Goal: Task Accomplishment & Management: Use online tool/utility

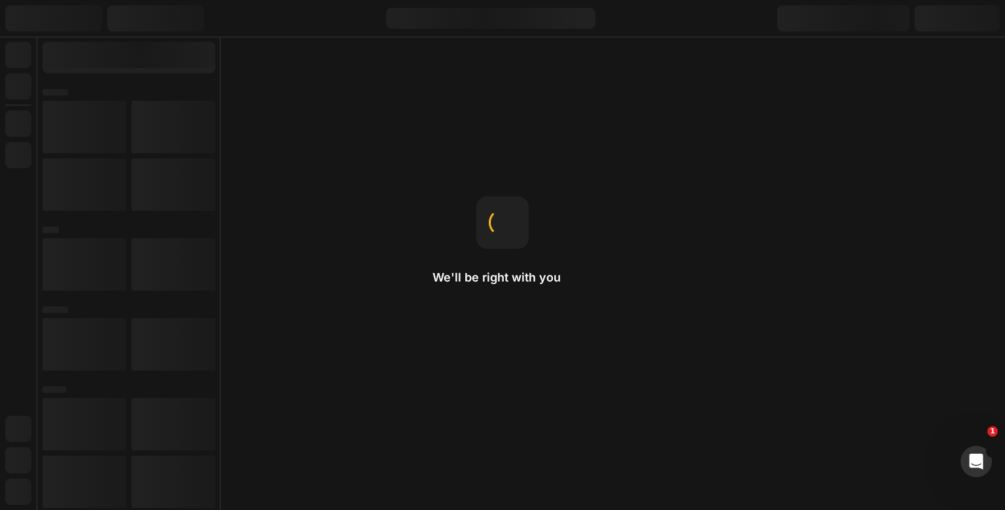
select select "51490303213832"
select select "50551504601352"
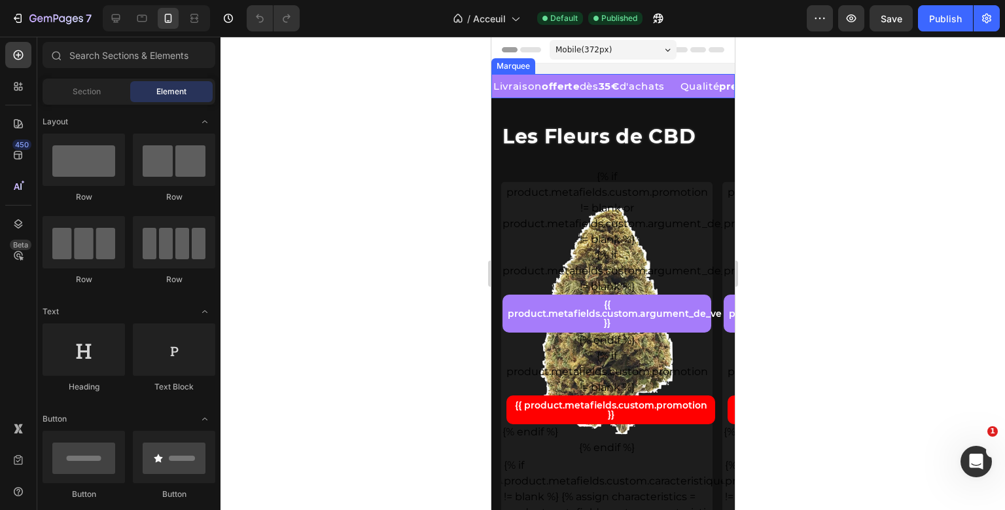
click at [678, 98] on div "Livraison offerte dès 35€ d'achats Text Block" at bounding box center [584, 86] width 187 height 24
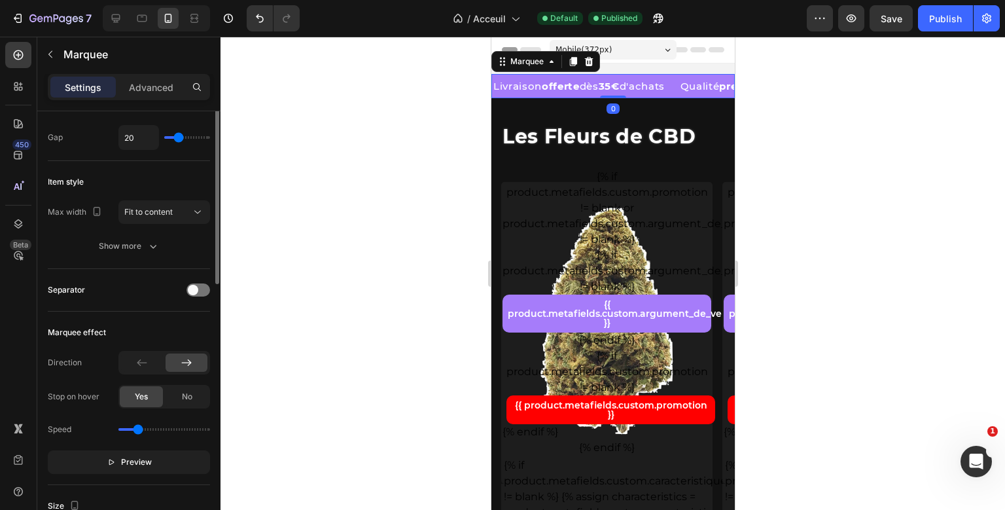
scroll to position [102, 0]
click at [137, 357] on icon at bounding box center [141, 359] width 13 height 13
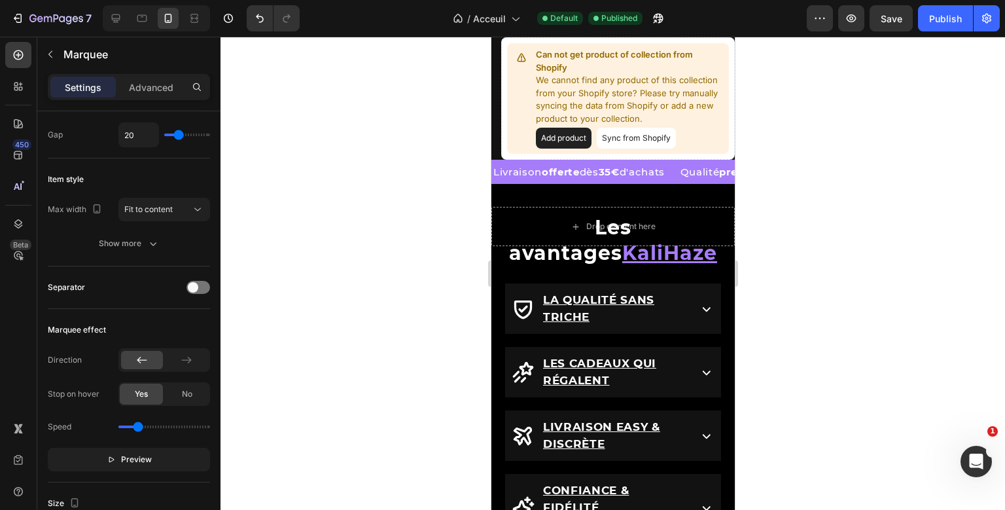
scroll to position [1461, 0]
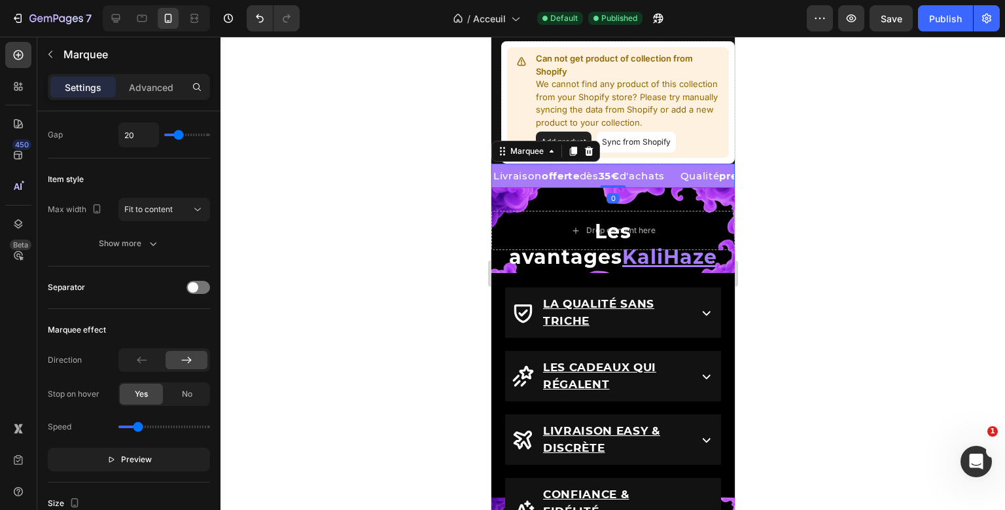
click at [686, 186] on div "Livraison offerte dès 35€ d'achats Text Block Qualité premium Text Block Paieme…" at bounding box center [612, 176] width 243 height 24
click at [140, 359] on icon at bounding box center [142, 360] width 10 height 7
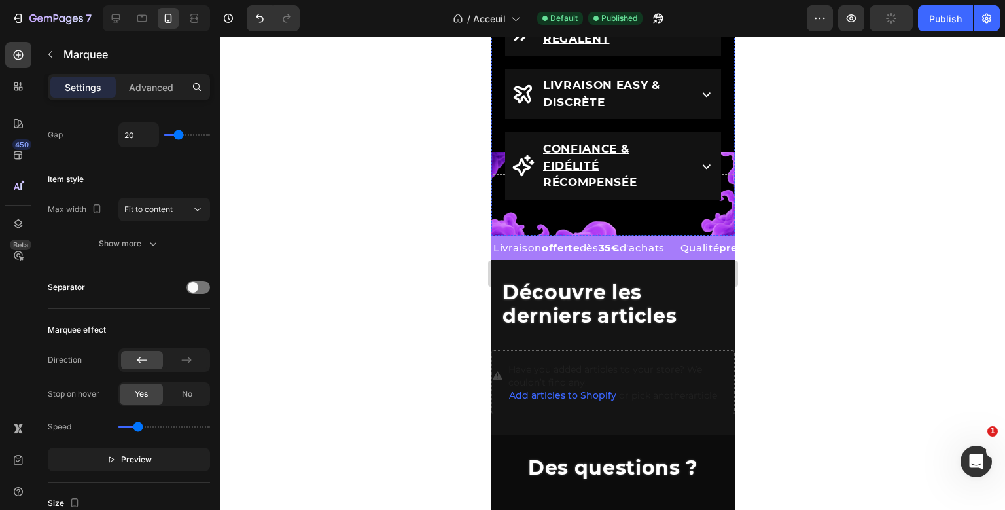
scroll to position [1822, 0]
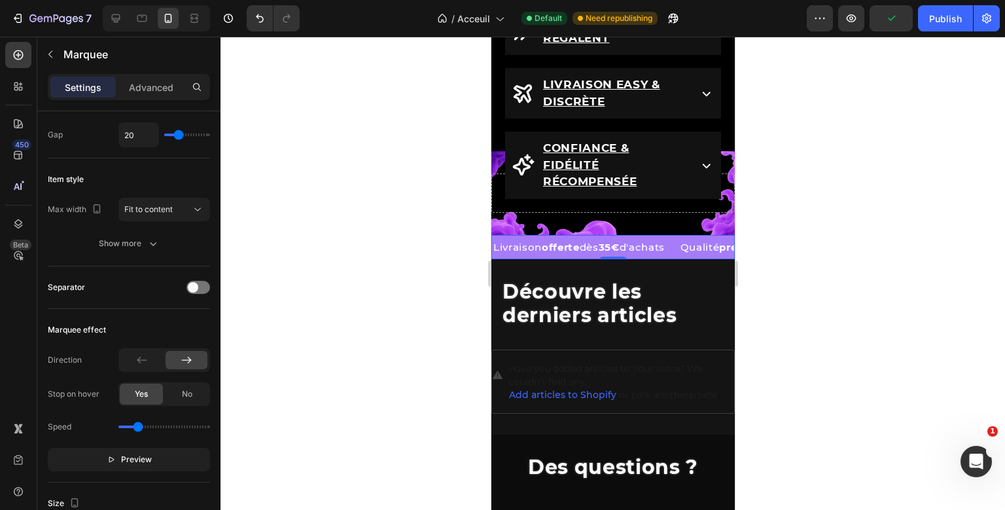
click at [686, 242] on div "Livraison offerte dès 35€ d'achats Text Block Qualité premium Text Block Paieme…" at bounding box center [612, 247] width 243 height 24
click at [152, 360] on div at bounding box center [142, 360] width 42 height 18
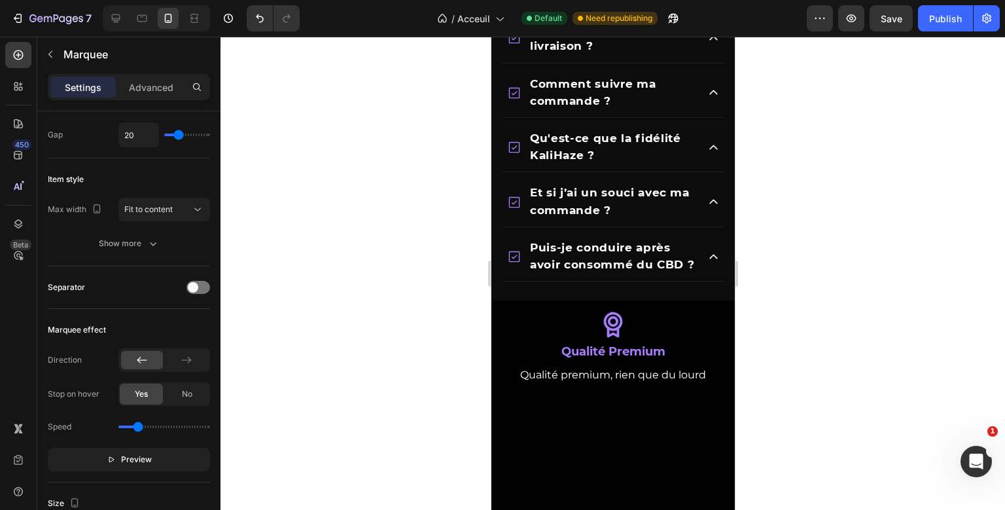
scroll to position [2395, 0]
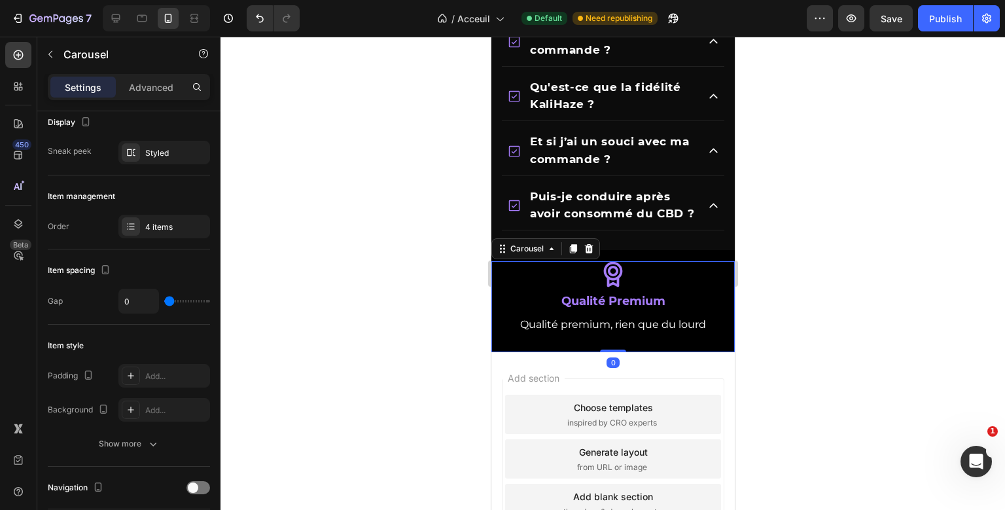
click at [546, 341] on div "Icon Qualité Premium Text Block Qualité premium, rien que du lourd Text Icon Li…" at bounding box center [612, 304] width 243 height 96
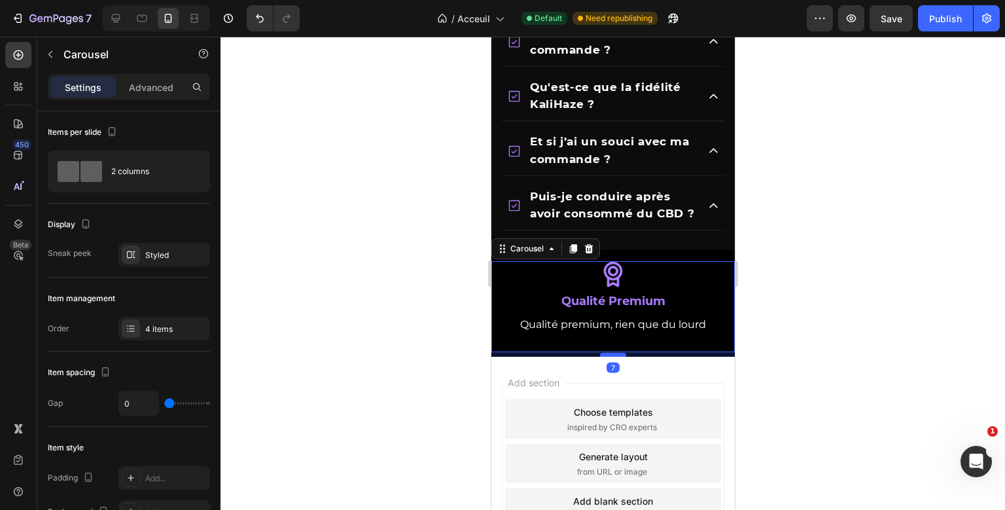
click at [602, 353] on div at bounding box center [612, 355] width 26 height 4
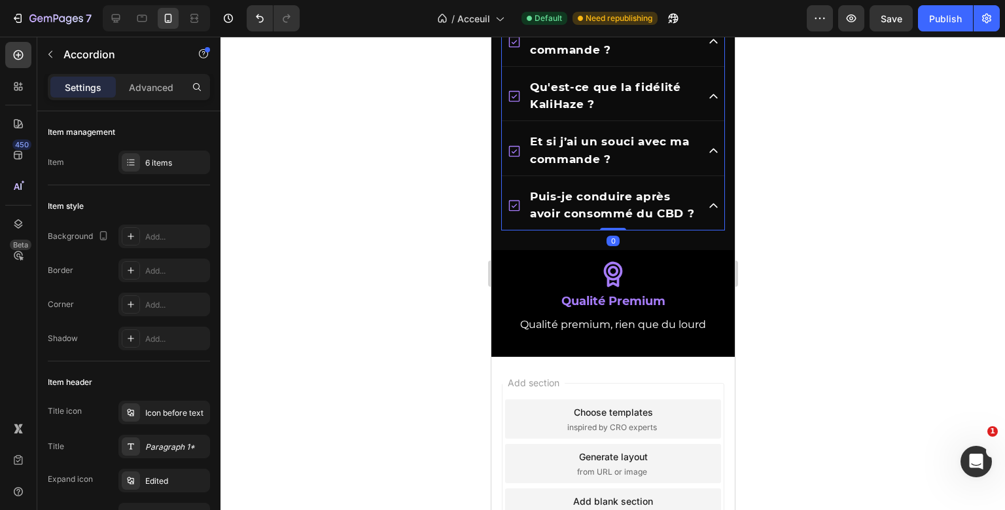
click at [600, 228] on div "Des questions ? Heading Besoin d'un conseil ? Quels sont les modes de livraison…" at bounding box center [612, 55] width 224 height 390
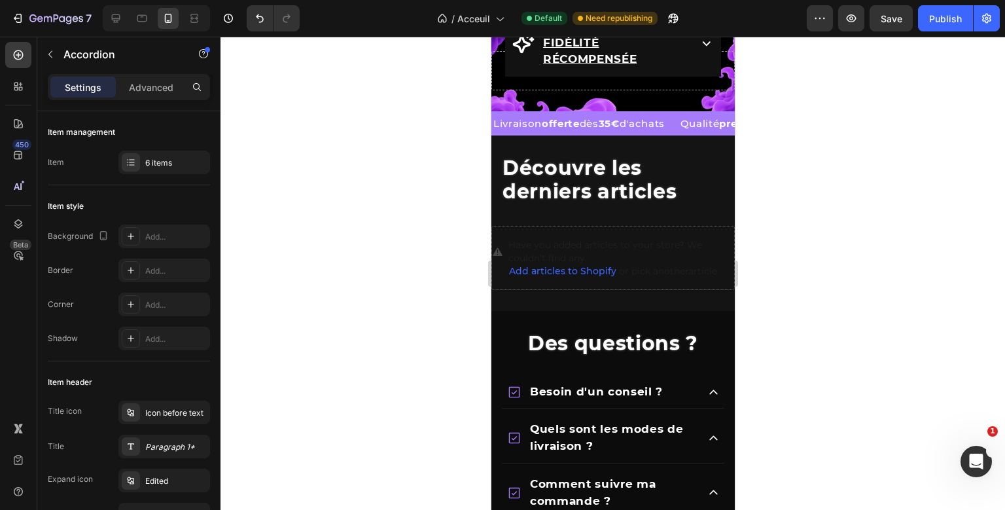
scroll to position [1945, 0]
click at [693, 393] on div "Besoin d'un conseil ?" at bounding box center [601, 392] width 190 height 21
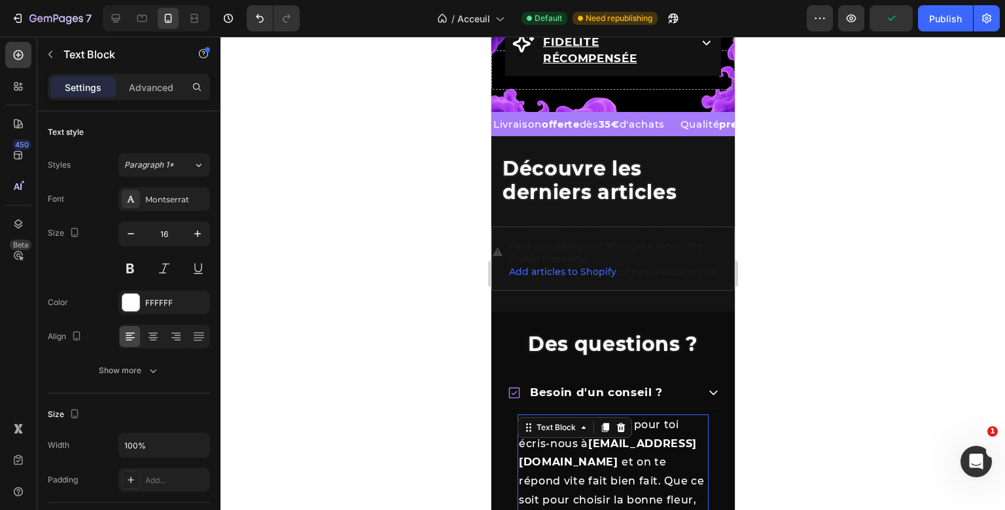
click at [589, 417] on div "T’inquiète, on est là pour toi écris-nous à info@kalihaze.com et on te répond v…" at bounding box center [612, 490] width 191 height 153
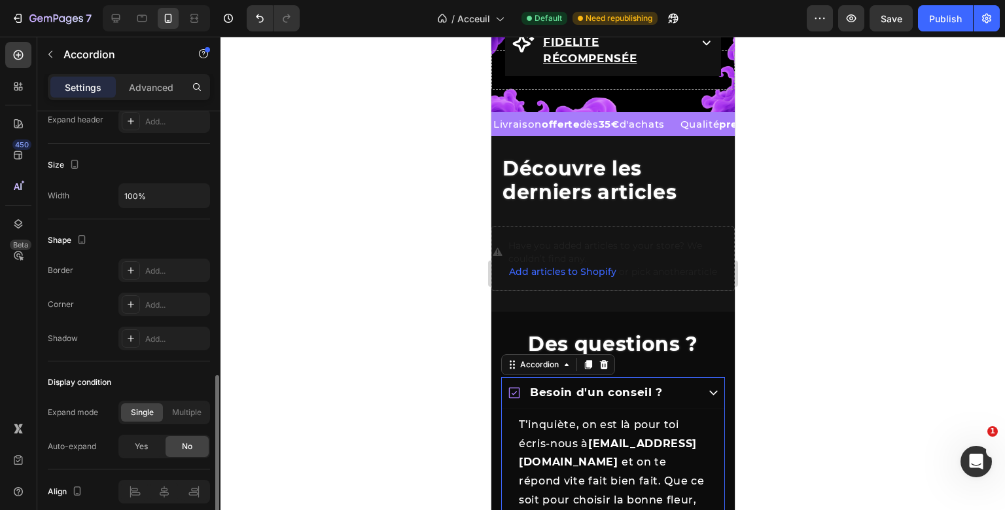
scroll to position [0, 0]
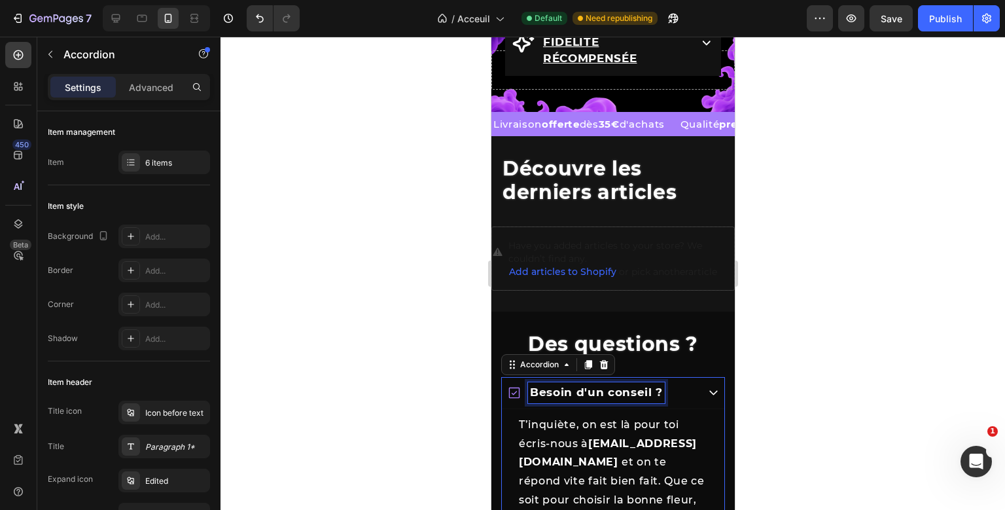
click at [604, 396] on span "Besoin d'un conseil ?" at bounding box center [595, 391] width 133 height 13
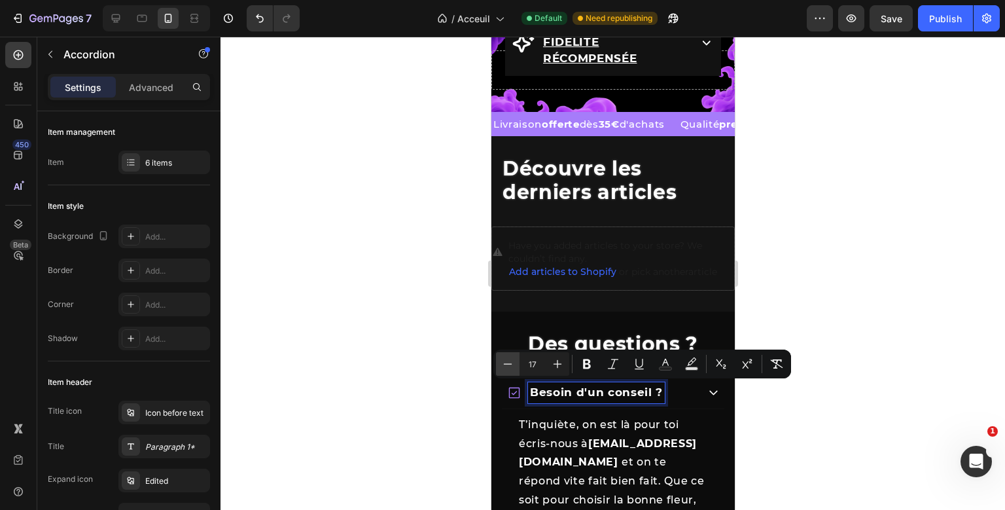
click at [516, 361] on button "Minus" at bounding box center [508, 364] width 24 height 24
type input "16"
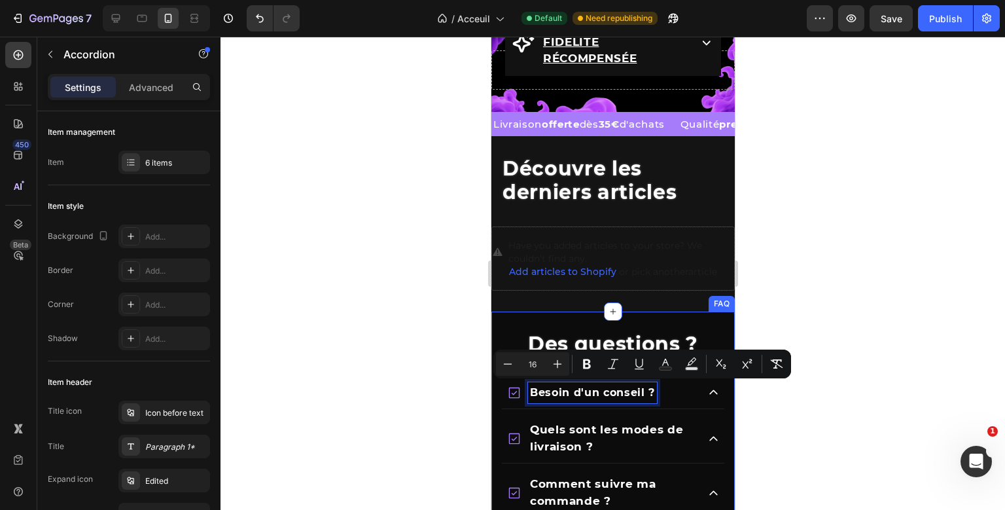
drag, startPoint x: 606, startPoint y: 315, endPoint x: 1025, endPoint y: 389, distance: 425.2
click at [606, 315] on div at bounding box center [612, 311] width 18 height 18
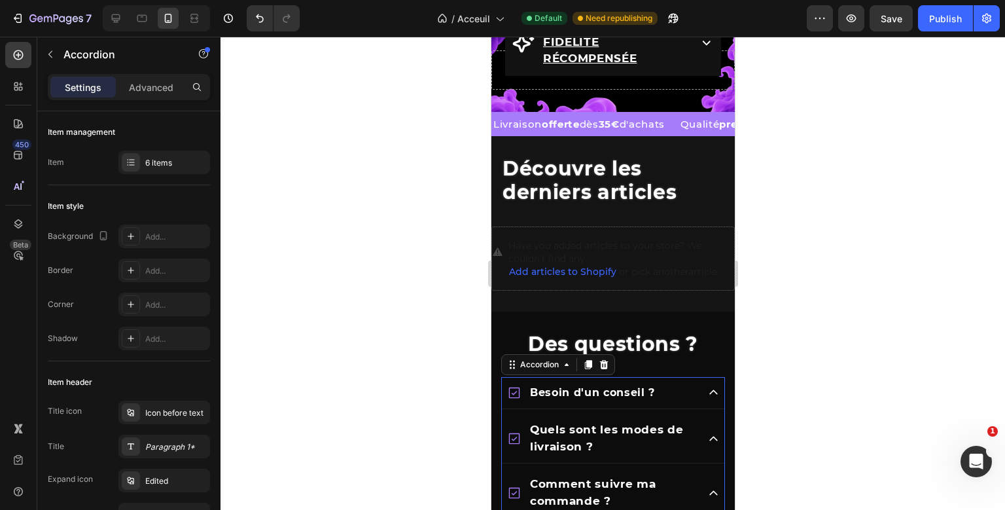
click at [672, 386] on div "Besoin d'un conseil ?" at bounding box center [601, 392] width 190 height 21
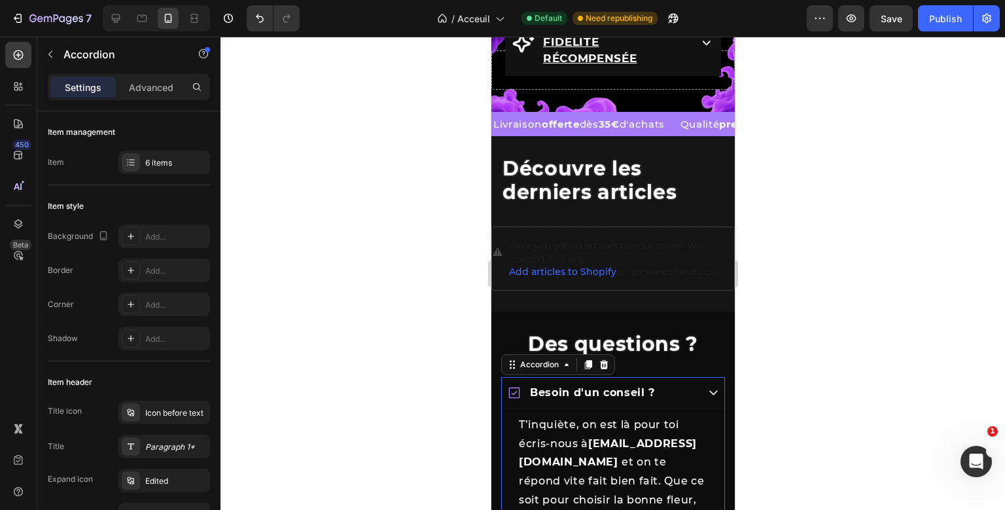
click at [634, 394] on span "Besoin d'un conseil ?" at bounding box center [591, 392] width 125 height 12
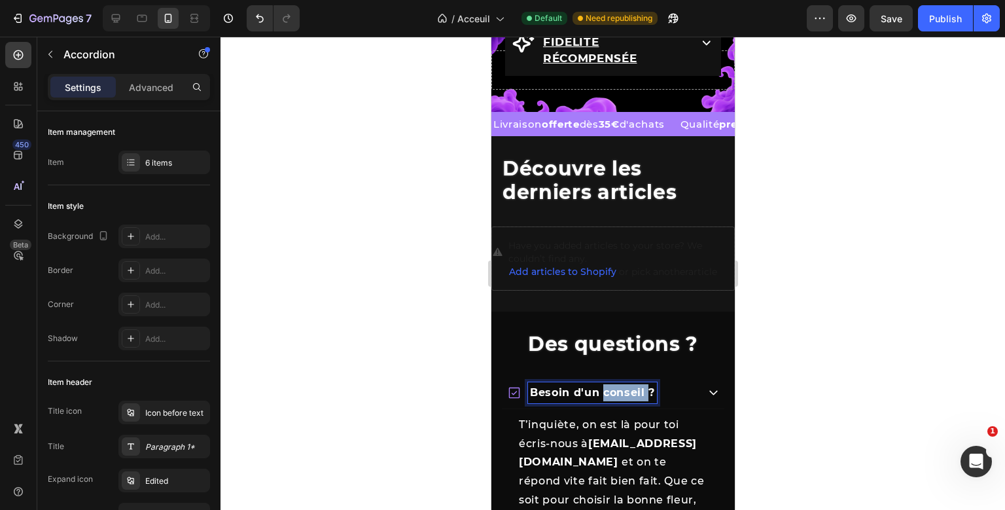
click at [634, 394] on span "Besoin d'un conseil ?" at bounding box center [591, 392] width 125 height 12
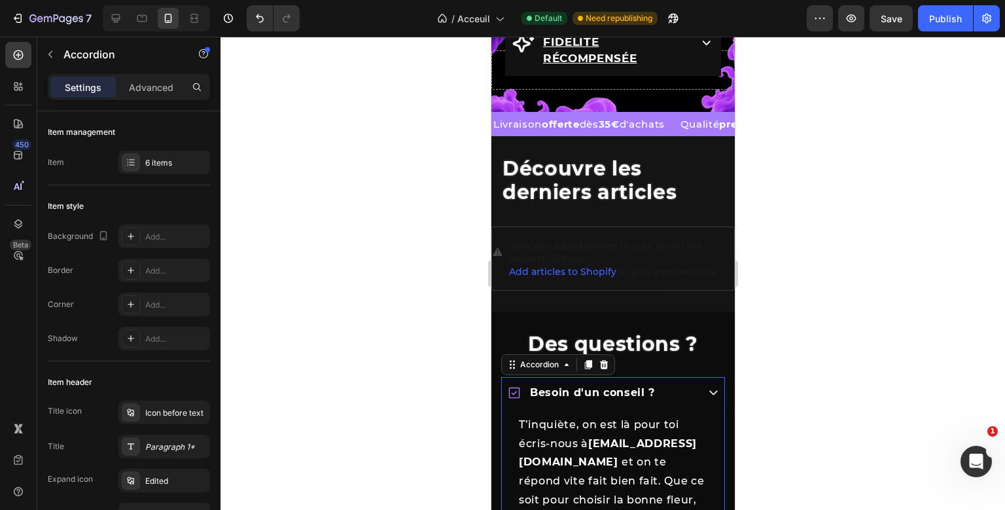
click at [707, 402] on div "Besoin d'un conseil ?" at bounding box center [612, 393] width 222 height 32
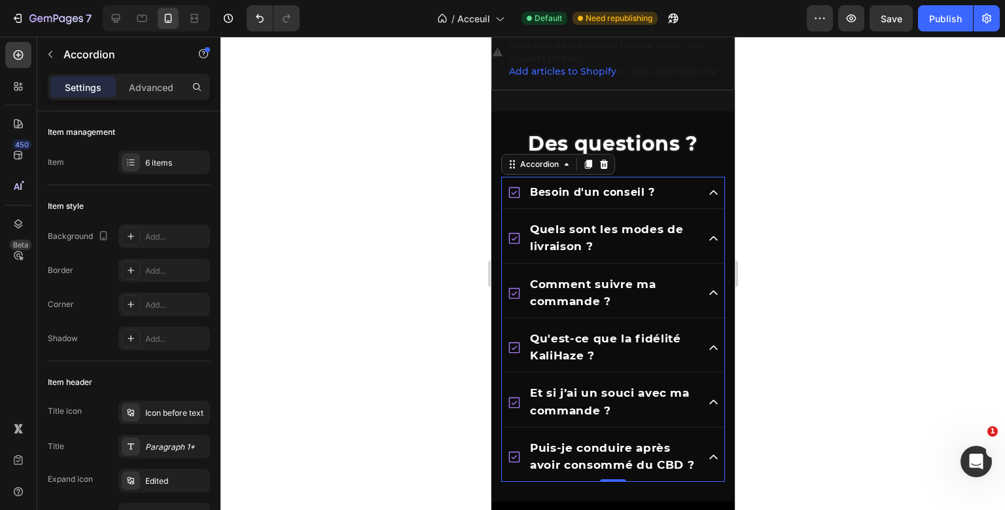
scroll to position [2143, 0]
click at [635, 200] on p "Besoin d'un conseil ?" at bounding box center [591, 192] width 125 height 17
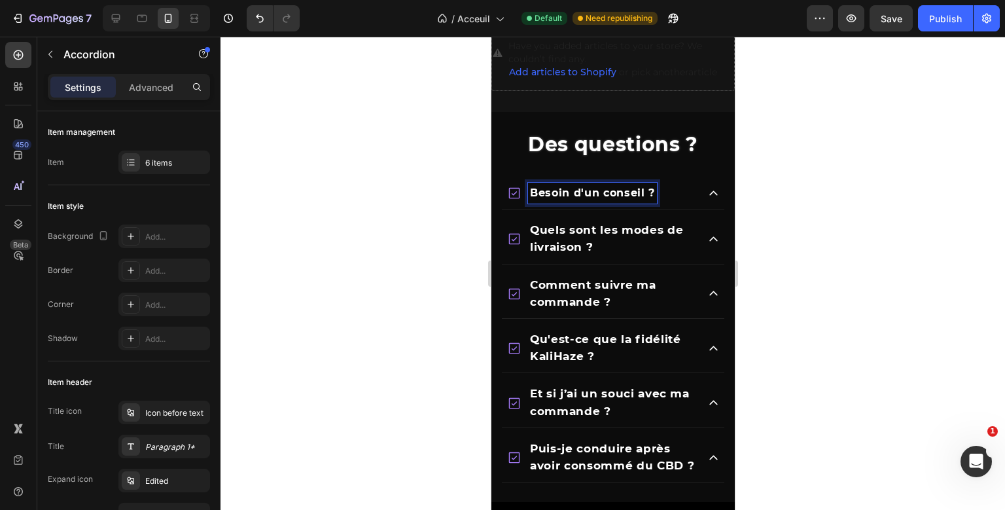
click at [635, 200] on p "Besoin d'un conseil ?" at bounding box center [591, 192] width 125 height 17
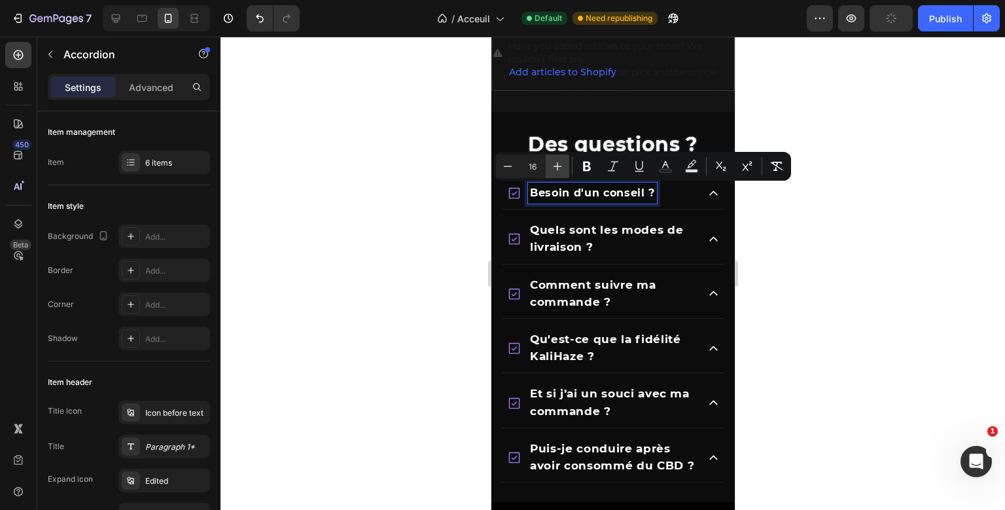
click at [551, 156] on button "Plus" at bounding box center [558, 166] width 24 height 24
type input "17"
click at [570, 139] on span "Des questions ?" at bounding box center [612, 144] width 170 height 24
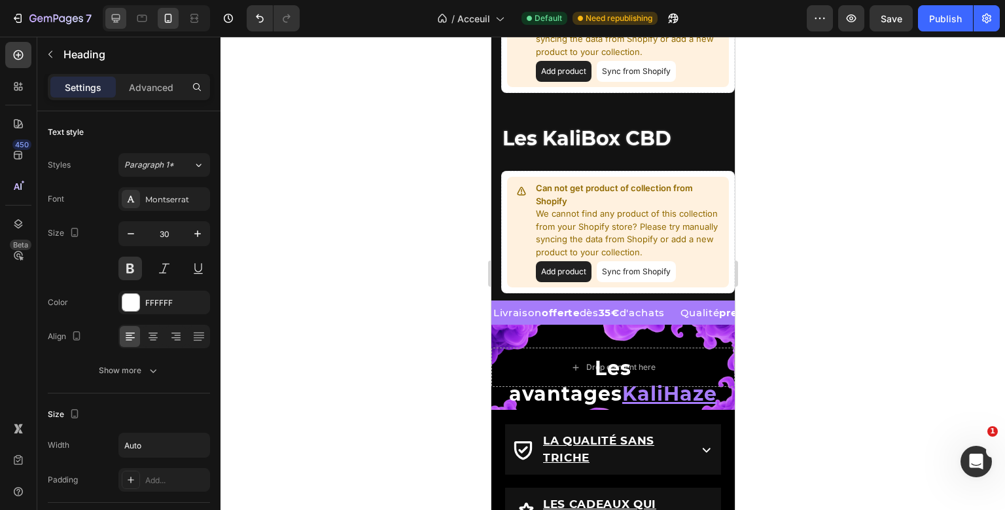
scroll to position [1583, 0]
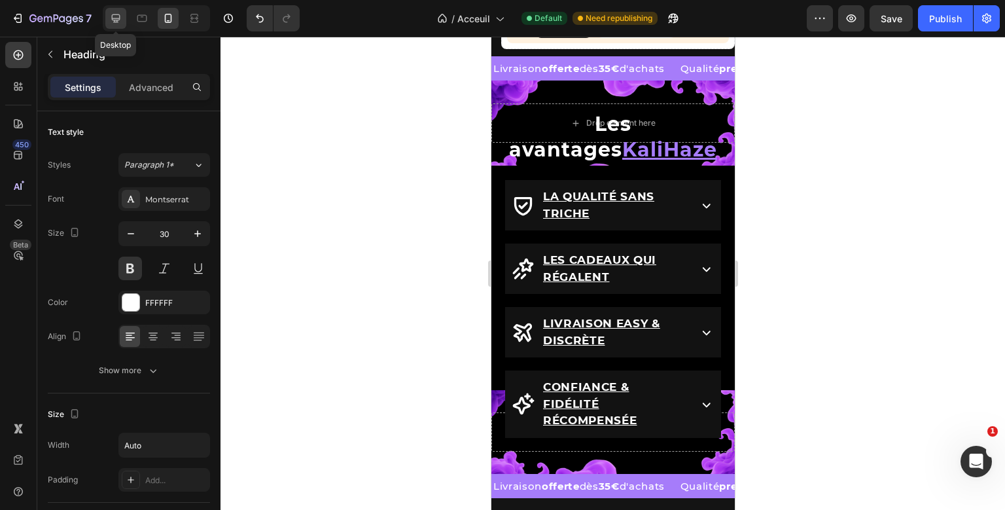
click at [108, 19] on div at bounding box center [115, 18] width 21 height 21
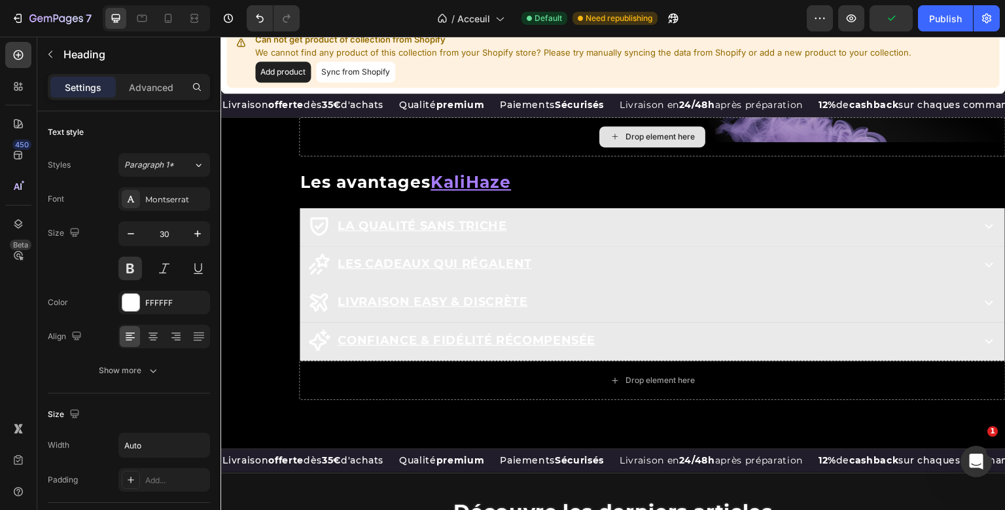
scroll to position [1351, 0]
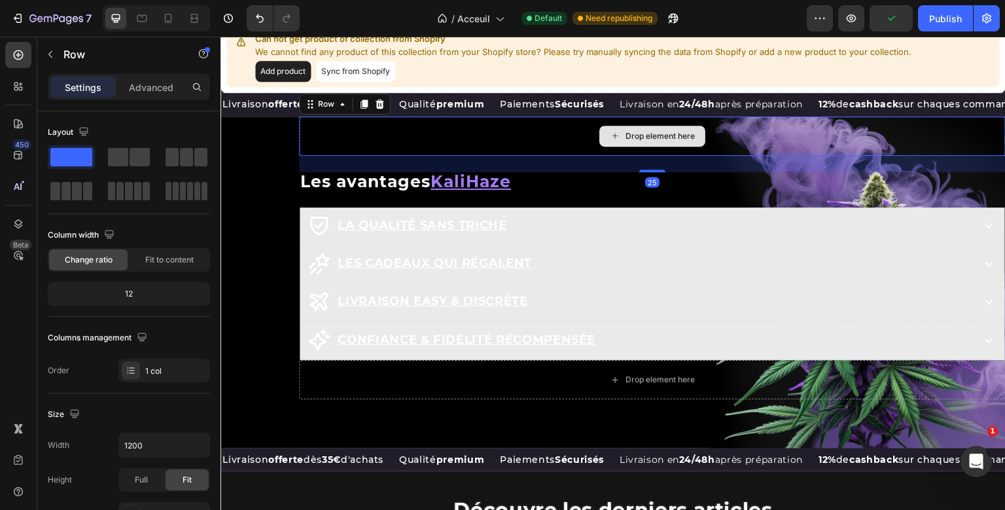
click at [554, 176] on div "Drop element here Row 25 Les avantages KaliHaze Heading La qualité sans triche …" at bounding box center [652, 266] width 706 height 300
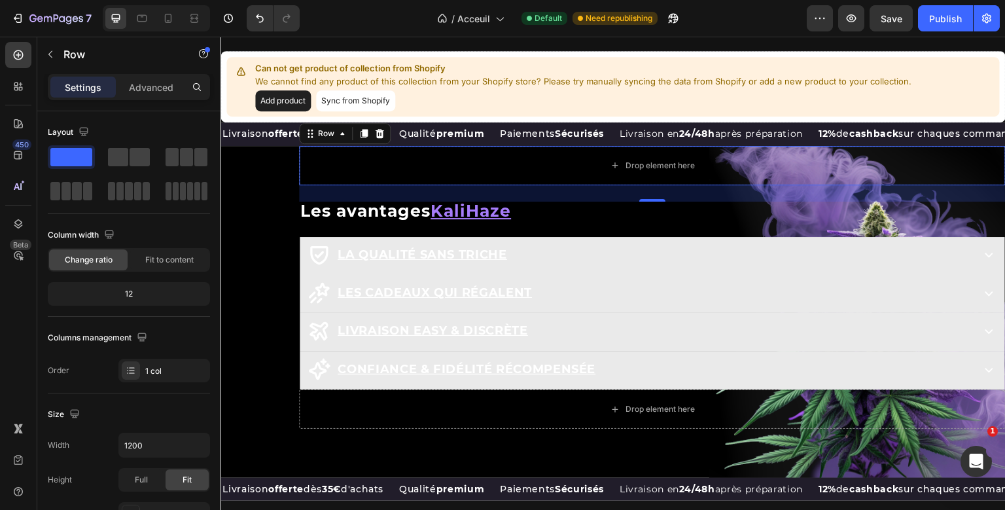
scroll to position [1319, 0]
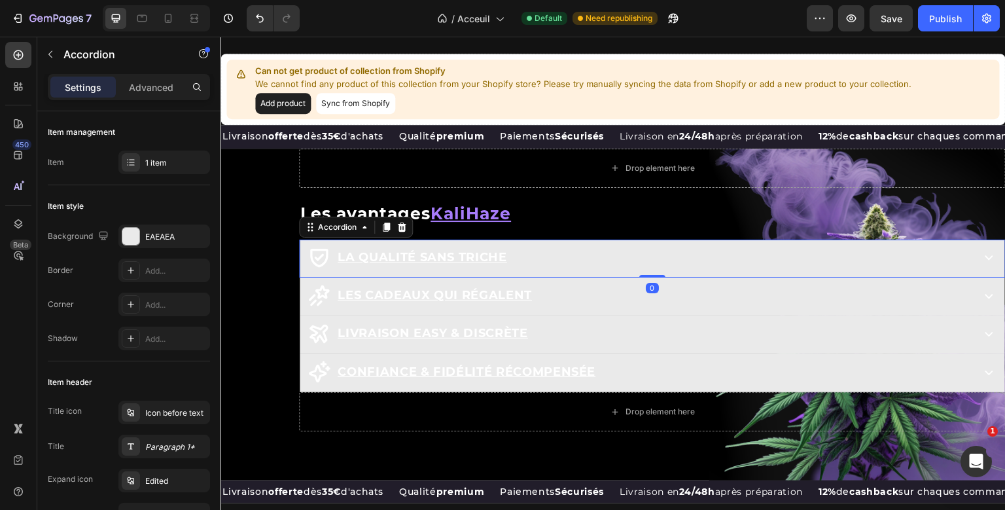
click at [542, 287] on div "Drop element here Row Les avantages KaliHaze Heading La qualité sans triche Acc…" at bounding box center [652, 298] width 706 height 300
click at [542, 270] on div "La qualité sans triche" at bounding box center [638, 257] width 663 height 25
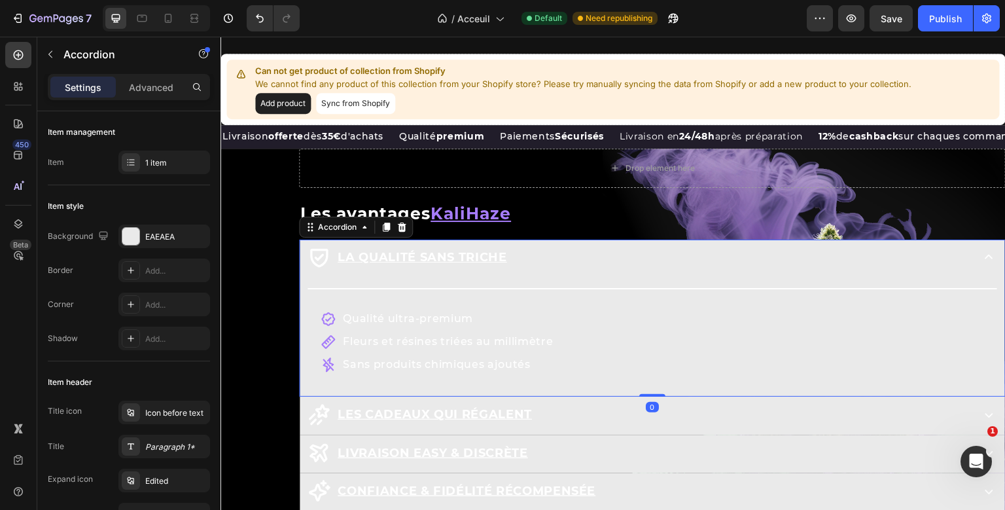
click at [542, 270] on div "La qualité sans triche" at bounding box center [638, 257] width 663 height 25
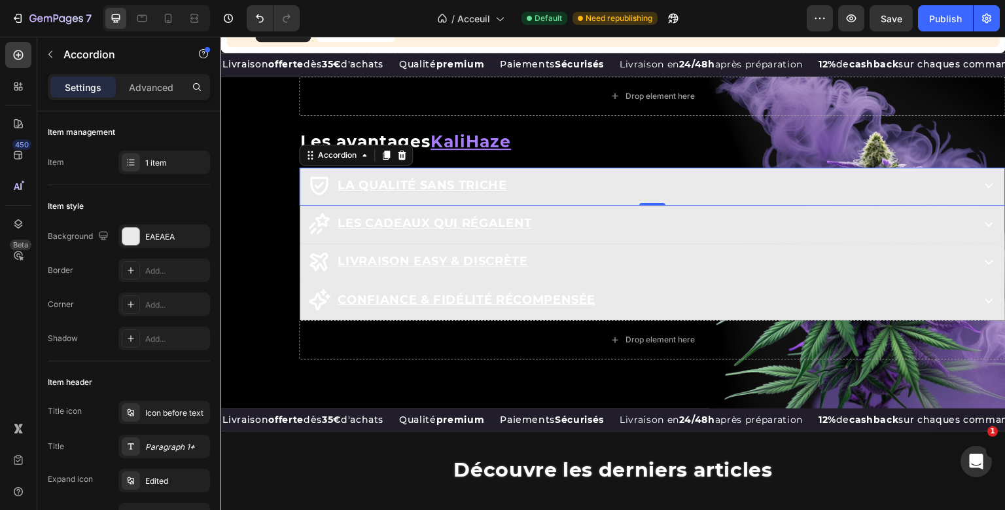
scroll to position [1387, 0]
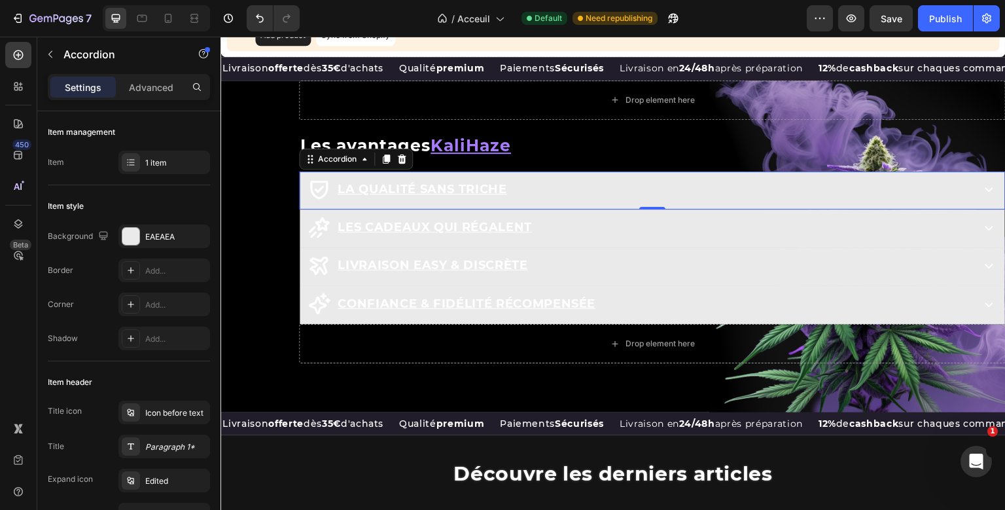
click at [587, 201] on div "La qualité sans triche" at bounding box center [638, 189] width 663 height 25
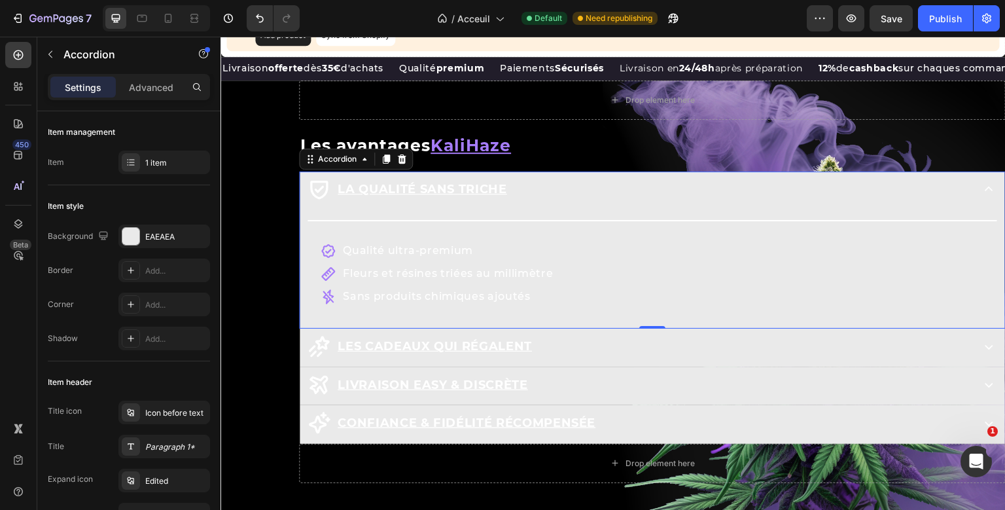
click at [587, 201] on div "La qualité sans triche" at bounding box center [638, 189] width 663 height 25
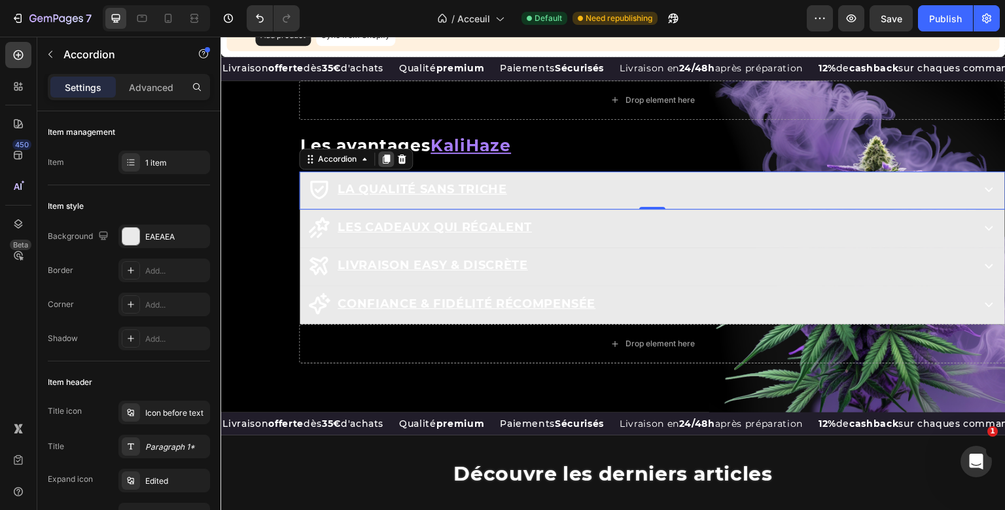
click at [384, 164] on icon at bounding box center [386, 159] width 10 height 10
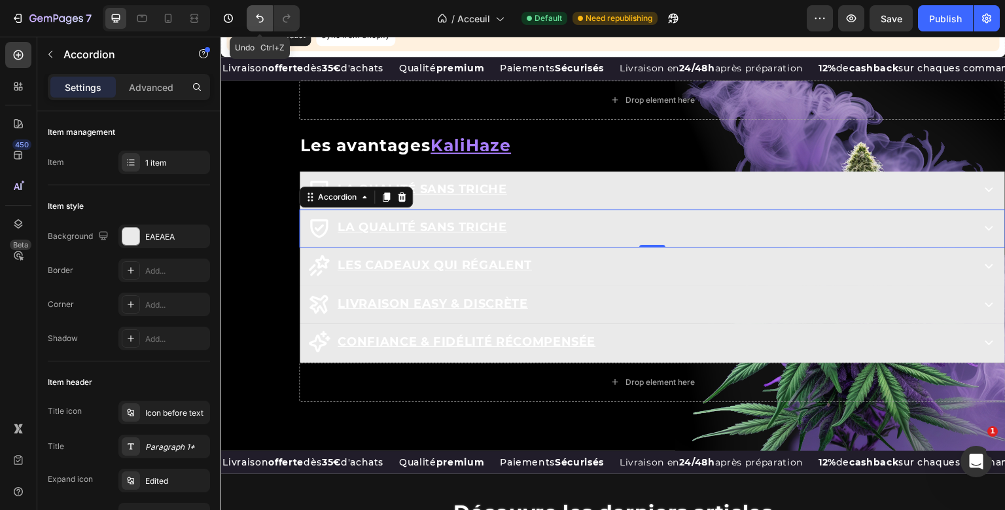
click at [255, 20] on icon "Undo/Redo" at bounding box center [259, 18] width 13 height 13
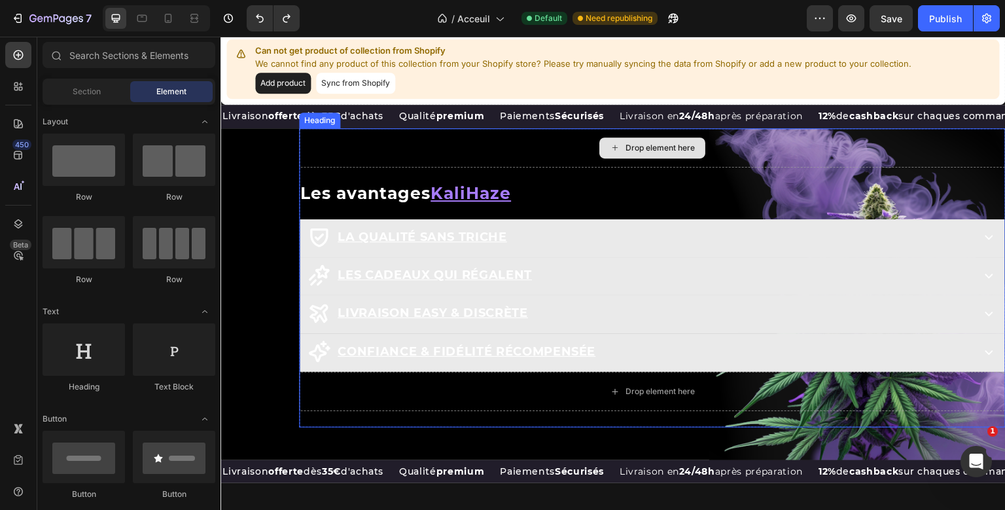
scroll to position [1339, 0]
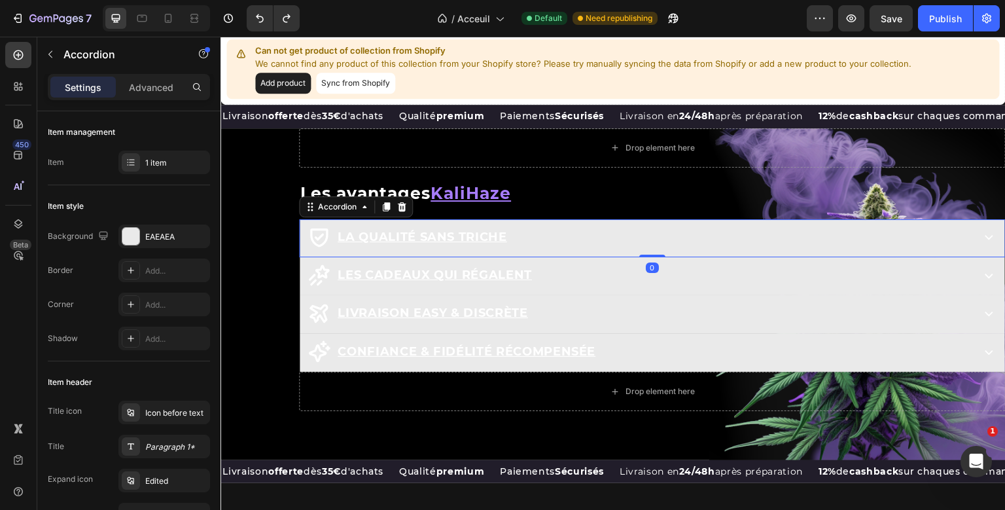
click at [543, 249] on div "La qualité sans triche" at bounding box center [638, 236] width 663 height 25
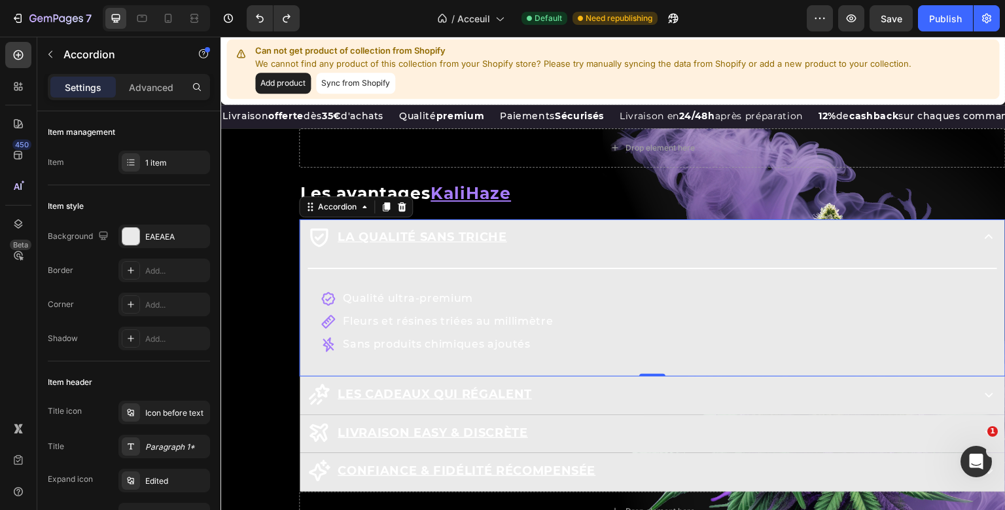
click at [542, 249] on div "La qualité sans triche" at bounding box center [638, 236] width 663 height 25
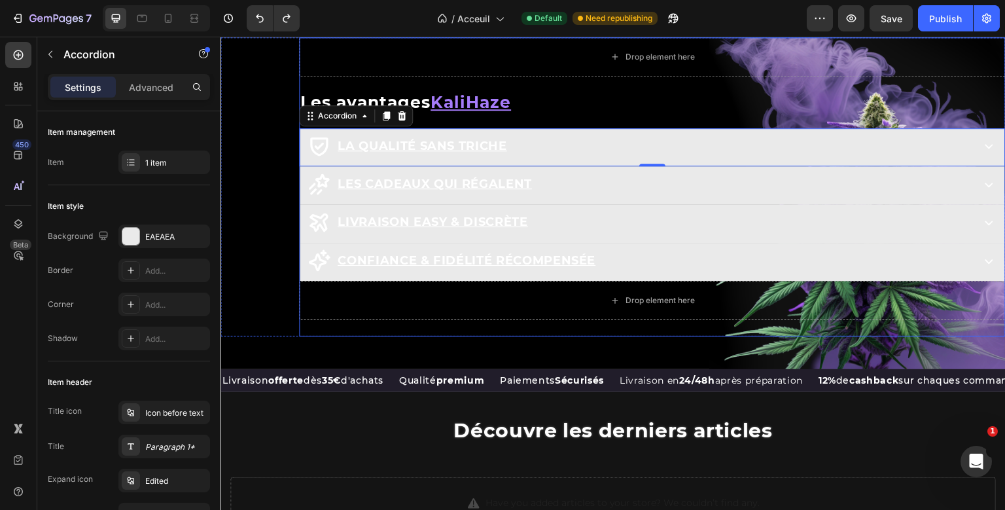
scroll to position [1453, 0]
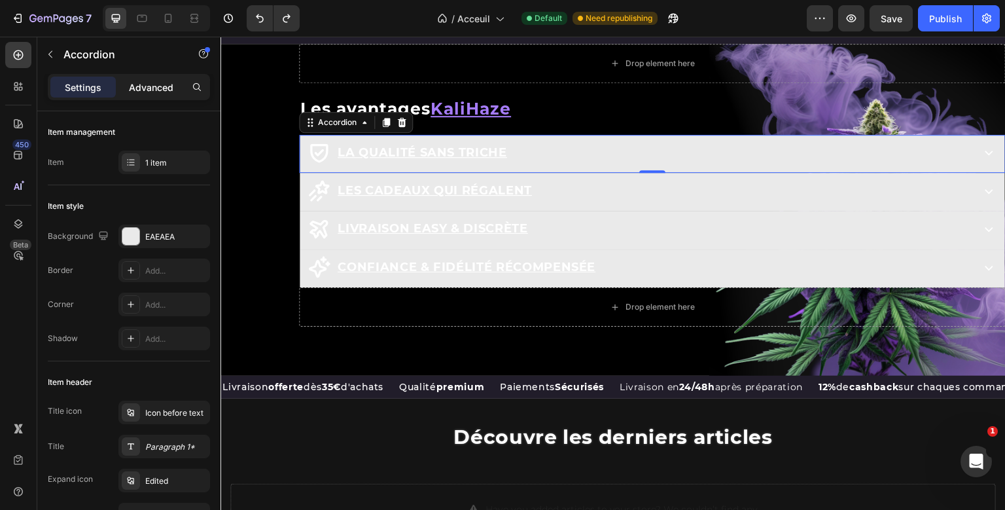
click at [169, 85] on p "Advanced" at bounding box center [151, 87] width 44 height 14
type input "100%"
type input "100"
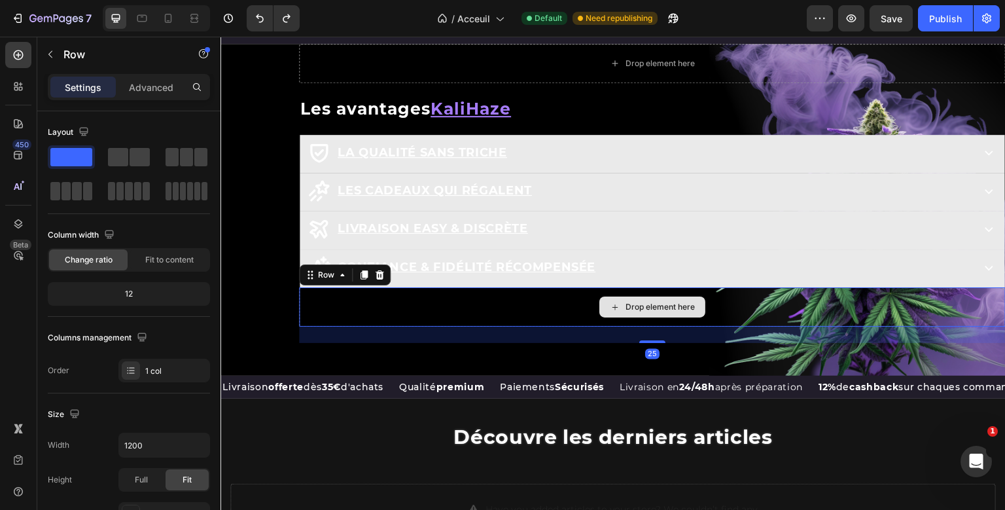
click at [308, 303] on div "Drop element here Row Les avantages KaliHaze Heading La qualité sans triche Acc…" at bounding box center [652, 194] width 706 height 300
click at [171, 17] on icon at bounding box center [168, 18] width 13 height 13
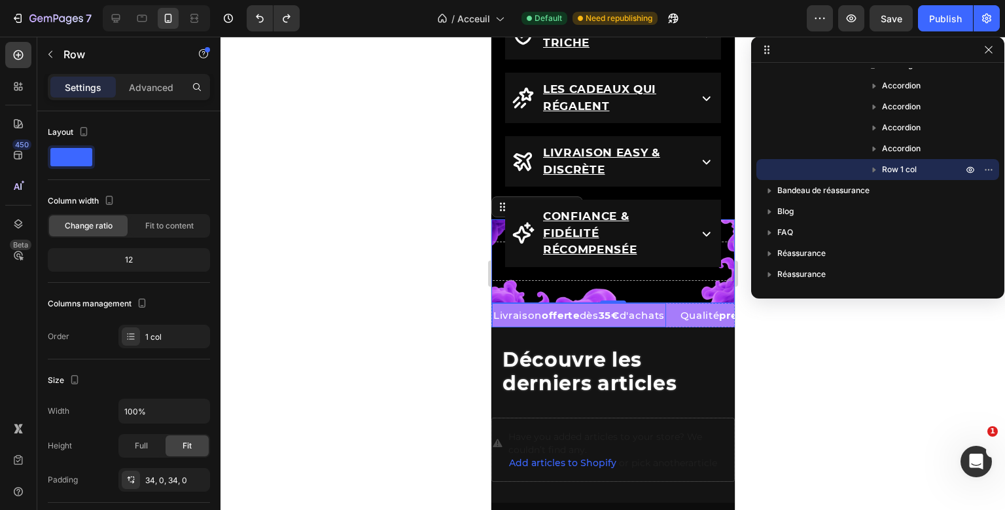
scroll to position [1587, 0]
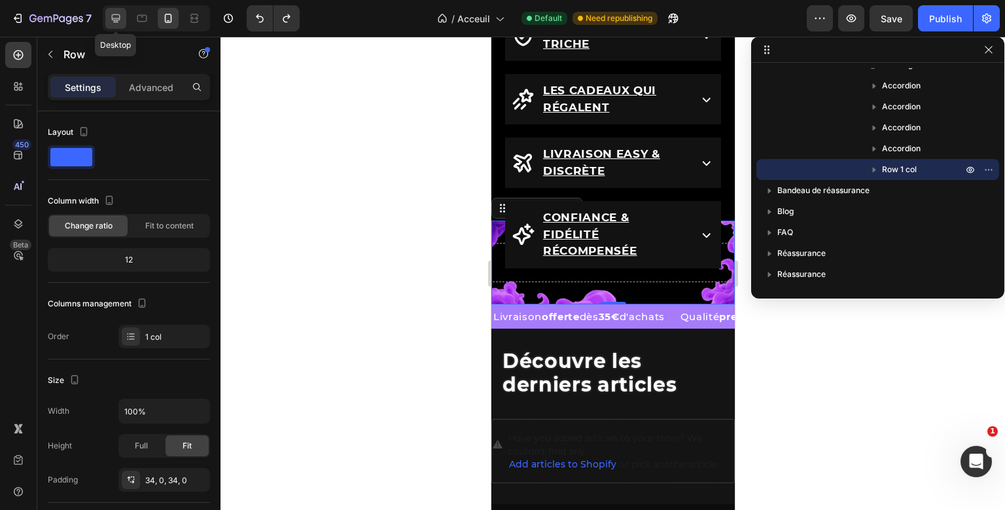
click at [122, 20] on icon at bounding box center [115, 18] width 13 height 13
type input "1200"
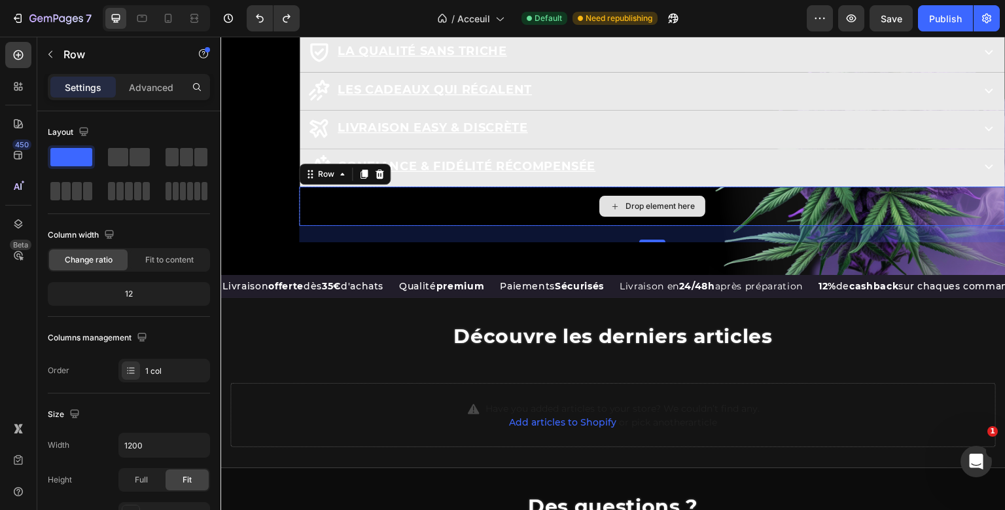
scroll to position [1554, 0]
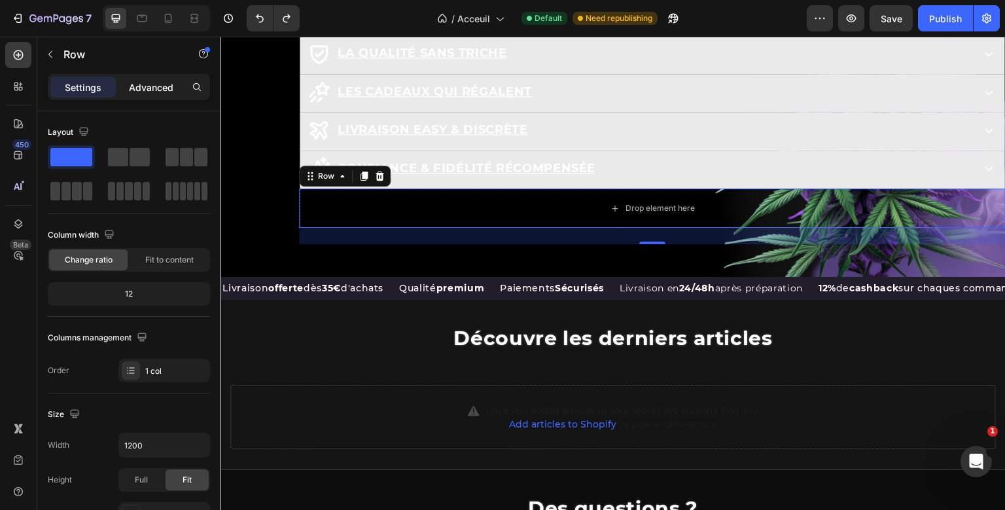
click at [166, 92] on p "Advanced" at bounding box center [151, 87] width 44 height 14
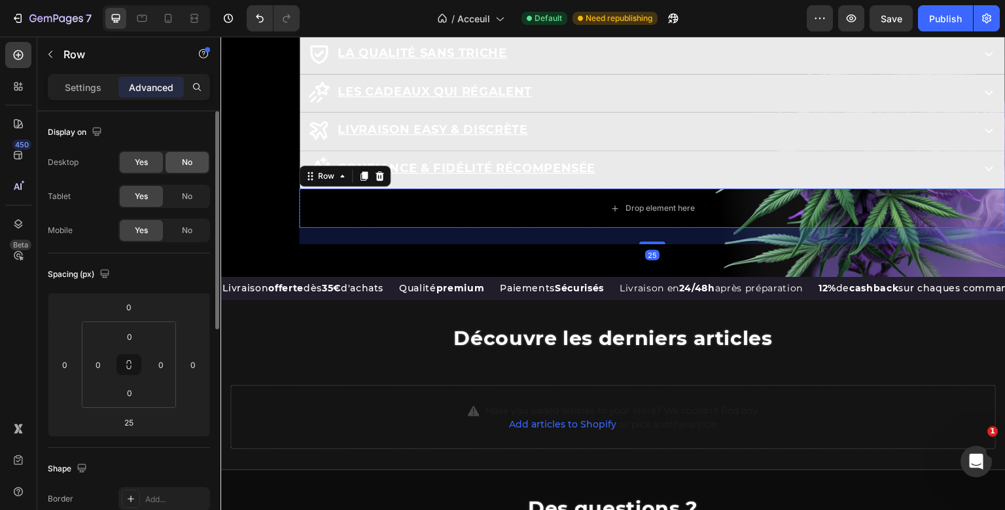
click at [178, 161] on div "No" at bounding box center [186, 162] width 43 height 21
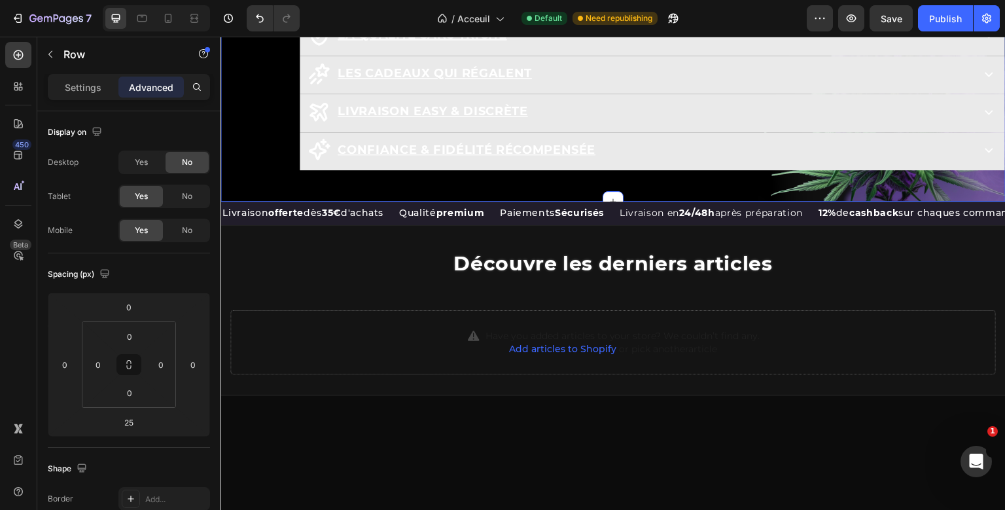
scroll to position [1335, 0]
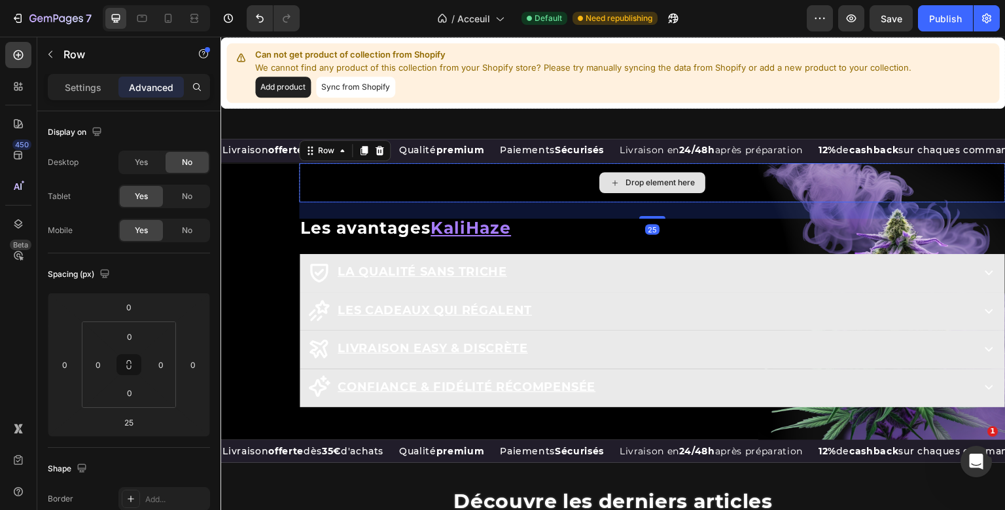
click at [445, 175] on div "Drop element here Row 25 Les avantages KaliHaze Heading La qualité sans triche …" at bounding box center [652, 285] width 706 height 244
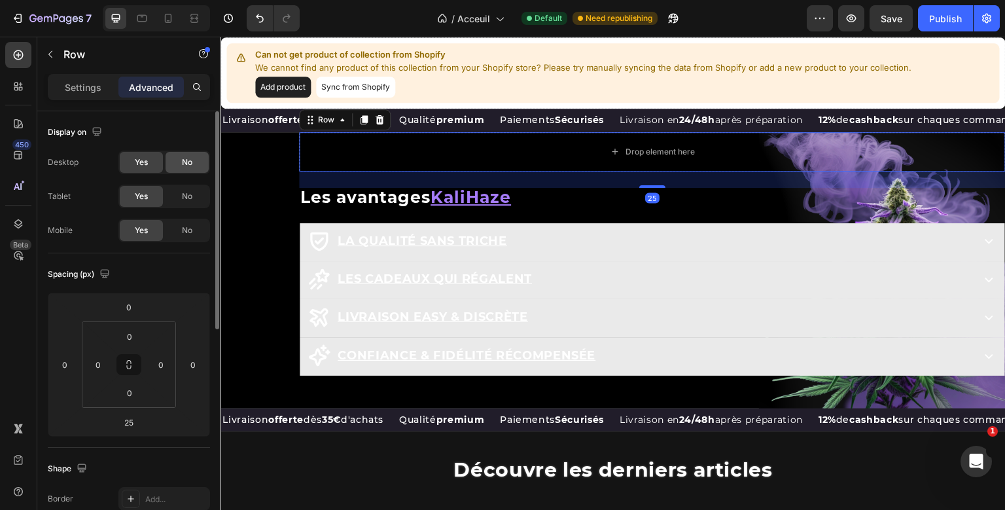
click at [179, 164] on div "No" at bounding box center [186, 162] width 43 height 21
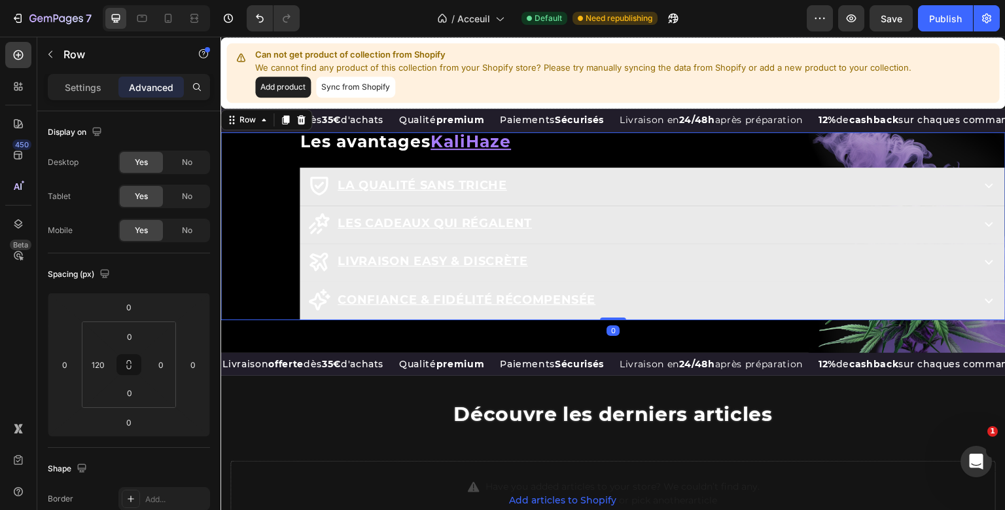
click at [284, 186] on div "Row Les avantages KaliHaze Heading La qualité sans triche Accordion Les Cadeaux…" at bounding box center [612, 226] width 785 height 188
click at [128, 336] on input "0" at bounding box center [129, 336] width 26 height 20
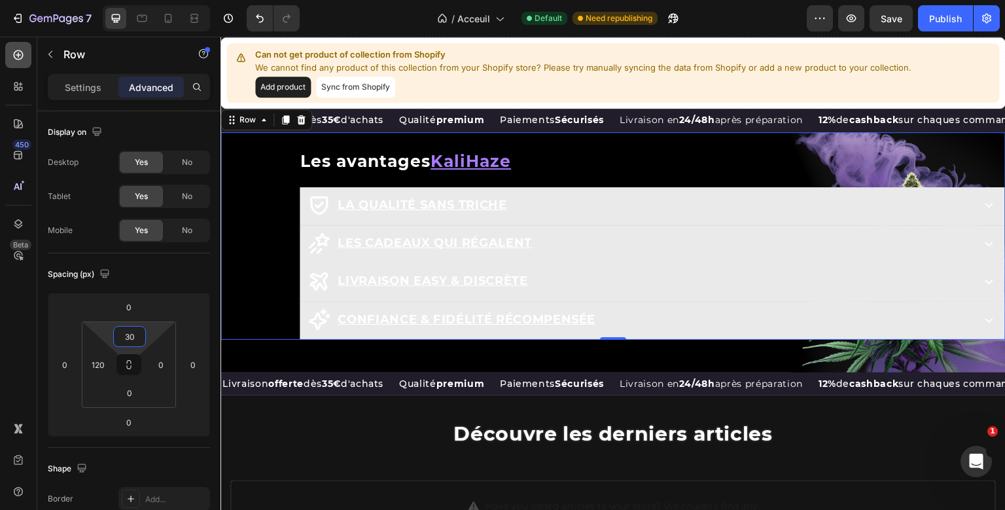
type input "30"
click at [22, 54] on icon at bounding box center [18, 54] width 13 height 13
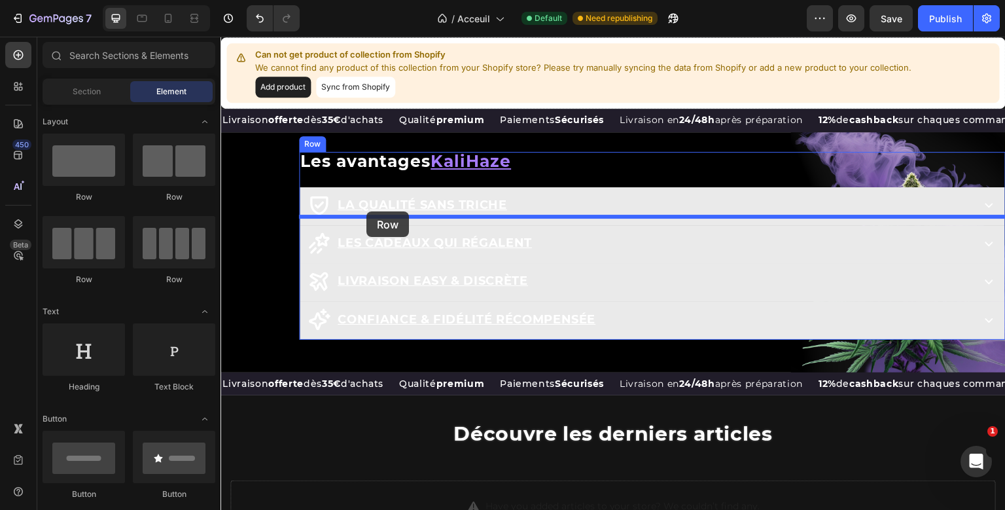
drag, startPoint x: 376, startPoint y: 275, endPoint x: 366, endPoint y: 211, distance: 64.9
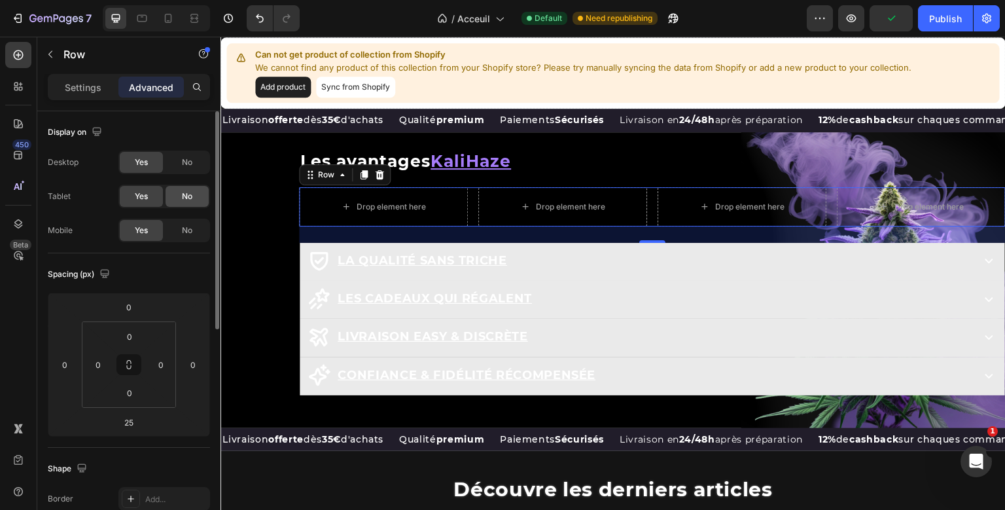
click at [179, 198] on div "No" at bounding box center [186, 196] width 43 height 21
click at [182, 231] on span "No" at bounding box center [187, 230] width 10 height 12
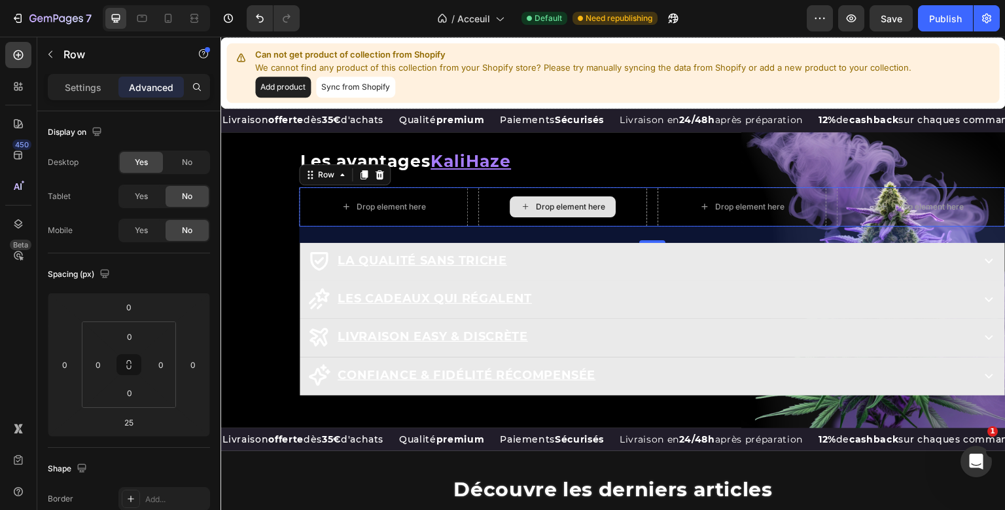
click at [495, 237] on div "Row Les avantages KaliHaze Heading Drop element here Drop element here Drop ele…" at bounding box center [652, 274] width 706 height 244
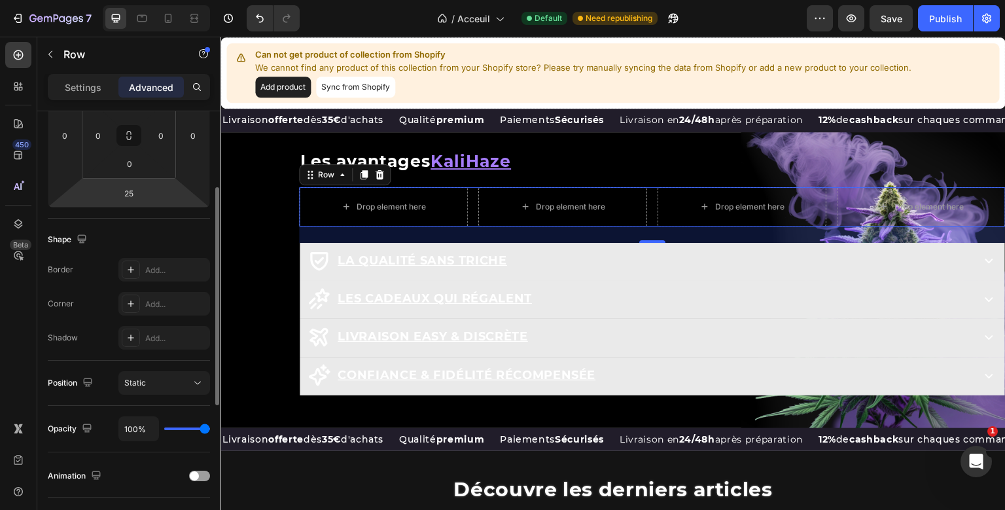
scroll to position [239, 0]
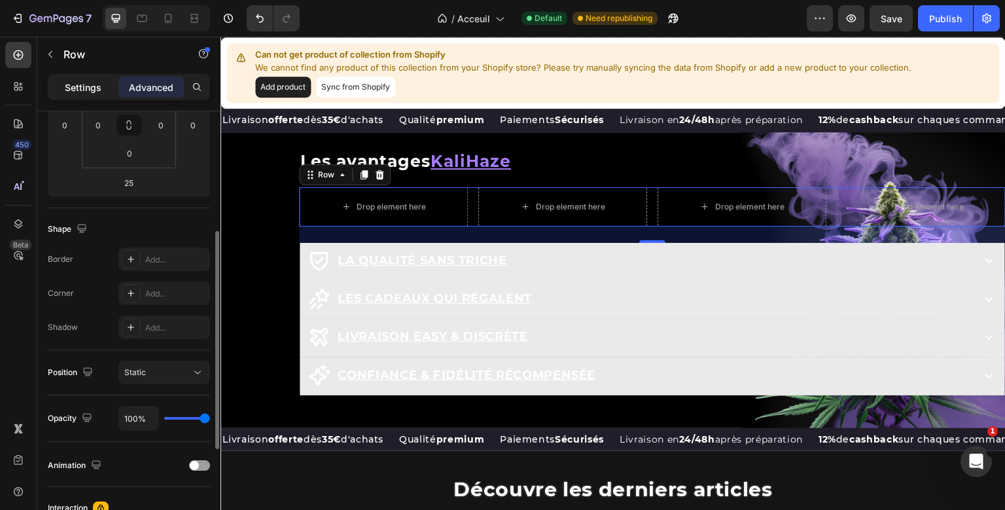
click at [104, 91] on div "Settings" at bounding box center [82, 87] width 65 height 21
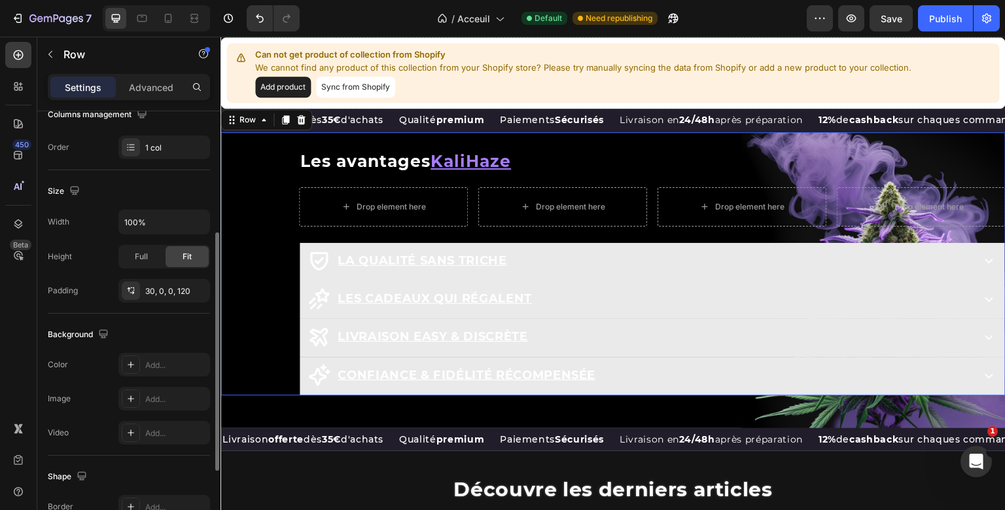
scroll to position [222, 0]
click at [237, 217] on div "Row Les avantages KaliHaze Heading Drop element here Drop element here Drop ele…" at bounding box center [612, 264] width 785 height 264
click at [152, 86] on p "Advanced" at bounding box center [151, 87] width 44 height 14
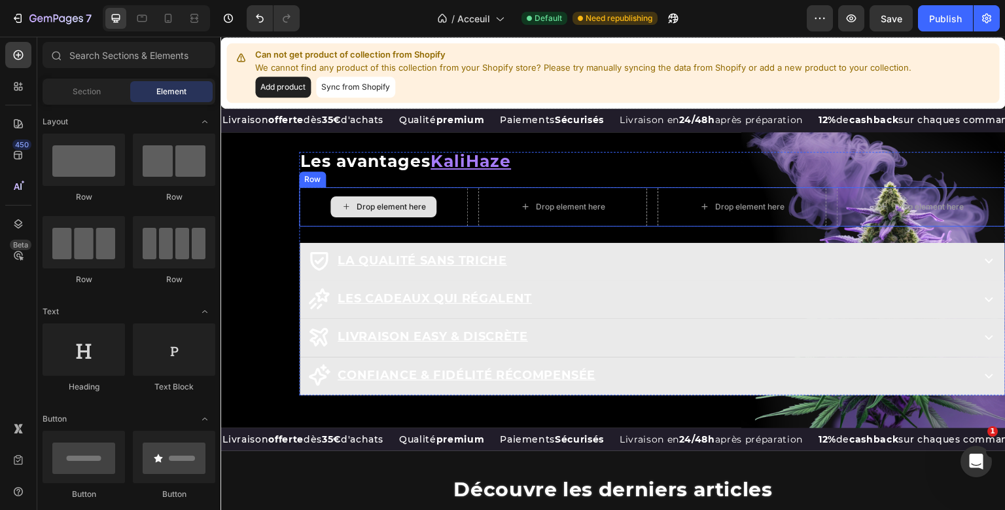
click at [337, 240] on div "Row Les avantages KaliHaze Heading Drop element here Drop element here Drop ele…" at bounding box center [652, 274] width 706 height 244
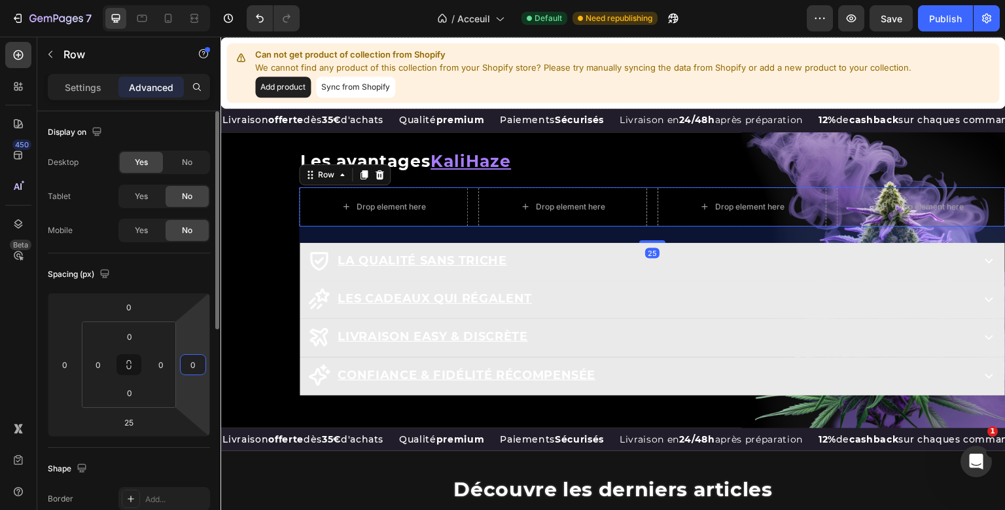
click at [190, 363] on input "0" at bounding box center [193, 365] width 20 height 20
type input "1"
type input "0"
click at [159, 370] on input "0" at bounding box center [161, 365] width 20 height 20
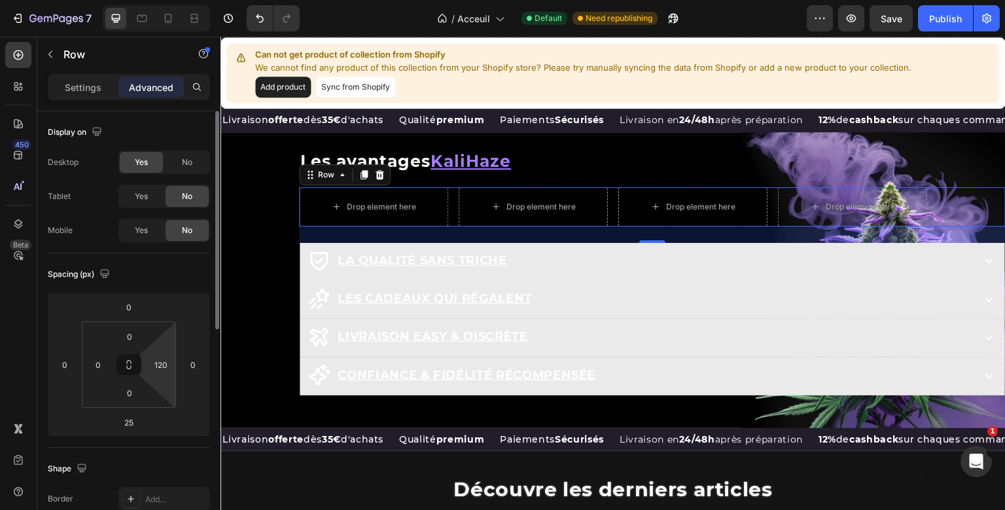
click at [193, 276] on div "Spacing (px)" at bounding box center [129, 274] width 162 height 21
click at [162, 362] on input "120" at bounding box center [161, 365] width 20 height 20
type input "240"
click at [106, 84] on div "Settings" at bounding box center [82, 87] width 65 height 21
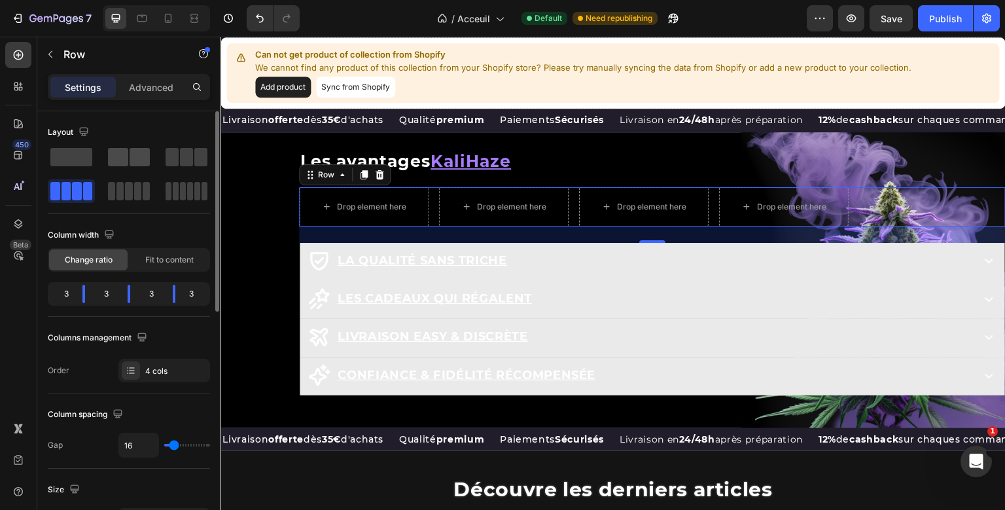
click at [137, 164] on span at bounding box center [140, 157] width 20 height 18
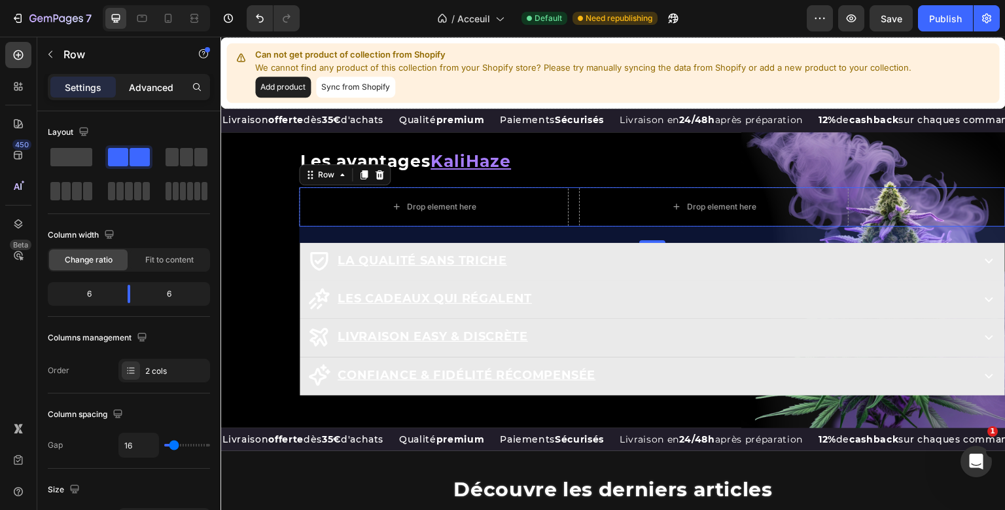
click at [146, 82] on p "Advanced" at bounding box center [151, 87] width 44 height 14
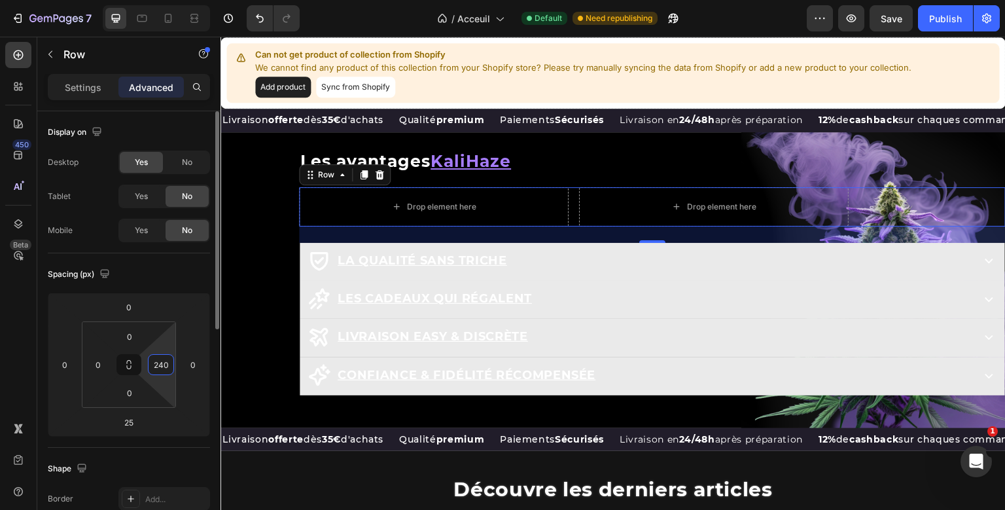
click at [164, 360] on input "240" at bounding box center [161, 365] width 20 height 20
type input "300"
click at [364, 179] on icon at bounding box center [363, 174] width 7 height 9
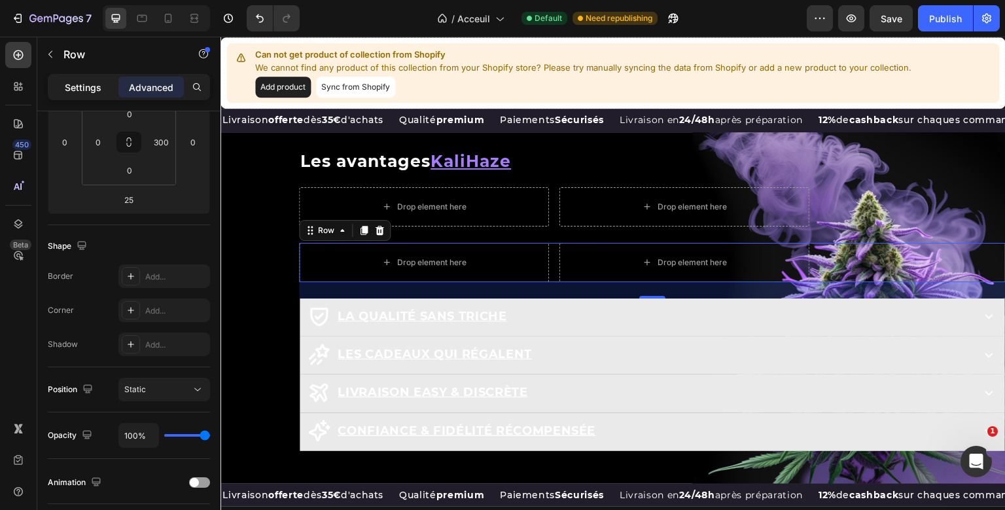
click at [94, 90] on p "Settings" at bounding box center [83, 87] width 37 height 14
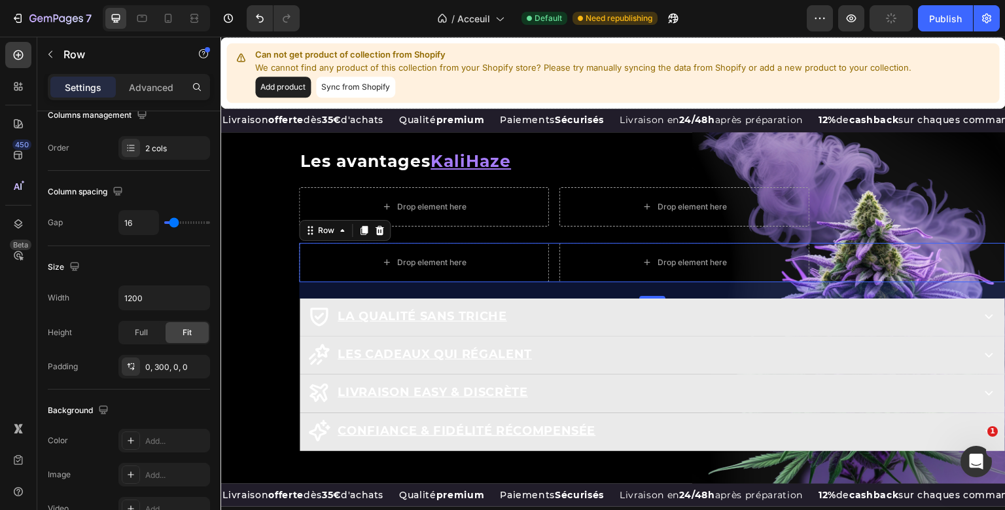
click at [31, 59] on div at bounding box center [18, 55] width 26 height 26
click at [13, 57] on icon at bounding box center [18, 54] width 13 height 13
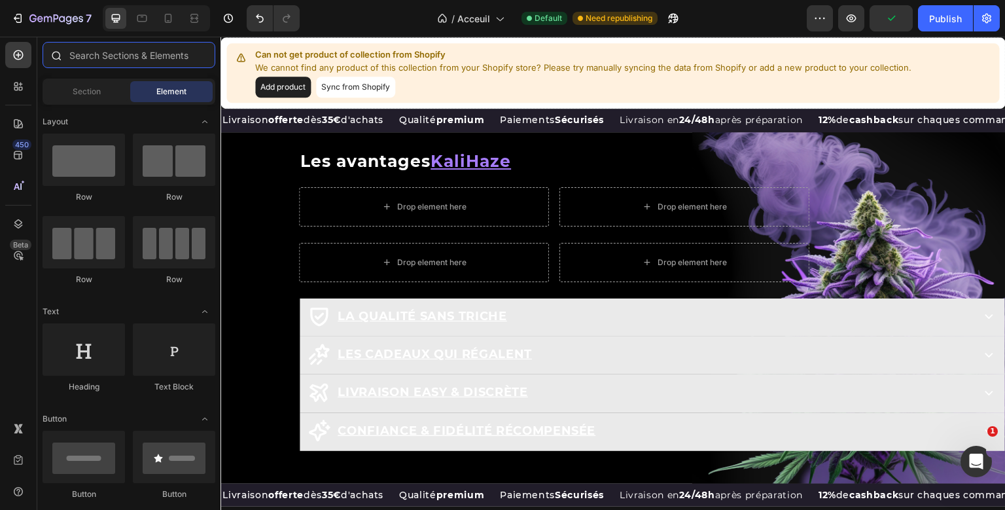
click at [124, 61] on input "text" at bounding box center [129, 55] width 173 height 26
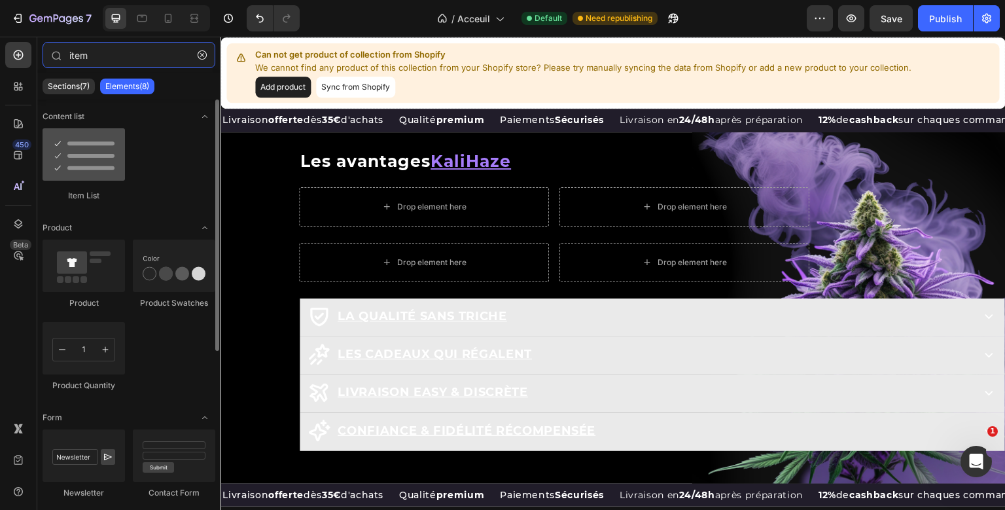
type input "item"
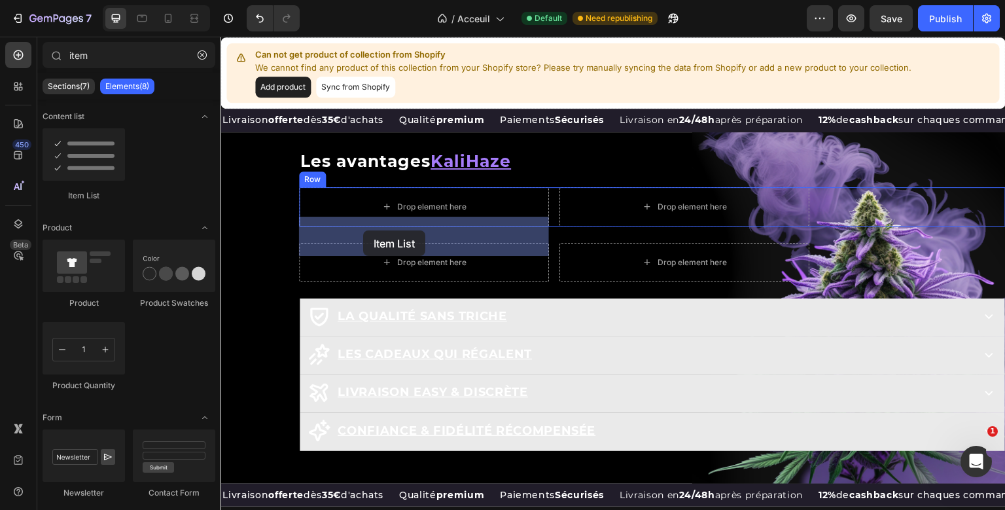
drag, startPoint x: 304, startPoint y: 188, endPoint x: 363, endPoint y: 230, distance: 72.2
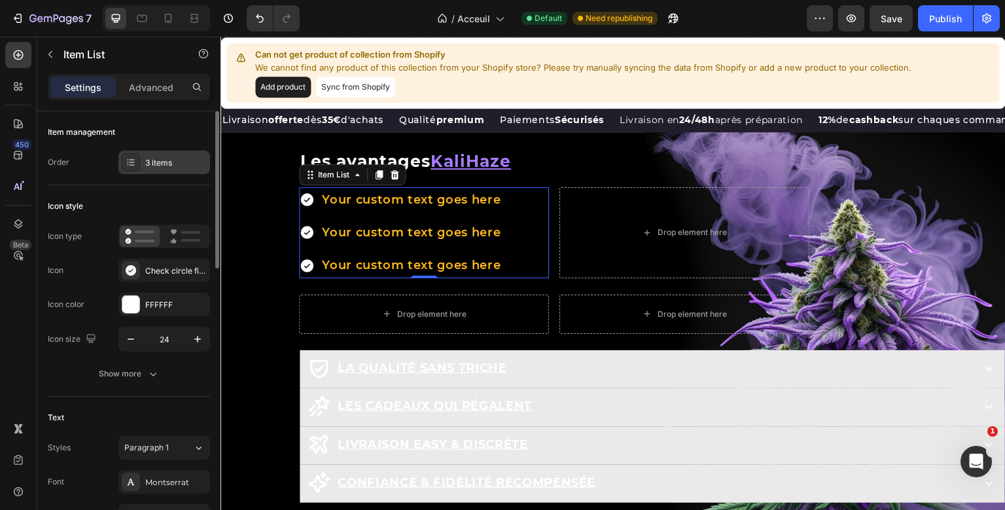
click at [154, 156] on div "3 items" at bounding box center [164, 162] width 92 height 24
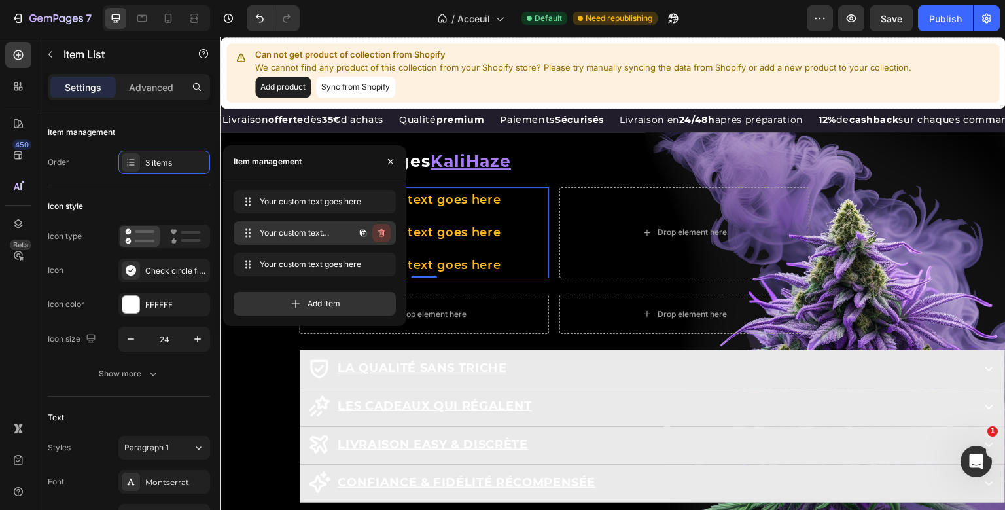
click at [383, 240] on button "button" at bounding box center [381, 233] width 18 height 18
click at [383, 240] on button "Delete" at bounding box center [373, 233] width 36 height 18
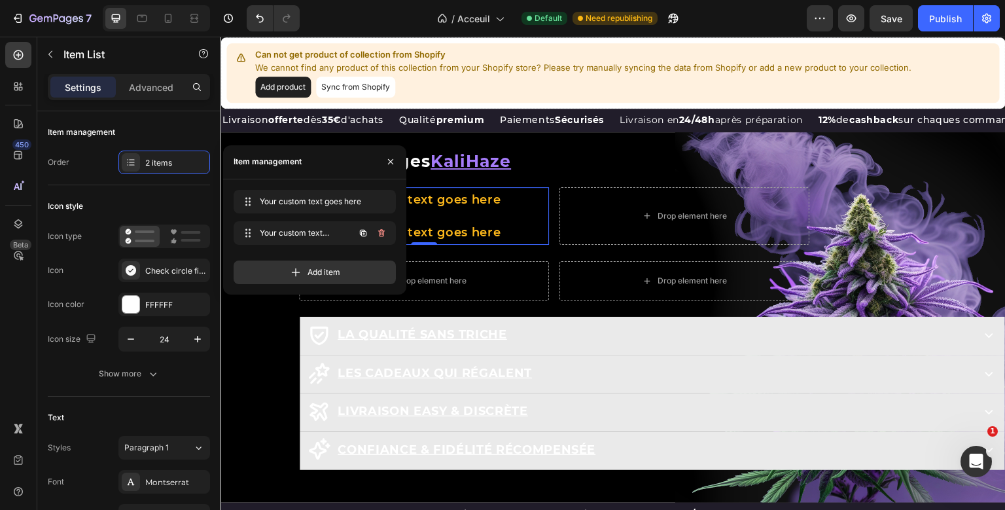
click at [383, 240] on button "button" at bounding box center [381, 233] width 18 height 18
click at [383, 240] on button "Delete" at bounding box center [373, 233] width 36 height 18
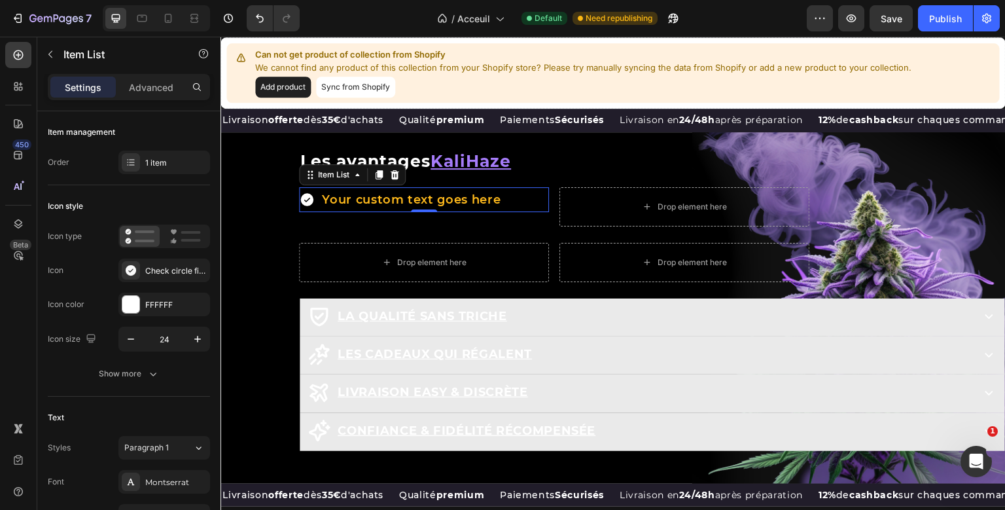
click at [497, 226] on div "Your custom text goes here Item List 0" at bounding box center [424, 206] width 250 height 39
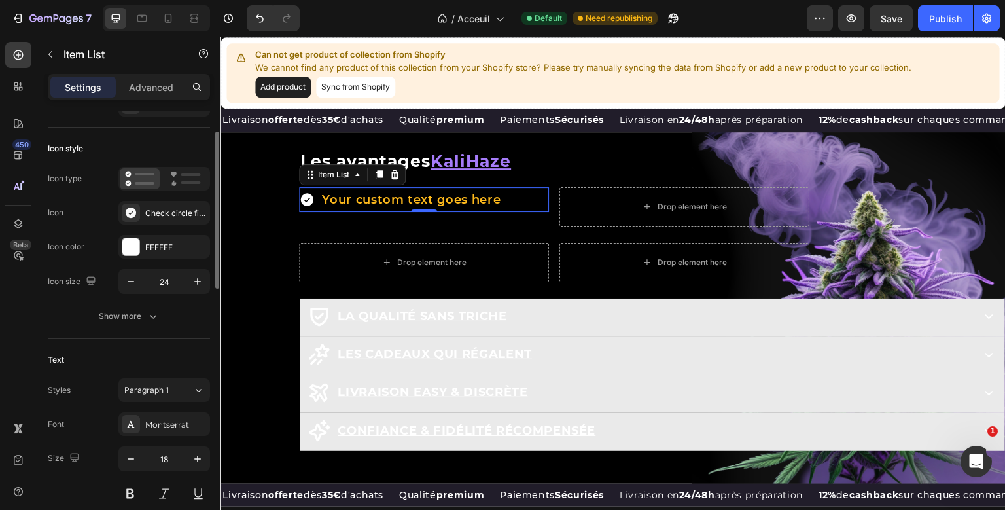
scroll to position [58, 0]
click at [160, 315] on button "Show more" at bounding box center [129, 316] width 162 height 24
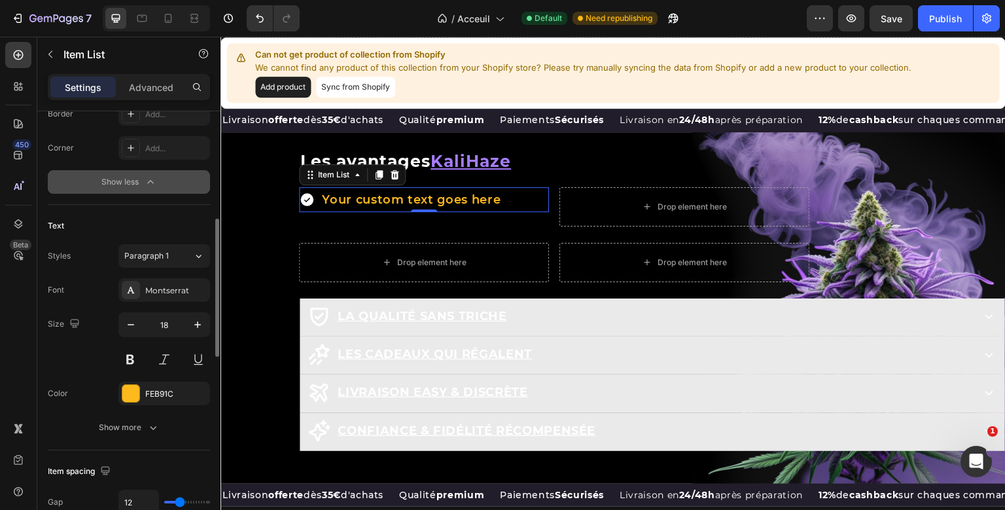
scroll to position [361, 0]
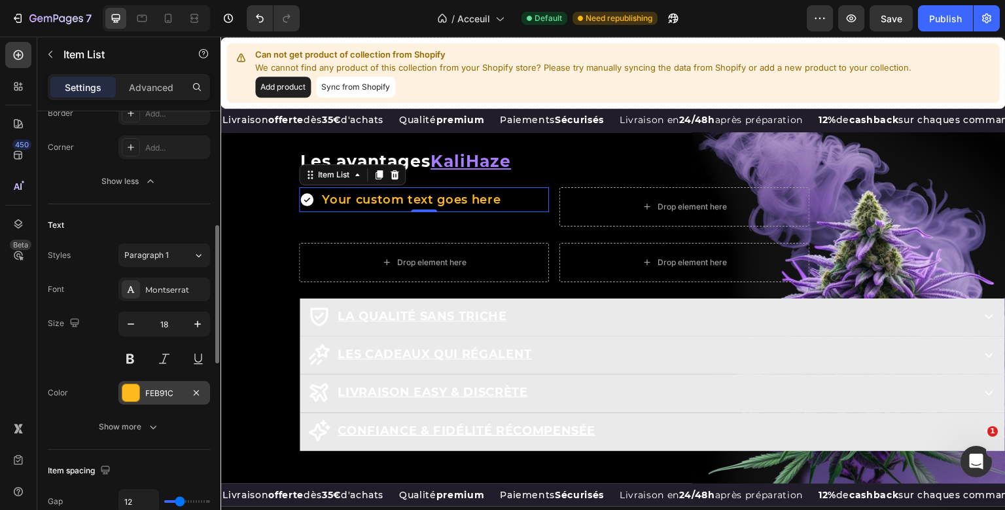
click at [159, 395] on div "FEB91C" at bounding box center [164, 393] width 38 height 12
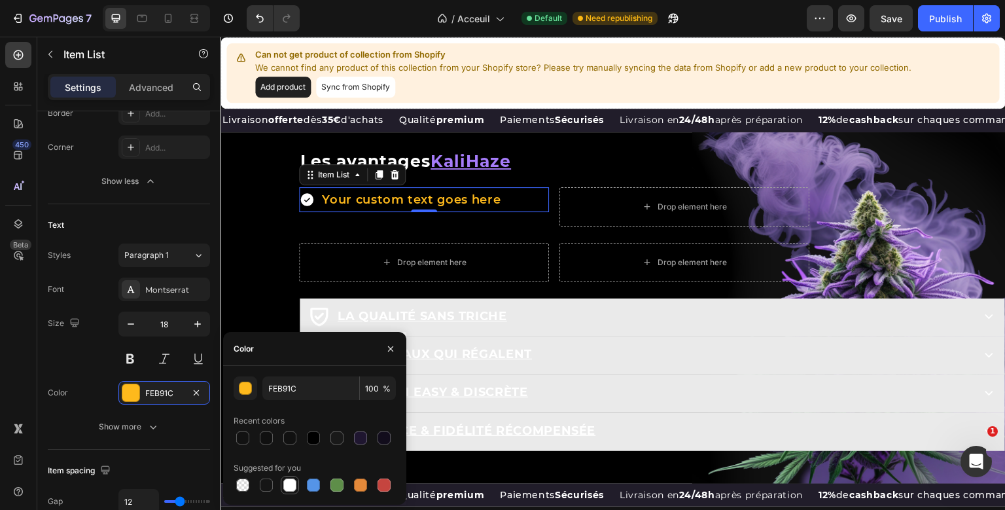
click at [287, 485] on div at bounding box center [289, 484] width 13 height 13
type input "FFFFFF"
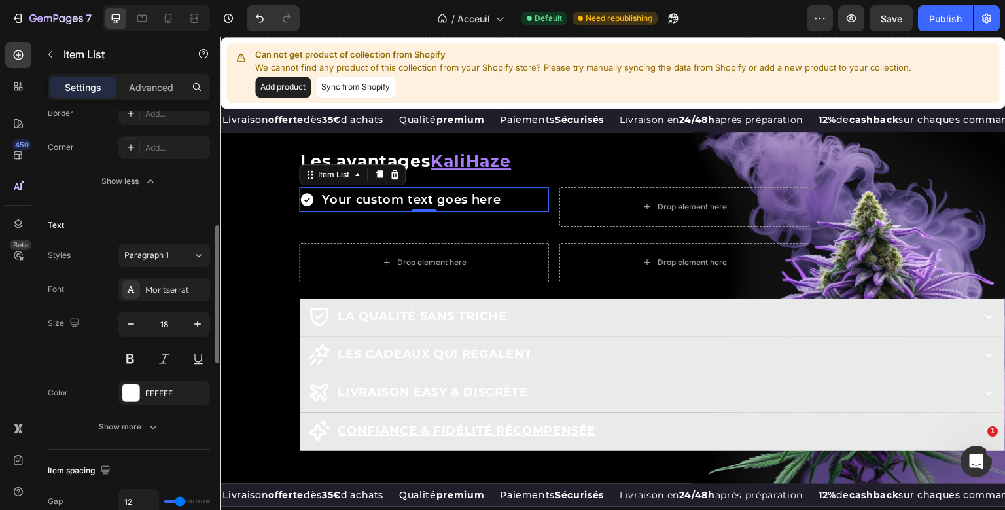
click at [112, 304] on div "Font Montserrat Size 18 Color FFFFFF Show more" at bounding box center [129, 357] width 162 height 161
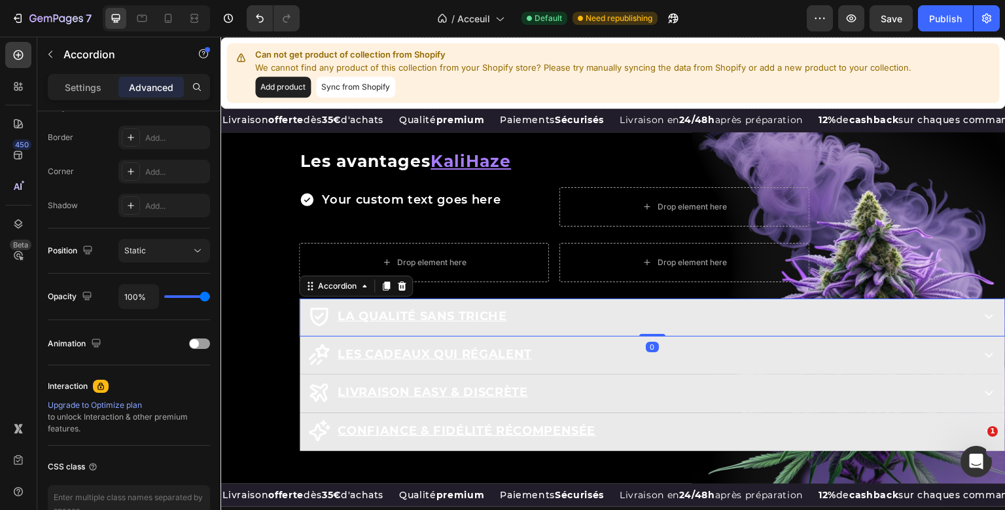
click at [381, 323] on u "La qualité sans triche" at bounding box center [422, 316] width 169 height 14
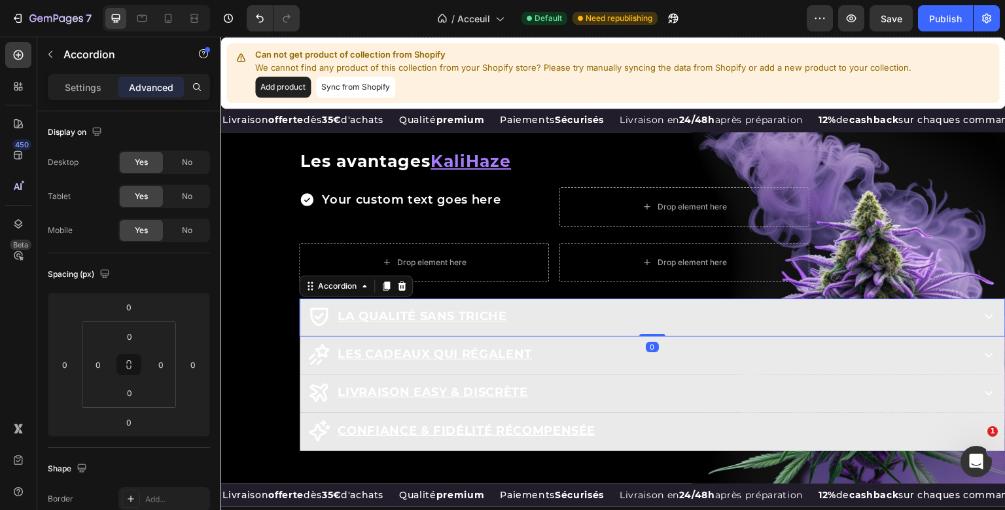
click at [381, 323] on u "La qualité sans triche" at bounding box center [422, 316] width 169 height 14
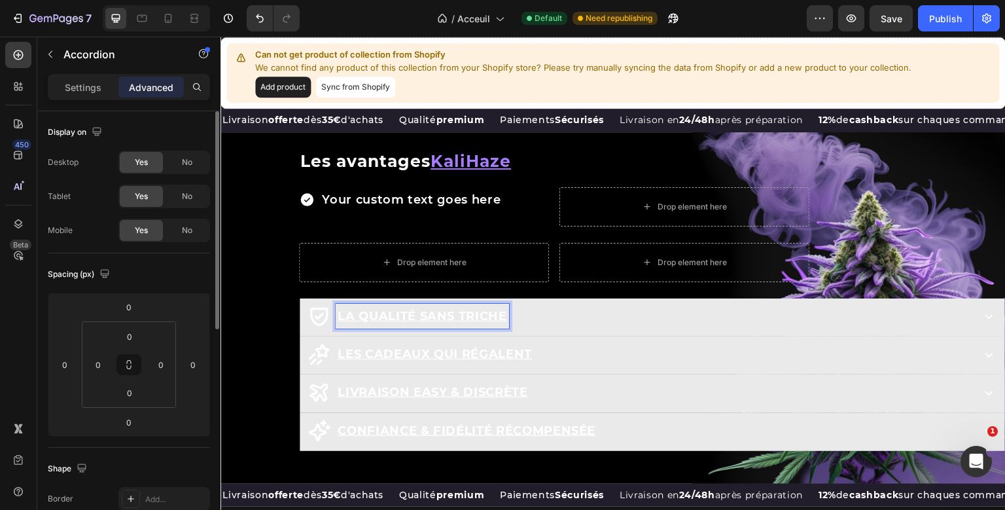
click at [381, 323] on u "La qualité sans triche" at bounding box center [422, 316] width 169 height 14
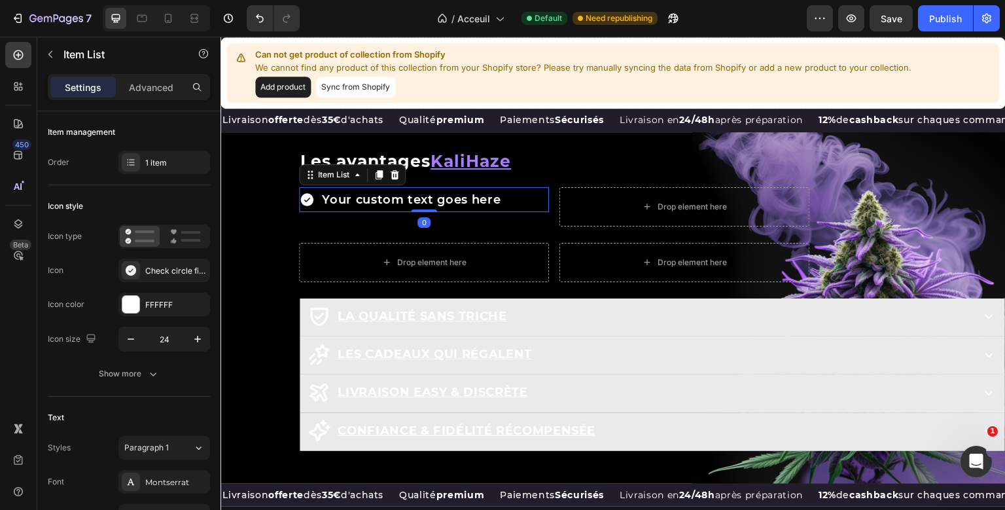
click at [391, 210] on p "Your custom text goes here" at bounding box center [411, 199] width 179 height 21
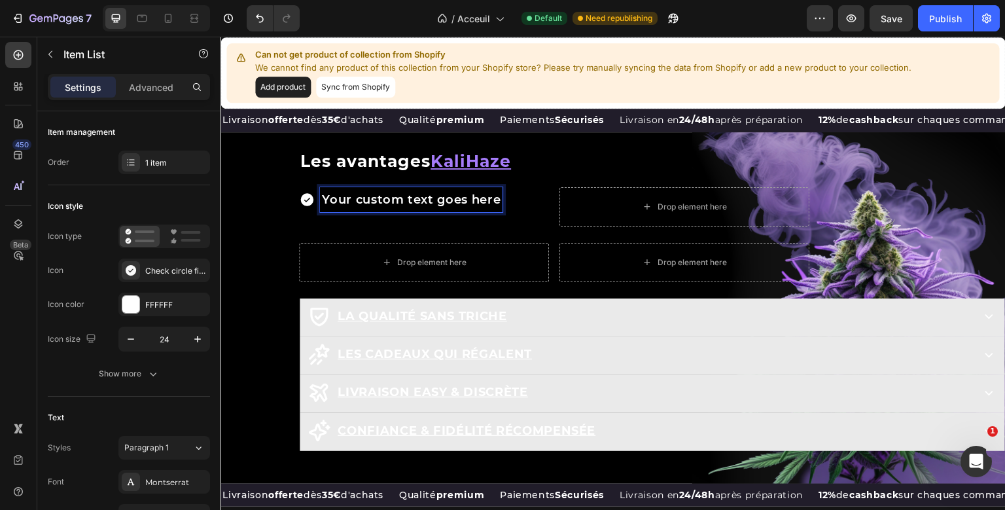
click at [391, 210] on p "Your custom text goes here" at bounding box center [411, 199] width 179 height 21
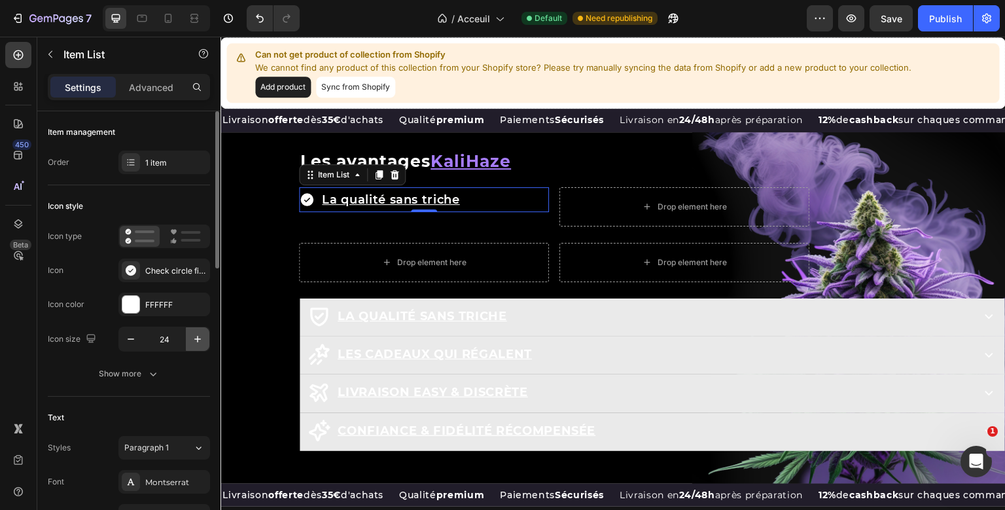
click at [196, 349] on button "button" at bounding box center [198, 339] width 24 height 24
click at [198, 347] on button "button" at bounding box center [198, 339] width 24 height 24
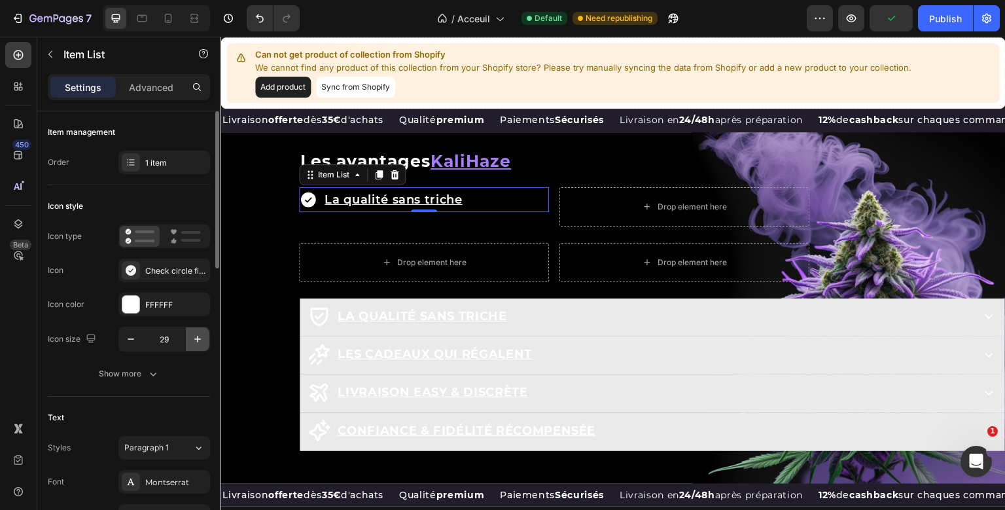
click at [198, 347] on button "button" at bounding box center [198, 339] width 24 height 24
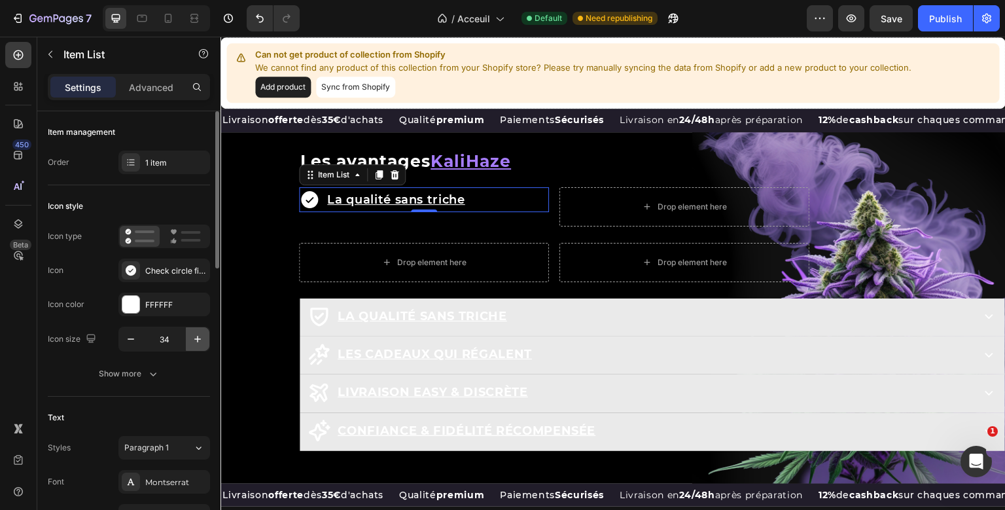
click at [198, 347] on button "button" at bounding box center [198, 339] width 24 height 24
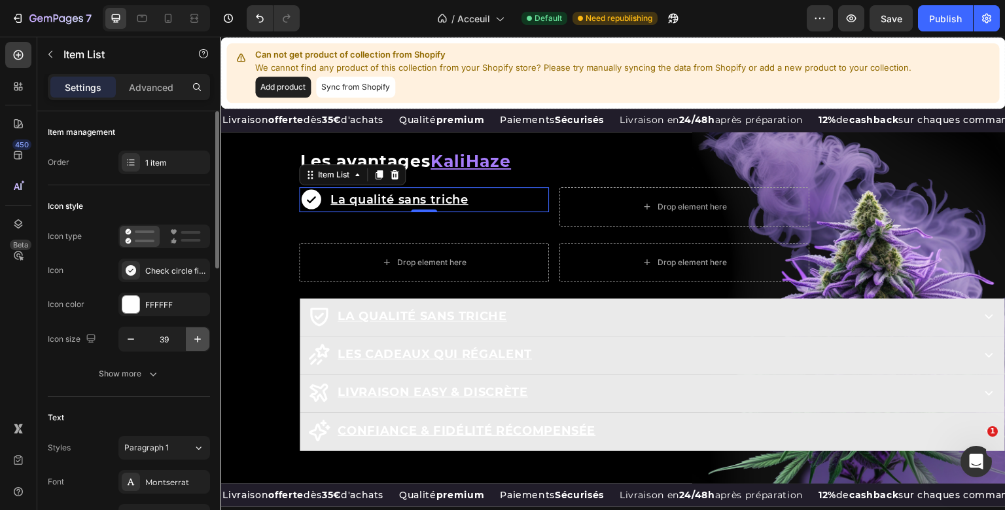
click at [198, 347] on button "button" at bounding box center [198, 339] width 24 height 24
click at [134, 339] on icon "button" at bounding box center [130, 338] width 13 height 13
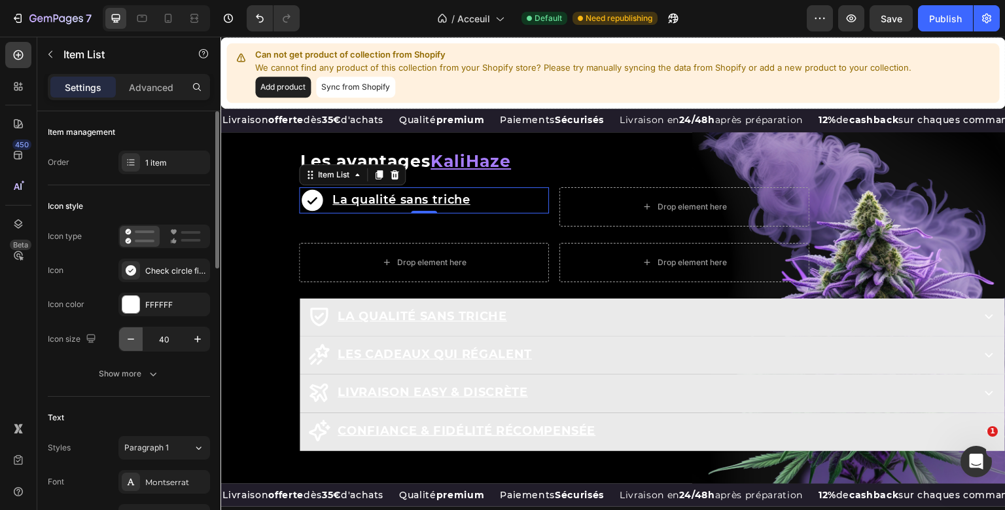
click at [134, 339] on icon "button" at bounding box center [130, 338] width 13 height 13
click at [198, 340] on icon "button" at bounding box center [197, 339] width 7 height 7
type input "40"
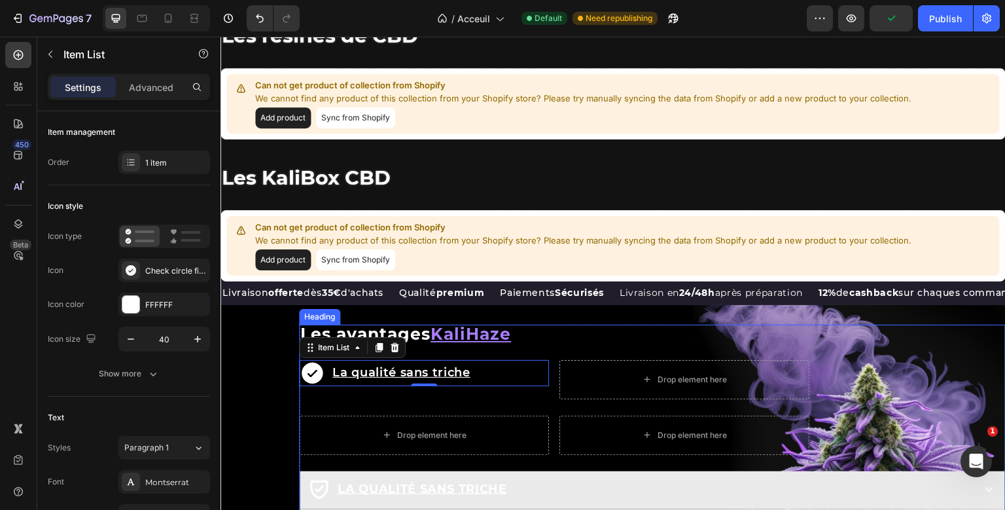
scroll to position [1162, 0]
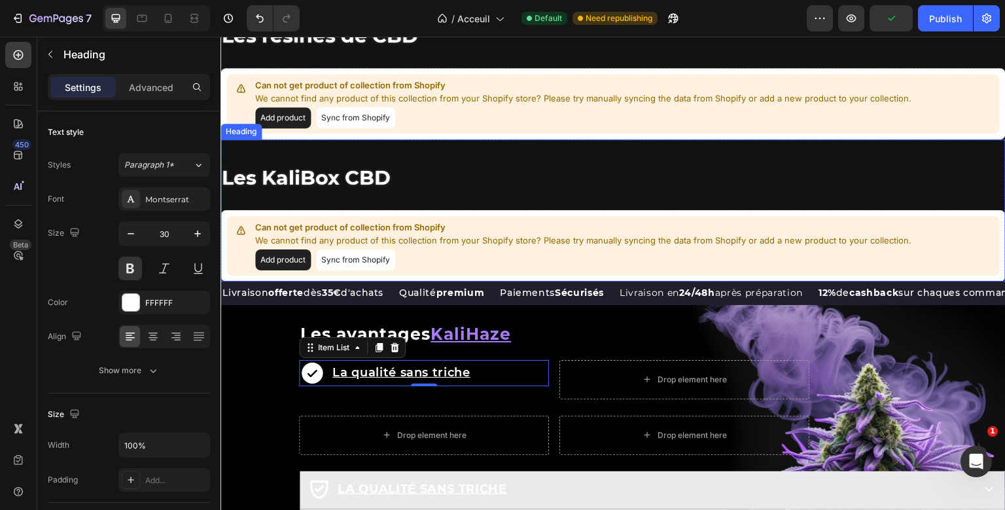
click at [374, 206] on div "Les KaliBox CBD Heading Can not get product of collection from Shopify We canno…" at bounding box center [612, 210] width 785 height 142
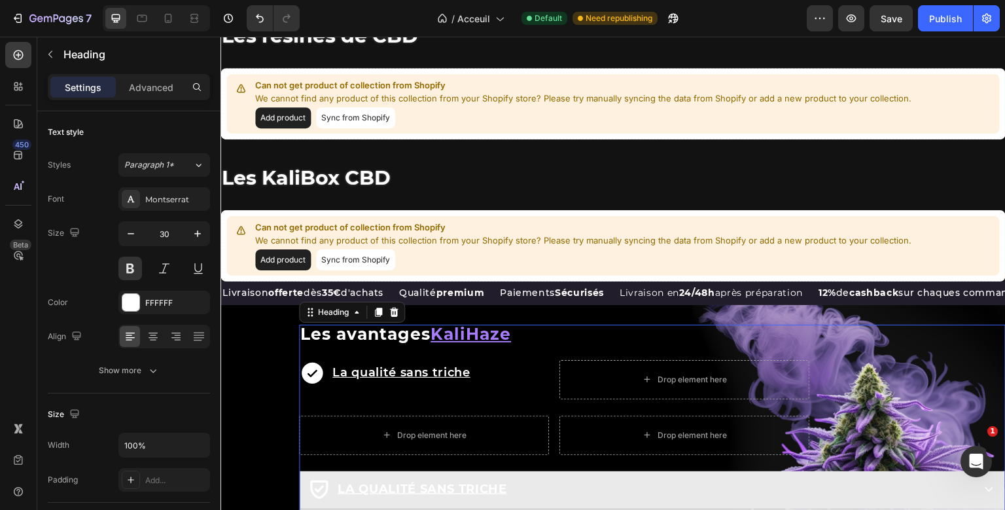
click at [415, 366] on div "Row Les avantages KaliHaze Heading 25 La qualité sans triche Item List Drop ele…" at bounding box center [652, 474] width 706 height 300
click at [190, 230] on button "button" at bounding box center [198, 234] width 24 height 24
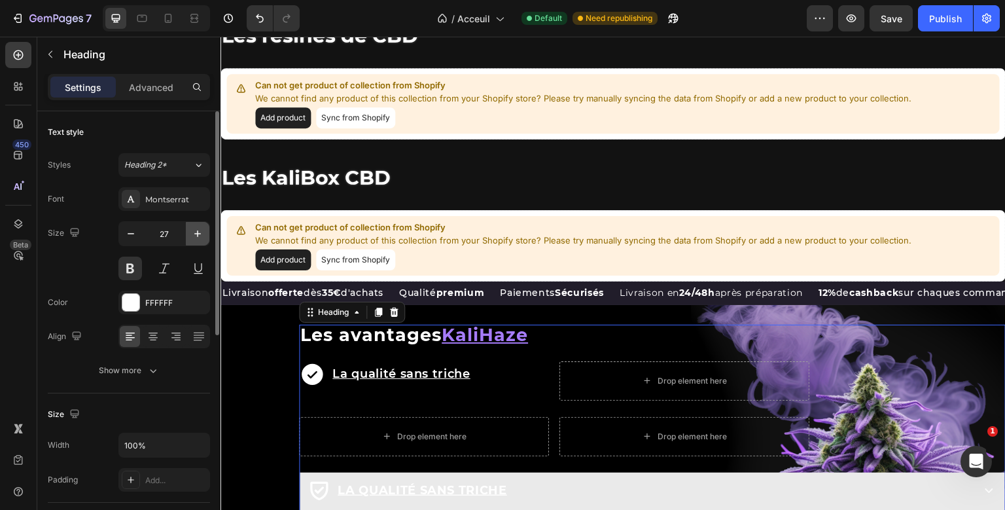
click at [190, 230] on button "button" at bounding box center [198, 234] width 24 height 24
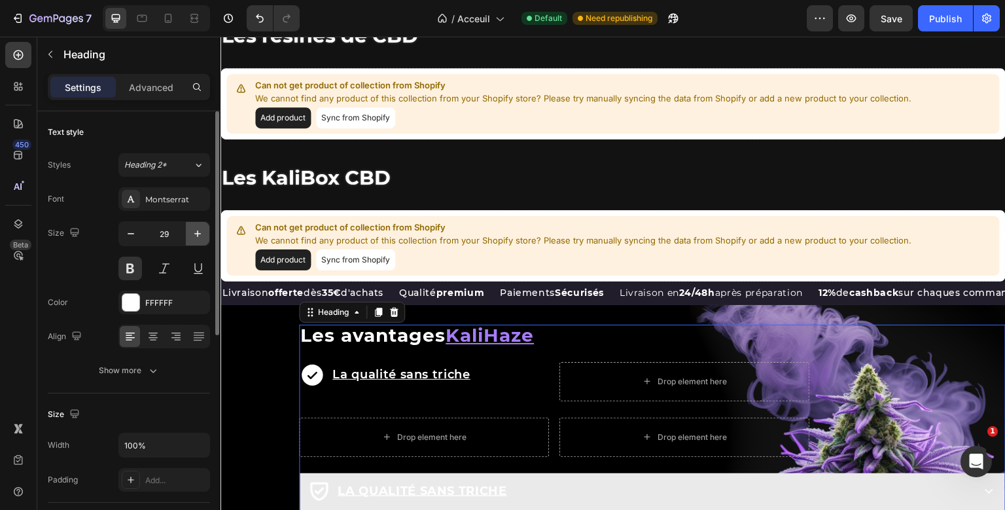
click at [190, 230] on button "button" at bounding box center [198, 234] width 24 height 24
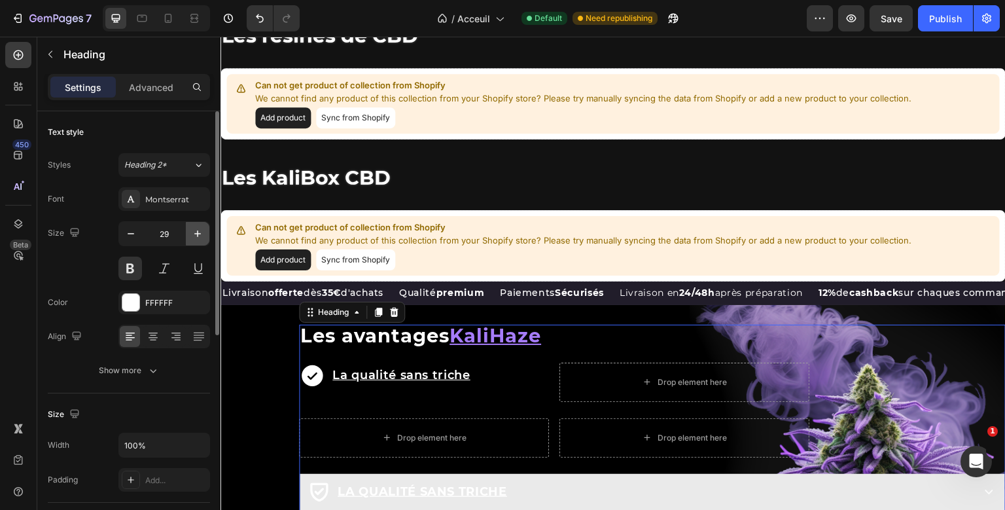
type input "30"
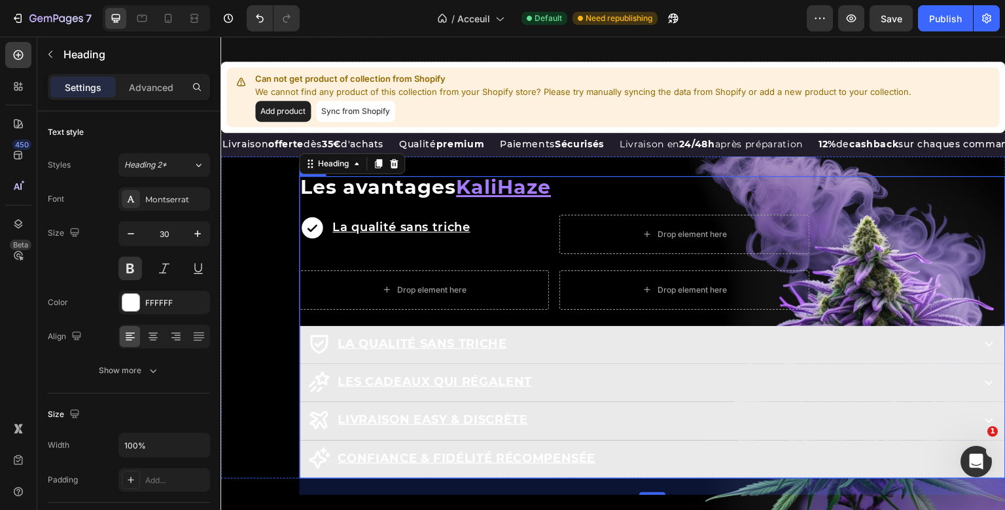
scroll to position [1326, 0]
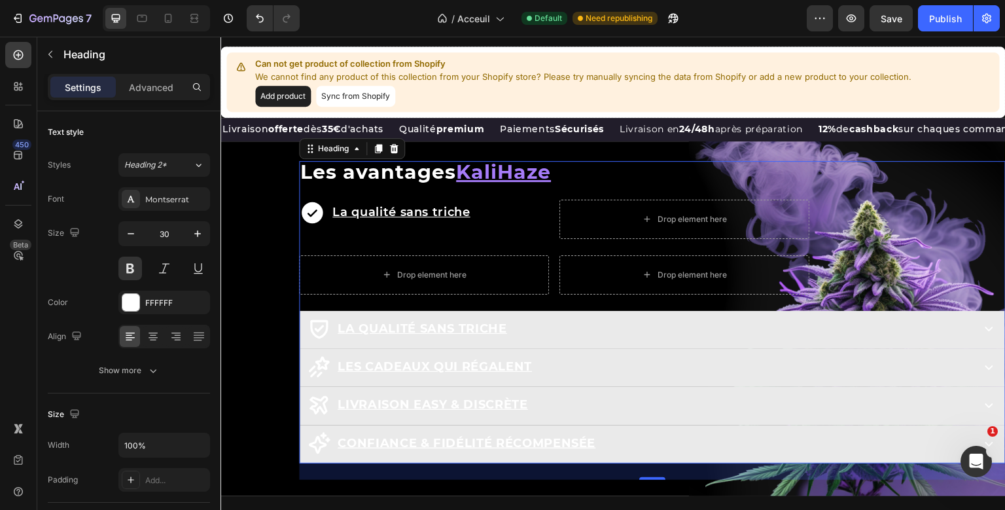
click at [515, 184] on u "KaliHaze" at bounding box center [503, 172] width 95 height 24
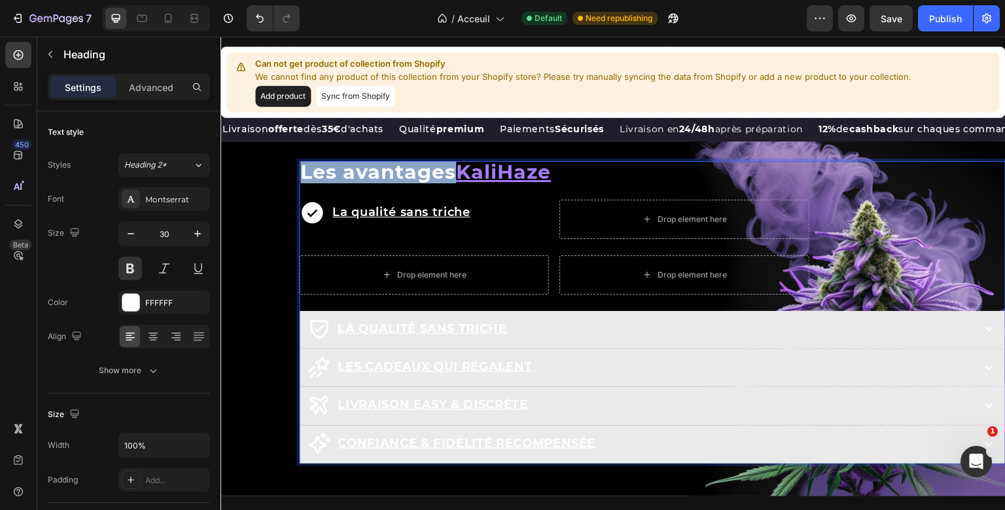
click at [515, 184] on u "KaliHaze" at bounding box center [503, 172] width 95 height 24
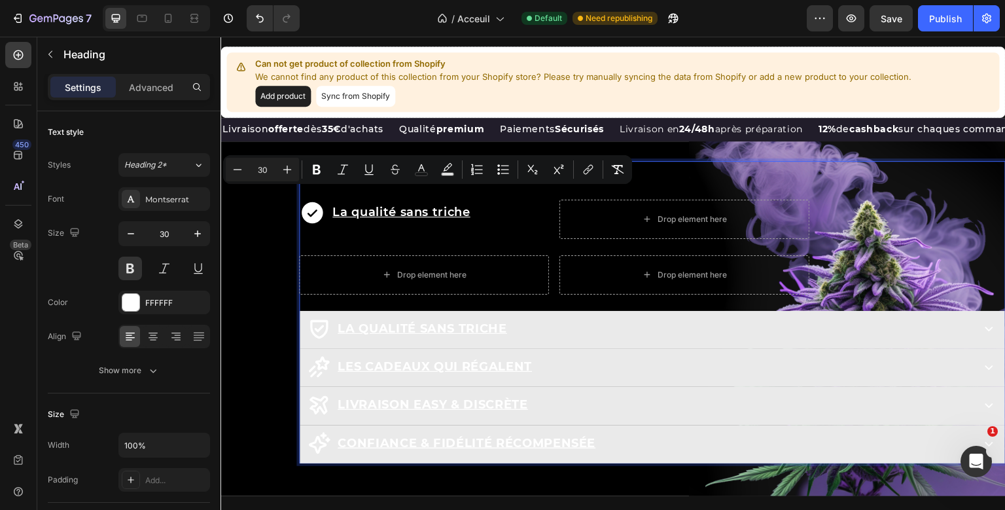
click at [515, 184] on u "KaliHaze" at bounding box center [503, 172] width 95 height 24
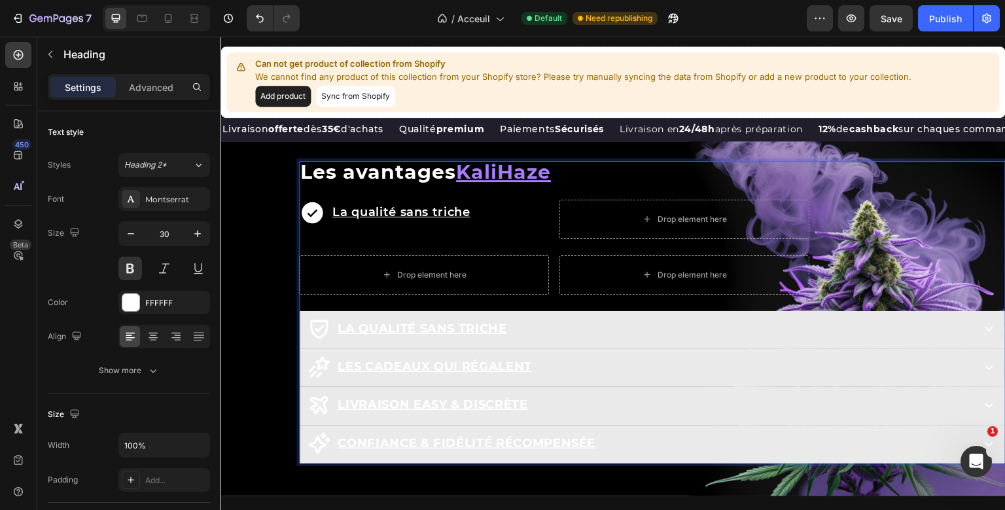
click at [515, 184] on u "KaliHaze" at bounding box center [503, 172] width 95 height 24
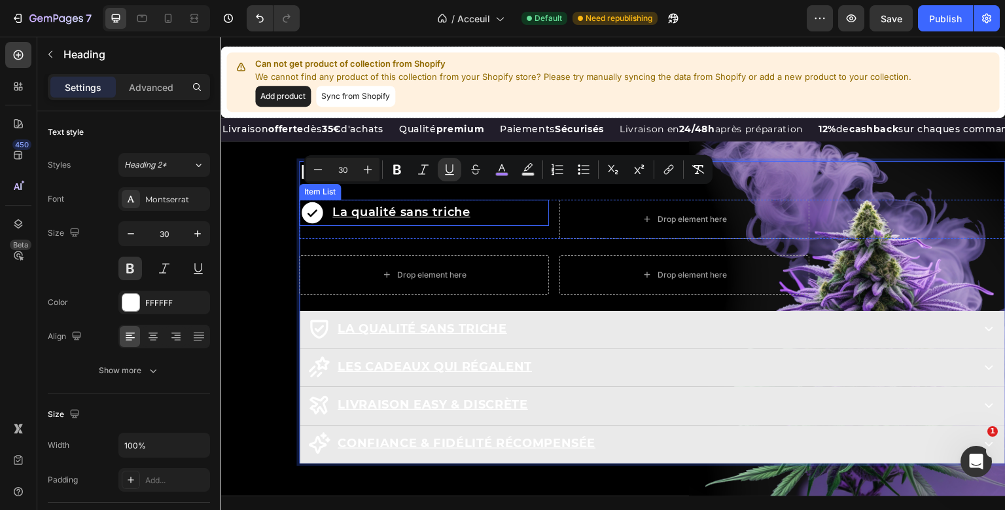
click at [425, 239] on div "La qualité sans triche Item List" at bounding box center [424, 219] width 250 height 39
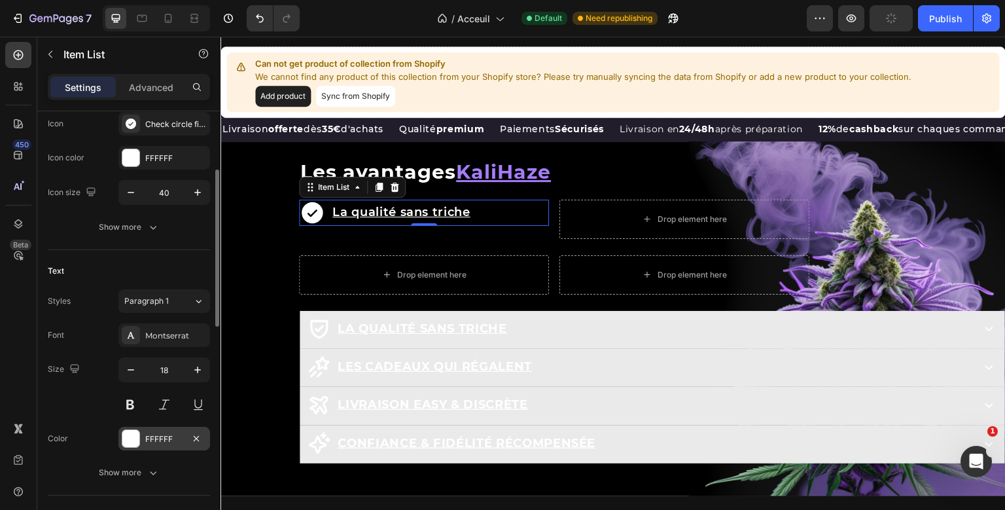
scroll to position [202, 0]
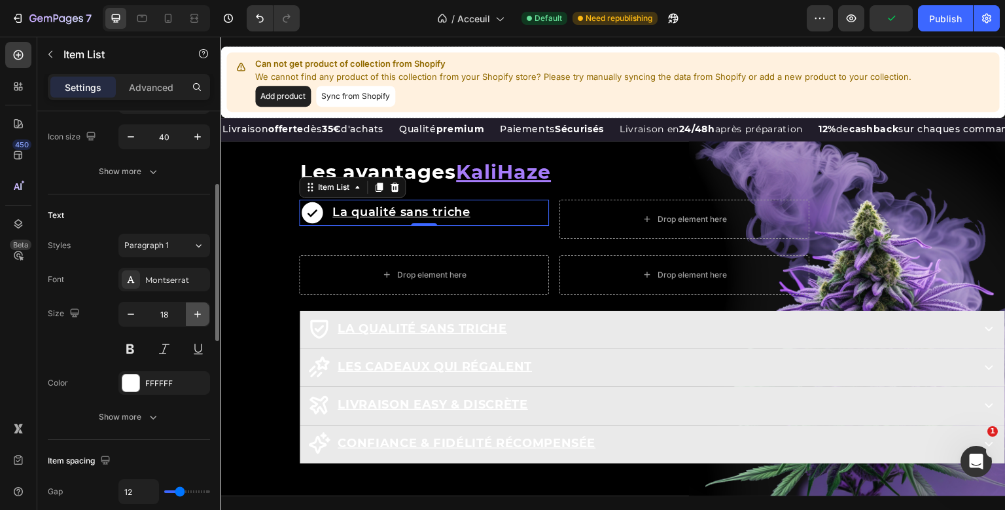
click at [193, 313] on icon "button" at bounding box center [197, 313] width 13 height 13
click at [127, 313] on icon "button" at bounding box center [130, 313] width 13 height 13
type input "20"
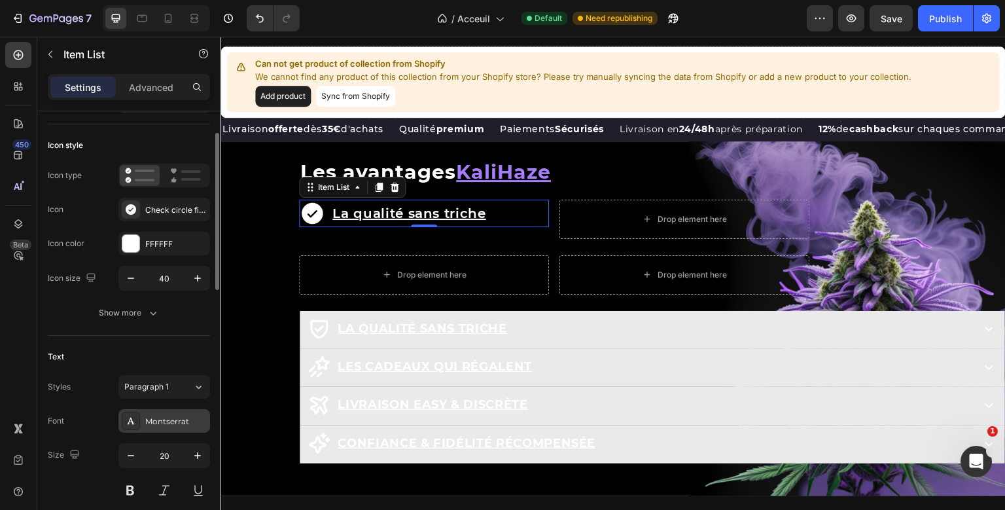
scroll to position [60, 0]
click at [140, 272] on button "button" at bounding box center [131, 279] width 24 height 24
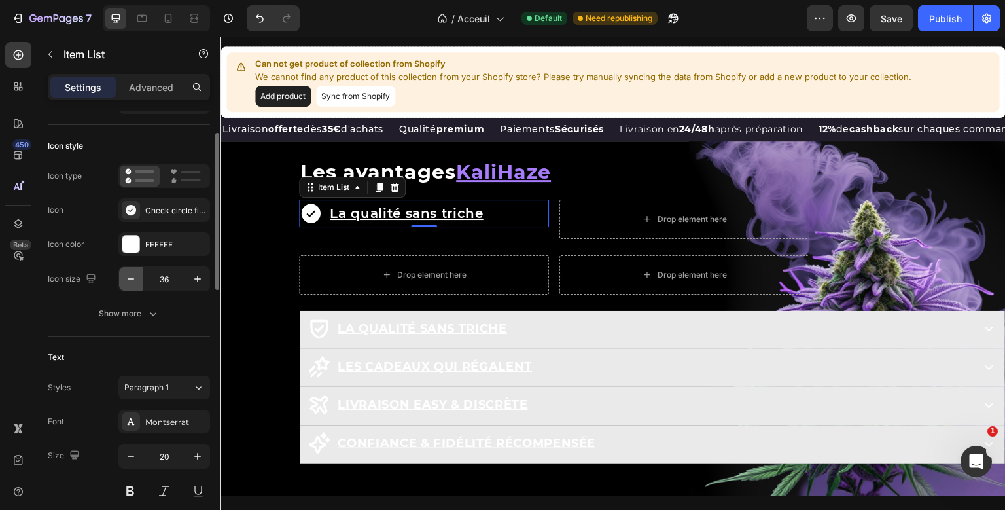
click at [140, 272] on button "button" at bounding box center [131, 279] width 24 height 24
type input "35"
click at [24, 52] on icon at bounding box center [18, 54] width 13 height 13
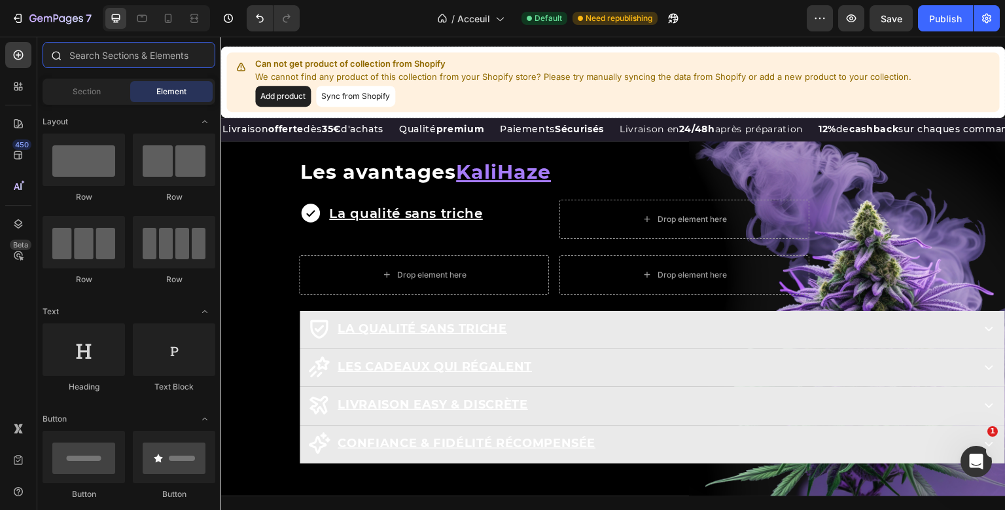
click at [114, 55] on input "text" at bounding box center [129, 55] width 173 height 26
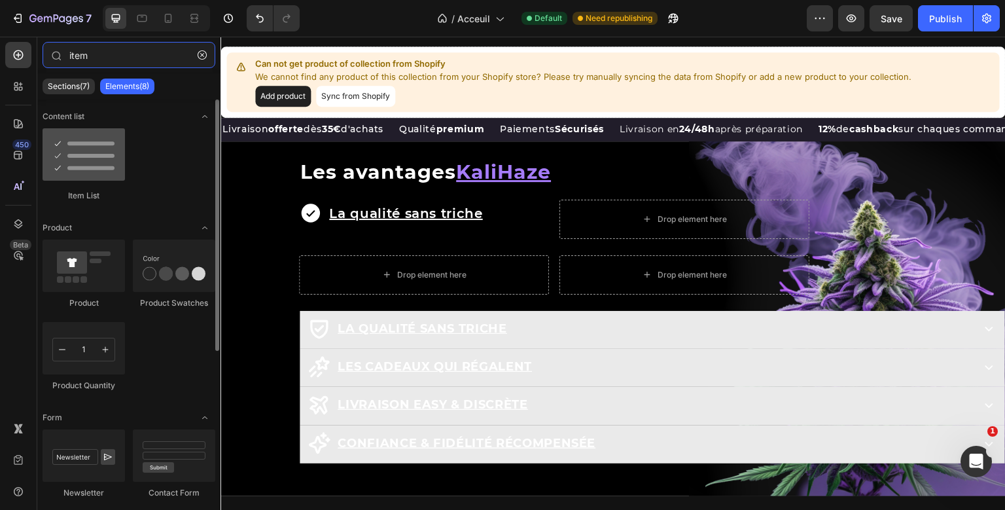
type input "item"
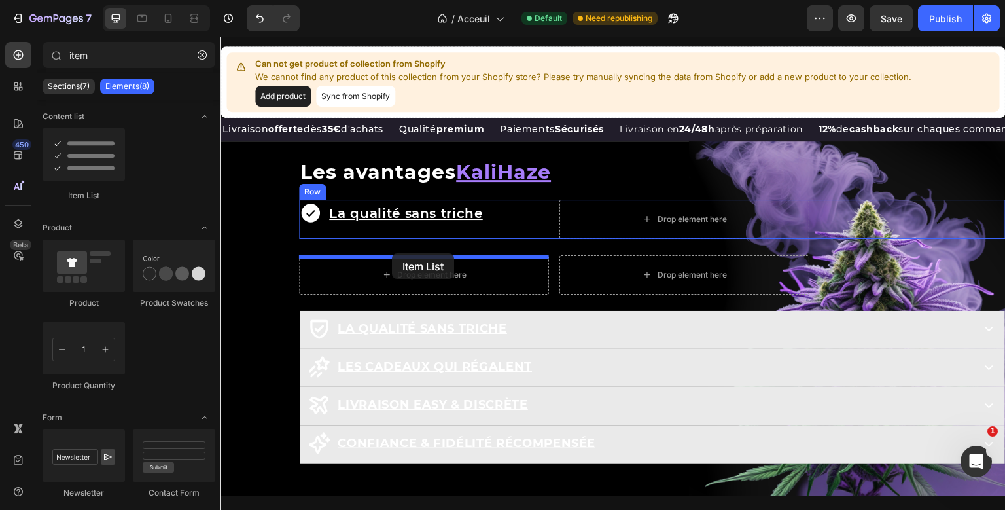
drag, startPoint x: 326, startPoint y: 198, endPoint x: 392, endPoint y: 253, distance: 86.3
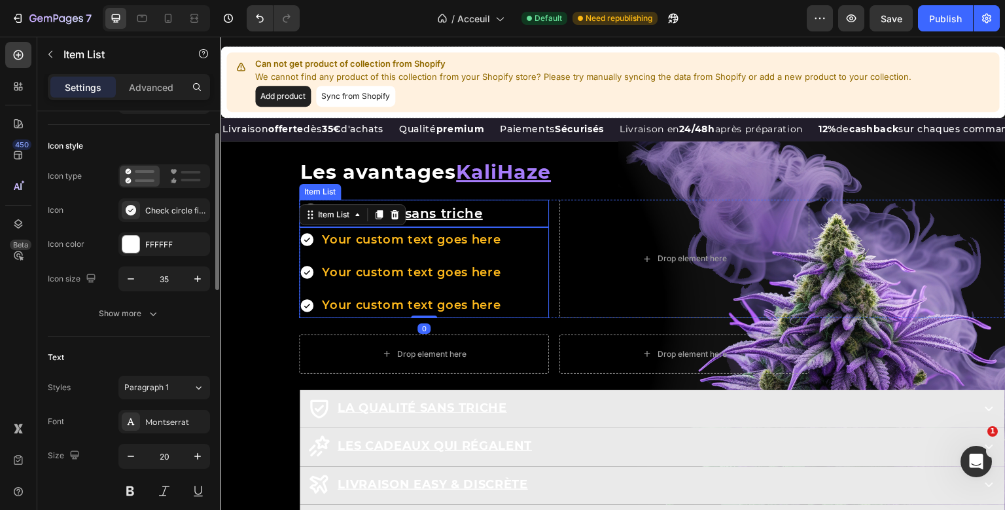
click at [510, 241] on div "La qualité sans triche Item List Your custom text goes here Your custom text go…" at bounding box center [424, 259] width 250 height 118
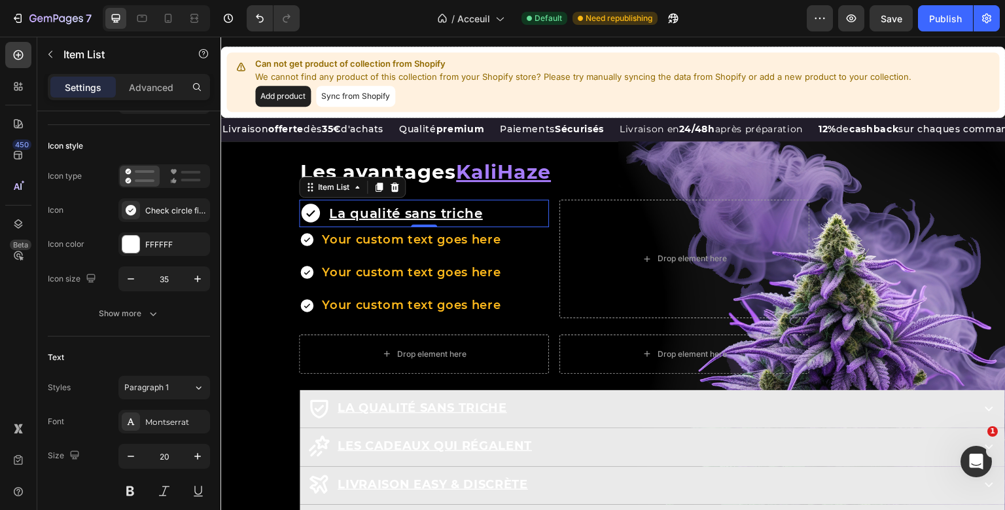
click at [506, 247] on div "La qualité sans triche Item List 0 Your custom text goes here Your custom text …" at bounding box center [424, 259] width 250 height 118
click at [164, 98] on div "Settings Advanced" at bounding box center [129, 87] width 162 height 26
click at [167, 94] on div "Advanced" at bounding box center [150, 87] width 65 height 21
type input "100%"
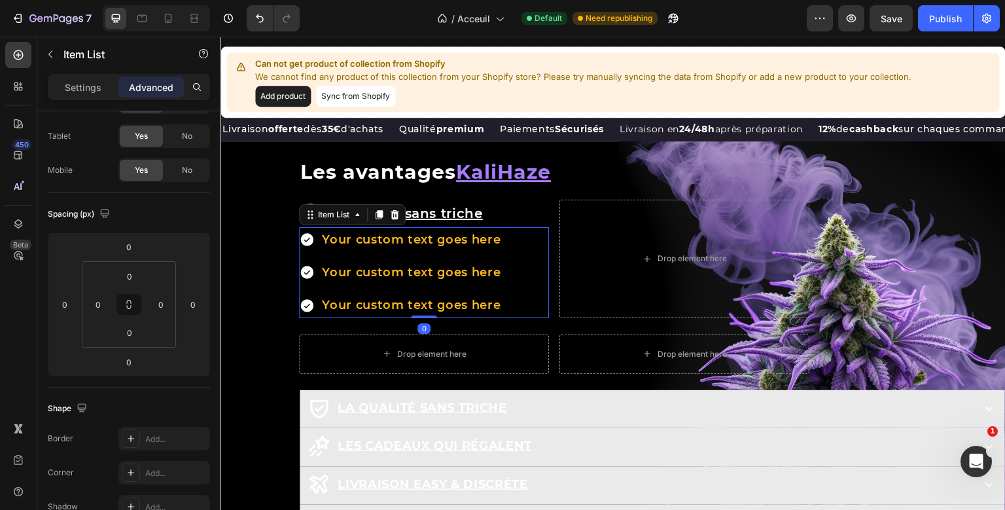
click at [518, 271] on div "La qualité sans triche Item List Your custom text goes here Your custom text go…" at bounding box center [424, 259] width 250 height 118
click at [99, 306] on input "0" at bounding box center [98, 304] width 20 height 20
type input "15"
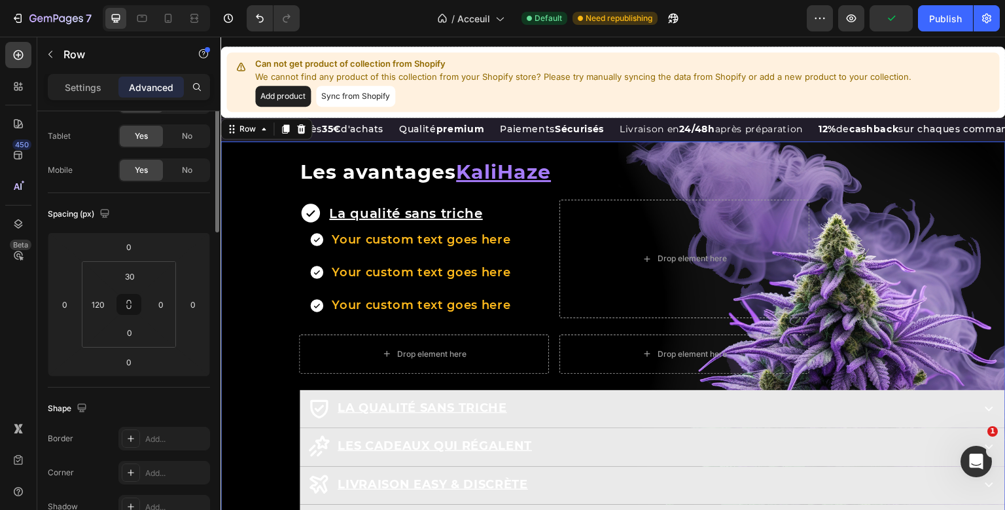
click at [279, 207] on div "Row Les avantages KaliHaze Heading La qualité sans triche Item List Your custom…" at bounding box center [612, 342] width 785 height 402
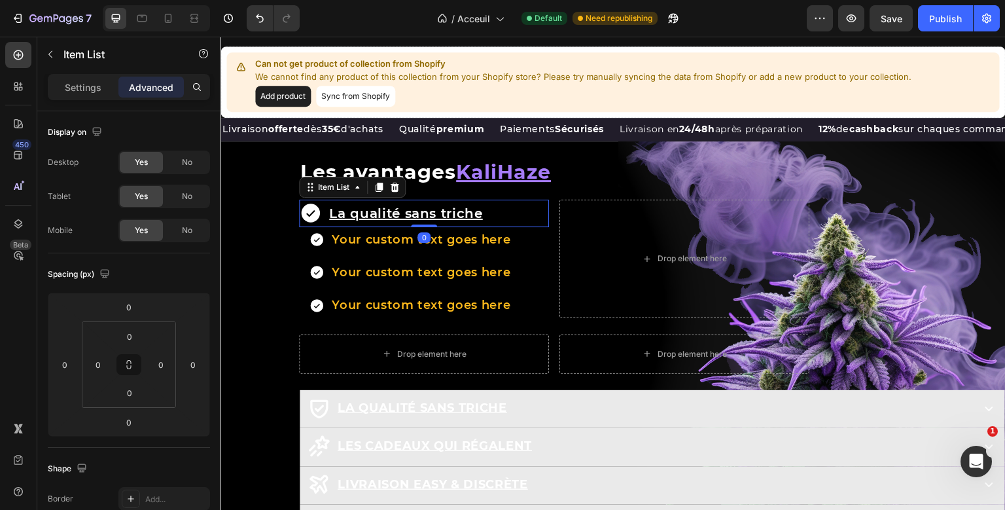
click at [363, 246] on div "La qualité sans triche Item List 0 Your custom text goes here Your custom text …" at bounding box center [424, 259] width 250 height 118
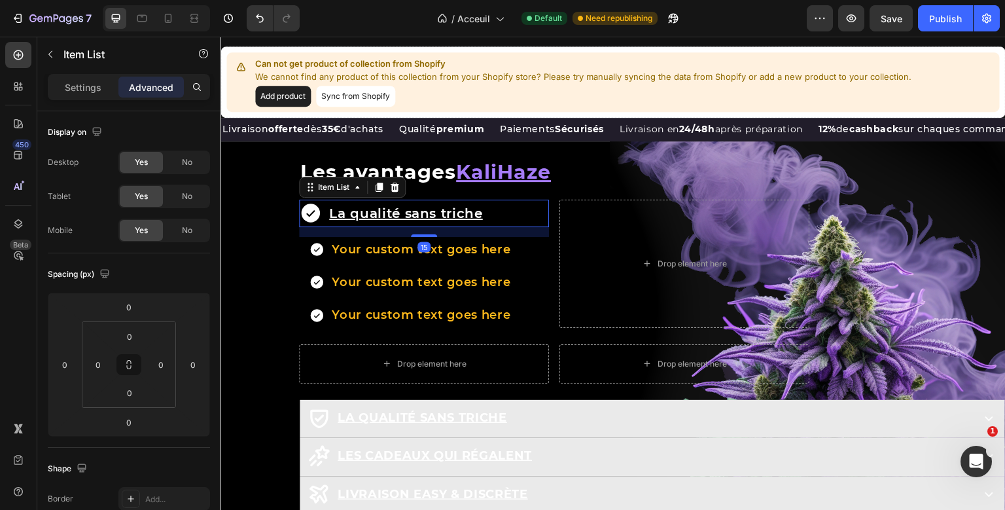
drag, startPoint x: 434, startPoint y: 256, endPoint x: 432, endPoint y: 266, distance: 10.0
click at [431, 237] on div at bounding box center [424, 235] width 26 height 3
type input "15"
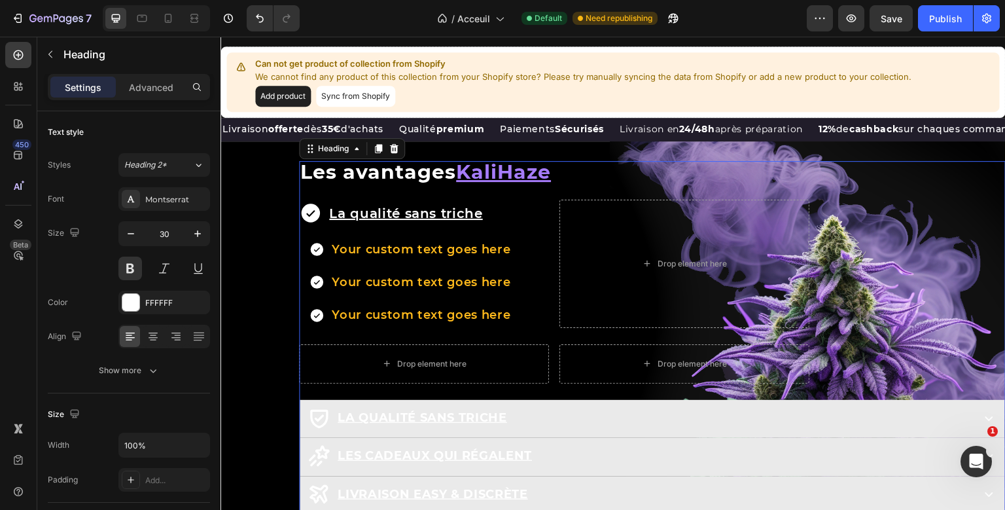
click at [489, 211] on div "Row Les avantages KaliHaze Heading 25 La qualité sans triche Item List Your cus…" at bounding box center [652, 357] width 706 height 392
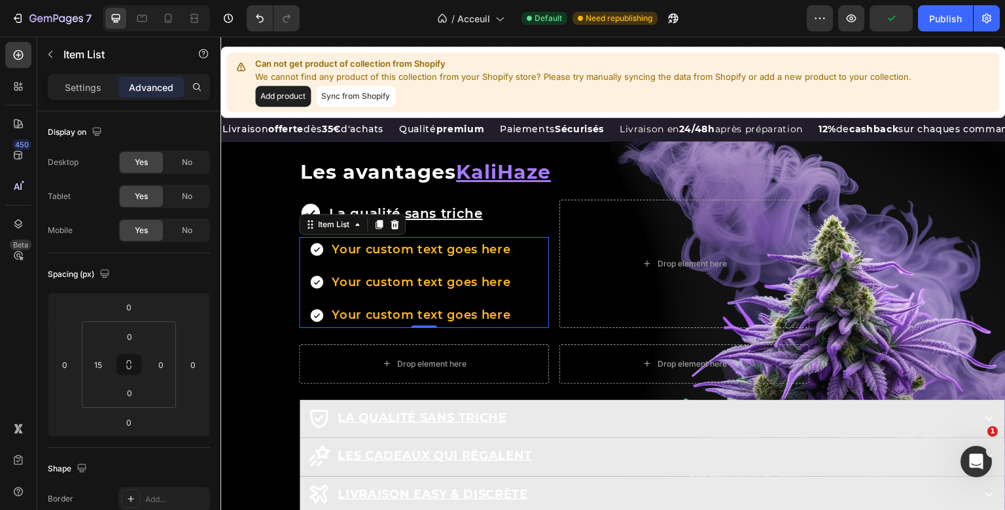
click at [426, 284] on div "La qualité sans triche Item List Your custom text goes here Your custom text go…" at bounding box center [424, 264] width 250 height 128
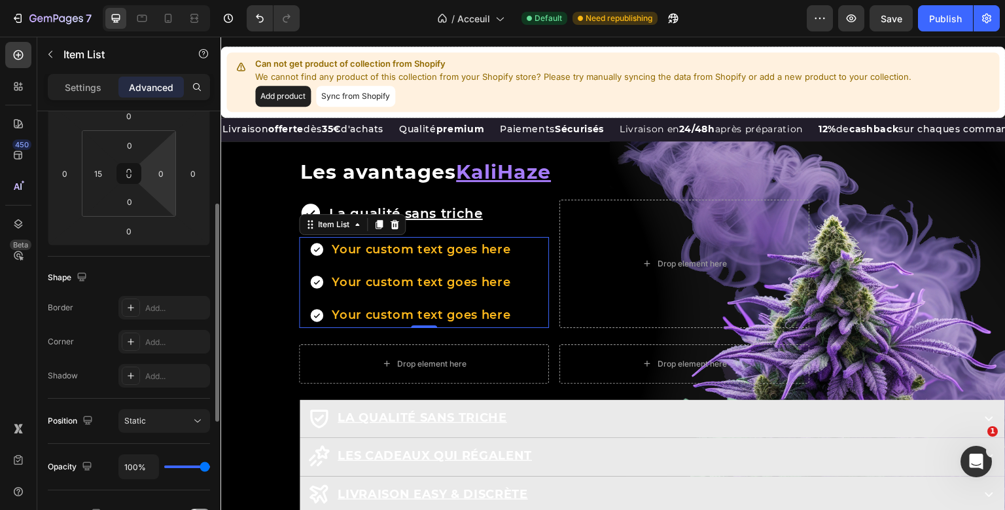
scroll to position [188, 0]
click at [97, 85] on p "Settings" at bounding box center [83, 87] width 37 height 14
type input "8"
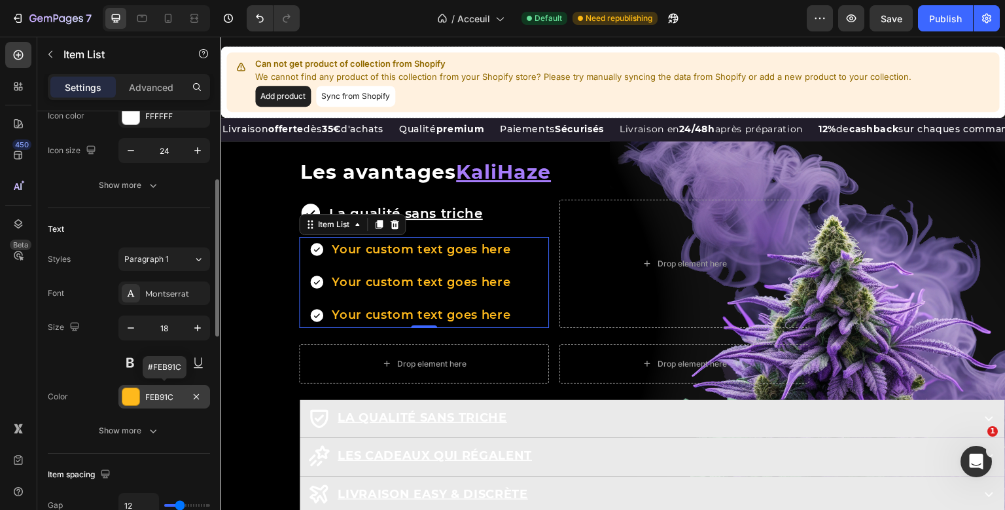
click at [137, 396] on div at bounding box center [130, 396] width 17 height 17
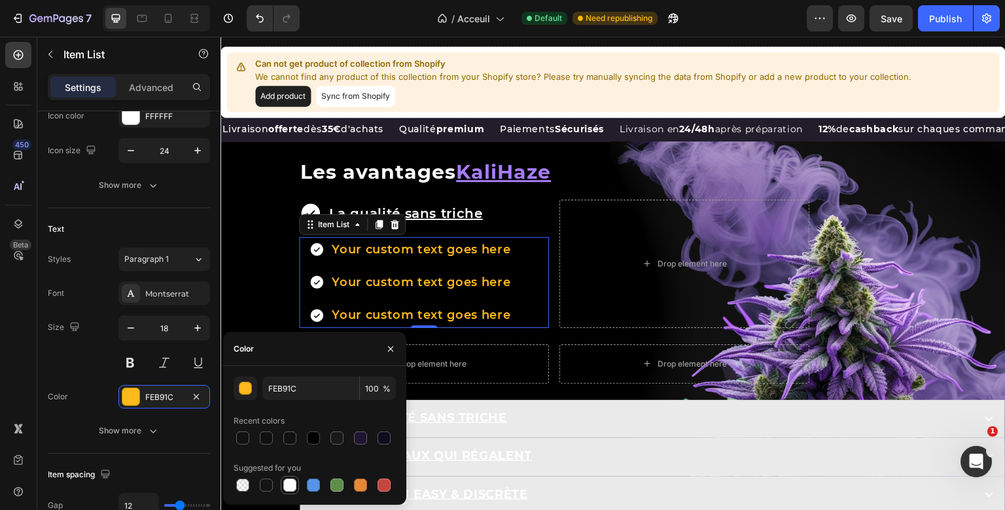
click at [298, 486] on div at bounding box center [290, 485] width 18 height 18
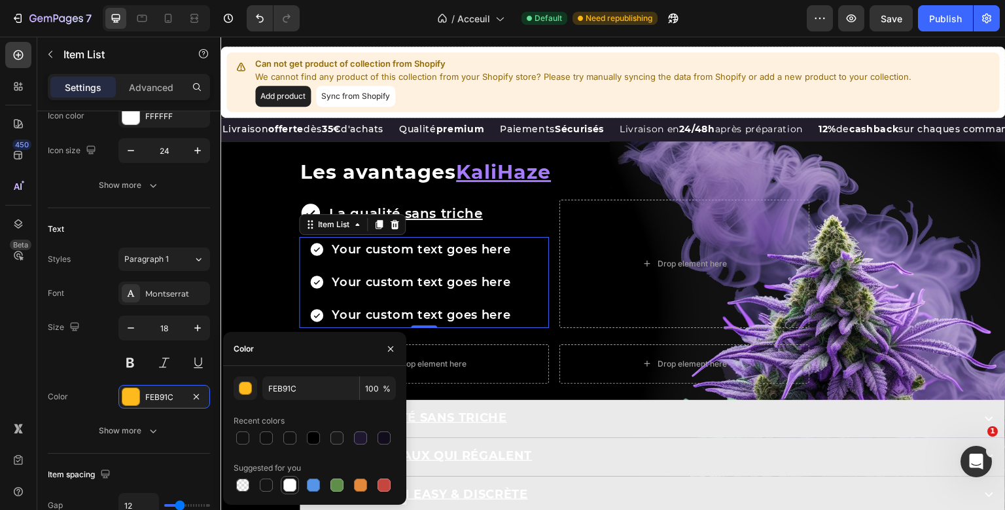
type input "FFFFFF"
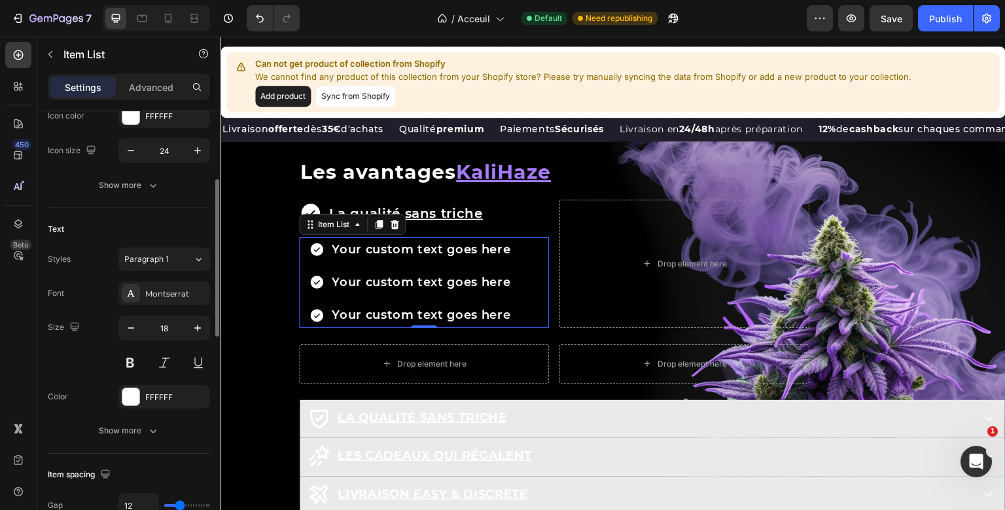
click at [88, 319] on div "Size 18" at bounding box center [129, 344] width 162 height 59
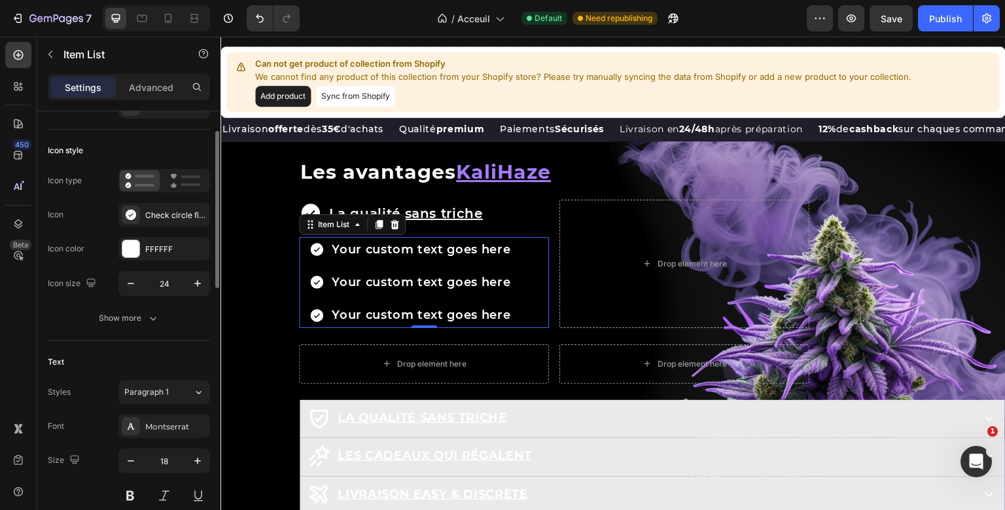
scroll to position [55, 0]
click at [160, 241] on div "FFFFFF" at bounding box center [164, 249] width 92 height 24
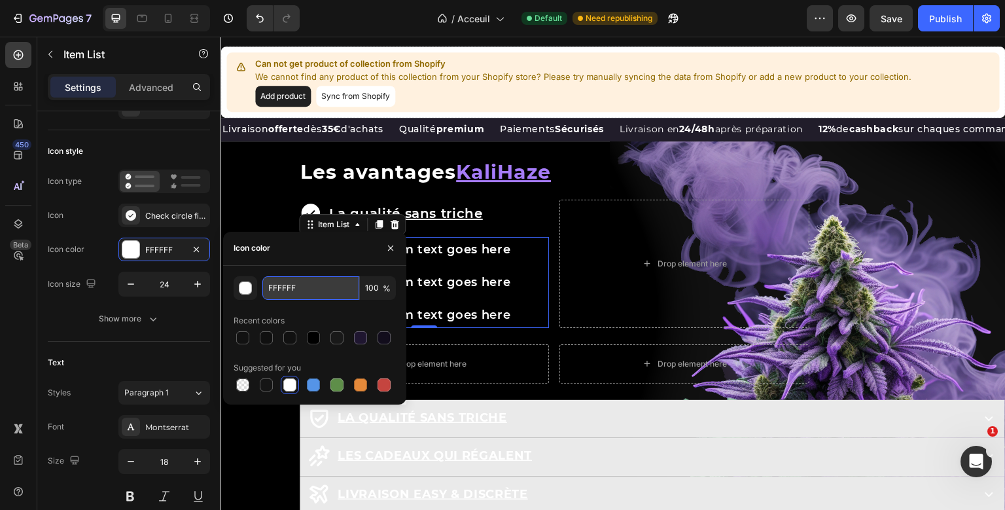
click at [273, 288] on input "FFFFFF" at bounding box center [310, 288] width 97 height 24
type input "a67cfa"
click at [204, 322] on button "Show more" at bounding box center [129, 319] width 162 height 24
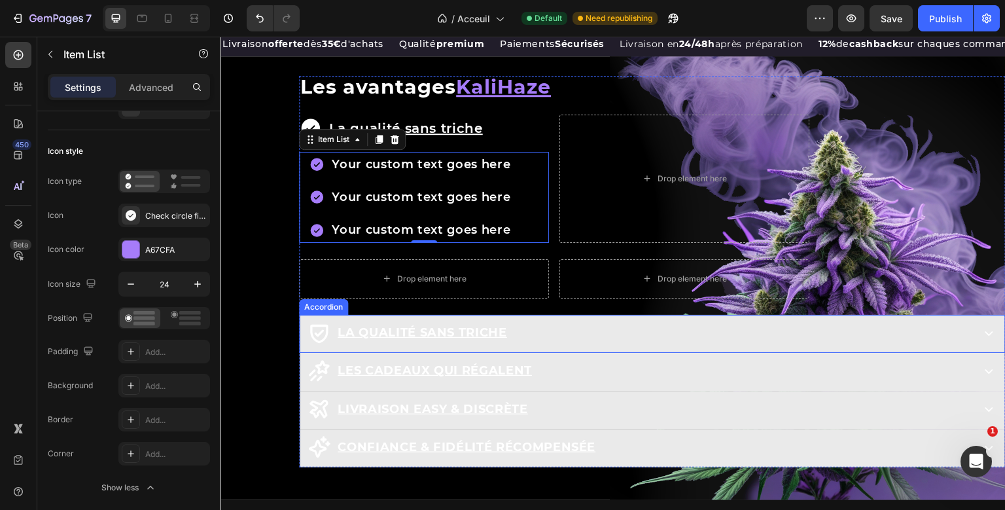
scroll to position [1431, 0]
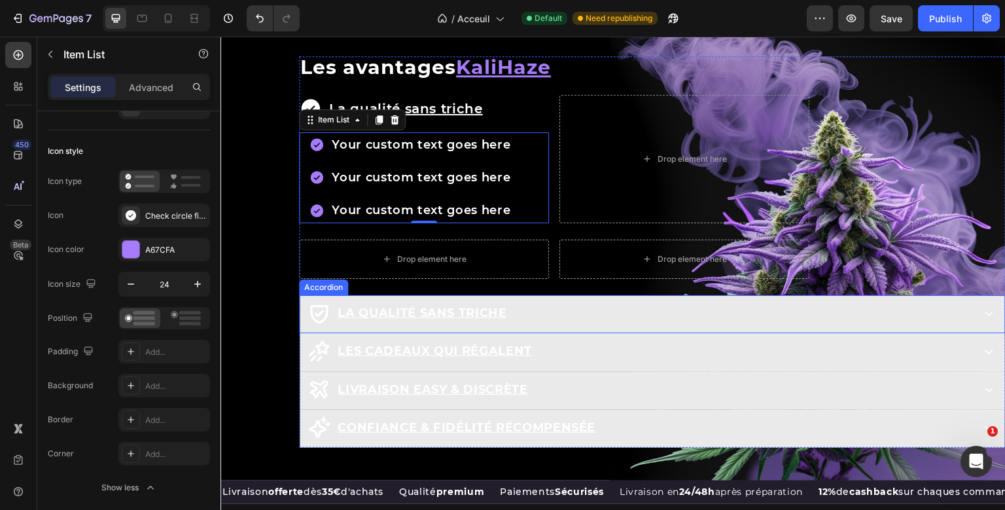
click at [536, 325] on div "La qualité sans triche" at bounding box center [638, 312] width 663 height 25
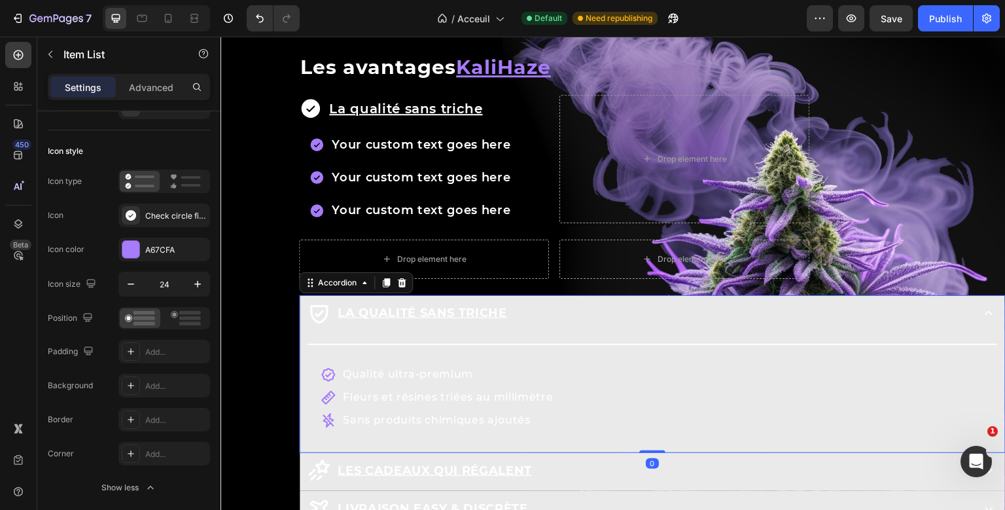
scroll to position [0, 0]
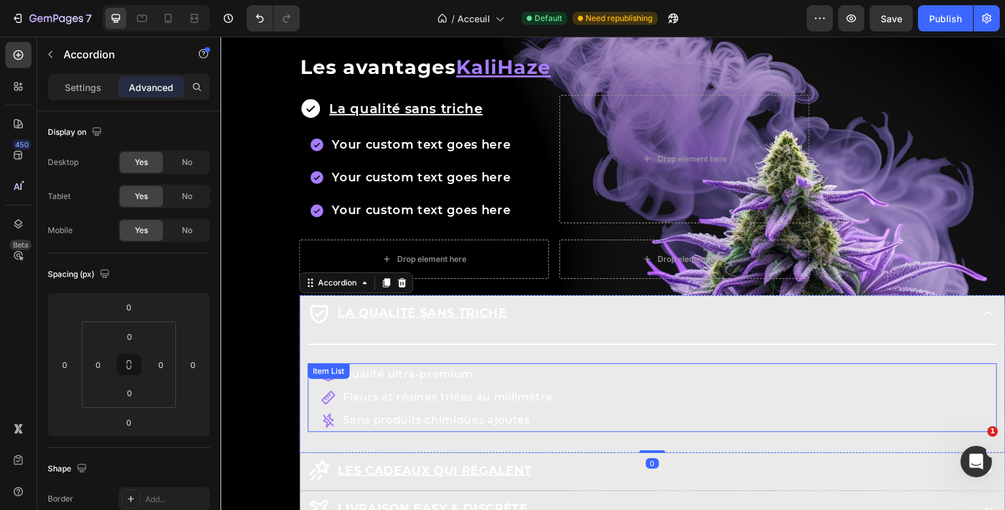
click at [375, 399] on div "Qualité ultra-premium Fleurs et résines triées au millimètre Sans produits chim…" at bounding box center [651, 397] width 689 height 68
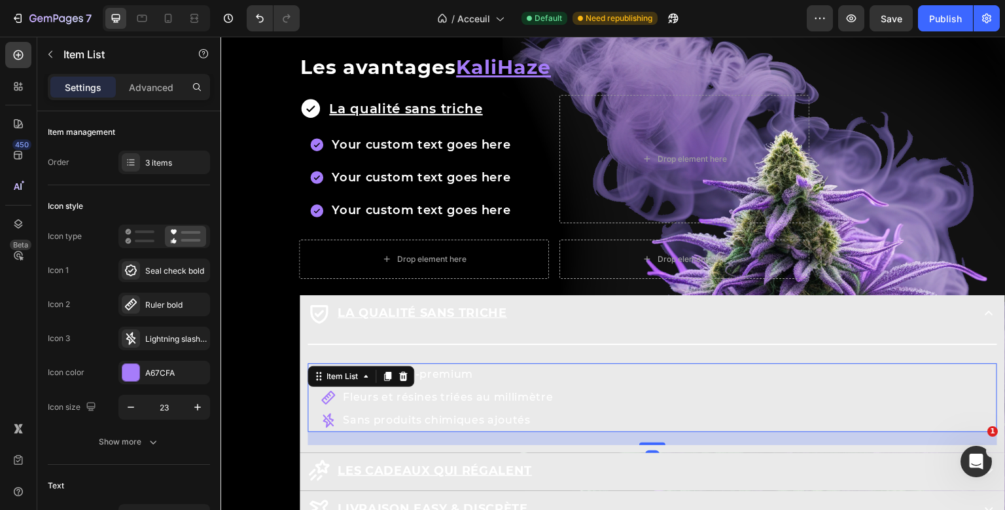
click at [375, 387] on div "Item List" at bounding box center [360, 376] width 107 height 21
click at [375, 399] on div "Title Line Qualité ultra-premium Fleurs et résines triées au millimètre Sans pr…" at bounding box center [651, 390] width 689 height 109
click at [443, 384] on p "Qualité ultra-premium" at bounding box center [448, 374] width 210 height 19
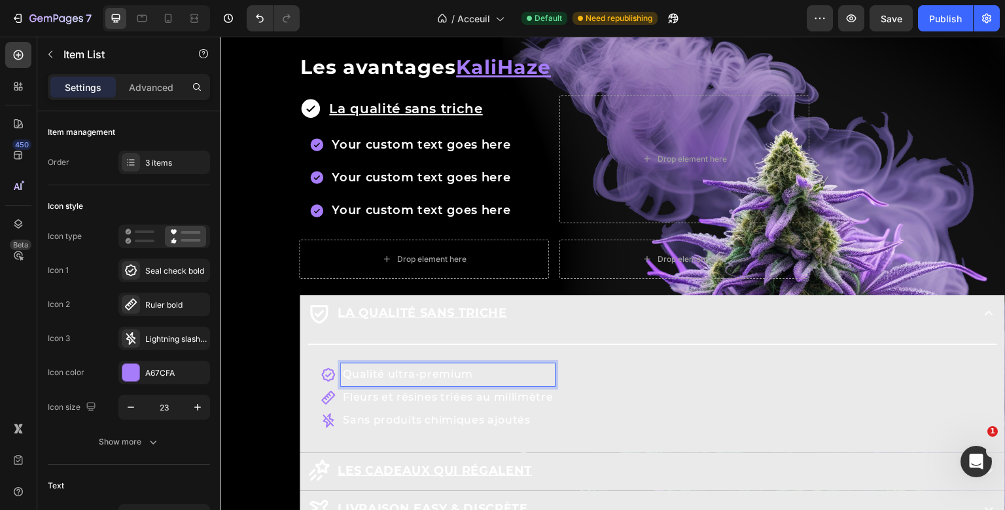
click at [443, 384] on p "Qualité ultra-premium" at bounding box center [448, 374] width 210 height 19
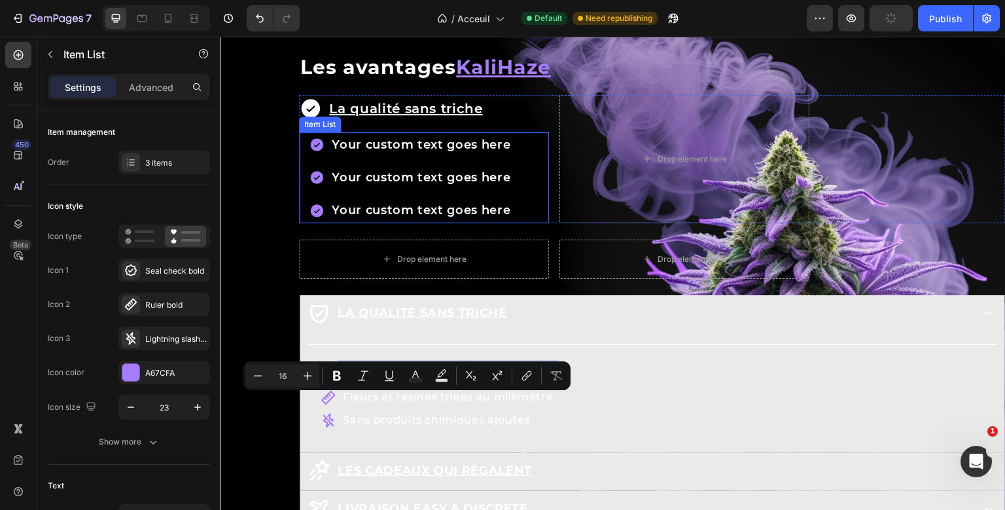
click at [439, 157] on div "Your custom text goes here" at bounding box center [421, 144] width 183 height 25
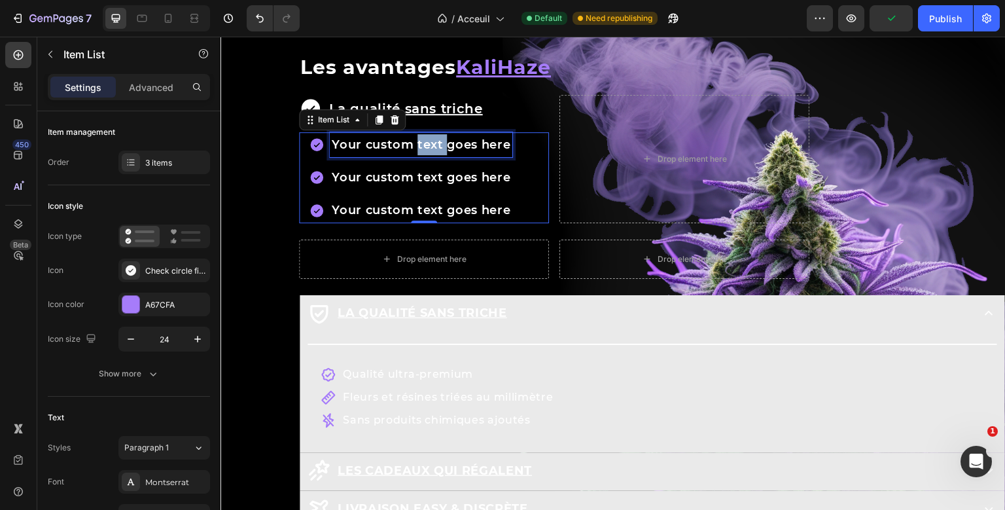
click at [439, 157] on div "Your custom text goes here" at bounding box center [421, 144] width 183 height 25
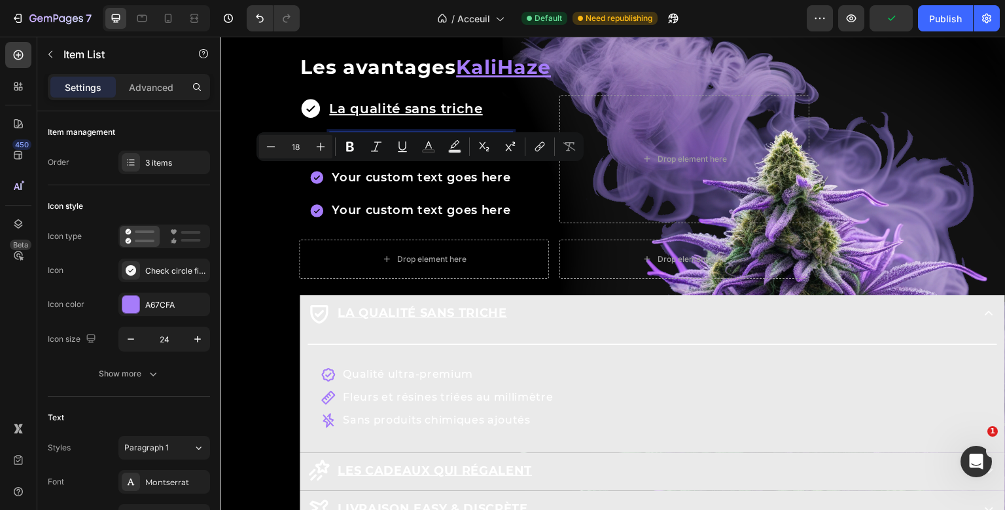
click at [439, 155] on p "Your custom text goes here" at bounding box center [421, 144] width 179 height 21
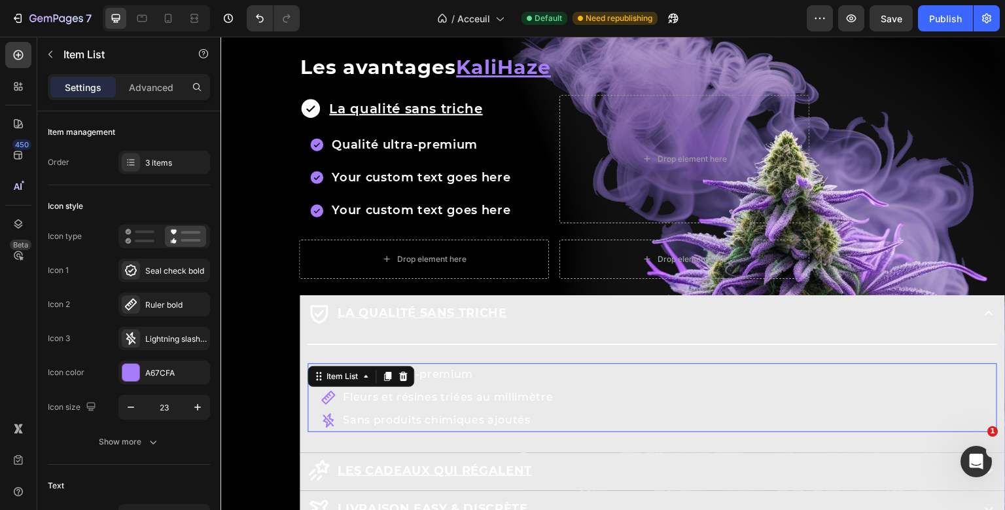
click at [416, 407] on p "Fleurs et résines triées au millimètre" at bounding box center [448, 397] width 210 height 19
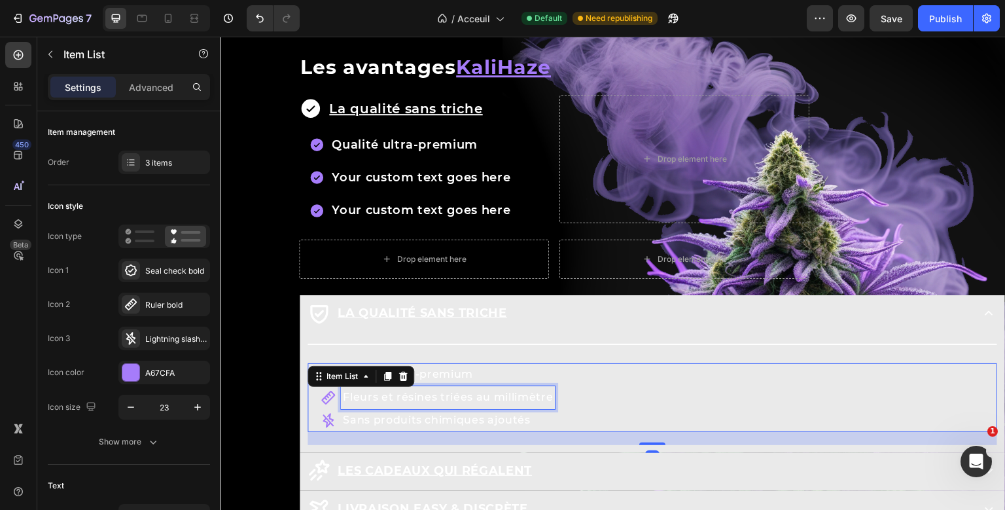
click at [416, 407] on p "Fleurs et résines triées au millimètre" at bounding box center [448, 397] width 210 height 19
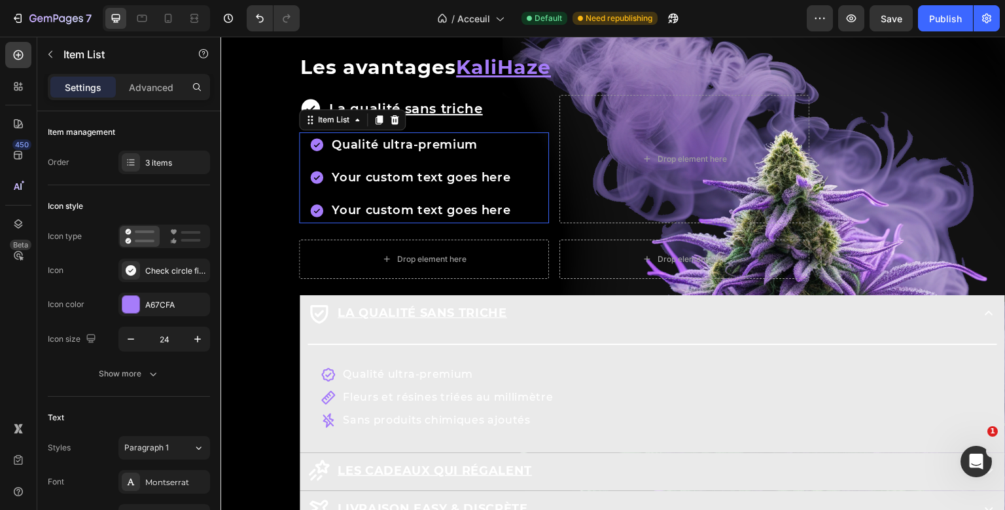
click at [409, 188] on p "Your custom text goes here" at bounding box center [421, 177] width 179 height 21
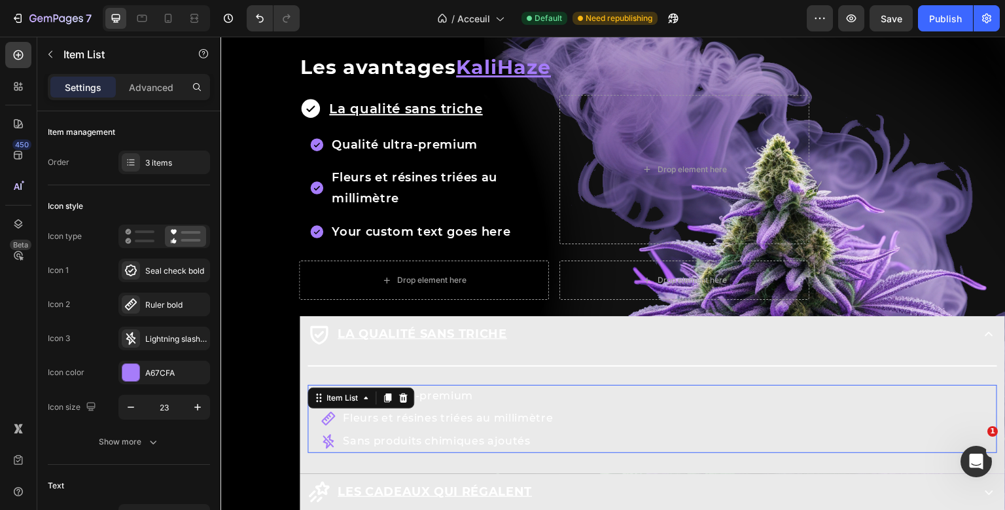
click at [404, 451] on p "Sans produits chimiques ajoutés" at bounding box center [448, 441] width 210 height 19
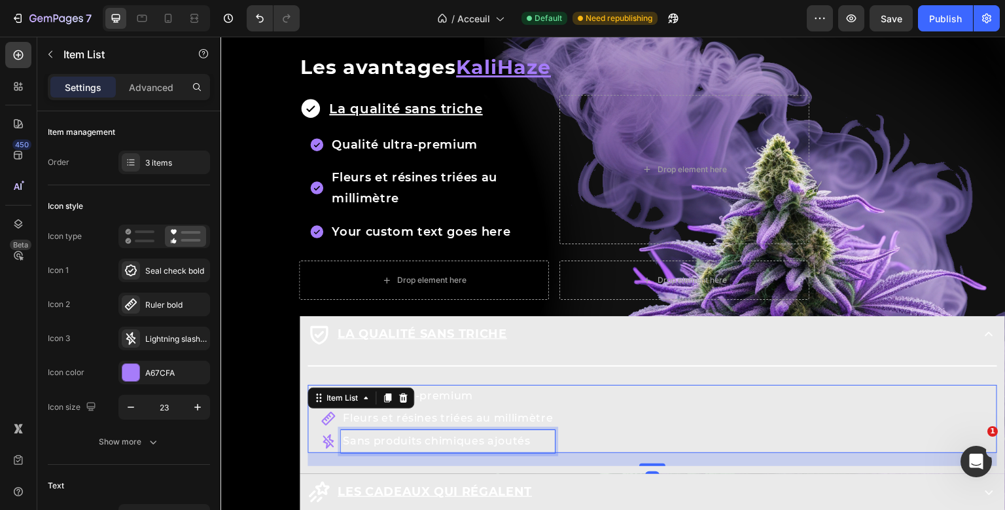
click at [404, 451] on p "Sans produits chimiques ajoutés" at bounding box center [448, 441] width 210 height 19
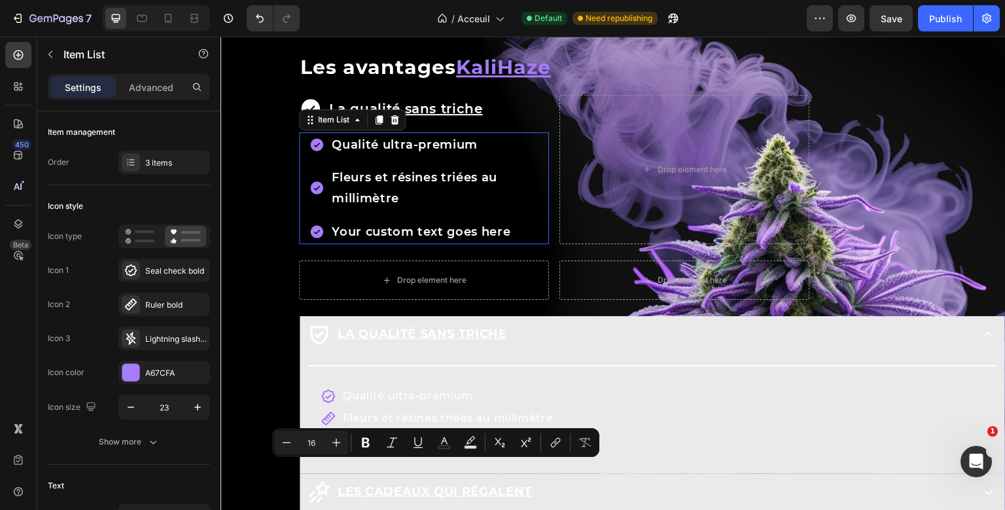
click at [368, 242] on p "Your custom text goes here" at bounding box center [439, 231] width 215 height 21
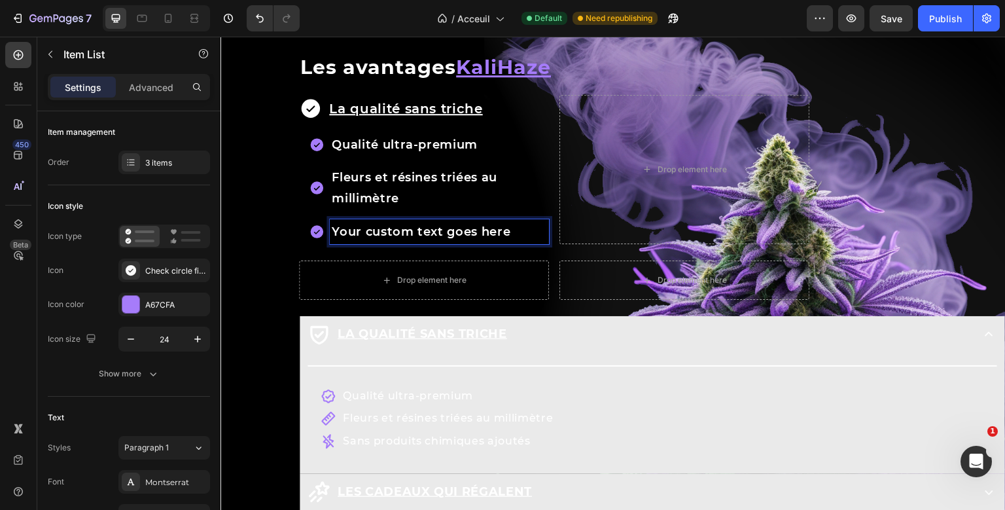
click at [368, 242] on p "Your custom text goes here" at bounding box center [439, 231] width 215 height 21
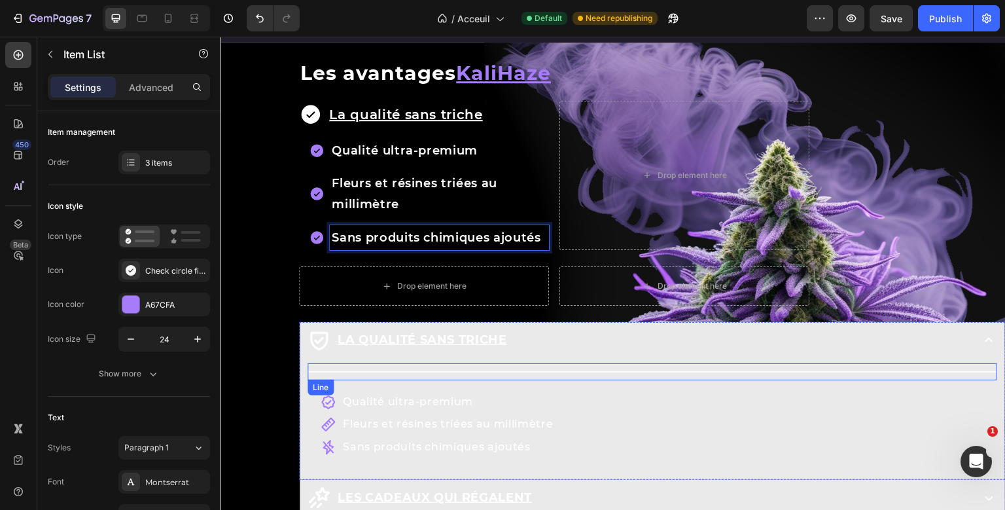
scroll to position [1455, 0]
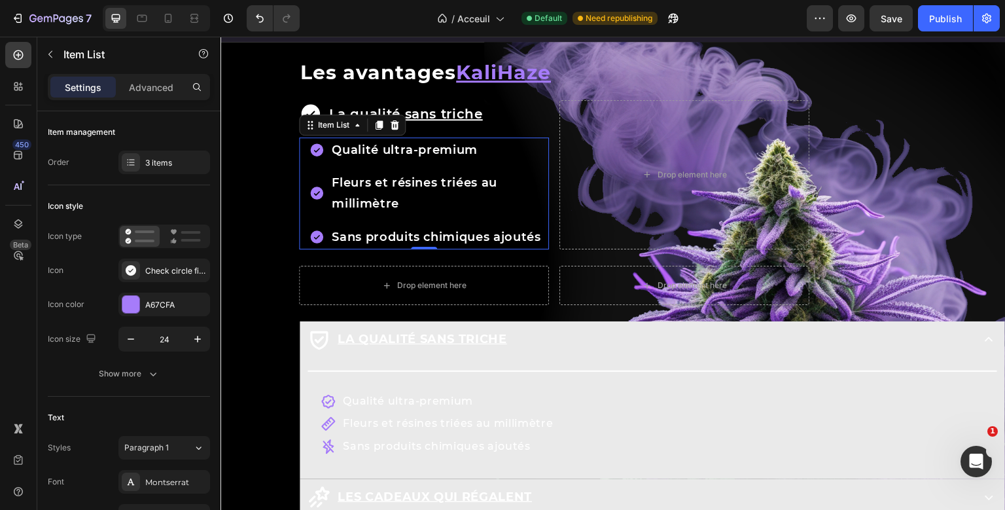
click at [316, 146] on icon at bounding box center [316, 149] width 13 height 13
click at [187, 242] on icon at bounding box center [185, 236] width 31 height 16
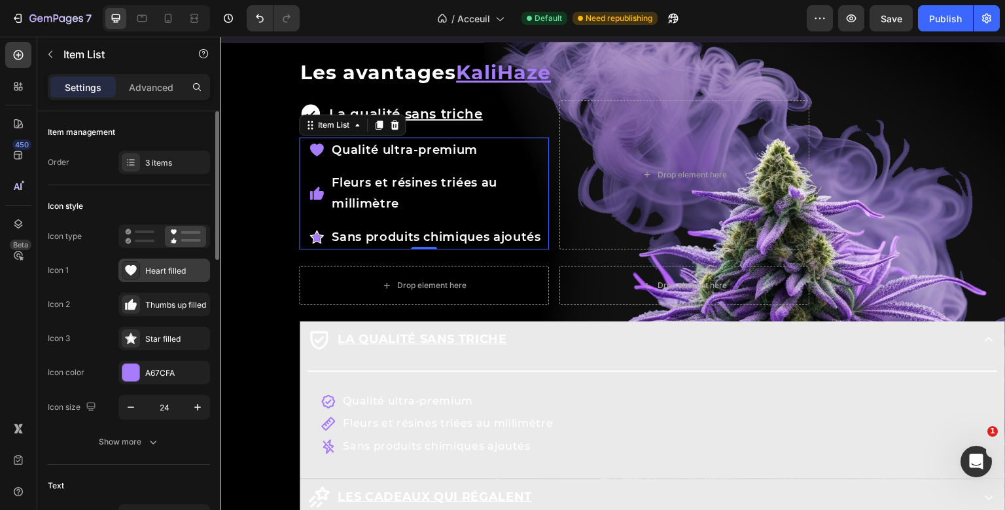
click at [174, 266] on div "Heart filled" at bounding box center [175, 271] width 61 height 12
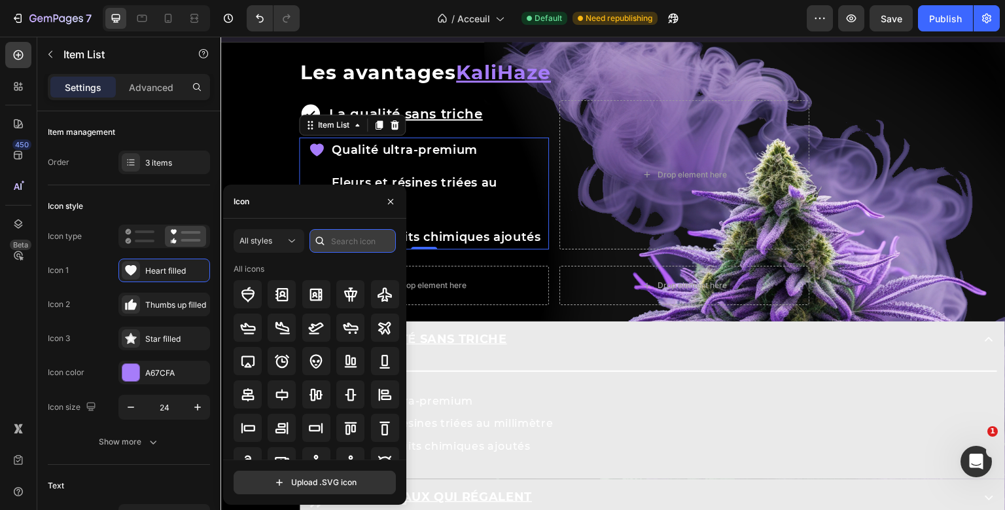
click at [344, 243] on input "text" at bounding box center [352, 241] width 86 height 24
type input "check"
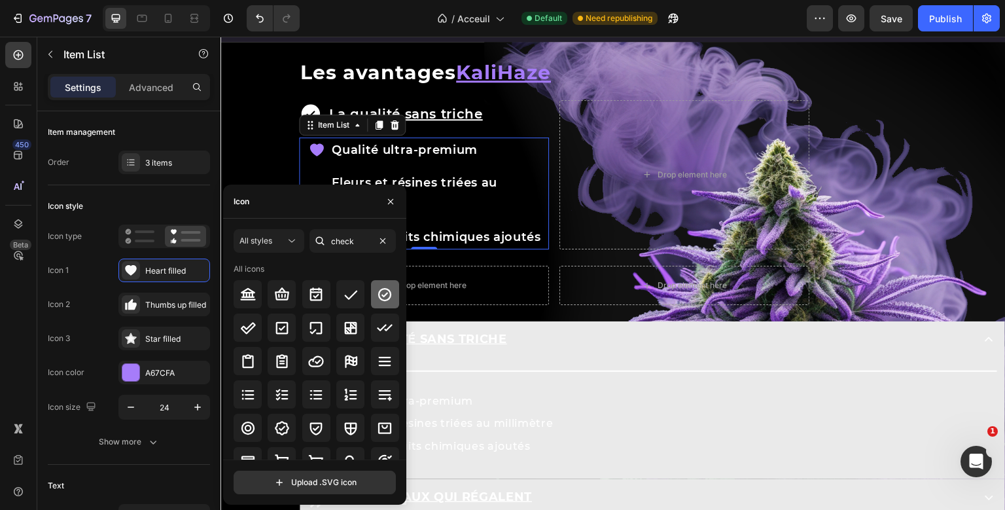
click at [383, 294] on icon at bounding box center [384, 294] width 13 height 13
click at [422, 285] on div "Row Les avantages KaliHaze Heading La qualité sans triche Item List Qualité ult…" at bounding box center [652, 327] width 706 height 532
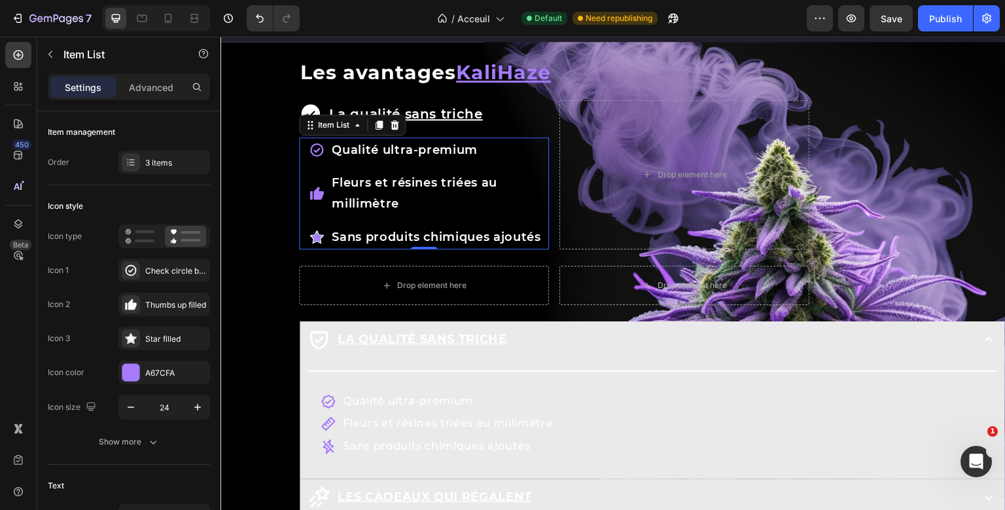
click at [317, 154] on div "La qualité sans triche Item List Qualité ultra-premium Fleurs et résines triées…" at bounding box center [424, 175] width 250 height 150
click at [169, 282] on div "Icon 1 Check circle bold Icon 2 Thumbs up filled Icon 3 Star filled" at bounding box center [129, 304] width 162 height 92
click at [169, 281] on div "Check circle bold" at bounding box center [164, 270] width 92 height 24
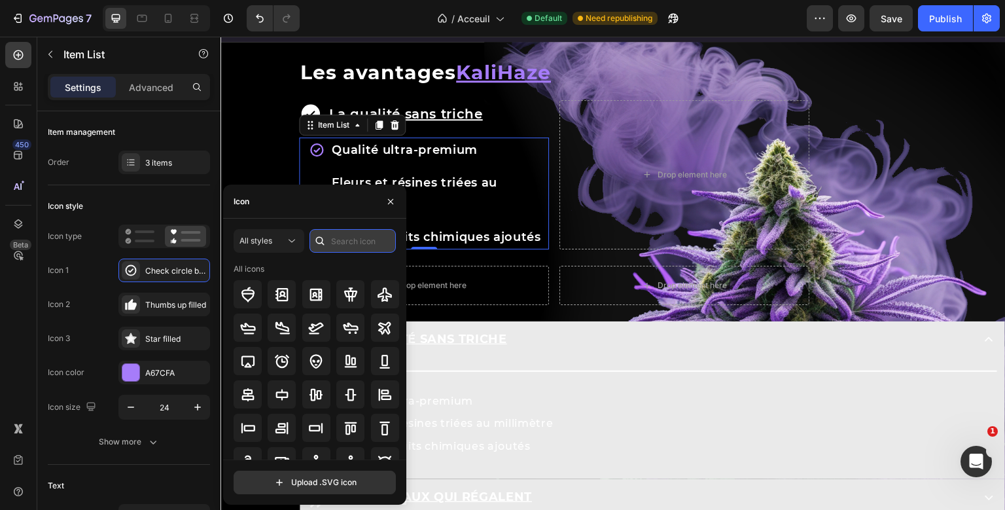
click at [331, 236] on input "text" at bounding box center [352, 241] width 86 height 24
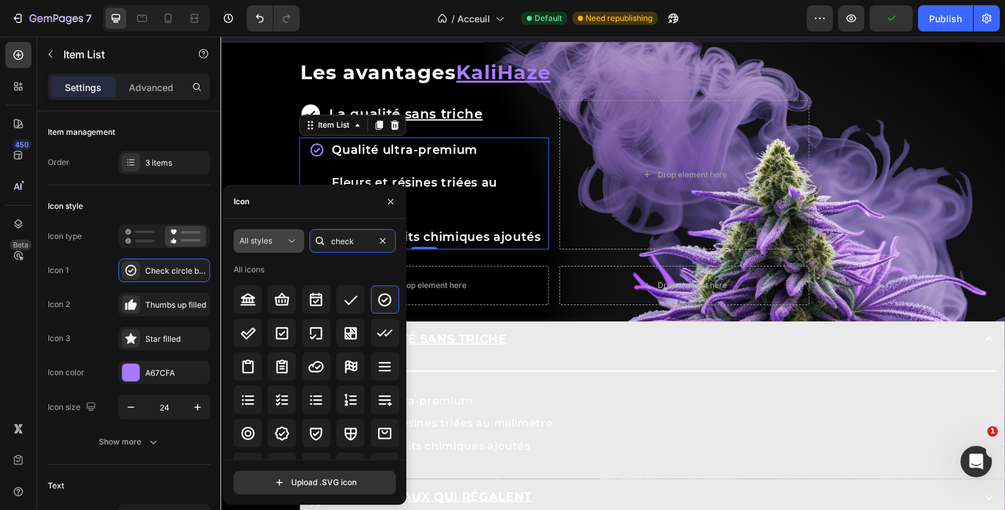
type input "check"
click at [275, 249] on button "All styles" at bounding box center [269, 241] width 71 height 24
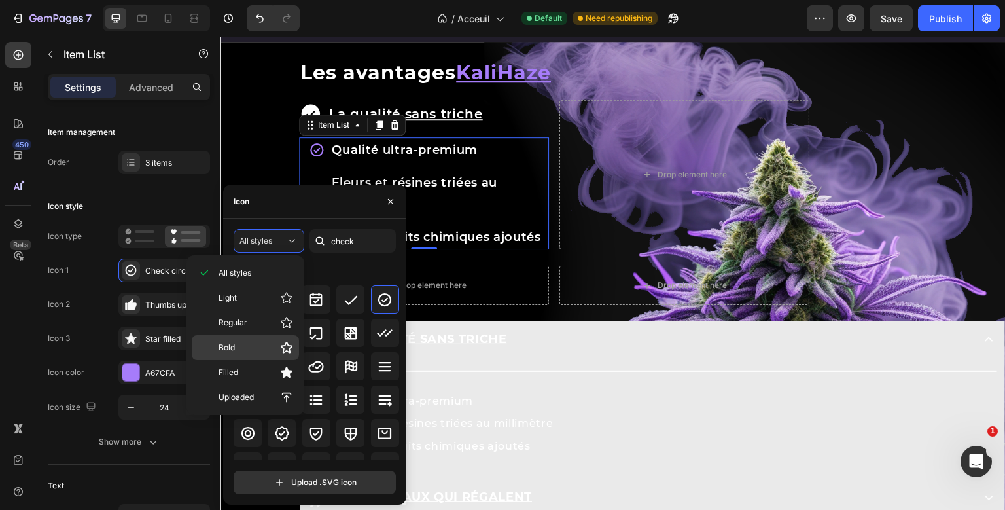
click at [257, 343] on p "Bold" at bounding box center [255, 347] width 75 height 13
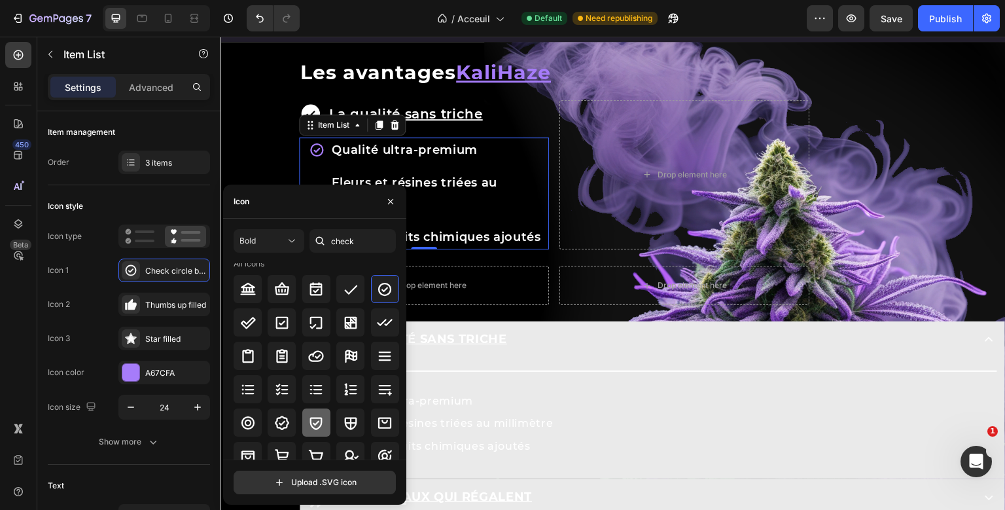
scroll to position [16, 0]
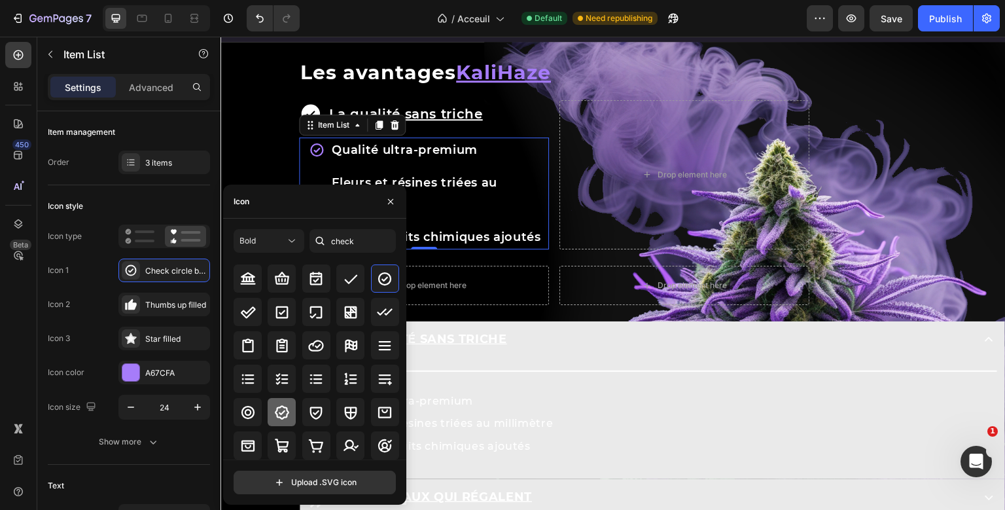
click at [279, 415] on icon at bounding box center [282, 412] width 16 height 16
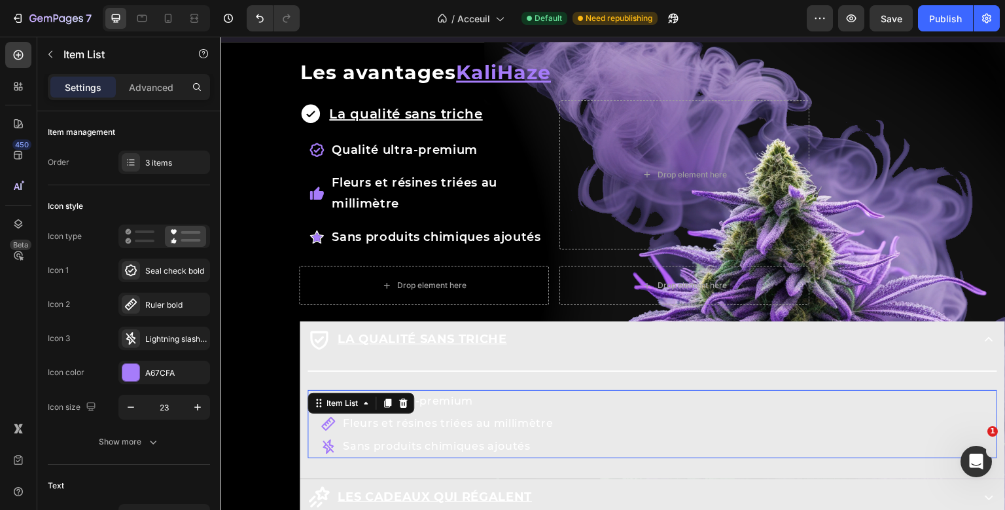
click at [324, 423] on div "Title Line Qualité ultra-premium Fleurs et résines triées au millimètre Sans pr…" at bounding box center [651, 416] width 689 height 109
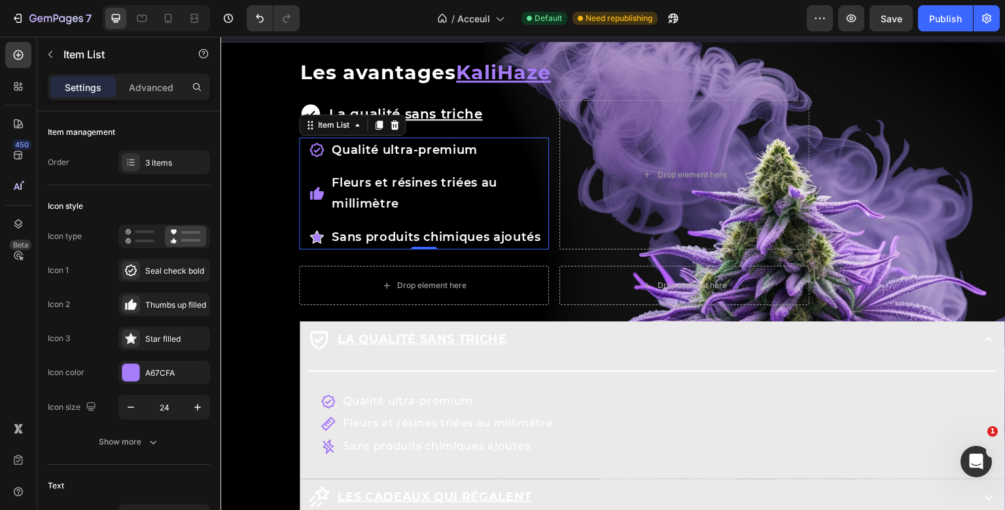
click at [323, 194] on div "La qualité sans triche Item List Qualité ultra-premium Fleurs et résines triées…" at bounding box center [424, 175] width 250 height 150
click at [163, 315] on div "Thumbs up filled" at bounding box center [164, 304] width 92 height 24
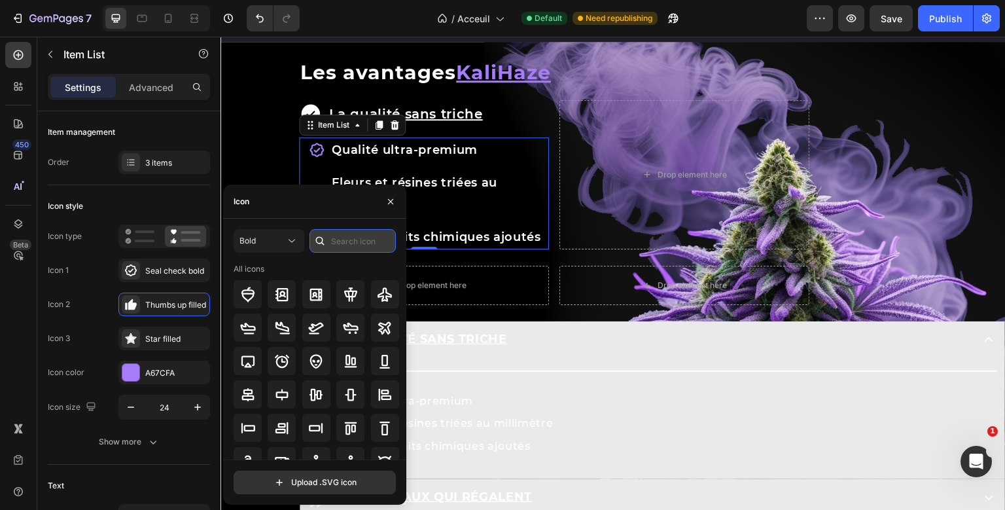
click at [332, 240] on input "text" at bounding box center [352, 241] width 86 height 24
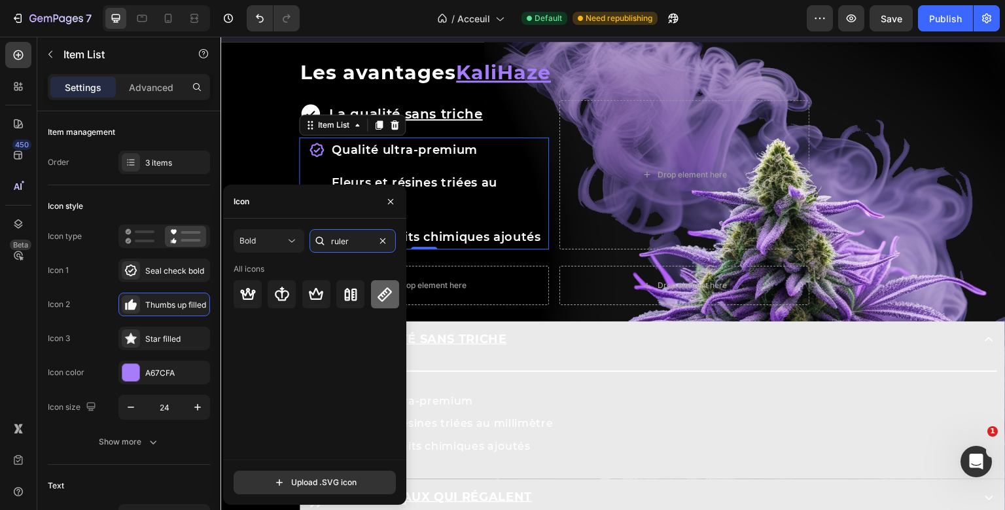
type input "ruler"
click at [381, 285] on div at bounding box center [385, 294] width 28 height 28
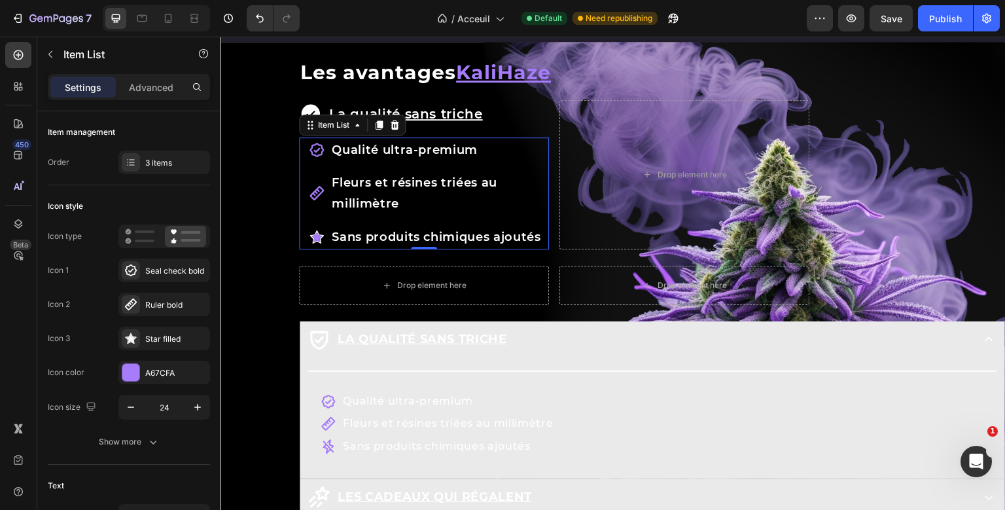
click at [442, 220] on div "La qualité sans triche Item List Qualité ultra-premium Fleurs et résines triées…" at bounding box center [424, 175] width 250 height 150
click at [165, 336] on div "Star filled" at bounding box center [175, 339] width 61 height 12
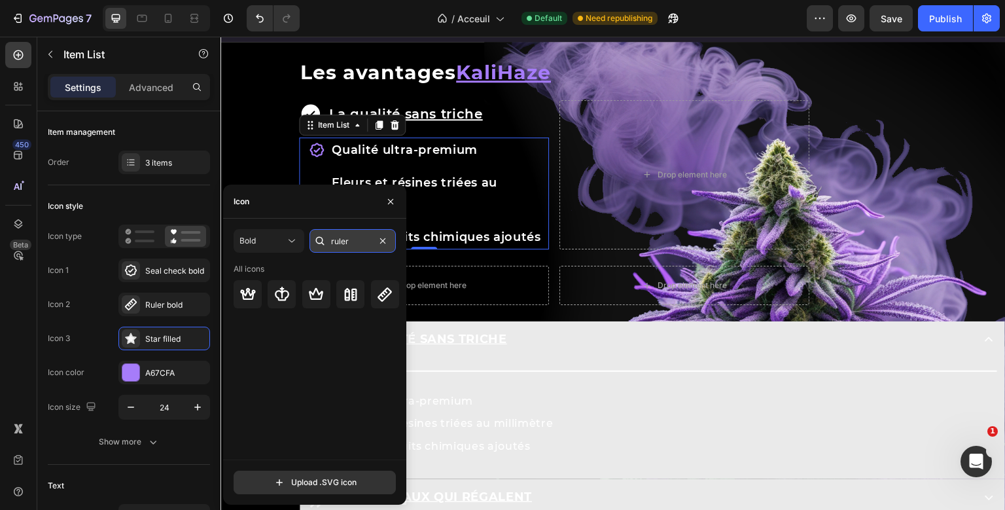
click at [347, 239] on input "ruler" at bounding box center [352, 241] width 86 height 24
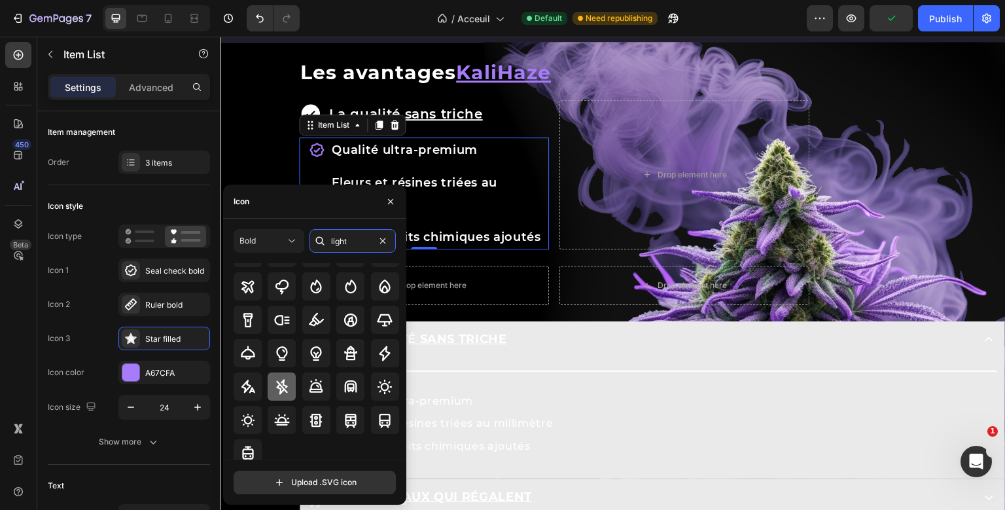
scroll to position [49, 0]
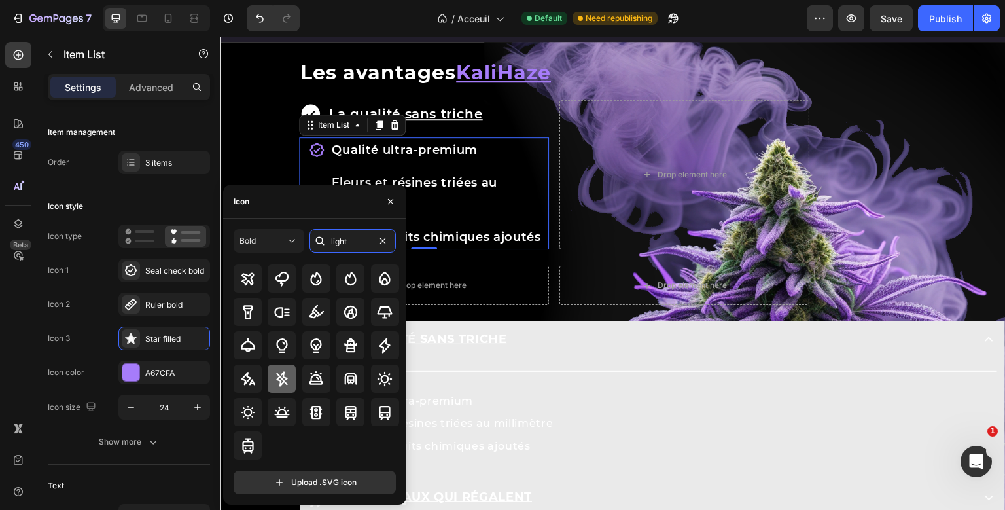
type input "light"
click at [284, 380] on icon at bounding box center [281, 378] width 11 height 15
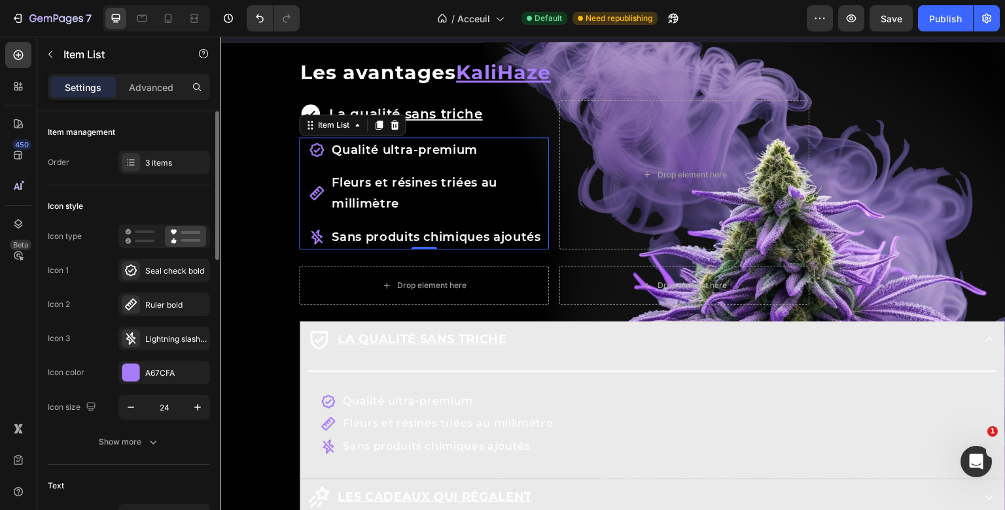
click at [86, 306] on div "Icon 2 Ruler bold" at bounding box center [129, 304] width 162 height 24
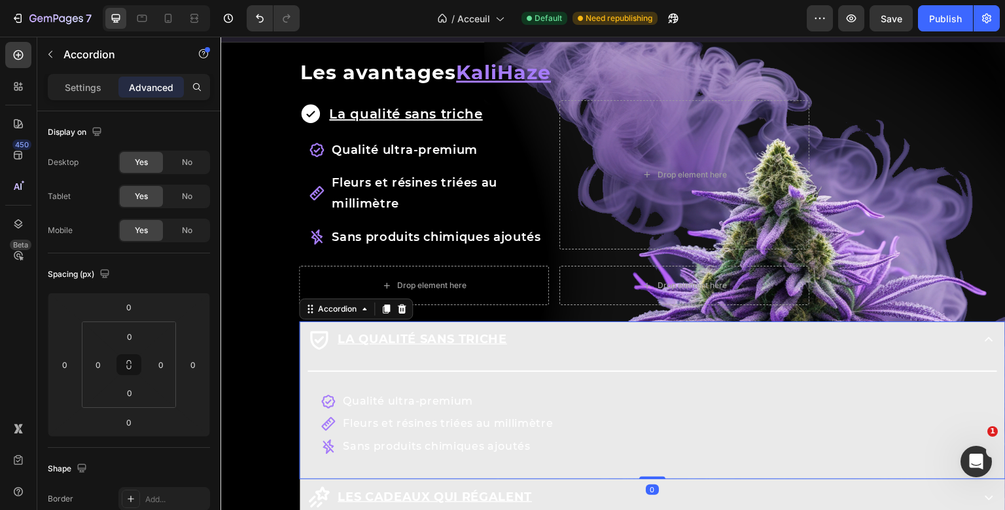
click at [532, 335] on div "La qualité sans triche" at bounding box center [638, 338] width 663 height 25
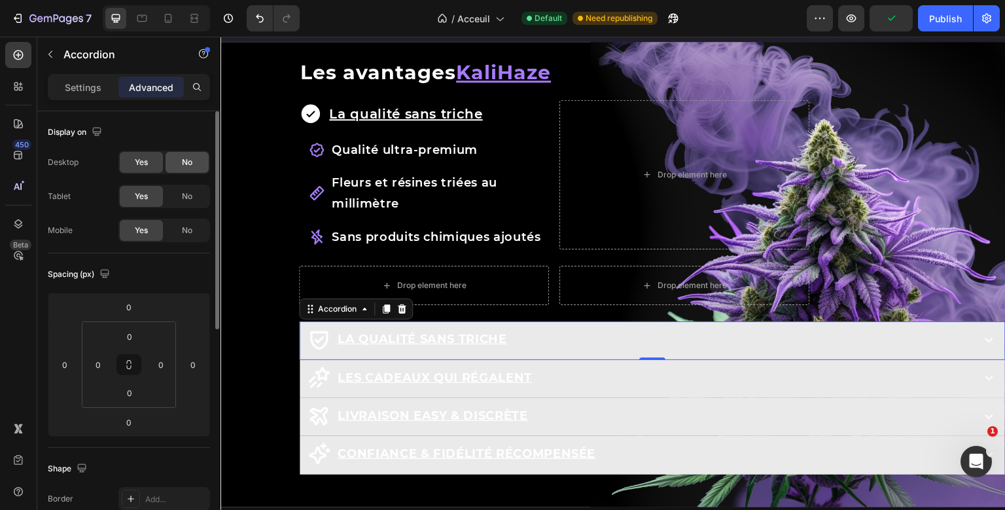
click at [182, 160] on div "No" at bounding box center [186, 162] width 43 height 21
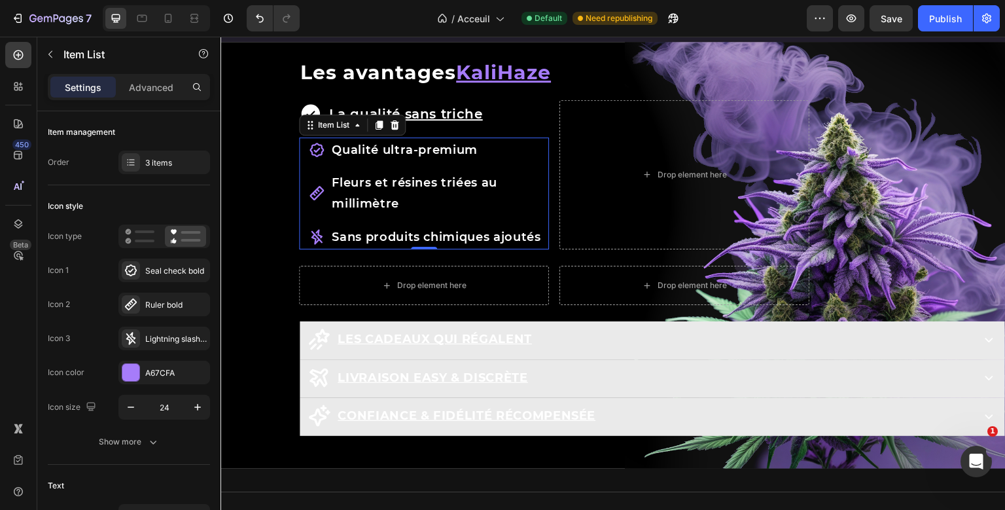
click at [412, 150] on div "La qualité sans triche Item List Qualité ultra-premium Fleurs et résines triées…" at bounding box center [424, 175] width 250 height 150
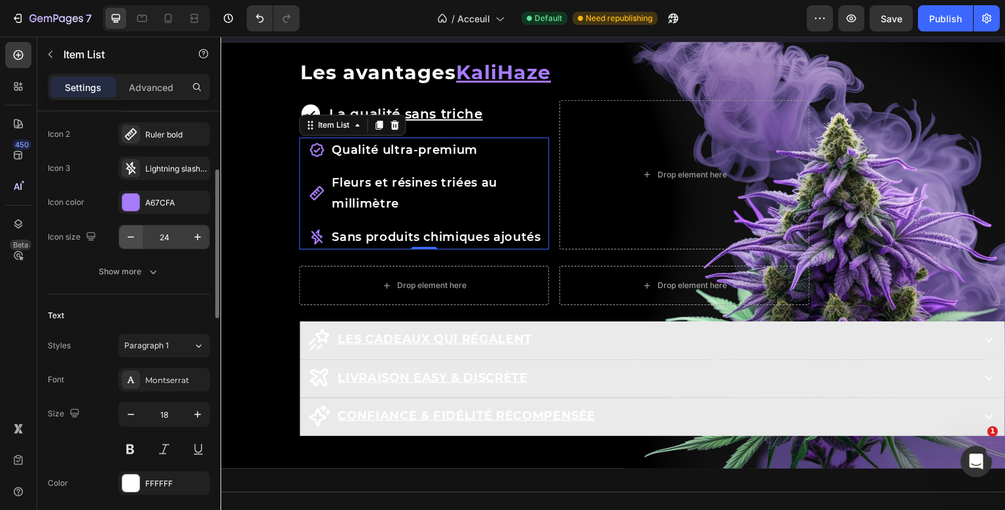
scroll to position [170, 0]
click at [135, 415] on icon "button" at bounding box center [130, 414] width 13 height 13
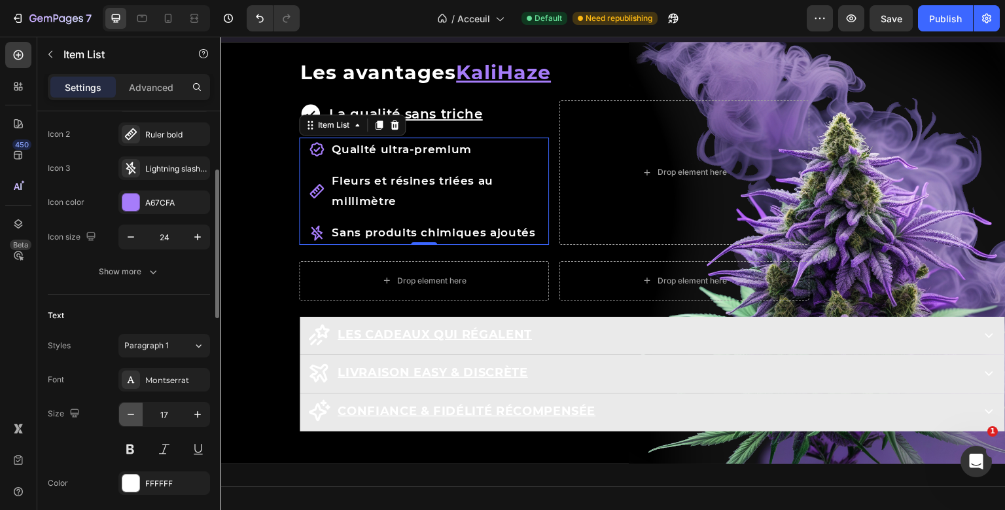
click at [135, 415] on icon "button" at bounding box center [130, 414] width 13 height 13
type input "16"
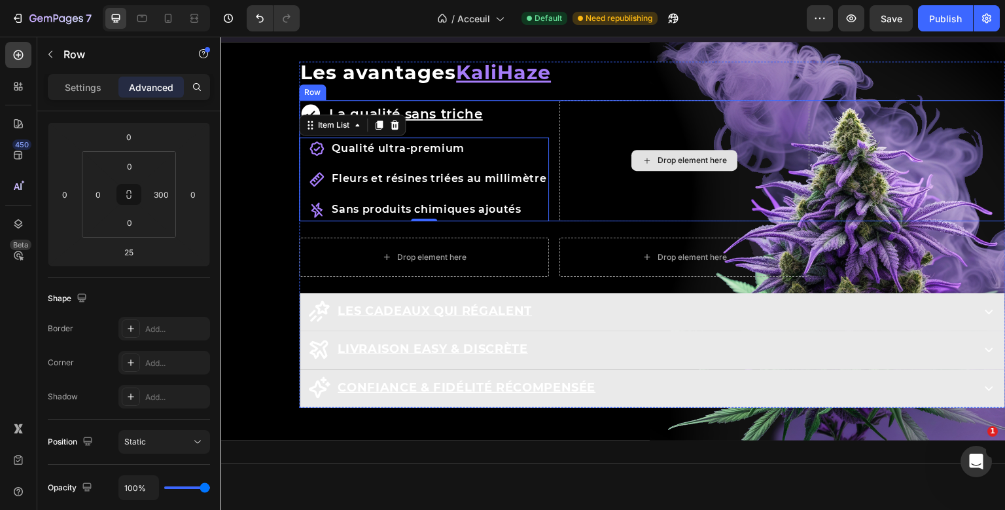
click at [584, 162] on div "Row Les avantages KaliHaze Heading La qualité sans triche Item List Qualité ult…" at bounding box center [652, 234] width 706 height 347
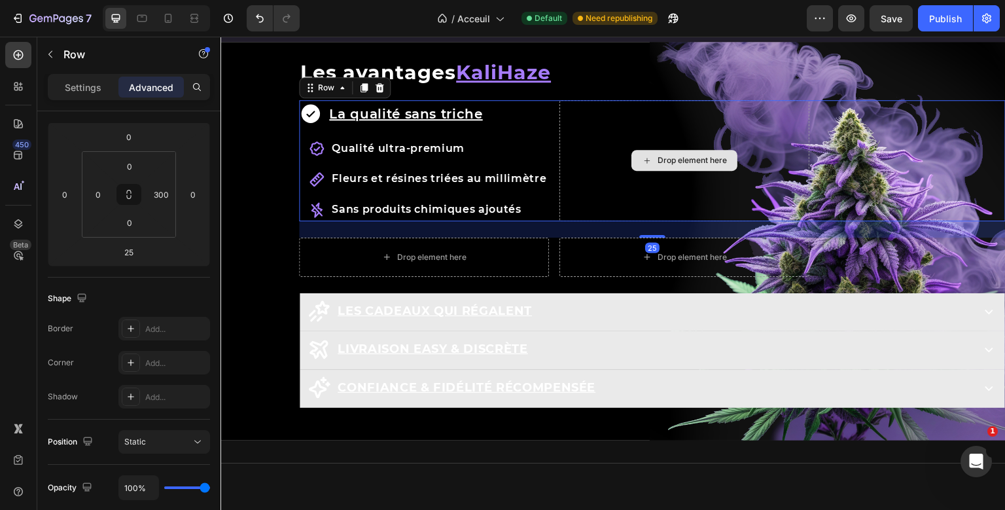
scroll to position [0, 0]
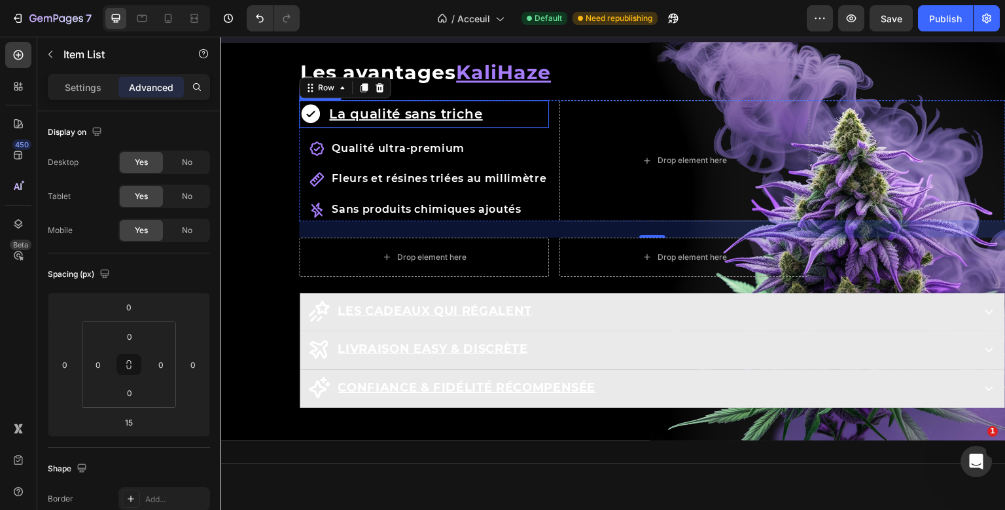
click at [508, 116] on div "La qualité sans triche Item List Qualité ultra-premium Fleurs et résines triées…" at bounding box center [424, 160] width 250 height 121
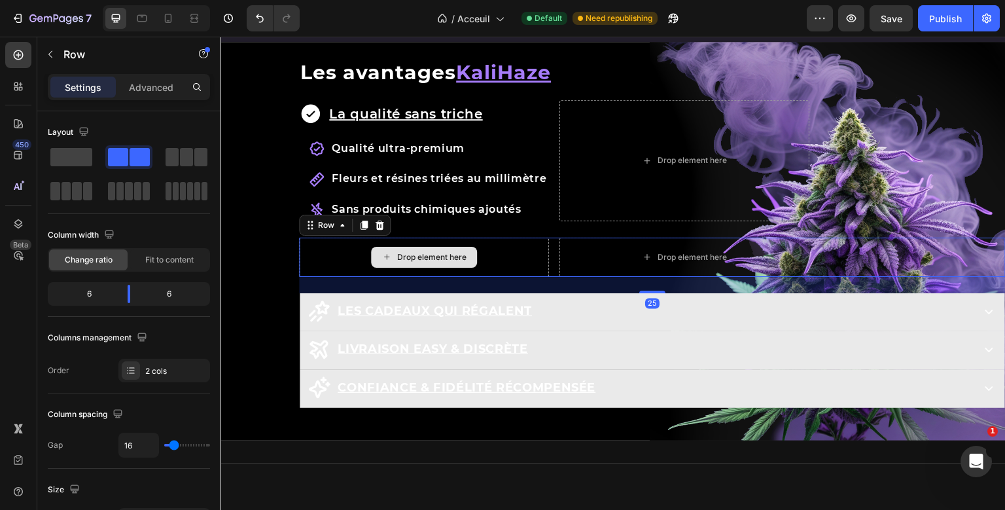
click at [499, 253] on div "Row Les avantages KaliHaze Heading La qualité sans triche Item List Qualité ult…" at bounding box center [652, 234] width 706 height 347
click at [383, 226] on icon at bounding box center [379, 225] width 10 height 10
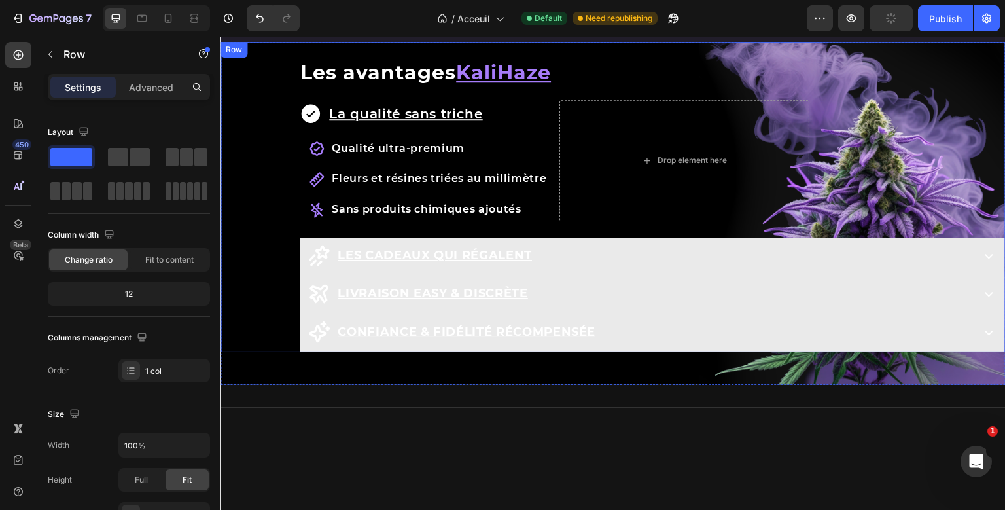
click at [295, 105] on div "Row Les avantages KaliHaze Heading La qualité sans triche Item List Qualité ult…" at bounding box center [612, 197] width 785 height 311
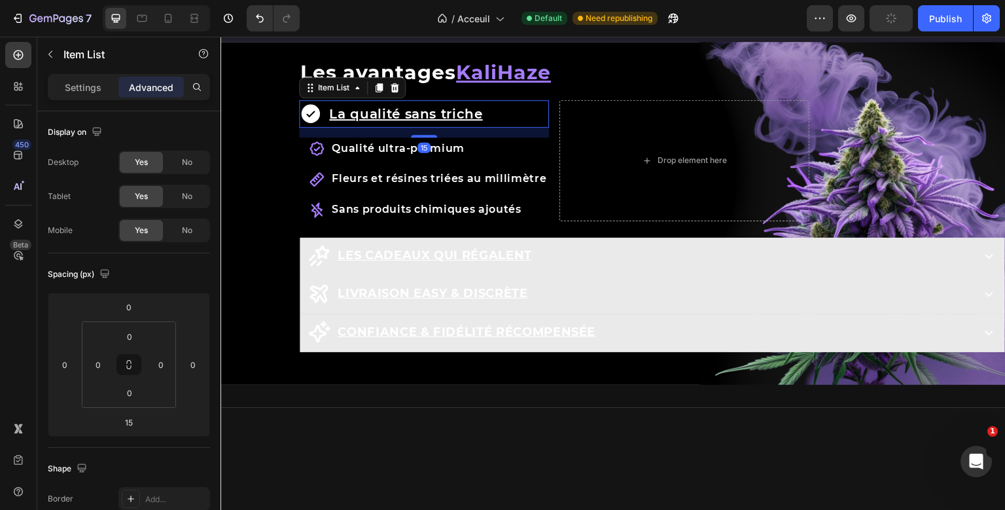
click at [319, 114] on div "La qualité sans triche Item List 15 Qualité ultra-premium Fleurs et résines tri…" at bounding box center [424, 160] width 250 height 121
click at [103, 88] on div "Settings" at bounding box center [82, 87] width 65 height 21
type input "8"
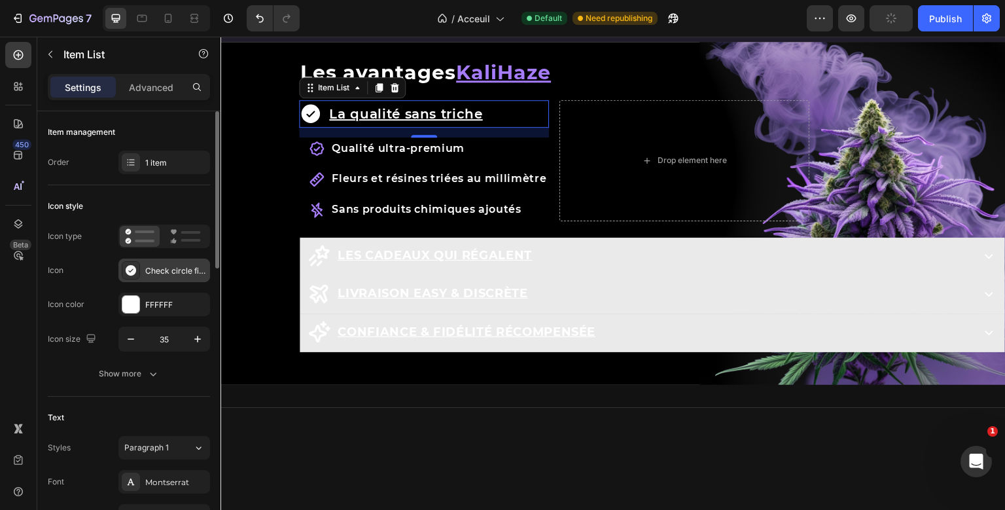
click at [149, 268] on div "Check circle filled" at bounding box center [175, 271] width 61 height 12
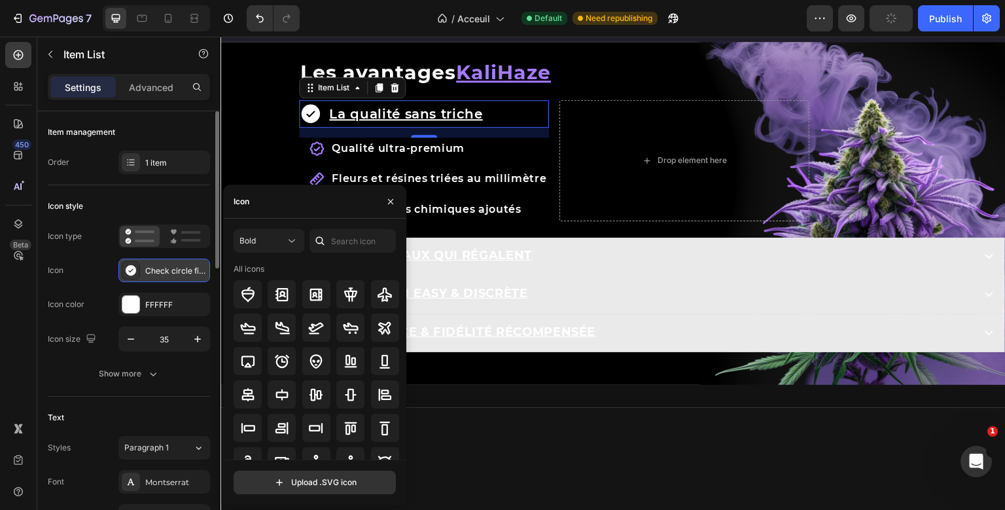
scroll to position [16, 0]
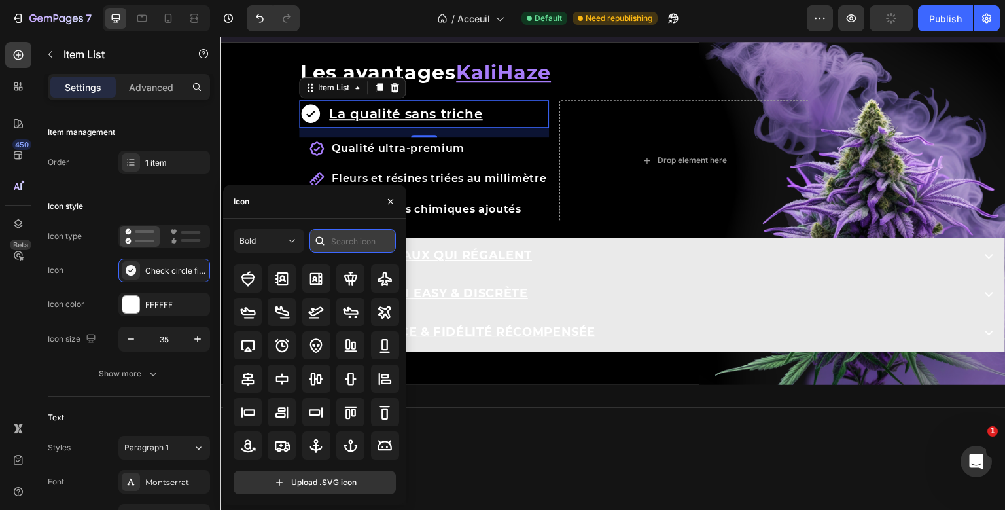
click at [365, 241] on input "text" at bounding box center [352, 241] width 86 height 24
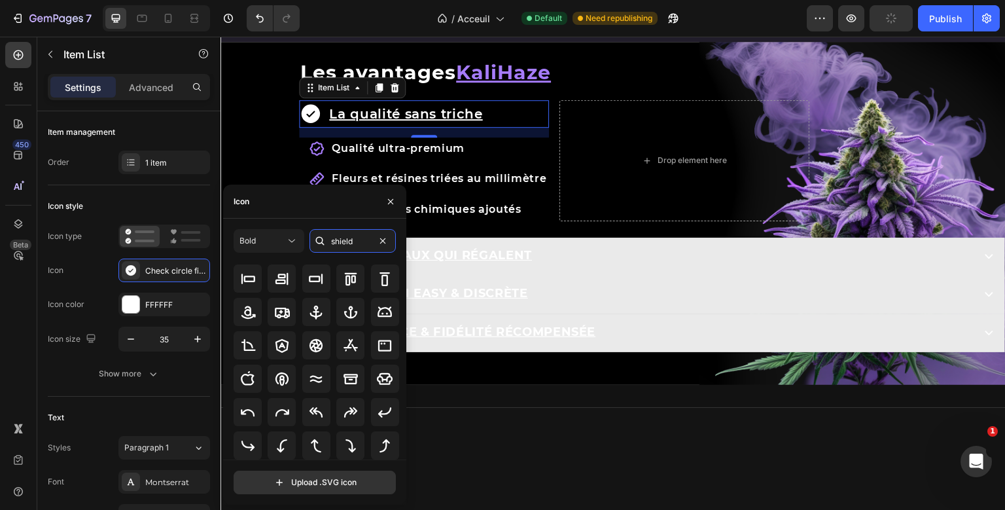
scroll to position [0, 0]
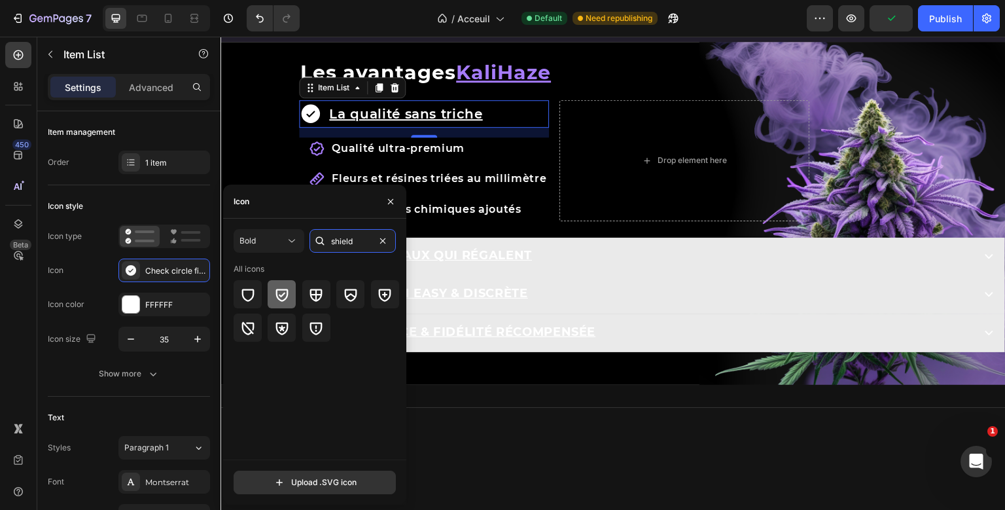
type input "shield"
click at [276, 287] on div at bounding box center [282, 294] width 28 height 28
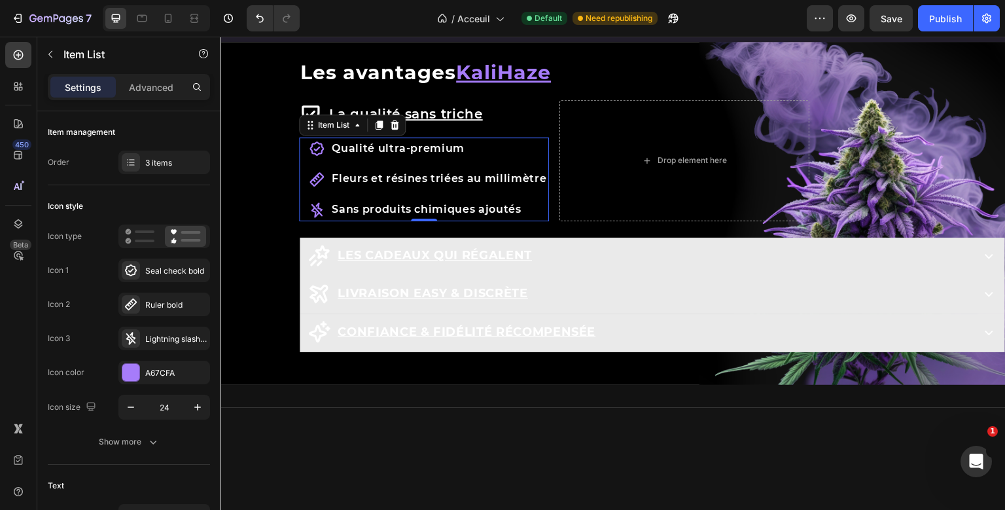
click at [374, 154] on div "La qualité sans triche Item List Qualité ultra-premium Fleurs et résines triées…" at bounding box center [424, 160] width 250 height 121
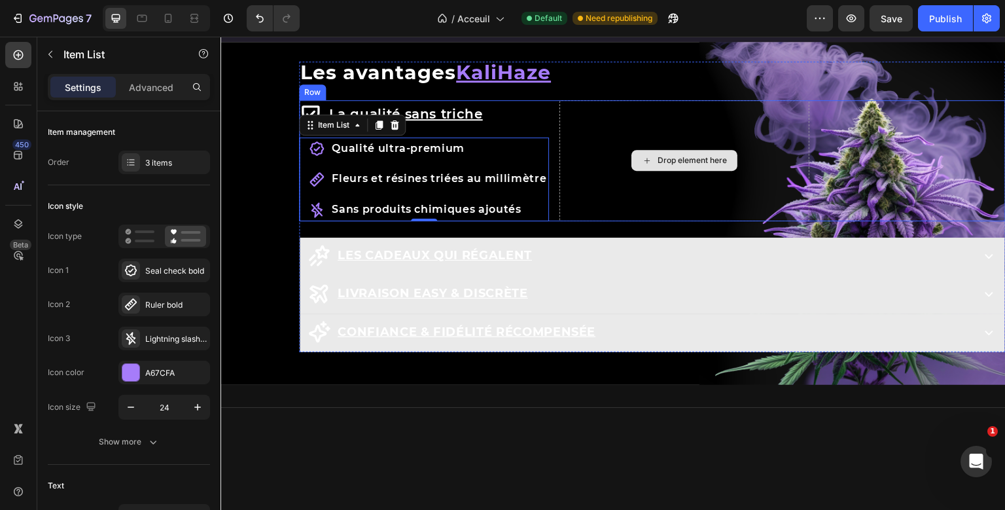
click at [608, 118] on div "Row Les avantages KaliHaze Heading La qualité sans triche Item List Qualité ult…" at bounding box center [652, 206] width 706 height 291
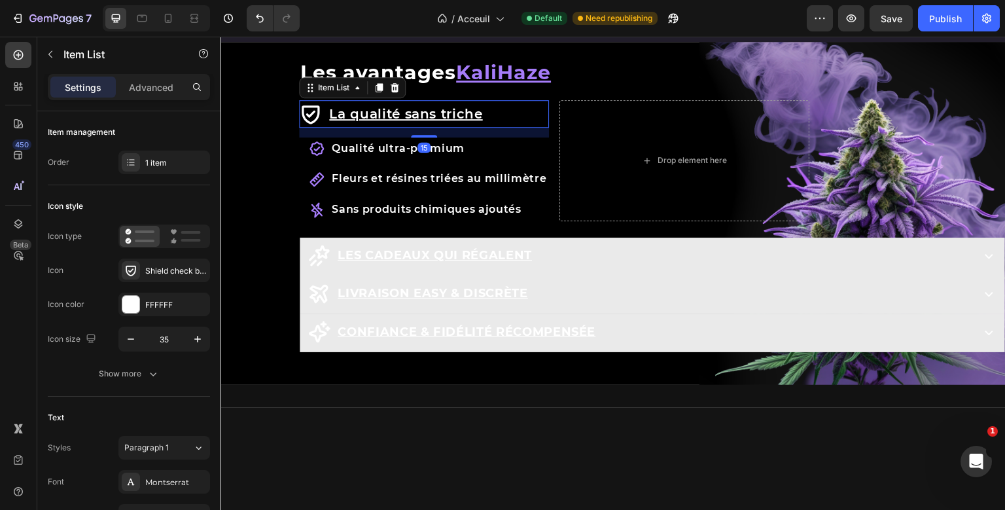
click at [474, 112] on div "La qualité sans triche Item List 15 Qualité ultra-premium Fleurs et résines tri…" at bounding box center [424, 160] width 250 height 121
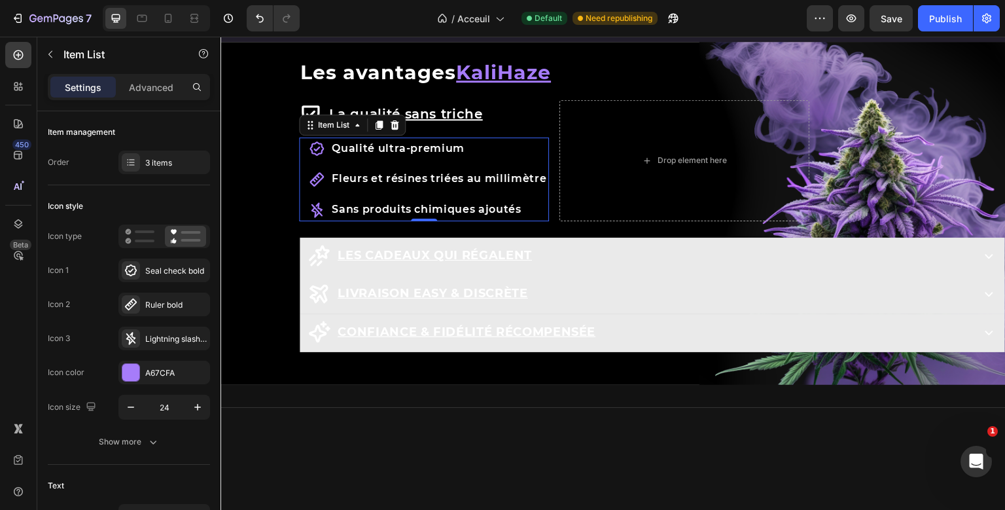
click at [448, 156] on div "La qualité sans triche Item List Qualité ultra-premium Fleurs et résines triées…" at bounding box center [424, 160] width 250 height 121
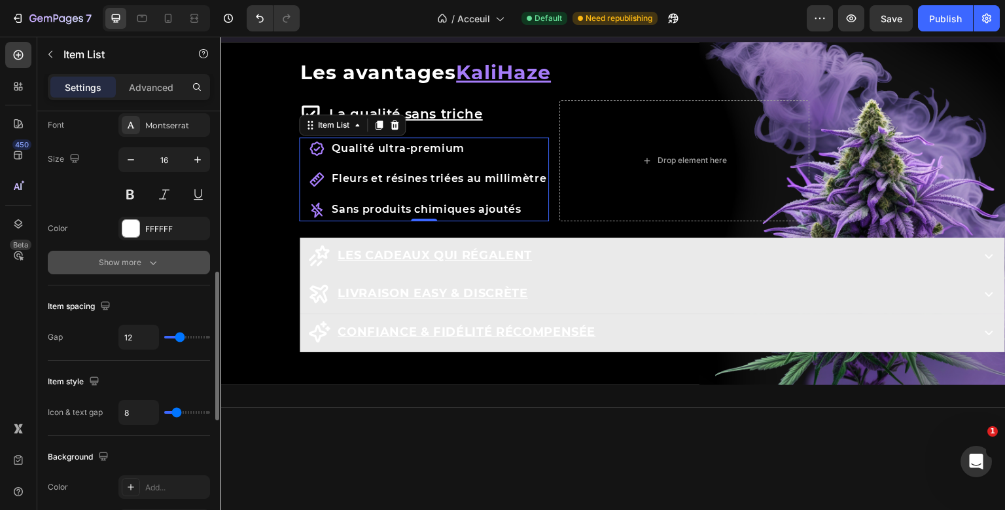
scroll to position [451, 0]
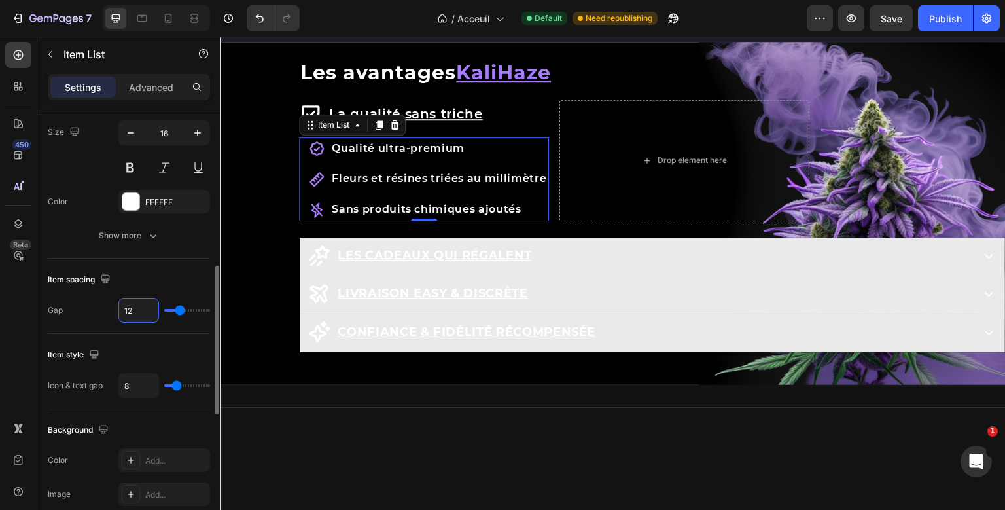
click at [127, 305] on input "12" at bounding box center [138, 310] width 39 height 24
type input "1"
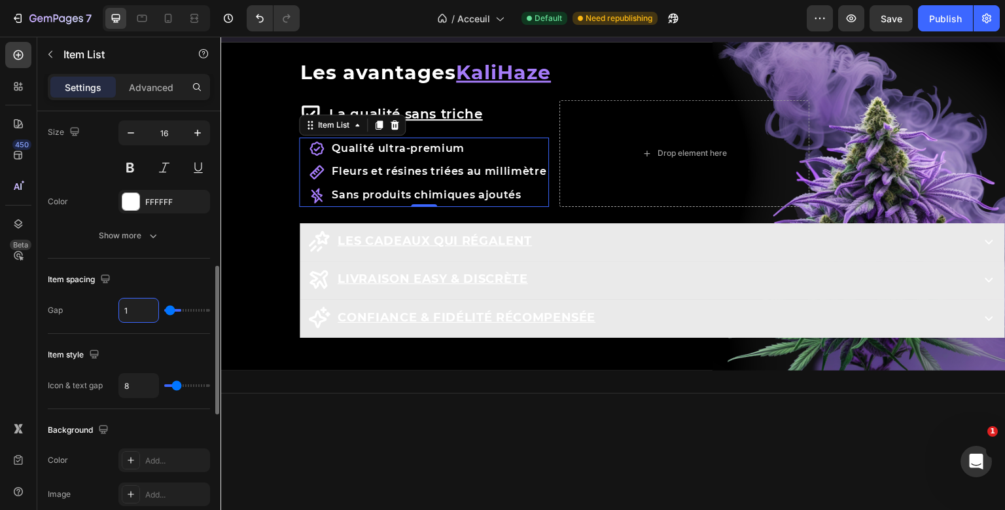
type input "10"
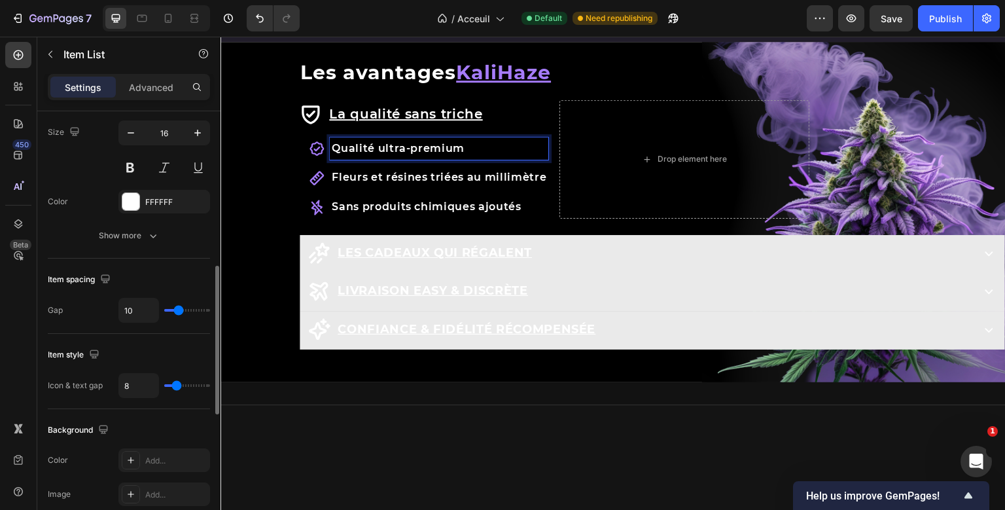
scroll to position [387, 0]
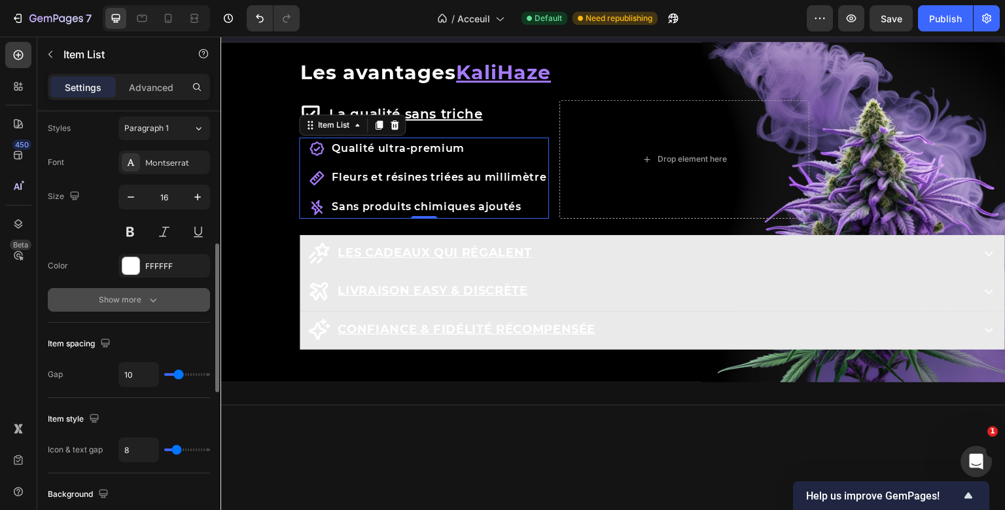
click at [107, 300] on div "Show more" at bounding box center [129, 299] width 61 height 13
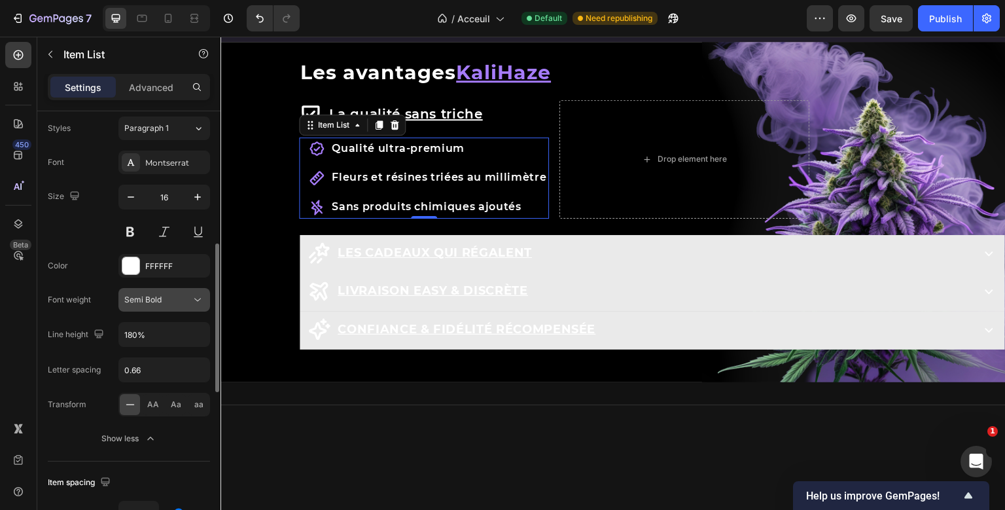
click at [150, 305] on button "Semi Bold" at bounding box center [164, 300] width 92 height 24
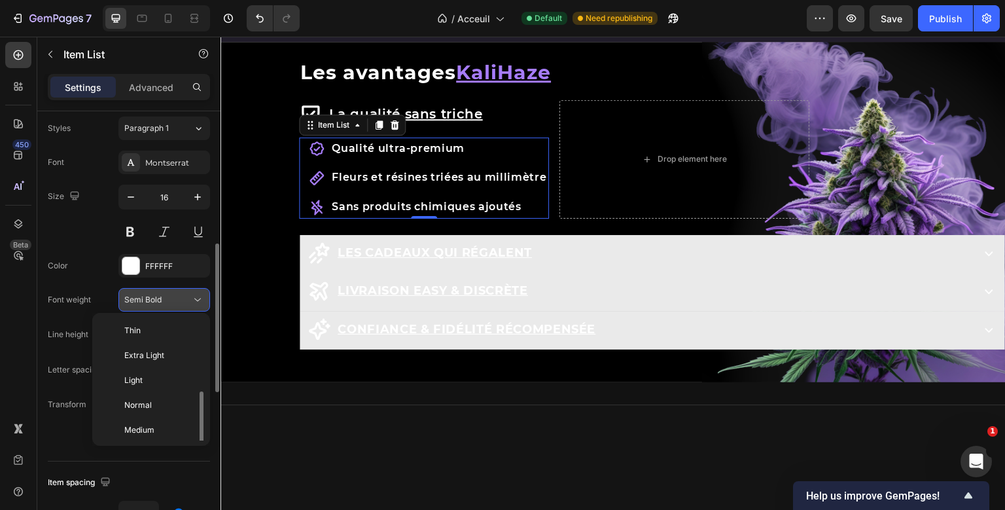
scroll to position [47, 0]
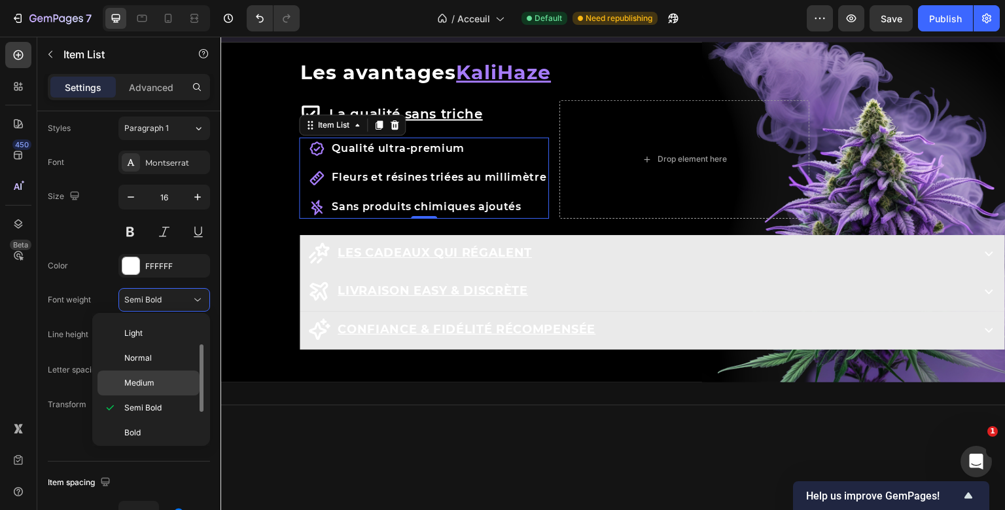
click at [136, 385] on span "Medium" at bounding box center [139, 383] width 30 height 12
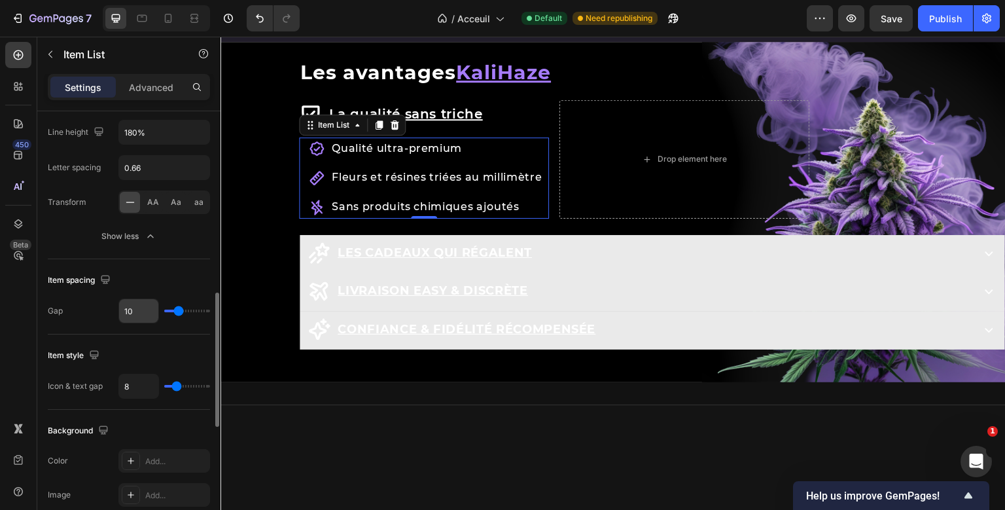
scroll to position [590, 0]
click at [130, 312] on input "10" at bounding box center [138, 310] width 39 height 24
type input "6"
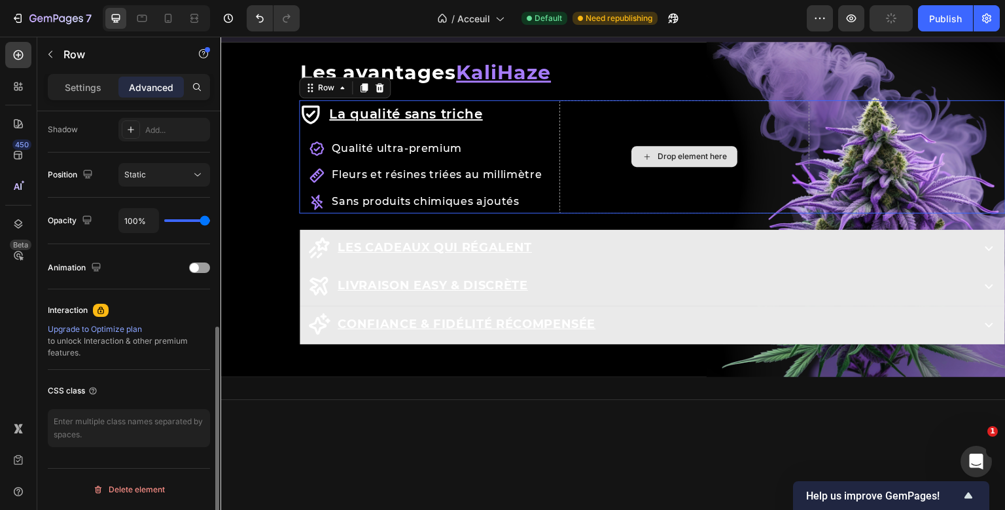
click at [638, 134] on div "Drop element here" at bounding box center [684, 156] width 250 height 113
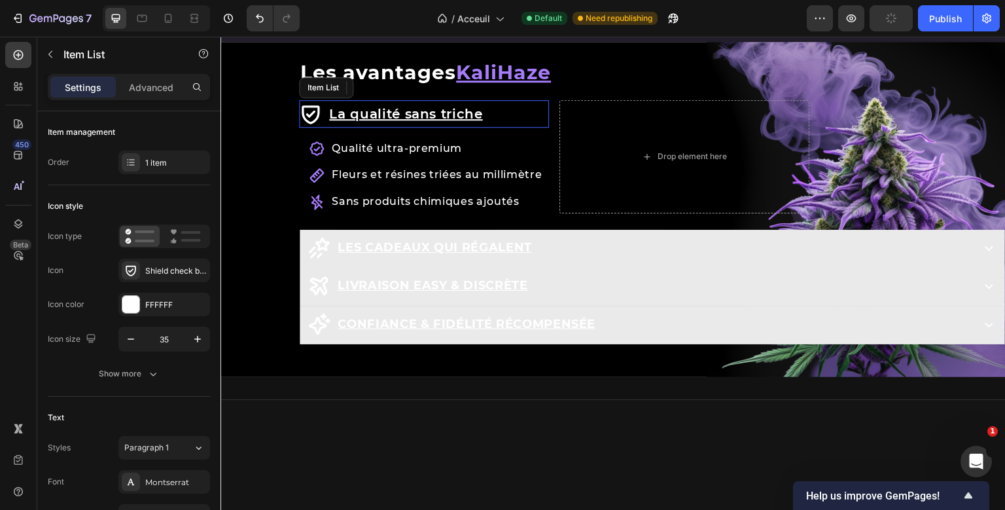
click at [495, 114] on div "La qualité sans triche Item List Qualité ultra-premium Fleurs et résines triées…" at bounding box center [424, 156] width 250 height 113
click at [383, 91] on icon at bounding box center [379, 87] width 10 height 10
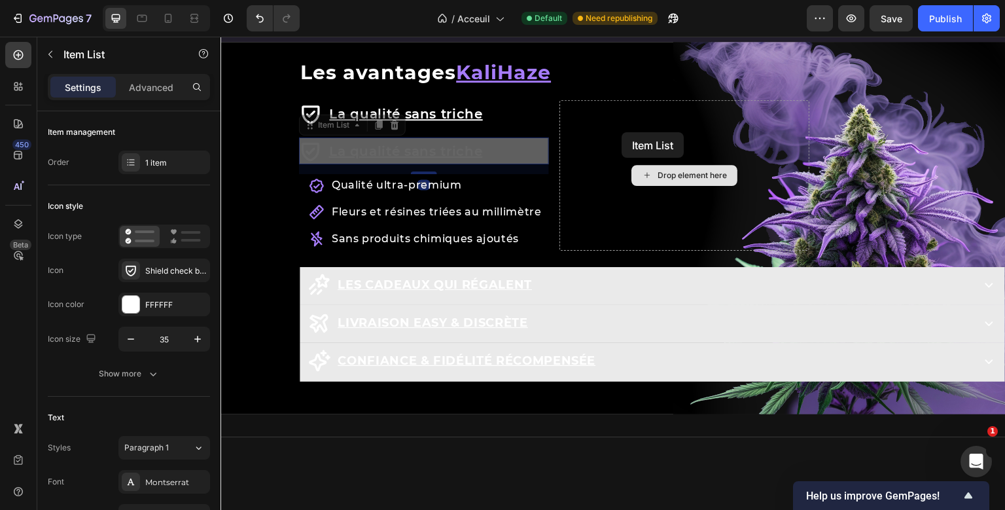
click at [623, 131] on div "Header Livraison offerte dès 35€ d'achats Text Block Qualité premium Text Block…" at bounding box center [612, 25] width 785 height 2889
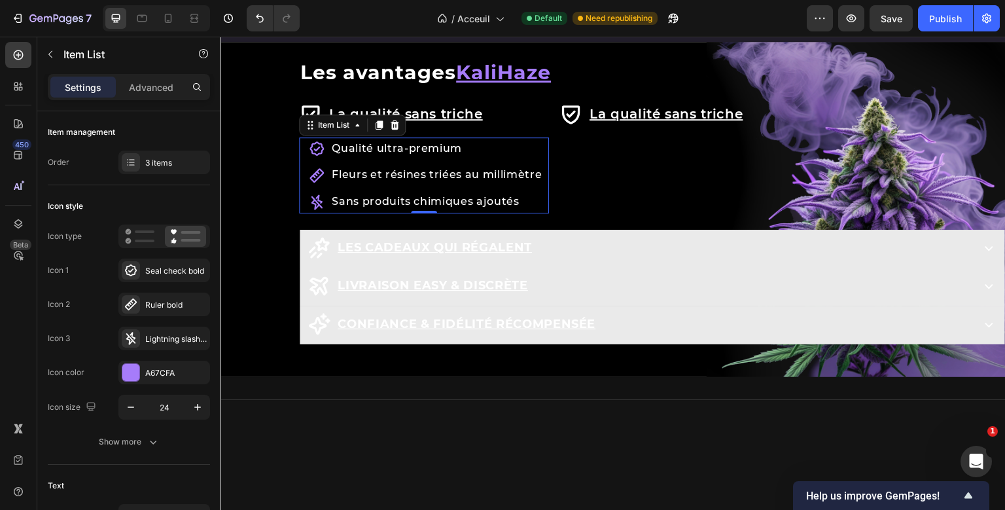
click at [484, 150] on div "La qualité sans triche Item List Qualité ultra-premium Fleurs et résines triées…" at bounding box center [424, 156] width 250 height 113
click at [375, 129] on icon at bounding box center [379, 125] width 10 height 10
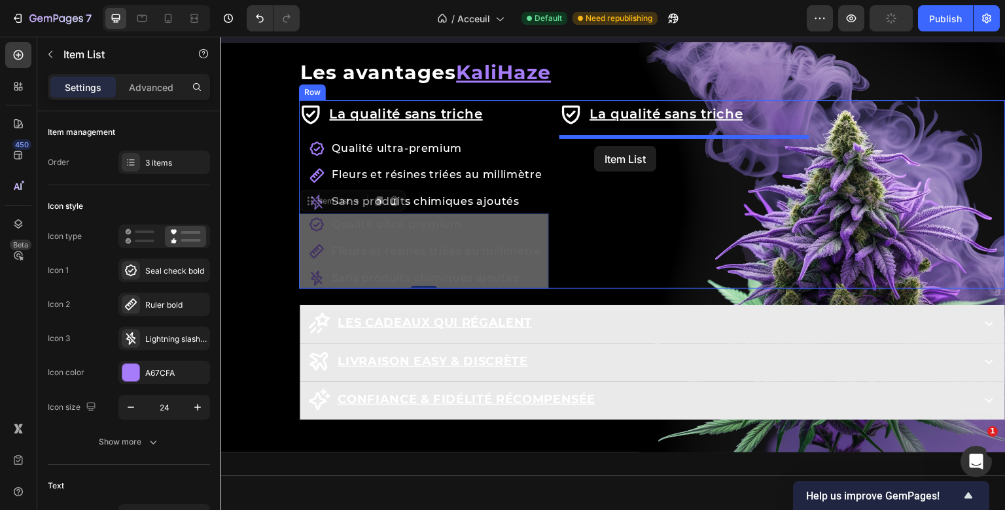
drag, startPoint x: 308, startPoint y: 198, endPoint x: 594, endPoint y: 146, distance: 290.5
click at [594, 146] on div "Header Livraison offerte dès 35€ d'achats Text Block Qualité premium Text Block…" at bounding box center [612, 44] width 785 height 2927
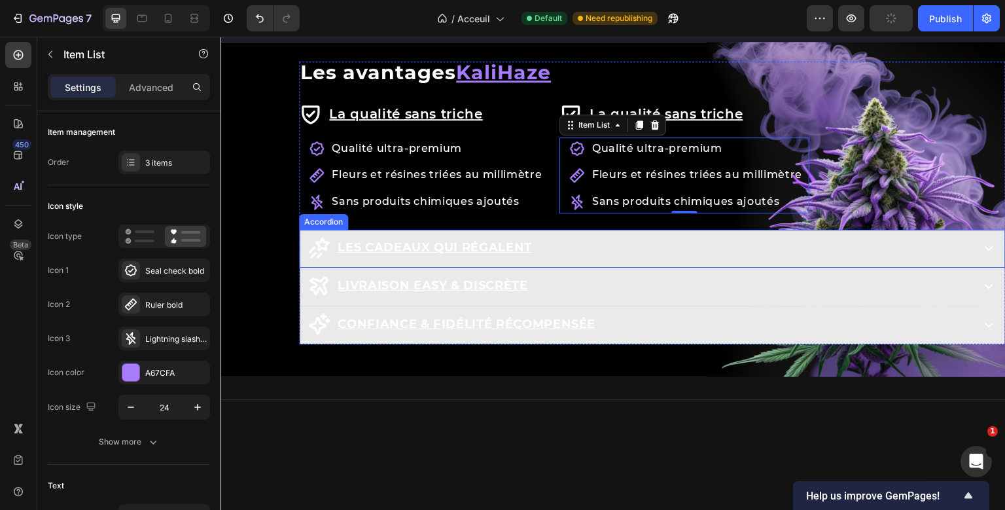
click at [392, 248] on u "Les Cadeaux qui régalent" at bounding box center [435, 247] width 194 height 14
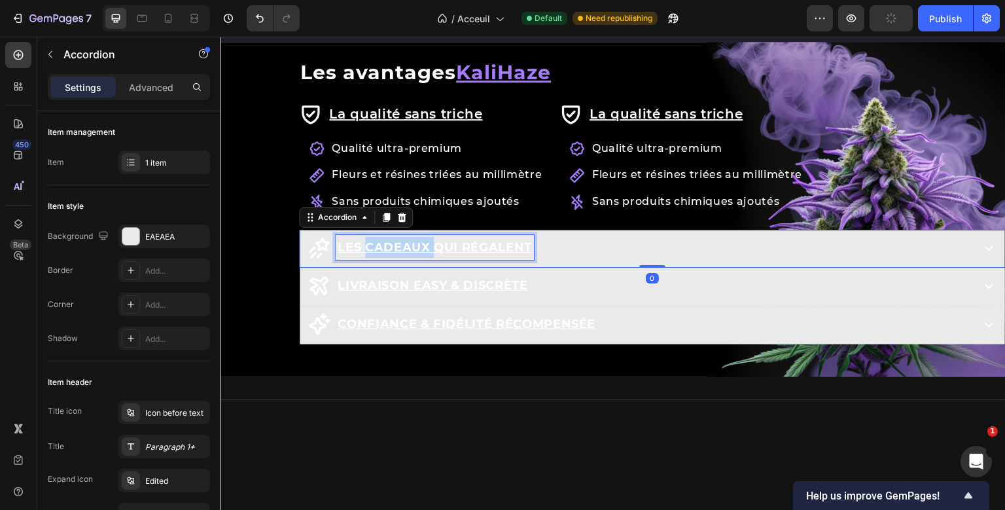
click at [392, 248] on u "Les Cadeaux qui régalent" at bounding box center [435, 247] width 194 height 14
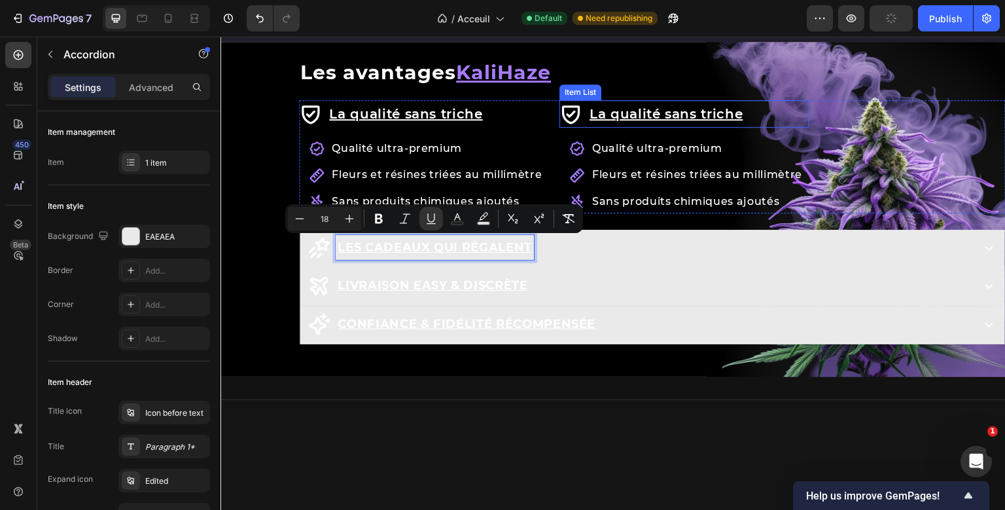
click at [614, 120] on u "La qualité sans triche" at bounding box center [666, 114] width 154 height 16
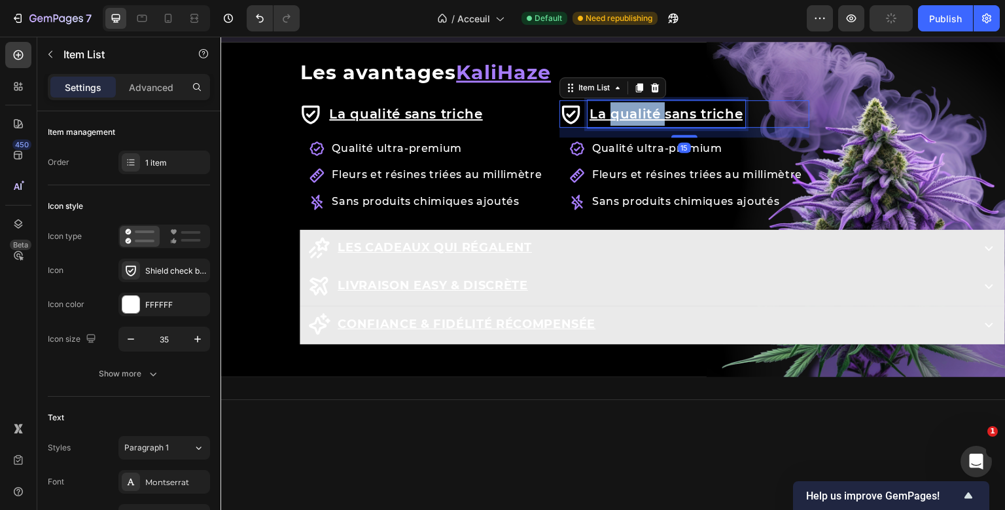
click at [614, 120] on u "La qualité sans triche" at bounding box center [666, 114] width 154 height 16
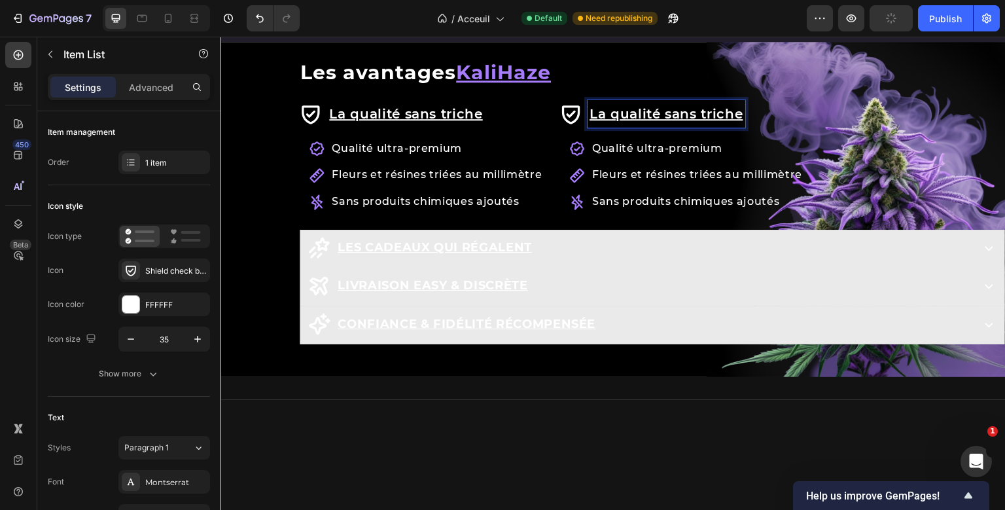
click at [614, 120] on u "La qualité sans triche" at bounding box center [666, 114] width 154 height 16
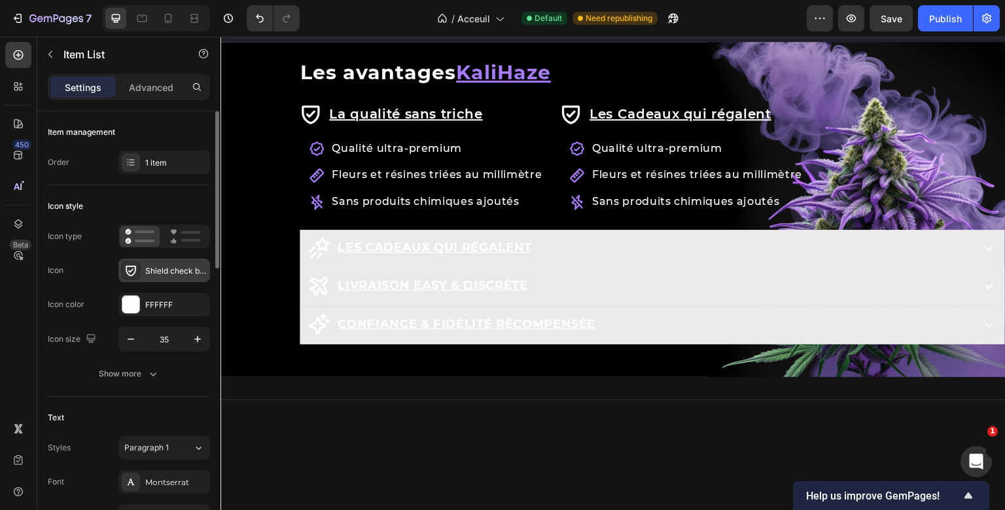
click at [156, 268] on div "Shield check bold" at bounding box center [175, 271] width 61 height 12
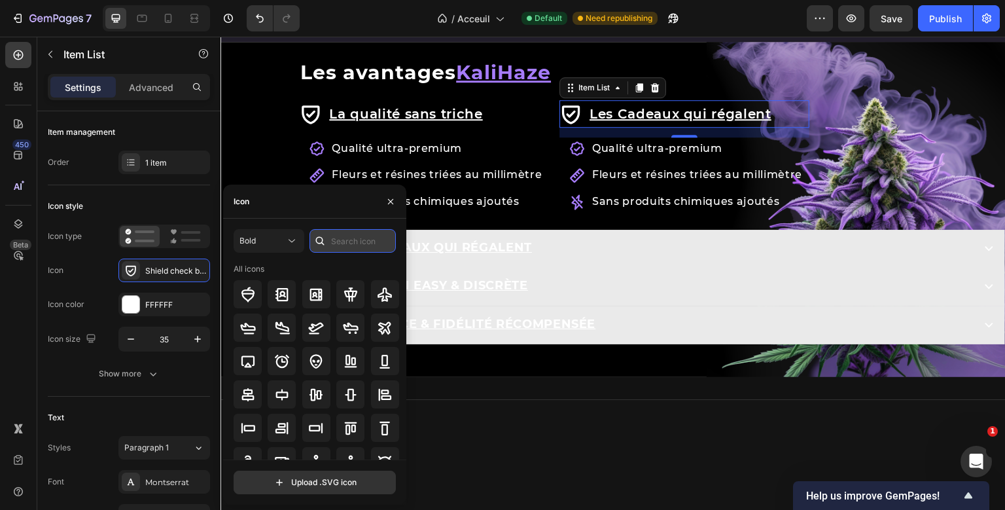
click at [344, 235] on input "text" at bounding box center [352, 241] width 86 height 24
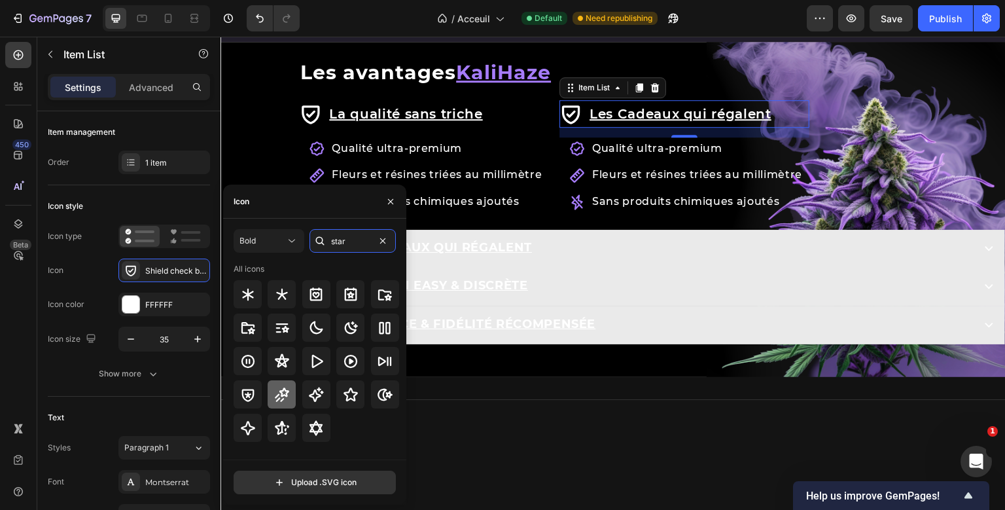
type input "star"
click at [289, 392] on icon at bounding box center [282, 394] width 14 height 14
click at [589, 244] on div "Les Cadeaux qui régalent" at bounding box center [638, 247] width 663 height 25
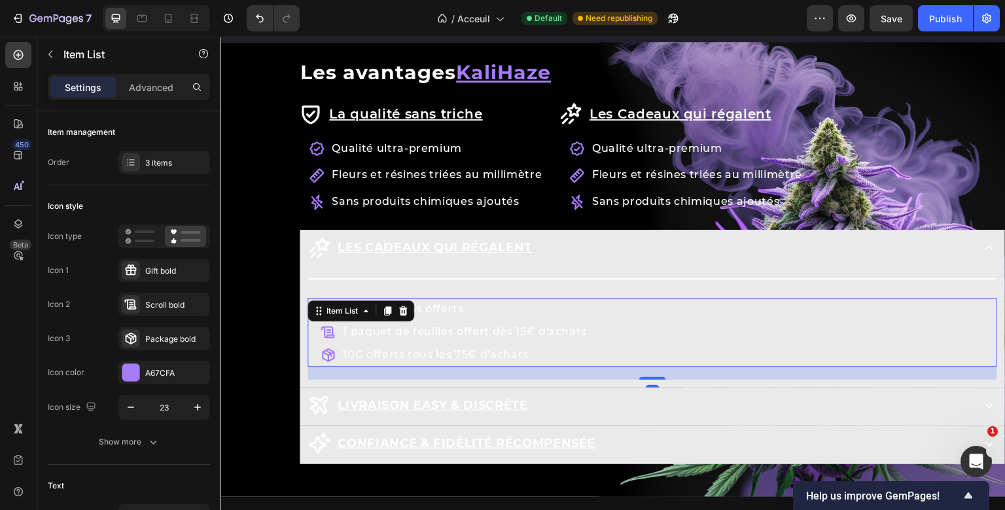
click at [390, 309] on div "2 échantillons offerts 1 paquet de feuilles offert dès 15€ d'achats 10G offerts…" at bounding box center [651, 332] width 689 height 68
click at [390, 309] on icon at bounding box center [387, 311] width 7 height 9
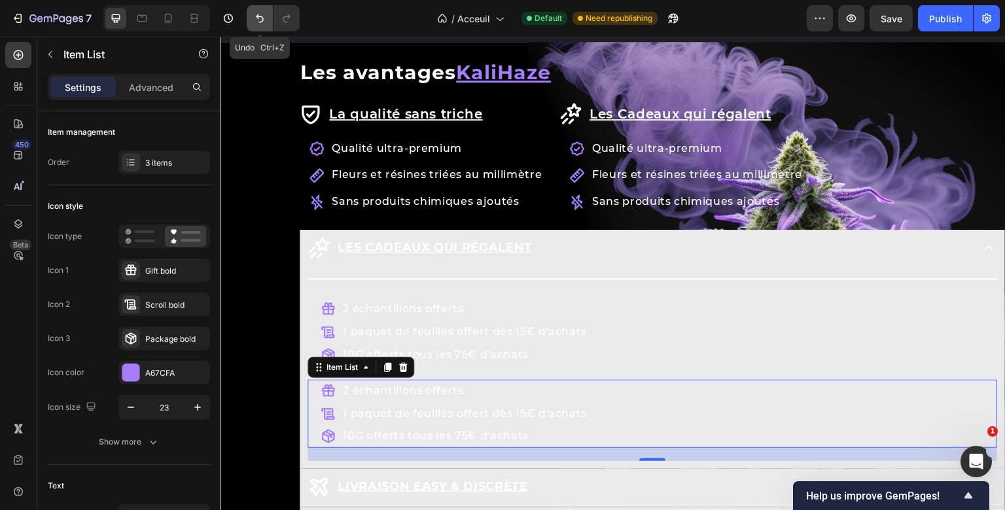
click at [255, 22] on icon "Undo/Redo" at bounding box center [259, 18] width 13 height 13
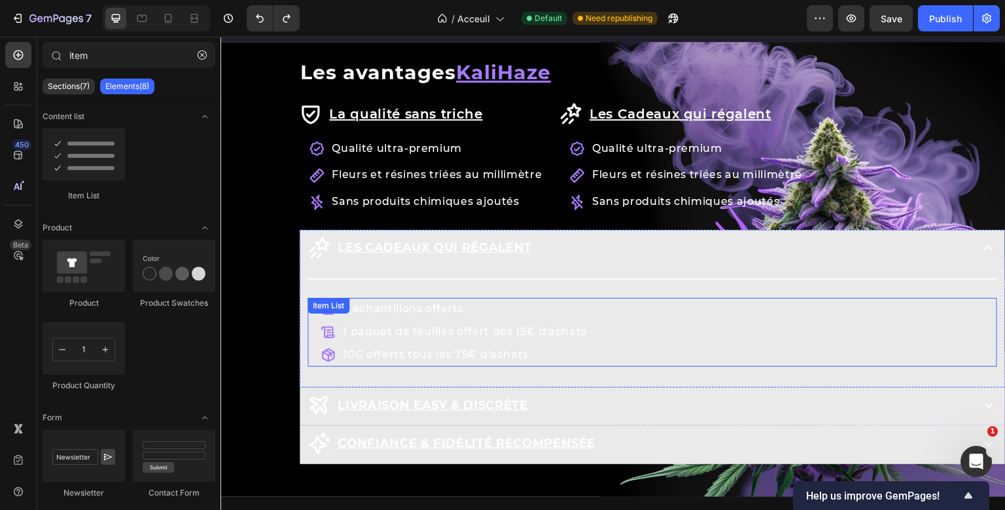
click at [366, 308] on div "2 échantillons offerts 1 paquet de feuilles offert dès 15€ d'achats 10G offerts…" at bounding box center [651, 332] width 689 height 68
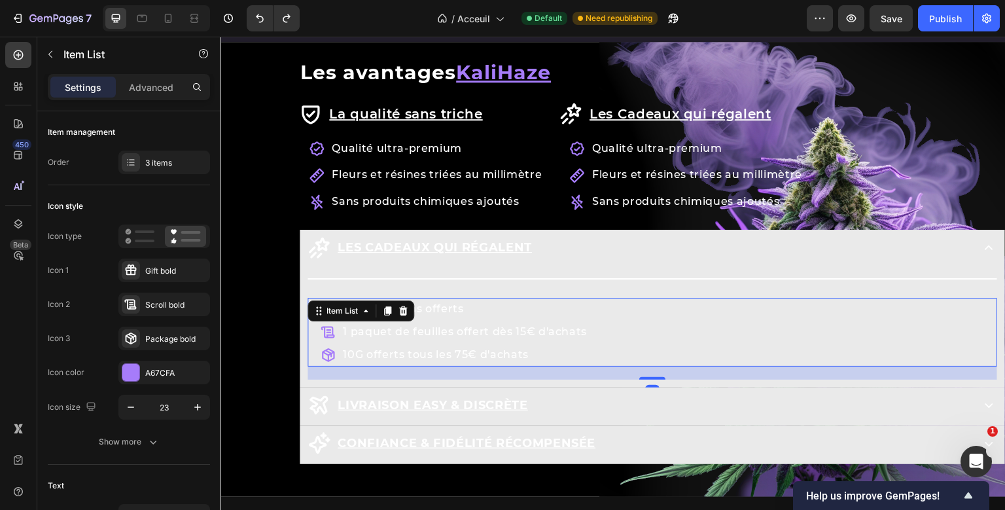
click at [366, 308] on icon at bounding box center [365, 310] width 10 height 10
click at [366, 308] on div "Title Line 2 échantillons offerts 1 paquet de feuilles offert dès 15€ d'achats …" at bounding box center [651, 324] width 689 height 109
click at [442, 311] on p "2 échantillons offerts" at bounding box center [465, 309] width 244 height 19
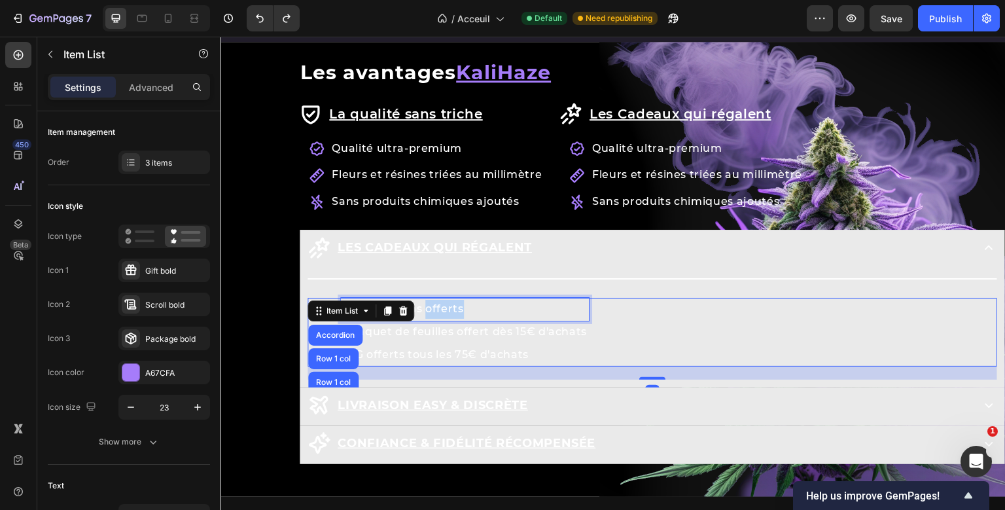
click at [442, 311] on p "2 échantillons offerts" at bounding box center [465, 309] width 244 height 19
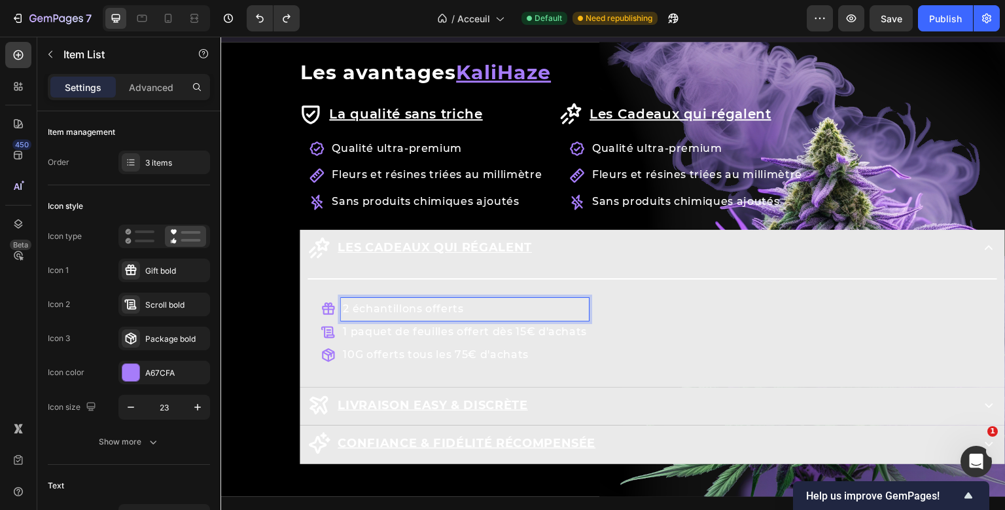
click at [442, 311] on p "2 échantillons offerts" at bounding box center [465, 309] width 244 height 19
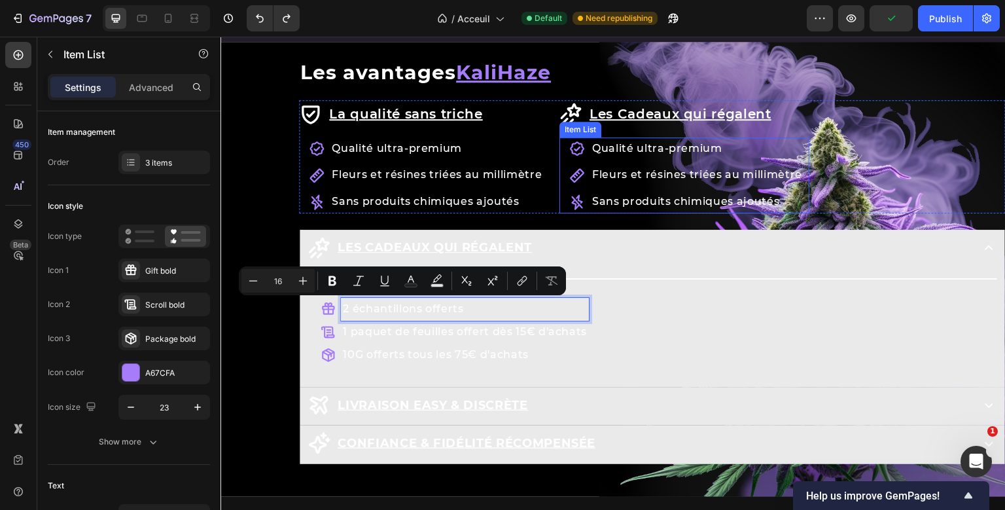
click at [618, 149] on p "Qualité ultra-premium" at bounding box center [697, 148] width 210 height 19
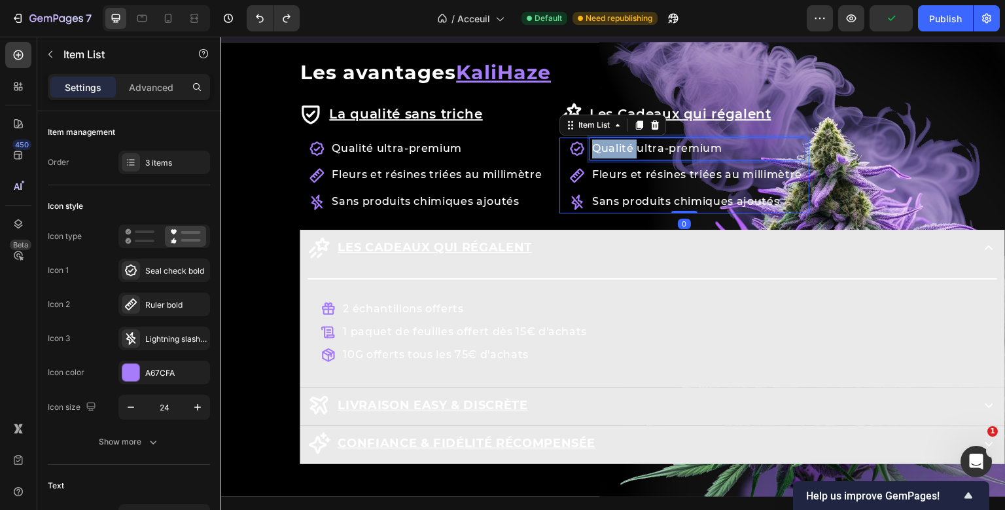
click at [618, 149] on p "Qualité ultra-premium" at bounding box center [697, 148] width 210 height 19
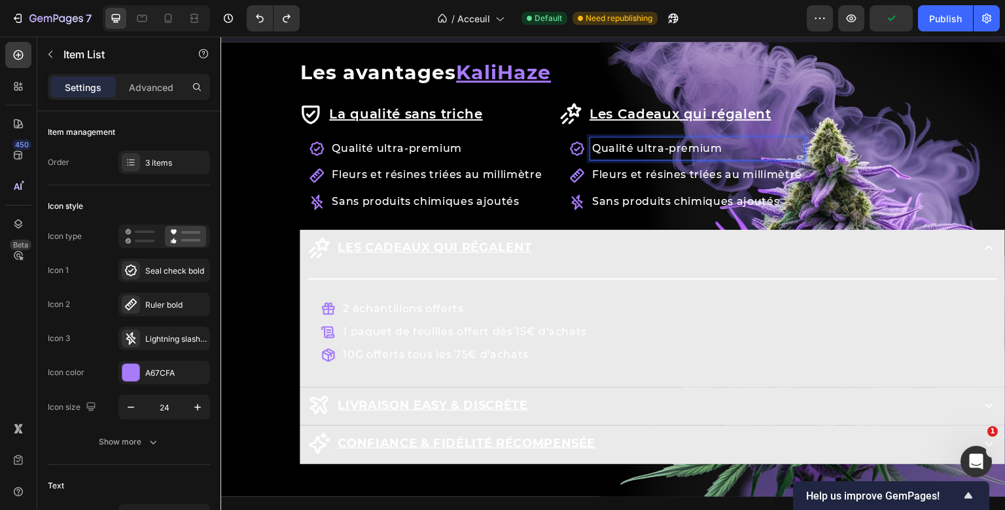
click at [618, 149] on p "Qualité ultra-premium" at bounding box center [697, 148] width 210 height 19
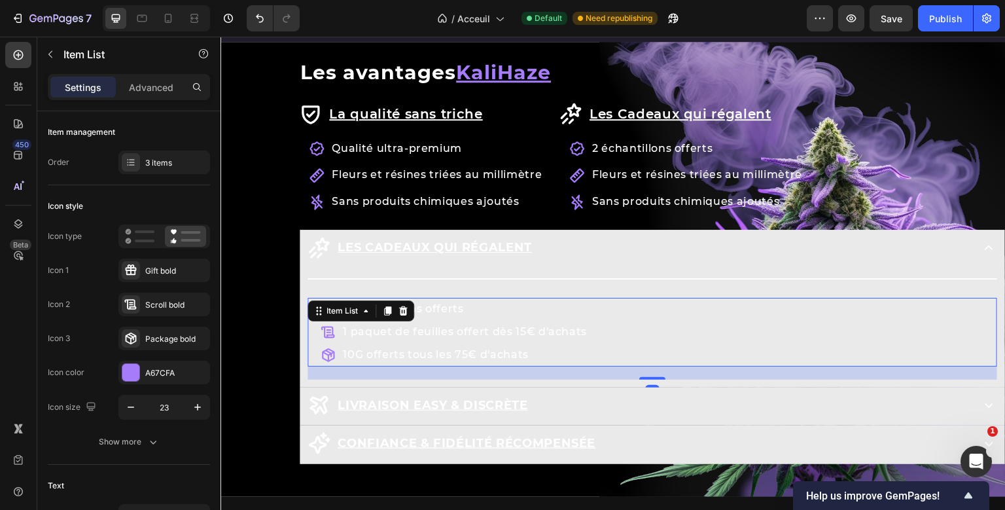
click at [448, 324] on p "1 paquet de feuilles offert dès 15€ d'achats" at bounding box center [465, 331] width 244 height 19
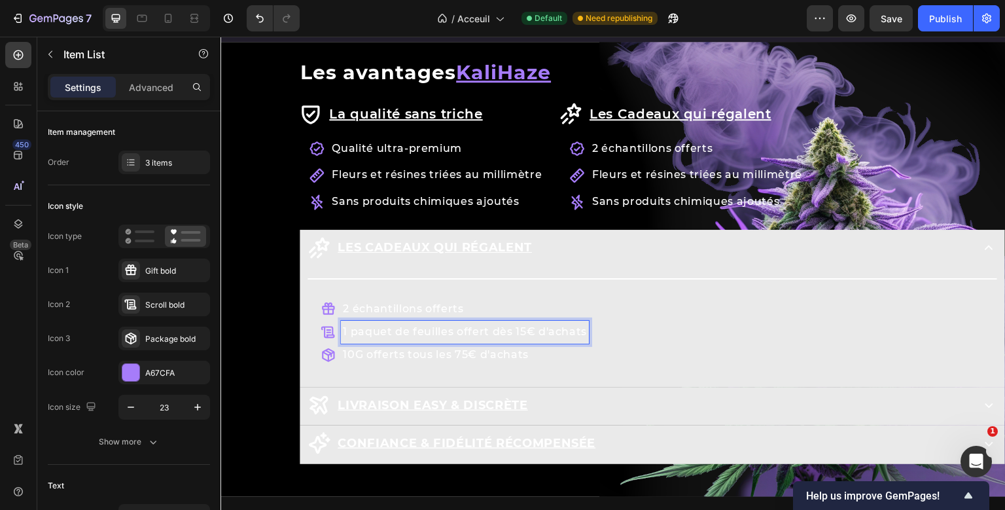
click at [448, 324] on p "1 paquet de feuilles offert dès 15€ d'achats" at bounding box center [465, 331] width 244 height 19
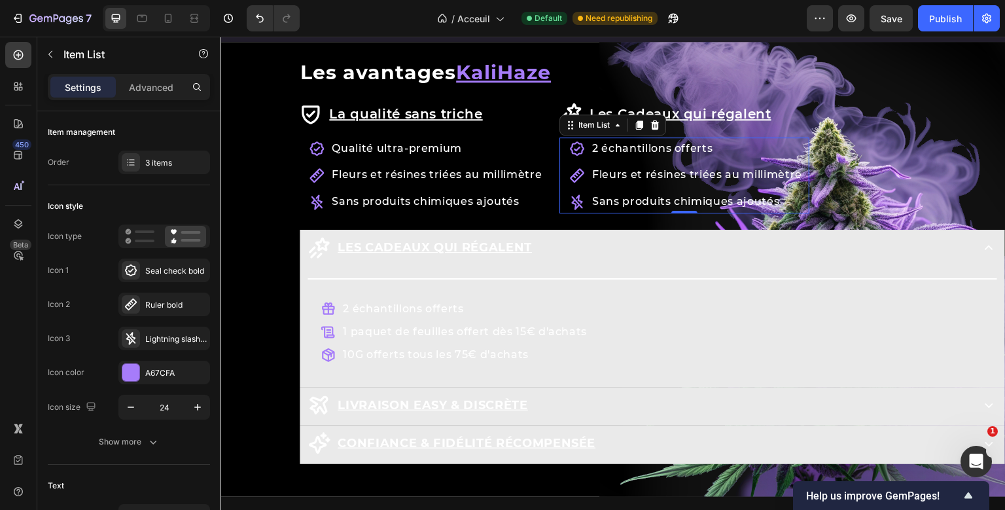
click at [642, 184] on div "Fleurs et résines triées au millimètre" at bounding box center [697, 175] width 214 height 23
click at [642, 184] on div "Les Cadeaux qui régalent Item List 2 échantillons offerts Fleurs et résines tri…" at bounding box center [684, 156] width 250 height 113
click at [642, 184] on div "Fleurs et résines triées au millimètre" at bounding box center [697, 175] width 214 height 23
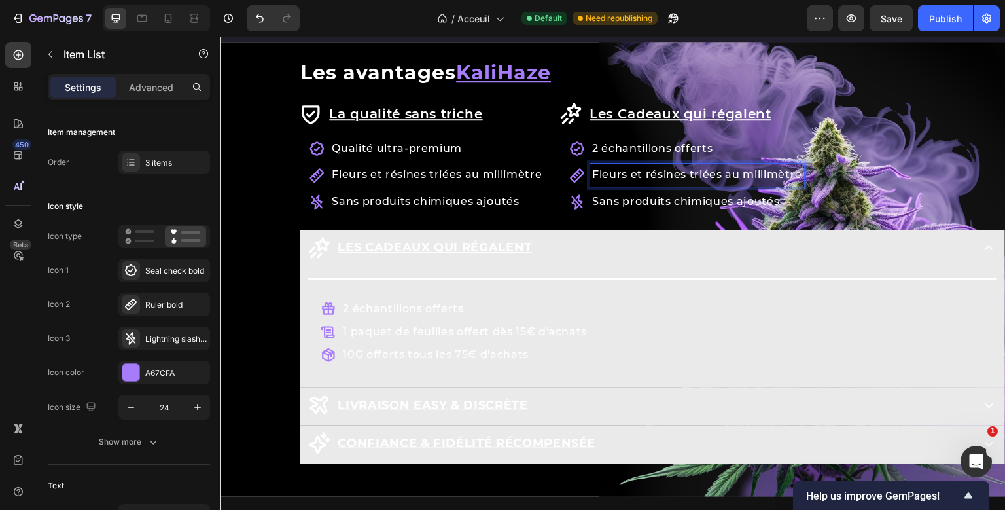
click at [642, 184] on div "Fleurs et résines triées au millimètre" at bounding box center [697, 175] width 214 height 23
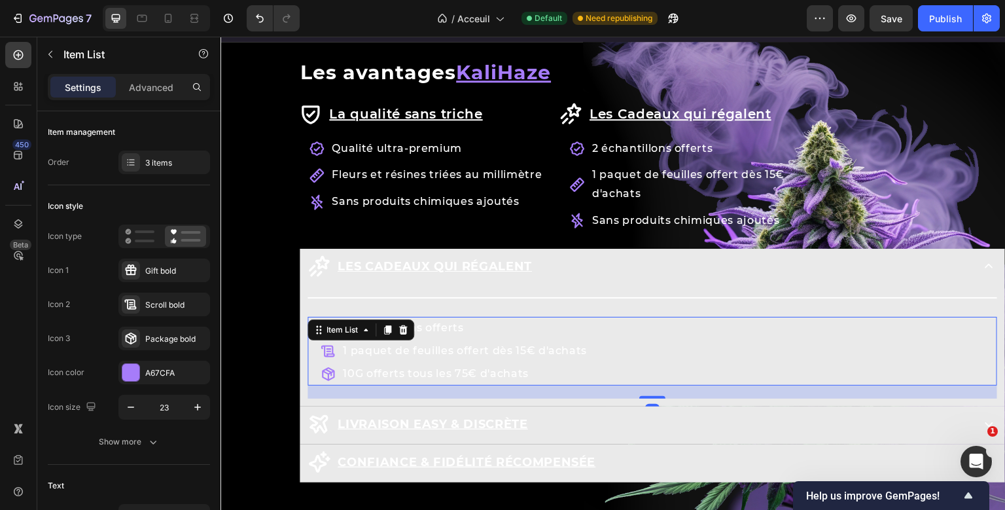
click at [466, 369] on p "10G offerts tous les 75€ d'achats" at bounding box center [465, 373] width 244 height 19
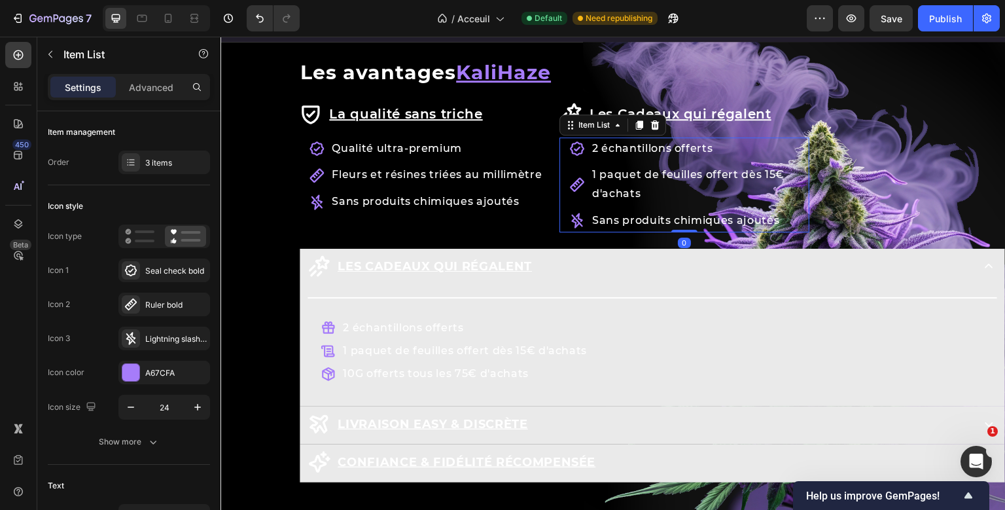
click at [669, 216] on p "Sans produits chimiques ajoutés" at bounding box center [699, 220] width 215 height 19
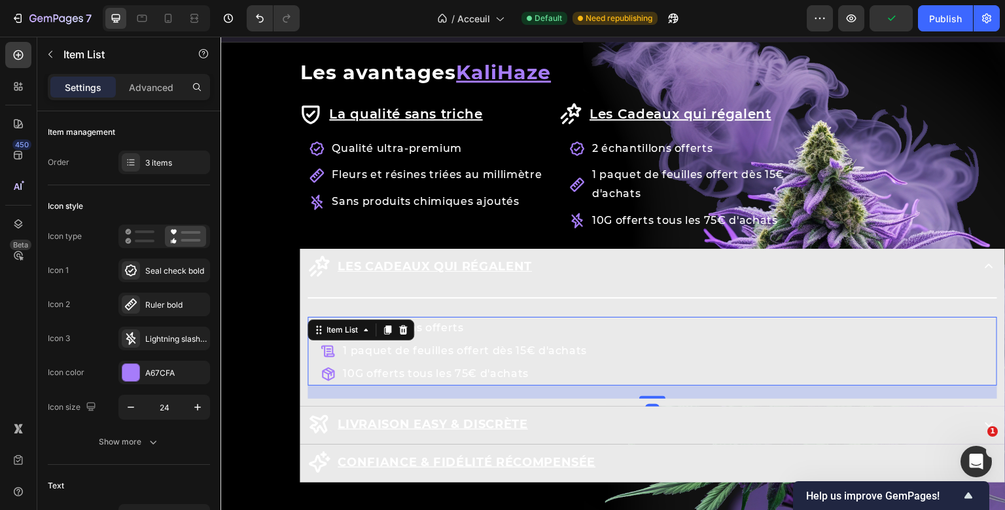
click at [360, 333] on div "Title Line 2 échantillons offerts 1 paquet de feuilles offert dès 15€ d'achats …" at bounding box center [651, 343] width 689 height 109
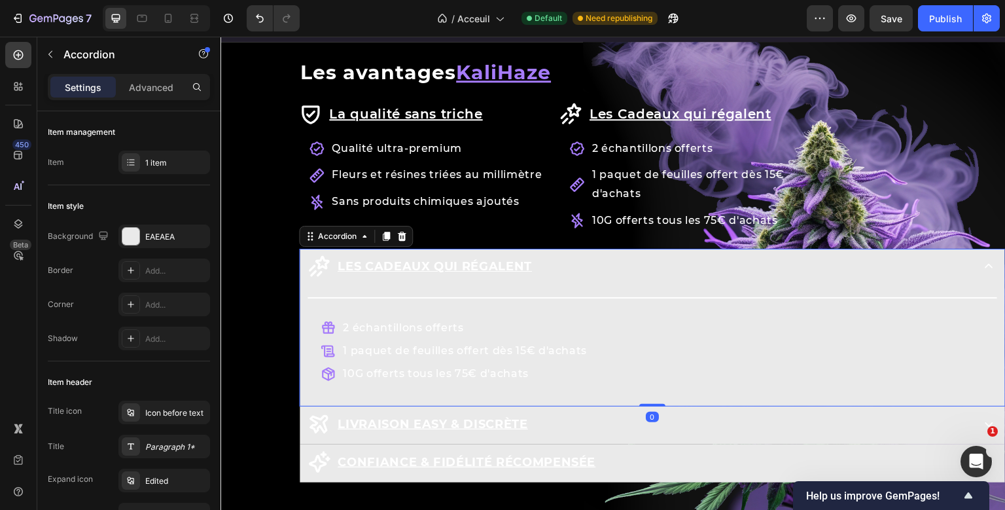
click at [379, 307] on div "Row Les avantages KaliHaze Heading La qualité sans triche Item List Qualité ult…" at bounding box center [652, 271] width 706 height 421
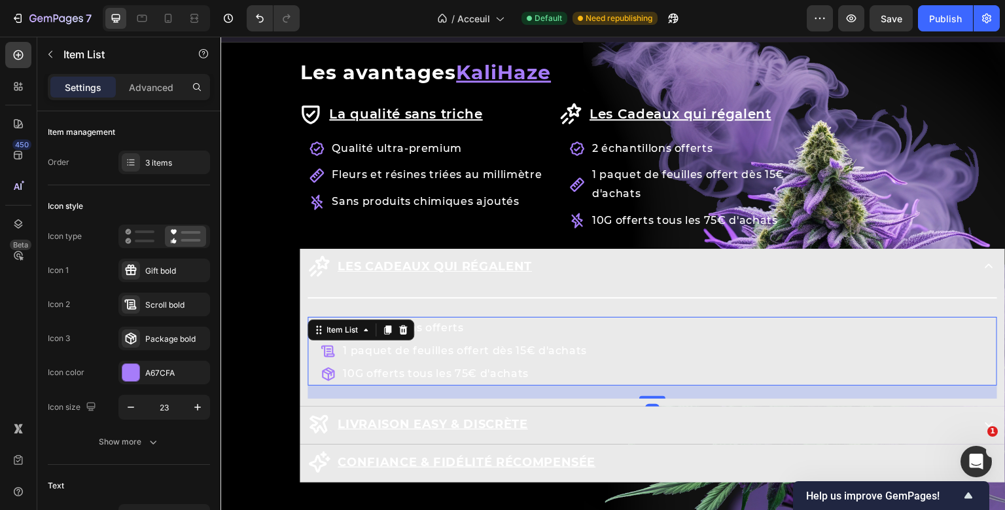
click at [355, 338] on div "Title Line 2 échantillons offerts 1 paquet de feuilles offert dès 15€ d'achats …" at bounding box center [651, 343] width 689 height 109
click at [629, 150] on div "Les Cadeaux qui régalent Item List 2 échantillons offerts 1 paquet de feuilles …" at bounding box center [684, 166] width 250 height 132
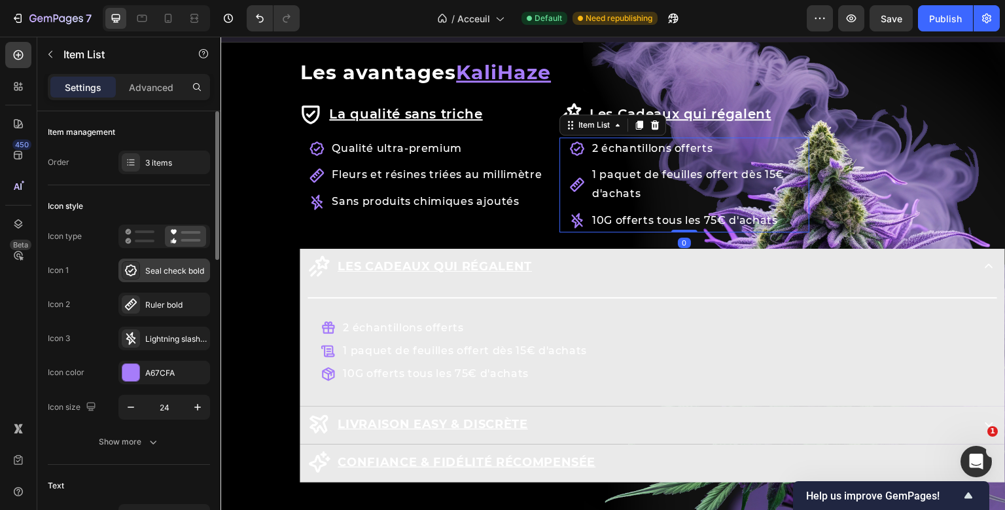
click at [166, 265] on div "Seal check bold" at bounding box center [175, 271] width 61 height 12
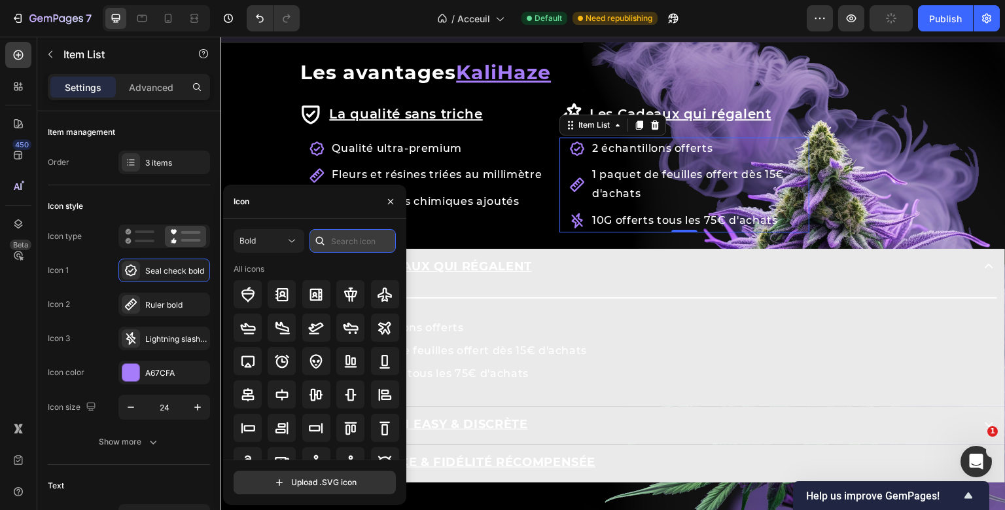
click at [351, 241] on input "text" at bounding box center [352, 241] width 86 height 24
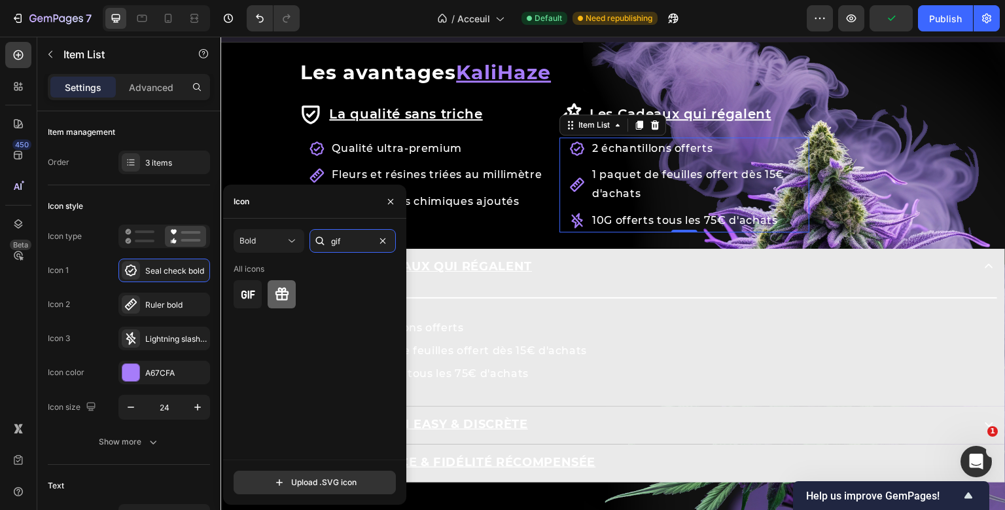
type input "gif"
click at [284, 307] on div at bounding box center [282, 294] width 28 height 28
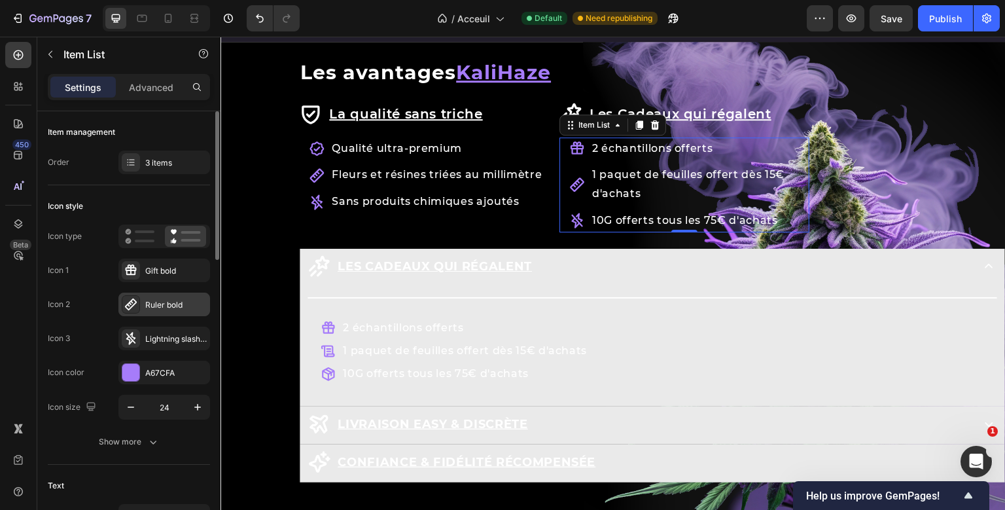
click at [182, 295] on div "Ruler bold" at bounding box center [164, 304] width 92 height 24
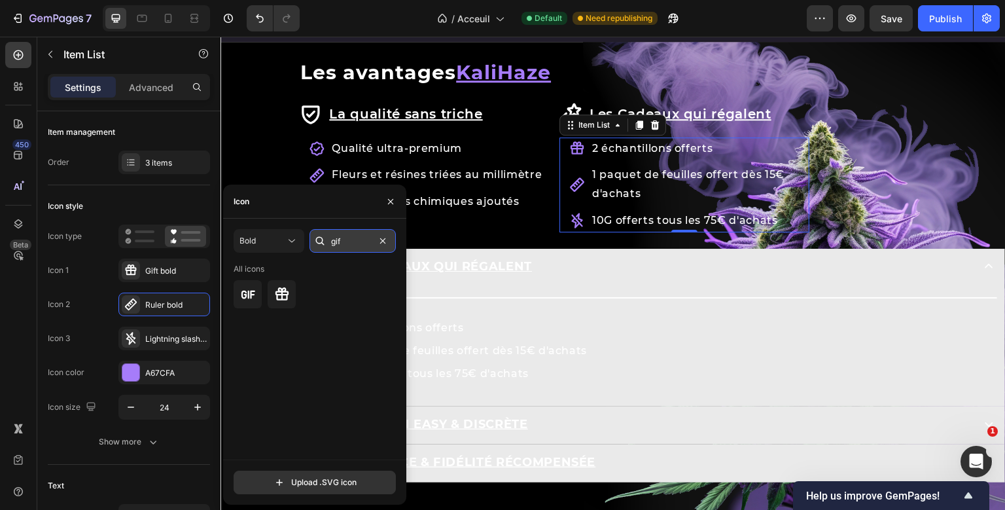
click at [339, 243] on input "gif" at bounding box center [352, 241] width 86 height 24
type input "scroll"
click at [294, 281] on div at bounding box center [282, 294] width 28 height 28
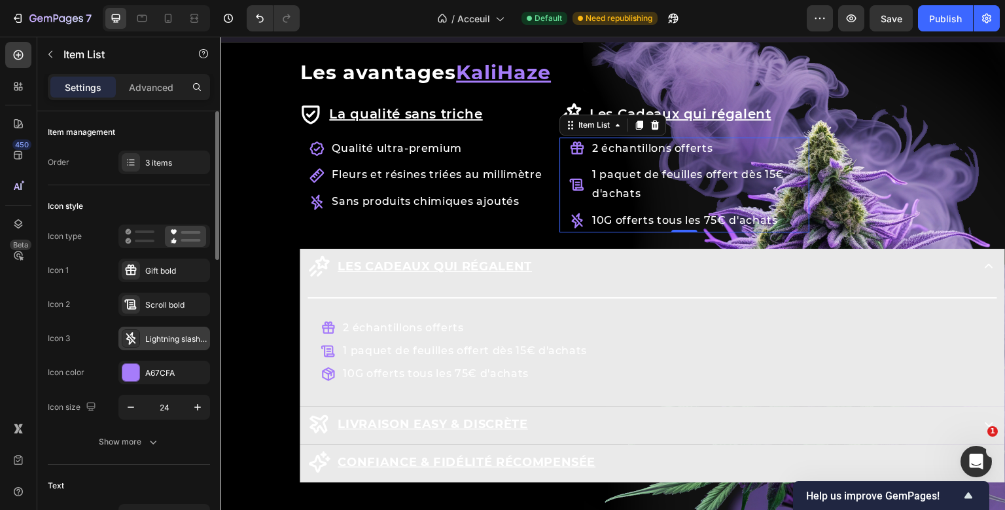
click at [173, 336] on div "Lightning slash bold" at bounding box center [175, 339] width 61 height 12
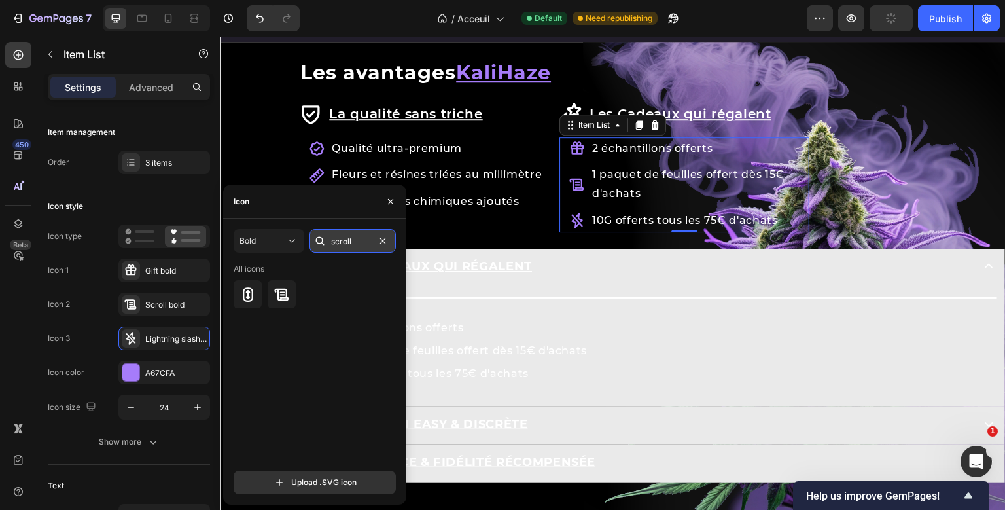
click at [343, 238] on input "scroll" at bounding box center [352, 241] width 86 height 24
type input "pack"
click at [285, 299] on icon at bounding box center [281, 294] width 13 height 14
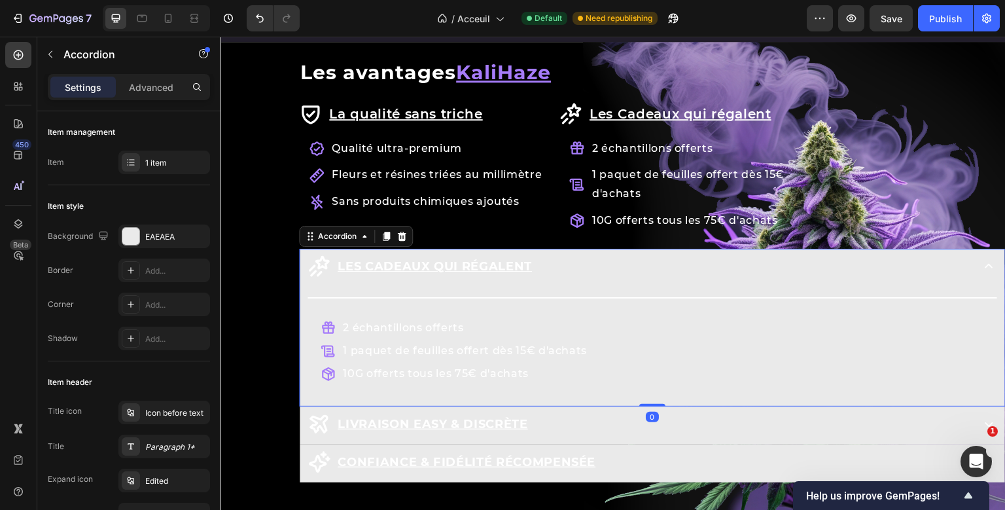
click at [533, 270] on div "Row Les avantages KaliHaze Heading La qualité sans triche Item List Qualité ult…" at bounding box center [652, 271] width 706 height 421
click at [164, 88] on p "Advanced" at bounding box center [151, 87] width 44 height 14
type input "100%"
type input "100"
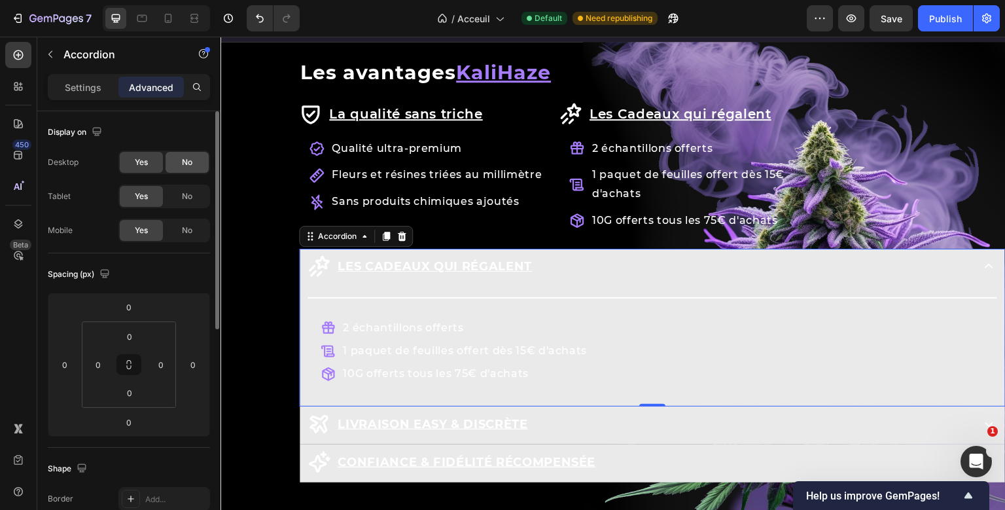
click at [182, 171] on div "No" at bounding box center [186, 162] width 43 height 21
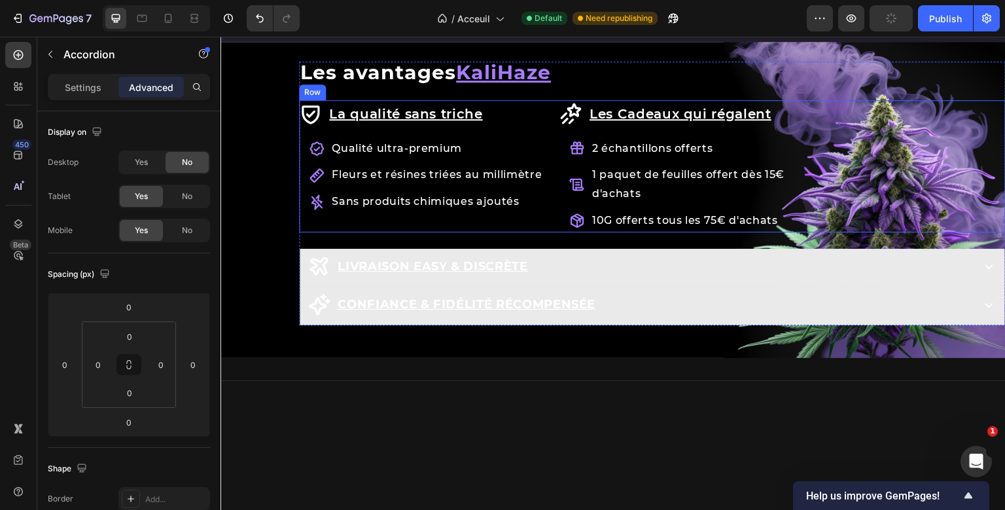
click at [844, 151] on div "La qualité sans triche Item List Qualité ultra-premium Fleurs et résines triées…" at bounding box center [652, 166] width 706 height 132
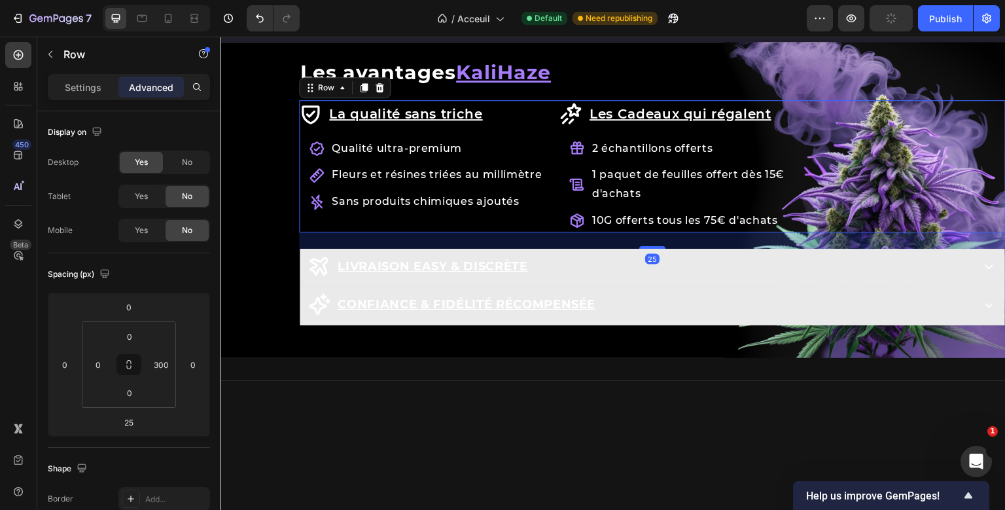
click at [844, 151] on div "Row Les avantages KaliHaze Heading La qualité sans triche Item List Qualité ult…" at bounding box center [652, 193] width 706 height 264
click at [362, 88] on icon at bounding box center [363, 87] width 7 height 9
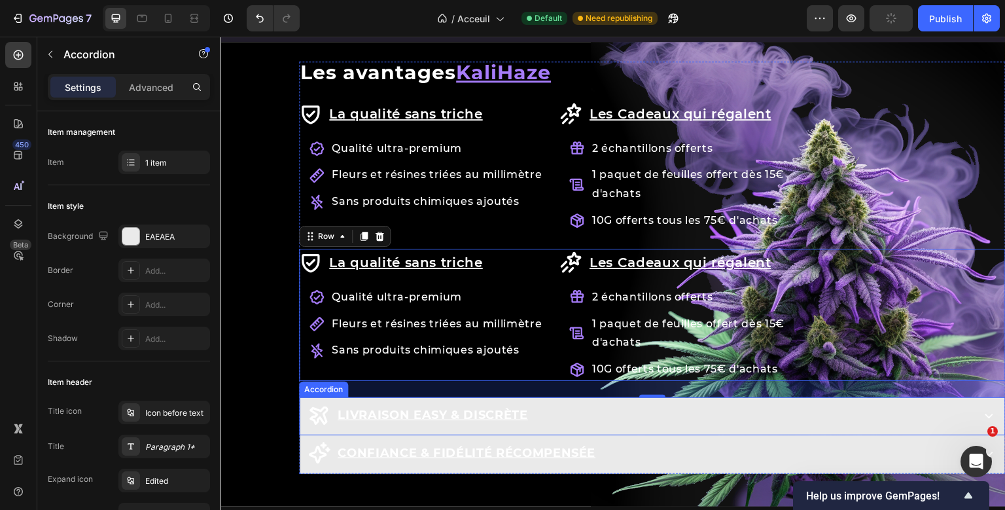
click at [495, 413] on u "Livraison easy & discrète" at bounding box center [433, 415] width 190 height 14
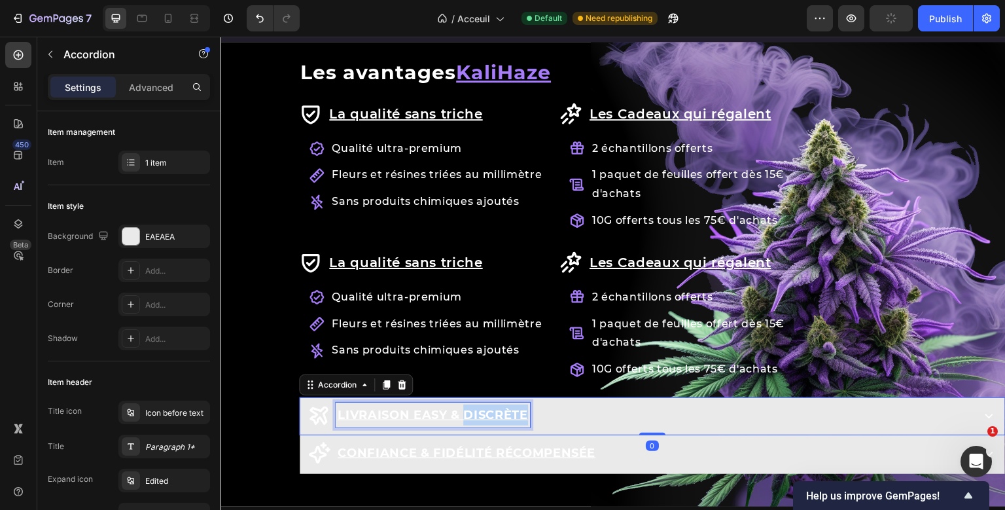
click at [495, 413] on u "Livraison easy & discrète" at bounding box center [433, 415] width 190 height 14
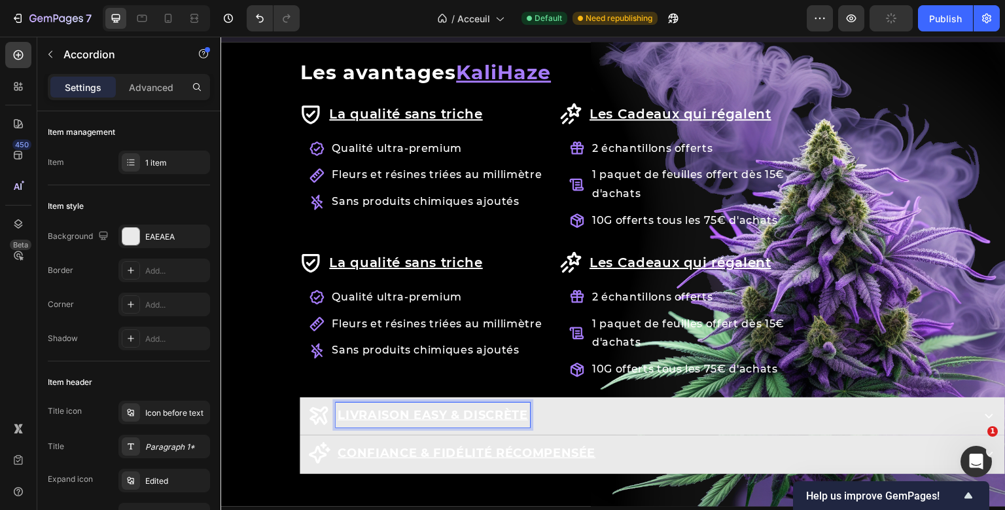
click at [495, 413] on u "Livraison easy & discrète" at bounding box center [433, 415] width 190 height 14
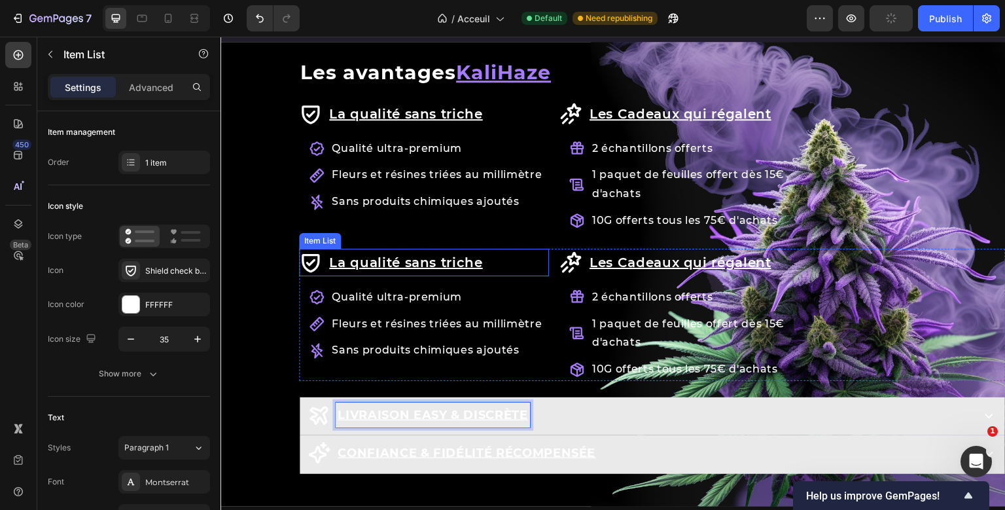
click at [423, 257] on u "La qualité sans triche" at bounding box center [406, 262] width 154 height 16
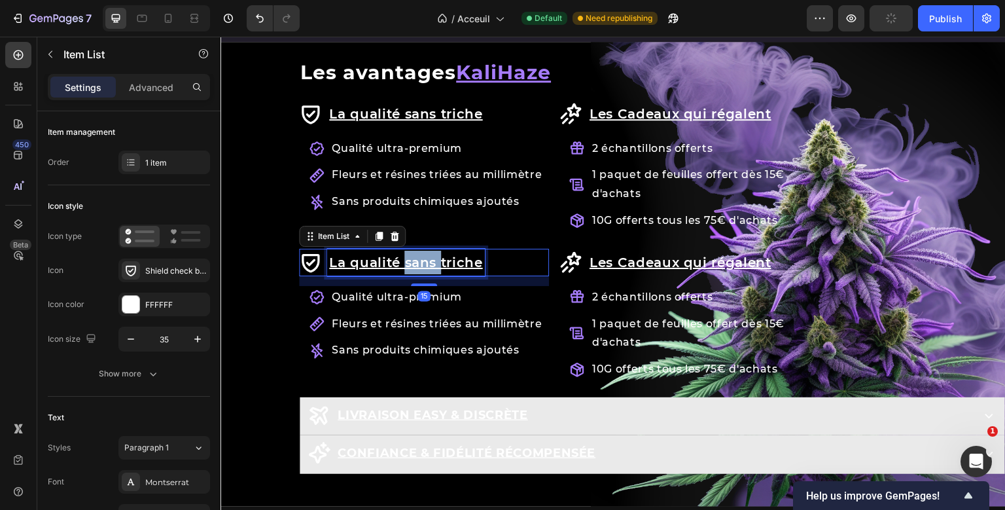
click at [423, 257] on u "La qualité sans triche" at bounding box center [406, 262] width 154 height 16
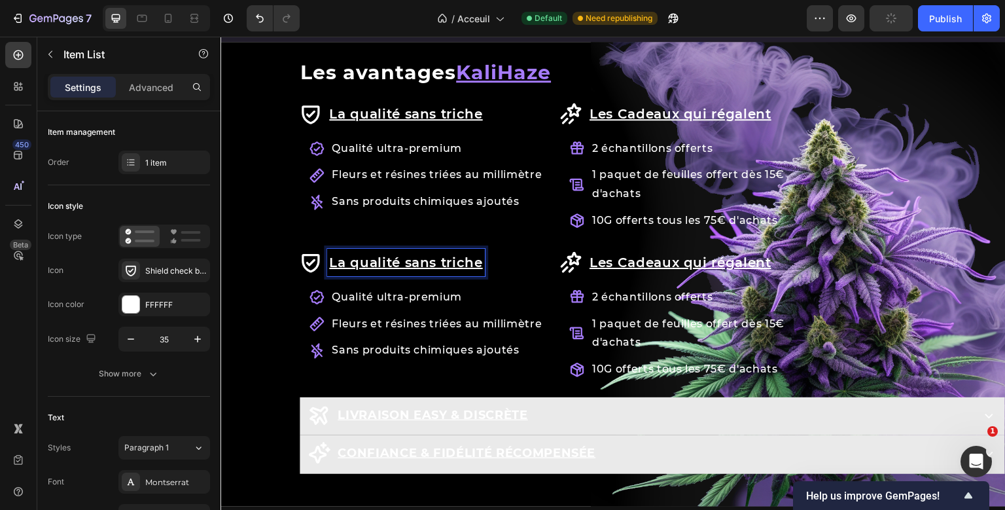
click at [423, 257] on u "La qualité sans triche" at bounding box center [406, 262] width 154 height 16
click at [173, 273] on div "Shield check bold" at bounding box center [175, 271] width 61 height 12
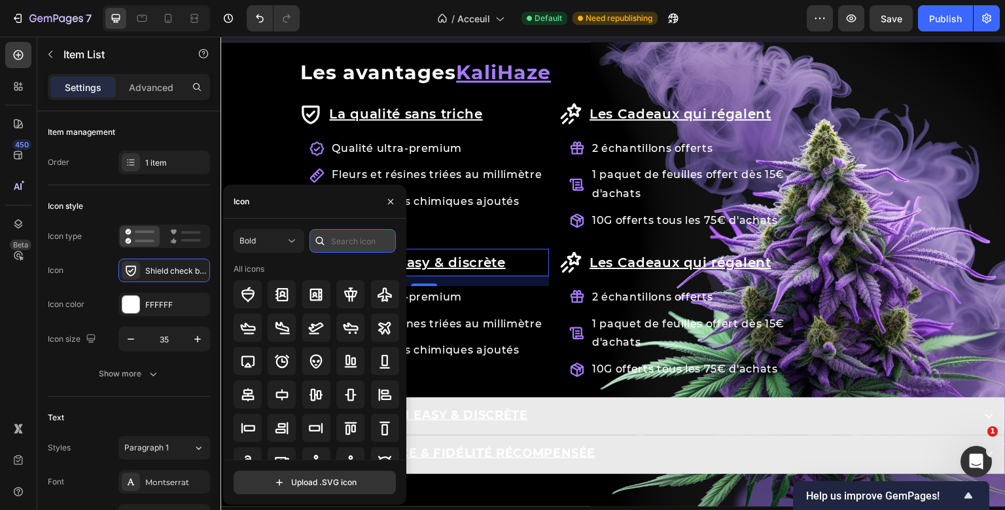
click at [355, 245] on input "text" at bounding box center [352, 241] width 86 height 24
click at [381, 328] on icon at bounding box center [384, 328] width 12 height 12
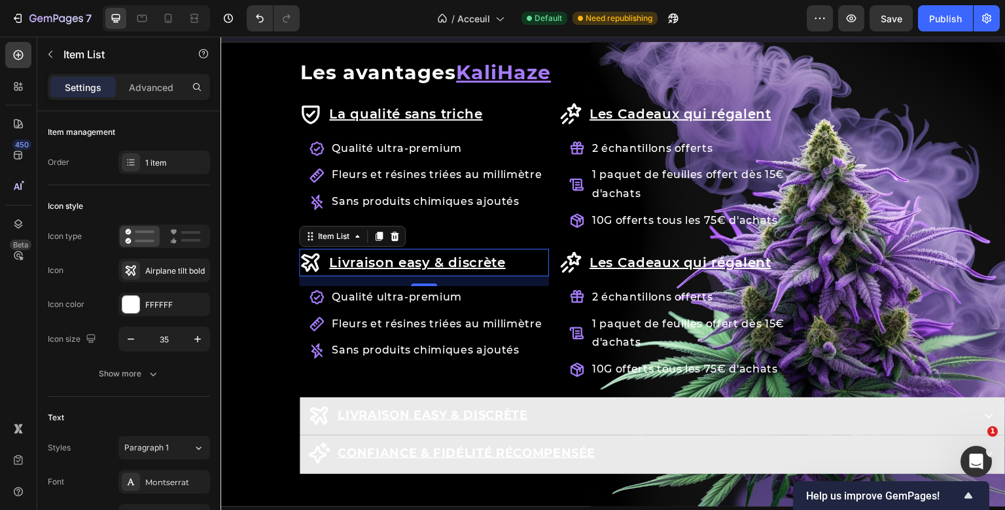
click at [463, 281] on div "15" at bounding box center [424, 281] width 250 height 10
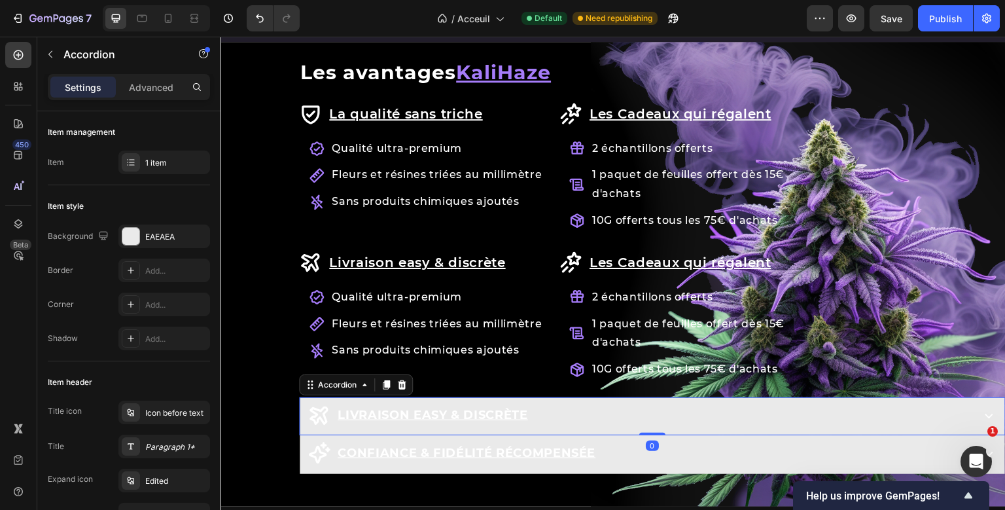
click at [536, 404] on div "Livraison easy & discrète" at bounding box center [638, 414] width 663 height 25
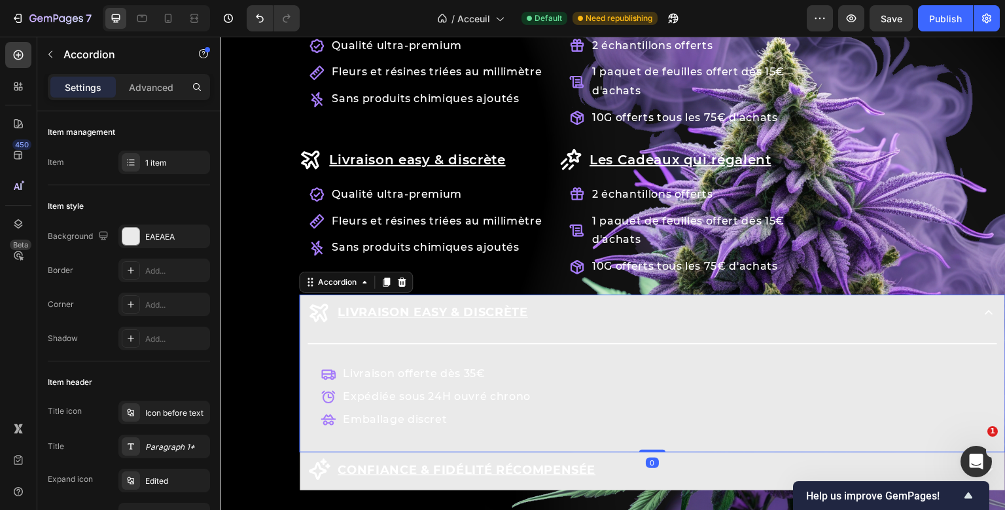
scroll to position [1561, 0]
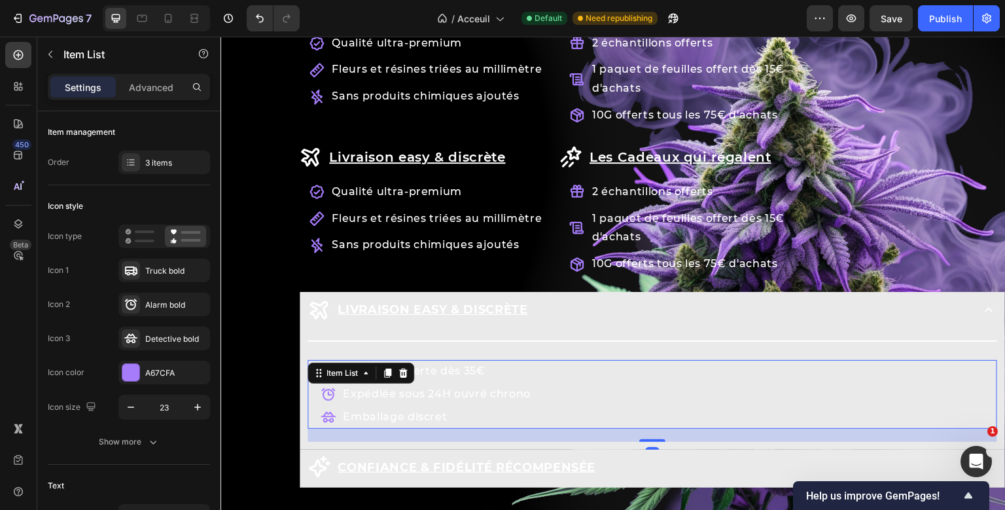
click at [372, 358] on div "Title Line Livraison offerte dès 35€ Expédiée sous 24H ouvré chrono Emballage d…" at bounding box center [651, 386] width 689 height 109
click at [563, 317] on div "Livraison easy & discrète" at bounding box center [638, 309] width 663 height 25
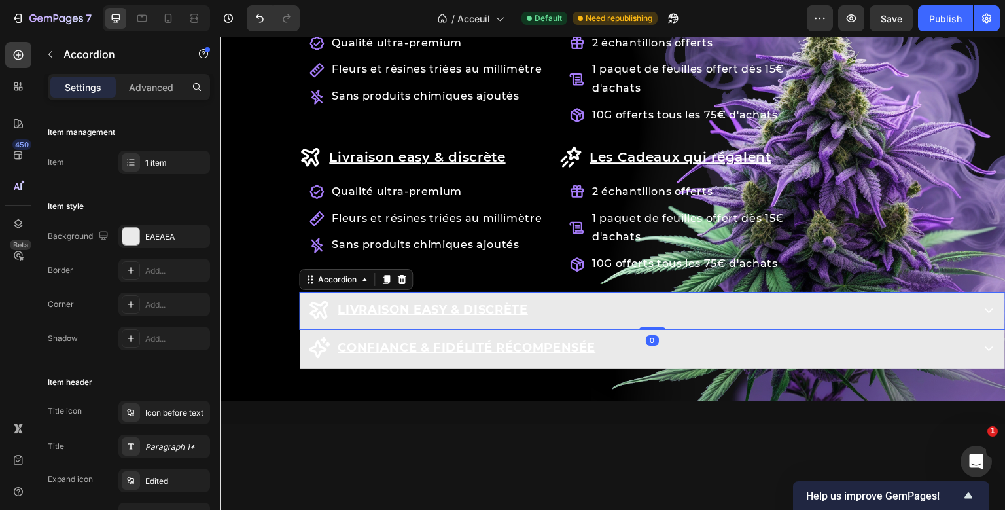
click at [582, 311] on div "Livraison easy & discrète" at bounding box center [638, 309] width 663 height 25
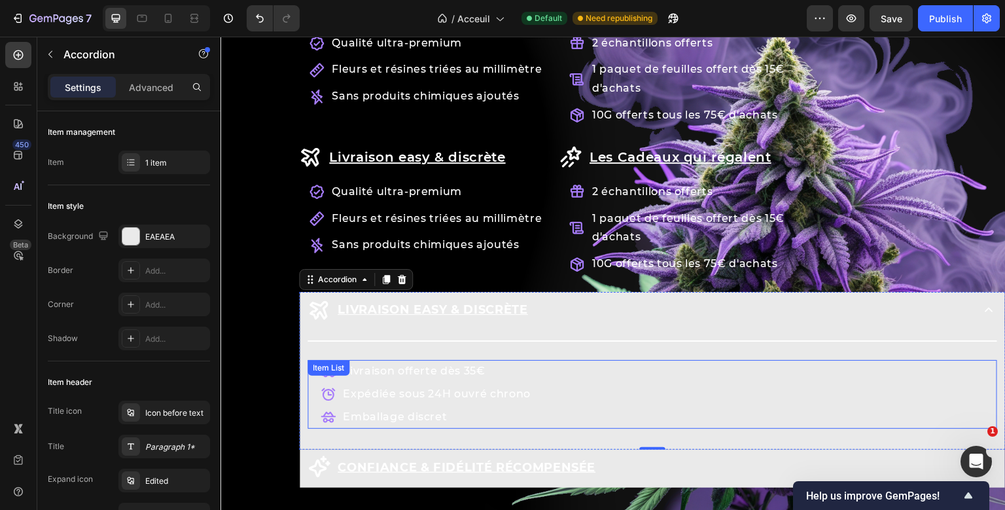
click at [383, 362] on div "Livraison offerte dès 35€ Expédiée sous 24H ouvré chrono Emballage discret Item…" at bounding box center [651, 394] width 689 height 68
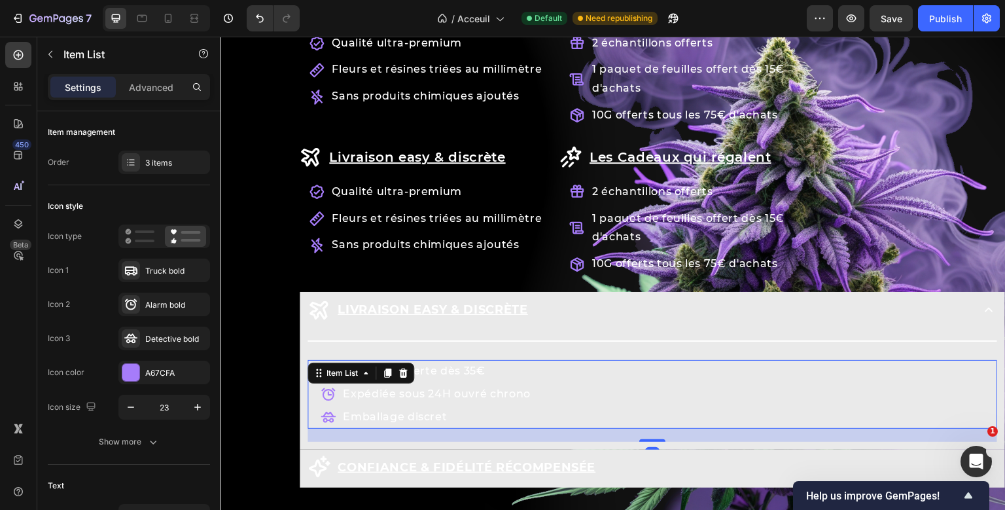
click at [383, 362] on div "Item List" at bounding box center [360, 372] width 107 height 21
click at [383, 362] on div "Title Line Livraison offerte dès 35€ Expédiée sous 24H ouvré chrono Emballage d…" at bounding box center [651, 386] width 689 height 109
click at [438, 364] on p "Livraison offerte dès 35€" at bounding box center [437, 371] width 188 height 19
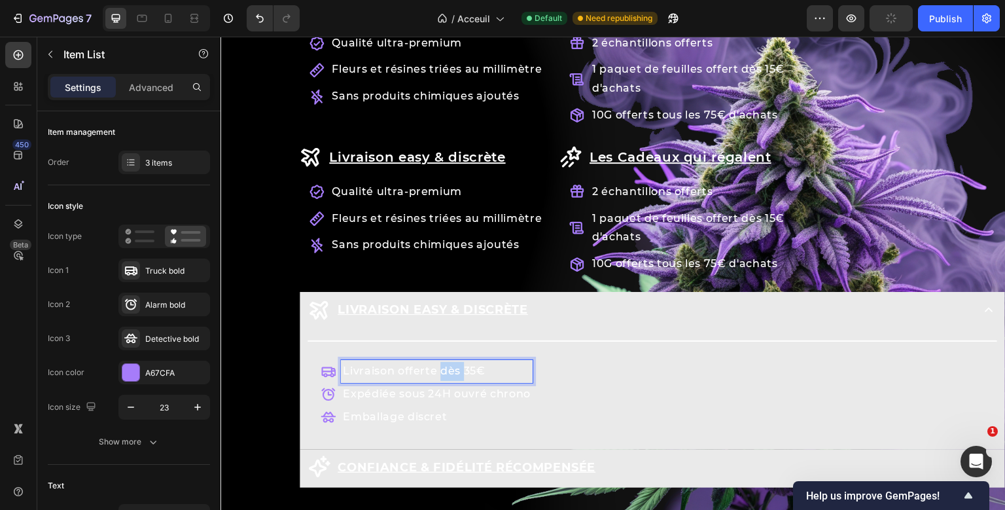
click at [438, 364] on p "Livraison offerte dès 35€" at bounding box center [437, 371] width 188 height 19
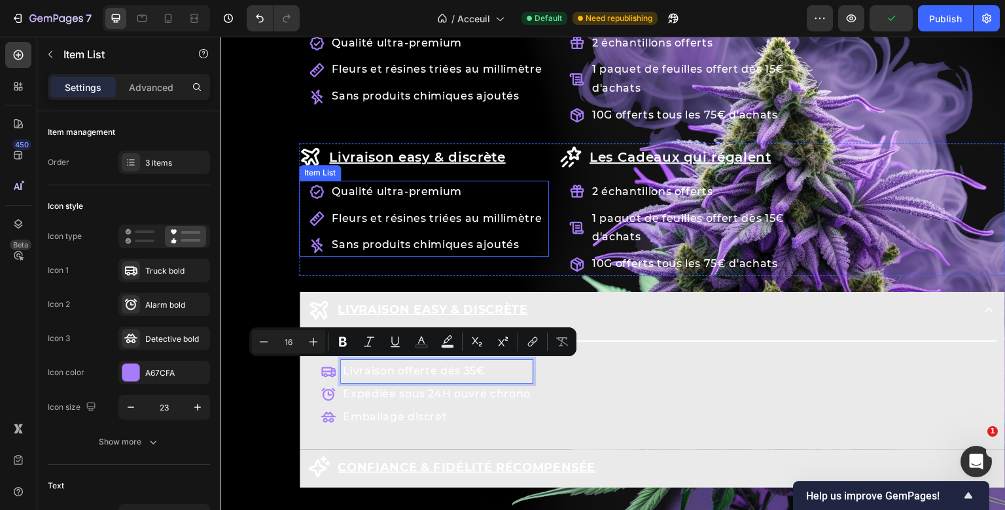
click at [406, 187] on p "Qualité ultra-premium" at bounding box center [437, 192] width 210 height 19
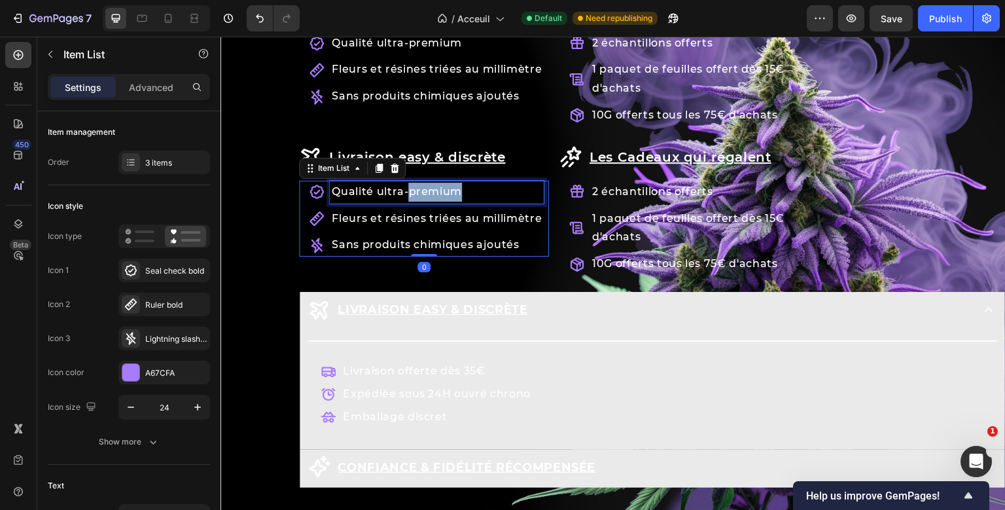
click at [406, 187] on p "Qualité ultra-premium" at bounding box center [437, 192] width 210 height 19
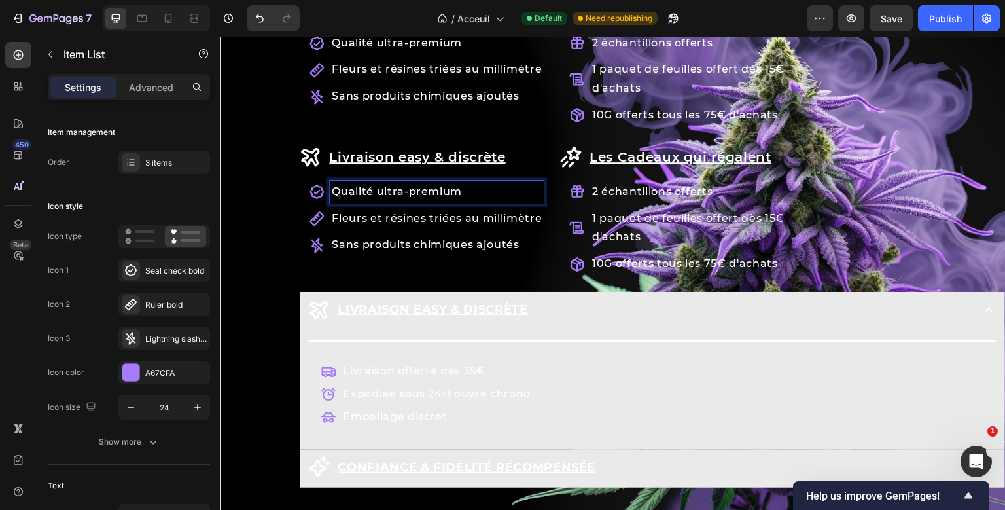
click at [406, 187] on p "Qualité ultra-premium" at bounding box center [437, 192] width 210 height 19
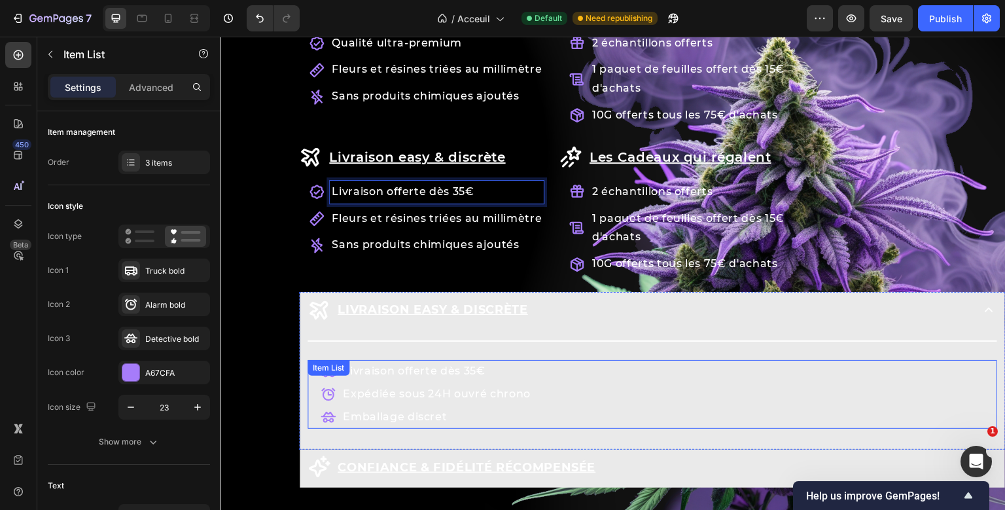
click at [366, 395] on p "Expédiée sous 24H ouvré chrono" at bounding box center [437, 394] width 188 height 19
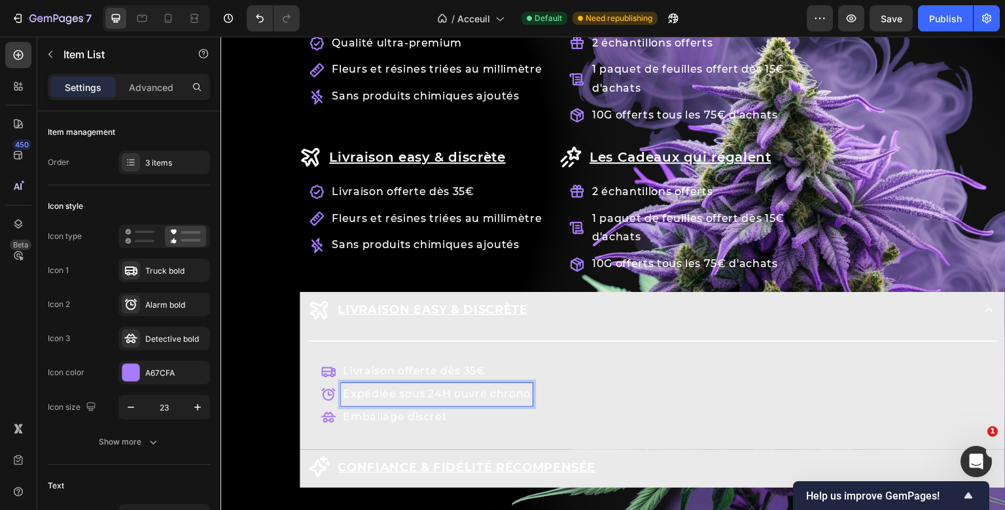
click at [366, 395] on p "Expédiée sous 24H ouvré chrono" at bounding box center [437, 394] width 188 height 19
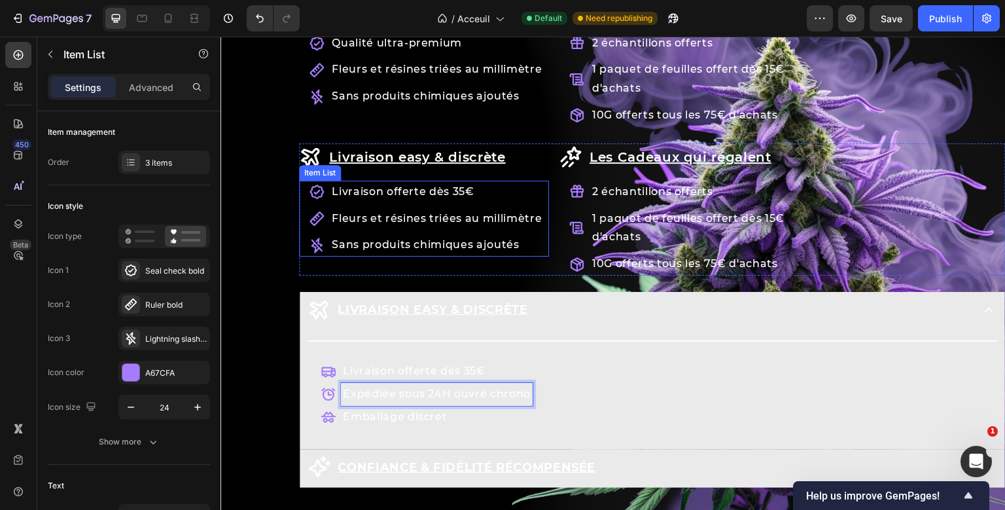
click at [402, 217] on p "Fleurs et résines triées au millimètre" at bounding box center [437, 218] width 210 height 19
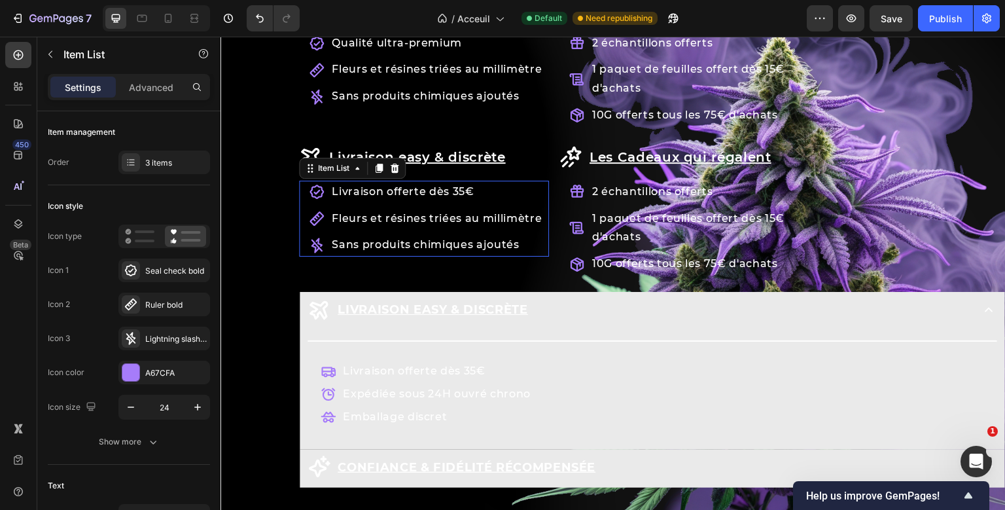
click at [402, 217] on p "Fleurs et résines triées au millimètre" at bounding box center [437, 218] width 210 height 19
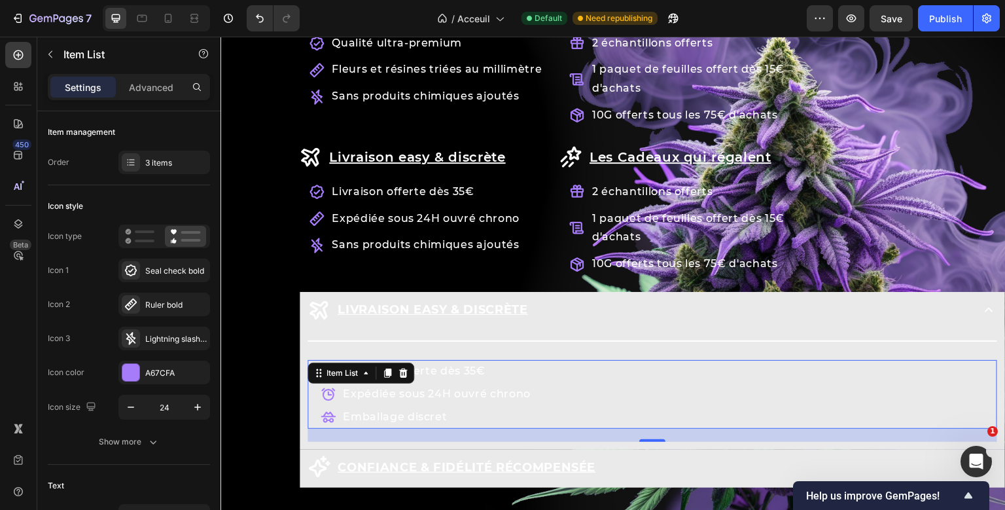
click at [392, 411] on p "Emballage discret" at bounding box center [437, 417] width 188 height 19
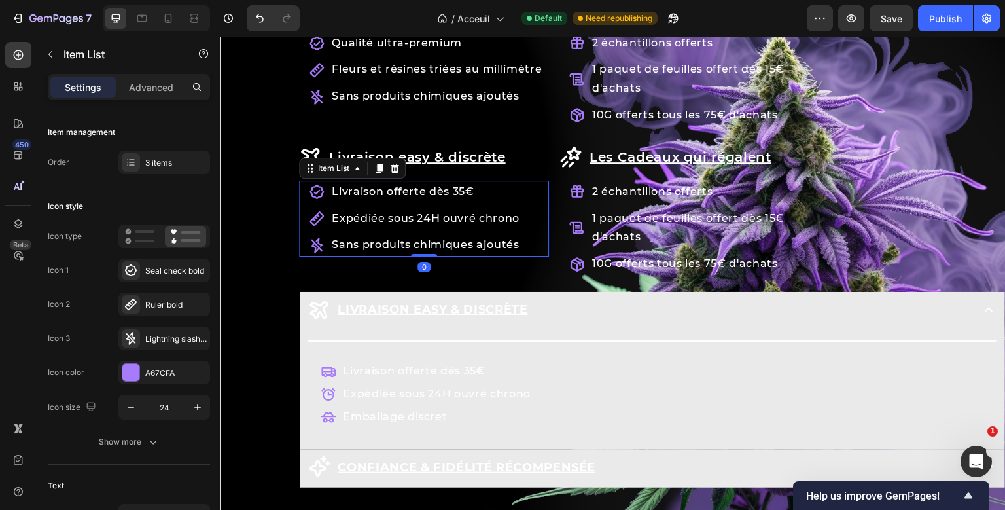
click at [412, 234] on div "Sans produits chimiques ajoutés" at bounding box center [426, 245] width 192 height 23
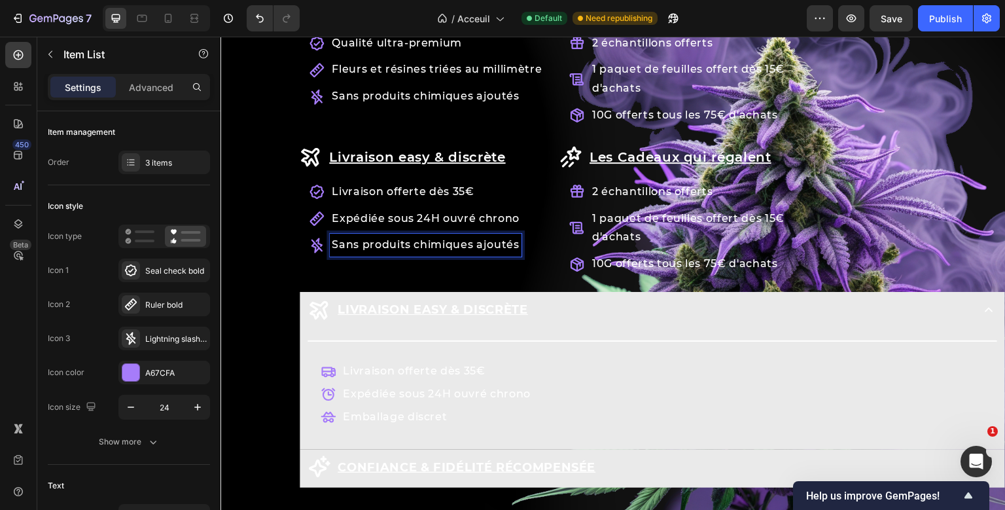
click at [412, 234] on div "Sans produits chimiques ajoutés" at bounding box center [426, 245] width 192 height 23
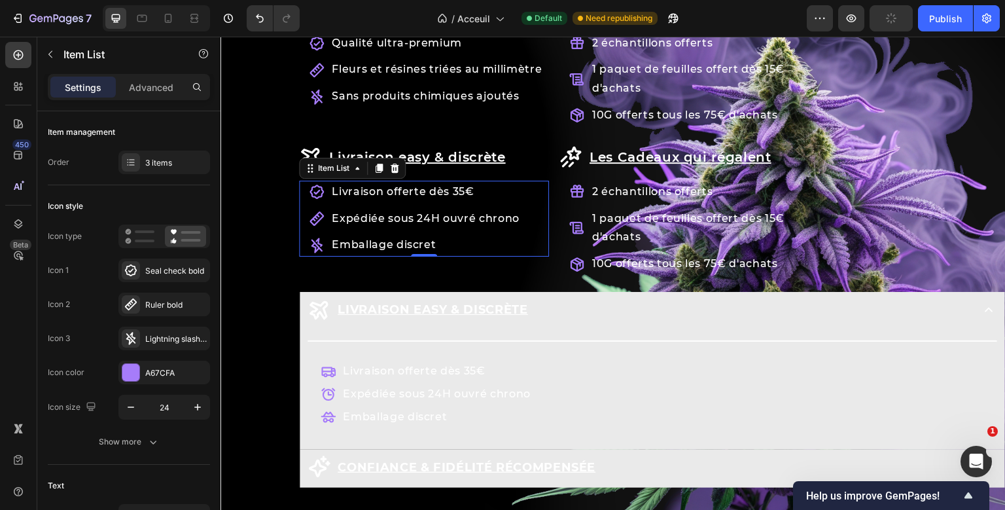
click at [314, 196] on icon at bounding box center [316, 191] width 14 height 14
click at [174, 271] on div "Seal check bold" at bounding box center [175, 271] width 61 height 12
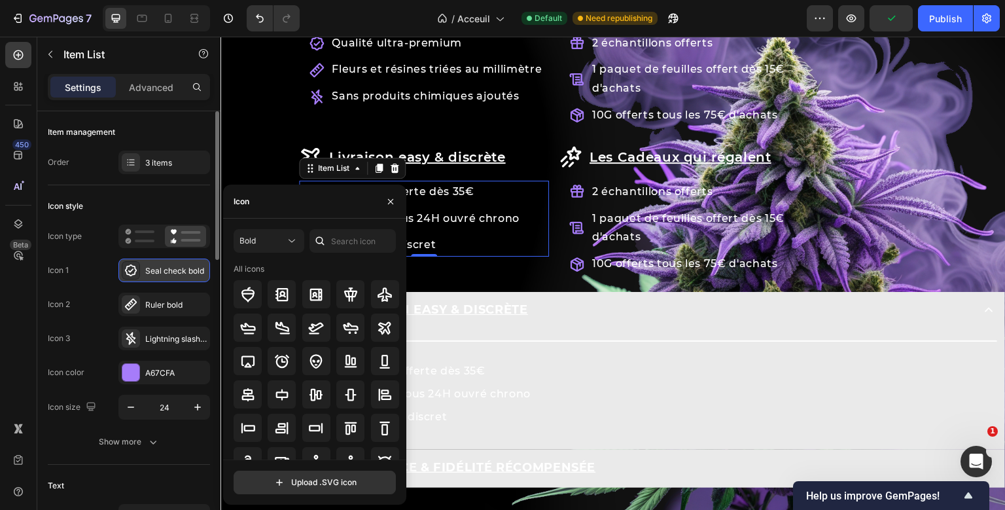
click at [174, 271] on div "Seal check bold" at bounding box center [175, 271] width 61 height 12
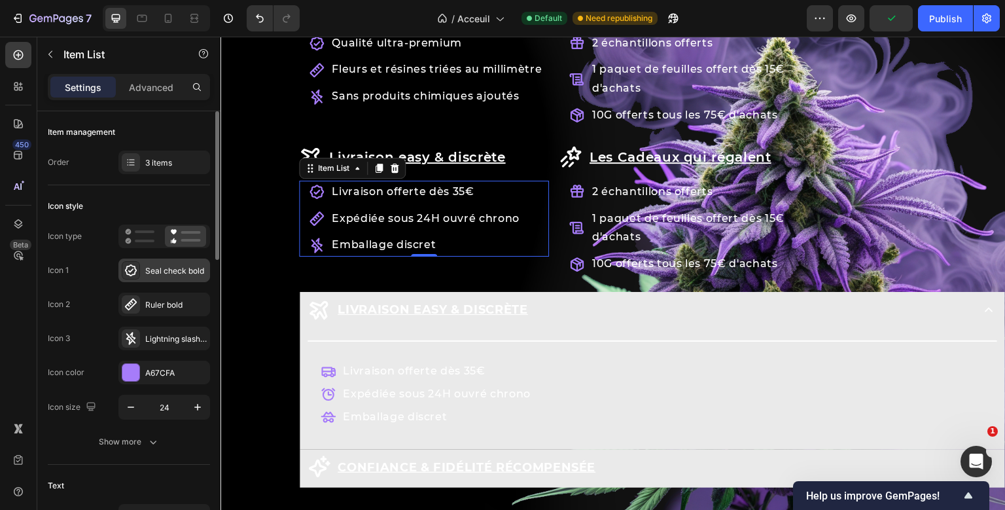
click at [174, 271] on div "Seal check bold" at bounding box center [175, 271] width 61 height 12
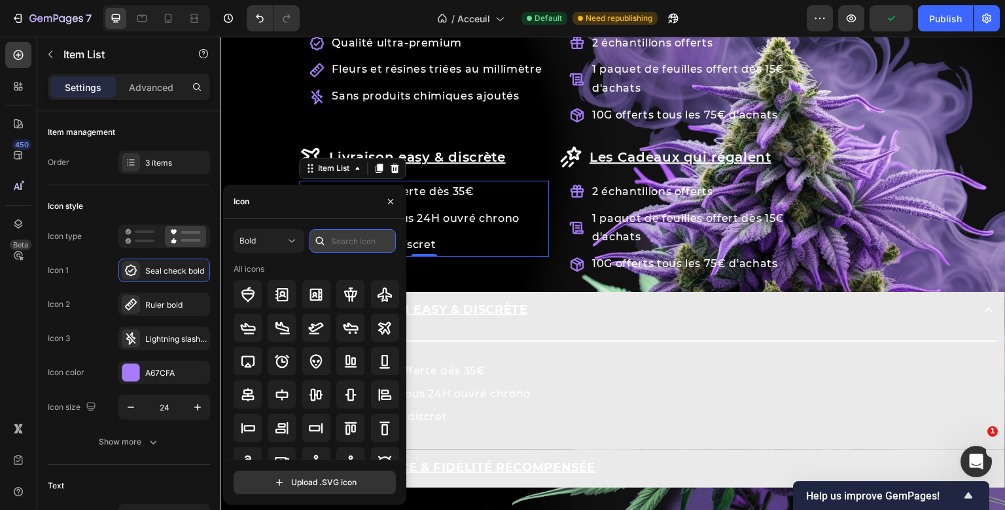
click at [339, 246] on input "text" at bounding box center [352, 241] width 86 height 24
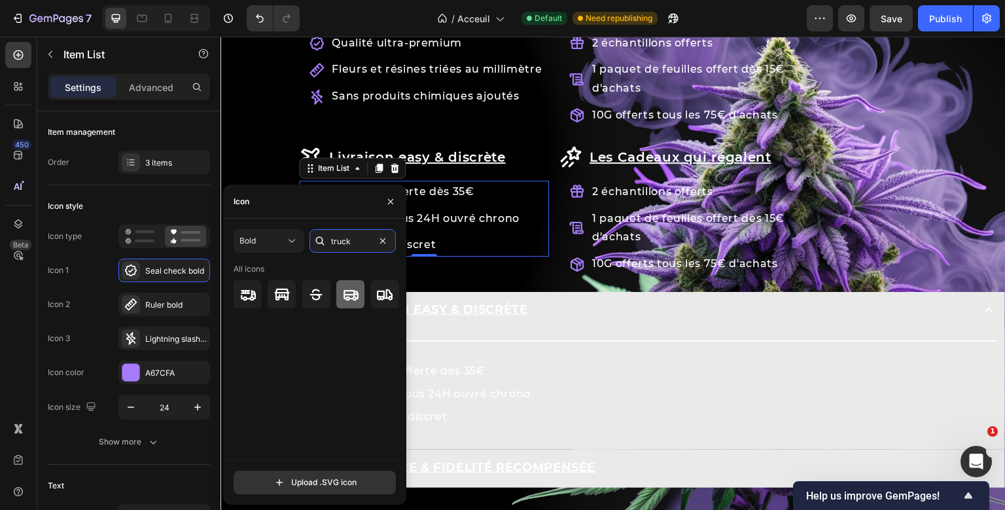
type input "truck"
click at [355, 299] on icon at bounding box center [350, 295] width 15 height 10
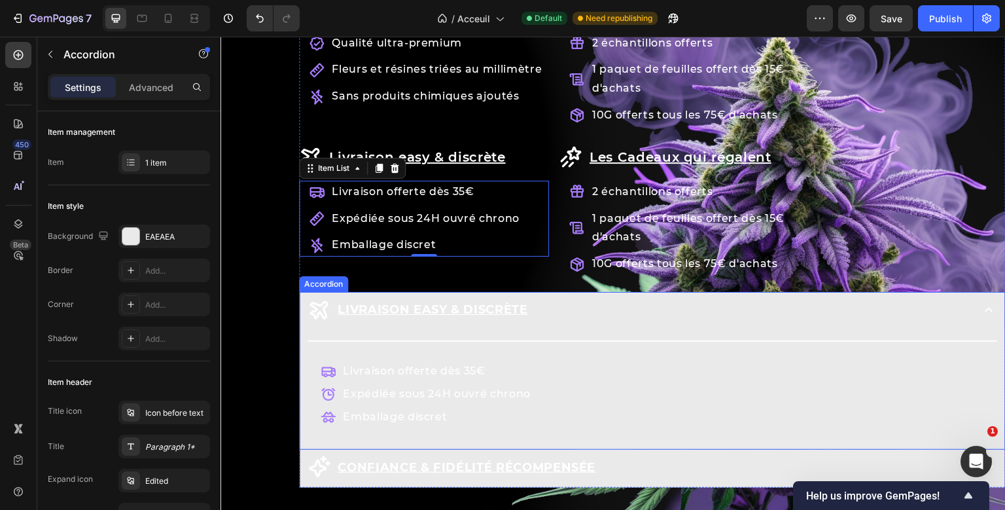
click at [496, 308] on div "Row Les avantages KaliHaze Heading La qualité sans [PERSON_NAME] Item List Qual…" at bounding box center [652, 222] width 706 height 532
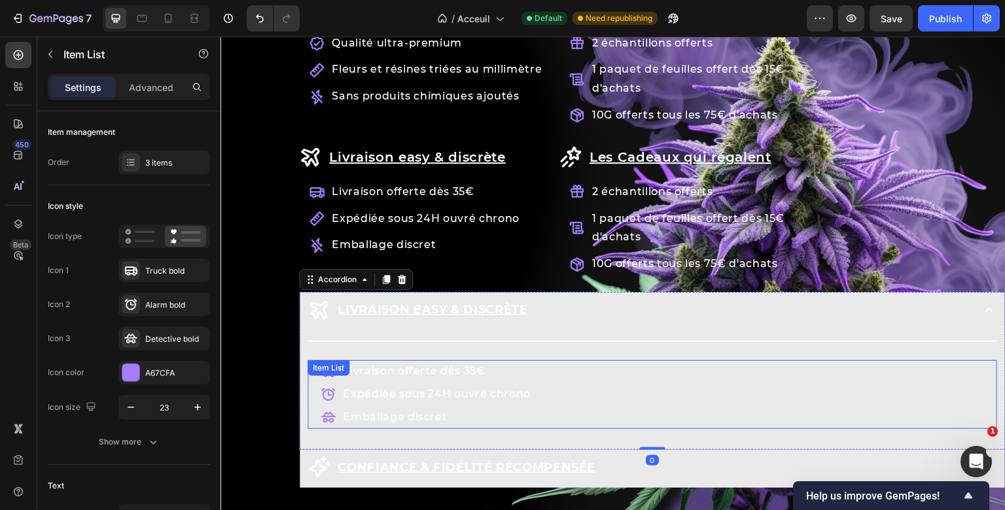
click at [437, 377] on div "Title Line Livraison offerte dès 35€ Expédiée sous 24H ouvré chrono Emballage d…" at bounding box center [651, 386] width 689 height 109
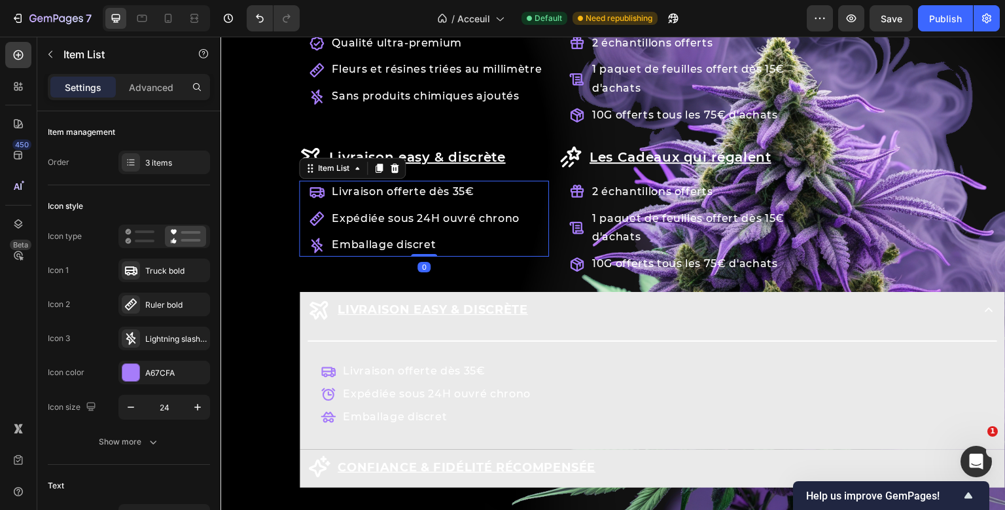
click at [402, 218] on div "Livraison easy & discrète Item List Livraison offerte dès 35€ Expédiée sous 24H…" at bounding box center [424, 209] width 250 height 132
click at [154, 302] on div "Ruler bold" at bounding box center [175, 305] width 61 height 12
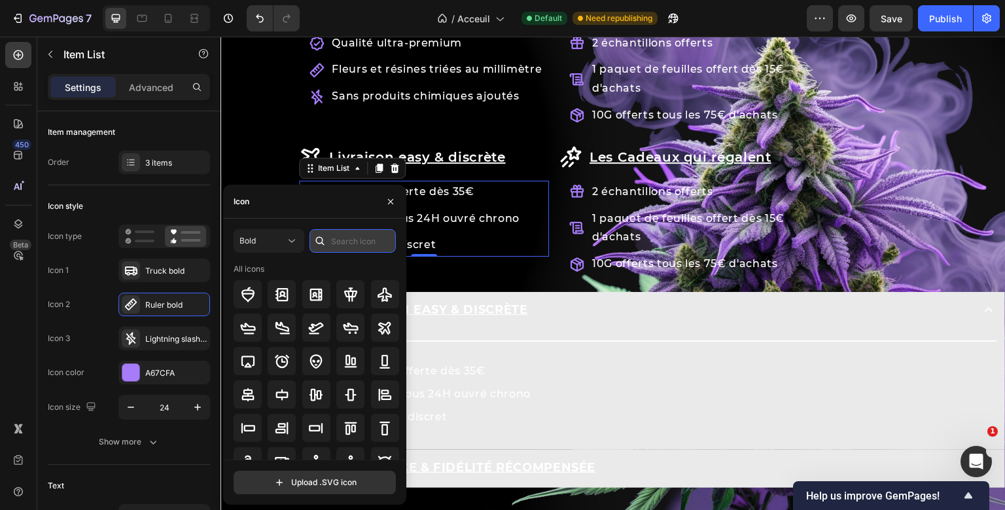
click at [358, 243] on input "text" at bounding box center [352, 241] width 86 height 24
type input "alarm"
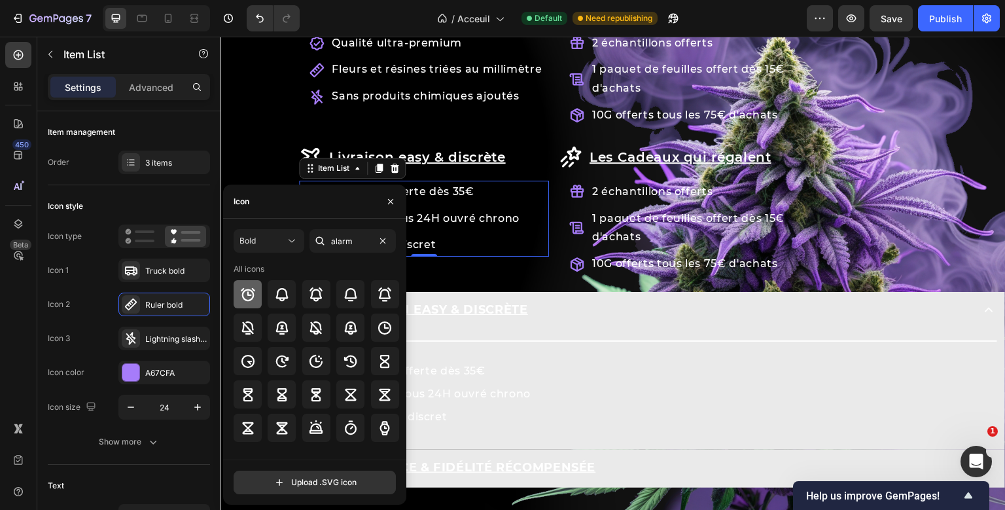
click at [250, 290] on icon at bounding box center [248, 294] width 14 height 13
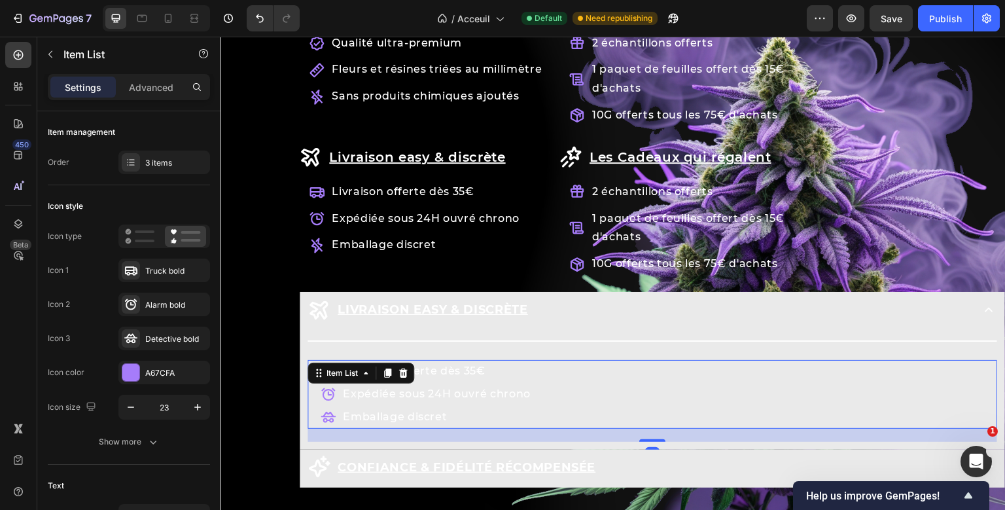
click at [479, 363] on div "Title Line Livraison offerte dès 35€ Expédiée sous 24H ouvré chrono Emballage d…" at bounding box center [651, 386] width 689 height 109
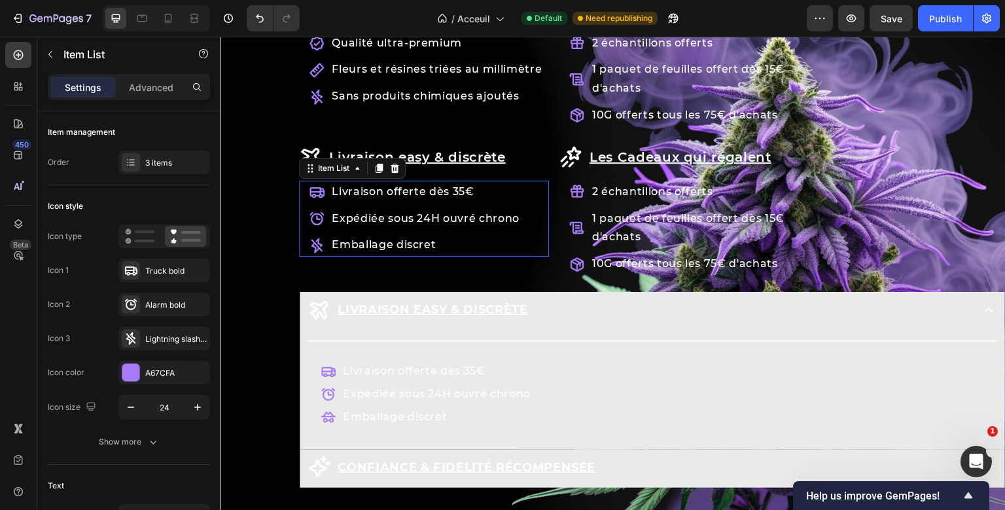
click at [323, 247] on div "Livraison easy & discrète Item List Livraison offerte dès 35€ Expédiée sous 24H…" at bounding box center [424, 209] width 250 height 132
click at [162, 339] on div "Lightning slash bold" at bounding box center [175, 339] width 61 height 12
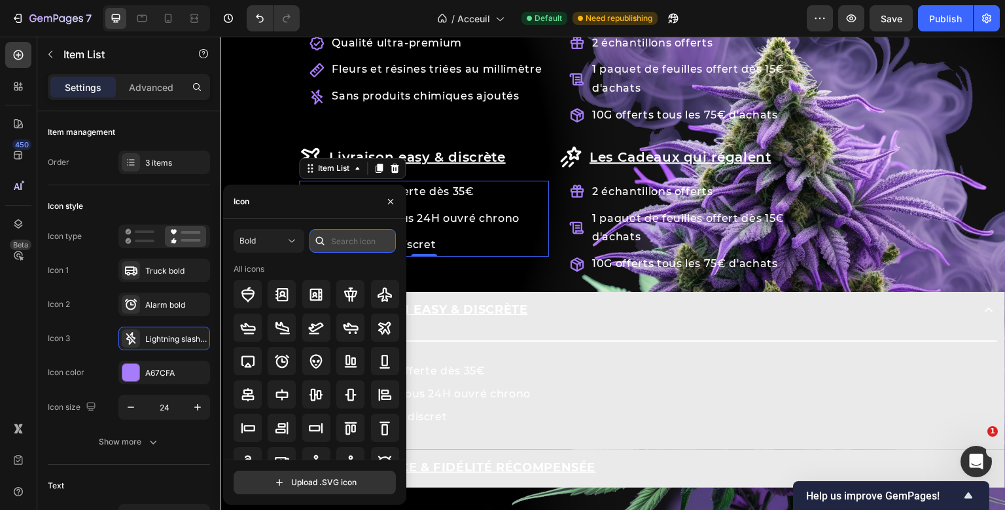
click at [374, 232] on input "text" at bounding box center [352, 241] width 86 height 24
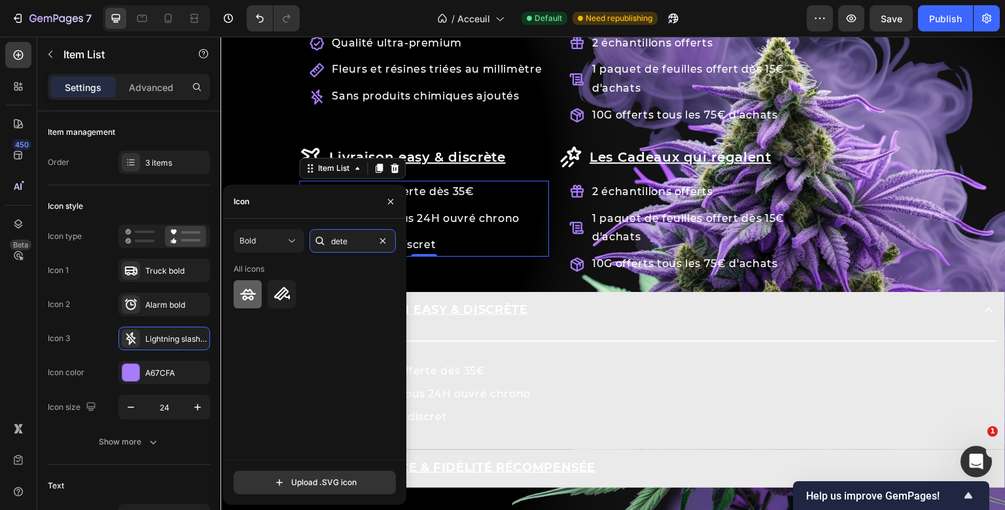
type input "dete"
click at [247, 290] on icon at bounding box center [248, 293] width 16 height 11
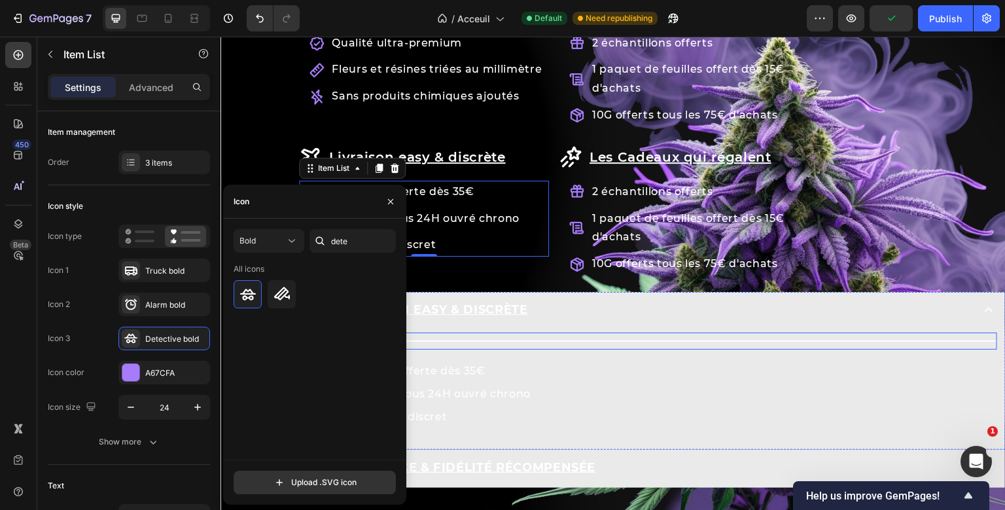
click at [476, 334] on div "Title Line Livraison offerte dès 35€ Expédiée sous 24H ouvré chrono Emballage d…" at bounding box center [651, 386] width 689 height 109
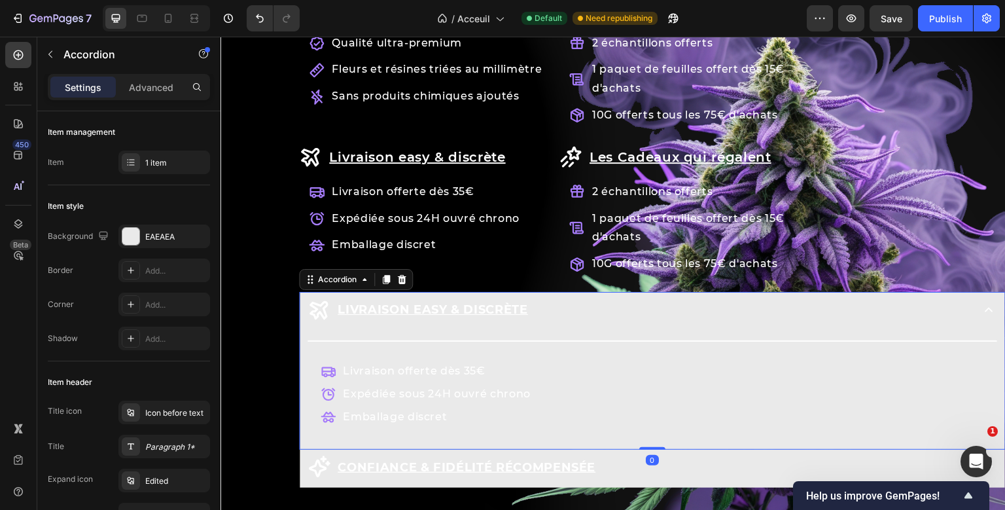
click at [686, 304] on div "Row Les avantages KaliHaze Heading La qualité sans [PERSON_NAME] Item List Qual…" at bounding box center [652, 222] width 706 height 532
click at [168, 90] on p "Advanced" at bounding box center [151, 87] width 44 height 14
type input "100%"
type input "100"
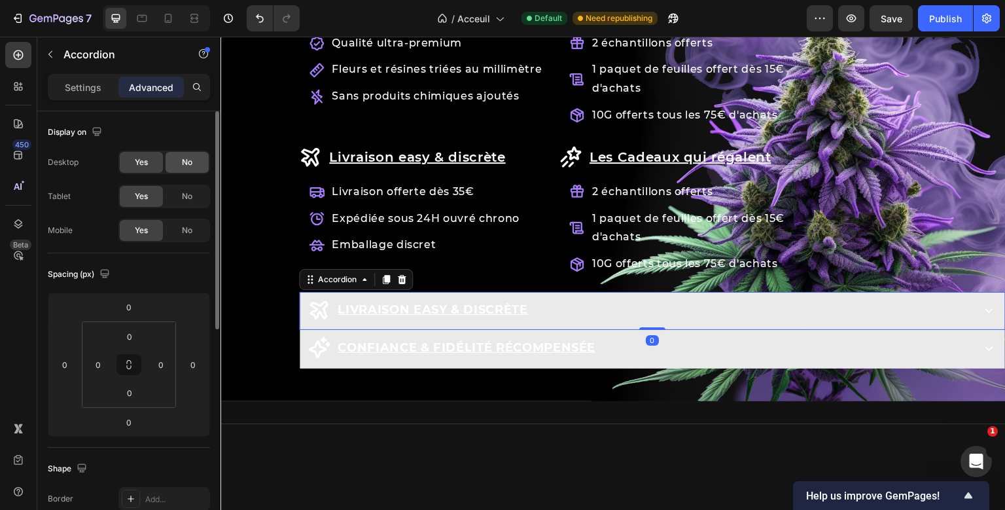
click at [187, 158] on span "No" at bounding box center [187, 162] width 10 height 12
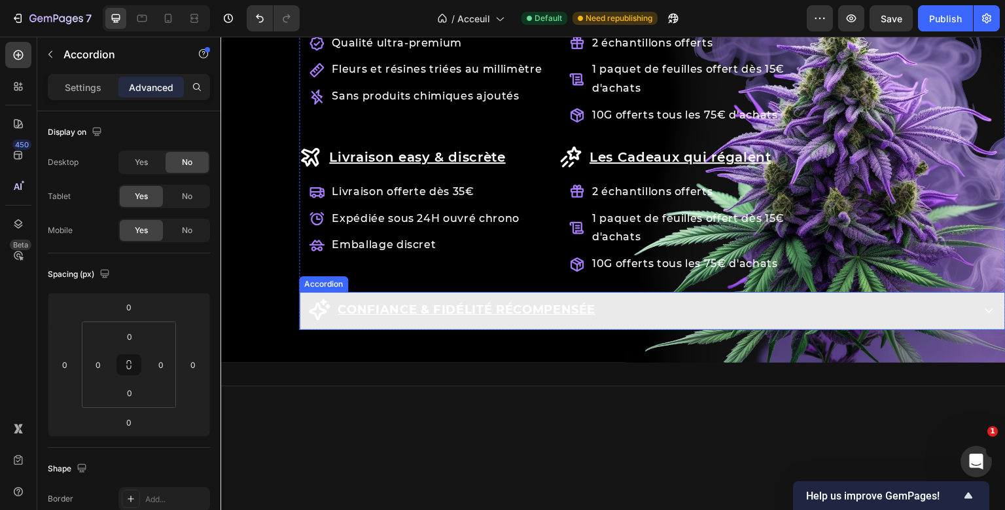
click at [549, 315] on p "Confiance & fidélité récompensée" at bounding box center [467, 309] width 258 height 21
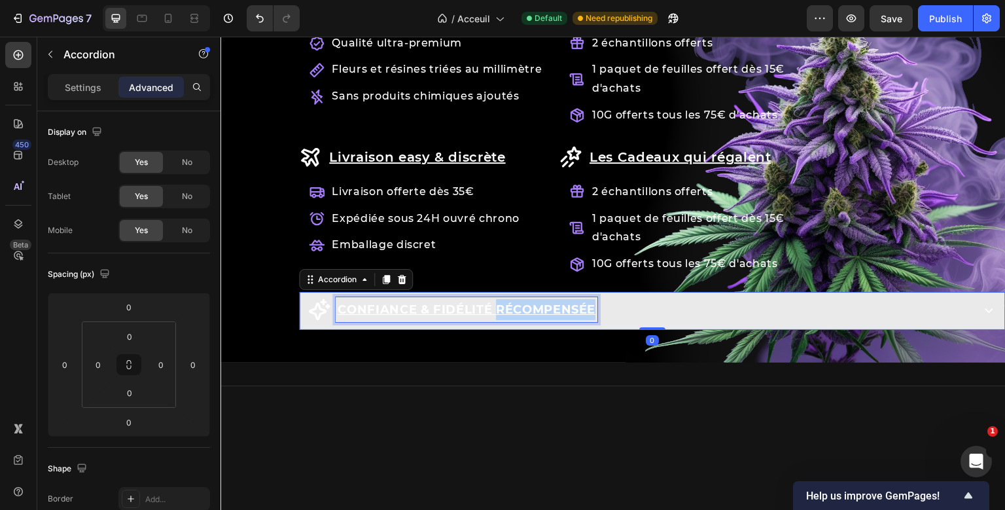
click at [549, 315] on p "Confiance & fidélité récompensée" at bounding box center [467, 309] width 258 height 21
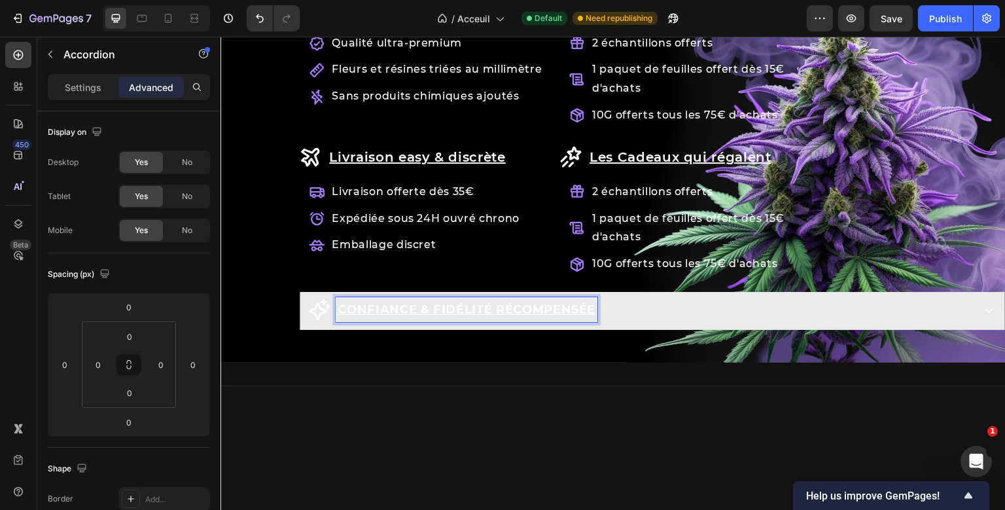
click at [549, 315] on p "Confiance & fidélité récompensée" at bounding box center [467, 309] width 258 height 21
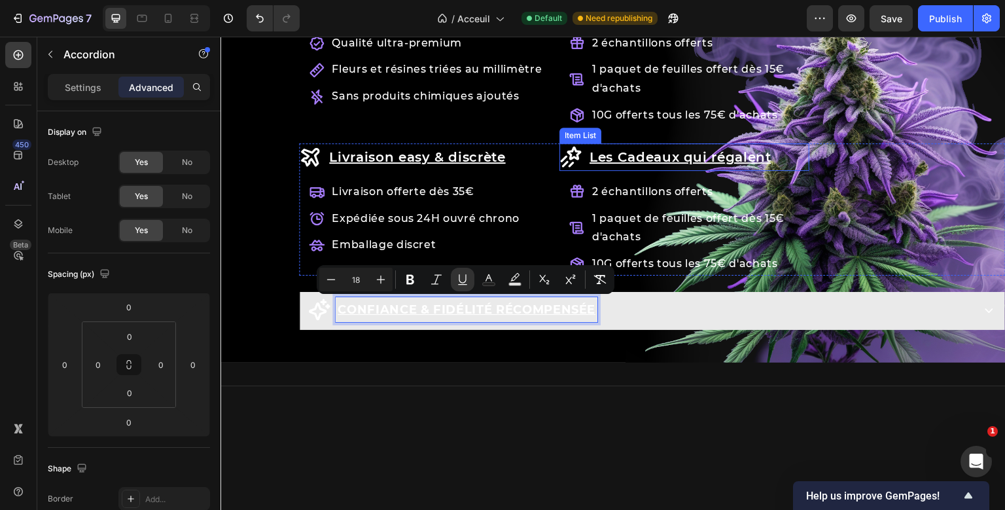
click at [712, 158] on u "Les Cadeaux qui régalent" at bounding box center [680, 157] width 182 height 16
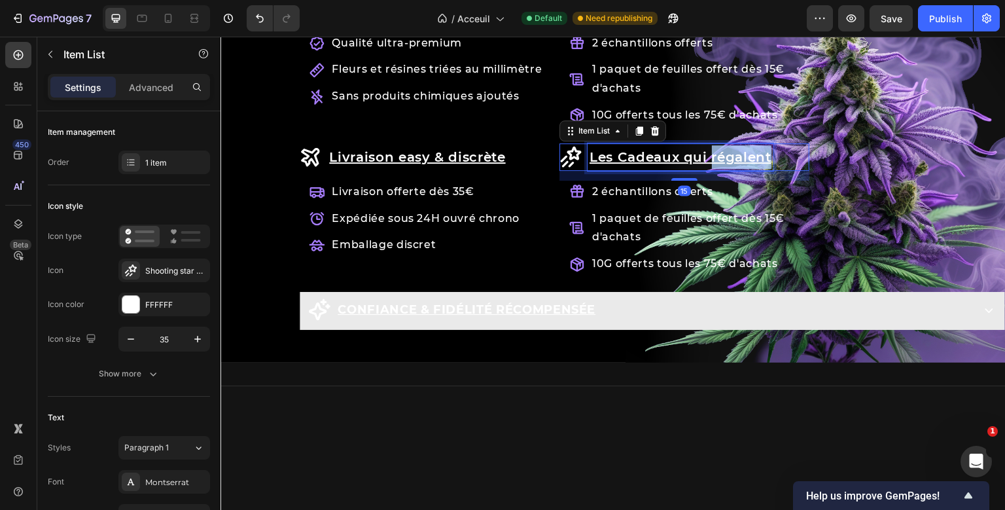
click at [712, 158] on u "Les Cadeaux qui régalent" at bounding box center [680, 157] width 182 height 16
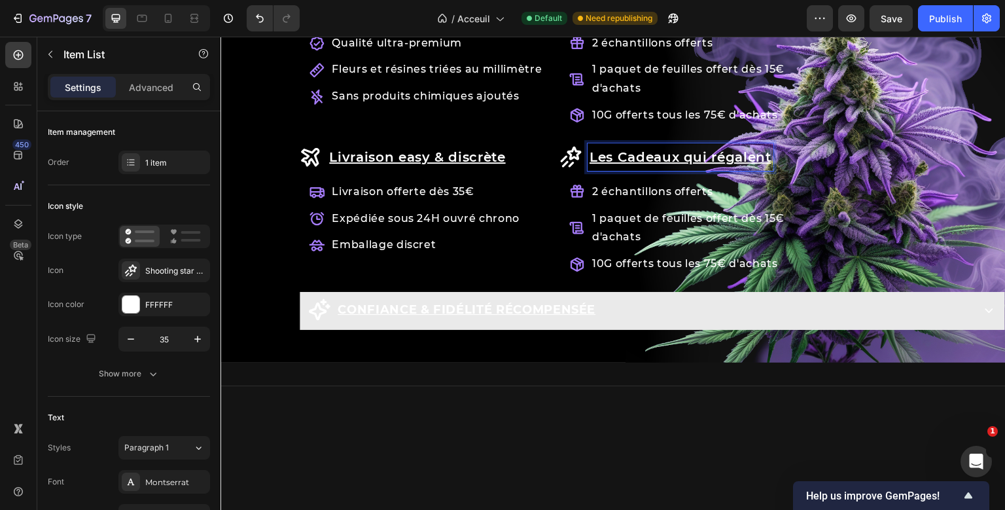
click at [712, 158] on u "Les Cadeaux qui régalent" at bounding box center [680, 157] width 182 height 16
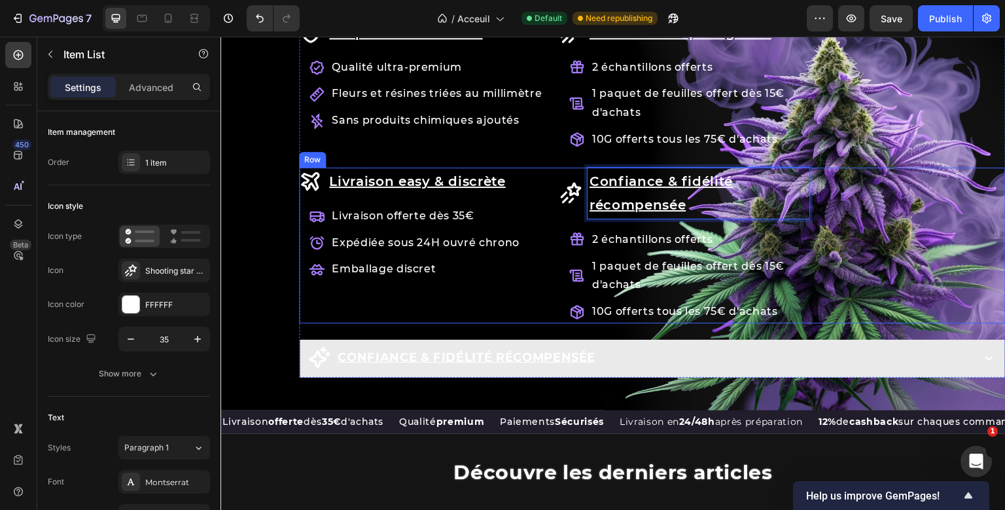
scroll to position [1539, 0]
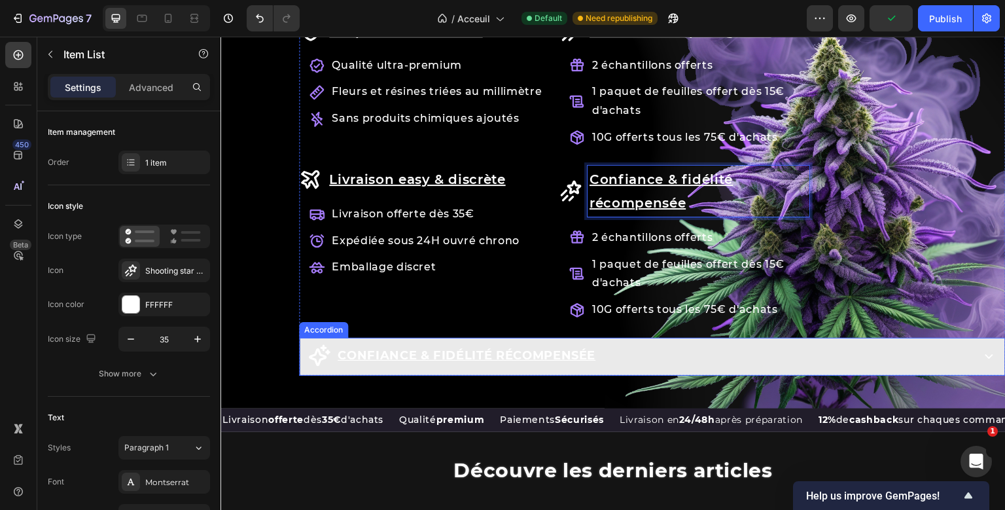
click at [621, 349] on div "Confiance & fidélité récompensée" at bounding box center [638, 355] width 663 height 25
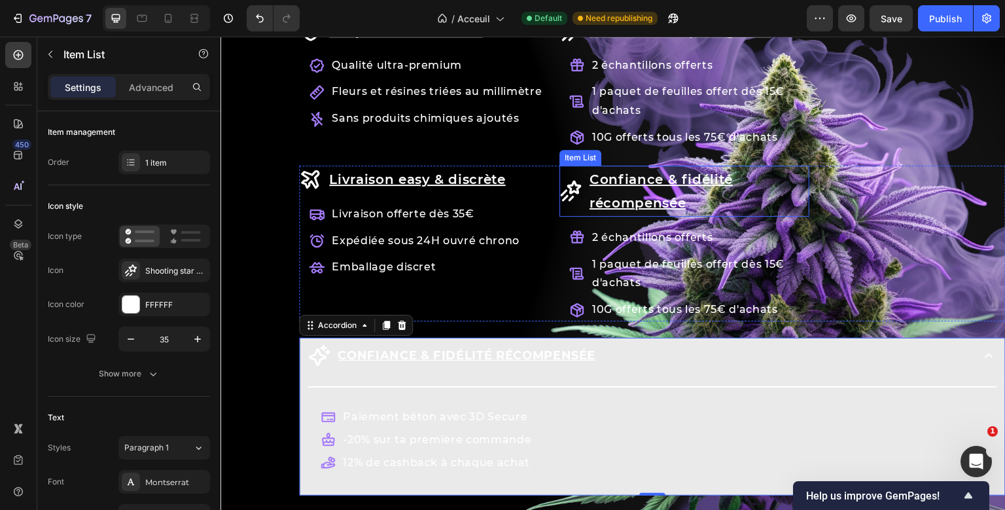
click at [566, 185] on div "Confiance & fidélité récompensée Item List 2 échantillons offerts 1 [PERSON_NAM…" at bounding box center [684, 243] width 250 height 156
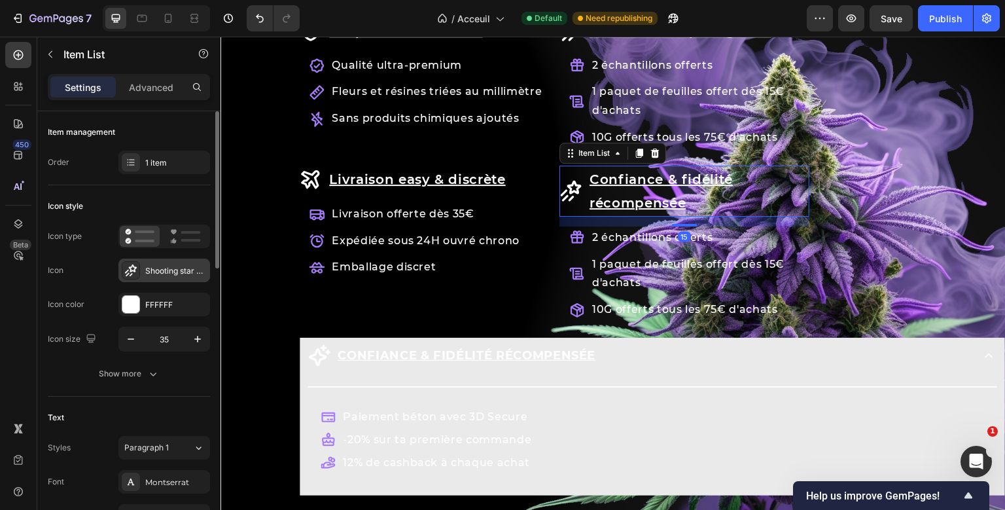
click at [154, 265] on div "Shooting star bold" at bounding box center [175, 271] width 61 height 12
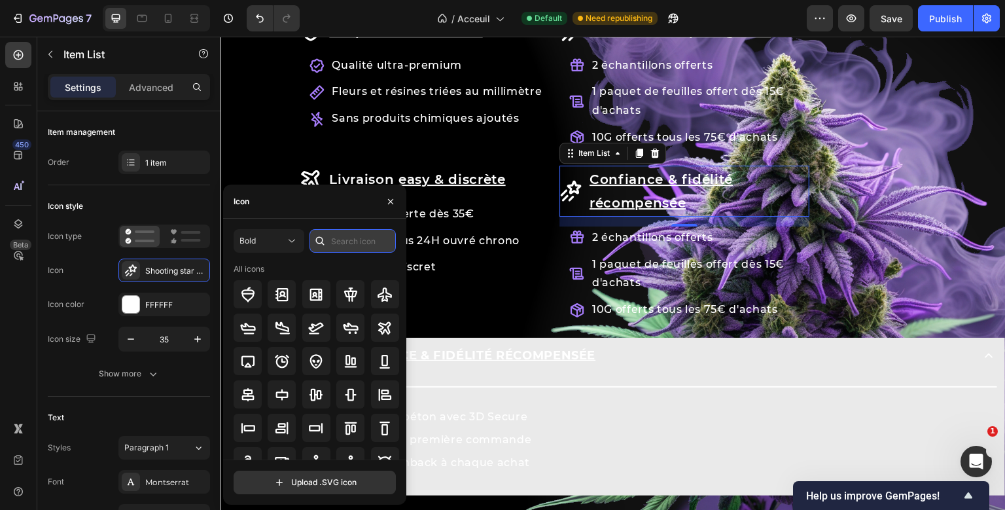
click at [362, 241] on input "text" at bounding box center [352, 241] width 86 height 24
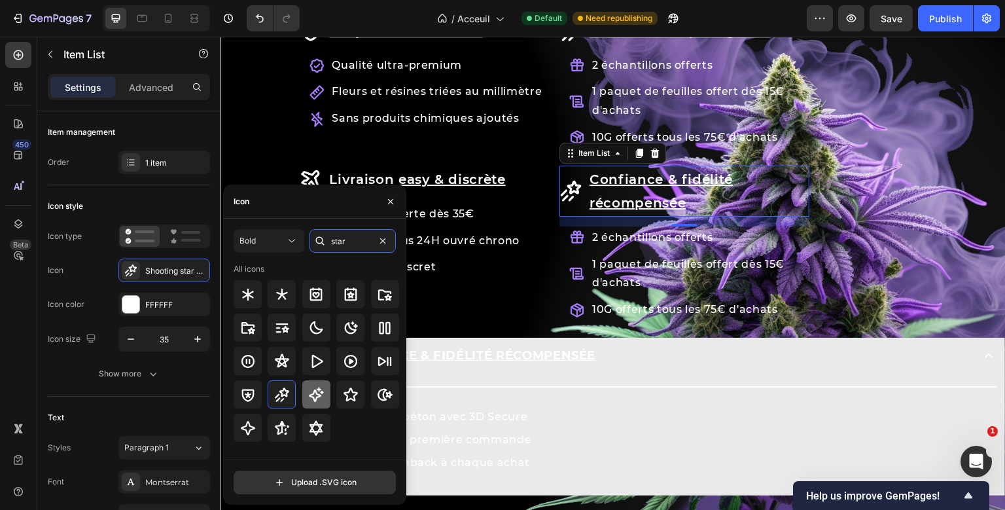
type input "star"
click at [305, 396] on div at bounding box center [316, 394] width 28 height 28
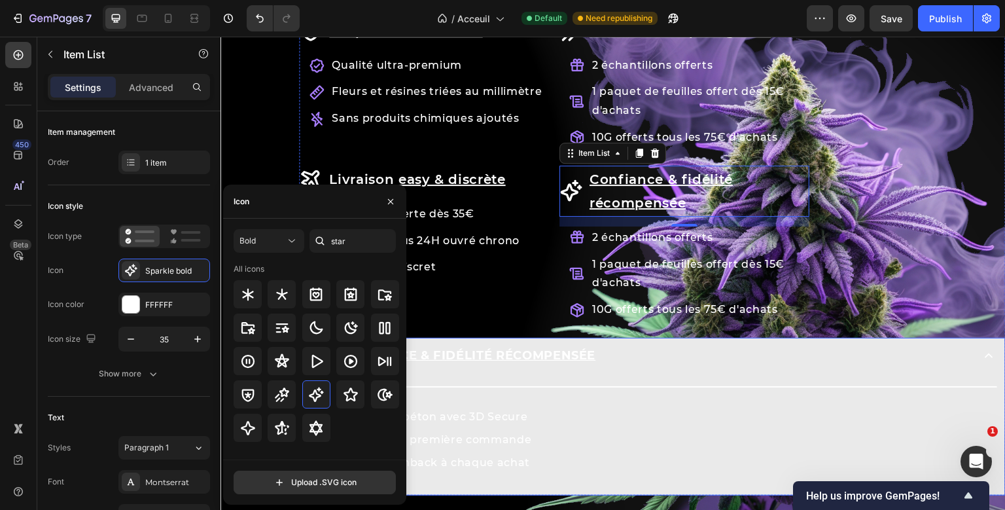
click at [513, 369] on div "Row Les avantages KaliHaze Heading La qualité sans [PERSON_NAME] Item List Qual…" at bounding box center [652, 236] width 706 height 517
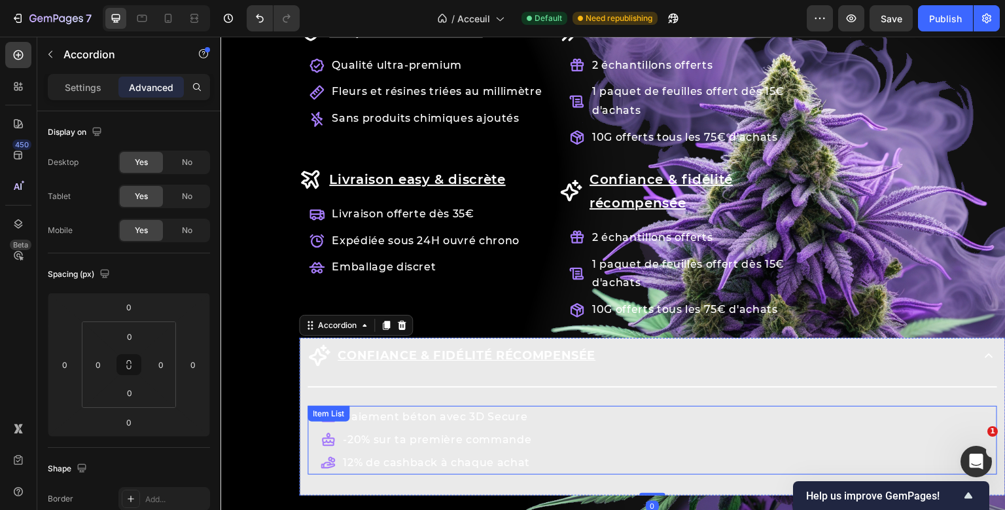
click at [399, 414] on div "Paiement béton avec 3D Secure -20% sur ta première commande 12% de cashback à c…" at bounding box center [651, 440] width 689 height 68
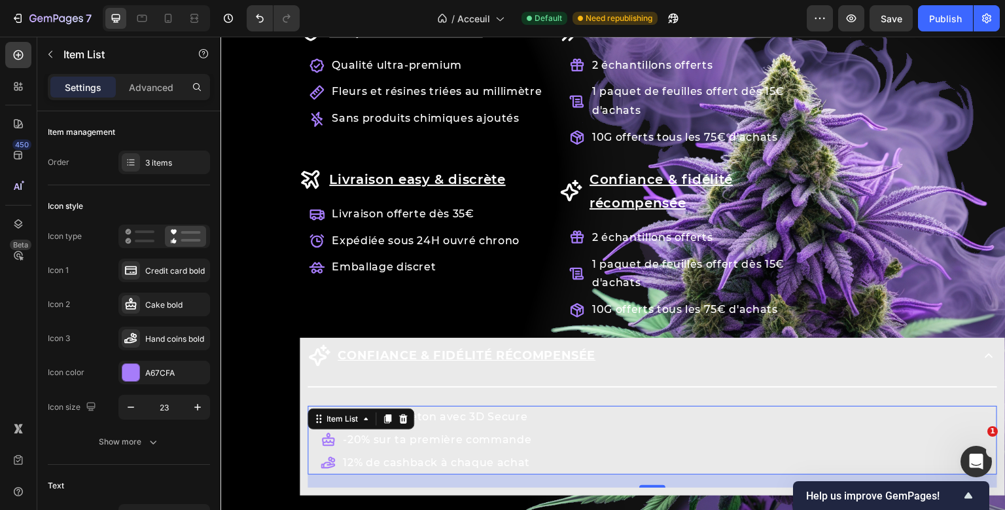
click at [399, 414] on icon at bounding box center [403, 418] width 10 height 10
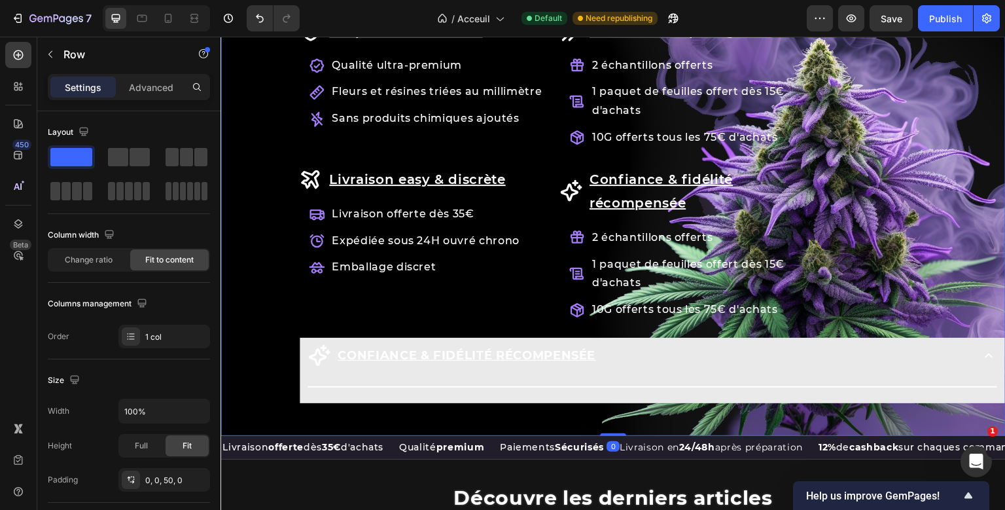
click at [399, 414] on div "Row Les avantages KaliHaze Heading La qualité sans [PERSON_NAME] Item List Qual…" at bounding box center [612, 198] width 785 height 478
click at [268, 20] on button "Undo/Redo" at bounding box center [260, 18] width 26 height 26
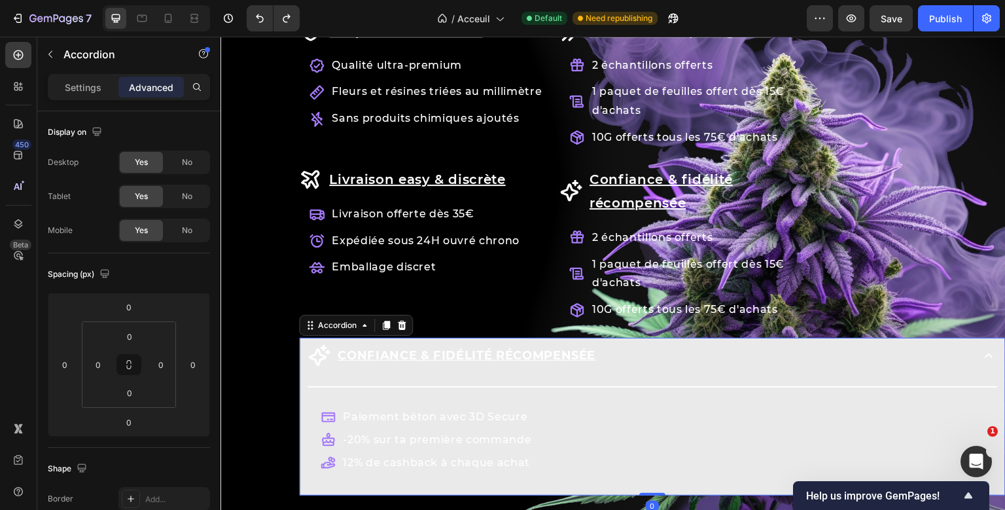
click at [400, 403] on div "Title Line Paiement béton avec 3D Secure -20% sur ta première commande 12% de c…" at bounding box center [651, 432] width 689 height 109
click at [400, 403] on div "Row Les avantages KaliHaze Heading La qualité sans [PERSON_NAME] Item List Qual…" at bounding box center [652, 236] width 706 height 517
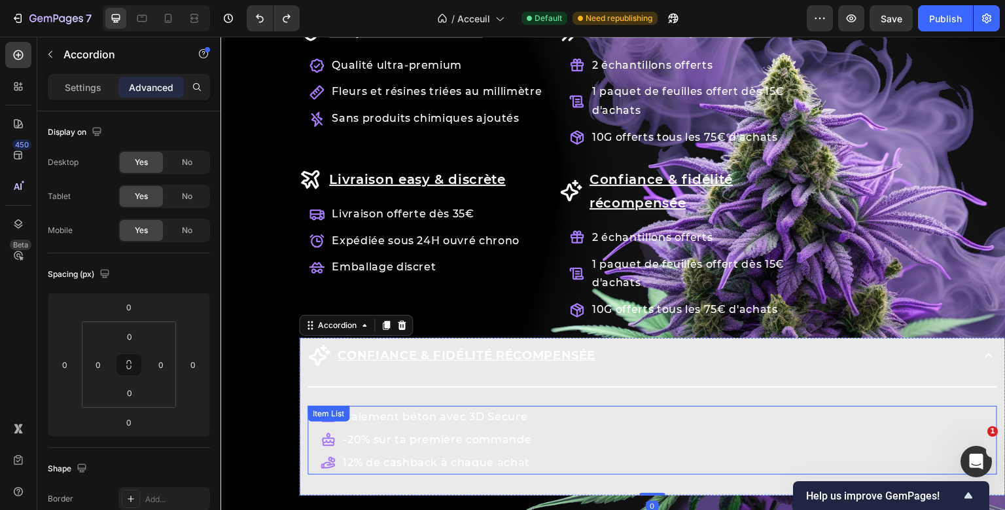
click at [400, 413] on div "Paiement béton avec 3D Secure -20% sur ta première commande 12% de cashback à c…" at bounding box center [651, 440] width 689 height 68
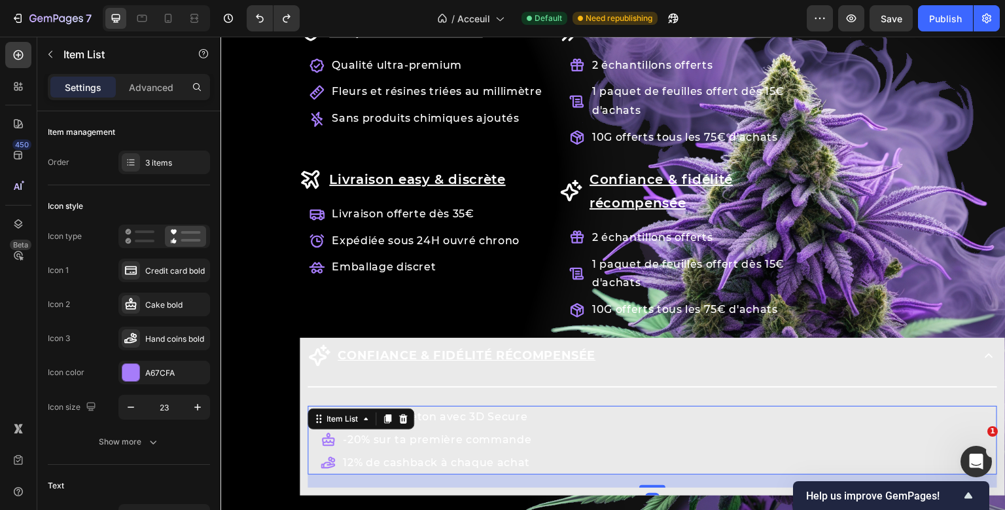
click at [400, 413] on icon at bounding box center [403, 418] width 10 height 10
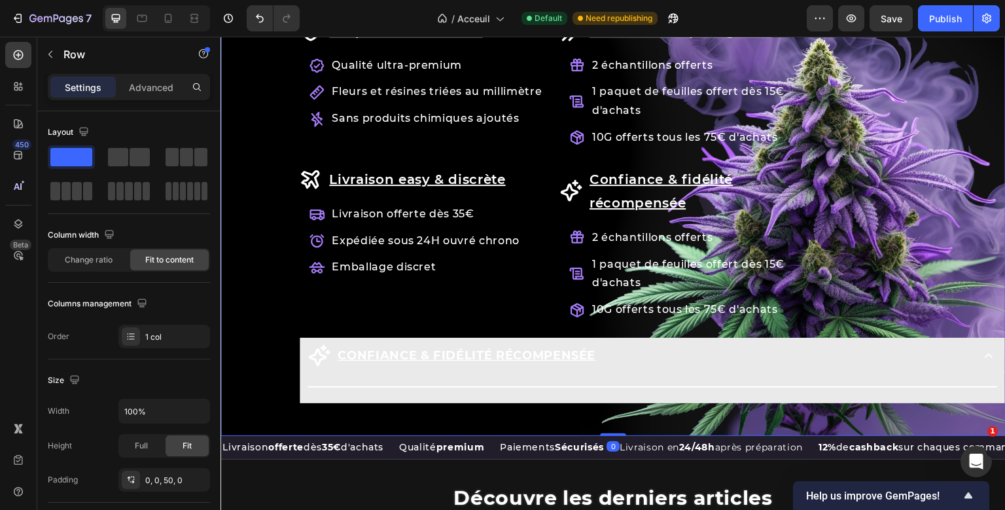
click at [400, 413] on div "Row Les avantages KaliHaze Heading La qualité sans [PERSON_NAME] Item List Qual…" at bounding box center [612, 198] width 785 height 478
click at [262, 19] on icon "Undo/Redo" at bounding box center [259, 18] width 13 height 13
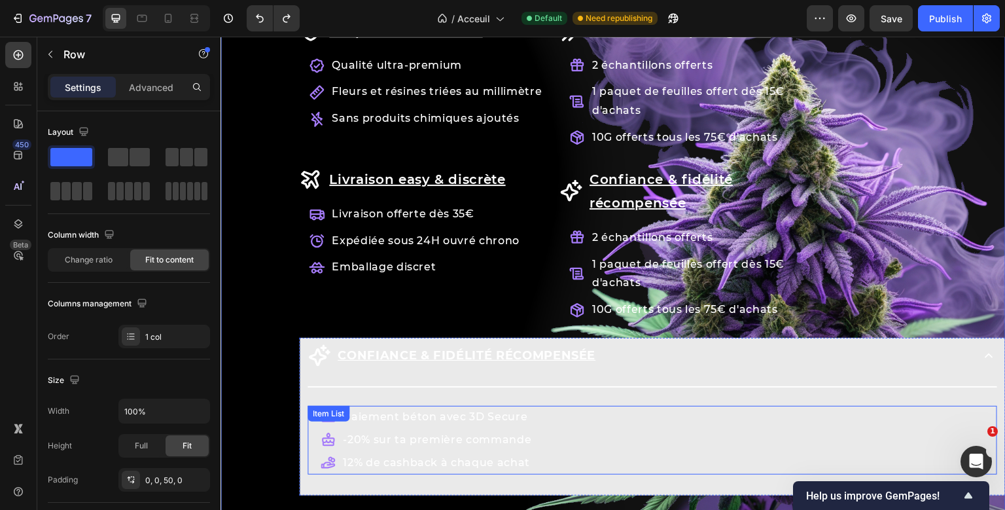
click at [468, 416] on p "Paiement béton avec 3D Secure" at bounding box center [437, 417] width 188 height 19
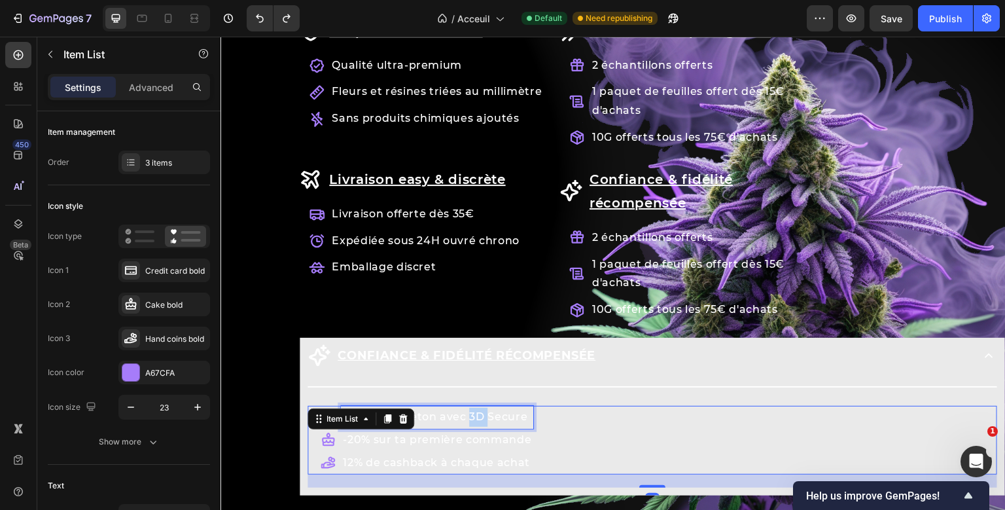
click at [468, 416] on p "Paiement béton avec 3D Secure" at bounding box center [437, 417] width 188 height 19
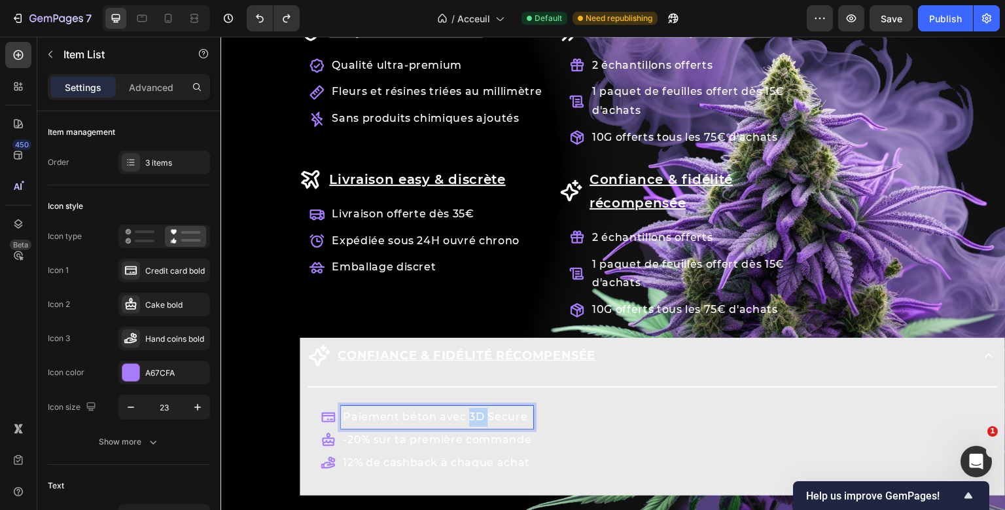
click at [468, 416] on p "Paiement béton avec 3D Secure" at bounding box center [437, 417] width 188 height 19
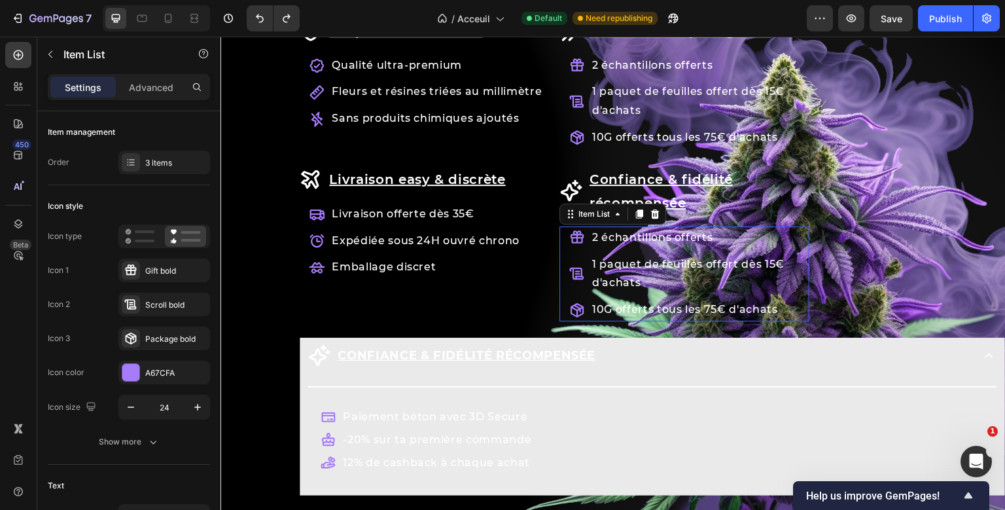
click at [635, 240] on p "2 échantillons offerts" at bounding box center [699, 237] width 215 height 19
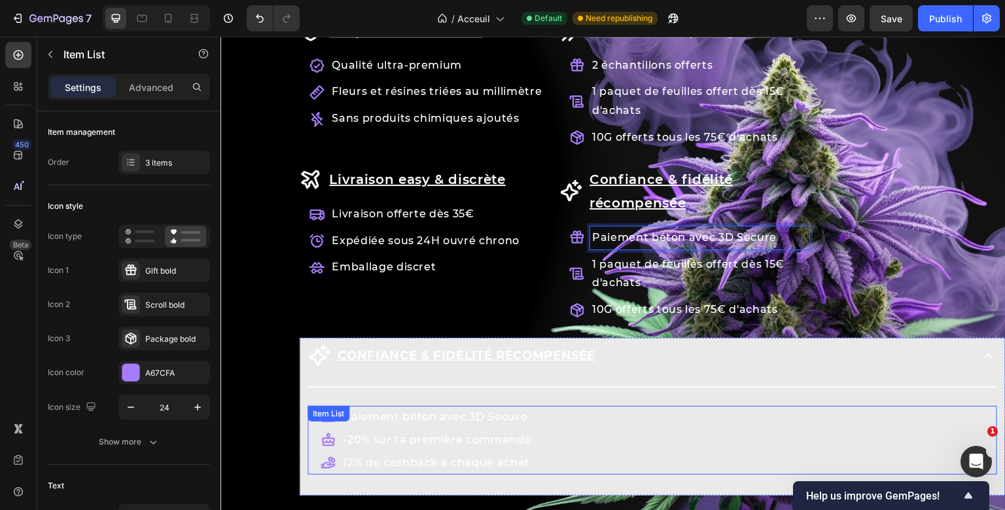
click at [415, 439] on p "-20% sur ta première commande" at bounding box center [437, 439] width 188 height 19
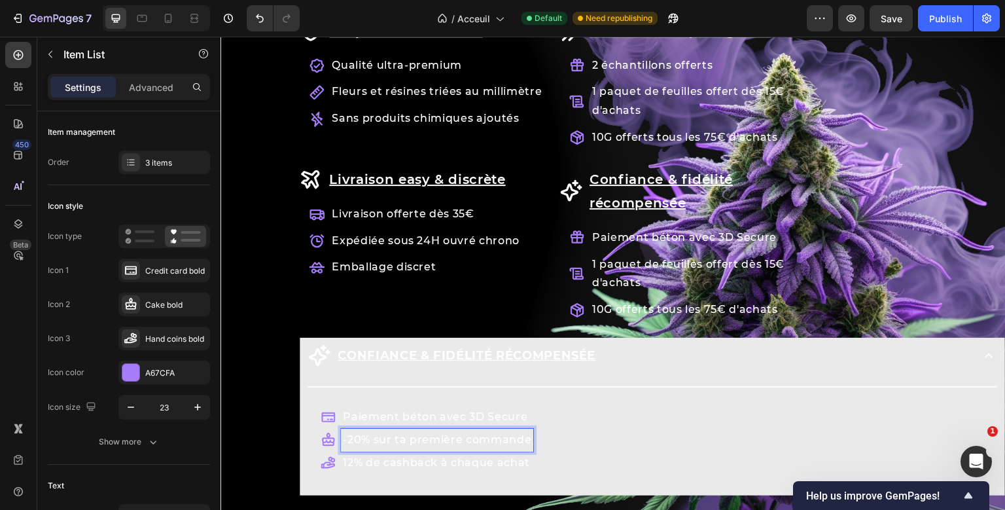
click at [415, 439] on p "-20% sur ta première commande" at bounding box center [437, 439] width 188 height 19
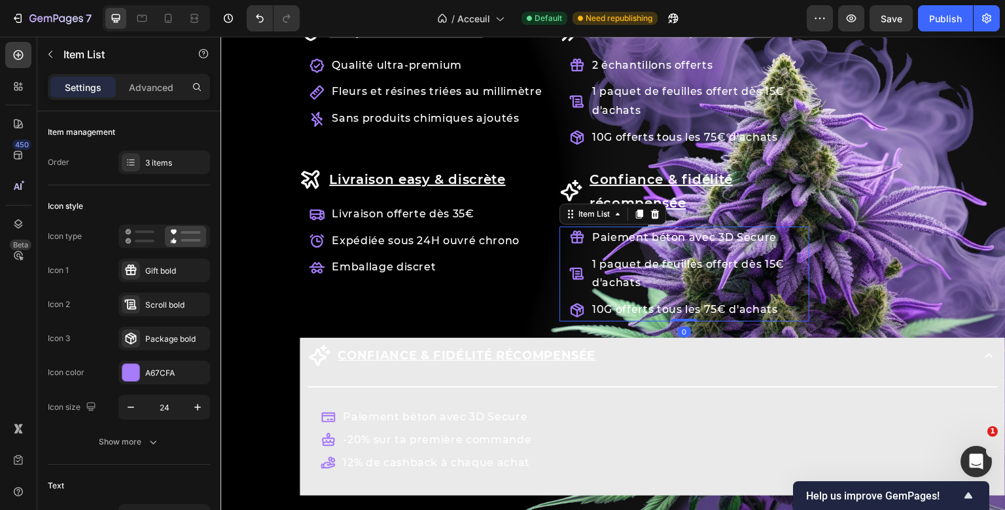
click at [642, 271] on p "1 paquet de feuilles offert dès 15€ d'achats" at bounding box center [699, 274] width 215 height 38
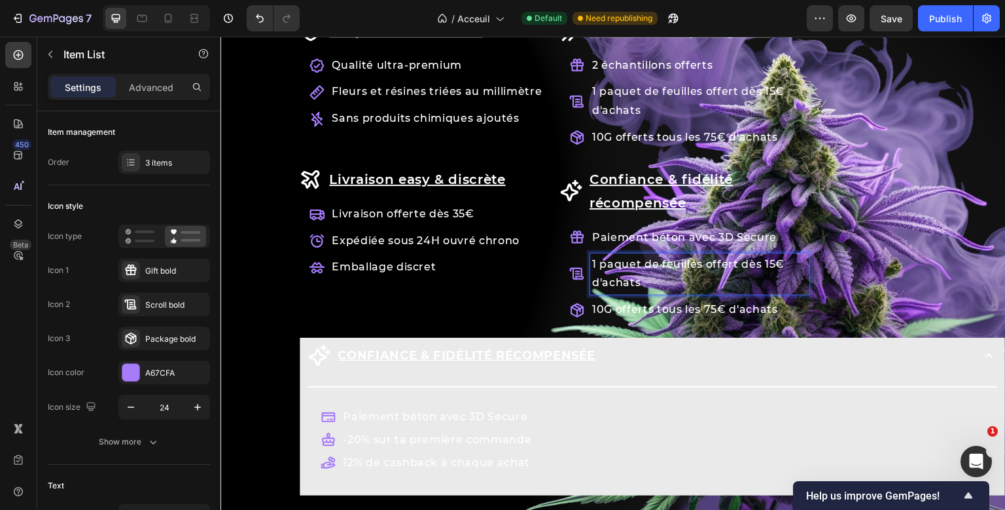
click at [642, 271] on p "1 paquet de feuilles offert dès 15€ d'achats" at bounding box center [699, 274] width 215 height 38
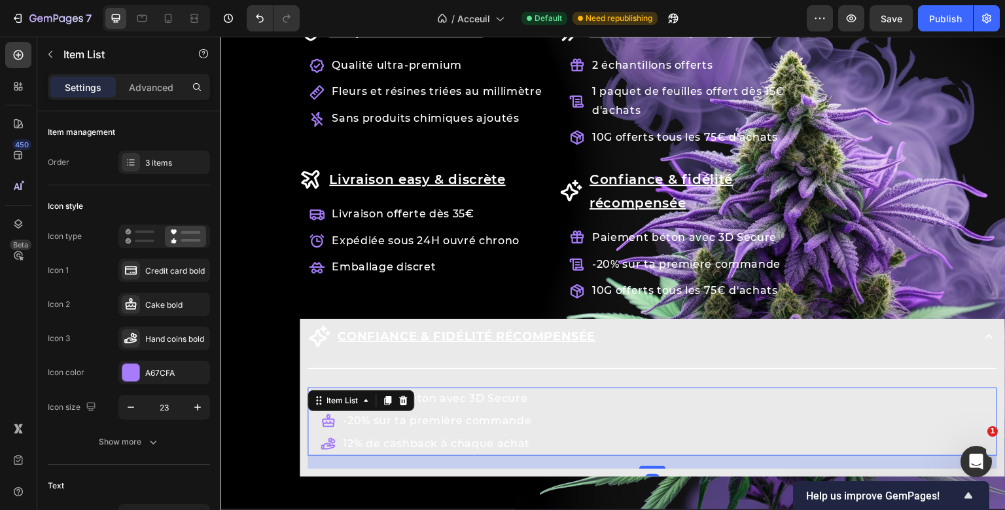
click at [439, 443] on p "12% de cashback à chaque achat" at bounding box center [437, 443] width 188 height 19
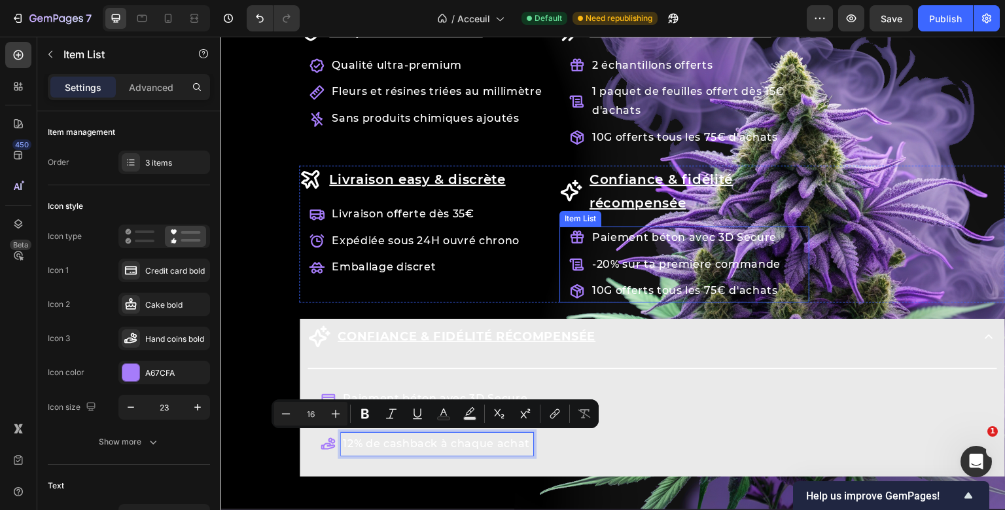
click at [657, 286] on p "10G offerts tous les 75€ d'achats" at bounding box center [686, 290] width 188 height 19
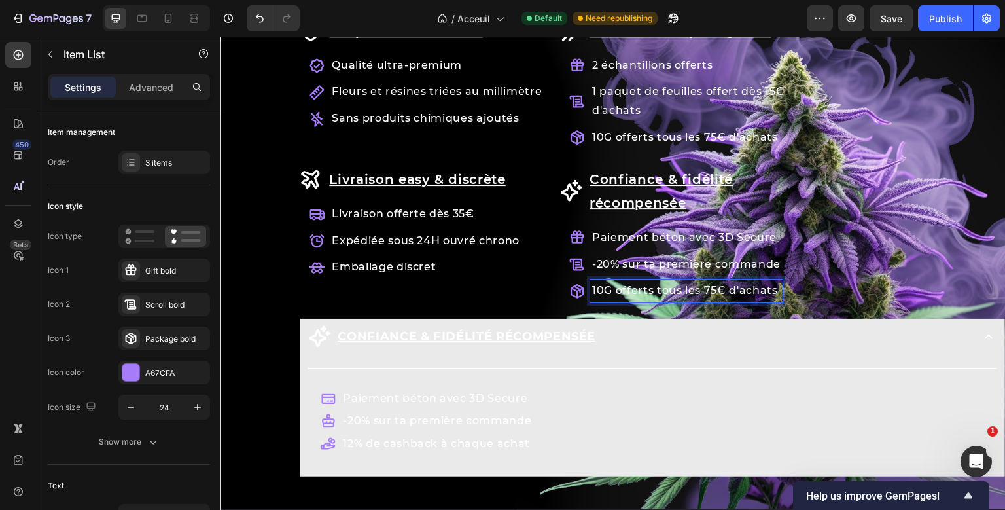
click at [657, 286] on p "10G offerts tous les 75€ d'achats" at bounding box center [686, 290] width 188 height 19
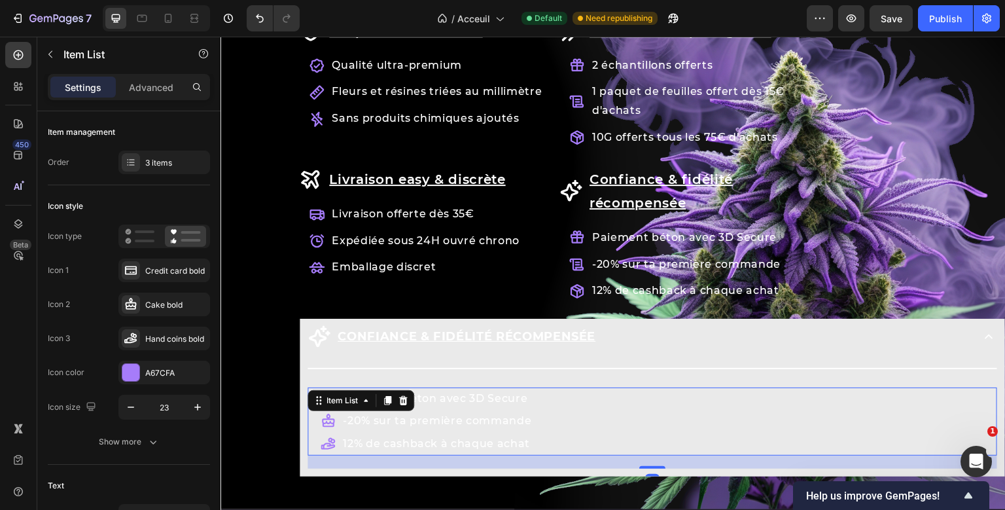
click at [357, 392] on div "Title Line Paiement béton avec 3D Secure -20% sur ta première commande 12% de c…" at bounding box center [651, 414] width 689 height 109
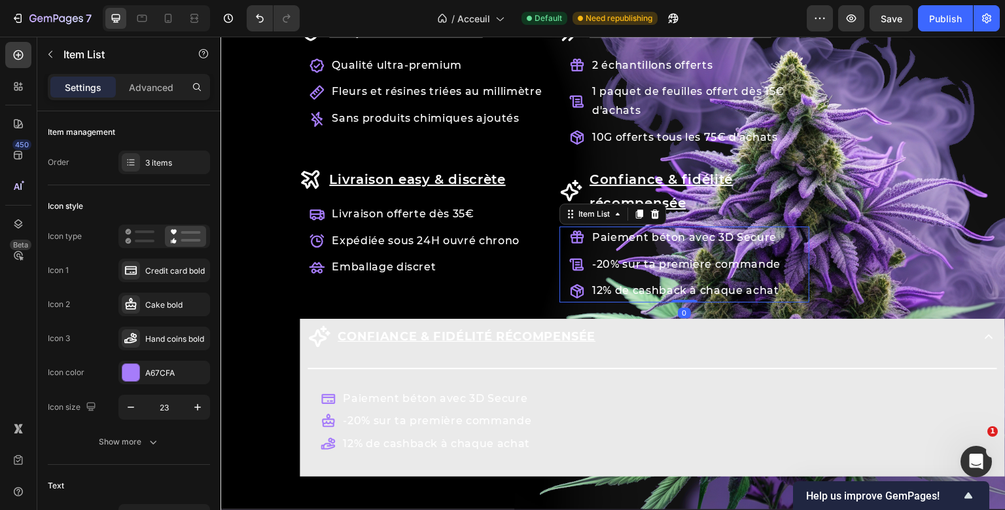
click at [597, 232] on div "Confiance & fidélité récompensée Item List Paiement béton avec 3D Secure -20% s…" at bounding box center [684, 233] width 250 height 137
click at [169, 268] on div "Gift bold" at bounding box center [175, 271] width 61 height 12
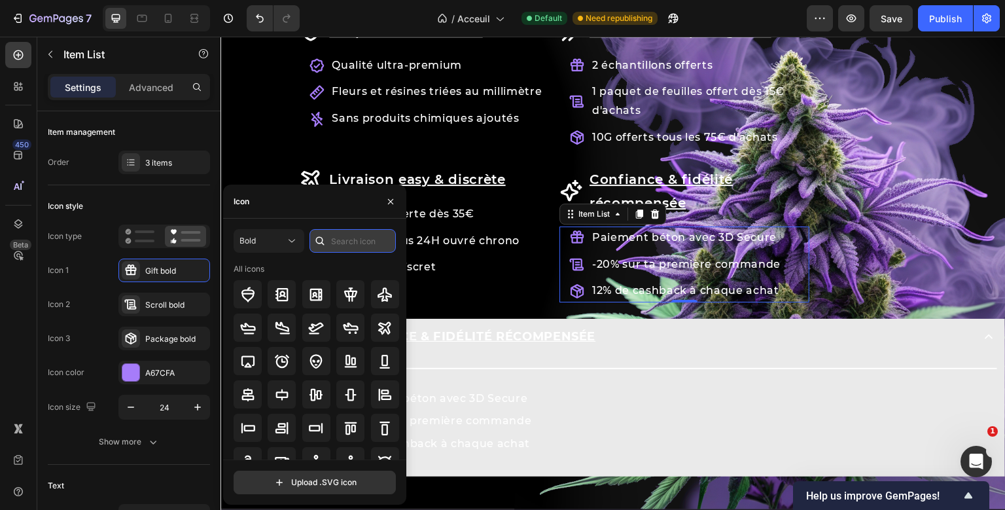
click at [341, 241] on input "text" at bounding box center [352, 241] width 86 height 24
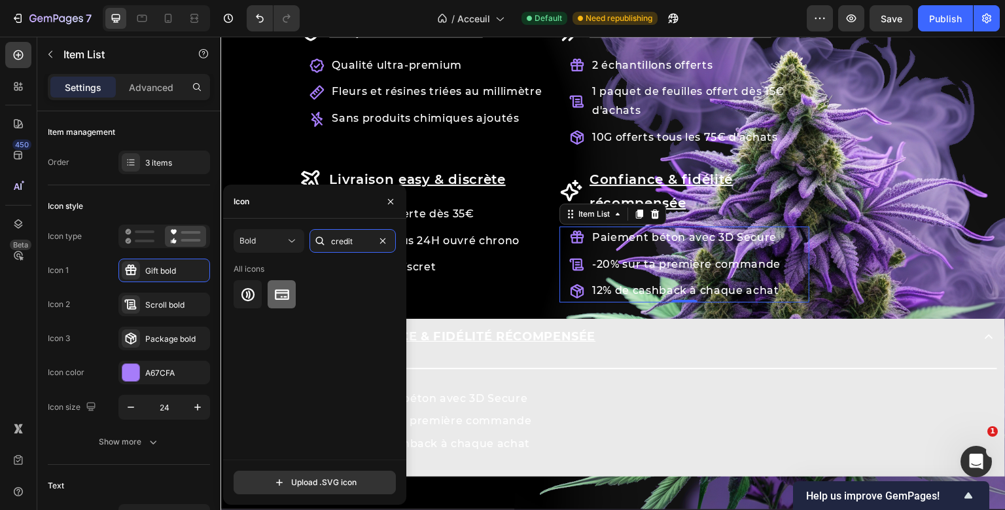
type input "credit"
click at [271, 297] on div at bounding box center [282, 294] width 28 height 28
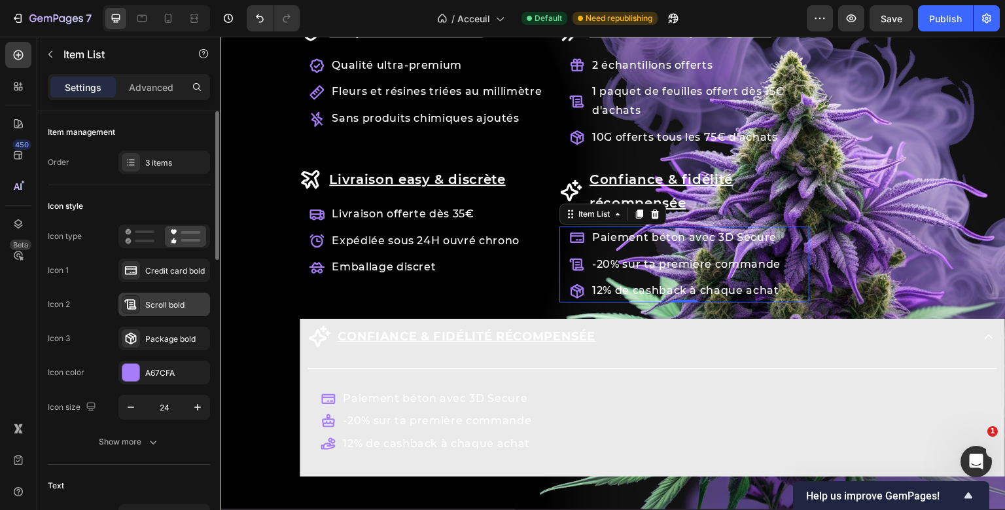
click at [169, 304] on div "Scroll bold" at bounding box center [175, 305] width 61 height 12
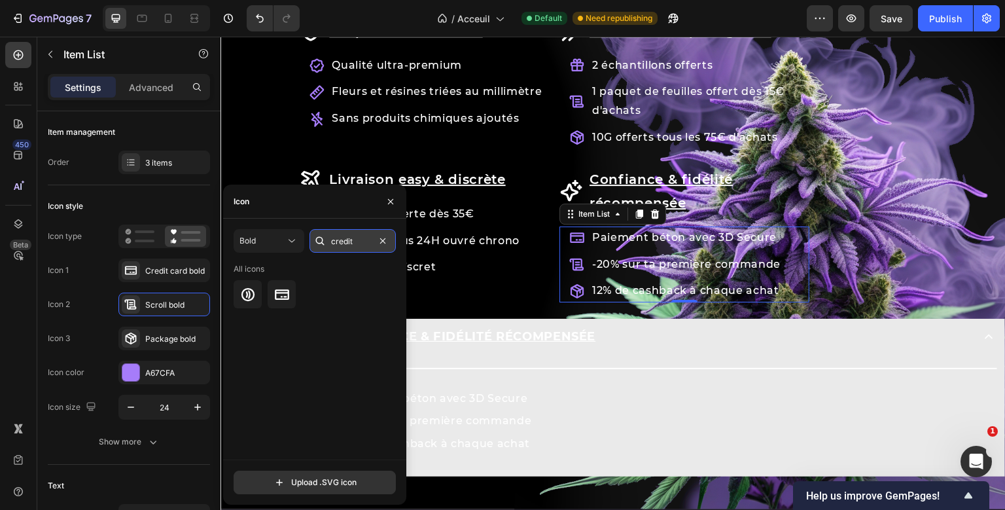
click at [339, 245] on input "credit" at bounding box center [352, 241] width 86 height 24
type input "cak"
click at [251, 290] on icon at bounding box center [248, 295] width 16 height 16
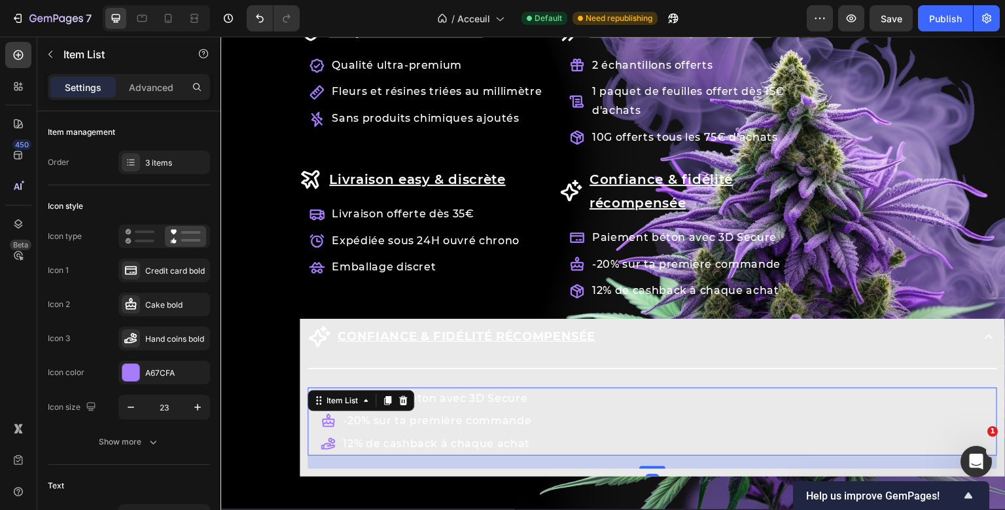
click at [472, 417] on div "Title Line Paiement béton avec 3D Secure -20% sur ta première commande 12% de c…" at bounding box center [651, 414] width 689 height 109
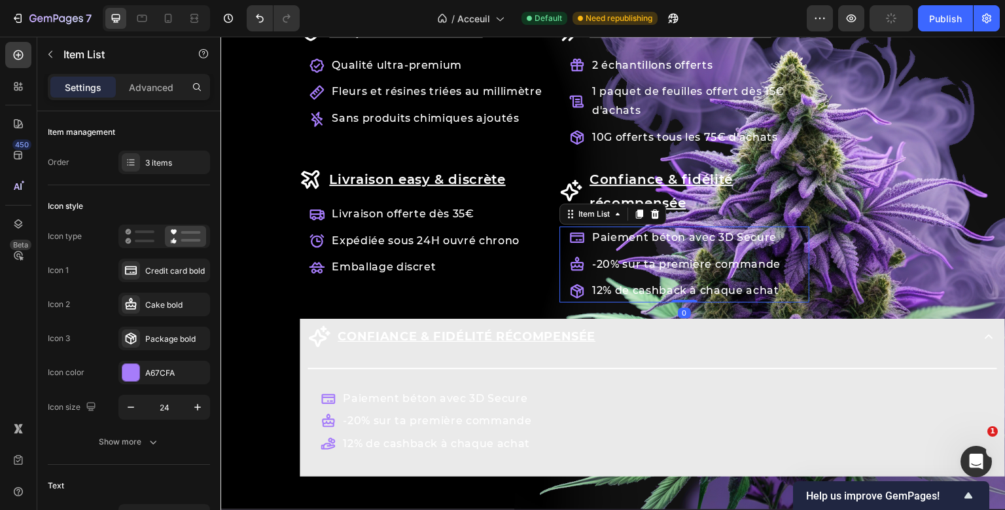
click at [591, 283] on div "Confiance & fidélité récompensée Item List Paiement béton avec 3D Secure -20% s…" at bounding box center [684, 233] width 250 height 137
click at [159, 343] on div "Package bold" at bounding box center [175, 339] width 61 height 12
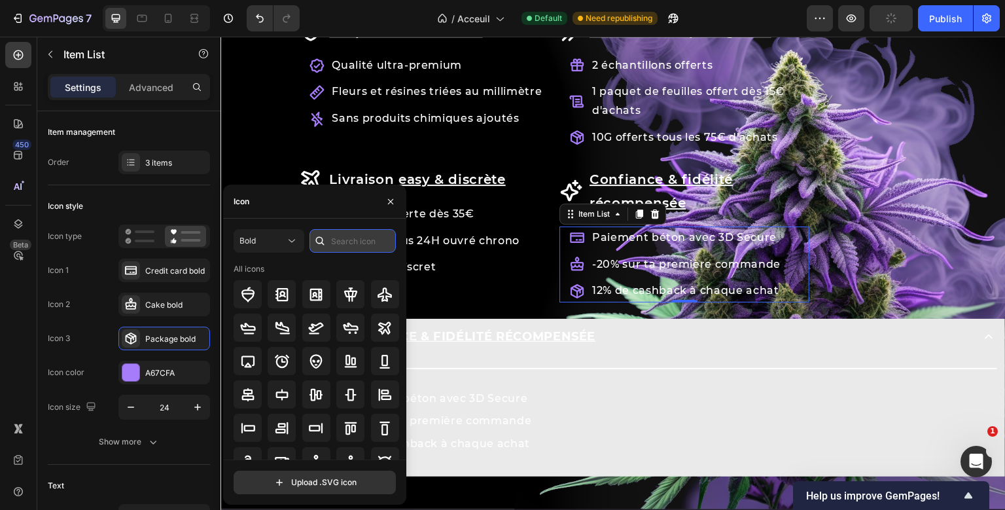
click at [349, 245] on input "text" at bounding box center [352, 241] width 86 height 24
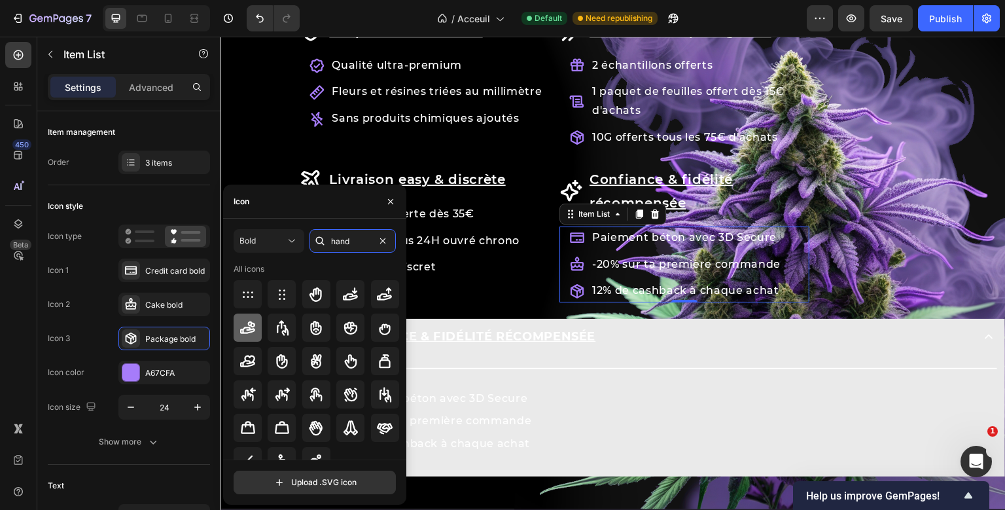
type input "hand"
click at [245, 328] on icon at bounding box center [248, 328] width 16 height 16
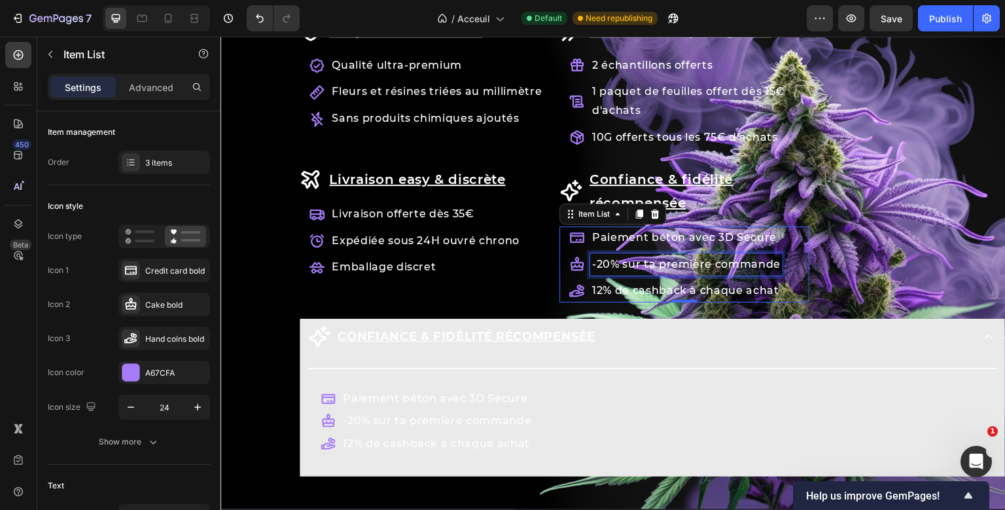
click at [623, 253] on div "Confiance & fidélité récompensée Item List Paiement béton avec 3D Secure -20% s…" at bounding box center [684, 233] width 250 height 137
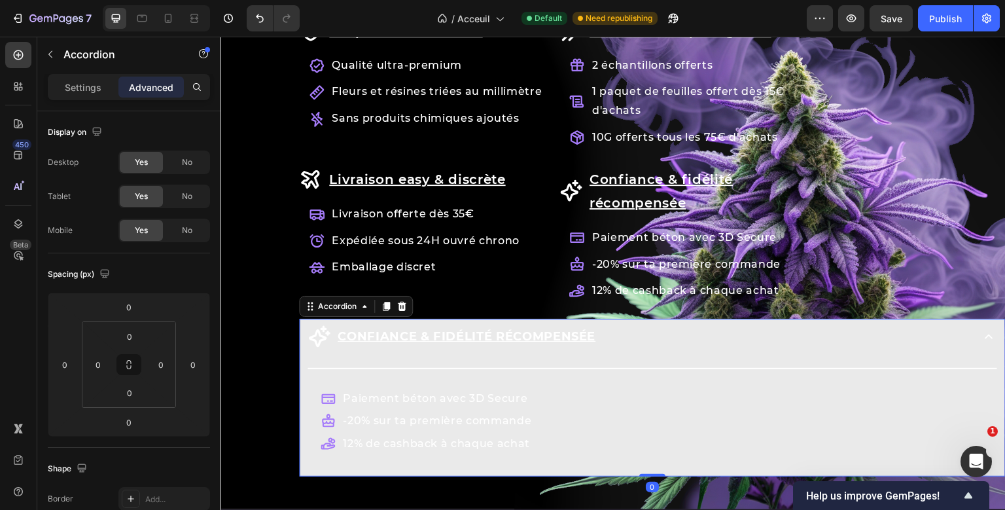
click at [656, 327] on div "Row Les avantages KaliHaze Heading La qualité sans [PERSON_NAME] Item List Qual…" at bounding box center [652, 227] width 706 height 498
click at [656, 327] on div "Confiance & fidélité récompensée" at bounding box center [638, 336] width 663 height 25
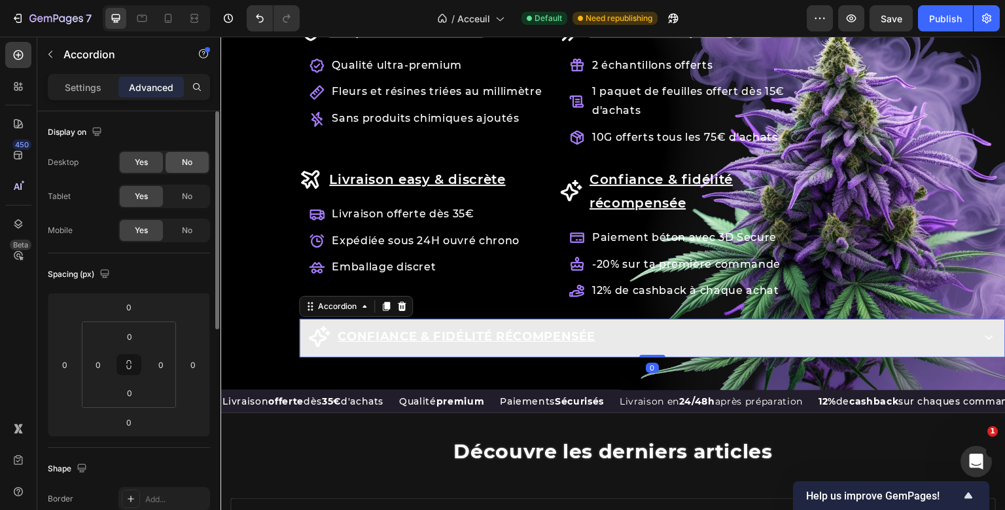
click at [177, 163] on div "No" at bounding box center [186, 162] width 43 height 21
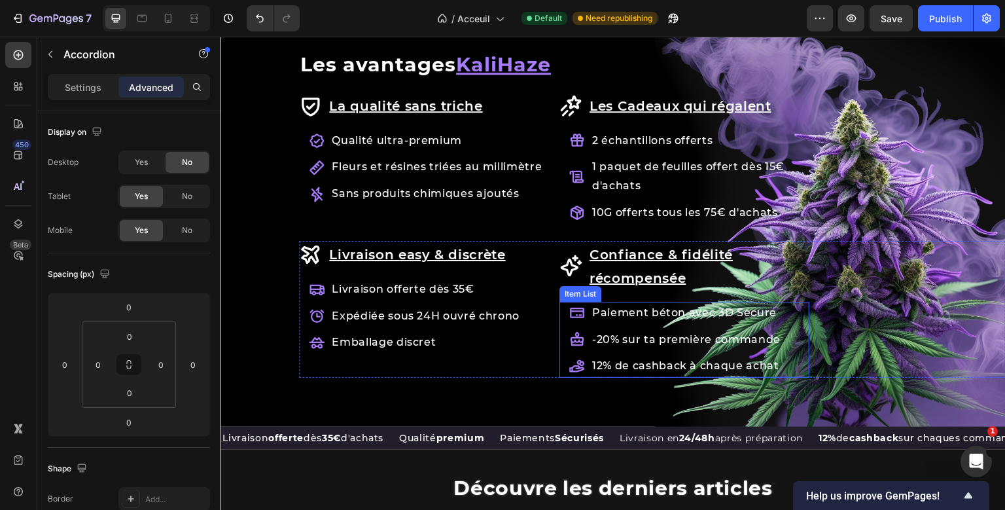
scroll to position [1421, 0]
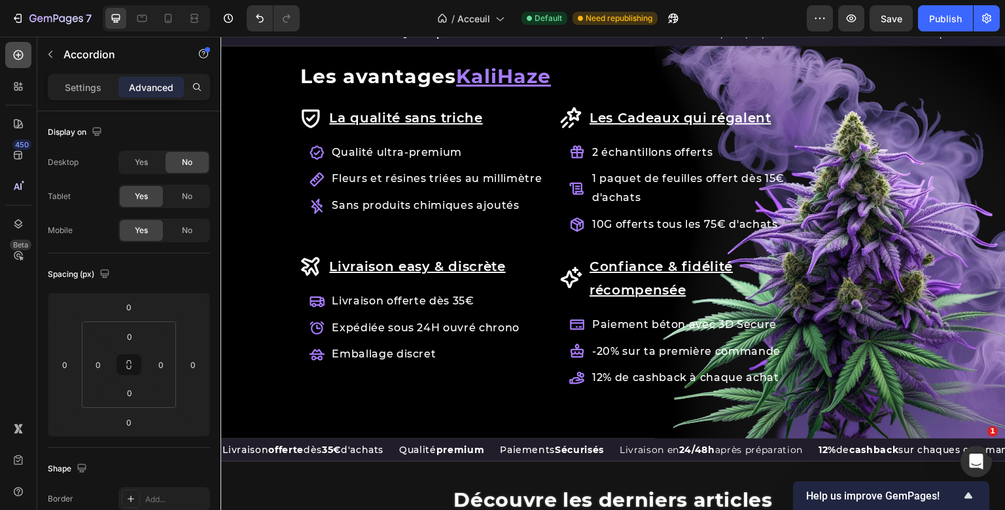
click at [18, 59] on icon at bounding box center [19, 55] width 10 height 10
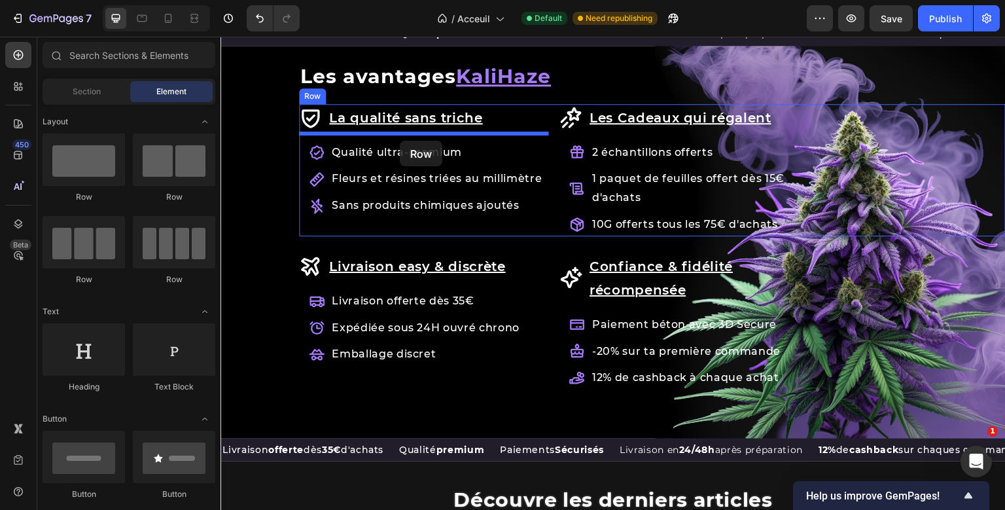
drag, startPoint x: 314, startPoint y: 192, endPoint x: 400, endPoint y: 142, distance: 99.1
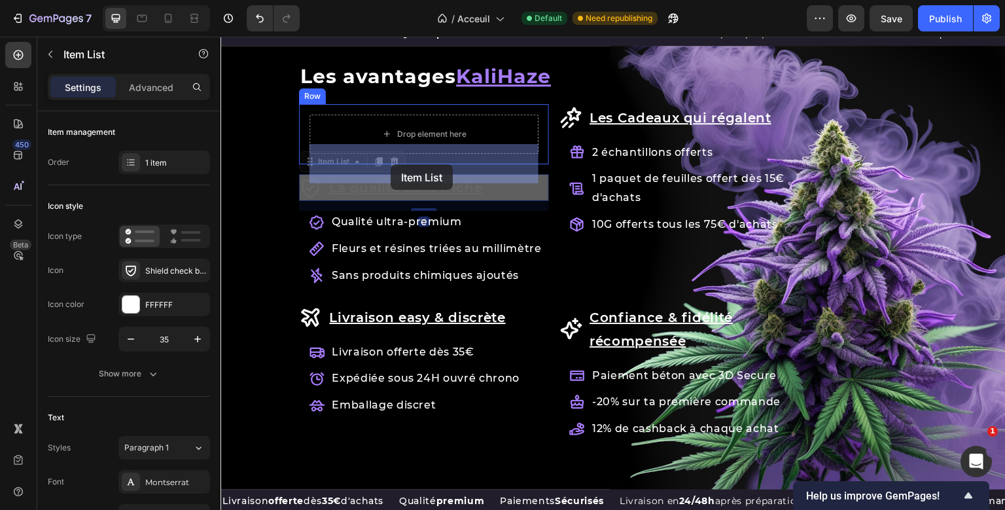
drag, startPoint x: 373, startPoint y: 218, endPoint x: 391, endPoint y: 164, distance: 56.5
click at [390, 164] on div "Header Les Fleurs de CBD Heading {% if product.metafields.custom.promotion != b…" at bounding box center [612, 80] width 785 height 2930
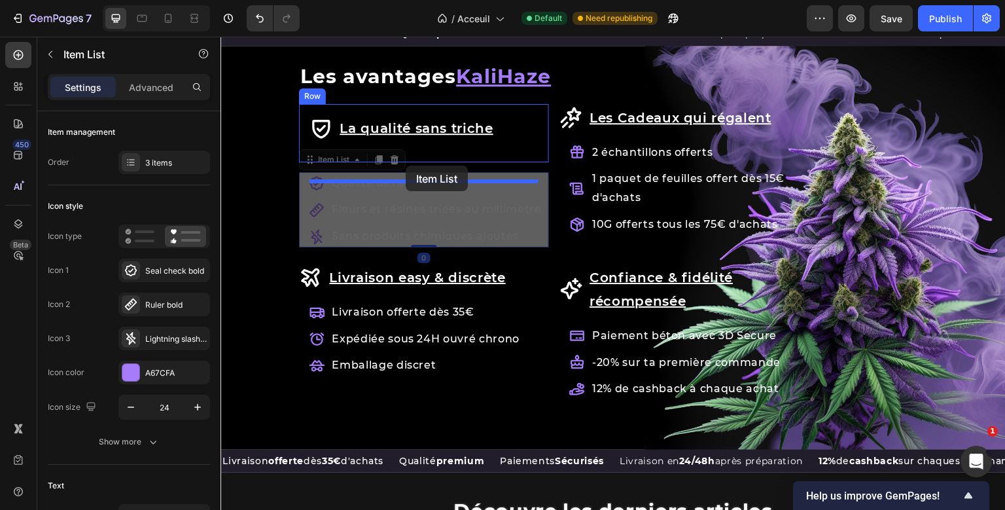
drag, startPoint x: 393, startPoint y: 213, endPoint x: 406, endPoint y: 165, distance: 49.3
click at [405, 165] on div "Header Les Fleurs de CBD Heading {% if product.metafields.custom.promotion != b…" at bounding box center [612, 60] width 785 height 2891
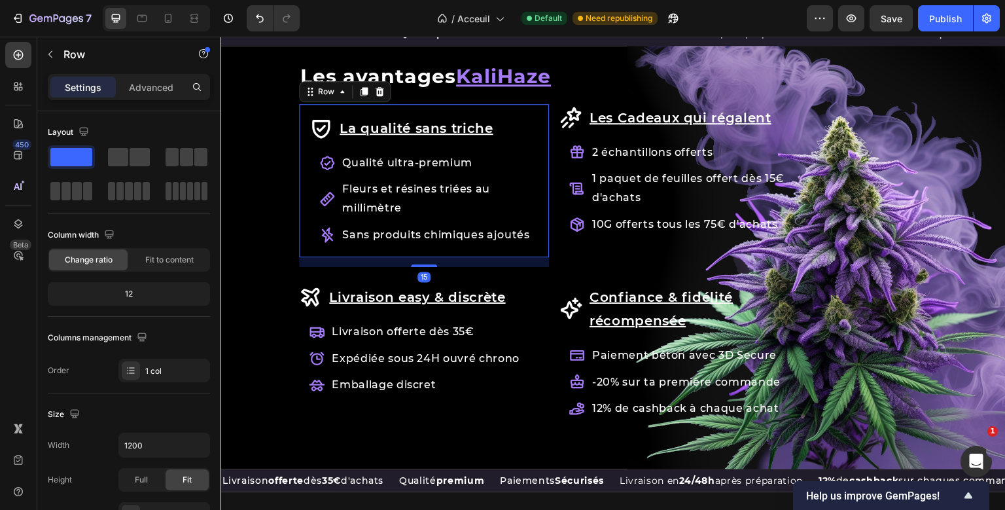
click at [304, 204] on div "La qualité sans [PERSON_NAME] Item List Qualité ultra-premium Fleurs et résines…" at bounding box center [424, 185] width 250 height 163
click at [145, 98] on div "Settings Advanced" at bounding box center [129, 87] width 162 height 26
click at [158, 90] on p "Advanced" at bounding box center [151, 87] width 44 height 14
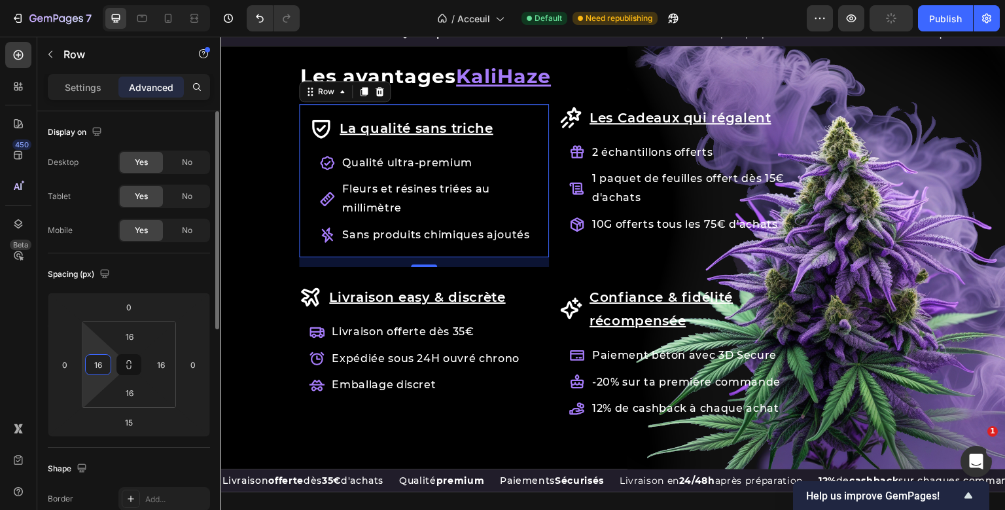
click at [98, 360] on input "16" at bounding box center [98, 365] width 20 height 20
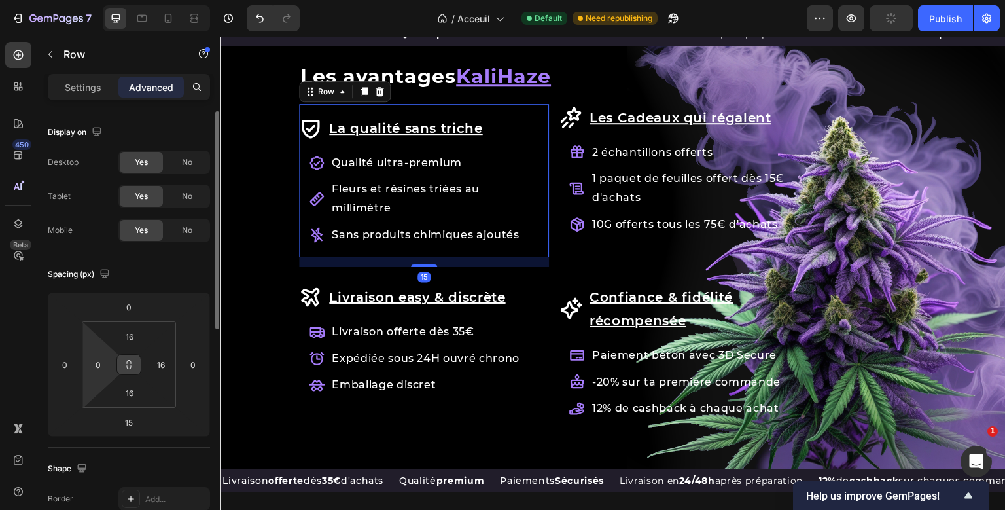
click at [128, 362] on icon at bounding box center [129, 364] width 10 height 10
type input "16"
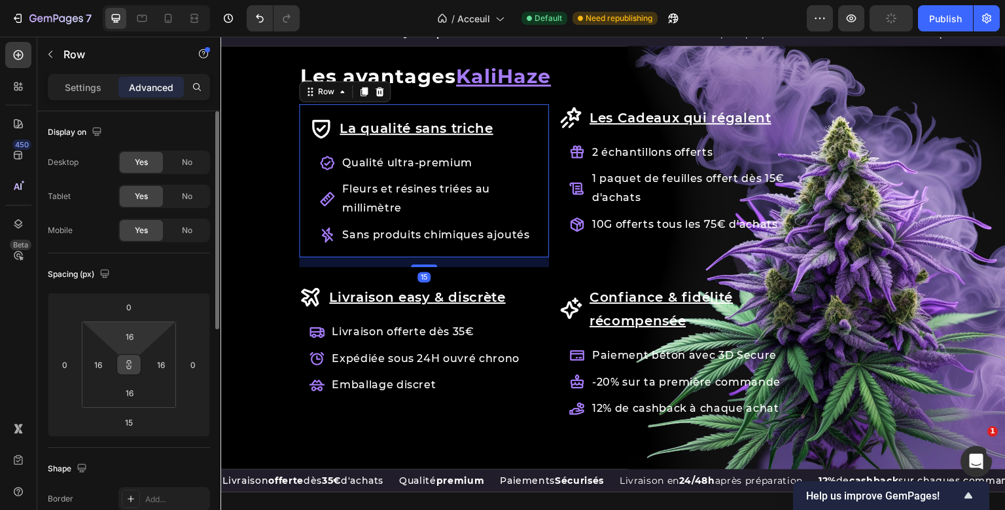
click at [128, 0] on html "7 Version history / Acceuil Default Need republishing Preview Publish 450 Beta …" at bounding box center [502, 0] width 1005 height 0
type input "0"
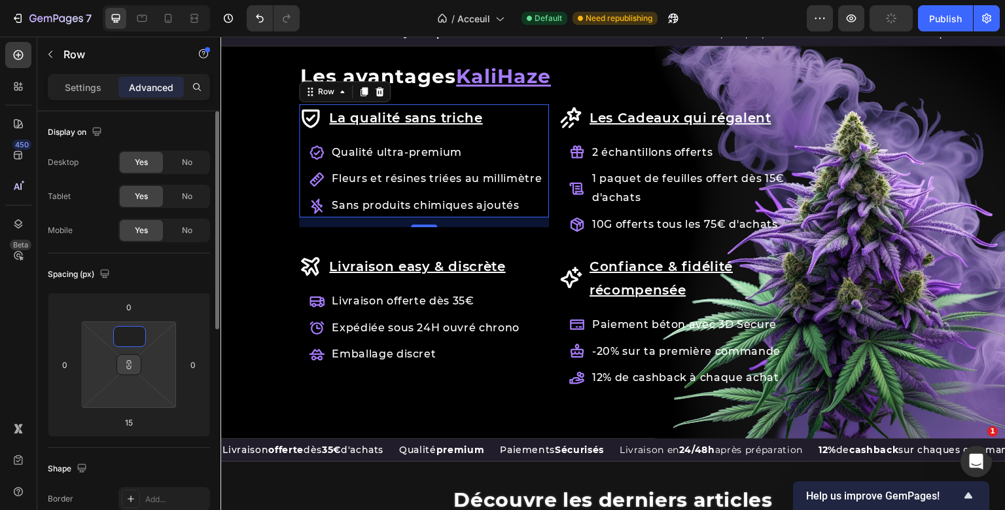
type input "1"
type input "10"
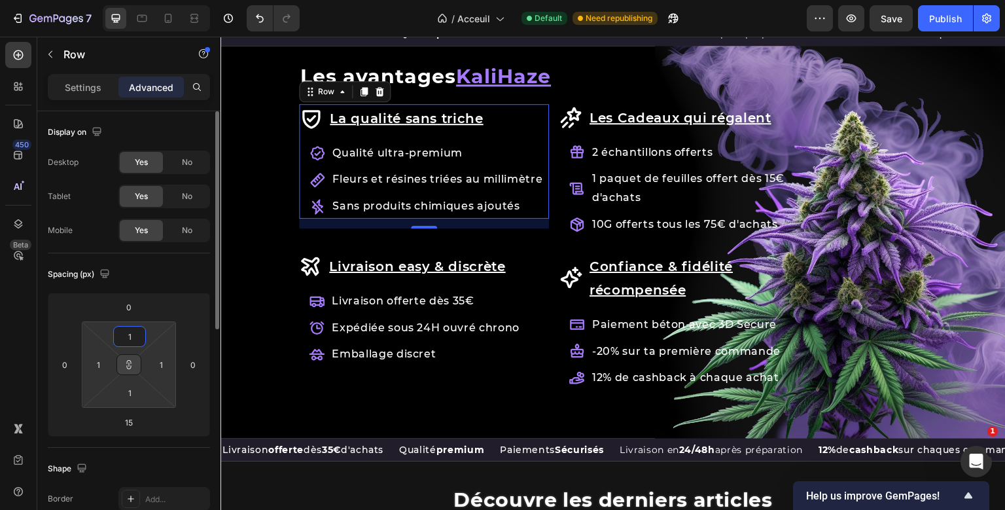
type input "10"
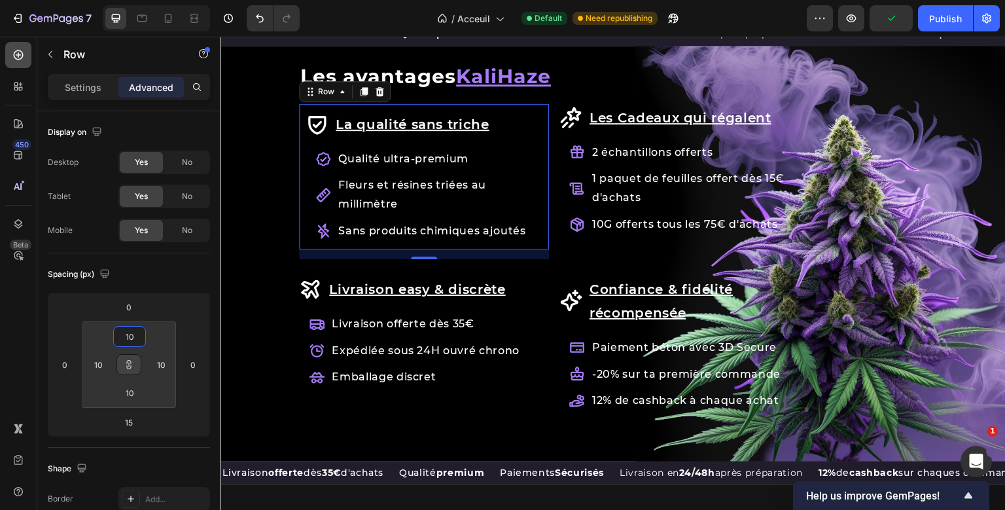
type input "10"
click at [10, 51] on div at bounding box center [18, 55] width 26 height 26
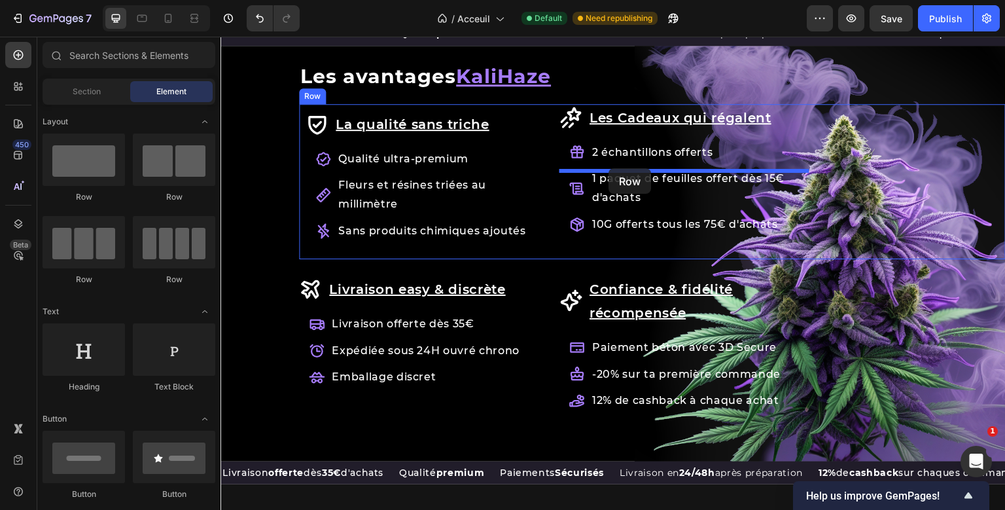
drag, startPoint x: 311, startPoint y: 198, endPoint x: 608, endPoint y: 168, distance: 299.1
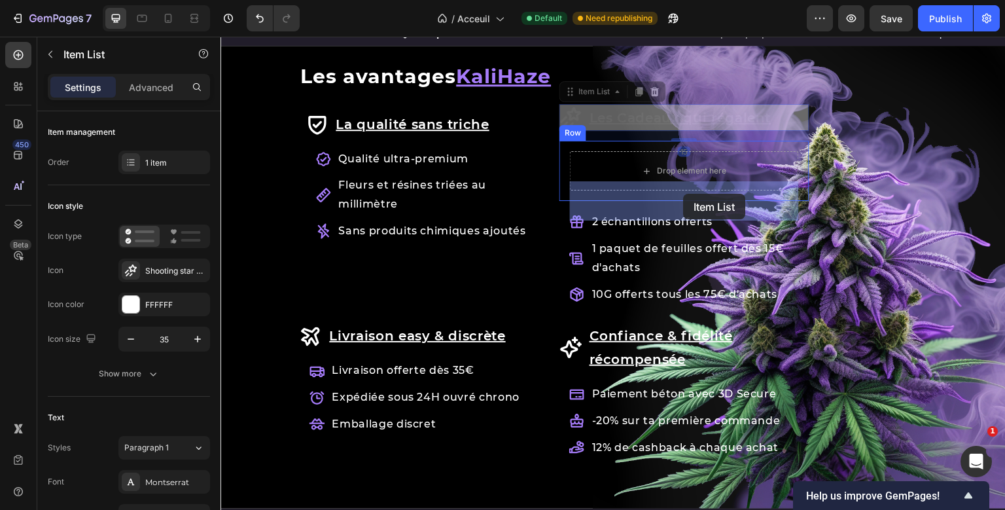
drag, startPoint x: 687, startPoint y: 141, endPoint x: 683, endPoint y: 194, distance: 53.1
click at [682, 194] on div "Header Les Fleurs de CBD Heading {% if product.metafields.custom.promotion != b…" at bounding box center [612, 89] width 785 height 2949
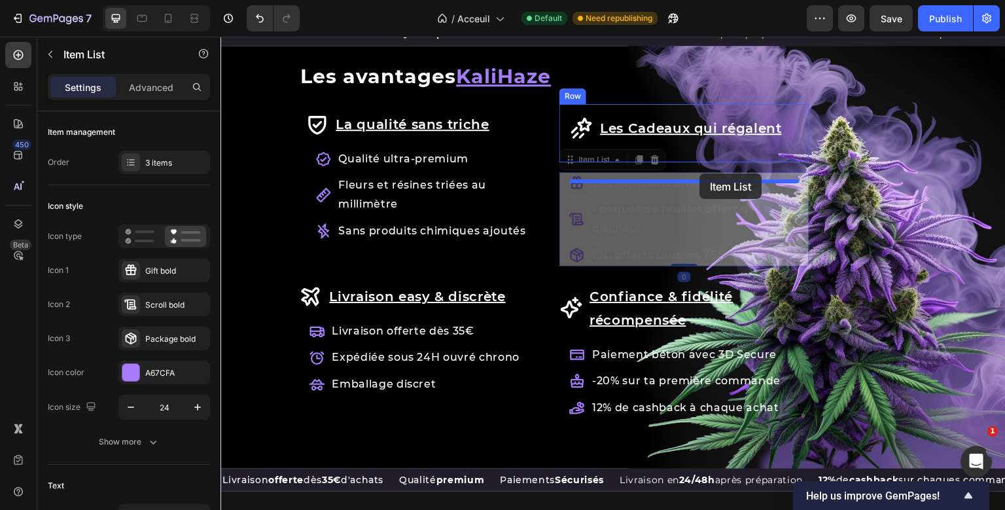
drag, startPoint x: 676, startPoint y: 217, endPoint x: 699, endPoint y: 173, distance: 49.2
click at [699, 173] on div "Header Les Fleurs de CBD Heading {% if product.metafields.custom.promotion != b…" at bounding box center [612, 70] width 785 height 2910
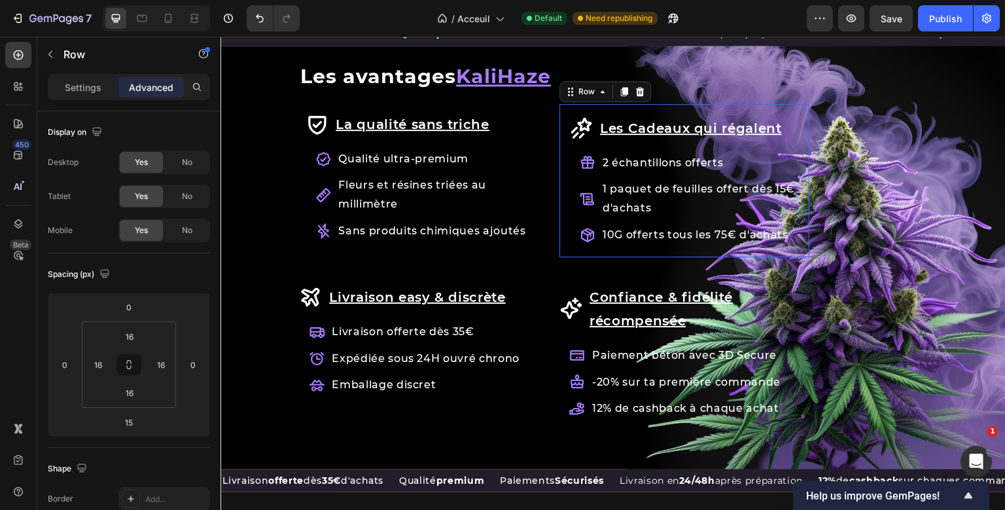
click at [566, 181] on div "Les Cadeaux qui régalent Item List 2 échantillons offerts 1 [PERSON_NAME] de fe…" at bounding box center [684, 185] width 250 height 163
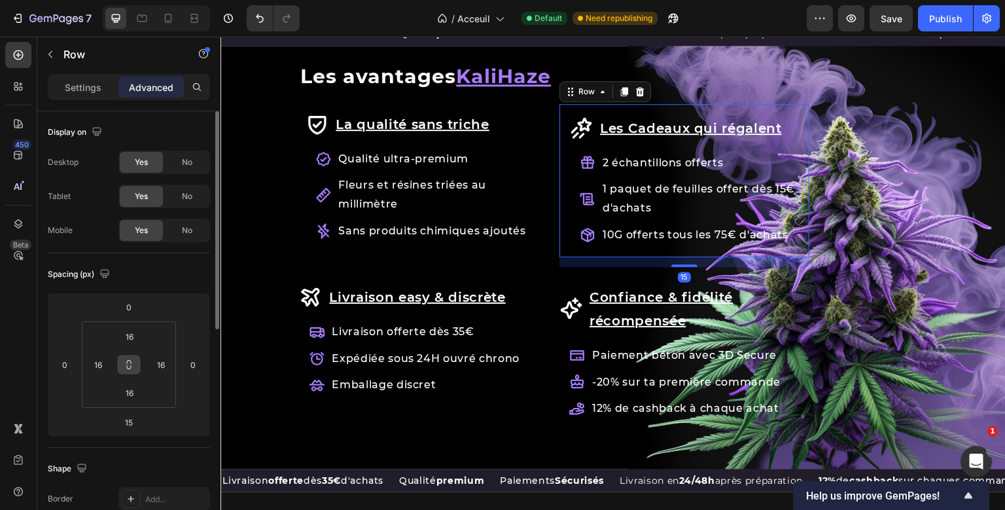
click at [129, 361] on icon at bounding box center [129, 364] width 10 height 10
click at [129, 334] on input "16" at bounding box center [129, 336] width 26 height 20
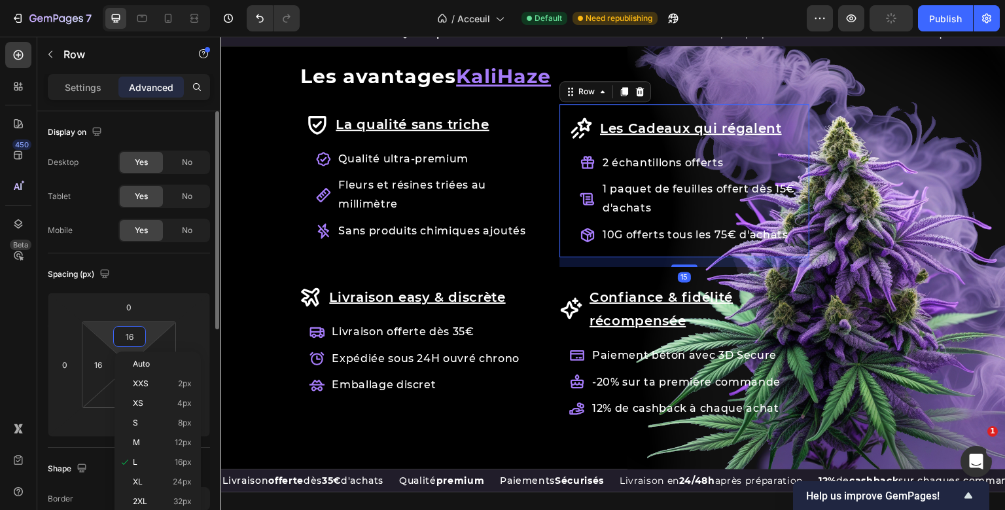
type input "1"
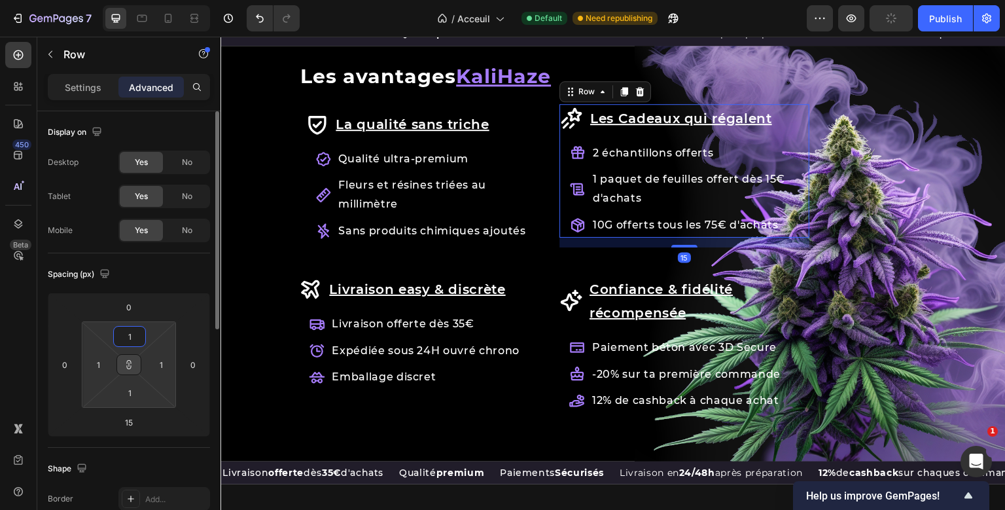
type input "10"
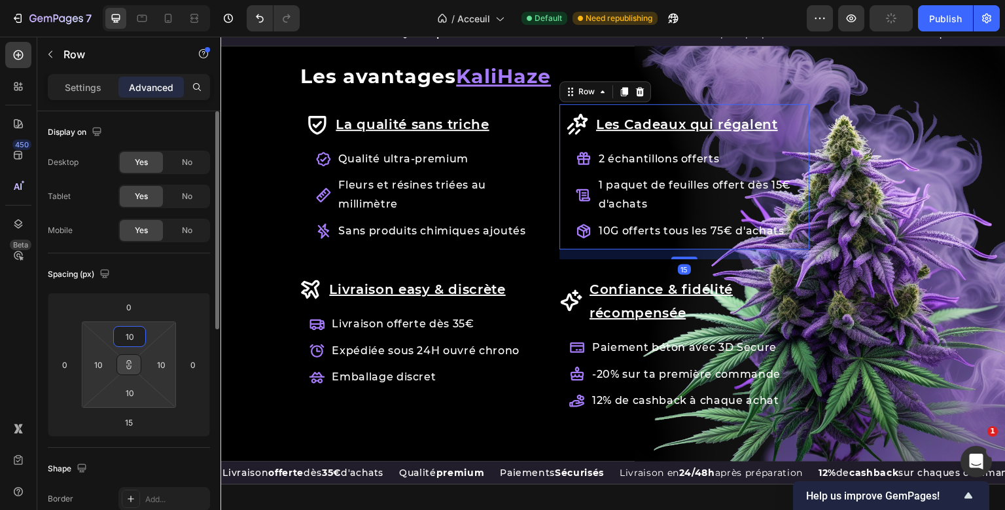
click at [129, 334] on input "10" at bounding box center [129, 336] width 26 height 20
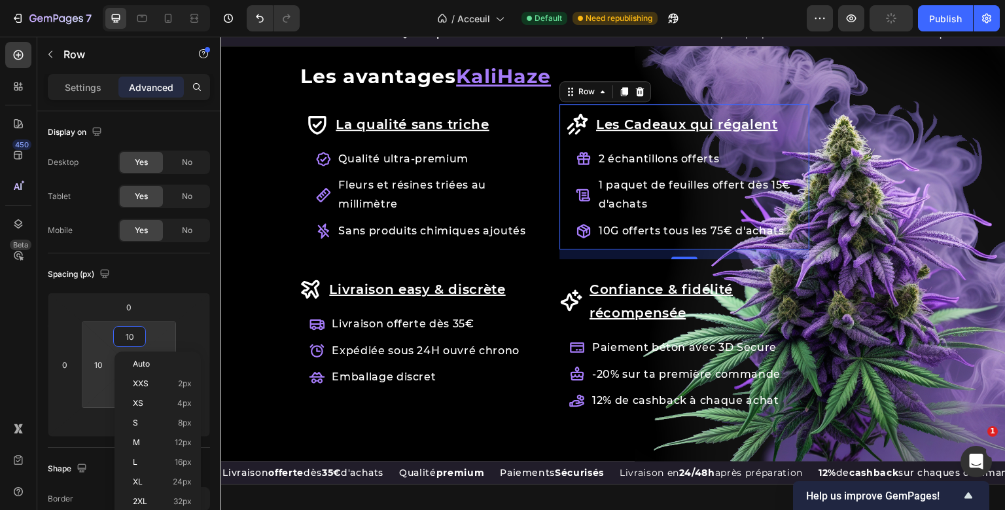
type input "10"
drag, startPoint x: 36, startPoint y: 54, endPoint x: 23, endPoint y: 58, distance: 13.5
click at [23, 58] on div "450 Beta" at bounding box center [18, 273] width 37 height 473
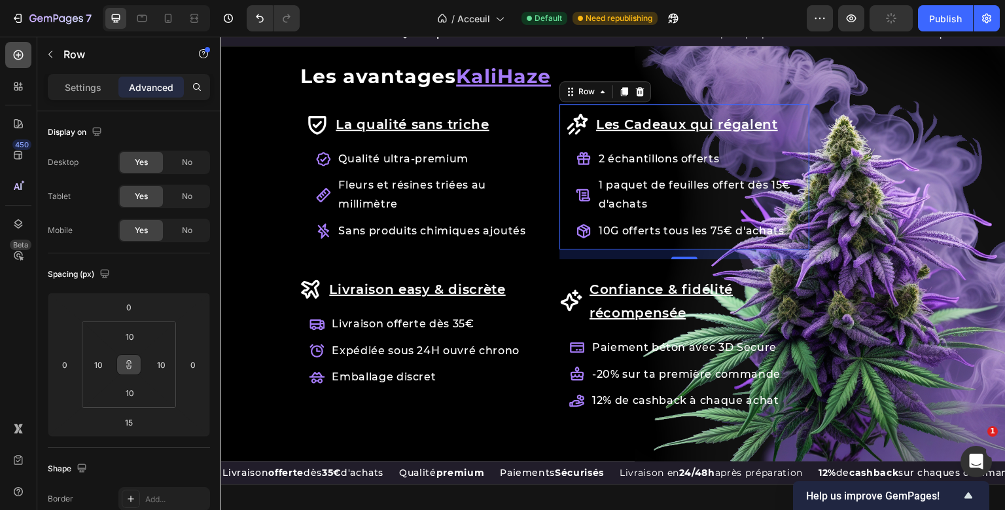
click at [23, 58] on icon at bounding box center [18, 54] width 13 height 13
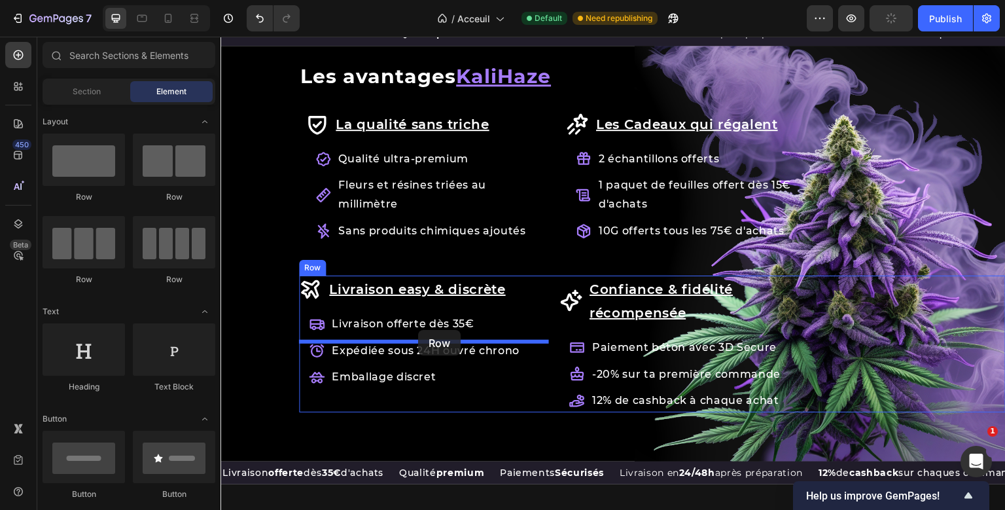
drag, startPoint x: 307, startPoint y: 192, endPoint x: 418, endPoint y: 330, distance: 176.7
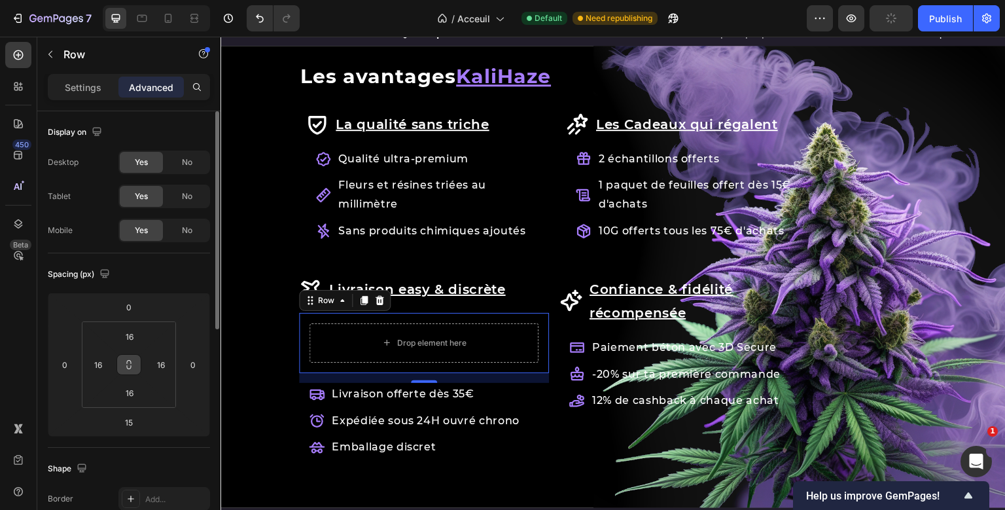
click at [131, 361] on icon at bounding box center [129, 362] width 5 height 4
click at [133, 336] on input "16" at bounding box center [129, 336] width 26 height 20
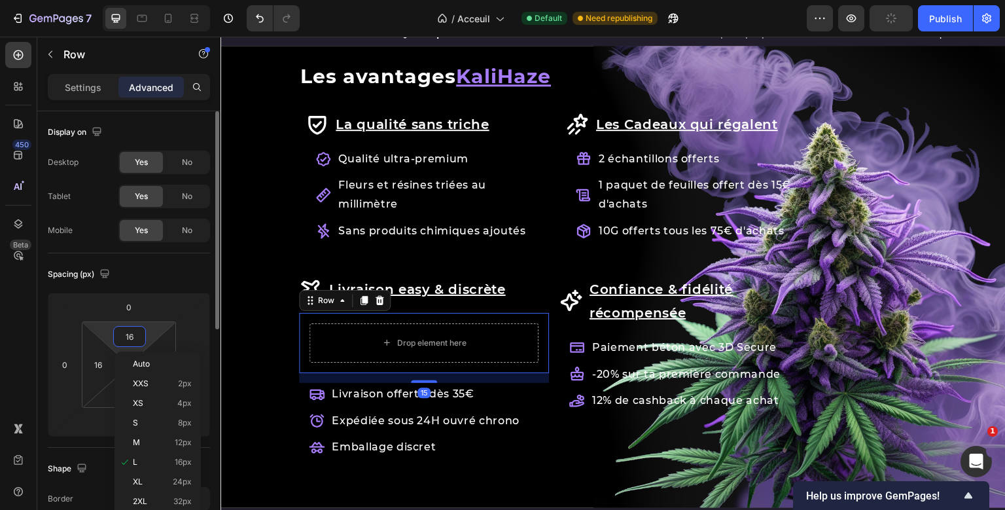
type input "1"
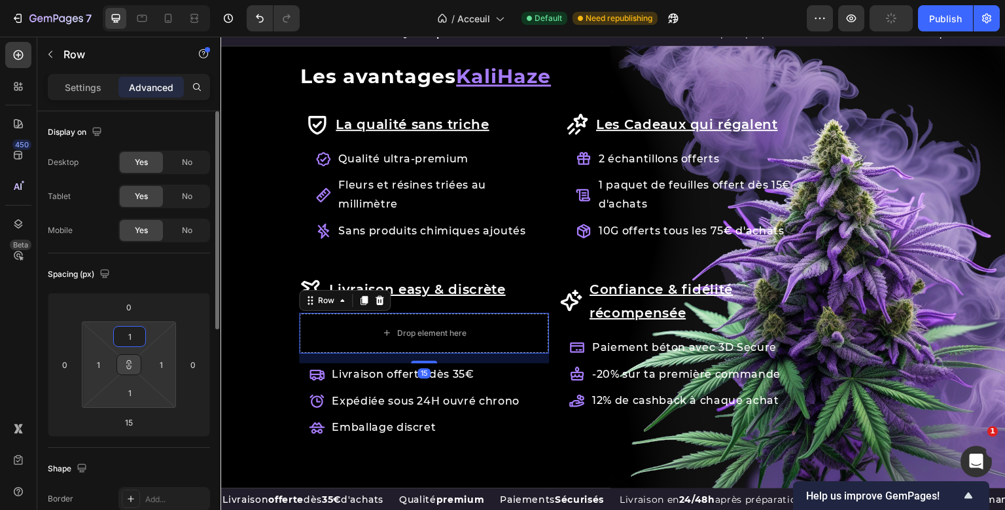
type input "10"
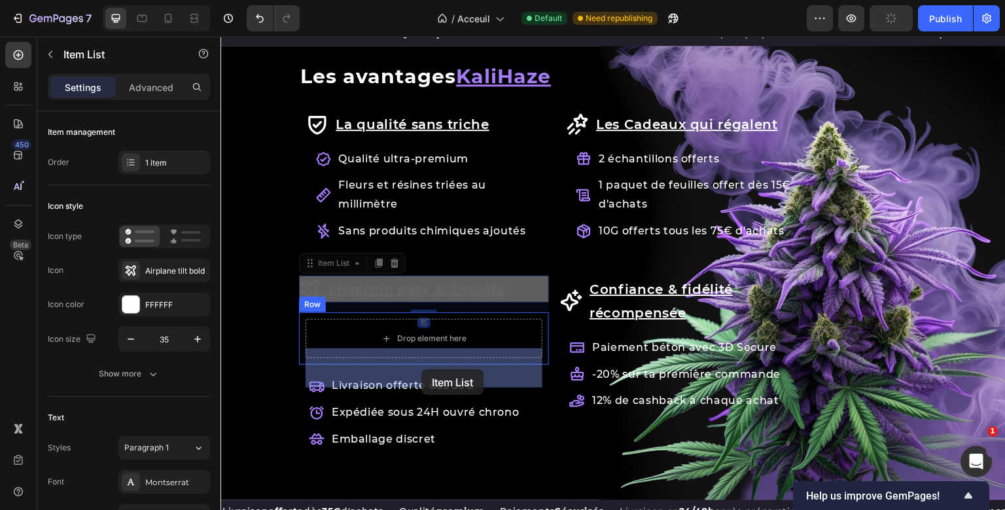
drag, startPoint x: 428, startPoint y: 316, endPoint x: 421, endPoint y: 369, distance: 53.5
click at [421, 369] on div "Header Les Fleurs de CBD Heading {% if product.metafields.custom.promotion != b…" at bounding box center [612, 85] width 785 height 2941
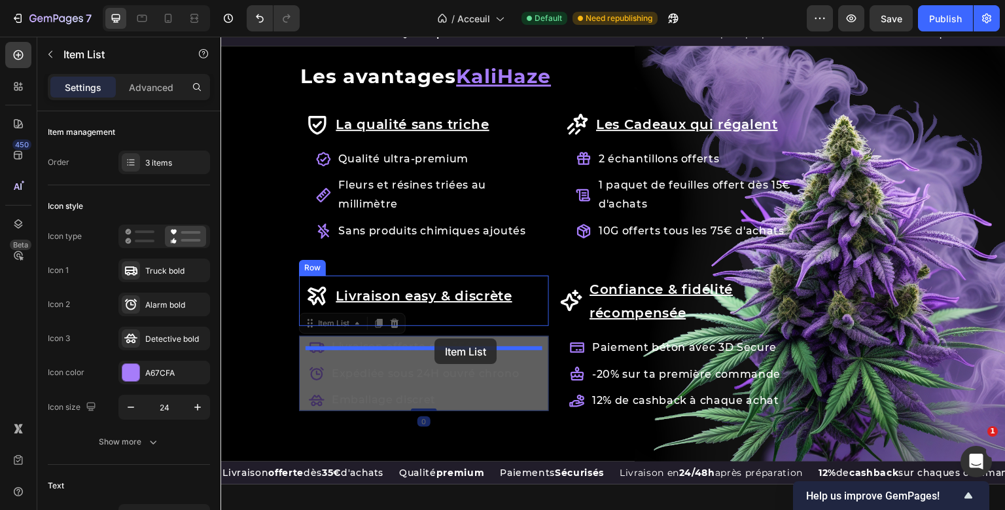
drag, startPoint x: 421, startPoint y: 378, endPoint x: 434, endPoint y: 338, distance: 42.8
click at [434, 337] on div "Header Les Fleurs de CBD Heading {% if product.metafields.custom.promotion != b…" at bounding box center [612, 66] width 785 height 2902
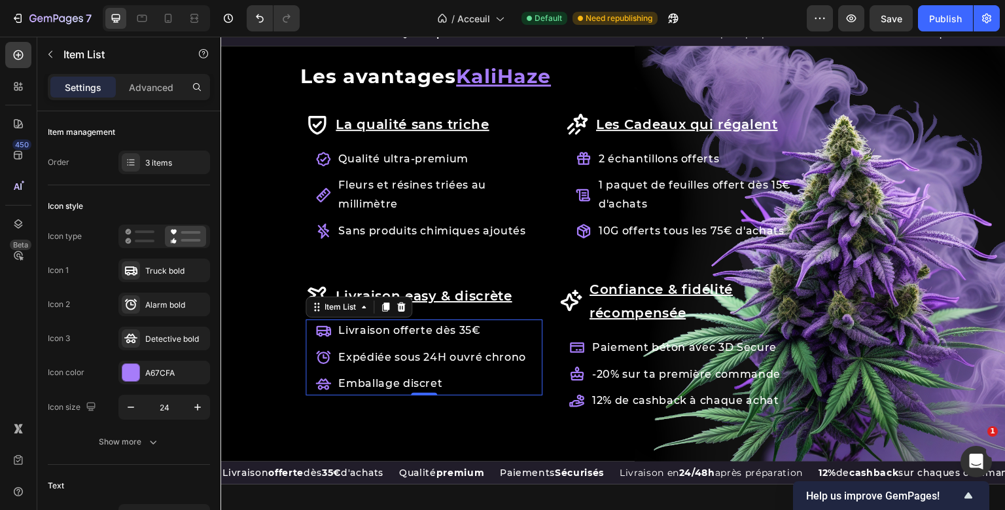
click at [88, 75] on div "Settings Advanced" at bounding box center [129, 87] width 162 height 26
click at [17, 58] on icon at bounding box center [18, 54] width 13 height 13
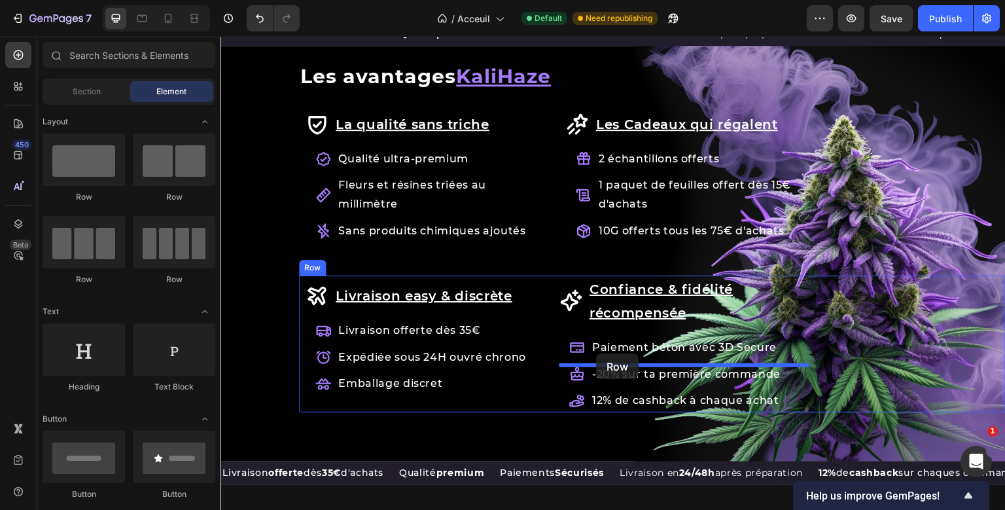
drag, startPoint x: 315, startPoint y: 197, endPoint x: 597, endPoint y: 353, distance: 321.8
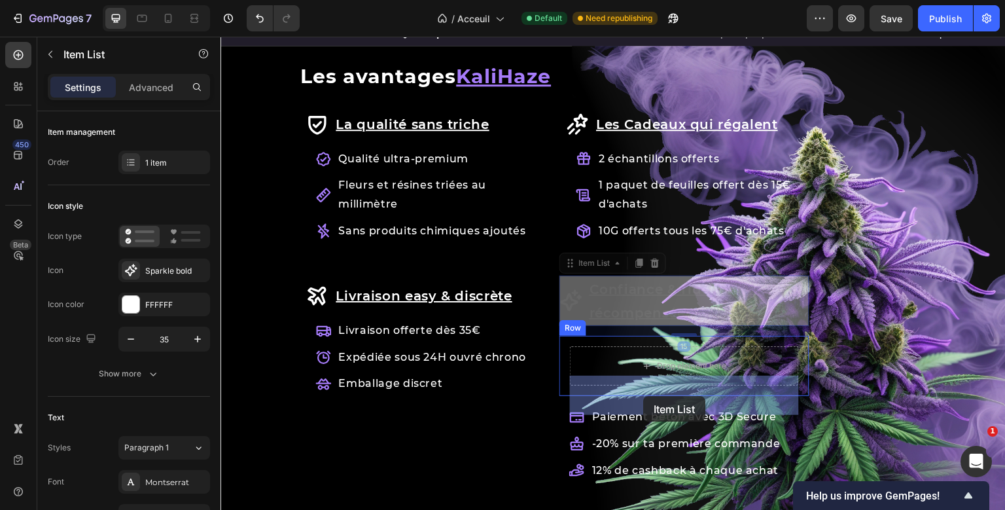
drag, startPoint x: 644, startPoint y: 316, endPoint x: 643, endPoint y: 396, distance: 79.8
click at [642, 395] on div "Header Les Fleurs de CBD Heading {% if product.metafields.custom.promotion != b…" at bounding box center [612, 101] width 785 height 2972
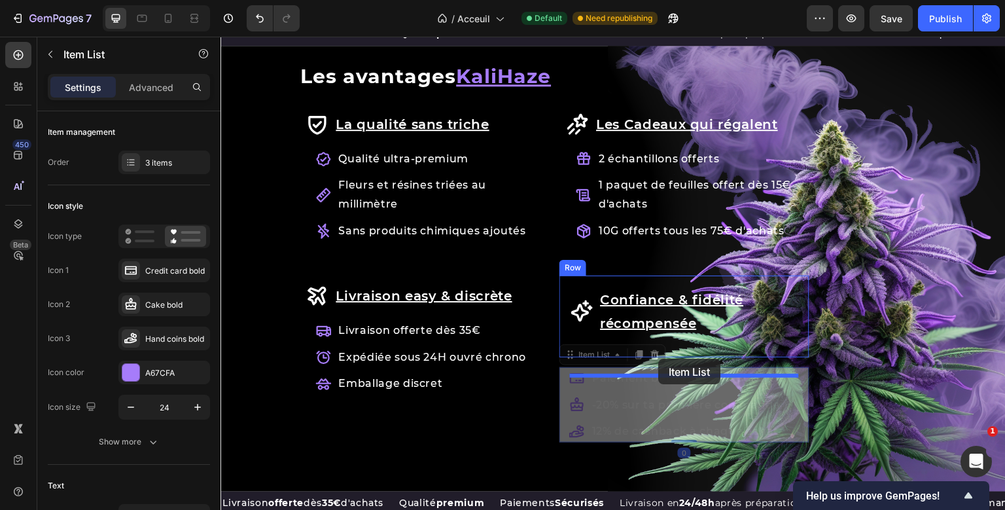
drag, startPoint x: 640, startPoint y: 403, endPoint x: 658, endPoint y: 359, distance: 47.5
click at [657, 358] on div "Header Les Fleurs de CBD Heading {% if product.metafields.custom.promotion != b…" at bounding box center [612, 81] width 785 height 2932
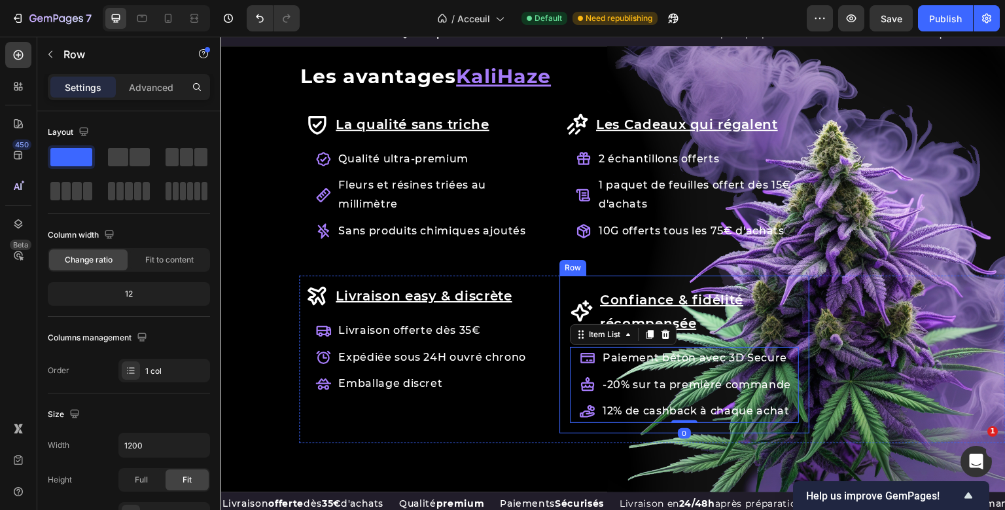
click at [561, 369] on div "Confiance & fidélité récompensée Item List Paiement béton avec 3D Secure -20% s…" at bounding box center [684, 358] width 250 height 167
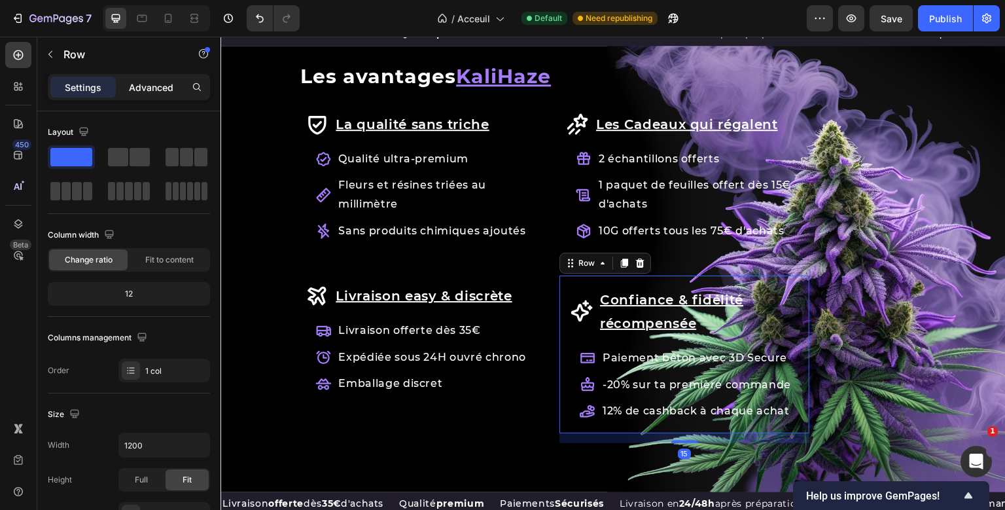
click at [156, 90] on p "Advanced" at bounding box center [151, 87] width 44 height 14
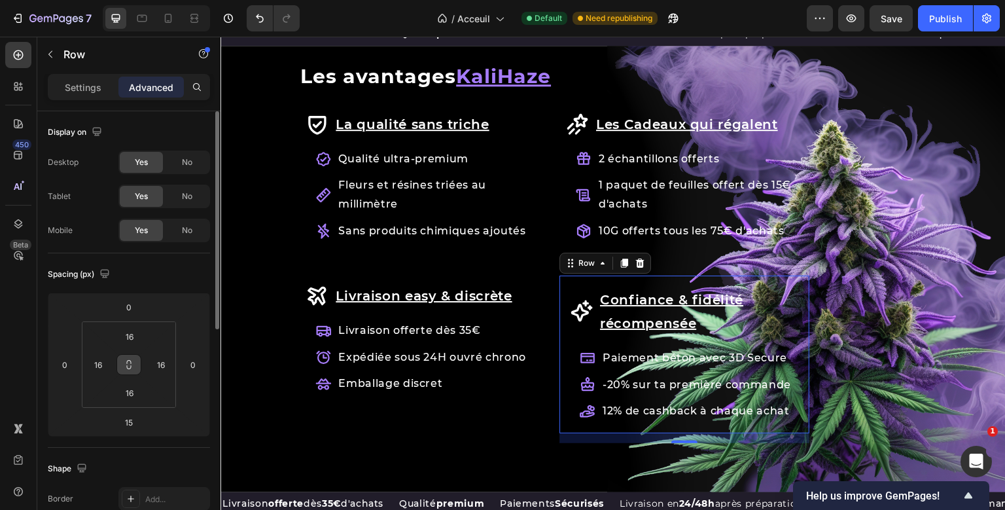
click at [128, 355] on button at bounding box center [128, 364] width 25 height 21
click at [131, 343] on input "16" at bounding box center [129, 336] width 26 height 20
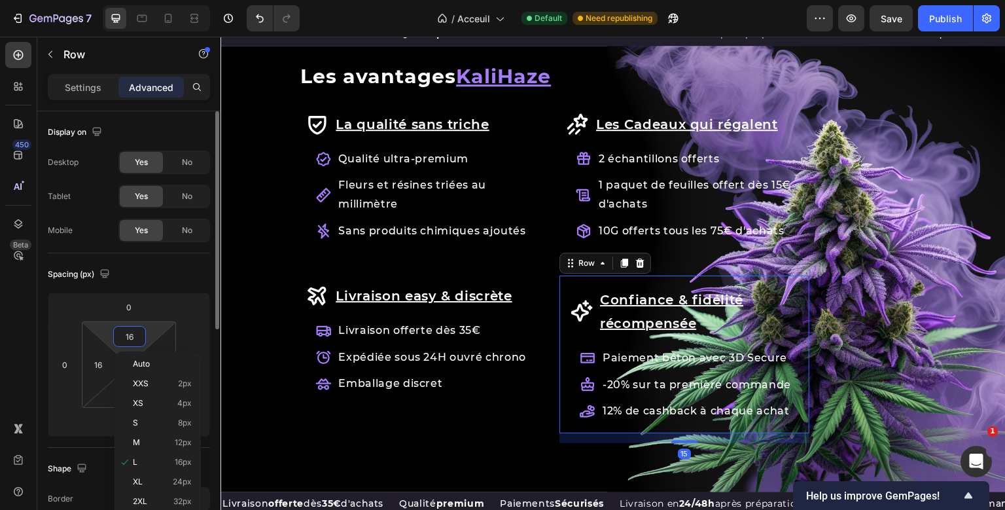
type input "1"
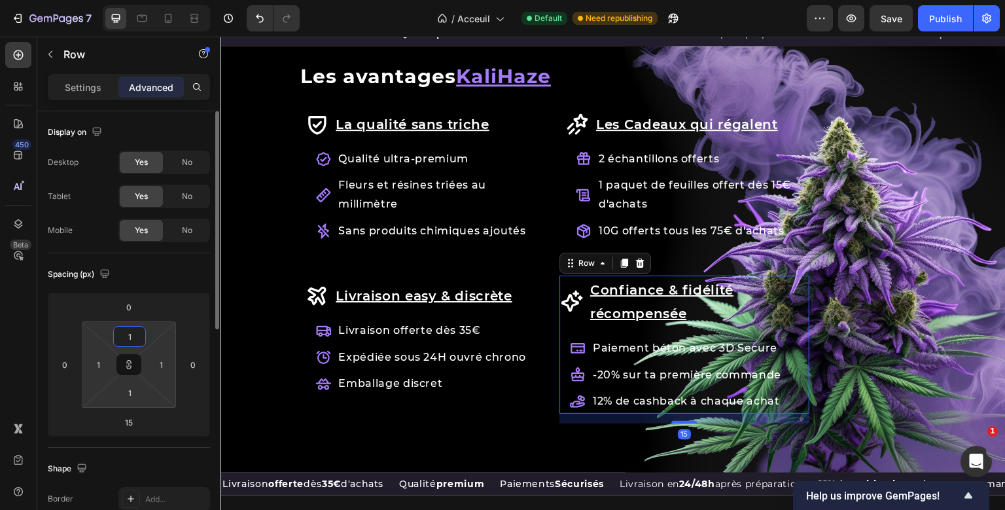
type input "10"
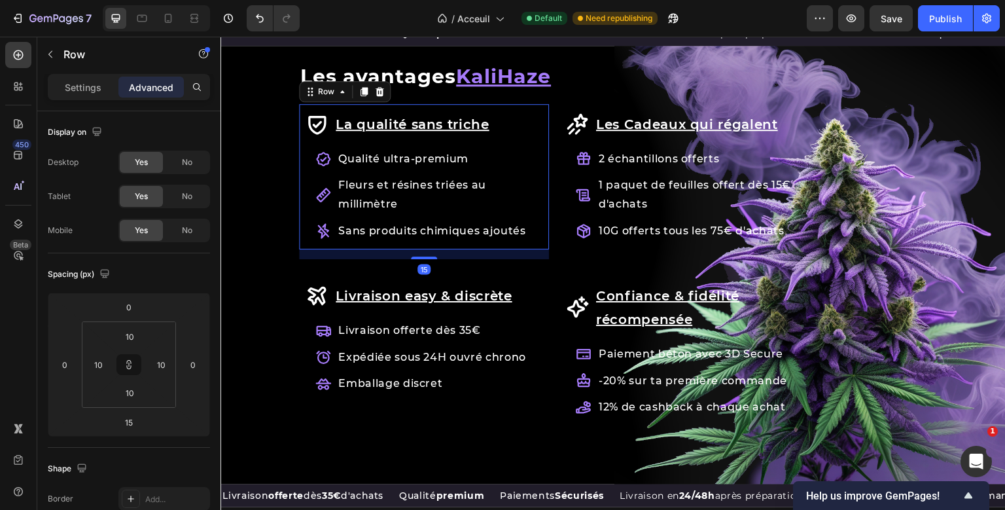
click at [544, 211] on div "La qualité sans [PERSON_NAME] Item List Qualité ultra-premium Fleurs et résines…" at bounding box center [424, 176] width 250 height 145
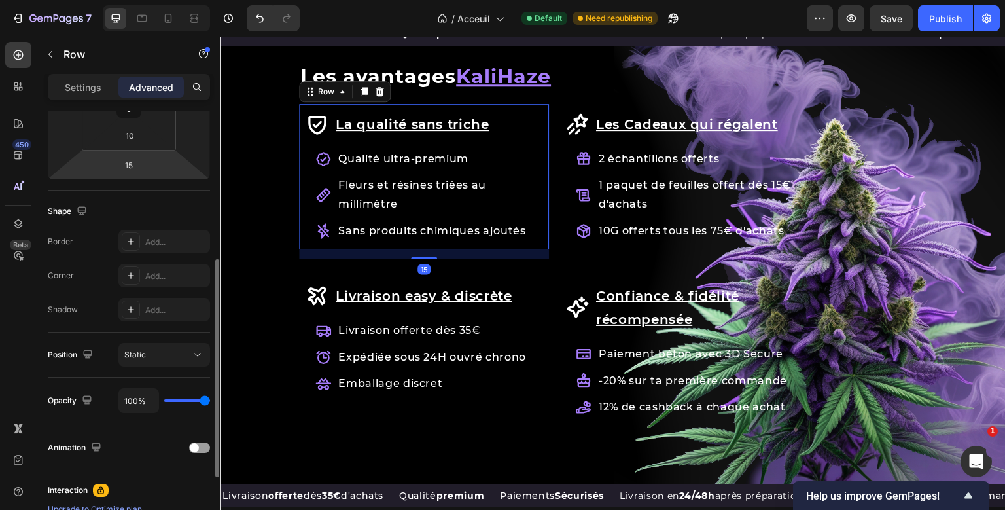
scroll to position [275, 0]
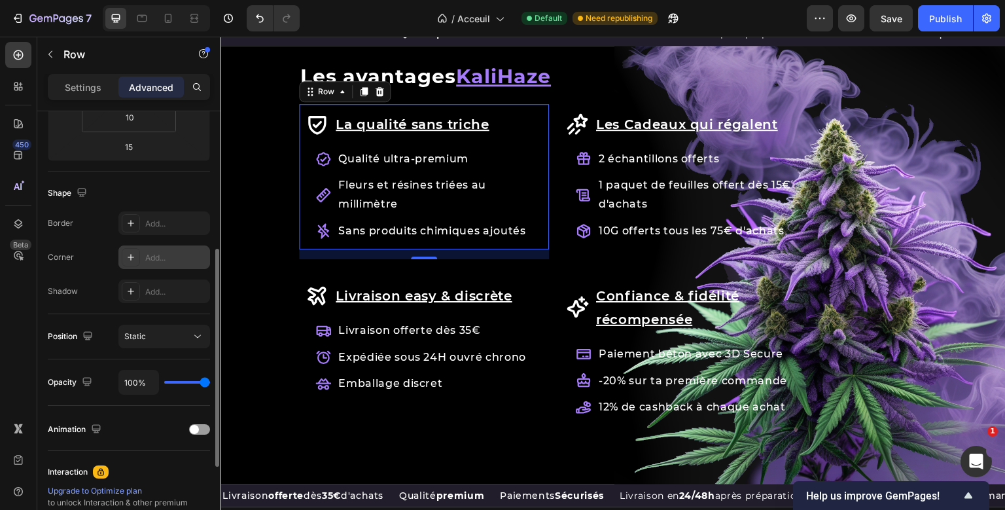
click at [139, 262] on div at bounding box center [131, 257] width 18 height 18
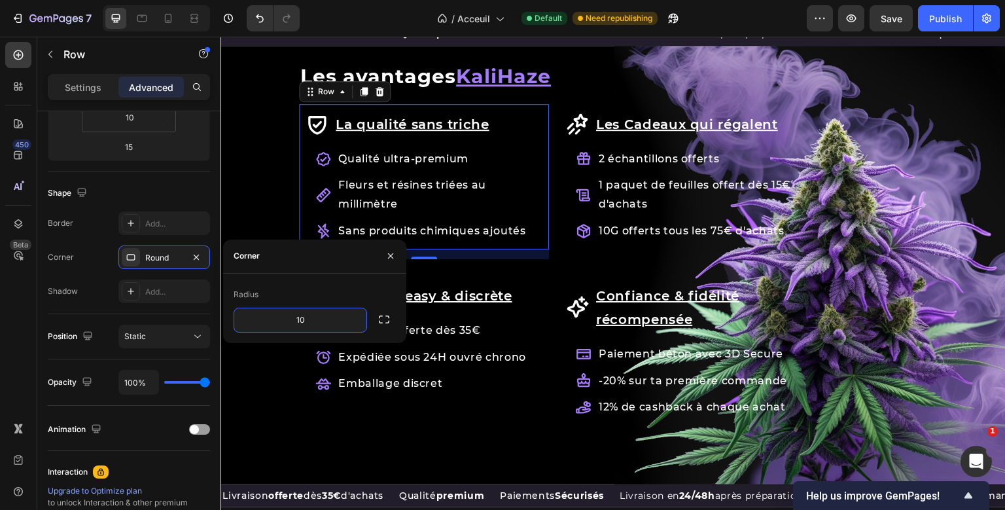
type input "1"
type input "8"
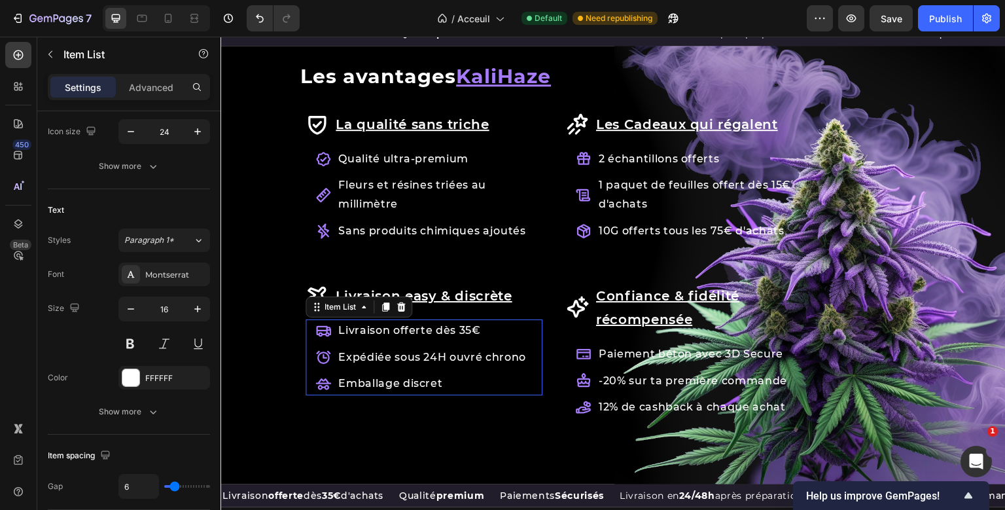
click at [379, 395] on div "Livraison easy & discrète Item List Livraison offerte dès 35€ Expédiée sous 24H…" at bounding box center [423, 338] width 237 height 113
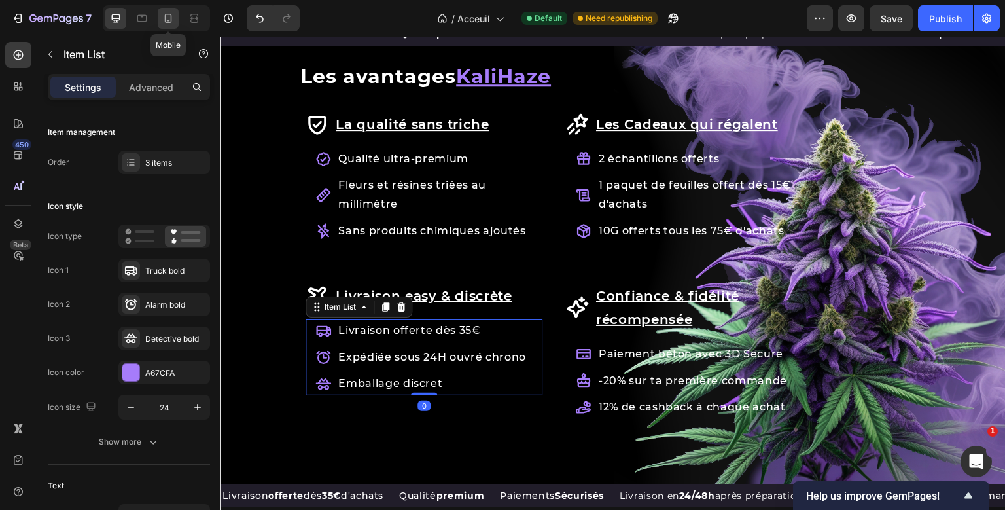
click at [164, 24] on icon at bounding box center [168, 18] width 13 height 13
type input "14"
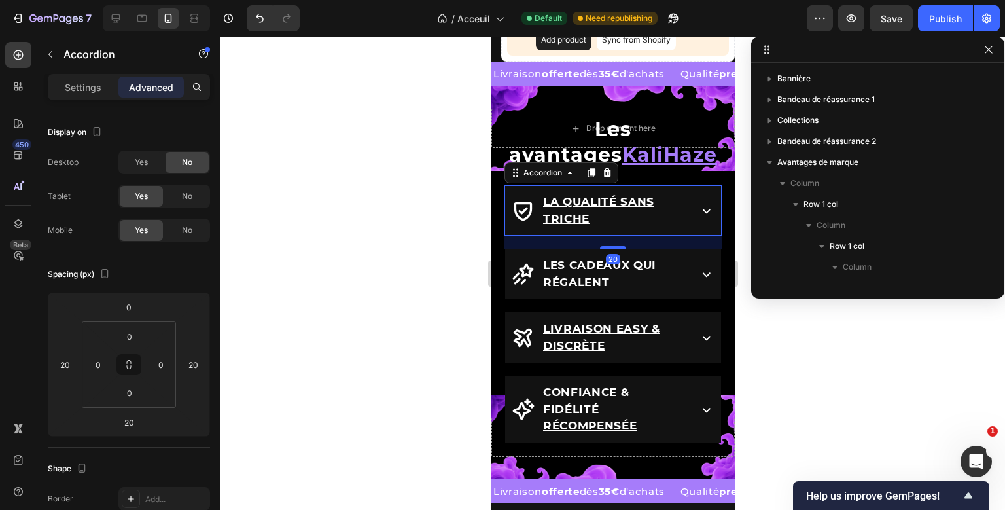
scroll to position [247, 0]
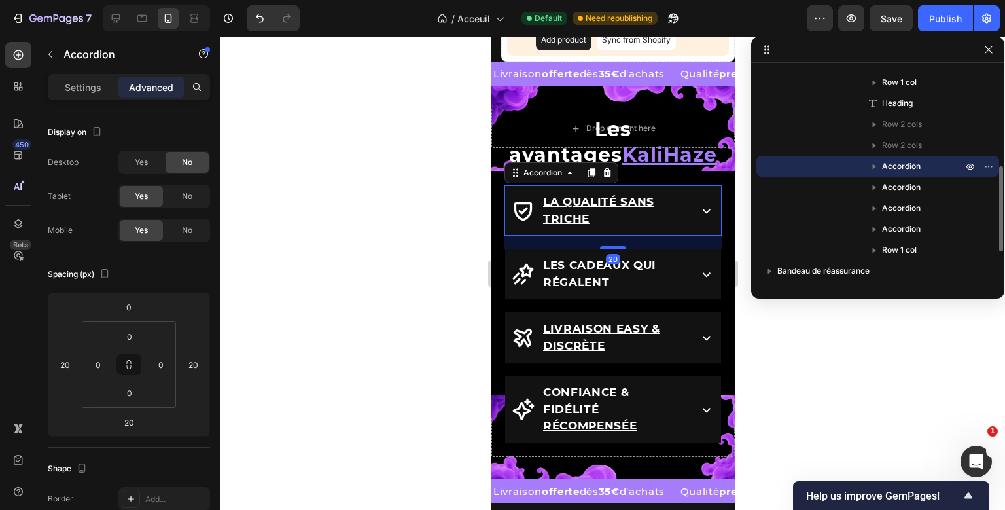
click at [506, 220] on div "Drop element here Row Les avantages KaliHaze Heading La qualité sans [PERSON_NA…" at bounding box center [612, 282] width 243 height 393
click at [77, 90] on p "Settings" at bounding box center [83, 87] width 37 height 14
type input "0"
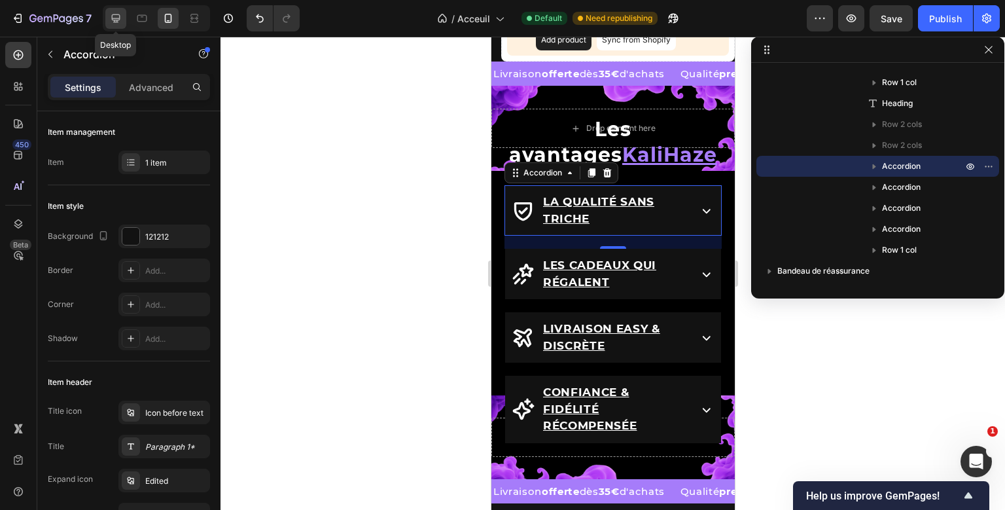
click at [119, 22] on icon at bounding box center [115, 18] width 13 height 13
type input "8"
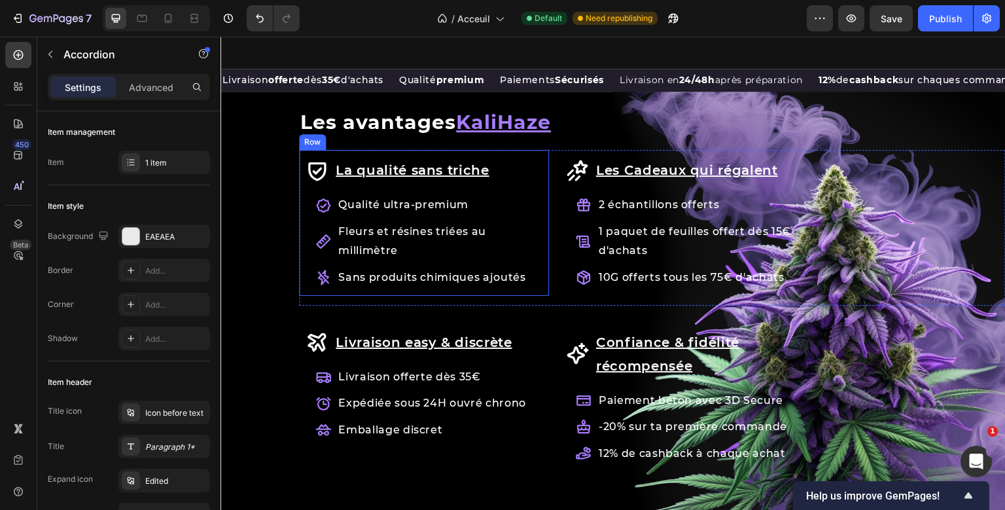
scroll to position [1518, 0]
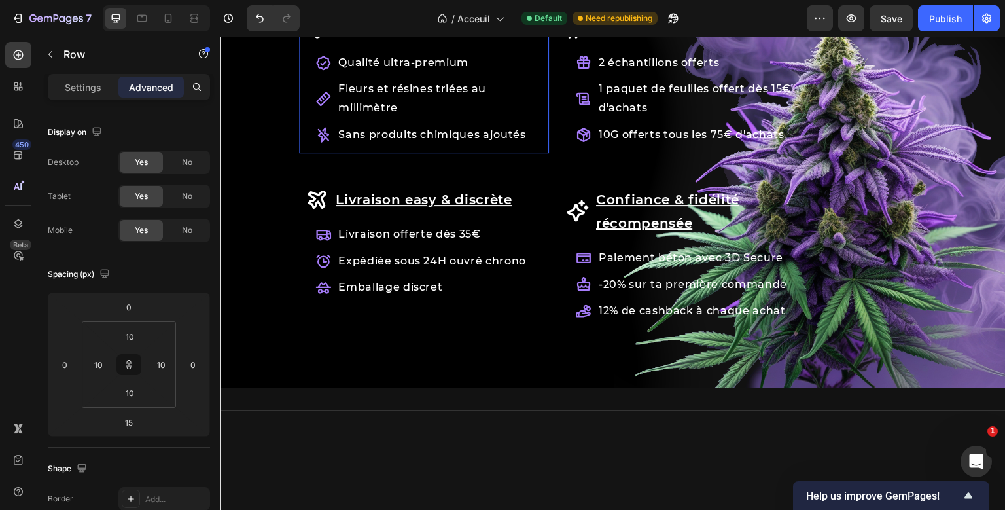
click at [304, 226] on div "Row Les avantages KaliHaze Heading La qualité sans [PERSON_NAME] Item List Qual…" at bounding box center [652, 162] width 706 height 387
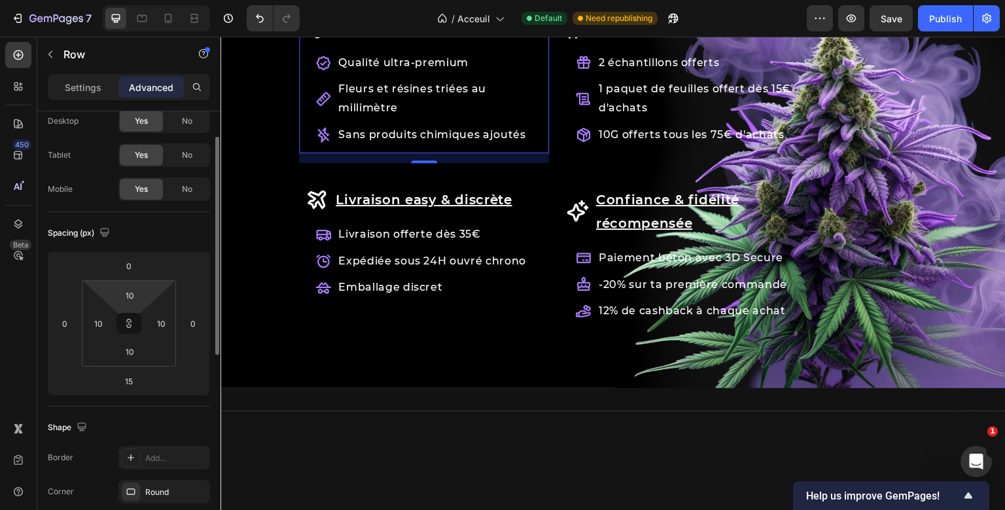
scroll to position [36, 0]
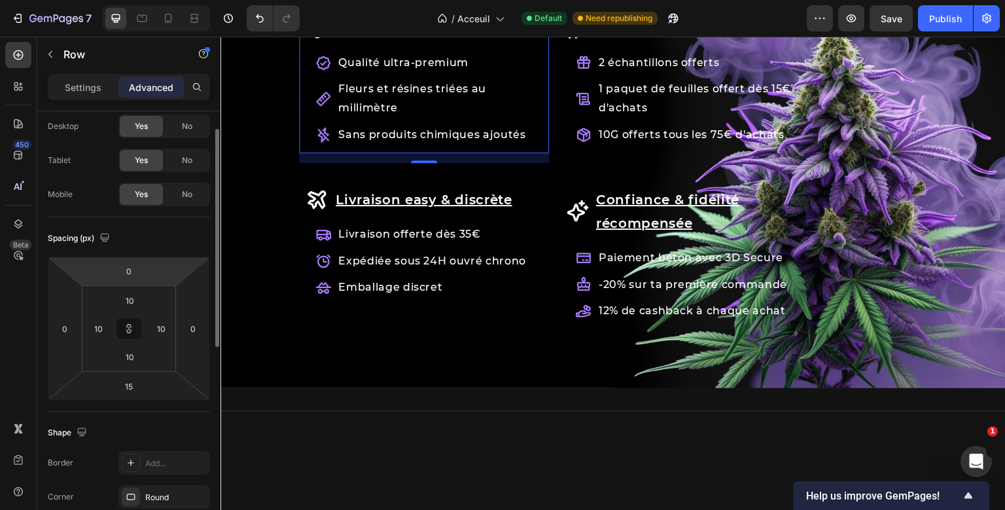
click at [85, 76] on div "Settings Advanced" at bounding box center [129, 87] width 162 height 26
click at [83, 82] on p "Settings" at bounding box center [83, 87] width 37 height 14
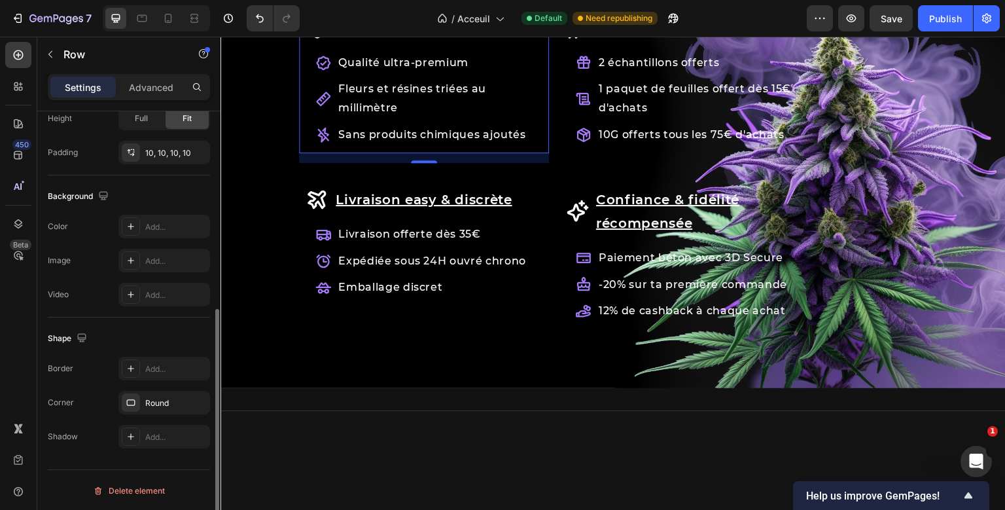
scroll to position [358, 0]
click at [148, 230] on div "Add..." at bounding box center [175, 230] width 61 height 12
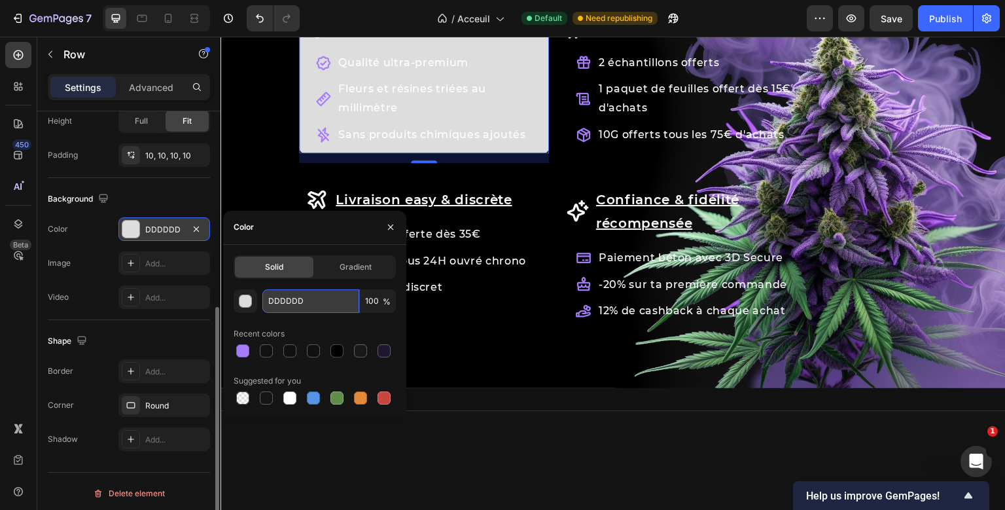
click at [287, 300] on input "DDDDDD" at bounding box center [310, 301] width 97 height 24
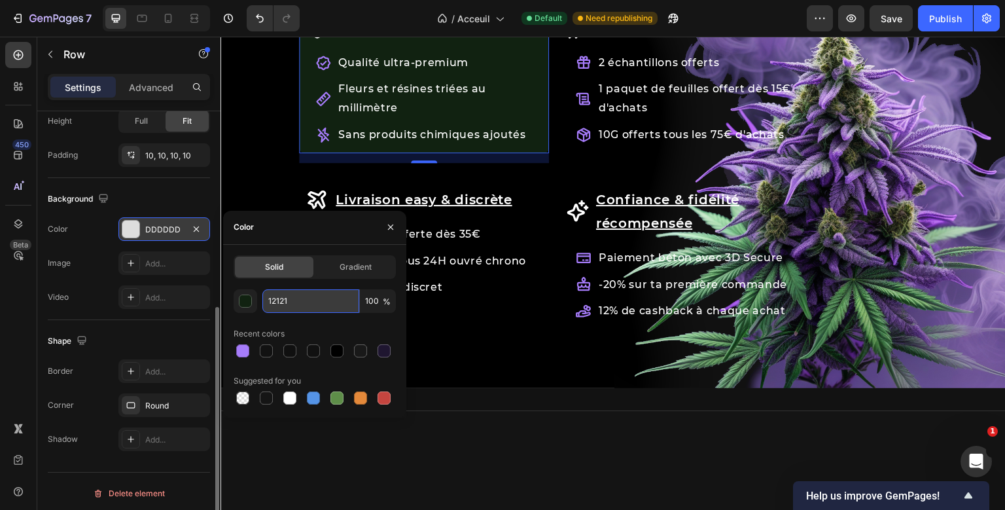
type input "121212"
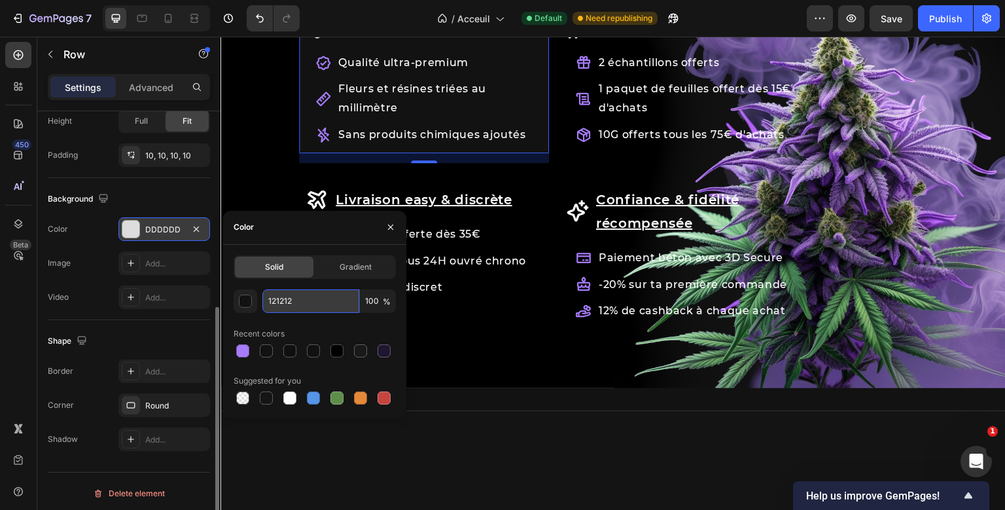
click at [292, 304] on input "121212" at bounding box center [310, 301] width 97 height 24
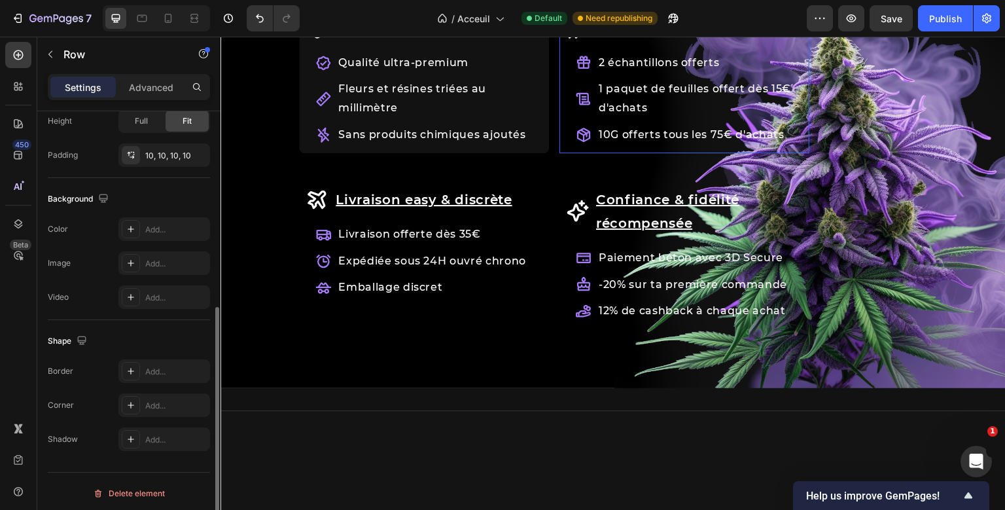
click at [562, 120] on div "Les Cadeaux qui régalent Item List 2 échantillons offerts 1 [PERSON_NAME] de fe…" at bounding box center [684, 80] width 250 height 145
click at [144, 213] on div "Background The changes might be hidden by the video. Color Add... Image Add... …" at bounding box center [129, 249] width 162 height 142
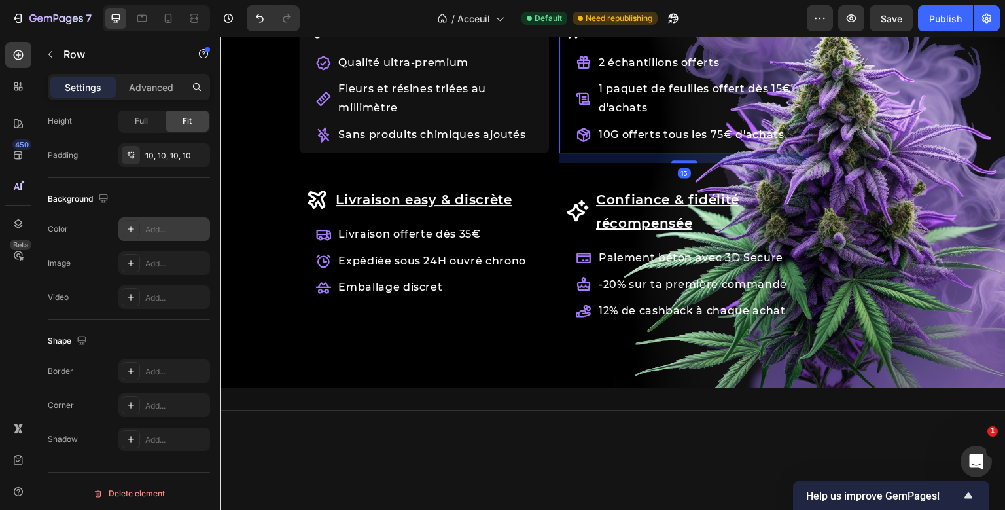
click at [144, 232] on div "Add..." at bounding box center [164, 229] width 92 height 24
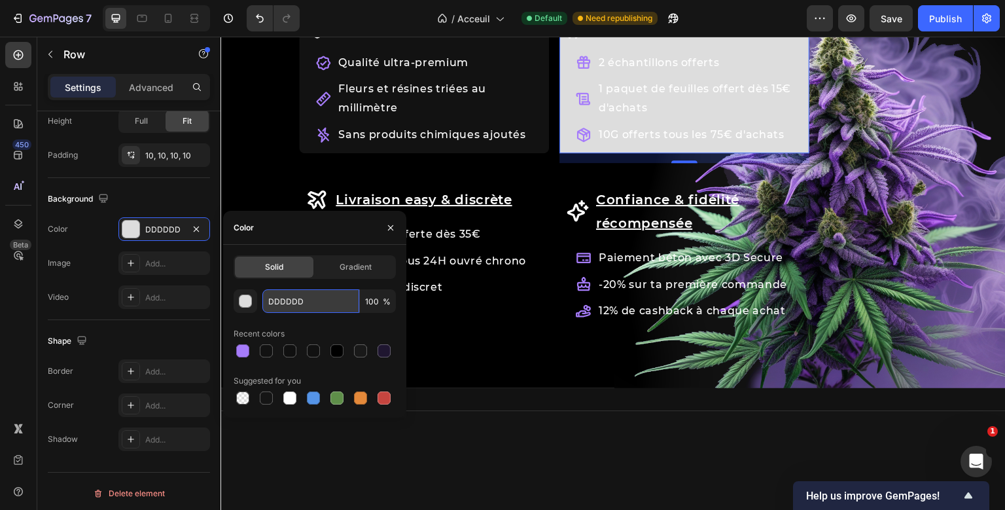
click at [280, 302] on input "DDDDDD" at bounding box center [310, 301] width 97 height 24
paste input "121212"
type input "121212"
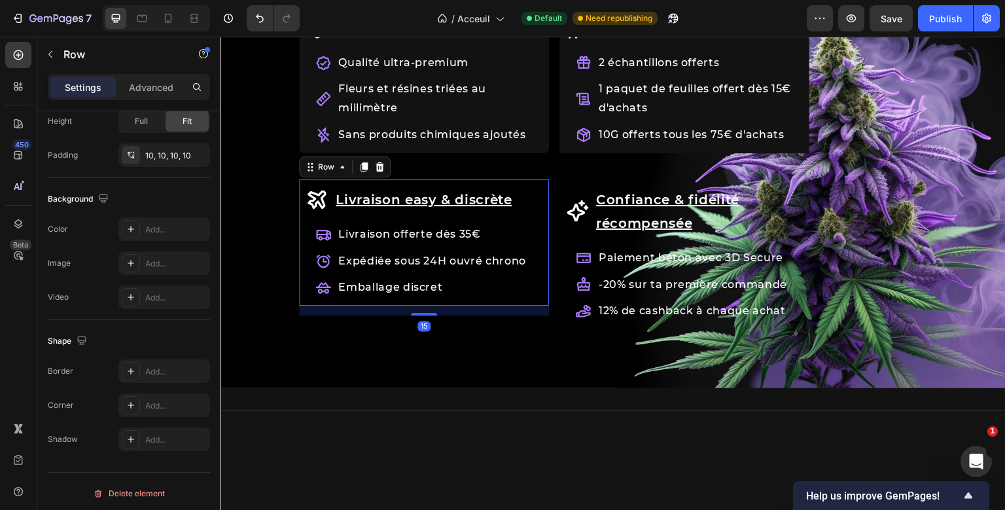
click at [548, 242] on div "Livraison easy & discrète Item List Livraison offerte dès 35€ Expédiée sous 24H…" at bounding box center [424, 242] width 250 height 126
click at [156, 229] on div "Add..." at bounding box center [175, 230] width 61 height 12
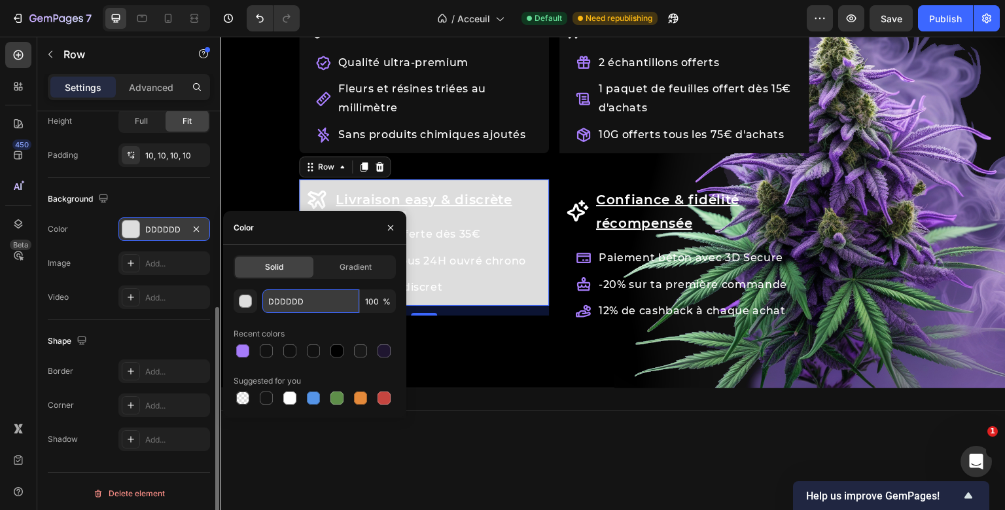
click at [292, 307] on input "DDDDDD" at bounding box center [310, 301] width 97 height 24
paste input "121212"
type input "121212"
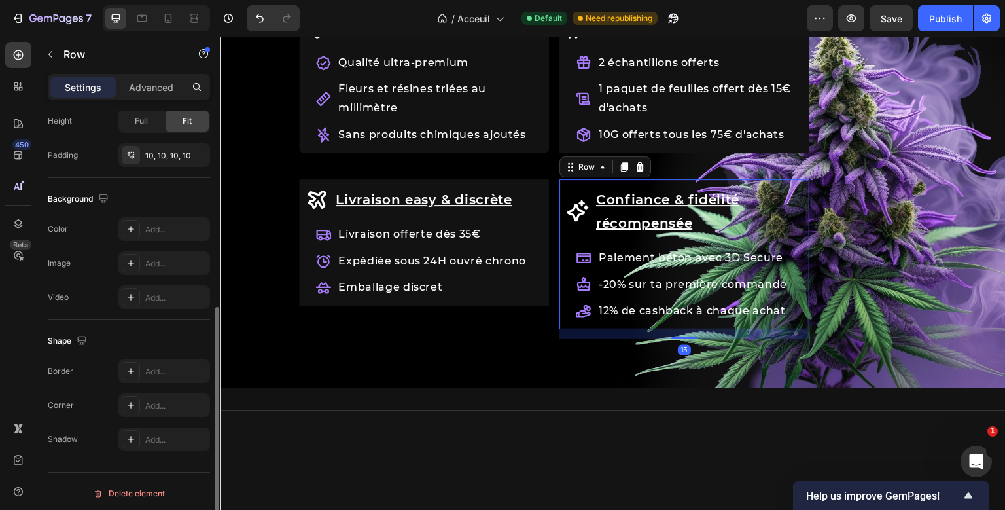
click at [563, 277] on div "Confiance & fidélité récompensée Item List Paiement béton avec 3D Secure -20% s…" at bounding box center [684, 254] width 250 height 150
click at [145, 226] on div "Add..." at bounding box center [164, 229] width 92 height 24
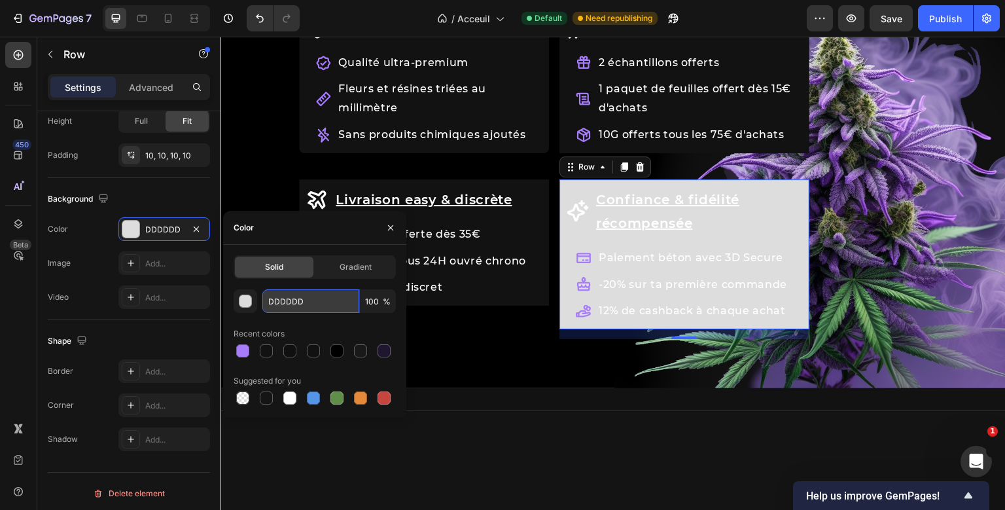
click at [293, 305] on input "DDDDDD" at bounding box center [310, 301] width 97 height 24
paste input "121212"
type input "121212"
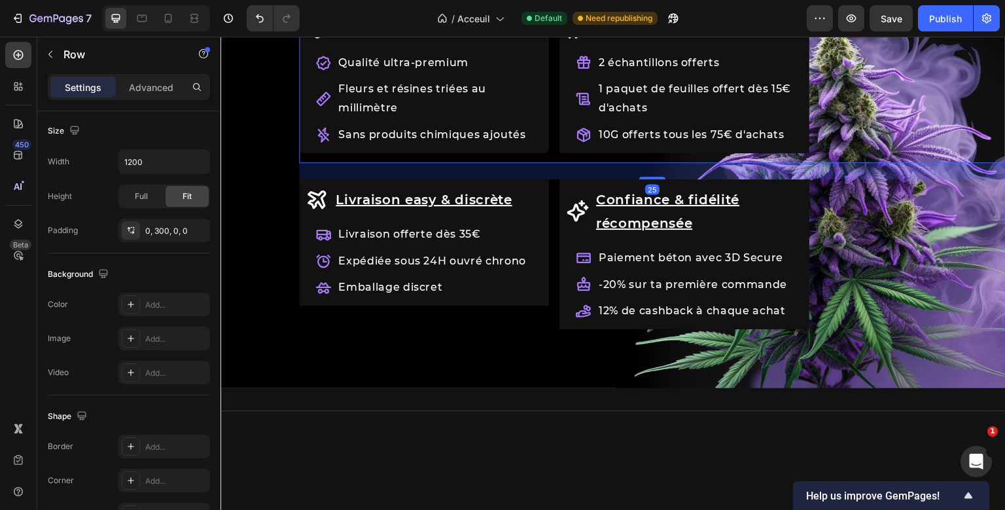
click at [836, 113] on div "La qualité sans [PERSON_NAME] Item List Qualité ultra-premium Fleurs et résines…" at bounding box center [652, 85] width 706 height 155
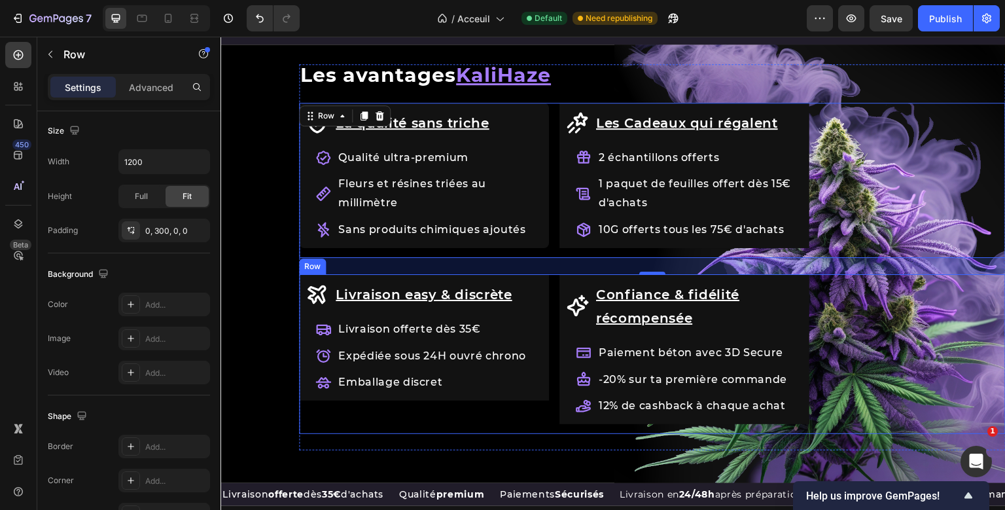
scroll to position [1452, 0]
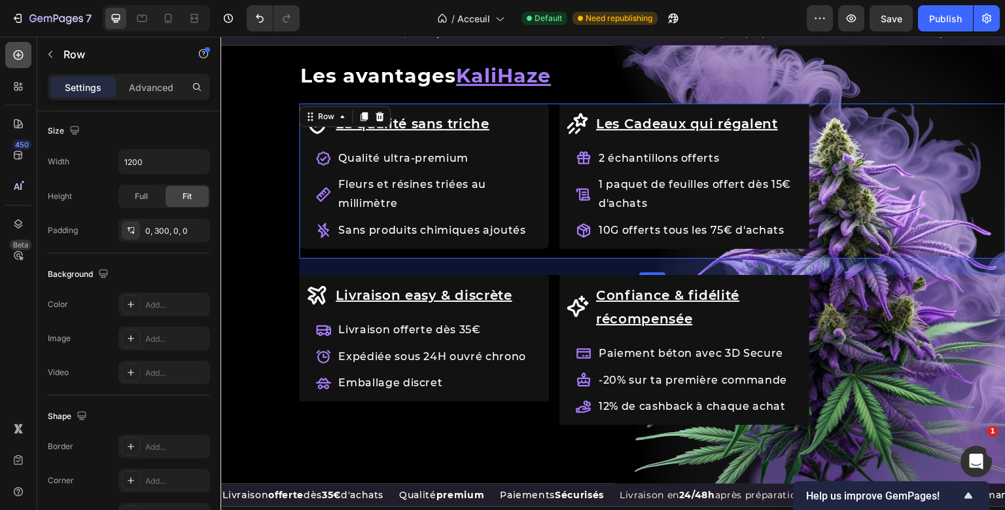
click at [19, 58] on icon at bounding box center [18, 54] width 5 height 5
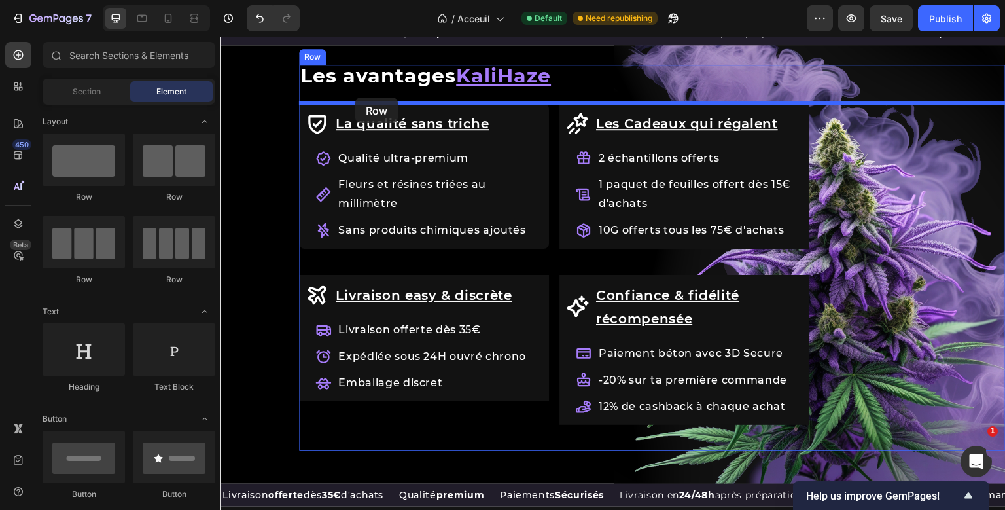
drag, startPoint x: 323, startPoint y: 207, endPoint x: 355, endPoint y: 97, distance: 114.5
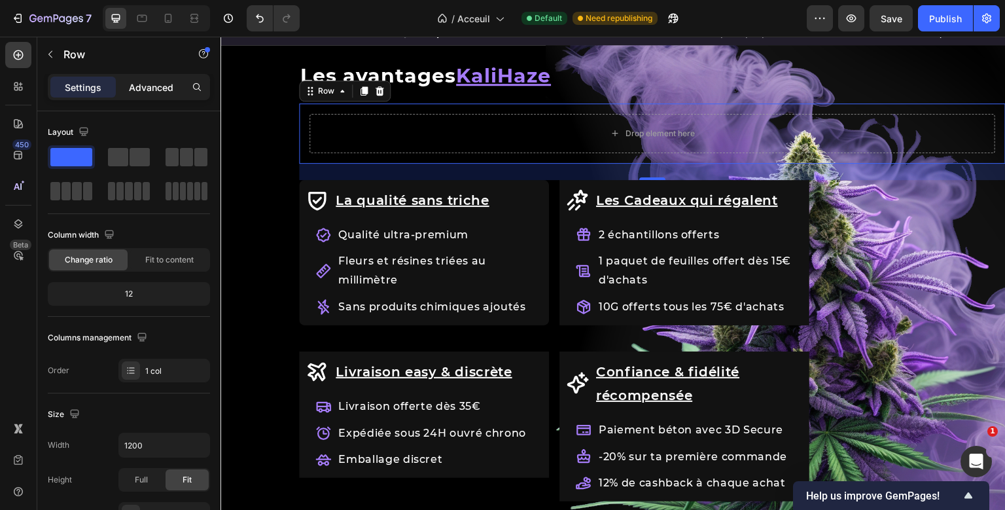
click at [150, 82] on p "Advanced" at bounding box center [151, 87] width 44 height 14
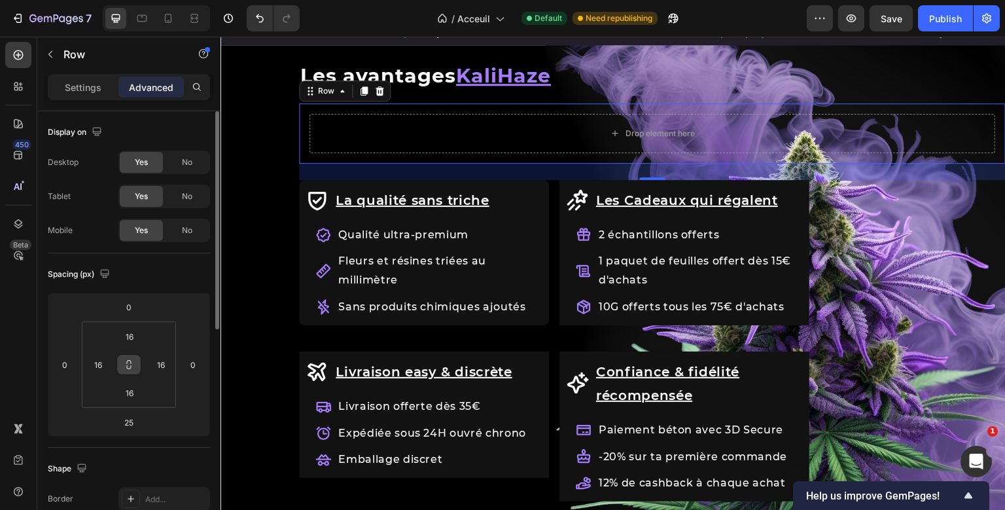
click at [128, 364] on icon at bounding box center [129, 364] width 10 height 10
click at [131, 334] on input "16" at bounding box center [129, 336] width 26 height 20
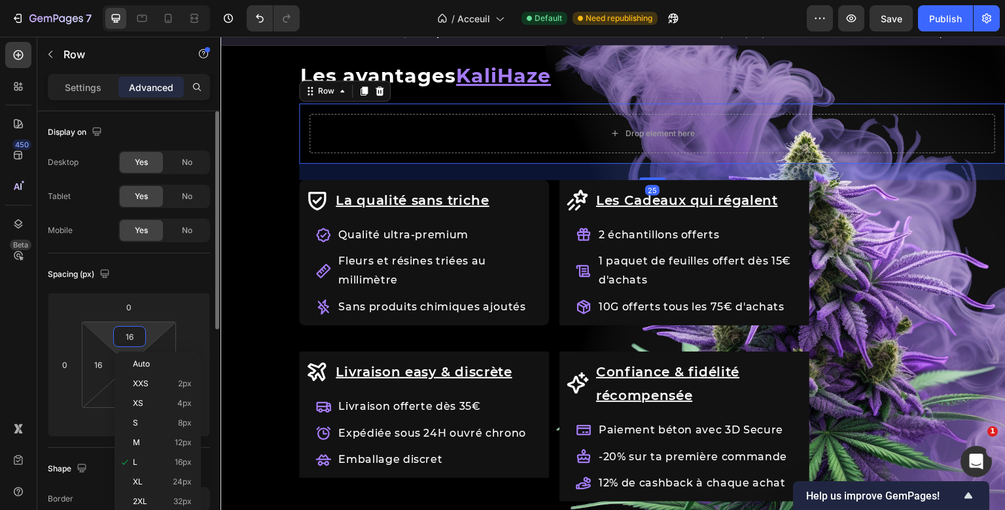
type input "0"
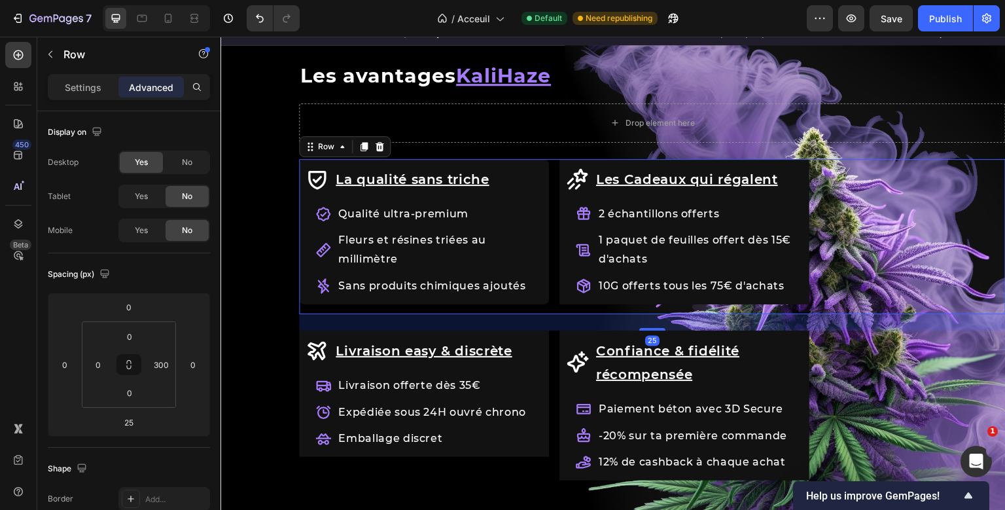
scroll to position [358, 0]
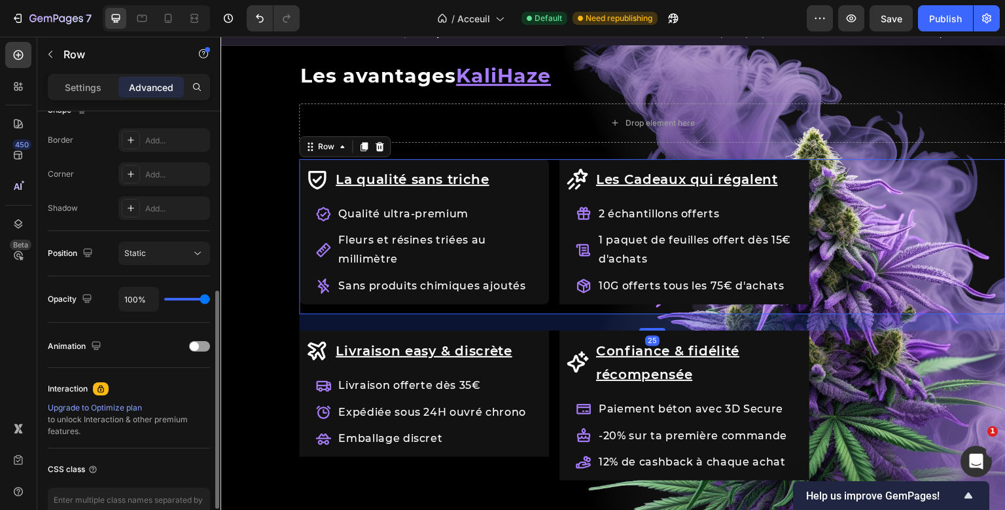
click at [552, 173] on div "La qualité sans [PERSON_NAME] Item List Qualité ultra-premium Fleurs et résines…" at bounding box center [652, 236] width 706 height 155
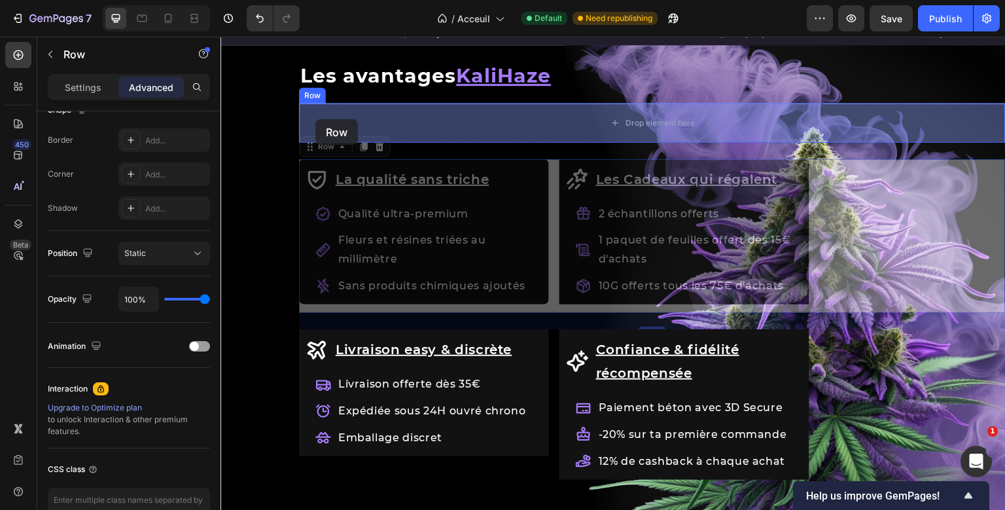
drag, startPoint x: 305, startPoint y: 147, endPoint x: 315, endPoint y: 120, distance: 29.2
click at [315, 119] on div "Header Livraison offerte dès 35€ d'achats Text Block Qualité premium Text Block…" at bounding box center [612, 89] width 785 height 3010
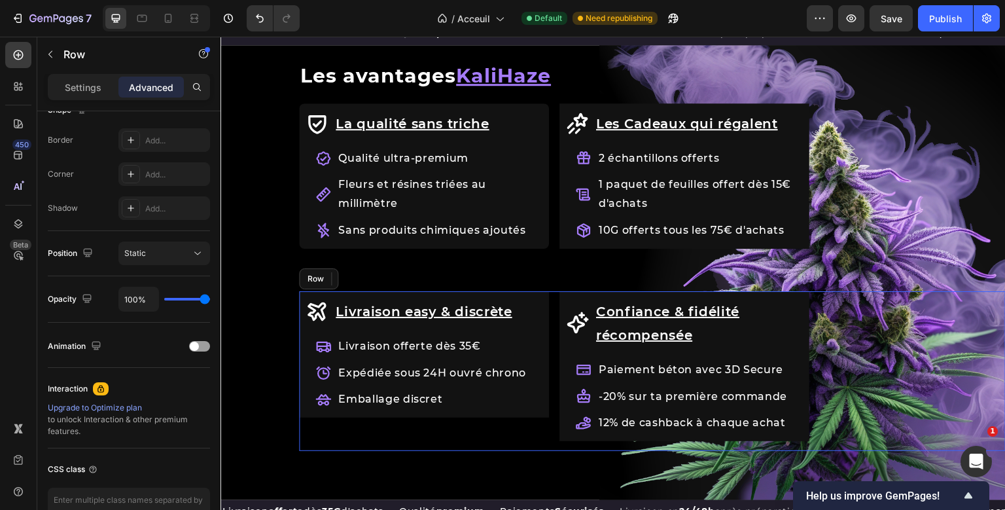
click at [552, 323] on div "Row Les avantages KaliHaze Heading La qualité sans [PERSON_NAME] Item List Qual…" at bounding box center [652, 266] width 706 height 403
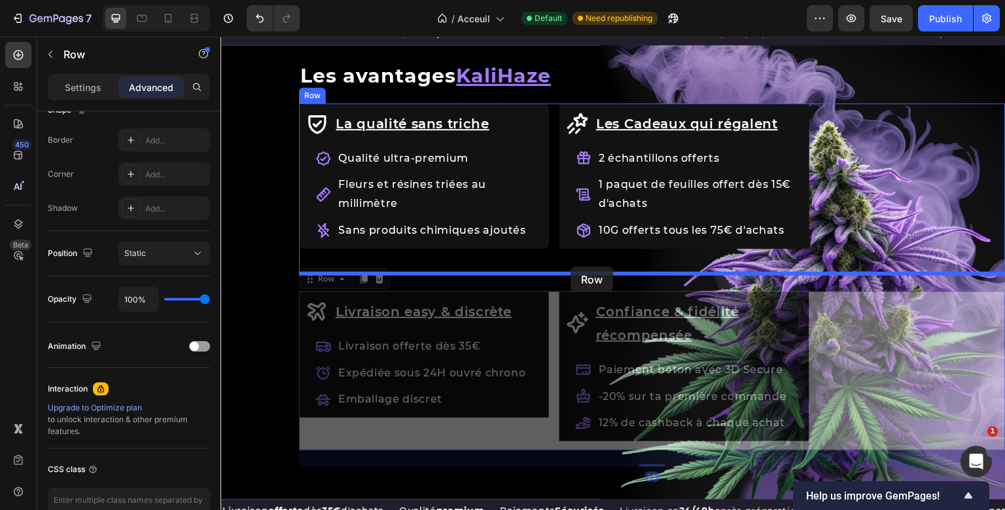
drag, startPoint x: 308, startPoint y: 274, endPoint x: 570, endPoint y: 266, distance: 262.4
click at [570, 266] on div "Header Livraison offerte dès 35€ d'achats Text Block Qualité premium Text Block…" at bounding box center [612, 69] width 785 height 2970
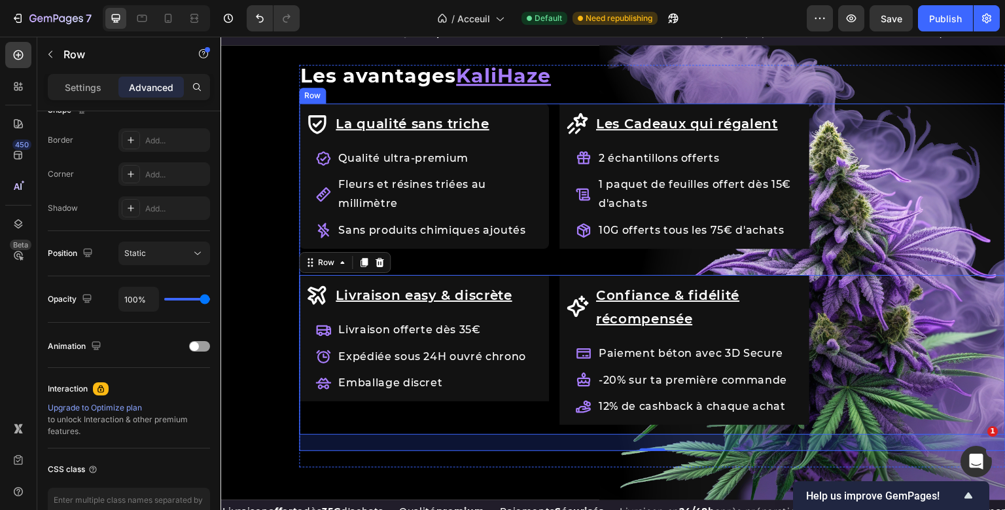
click at [641, 261] on div "Row Les avantages KaliHaze Heading La qualité sans [PERSON_NAME] Item List Qual…" at bounding box center [652, 266] width 706 height 403
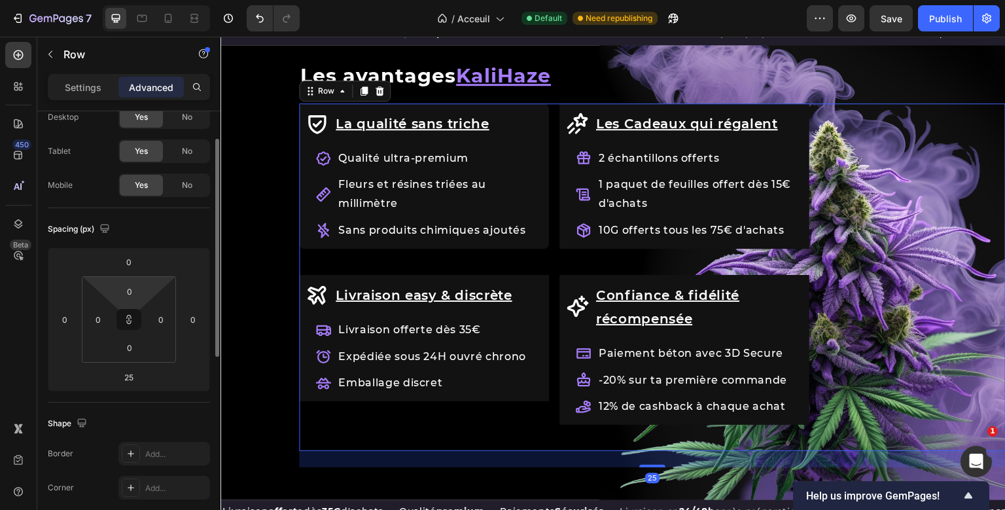
scroll to position [44, 0]
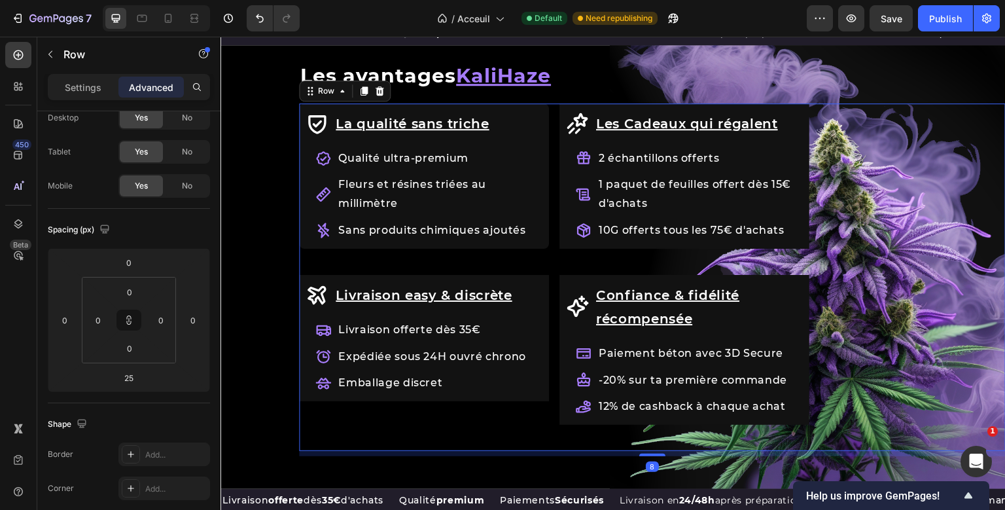
drag, startPoint x: 652, startPoint y: 464, endPoint x: 657, endPoint y: 425, distance: 40.2
click at [657, 424] on div "La qualité sans [PERSON_NAME] Item List Qualité ultra-premium Fleurs et résines…" at bounding box center [652, 277] width 706 height 348
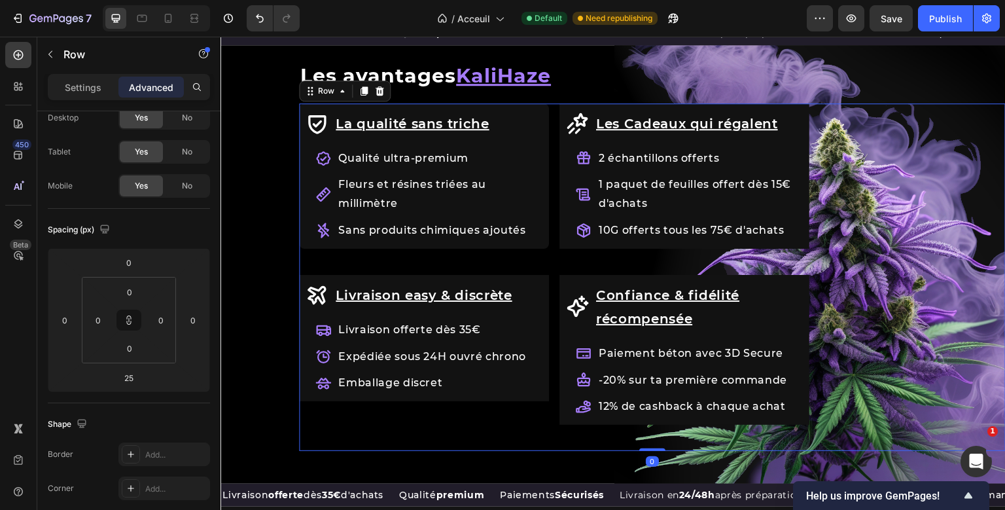
type input "0"
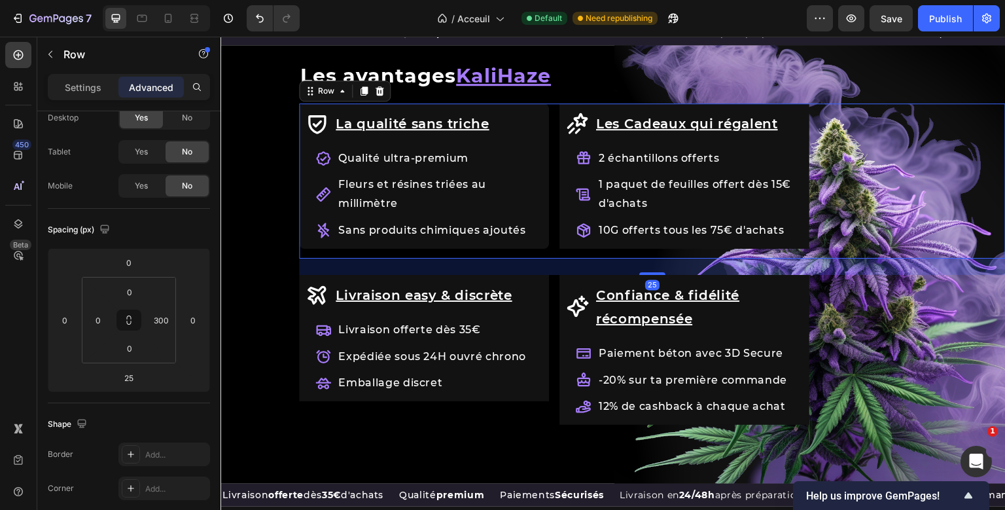
click at [839, 169] on div "La qualité sans [PERSON_NAME] Item List Qualité ultra-premium Fleurs et résines…" at bounding box center [652, 277] width 706 height 348
click at [163, 326] on input "300" at bounding box center [161, 320] width 20 height 20
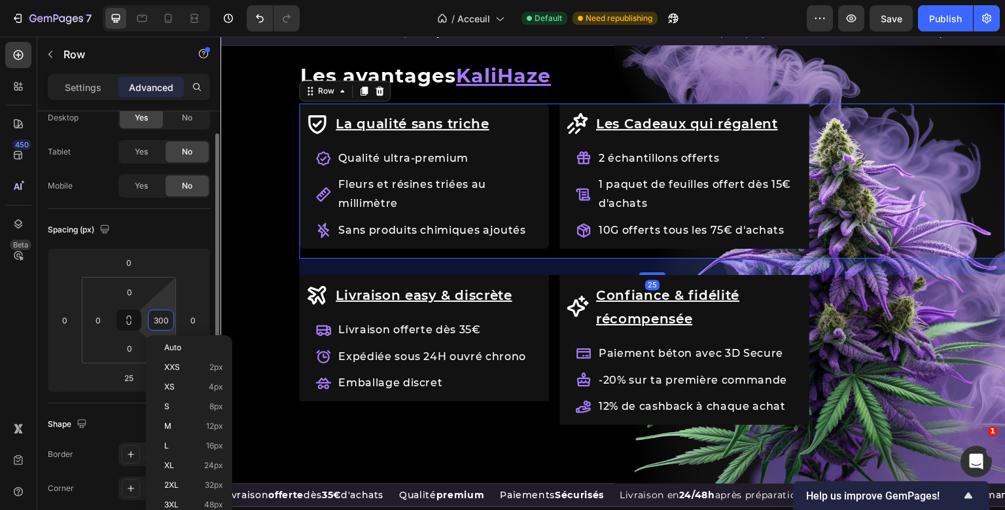
type input "0"
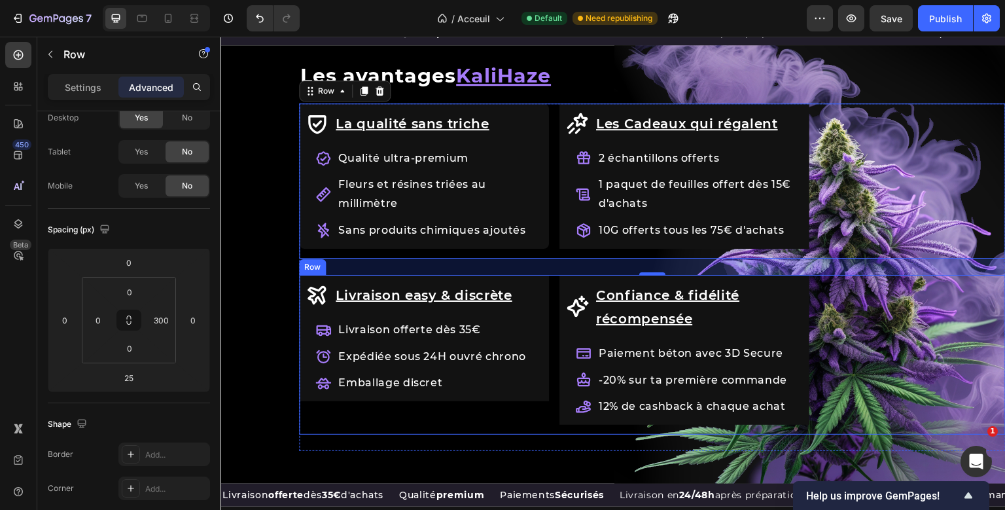
click at [873, 291] on div "Livraison easy & discrète Item List Livraison offerte dès 35€ Expédiée sous 24H…" at bounding box center [652, 355] width 706 height 160
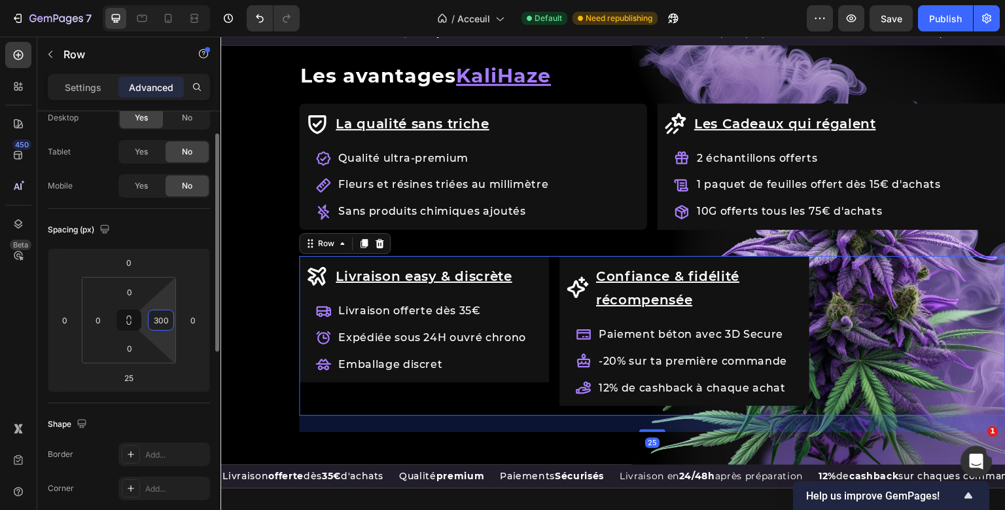
click at [164, 318] on input "300" at bounding box center [161, 320] width 20 height 20
type input "0"
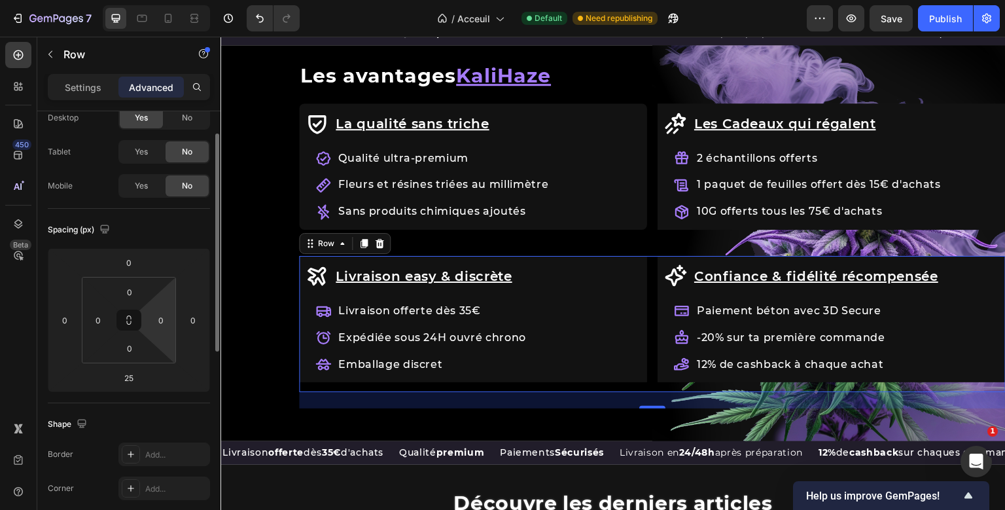
click at [187, 231] on div "Spacing (px)" at bounding box center [129, 229] width 162 height 21
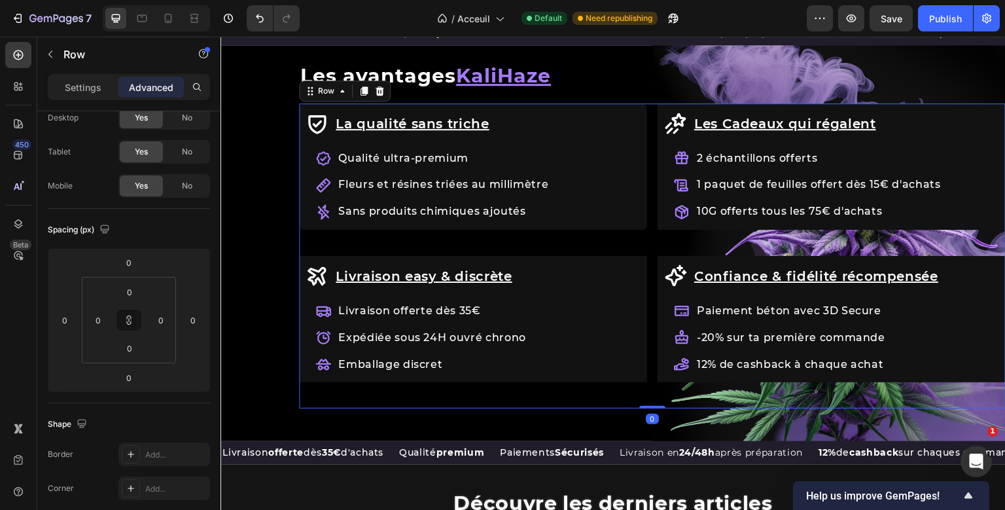
click at [657, 242] on div "Row Les avantages KaliHaze Heading La qualité sans [PERSON_NAME] Item List Qual…" at bounding box center [652, 237] width 706 height 344
click at [164, 321] on input "0" at bounding box center [161, 320] width 20 height 20
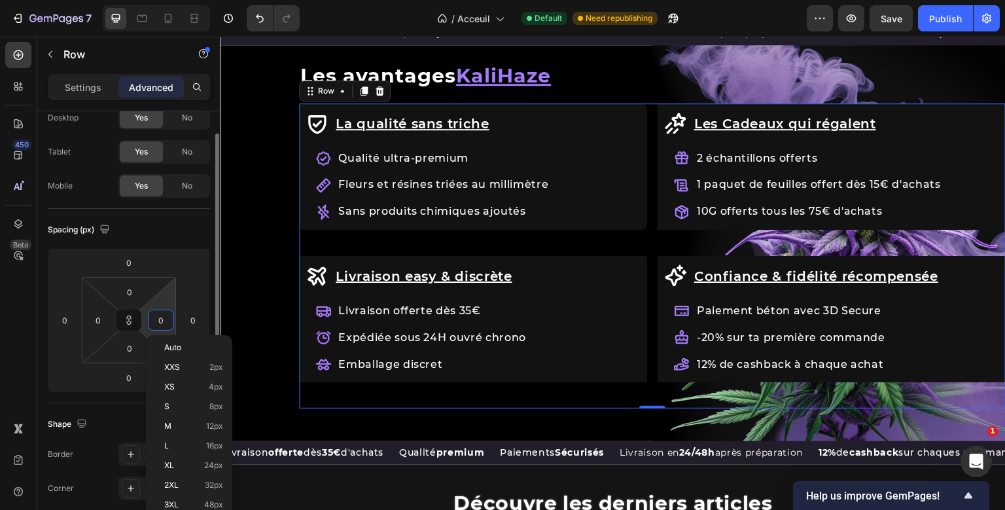
type input "2"
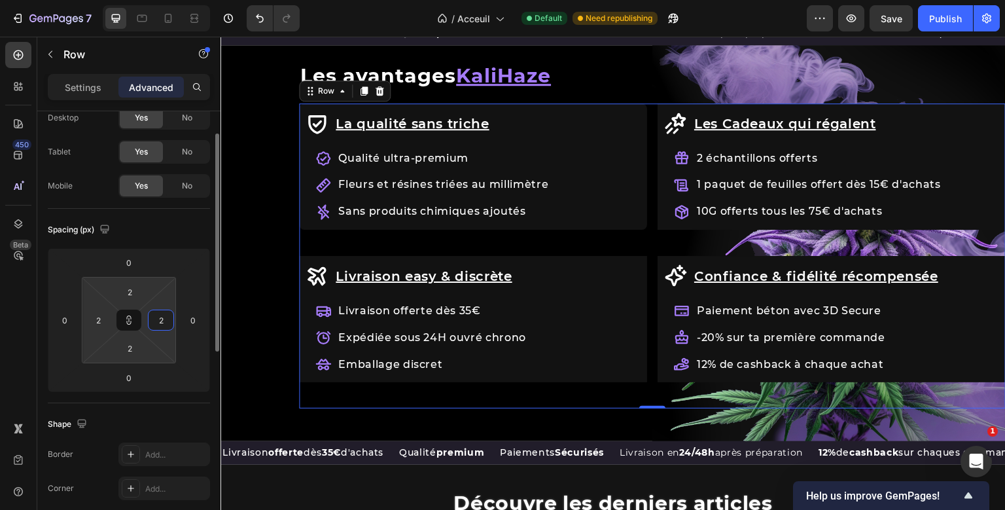
type input "20"
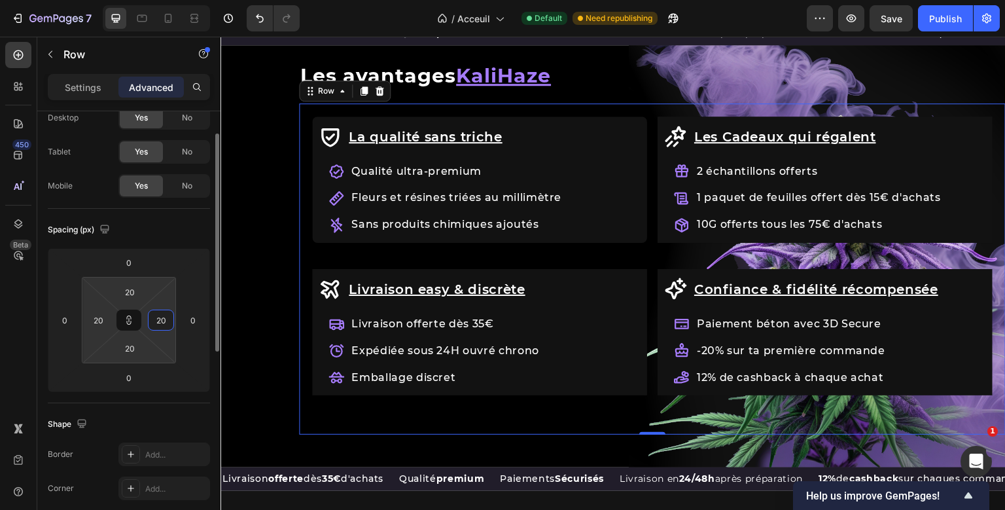
type input "200"
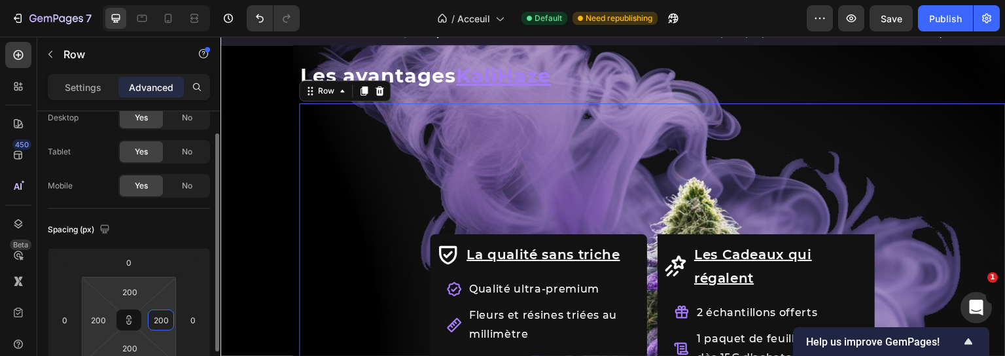
type input "200"
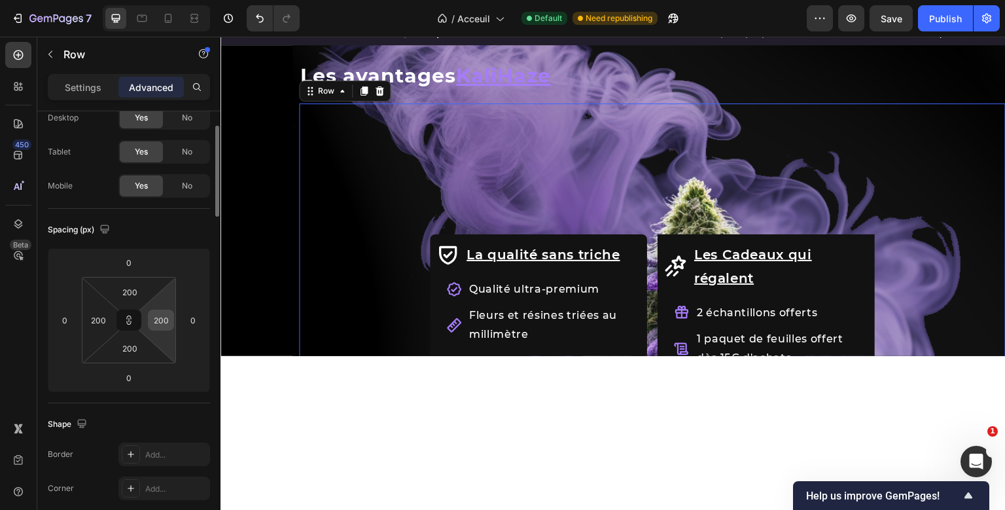
type input "20"
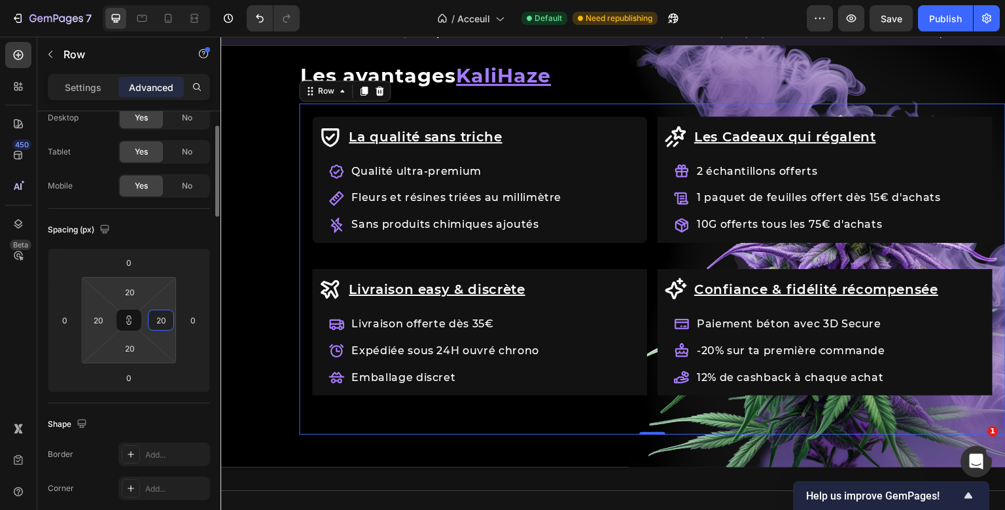
type input "2"
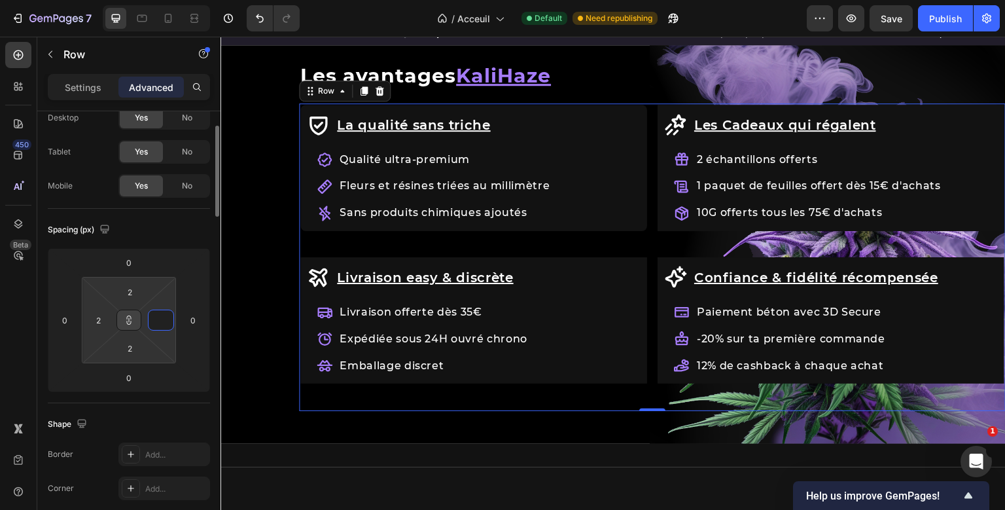
type input "0"
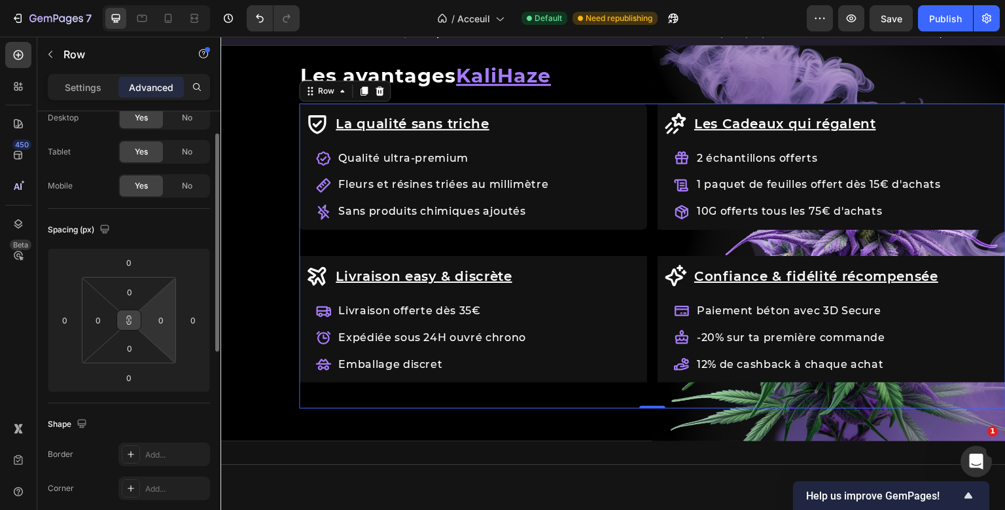
click at [130, 322] on icon at bounding box center [129, 320] width 10 height 10
click at [158, 313] on input "0" at bounding box center [161, 320] width 20 height 20
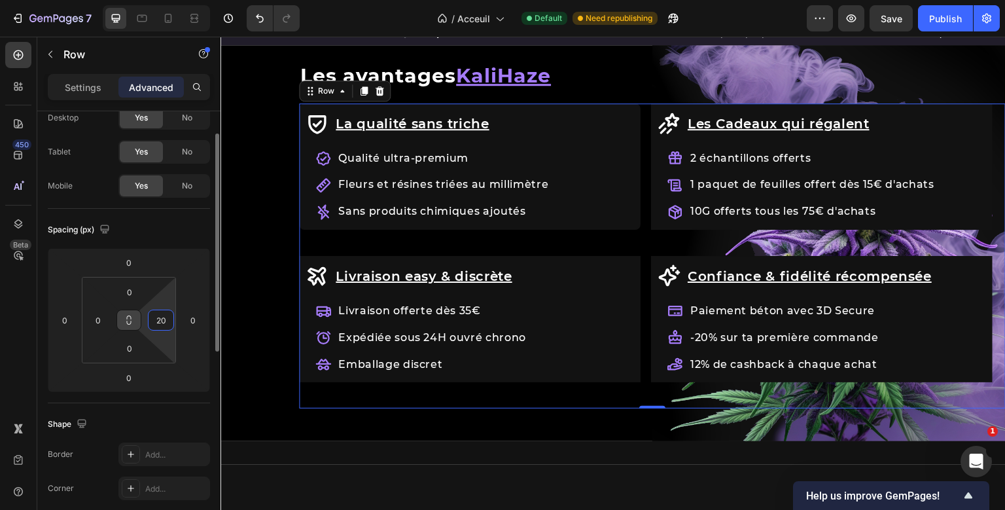
type input "200"
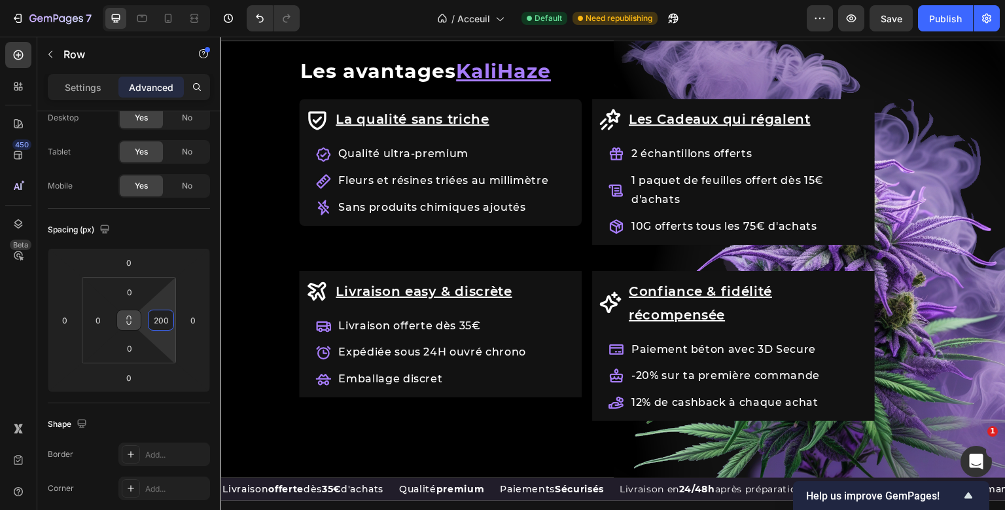
scroll to position [697, 0]
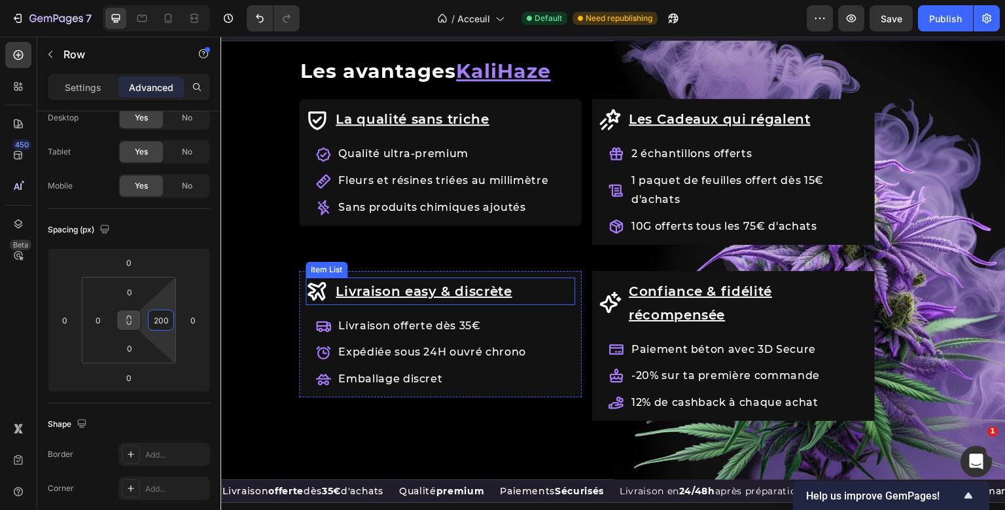
click at [445, 288] on u "Livraison easy & discrète" at bounding box center [424, 291] width 177 height 16
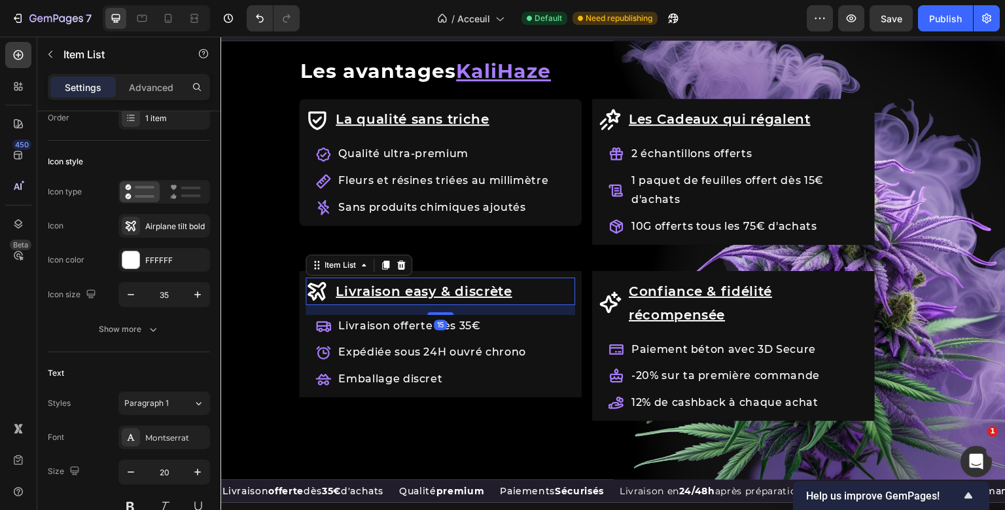
scroll to position [0, 0]
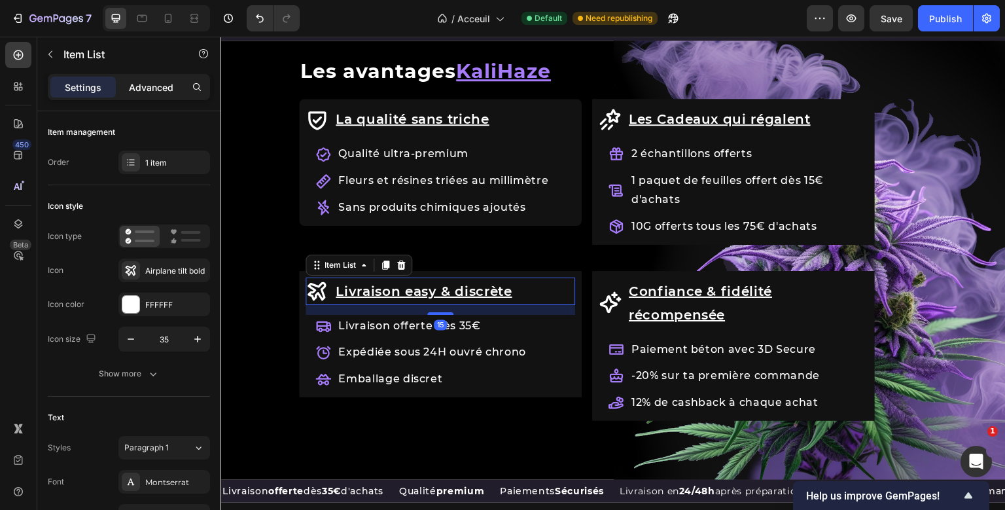
click at [169, 88] on p "Advanced" at bounding box center [151, 87] width 44 height 14
type input "100%"
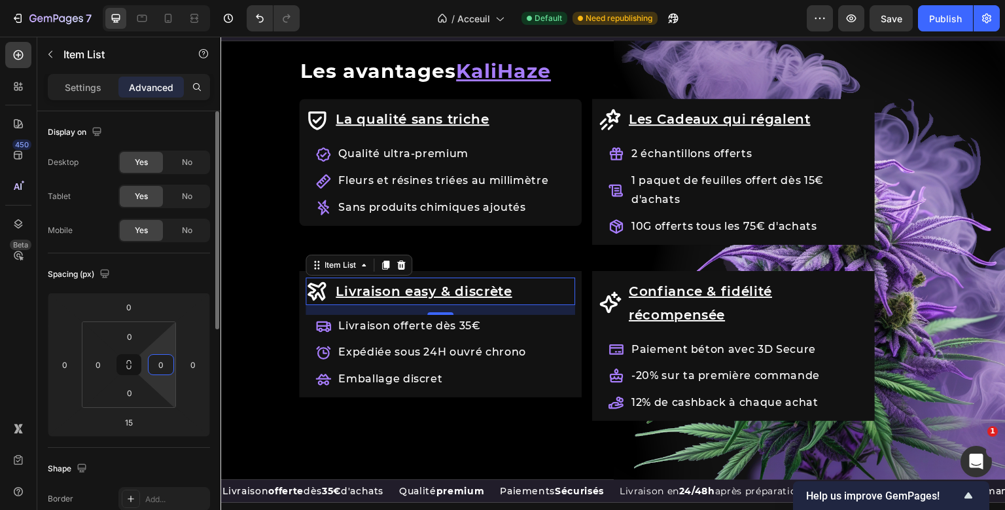
click at [166, 366] on input "0" at bounding box center [161, 365] width 20 height 20
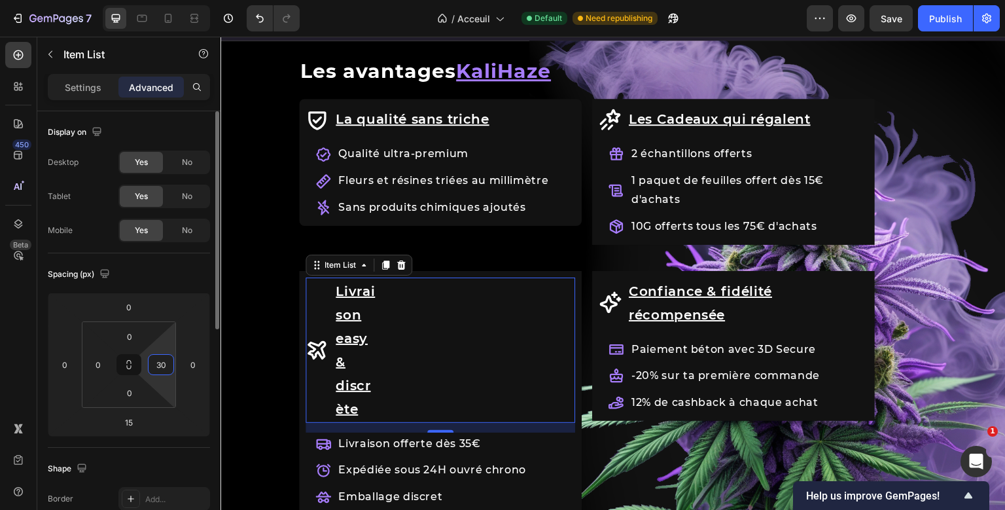
type input "3"
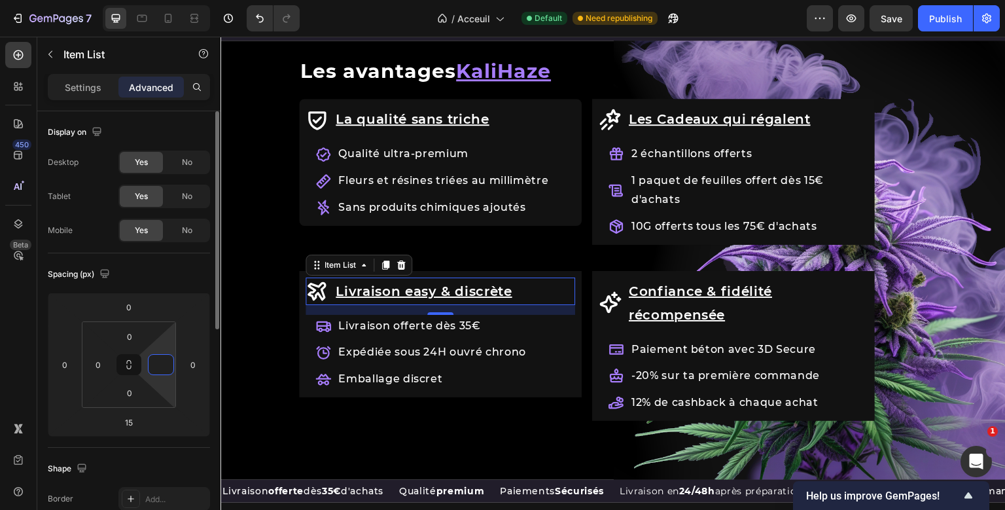
type input "0"
click at [198, 278] on div "Spacing (px)" at bounding box center [129, 274] width 162 height 21
click at [937, 16] on div "Publish" at bounding box center [945, 19] width 33 height 14
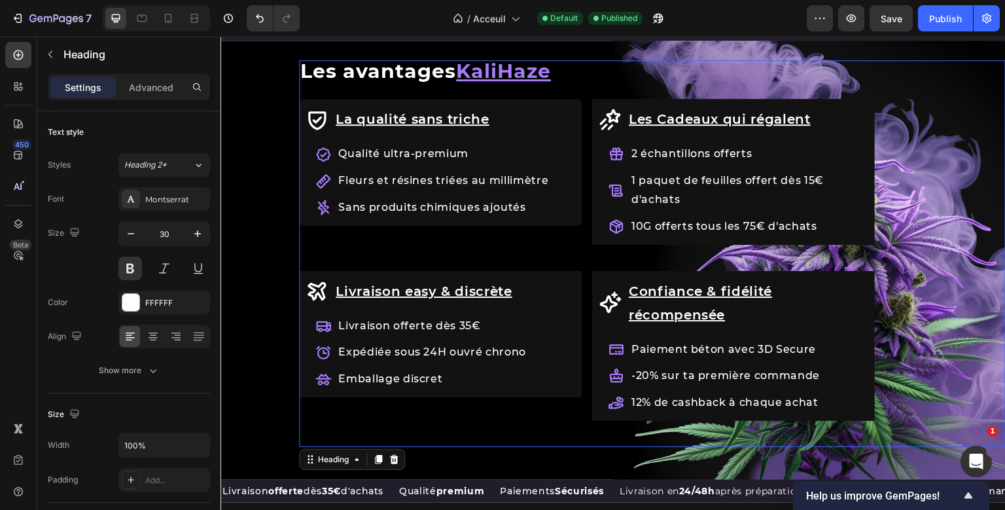
click at [498, 66] on div "Row Les avantages KaliHaze Heading 0 La qualité sans [PERSON_NAME] Item List Qu…" at bounding box center [652, 253] width 706 height 387
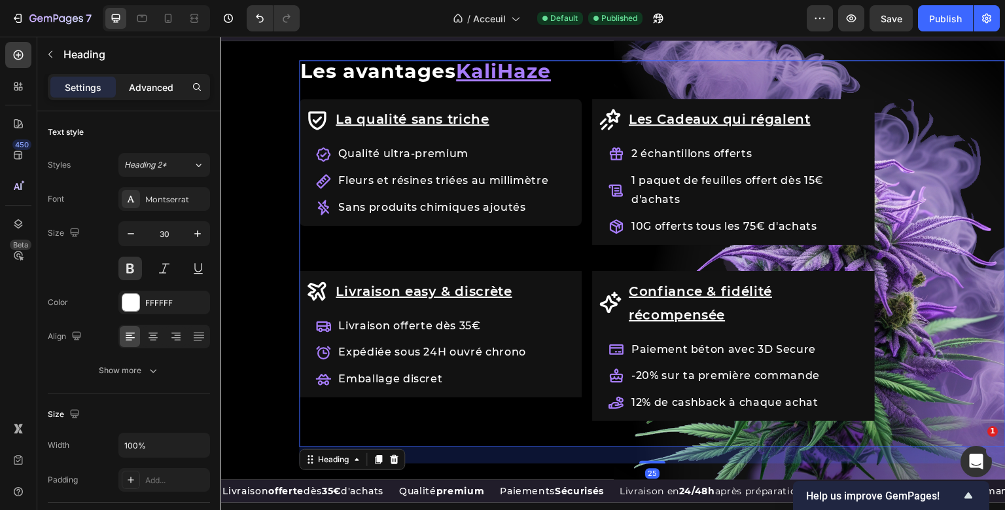
click at [162, 90] on p "Advanced" at bounding box center [151, 87] width 44 height 14
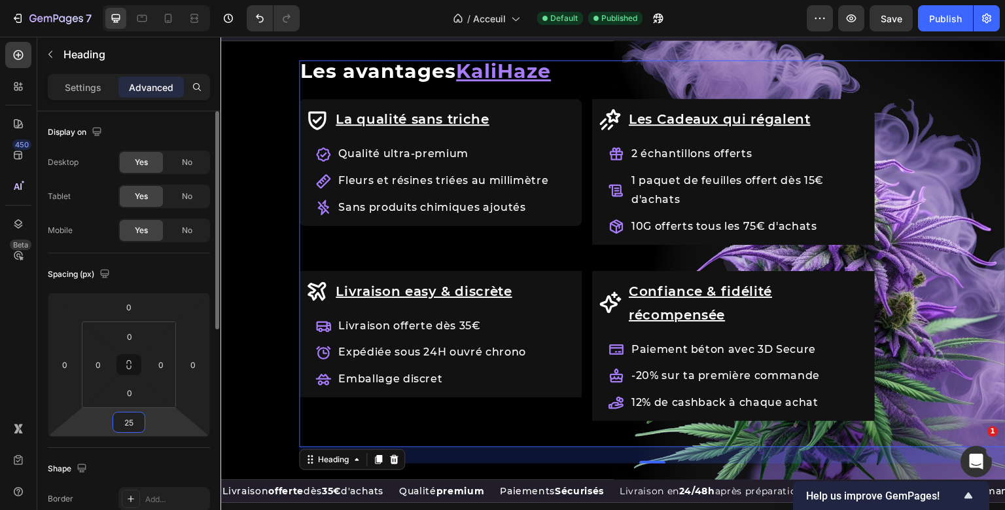
click at [133, 423] on input "25" at bounding box center [129, 422] width 26 height 20
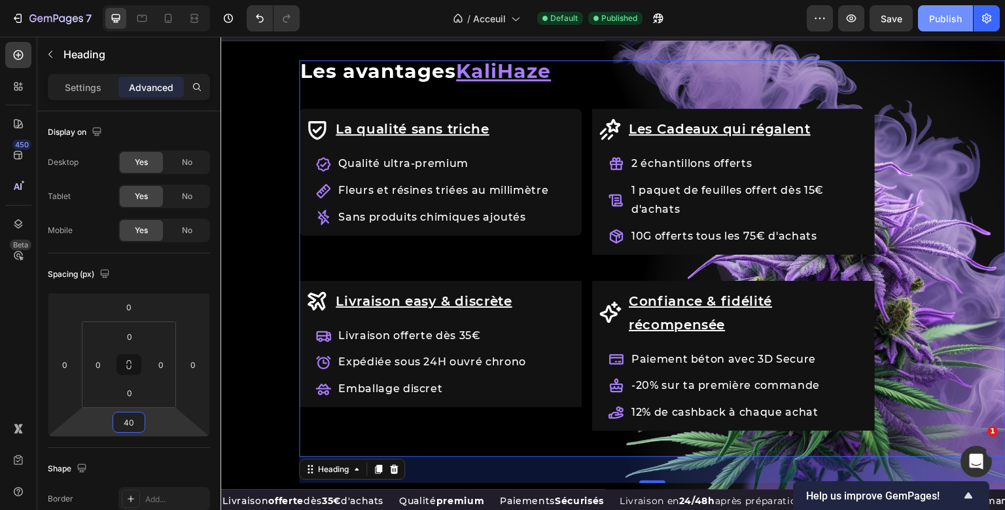
type input "40"
click at [951, 12] on div "Publish" at bounding box center [945, 19] width 33 height 14
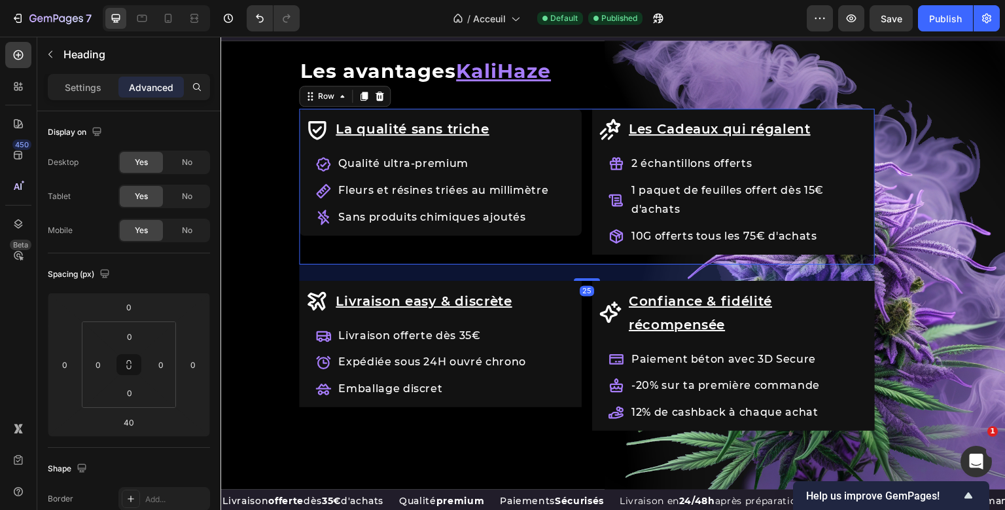
click at [604, 256] on div "La qualité sans [PERSON_NAME] Item List Qualité ultra-premium Fleurs et résines…" at bounding box center [587, 283] width 576 height 348
click at [583, 217] on div "La qualité sans [PERSON_NAME] Item List Qualité ultra-premium Fleurs et résines…" at bounding box center [587, 283] width 576 height 348
click at [80, 99] on div "Settings Advanced" at bounding box center [129, 87] width 162 height 26
click at [91, 88] on p "Settings" at bounding box center [83, 87] width 37 height 14
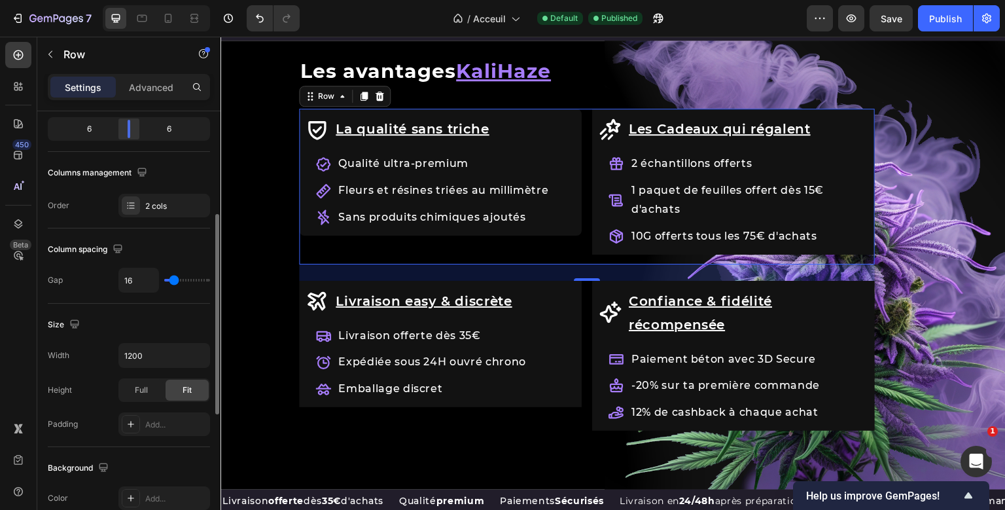
scroll to position [234, 0]
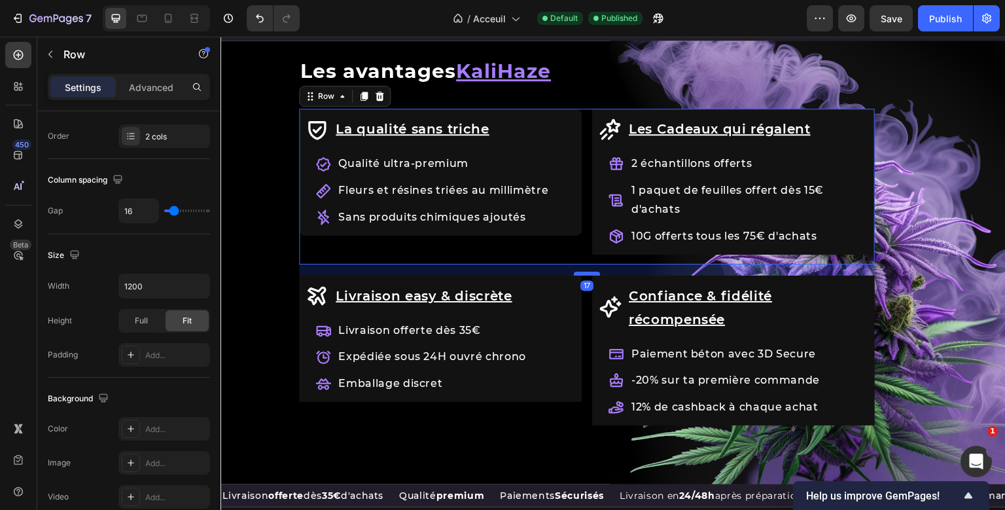
click at [591, 271] on div at bounding box center [587, 273] width 26 height 4
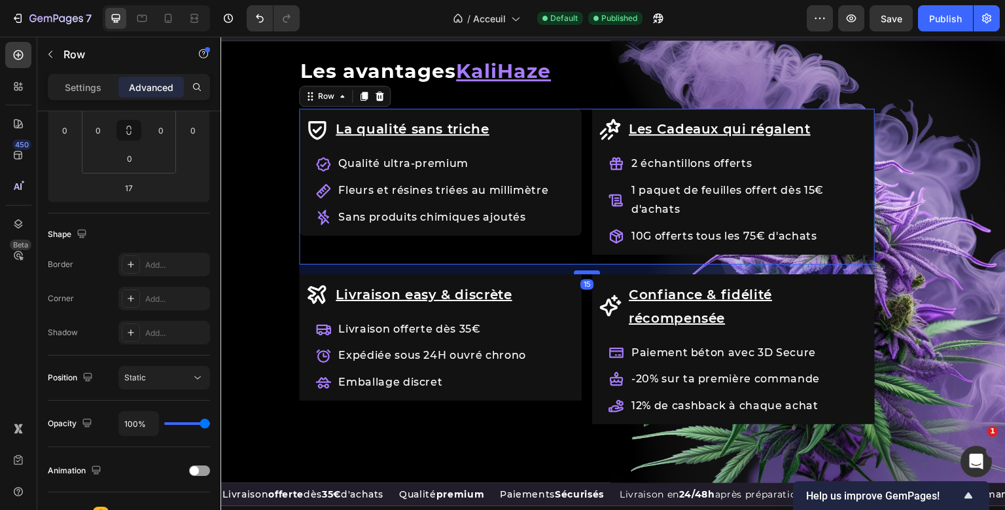
click at [591, 270] on div at bounding box center [587, 272] width 26 height 4
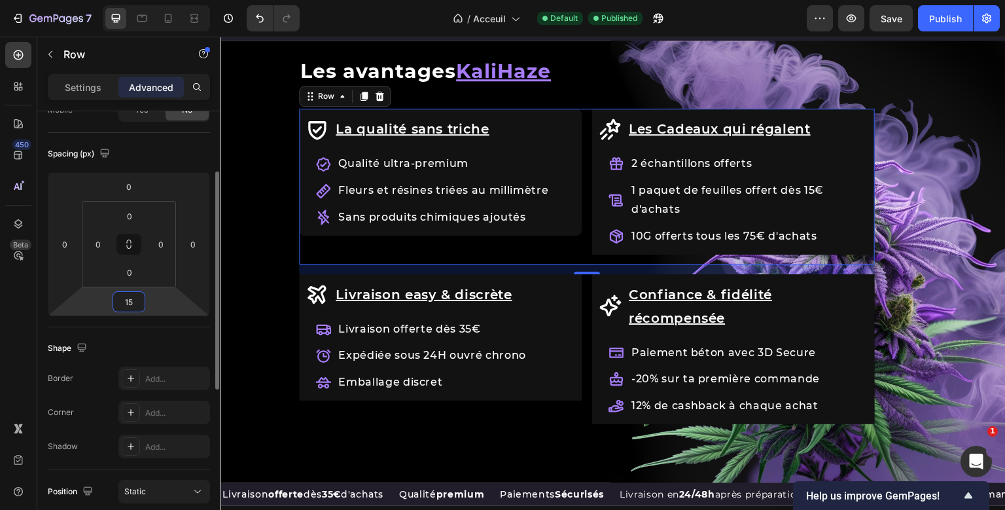
click at [135, 302] on input "15" at bounding box center [129, 302] width 26 height 20
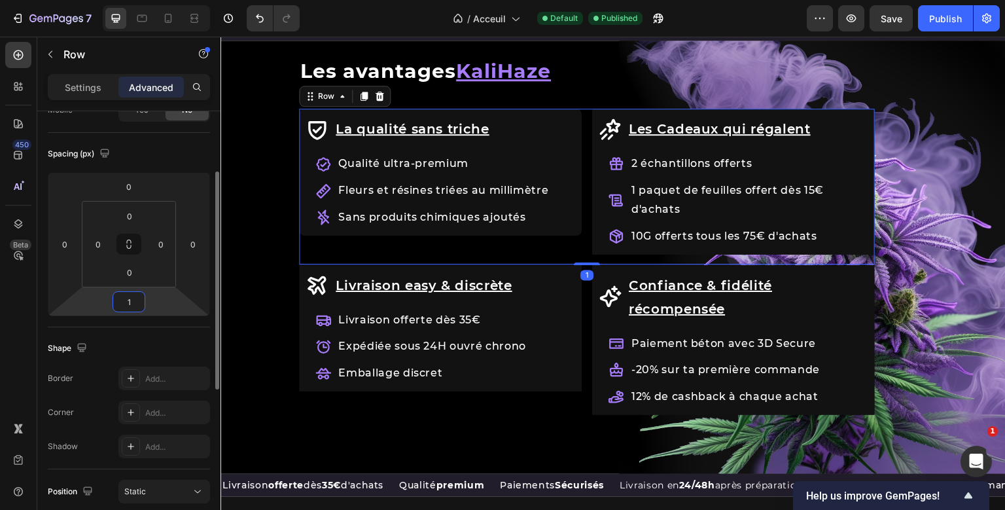
type input "16"
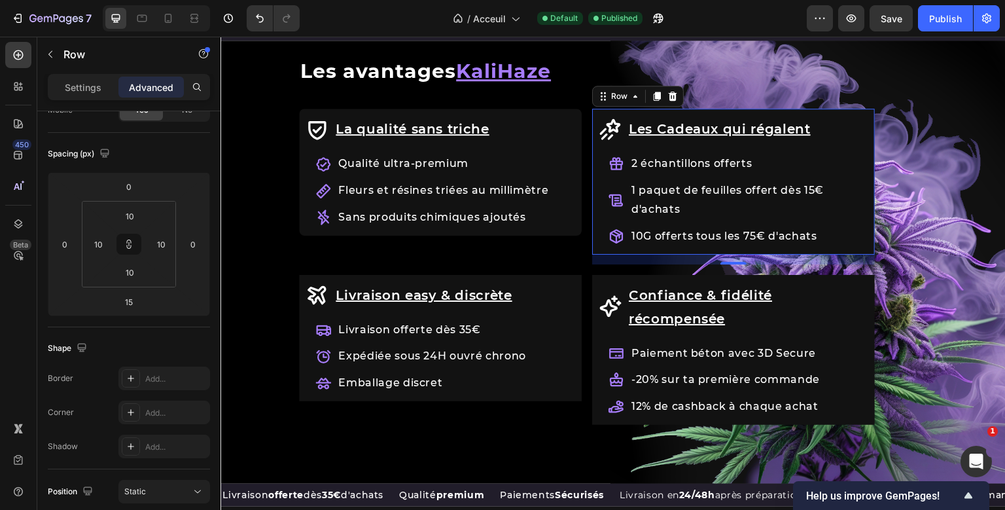
click at [599, 250] on div "Les Cadeaux qui régalent Item List 2 échantillons offerts 1 [PERSON_NAME] de fe…" at bounding box center [733, 181] width 283 height 145
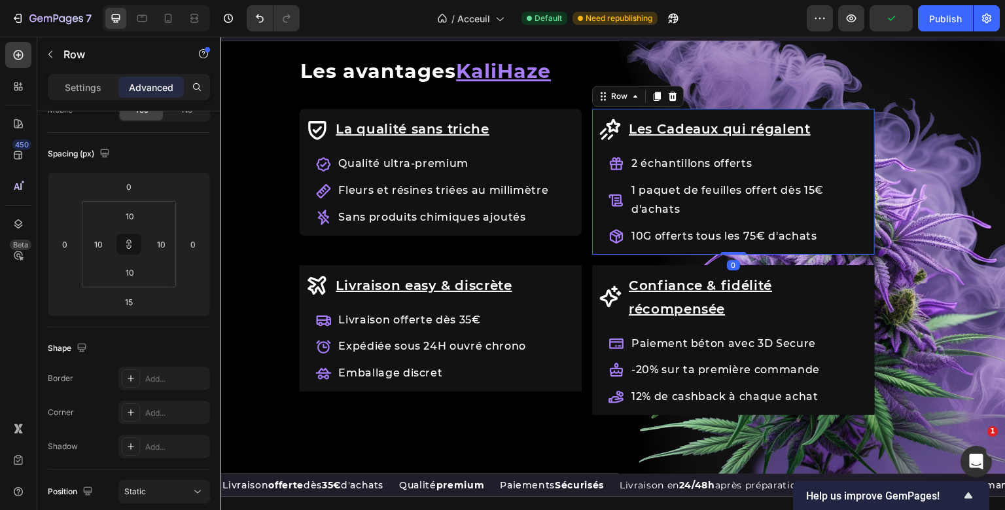
drag, startPoint x: 737, startPoint y: 262, endPoint x: 742, endPoint y: 230, distance: 32.5
click at [742, 230] on div "Les Cadeaux qui régalent Item List 2 échantillons offerts 1 [PERSON_NAME] de fe…" at bounding box center [733, 181] width 283 height 145
type input "0"
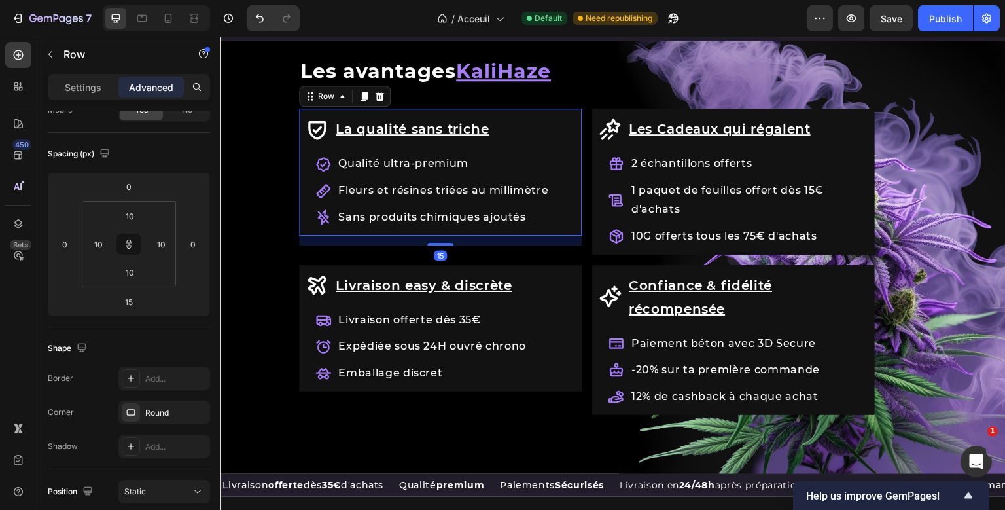
click at [555, 233] on div "La qualité sans [PERSON_NAME] Item List Qualité ultra-premium Fleurs et résines…" at bounding box center [440, 181] width 283 height 145
drag, startPoint x: 449, startPoint y: 243, endPoint x: 450, endPoint y: 223, distance: 19.7
click at [449, 222] on div "La qualité sans [PERSON_NAME] Item List Qualité ultra-premium Fleurs et résines…" at bounding box center [440, 172] width 283 height 126
type input "0"
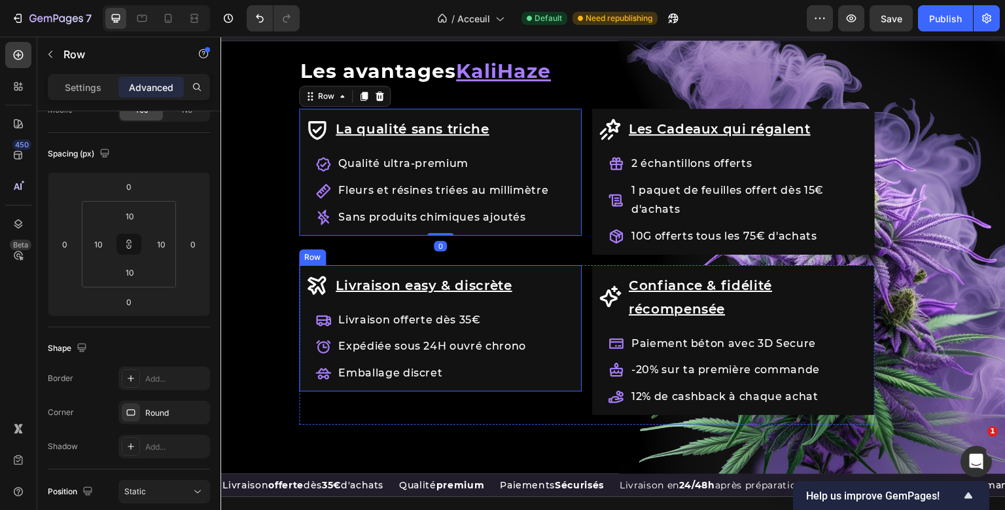
click at [468, 266] on div "Livraison easy & discrète Item List Livraison offerte dès 35€ Expédiée sous 24H…" at bounding box center [440, 345] width 283 height 160
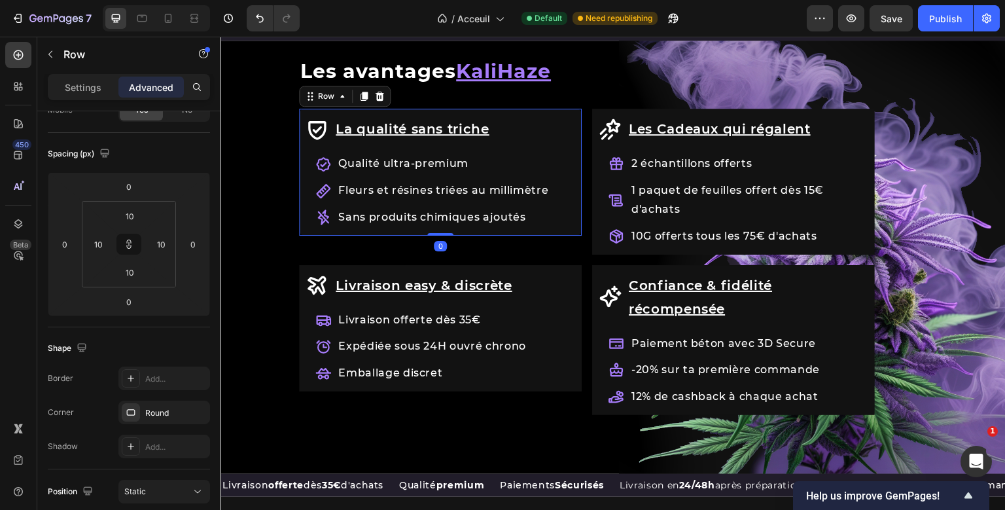
click at [579, 225] on div "La qualité sans [PERSON_NAME] Item List Qualité ultra-premium Fleurs et résines…" at bounding box center [440, 181] width 283 height 145
click at [156, 408] on div "Round" at bounding box center [164, 413] width 38 height 12
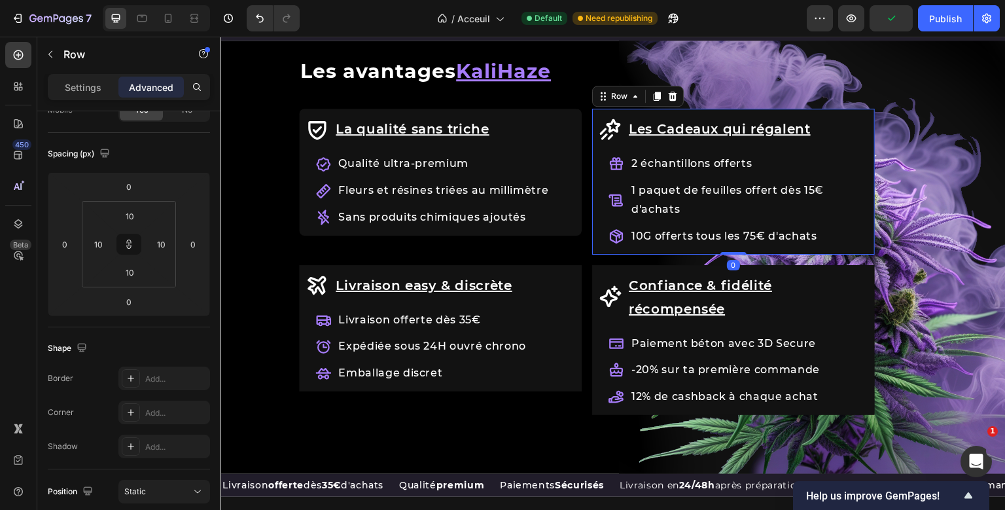
click at [678, 250] on div "Les Cadeaux qui régalent Item List 2 échantillons offerts 1 [PERSON_NAME] de fe…" at bounding box center [733, 181] width 283 height 145
click at [147, 417] on div "Add..." at bounding box center [175, 413] width 61 height 12
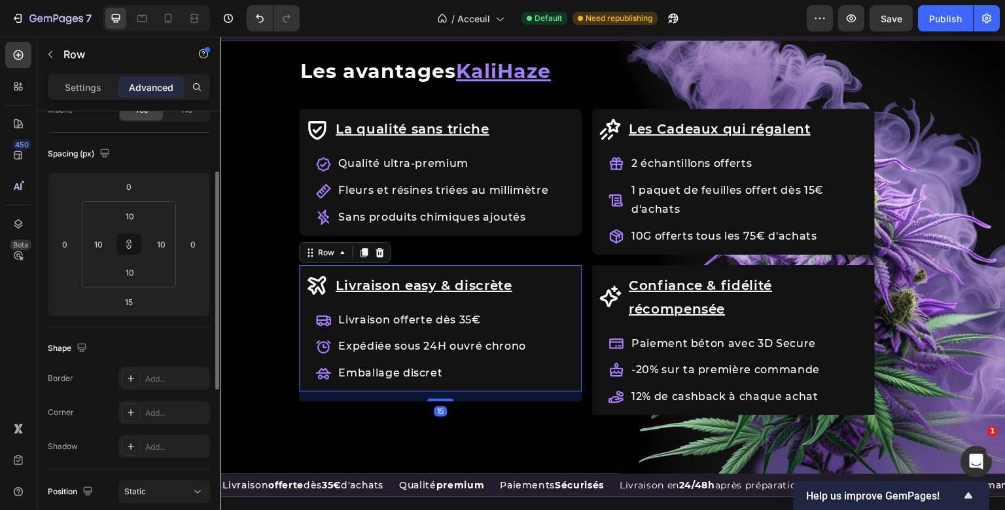
click at [552, 387] on div "Livraison easy & discrète Item List Livraison offerte dès 35€ Expédiée sous 24H…" at bounding box center [440, 345] width 283 height 160
click at [176, 415] on div "Add..." at bounding box center [175, 413] width 61 height 12
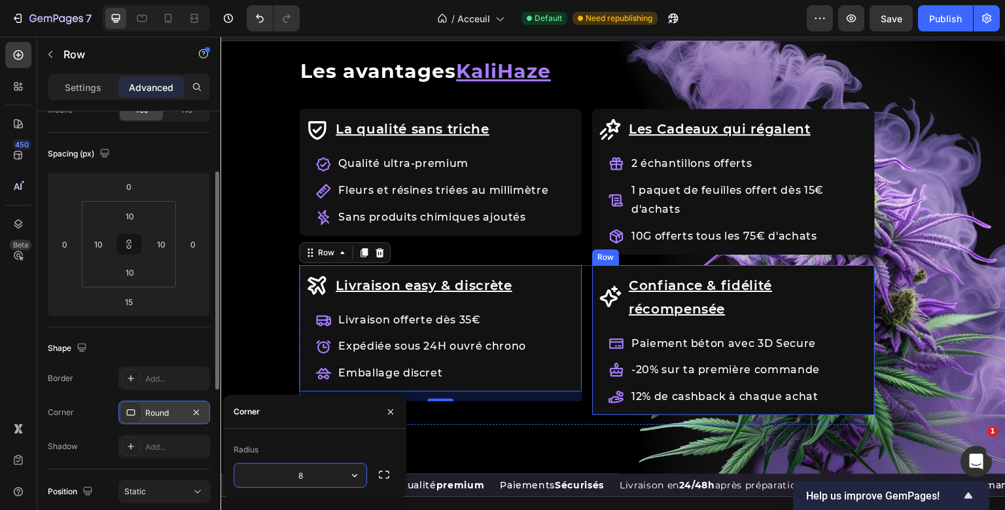
click at [665, 406] on div "Confiance & fidélité récompensée Item List Paiement béton avec 3D Secure -20% s…" at bounding box center [734, 339] width 270 height 137
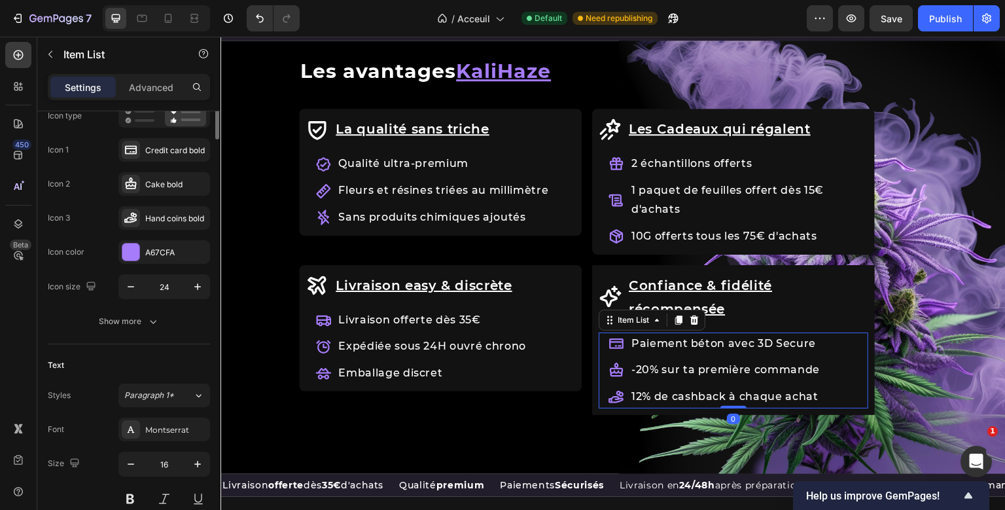
scroll to position [0, 0]
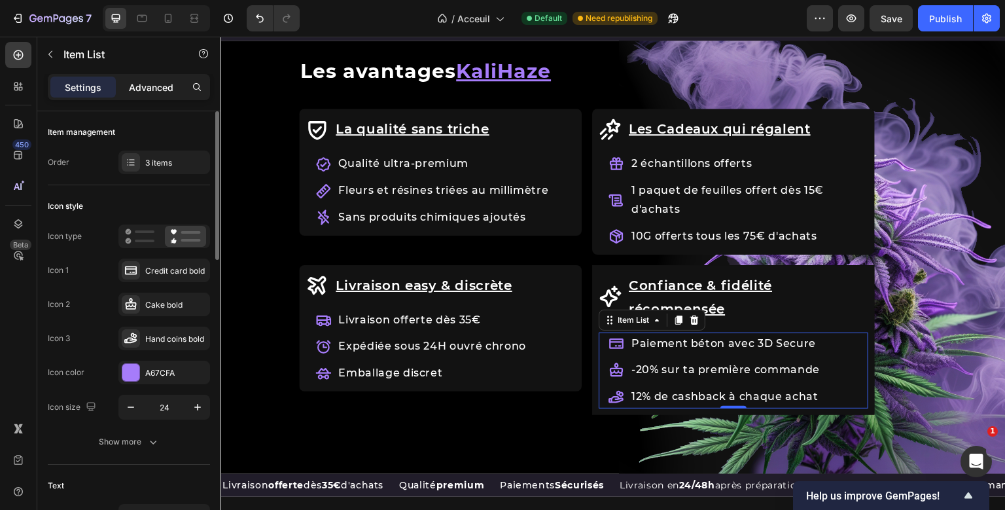
click at [172, 92] on div "Settings Advanced" at bounding box center [129, 87] width 162 height 26
click at [172, 92] on p "Advanced" at bounding box center [151, 87] width 44 height 14
type input "100%"
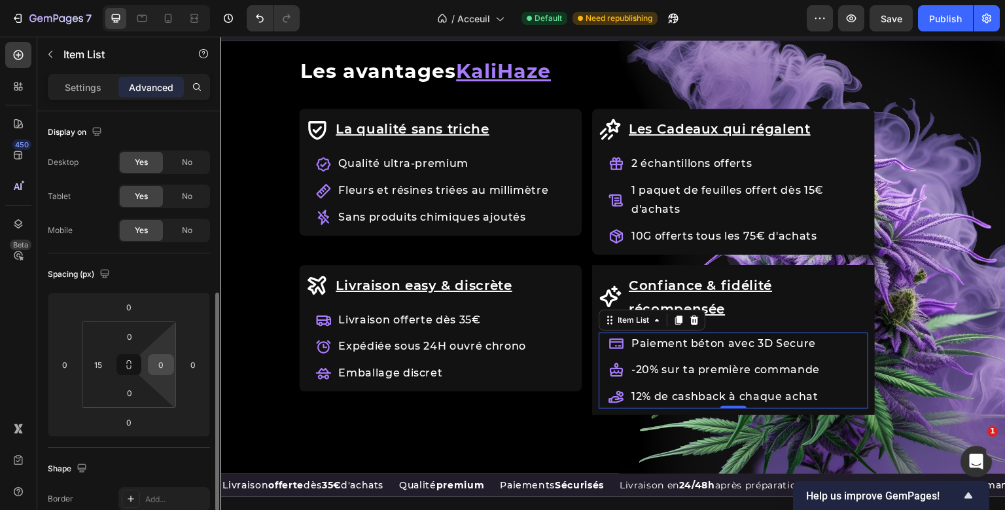
scroll to position [123, 0]
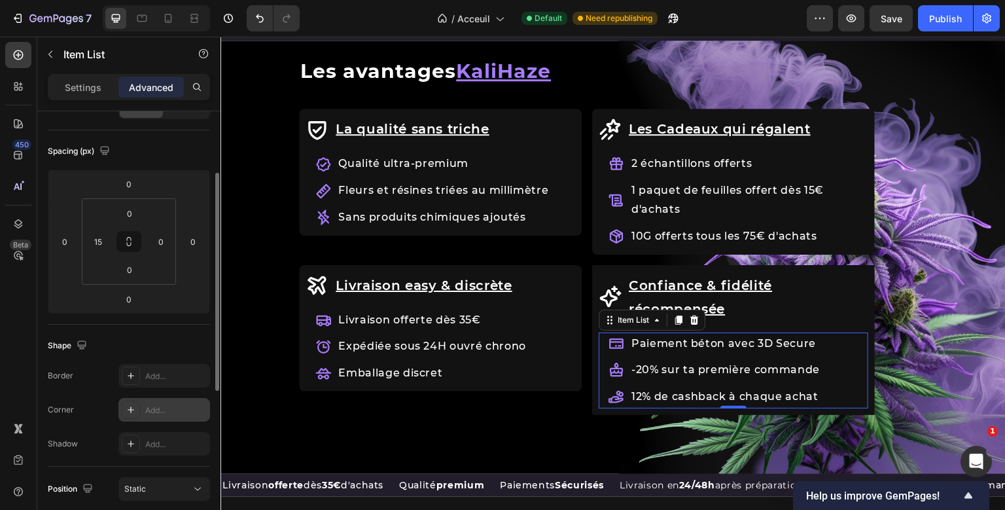
click at [158, 403] on div "Add..." at bounding box center [164, 410] width 92 height 24
click at [932, 25] on div "Publish" at bounding box center [945, 19] width 33 height 14
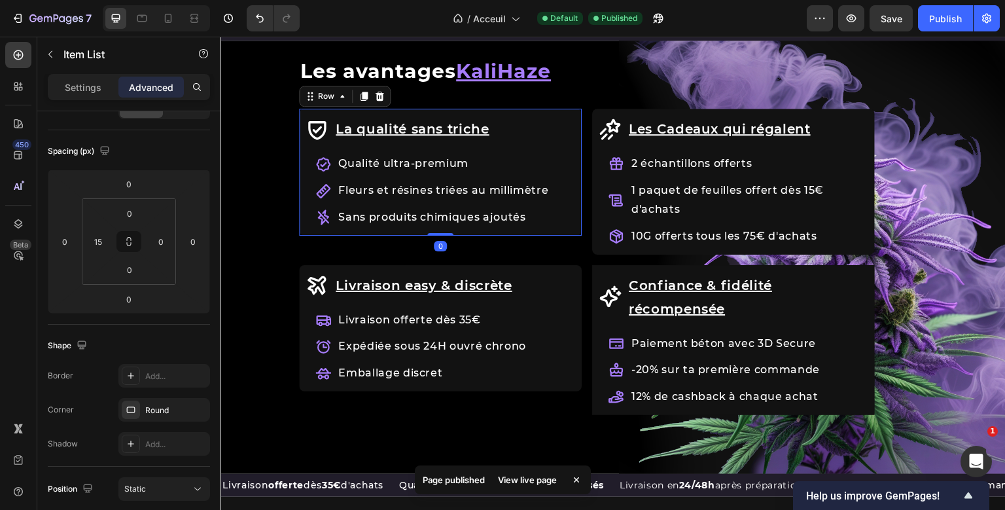
scroll to position [0, 0]
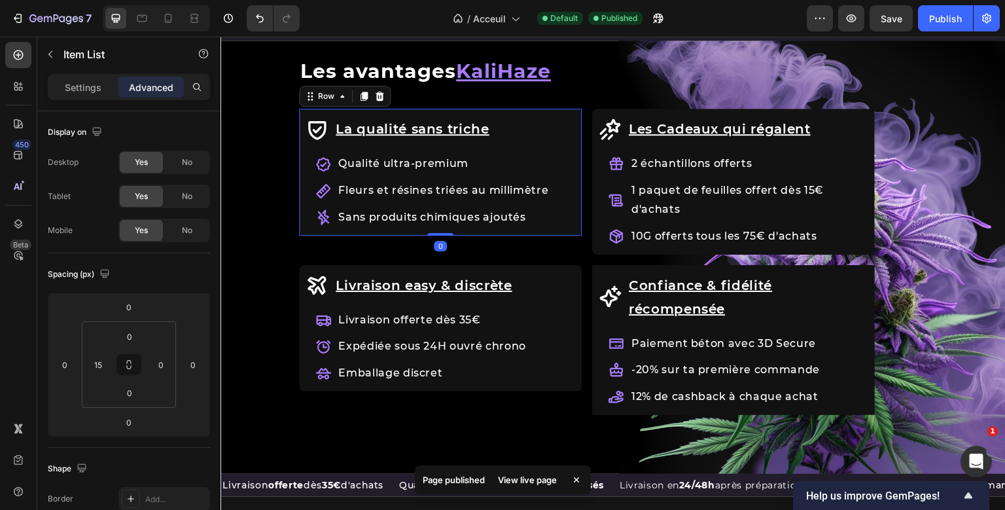
click at [545, 232] on div "La qualité sans [PERSON_NAME] Item List Qualité ultra-premium Fleurs et résines…" at bounding box center [440, 181] width 283 height 145
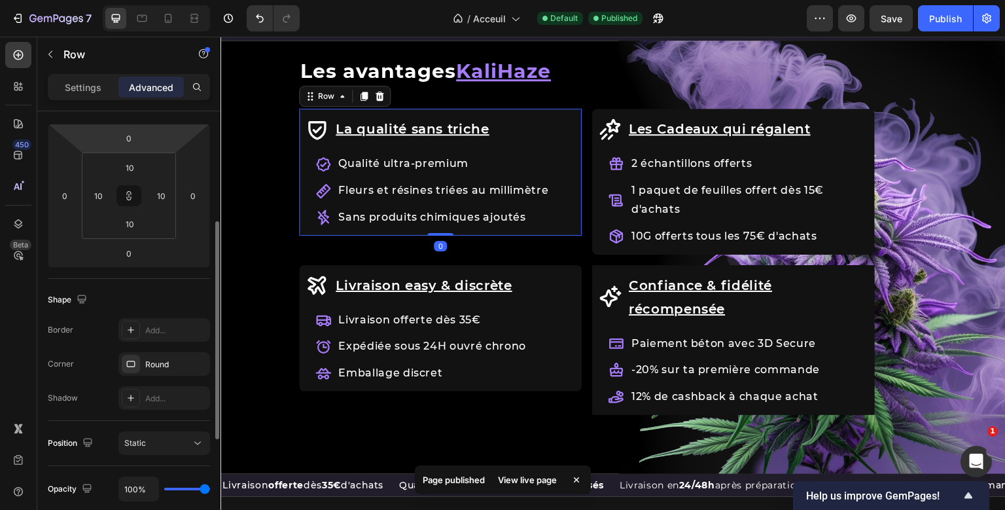
scroll to position [235, 0]
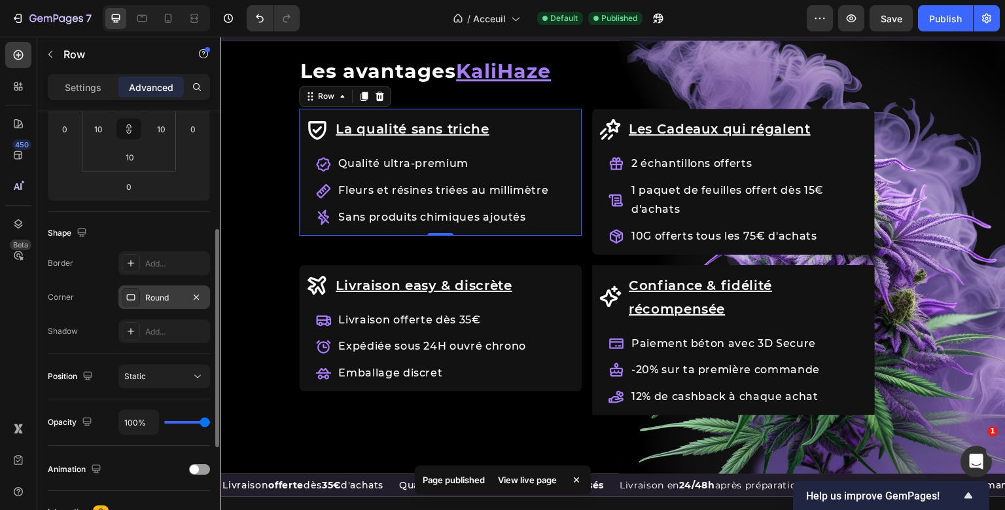
click at [157, 288] on div "Round" at bounding box center [164, 297] width 92 height 24
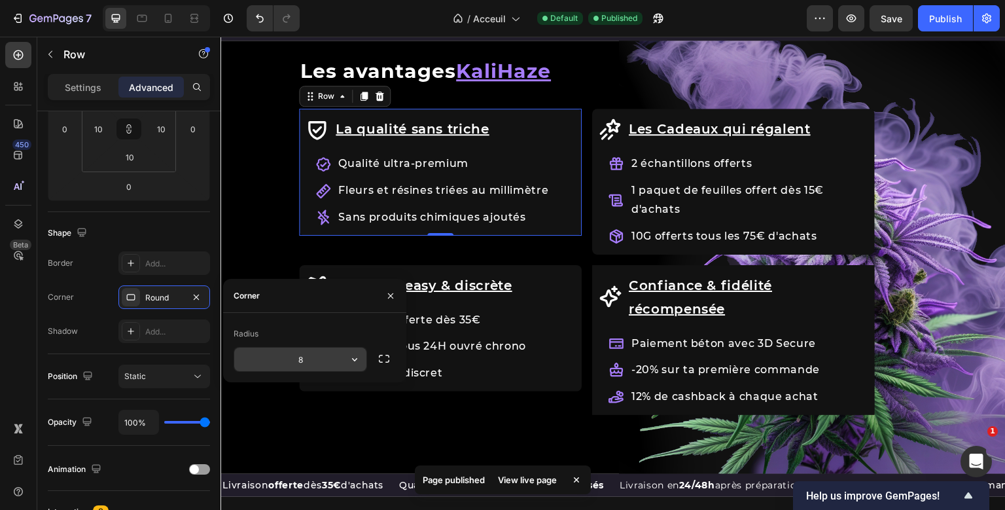
click at [307, 360] on input "8" at bounding box center [300, 359] width 132 height 24
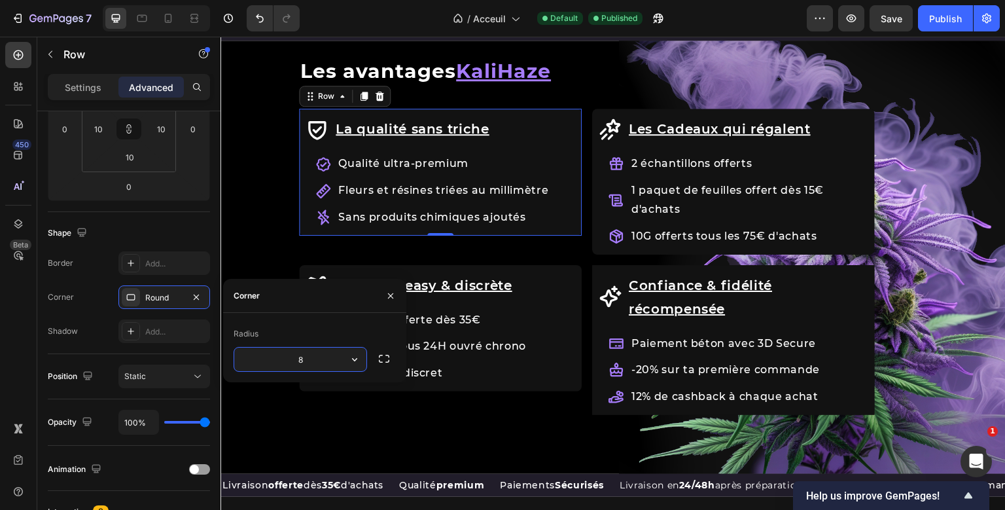
type input "5"
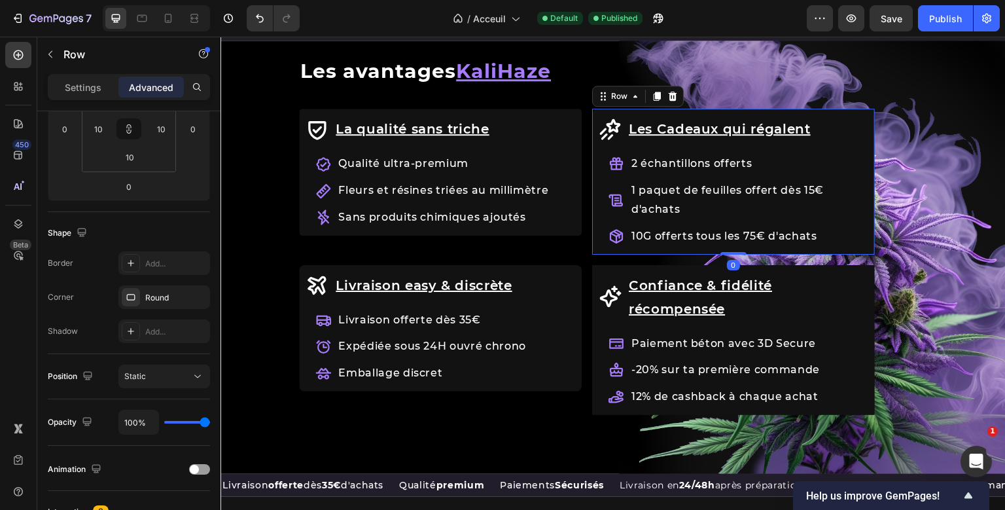
click at [647, 249] on div "Les Cadeaux qui régalent Item List 2 échantillons offerts 1 [PERSON_NAME] de fe…" at bounding box center [733, 181] width 283 height 145
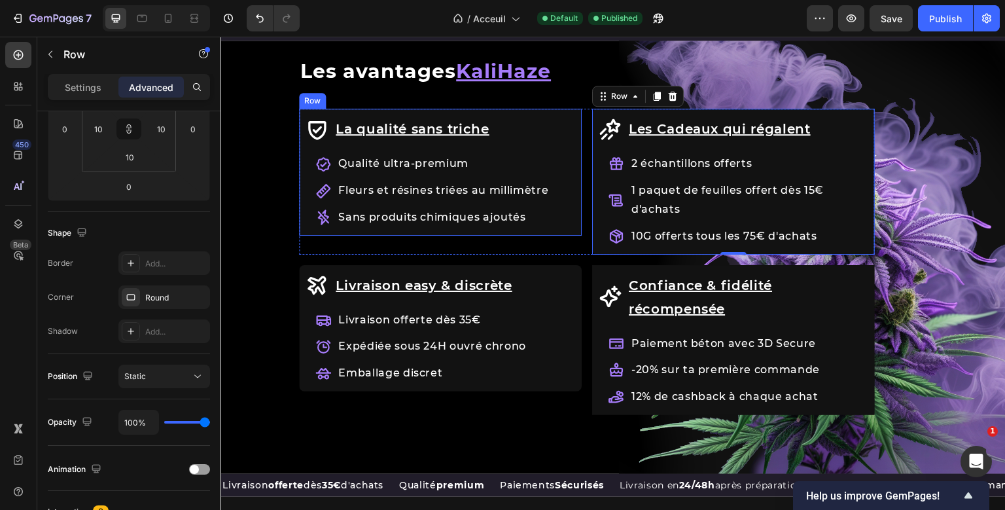
click at [392, 230] on div "La qualité sans [PERSON_NAME] Item List Qualité ultra-premium Fleurs et résines…" at bounding box center [440, 181] width 283 height 145
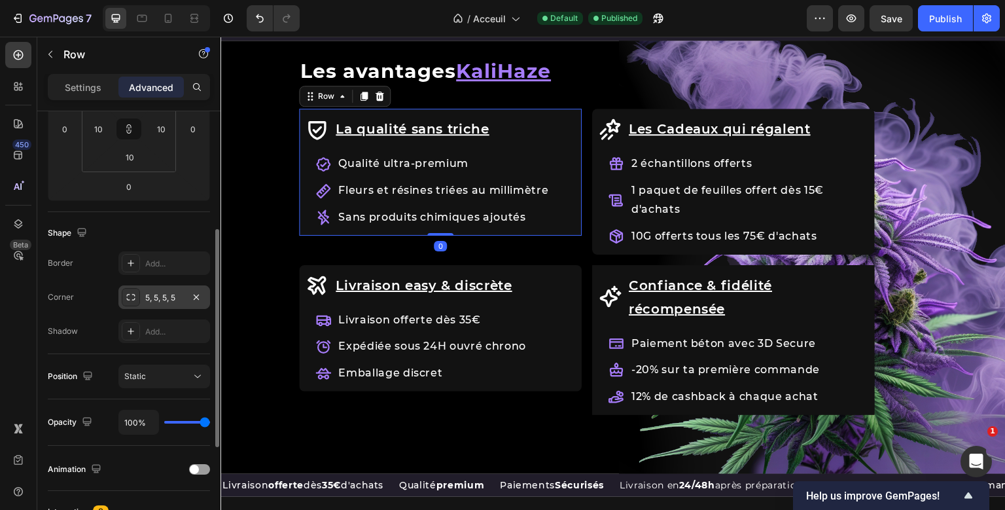
click at [169, 296] on div "5, 5, 5, 5" at bounding box center [164, 298] width 38 height 12
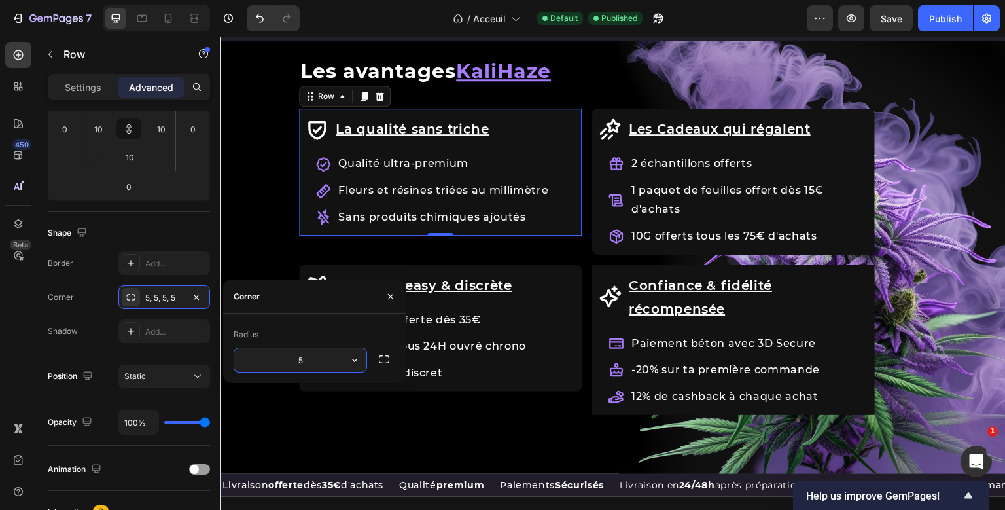
click at [305, 364] on input "5" at bounding box center [300, 360] width 132 height 24
type input "3"
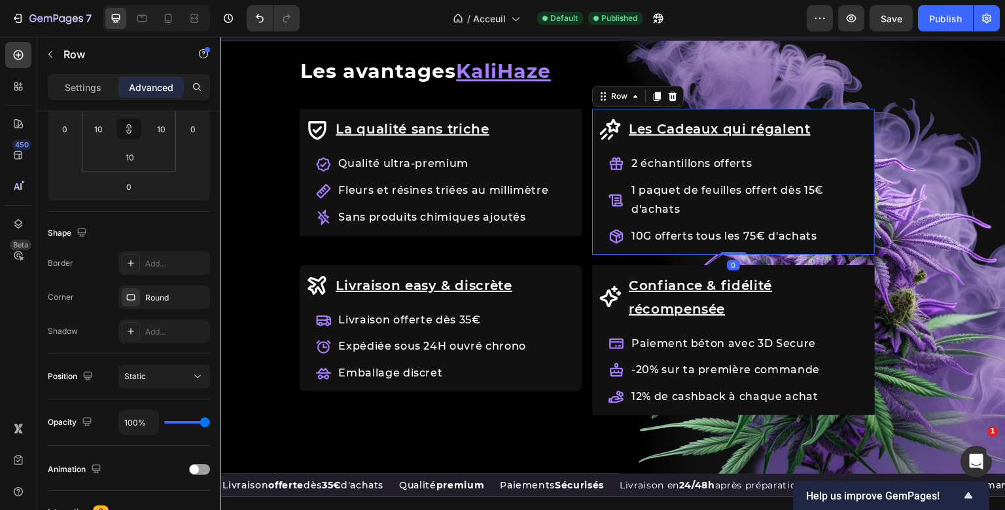
click at [624, 251] on div "Les Cadeaux qui régalent Item List 2 échantillons offerts 1 [PERSON_NAME] de fe…" at bounding box center [733, 181] width 283 height 145
click at [157, 295] on div "Round" at bounding box center [164, 298] width 38 height 12
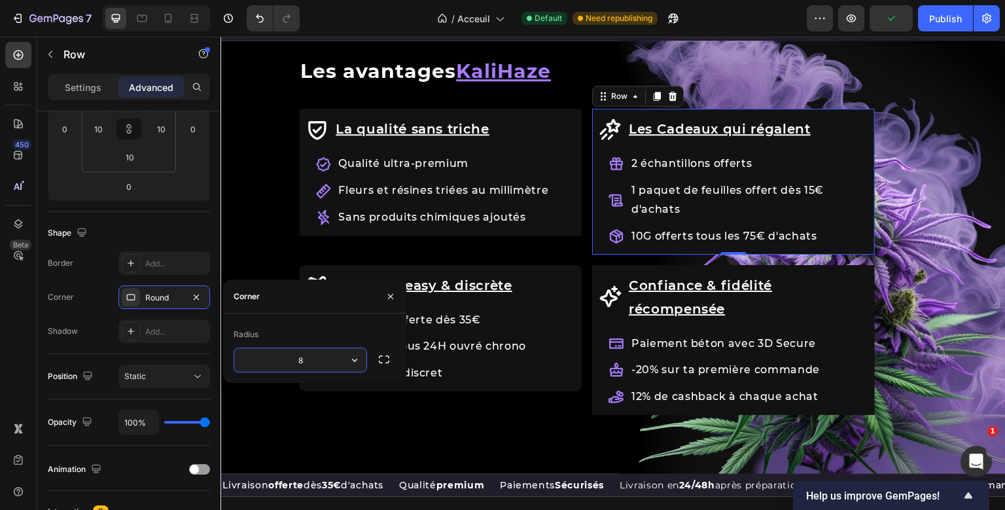
click at [297, 350] on input "8" at bounding box center [300, 360] width 132 height 24
type input "3"
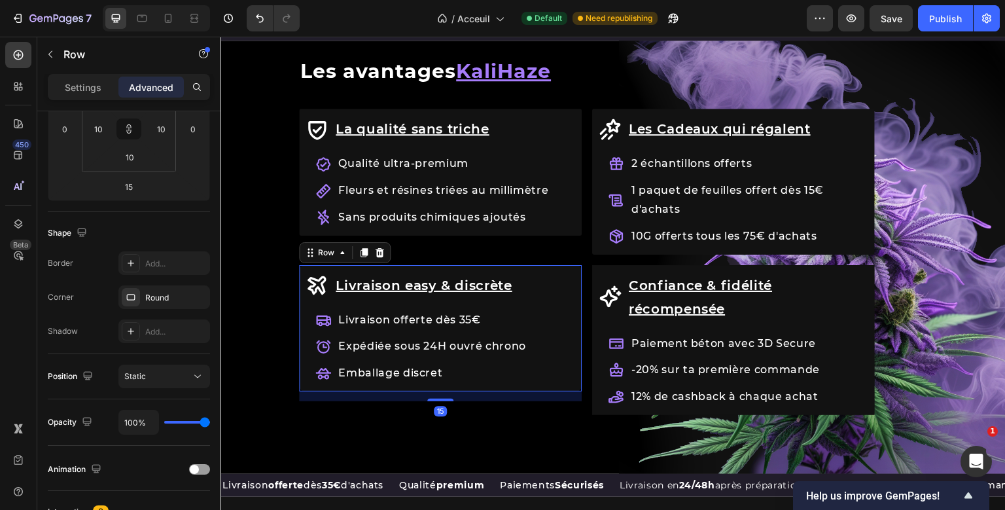
click at [570, 386] on div "Livraison easy & discrète Item List Livraison offerte dès 35€ Expédiée sous 24H…" at bounding box center [440, 328] width 283 height 126
click at [150, 289] on div "Round" at bounding box center [164, 297] width 92 height 24
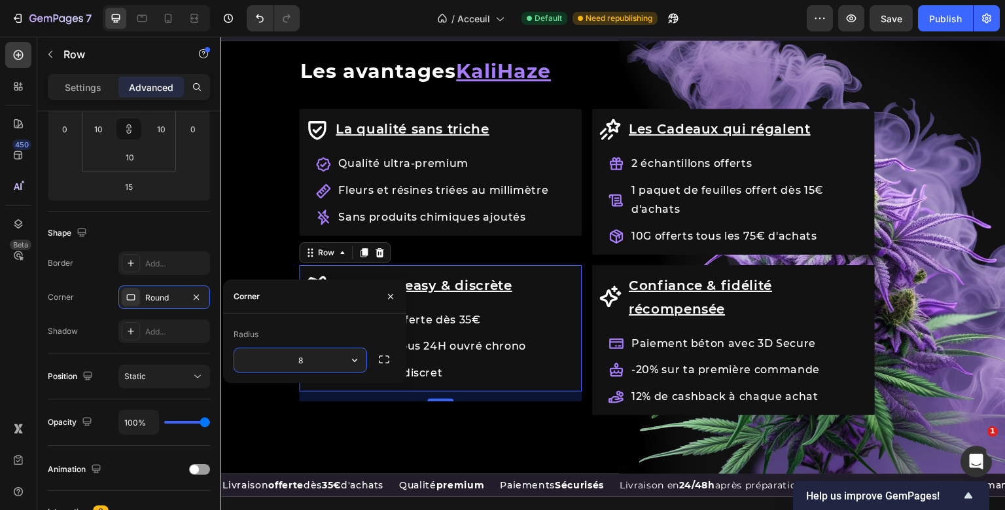
click at [290, 352] on input "8" at bounding box center [300, 360] width 132 height 24
type input "3"
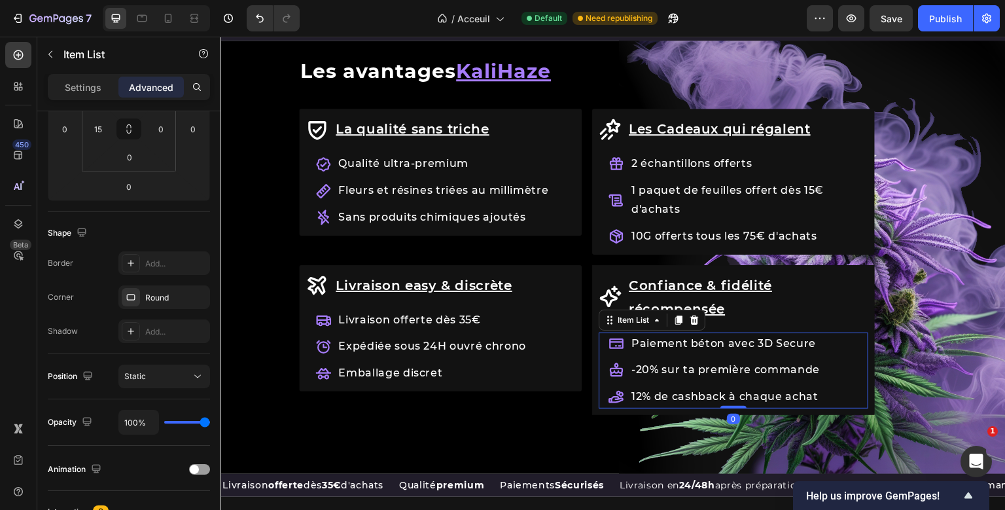
click at [718, 406] on div "12% de cashback à chaque achat" at bounding box center [725, 396] width 192 height 23
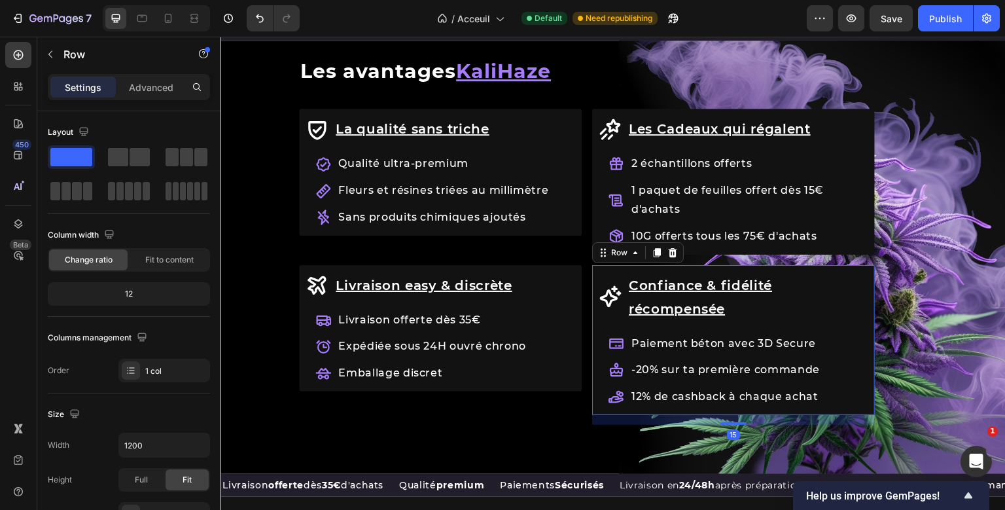
click at [595, 408] on div "Confiance & fidélité récompensée Item List Paiement béton avec 3D Secure -20% s…" at bounding box center [733, 345] width 283 height 160
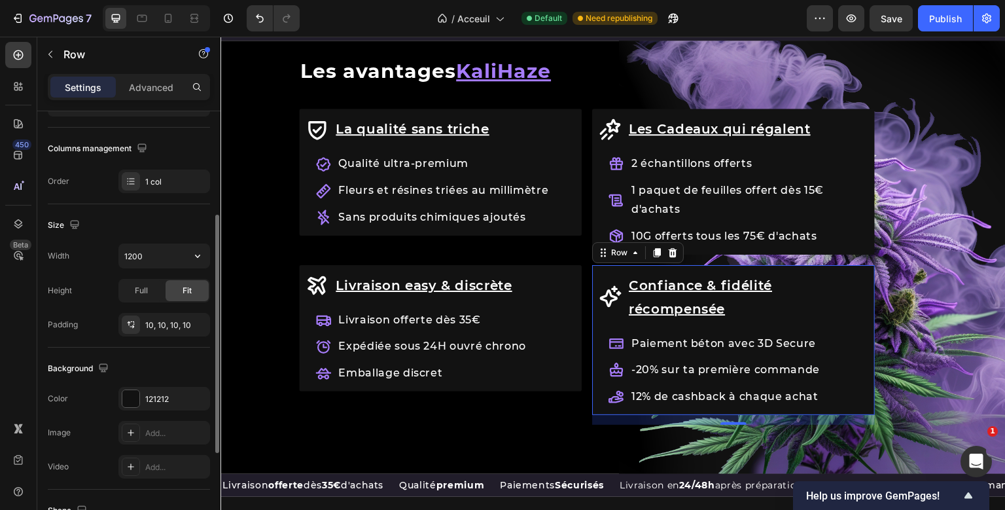
scroll to position [199, 0]
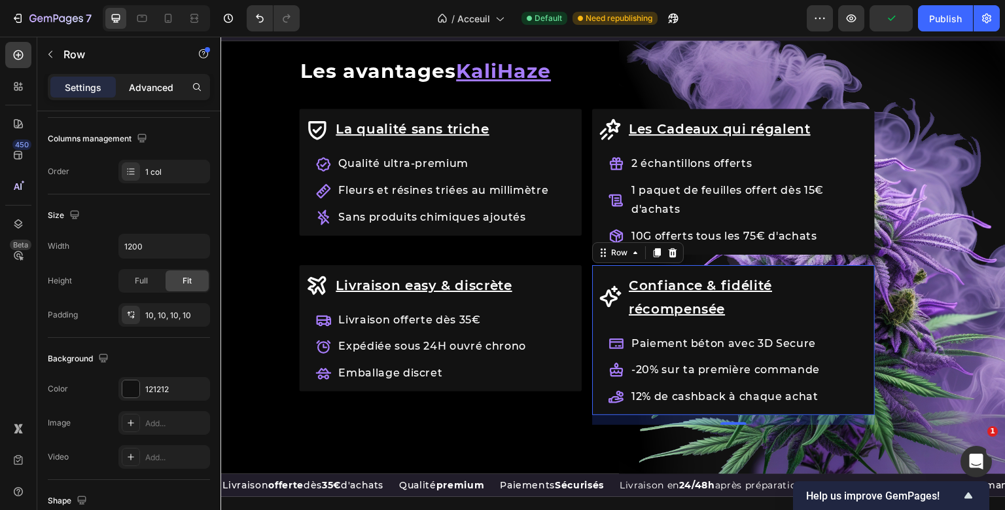
click at [142, 83] on p "Advanced" at bounding box center [151, 87] width 44 height 14
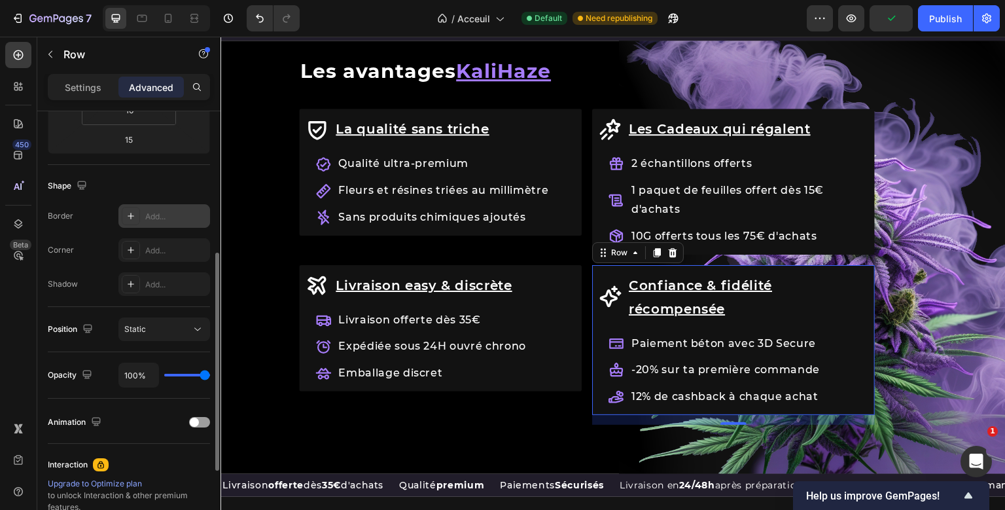
scroll to position [283, 0]
click at [148, 254] on div "Add..." at bounding box center [175, 251] width 61 height 12
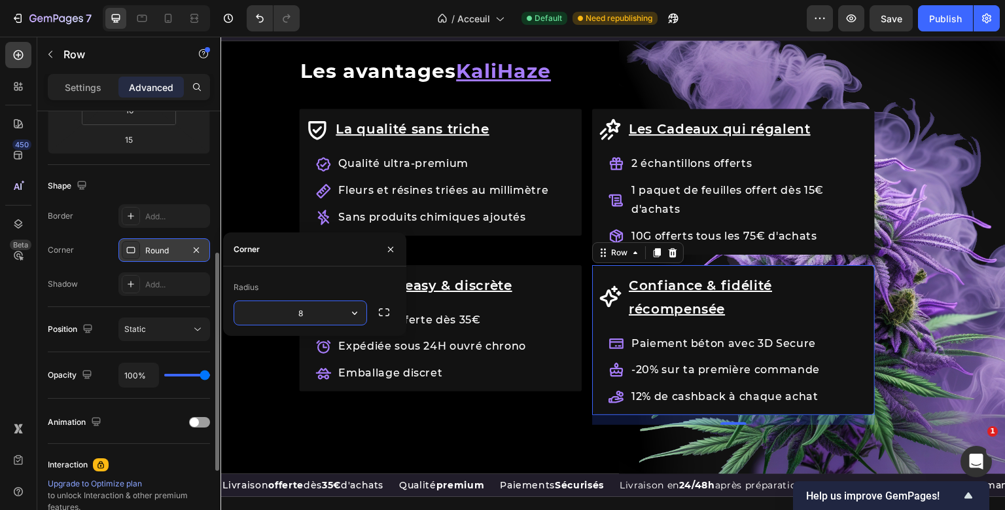
type input "3"
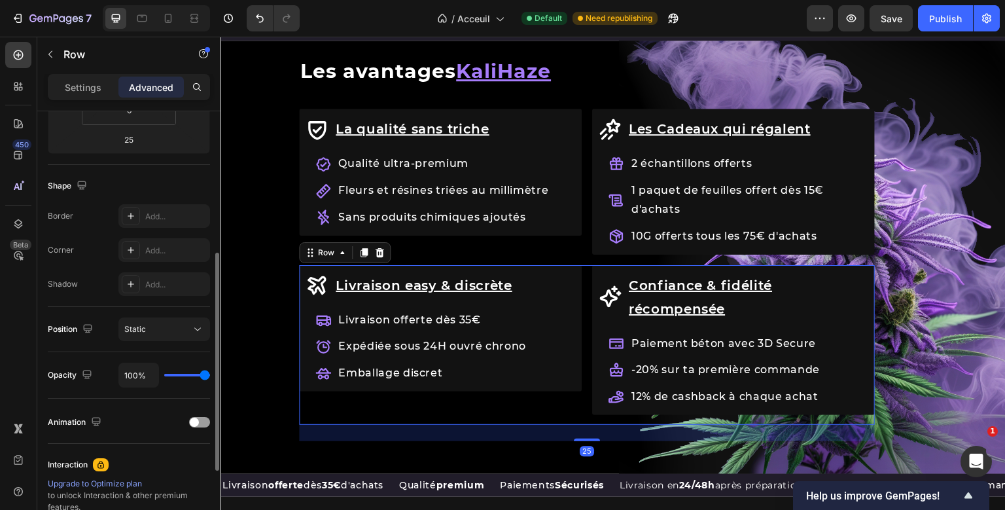
click at [563, 403] on div "Livraison easy & discrète Item List Livraison offerte dès 35€ Expédiée sous 24H…" at bounding box center [440, 345] width 283 height 160
click at [941, 20] on div "Publish" at bounding box center [945, 19] width 33 height 14
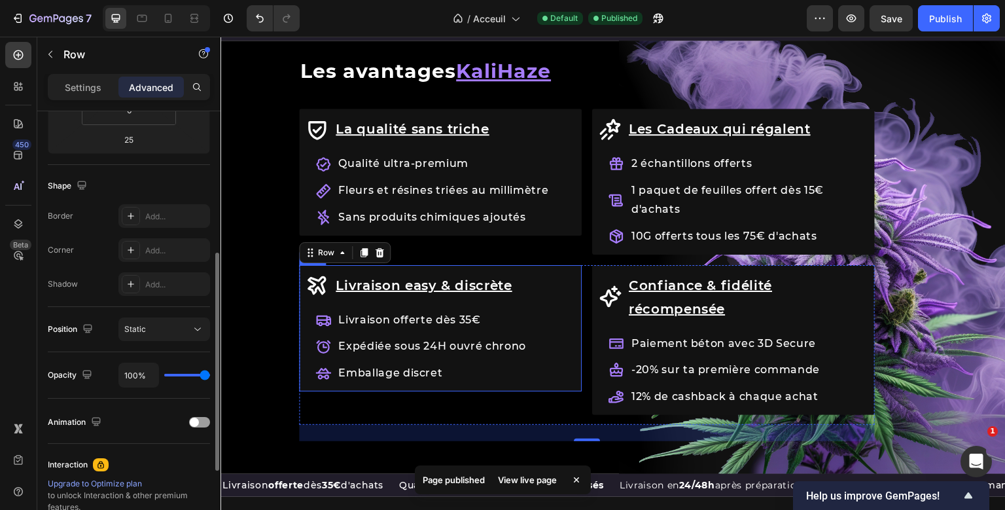
click at [570, 387] on div "Livraison easy & discrète Item List Livraison offerte dès 35€ Expédiée sous 24H…" at bounding box center [440, 345] width 283 height 160
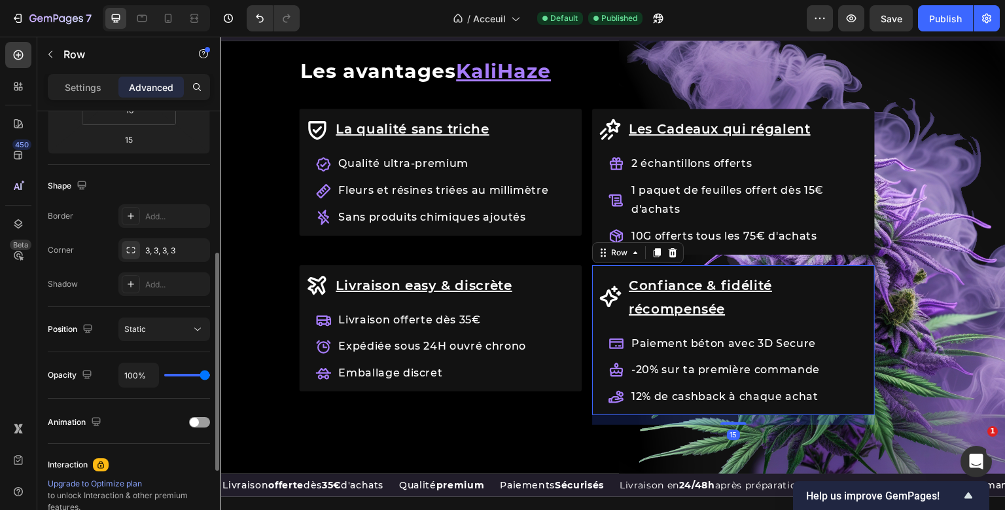
click at [653, 410] on div "Confiance & fidélité récompensée Item List Paiement béton avec 3D Secure -20% s…" at bounding box center [733, 345] width 283 height 160
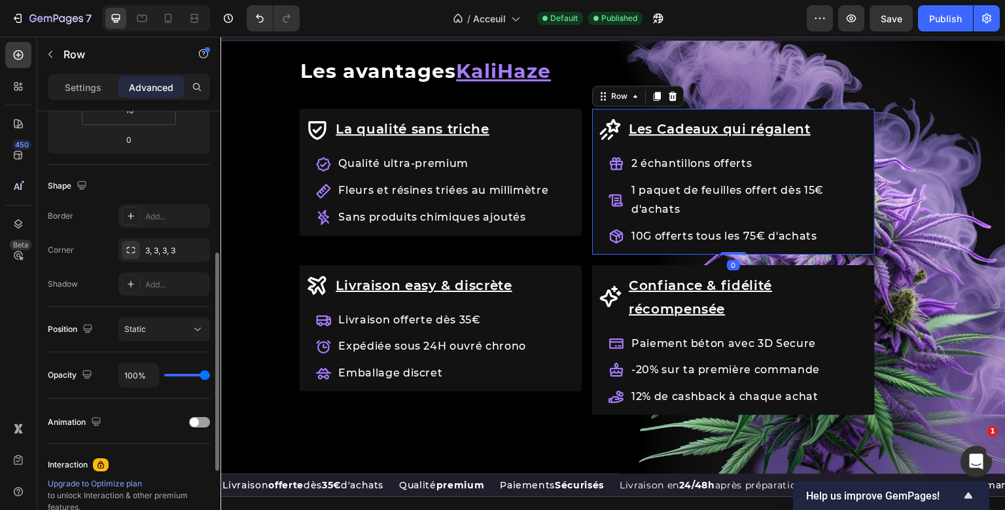
click at [594, 235] on div "Les Cadeaux qui régalent Item List 2 échantillons offerts 1 [PERSON_NAME] de fe…" at bounding box center [733, 181] width 283 height 145
click at [956, 18] on div "Publish" at bounding box center [945, 19] width 33 height 14
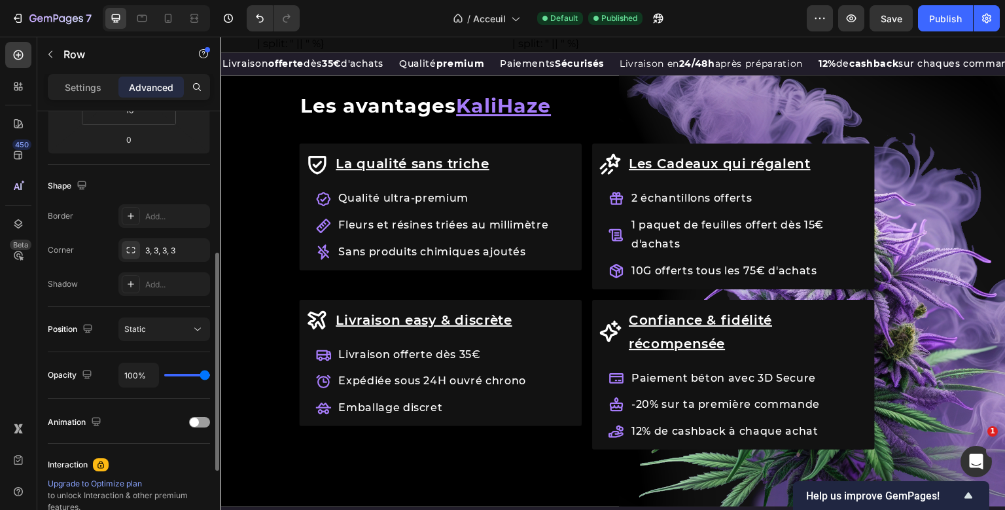
scroll to position [661, 0]
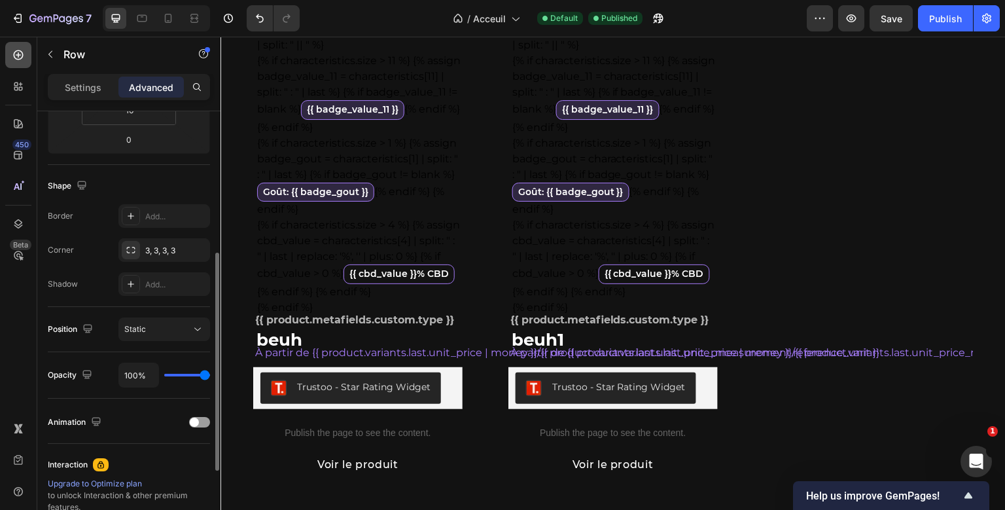
click at [21, 58] on icon at bounding box center [18, 54] width 13 height 13
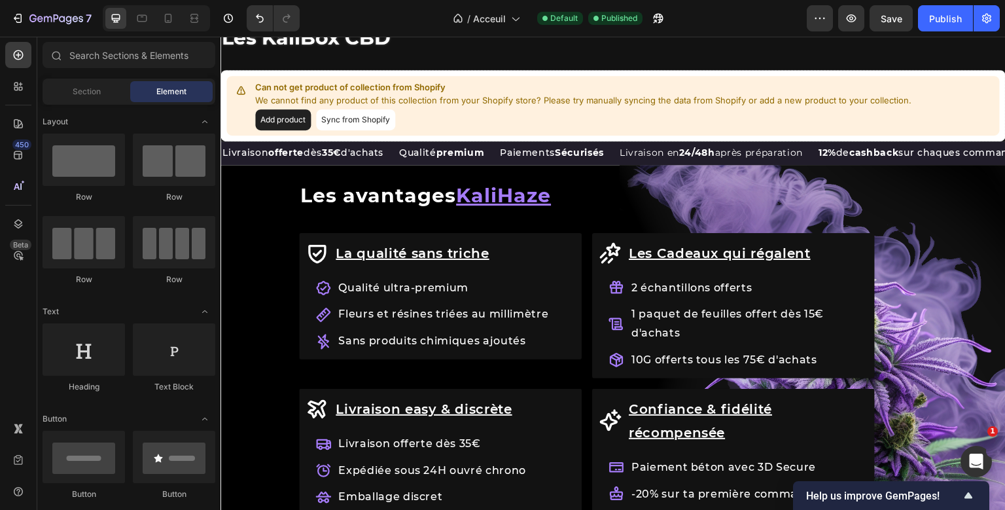
scroll to position [1303, 0]
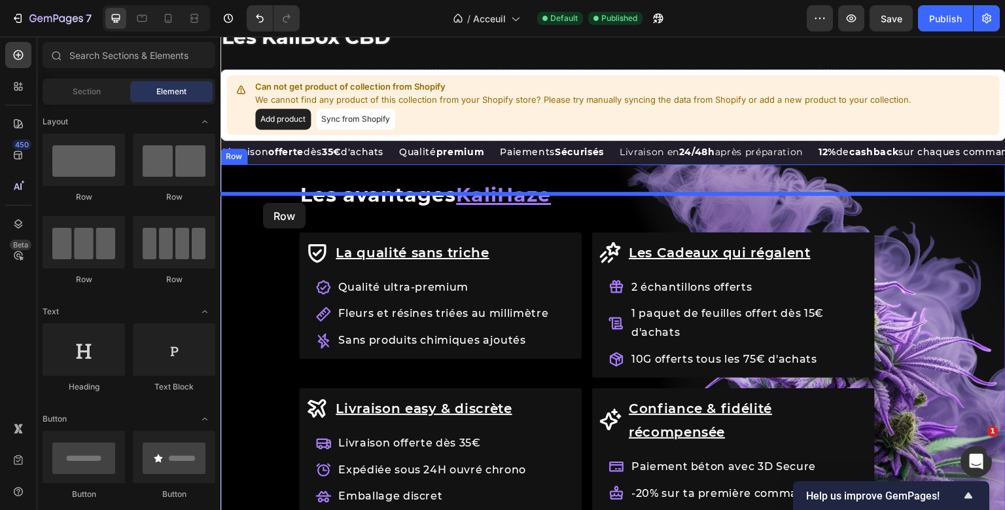
drag, startPoint x: 312, startPoint y: 194, endPoint x: 263, endPoint y: 203, distance: 49.9
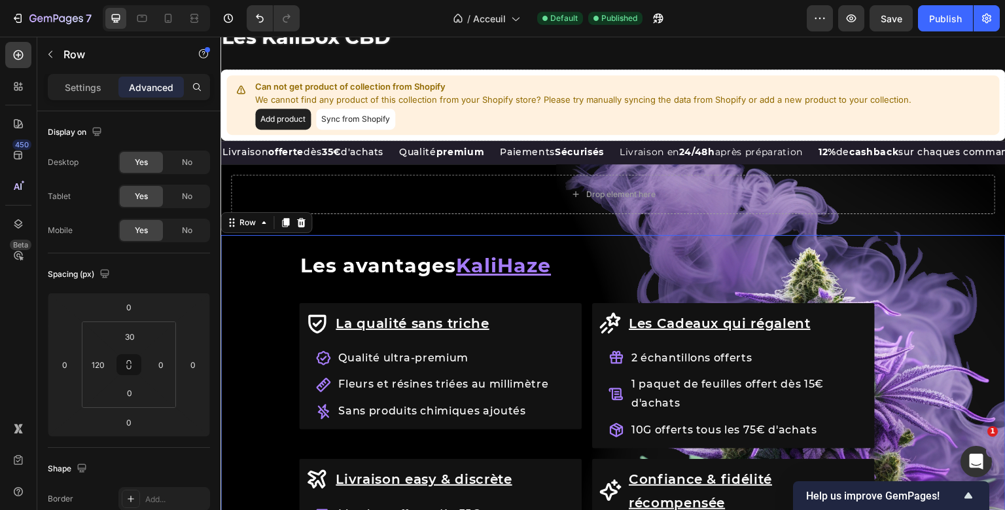
scroll to position [283, 0]
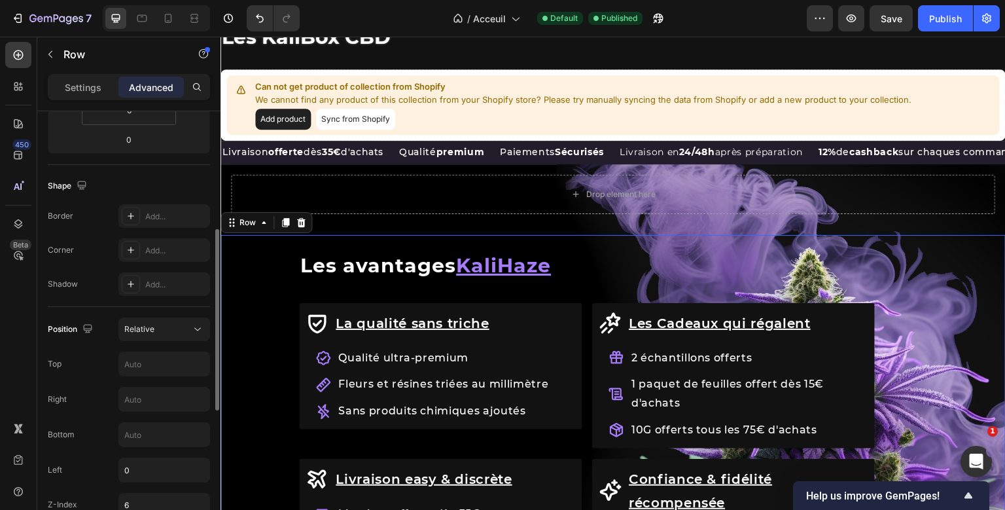
click at [287, 280] on div "Drop element here Row Row Les avantages KaliHaze Heading La qualité sans [PERSO…" at bounding box center [612, 399] width 785 height 471
click at [22, 221] on icon at bounding box center [18, 223] width 13 height 13
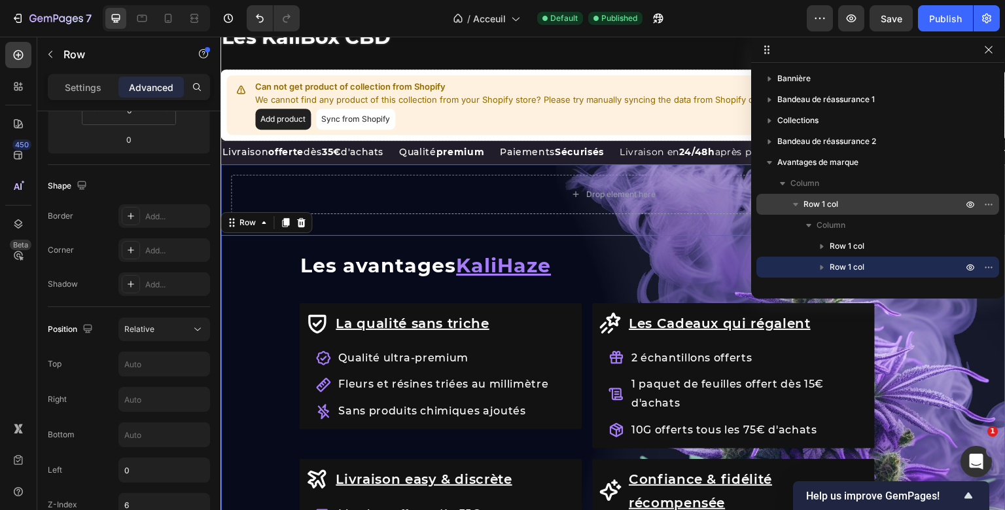
click at [845, 205] on p "Row 1 col" at bounding box center [884, 204] width 162 height 13
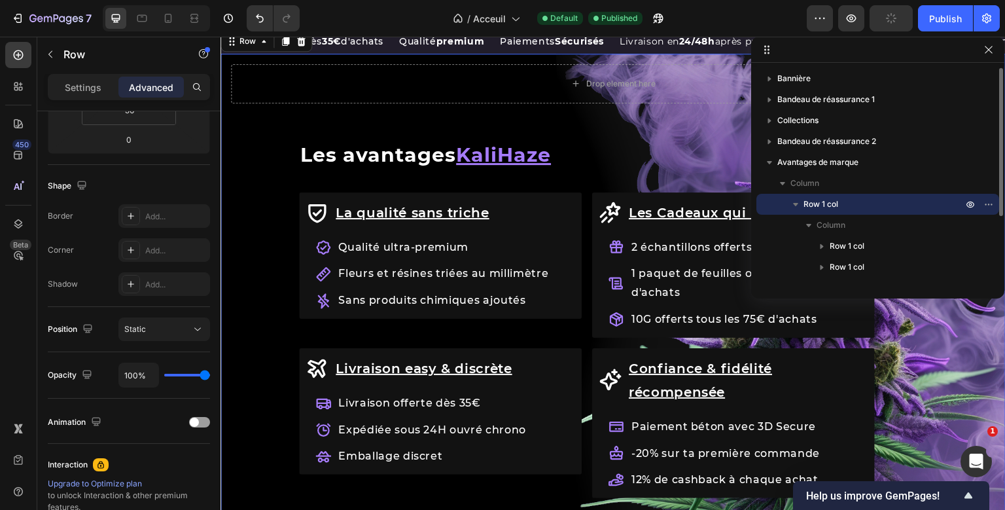
scroll to position [1414, 0]
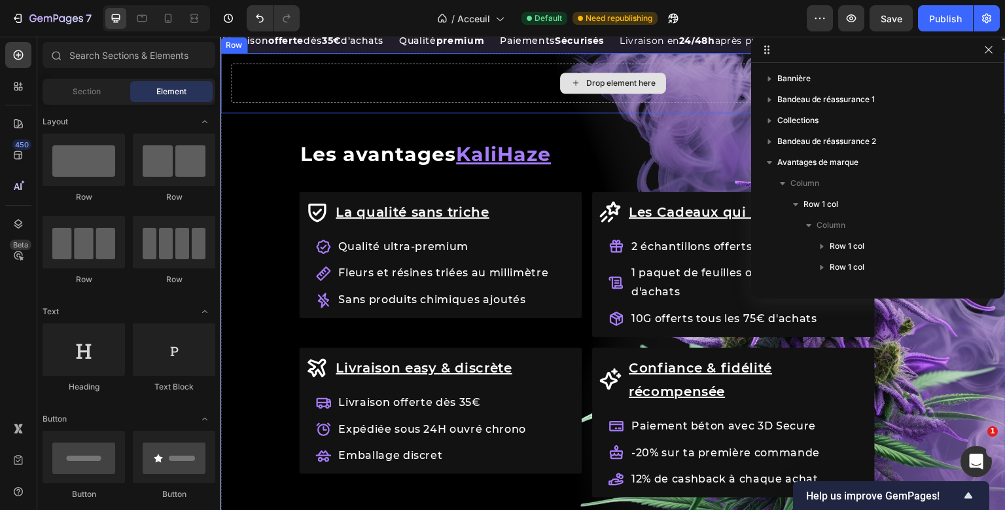
click at [572, 109] on div "Drop element here Row Row Les avantages KaliHaze Heading La qualité sans [PERSO…" at bounding box center [612, 288] width 785 height 471
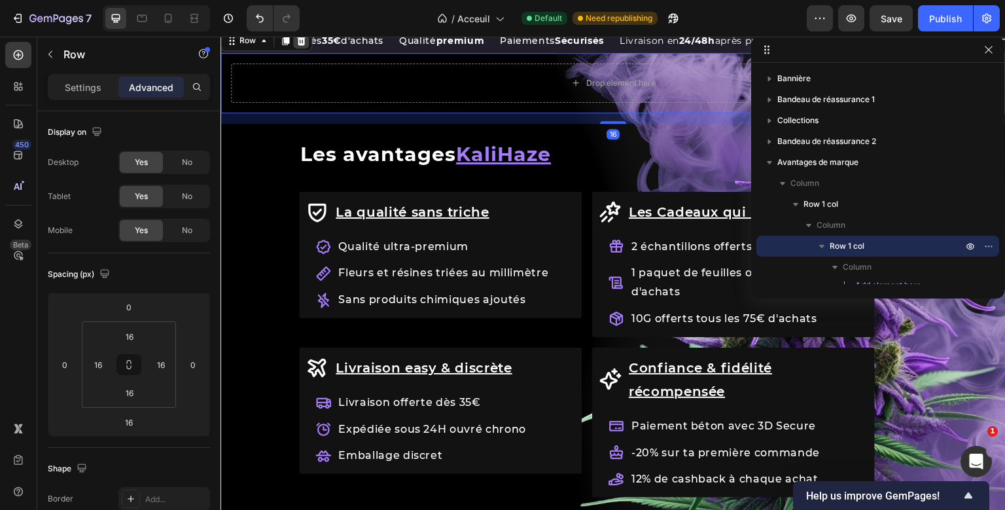
click at [300, 44] on icon at bounding box center [301, 39] width 9 height 9
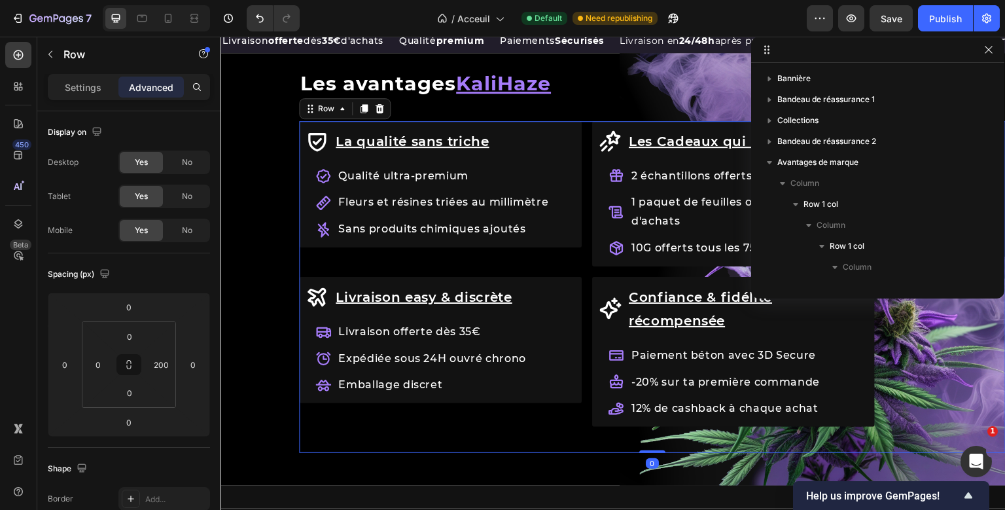
scroll to position [205, 0]
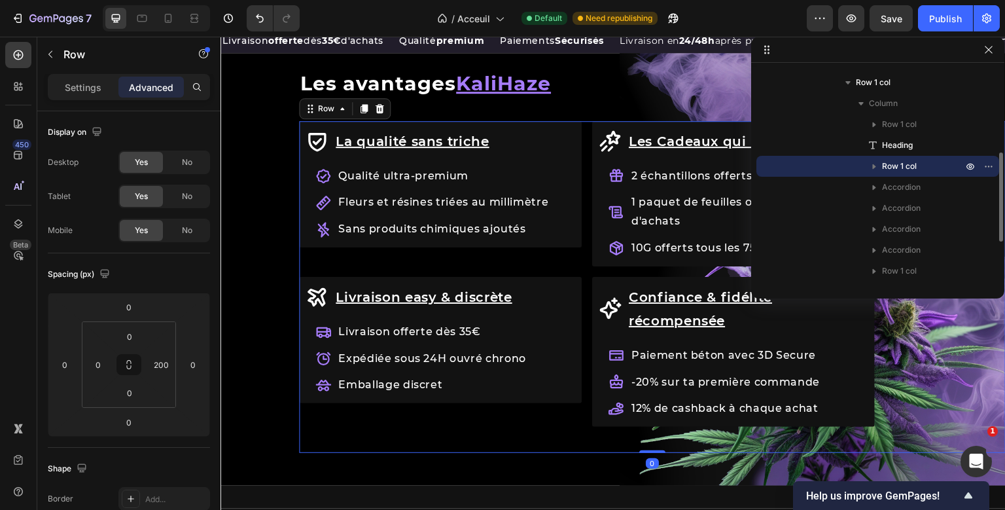
click at [916, 375] on div "Row Les avantages KaliHaze Heading La qualité sans [PERSON_NAME] Item List Qual…" at bounding box center [652, 263] width 706 height 381
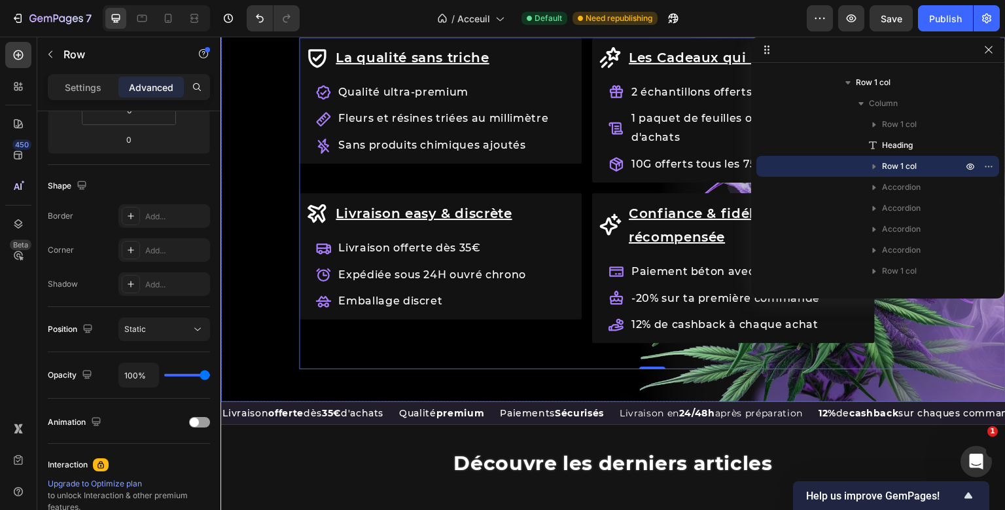
scroll to position [38, 0]
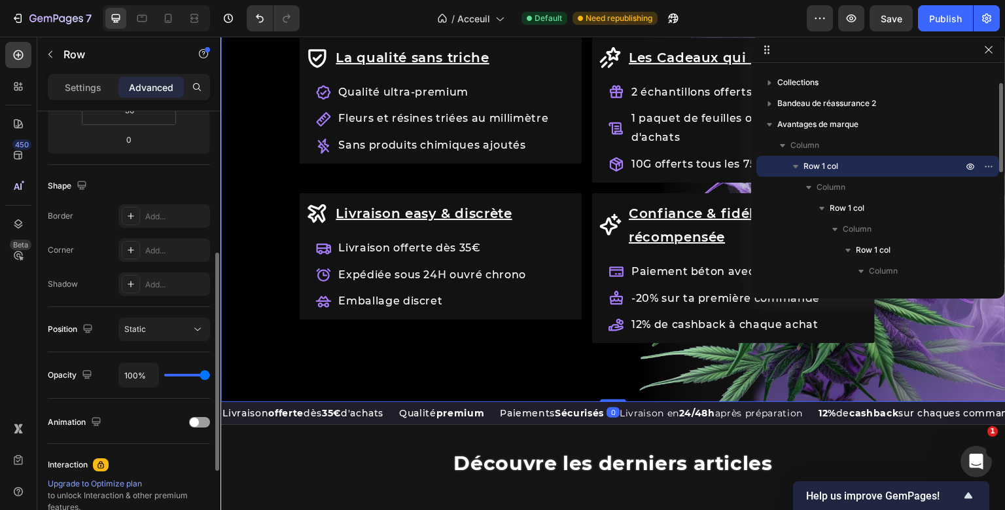
click at [304, 392] on div "Row Les avantages KaliHaze Heading La qualité sans [PERSON_NAME] Item List Qual…" at bounding box center [612, 185] width 785 height 433
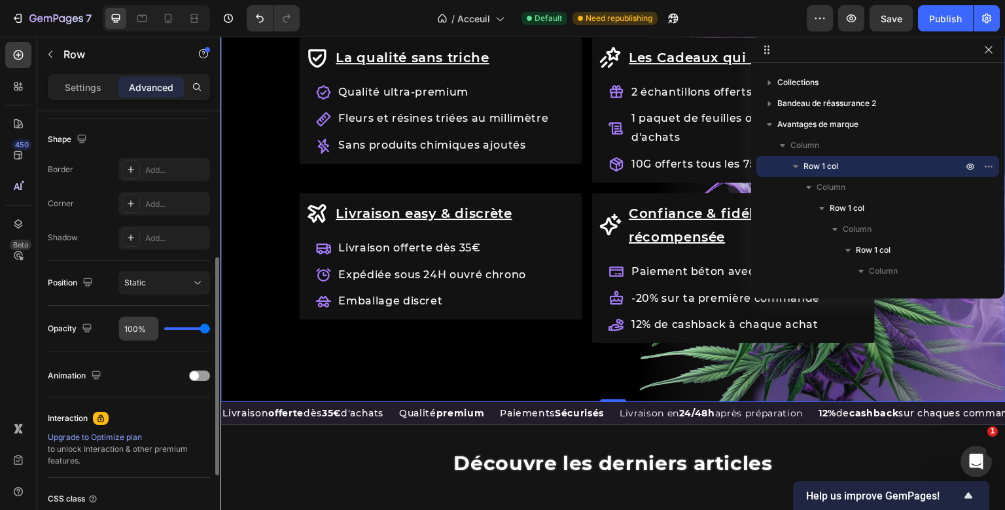
scroll to position [332, 0]
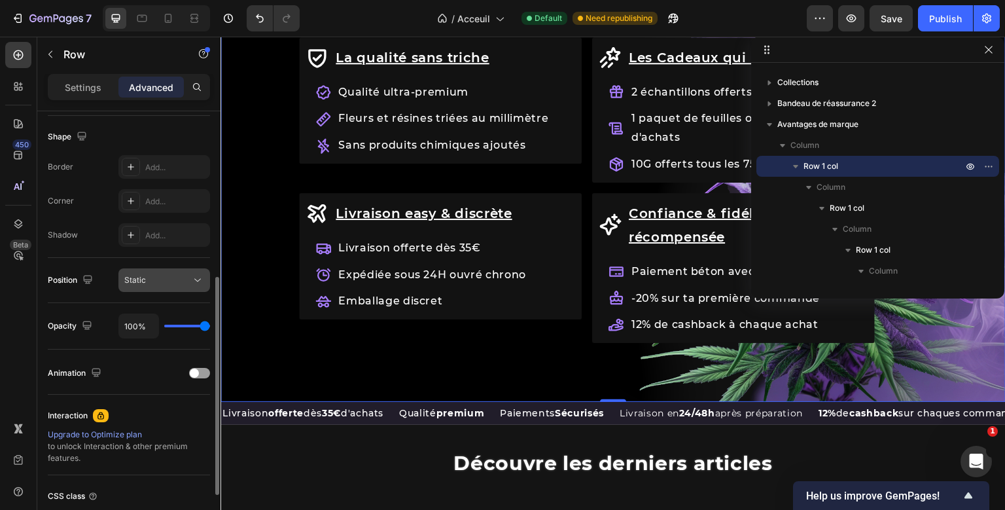
click at [169, 287] on button "Static" at bounding box center [164, 280] width 92 height 24
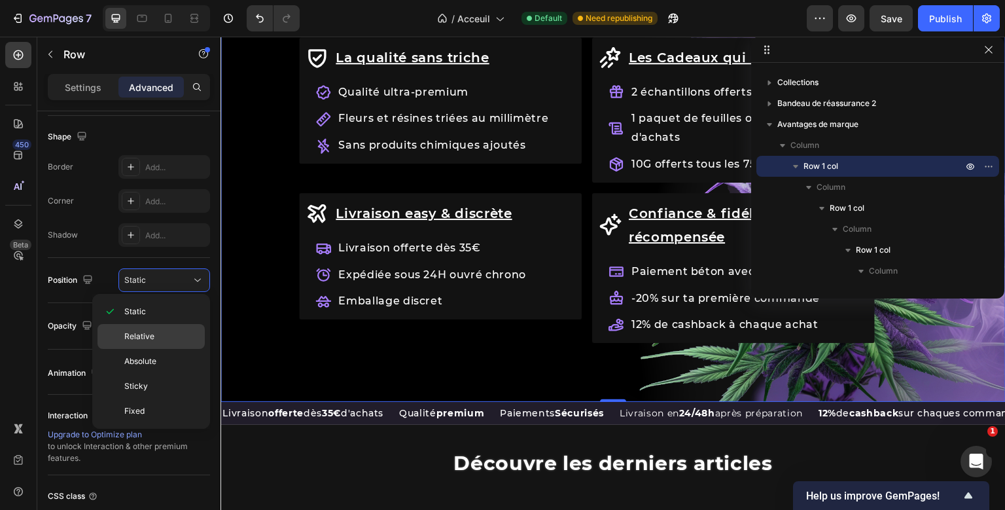
click at [150, 326] on div "Relative" at bounding box center [150, 336] width 107 height 25
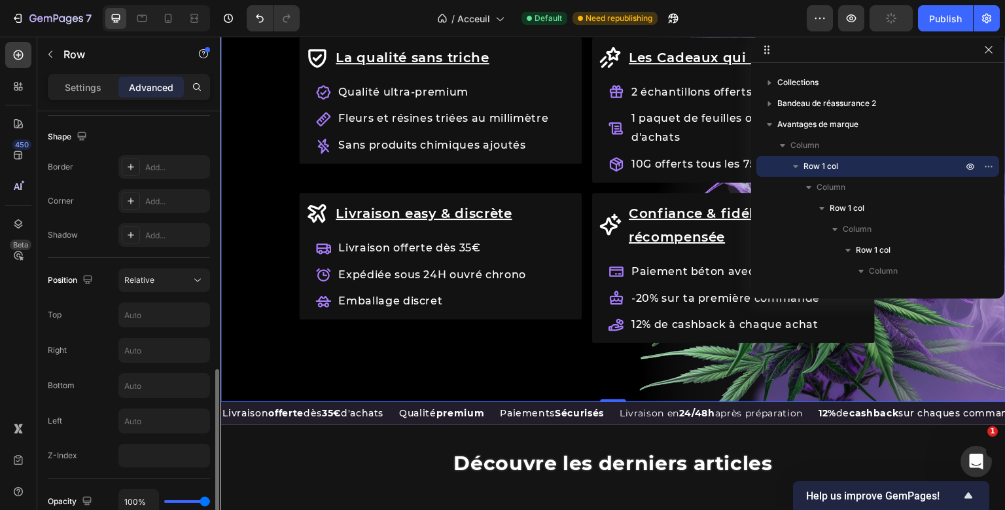
scroll to position [476, 0]
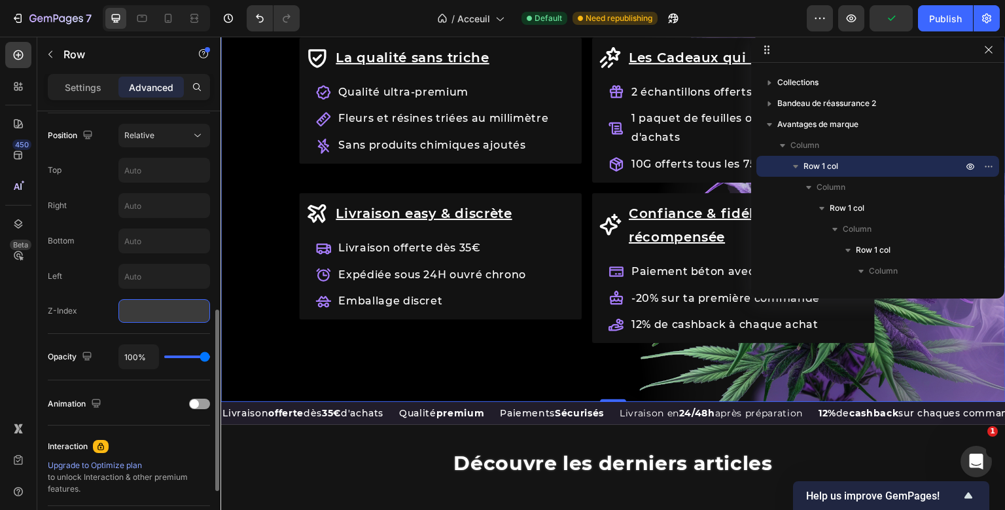
click at [173, 308] on input "number" at bounding box center [164, 311] width 92 height 24
type input "2"
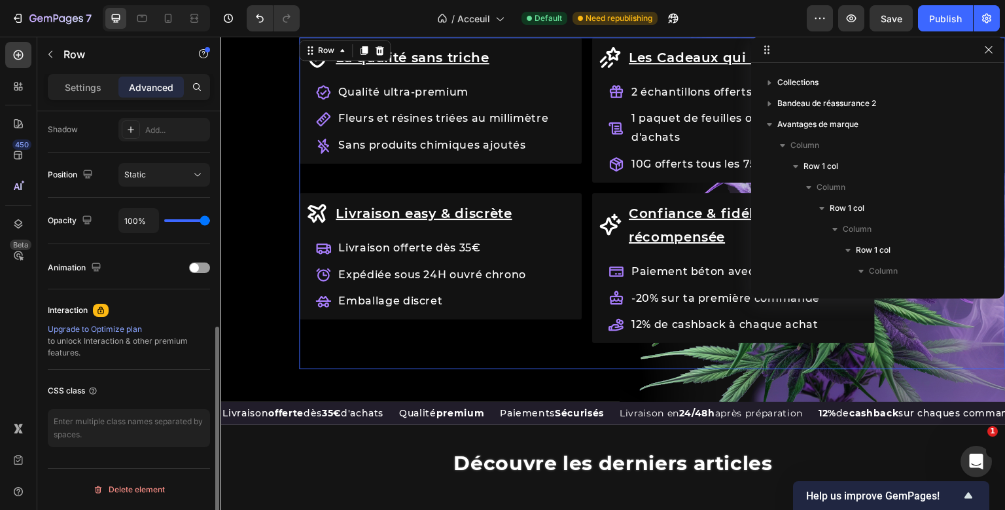
scroll to position [205, 0]
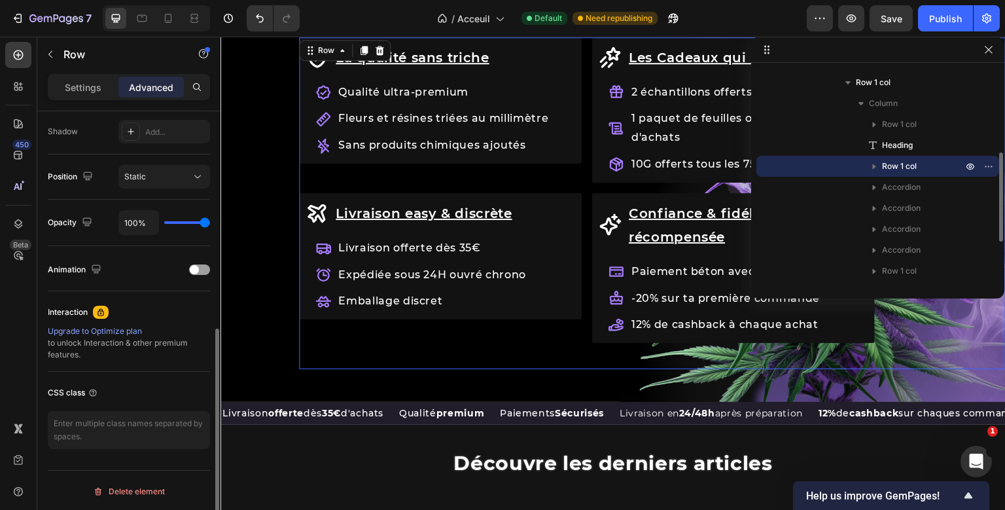
click at [528, 355] on div "La qualité sans [PERSON_NAME] Item List Qualité ultra-premium Fleurs et résines…" at bounding box center [587, 203] width 576 height 332
click at [148, 171] on div "Static" at bounding box center [157, 177] width 67 height 12
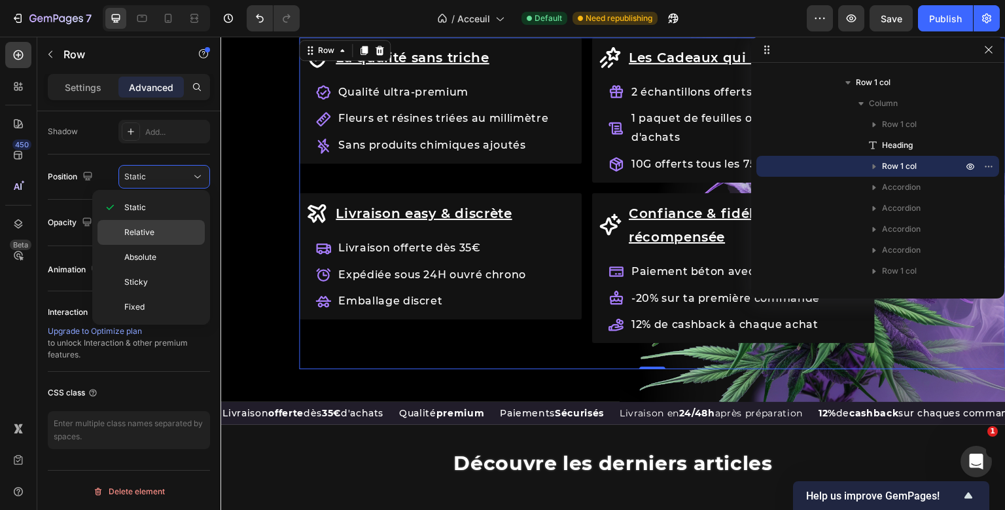
click at [143, 220] on div "Relative" at bounding box center [150, 232] width 107 height 25
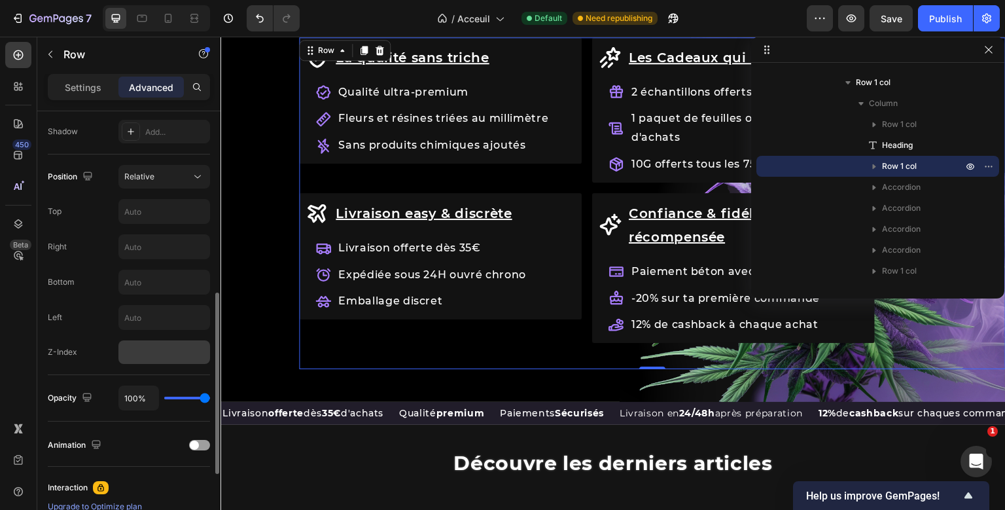
scroll to position [502, 0]
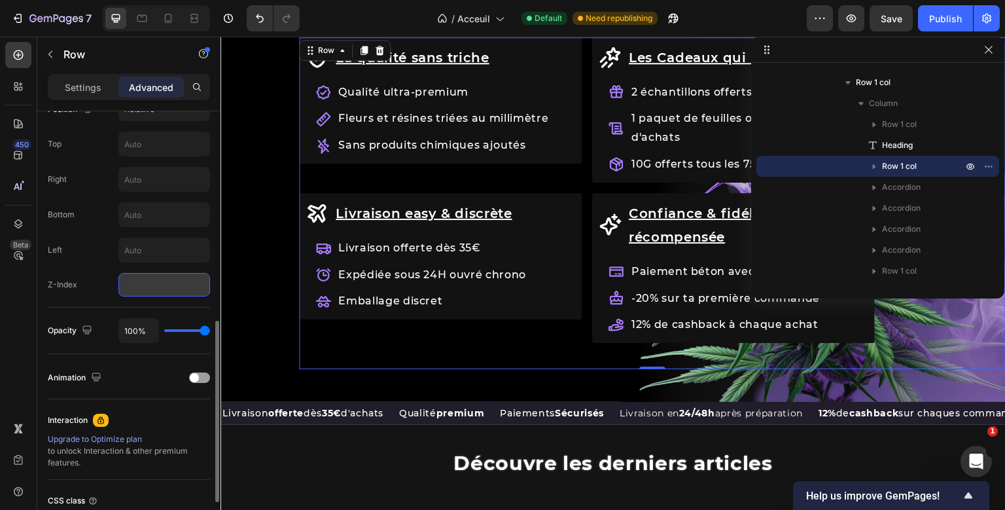
click at [151, 286] on input "number" at bounding box center [164, 285] width 92 height 24
type input "1"
click at [162, 313] on div "Opacity 100%" at bounding box center [129, 330] width 162 height 46
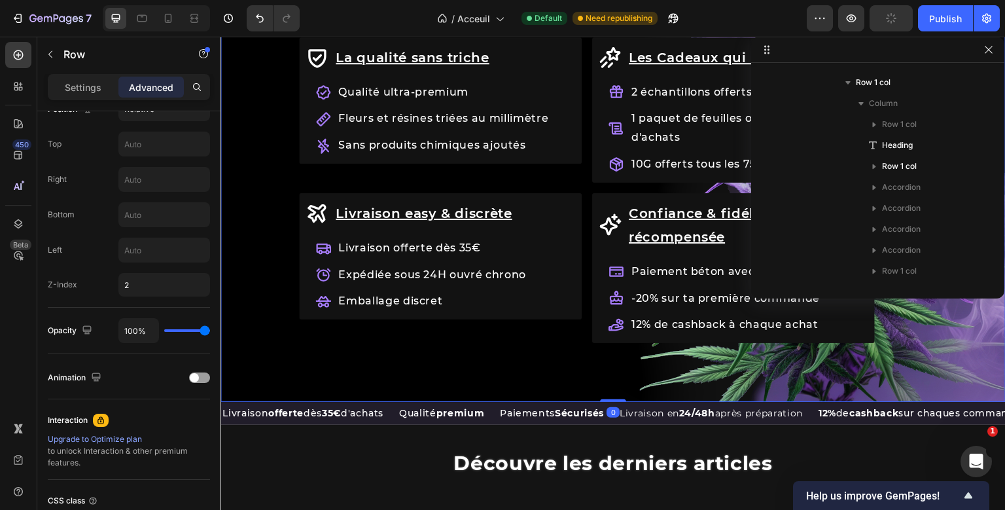
scroll to position [38, 0]
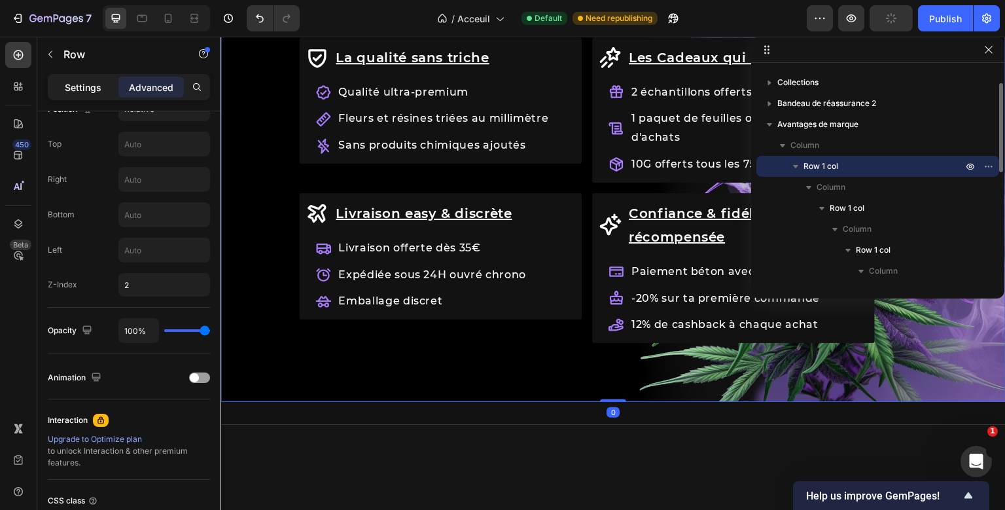
scroll to position [1097, 0]
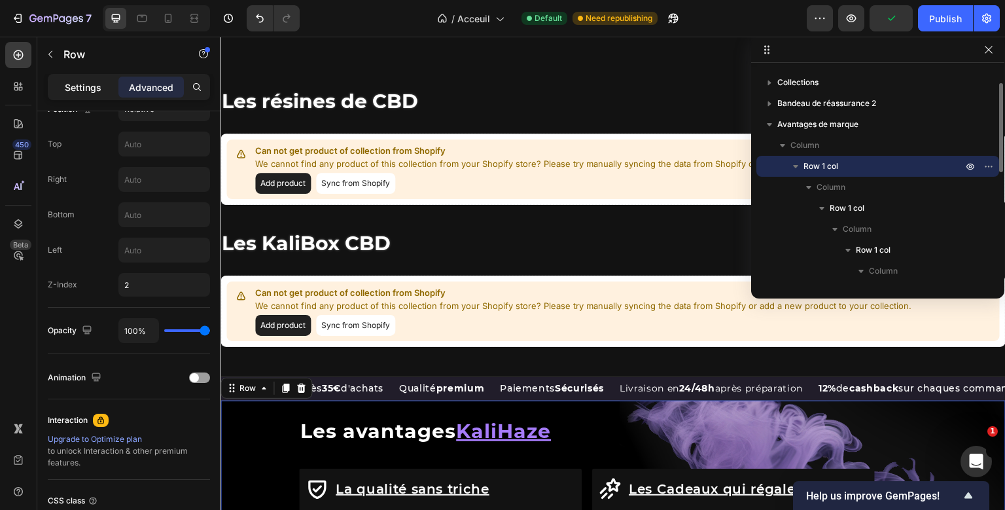
click at [79, 78] on div "Settings" at bounding box center [82, 87] width 65 height 21
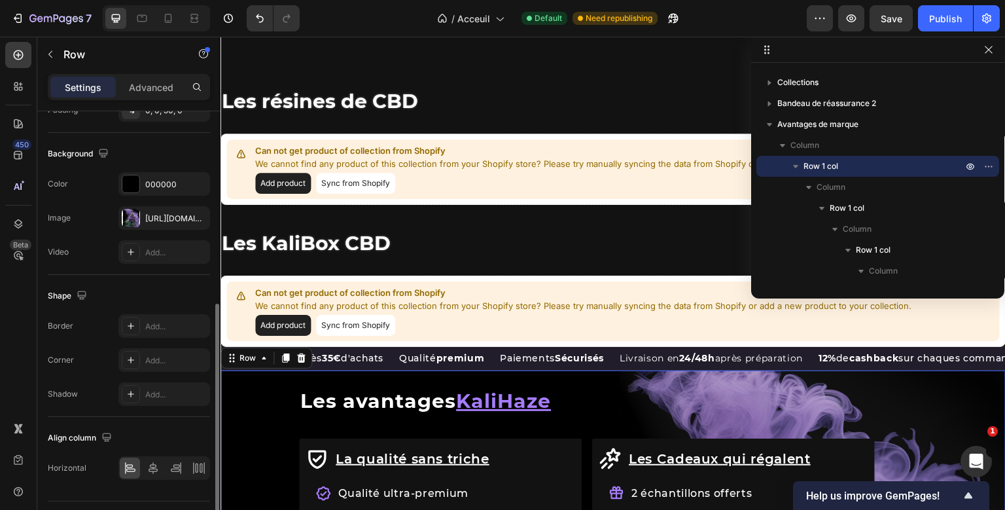
scroll to position [371, 0]
click at [160, 187] on div "000000" at bounding box center [164, 183] width 38 height 12
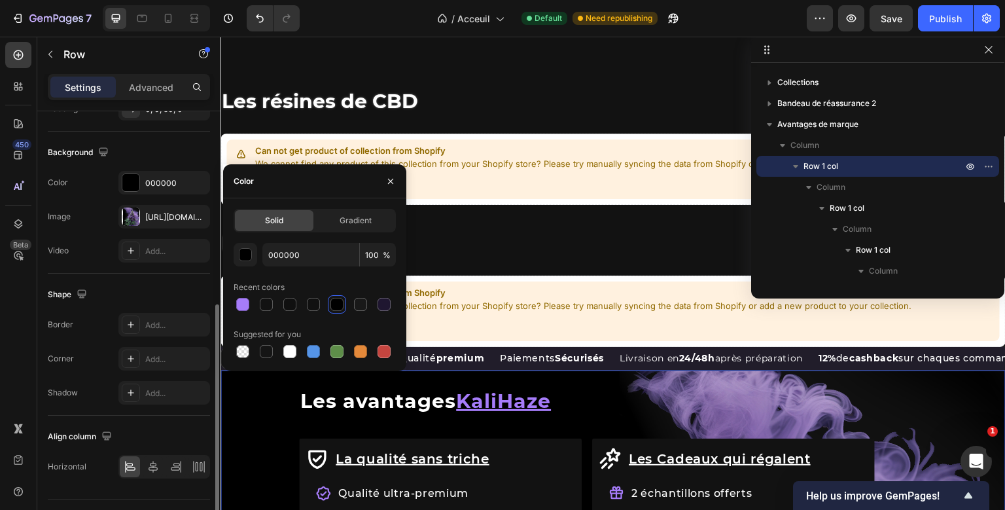
click at [79, 226] on div "Image [URL][DOMAIN_NAME]" at bounding box center [129, 217] width 162 height 24
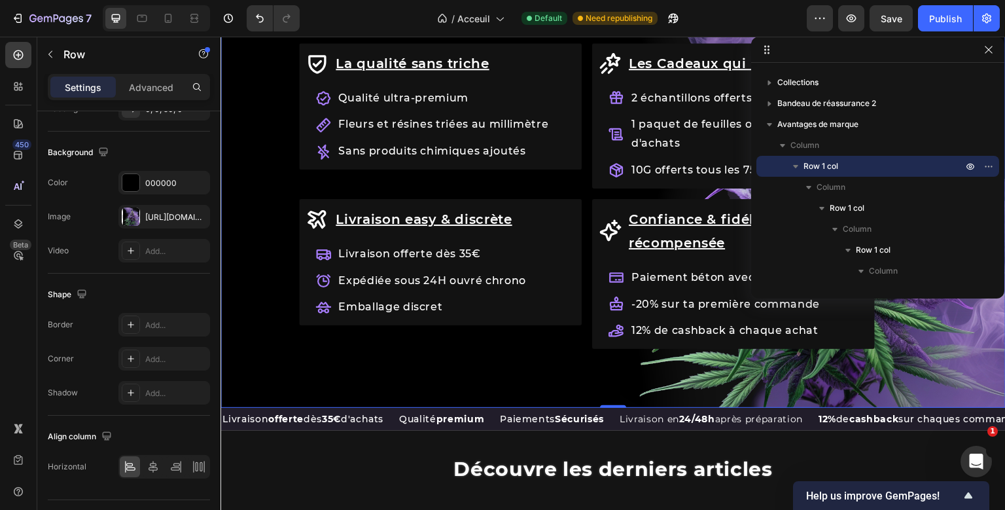
scroll to position [1522, 0]
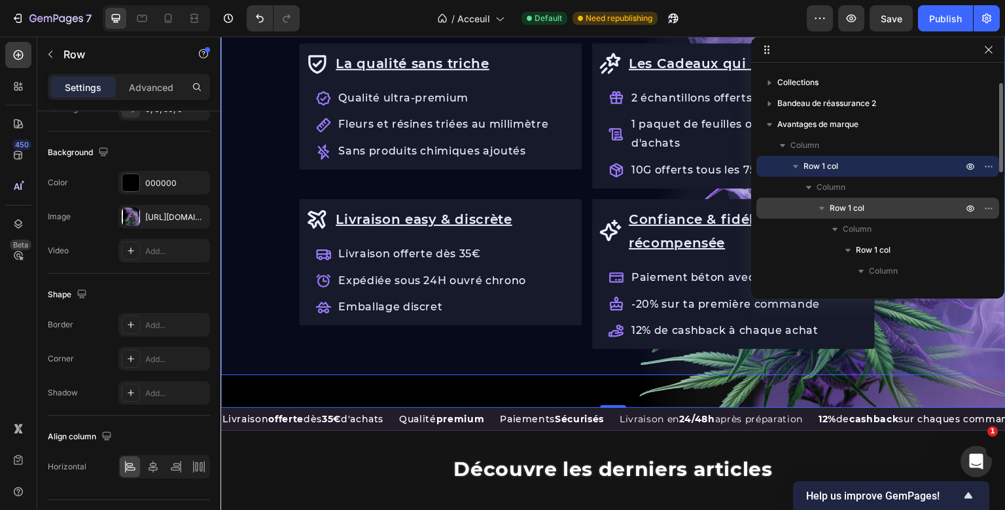
click at [861, 213] on span "Row 1 col" at bounding box center [846, 207] width 35 height 13
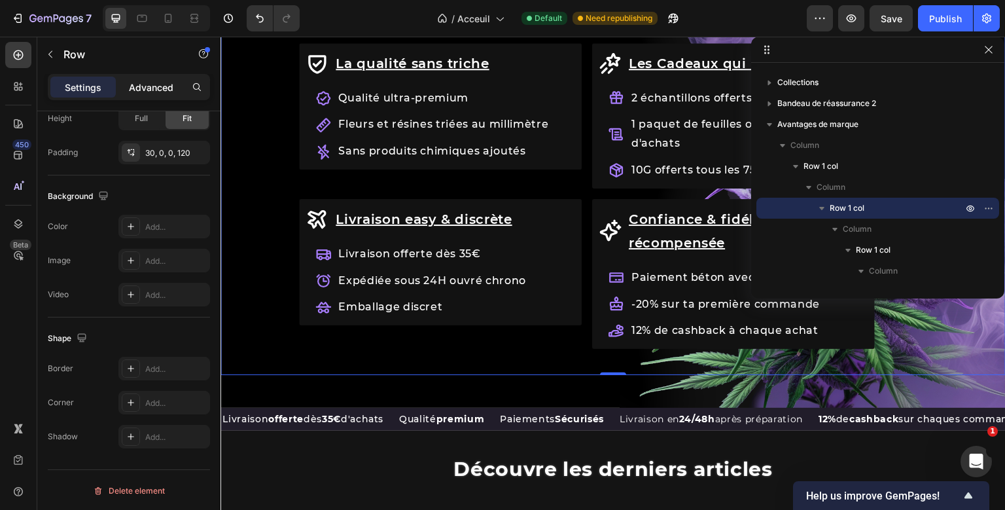
click at [157, 90] on p "Advanced" at bounding box center [151, 87] width 44 height 14
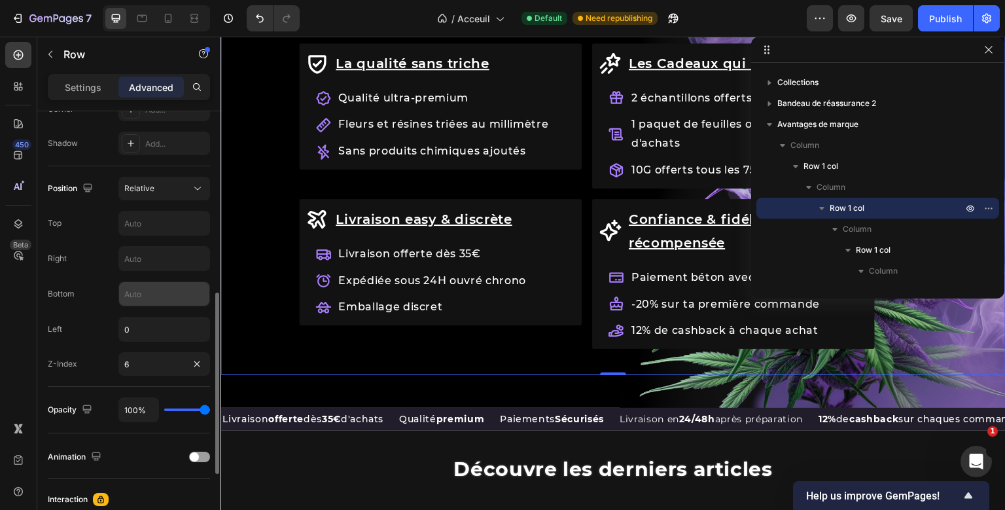
scroll to position [426, 0]
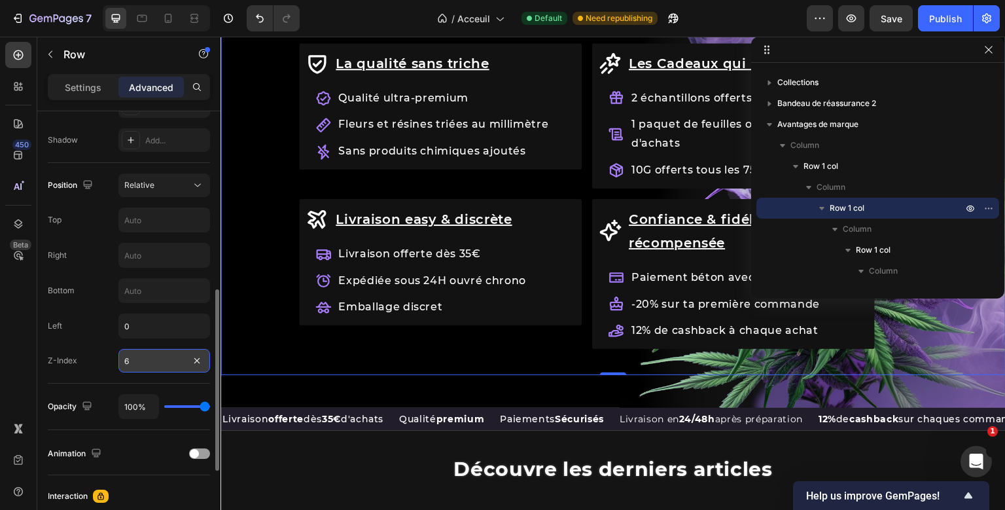
click at [129, 355] on input "6" at bounding box center [164, 361] width 92 height 24
type input "1"
click at [76, 355] on div "Z-Index" at bounding box center [62, 361] width 29 height 12
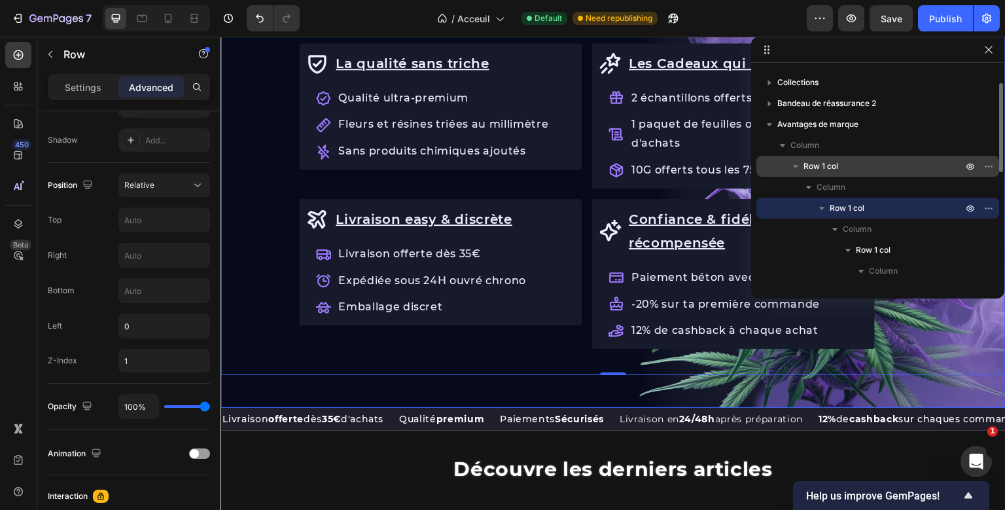
click at [833, 166] on span "Row 1 col" at bounding box center [820, 166] width 35 height 13
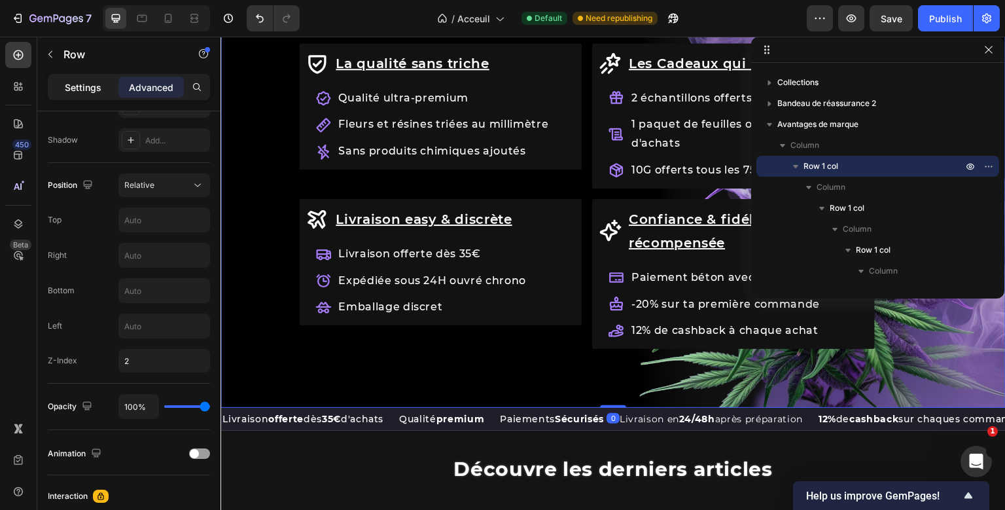
click at [92, 89] on p "Settings" at bounding box center [83, 87] width 37 height 14
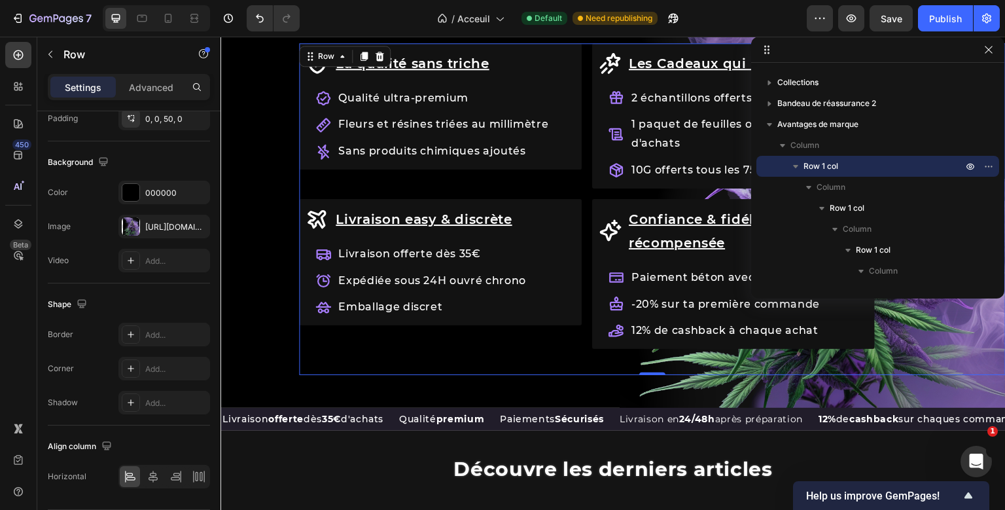
scroll to position [205, 0]
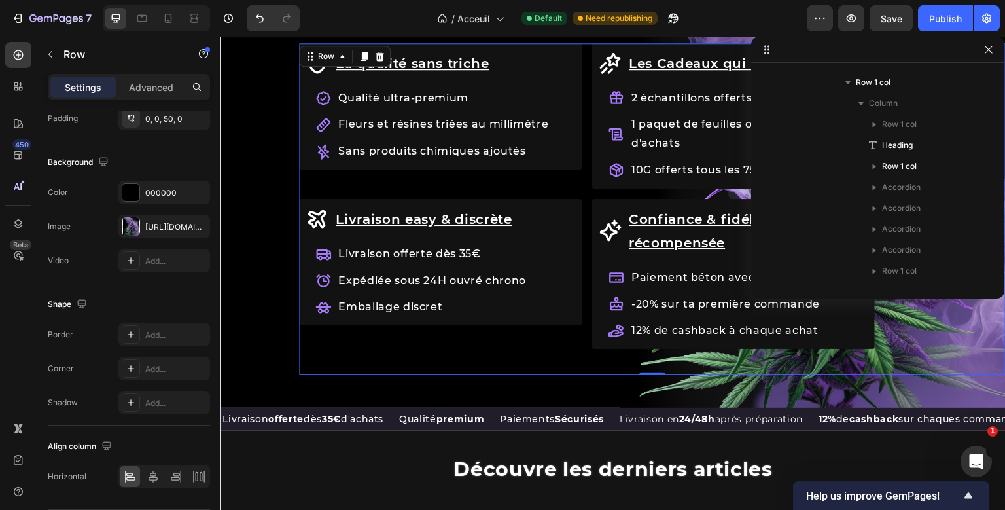
click at [431, 369] on div "Row Les avantages KaliHaze Heading La qualité sans [PERSON_NAME] Item List Qual…" at bounding box center [652, 185] width 706 height 381
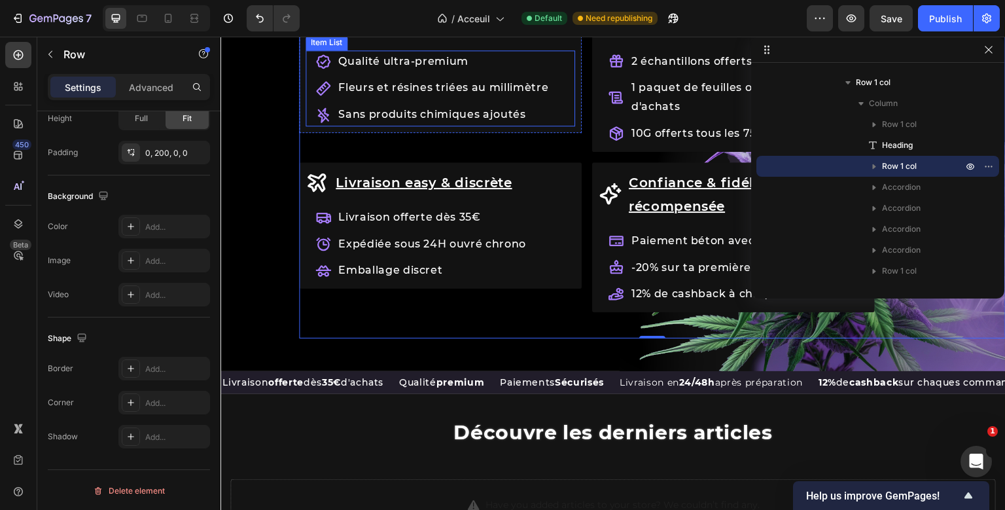
scroll to position [1560, 0]
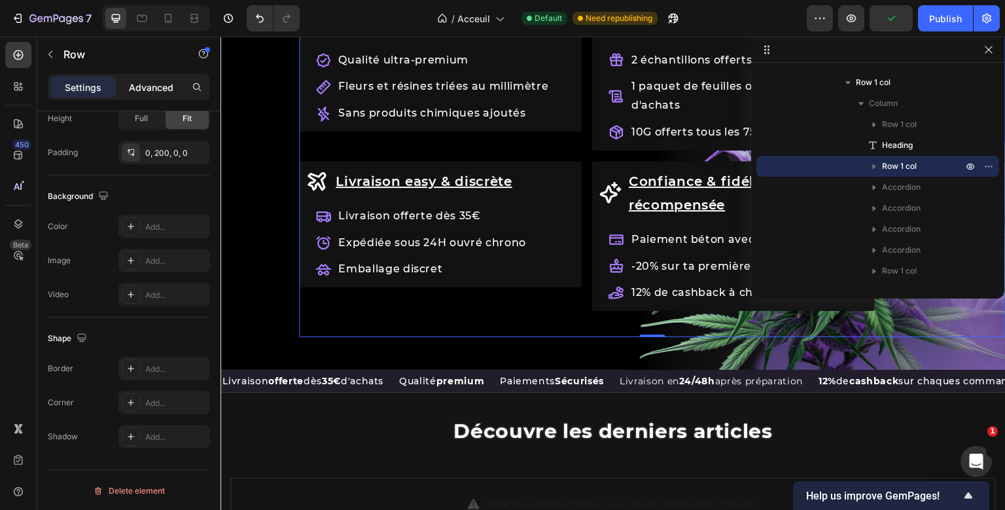
click at [157, 82] on p "Advanced" at bounding box center [151, 87] width 44 height 14
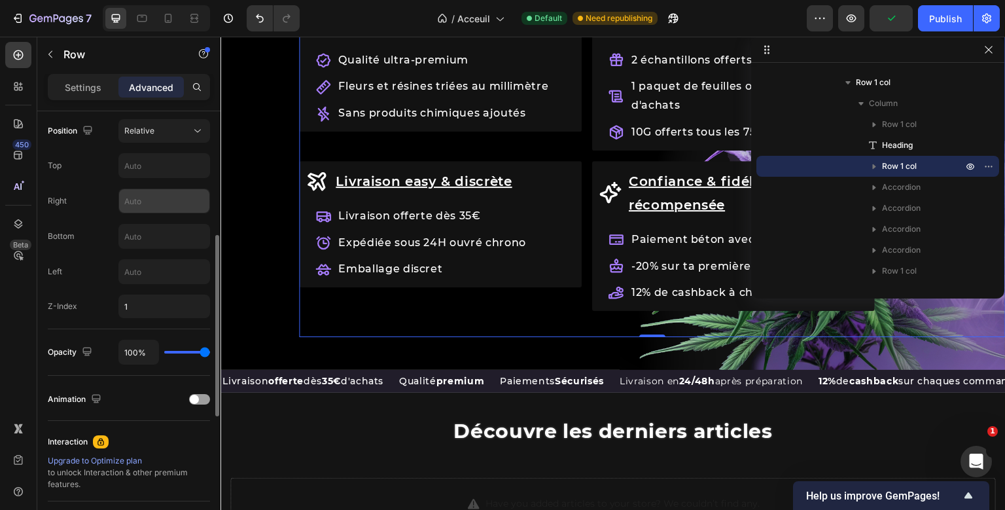
scroll to position [482, 0]
click at [878, 165] on icon "button" at bounding box center [873, 166] width 13 height 13
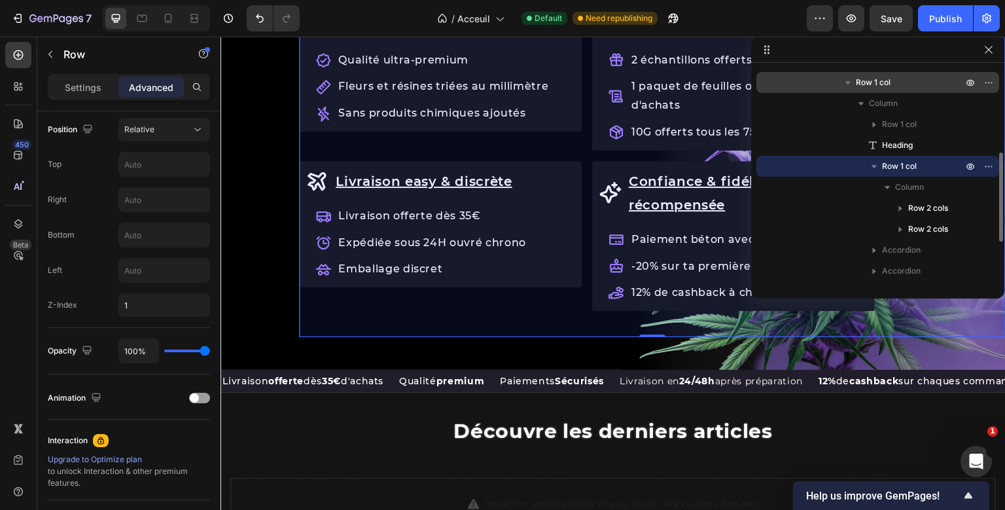
click at [909, 79] on p "Row 1 col" at bounding box center [910, 82] width 109 height 13
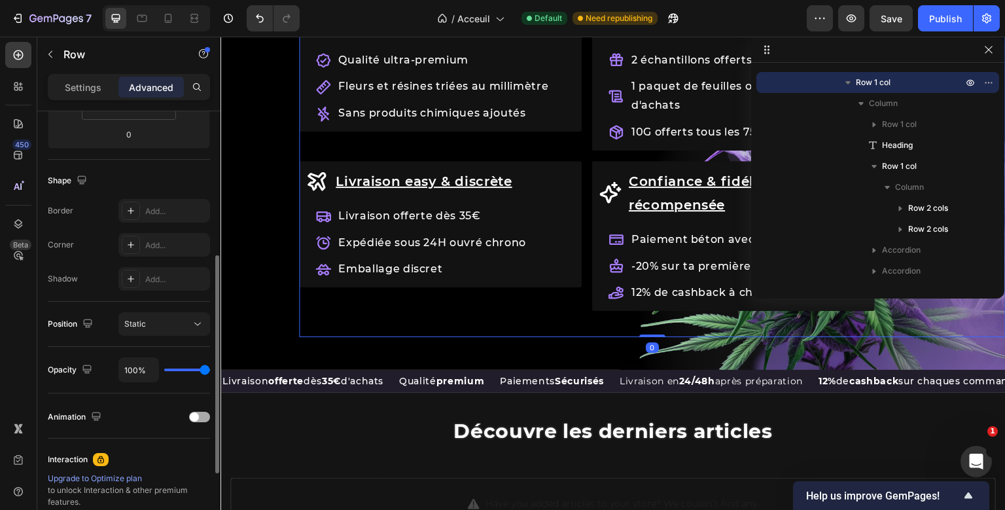
scroll to position [287, 0]
click at [71, 92] on p "Settings" at bounding box center [83, 87] width 37 height 14
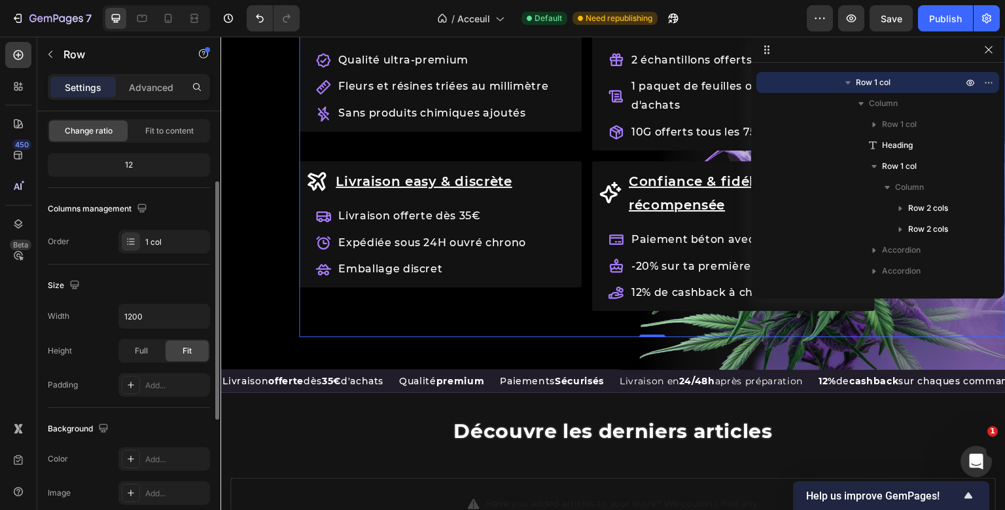
scroll to position [126, 0]
click at [157, 84] on p "Advanced" at bounding box center [151, 87] width 44 height 14
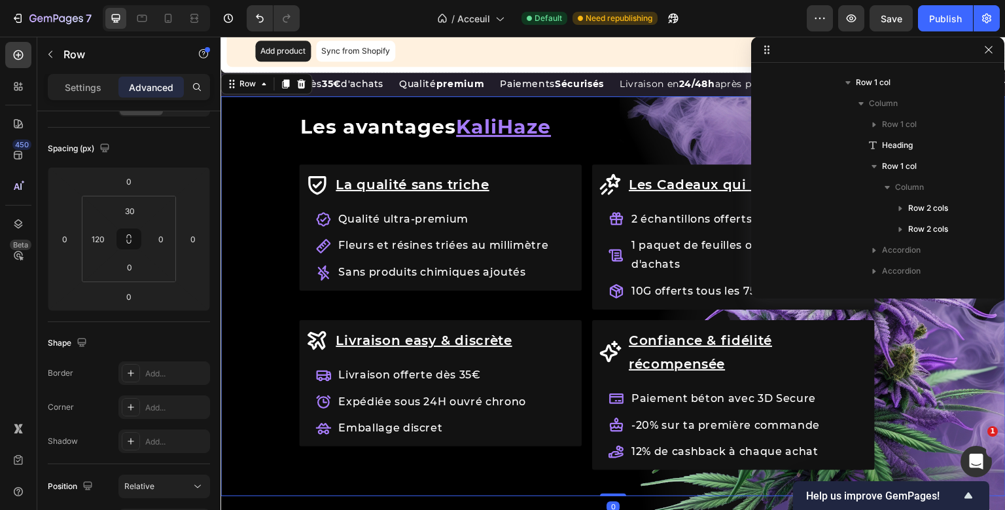
scroll to position [80, 0]
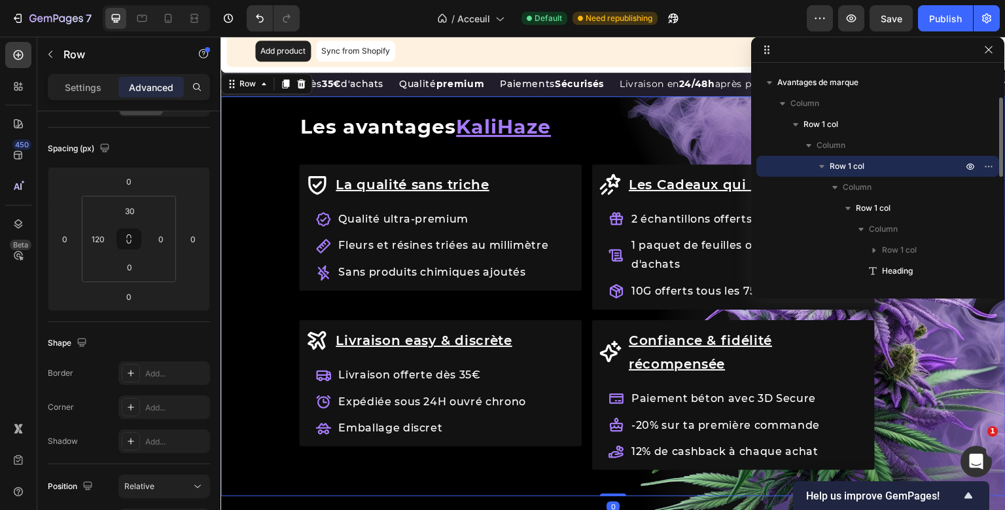
click at [667, 133] on div "Row Les avantages KaliHaze Heading La qualité sans [PERSON_NAME] Item List Qual…" at bounding box center [612, 296] width 785 height 400
click at [92, 96] on div "Settings" at bounding box center [82, 87] width 65 height 21
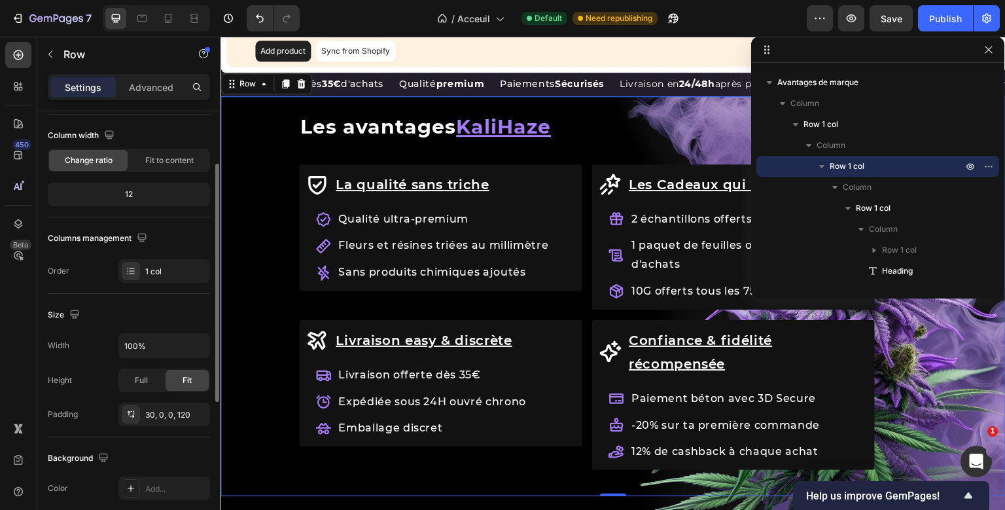
scroll to position [92, 0]
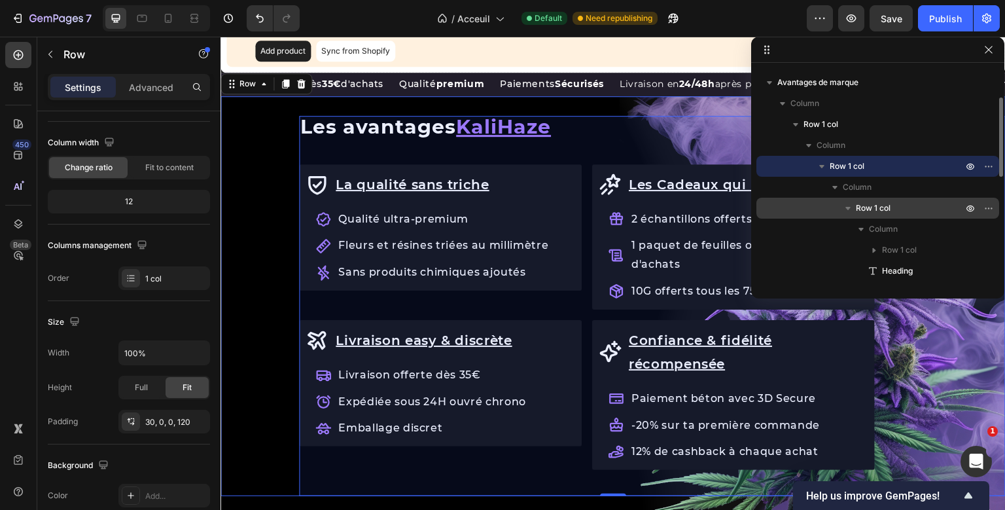
click at [872, 206] on span "Row 1 col" at bounding box center [873, 207] width 35 height 13
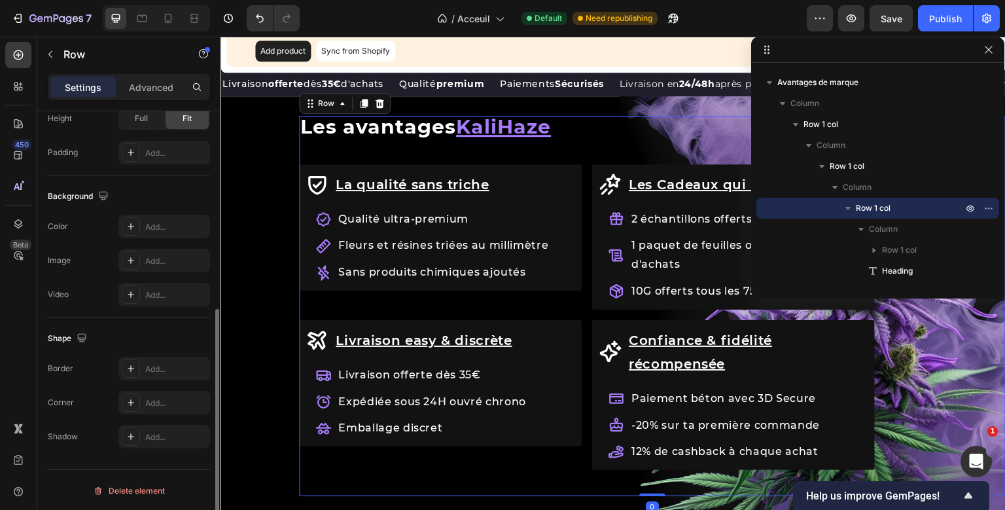
scroll to position [299, 0]
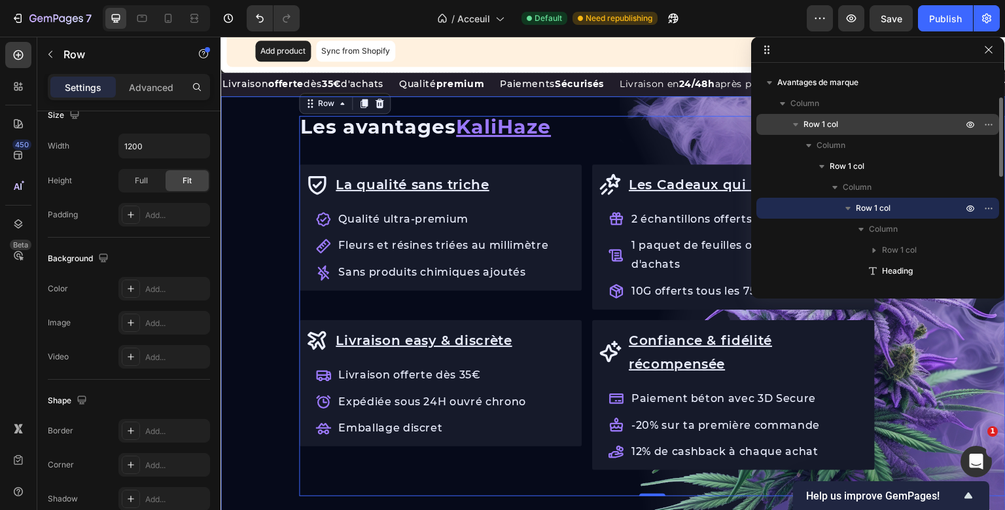
click at [839, 122] on p "Row 1 col" at bounding box center [884, 124] width 162 height 13
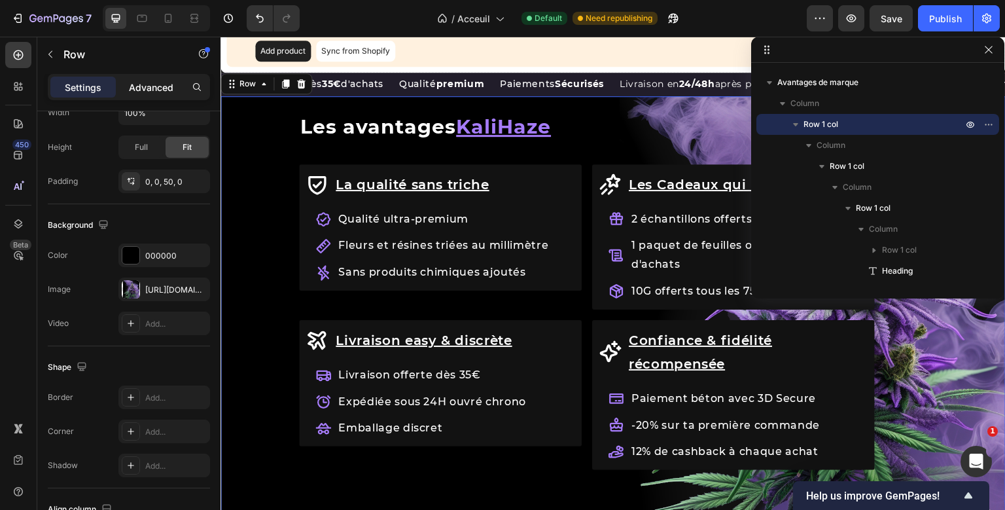
click at [171, 90] on p "Advanced" at bounding box center [151, 87] width 44 height 14
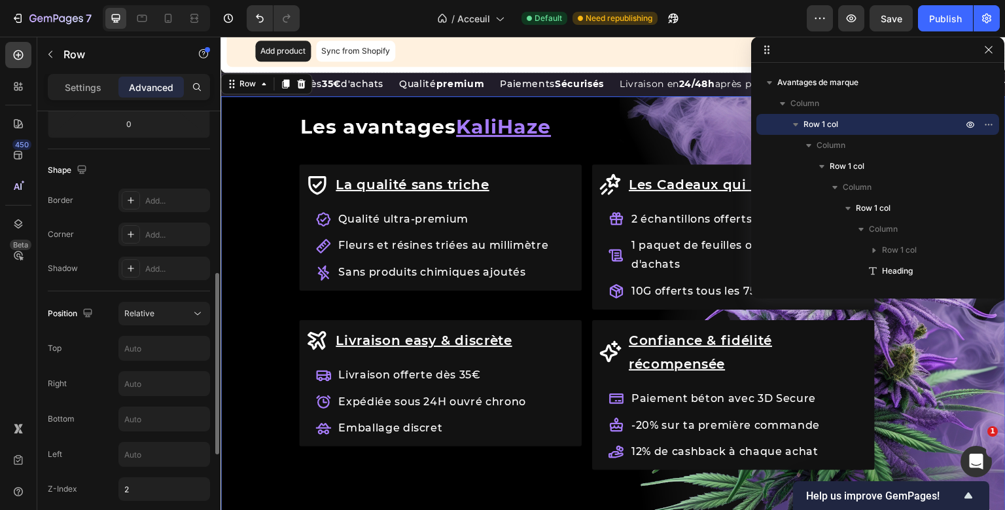
scroll to position [402, 0]
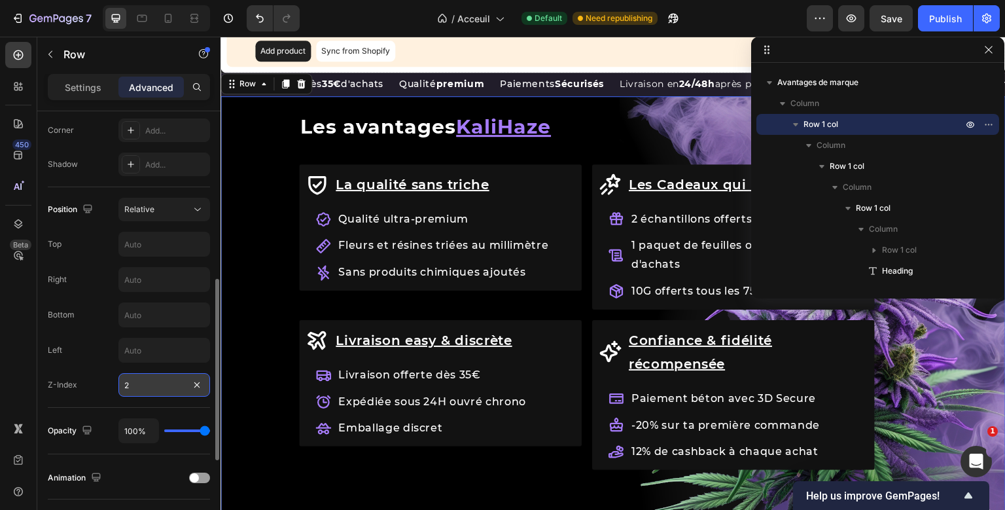
click at [127, 383] on input "2" at bounding box center [164, 385] width 92 height 24
type input "10"
click at [69, 389] on div "Z-Index" at bounding box center [62, 384] width 29 height 21
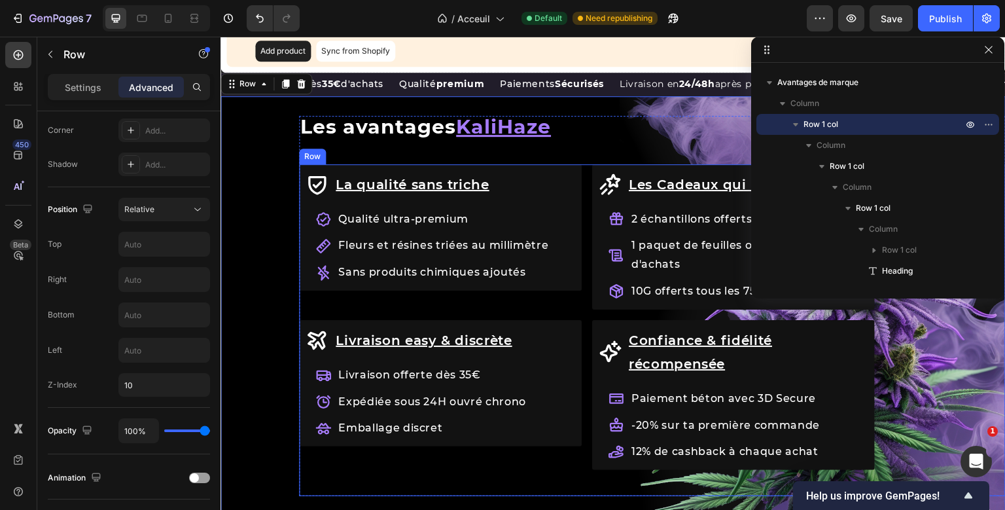
scroll to position [205, 0]
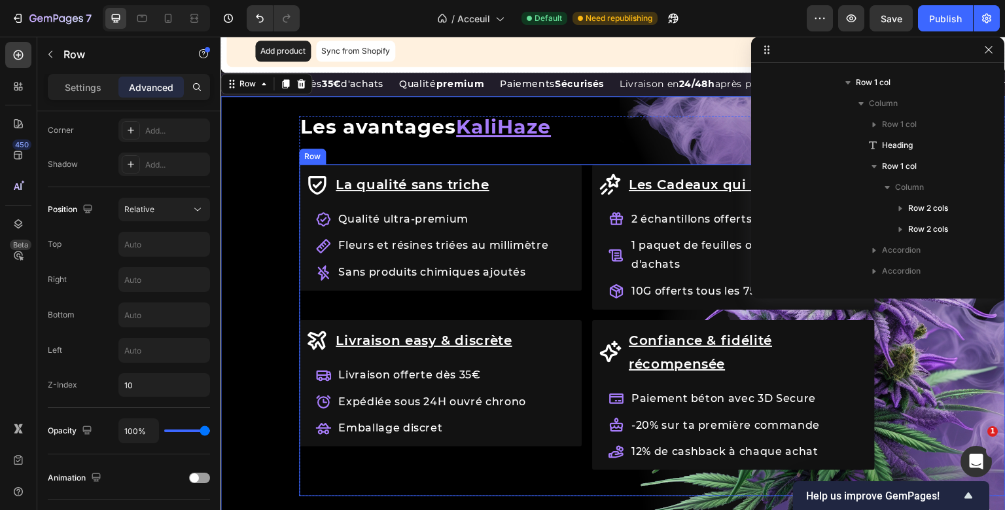
click at [392, 341] on div "Row Les avantages KaliHaze Heading La qualité sans [PERSON_NAME] Item List Qual…" at bounding box center [652, 306] width 706 height 381
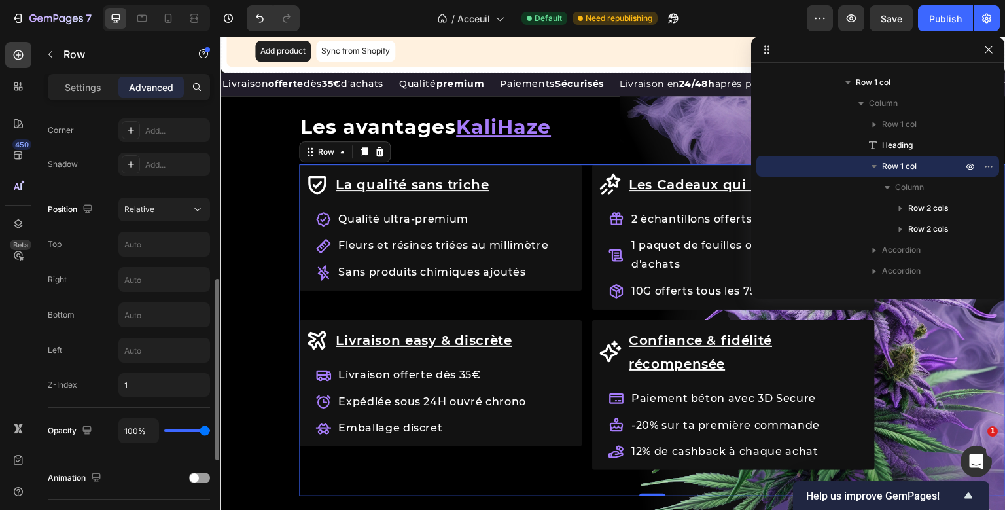
click at [166, 221] on div "Position Relative Top Right Bottom Left Z-Index 1" at bounding box center [129, 297] width 162 height 199
click at [167, 220] on button "Relative" at bounding box center [164, 210] width 92 height 24
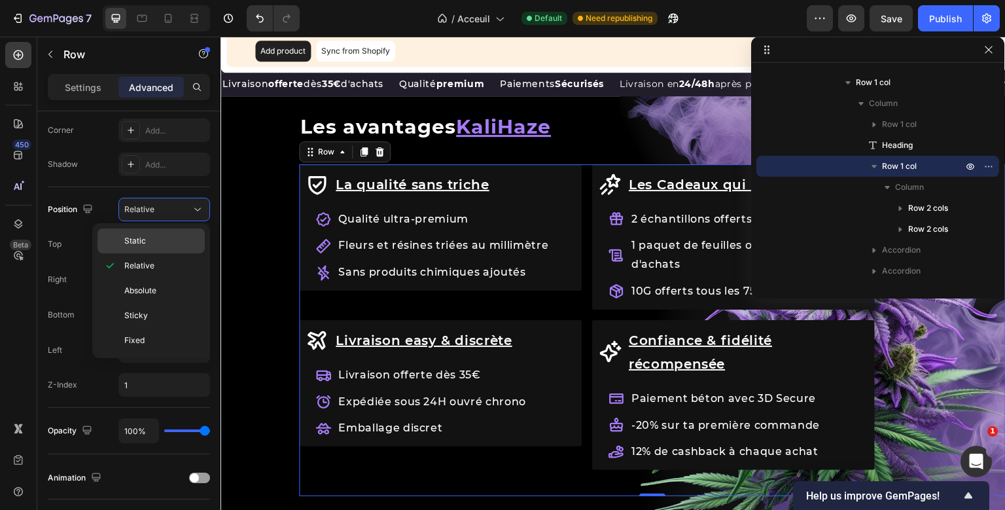
click at [163, 239] on p "Static" at bounding box center [161, 241] width 75 height 12
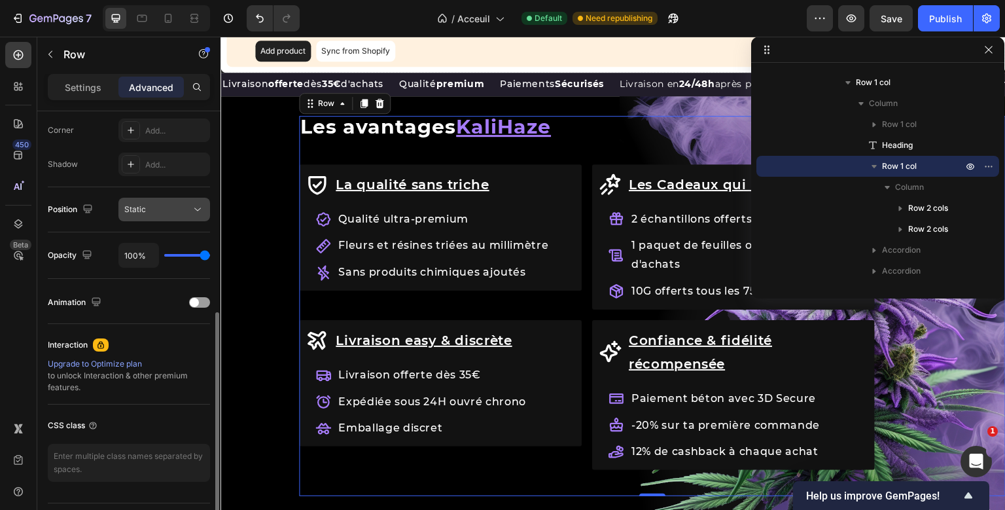
click at [179, 213] on div "Static" at bounding box center [157, 209] width 67 height 12
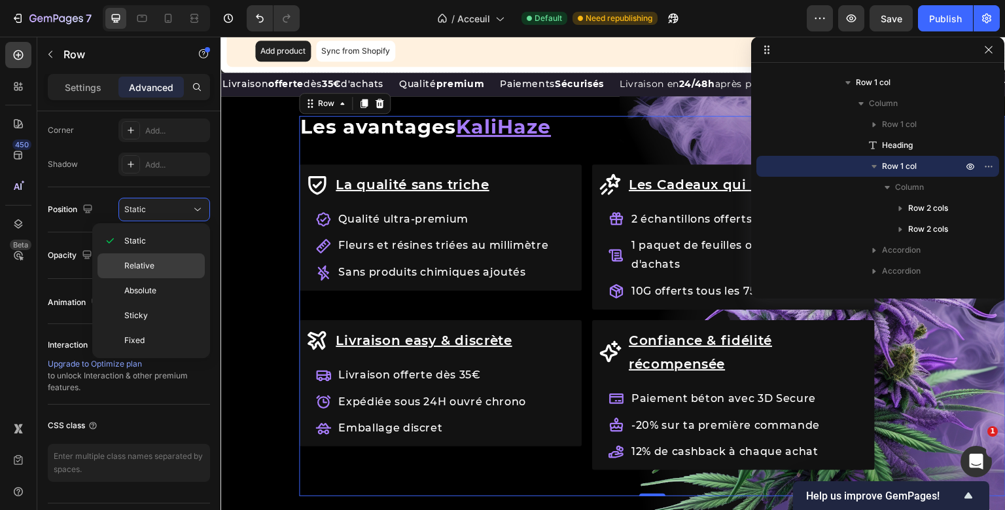
click at [144, 268] on span "Relative" at bounding box center [139, 266] width 30 height 12
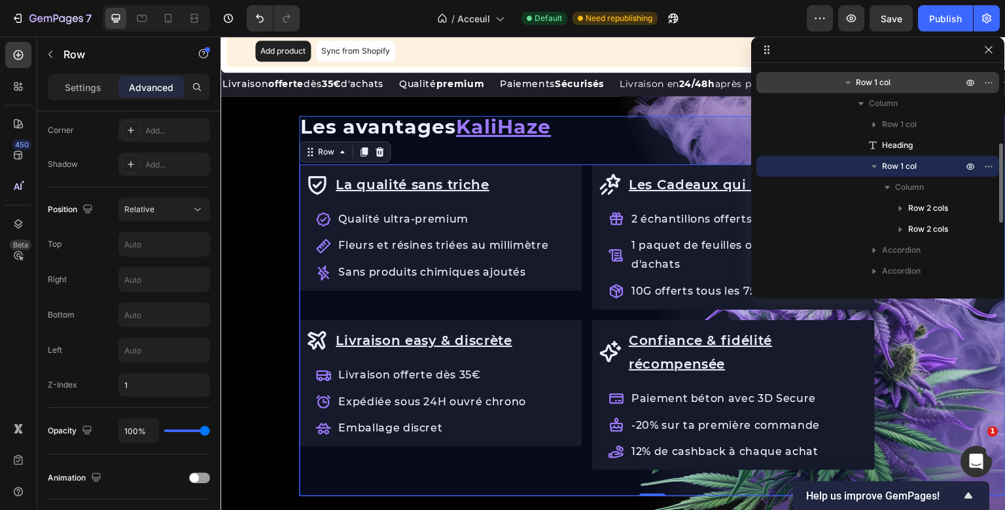
click at [916, 86] on p "Row 1 col" at bounding box center [910, 82] width 109 height 13
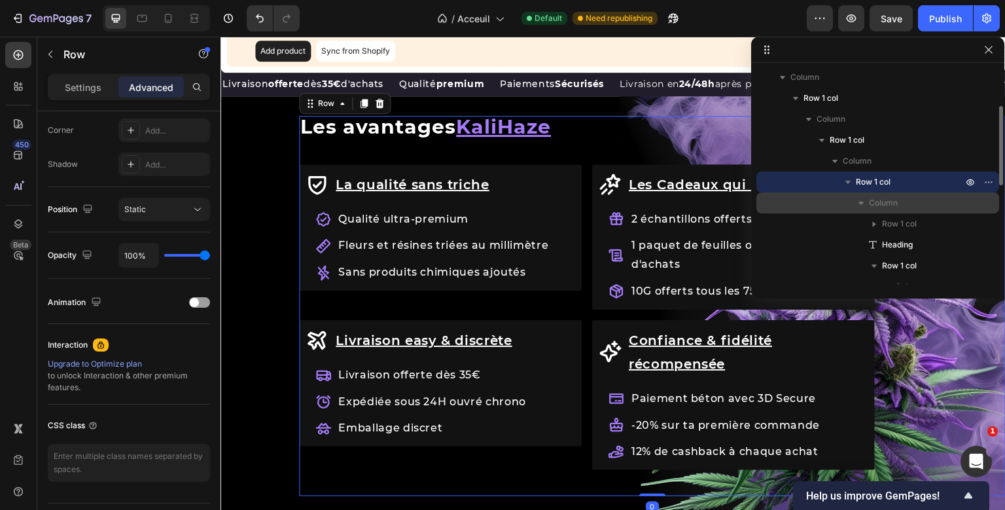
scroll to position [105, 0]
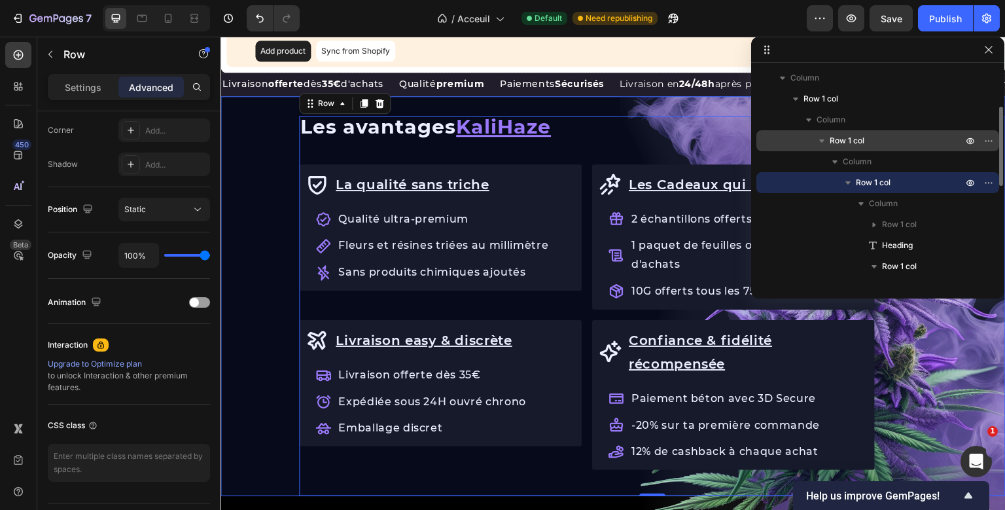
click at [861, 141] on span "Row 1 col" at bounding box center [846, 140] width 35 height 13
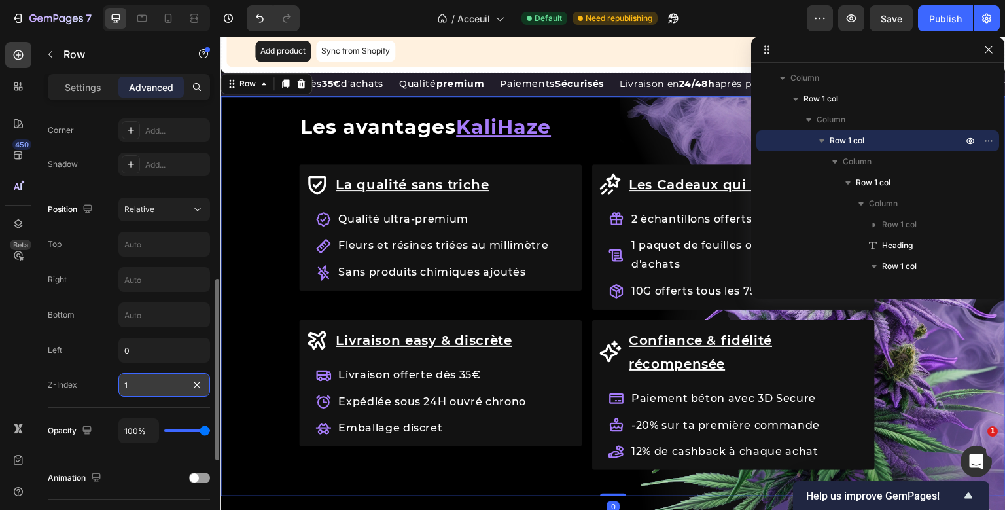
click at [137, 381] on input "1" at bounding box center [164, 385] width 92 height 24
click at [177, 204] on div "Relative" at bounding box center [157, 209] width 67 height 12
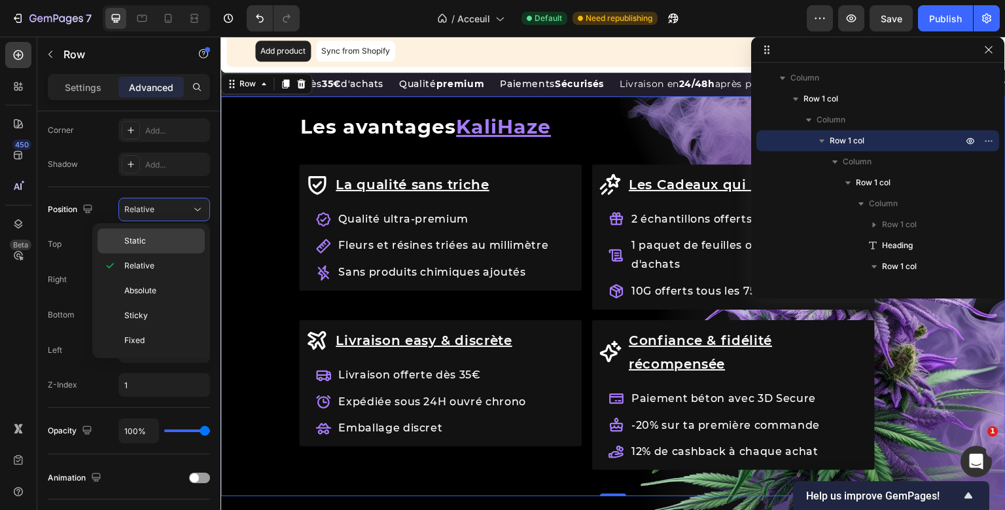
click at [158, 239] on p "Static" at bounding box center [161, 241] width 75 height 12
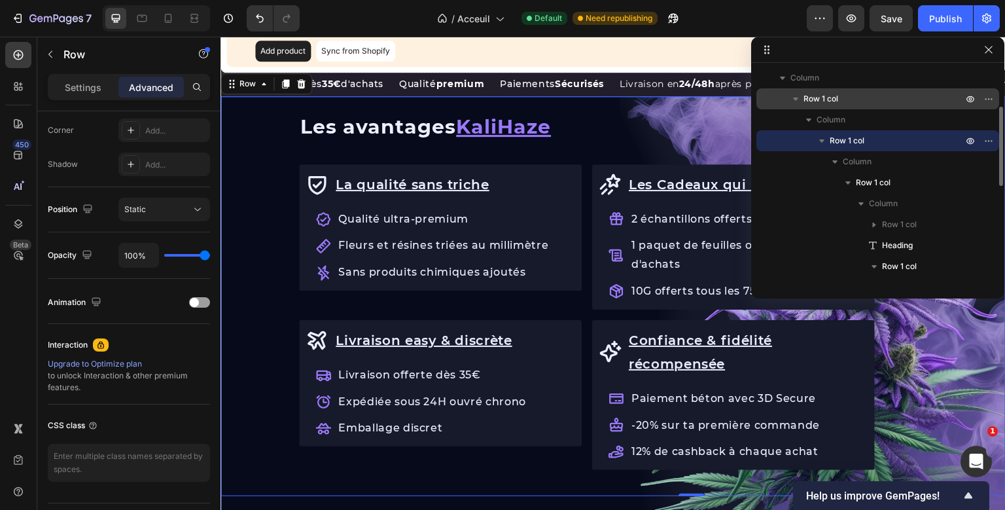
click at [875, 102] on p "Row 1 col" at bounding box center [884, 98] width 162 height 13
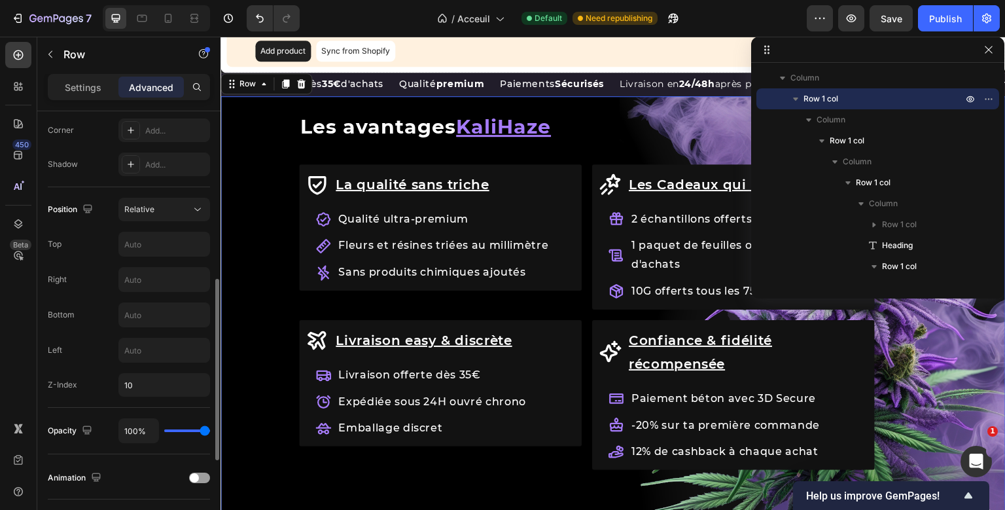
click at [192, 196] on div "Position Relative Top Right Bottom Left Z-Index 10" at bounding box center [129, 297] width 162 height 220
click at [190, 200] on button "Relative" at bounding box center [164, 210] width 92 height 24
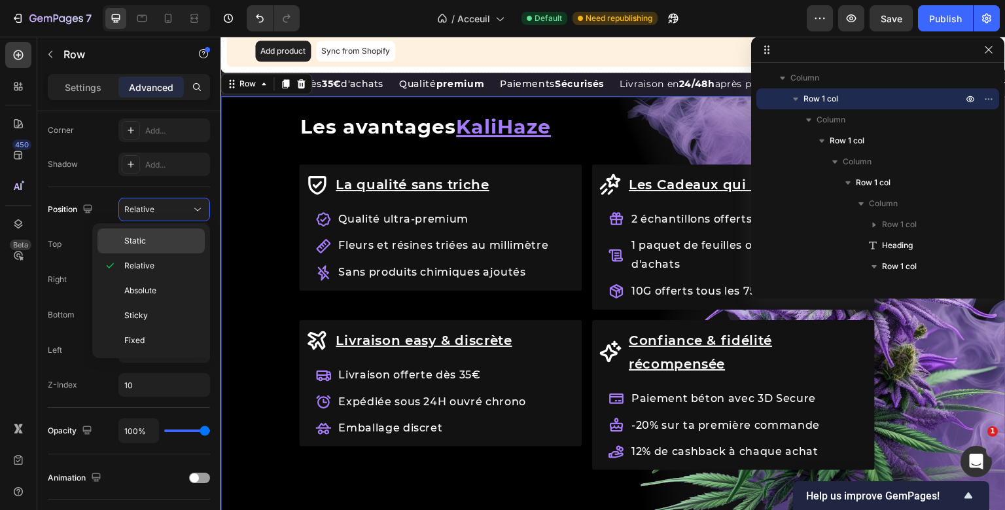
click at [172, 243] on p "Static" at bounding box center [161, 241] width 75 height 12
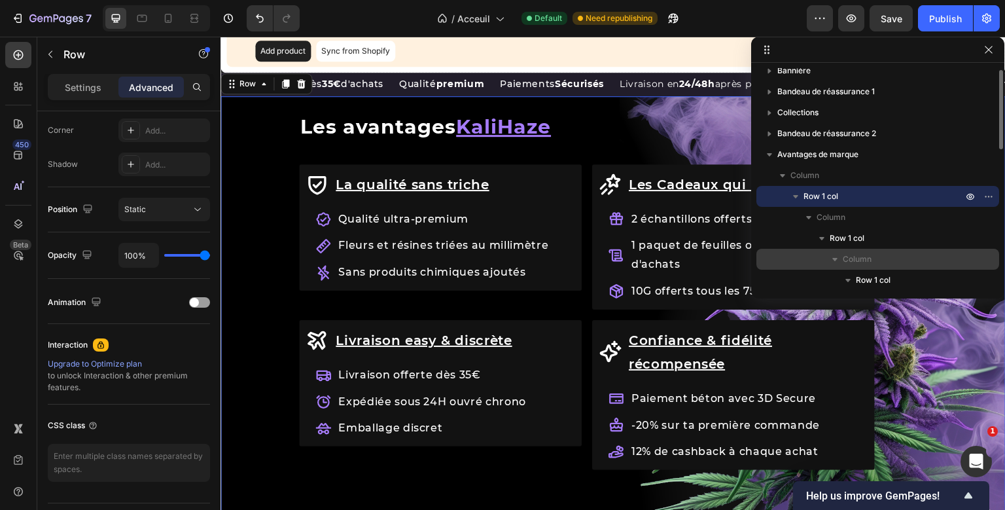
scroll to position [7, 0]
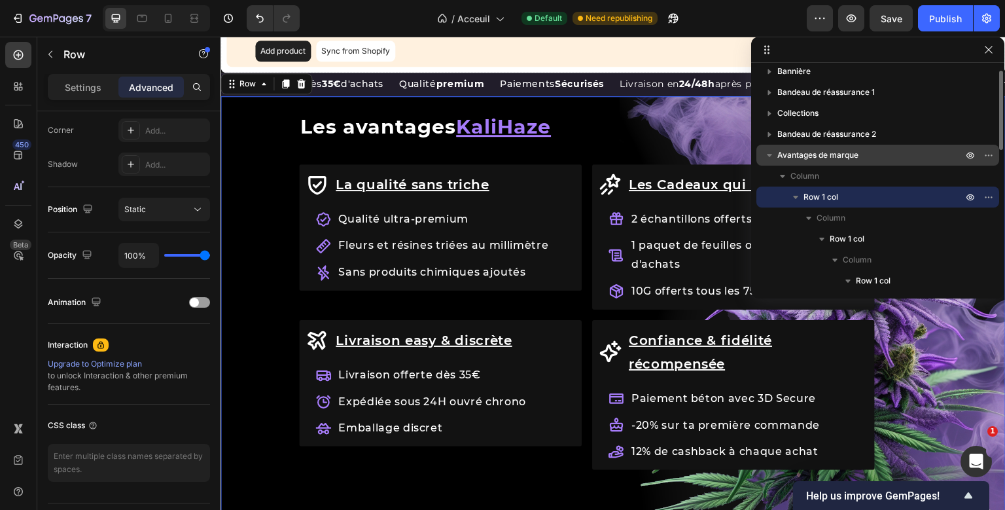
click at [854, 152] on span "Avantages de marque" at bounding box center [817, 154] width 81 height 13
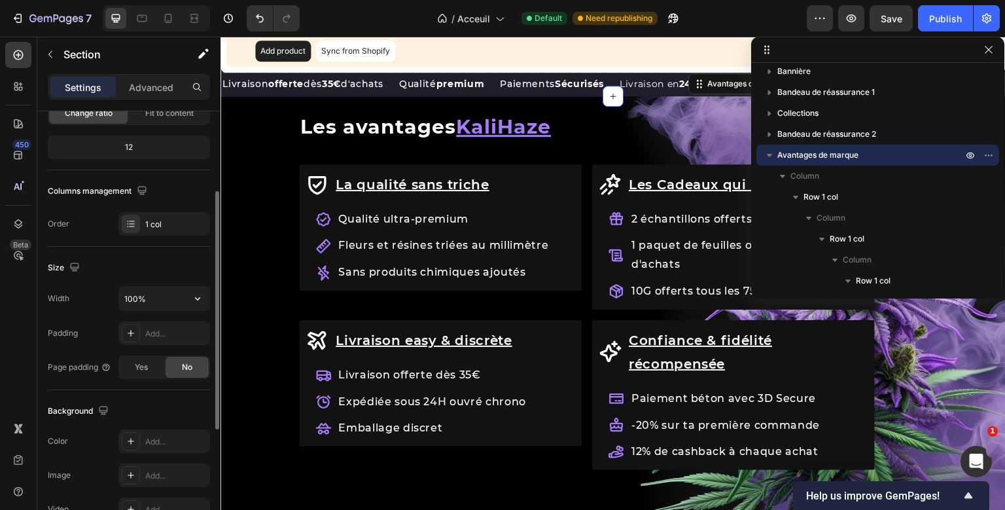
scroll to position [144, 0]
click at [165, 90] on p "Advanced" at bounding box center [151, 87] width 44 height 14
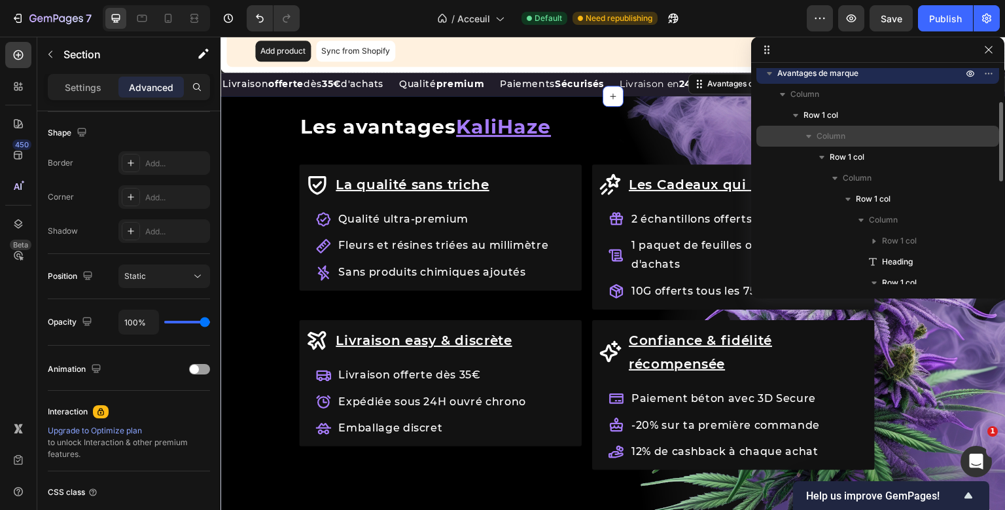
scroll to position [90, 0]
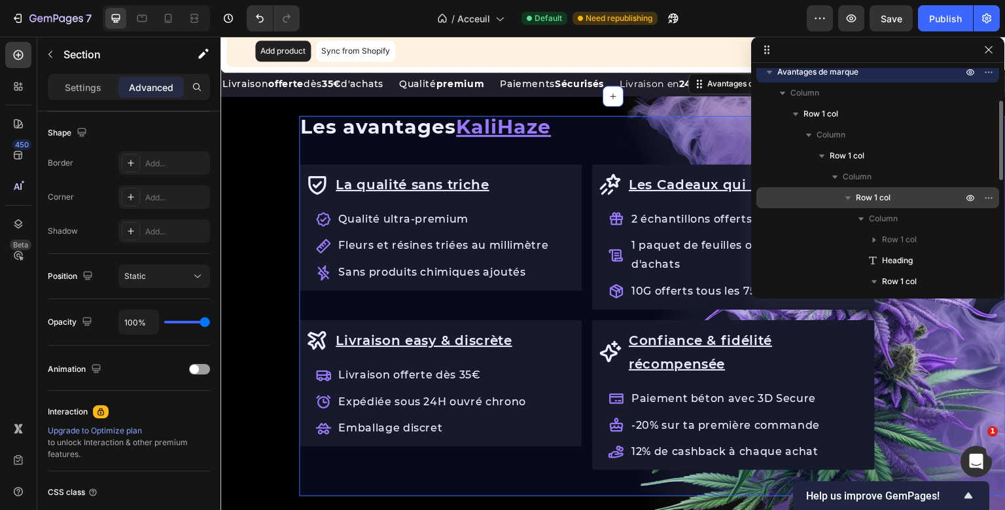
click at [858, 188] on div "Row 1 col" at bounding box center [877, 197] width 232 height 21
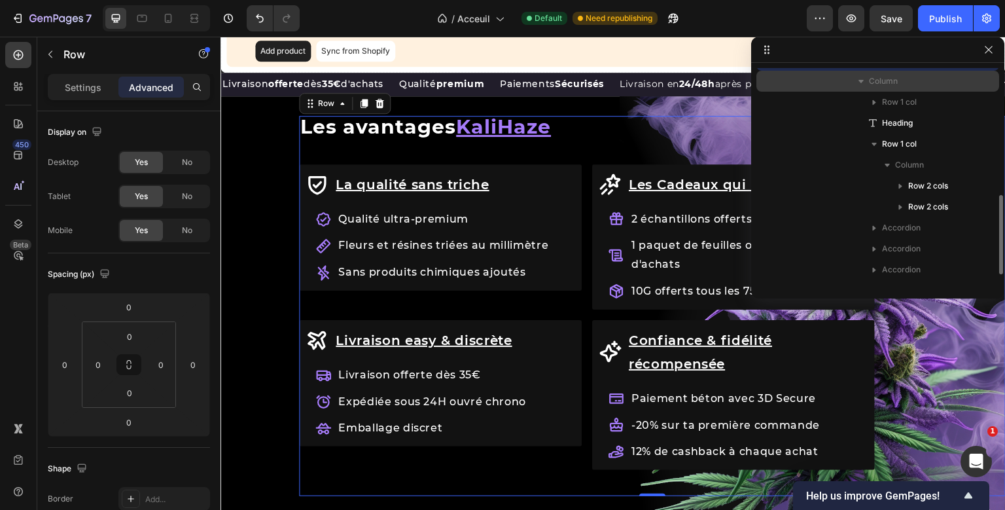
scroll to position [227, 0]
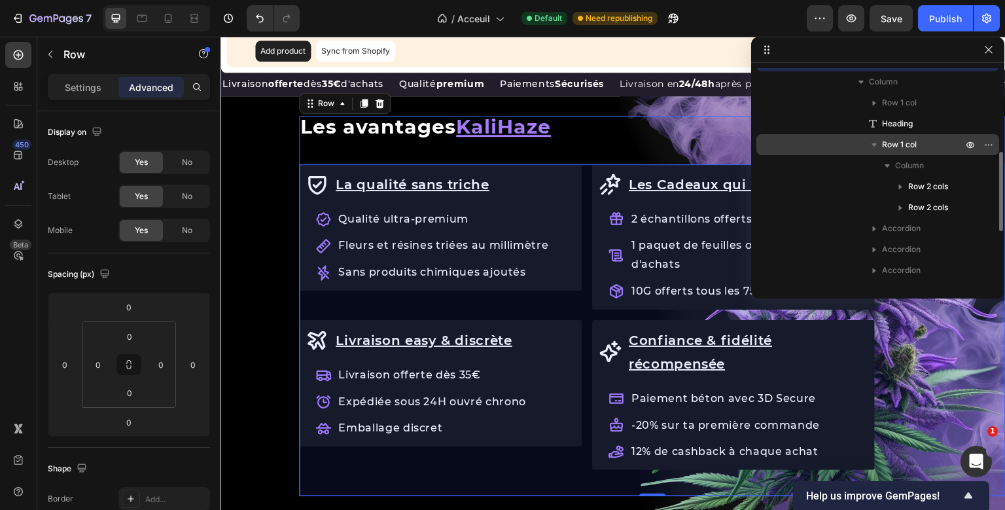
click at [901, 152] on div "Row 1 col" at bounding box center [877, 144] width 232 height 21
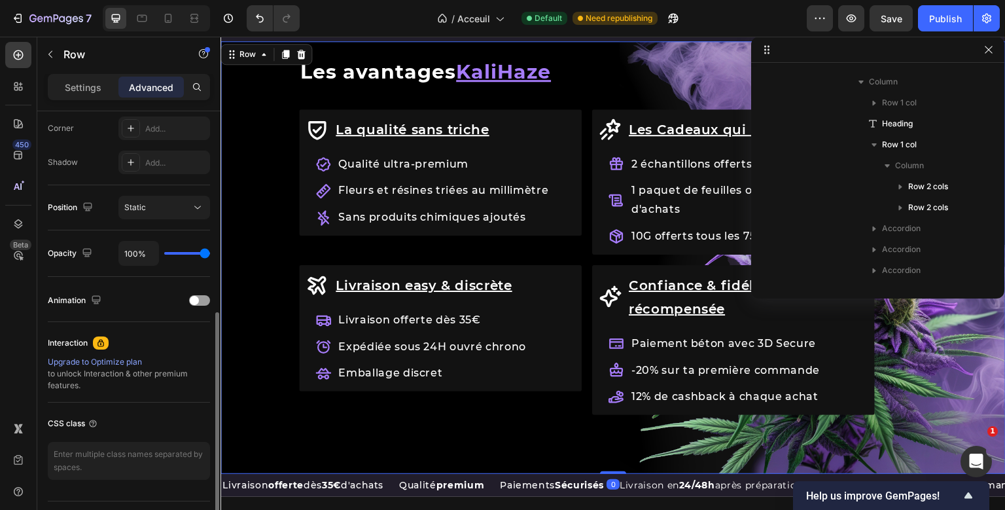
scroll to position [38, 0]
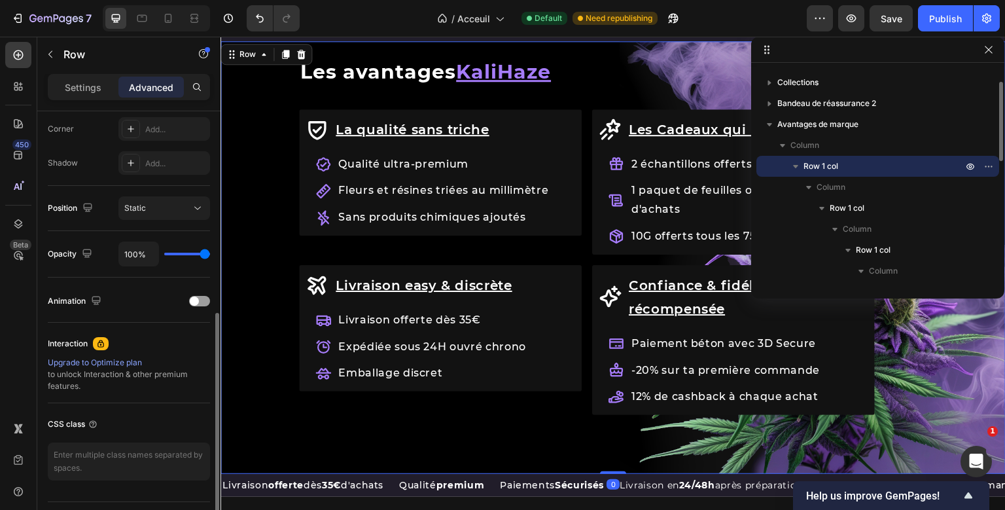
click at [346, 474] on div "Row Les avantages KaliHaze Heading La qualité sans [PERSON_NAME] Item List Qual…" at bounding box center [612, 257] width 785 height 433
click at [94, 93] on p "Settings" at bounding box center [83, 87] width 37 height 14
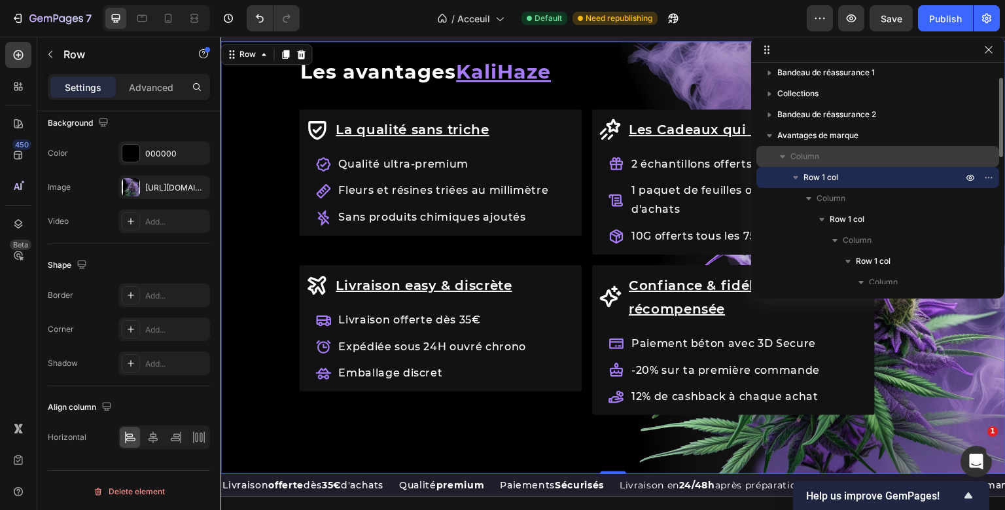
scroll to position [29, 0]
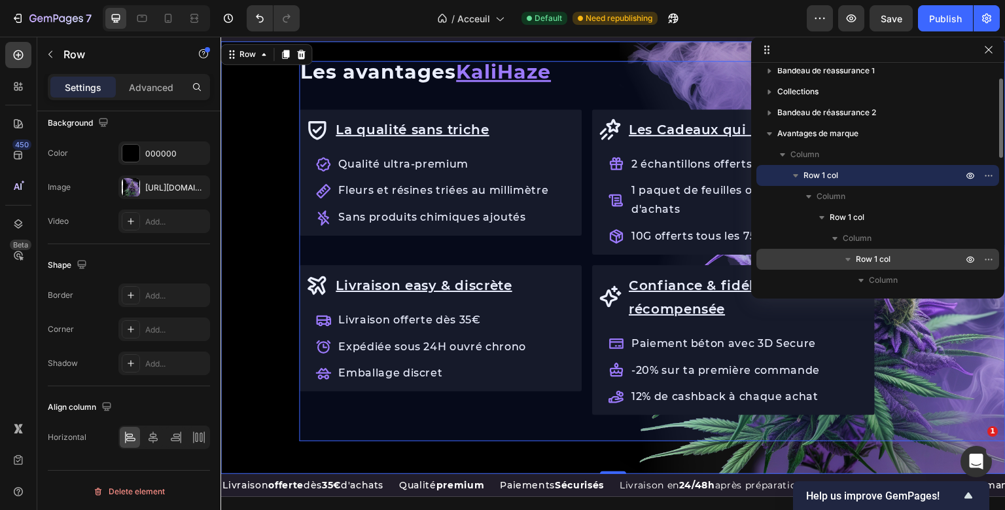
click at [862, 254] on span "Row 1 col" at bounding box center [873, 258] width 35 height 13
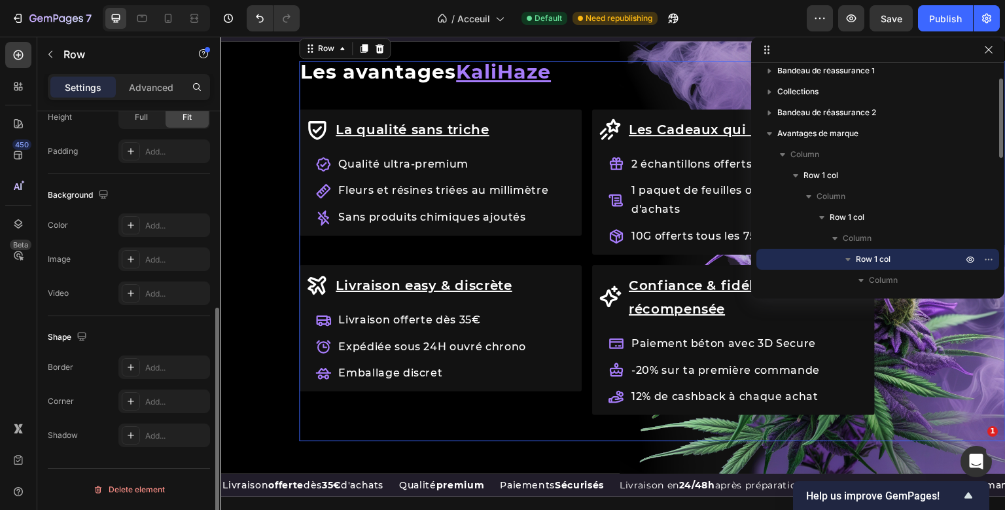
scroll to position [361, 0]
click at [167, 84] on p "Advanced" at bounding box center [151, 87] width 44 height 14
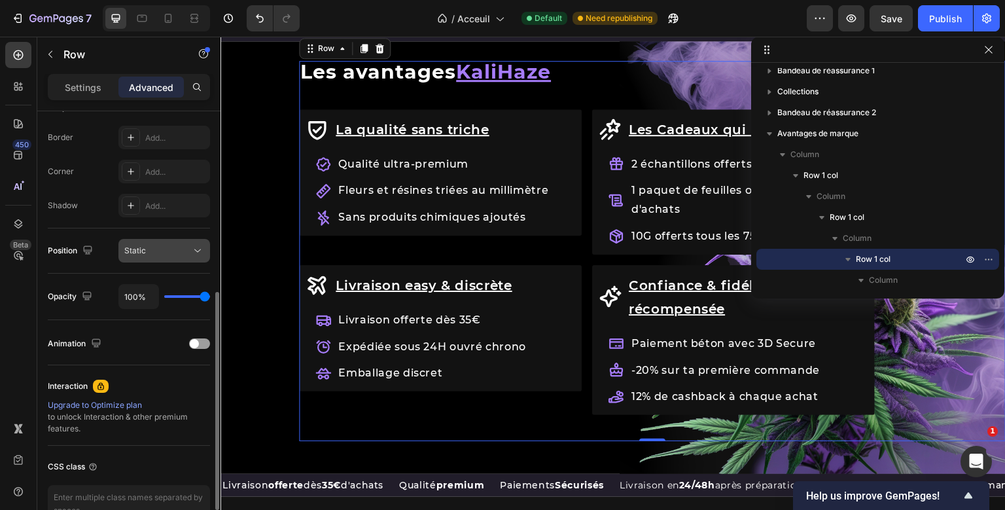
click at [186, 254] on div "Static" at bounding box center [157, 251] width 67 height 12
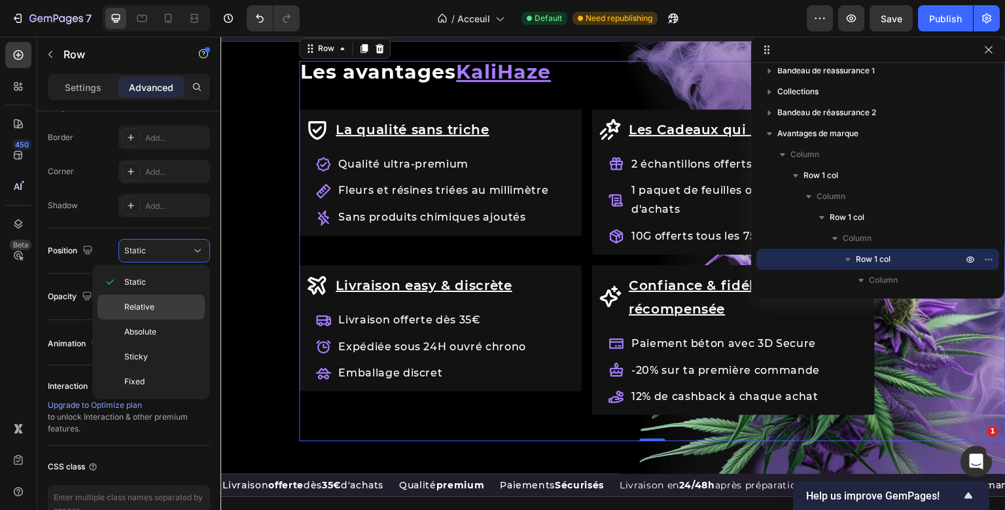
click at [173, 307] on p "Relative" at bounding box center [161, 307] width 75 height 12
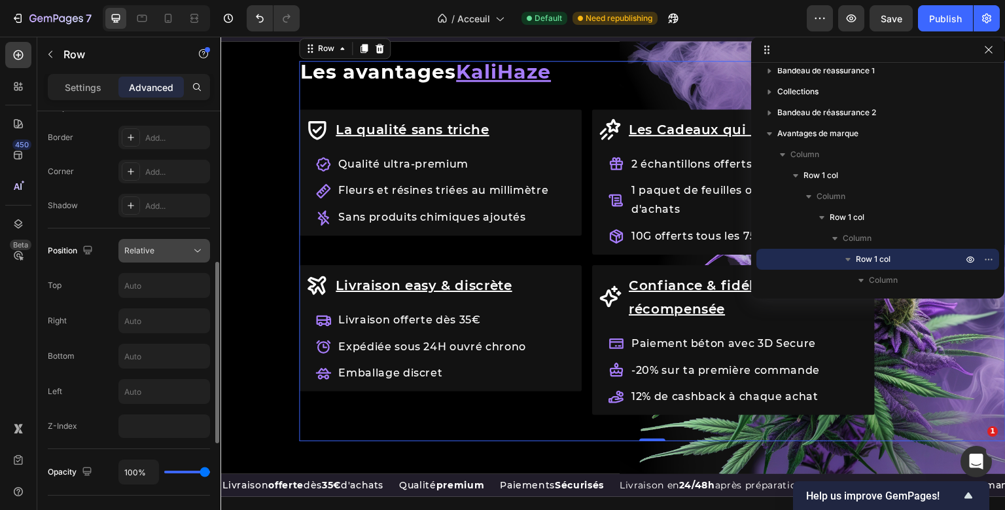
click at [188, 249] on div "Relative" at bounding box center [157, 251] width 67 height 12
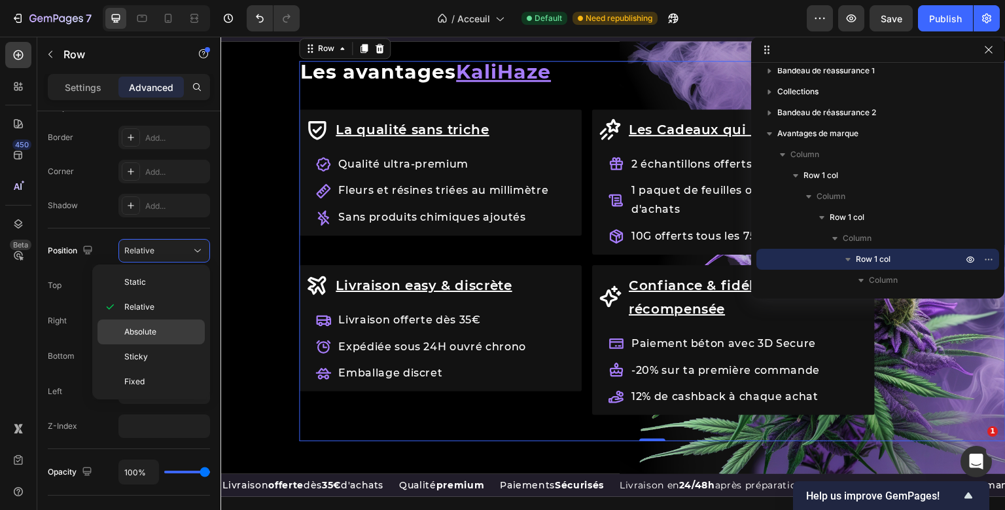
click at [169, 328] on p "Absolute" at bounding box center [161, 332] width 75 height 12
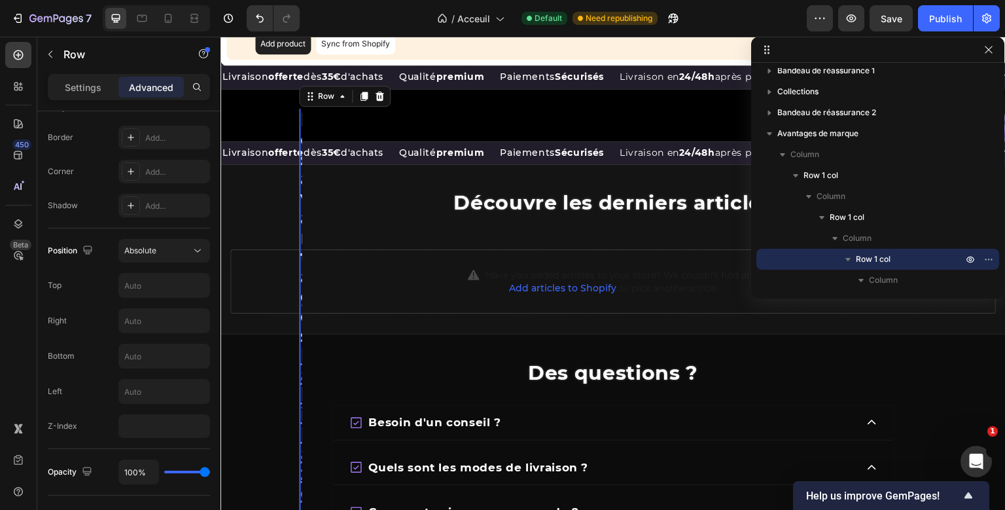
scroll to position [1382, 0]
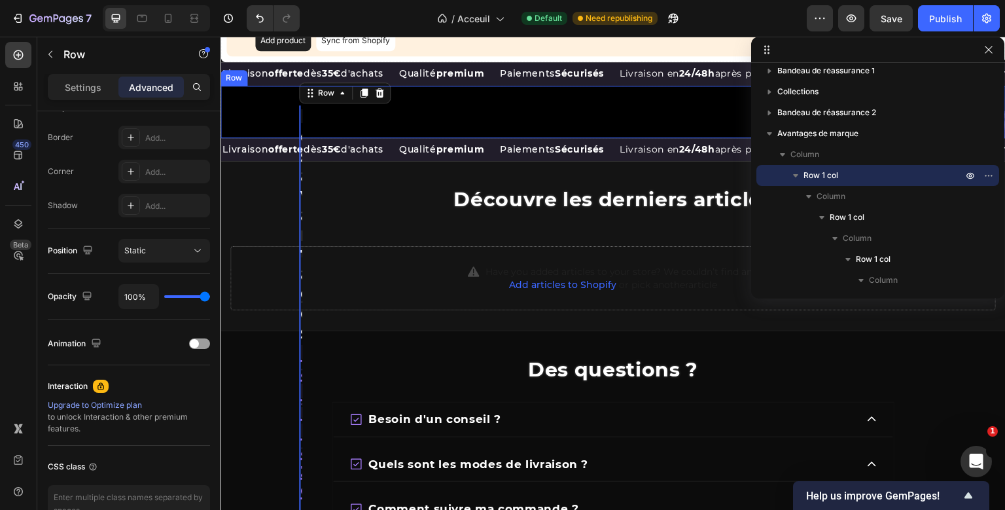
click at [233, 138] on div "Row Les avantages KaliHaze Heading La qualité sans [PERSON_NAME] Item List Qual…" at bounding box center [612, 112] width 785 height 52
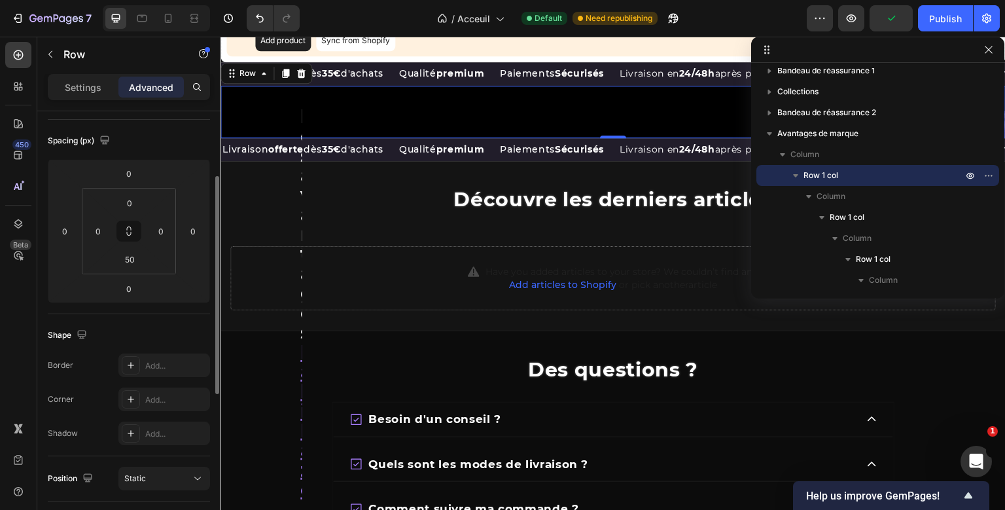
scroll to position [132, 0]
click at [132, 258] on input "50" at bounding box center [129, 261] width 26 height 20
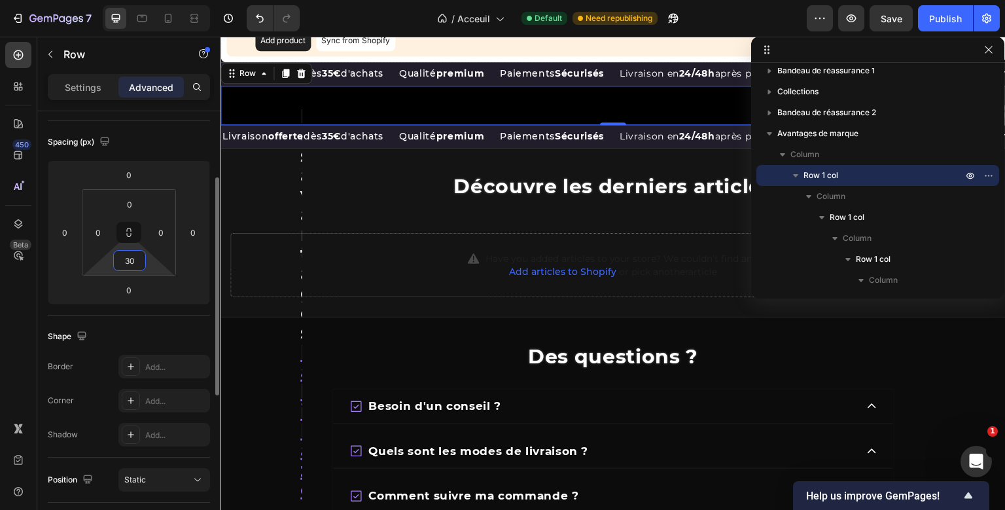
type input "3"
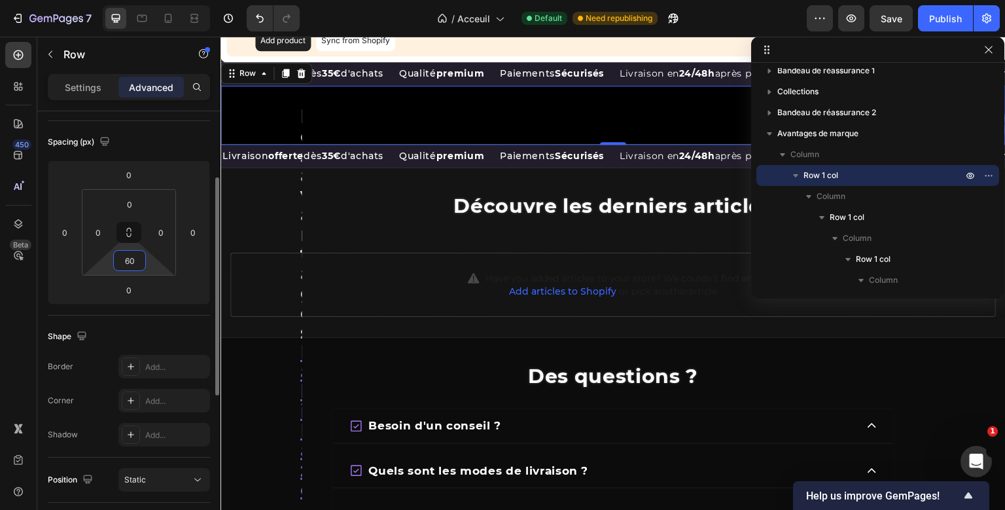
type input "600"
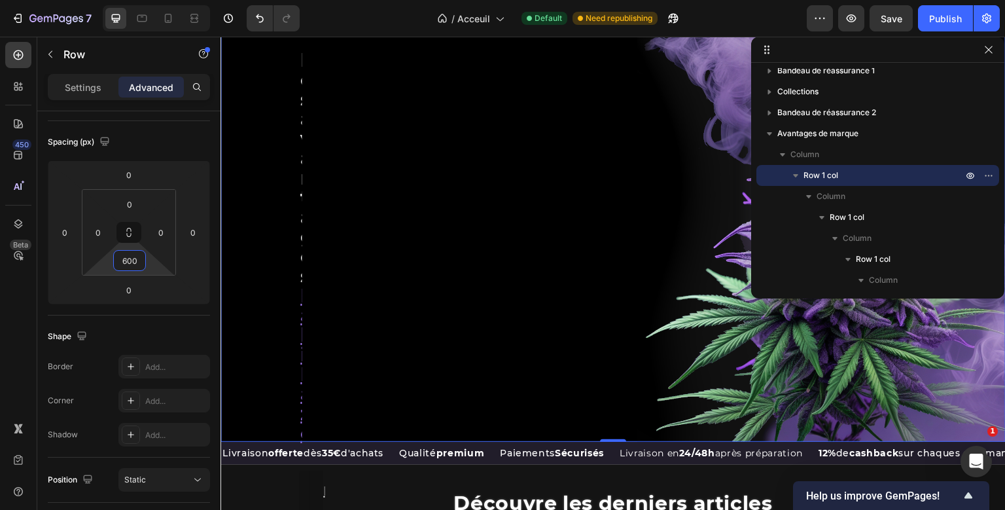
scroll to position [1459, 0]
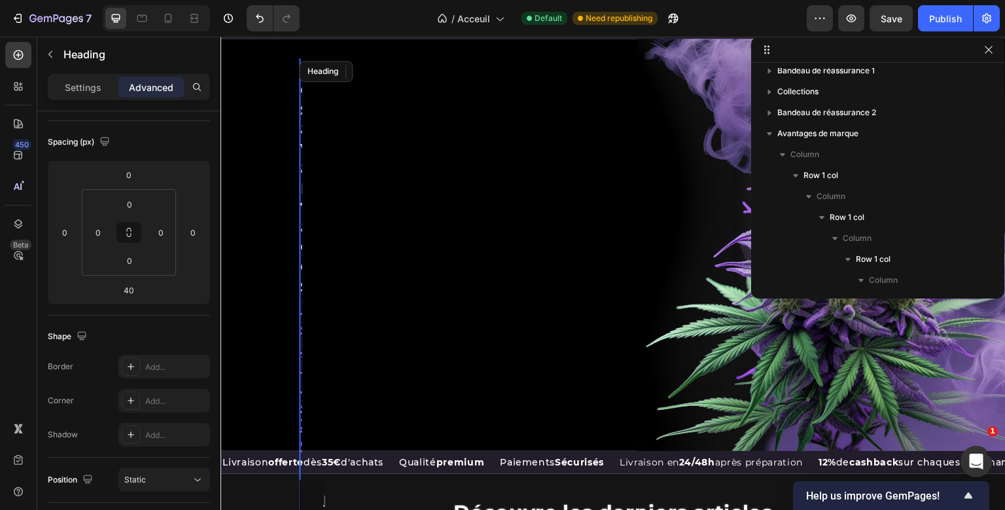
click at [300, 249] on h2 "Les avantages KaliHaze" at bounding box center [300, 255] width 3 height 395
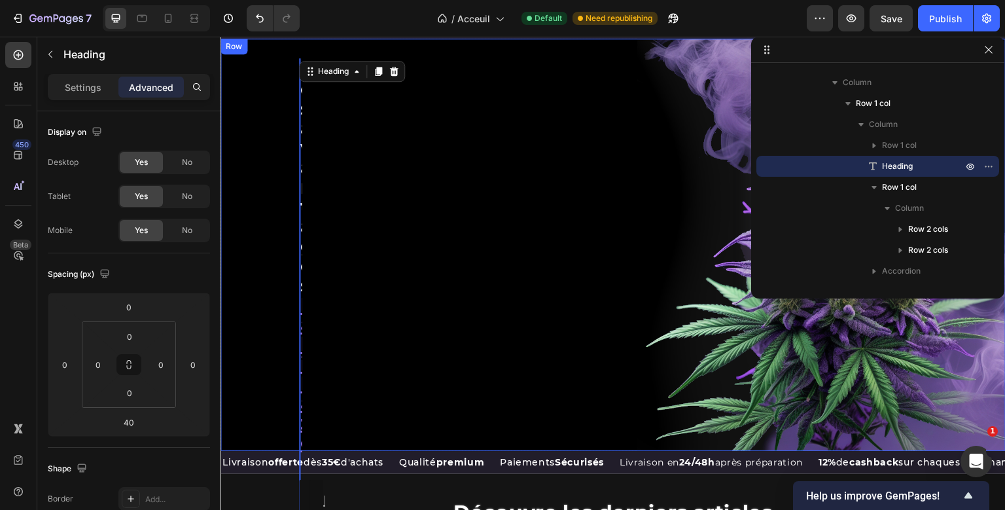
scroll to position [38, 0]
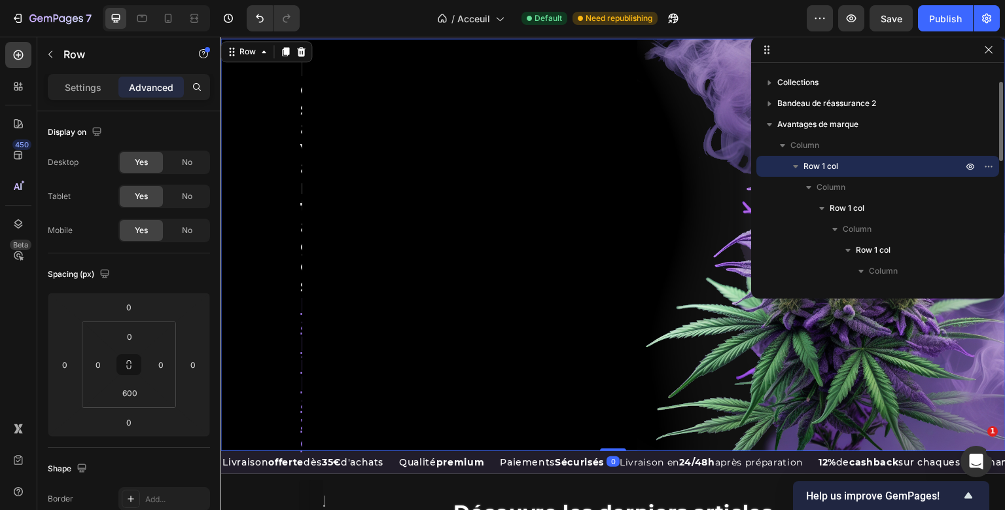
click at [258, 237] on div "Row Les avantages KaliHaze Heading La qualité sans [PERSON_NAME] Item List Qual…" at bounding box center [612, 245] width 785 height 412
click at [80, 77] on div "Settings" at bounding box center [82, 87] width 65 height 21
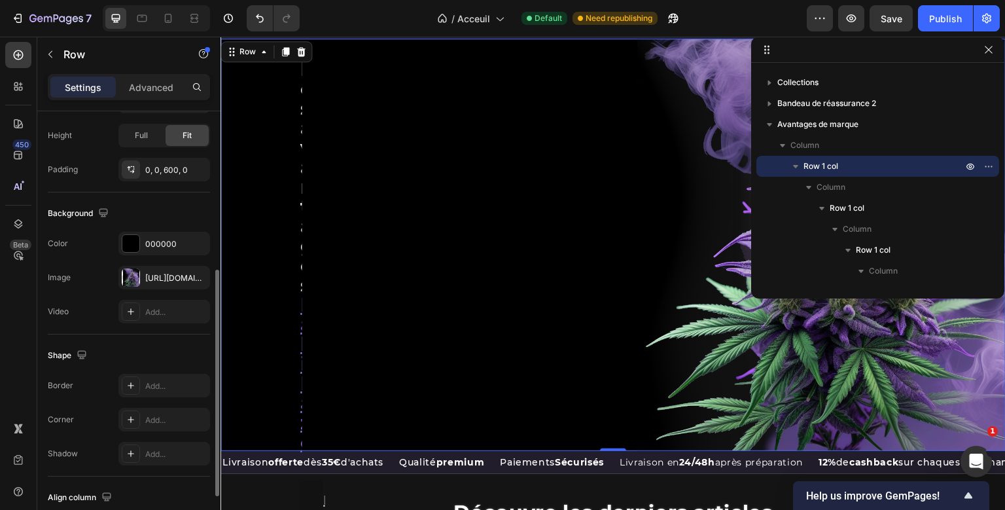
scroll to position [315, 0]
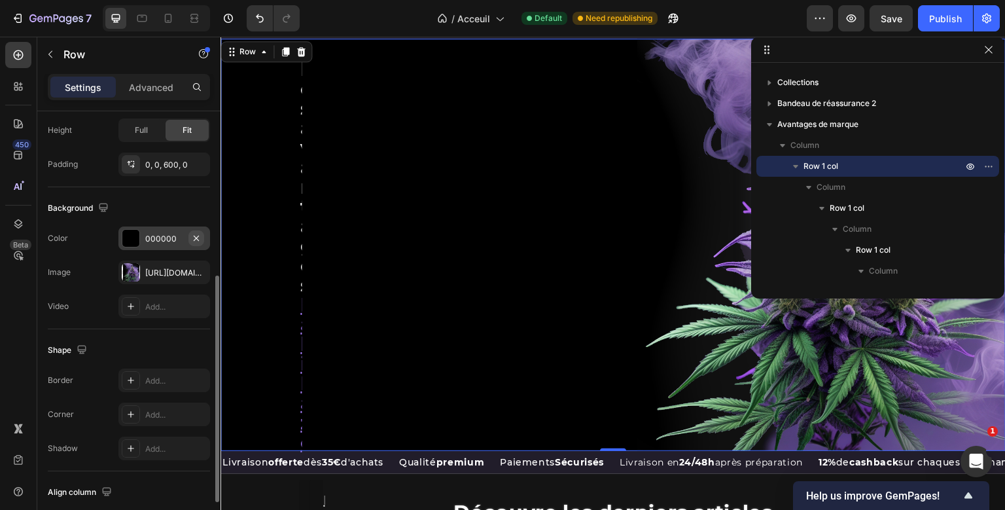
click at [192, 237] on icon "button" at bounding box center [196, 238] width 10 height 10
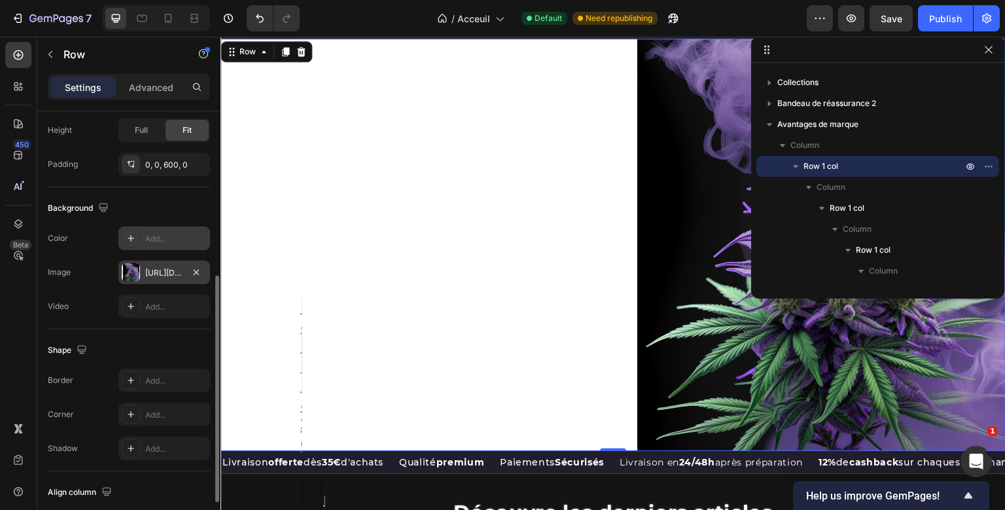
click at [171, 274] on div "[URL][DOMAIN_NAME]" at bounding box center [164, 273] width 38 height 12
click at [95, 277] on div "Image [URL][DOMAIN_NAME]" at bounding box center [129, 272] width 162 height 24
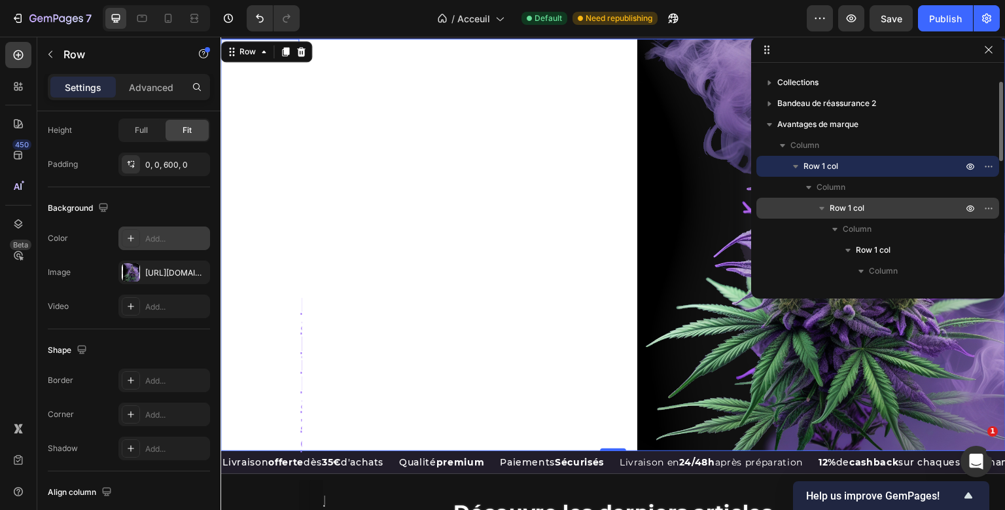
click at [871, 209] on p "Row 1 col" at bounding box center [896, 207] width 135 height 13
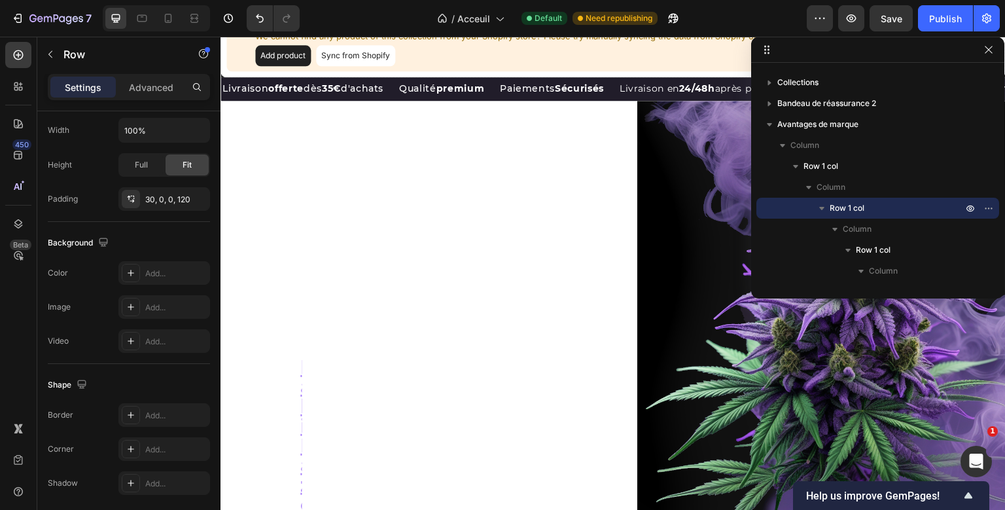
scroll to position [1416, 0]
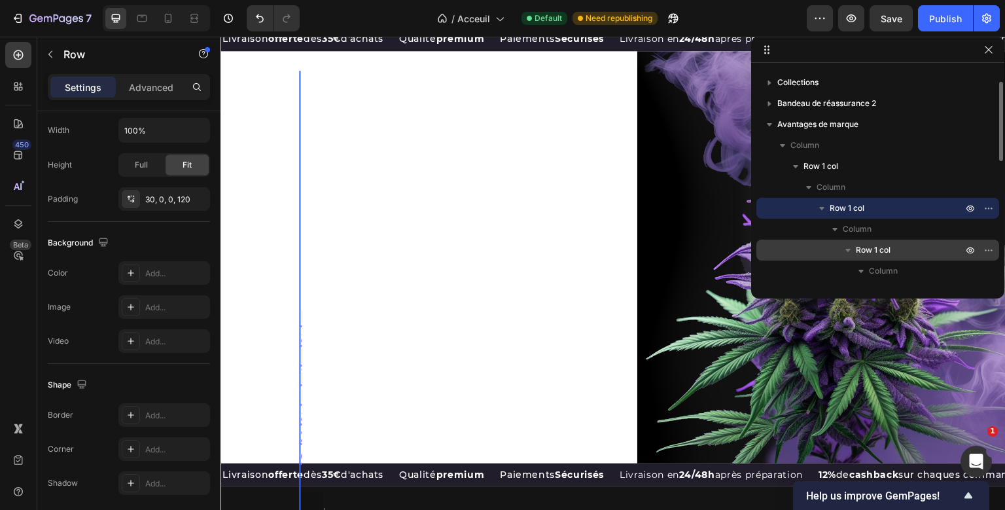
click at [892, 246] on p "Row 1 col" at bounding box center [910, 249] width 109 height 13
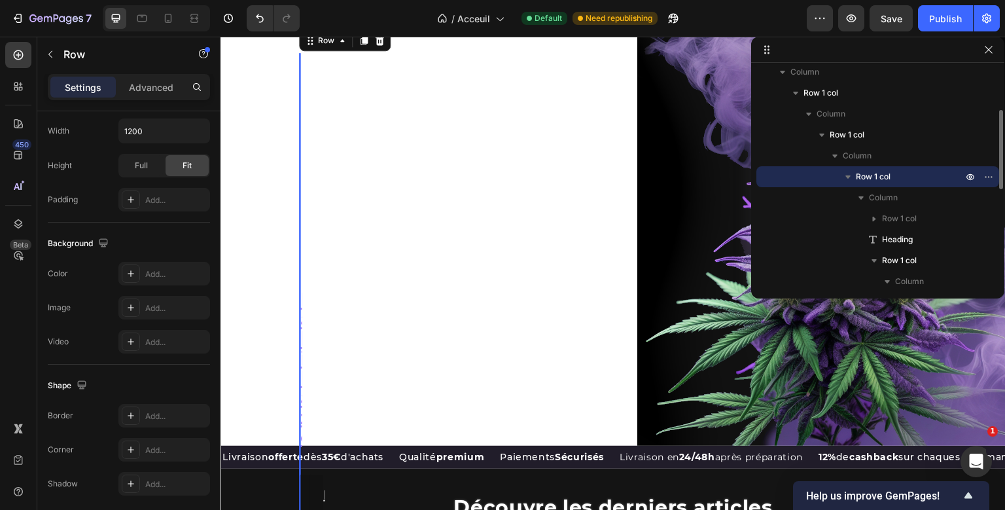
scroll to position [128, 0]
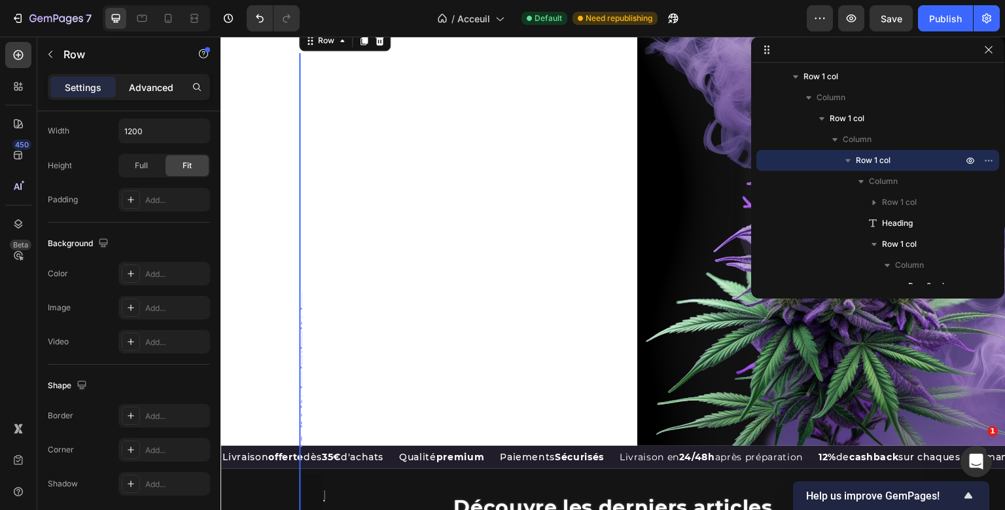
click at [167, 90] on p "Advanced" at bounding box center [151, 87] width 44 height 14
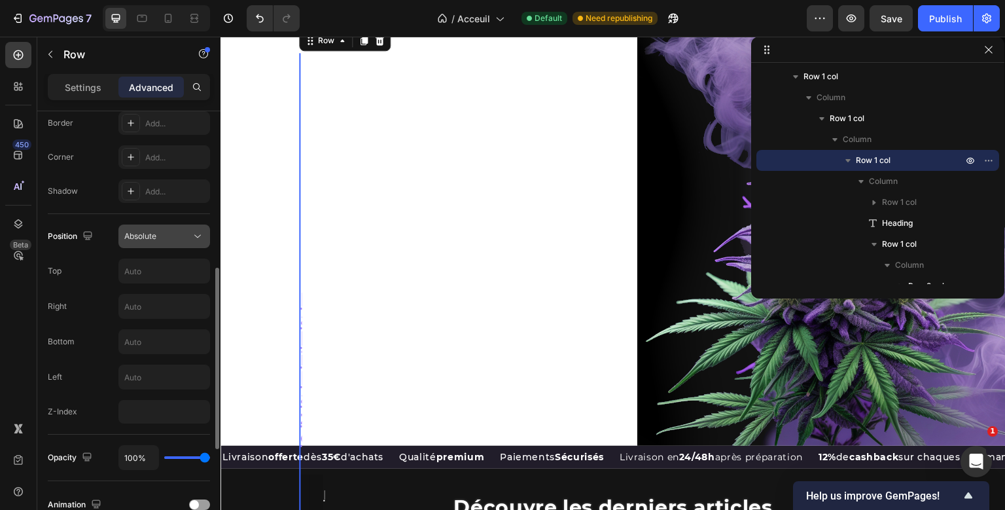
scroll to position [376, 0]
click at [184, 232] on div "Absolute" at bounding box center [157, 236] width 67 height 12
click at [114, 230] on div "Position Absolute" at bounding box center [129, 236] width 162 height 24
click at [145, 265] on input "text" at bounding box center [164, 270] width 90 height 24
type input "2"
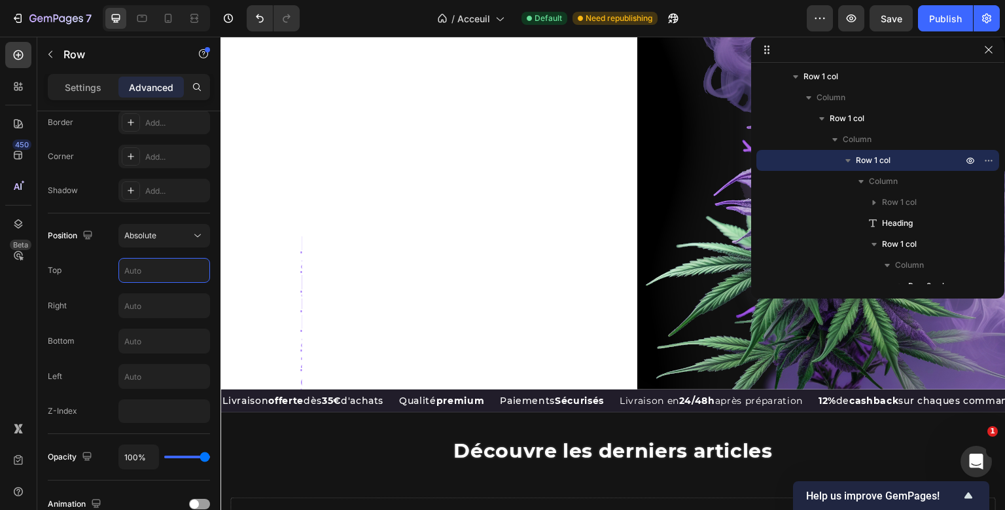
scroll to position [1519, 0]
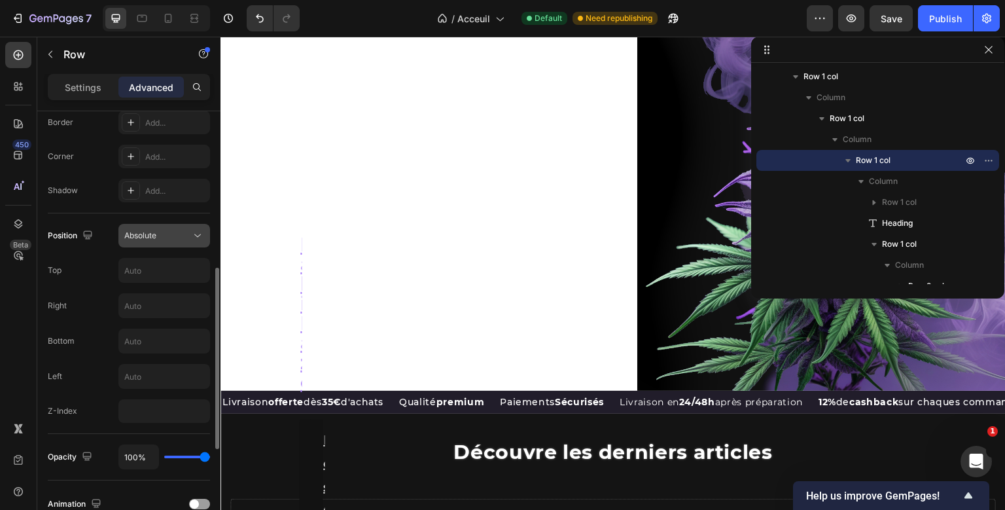
click at [183, 227] on button "Absolute" at bounding box center [164, 236] width 92 height 24
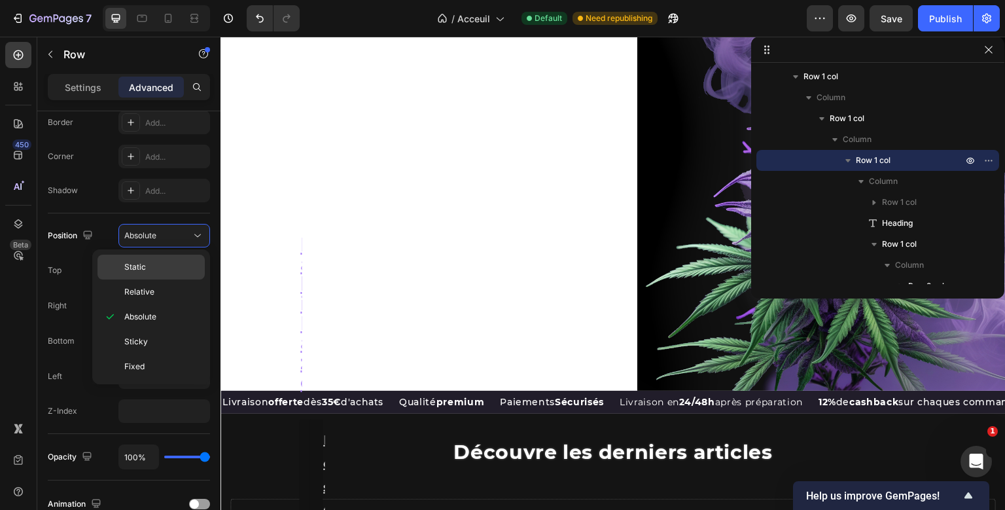
click at [173, 269] on p "Static" at bounding box center [161, 267] width 75 height 12
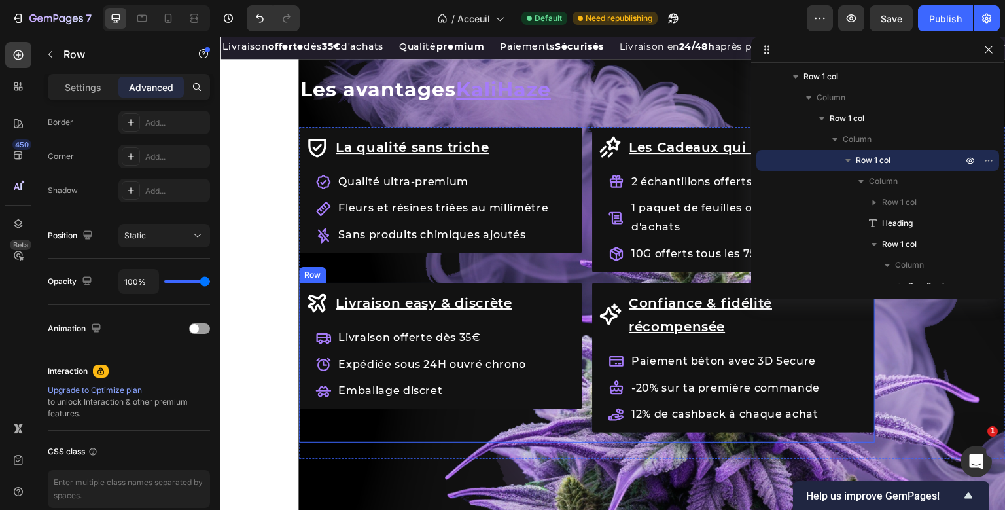
scroll to position [1439, 0]
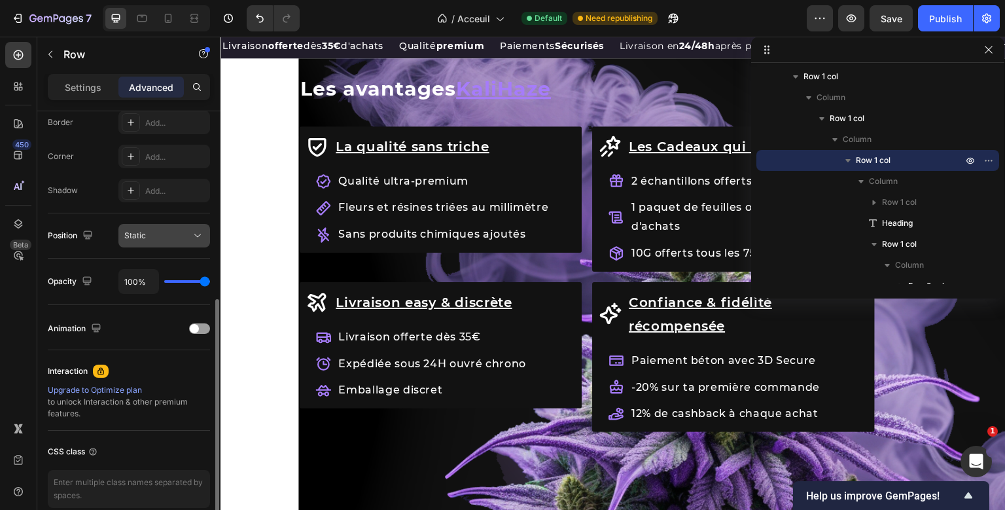
click at [198, 244] on button "Static" at bounding box center [164, 236] width 92 height 24
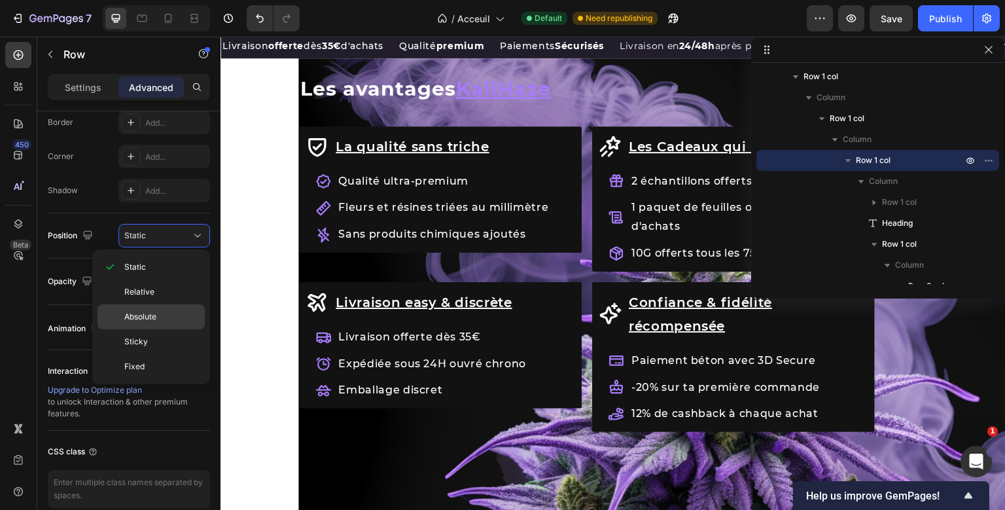
click at [154, 318] on span "Absolute" at bounding box center [140, 317] width 32 height 12
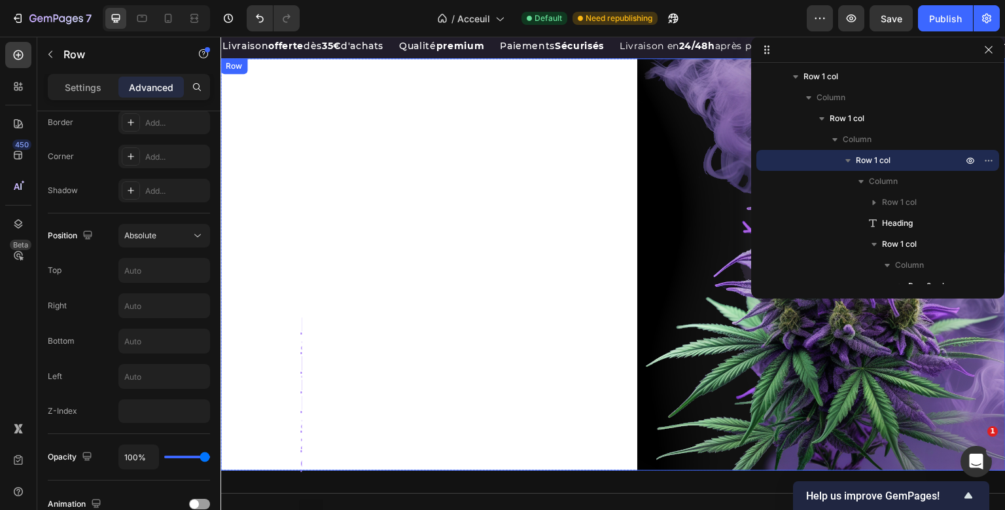
scroll to position [1343, 0]
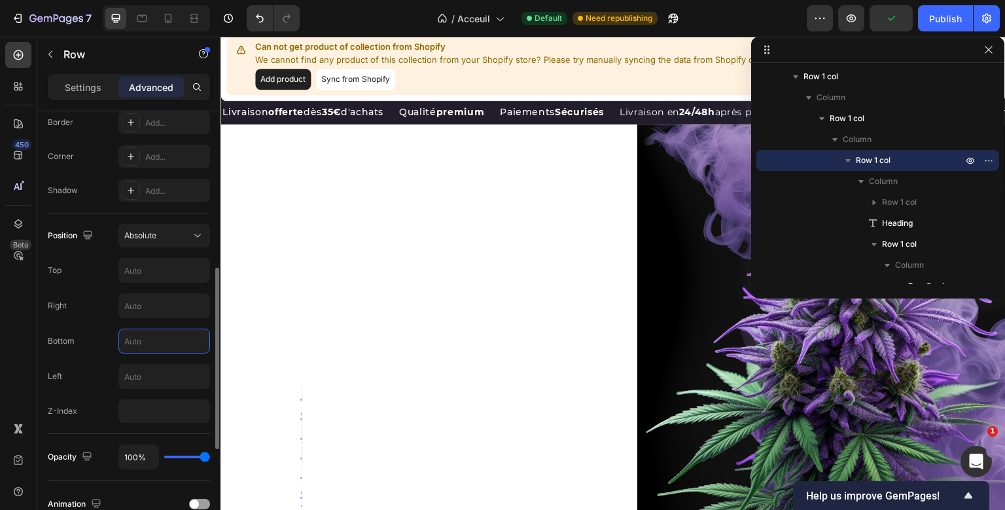
click at [162, 336] on input "text" at bounding box center [164, 341] width 90 height 24
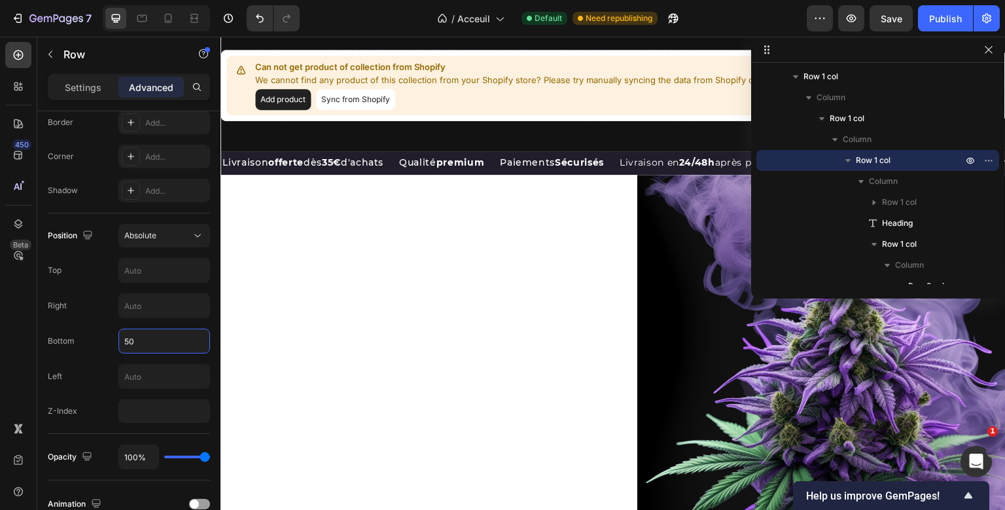
scroll to position [1529, 0]
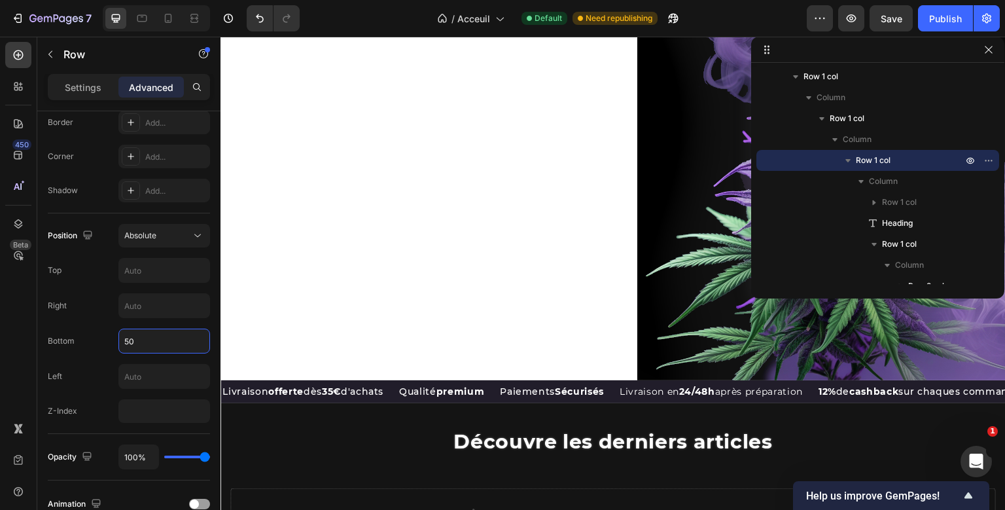
type input "5"
type input "0"
click at [258, 14] on icon "Undo/Redo" at bounding box center [259, 18] width 13 height 13
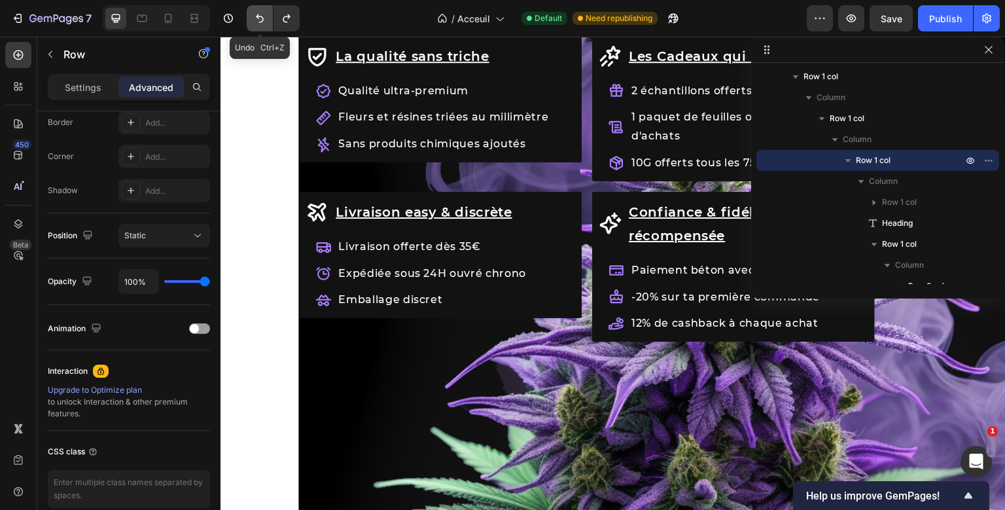
click at [258, 14] on icon "Undo/Redo" at bounding box center [259, 18] width 13 height 13
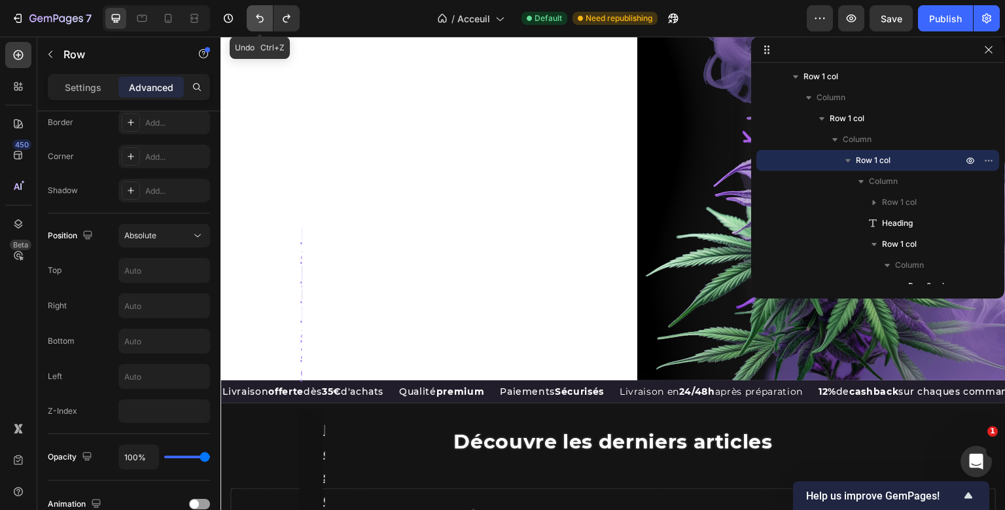
click at [258, 14] on icon "Undo/Redo" at bounding box center [259, 18] width 13 height 13
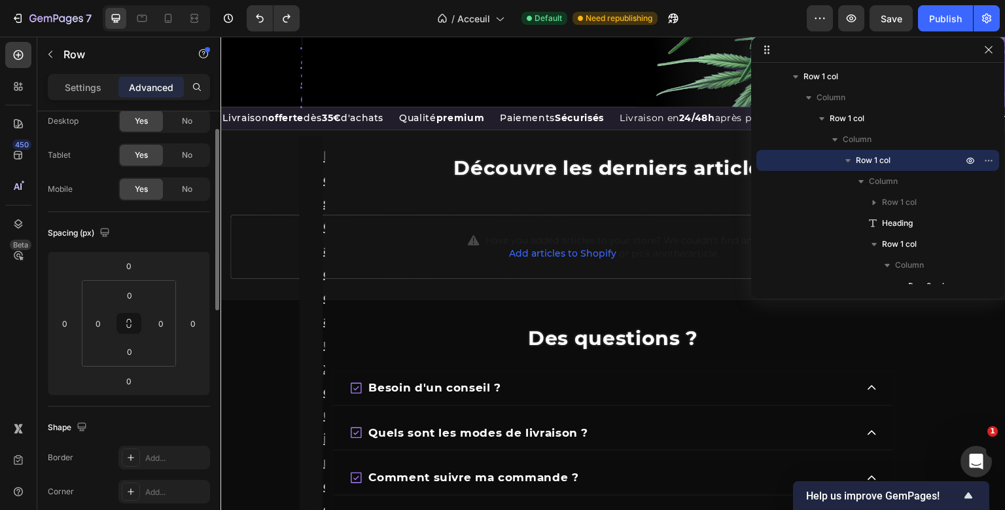
scroll to position [42, 0]
click at [161, 319] on input "0" at bounding box center [161, 323] width 20 height 20
type input "5"
type input "0"
click at [124, 213] on div "Spacing (px) 0 0 0 0 0 0 0 0" at bounding box center [129, 308] width 162 height 194
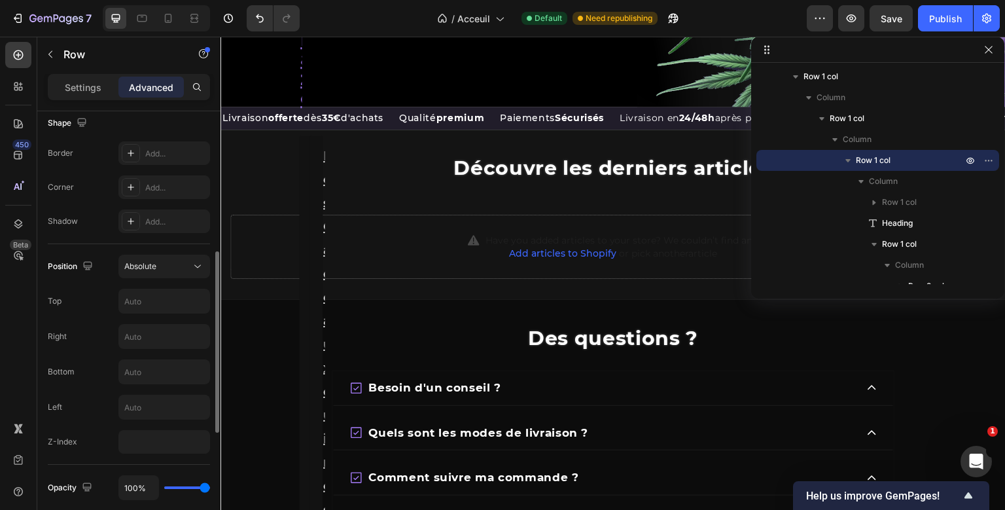
scroll to position [347, 0]
click at [146, 438] on input "number" at bounding box center [164, 440] width 92 height 24
type input "1"
type input "10"
click at [51, 402] on div "Left" at bounding box center [55, 405] width 14 height 12
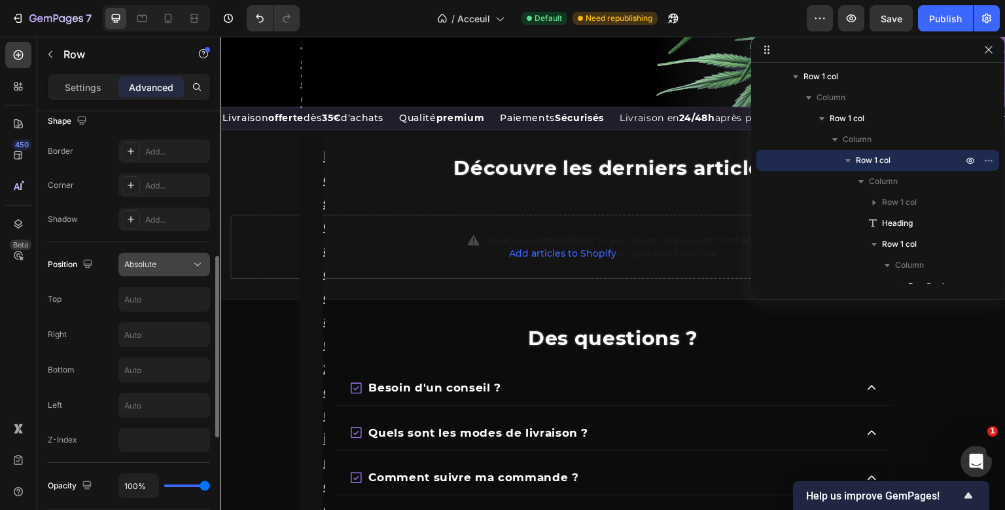
type input "0"
click at [174, 258] on div "Absolute" at bounding box center [164, 264] width 80 height 13
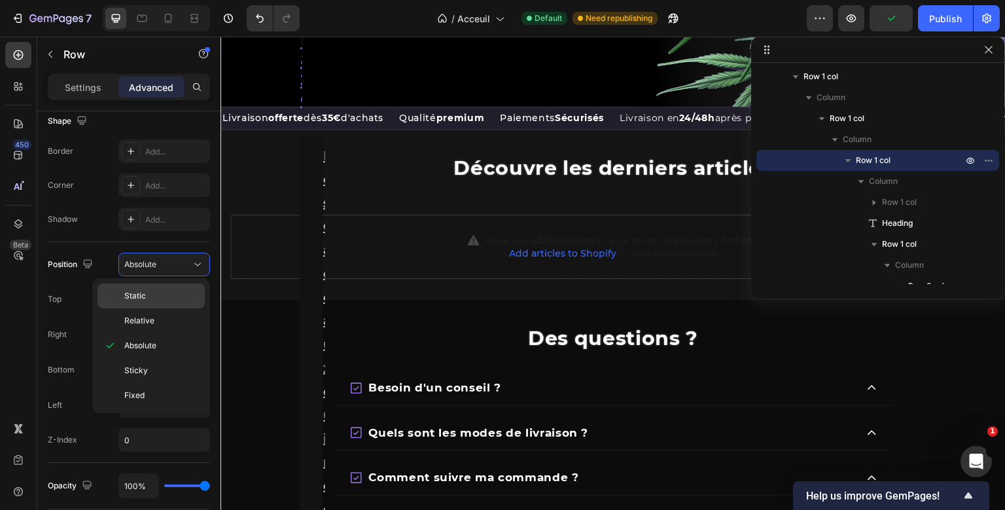
click at [146, 298] on p "Static" at bounding box center [161, 296] width 75 height 12
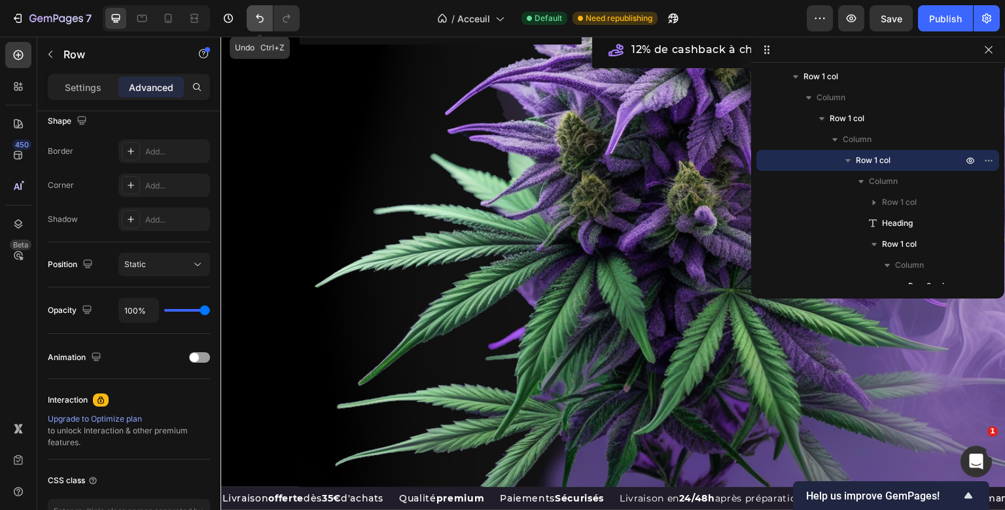
click at [262, 12] on icon "Undo/Redo" at bounding box center [259, 18] width 13 height 13
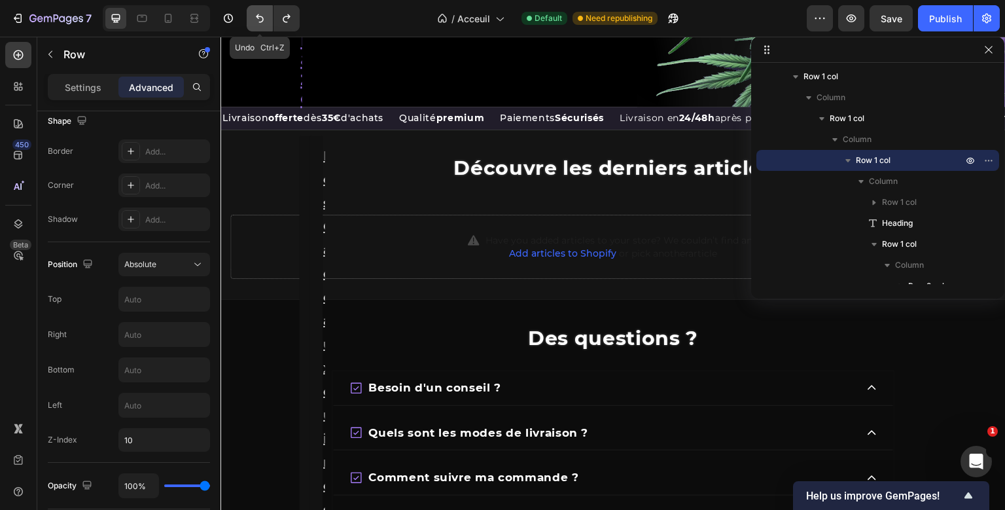
click at [262, 12] on icon "Undo/Redo" at bounding box center [259, 18] width 13 height 13
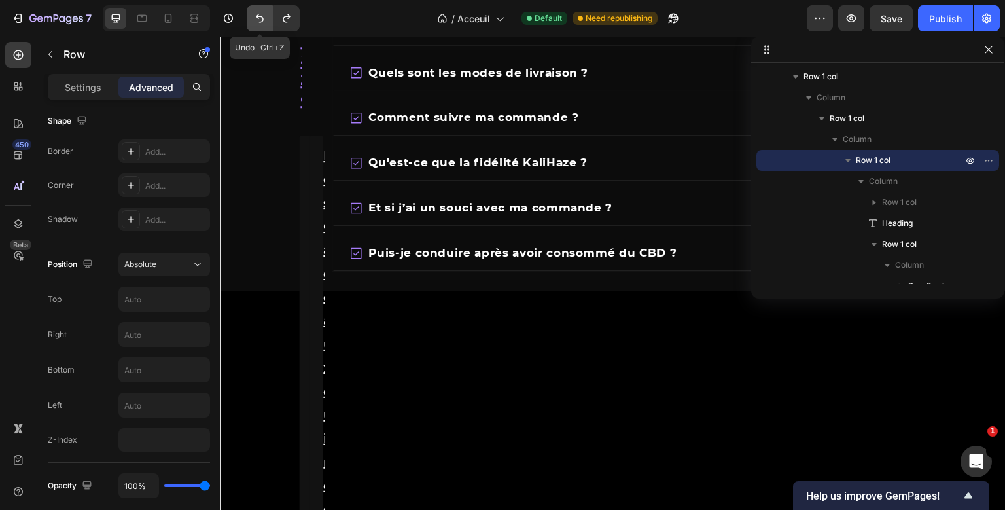
click at [262, 12] on icon "Undo/Redo" at bounding box center [259, 18] width 13 height 13
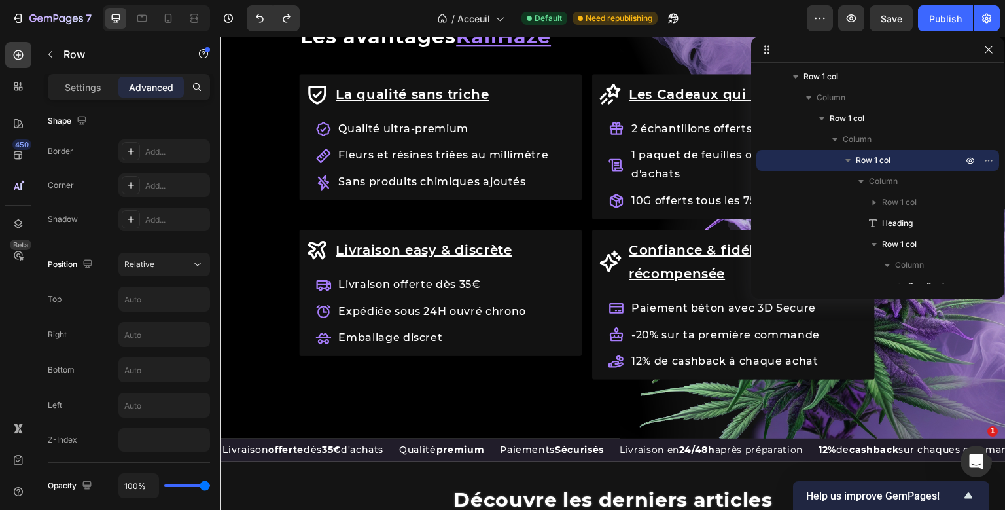
scroll to position [1487, 0]
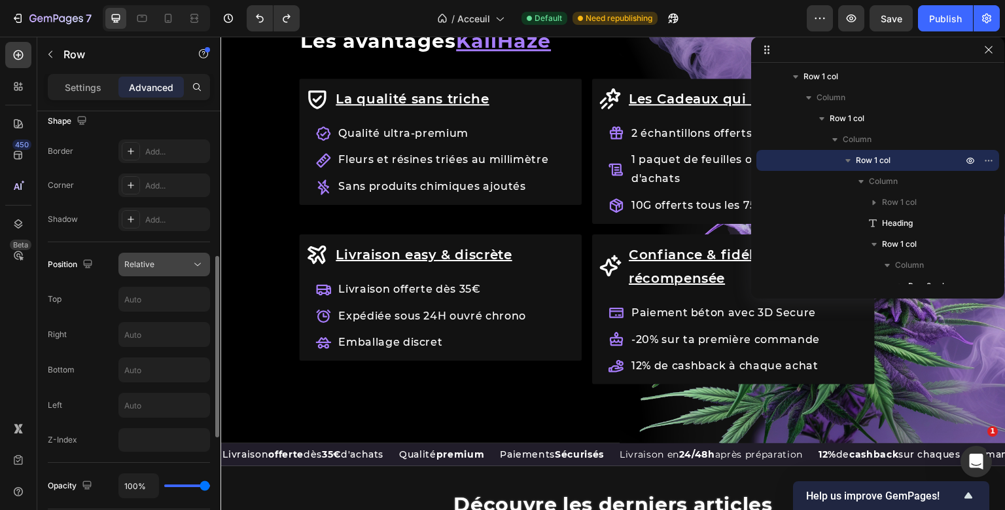
click at [195, 256] on button "Relative" at bounding box center [164, 264] width 92 height 24
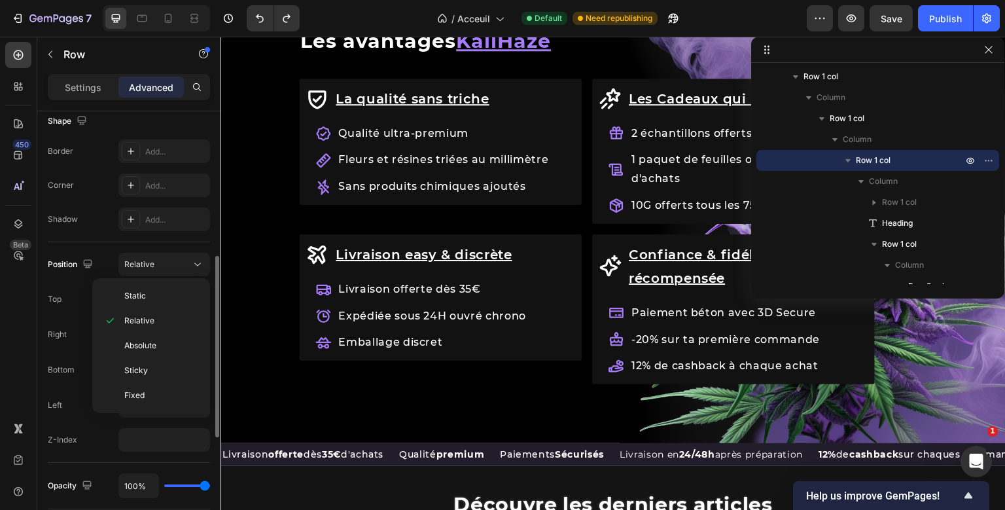
click at [109, 268] on div "Position Relative" at bounding box center [129, 264] width 162 height 24
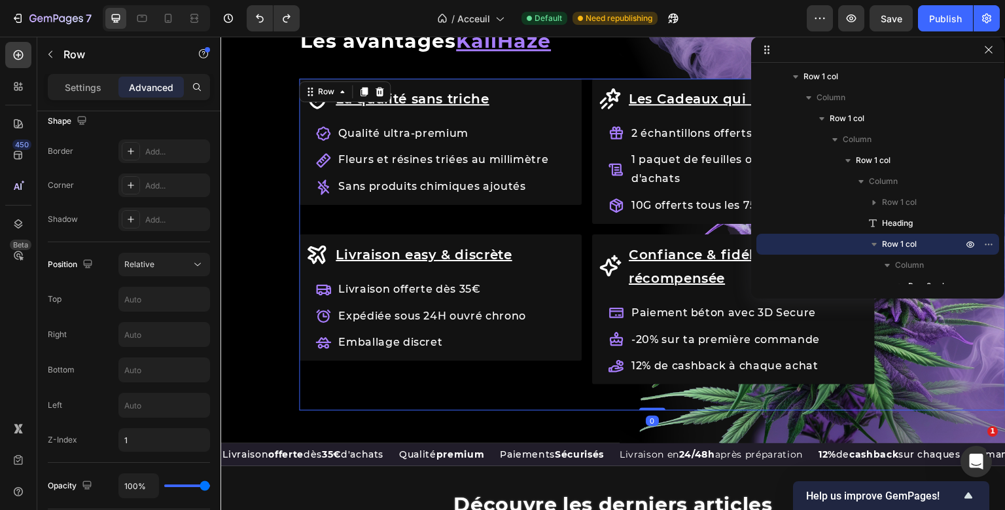
click at [505, 398] on div "Row Les avantages KaliHaze Heading La qualité sans [PERSON_NAME] Item List Qual…" at bounding box center [652, 220] width 706 height 381
click at [140, 261] on span "Relative" at bounding box center [139, 264] width 30 height 10
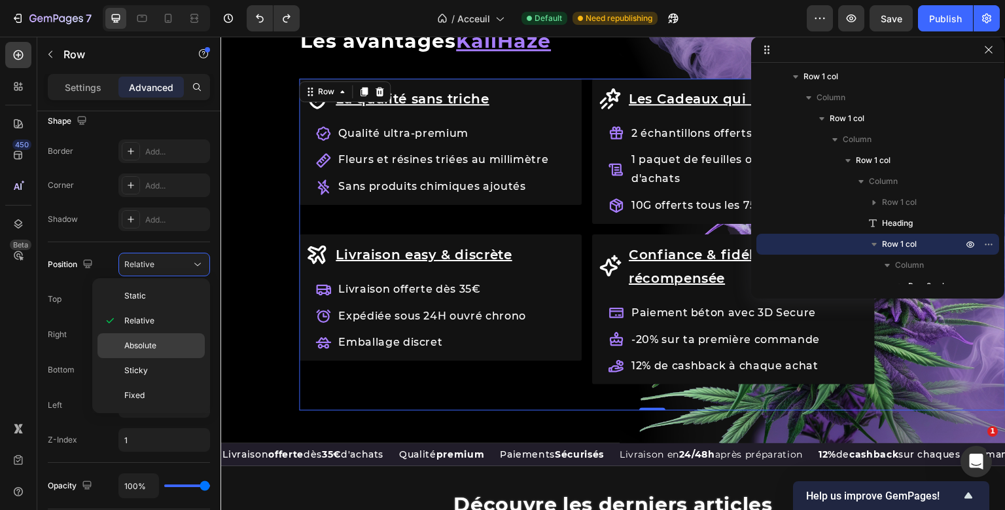
click at [136, 337] on div "Absolute" at bounding box center [150, 345] width 107 height 25
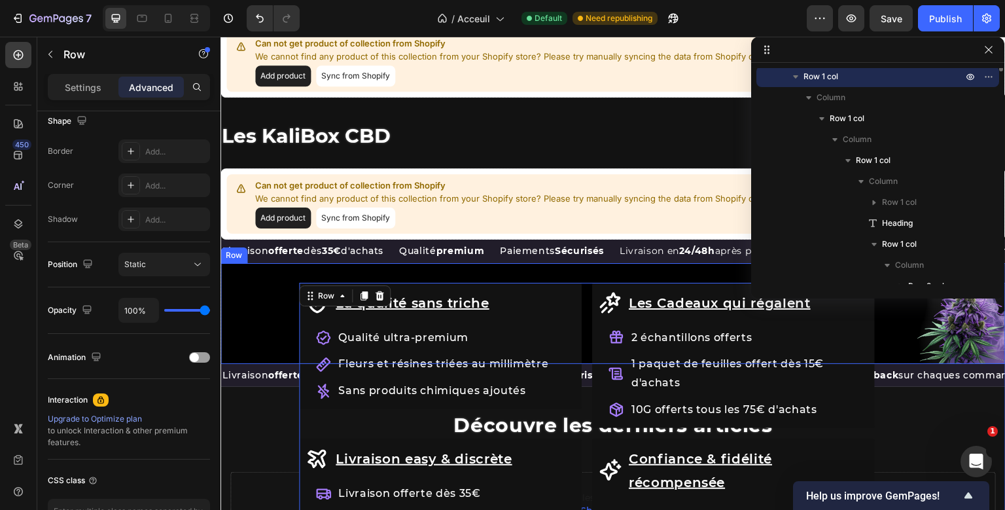
scroll to position [38, 0]
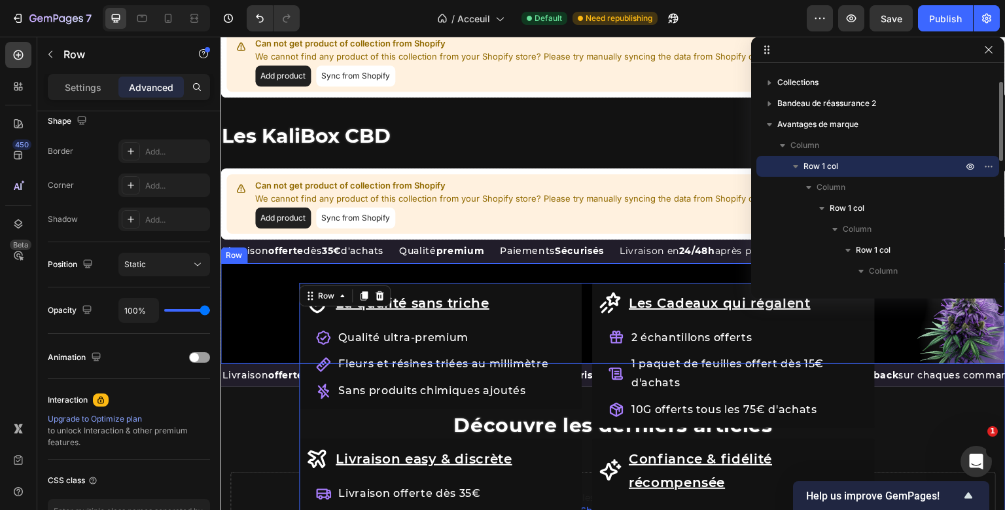
click at [247, 364] on div "Row Les avantages KaliHaze Heading La qualité sans [PERSON_NAME] Item List Qual…" at bounding box center [612, 313] width 785 height 101
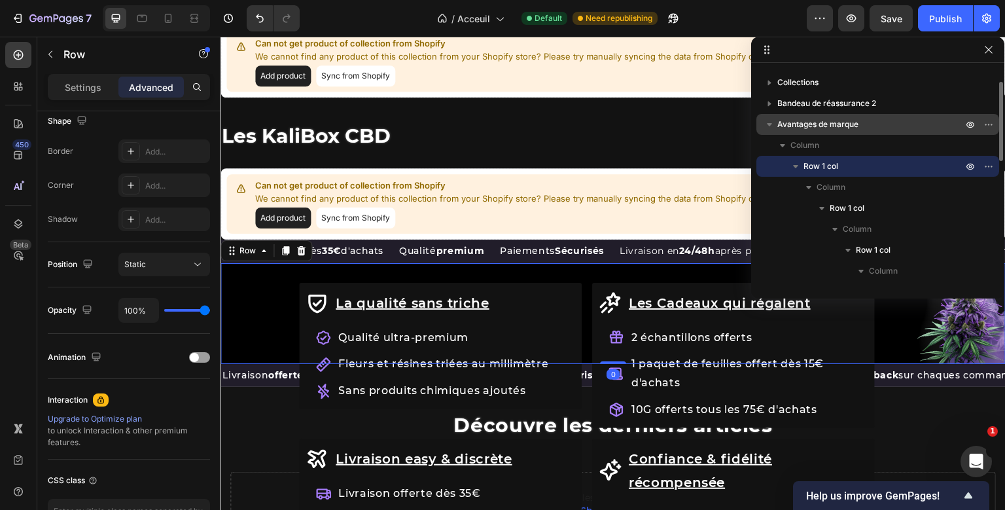
click at [791, 119] on span "Avantages de marque" at bounding box center [817, 124] width 81 height 13
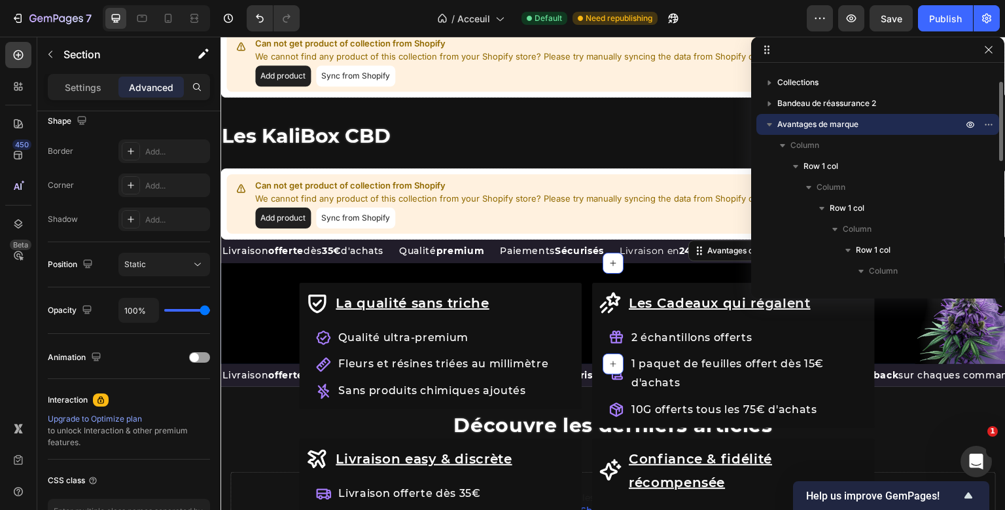
scroll to position [0, 0]
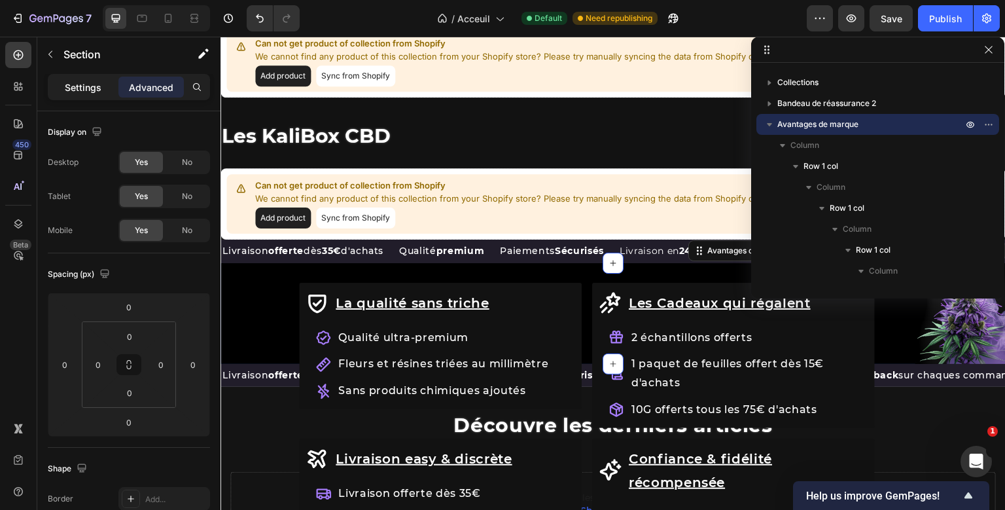
click at [75, 90] on p "Settings" at bounding box center [83, 87] width 37 height 14
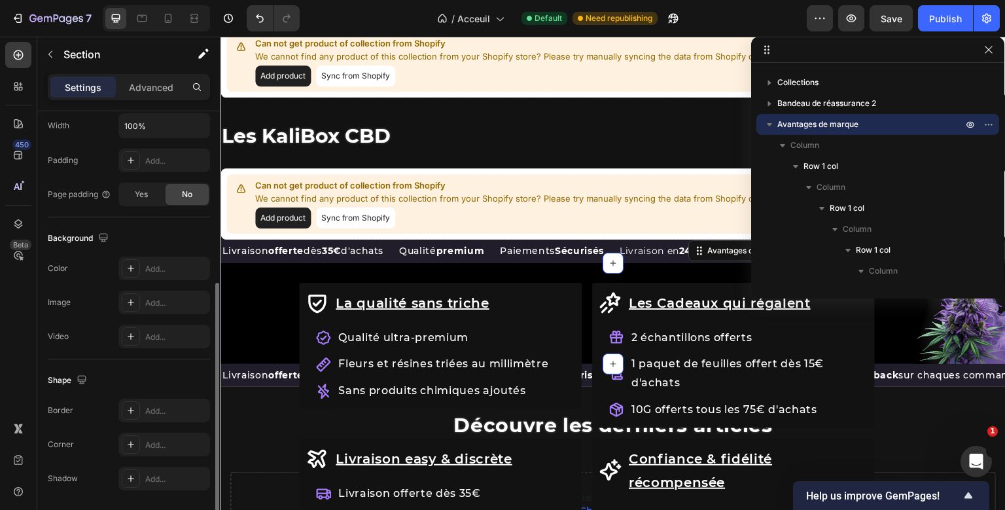
scroll to position [326, 0]
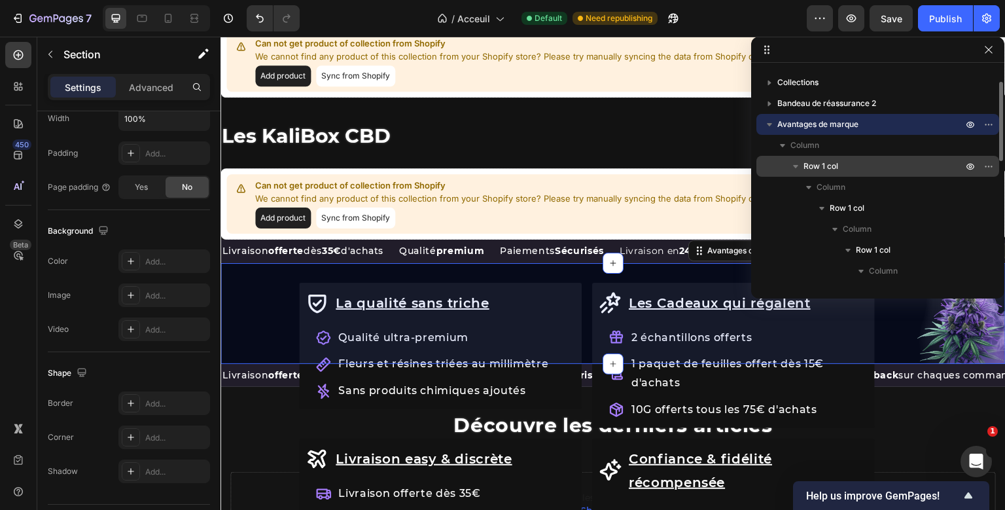
click at [835, 173] on div "Row 1 col" at bounding box center [877, 166] width 232 height 21
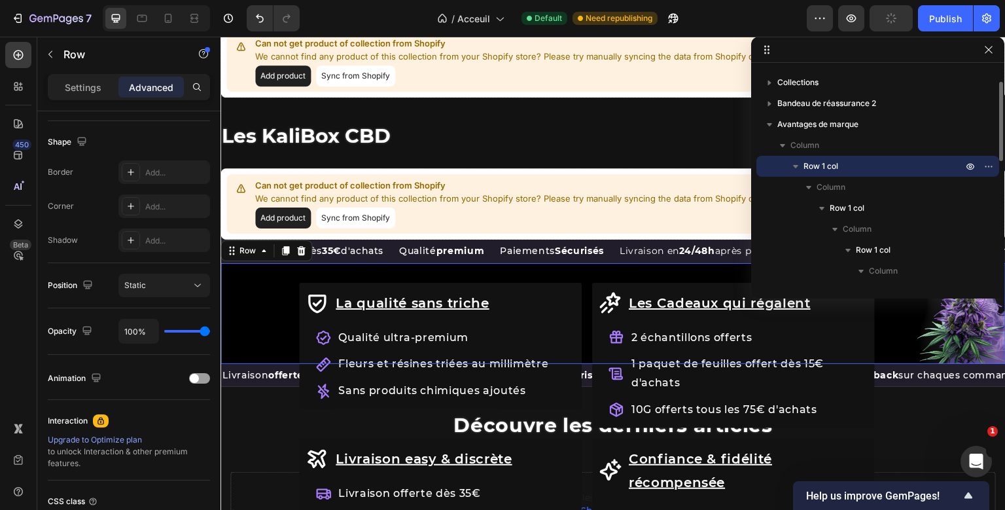
scroll to position [0, 0]
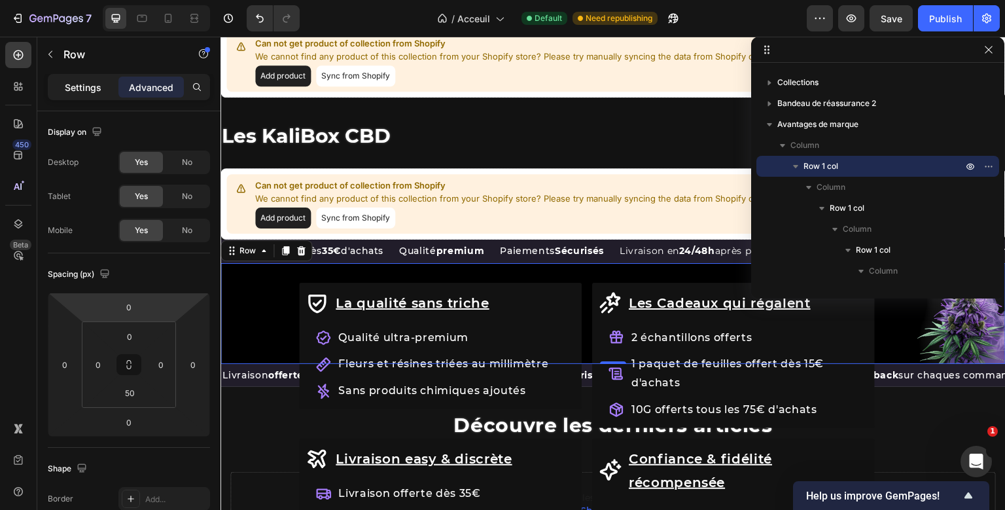
click at [100, 97] on div "Settings" at bounding box center [82, 87] width 65 height 21
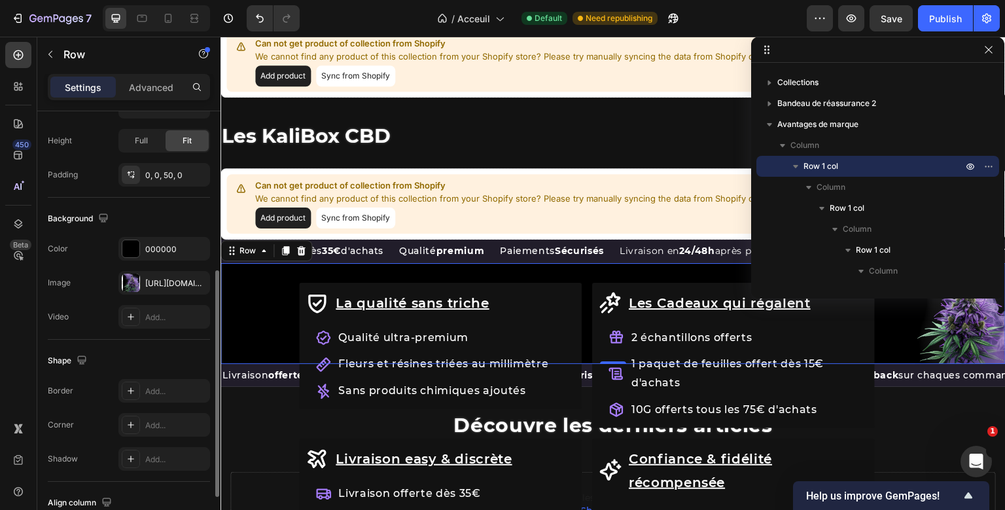
scroll to position [173, 0]
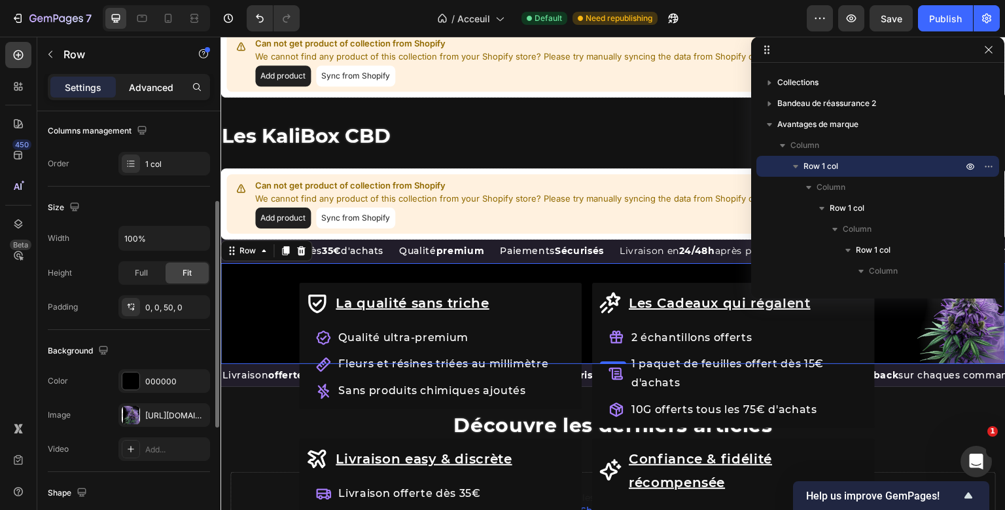
click at [148, 94] on div "Advanced" at bounding box center [150, 87] width 65 height 21
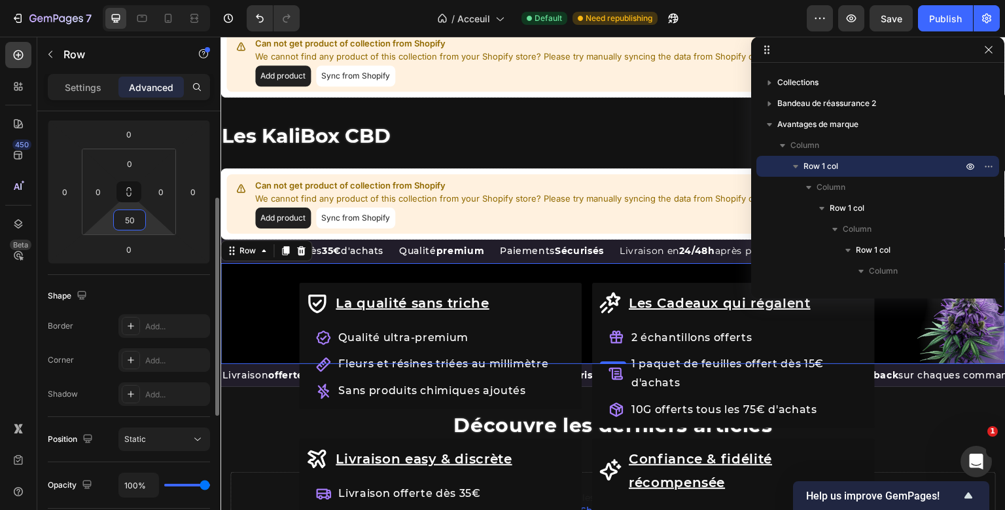
click at [130, 222] on input "50" at bounding box center [129, 220] width 26 height 20
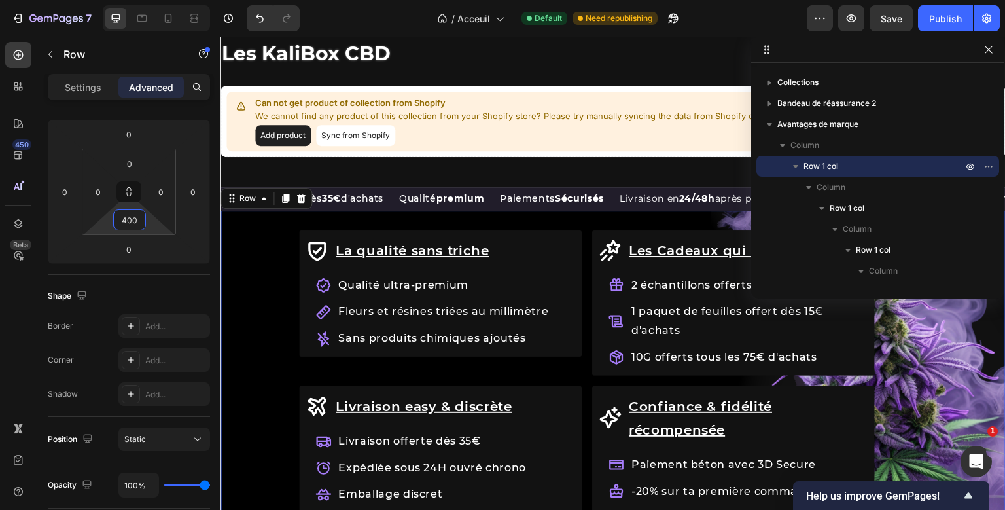
scroll to position [1277, 0]
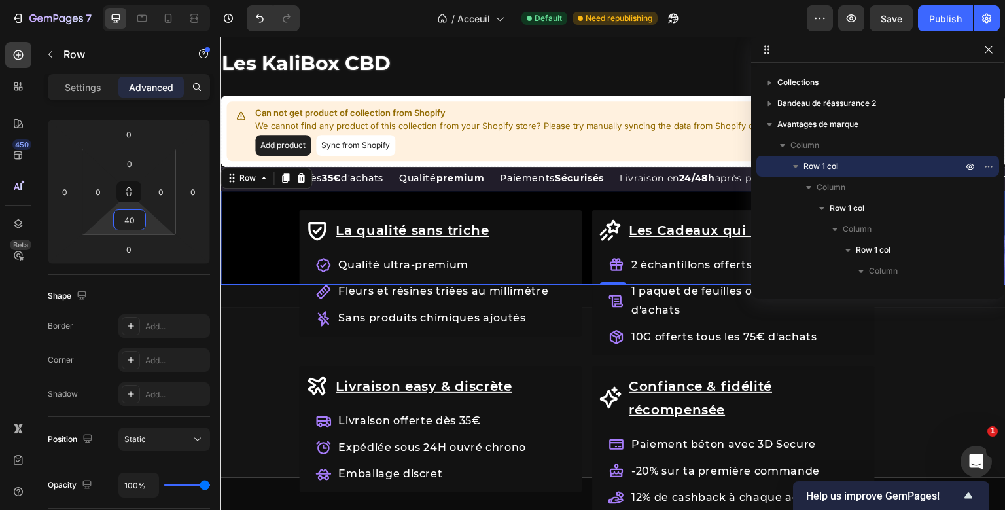
type input "4"
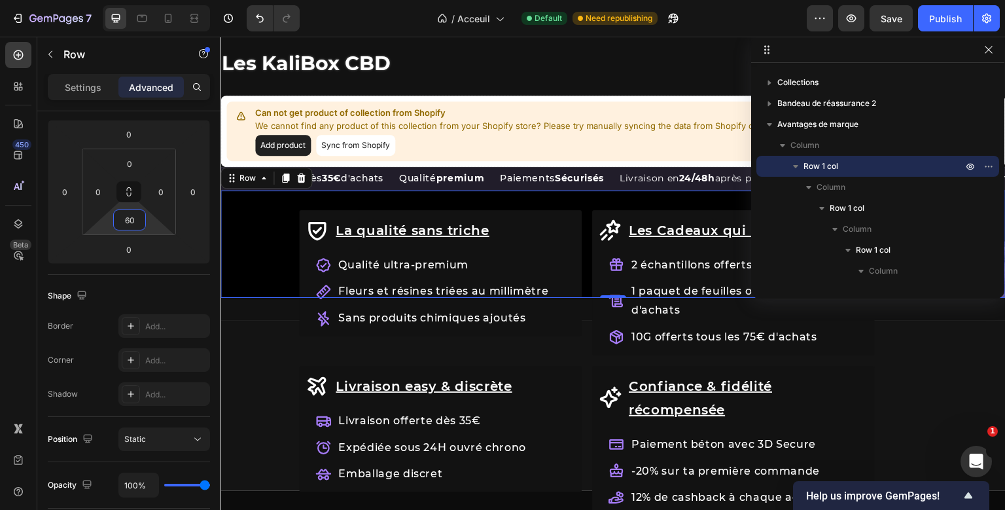
type input "6"
type input "500"
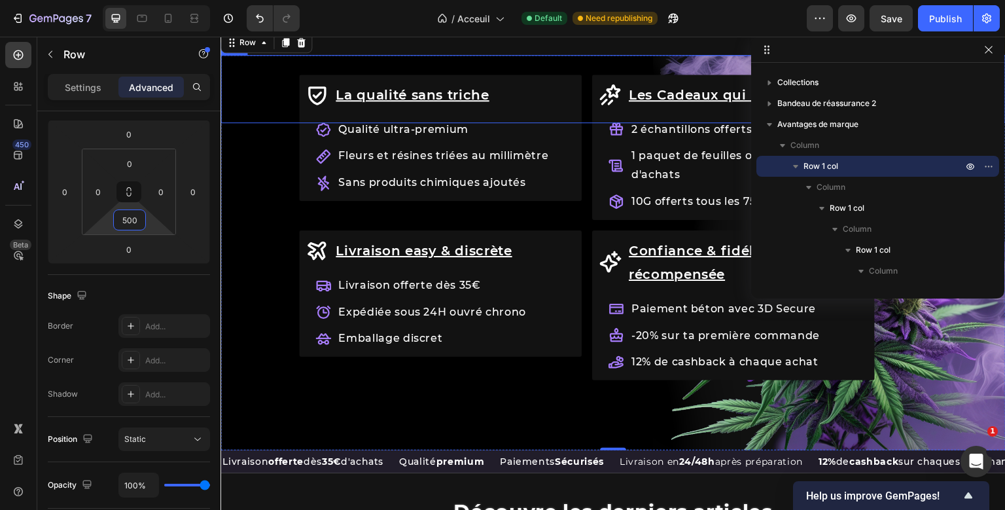
scroll to position [1442, 0]
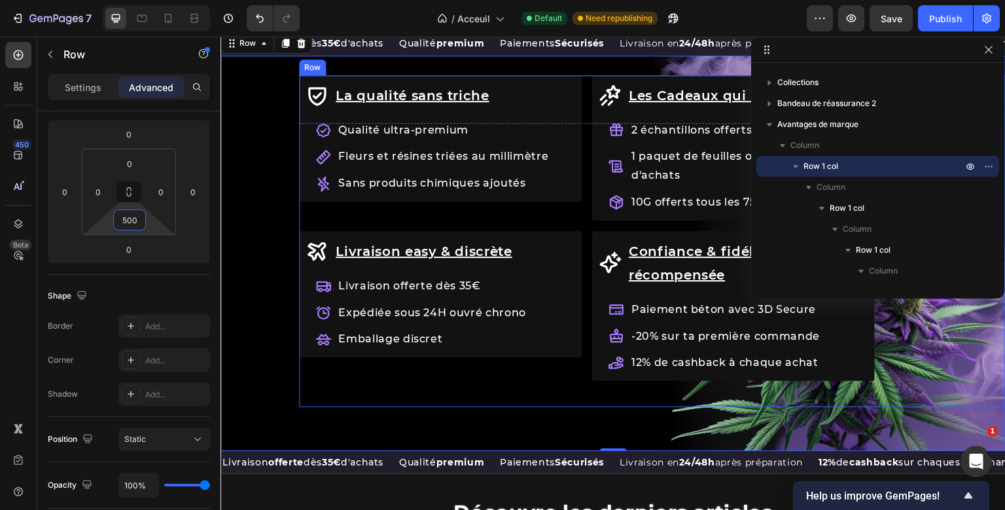
click at [476, 396] on div "La qualité sans [PERSON_NAME] Item List Qualité ultra-premium Fleurs et résines…" at bounding box center [587, 241] width 576 height 332
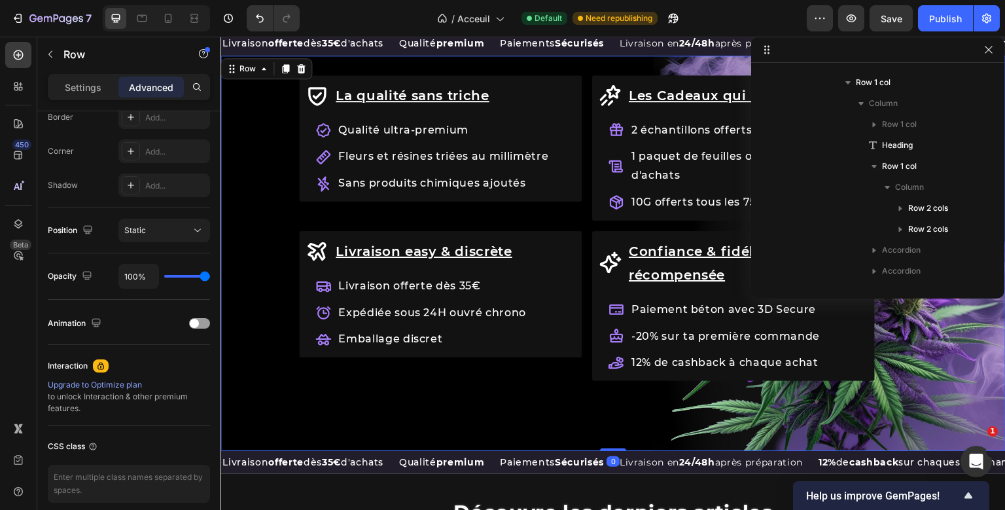
scroll to position [38, 0]
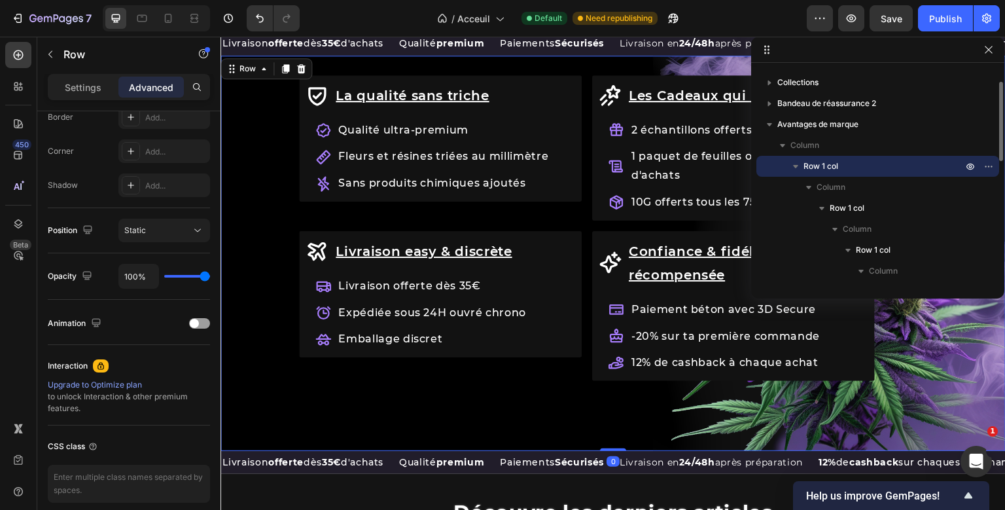
click at [766, 429] on div "Row Les avantages KaliHaze Heading La qualité sans [PERSON_NAME] Item List Qual…" at bounding box center [612, 253] width 785 height 395
click at [171, 231] on div "Static" at bounding box center [157, 230] width 67 height 12
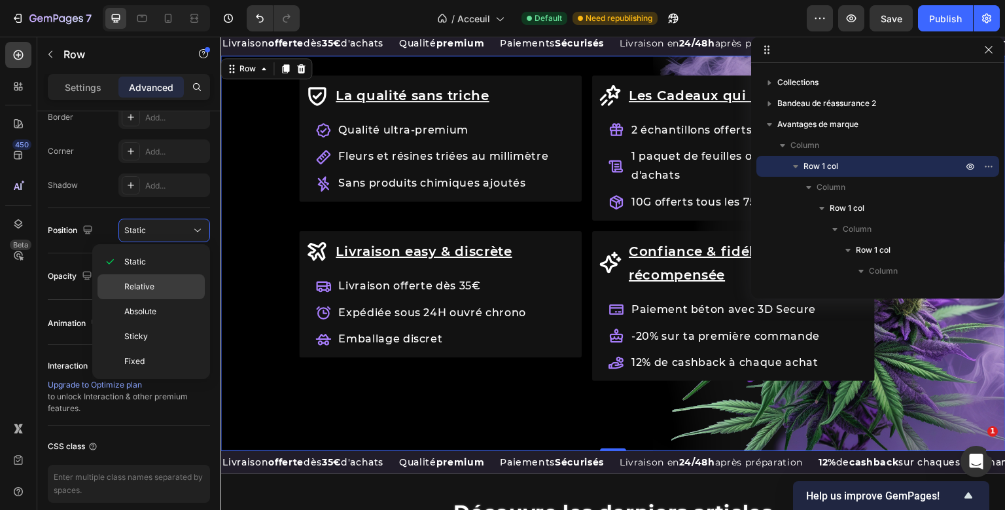
click at [153, 277] on div "Relative" at bounding box center [150, 286] width 107 height 25
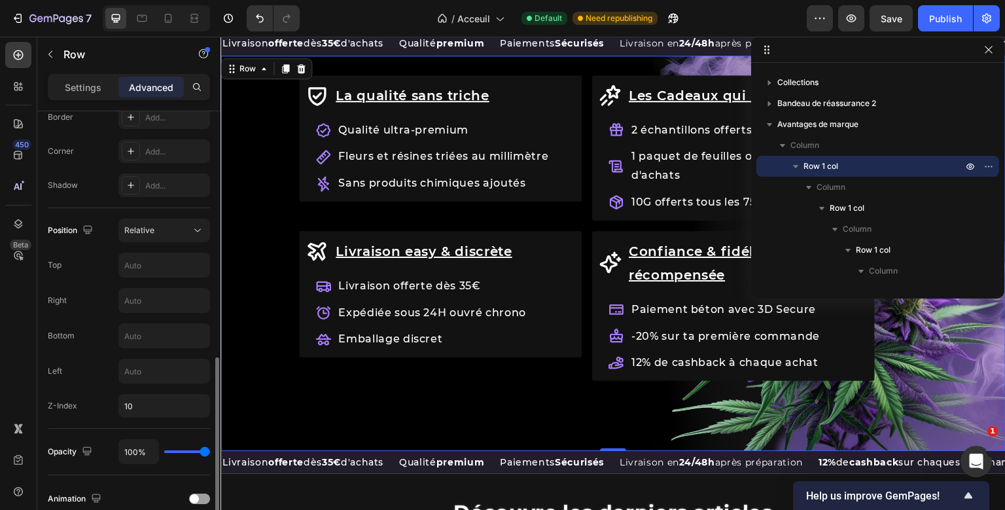
scroll to position [442, 0]
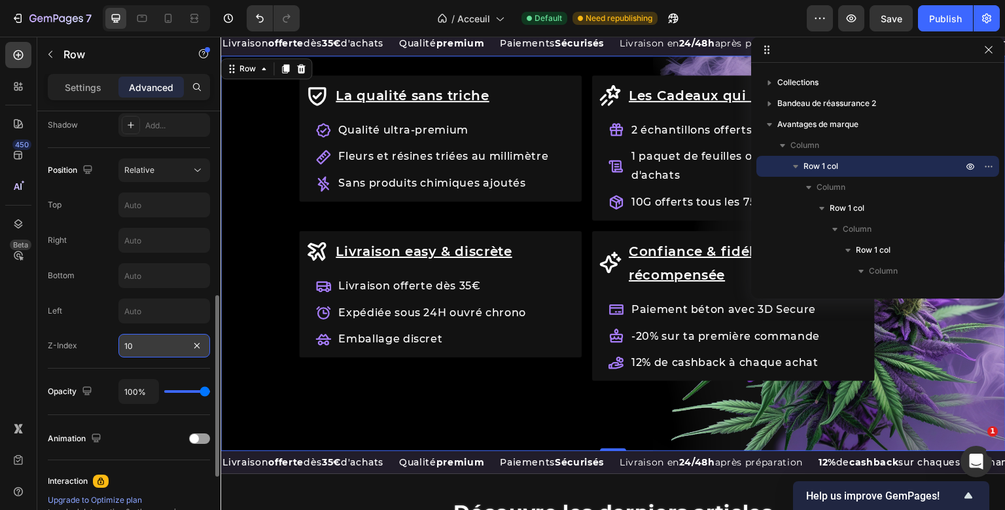
click at [132, 347] on input "10" at bounding box center [164, 346] width 92 height 24
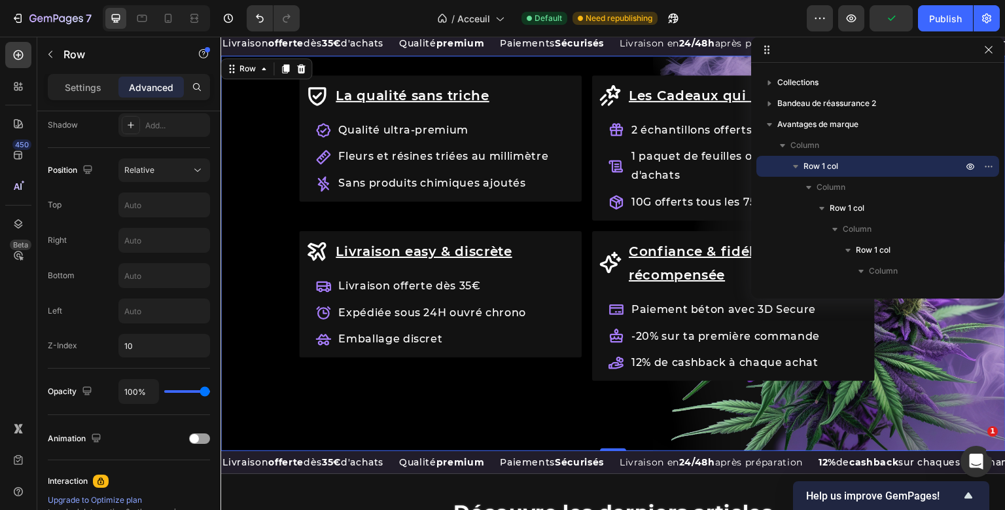
click at [78, 98] on div "Settings Advanced" at bounding box center [129, 87] width 162 height 26
click at [82, 96] on div "Settings" at bounding box center [82, 87] width 65 height 21
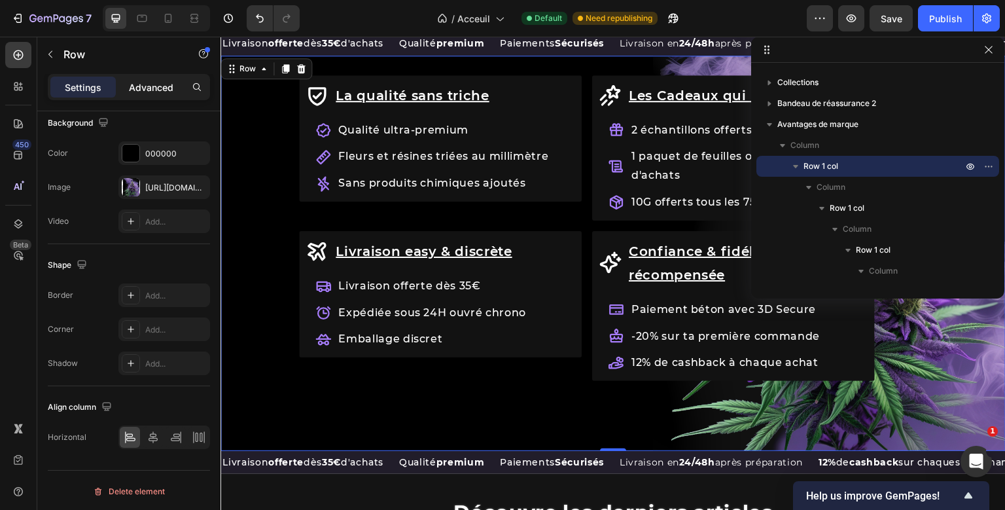
click at [156, 88] on p "Advanced" at bounding box center [151, 87] width 44 height 14
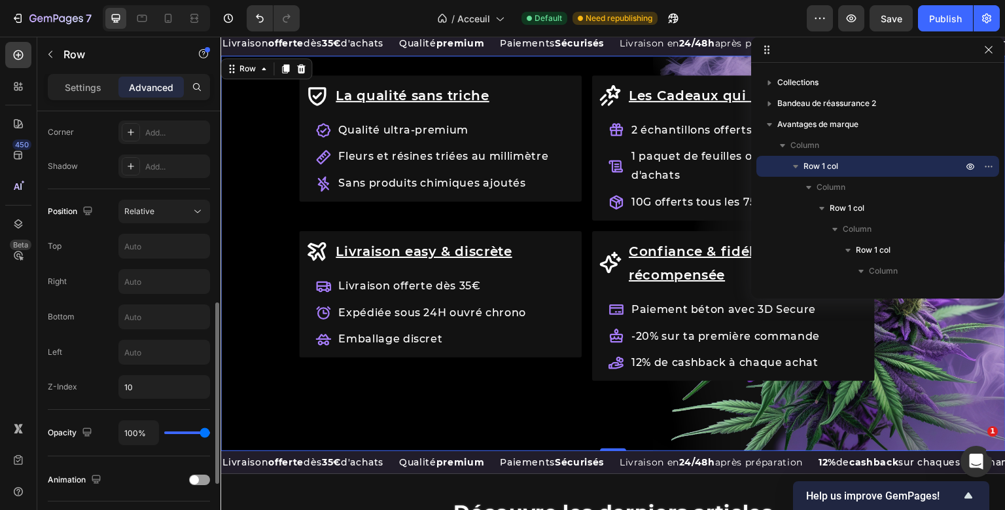
scroll to position [447, 0]
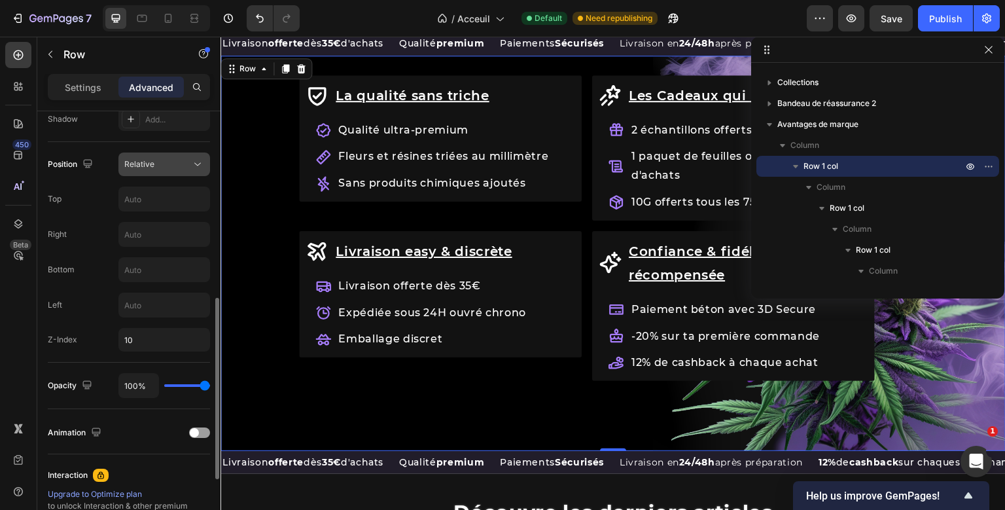
click at [173, 158] on div "Relative" at bounding box center [157, 164] width 67 height 12
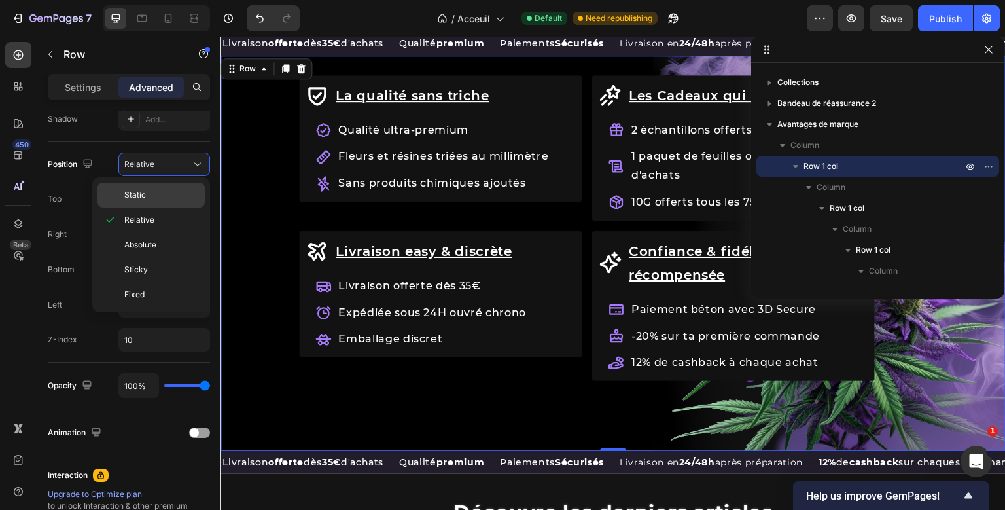
click at [161, 195] on p "Static" at bounding box center [161, 195] width 75 height 12
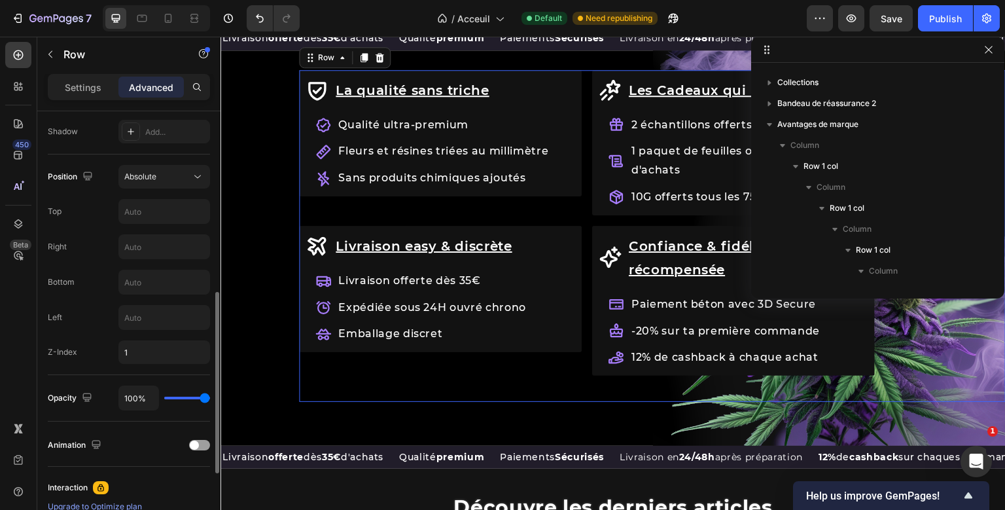
scroll to position [205, 0]
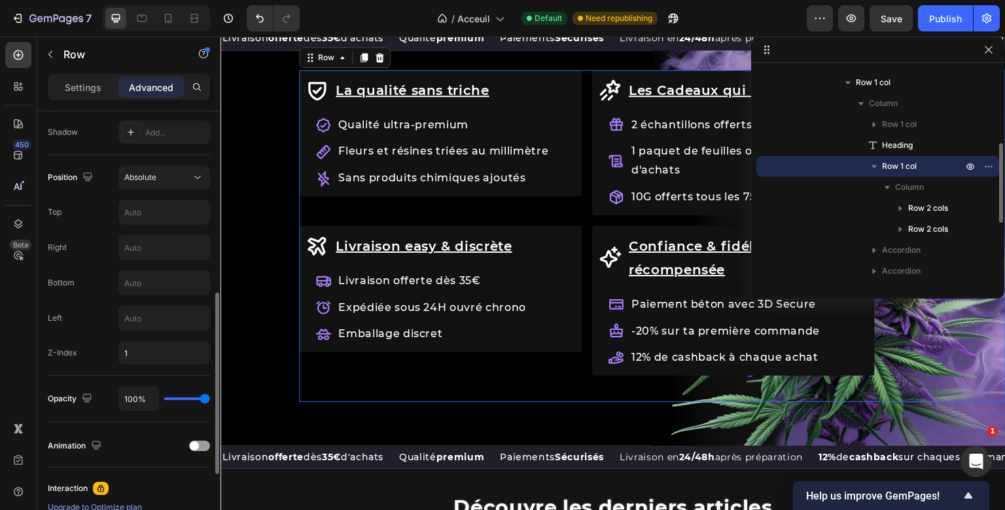
click at [600, 118] on div "Row Les avantages KaliHaze Heading La qualité sans [PERSON_NAME] Item List Qual…" at bounding box center [652, 94] width 706 height 48
click at [154, 351] on input "1" at bounding box center [164, 353] width 92 height 24
type input "0"
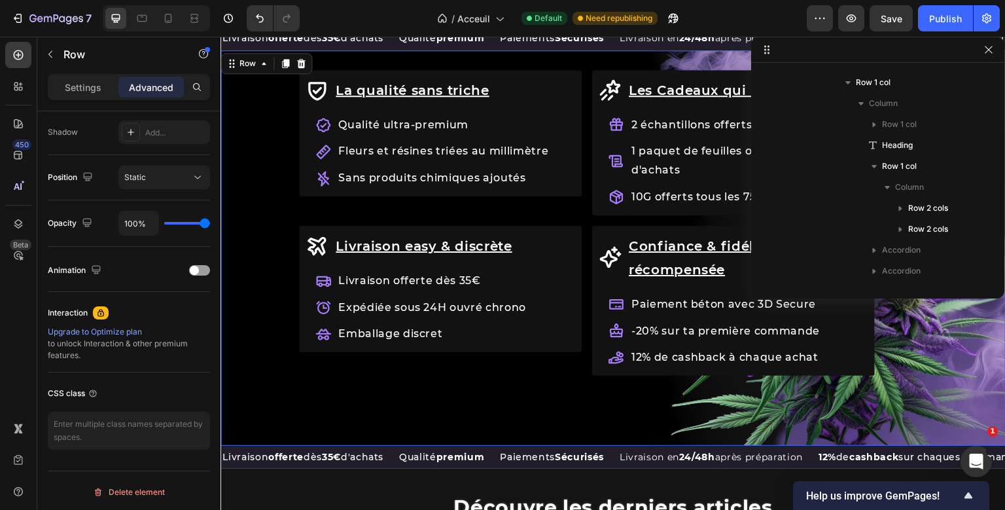
scroll to position [38, 0]
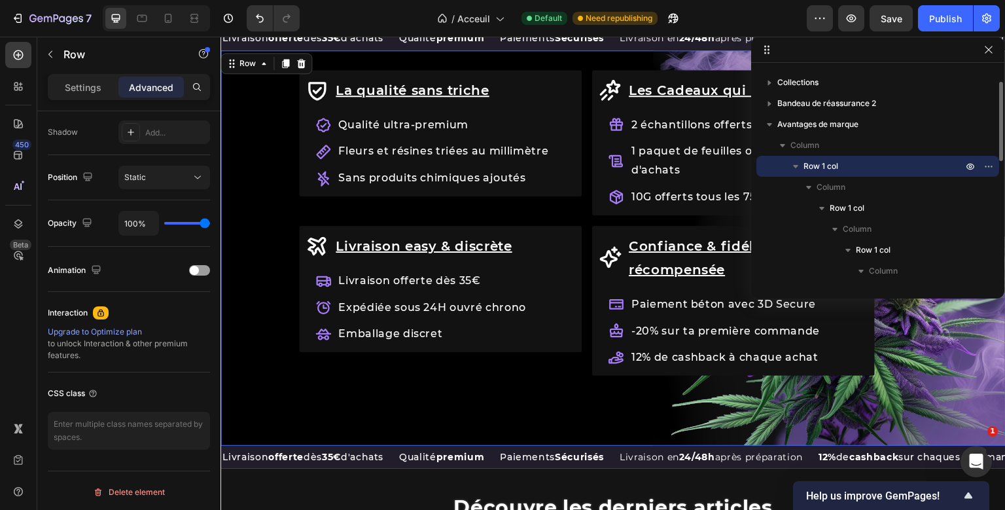
click at [245, 445] on div "Row Les avantages KaliHaze Heading La qualité sans [PERSON_NAME] Item List Qual…" at bounding box center [612, 247] width 785 height 395
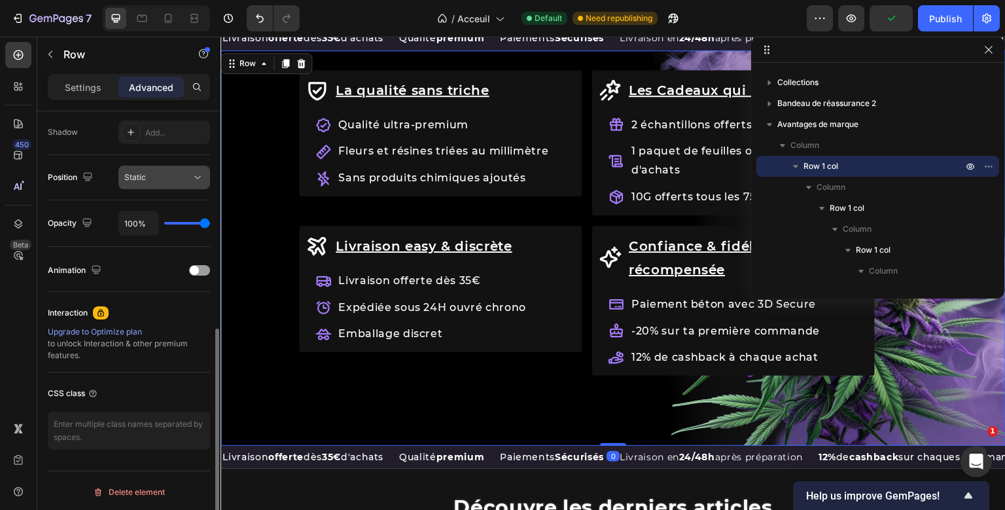
click at [148, 179] on div "Static" at bounding box center [157, 177] width 67 height 12
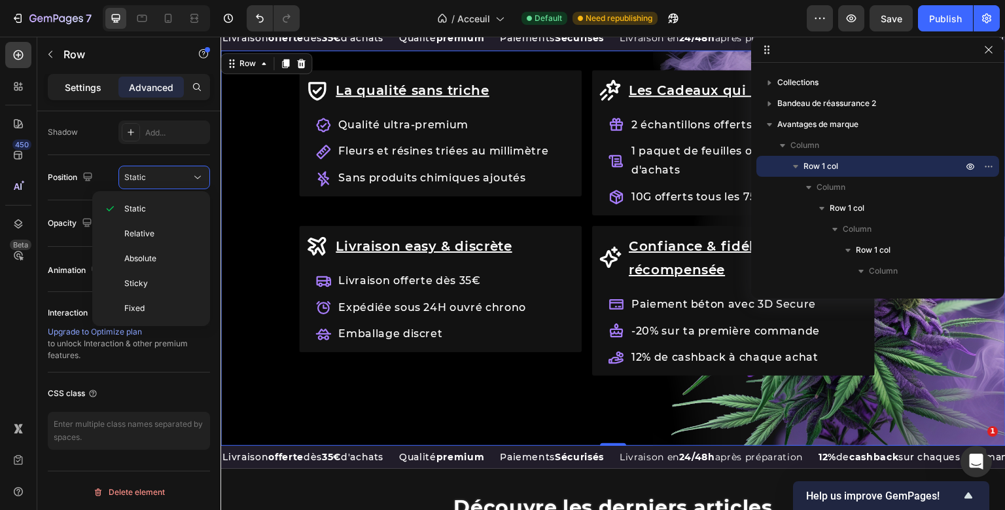
click at [77, 94] on p "Settings" at bounding box center [83, 87] width 37 height 14
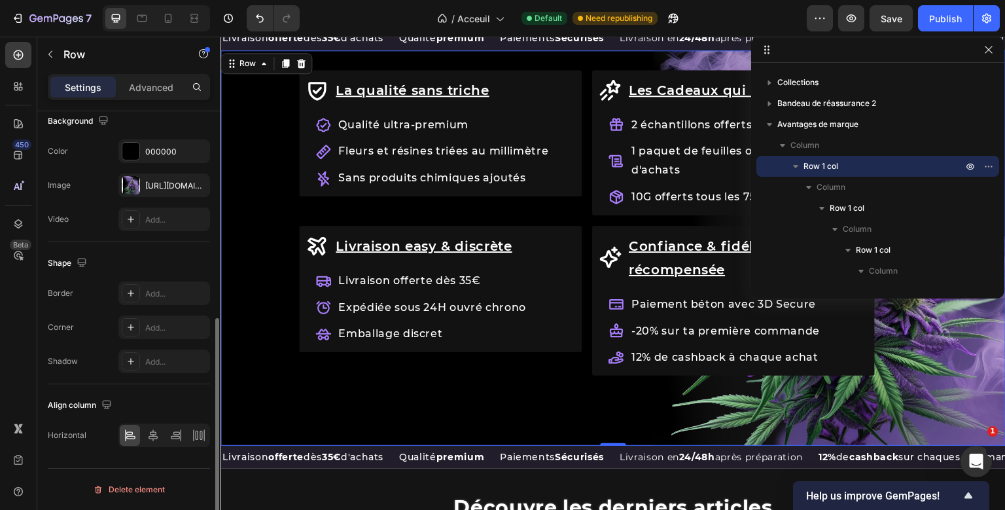
scroll to position [400, 0]
click at [164, 96] on div "Advanced" at bounding box center [150, 87] width 65 height 21
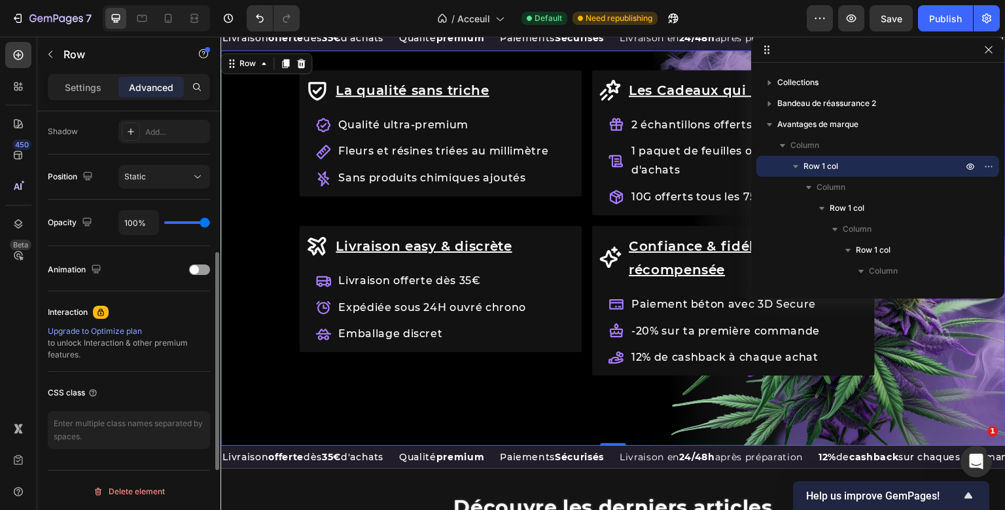
scroll to position [362, 0]
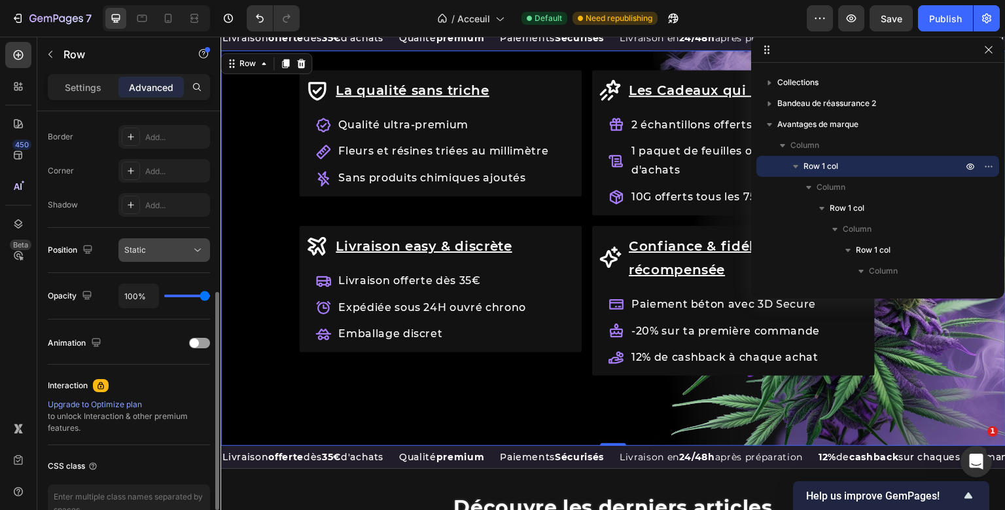
click at [174, 252] on div "Static" at bounding box center [157, 250] width 67 height 12
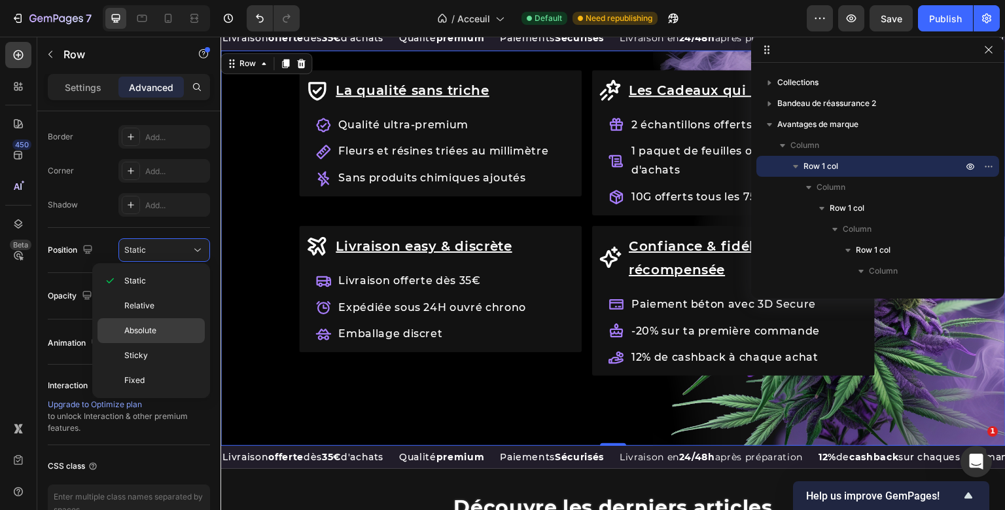
click at [164, 324] on p "Absolute" at bounding box center [161, 330] width 75 height 12
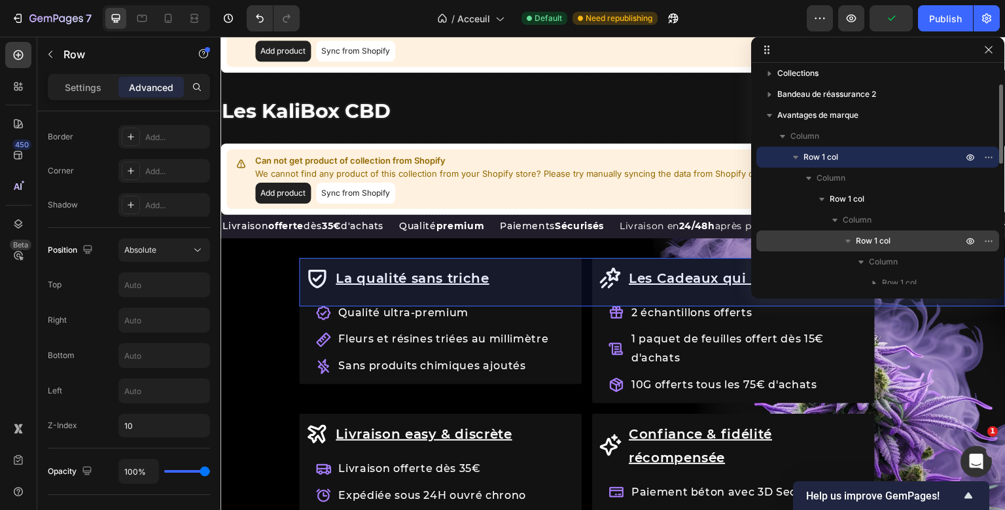
scroll to position [46, 0]
click at [867, 236] on span "Row 1 col" at bounding box center [873, 241] width 35 height 13
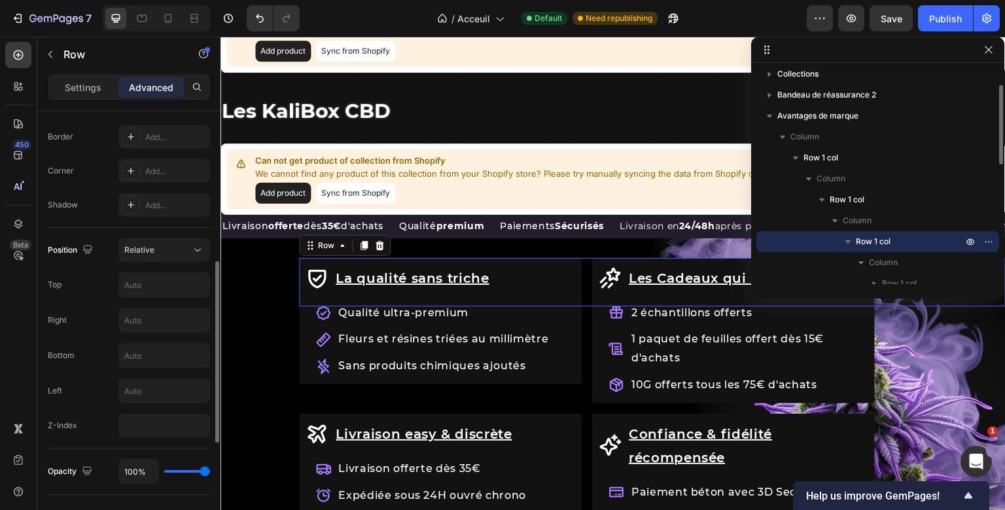
scroll to position [361, 0]
click at [160, 239] on button "Relative" at bounding box center [164, 251] width 92 height 24
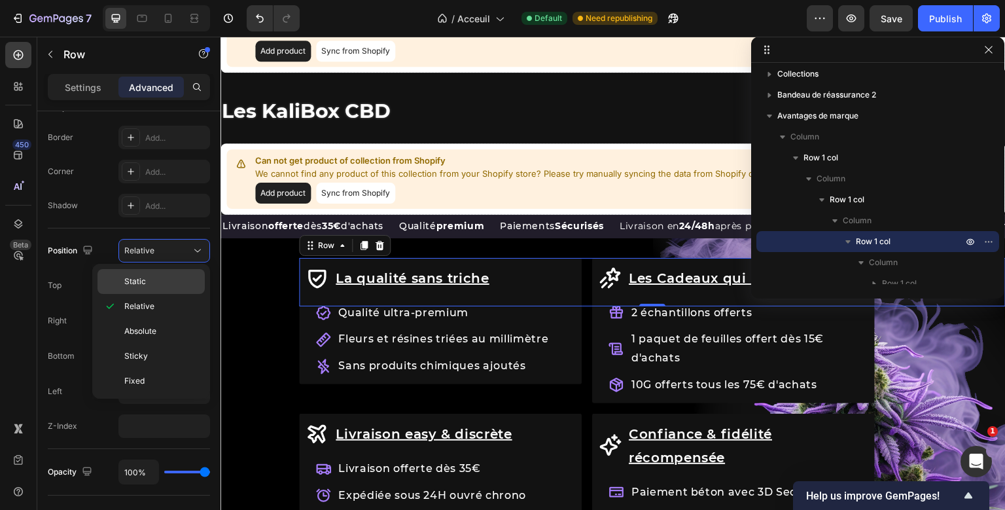
click at [162, 280] on p "Static" at bounding box center [161, 281] width 75 height 12
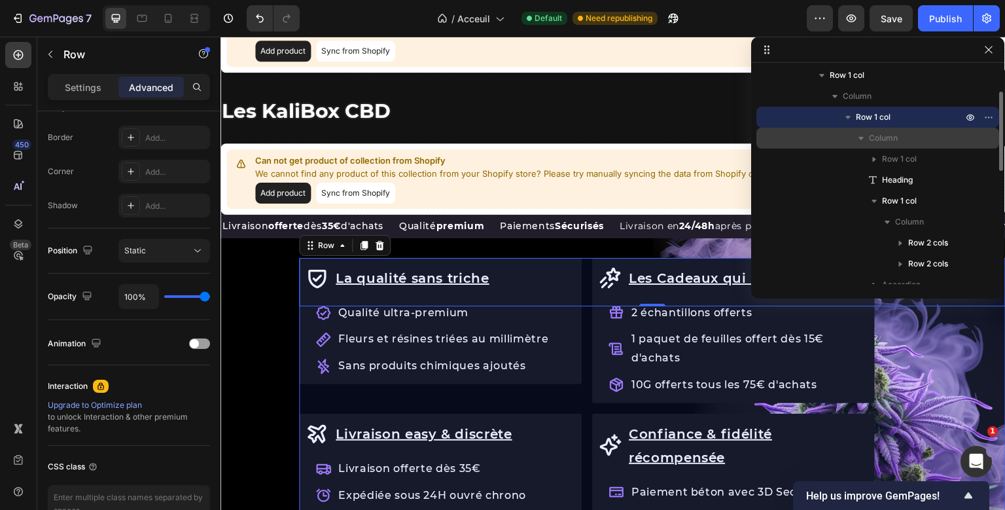
scroll to position [175, 0]
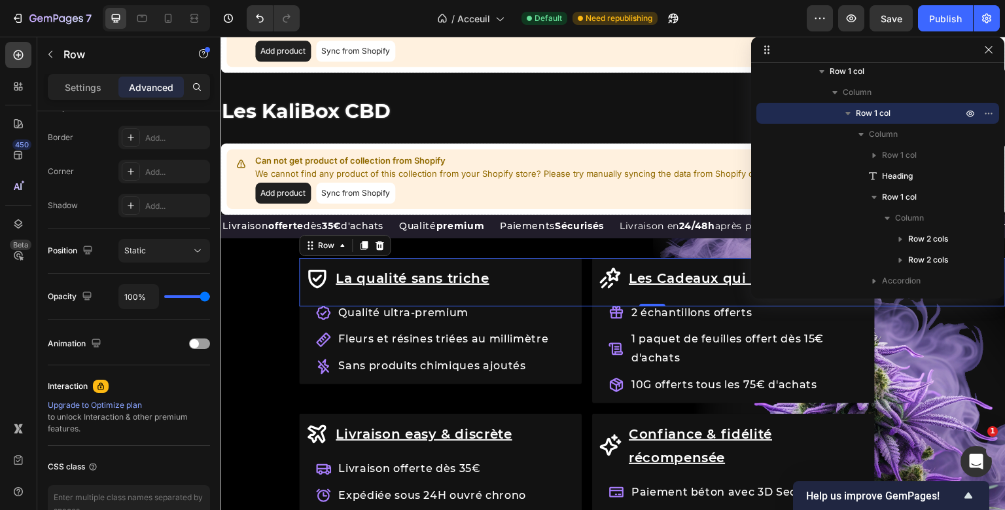
click at [179, 18] on div at bounding box center [156, 18] width 107 height 26
click at [171, 20] on icon at bounding box center [168, 18] width 13 height 13
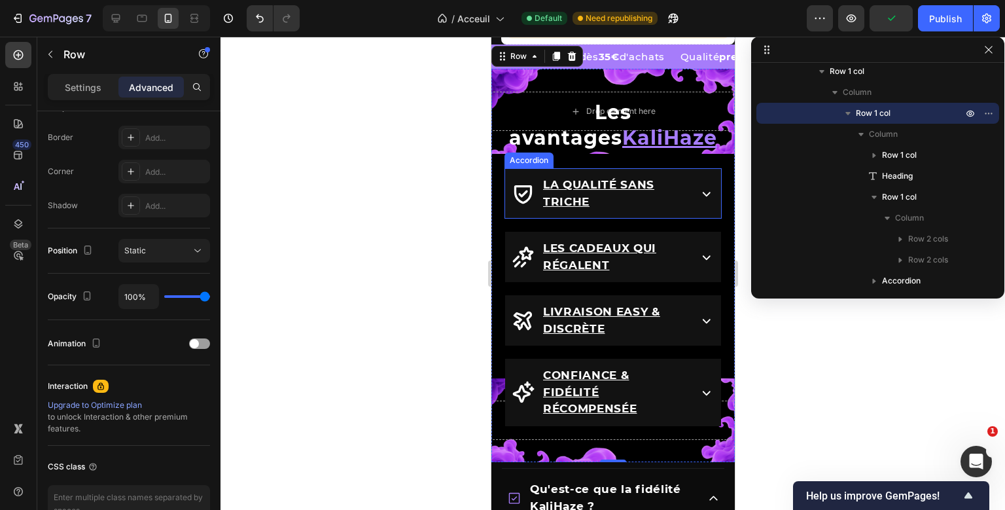
scroll to position [1581, 0]
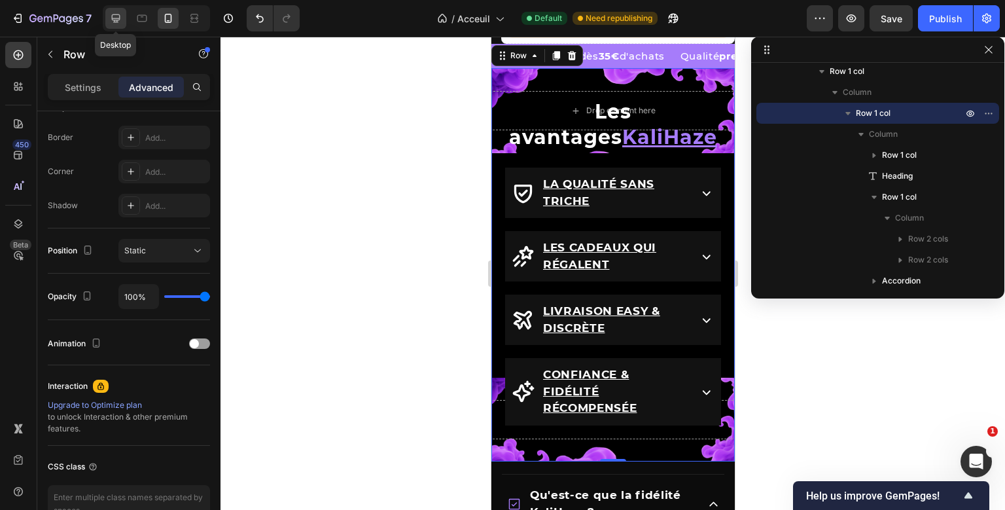
click at [115, 25] on icon at bounding box center [115, 18] width 13 height 13
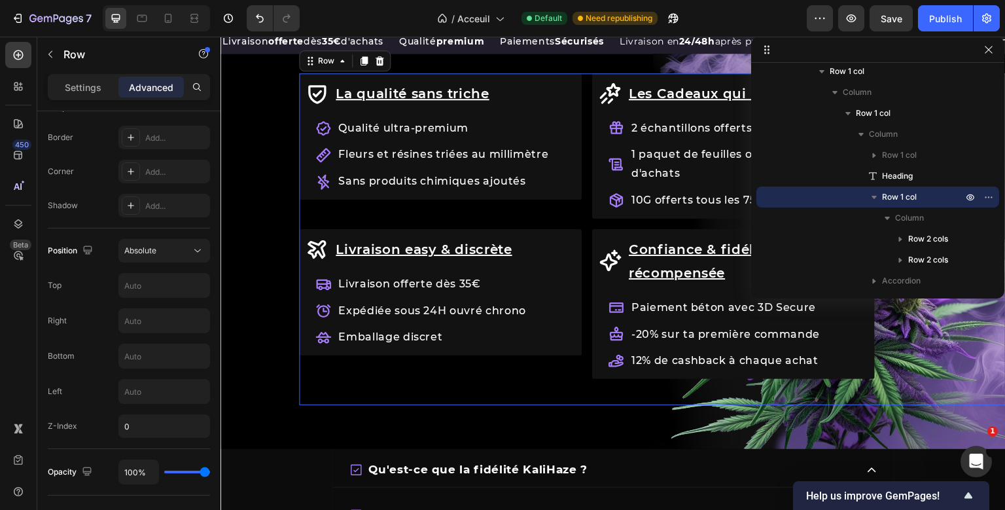
scroll to position [361, 0]
click at [343, 122] on div "Row Les avantages KaliHaze Heading La qualité sans [PERSON_NAME] Item List Qual…" at bounding box center [652, 97] width 706 height 48
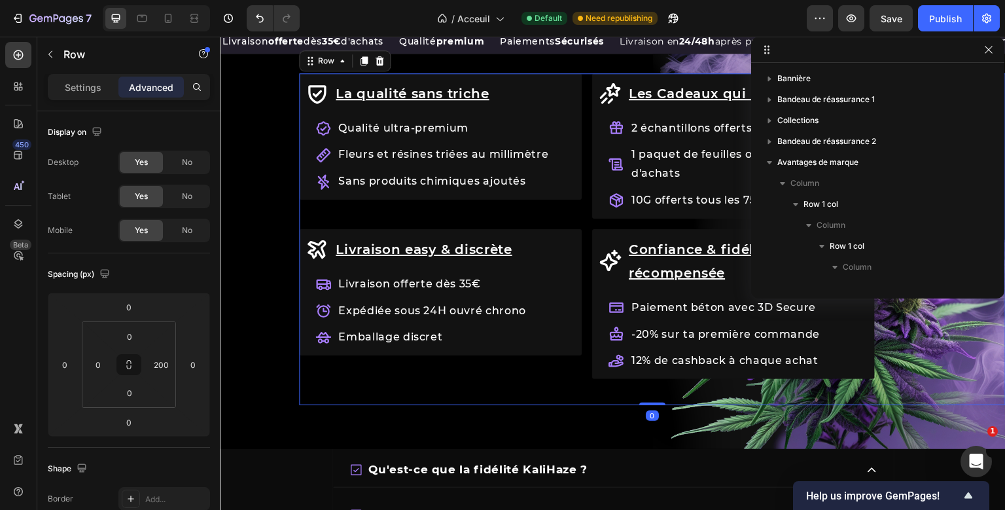
scroll to position [175, 0]
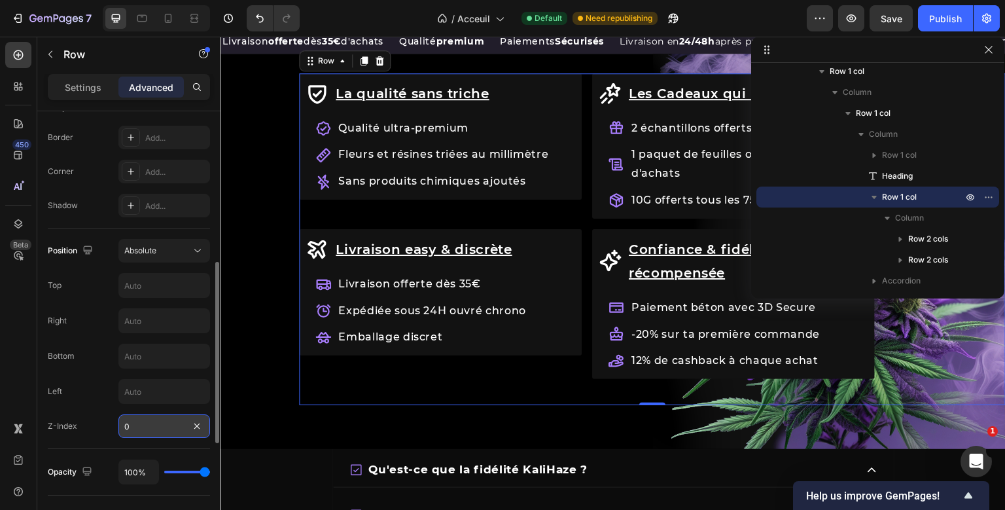
click at [142, 434] on input "0" at bounding box center [164, 426] width 92 height 24
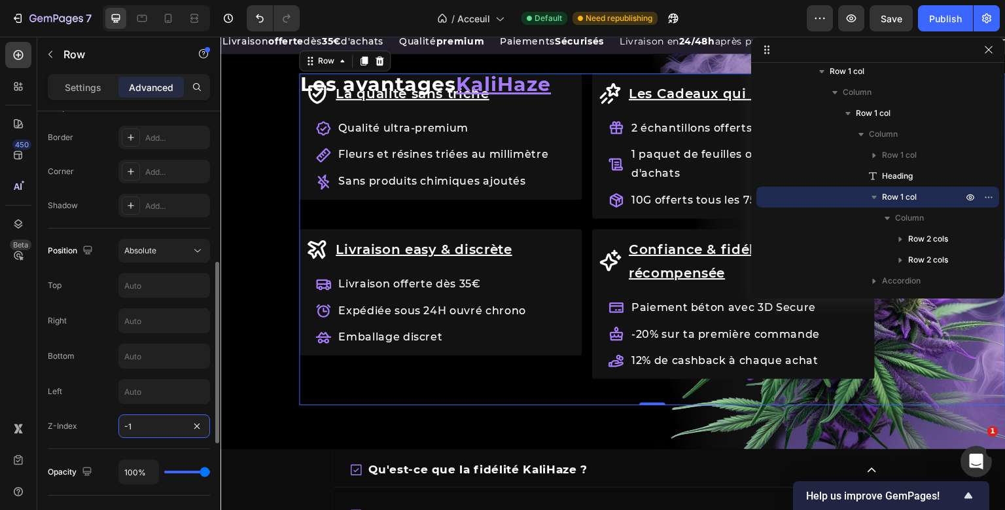
type input "-1"
click at [103, 411] on div "Position Absolute Top Right Bottom Left Z-Index -1" at bounding box center [129, 338] width 162 height 199
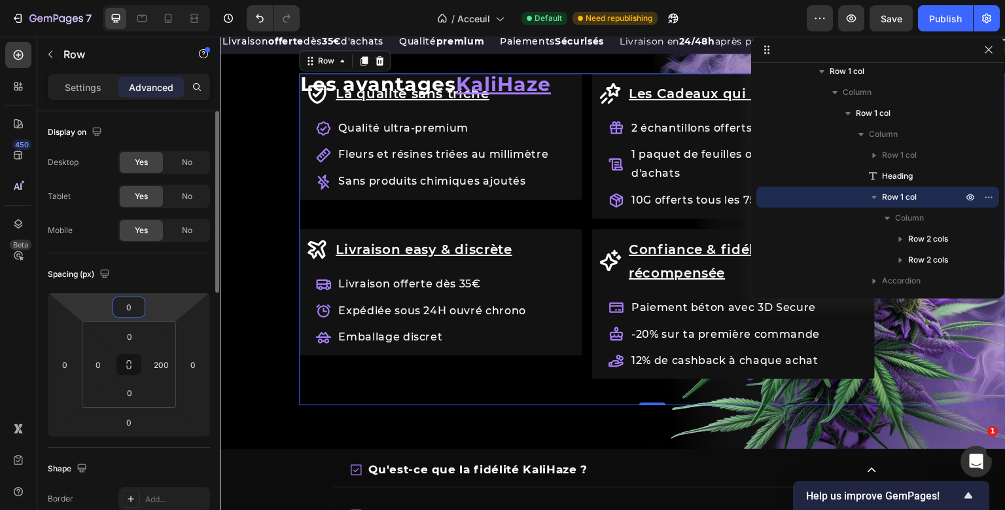
click at [131, 301] on input "0" at bounding box center [129, 307] width 26 height 20
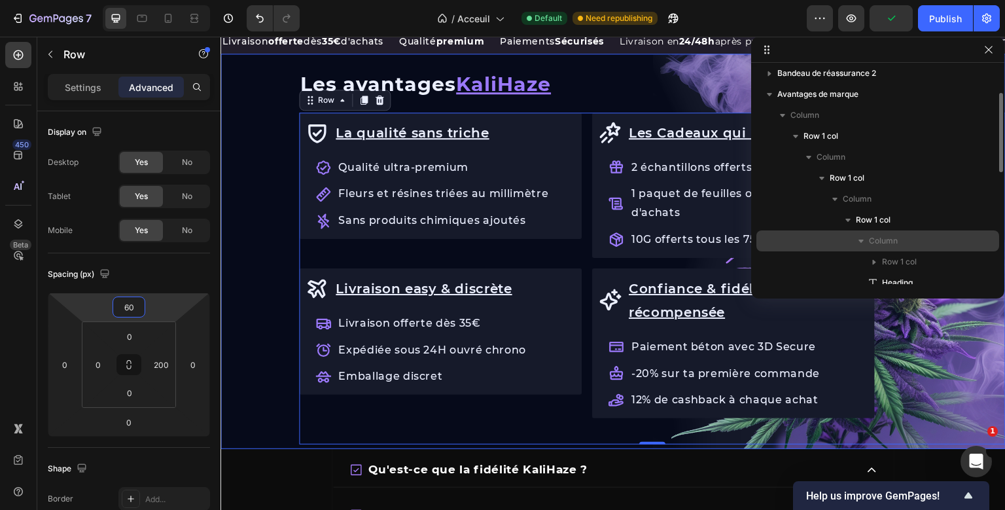
scroll to position [68, 0]
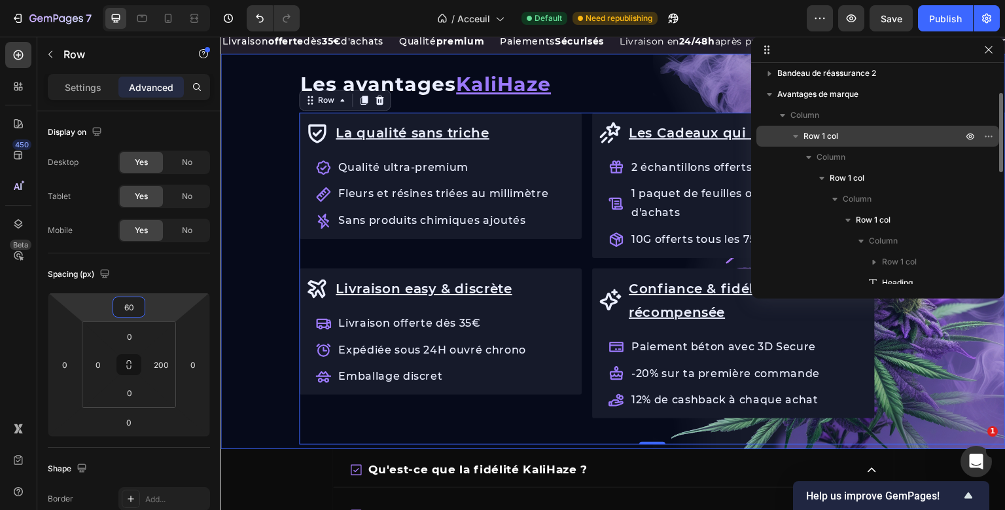
type input "60"
click at [885, 138] on p "Row 1 col" at bounding box center [884, 136] width 162 height 13
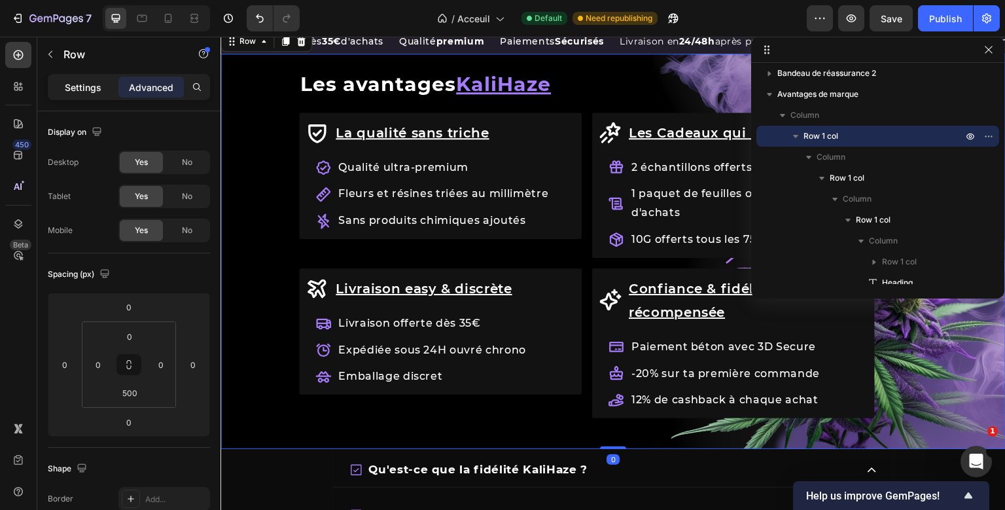
click at [82, 92] on p "Settings" at bounding box center [83, 87] width 37 height 14
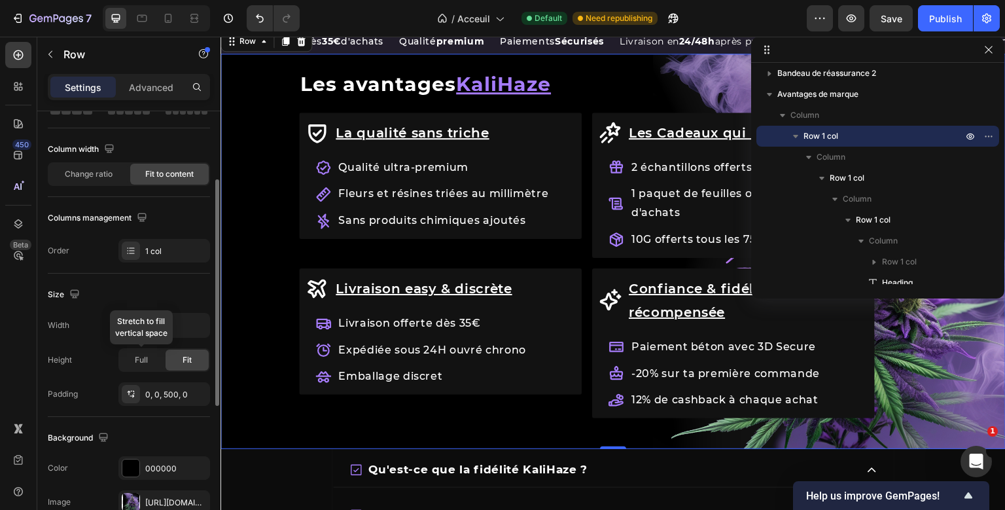
scroll to position [85, 0]
click at [160, 89] on p "Advanced" at bounding box center [151, 87] width 44 height 14
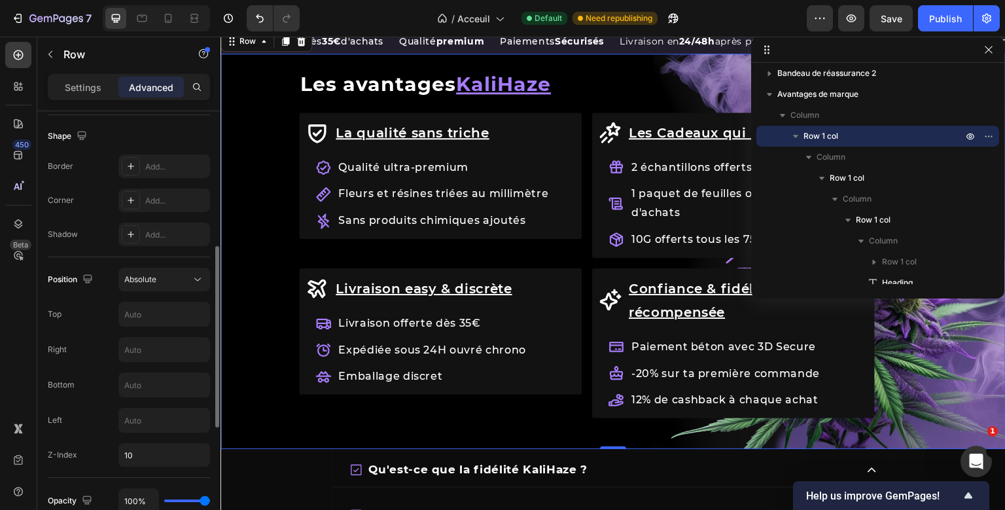
scroll to position [333, 0]
click at [133, 449] on input "10" at bounding box center [164, 454] width 92 height 24
type input "2"
type input "1"
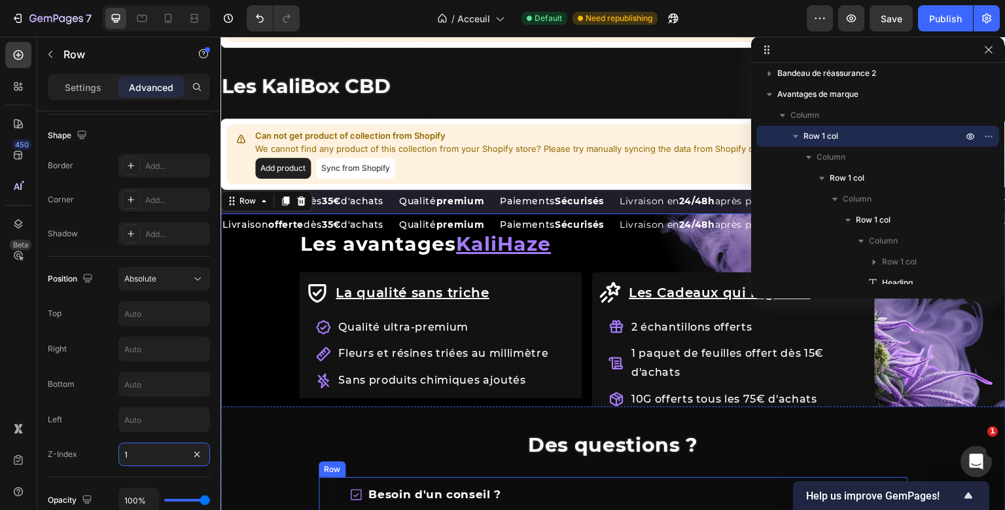
scroll to position [1253, 0]
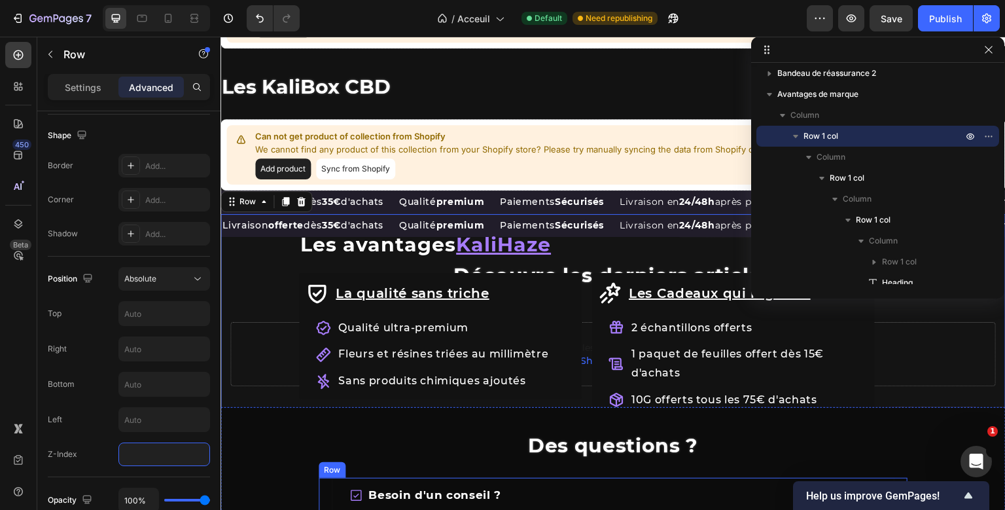
type input "-1"
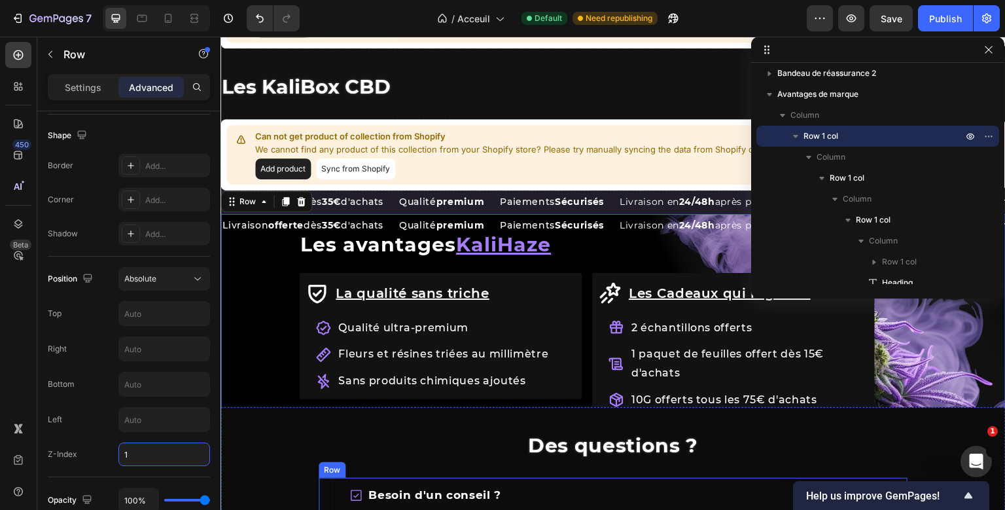
type input "10"
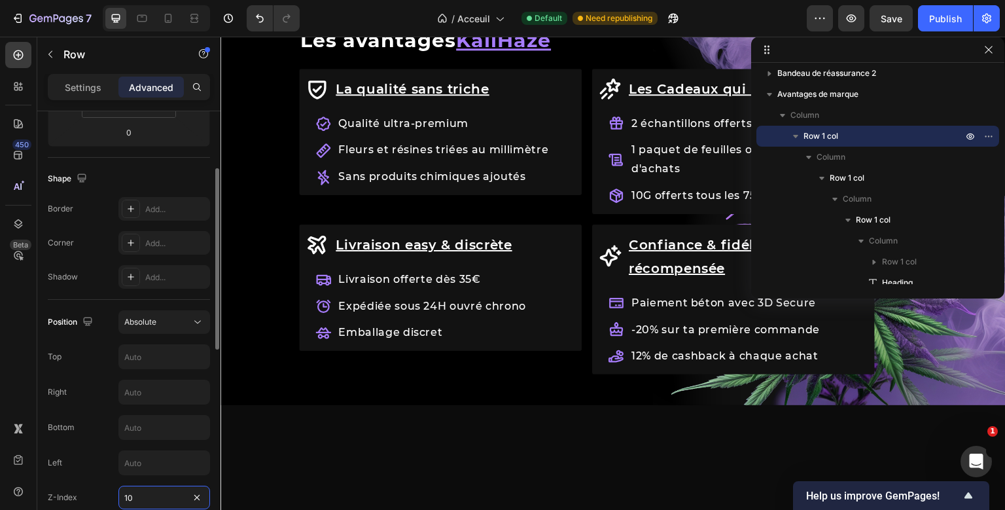
scroll to position [334, 0]
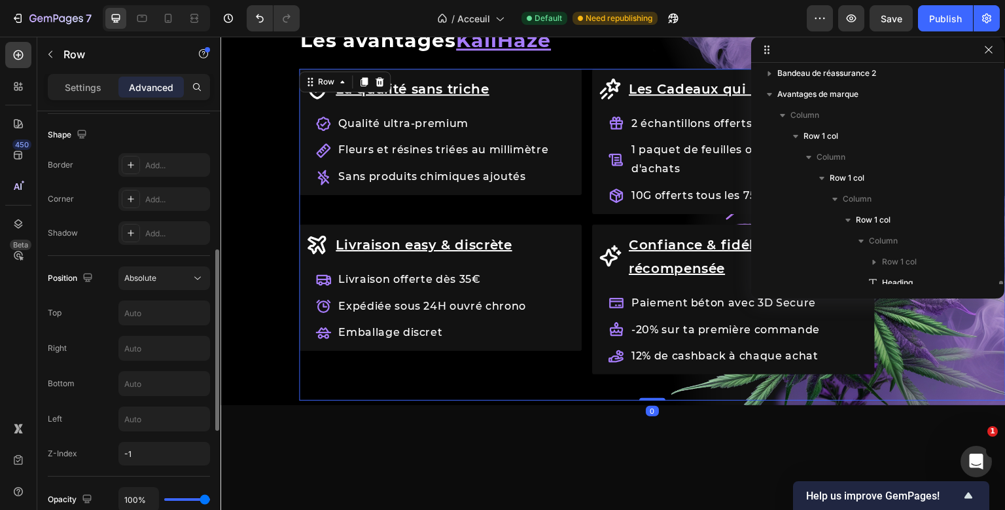
click at [401, 389] on div "La qualité sans [PERSON_NAME] Item List Qualité ultra-premium Fleurs et résines…" at bounding box center [587, 235] width 576 height 332
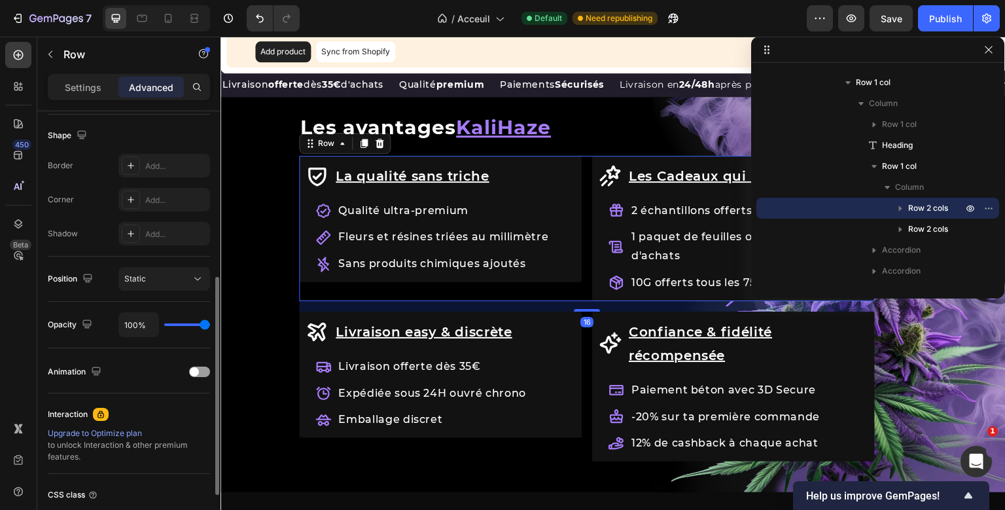
scroll to position [332, 0]
click at [322, 325] on div "La qualité sans triche Item List Qualité ultra-premium Fleurs et résines triées…" at bounding box center [587, 322] width 576 height 332
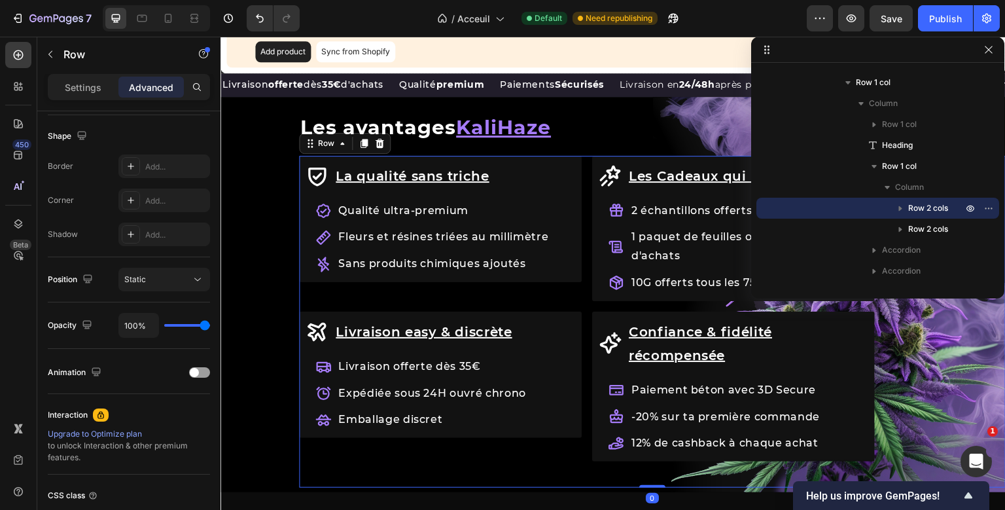
click at [316, 165] on div "Row Les avantages KaliHaze Heading La qualité sans [PERSON_NAME] Item List Qual…" at bounding box center [652, 140] width 706 height 48
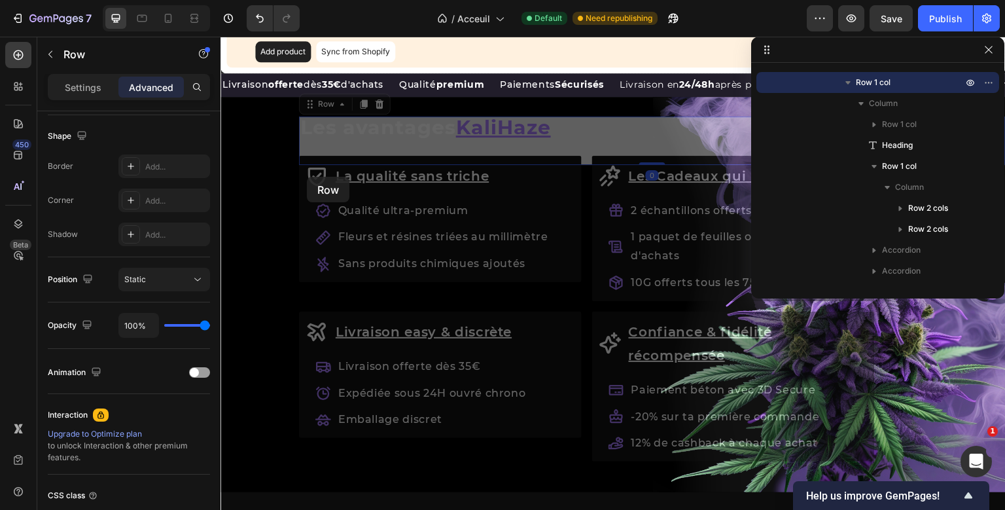
click at [307, 165] on div "Row Les avantages KaliHaze Heading La qualité sans [PERSON_NAME] Item List Qual…" at bounding box center [652, 140] width 706 height 48
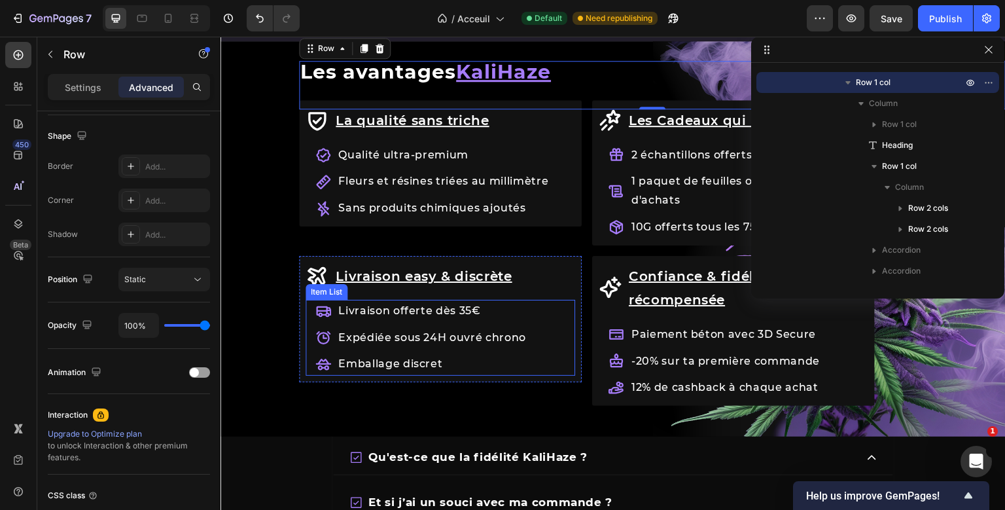
scroll to position [1427, 0]
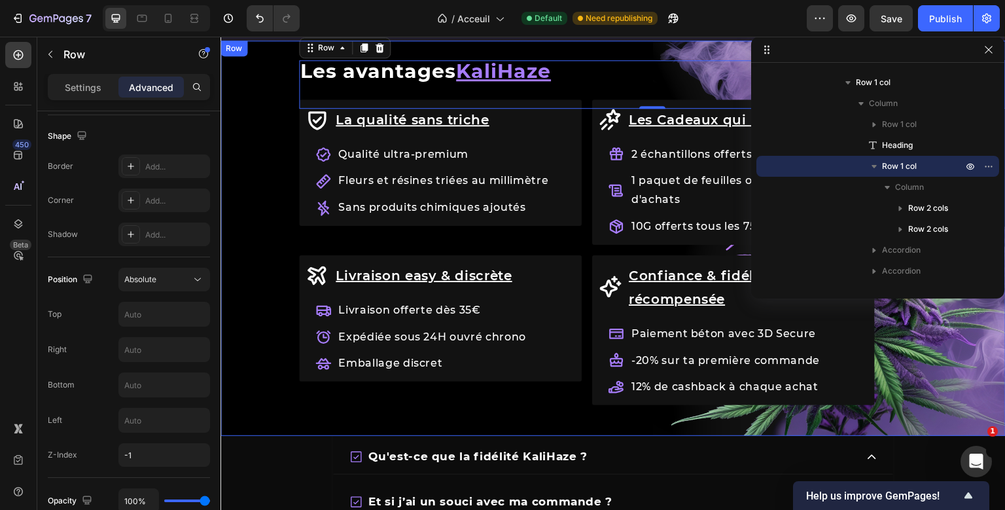
click at [347, 109] on div "Row Les avantages KaliHaze Heading La qualité sans [PERSON_NAME] Item List Qual…" at bounding box center [652, 84] width 706 height 48
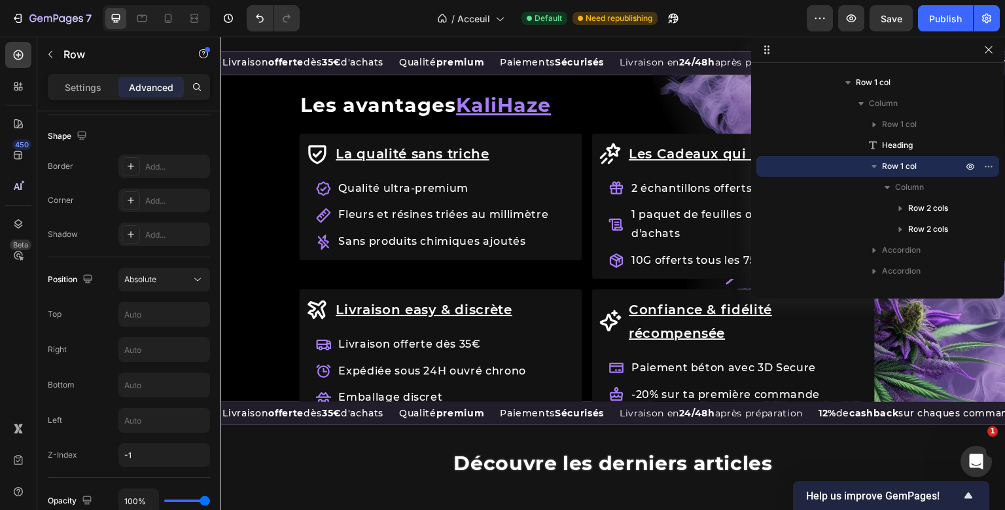
scroll to position [1425, 0]
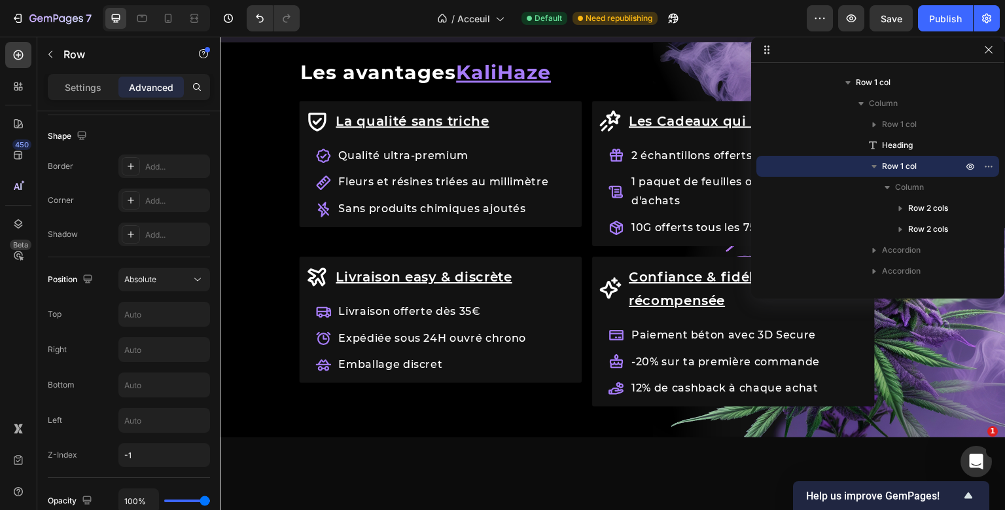
click at [387, 110] on div "Row Les avantages KaliHaze Heading La qualité sans [PERSON_NAME] Item List Qual…" at bounding box center [652, 85] width 706 height 48
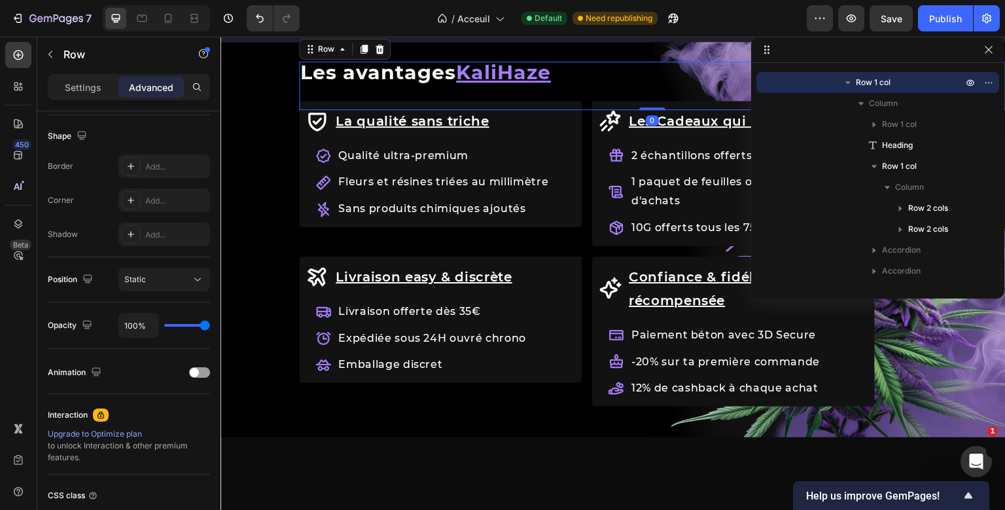
click at [479, 110] on div "Row Les avantages KaliHaze Heading La qualité sans [PERSON_NAME] Item List Qual…" at bounding box center [652, 85] width 706 height 48
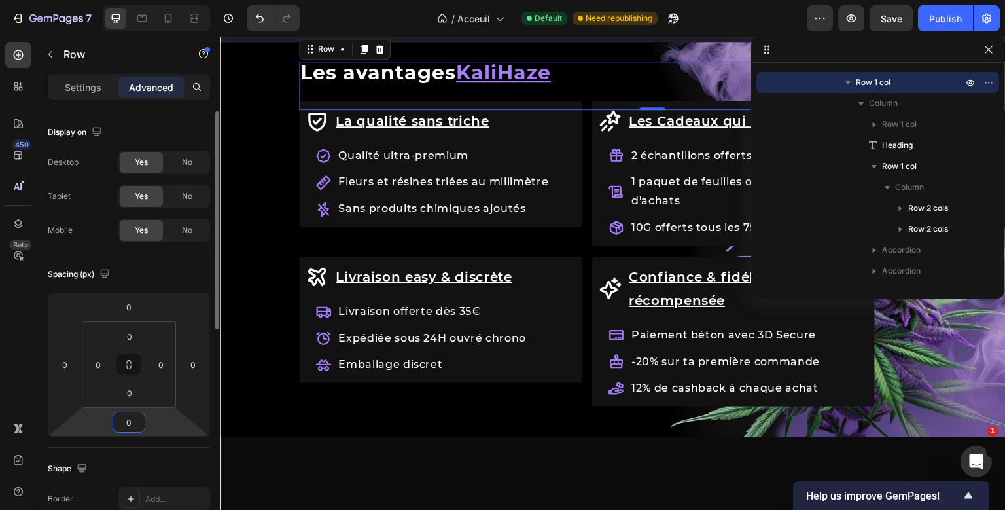
click at [130, 430] on input "0" at bounding box center [129, 422] width 26 height 20
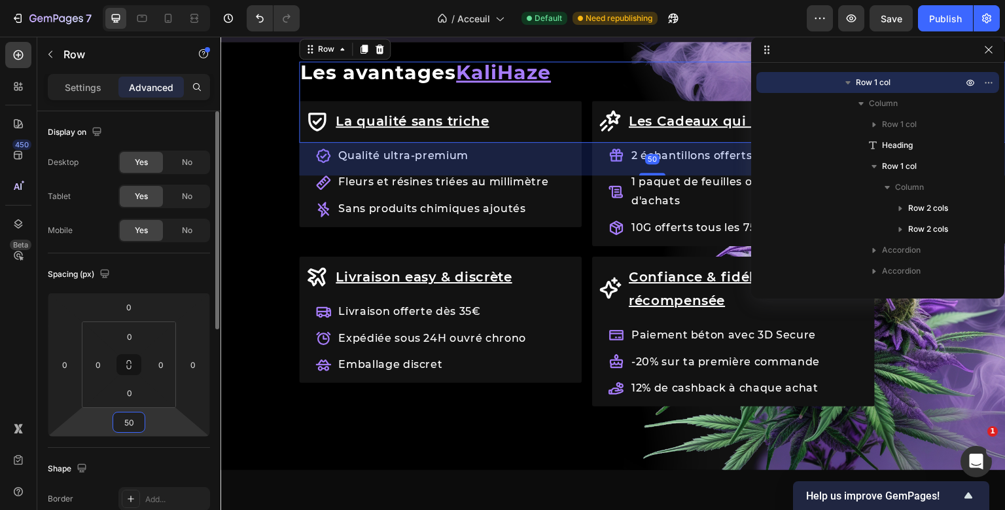
type input "5"
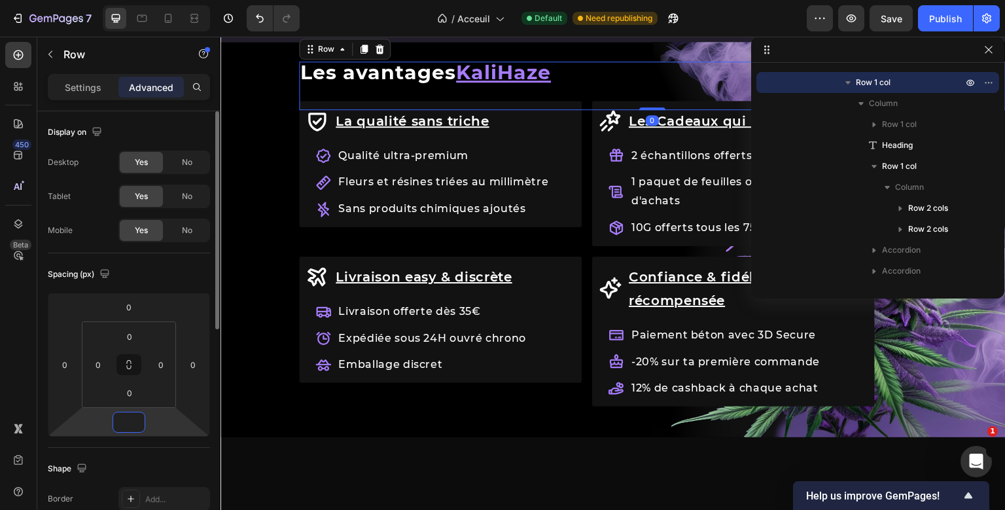
type input "0"
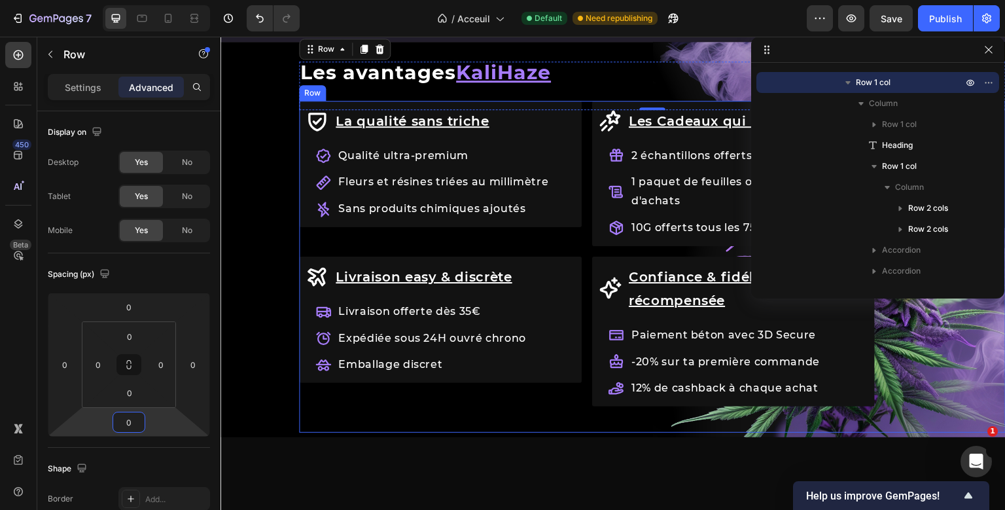
click at [364, 277] on div "La qualité sans [PERSON_NAME] Item List Qualité ultra-premium Fleurs et résines…" at bounding box center [587, 267] width 576 height 332
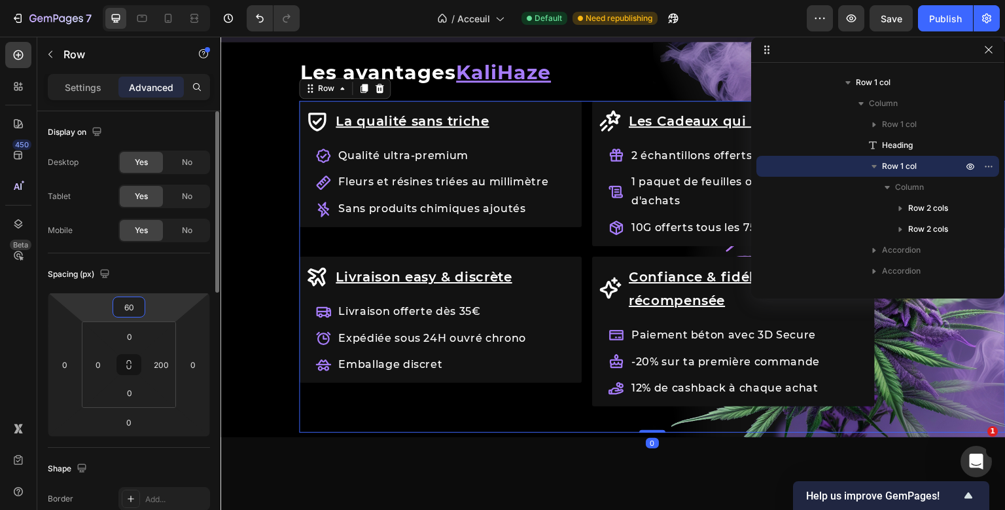
click at [131, 309] on input "60" at bounding box center [129, 307] width 26 height 20
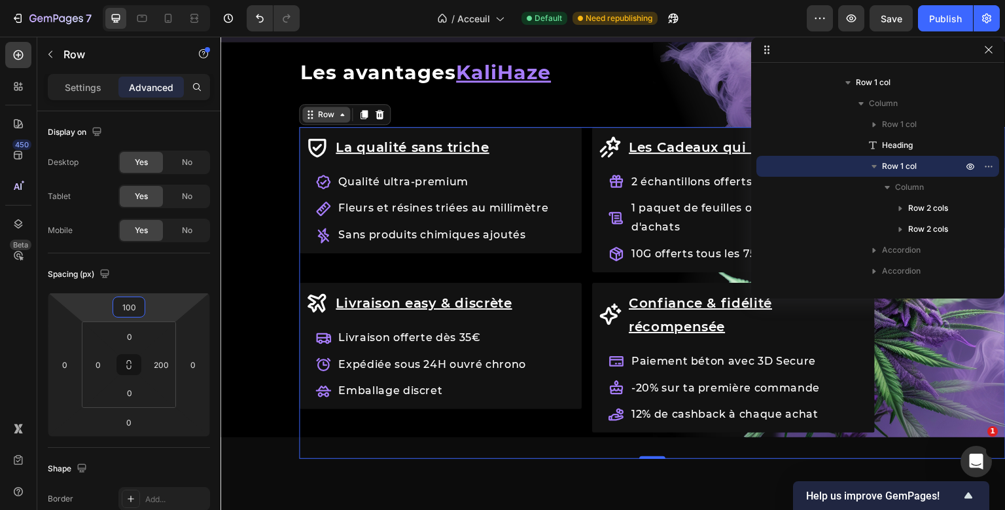
type input "100"
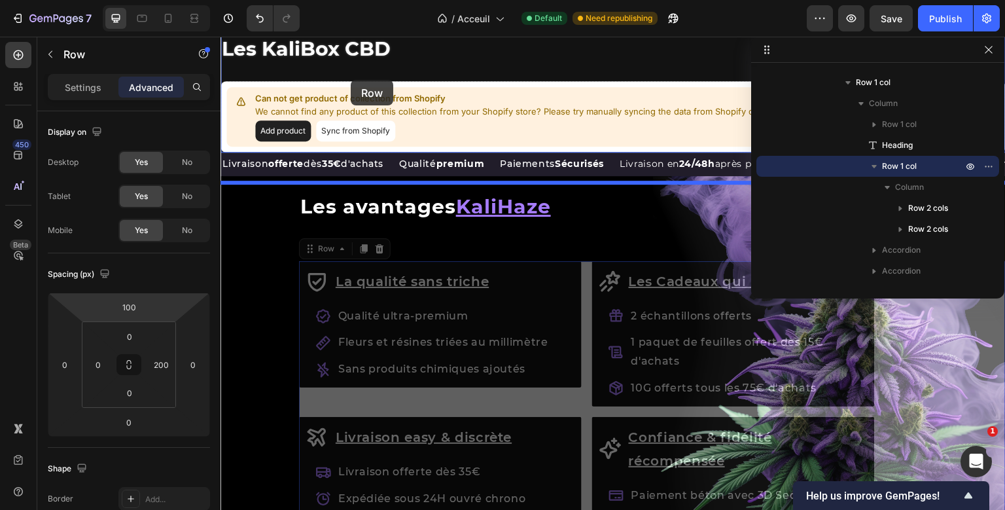
scroll to position [1275, 0]
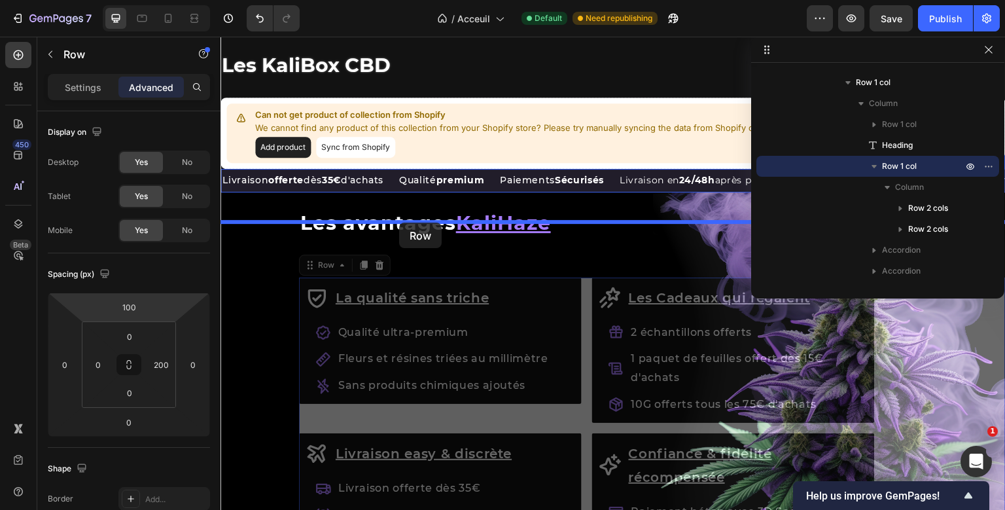
drag, startPoint x: 308, startPoint y: 145, endPoint x: 399, endPoint y: 222, distance: 118.8
click at [398, 222] on div "Header Les Fleurs de CBD Heading {% if product.metafields.custom.promotion != b…" at bounding box center [612, 7] width 785 height 2490
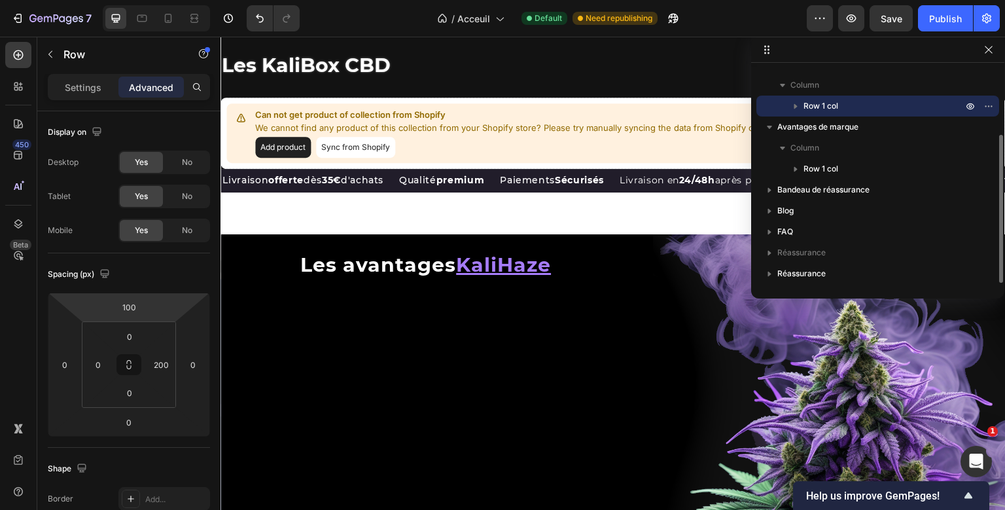
scroll to position [97, 0]
click at [252, 20] on button "Undo/Redo" at bounding box center [260, 18] width 26 height 26
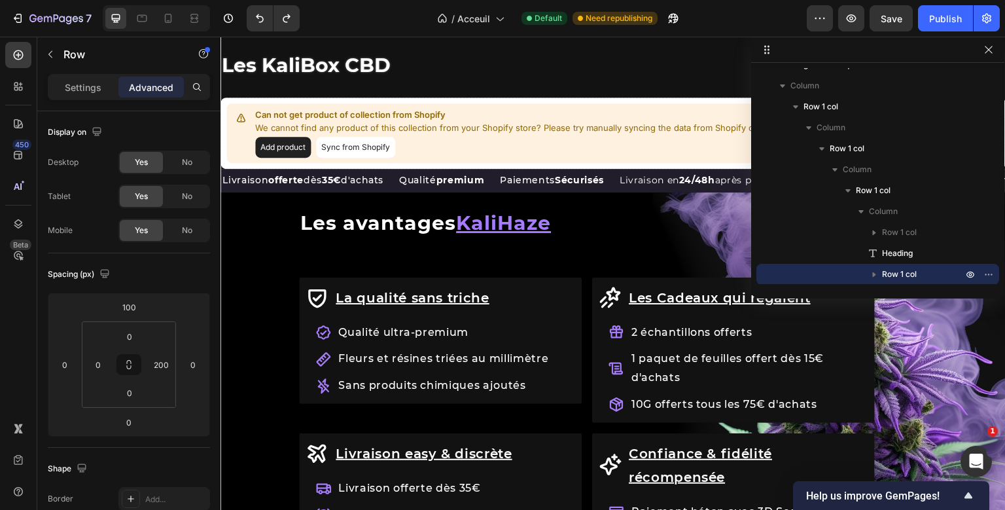
click at [332, 260] on div "Row Les avantages KaliHaze Heading La qualité sans [PERSON_NAME] Item List Qual…" at bounding box center [652, 236] width 706 height 48
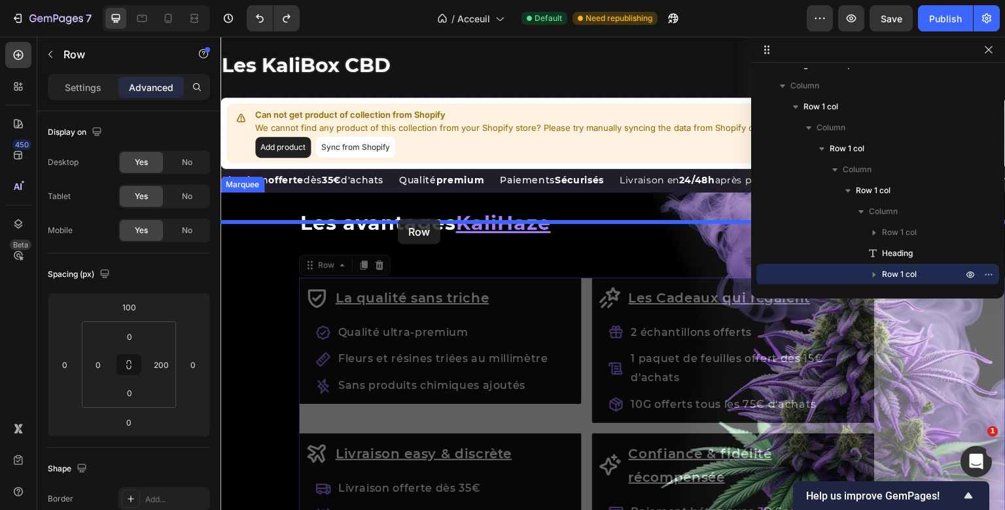
drag, startPoint x: 311, startPoint y: 296, endPoint x: 398, endPoint y: 218, distance: 116.3
click at [397, 218] on div "Header Les Fleurs de CBD Heading {% if product.metafields.custom.promotion != b…" at bounding box center [612, 7] width 785 height 2490
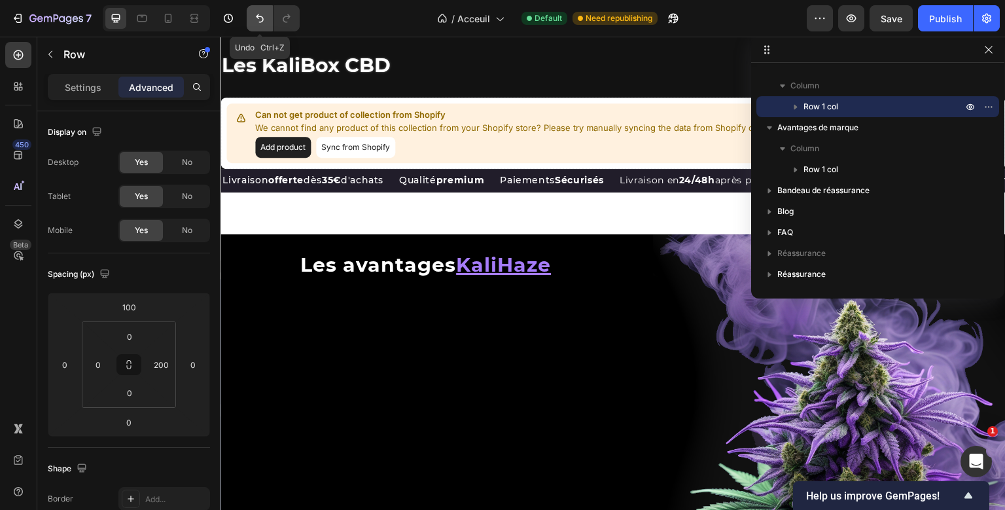
click at [258, 22] on icon "Undo/Redo" at bounding box center [259, 18] width 13 height 13
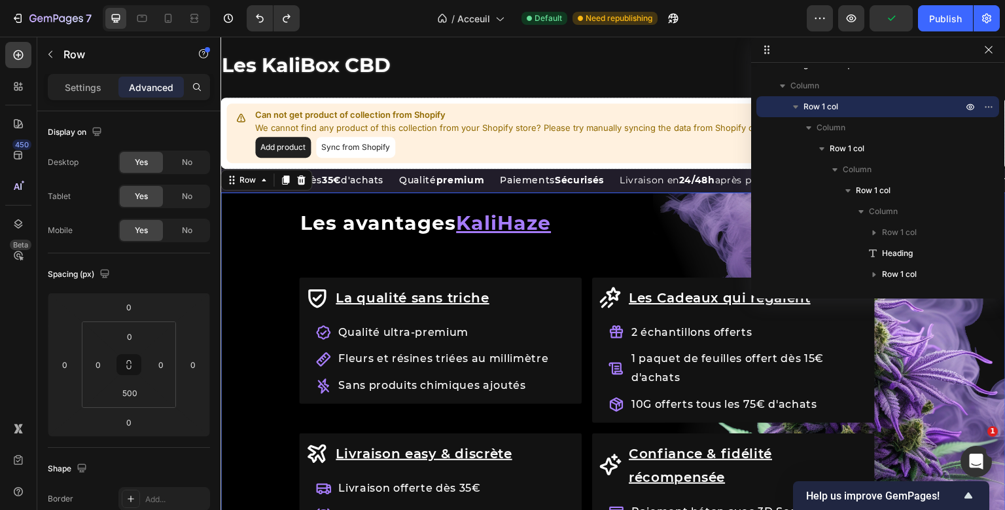
click at [234, 192] on div "Row Les avantages KaliHaze Heading La qualité sans [PERSON_NAME] Item List Qual…" at bounding box center [612, 192] width 785 height 0
click at [89, 86] on p "Settings" at bounding box center [83, 87] width 37 height 14
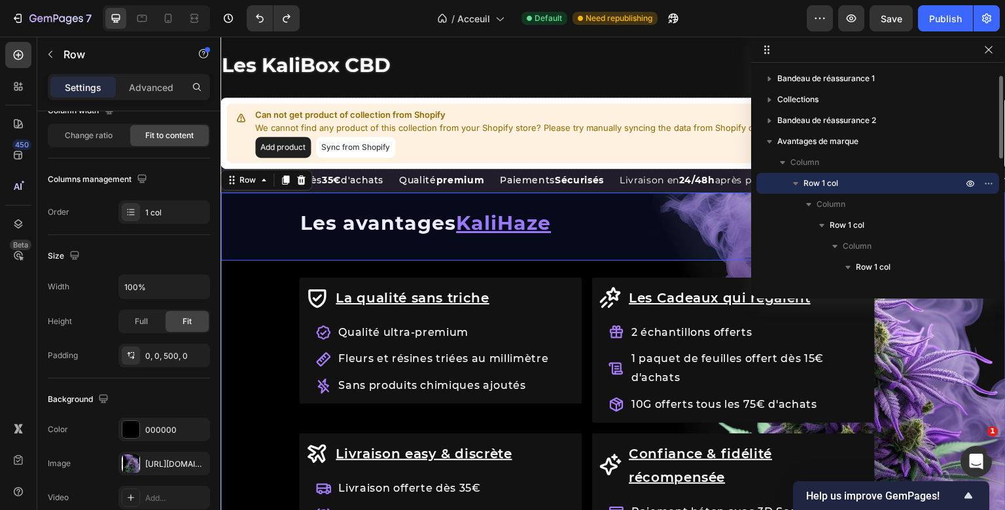
scroll to position [20, 0]
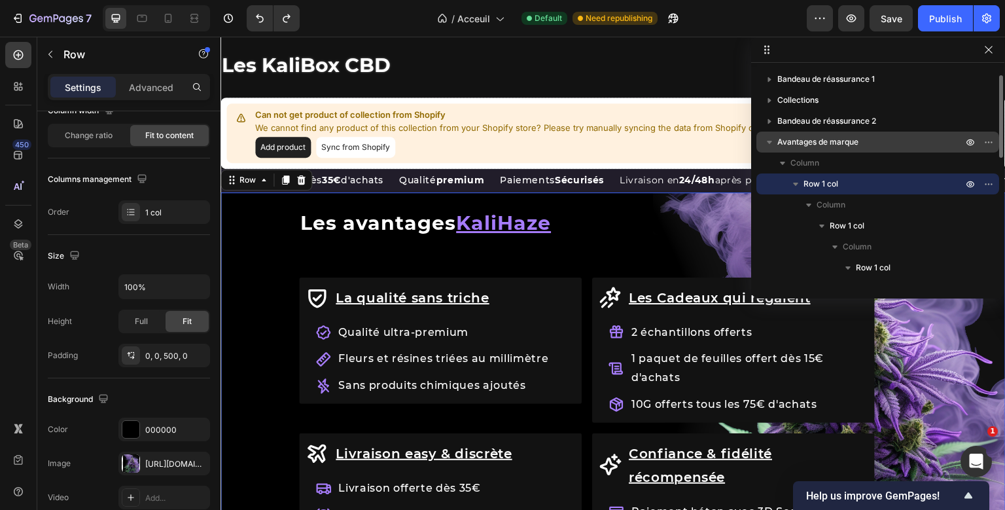
click at [844, 145] on span "Avantages de marque" at bounding box center [817, 141] width 81 height 13
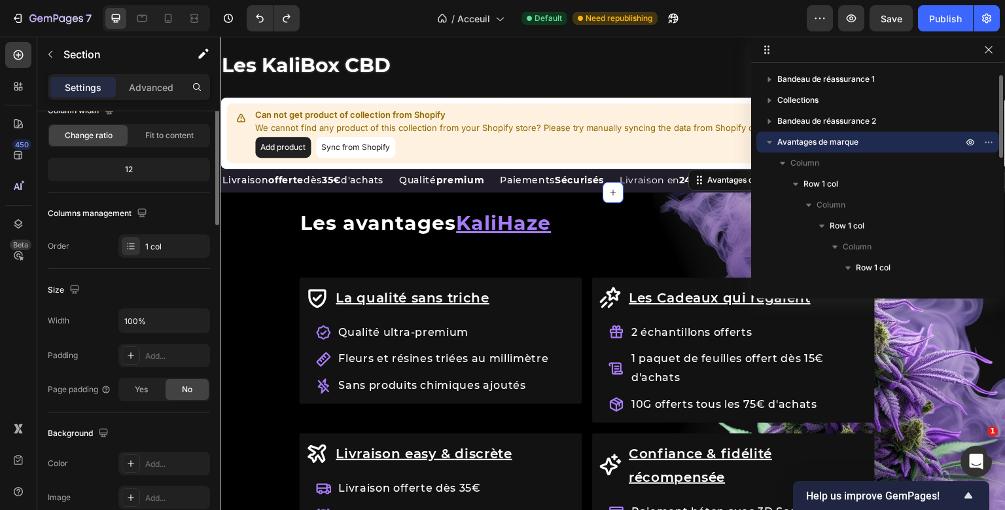
scroll to position [0, 0]
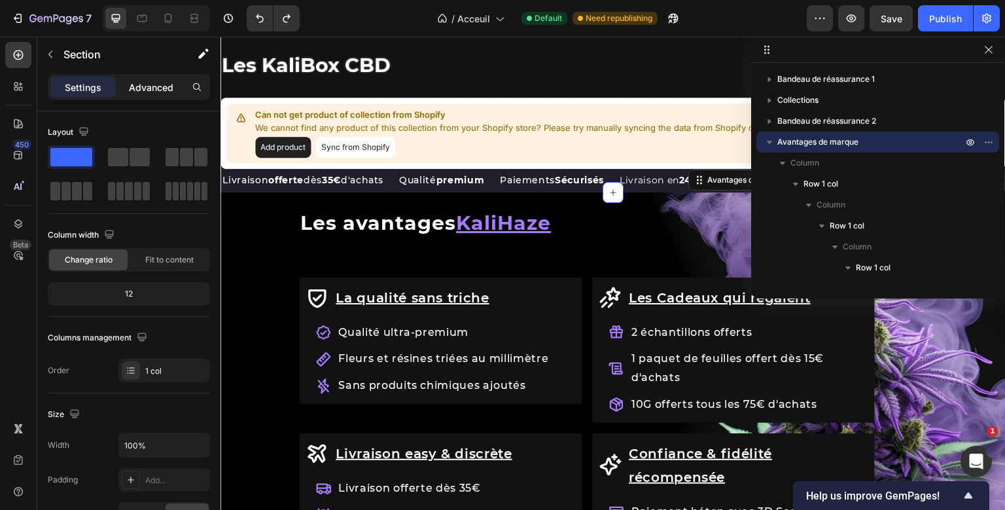
click at [155, 82] on p "Advanced" at bounding box center [151, 87] width 44 height 14
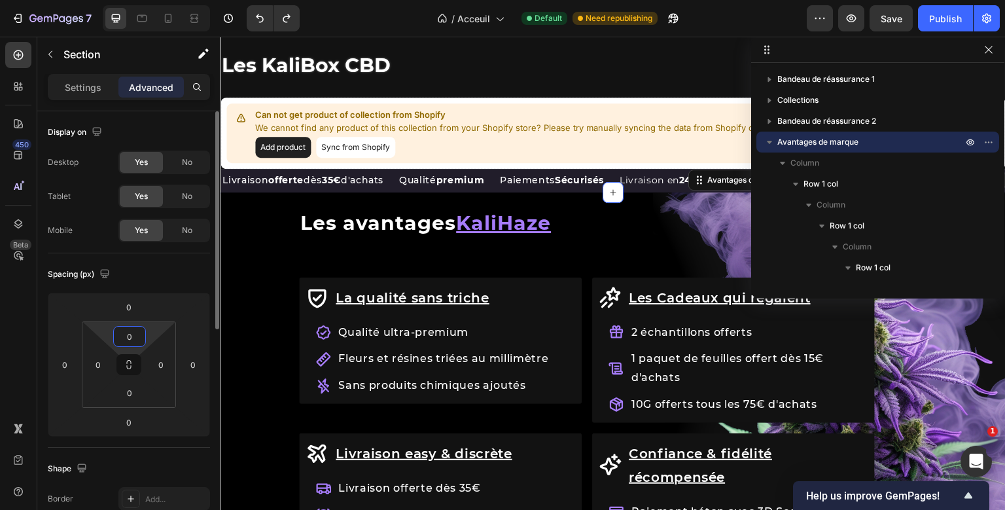
click at [130, 332] on input "0" at bounding box center [129, 336] width 26 height 20
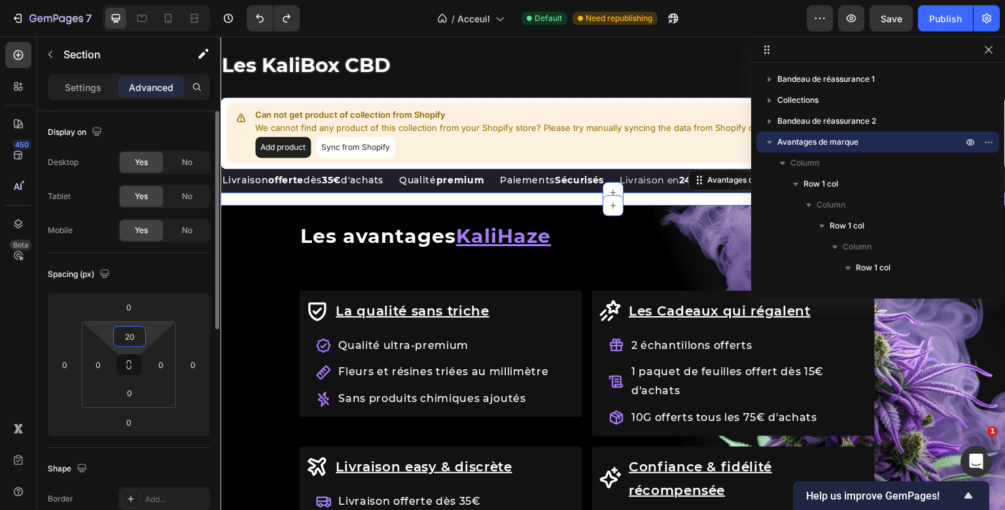
type input "200"
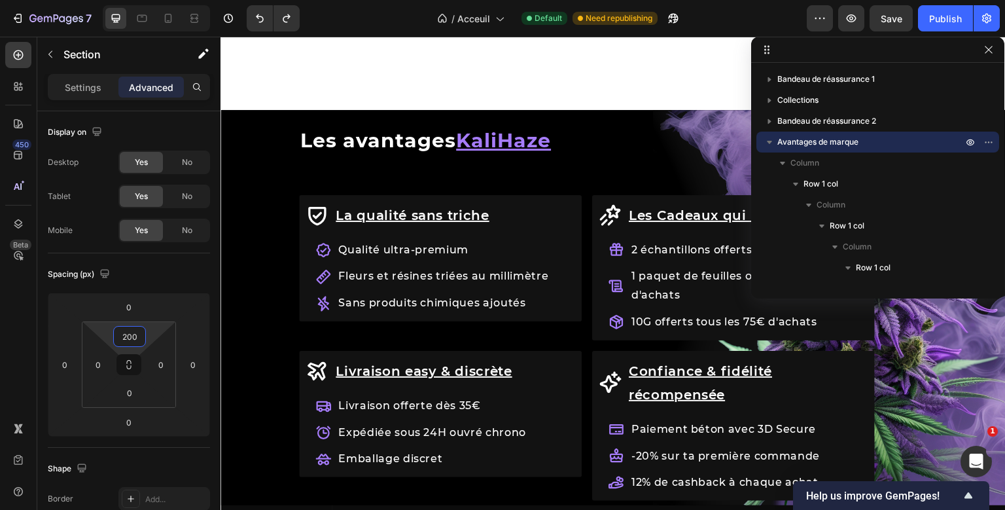
scroll to position [1519, 0]
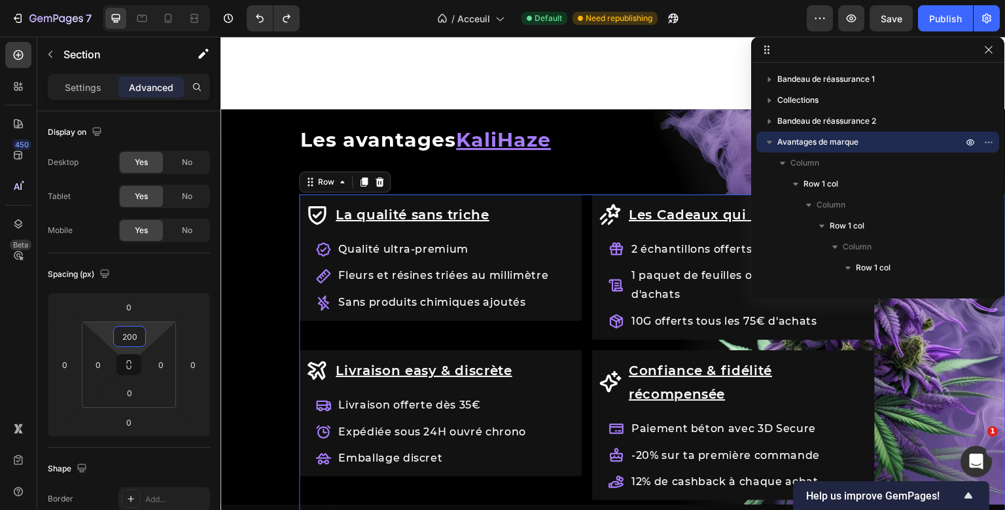
click at [424, 341] on div "La qualité sans [PERSON_NAME] Item List Qualité ultra-premium Fleurs et résines…" at bounding box center [587, 360] width 576 height 332
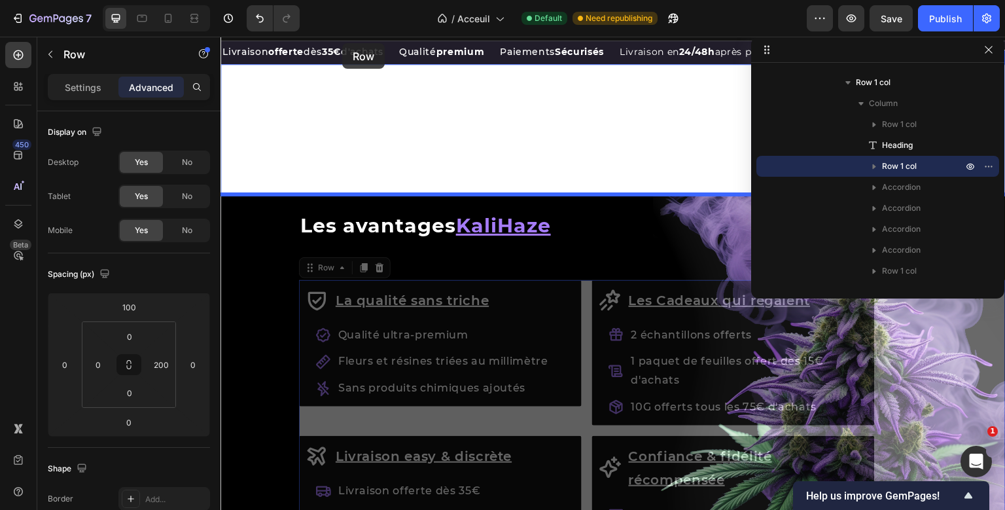
scroll to position [1344, 0]
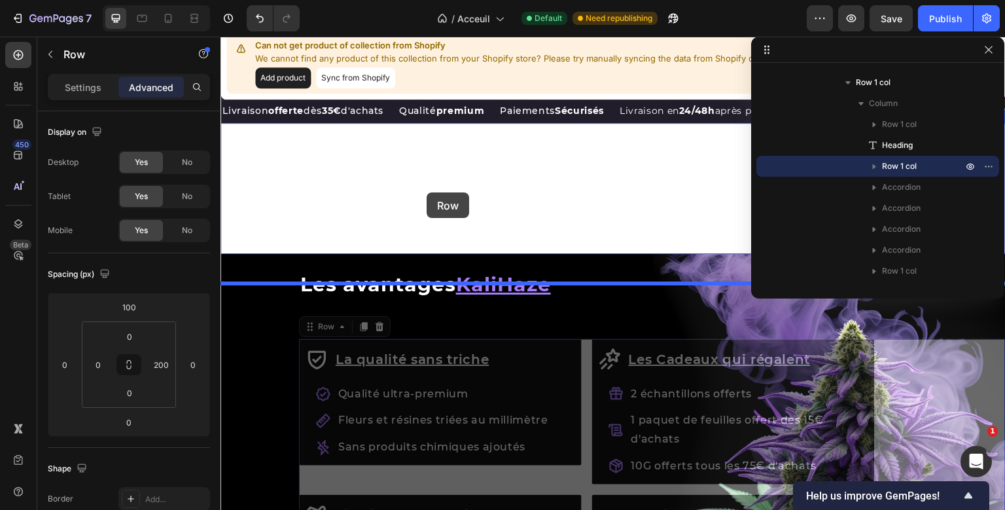
drag, startPoint x: 309, startPoint y: 183, endPoint x: 426, endPoint y: 192, distance: 118.2
click at [426, 192] on div "Header Les Fleurs de CBD Heading {% if product.metafields.custom.promotion != b…" at bounding box center [612, 2] width 785 height 2621
type input "16"
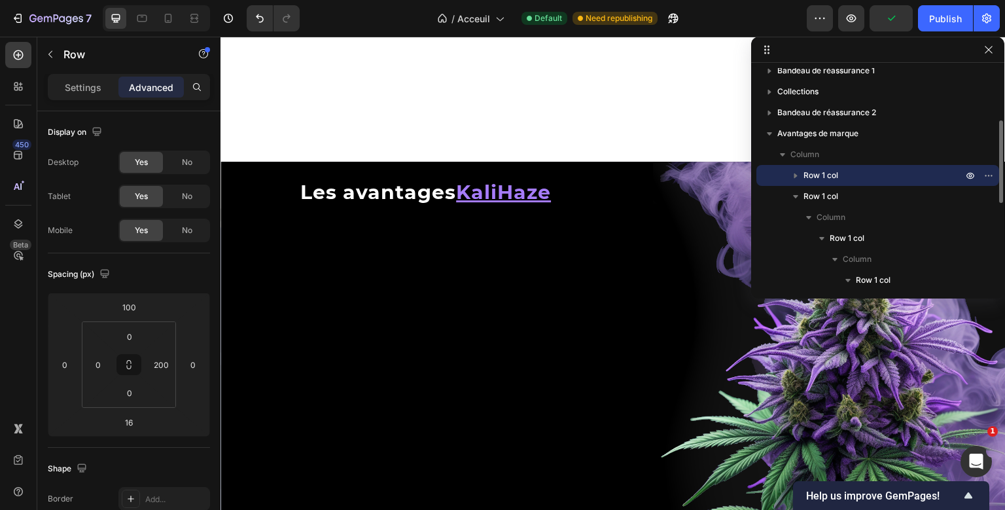
scroll to position [29, 0]
click at [140, 306] on input "100" at bounding box center [129, 307] width 26 height 20
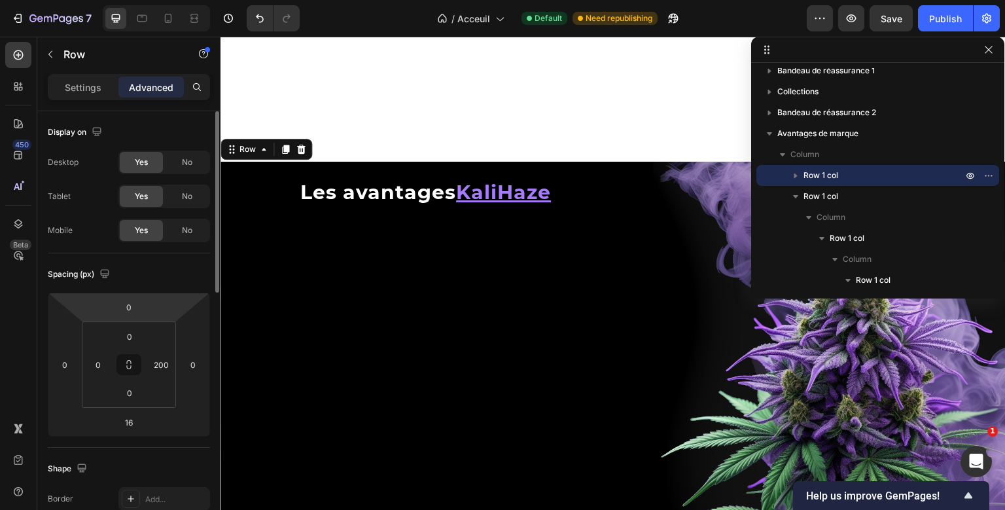
click at [153, 277] on div "Spacing (px)" at bounding box center [129, 274] width 162 height 21
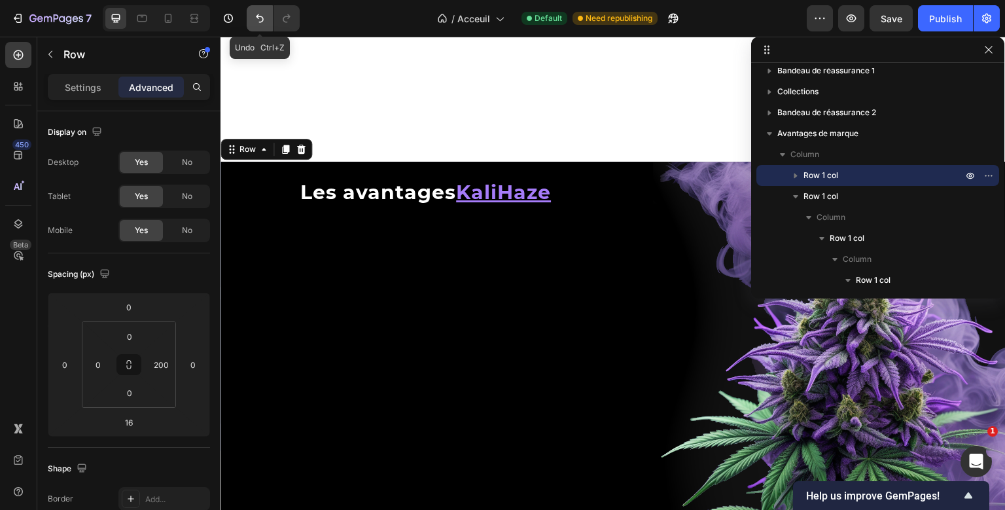
click at [257, 17] on icon "Undo/Redo" at bounding box center [260, 18] width 8 height 9
type input "100"
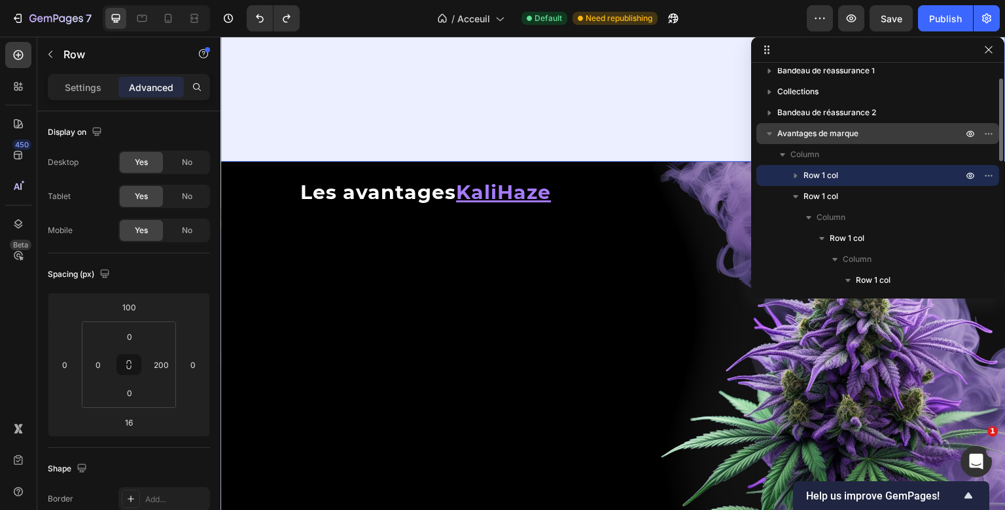
click at [827, 130] on span "Avantages de marque" at bounding box center [817, 133] width 81 height 13
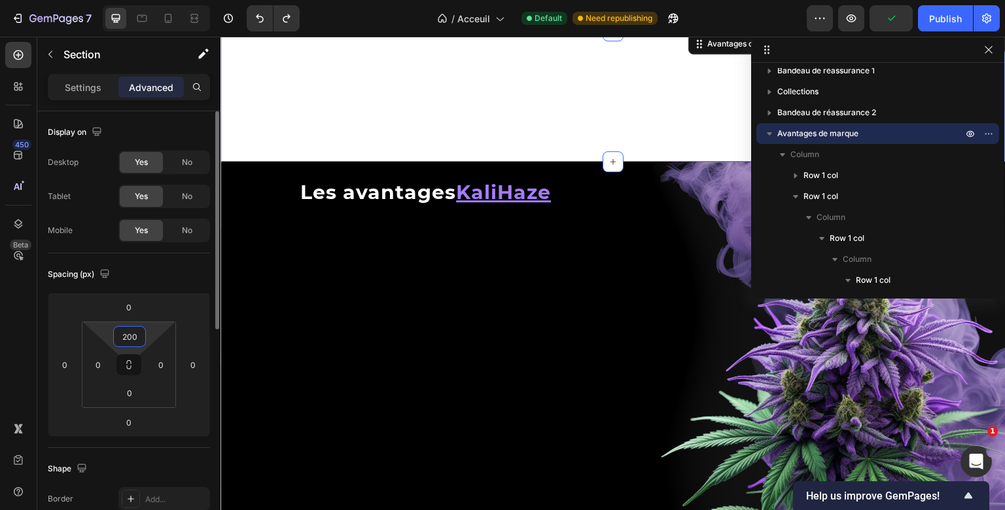
click at [136, 345] on input "200" at bounding box center [129, 336] width 26 height 20
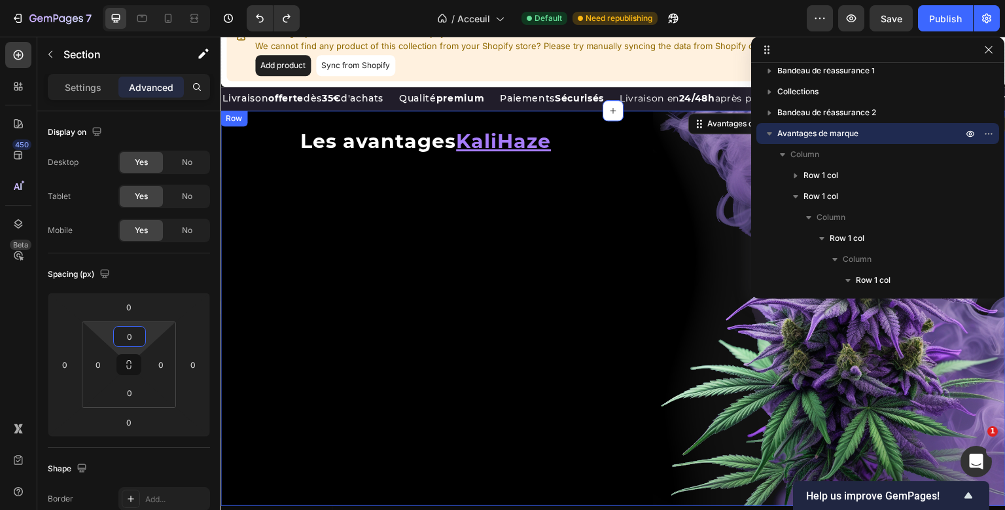
scroll to position [1343, 0]
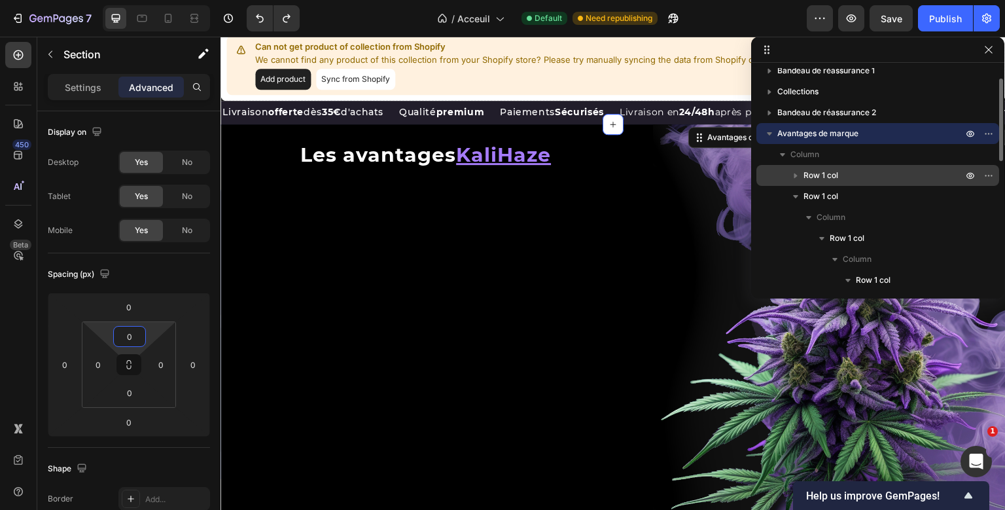
type input "0"
click at [813, 175] on span "Row 1 col" at bounding box center [820, 175] width 35 height 13
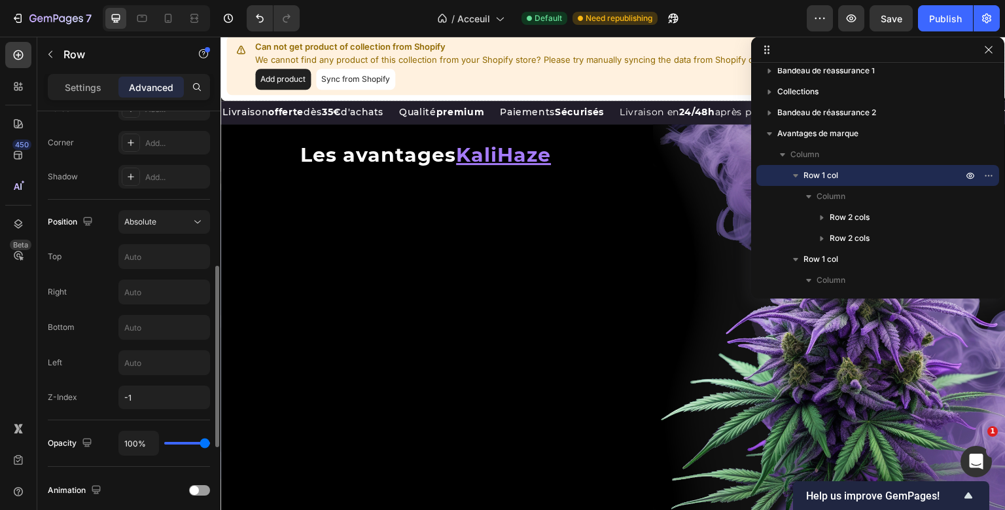
scroll to position [392, 0]
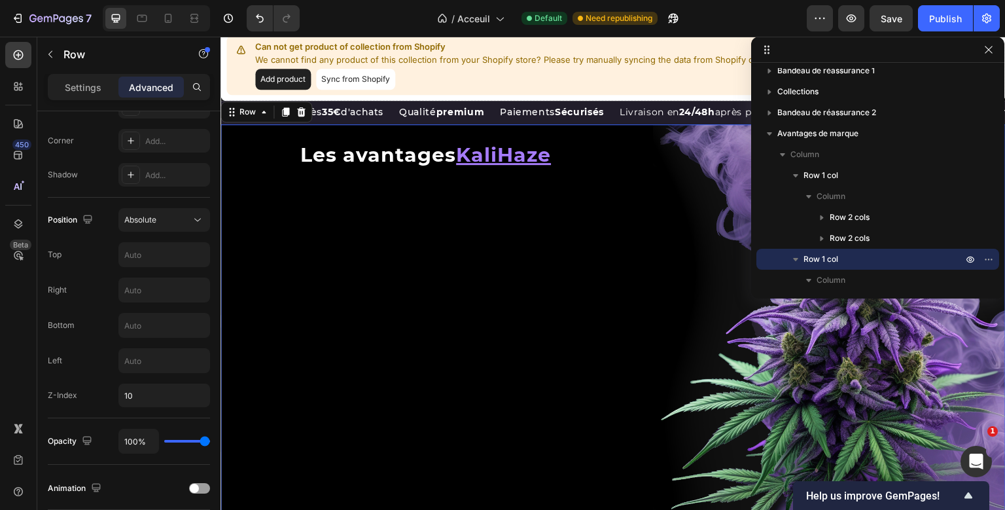
click at [227, 124] on div "La qualité sans triche Item List Qualité ultra-premium Fleurs et résines triées…" at bounding box center [612, 124] width 785 height 0
click at [92, 94] on div "Settings" at bounding box center [82, 87] width 65 height 21
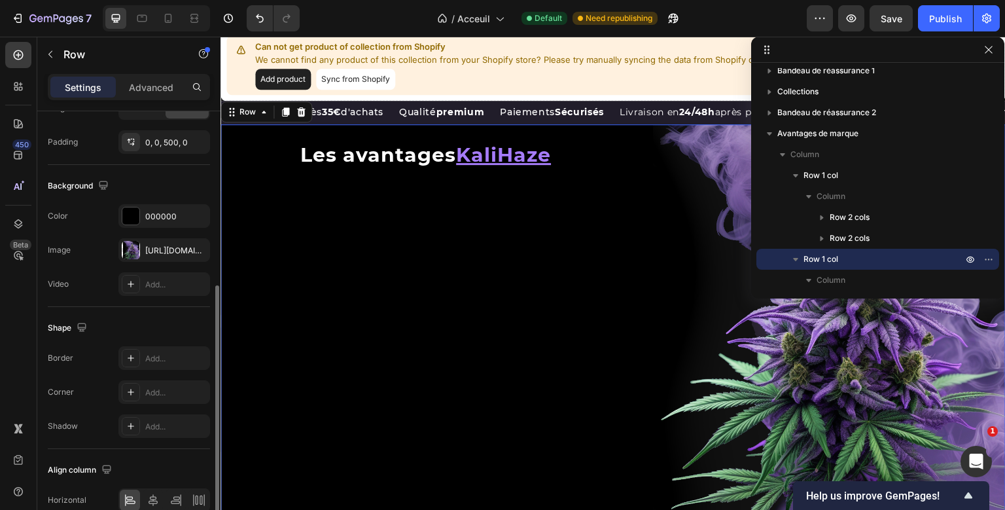
scroll to position [336, 0]
click at [200, 213] on icon "button" at bounding box center [196, 218] width 10 height 10
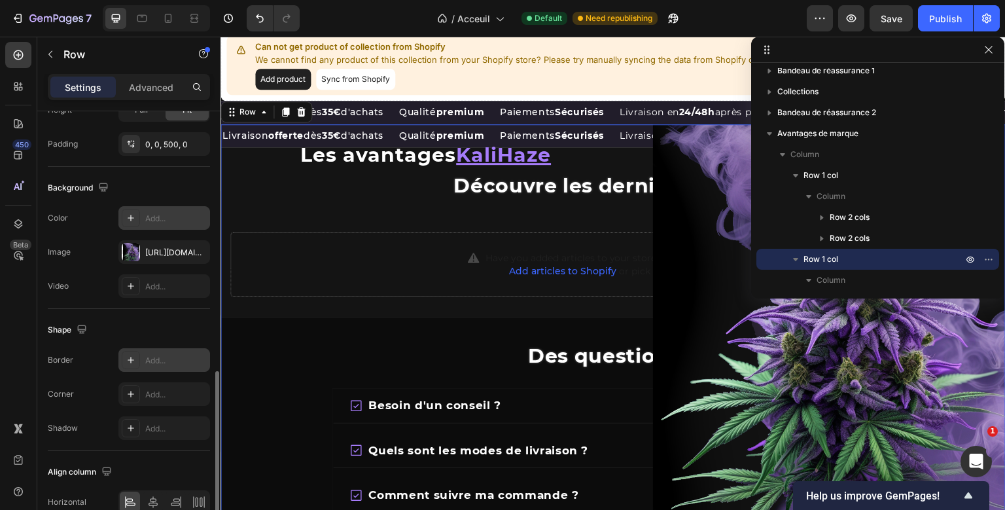
scroll to position [400, 0]
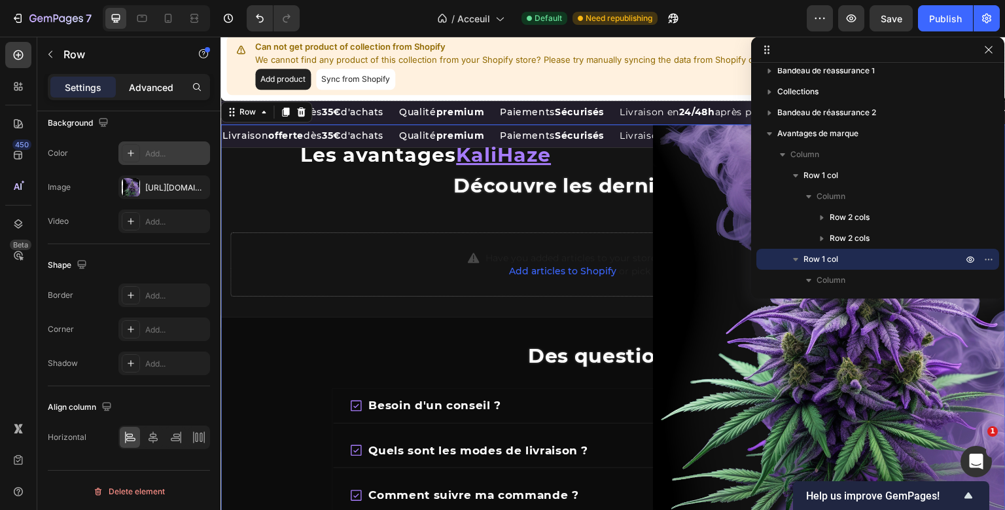
click at [153, 82] on p "Advanced" at bounding box center [151, 87] width 44 height 14
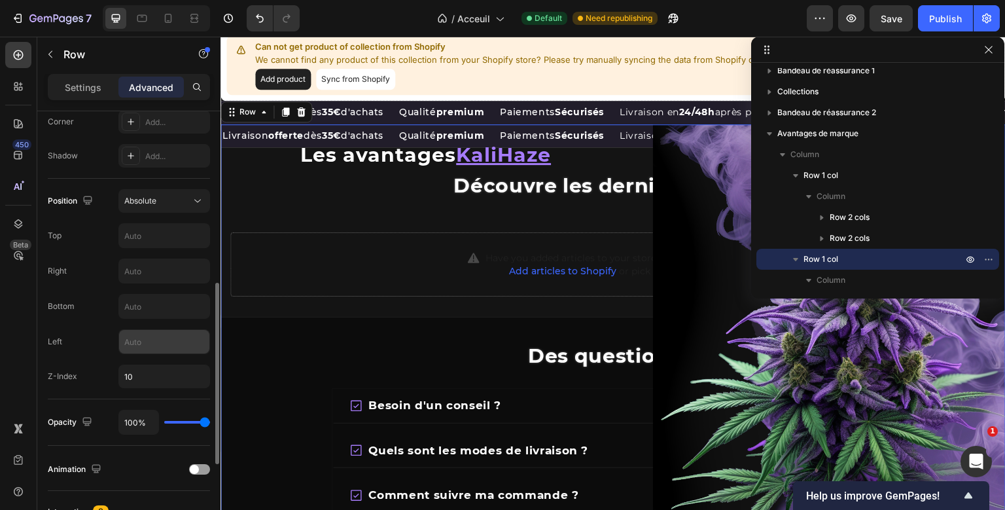
scroll to position [411, 0]
click at [164, 192] on button "Absolute" at bounding box center [164, 201] width 92 height 24
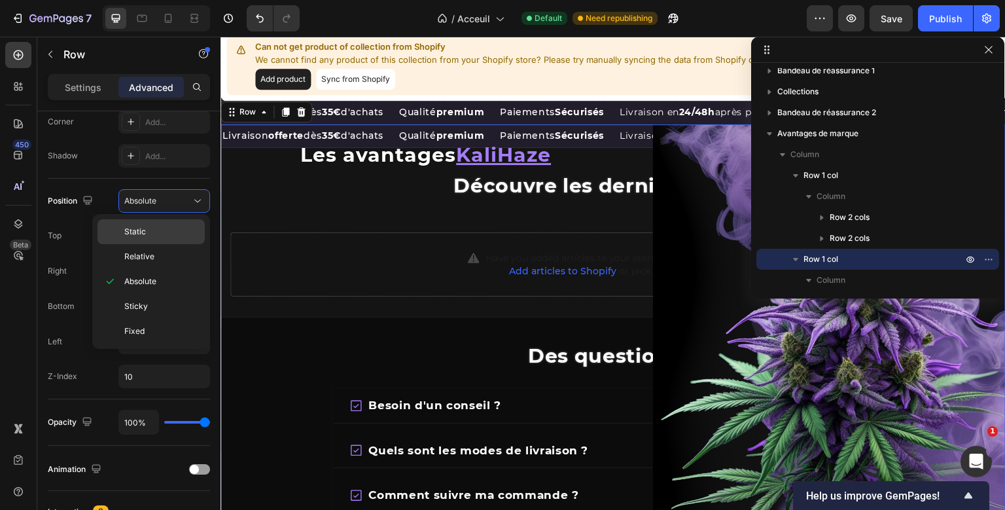
click at [157, 230] on p "Static" at bounding box center [161, 232] width 75 height 12
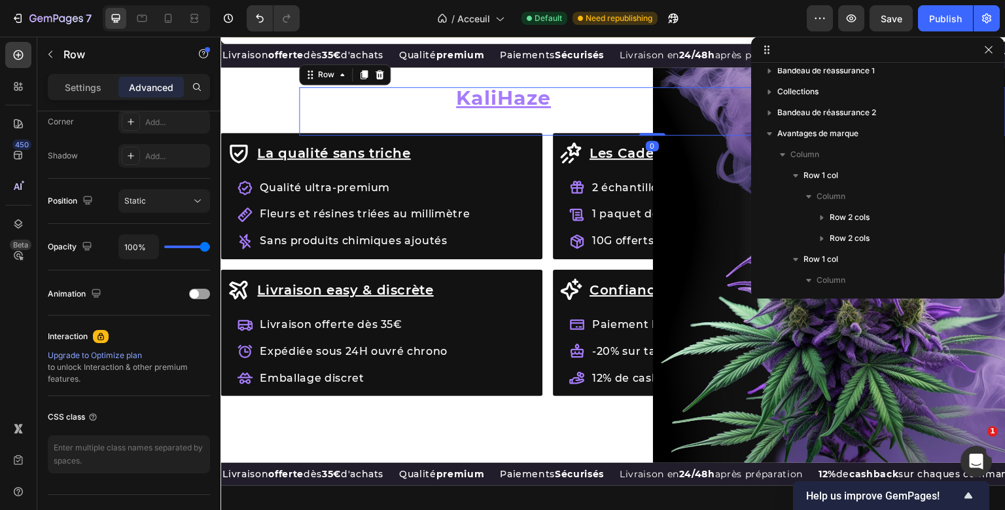
scroll to position [205, 0]
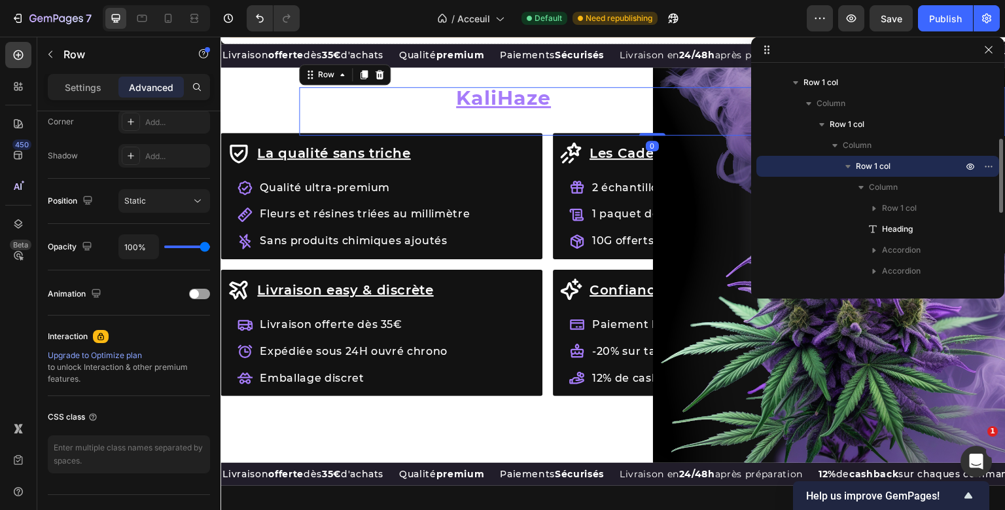
click at [371, 135] on div "Row Les avantages KaliHaze Heading La qualité sans triche Accordion Les Cadeaux…" at bounding box center [652, 111] width 706 height 48
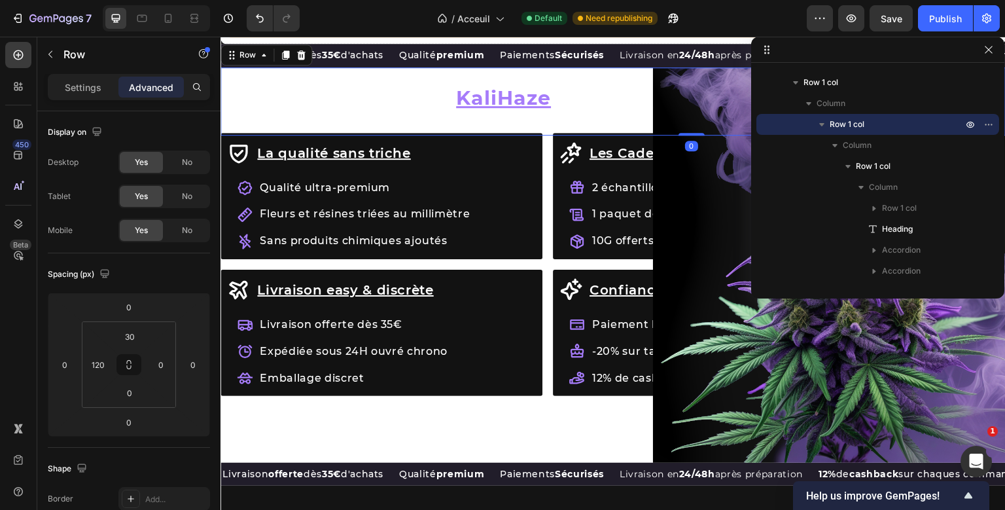
click at [415, 111] on div "Row Les avantages KaliHaze Heading La qualité sans triche Accordion Les Cadeaux…" at bounding box center [612, 101] width 785 height 68
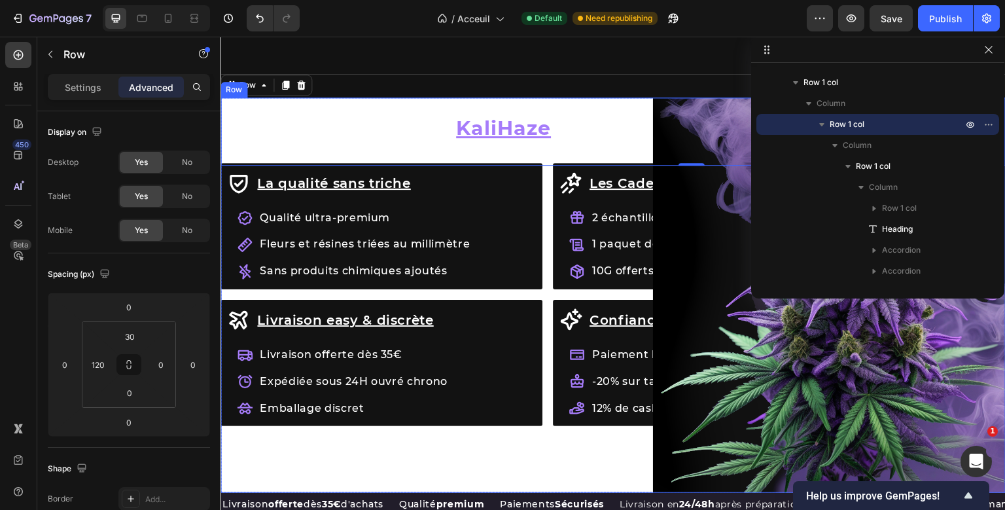
scroll to position [1607, 0]
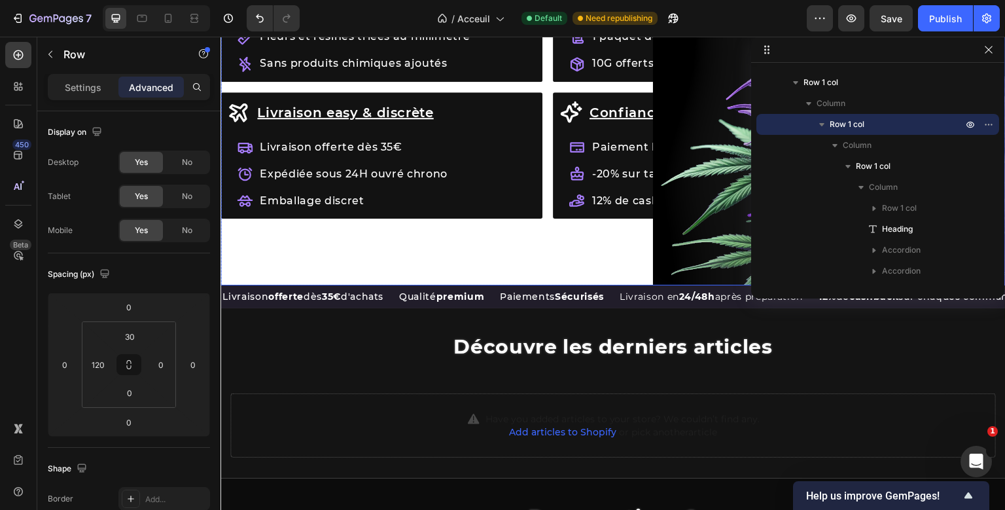
click at [416, 233] on div "La qualité sans triche Item List Qualité ultra-premium Fleurs et résines triées…" at bounding box center [612, 87] width 785 height 395
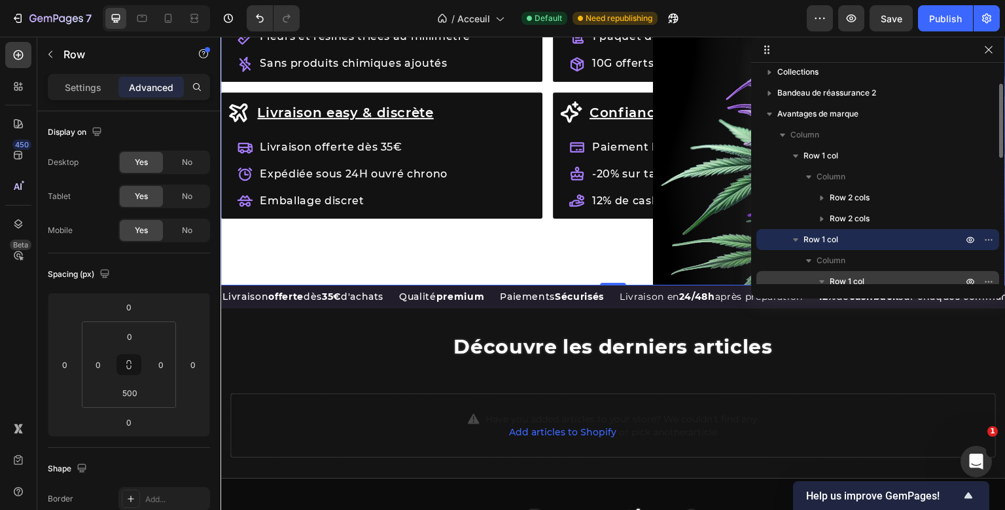
scroll to position [44, 0]
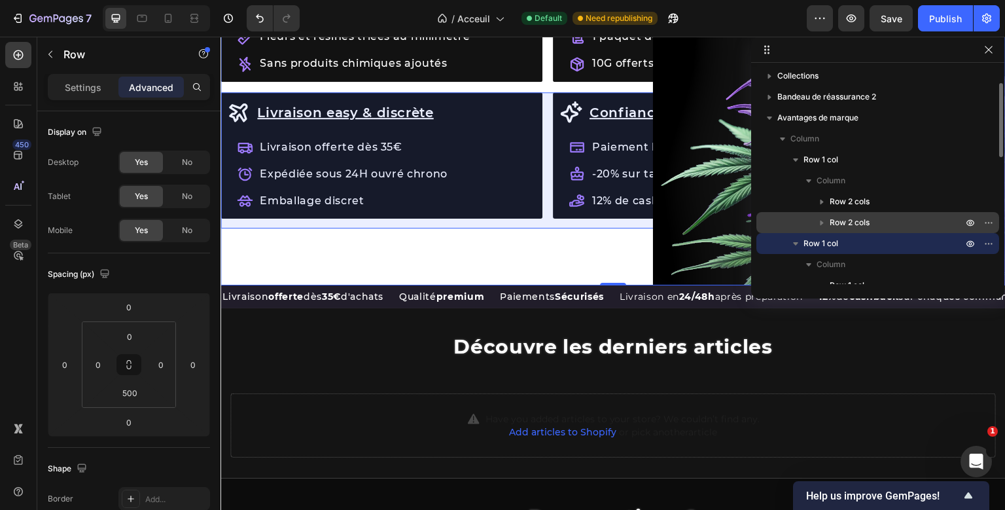
click at [846, 221] on span "Row 2 cols" at bounding box center [849, 222] width 40 height 13
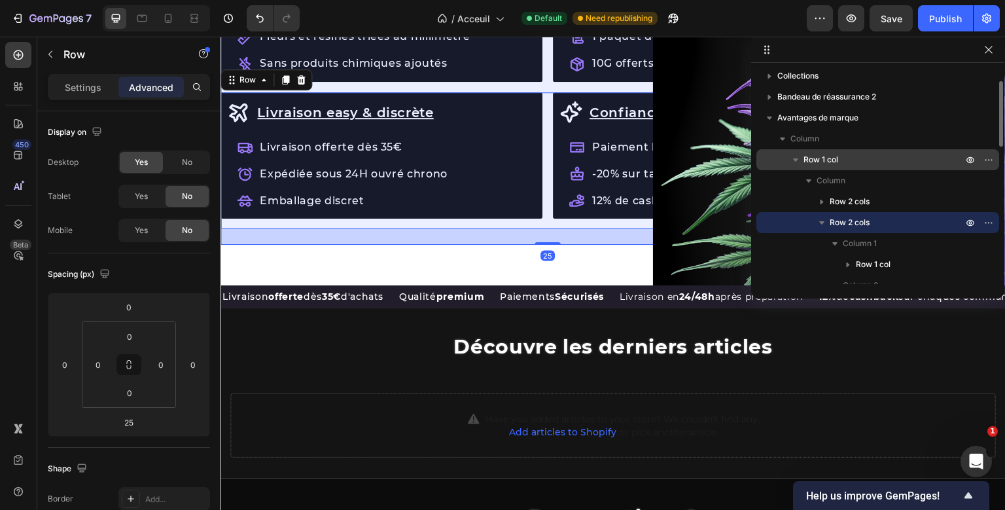
click at [863, 161] on p "Row 1 col" at bounding box center [884, 159] width 162 height 13
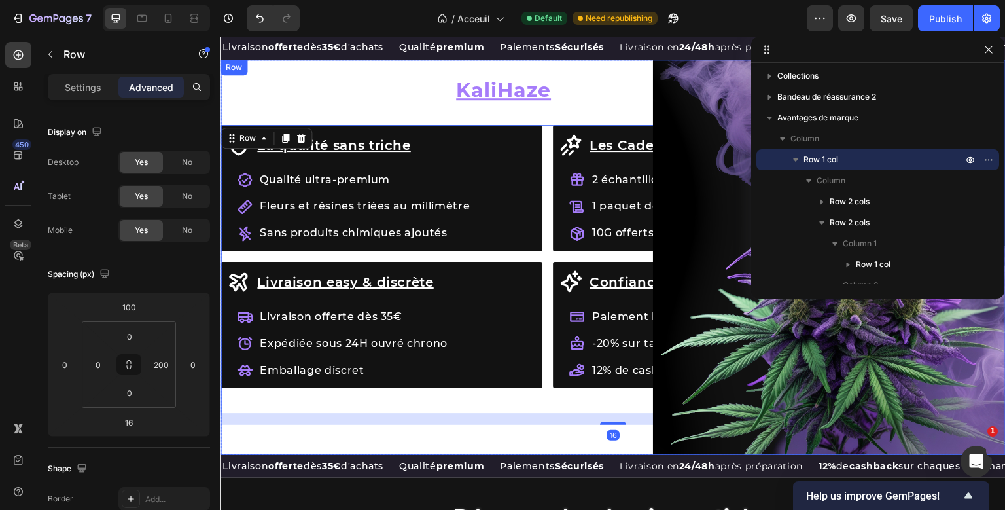
scroll to position [1464, 0]
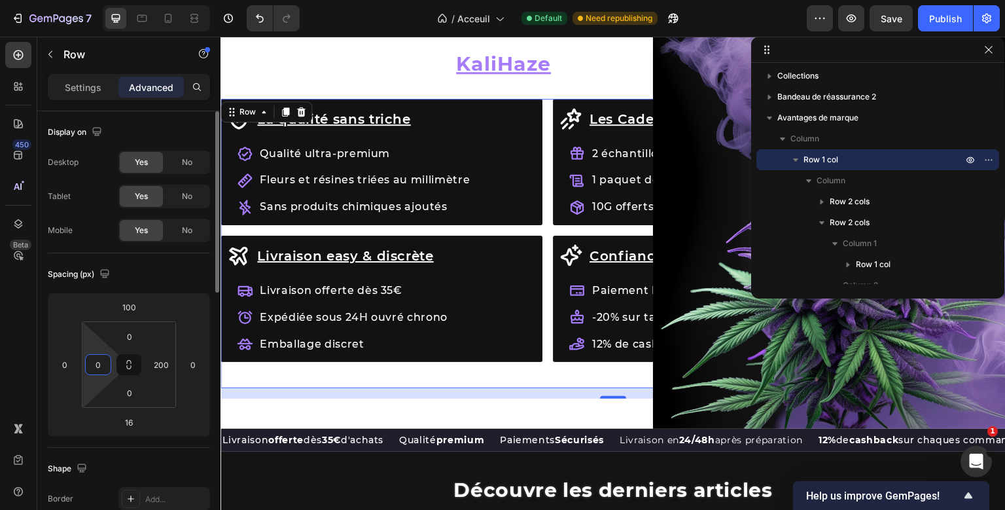
click at [93, 367] on input "0" at bounding box center [98, 365] width 20 height 20
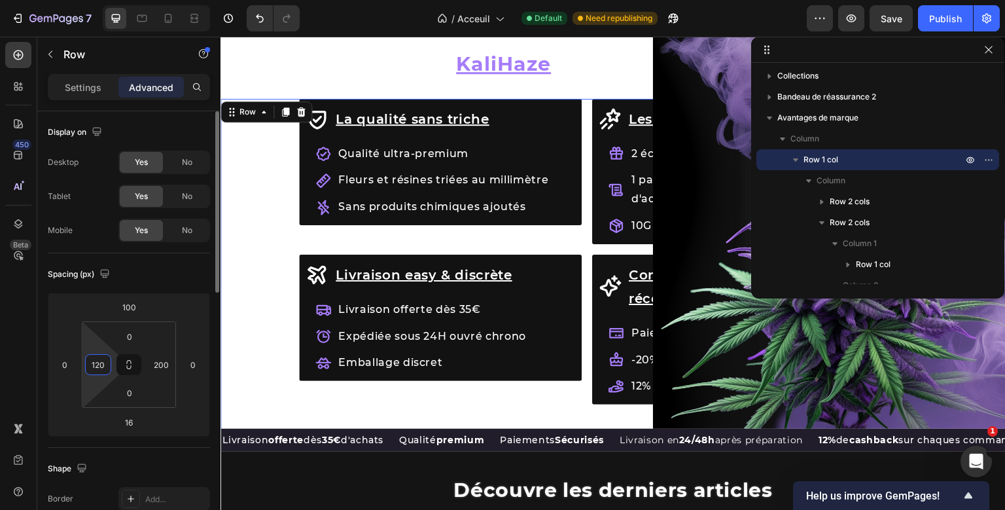
type input "120"
click at [189, 279] on div "Spacing (px)" at bounding box center [129, 274] width 162 height 21
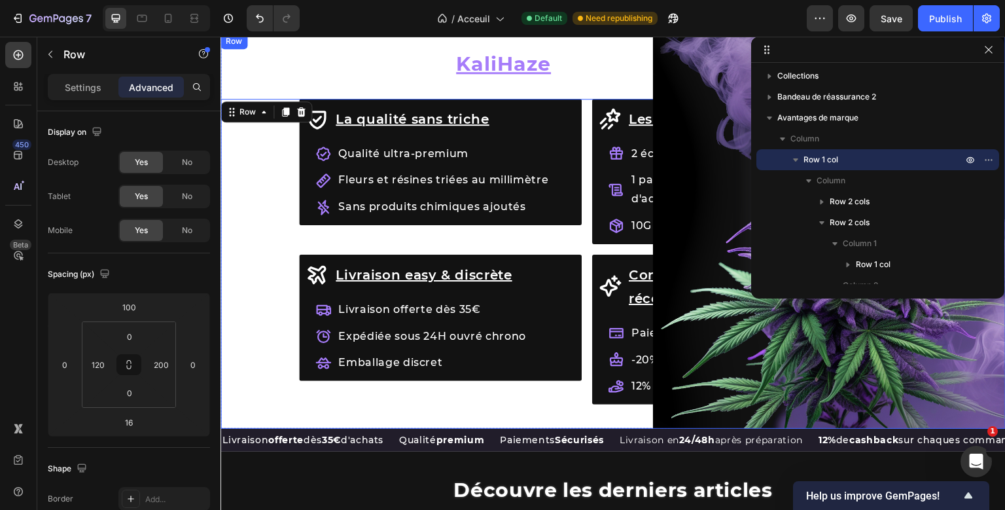
scroll to position [205, 0]
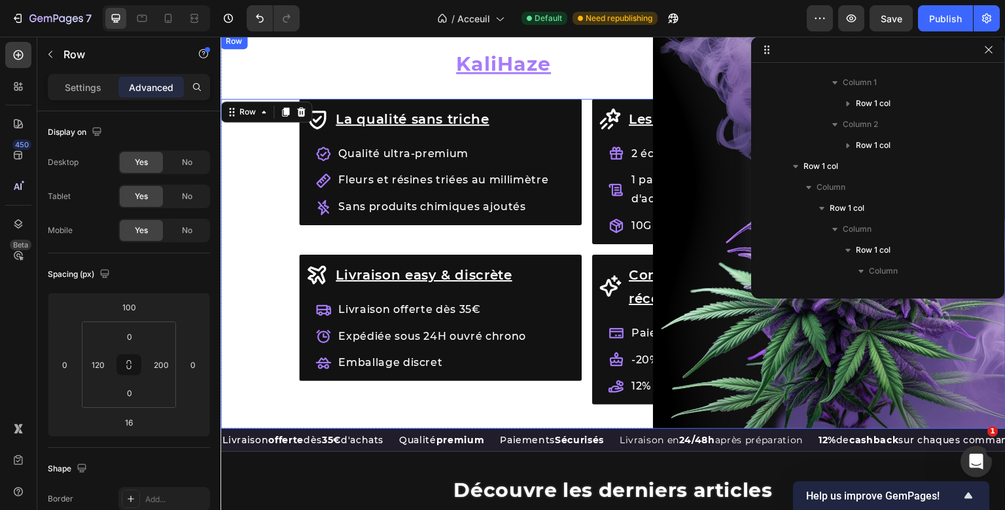
click at [655, 419] on div "La qualité sans triche Item List Qualité ultra-premium Fleurs et résines triées…" at bounding box center [612, 230] width 785 height 395
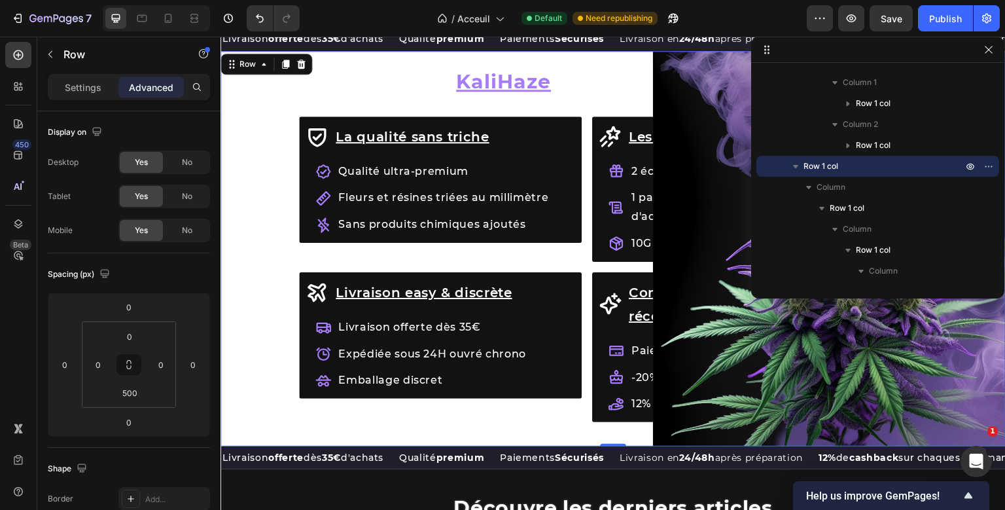
scroll to position [1406, 0]
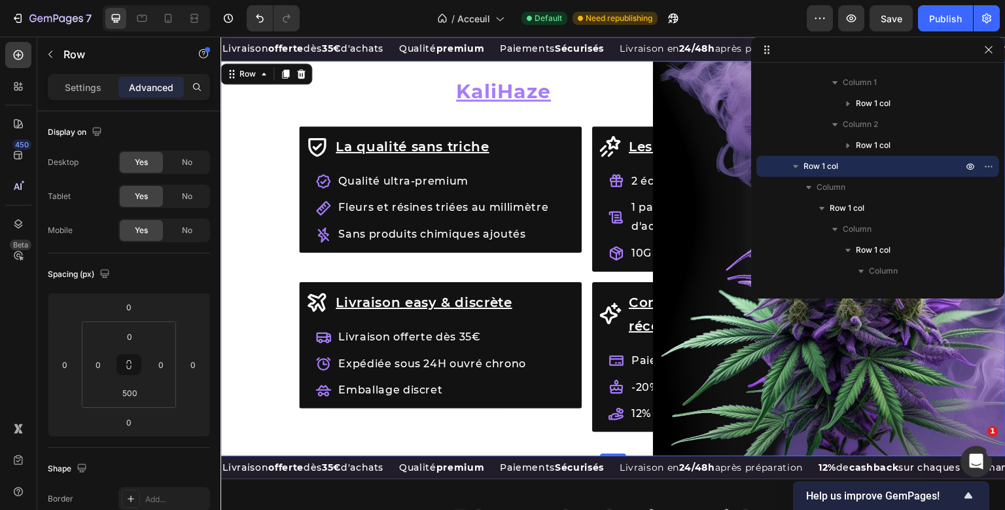
click at [229, 227] on div "La qualité sans triche Item List Qualité ultra-premium Fleurs et résines triées…" at bounding box center [612, 258] width 785 height 395
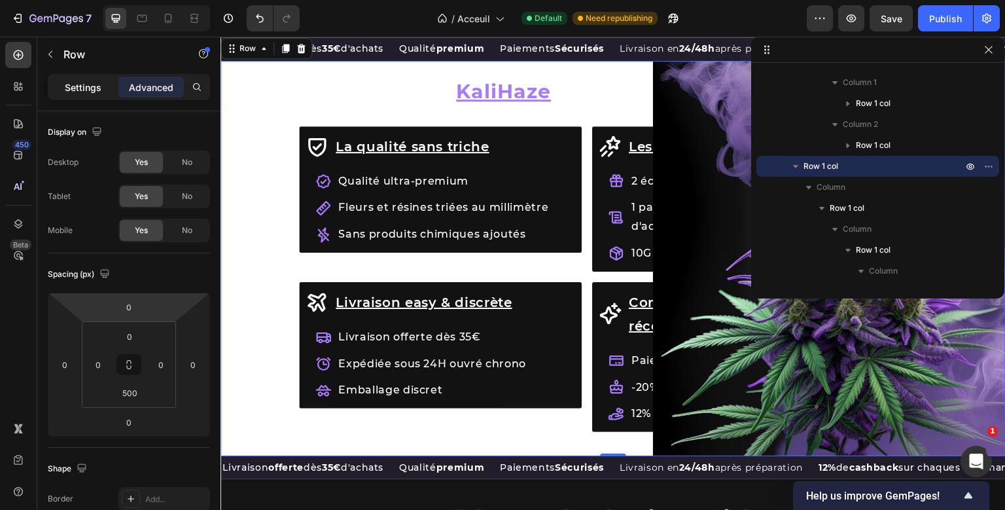
click at [107, 90] on div "Settings" at bounding box center [82, 87] width 65 height 21
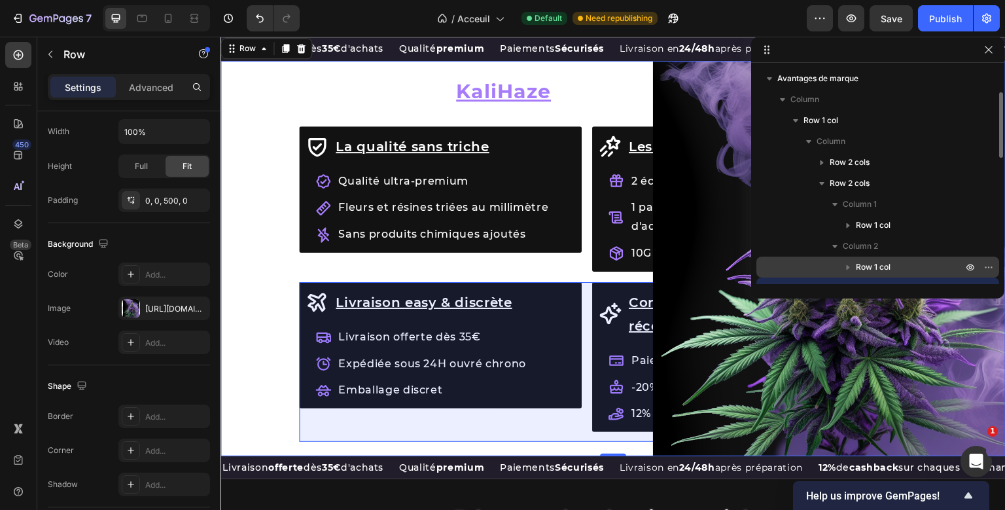
scroll to position [82, 0]
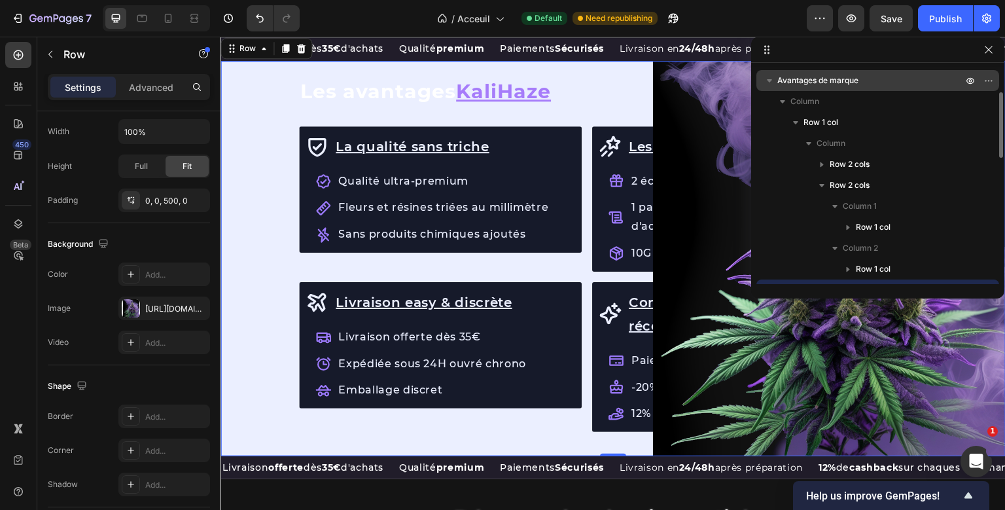
click at [853, 77] on span "Avantages de marque" at bounding box center [817, 80] width 81 height 13
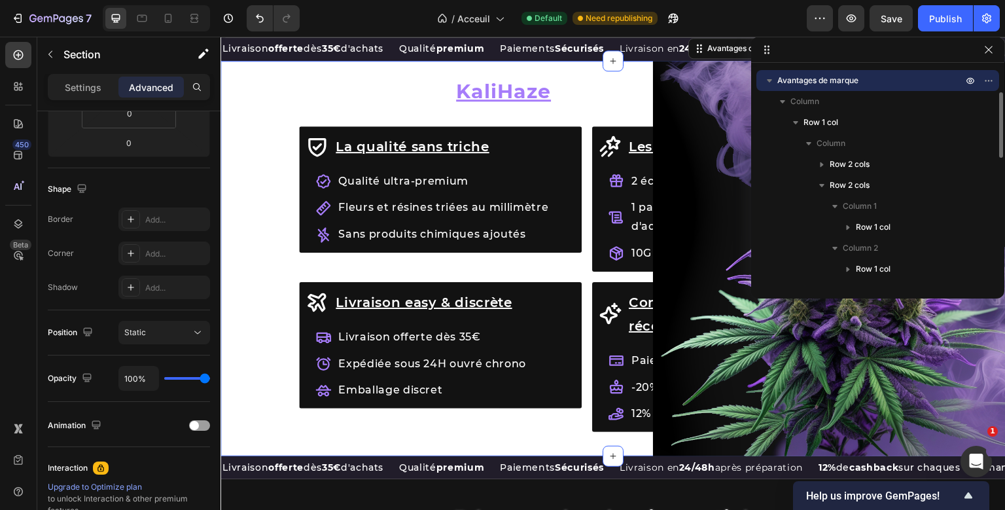
scroll to position [0, 0]
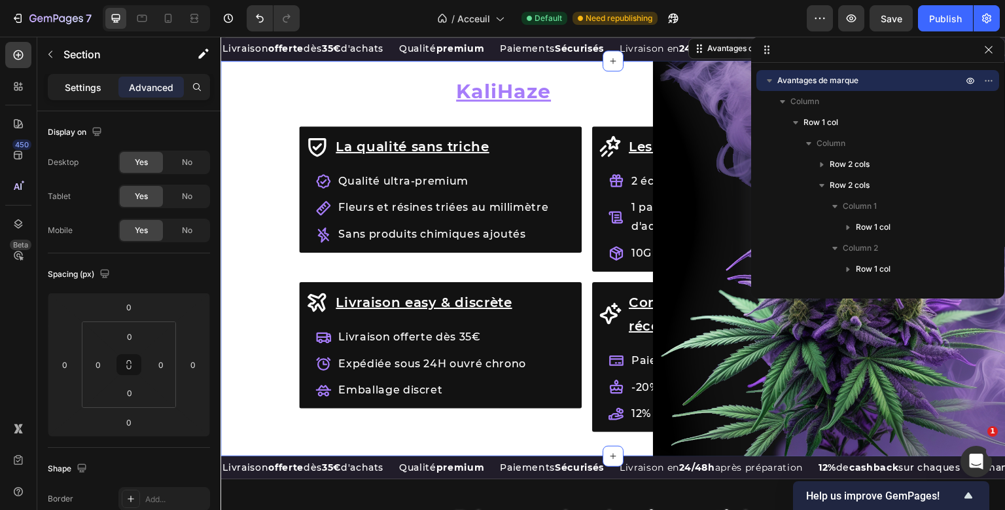
click at [79, 88] on p "Settings" at bounding box center [83, 87] width 37 height 14
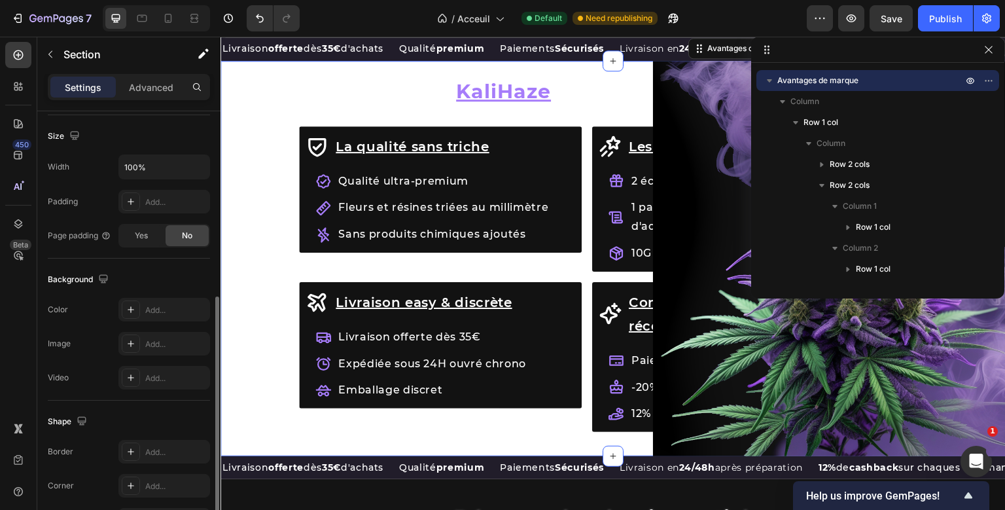
scroll to position [322, 0]
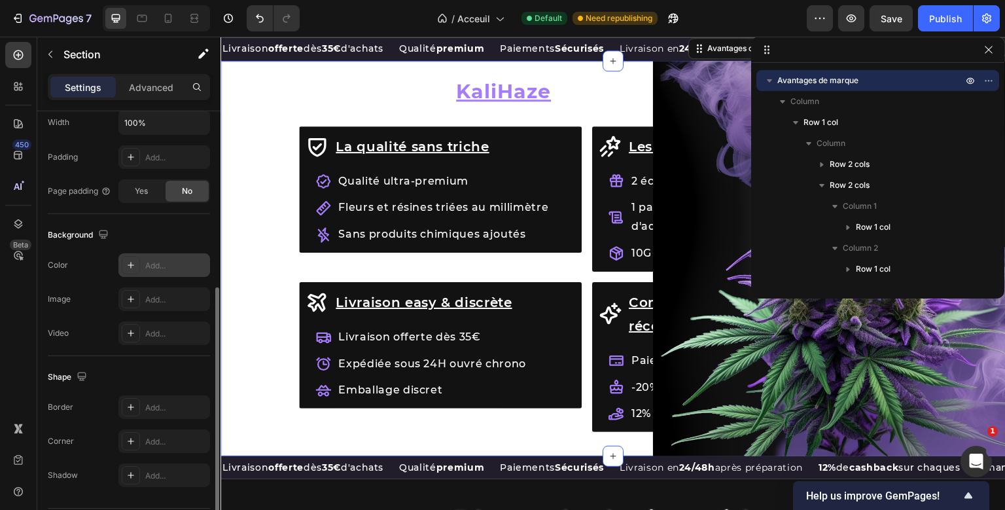
click at [161, 255] on div "Add..." at bounding box center [164, 265] width 92 height 24
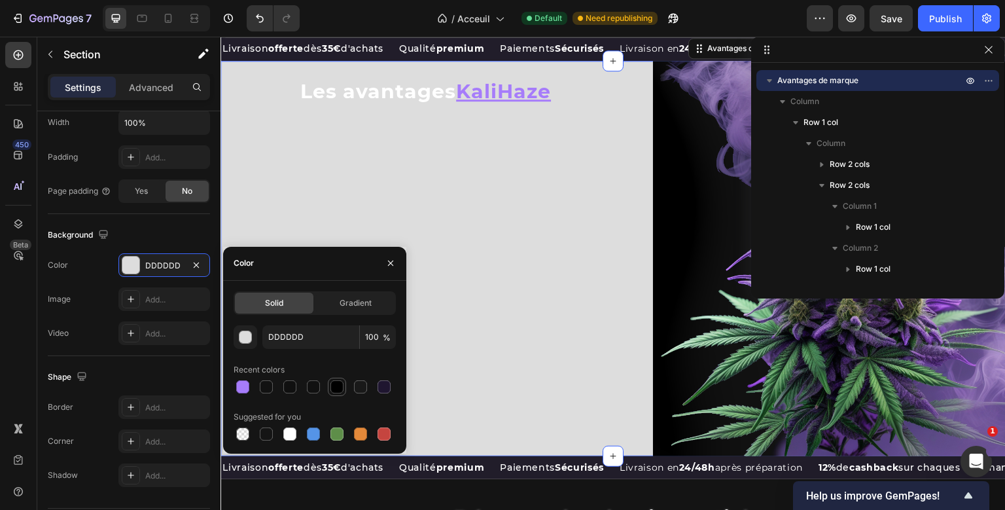
click at [338, 383] on div at bounding box center [336, 386] width 13 height 13
type input "000000"
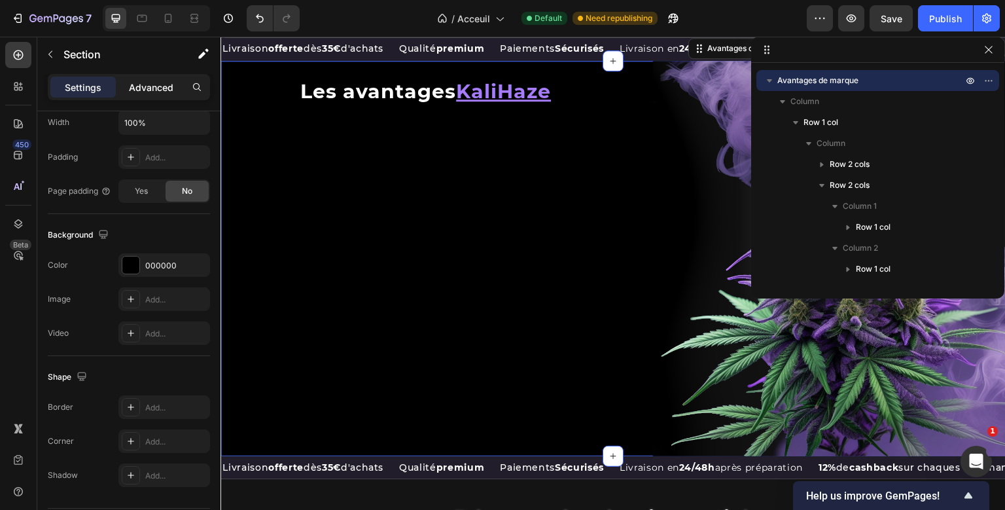
click at [164, 88] on p "Advanced" at bounding box center [151, 87] width 44 height 14
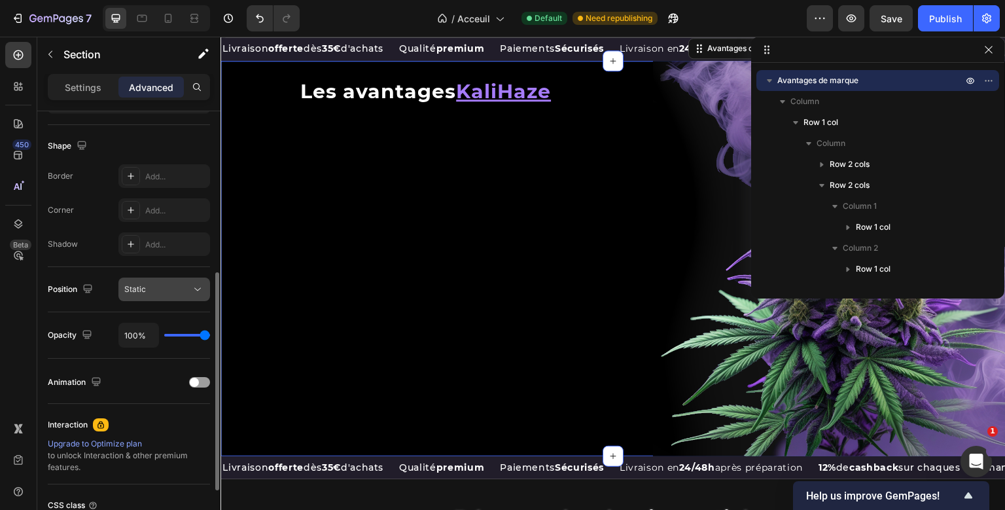
click at [167, 279] on button "Static" at bounding box center [164, 289] width 92 height 24
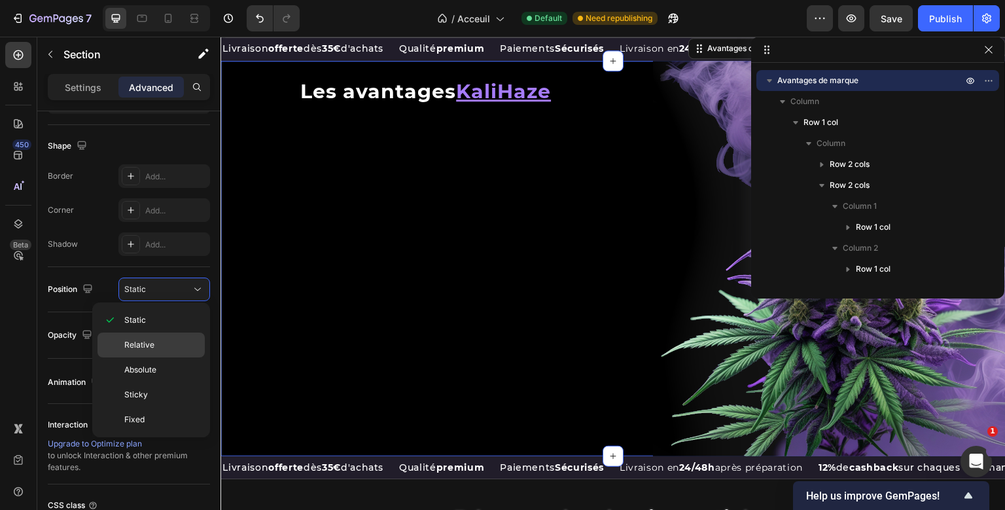
click at [153, 341] on p "Relative" at bounding box center [161, 345] width 75 height 12
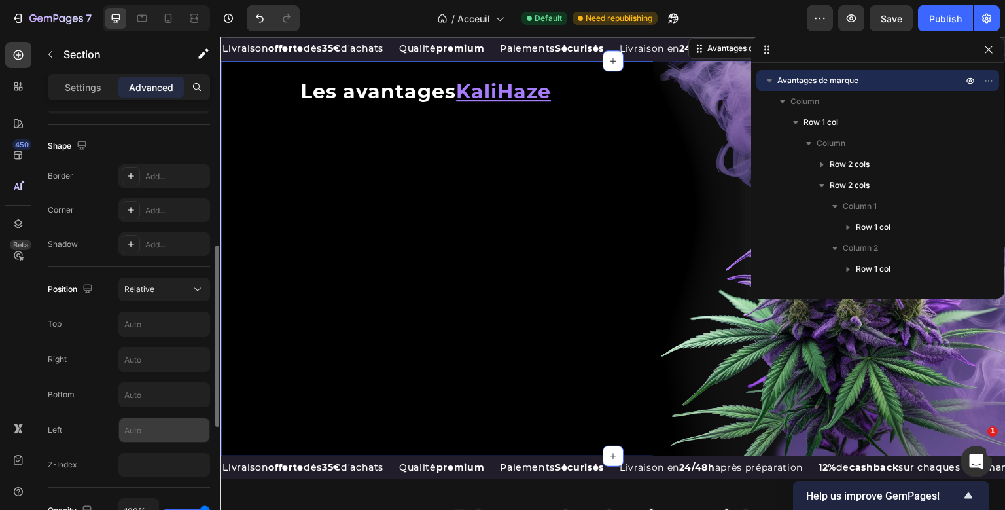
scroll to position [377, 0]
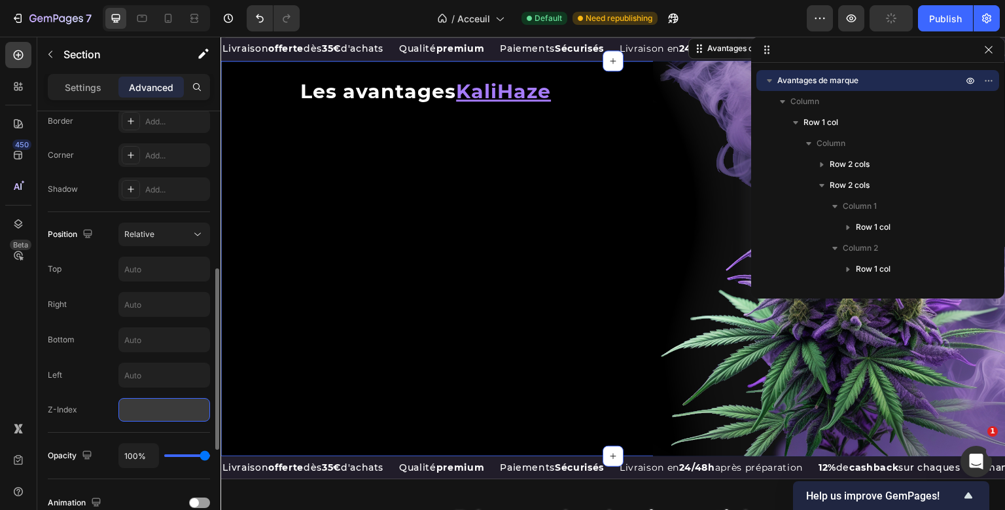
click at [147, 411] on input "number" at bounding box center [164, 410] width 92 height 24
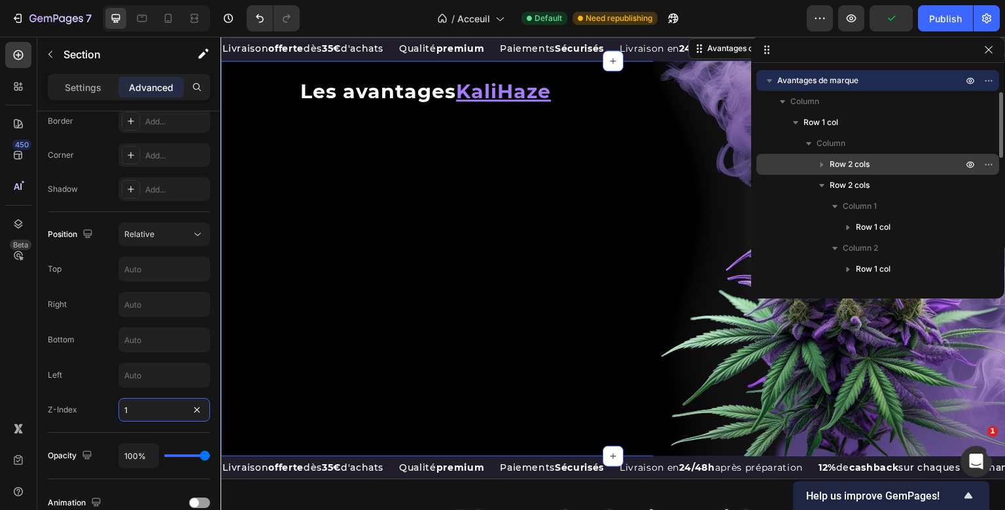
type input "1"
click at [841, 161] on span "Row 2 cols" at bounding box center [849, 164] width 40 height 13
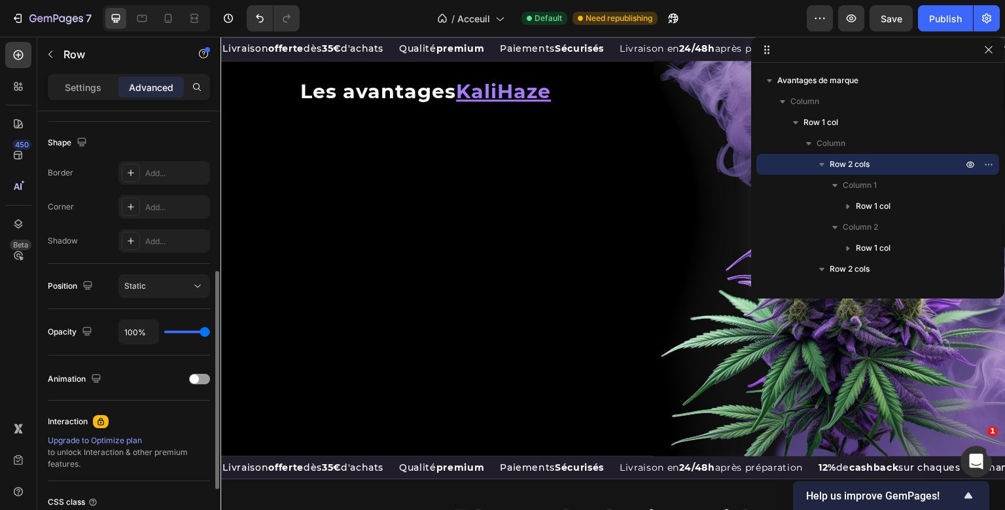
scroll to position [324, 0]
click at [173, 294] on button "Static" at bounding box center [164, 288] width 92 height 24
click at [114, 283] on div "Position Static" at bounding box center [129, 288] width 162 height 24
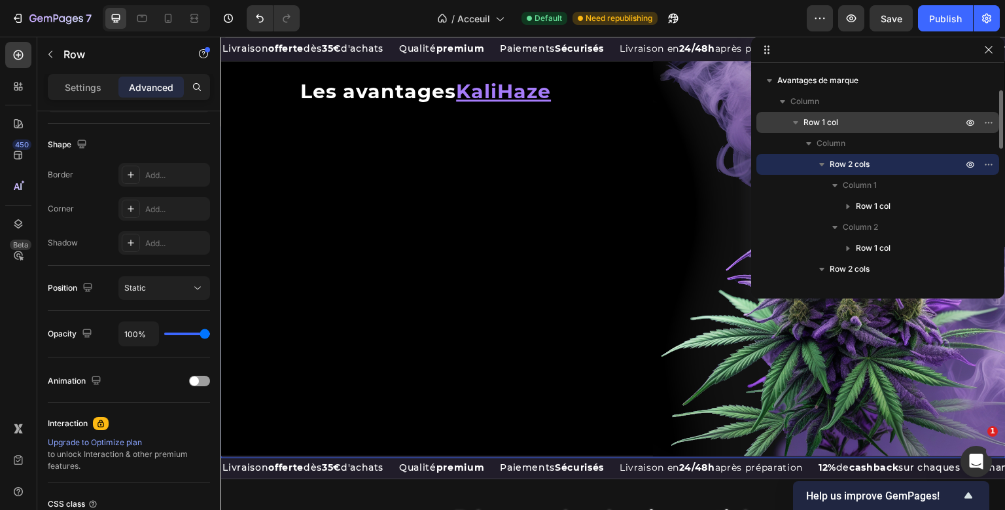
click at [823, 119] on span "Row 1 col" at bounding box center [820, 122] width 35 height 13
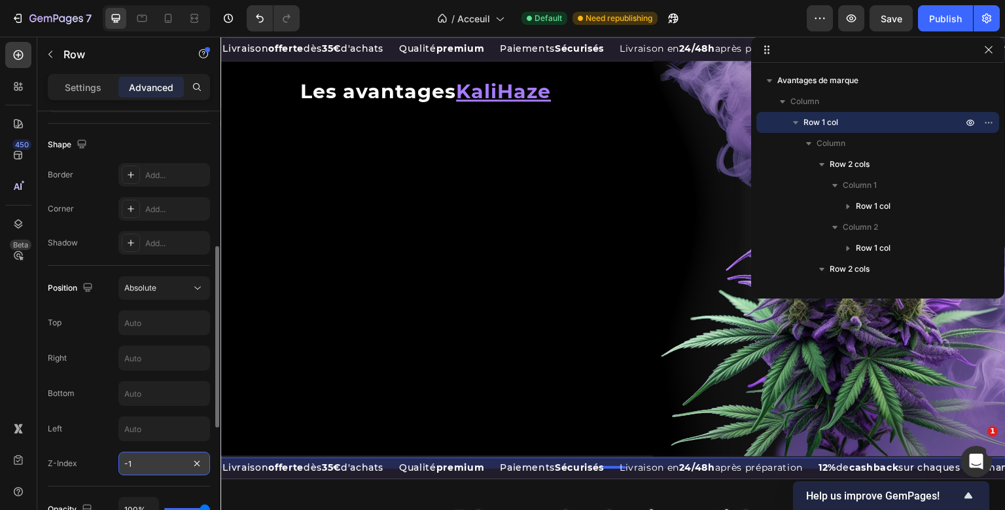
click at [124, 462] on input "-1" at bounding box center [164, 463] width 92 height 24
type input "2"
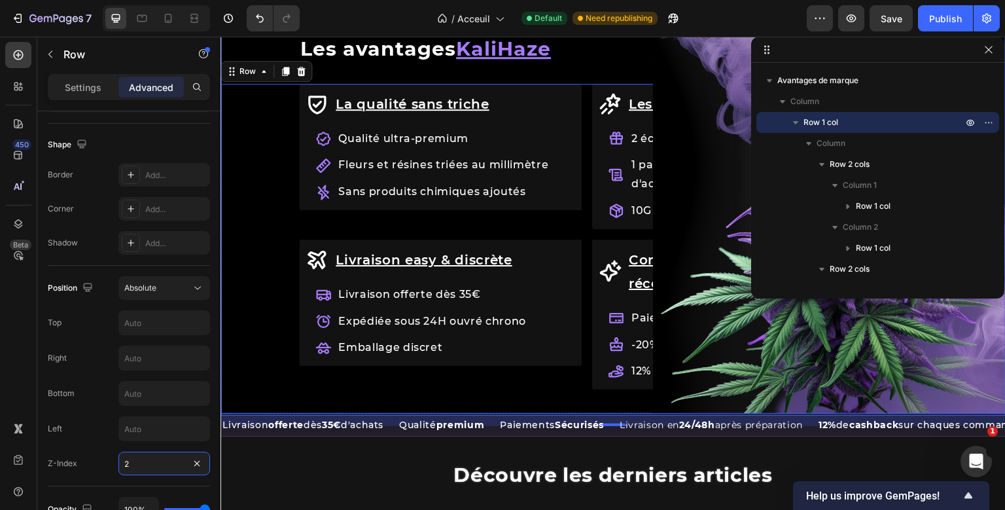
scroll to position [1480, 0]
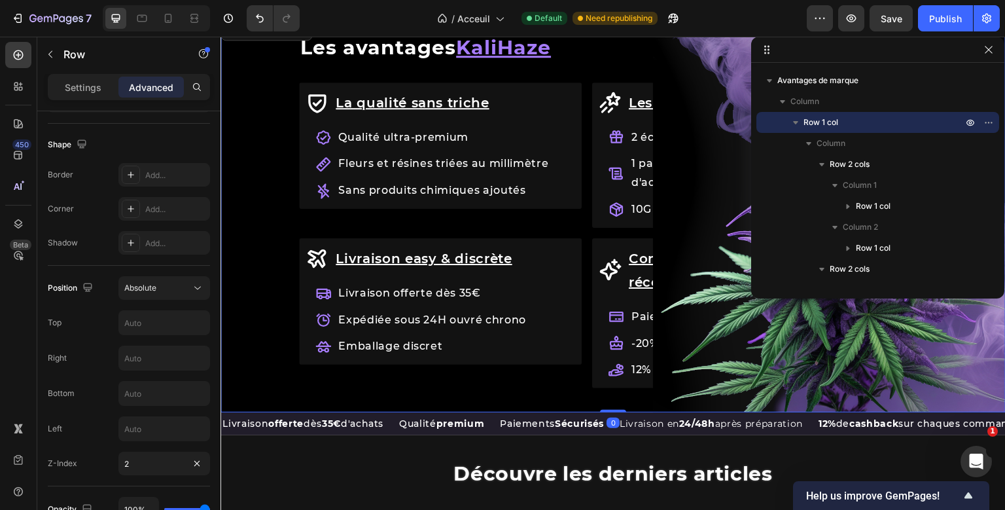
click at [718, 407] on div "Row Les avantages KaliHaze Heading La qualité sans triche Accordion Les Cadeaux…" at bounding box center [612, 214] width 785 height 395
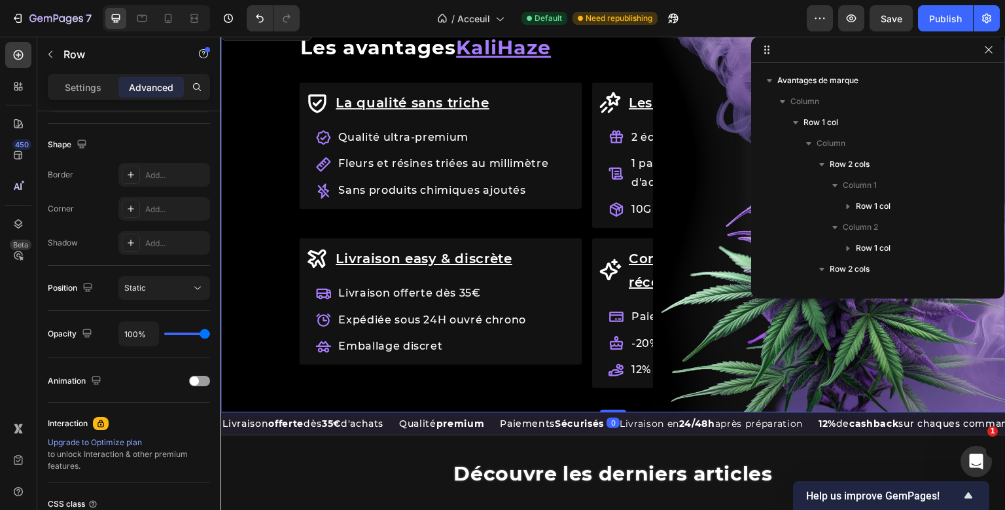
scroll to position [289, 0]
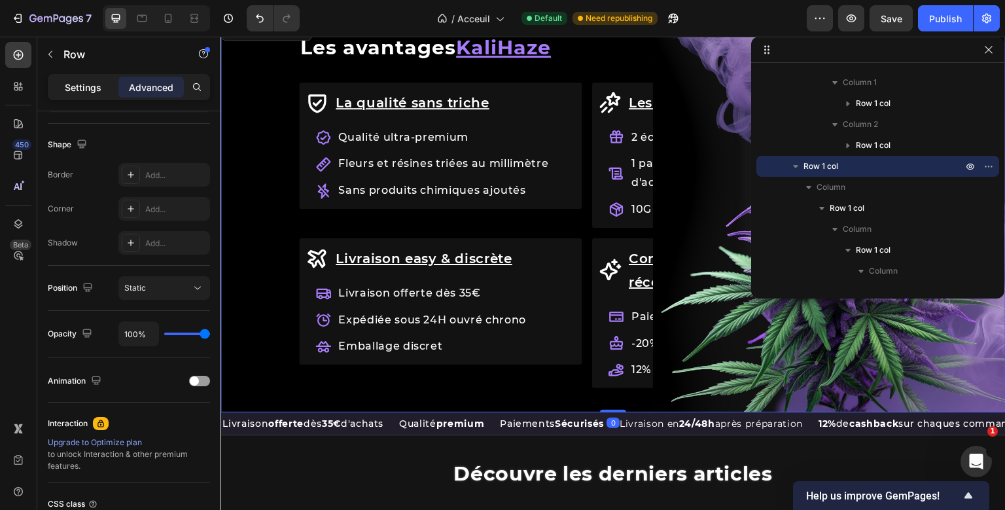
click at [78, 92] on p "Settings" at bounding box center [83, 87] width 37 height 14
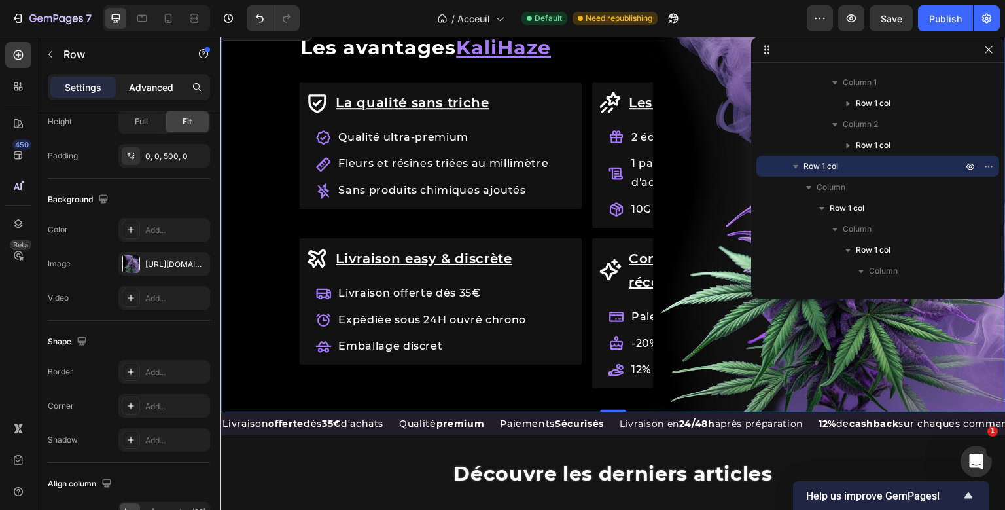
click at [158, 92] on p "Advanced" at bounding box center [151, 87] width 44 height 14
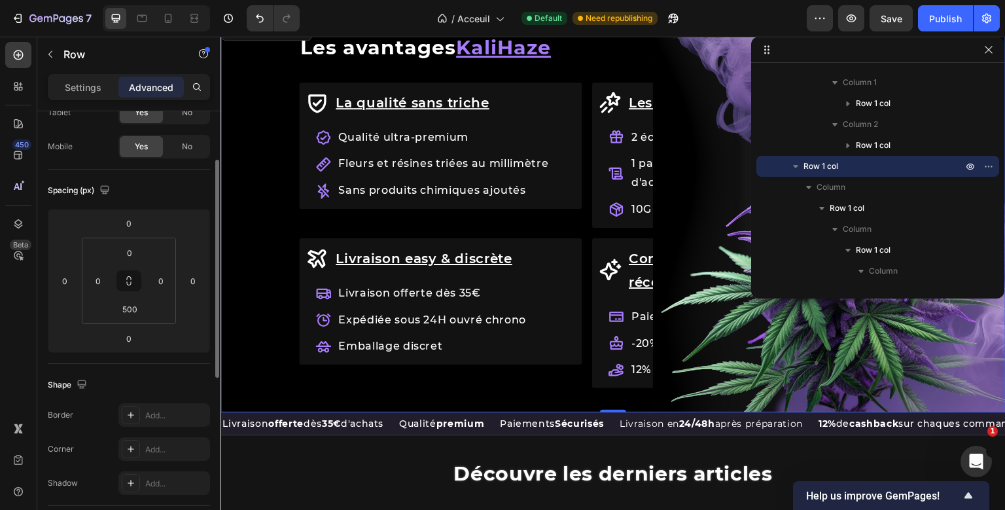
scroll to position [84, 0]
click at [136, 308] on input "500" at bounding box center [129, 309] width 26 height 20
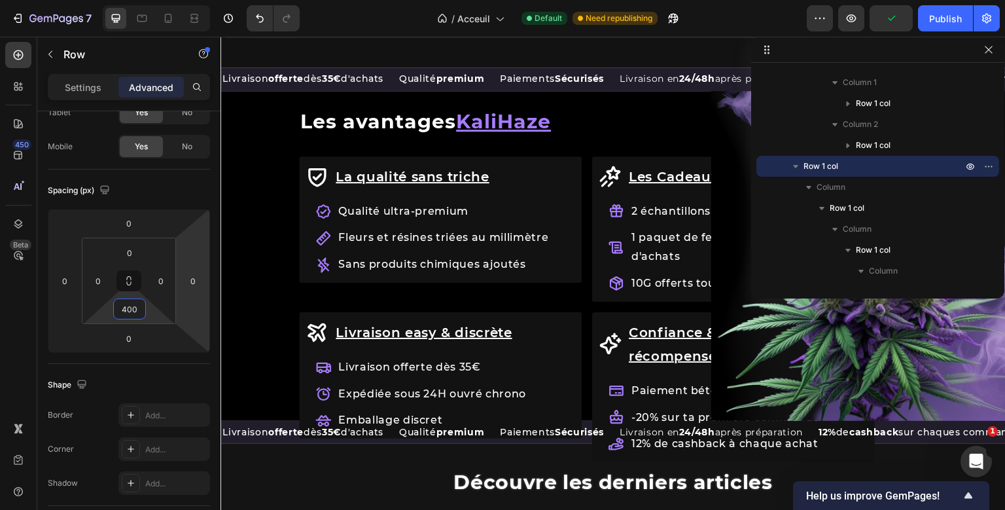
scroll to position [1406, 0]
type input "400"
click at [84, 80] on div "Settings" at bounding box center [82, 87] width 65 height 21
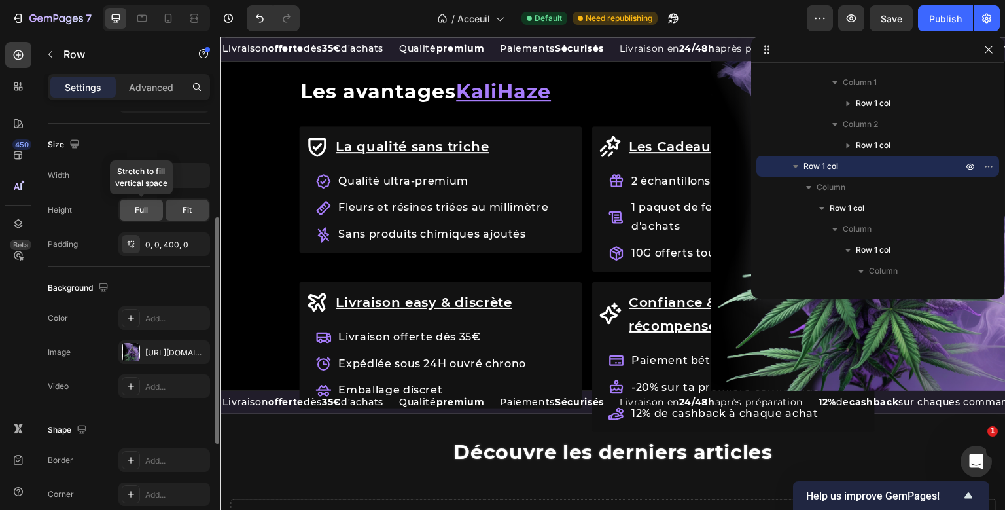
scroll to position [236, 0]
click at [152, 353] on div "[URL][DOMAIN_NAME]" at bounding box center [164, 352] width 38 height 12
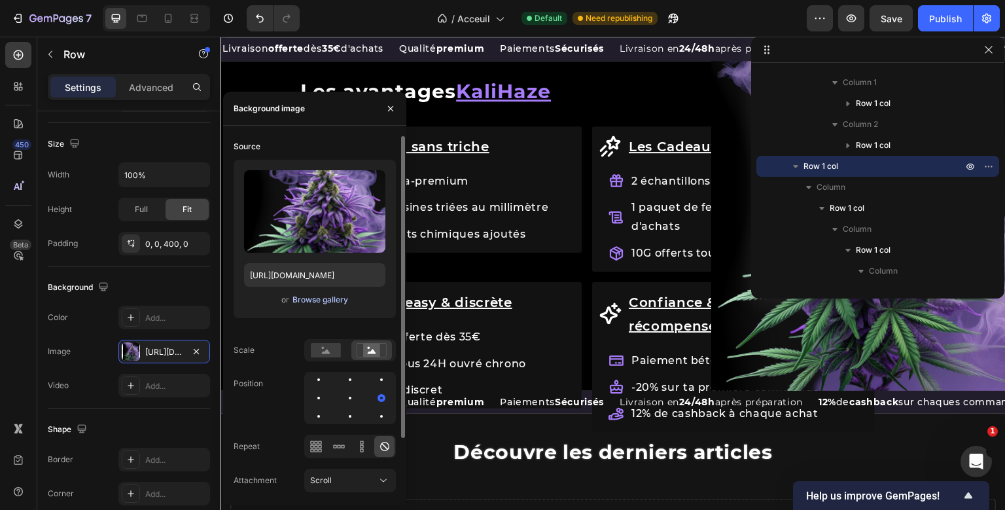
click at [326, 304] on div "Browse gallery" at bounding box center [320, 300] width 56 height 12
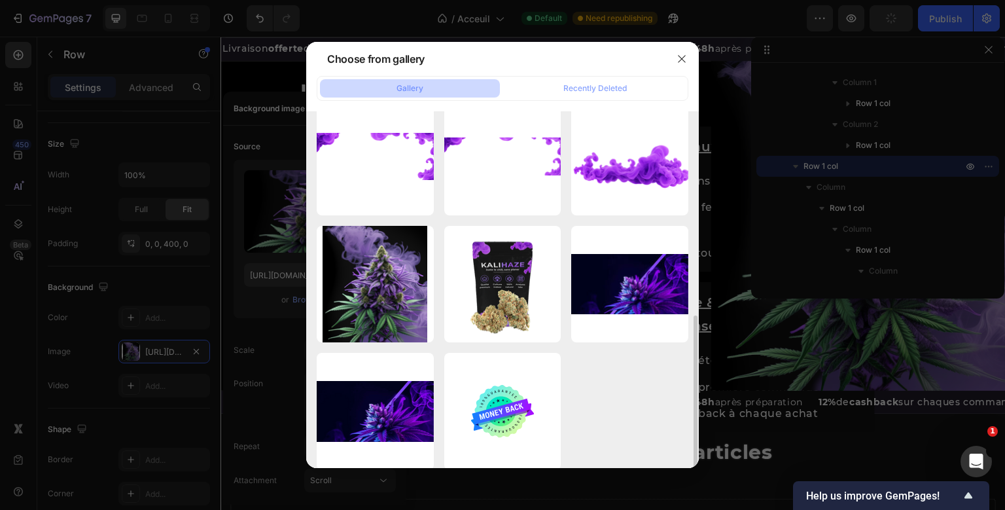
scroll to position [417, 0]
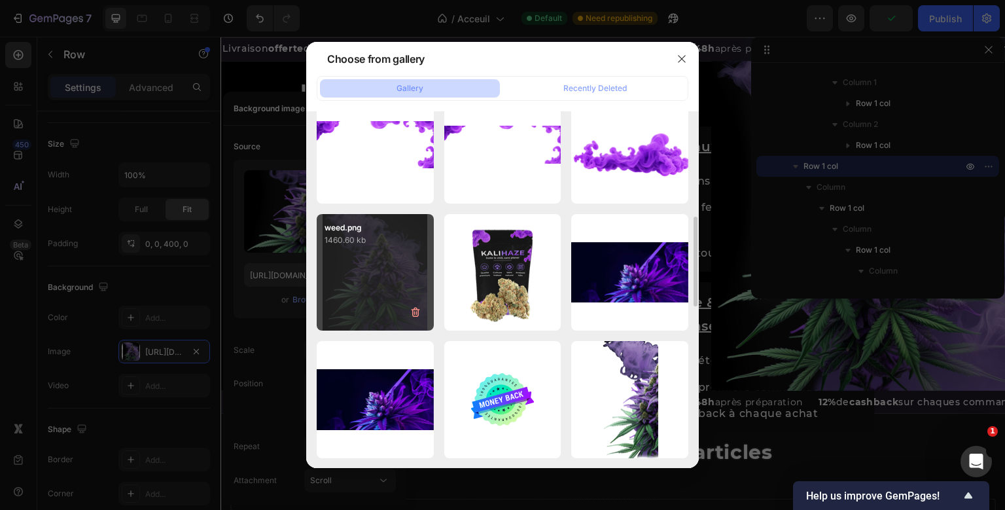
click at [406, 263] on div "weed.png 1460.60 kb" at bounding box center [375, 272] width 117 height 117
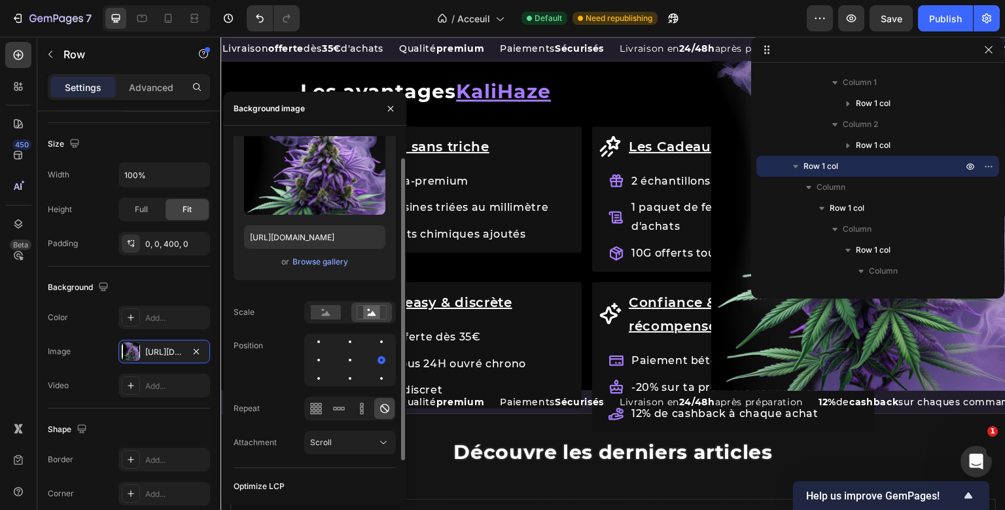
scroll to position [20, 0]
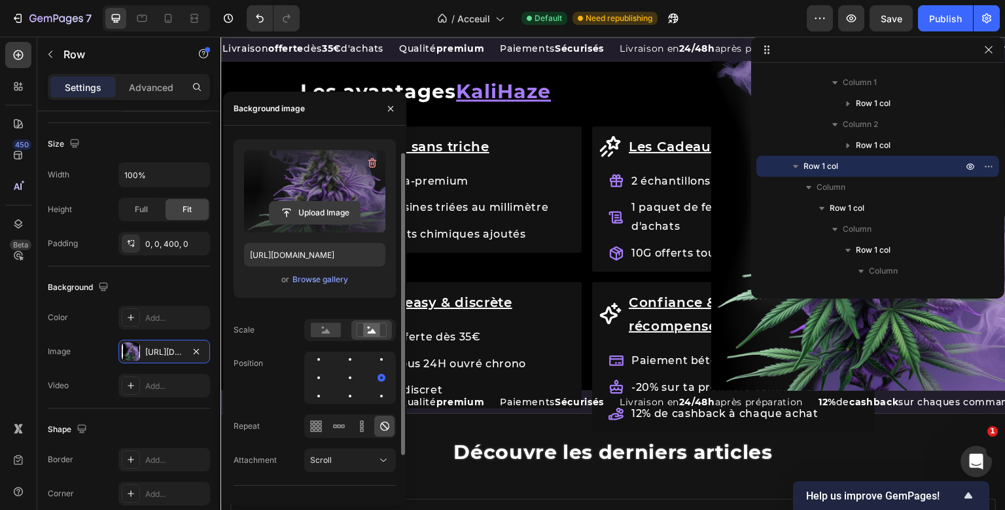
click at [314, 206] on input "file" at bounding box center [315, 212] width 90 height 22
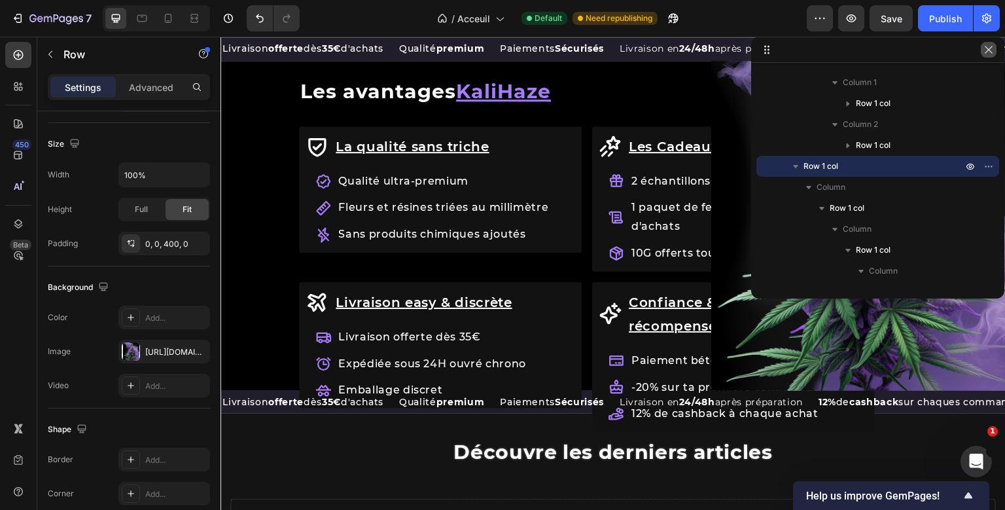
click at [988, 51] on icon "button" at bounding box center [988, 49] width 10 height 10
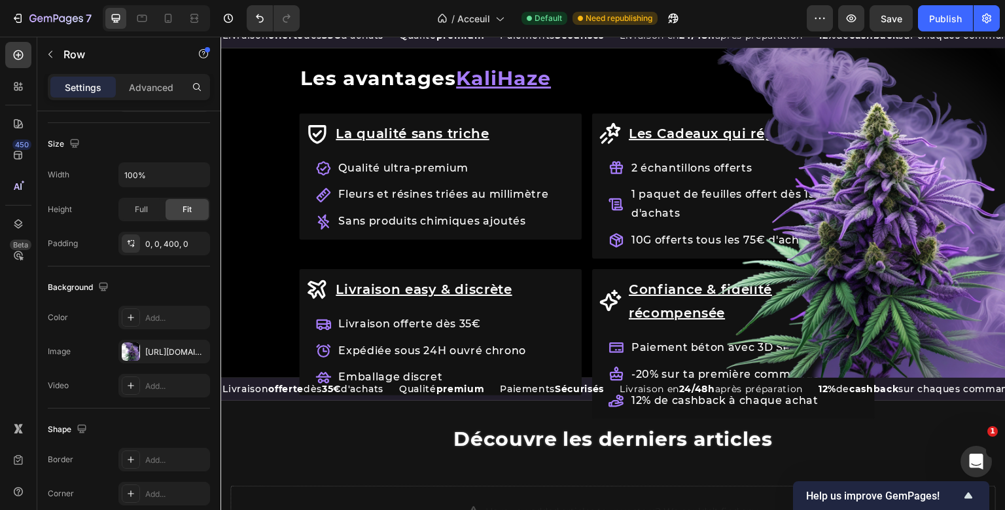
scroll to position [1419, 0]
click at [235, 377] on div "La qualité sans triche Item List Qualité ultra-premium Fleurs et résines triées…" at bounding box center [612, 213] width 785 height 330
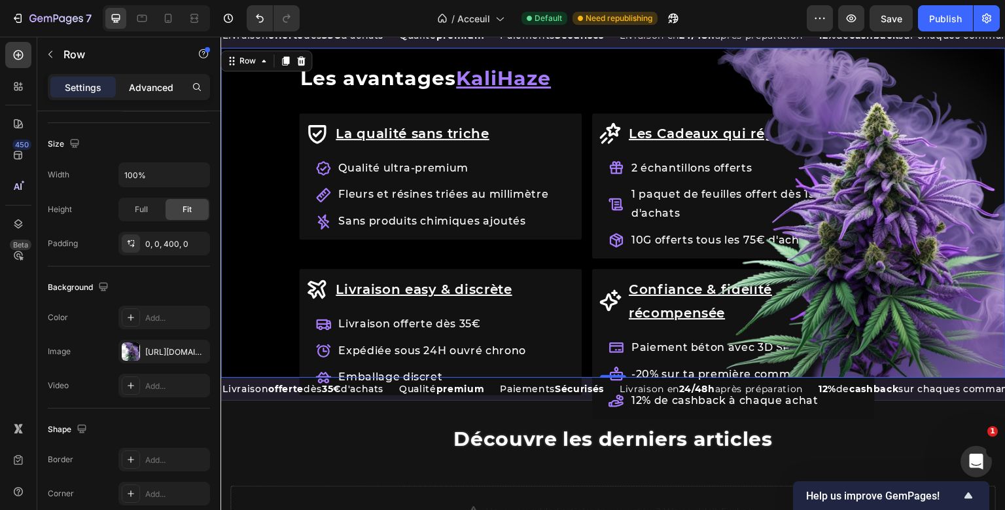
click at [162, 77] on div "Advanced" at bounding box center [150, 87] width 65 height 21
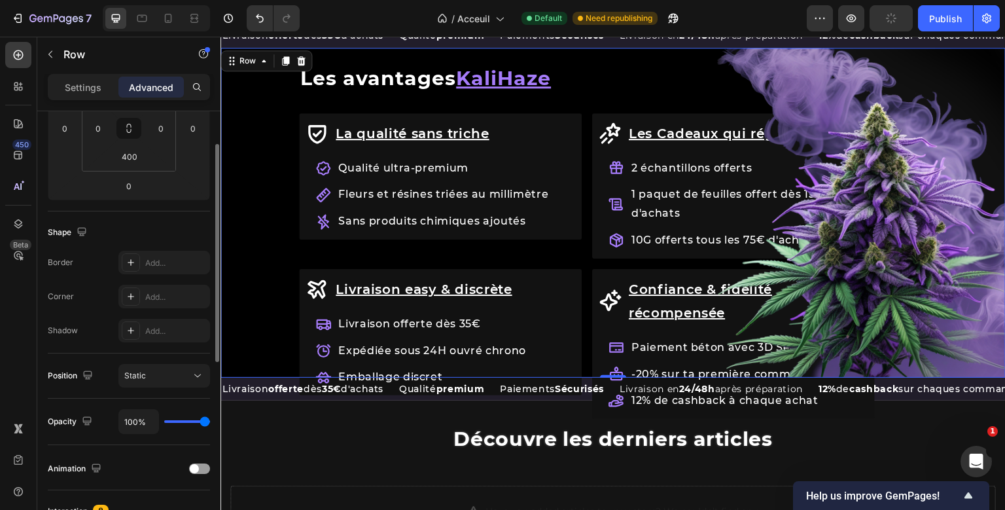
scroll to position [165, 0]
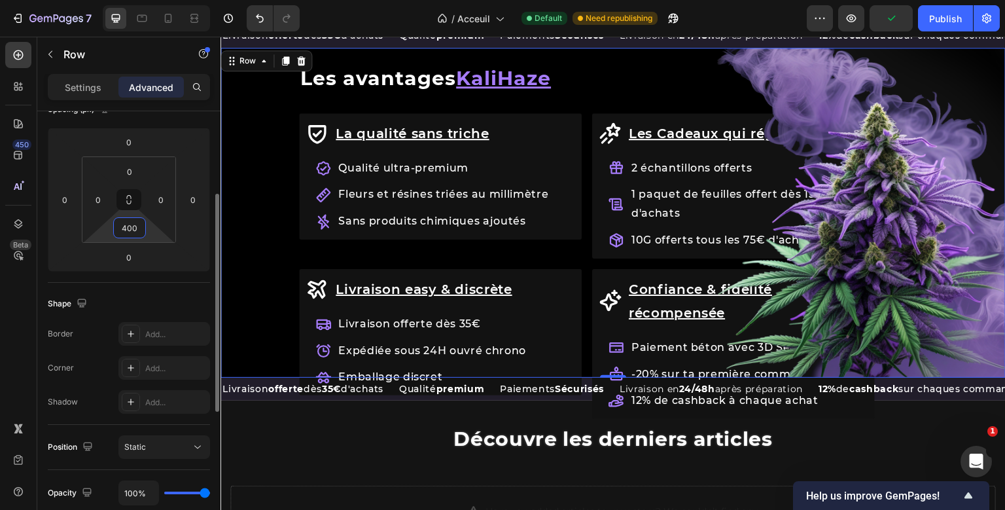
click at [132, 231] on input "400" at bounding box center [129, 228] width 26 height 20
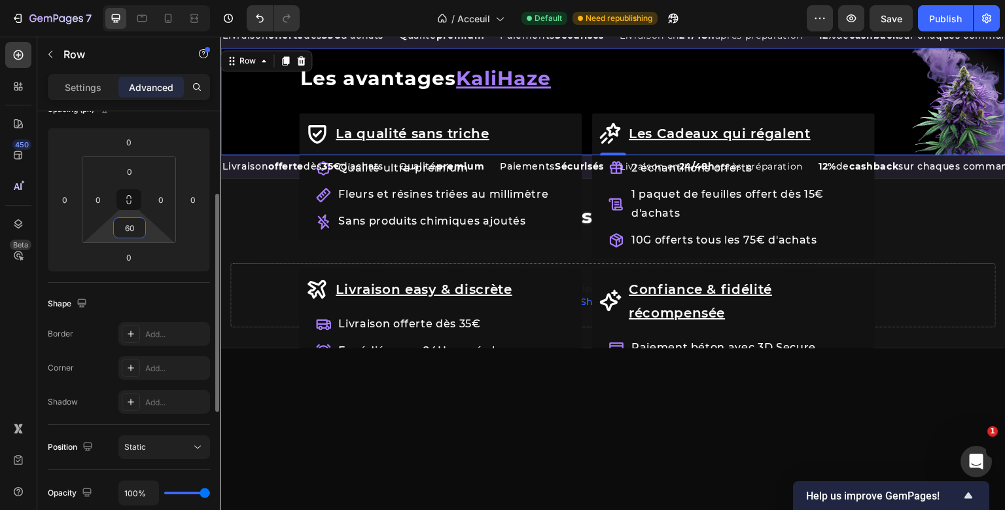
type input "6"
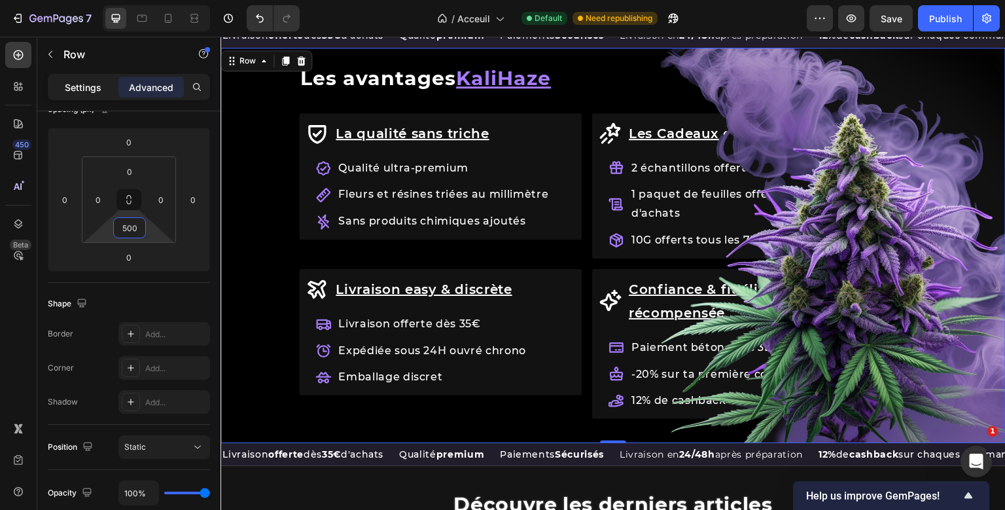
type input "500"
click at [73, 78] on div "Settings" at bounding box center [82, 87] width 65 height 21
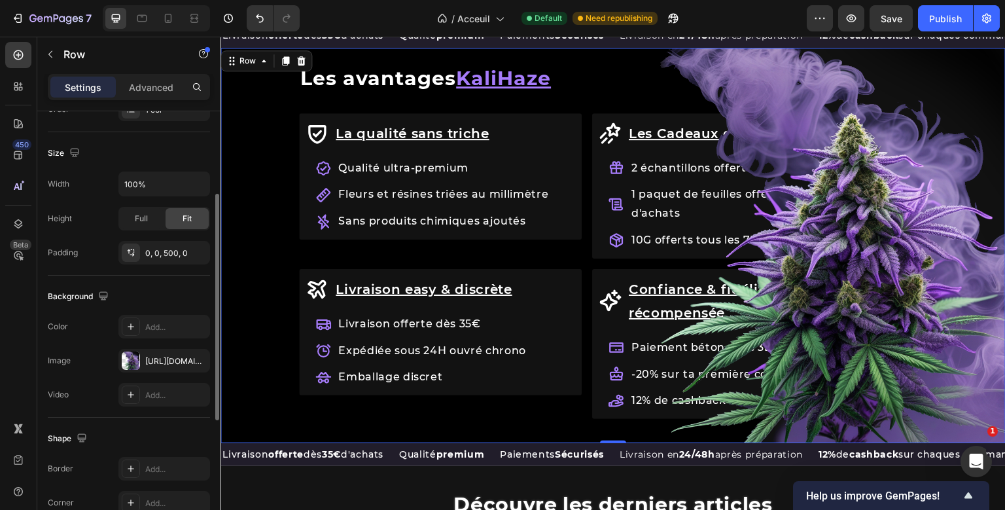
scroll to position [228, 0]
click at [169, 360] on div "https://cdn.shopify.com/s/files/1/0909/3349/4024/files/gempages_549332991185257…" at bounding box center [164, 360] width 38 height 12
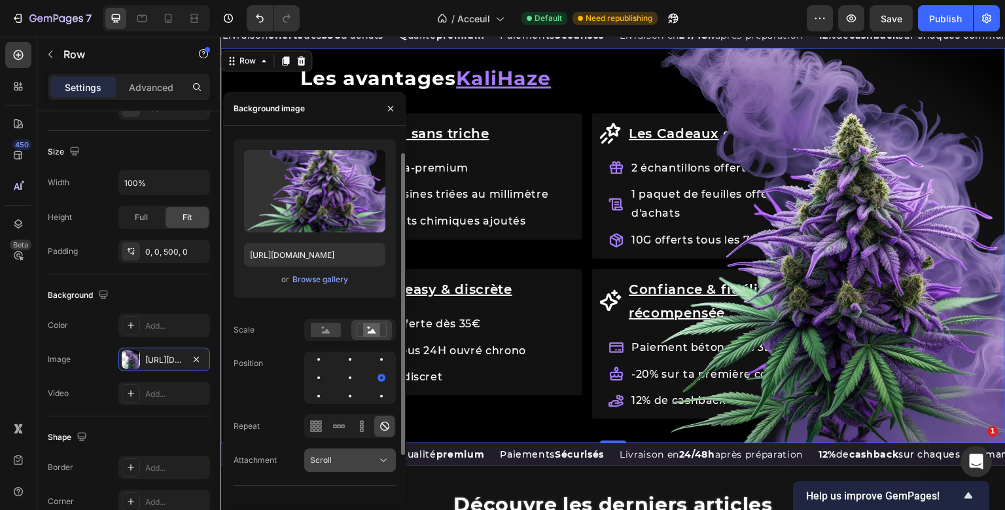
scroll to position [66, 0]
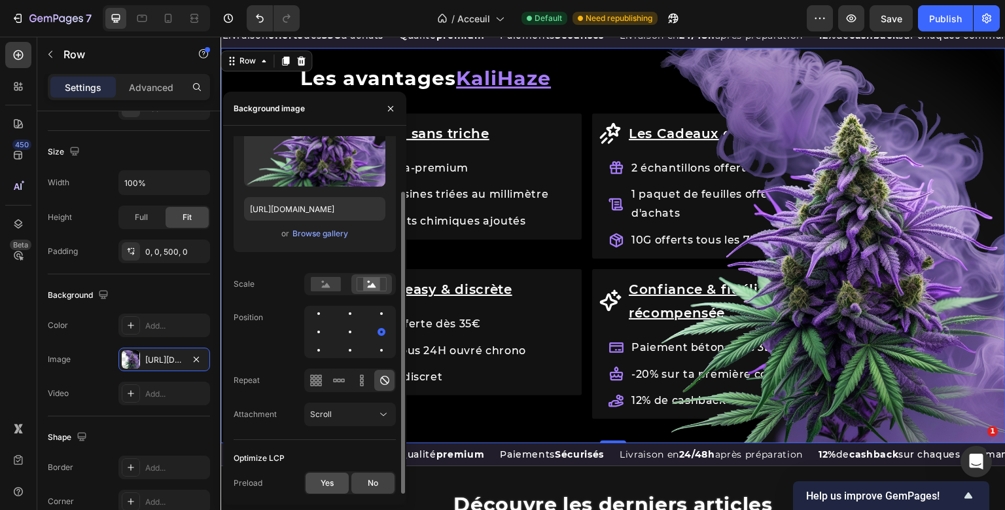
click at [332, 476] on div "Yes" at bounding box center [326, 482] width 43 height 21
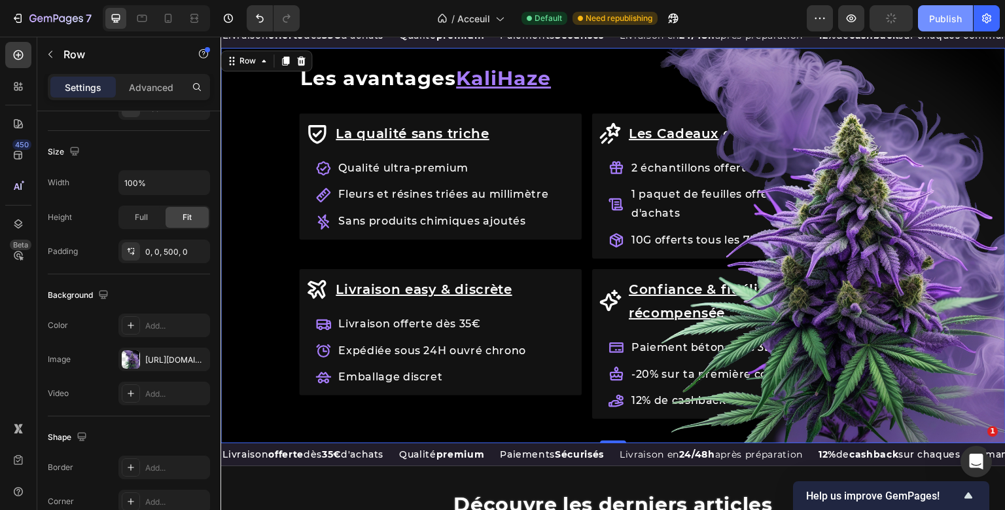
click at [946, 9] on button "Publish" at bounding box center [945, 18] width 55 height 26
click at [311, 285] on div "La qualité sans triche Item List Qualité ultra-premium Fleurs et résines triées…" at bounding box center [612, 245] width 785 height 395
click at [311, 285] on div "Row Les avantages KaliHaze Heading La qualité sans triche Accordion Les Cadeaux…" at bounding box center [612, 245] width 785 height 395
click at [424, 250] on div "La qualité sans triche Item List Qualité ultra-premium Fleurs et résines triées…" at bounding box center [612, 245] width 785 height 395
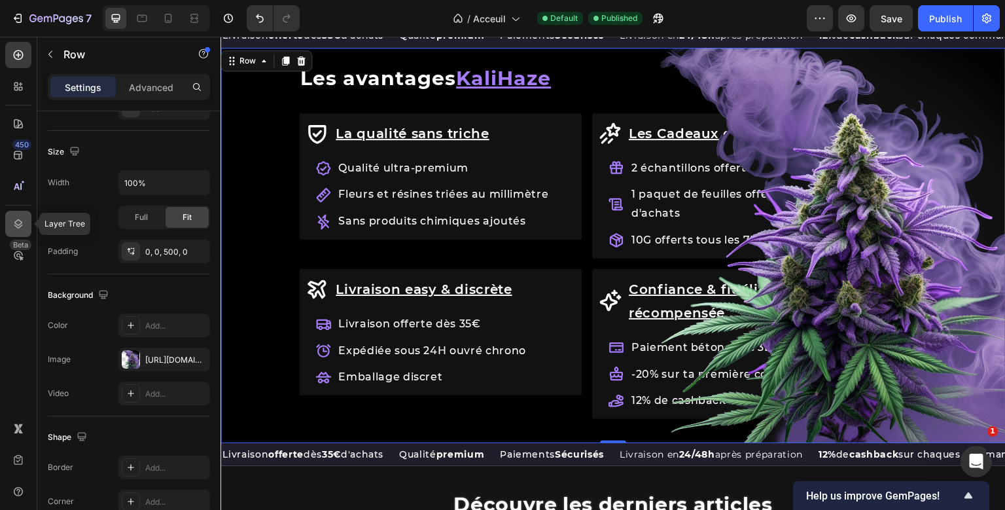
click at [18, 226] on icon at bounding box center [18, 223] width 13 height 13
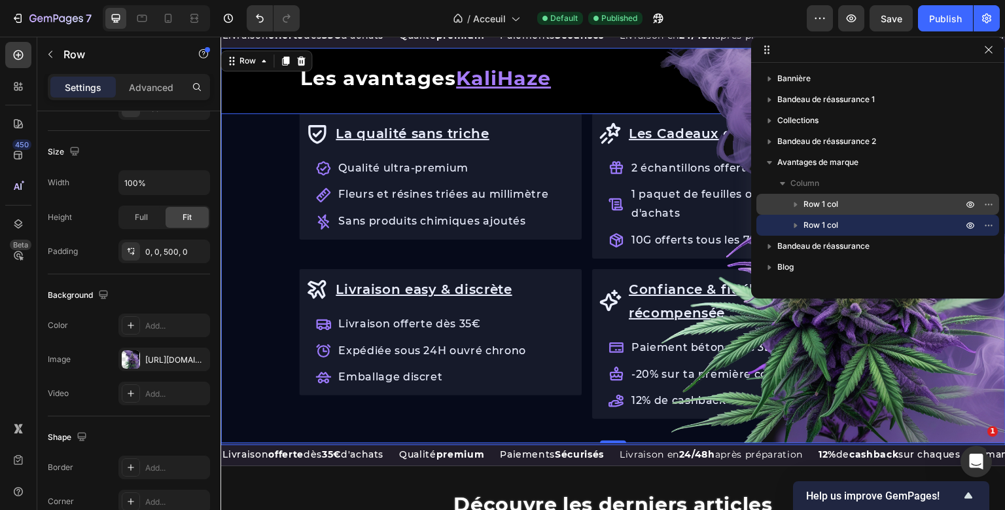
click at [831, 200] on span "Row 1 col" at bounding box center [820, 204] width 35 height 13
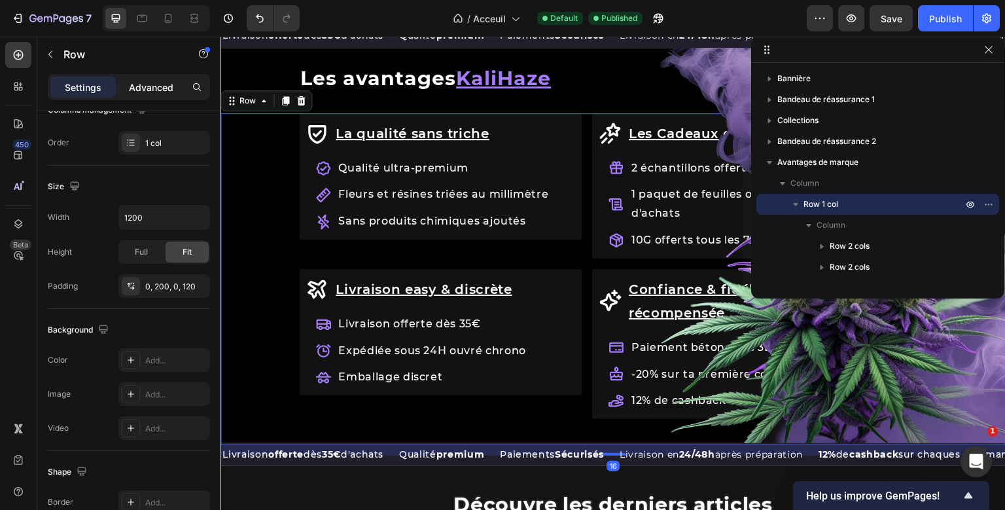
click at [172, 90] on p "Advanced" at bounding box center [151, 87] width 44 height 14
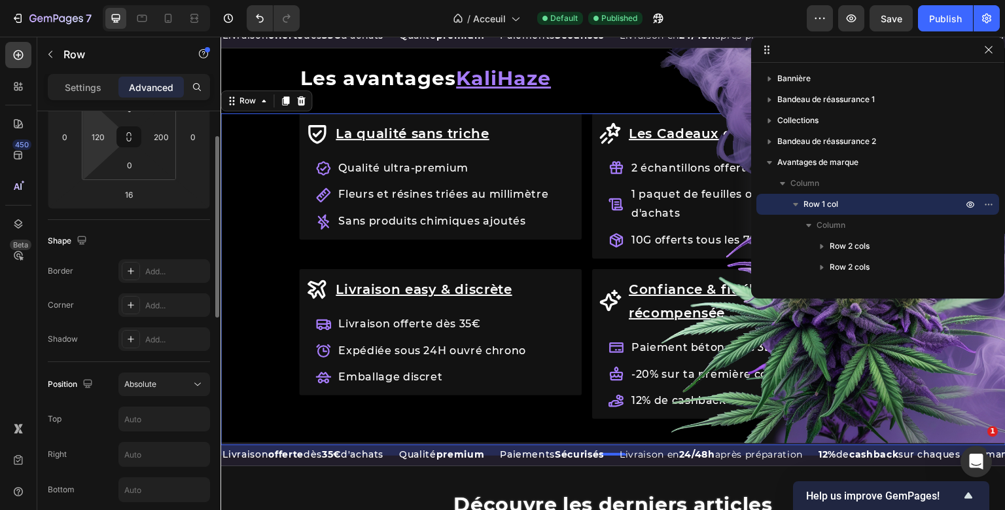
scroll to position [152, 0]
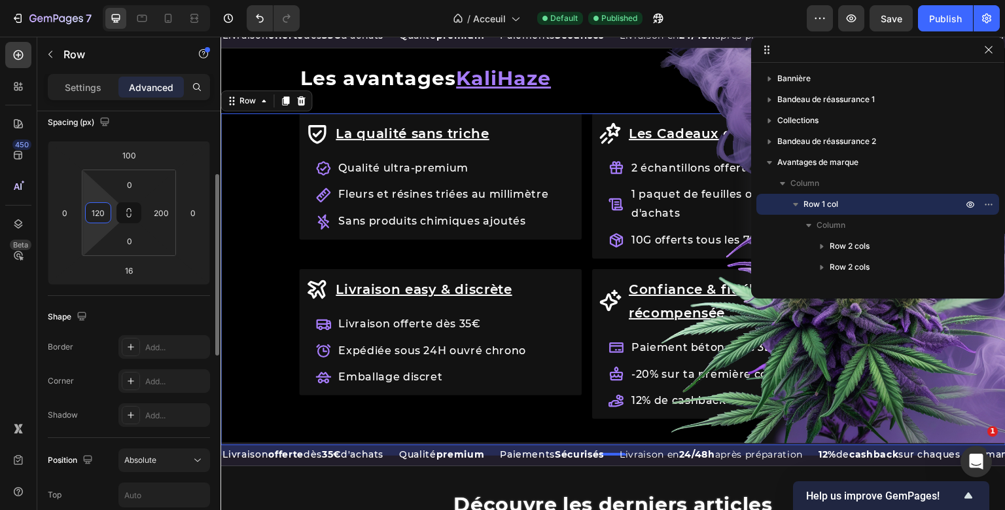
click at [93, 209] on input "120" at bounding box center [98, 213] width 20 height 20
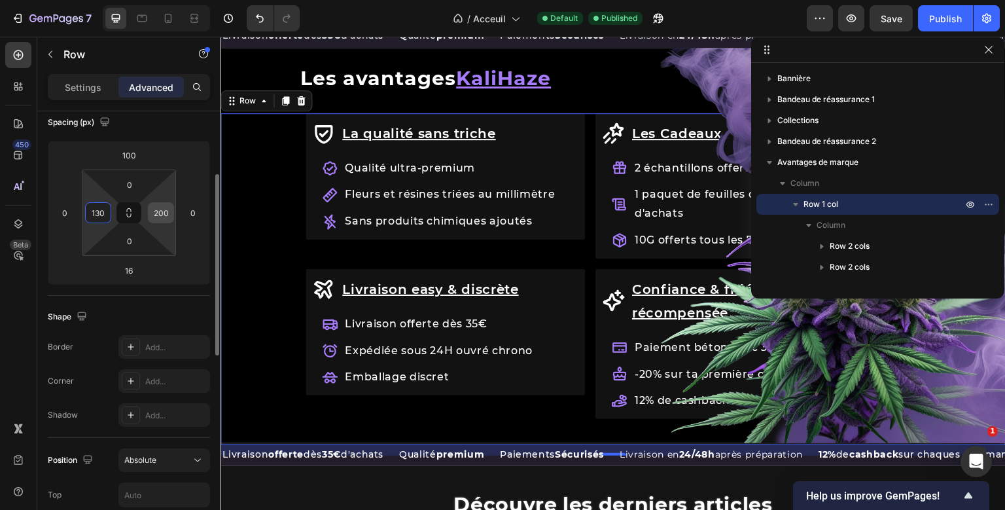
type input "130"
click at [164, 208] on input "200" at bounding box center [161, 213] width 20 height 20
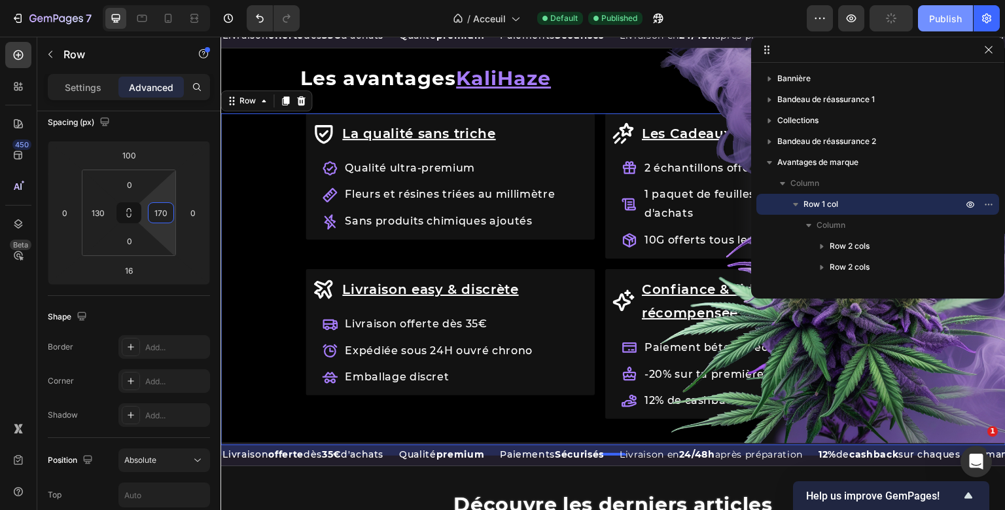
type input "170"
click at [942, 27] on button "Publish" at bounding box center [945, 18] width 55 height 26
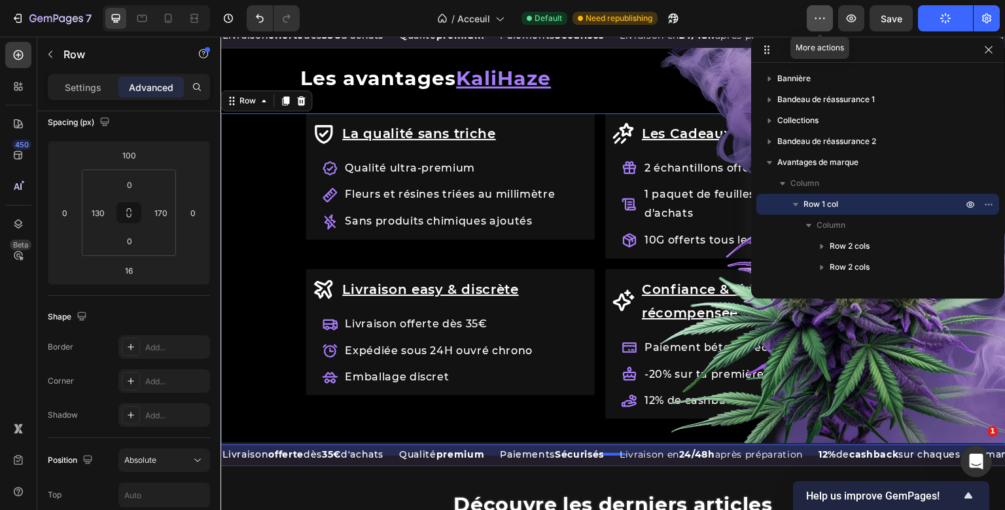
click at [825, 16] on icon "button" at bounding box center [819, 18] width 13 height 13
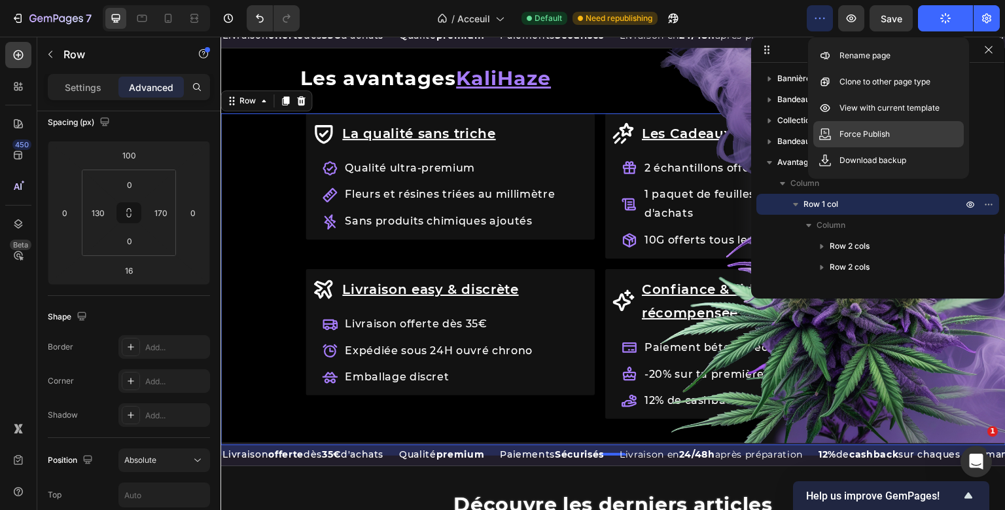
click at [833, 133] on div "Force Publish" at bounding box center [888, 134] width 150 height 26
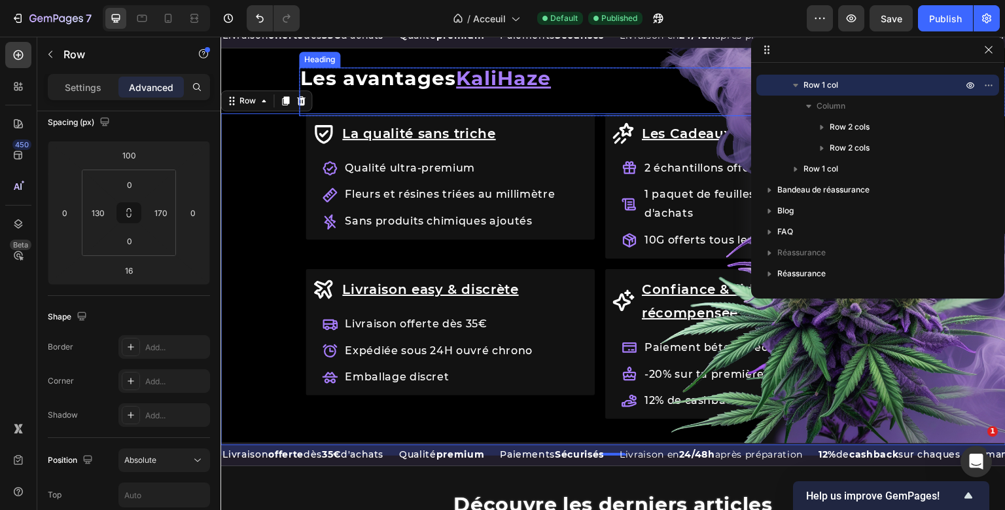
scroll to position [0, 0]
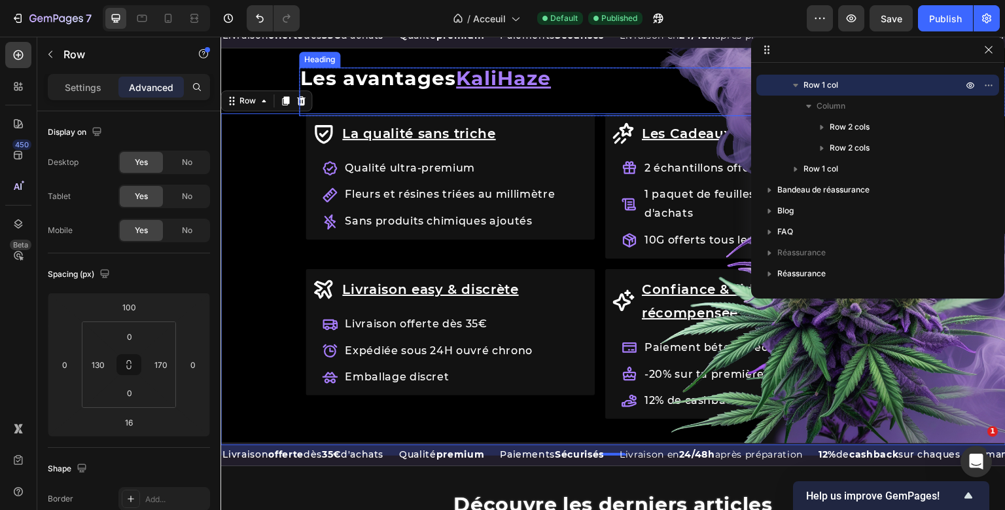
click at [373, 114] on div "Row Les avantages KaliHaze Heading La qualité sans triche Accordion Les Cadeaux…" at bounding box center [652, 91] width 706 height 48
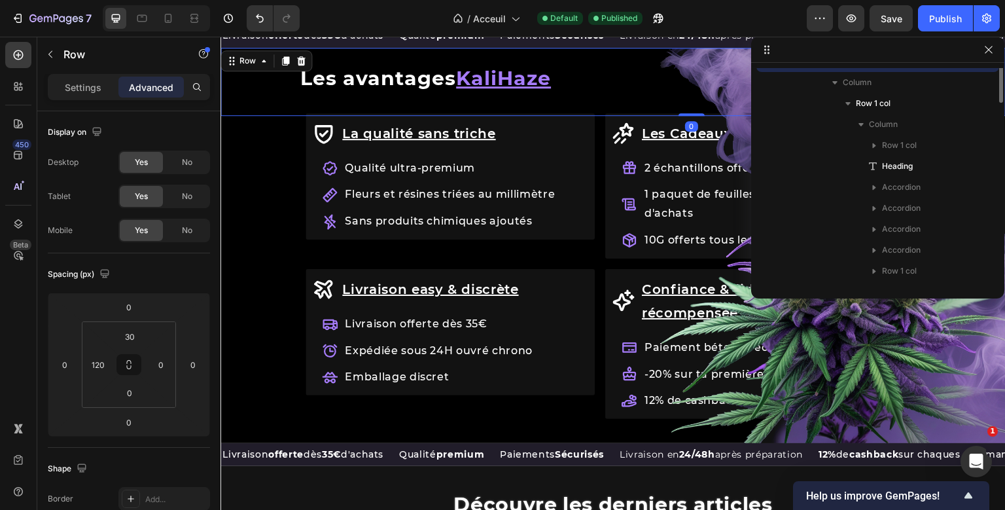
scroll to position [164, 0]
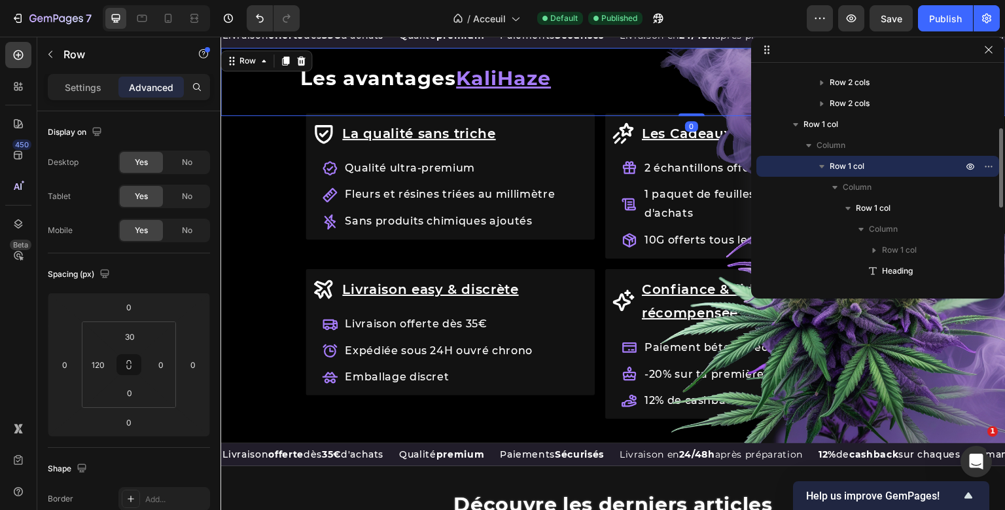
click at [279, 85] on div "Row Les avantages KaliHaze Heading La qualité sans triche Accordion Les Cadeaux…" at bounding box center [612, 82] width 785 height 68
click at [125, 331] on input "30" at bounding box center [129, 336] width 26 height 20
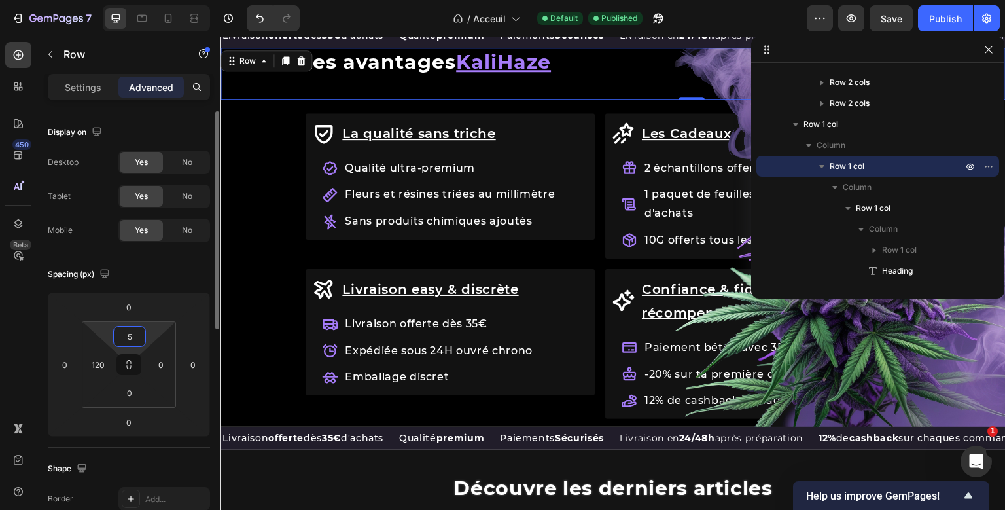
type input "50"
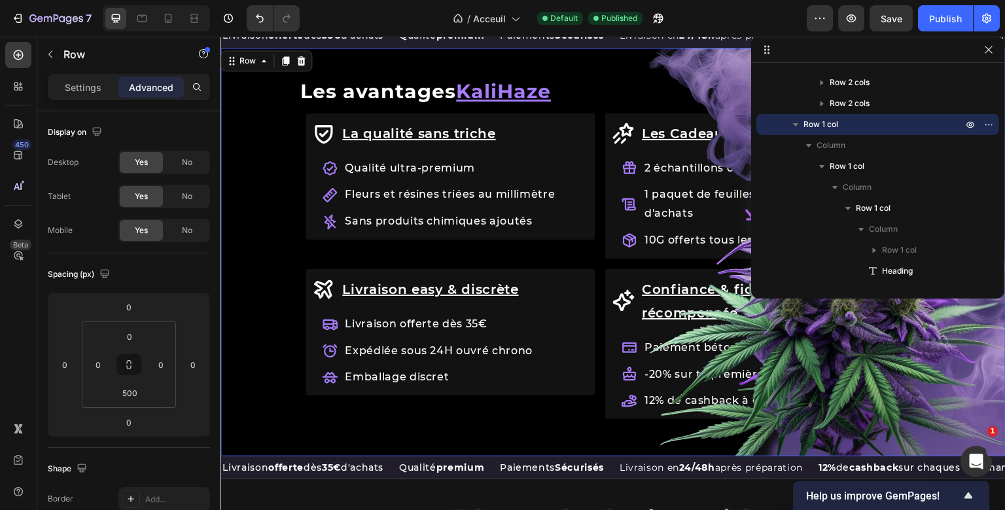
click at [368, 286] on div "Row Les avantages KaliHaze Heading La qualité sans triche Accordion Les Cadeaux…" at bounding box center [612, 252] width 785 height 408
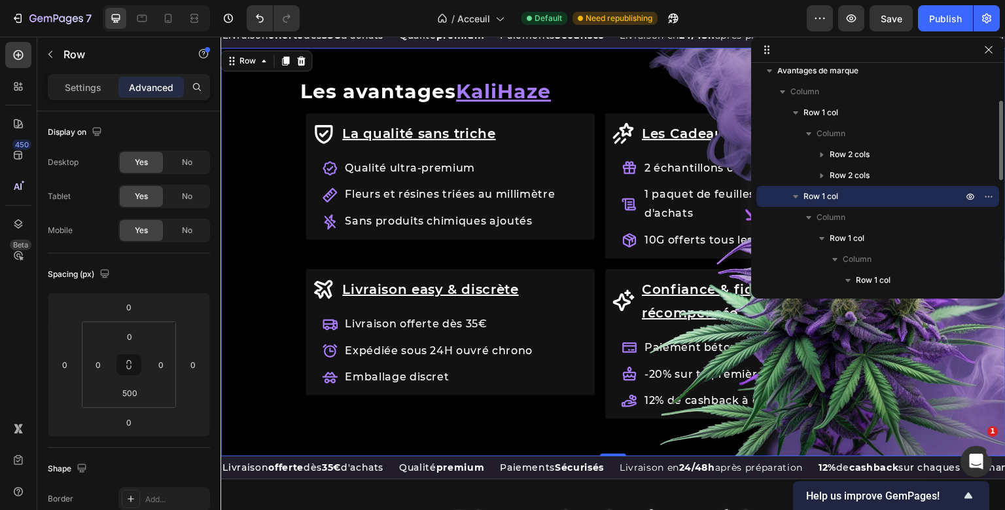
scroll to position [91, 0]
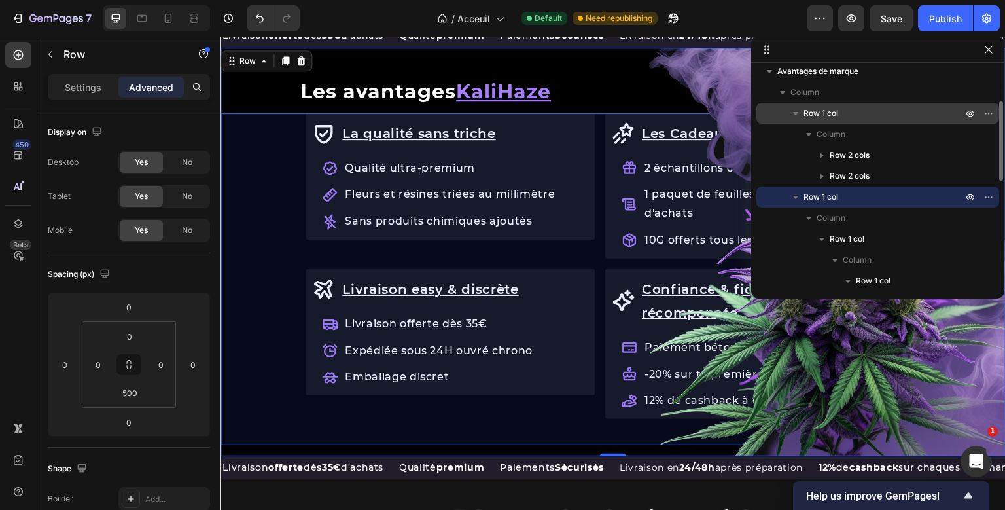
click at [846, 109] on p "Row 1 col" at bounding box center [884, 113] width 162 height 13
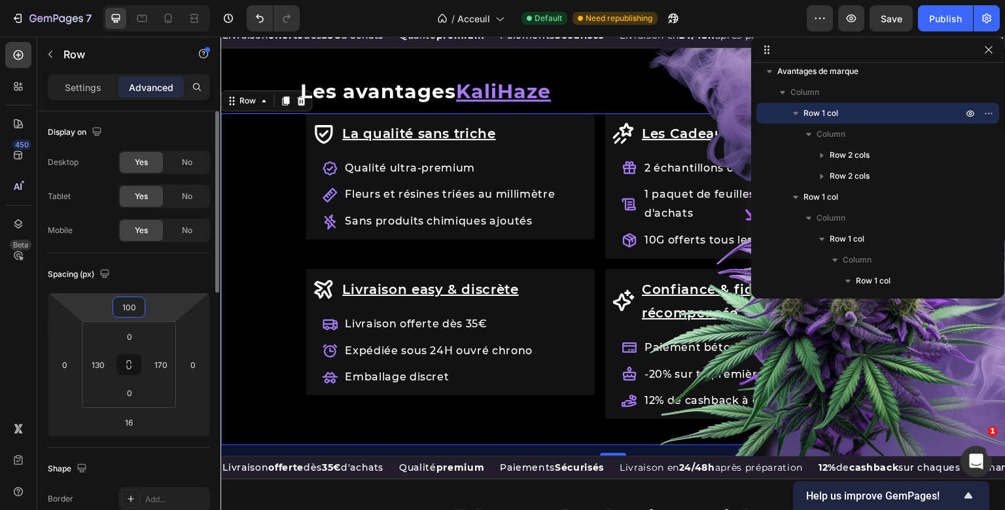
click at [134, 305] on input "100" at bounding box center [129, 307] width 26 height 20
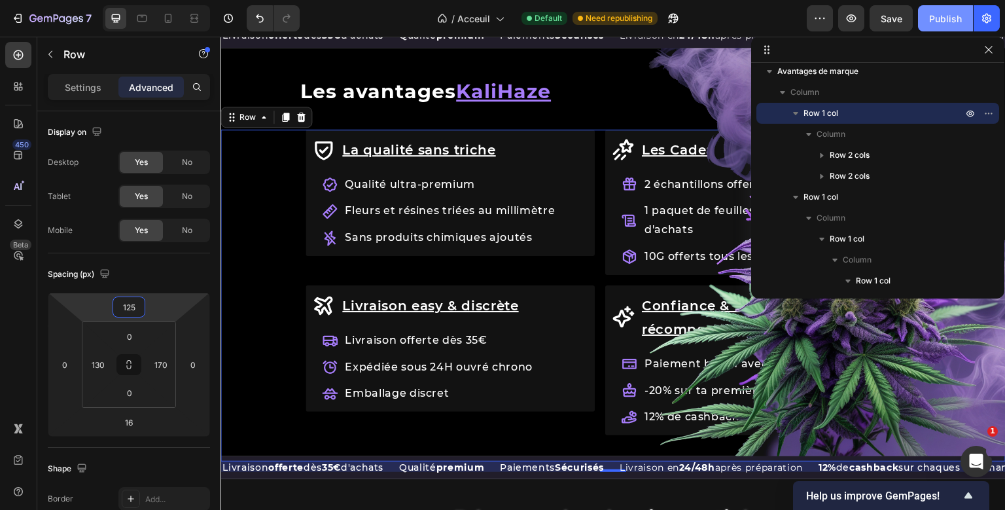
type input "125"
click at [959, 18] on div "Publish" at bounding box center [945, 19] width 33 height 14
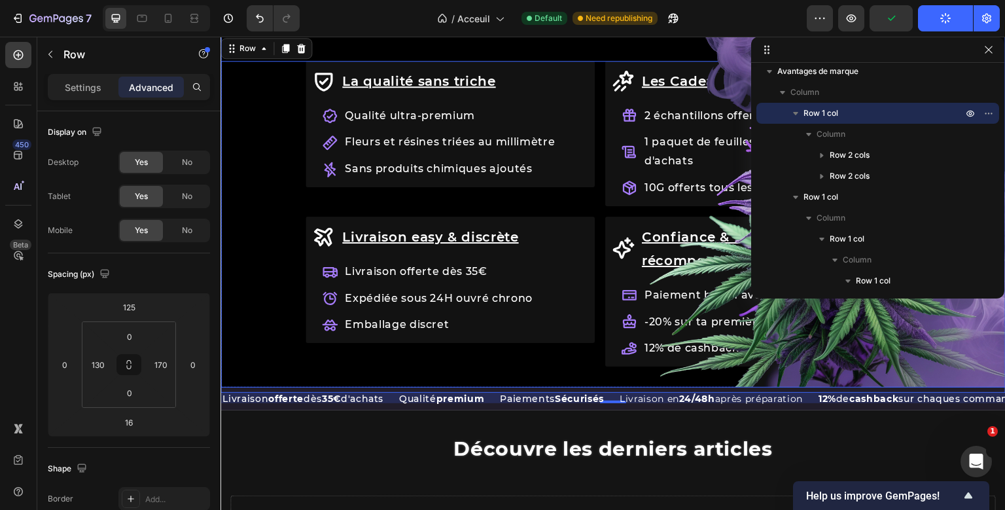
scroll to position [1519, 0]
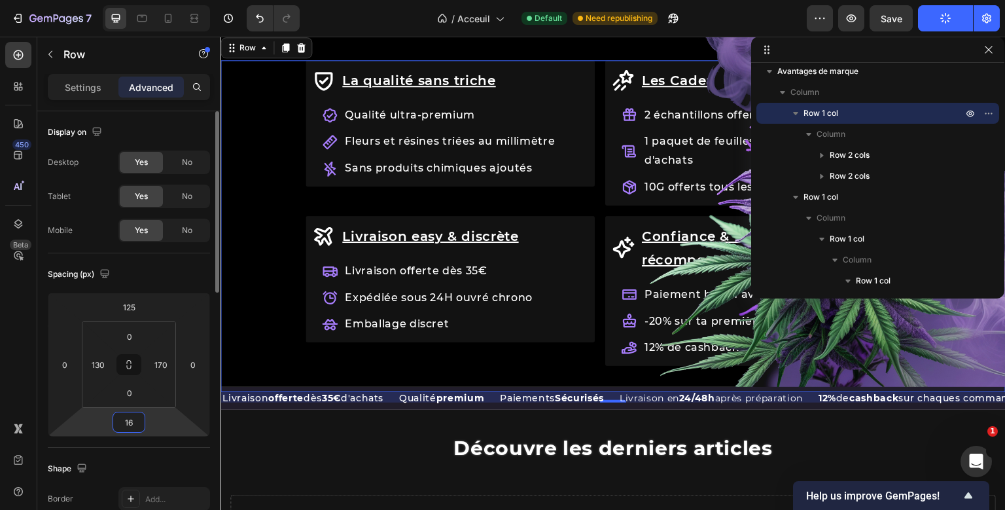
click at [135, 428] on input "16" at bounding box center [129, 422] width 26 height 20
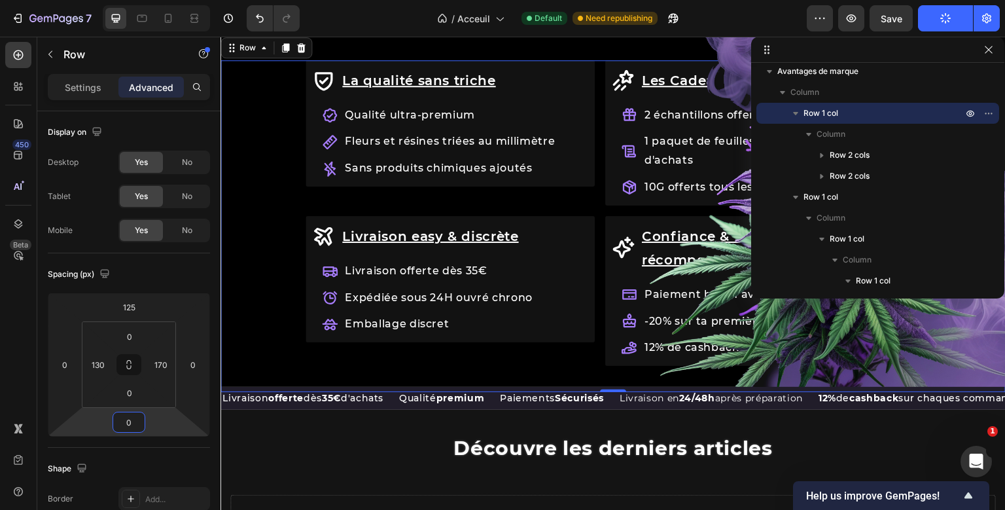
type input "0"
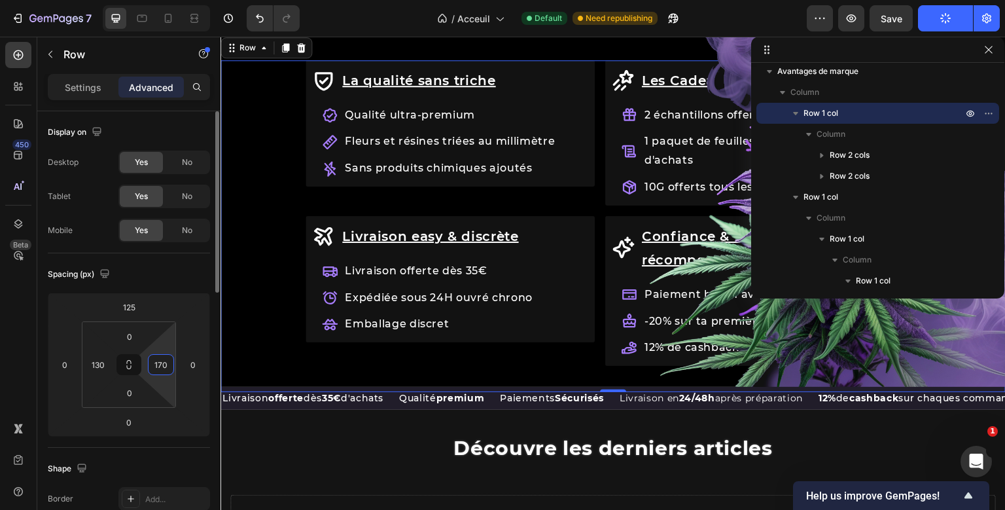
click at [164, 363] on input "170" at bounding box center [161, 365] width 20 height 20
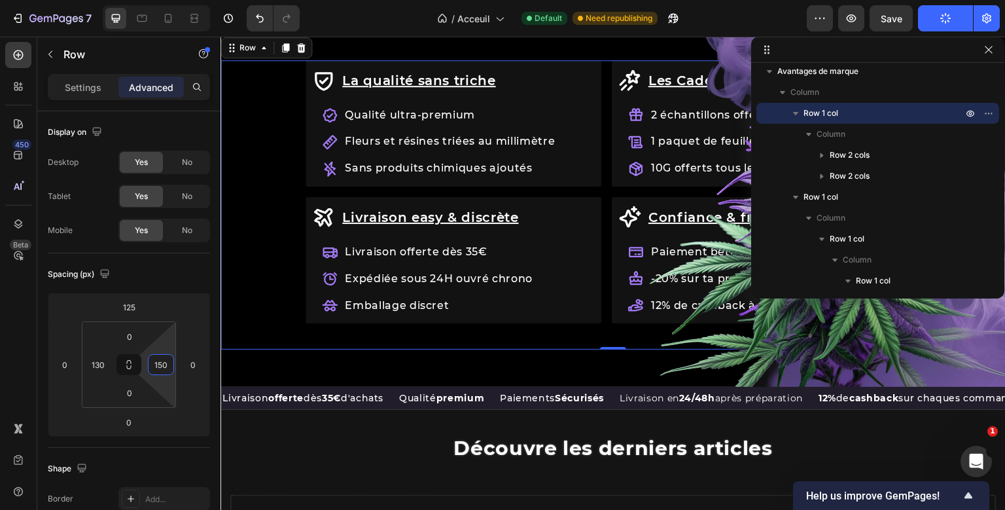
type input "150"
click at [822, 14] on icon "button" at bounding box center [819, 18] width 13 height 13
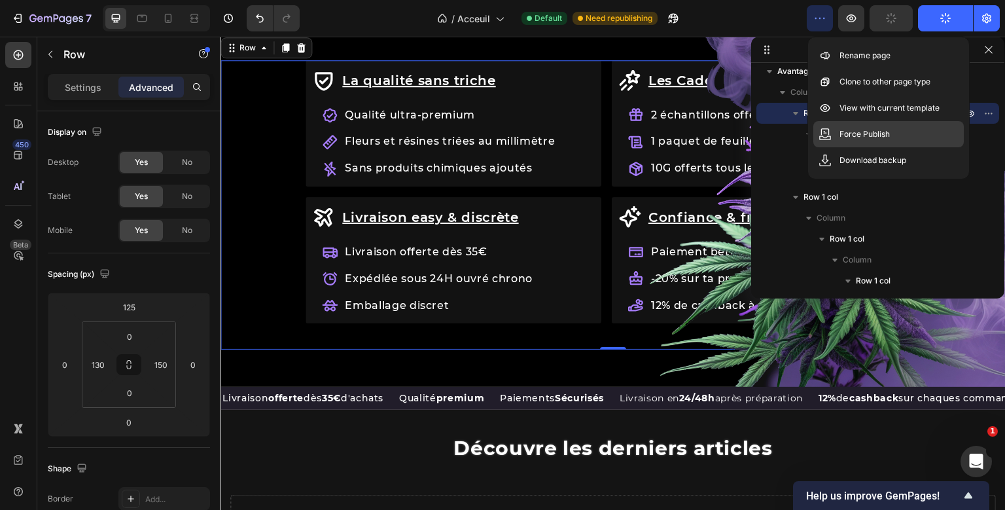
click at [862, 137] on p "Force Publish" at bounding box center [864, 134] width 50 height 13
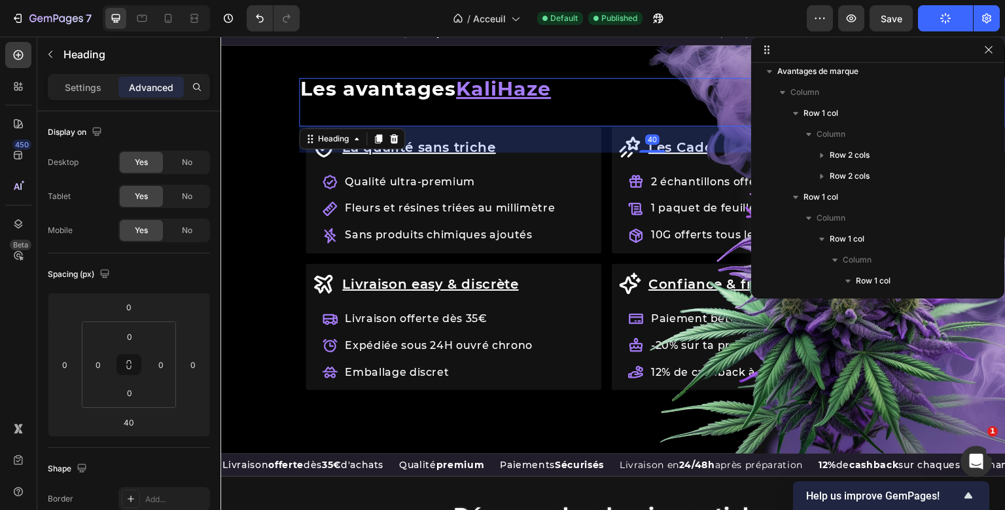
scroll to position [268, 0]
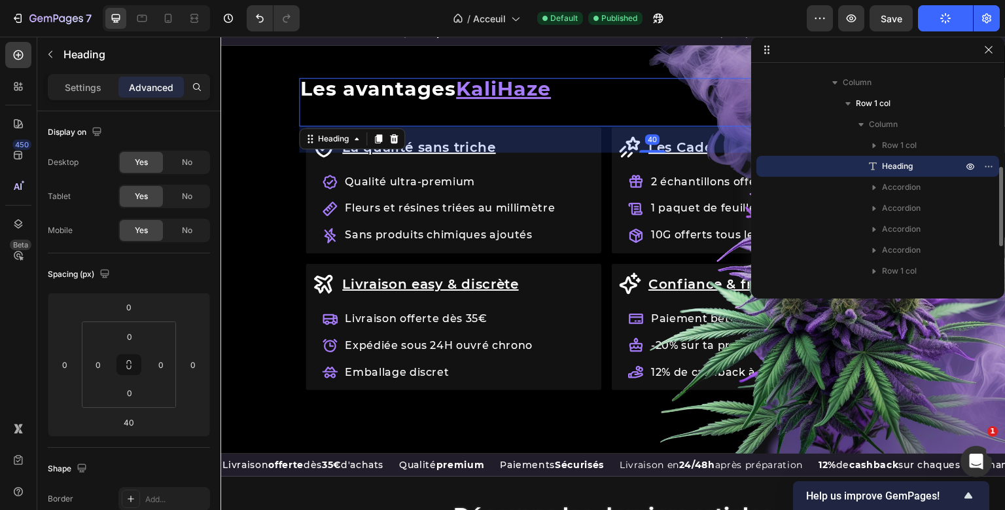
click at [428, 94] on div "Row Les avantages KaliHaze Heading 40 La qualité sans triche Accordion Les Cade…" at bounding box center [652, 102] width 706 height 48
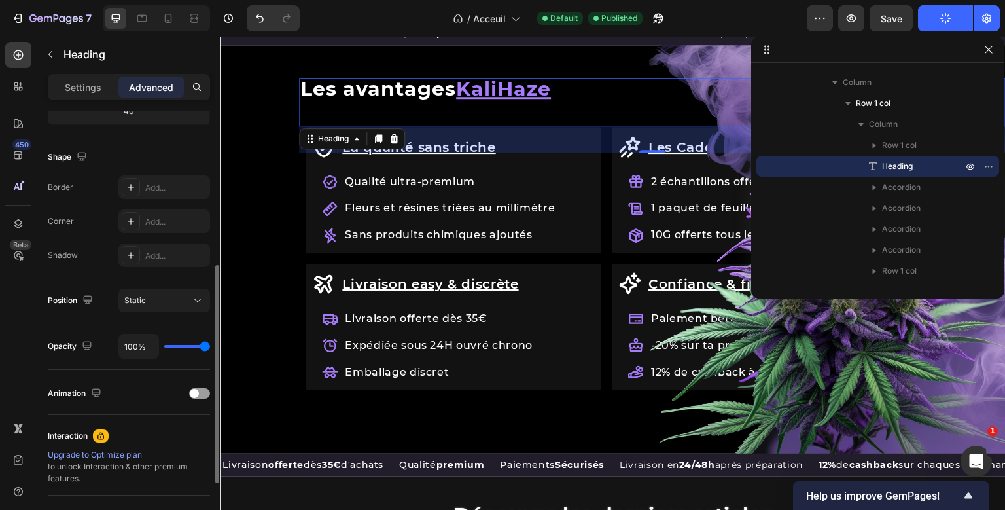
scroll to position [313, 0]
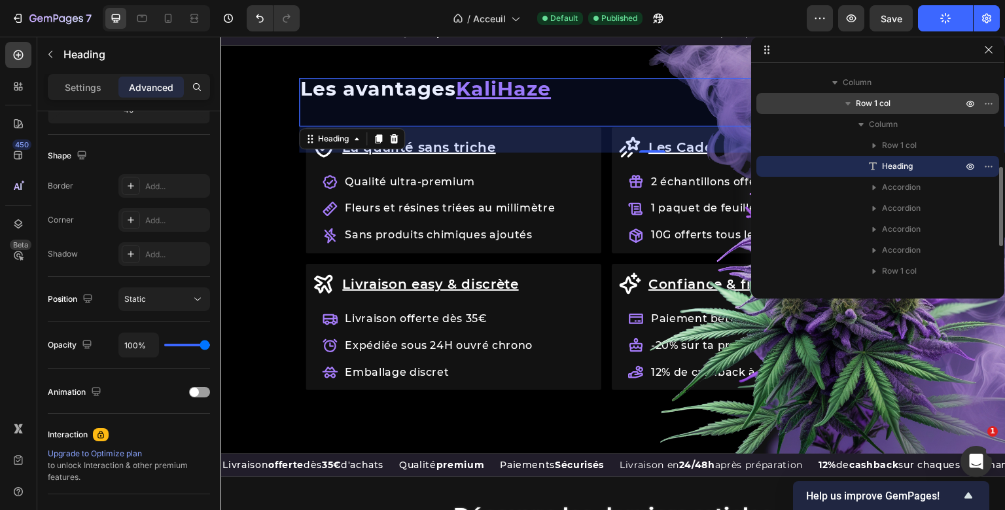
click at [899, 107] on p "Row 1 col" at bounding box center [910, 103] width 109 height 13
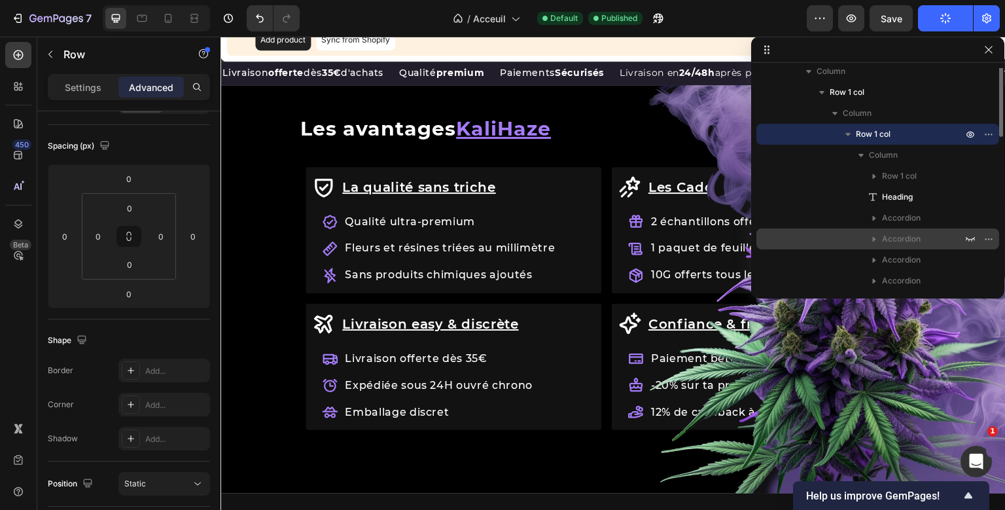
scroll to position [132, 0]
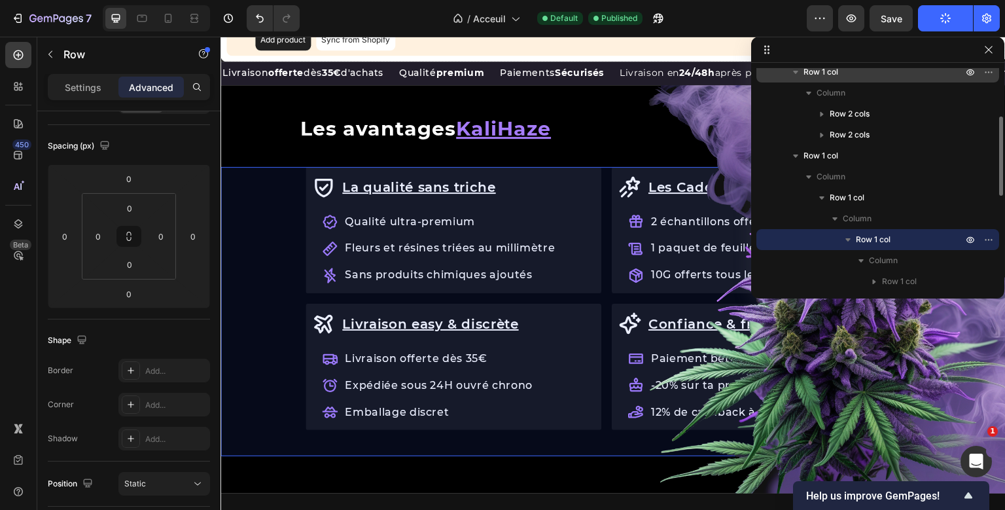
click at [881, 72] on p "Row 1 col" at bounding box center [884, 71] width 162 height 13
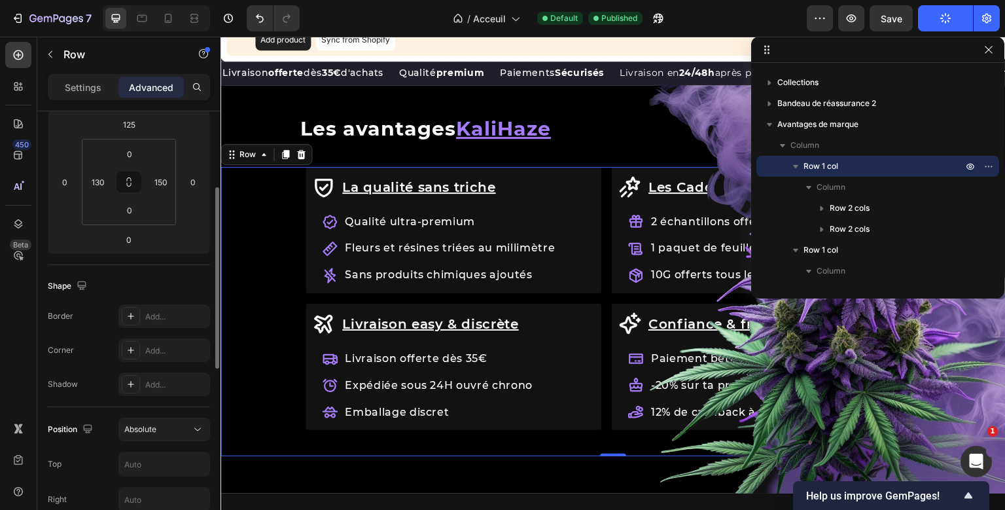
scroll to position [182, 0]
click at [157, 185] on input "150" at bounding box center [161, 183] width 20 height 20
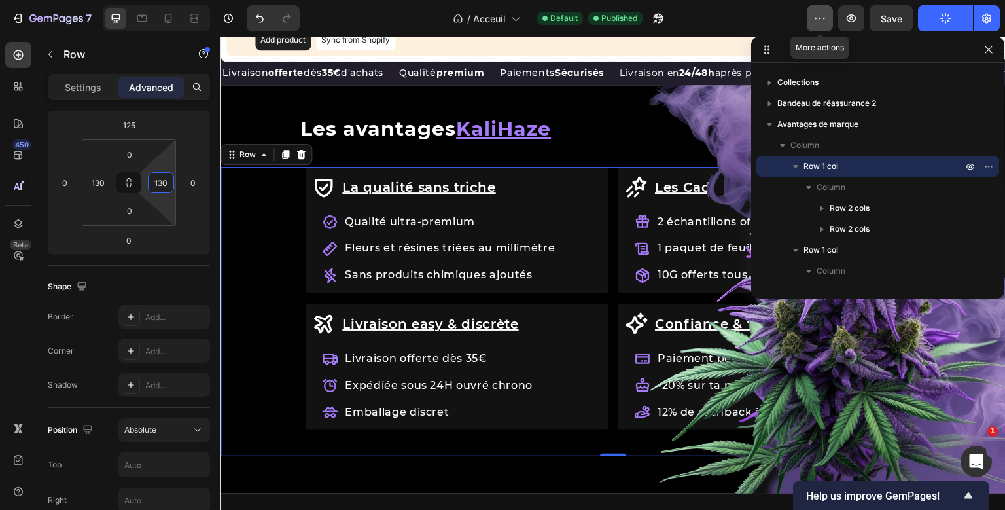
type input "130"
click at [815, 22] on icon "button" at bounding box center [819, 18] width 13 height 13
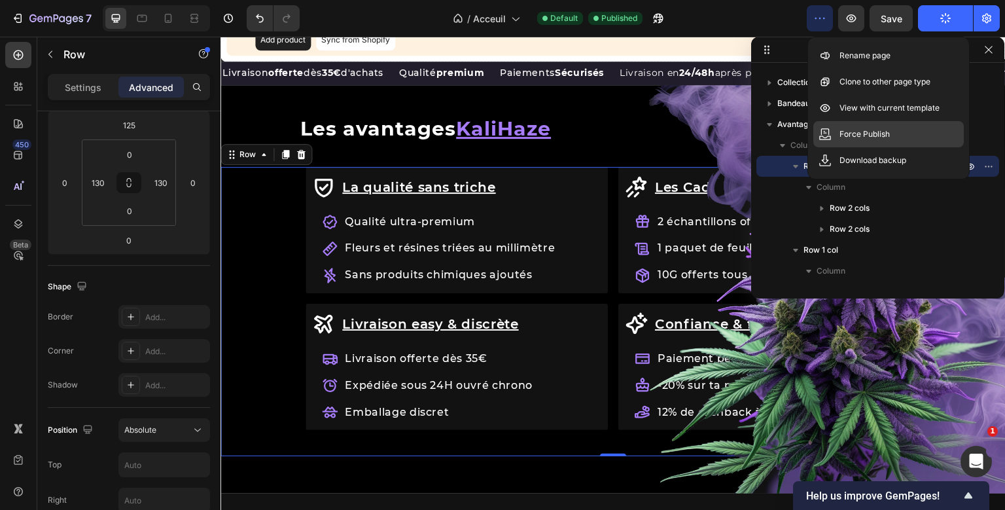
click at [835, 132] on div "Force Publish" at bounding box center [888, 134] width 150 height 26
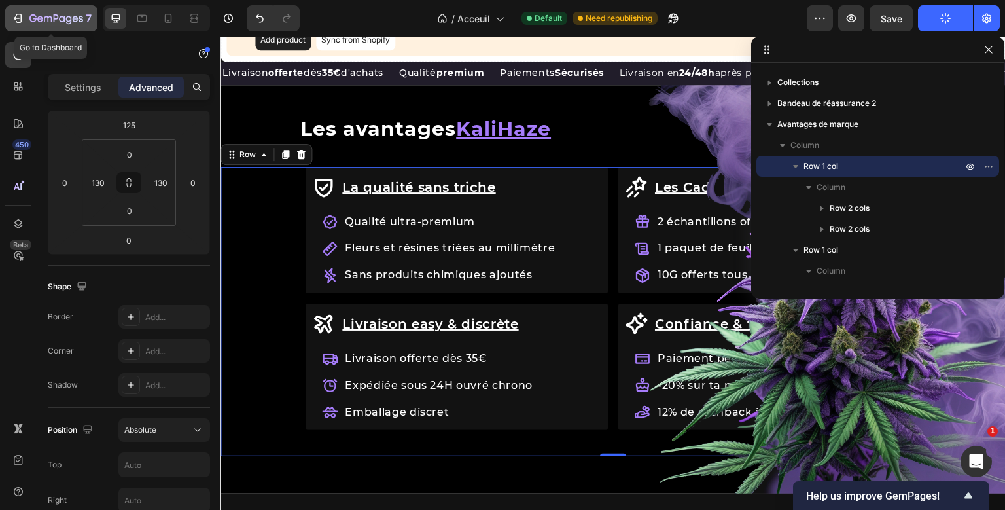
click at [26, 20] on div "7" at bounding box center [51, 18] width 80 height 16
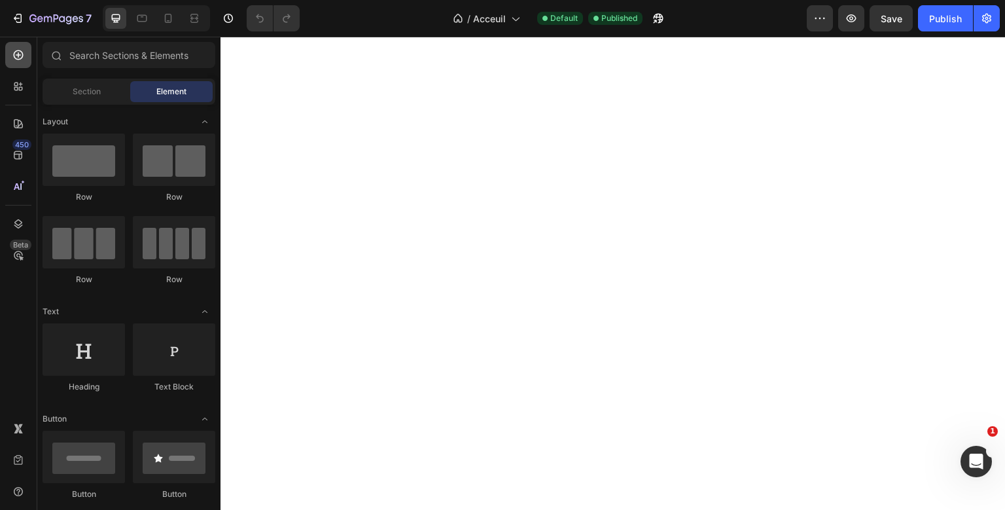
click at [25, 46] on div at bounding box center [18, 55] width 26 height 26
click at [125, 56] on input "text" at bounding box center [129, 55] width 173 height 26
click at [78, 56] on input "text" at bounding box center [129, 55] width 173 height 26
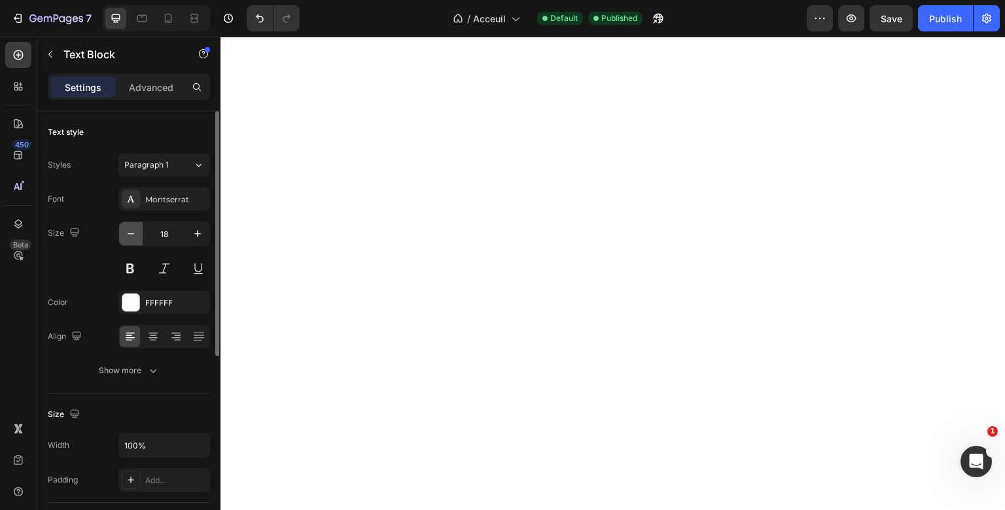
click at [127, 234] on icon "button" at bounding box center [130, 233] width 13 height 13
type input "16"
click at [158, 362] on button "Show more" at bounding box center [129, 370] width 162 height 24
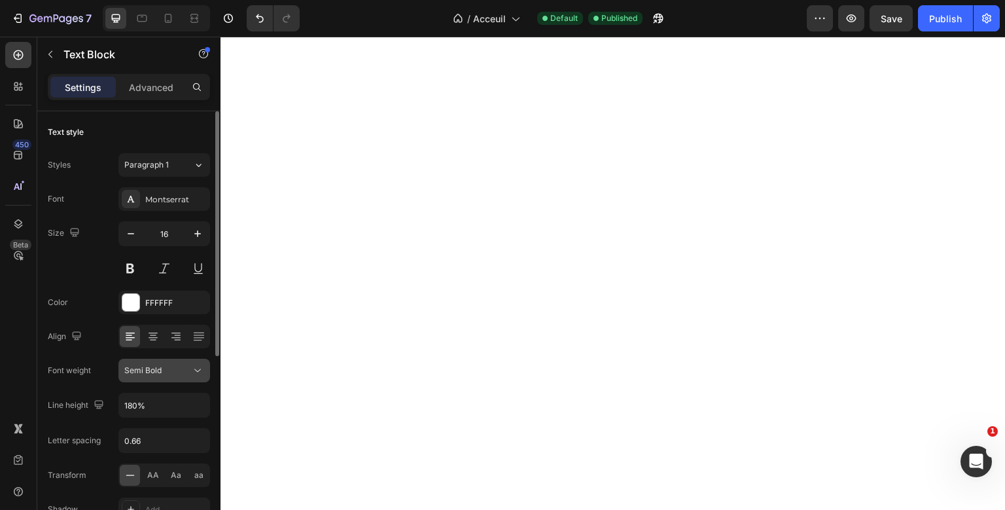
click at [175, 368] on div "Semi Bold" at bounding box center [157, 370] width 67 height 12
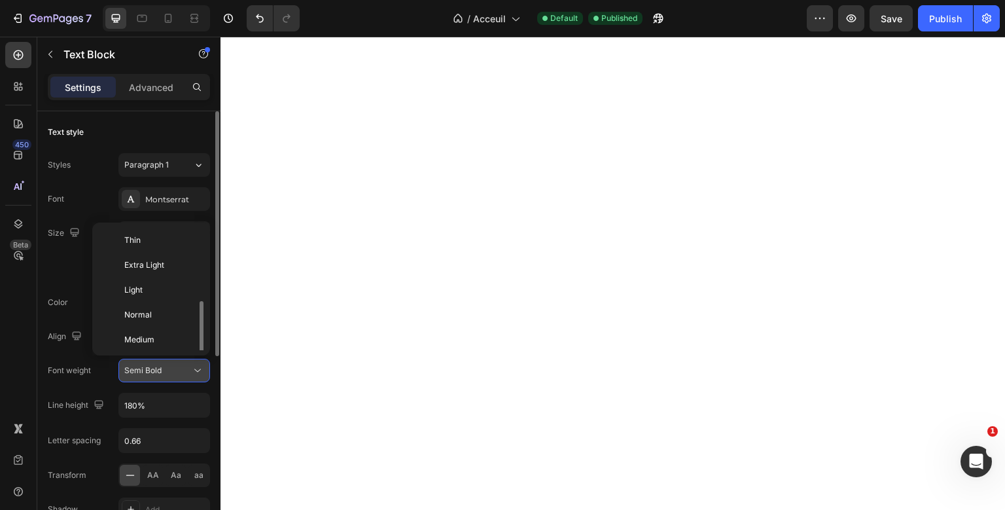
scroll to position [47, 0]
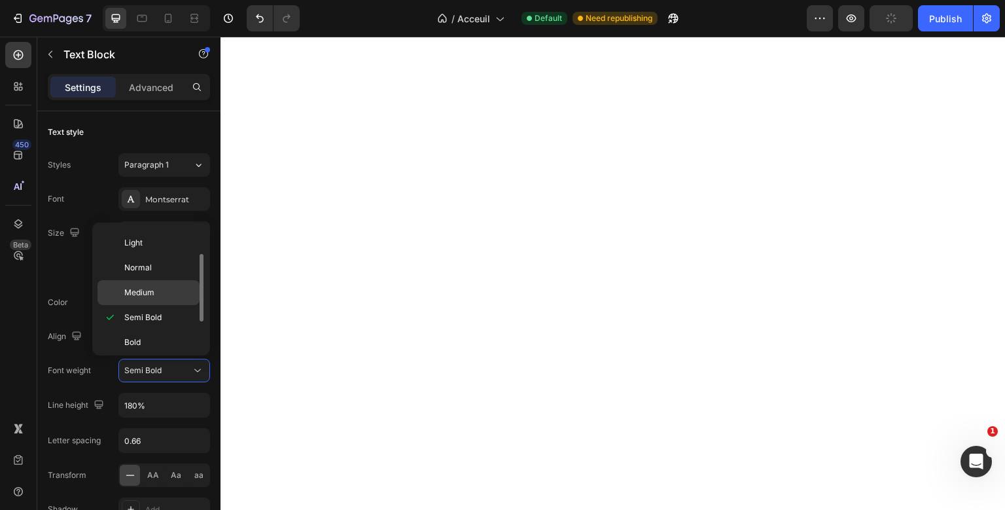
click at [163, 294] on p "Medium" at bounding box center [158, 293] width 69 height 12
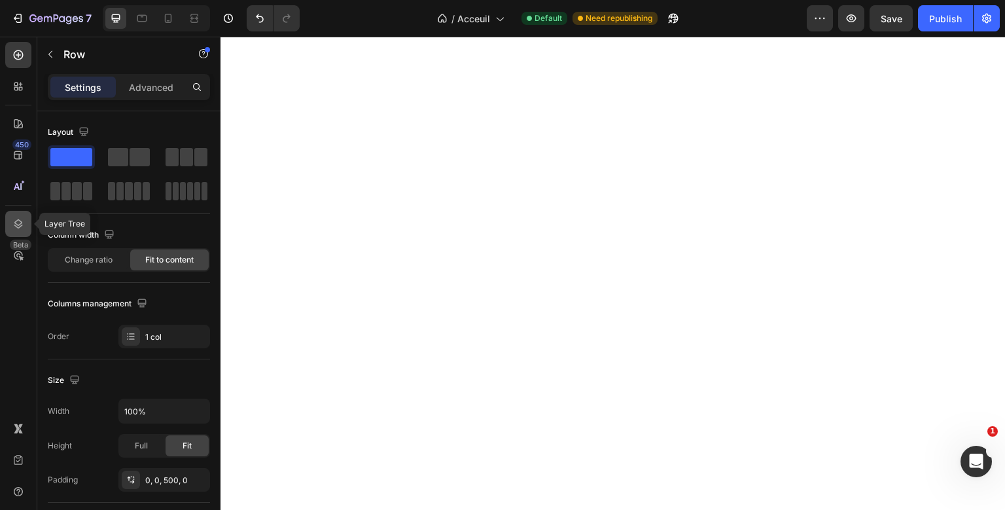
click at [25, 229] on div at bounding box center [18, 224] width 26 height 26
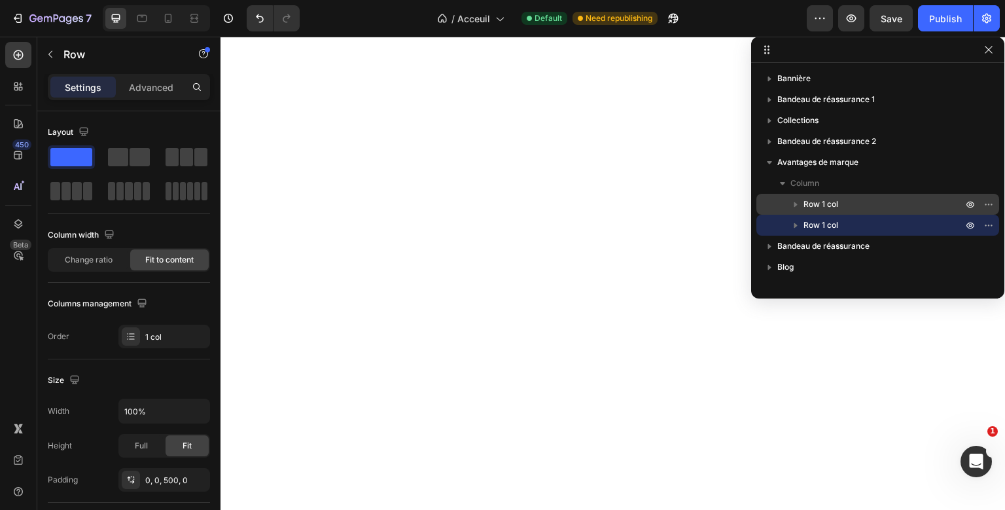
click at [850, 203] on p "Row 1 col" at bounding box center [884, 204] width 162 height 13
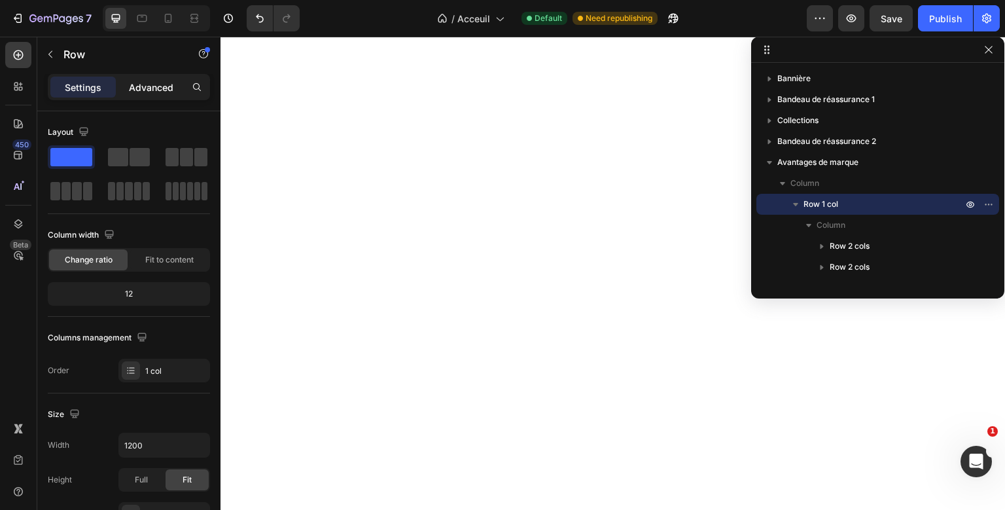
click at [158, 82] on p "Advanced" at bounding box center [151, 87] width 44 height 14
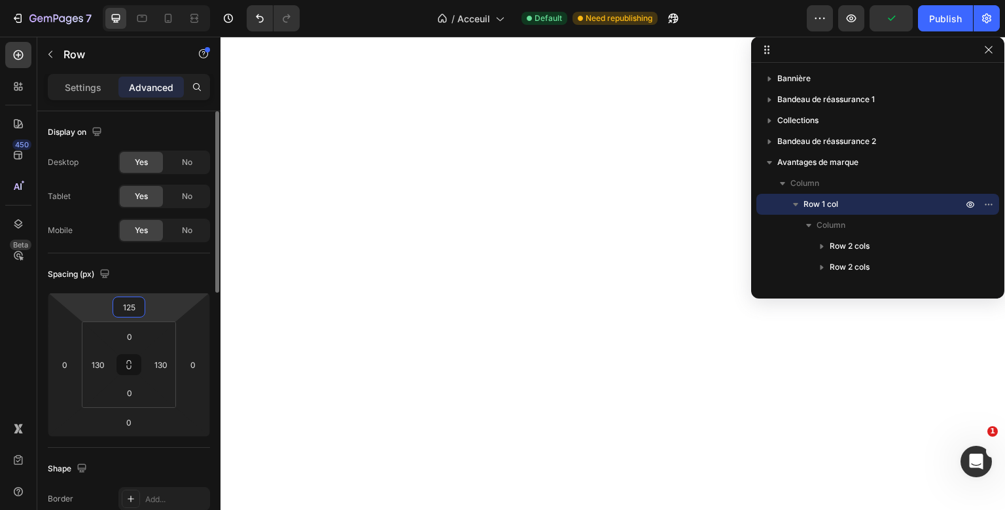
click at [140, 306] on input "125" at bounding box center [129, 307] width 26 height 20
type input "240"
click at [955, 17] on div "Publish" at bounding box center [945, 19] width 33 height 14
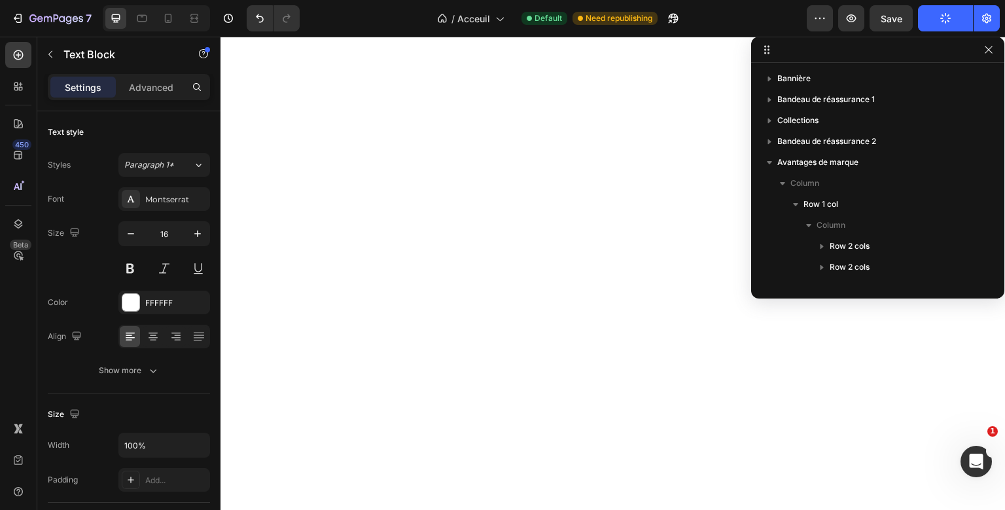
scroll to position [289, 0]
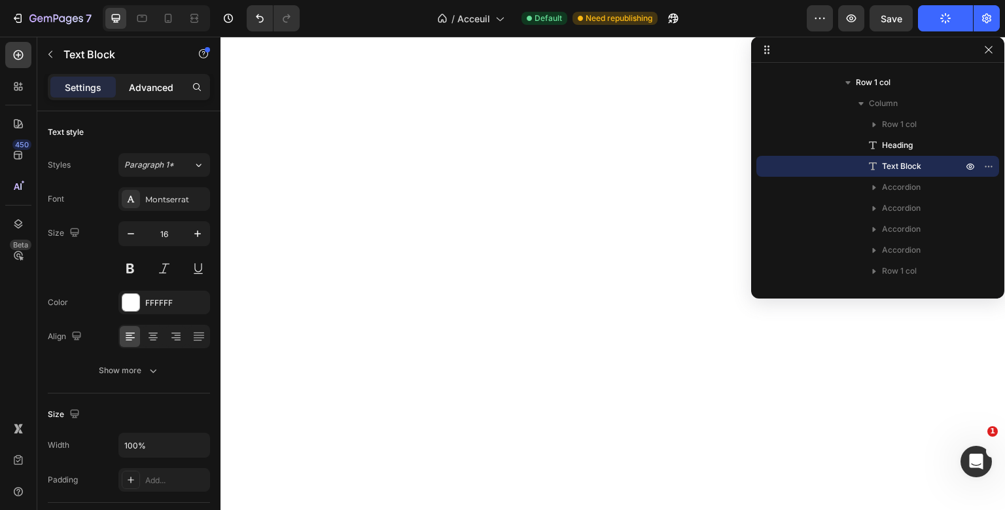
click at [150, 88] on p "Advanced" at bounding box center [151, 87] width 44 height 14
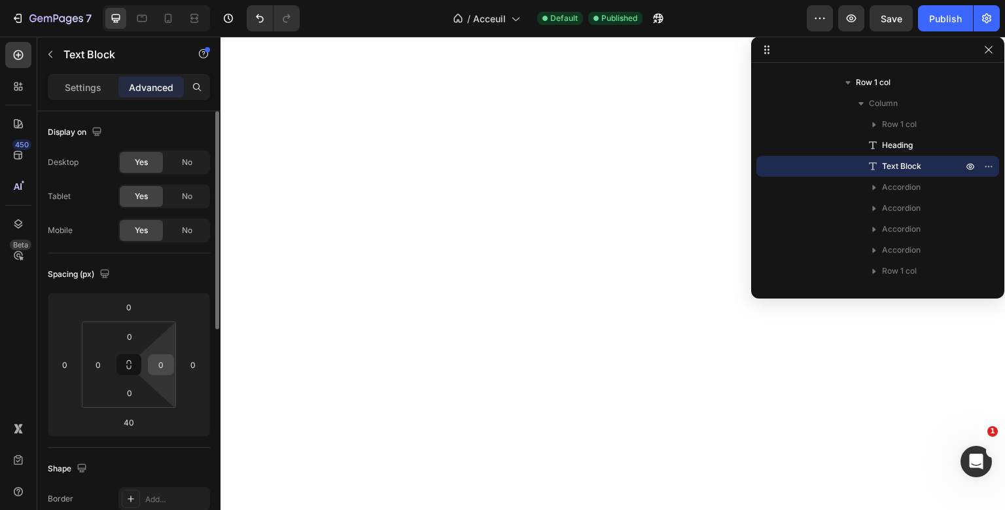
click at [168, 361] on input "0" at bounding box center [161, 365] width 20 height 20
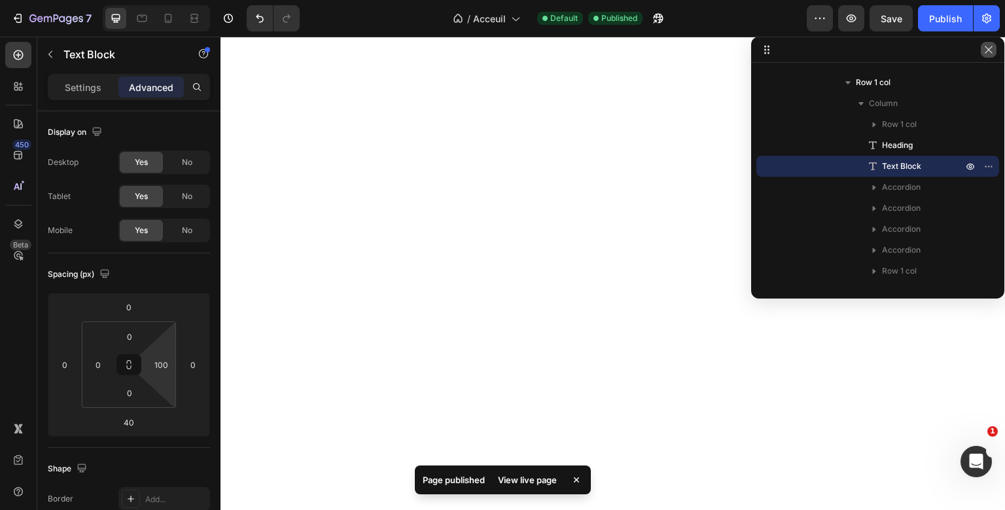
click at [983, 49] on icon "button" at bounding box center [988, 49] width 10 height 10
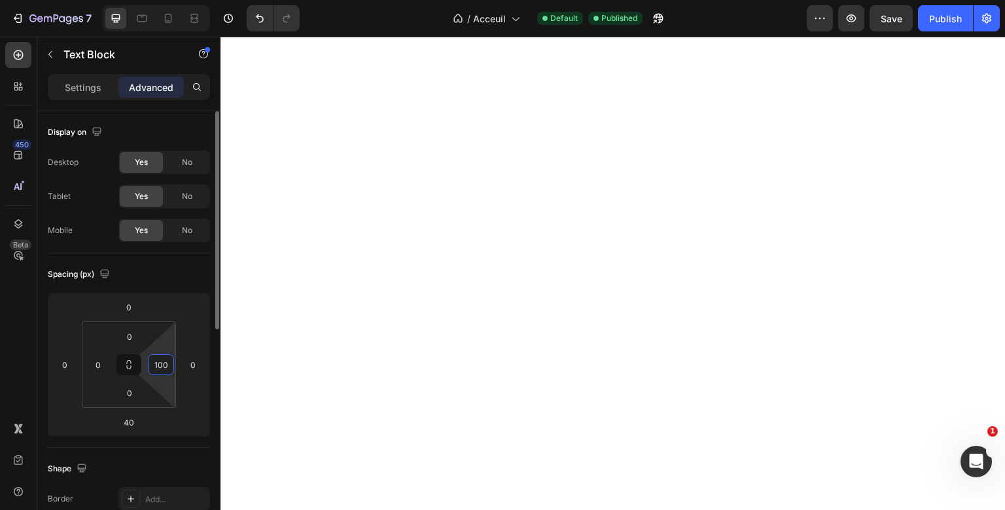
click at [161, 368] on input "100" at bounding box center [161, 365] width 20 height 20
type input "250"
click at [938, 7] on button "Publish" at bounding box center [945, 18] width 55 height 26
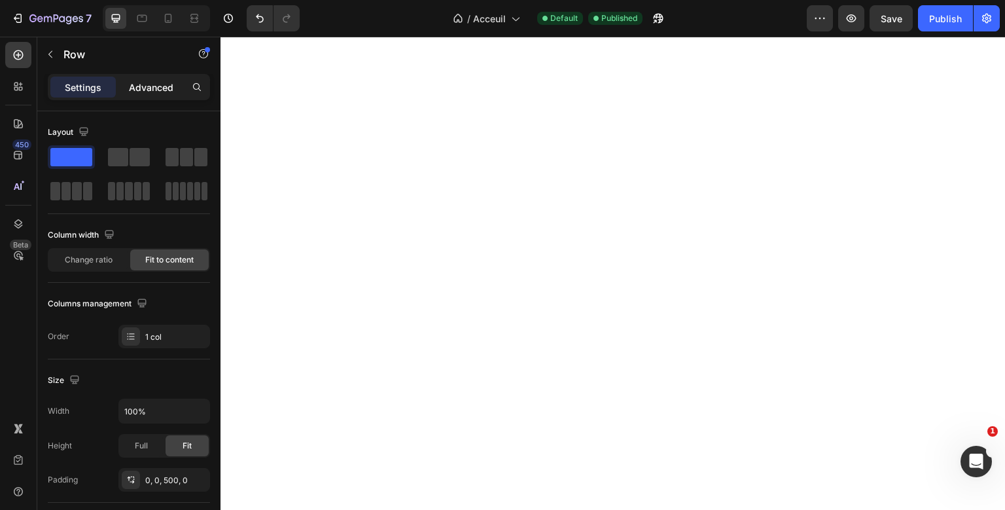
click at [164, 85] on p "Advanced" at bounding box center [151, 87] width 44 height 14
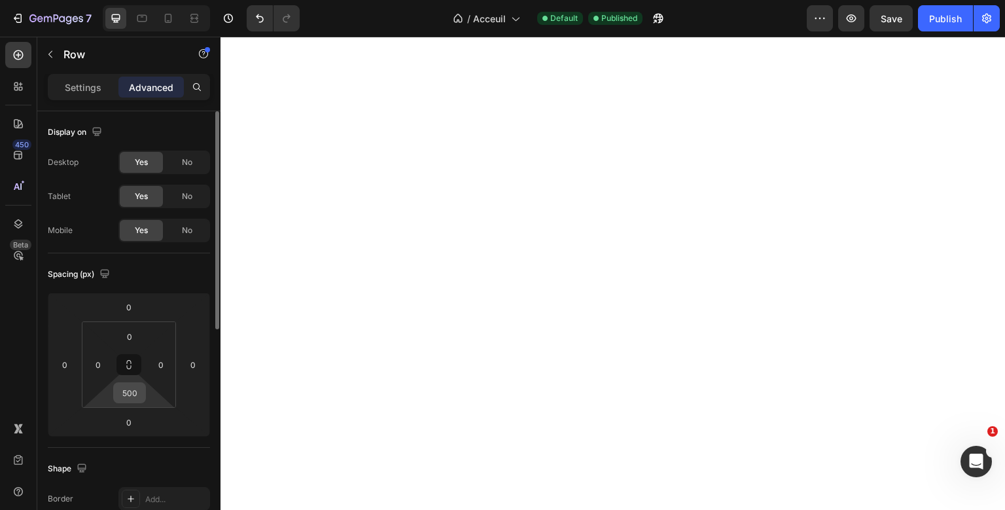
click at [127, 387] on input "500" at bounding box center [129, 393] width 26 height 20
type input "2"
click at [129, 393] on input "300" at bounding box center [129, 393] width 26 height 20
type input "400"
click at [960, 11] on button "Publish" at bounding box center [945, 18] width 55 height 26
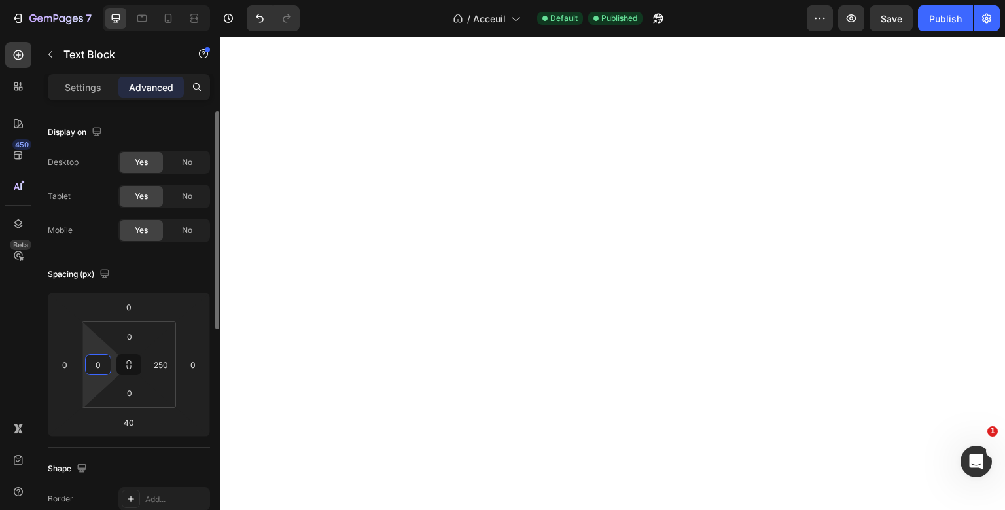
click at [101, 360] on input "0" at bounding box center [98, 365] width 20 height 20
type input "3"
type input "10"
click at [167, 359] on input "250" at bounding box center [161, 365] width 20 height 20
type input "260"
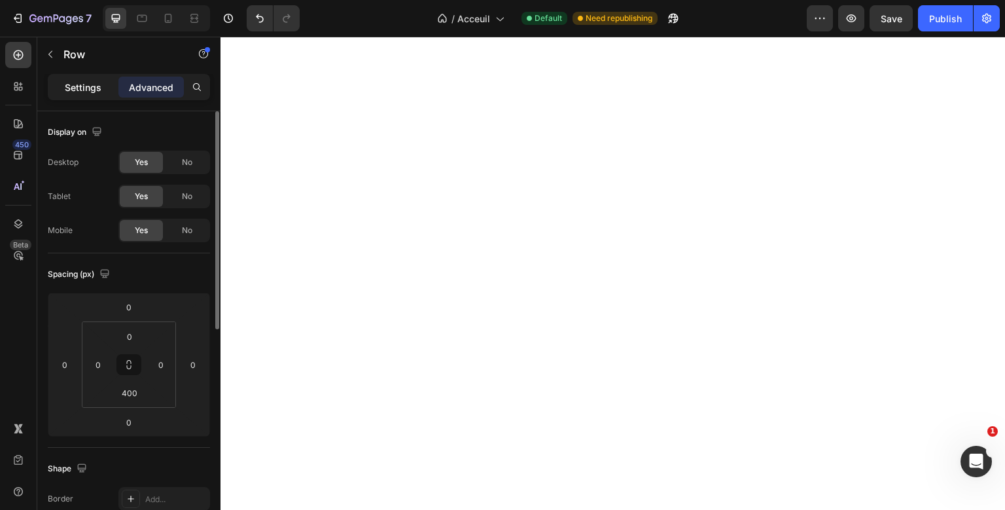
click at [102, 90] on div "Settings" at bounding box center [82, 87] width 65 height 21
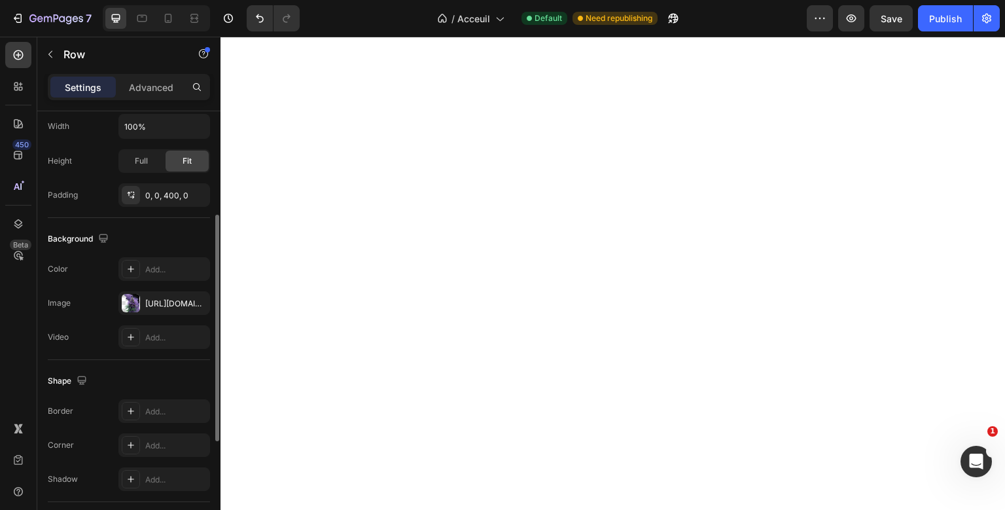
scroll to position [285, 0]
click at [155, 301] on div "https://cdn.shopify.com/s/files/1/0909/3349/4024/files/gempages_549332991185257…" at bounding box center [164, 303] width 38 height 12
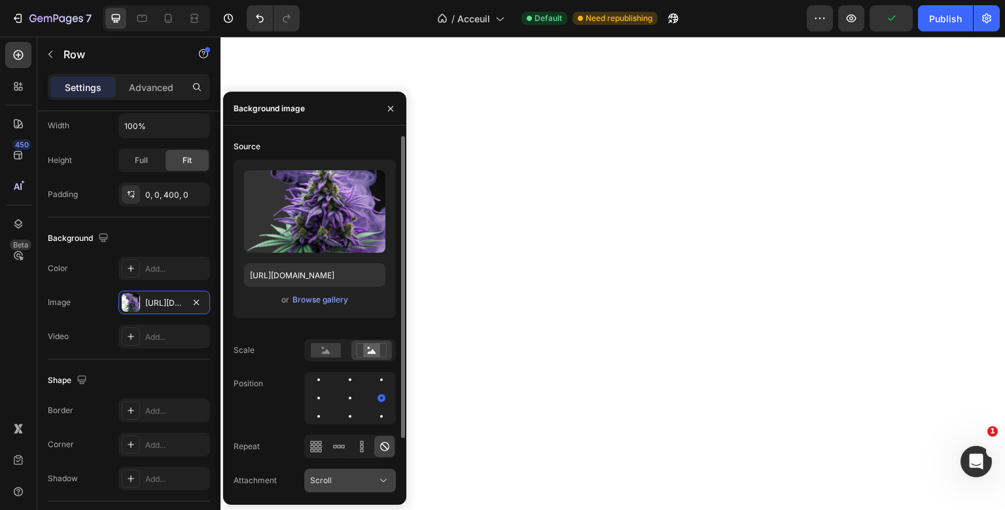
click at [345, 475] on div "Scroll" at bounding box center [343, 480] width 67 height 12
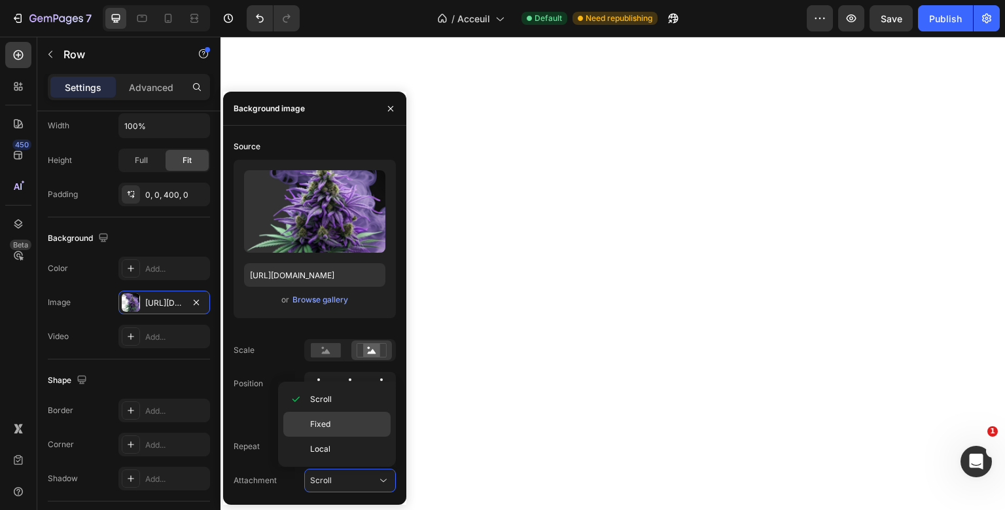
click at [346, 430] on div "Fixed" at bounding box center [336, 423] width 107 height 25
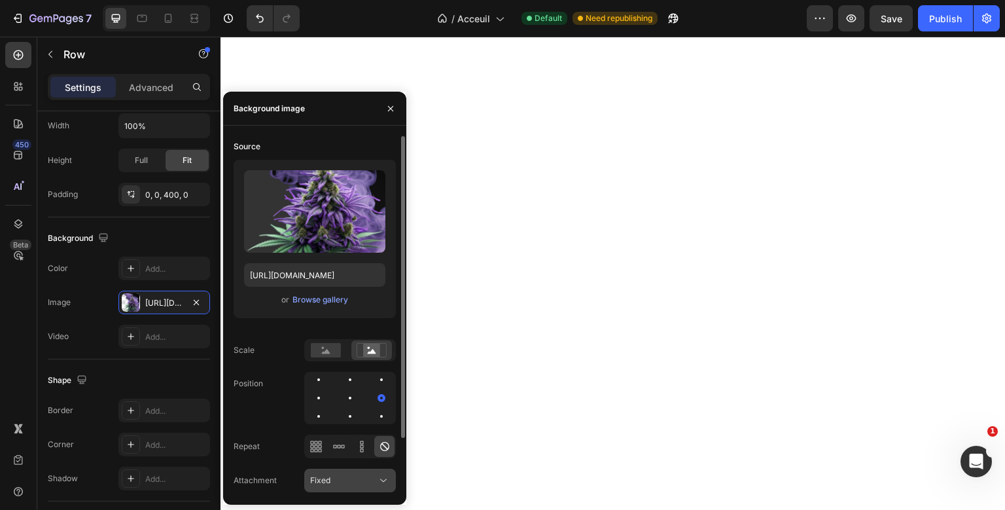
click at [343, 479] on div "Fixed" at bounding box center [343, 480] width 67 height 12
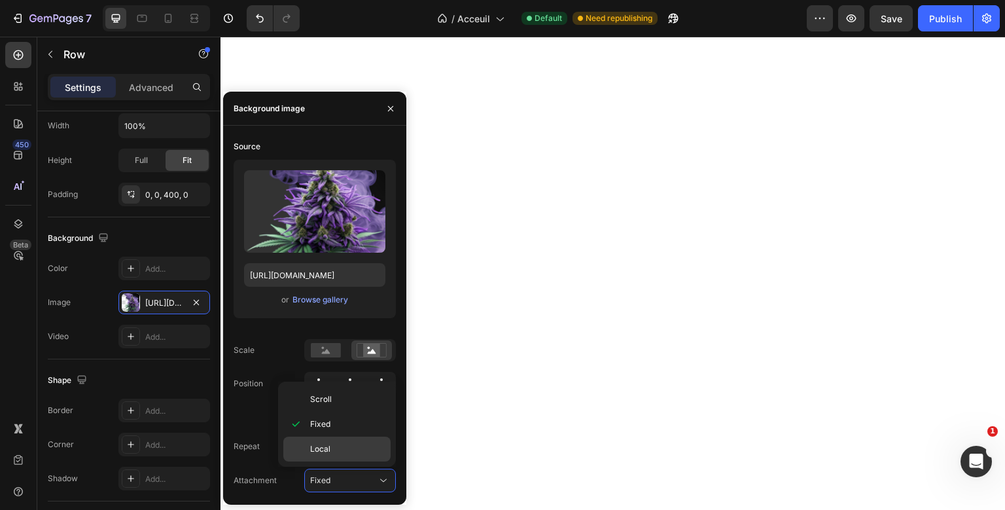
click at [353, 443] on p "Local" at bounding box center [347, 449] width 75 height 12
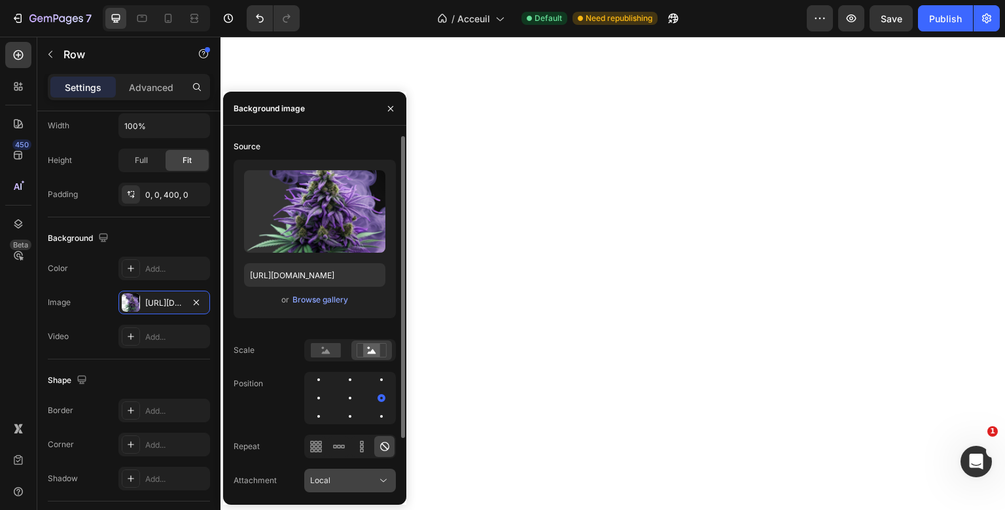
click at [357, 478] on div "Local" at bounding box center [343, 480] width 67 height 12
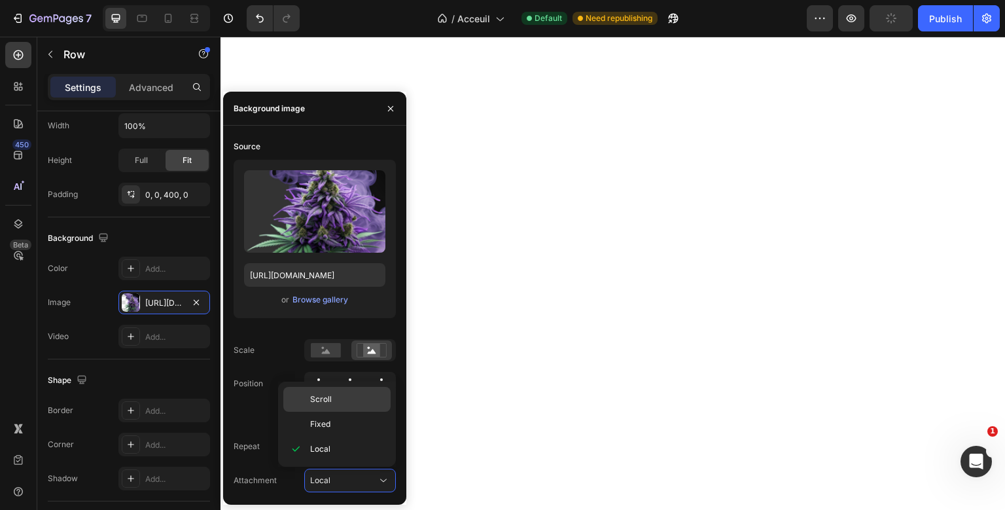
click at [357, 394] on p "Scroll" at bounding box center [347, 399] width 75 height 12
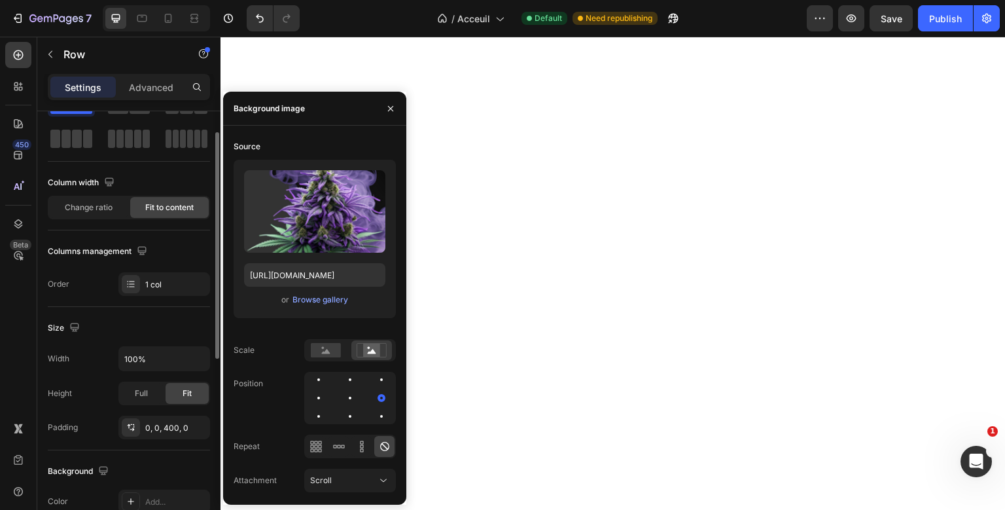
scroll to position [0, 0]
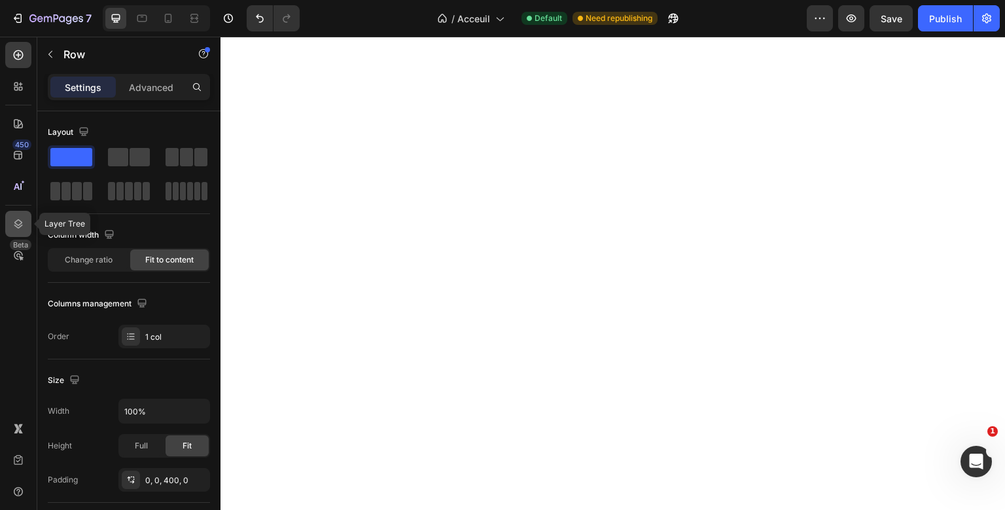
click at [18, 231] on div at bounding box center [18, 224] width 26 height 26
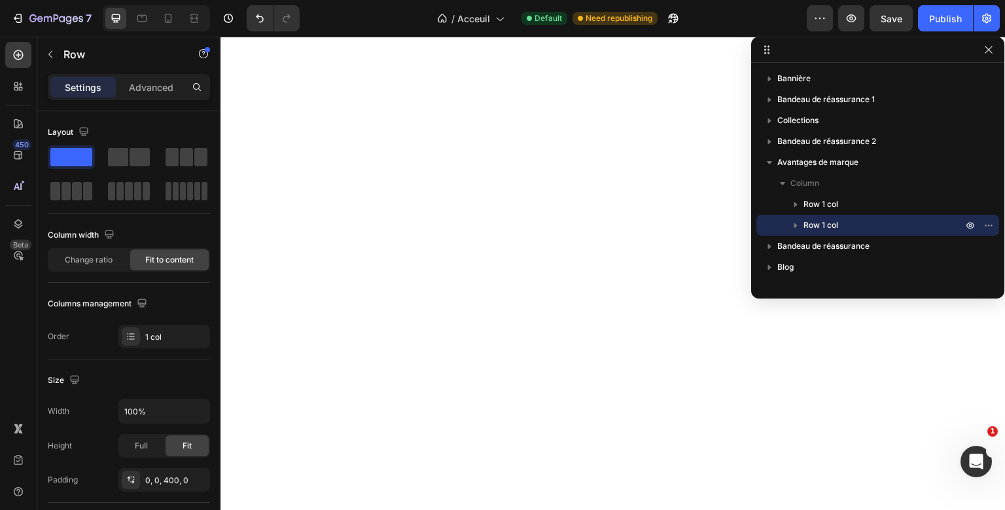
click at [798, 226] on icon "button" at bounding box center [795, 224] width 13 height 13
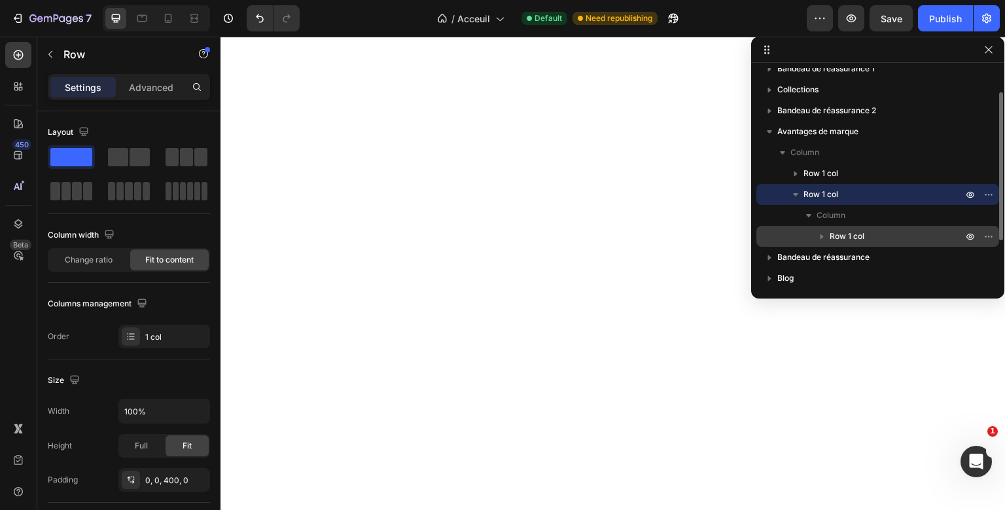
scroll to position [33, 0]
click at [845, 232] on span "Row 1 col" at bounding box center [846, 234] width 35 height 13
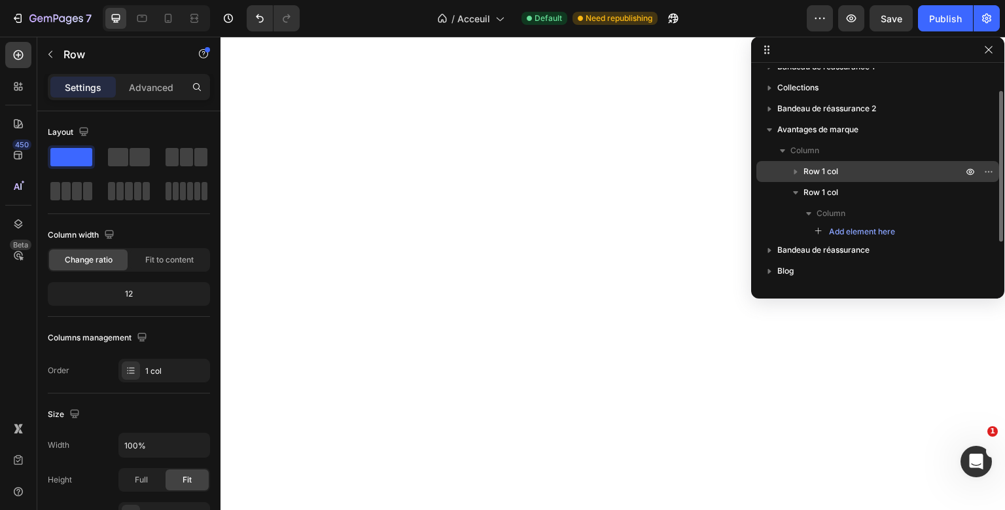
click at [812, 169] on span "Row 1 col" at bounding box center [820, 171] width 35 height 13
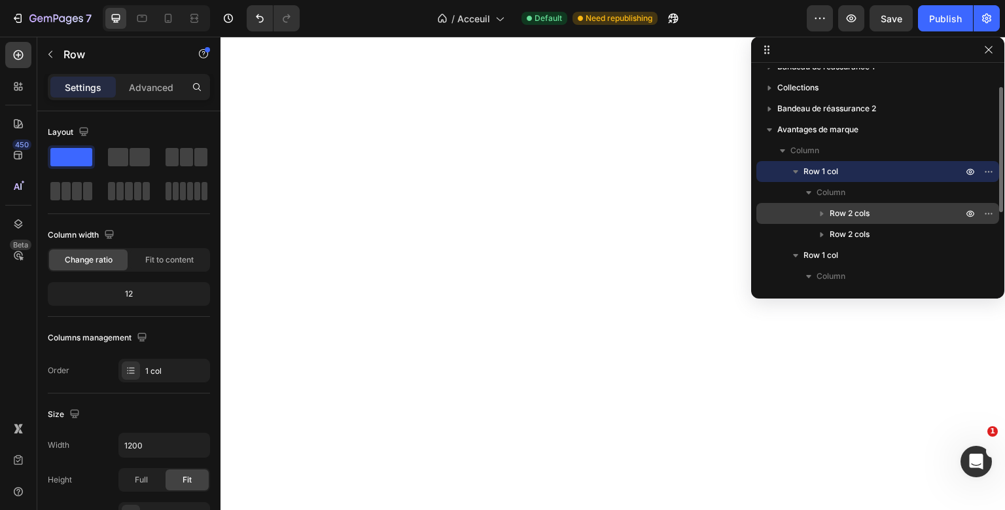
click at [826, 210] on icon "button" at bounding box center [821, 213] width 13 height 13
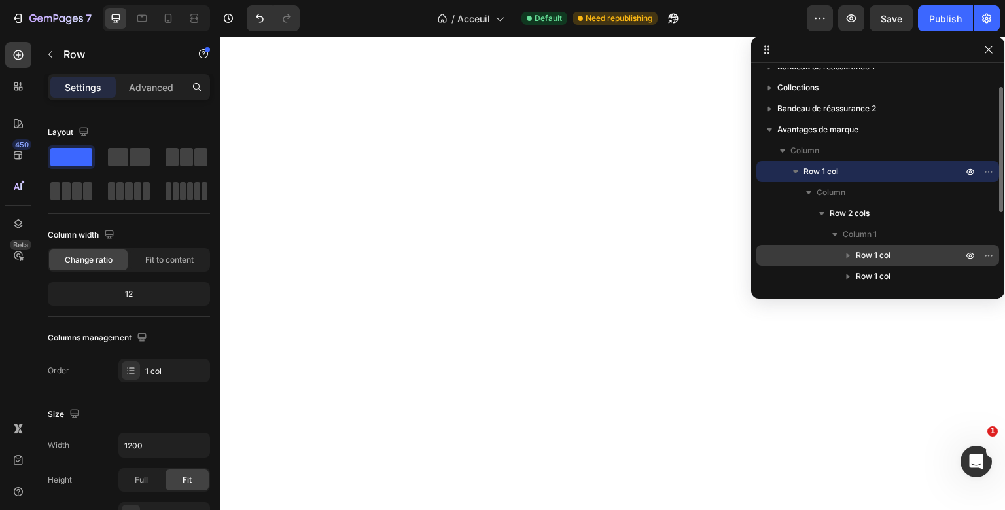
click at [877, 253] on span "Row 1 col" at bounding box center [873, 255] width 35 height 13
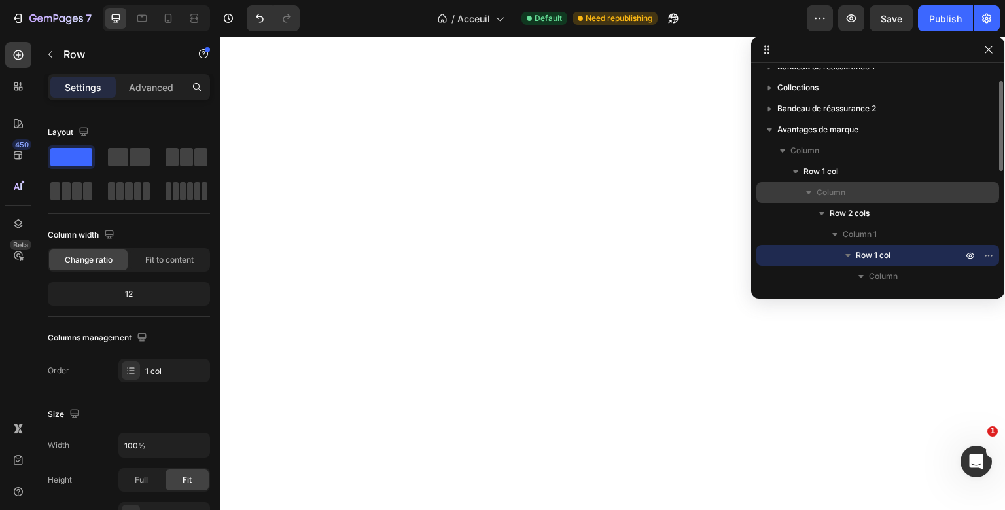
scroll to position [268, 0]
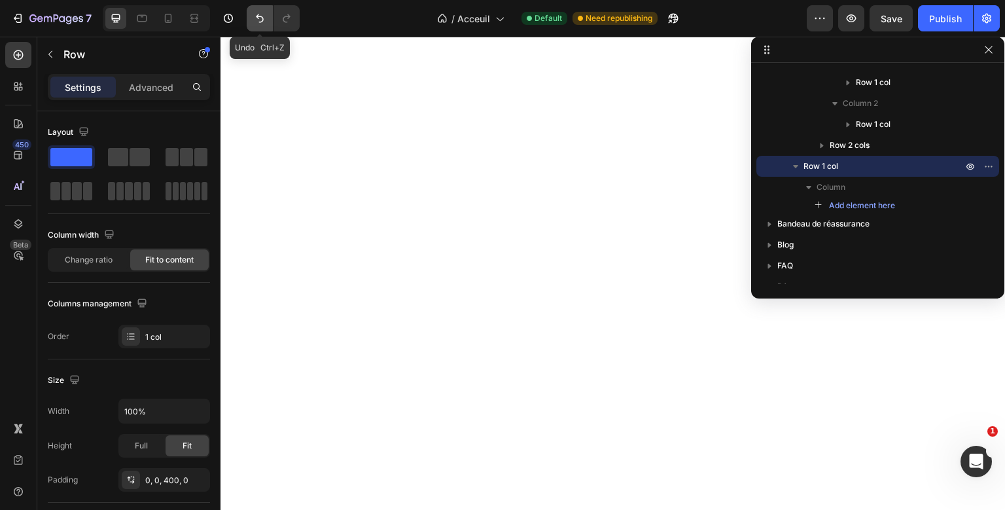
click at [263, 16] on icon "Undo/Redo" at bounding box center [259, 18] width 13 height 13
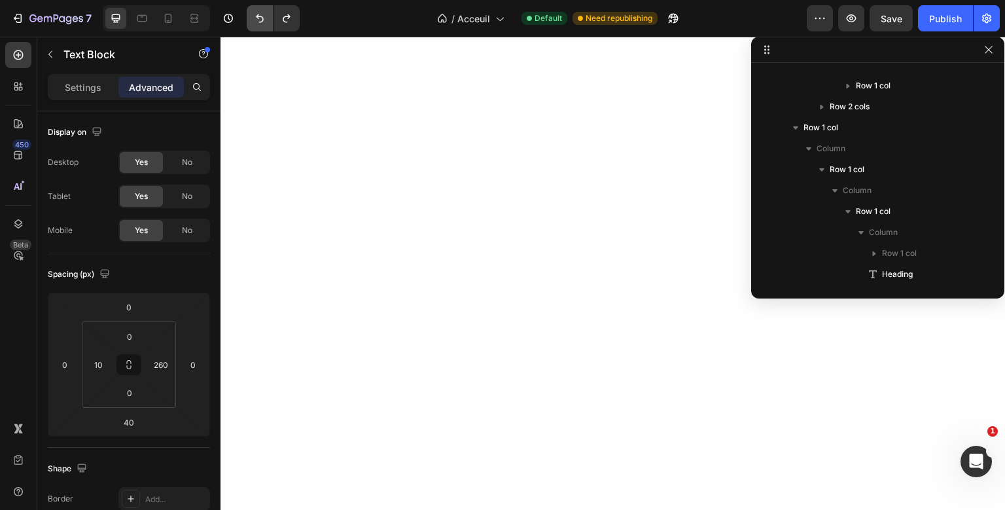
scroll to position [373, 0]
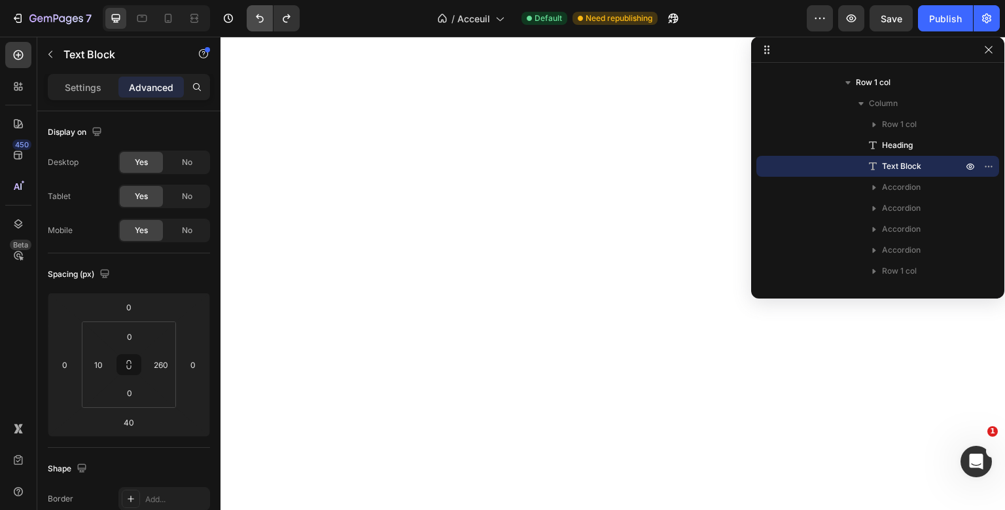
type input "0"
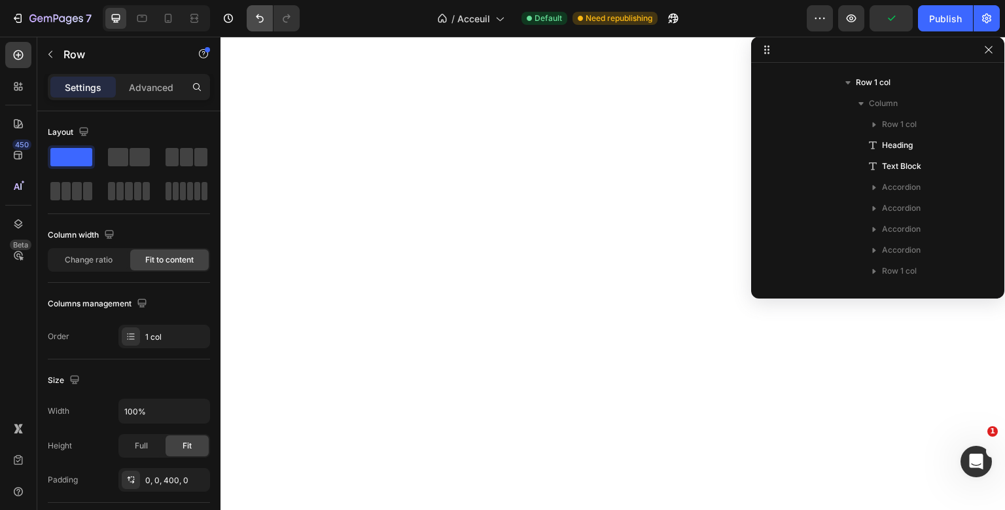
scroll to position [205, 0]
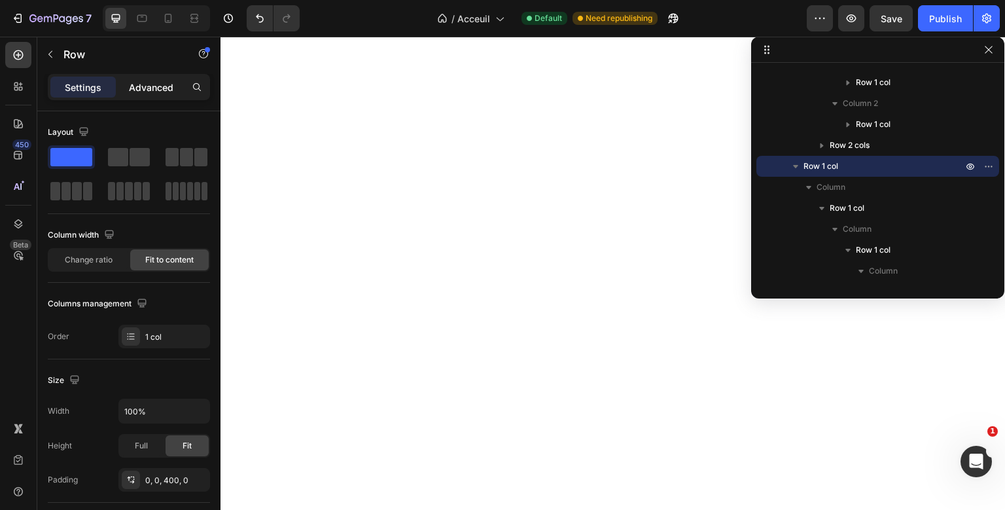
click at [162, 92] on p "Advanced" at bounding box center [151, 87] width 44 height 14
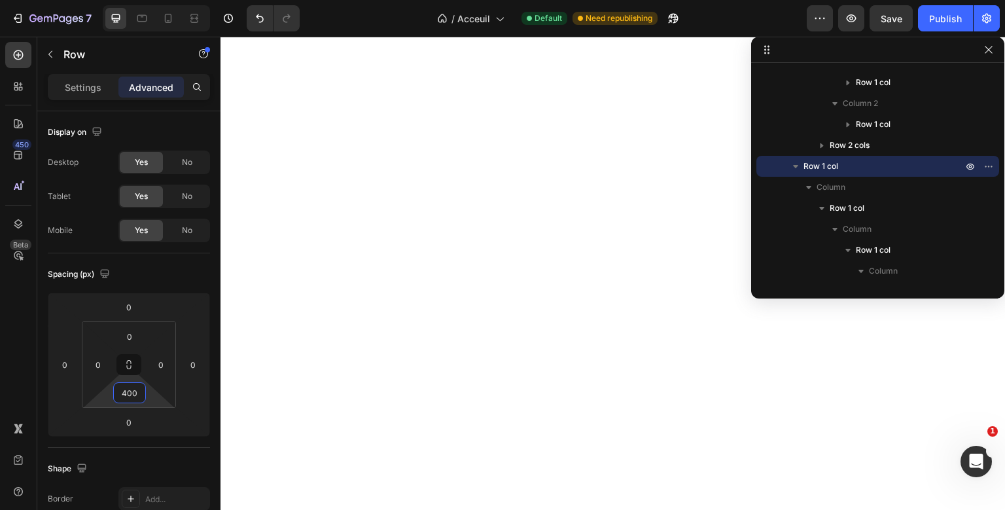
click at [128, 402] on input "400" at bounding box center [129, 393] width 26 height 20
type input "450"
click at [101, 86] on div "Settings" at bounding box center [82, 87] width 65 height 21
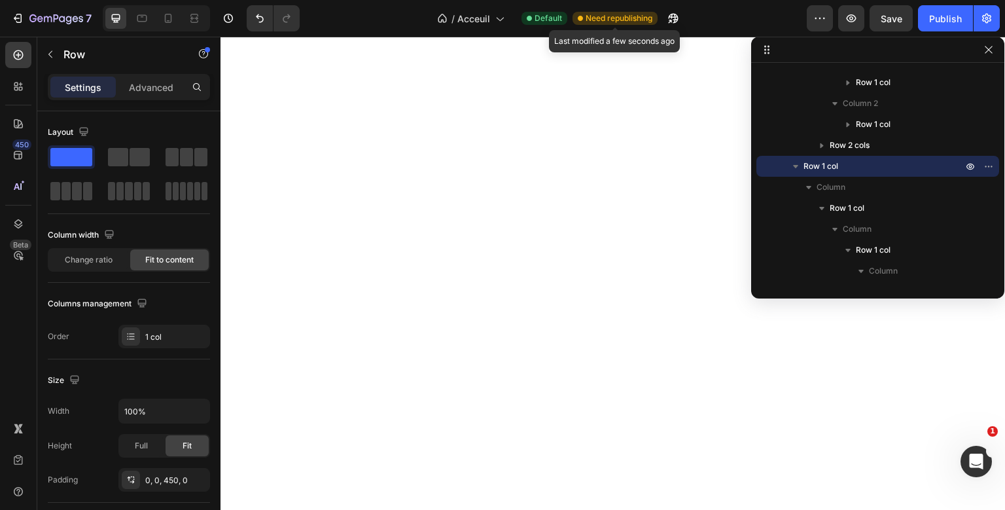
click at [623, 21] on span "Need republishing" at bounding box center [618, 18] width 67 height 12
click at [268, 21] on button "Undo/Redo" at bounding box center [260, 18] width 26 height 26
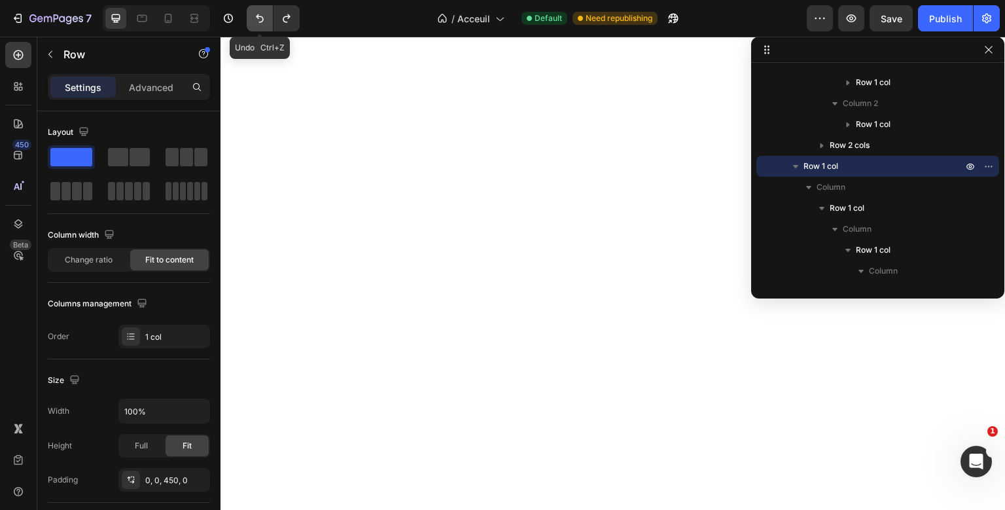
click at [268, 21] on button "Undo/Redo" at bounding box center [260, 18] width 26 height 26
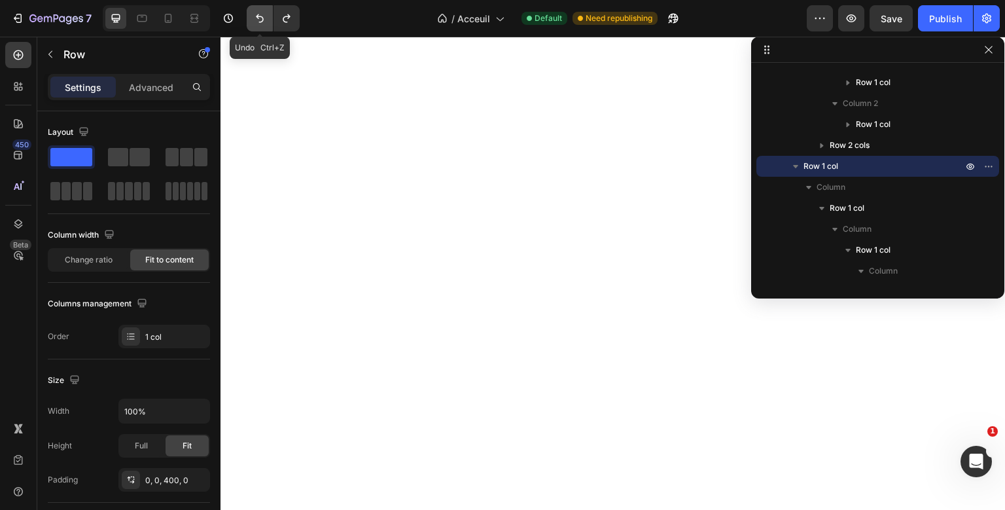
click at [268, 21] on button "Undo/Redo" at bounding box center [260, 18] width 26 height 26
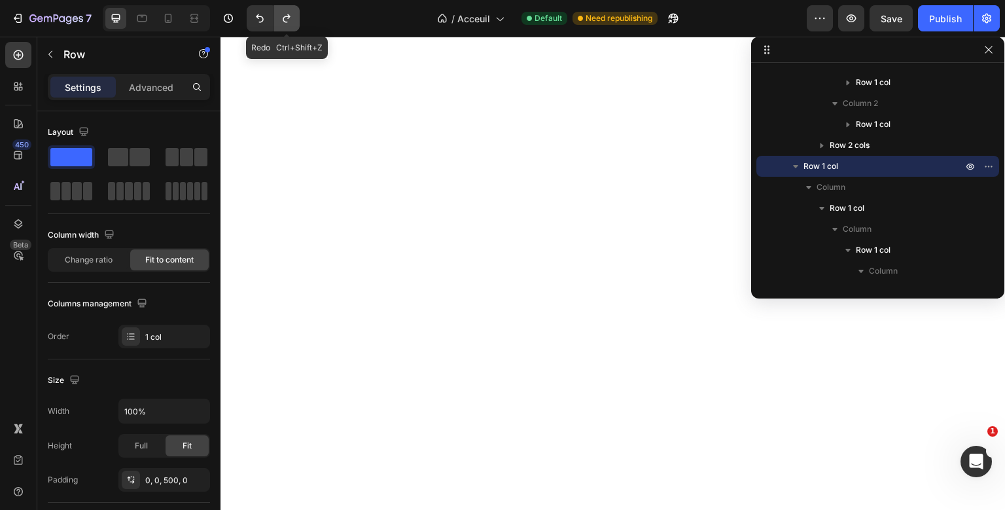
click at [288, 15] on icon "Undo/Redo" at bounding box center [286, 18] width 7 height 9
click at [951, 24] on div "Publish" at bounding box center [945, 19] width 33 height 14
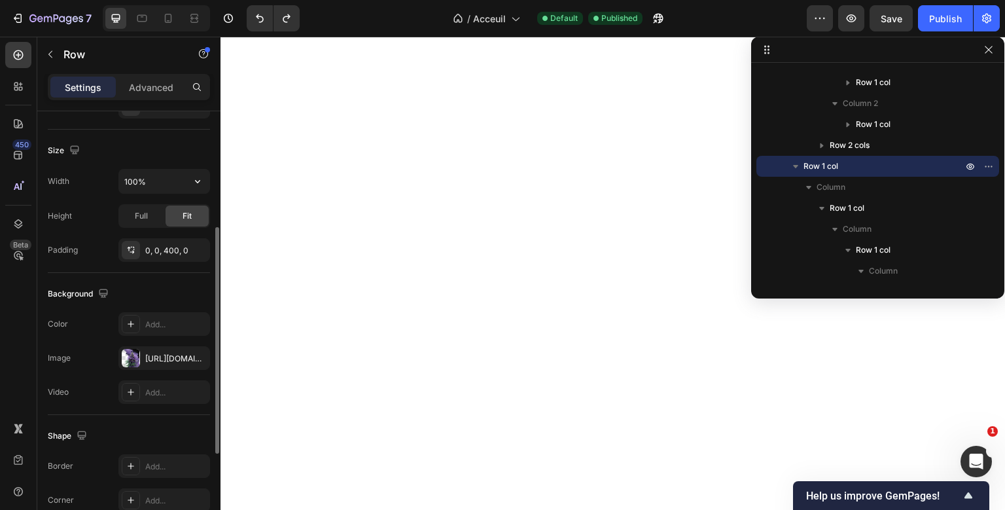
scroll to position [245, 0]
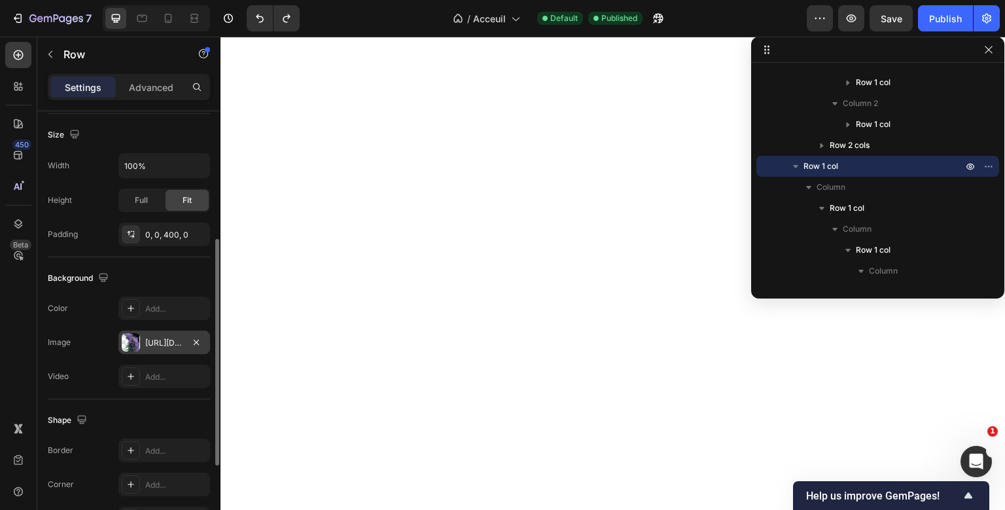
click at [162, 345] on div "https://cdn.shopify.com/s/files/1/0909/3349/4024/files/gempages_549332991185257…" at bounding box center [164, 343] width 38 height 12
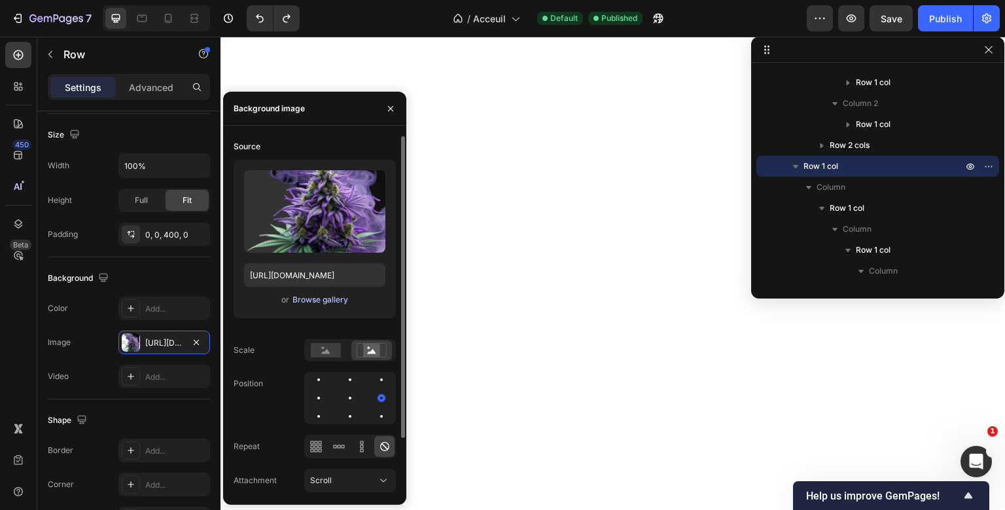
click at [322, 303] on div "Browse gallery" at bounding box center [320, 300] width 56 height 12
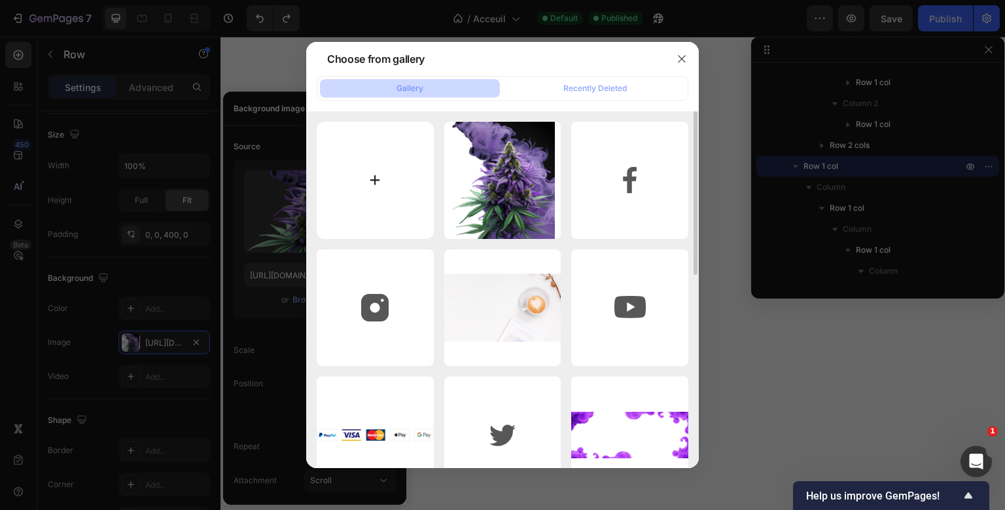
click at [401, 172] on input "file" at bounding box center [375, 180] width 117 height 117
type input "C:\fakepath\bbb.webp"
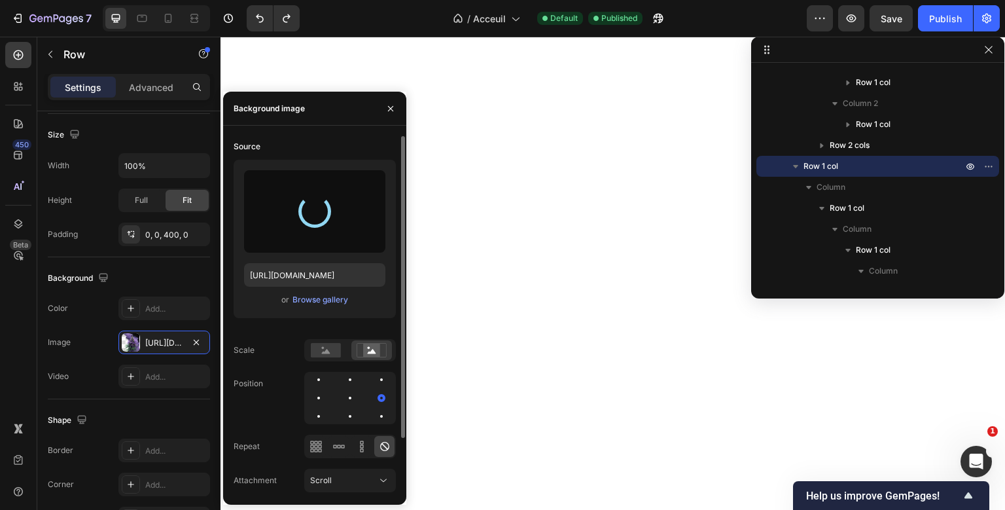
type input "https://cdn.shopify.com/s/files/1/0909/3349/4024/files/gempages_549332991185257…"
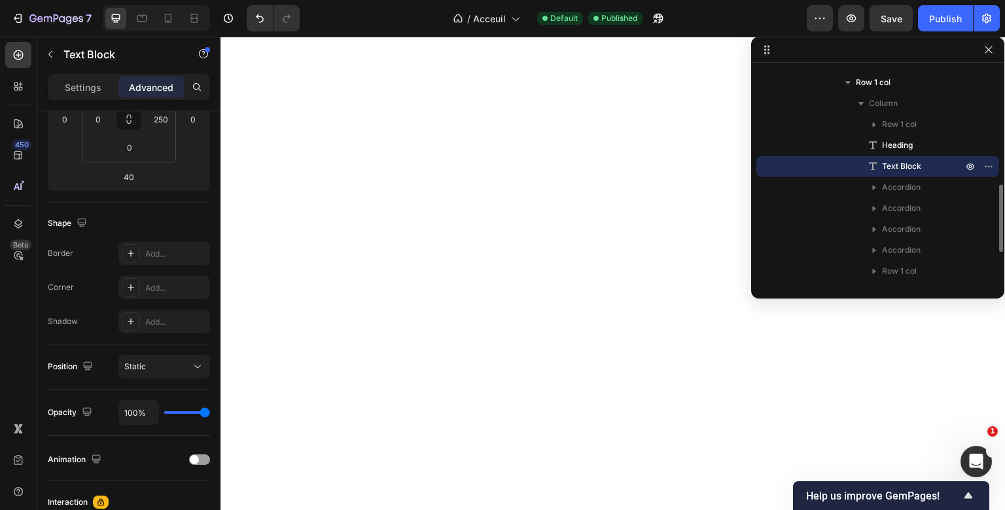
scroll to position [0, 0]
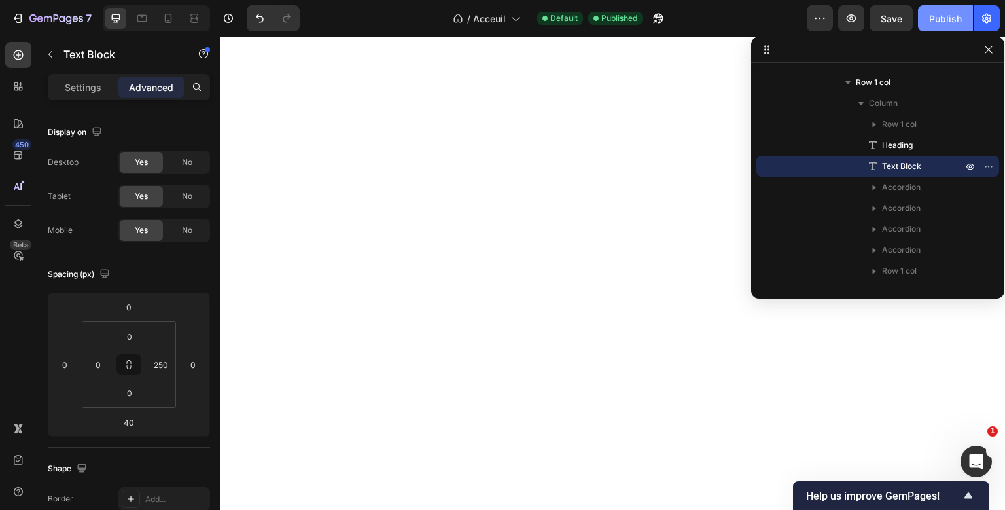
click at [930, 14] on button "Publish" at bounding box center [945, 18] width 55 height 26
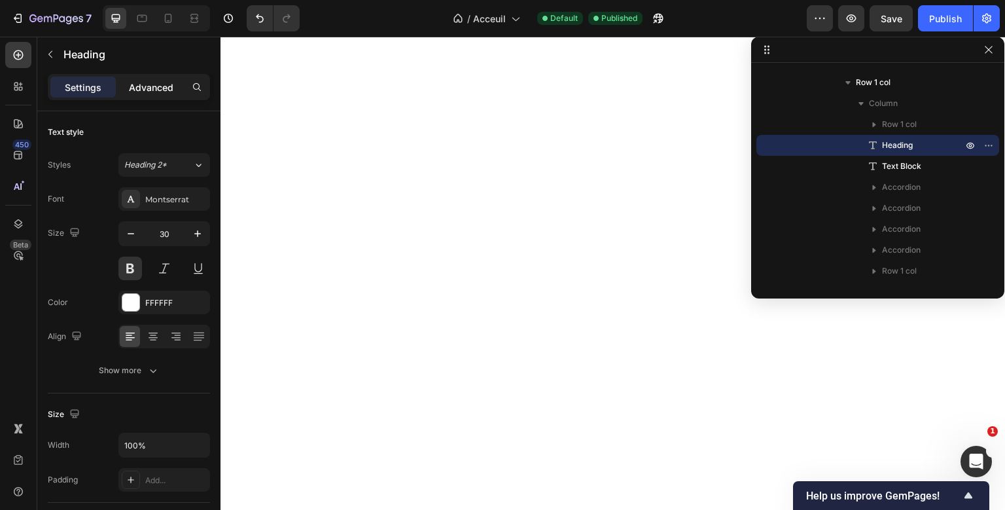
click at [175, 86] on div "Advanced" at bounding box center [150, 87] width 65 height 21
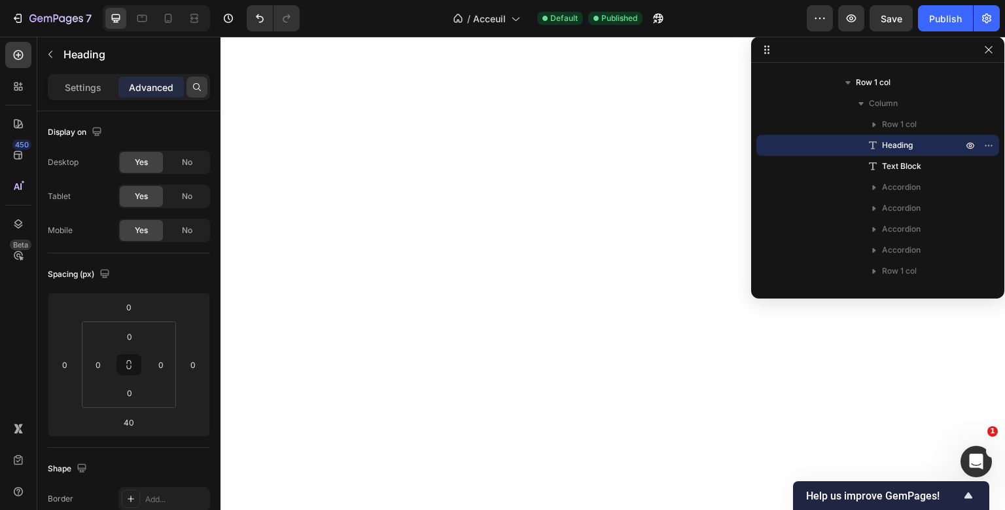
scroll to position [247, 0]
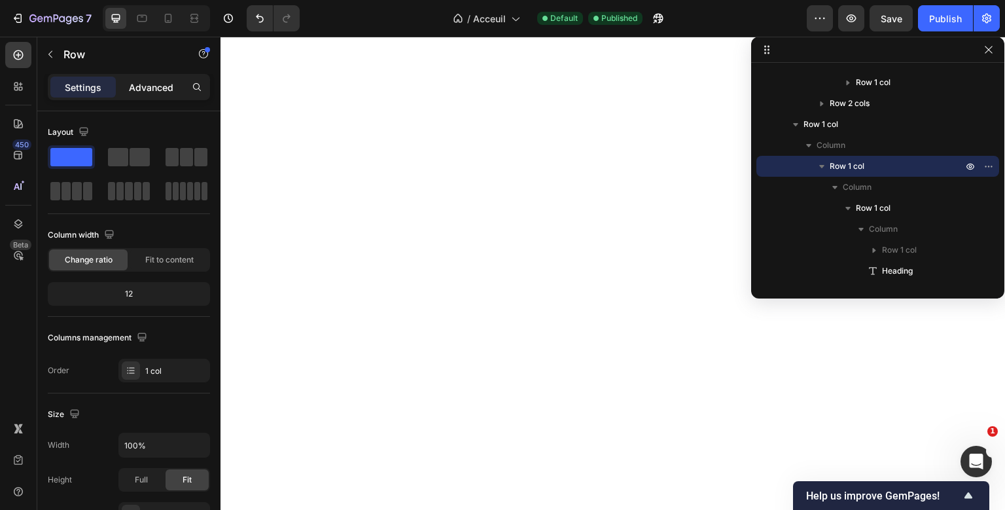
click at [161, 80] on div "Advanced" at bounding box center [150, 87] width 65 height 21
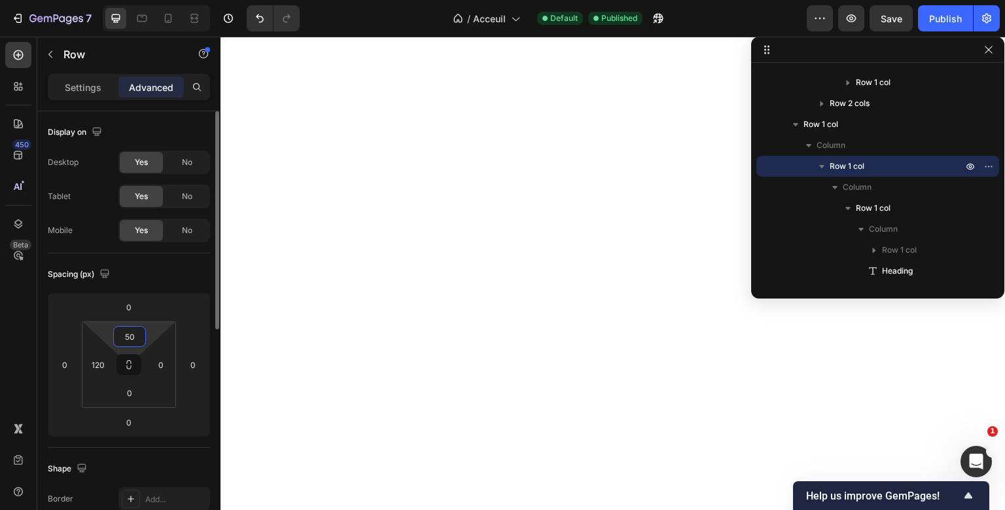
click at [126, 335] on input "50" at bounding box center [129, 336] width 26 height 20
type input "40"
click at [943, 16] on div "Publish" at bounding box center [945, 19] width 33 height 14
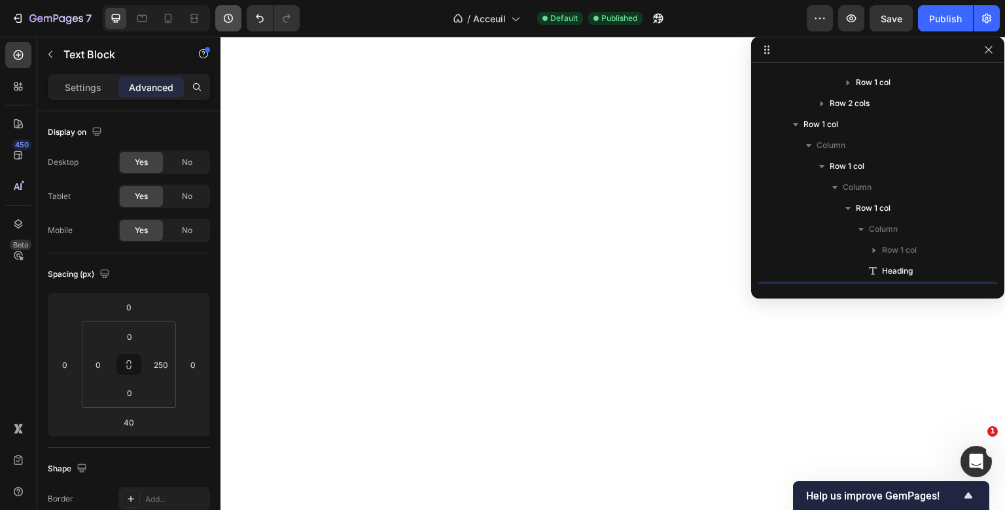
scroll to position [373, 0]
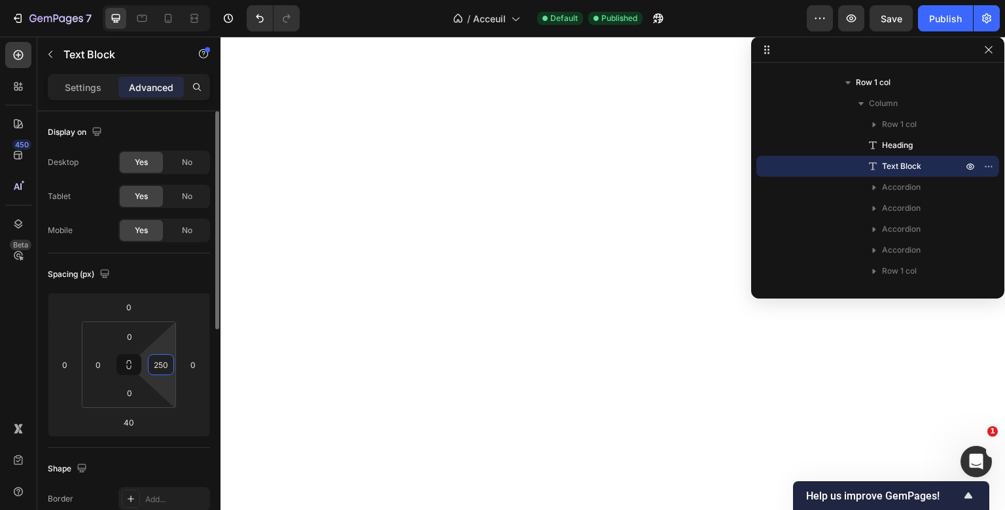
click at [160, 364] on input "250" at bounding box center [161, 365] width 20 height 20
type input "240"
click at [954, 17] on div "Publish" at bounding box center [945, 19] width 33 height 14
click at [184, 189] on div "No" at bounding box center [186, 196] width 43 height 21
click at [190, 241] on div "Yes No" at bounding box center [164, 230] width 92 height 24
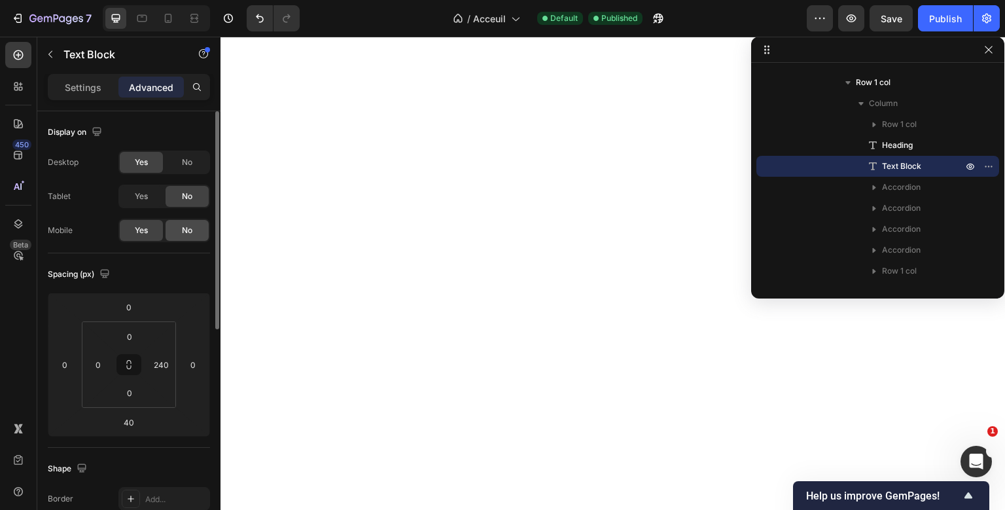
click at [196, 233] on div "No" at bounding box center [186, 230] width 43 height 21
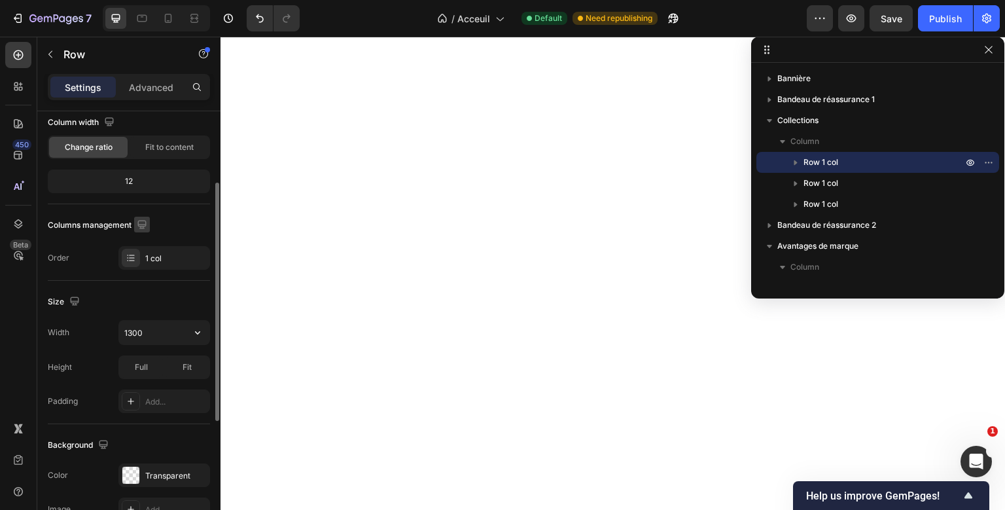
scroll to position [120, 0]
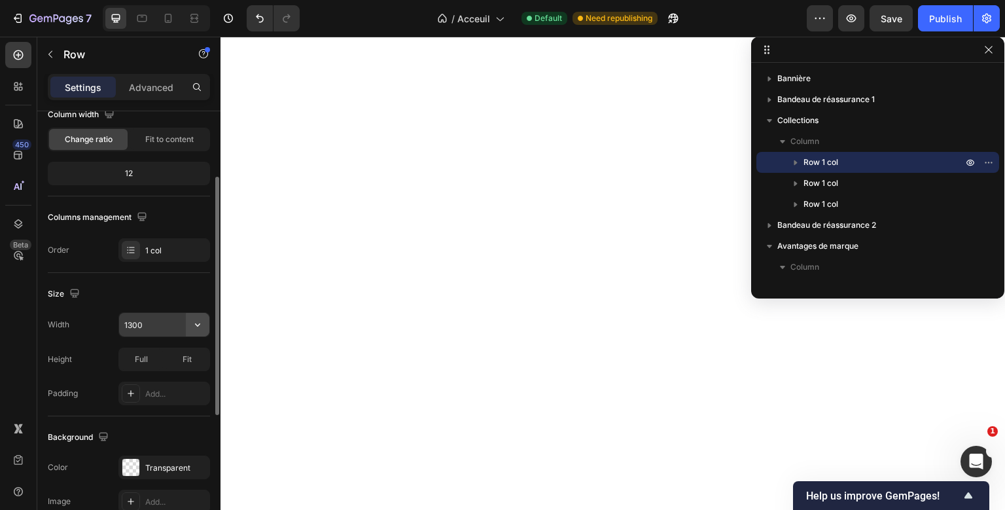
click at [193, 319] on icon "button" at bounding box center [197, 324] width 13 height 13
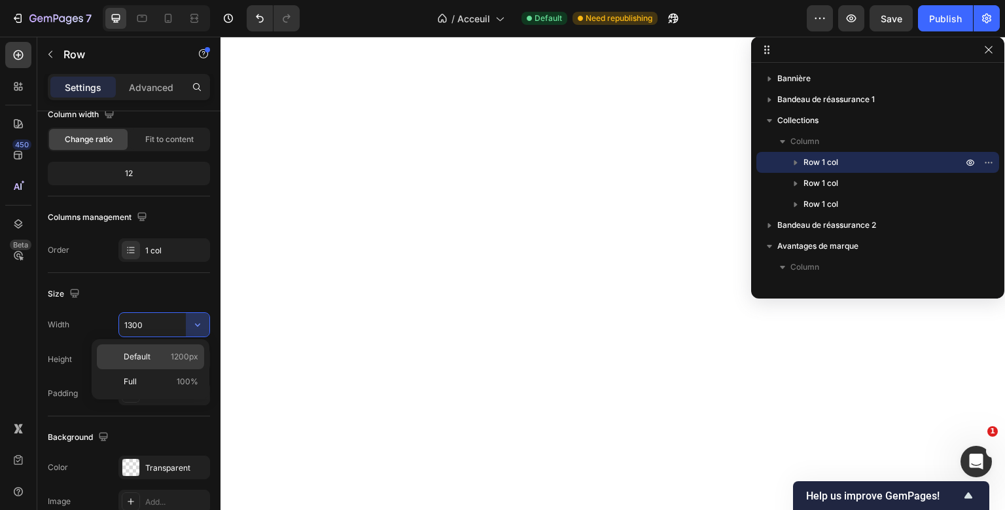
click at [174, 364] on div "Default 1200px" at bounding box center [150, 356] width 107 height 25
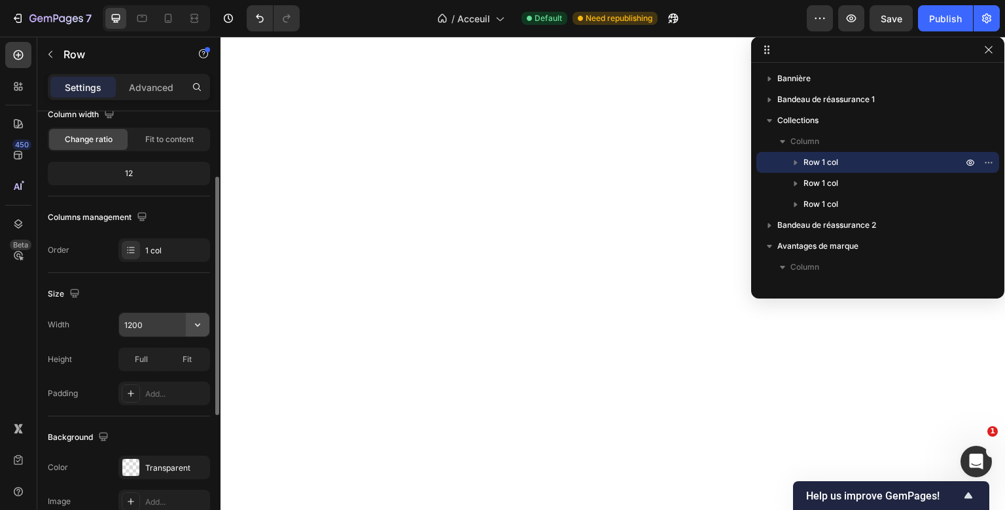
click at [193, 323] on icon "button" at bounding box center [197, 324] width 13 height 13
click at [133, 321] on input "1200" at bounding box center [164, 325] width 90 height 24
click at [135, 324] on input "1300" at bounding box center [164, 325] width 90 height 24
type input "1100"
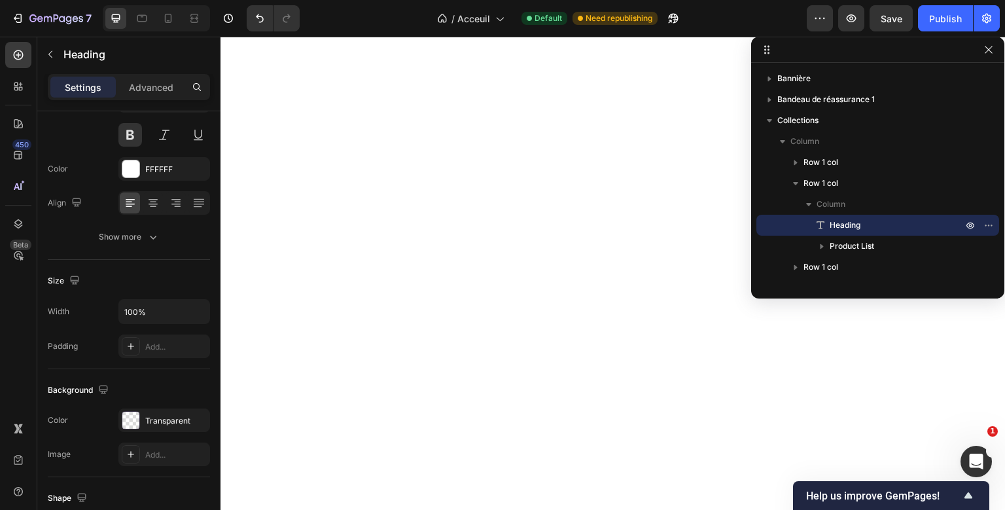
scroll to position [0, 0]
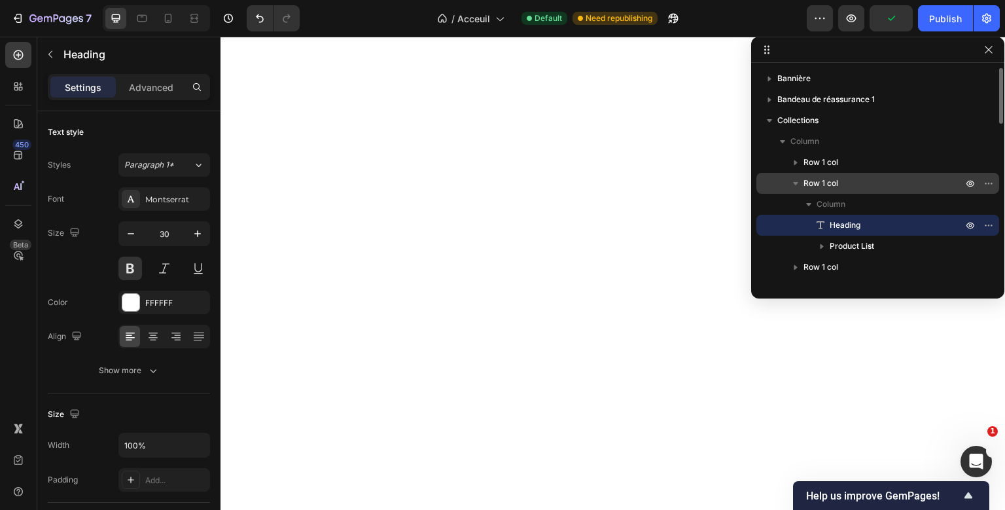
click at [831, 178] on span "Row 1 col" at bounding box center [820, 183] width 35 height 13
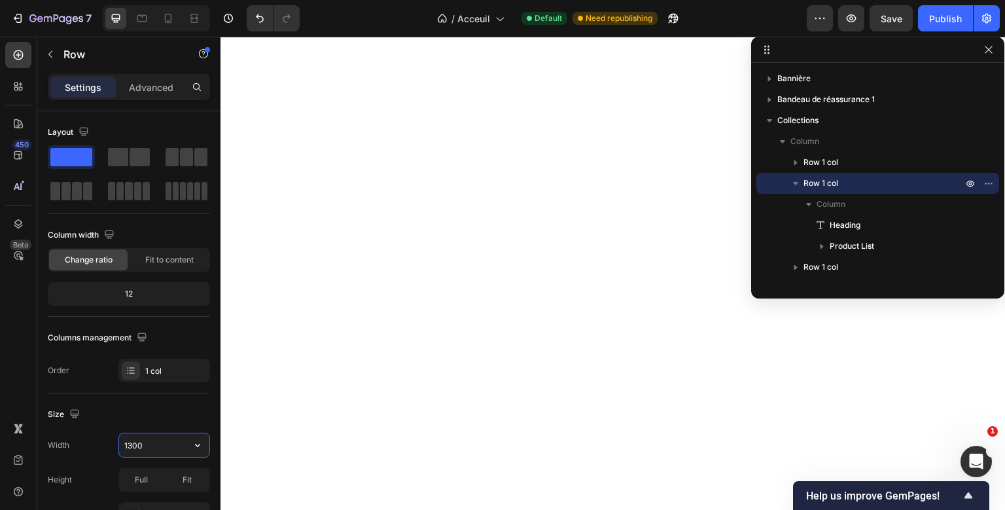
click at [137, 445] on input "1300" at bounding box center [164, 445] width 90 height 24
type input "1100"
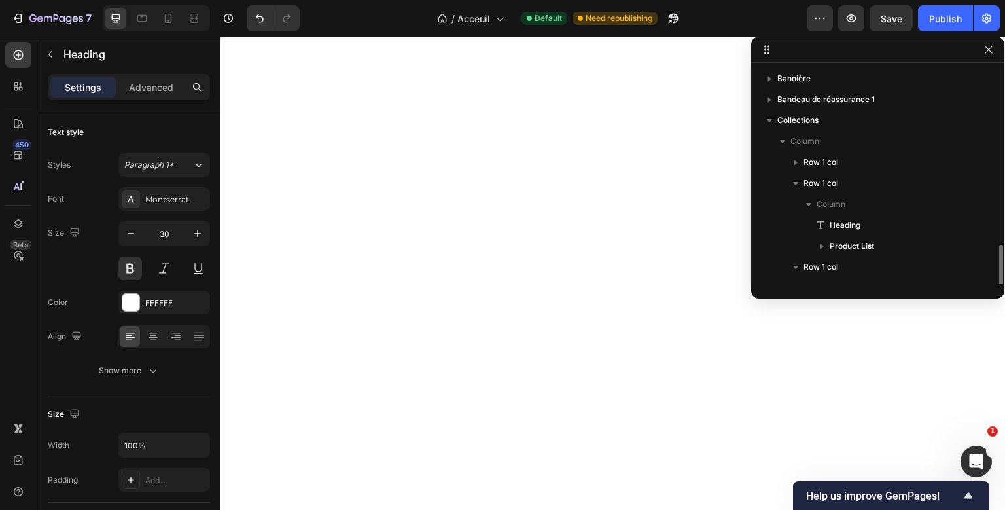
scroll to position [143, 0]
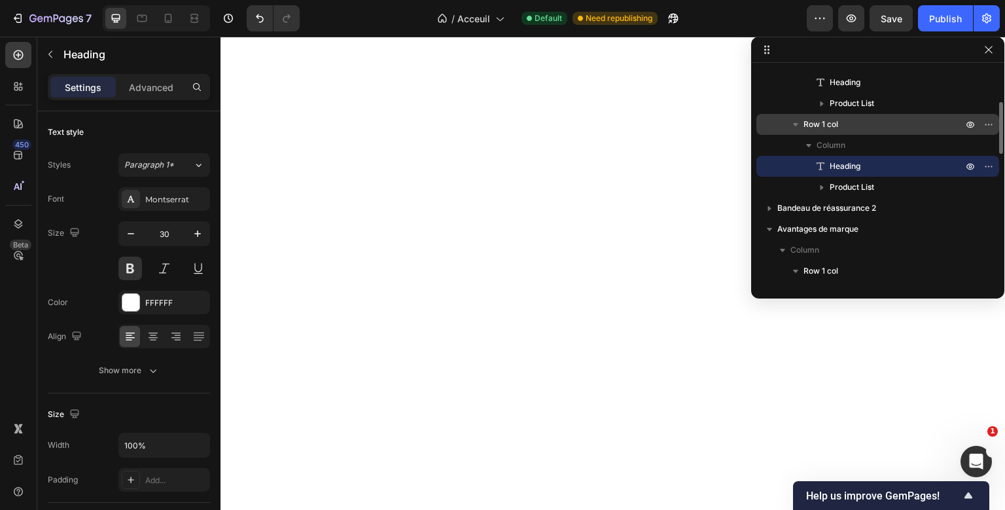
click at [844, 120] on p "Row 1 col" at bounding box center [884, 124] width 162 height 13
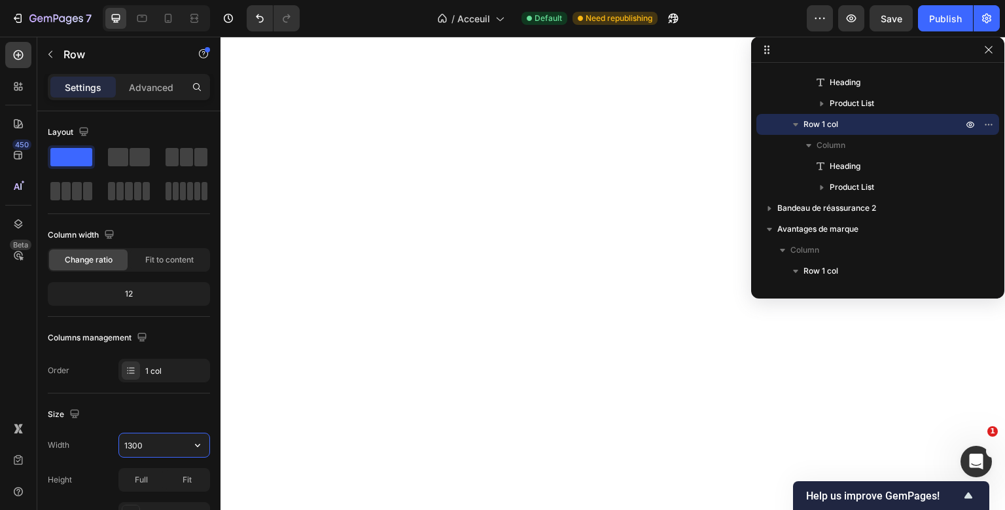
click at [136, 443] on input "1300" at bounding box center [164, 445] width 90 height 24
type input "1100"
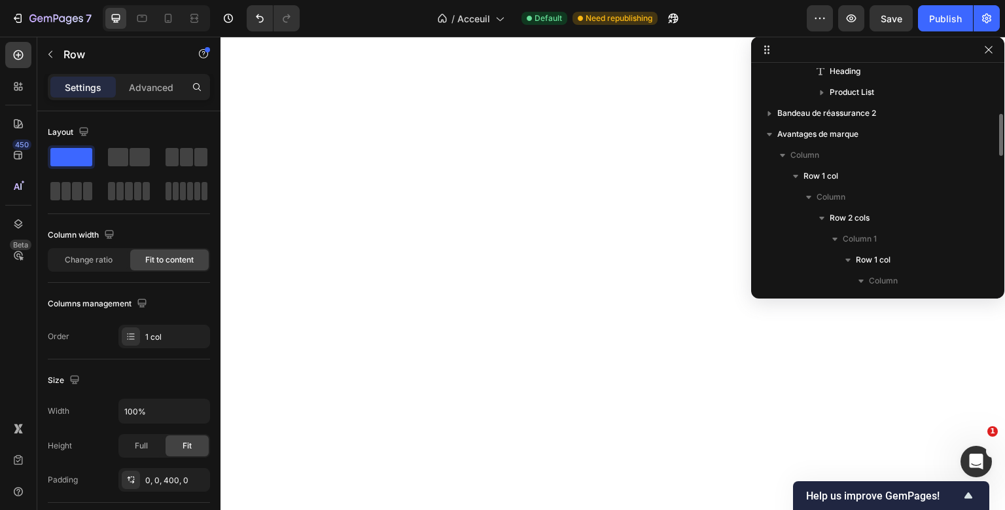
scroll to position [237, 0]
click at [868, 130] on p "Avantages de marque" at bounding box center [871, 134] width 188 height 13
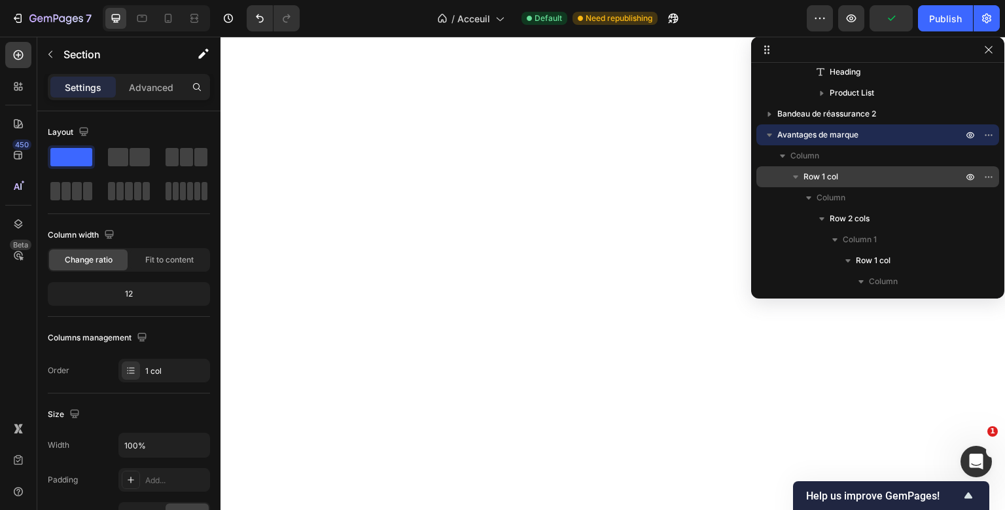
click at [865, 169] on div "Row 1 col" at bounding box center [877, 176] width 232 height 21
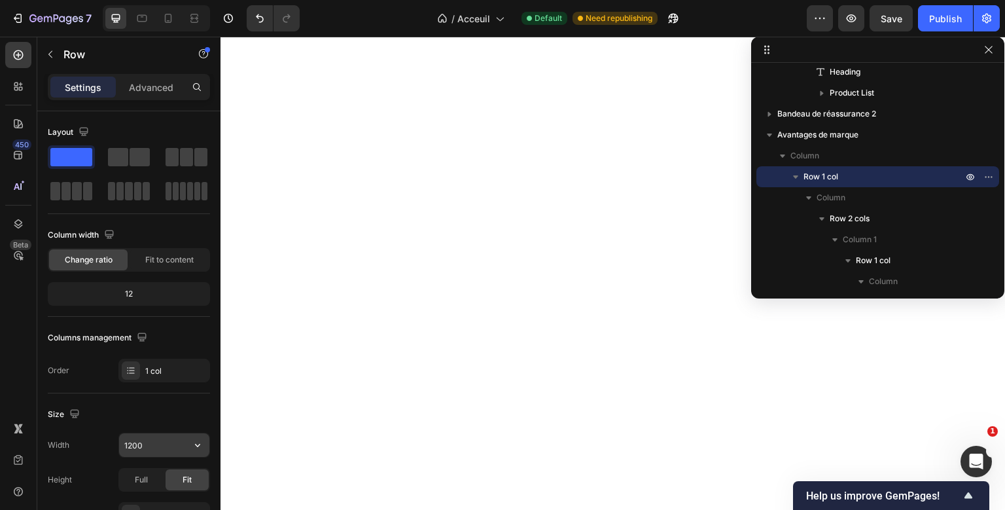
click at [132, 441] on input "1200" at bounding box center [164, 445] width 90 height 24
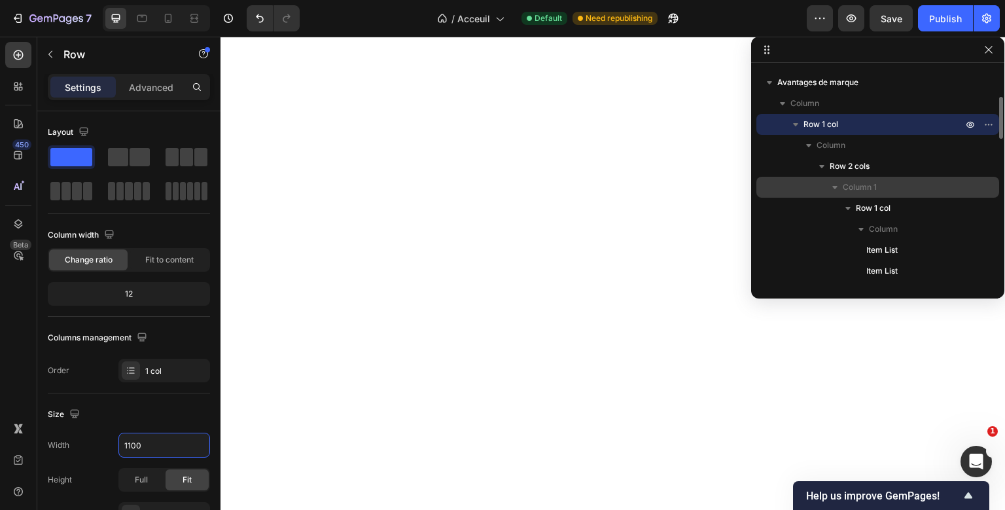
scroll to position [288, 0]
type input "1100"
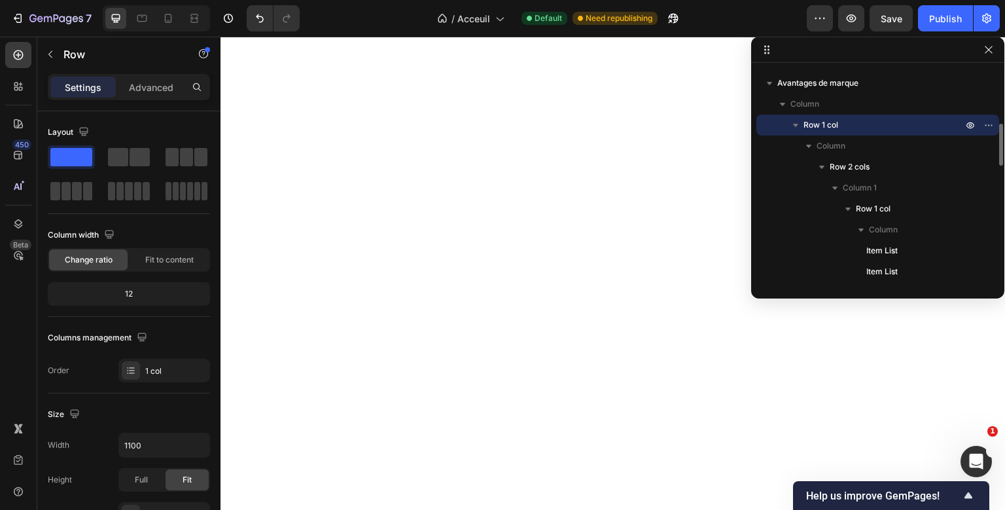
click at [799, 125] on icon "button" at bounding box center [795, 124] width 13 height 13
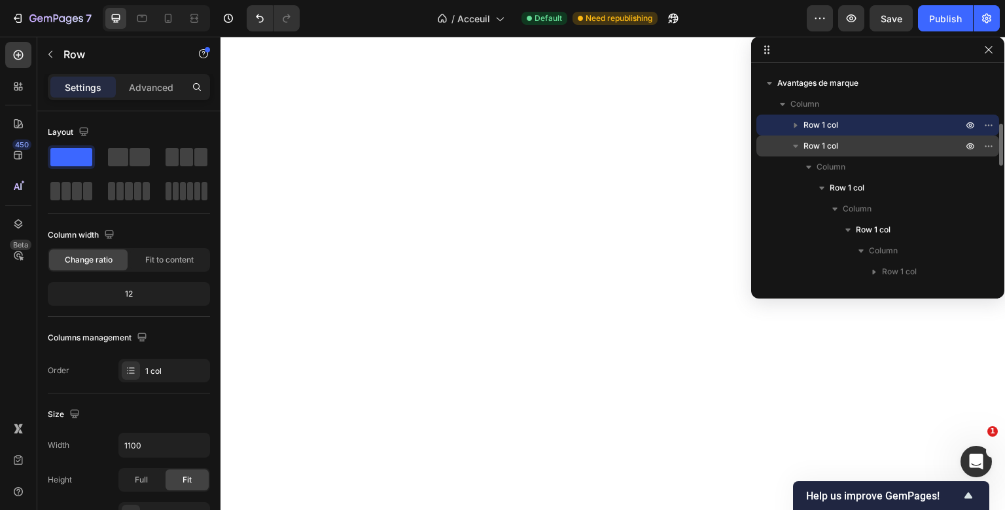
click at [818, 142] on span "Row 1 col" at bounding box center [820, 145] width 35 height 13
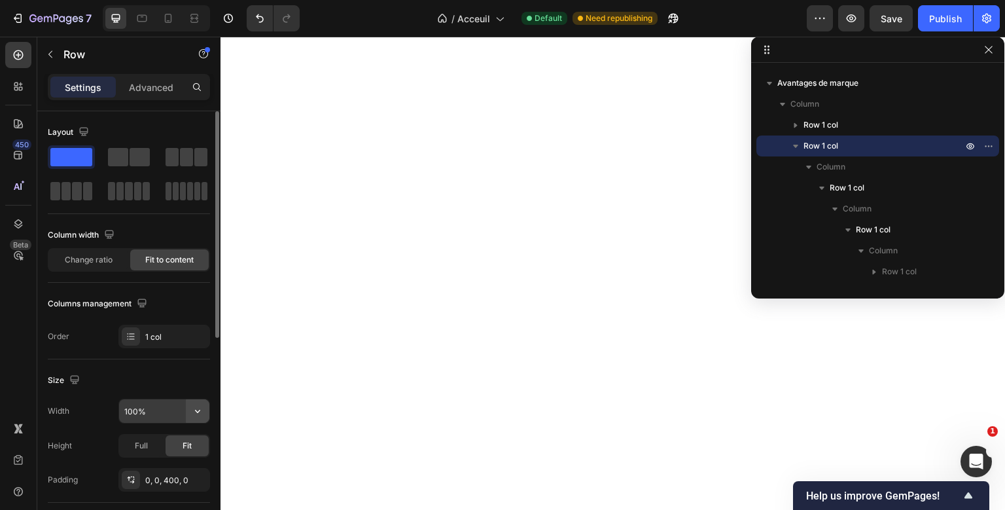
click at [192, 411] on icon "button" at bounding box center [197, 410] width 13 height 13
click at [131, 411] on input "100%" at bounding box center [164, 411] width 90 height 24
type input "110%"
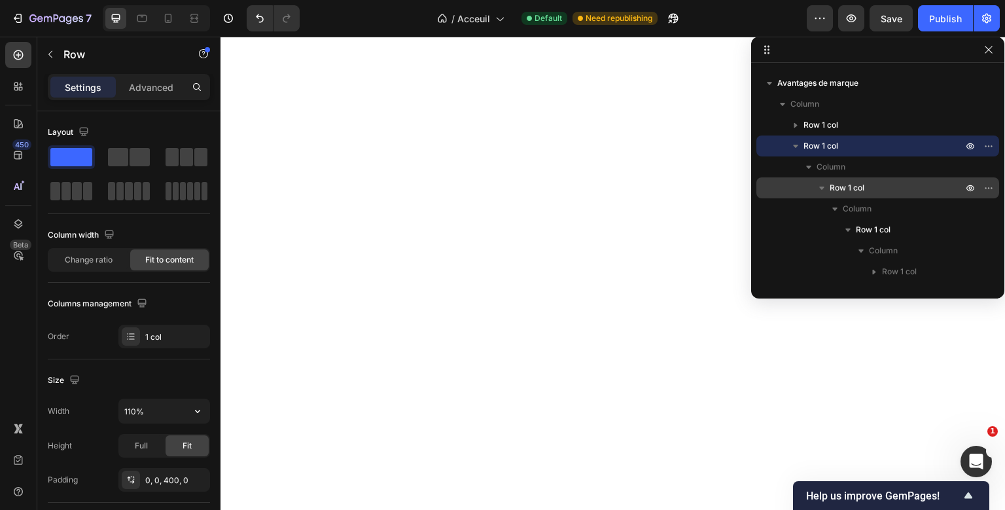
click at [839, 187] on span "Row 1 col" at bounding box center [846, 187] width 35 height 13
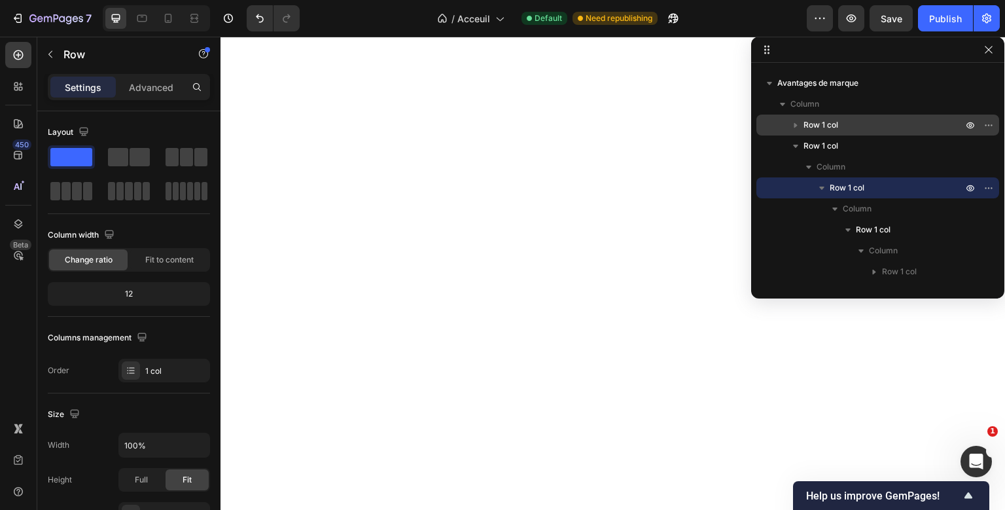
click at [846, 128] on p "Row 1 col" at bounding box center [884, 124] width 162 height 13
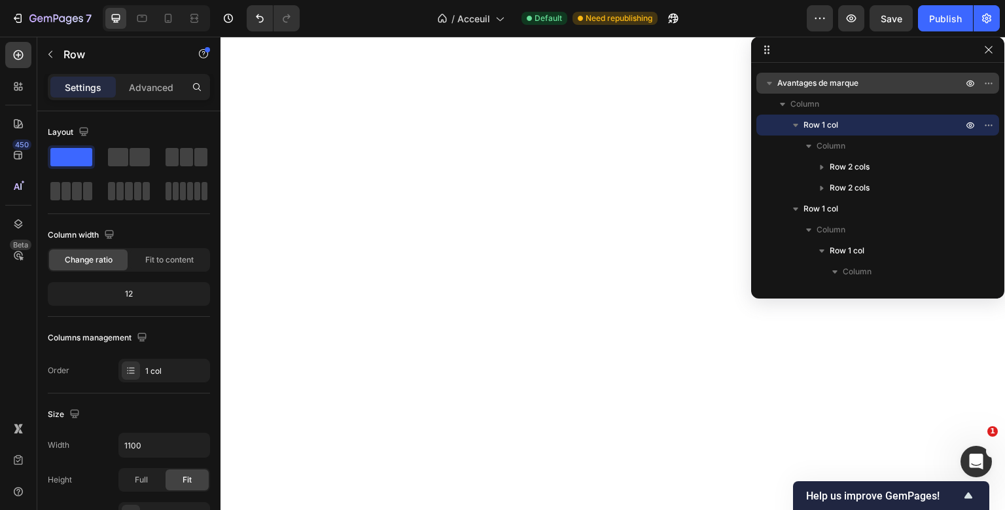
click at [860, 81] on p "Avantages de marque" at bounding box center [871, 83] width 188 height 13
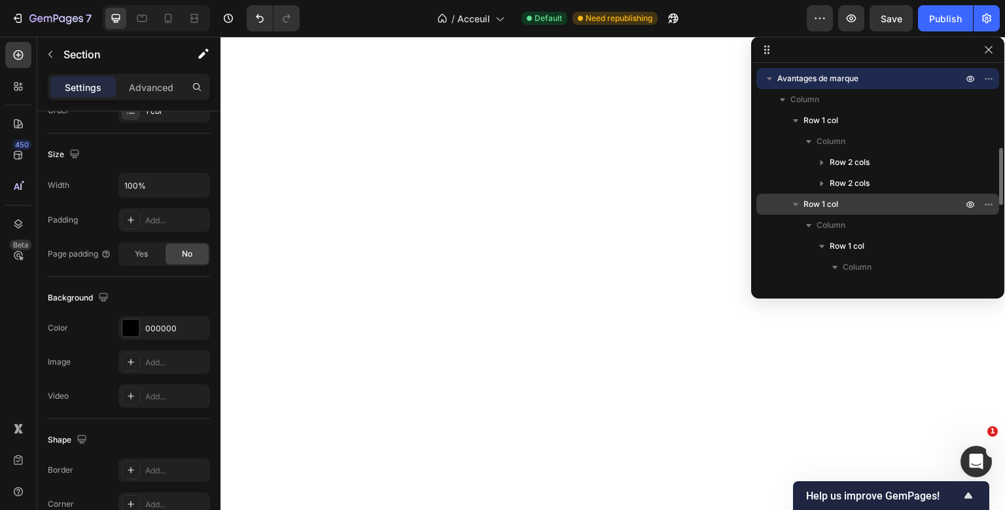
scroll to position [295, 0]
click at [860, 200] on p "Row 1 col" at bounding box center [884, 202] width 162 height 13
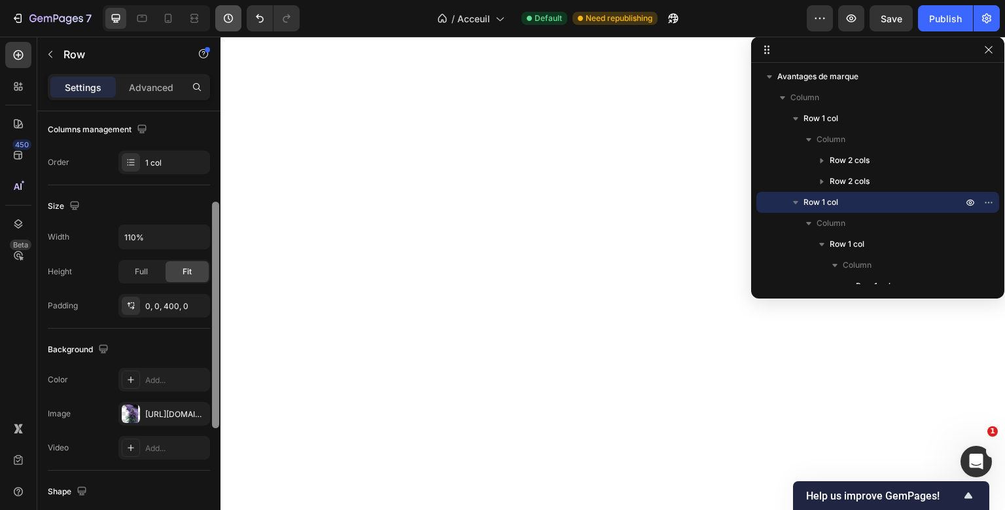
scroll to position [0, 0]
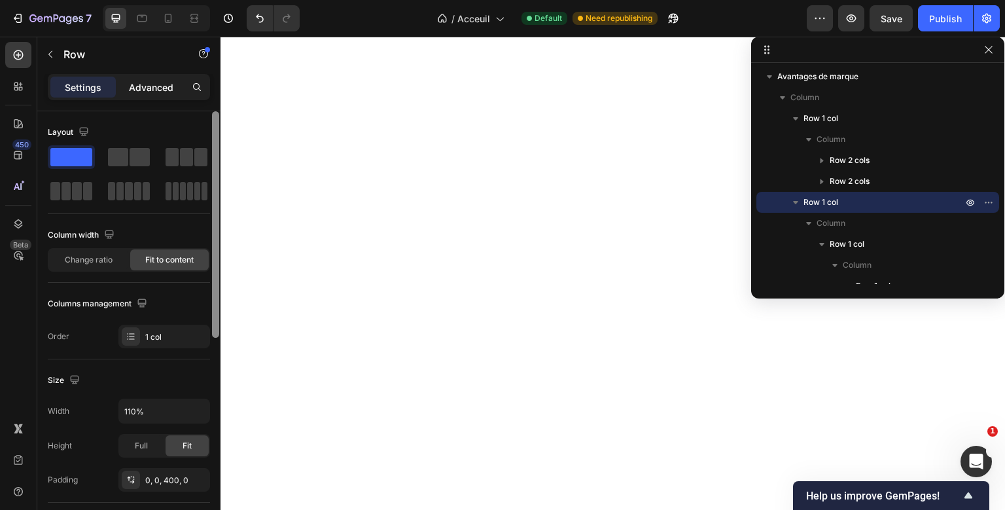
click at [162, 90] on p "Advanced" at bounding box center [151, 87] width 44 height 14
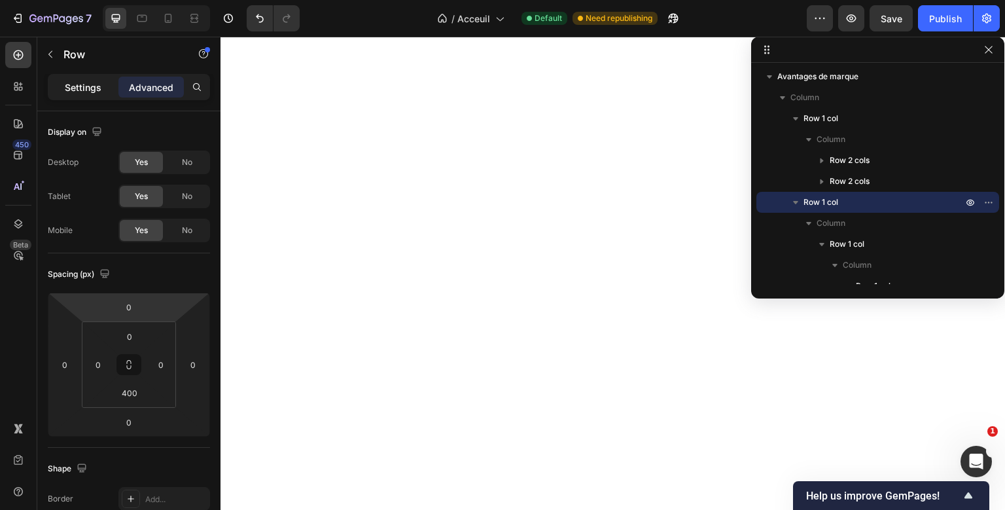
click at [107, 90] on div "Settings" at bounding box center [82, 87] width 65 height 21
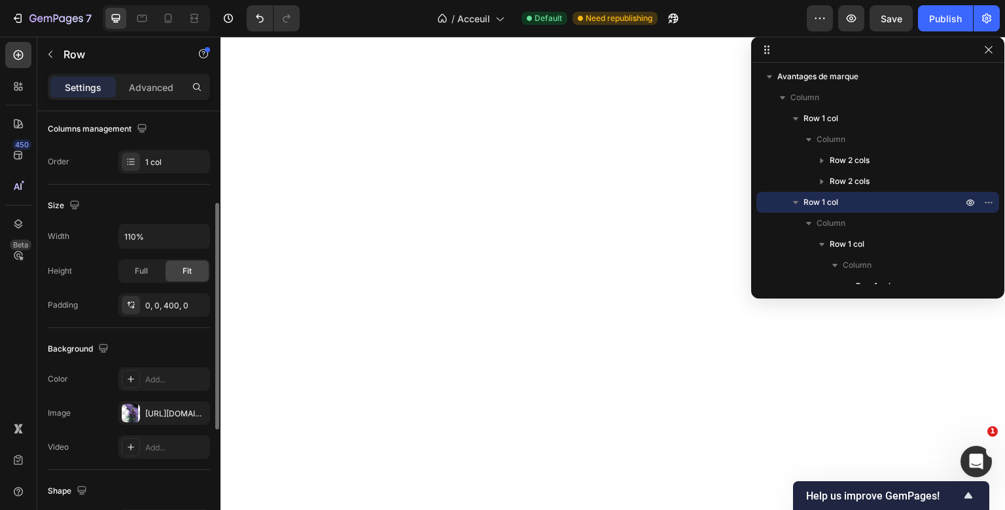
scroll to position [174, 0]
click at [933, 12] on div "Publish" at bounding box center [945, 19] width 33 height 14
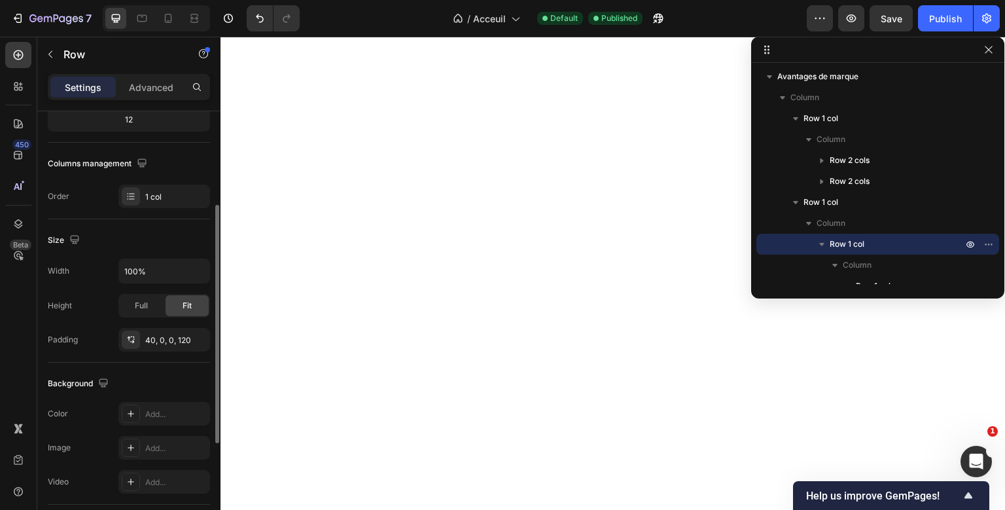
scroll to position [173, 0]
click at [171, 82] on p "Advanced" at bounding box center [151, 87] width 44 height 14
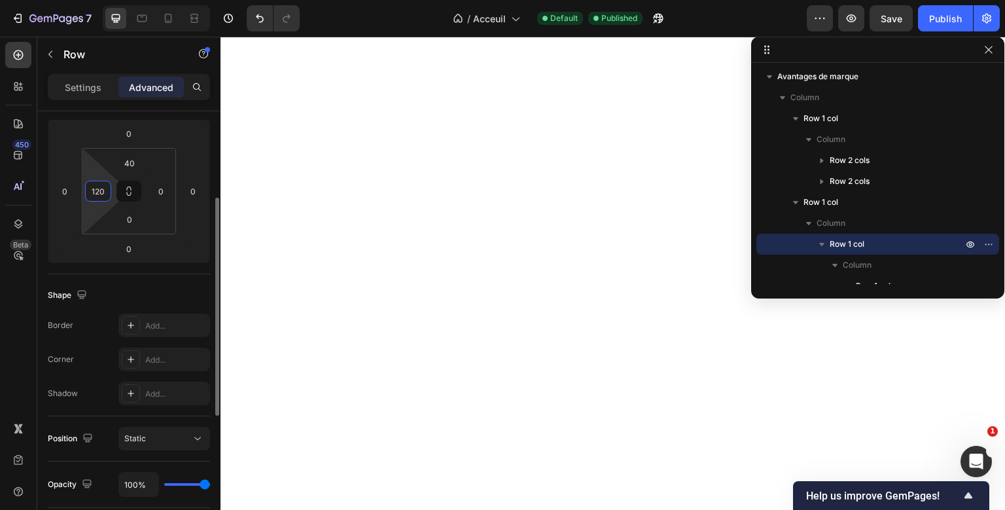
click at [99, 190] on input "120" at bounding box center [98, 191] width 20 height 20
type input "0"
click at [122, 287] on div "Shape" at bounding box center [129, 295] width 162 height 21
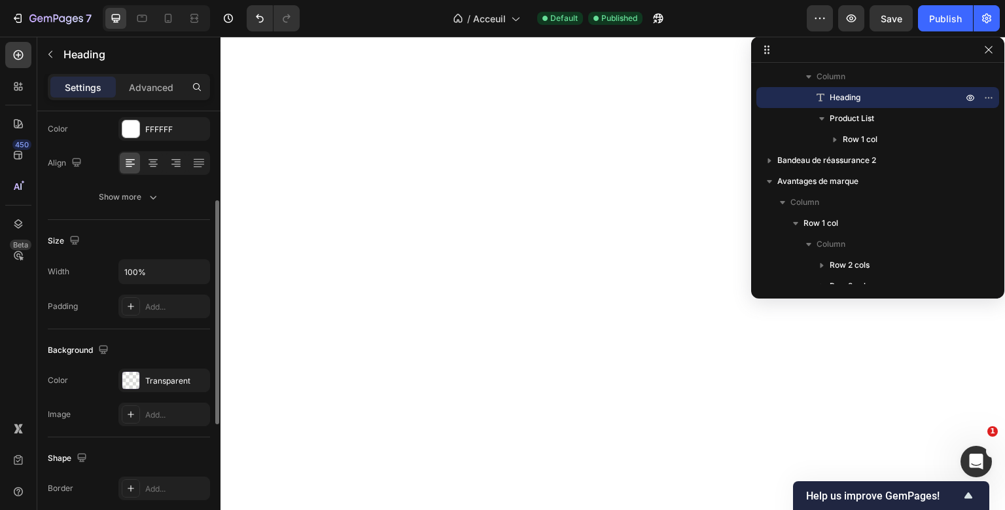
scroll to position [0, 0]
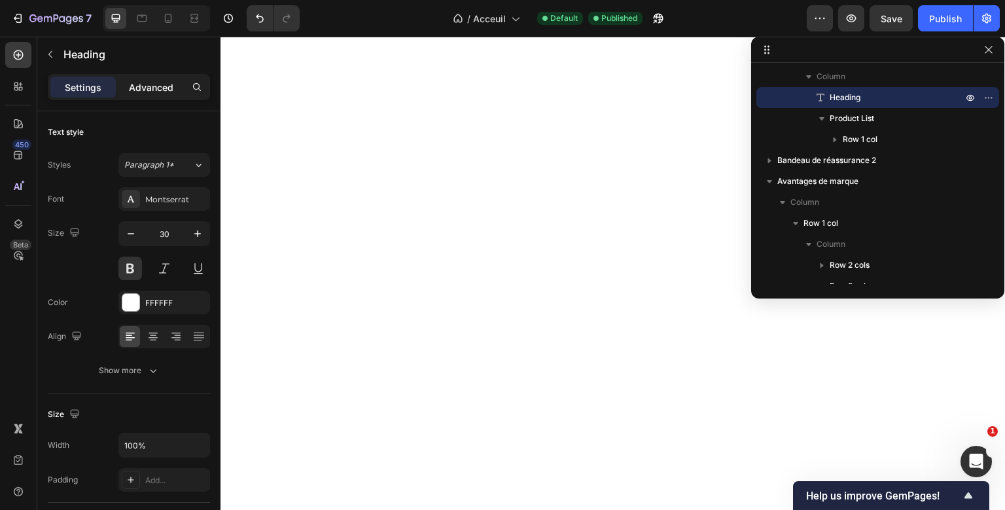
click at [167, 86] on p "Advanced" at bounding box center [151, 87] width 44 height 14
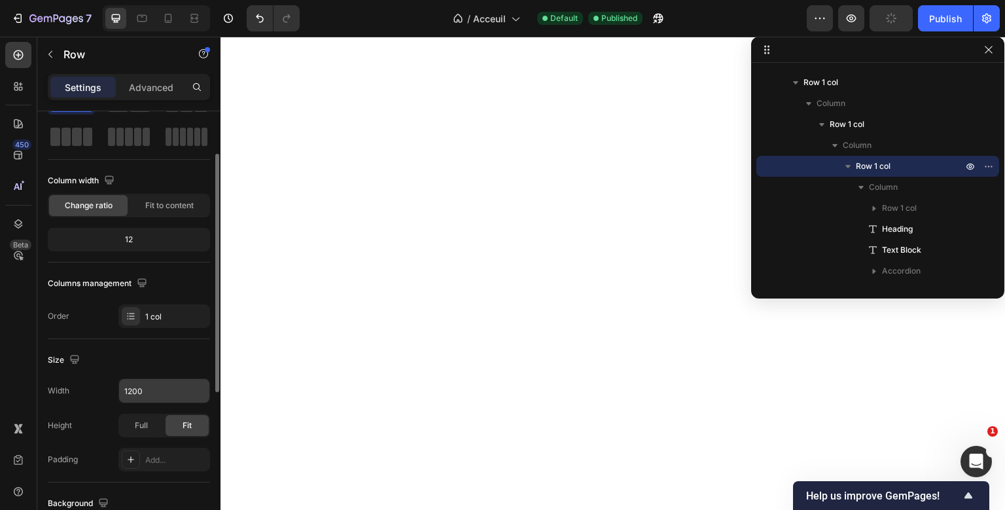
scroll to position [67, 0]
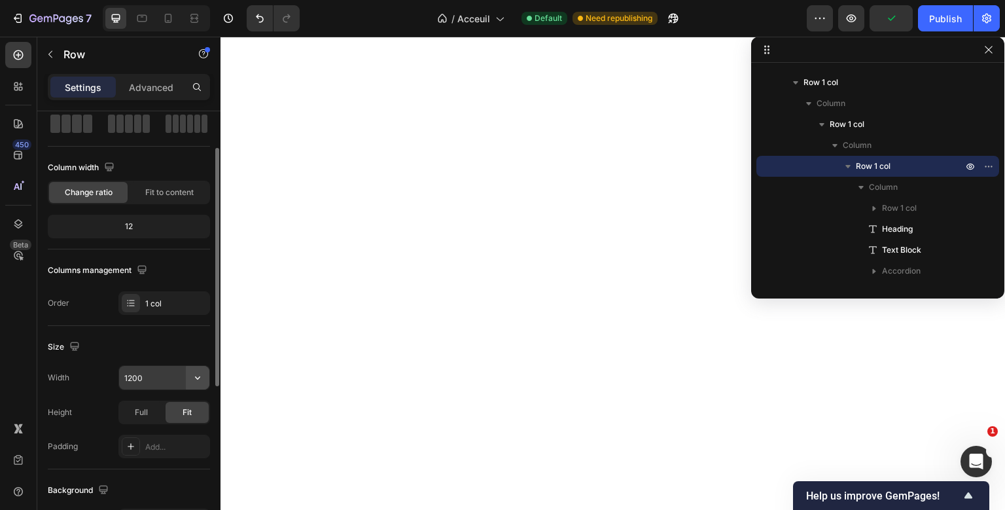
click at [194, 374] on icon "button" at bounding box center [197, 377] width 13 height 13
click at [137, 377] on input "1200" at bounding box center [164, 378] width 90 height 24
type input "1100"
drag, startPoint x: 144, startPoint y: 379, endPoint x: 121, endPoint y: 381, distance: 23.0
click at [121, 381] on input "1100" at bounding box center [164, 378] width 90 height 24
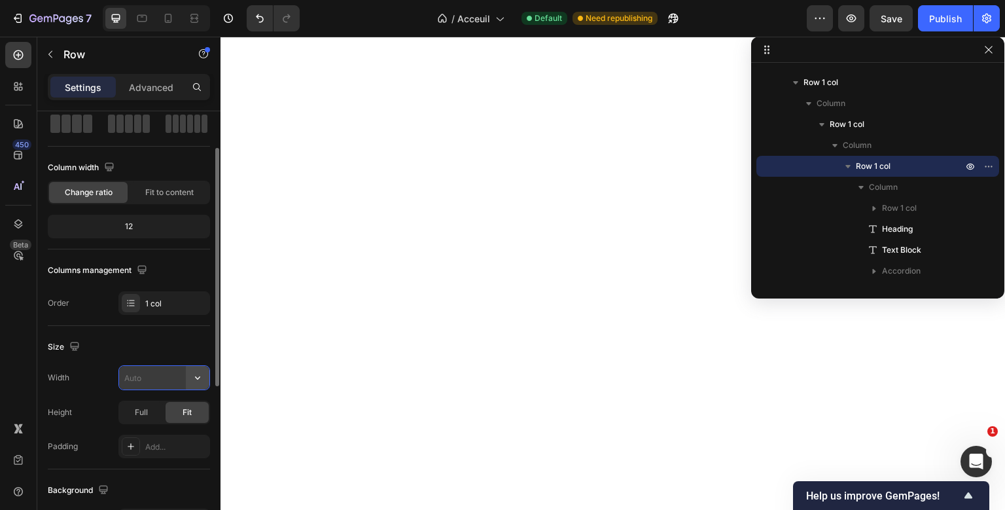
click at [198, 372] on icon "button" at bounding box center [197, 377] width 13 height 13
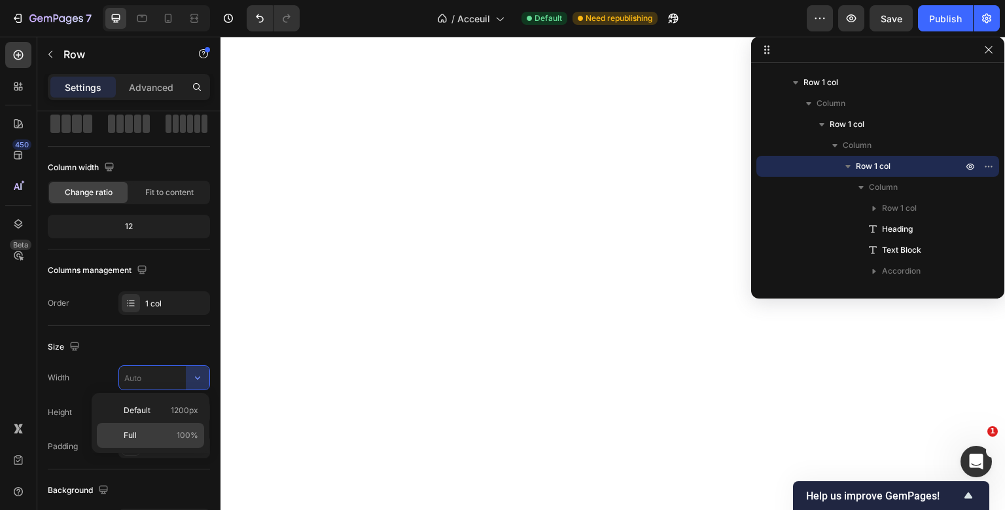
click at [153, 428] on div "Full 100%" at bounding box center [150, 435] width 107 height 25
type input "100%"
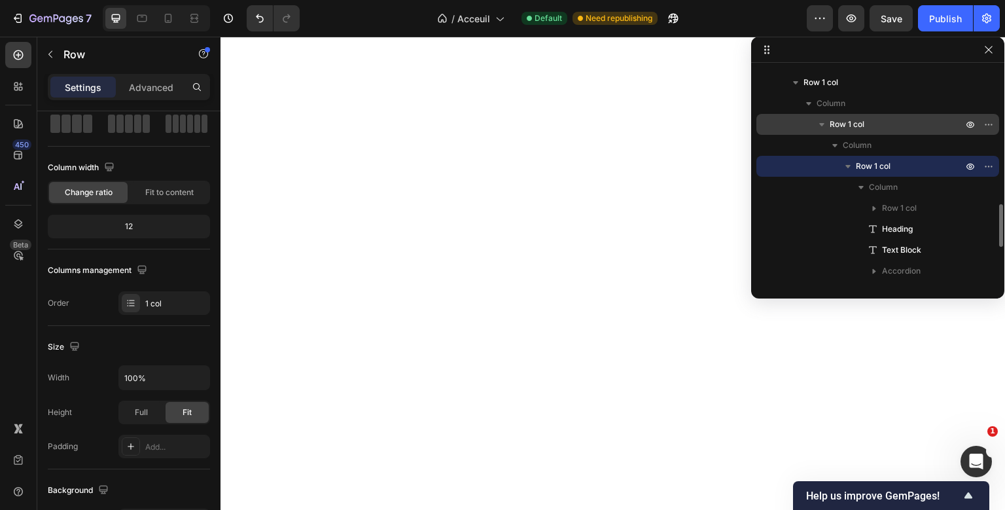
click at [875, 125] on p "Row 1 col" at bounding box center [896, 124] width 135 height 13
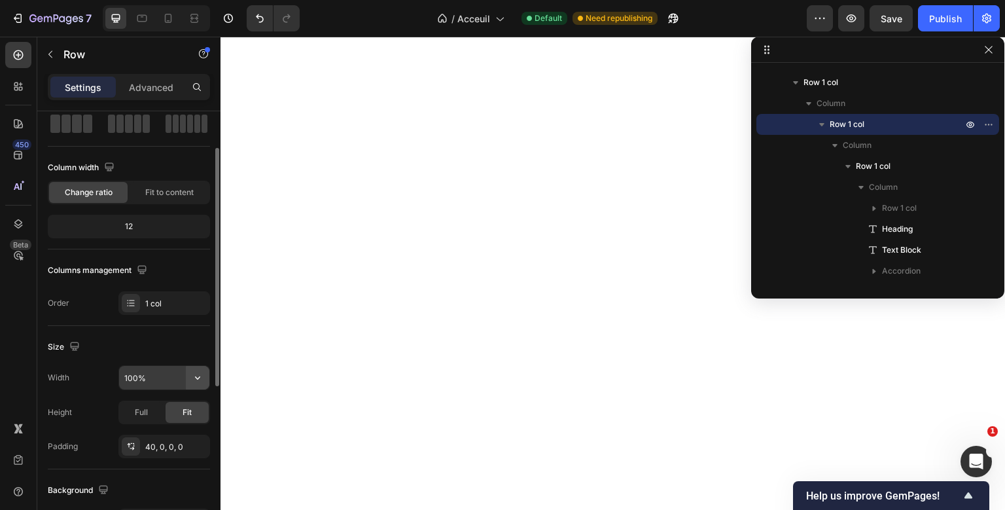
click at [204, 375] on icon "button" at bounding box center [197, 377] width 13 height 13
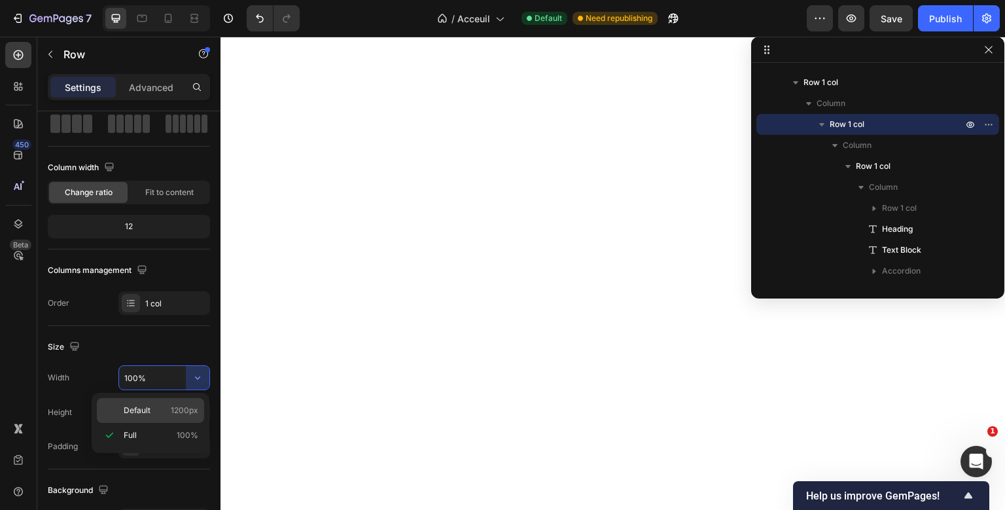
click at [135, 415] on span "Default" at bounding box center [137, 410] width 27 height 12
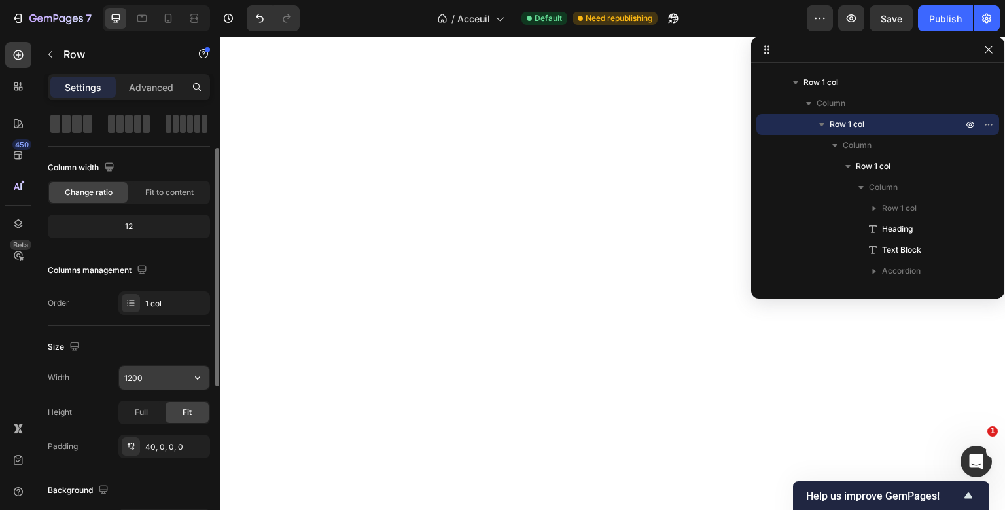
click at [133, 383] on input "1200" at bounding box center [164, 378] width 90 height 24
click at [190, 378] on button "button" at bounding box center [198, 378] width 24 height 24
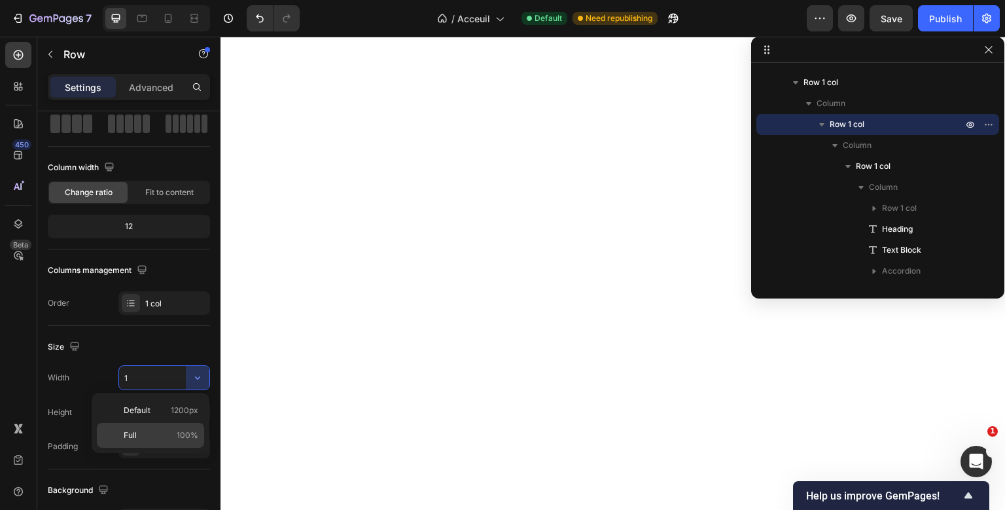
click at [152, 432] on p "Full 100%" at bounding box center [161, 435] width 75 height 12
type input "100%"
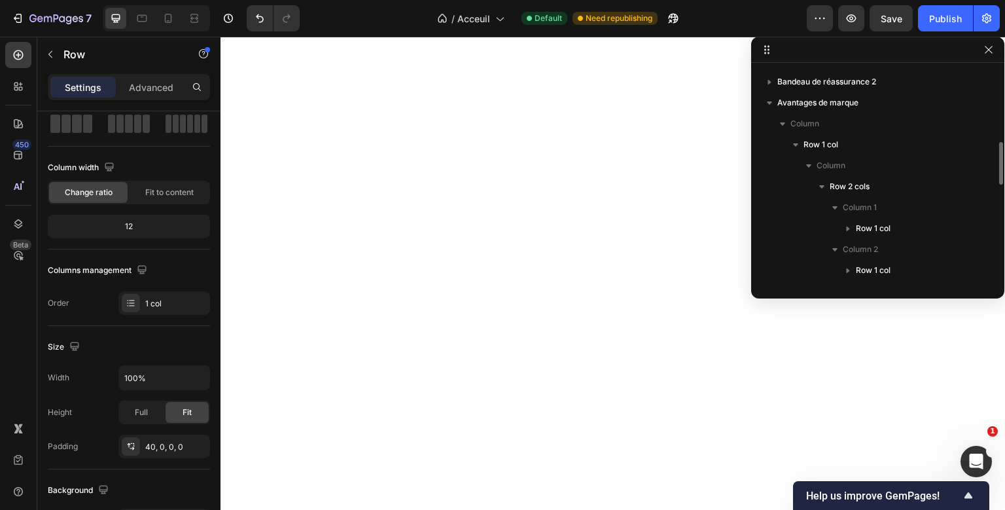
scroll to position [372, 0]
click at [859, 144] on p "Row 1 col" at bounding box center [884, 145] width 162 height 13
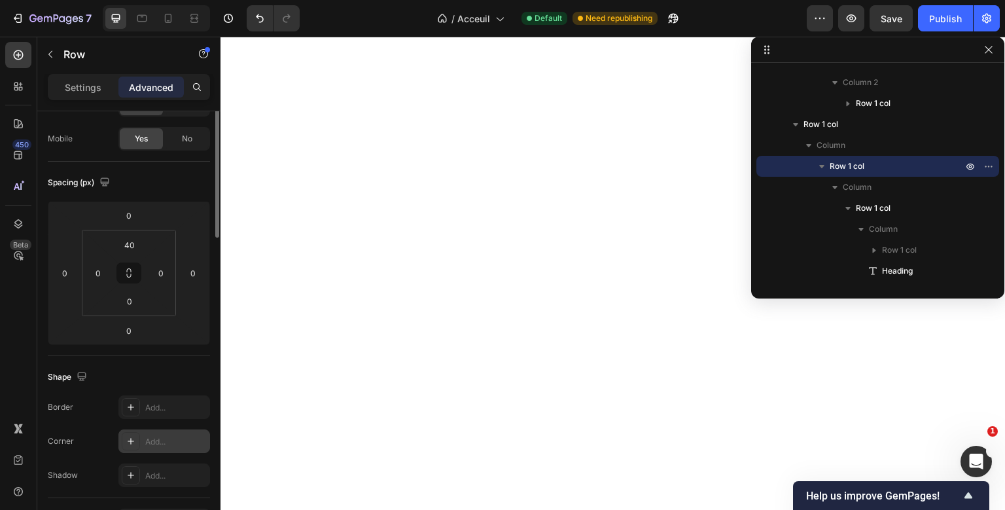
scroll to position [0, 0]
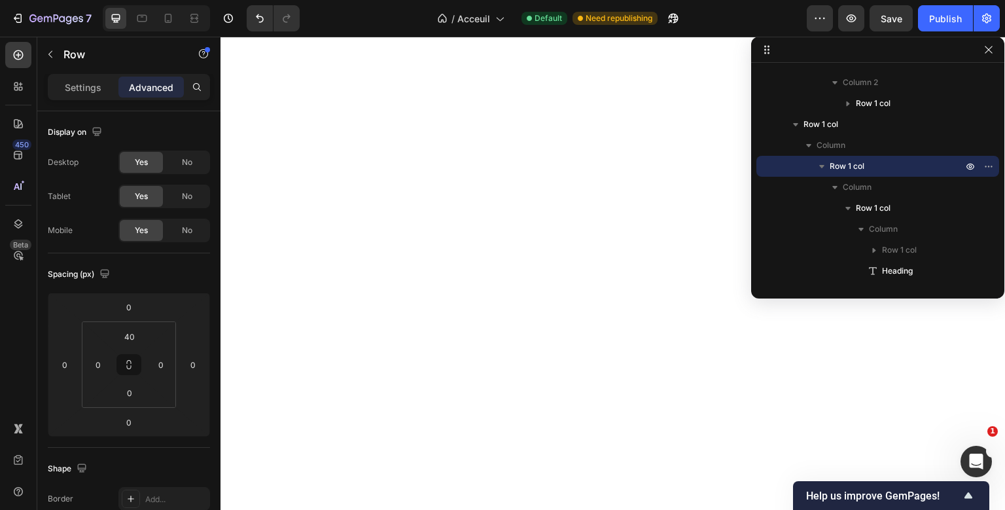
click at [101, 97] on div "Settings Advanced" at bounding box center [129, 87] width 162 height 26
click at [102, 96] on div "Settings" at bounding box center [82, 87] width 65 height 21
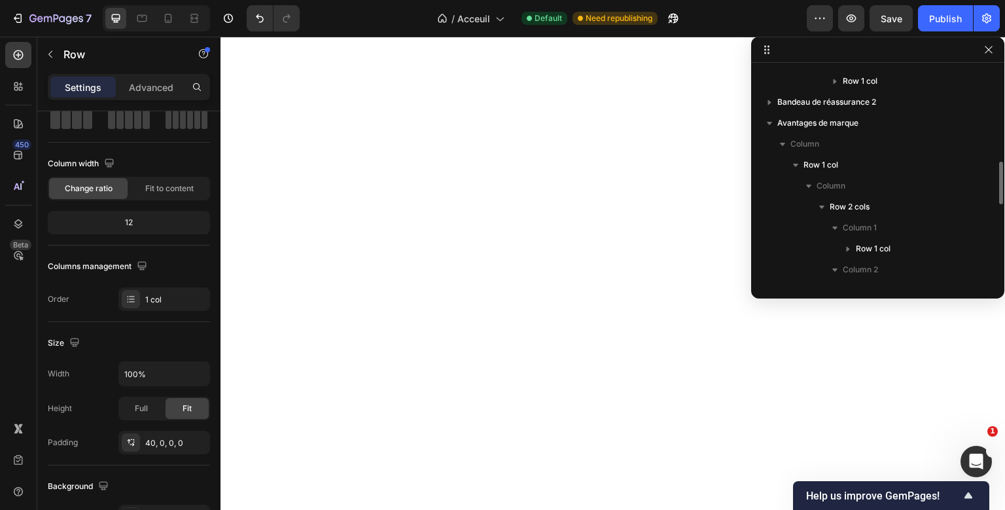
scroll to position [348, 0]
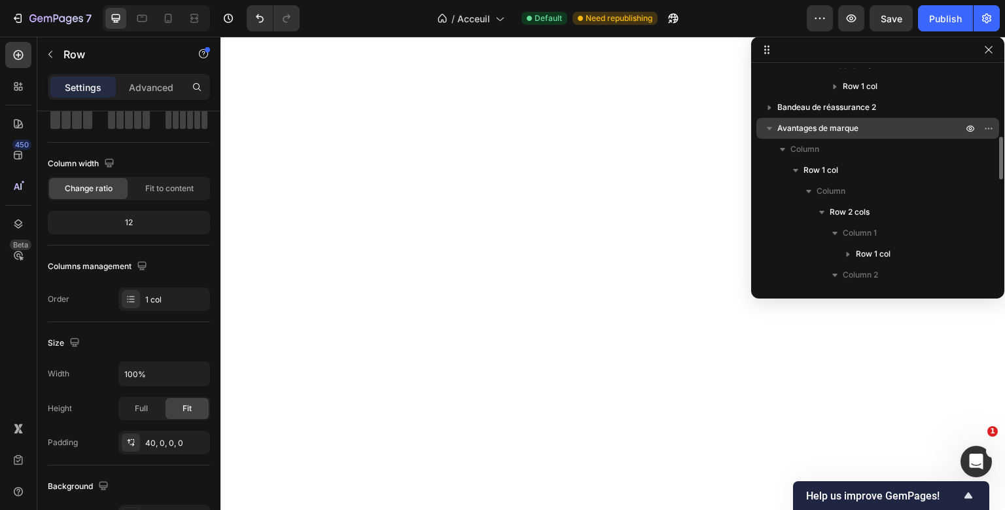
click at [851, 127] on span "Avantages de marque" at bounding box center [817, 128] width 81 height 13
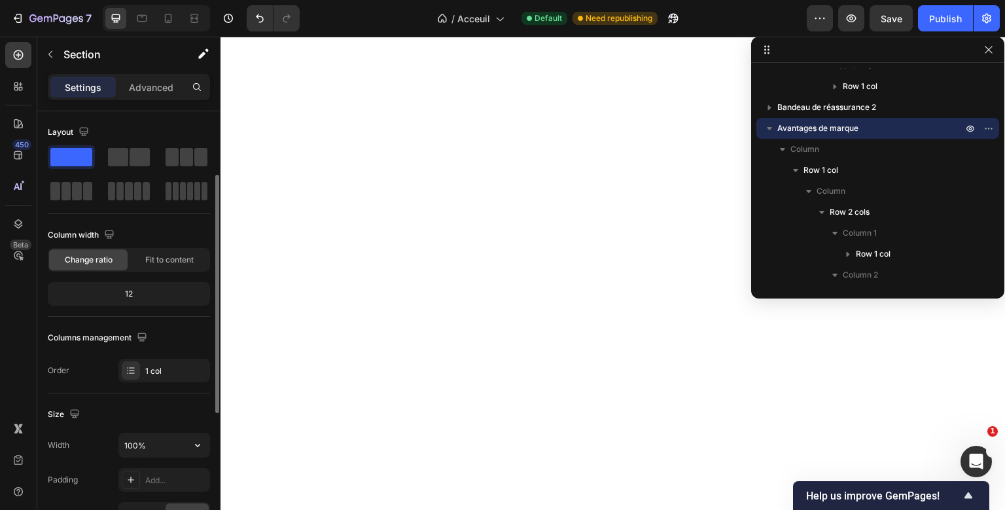
scroll to position [71, 0]
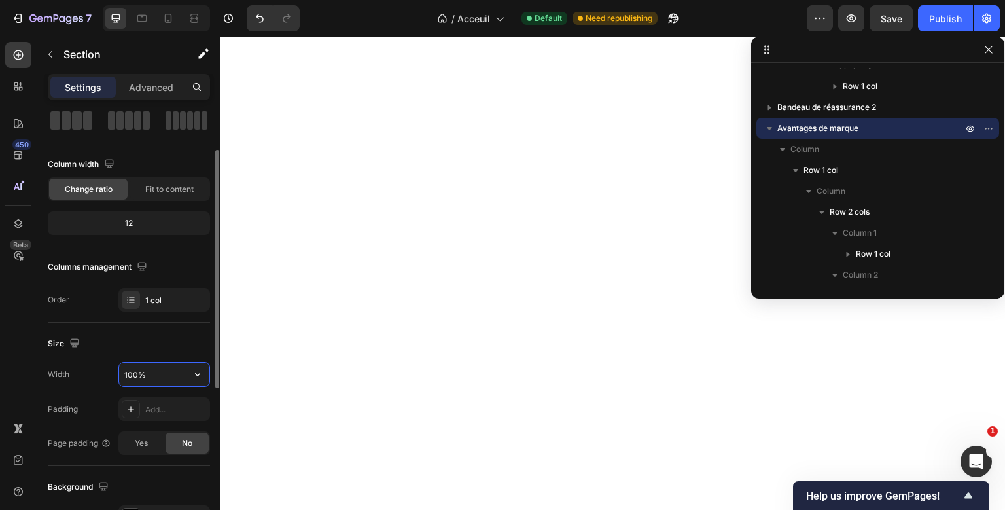
click at [132, 378] on input "100%" at bounding box center [164, 374] width 90 height 24
click at [196, 375] on icon "button" at bounding box center [197, 374] width 13 height 13
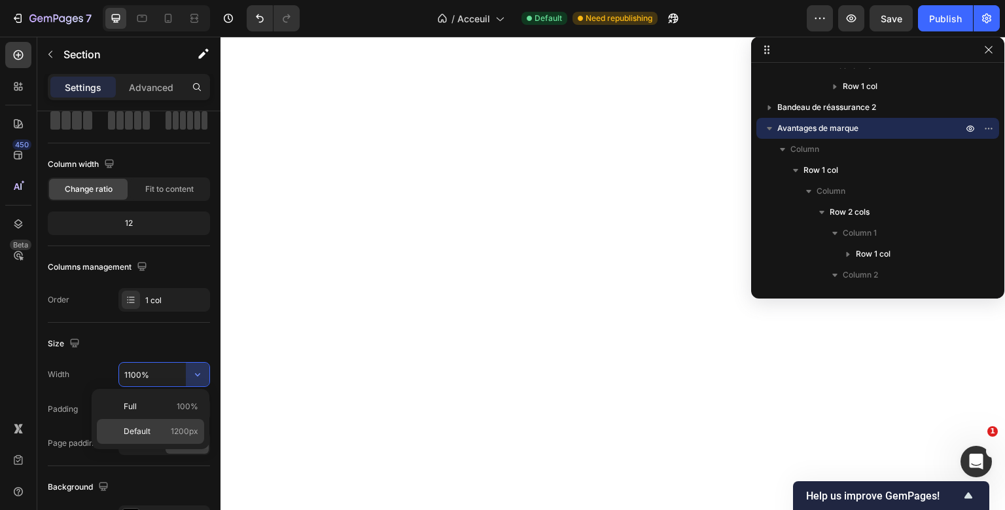
click at [150, 423] on div "Default 1200px" at bounding box center [150, 431] width 107 height 25
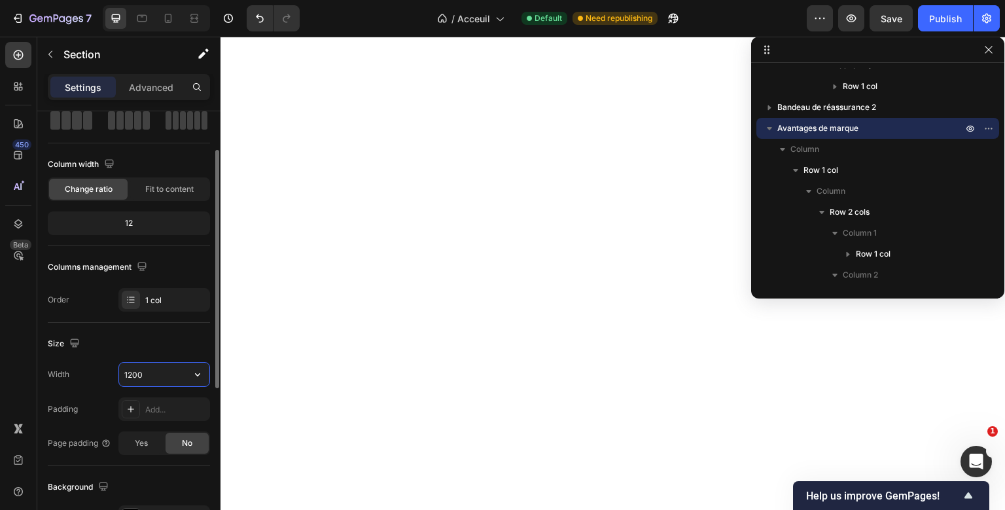
click at [131, 375] on input "1200" at bounding box center [164, 374] width 90 height 24
type input "1"
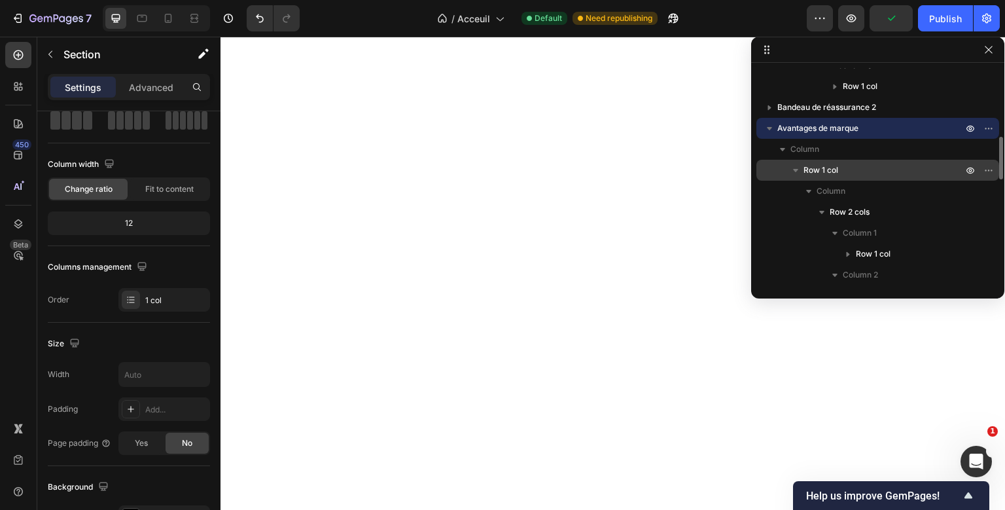
click at [873, 169] on p "Row 1 col" at bounding box center [884, 170] width 162 height 13
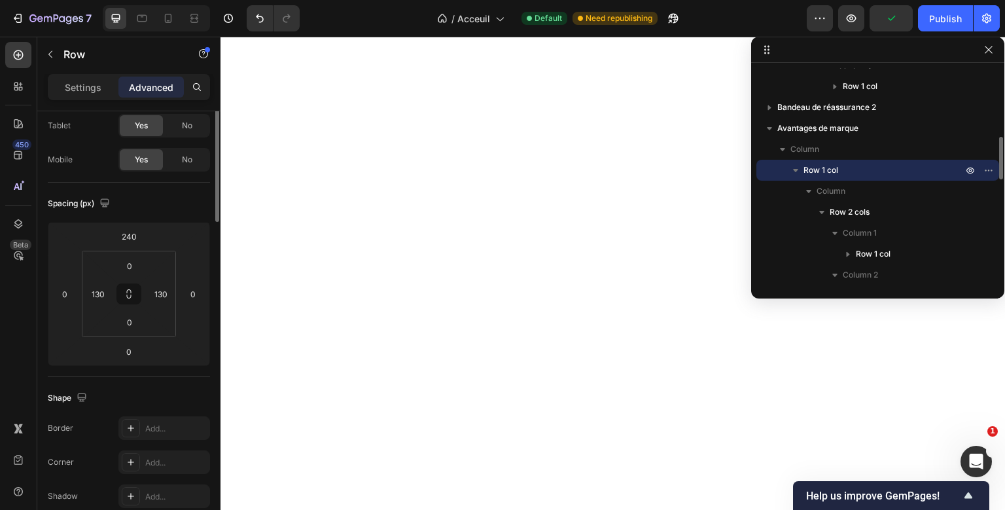
scroll to position [0, 0]
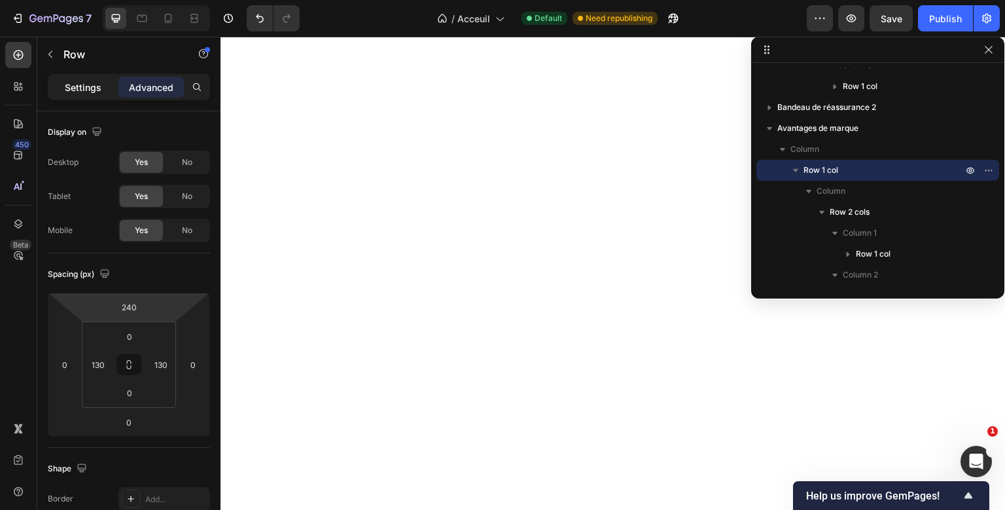
click at [85, 85] on p "Settings" at bounding box center [83, 87] width 37 height 14
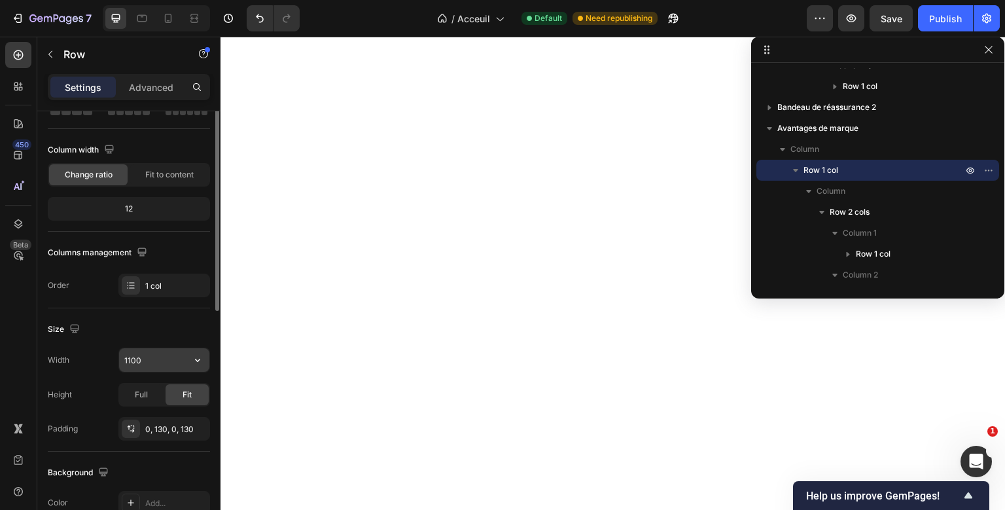
scroll to position [86, 0]
click at [204, 357] on icon "button" at bounding box center [197, 358] width 13 height 13
click at [166, 328] on div "Size" at bounding box center [129, 327] width 162 height 21
click at [131, 356] on input "1100" at bounding box center [164, 359] width 90 height 24
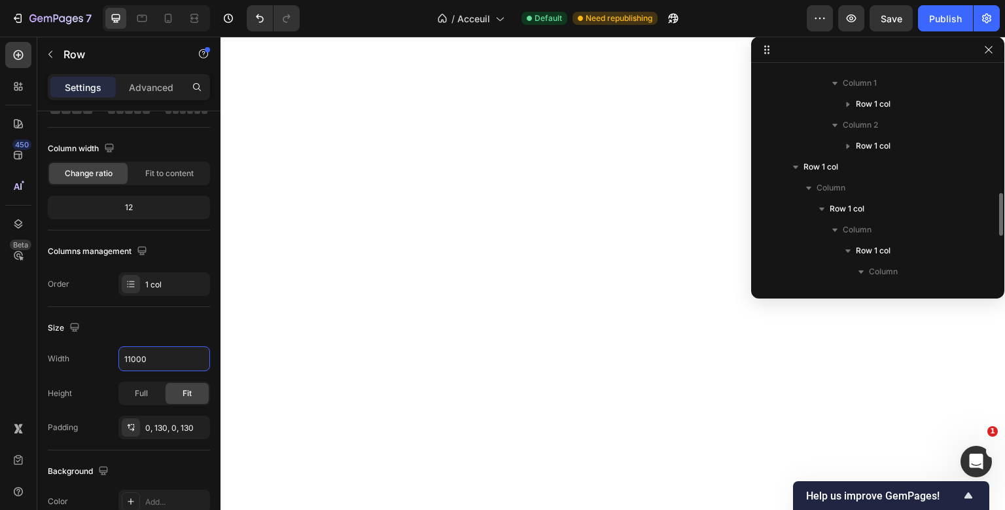
scroll to position [599, 0]
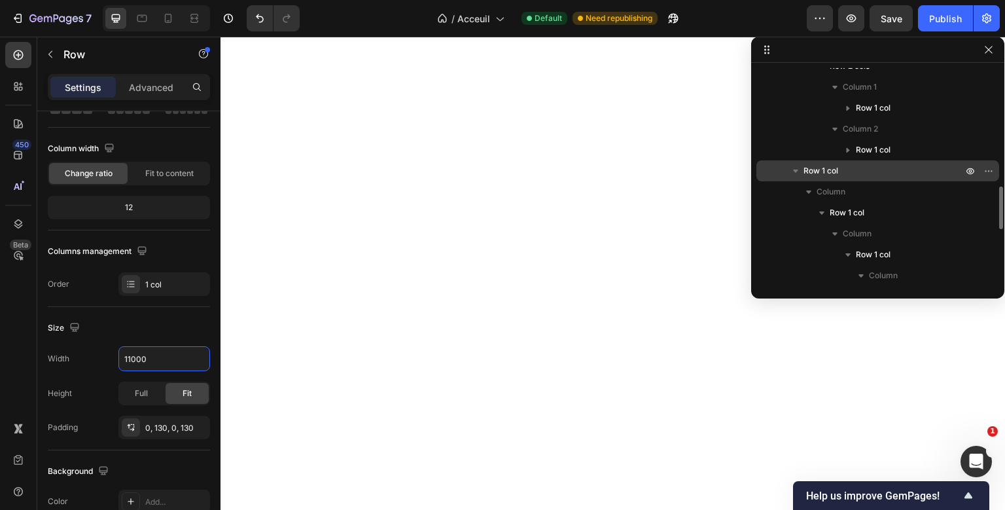
type input "11000"
click at [866, 173] on p "Row 1 col" at bounding box center [884, 170] width 162 height 13
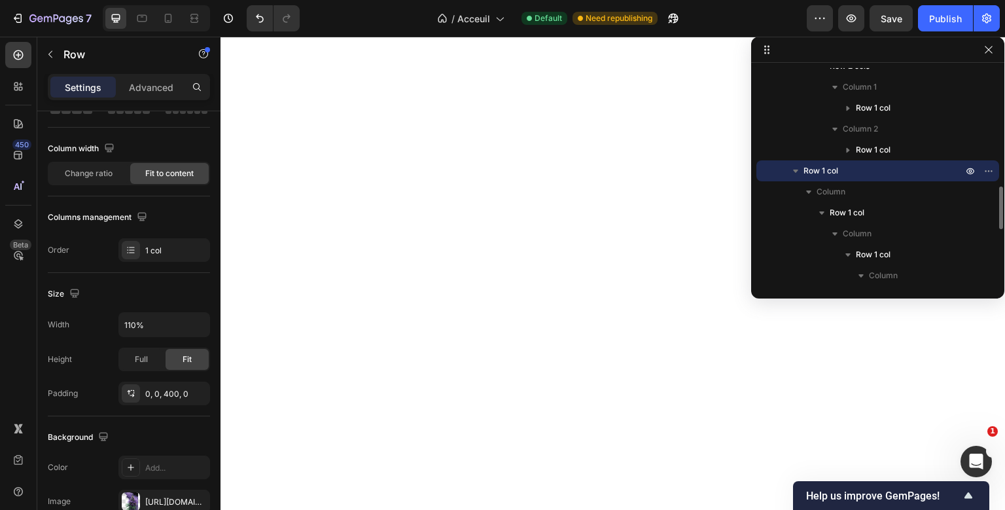
scroll to position [86, 0]
click at [132, 326] on input "110%" at bounding box center [164, 325] width 90 height 24
click at [198, 331] on button "button" at bounding box center [198, 325] width 24 height 24
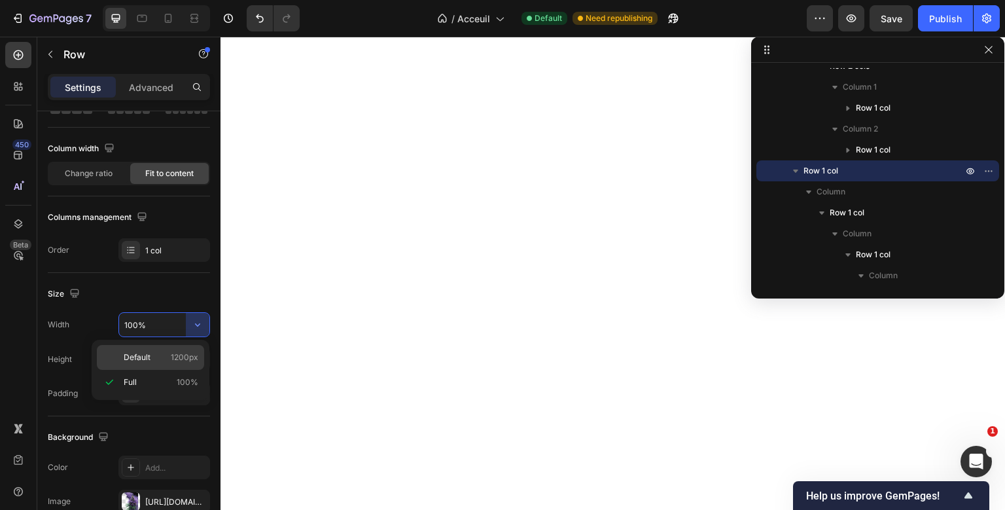
click at [177, 359] on span "1200px" at bounding box center [184, 357] width 27 height 12
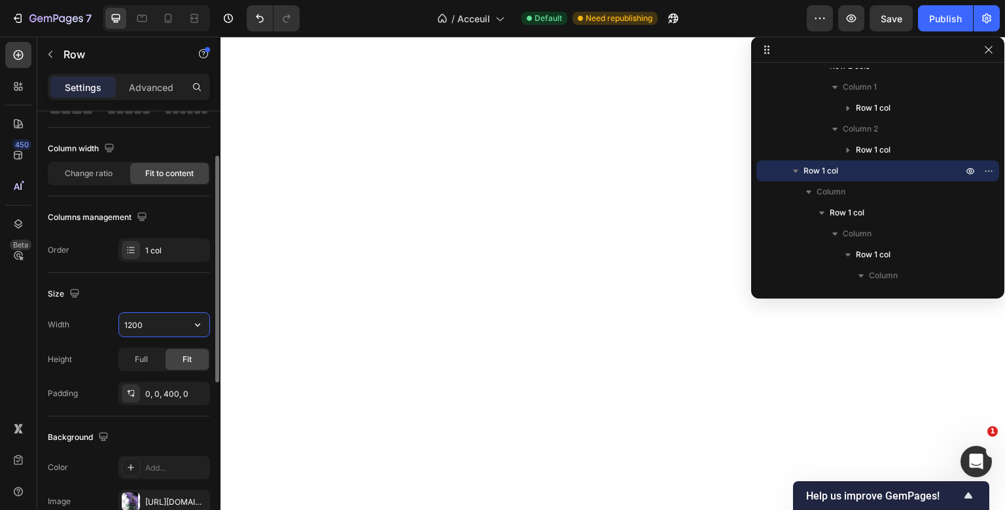
click at [131, 326] on input "1200" at bounding box center [164, 325] width 90 height 24
type input "1100"
click at [794, 171] on icon "button" at bounding box center [795, 170] width 5 height 3
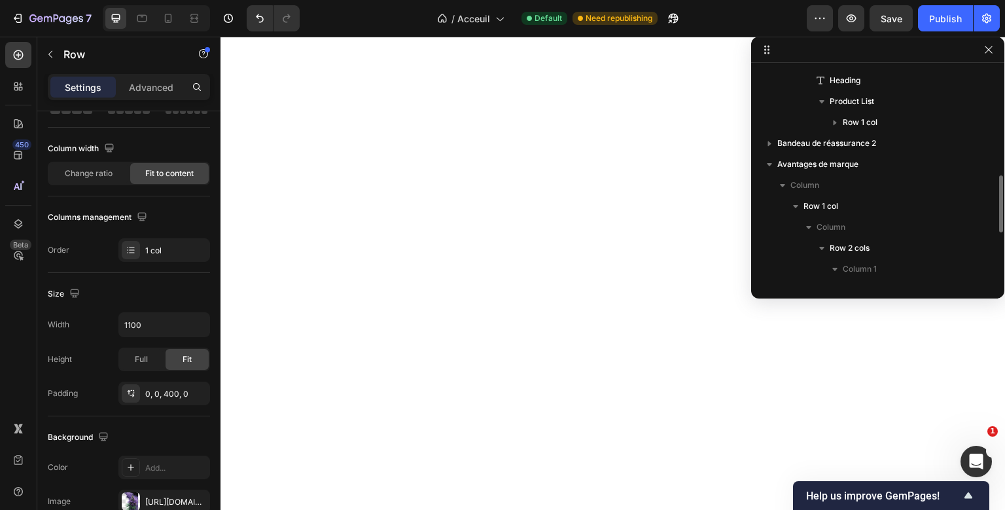
scroll to position [307, 0]
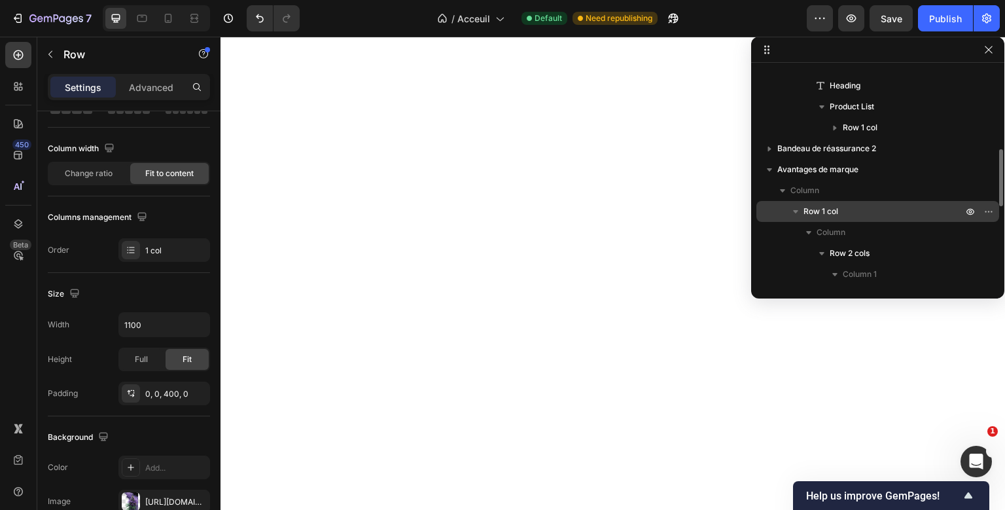
click at [793, 210] on icon "button" at bounding box center [795, 211] width 13 height 13
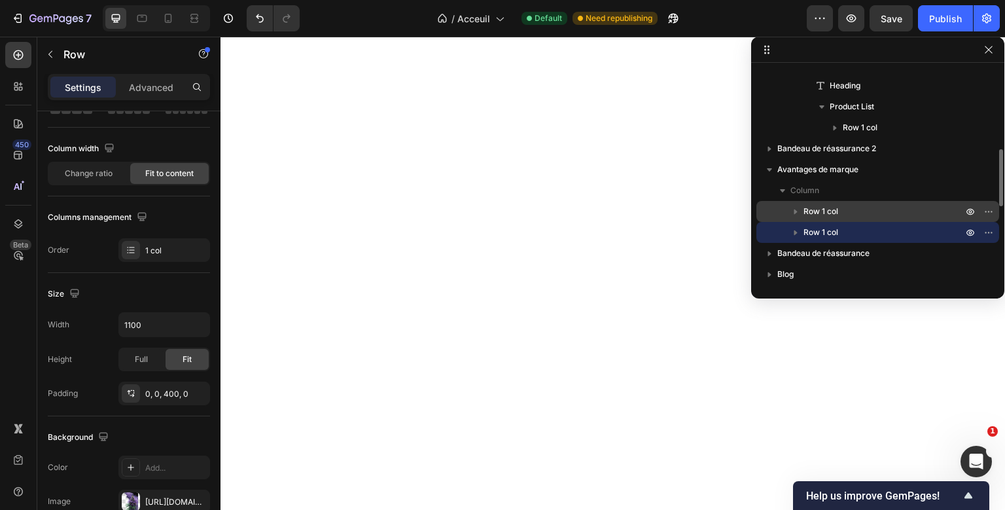
click at [839, 213] on p "Row 1 col" at bounding box center [884, 211] width 162 height 13
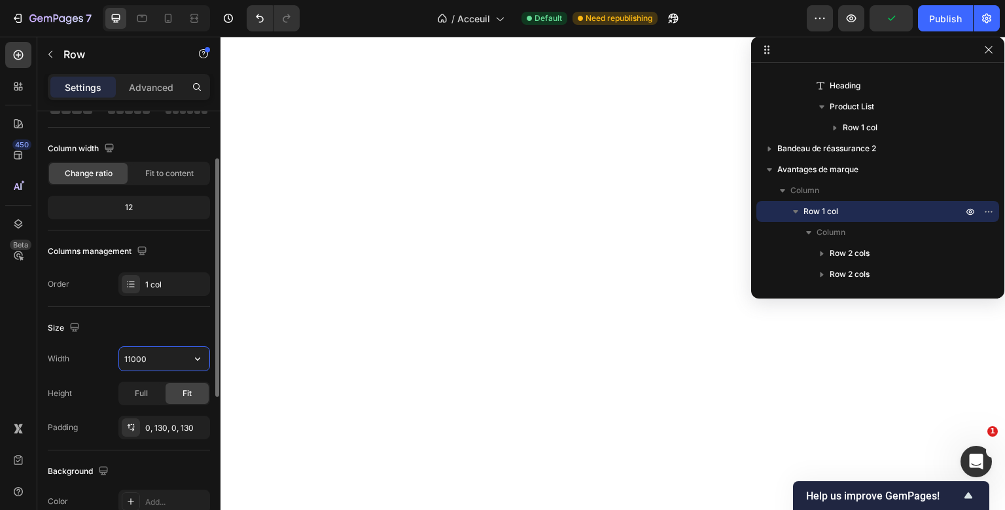
click at [141, 358] on input "11000" at bounding box center [164, 359] width 90 height 24
click at [200, 349] on button "button" at bounding box center [198, 359] width 24 height 24
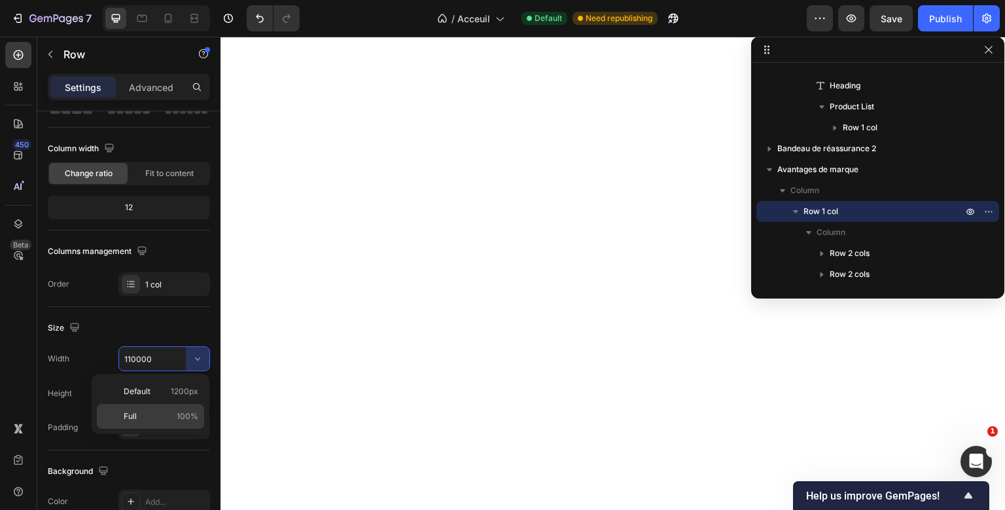
click at [122, 417] on div "Full 100%" at bounding box center [150, 416] width 107 height 25
type input "100%"
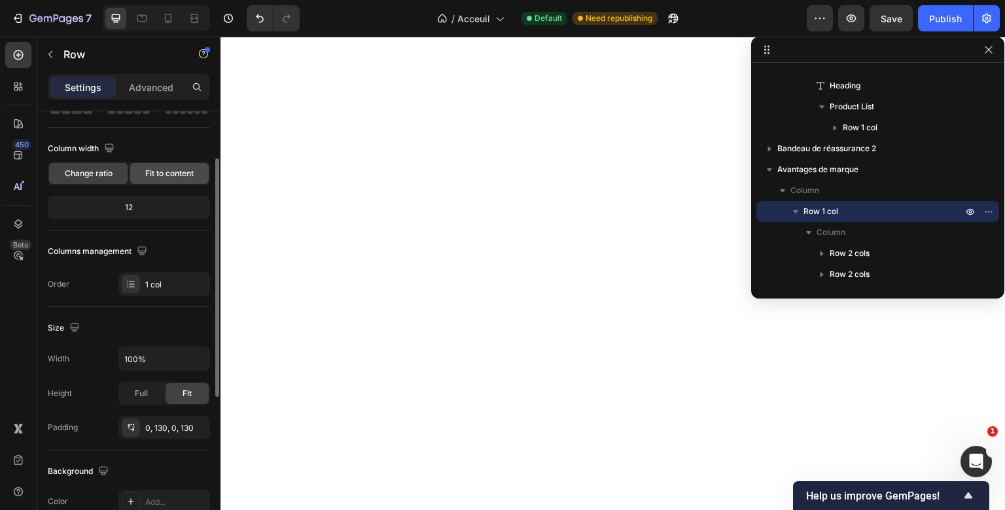
scroll to position [0, 0]
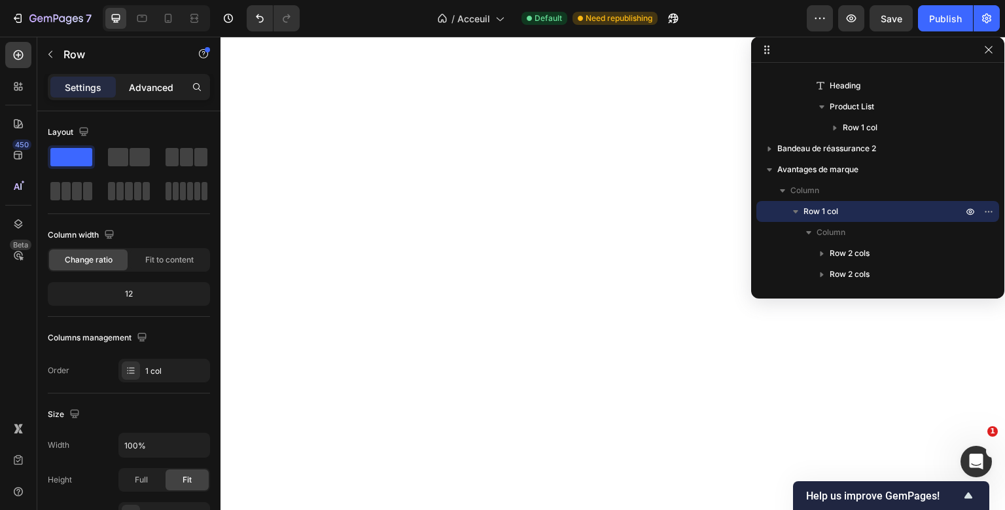
click at [162, 93] on p "Advanced" at bounding box center [151, 87] width 44 height 14
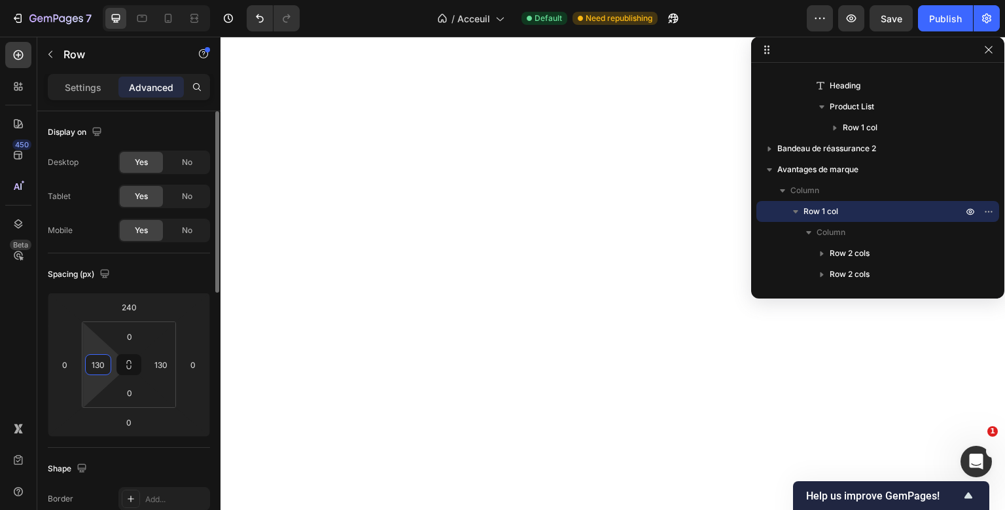
click at [103, 364] on input "130" at bounding box center [98, 365] width 20 height 20
type input "1"
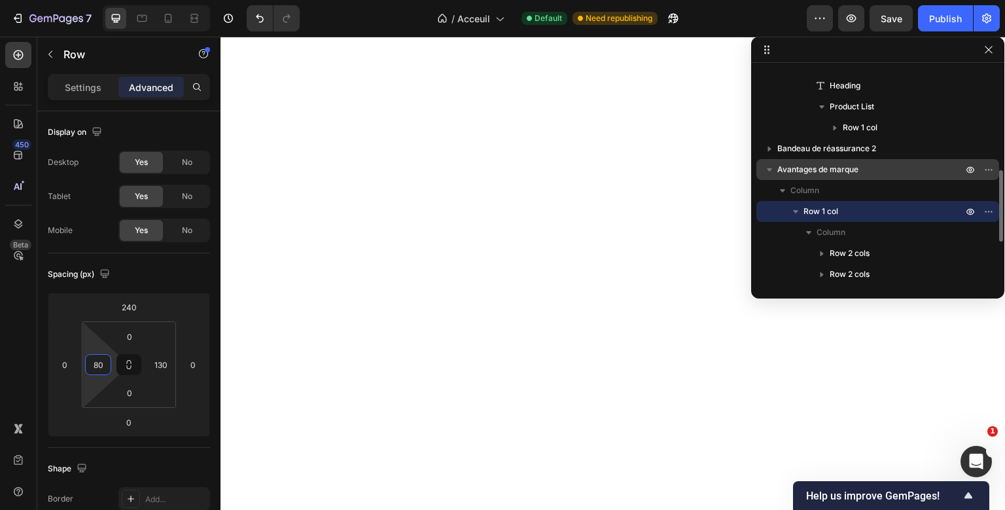
type input "80"
click at [841, 166] on span "Avantages de marque" at bounding box center [817, 169] width 81 height 13
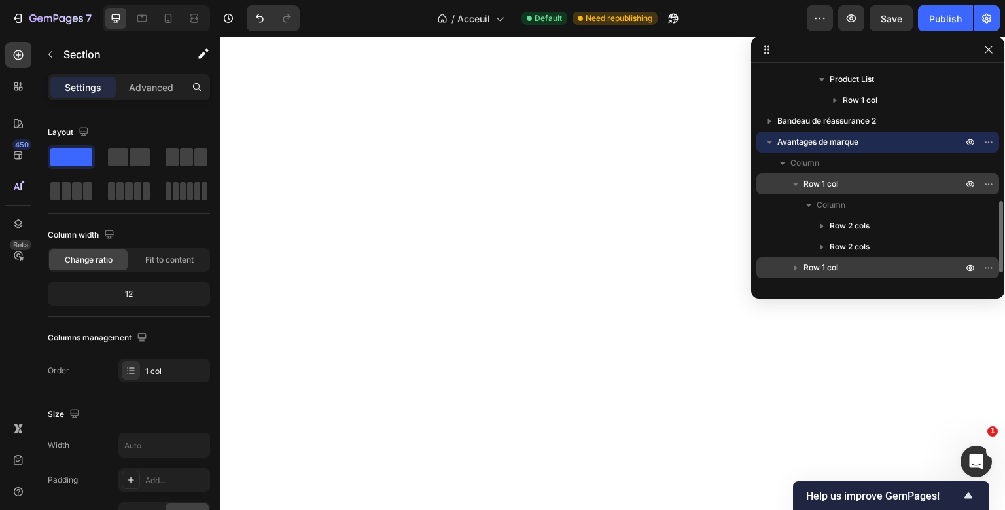
scroll to position [334, 0]
click at [843, 181] on p "Row 1 col" at bounding box center [884, 184] width 162 height 13
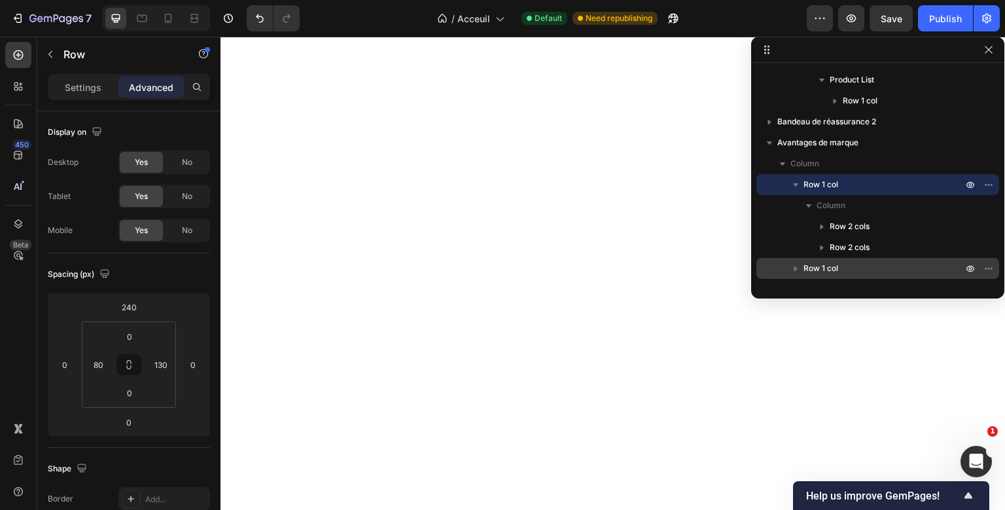
click at [839, 273] on p "Row 1 col" at bounding box center [884, 268] width 162 height 13
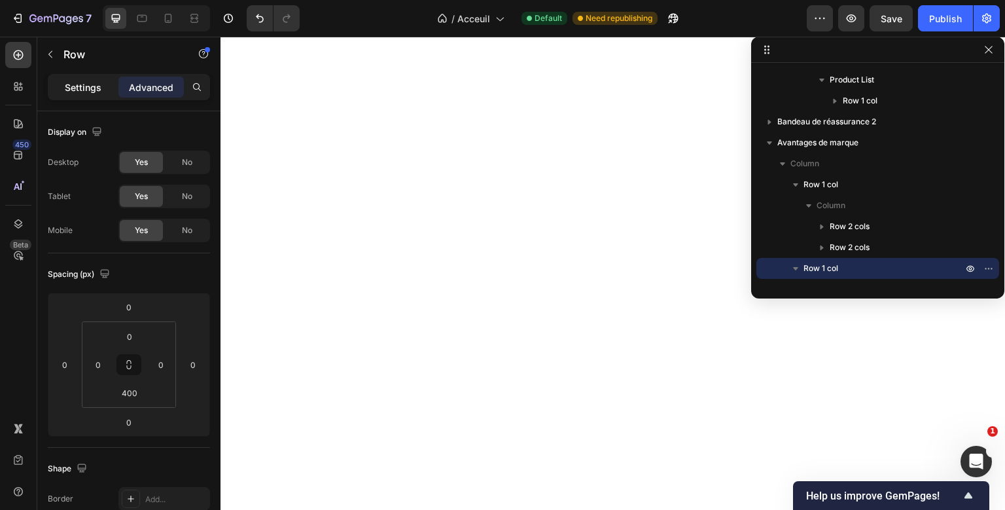
click at [82, 96] on div "Settings" at bounding box center [82, 87] width 65 height 21
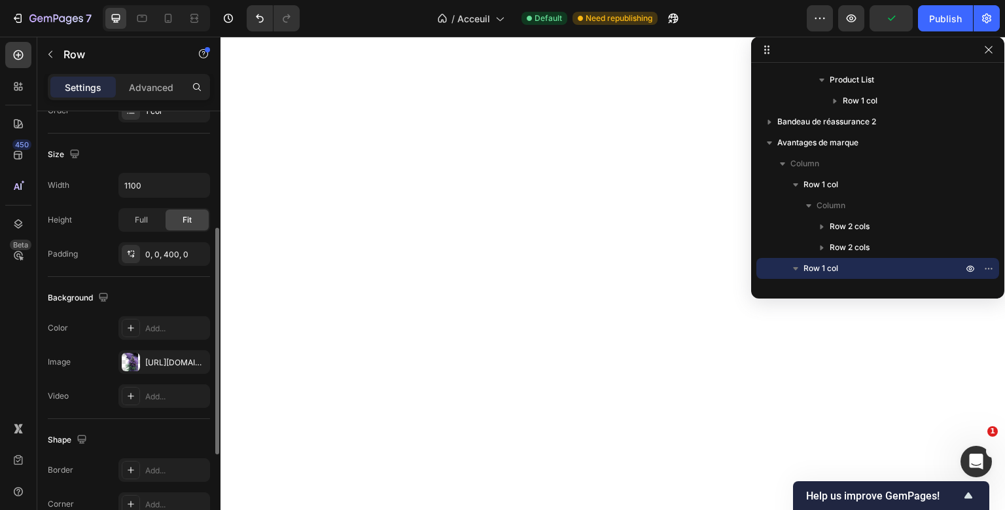
scroll to position [224, 0]
click at [198, 368] on button "button" at bounding box center [196, 363] width 16 height 16
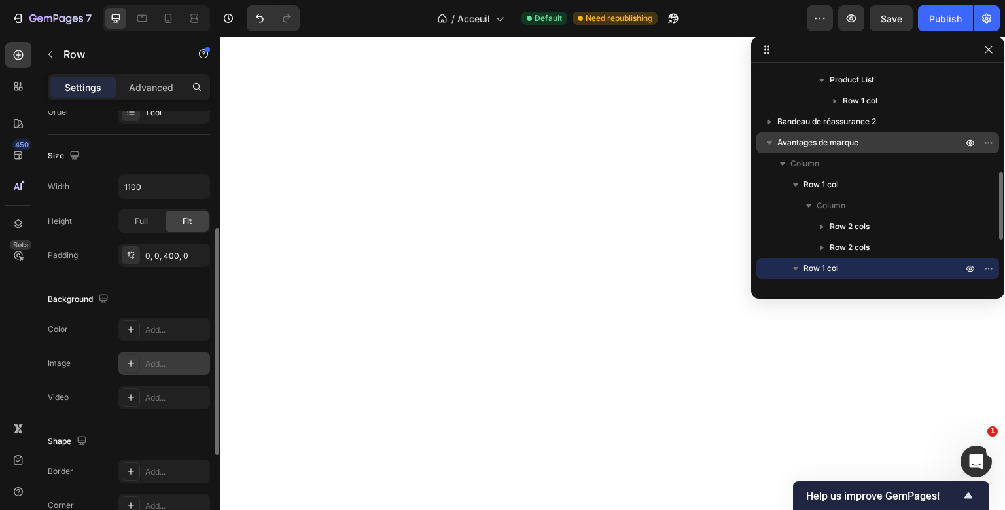
click at [878, 142] on p "Avantages de marque" at bounding box center [871, 142] width 188 height 13
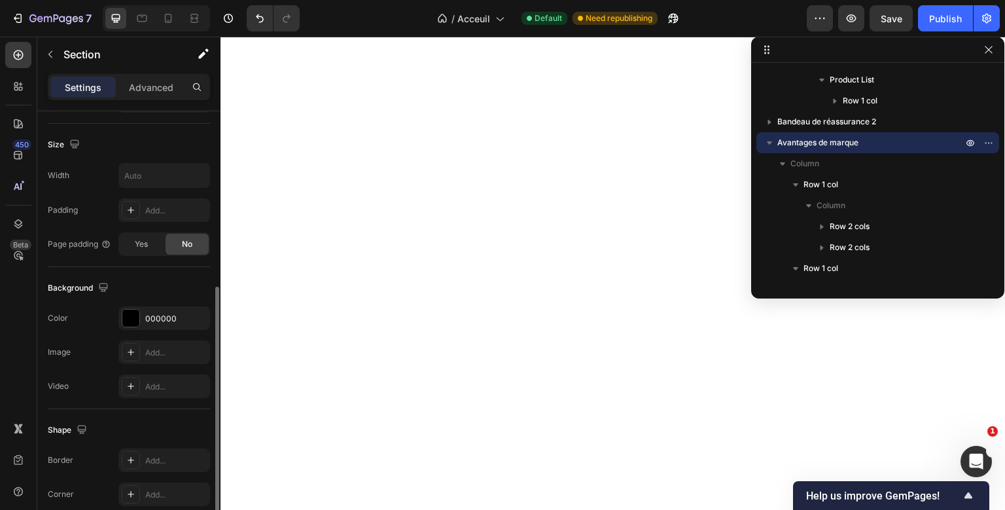
scroll to position [306, 0]
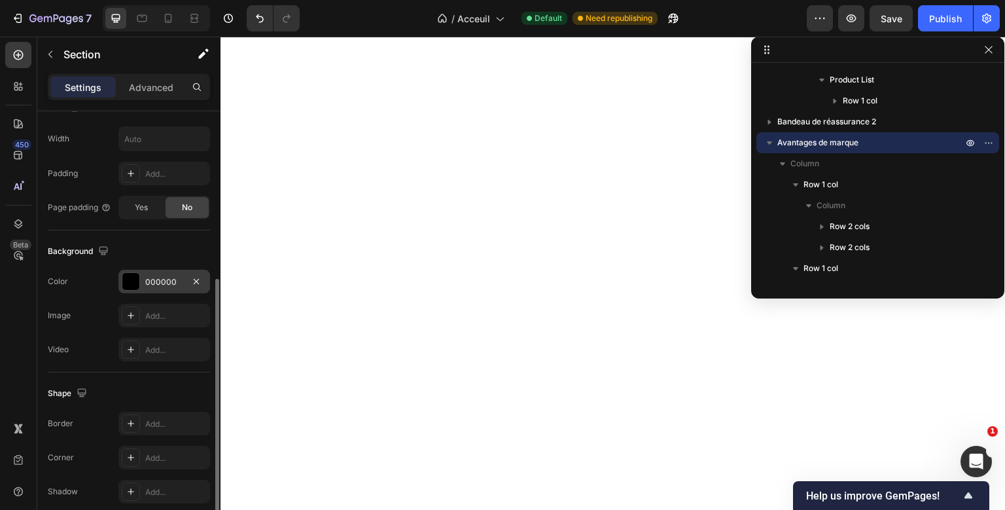
click at [175, 285] on div "000000" at bounding box center [164, 282] width 38 height 12
click at [98, 292] on div "The changes might be hidden by the video. Color 000000 Image Add... Video Add..." at bounding box center [129, 316] width 162 height 92
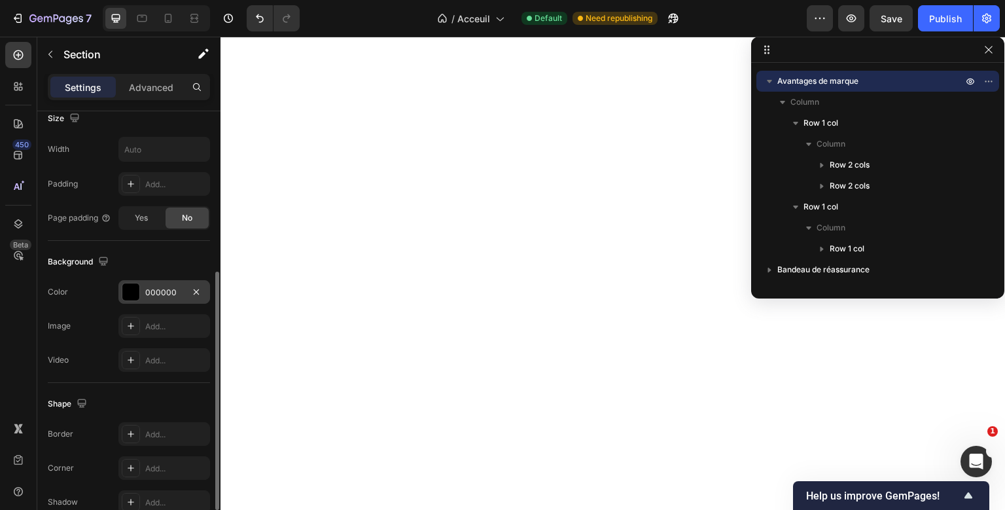
scroll to position [292, 0]
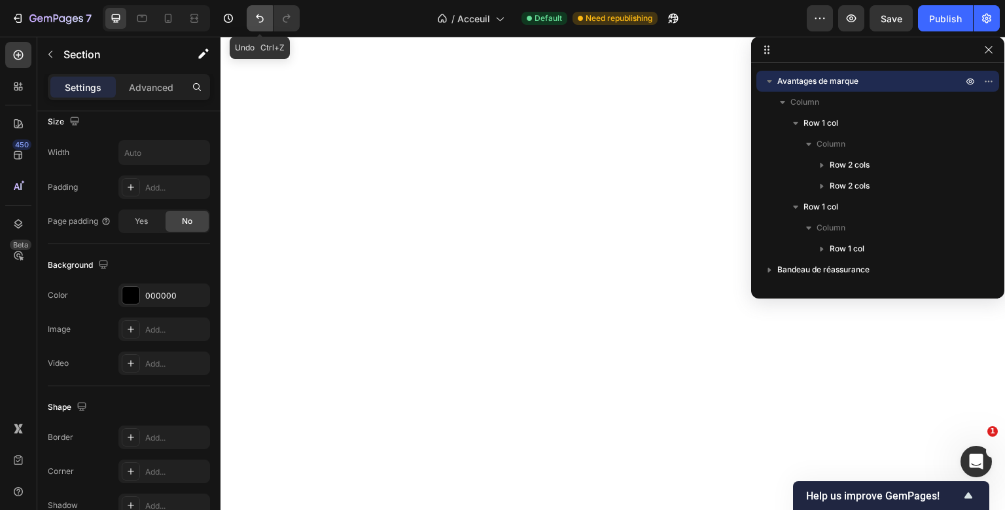
click at [263, 19] on icon "Undo/Redo" at bounding box center [260, 18] width 8 height 9
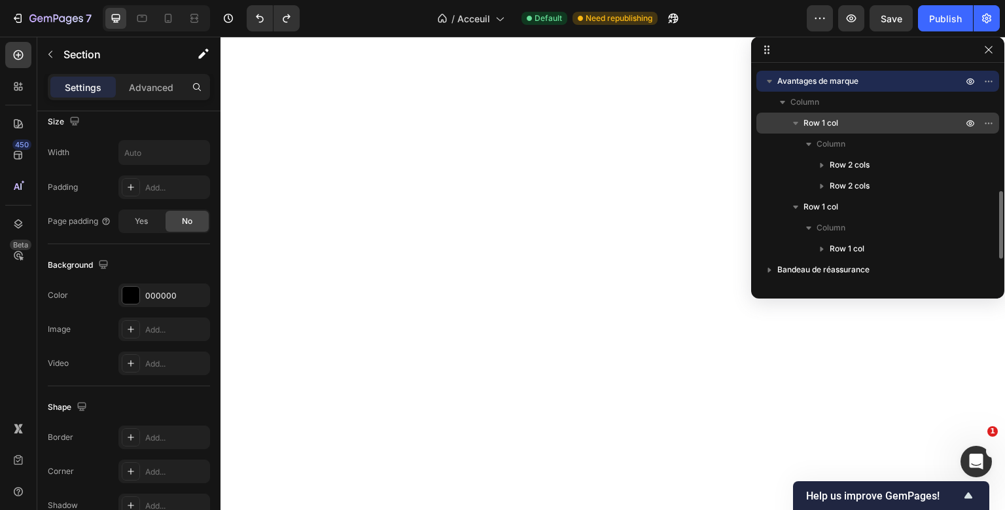
click at [852, 127] on p "Row 1 col" at bounding box center [884, 122] width 162 height 13
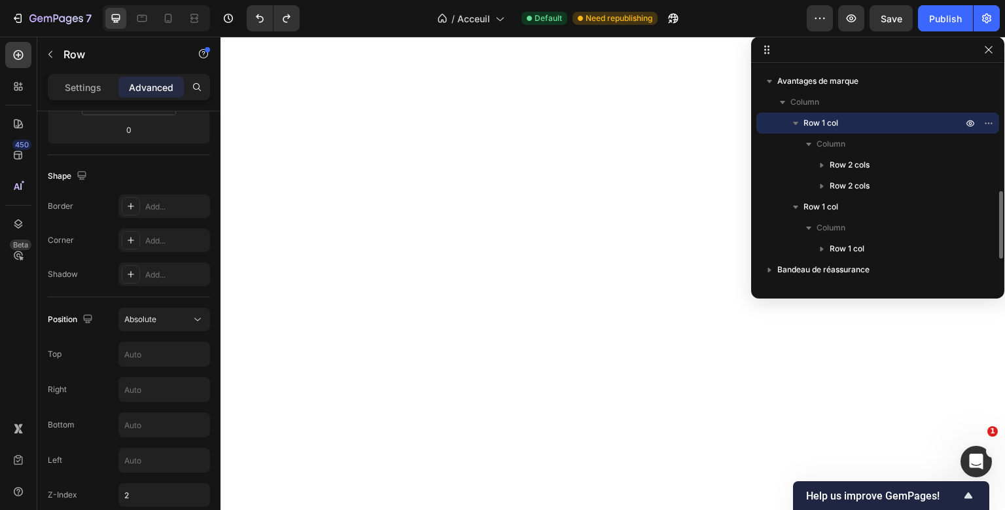
scroll to position [0, 0]
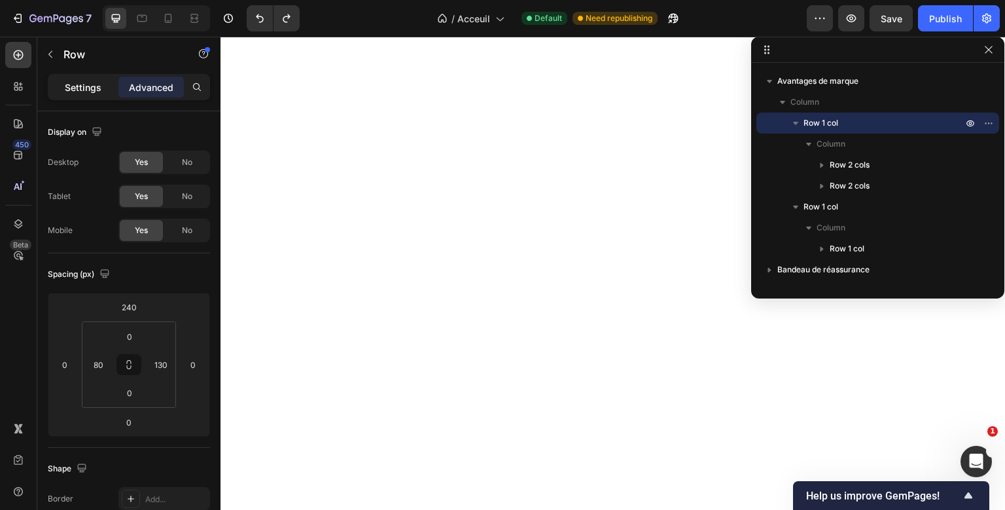
click at [80, 79] on div "Settings" at bounding box center [82, 87] width 65 height 21
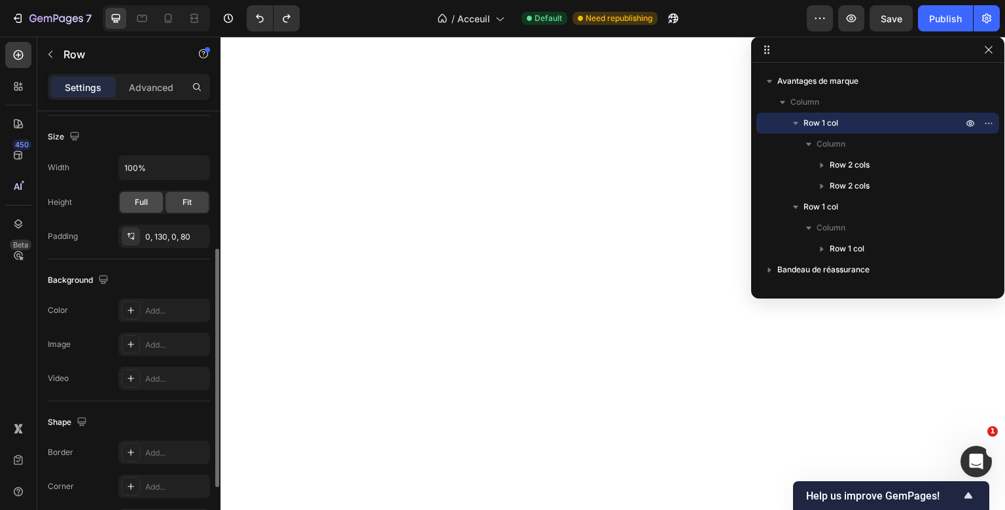
scroll to position [265, 0]
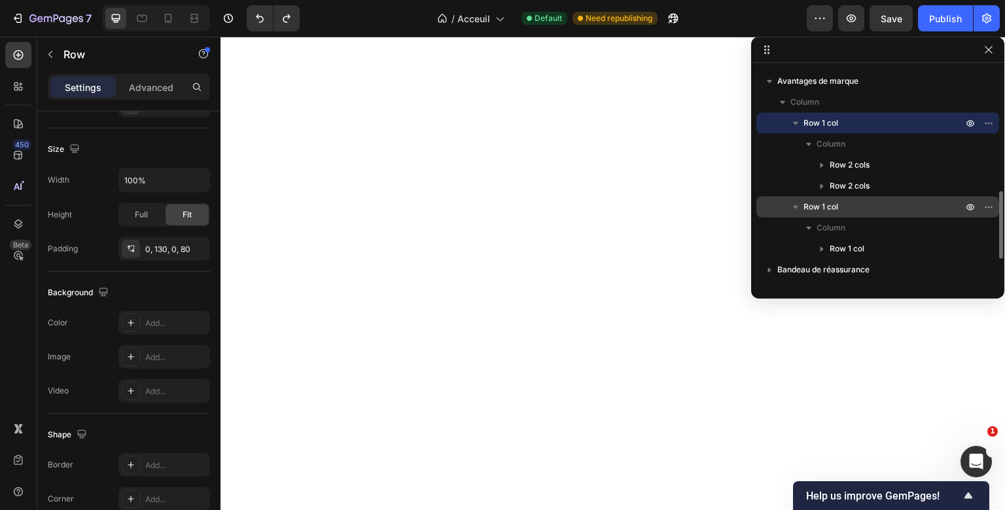
click at [841, 211] on p "Row 1 col" at bounding box center [884, 206] width 162 height 13
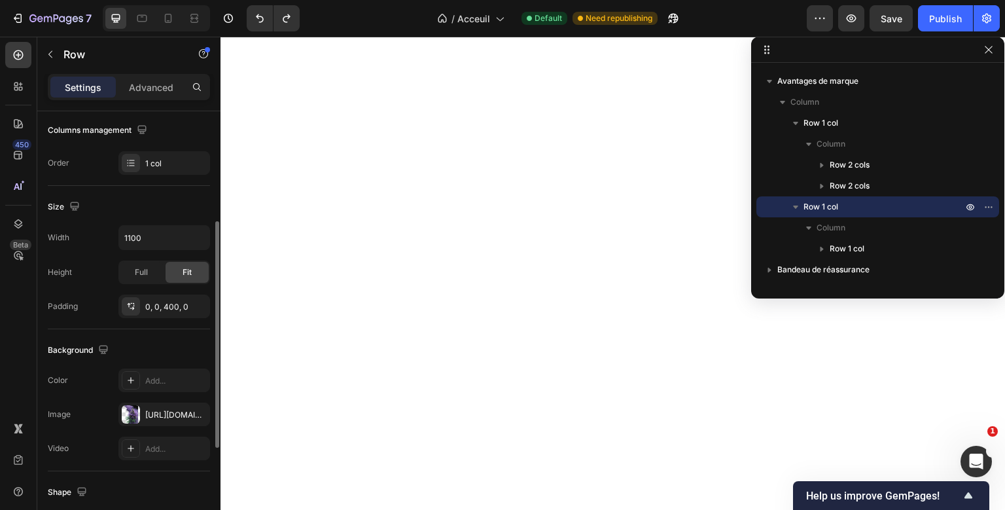
scroll to position [168, 0]
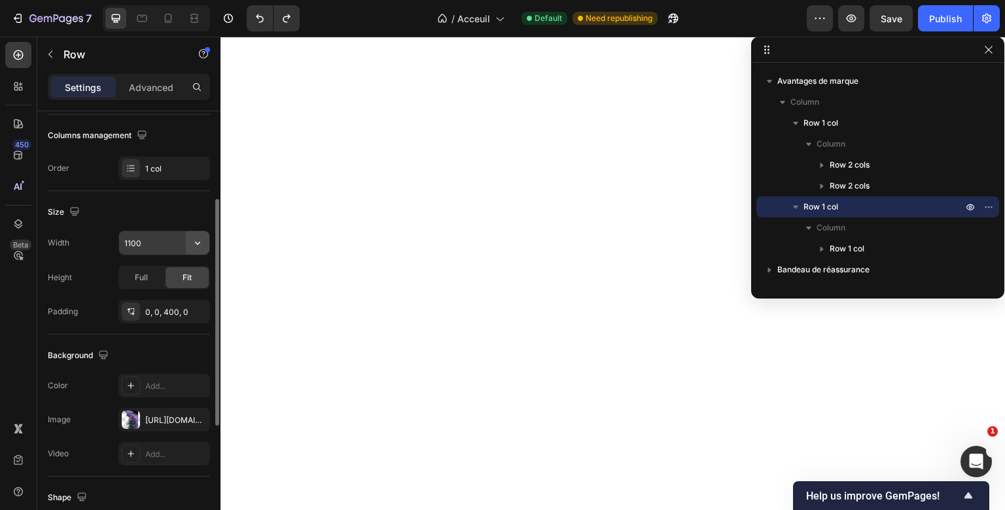
click at [192, 243] on icon "button" at bounding box center [197, 242] width 13 height 13
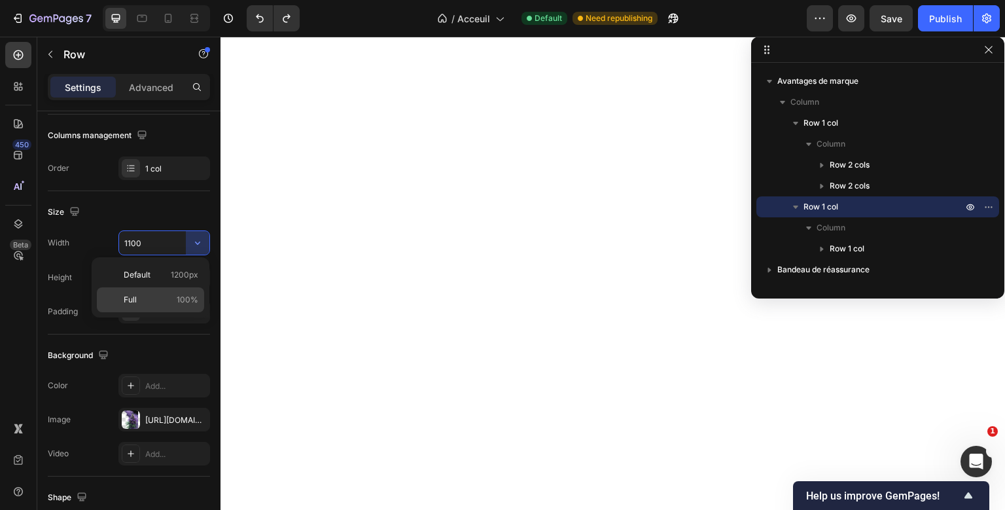
click at [179, 302] on span "100%" at bounding box center [188, 300] width 22 height 12
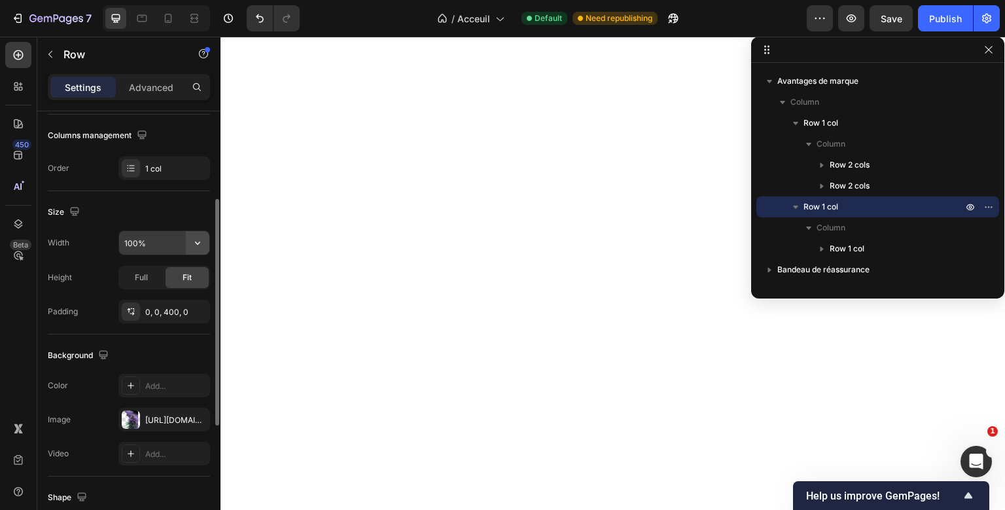
click at [206, 239] on button "button" at bounding box center [198, 243] width 24 height 24
click at [133, 242] on input "100%" at bounding box center [164, 243] width 90 height 24
click at [202, 242] on icon "button" at bounding box center [197, 242] width 13 height 13
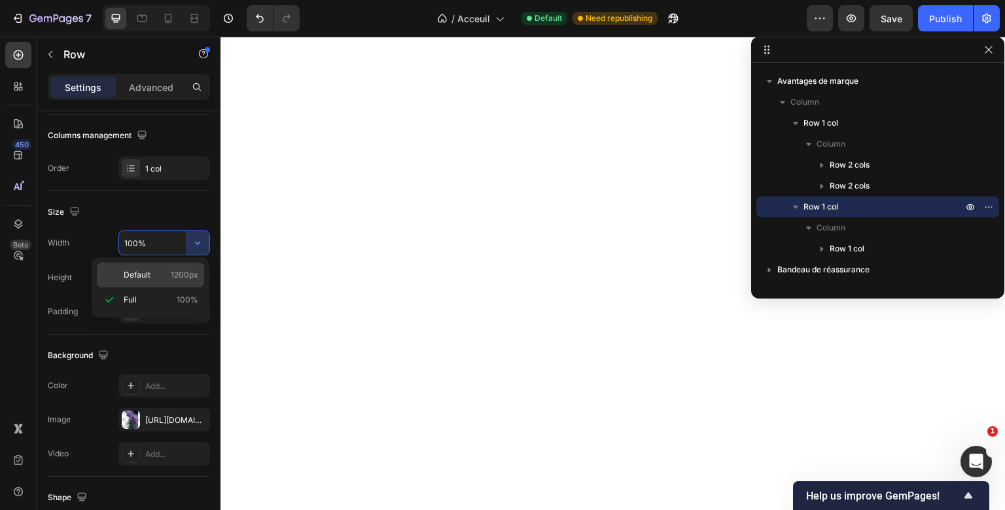
click at [162, 272] on p "Default 1200px" at bounding box center [161, 275] width 75 height 12
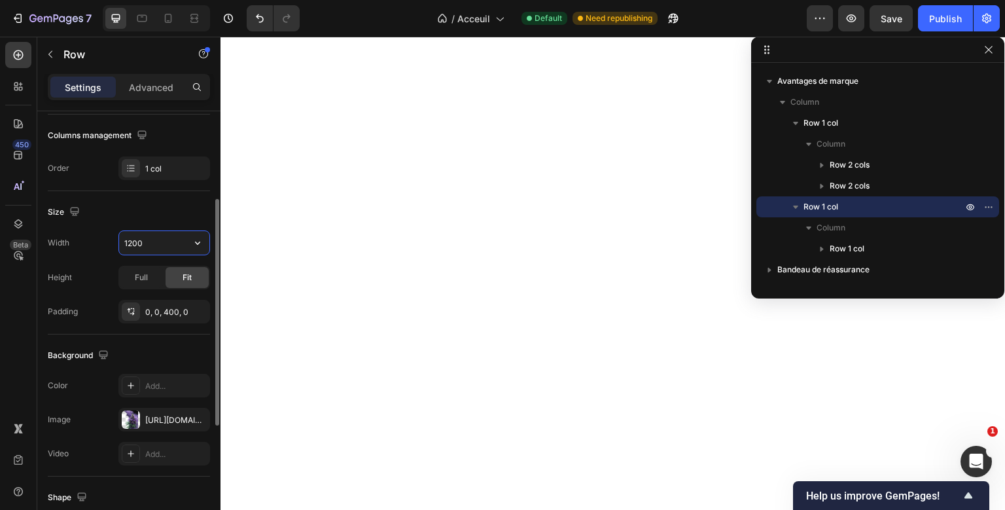
click at [137, 240] on input "1200" at bounding box center [164, 243] width 90 height 24
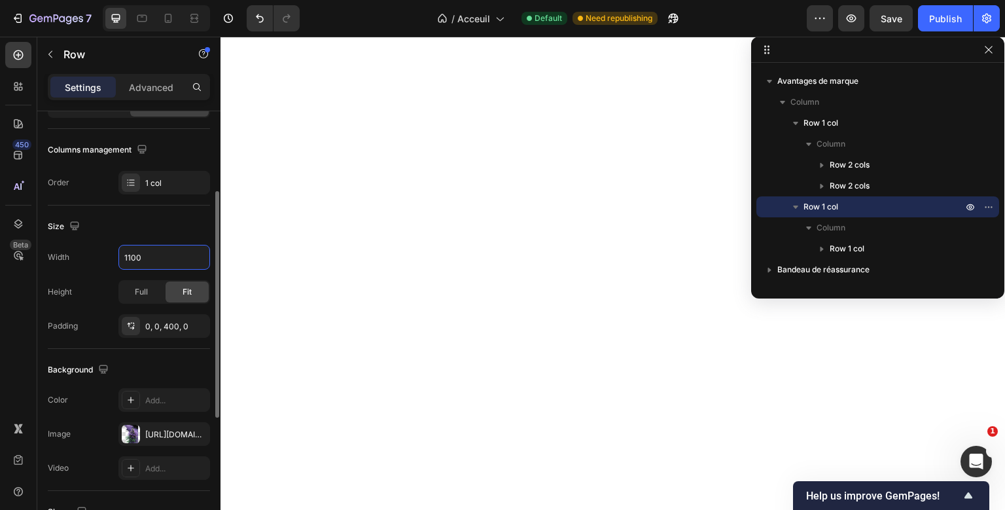
scroll to position [153, 0]
type input "1100"
click at [986, 200] on button "button" at bounding box center [989, 207] width 16 height 16
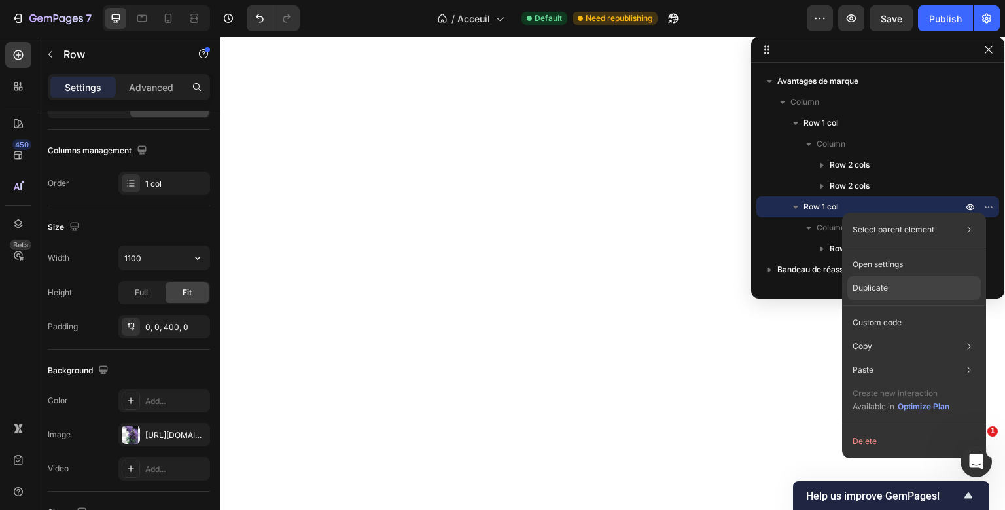
click at [913, 287] on div "Duplicate" at bounding box center [913, 288] width 133 height 24
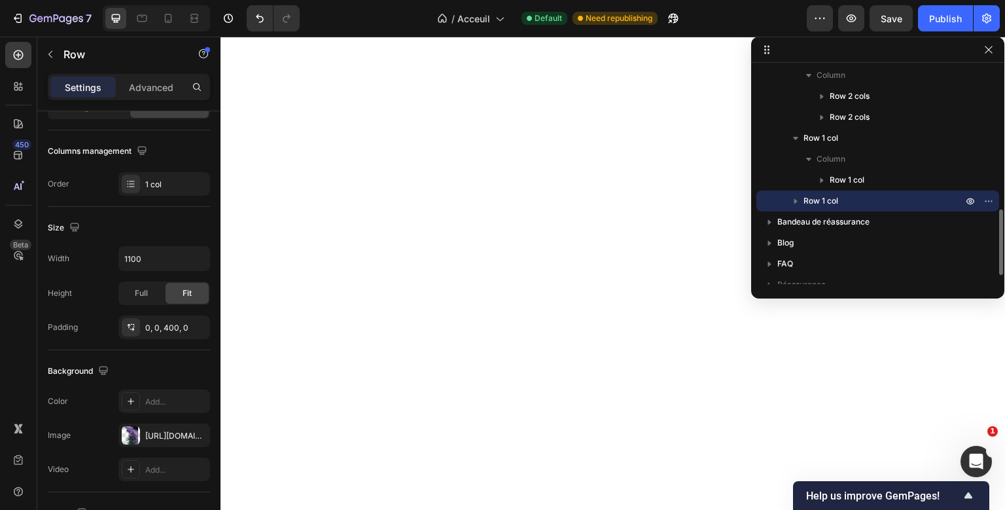
scroll to position [464, 0]
click at [799, 197] on icon "button" at bounding box center [795, 200] width 13 height 13
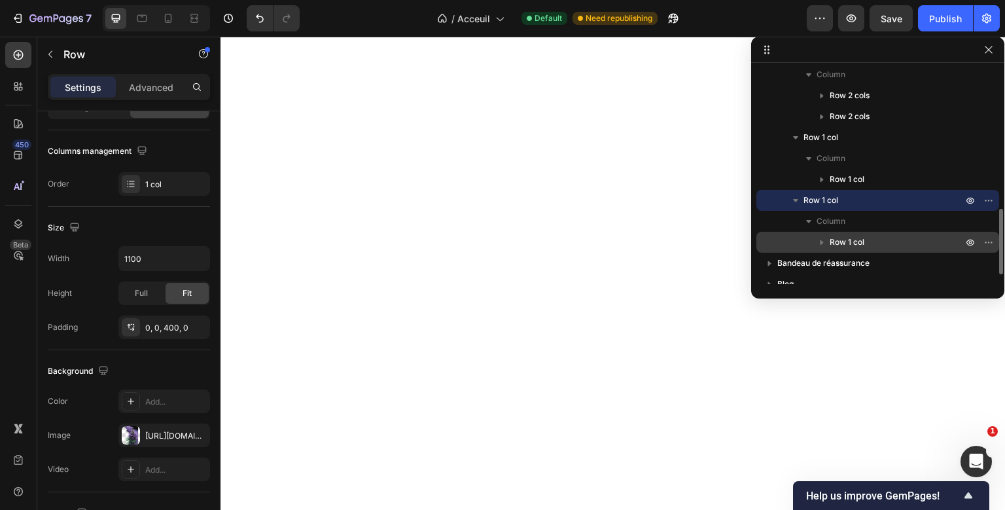
click at [858, 237] on span "Row 1 col" at bounding box center [846, 241] width 35 height 13
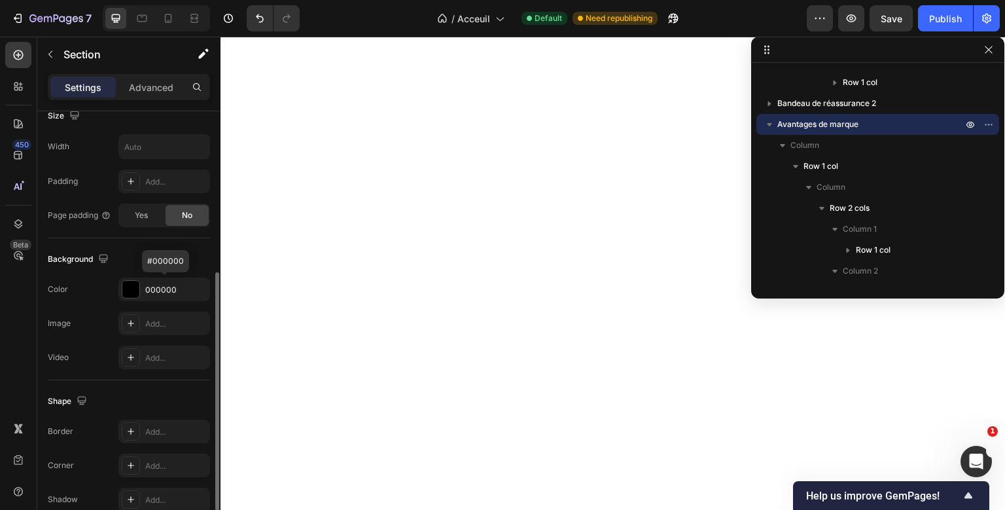
scroll to position [297, 0]
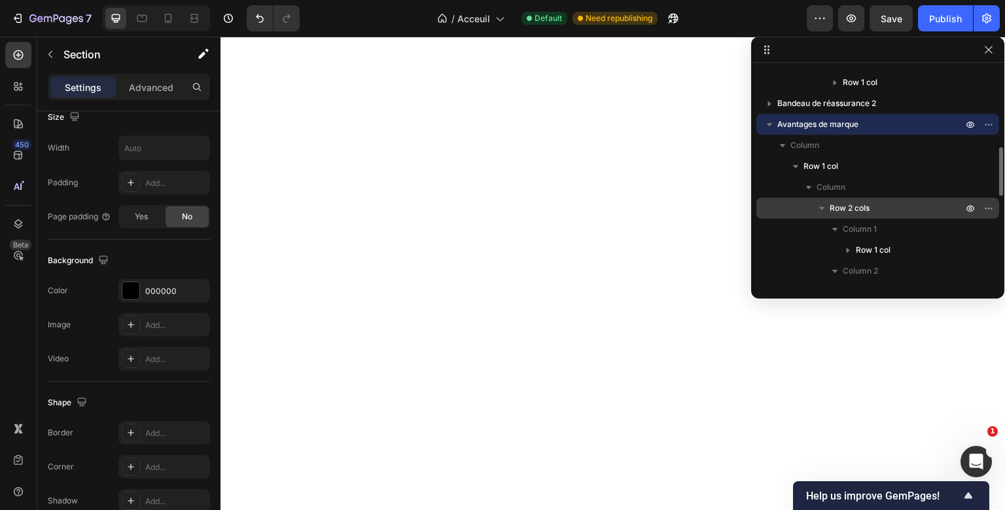
click at [841, 205] on span "Row 2 cols" at bounding box center [849, 207] width 40 height 13
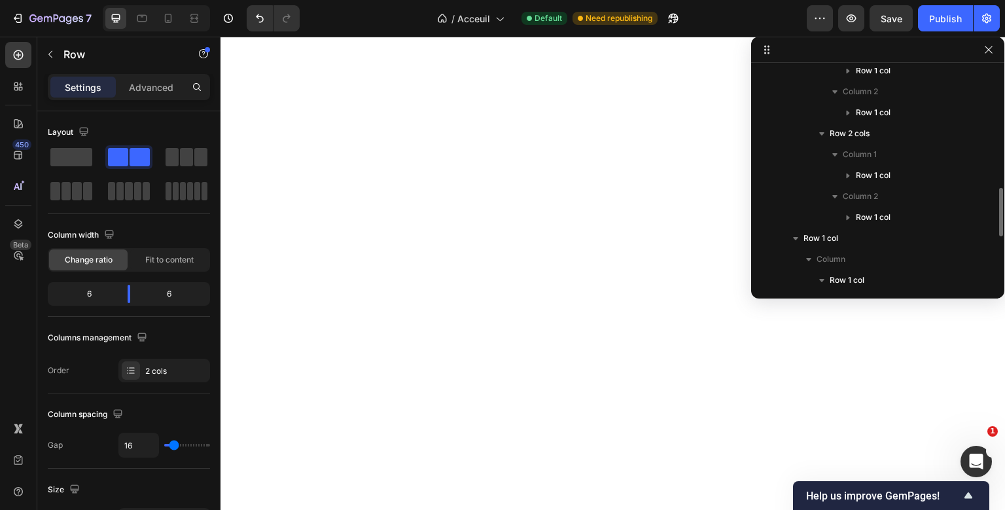
scroll to position [555, 0]
click at [839, 216] on p "Row 1 col" at bounding box center [884, 214] width 162 height 13
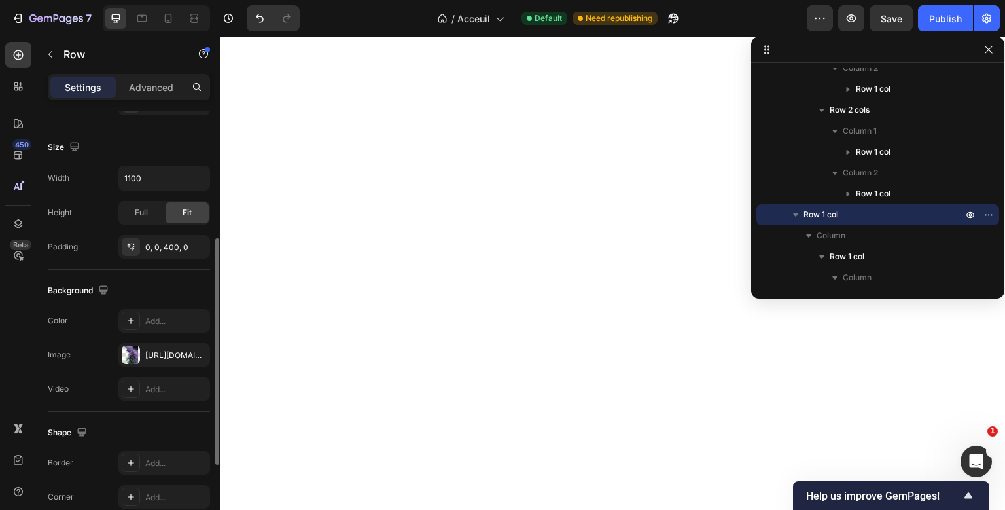
scroll to position [224, 0]
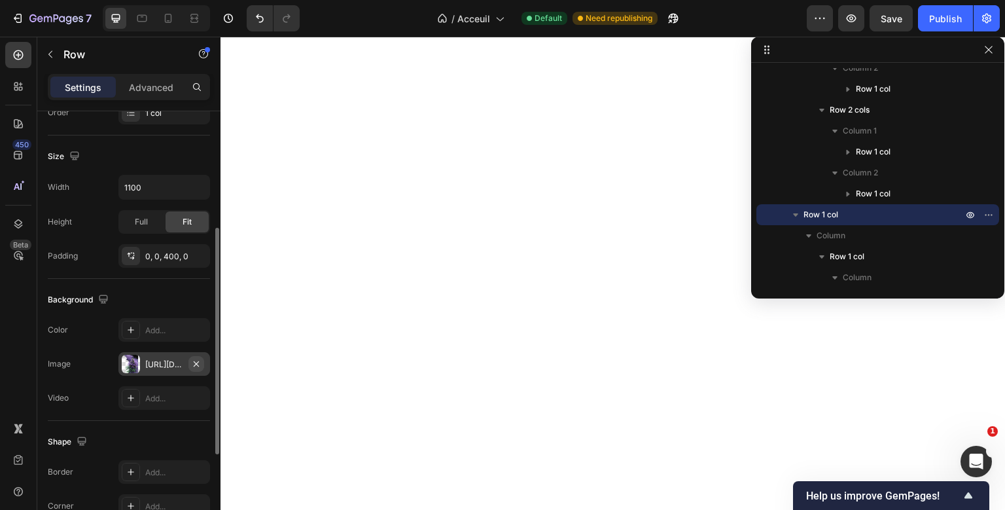
click at [195, 365] on icon "button" at bounding box center [196, 363] width 10 height 10
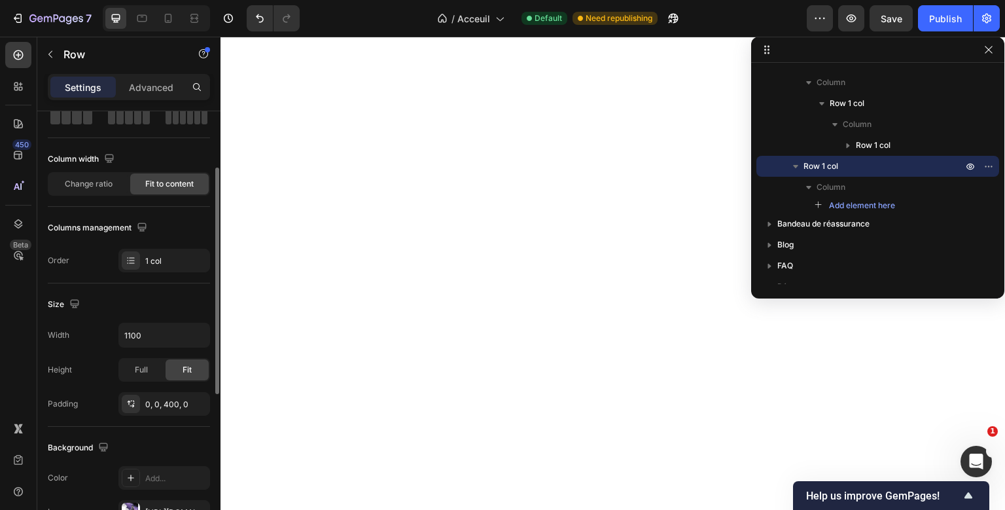
scroll to position [97, 0]
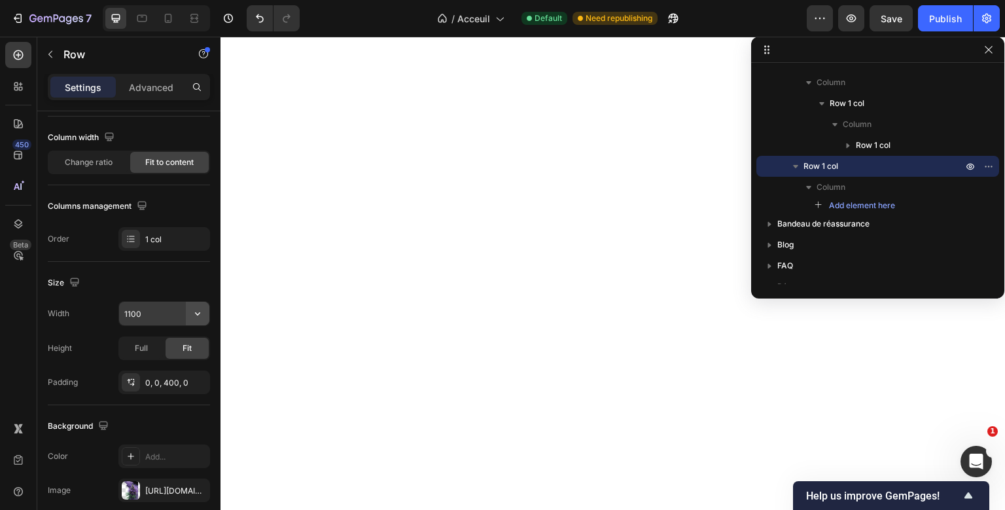
click at [198, 309] on icon "button" at bounding box center [197, 313] width 13 height 13
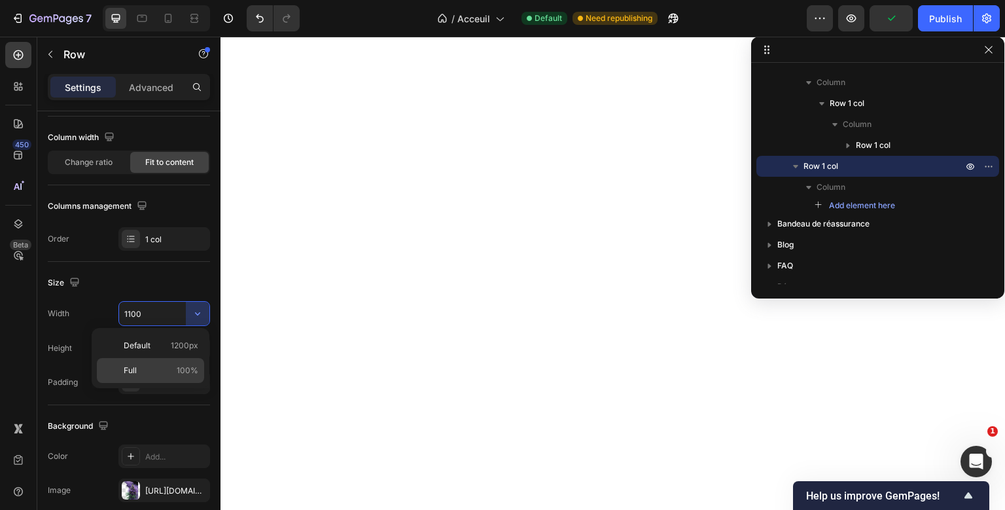
click at [152, 374] on p "Full 100%" at bounding box center [161, 370] width 75 height 12
type input "100%"
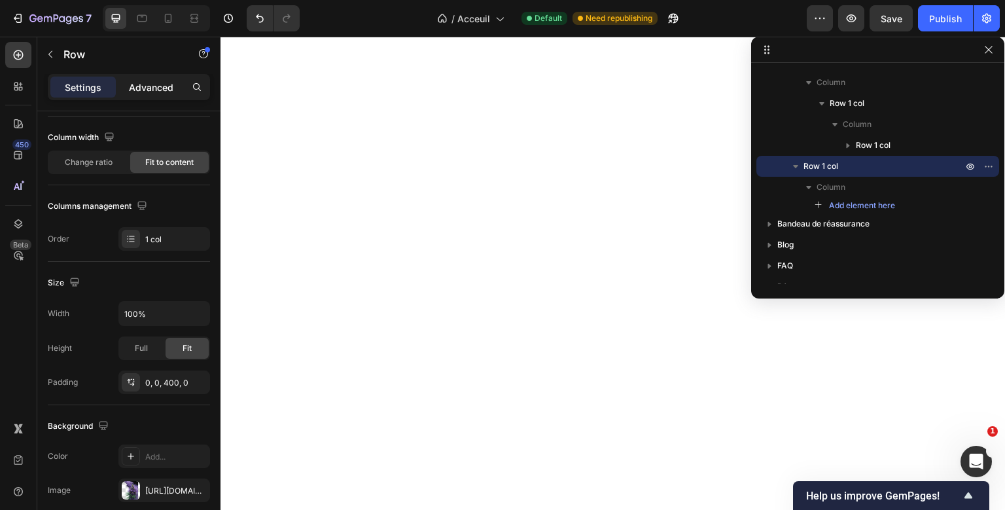
click at [164, 80] on p "Advanced" at bounding box center [151, 87] width 44 height 14
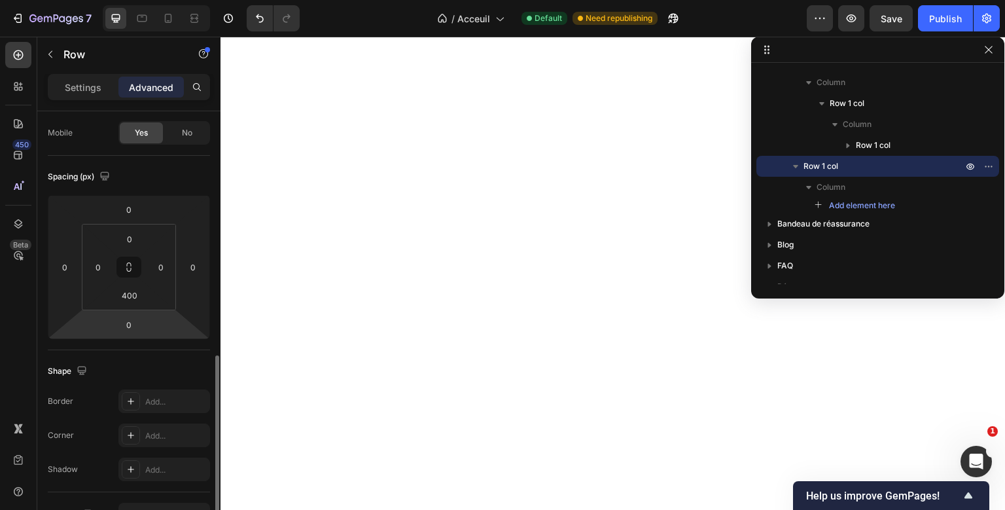
scroll to position [246, 0]
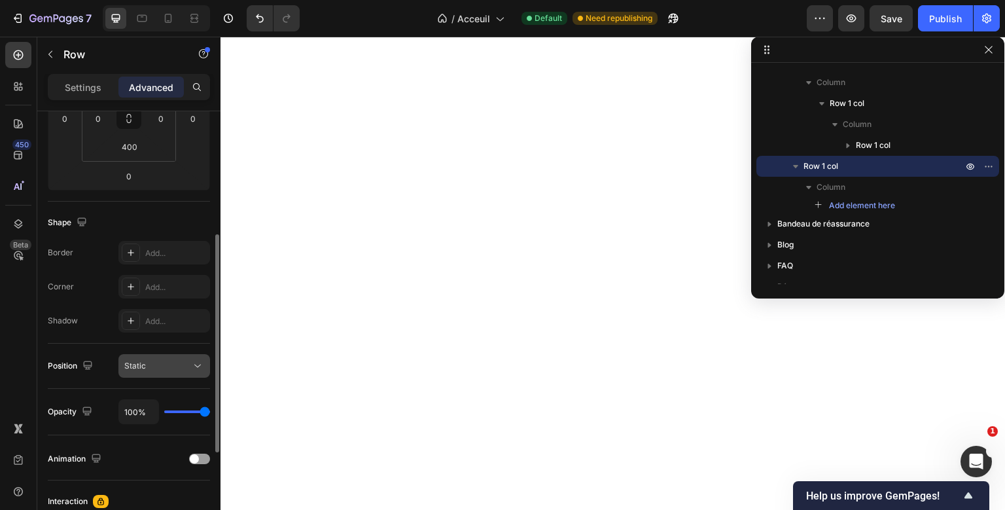
click at [156, 368] on div "Static" at bounding box center [157, 366] width 67 height 12
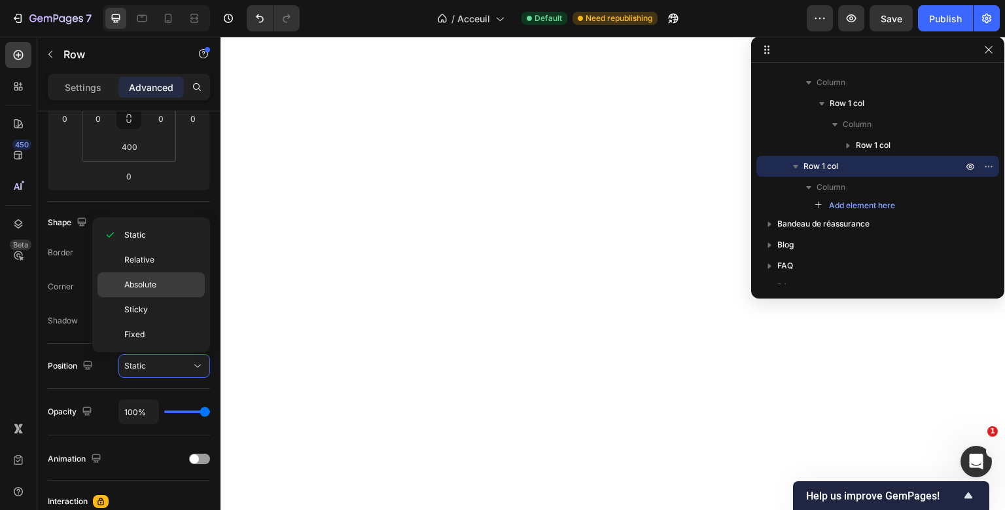
click at [161, 288] on p "Absolute" at bounding box center [161, 285] width 75 height 12
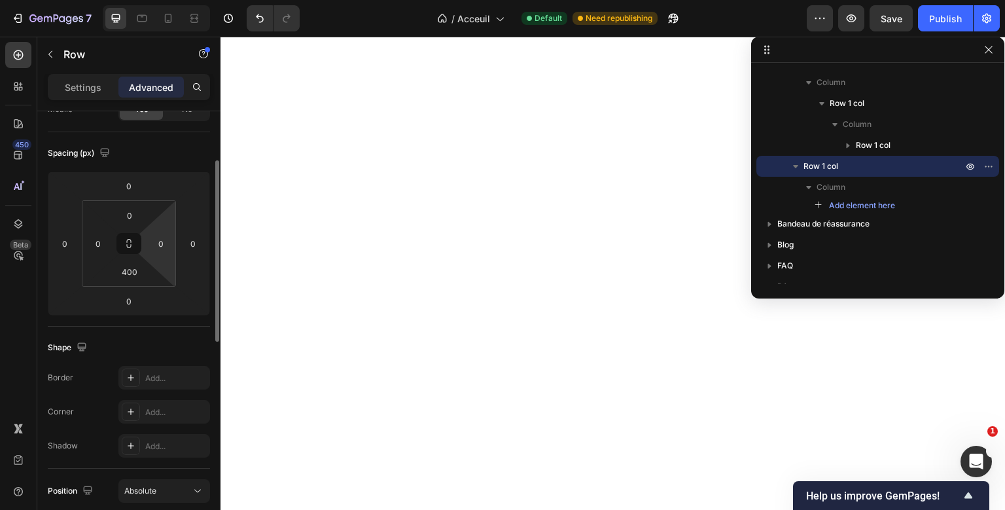
scroll to position [120, 0]
click at [131, 267] on input "400" at bounding box center [129, 272] width 26 height 20
drag, startPoint x: 137, startPoint y: 271, endPoint x: 122, endPoint y: 270, distance: 15.1
click at [122, 270] on input "620" at bounding box center [129, 272] width 26 height 20
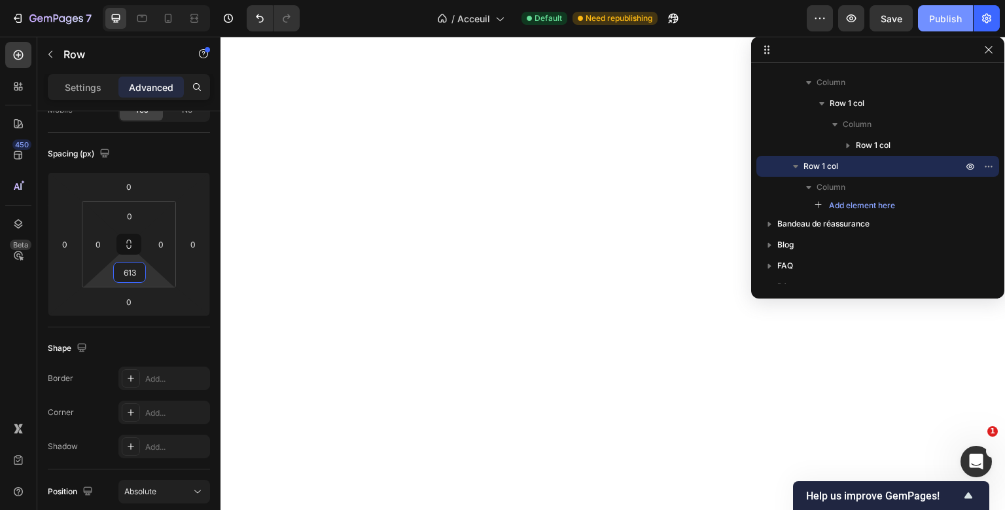
type input "613"
click at [924, 12] on button "Publish" at bounding box center [945, 18] width 55 height 26
click at [819, 20] on icon "button" at bounding box center [819, 18] width 13 height 13
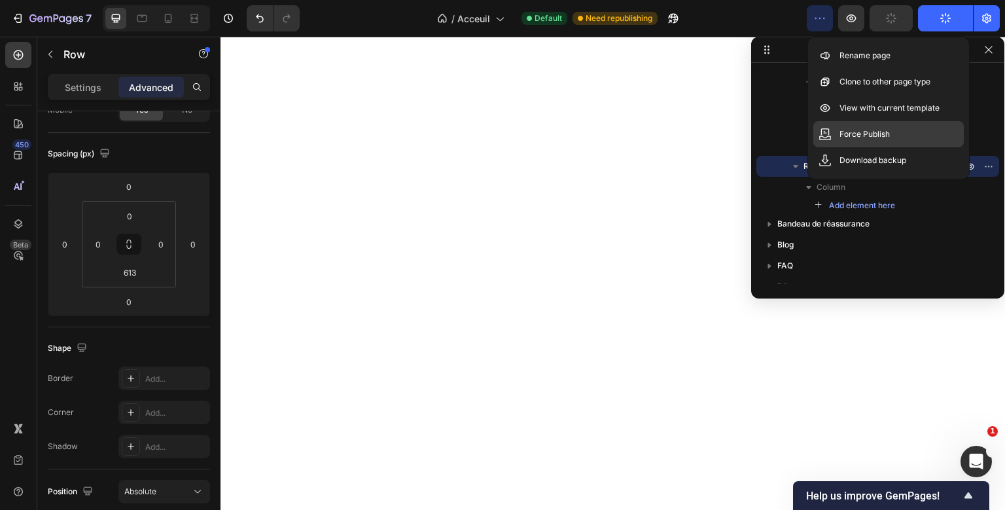
click at [838, 139] on div "Force Publish" at bounding box center [888, 134] width 150 height 26
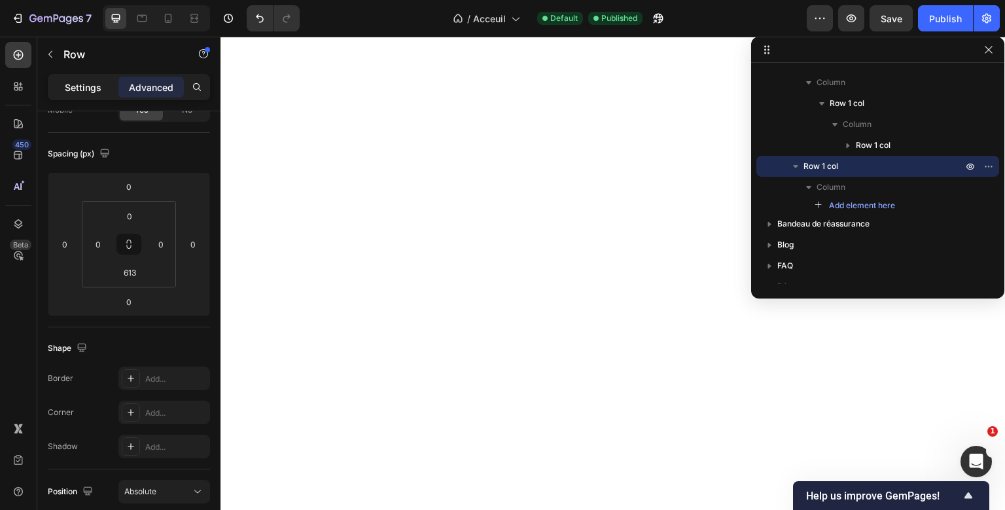
click at [92, 90] on p "Settings" at bounding box center [83, 87] width 37 height 14
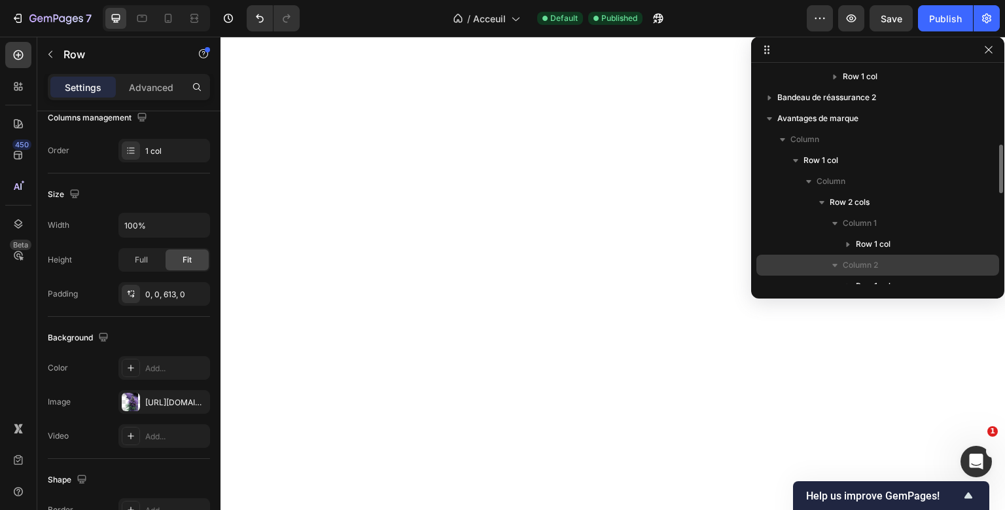
scroll to position [347, 0]
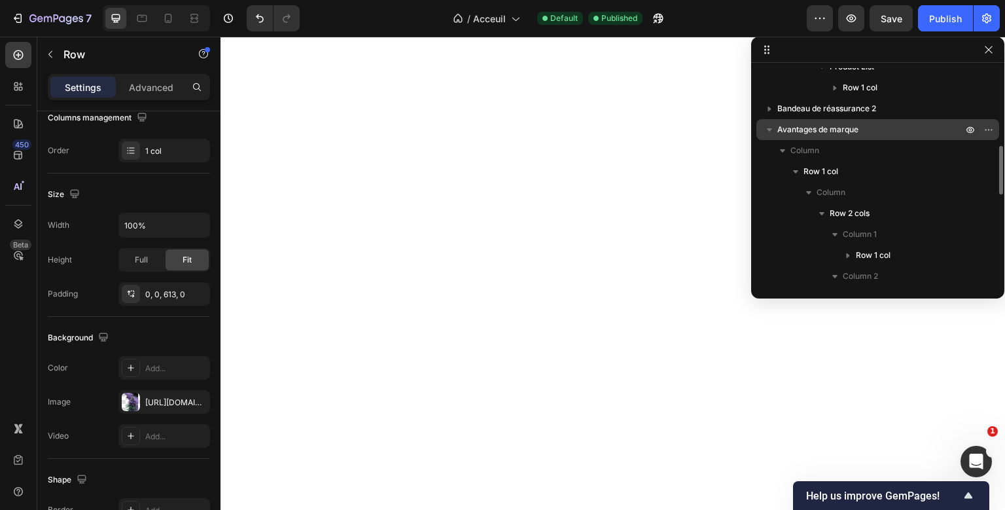
click at [860, 131] on p "Avantages de marque" at bounding box center [871, 129] width 188 height 13
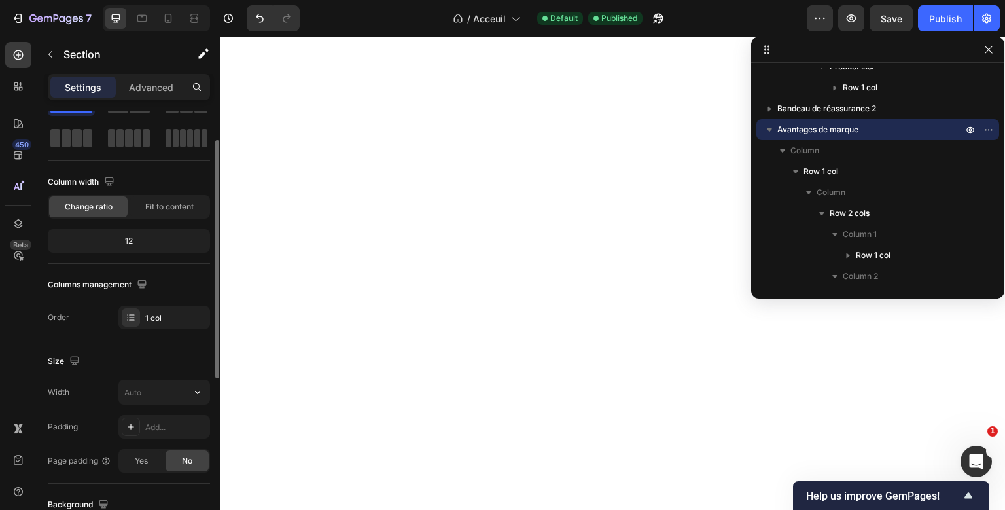
scroll to position [361, 0]
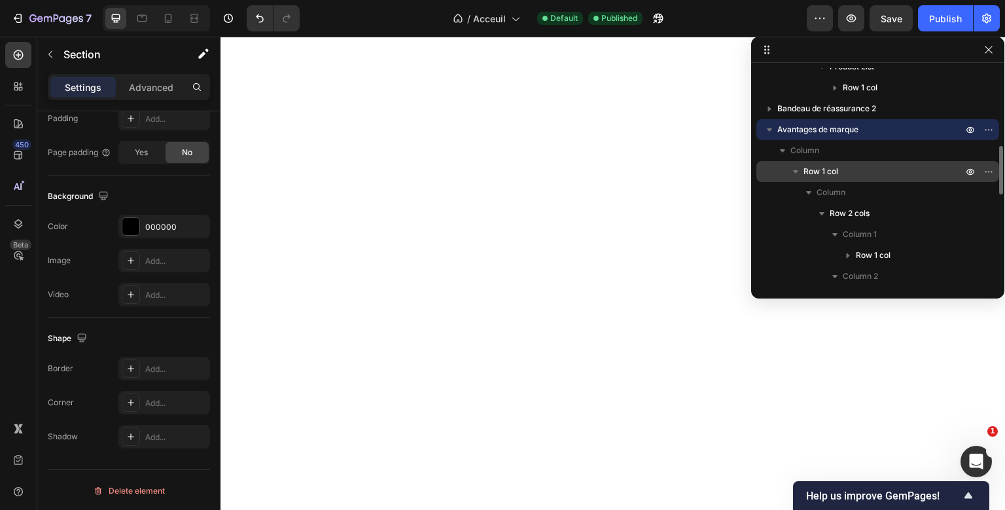
click at [821, 171] on span "Row 1 col" at bounding box center [820, 171] width 35 height 13
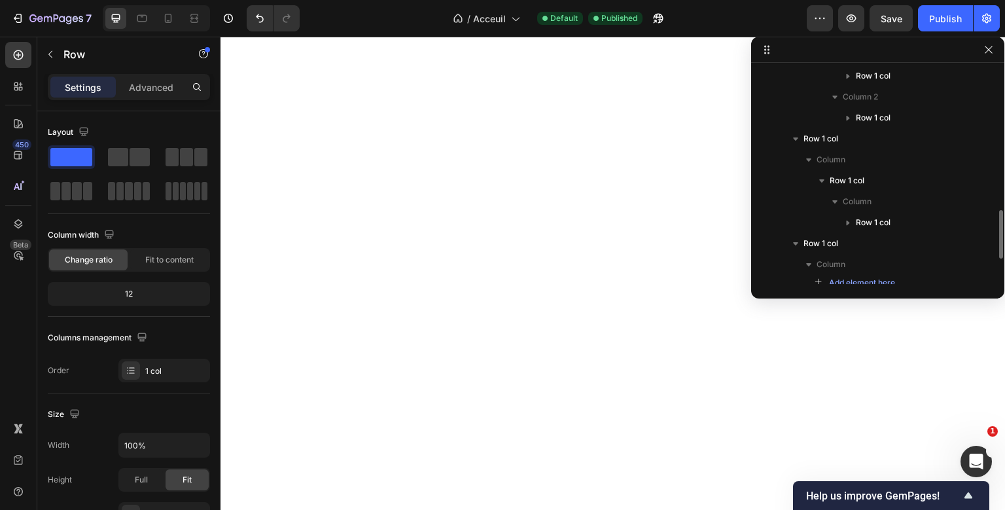
scroll to position [631, 0]
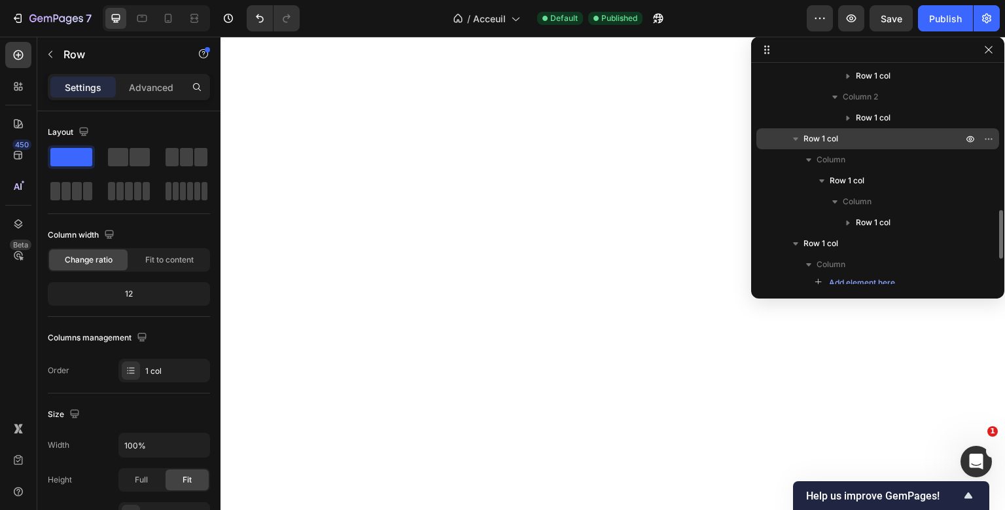
click at [843, 135] on p "Row 1 col" at bounding box center [884, 138] width 162 height 13
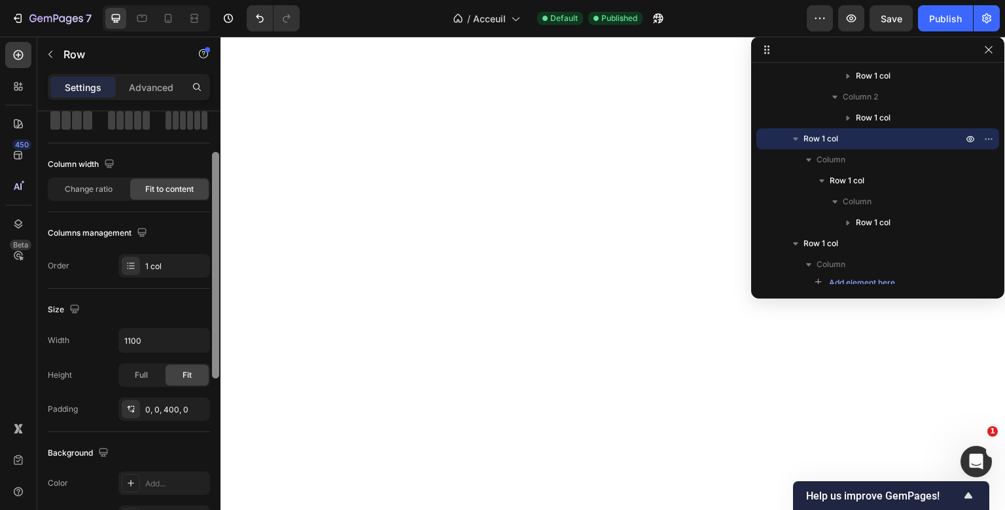
scroll to position [69, 0]
drag, startPoint x: 216, startPoint y: 292, endPoint x: 212, endPoint y: 328, distance: 36.2
click at [212, 328] on div at bounding box center [215, 260] width 7 height 226
click at [183, 307] on div "Size" at bounding box center [129, 311] width 162 height 21
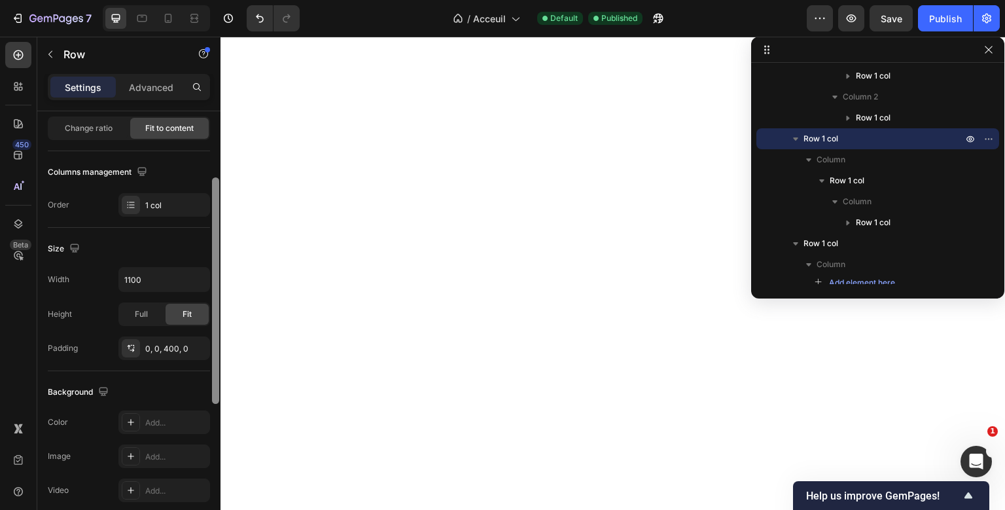
scroll to position [130, 0]
drag, startPoint x: 215, startPoint y: 228, endPoint x: 212, endPoint y: 260, distance: 32.2
click at [212, 260] on div at bounding box center [215, 292] width 7 height 226
click at [200, 279] on icon "button" at bounding box center [197, 280] width 5 height 3
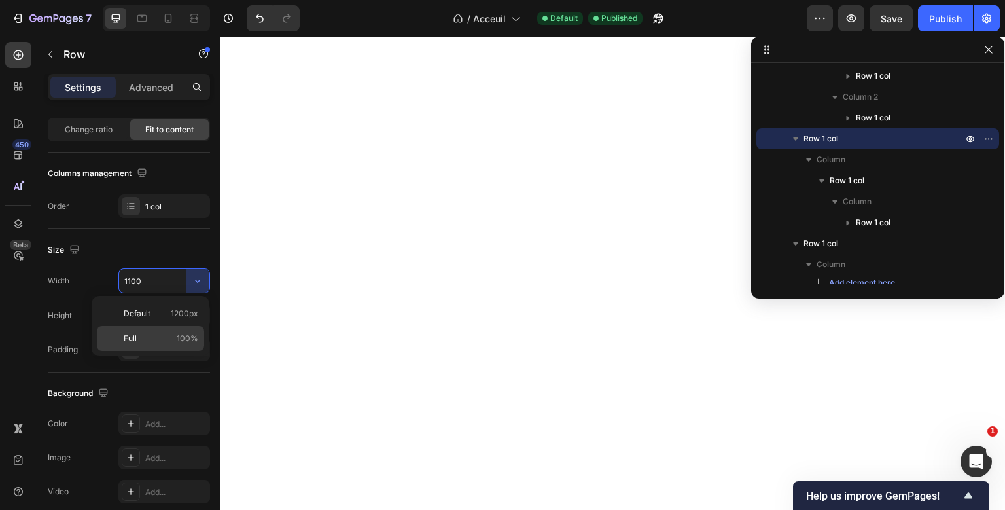
click at [165, 340] on p "Full 100%" at bounding box center [161, 338] width 75 height 12
type input "100%"
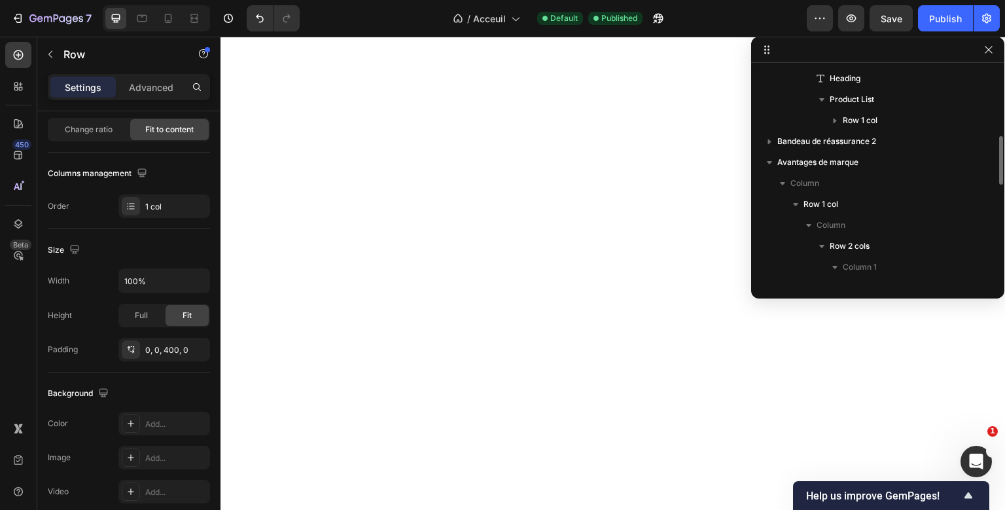
scroll to position [309, 0]
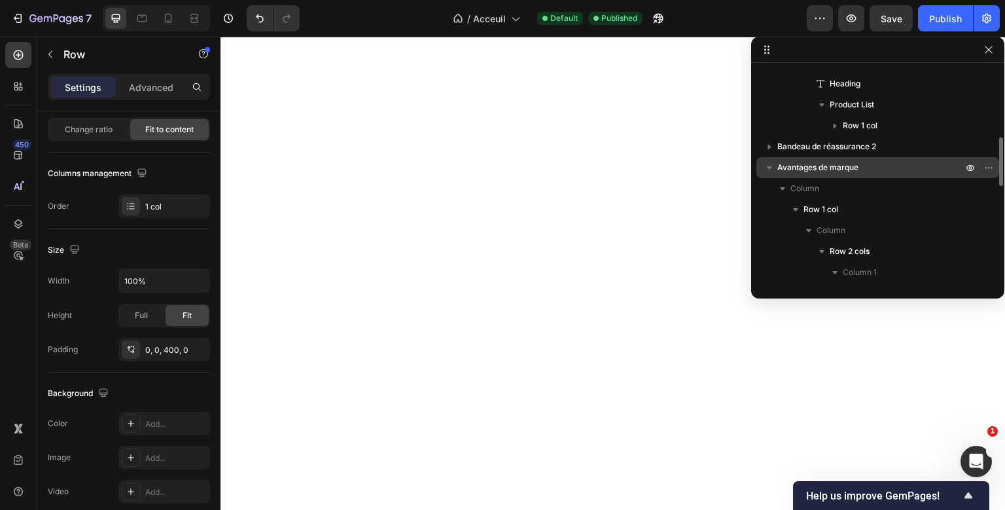
click at [797, 165] on span "Avantages de marque" at bounding box center [817, 167] width 81 height 13
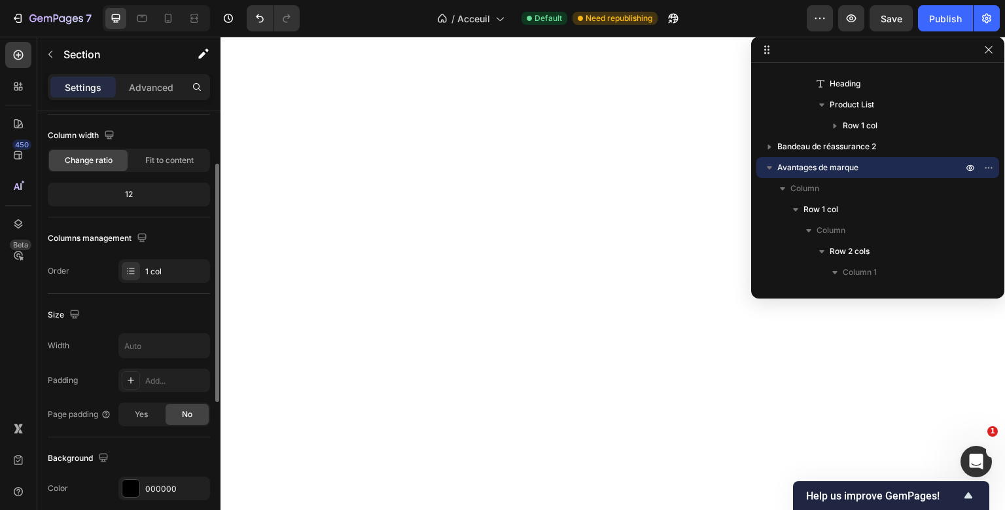
scroll to position [98, 0]
click at [171, 344] on input "text" at bounding box center [164, 347] width 90 height 24
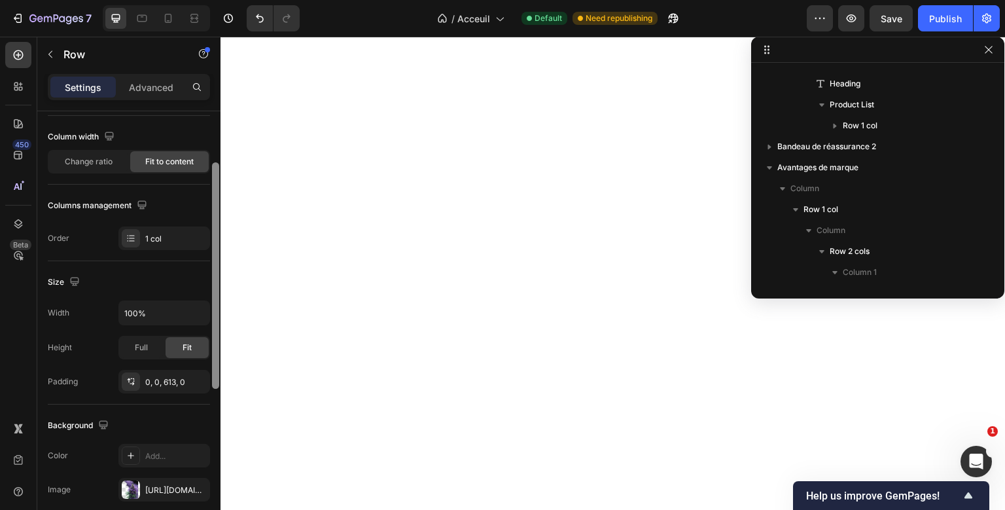
scroll to position [0, 0]
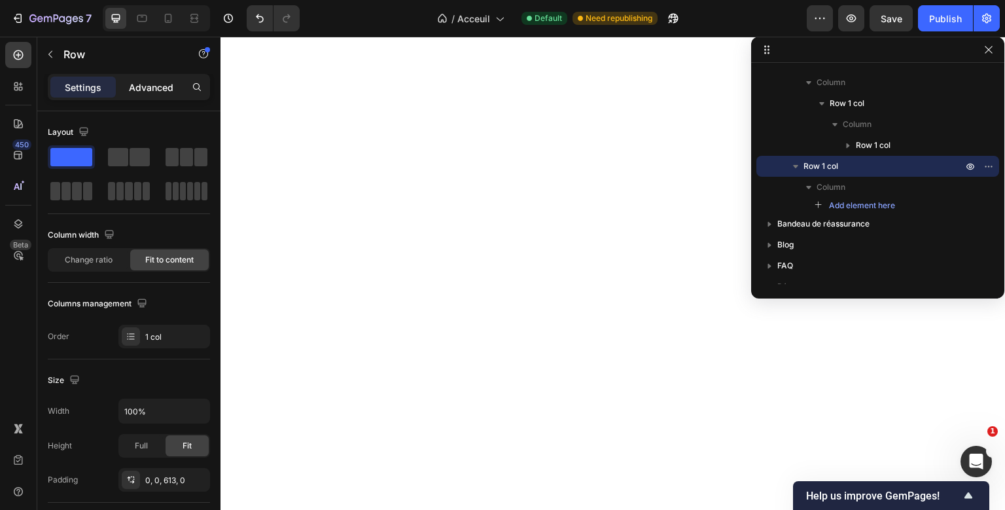
click at [156, 79] on div "Advanced" at bounding box center [150, 87] width 65 height 21
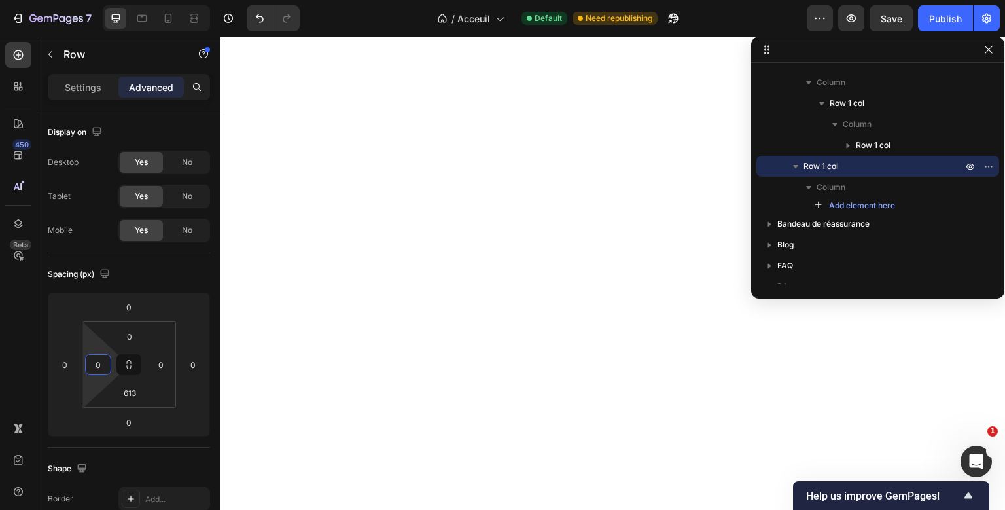
click at [97, 372] on input "0" at bounding box center [98, 365] width 20 height 20
type input "1"
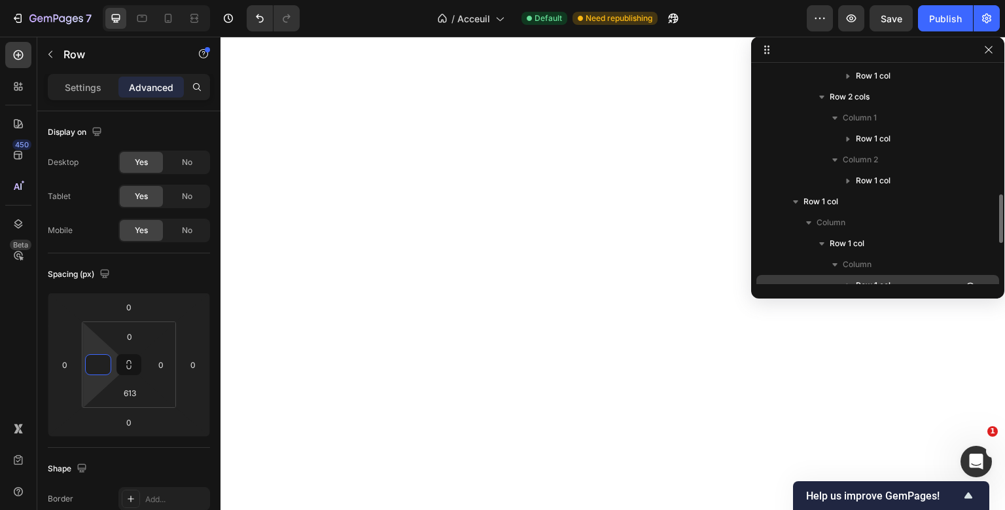
scroll to position [566, 0]
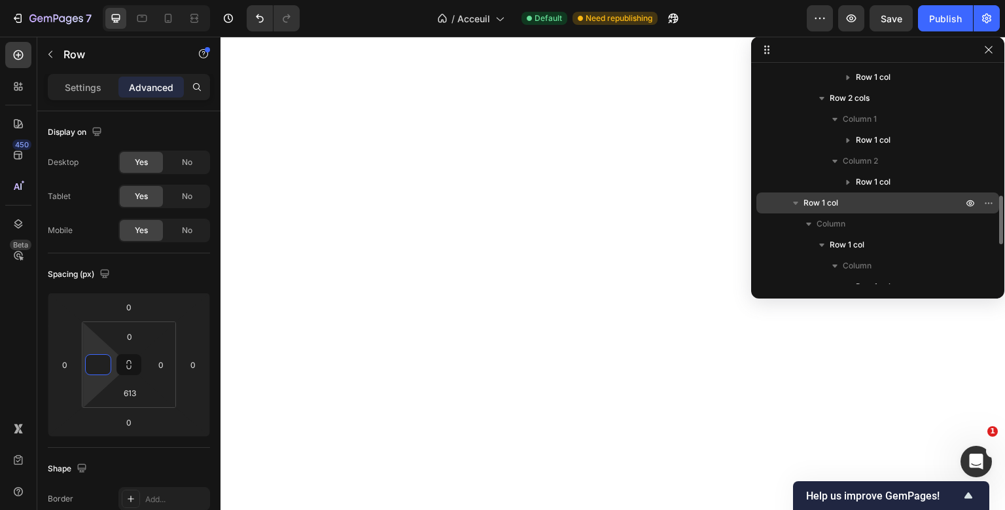
type input "0"
click at [866, 198] on p "Row 1 col" at bounding box center [884, 202] width 162 height 13
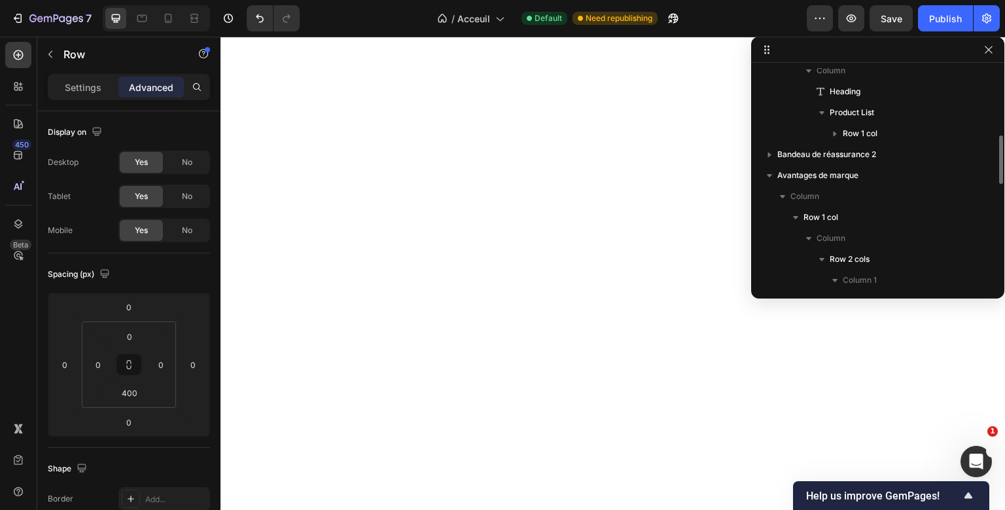
scroll to position [301, 0]
click at [851, 219] on p "Row 1 col" at bounding box center [884, 217] width 162 height 13
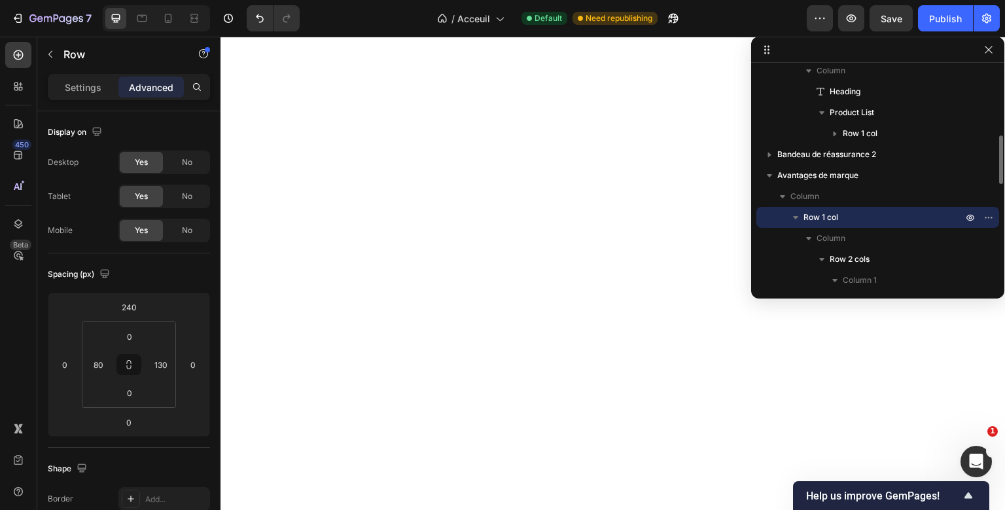
click at [799, 220] on icon "button" at bounding box center [795, 217] width 13 height 13
click at [810, 232] on span "Row 1 col" at bounding box center [820, 238] width 35 height 13
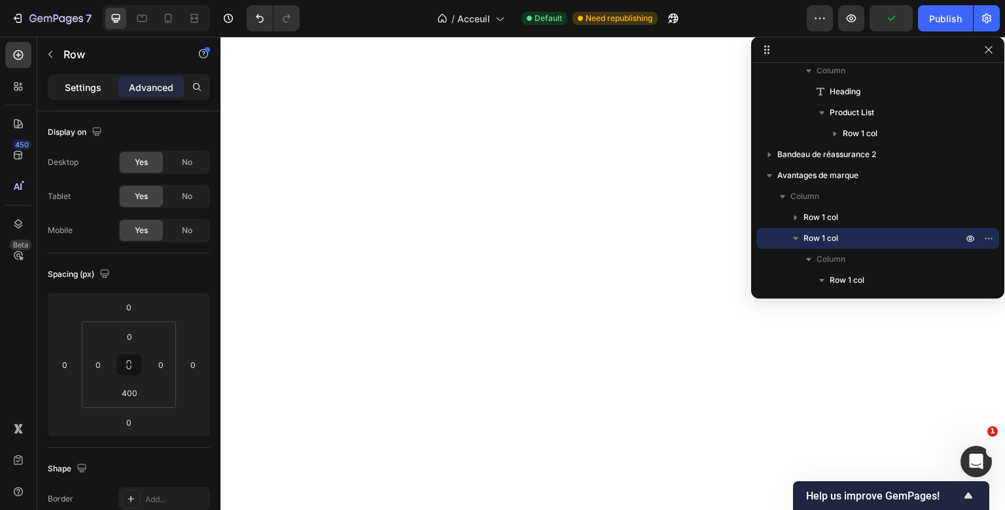
click at [104, 93] on div "Settings" at bounding box center [82, 87] width 65 height 21
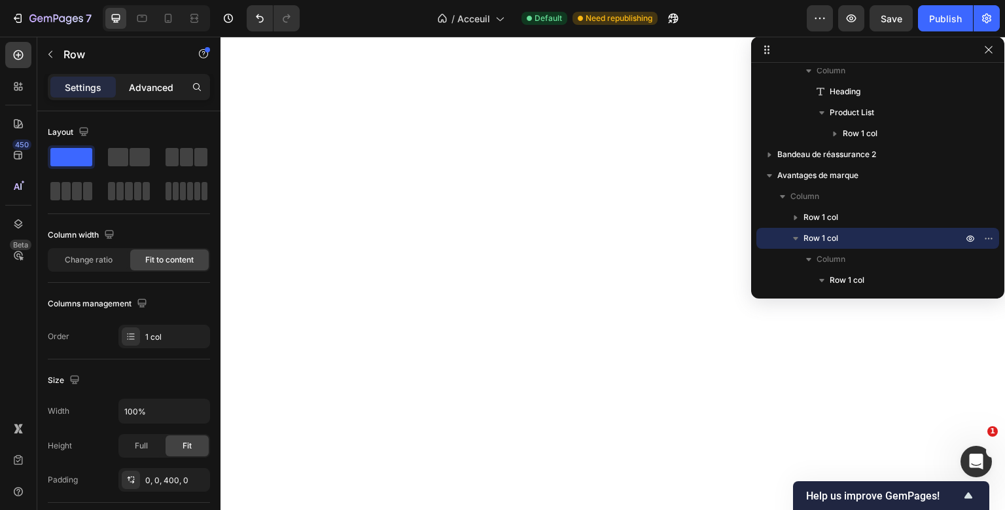
click at [140, 94] on p "Advanced" at bounding box center [151, 87] width 44 height 14
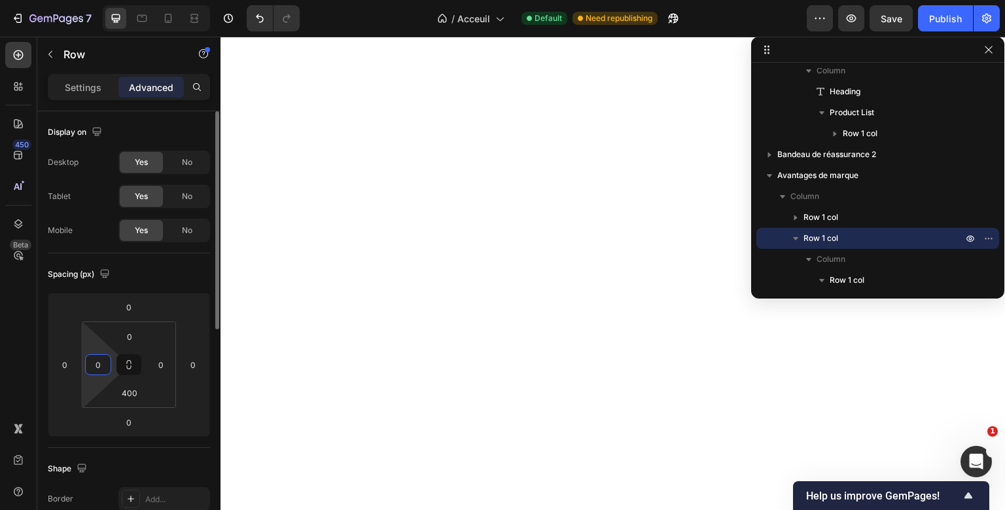
click at [96, 367] on input "0" at bounding box center [98, 365] width 20 height 20
type input "1"
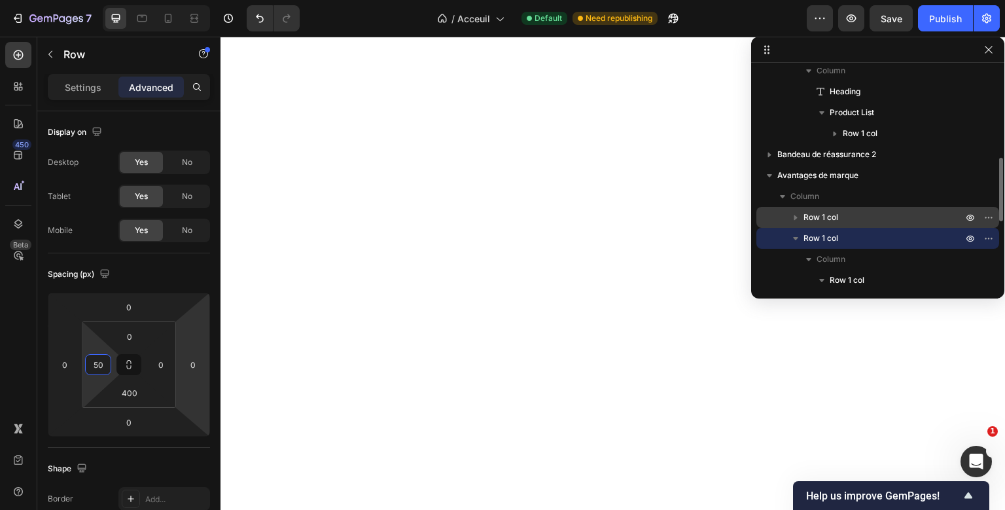
type input "50"
click at [845, 216] on p "Row 1 col" at bounding box center [884, 217] width 162 height 13
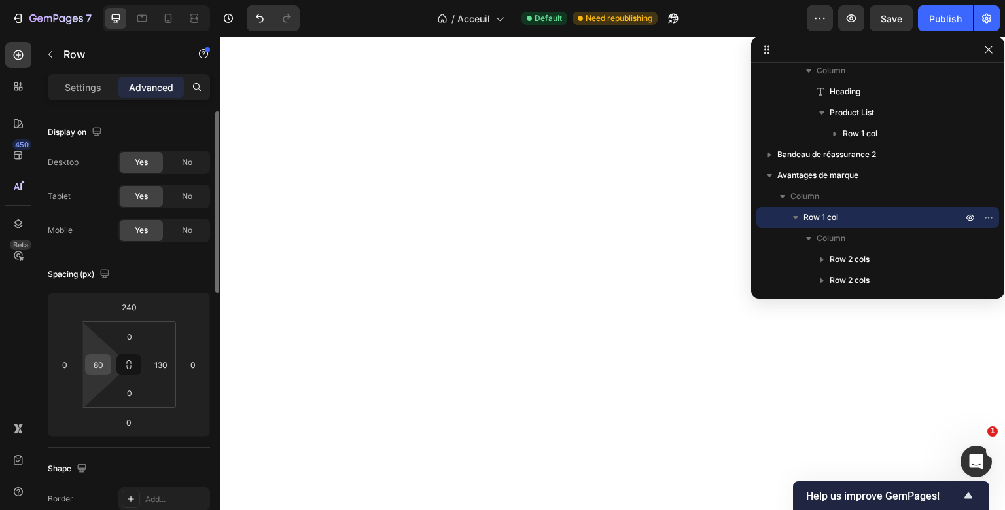
click at [93, 357] on input "80" at bounding box center [98, 365] width 20 height 20
type input "5"
type input "6"
type input "70"
click at [941, 24] on div "Publish" at bounding box center [945, 19] width 33 height 14
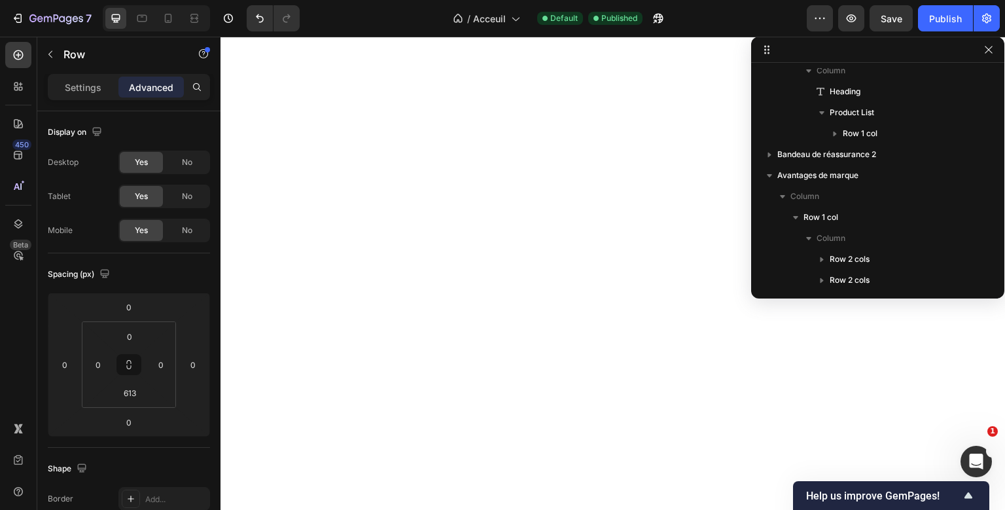
scroll to position [540, 0]
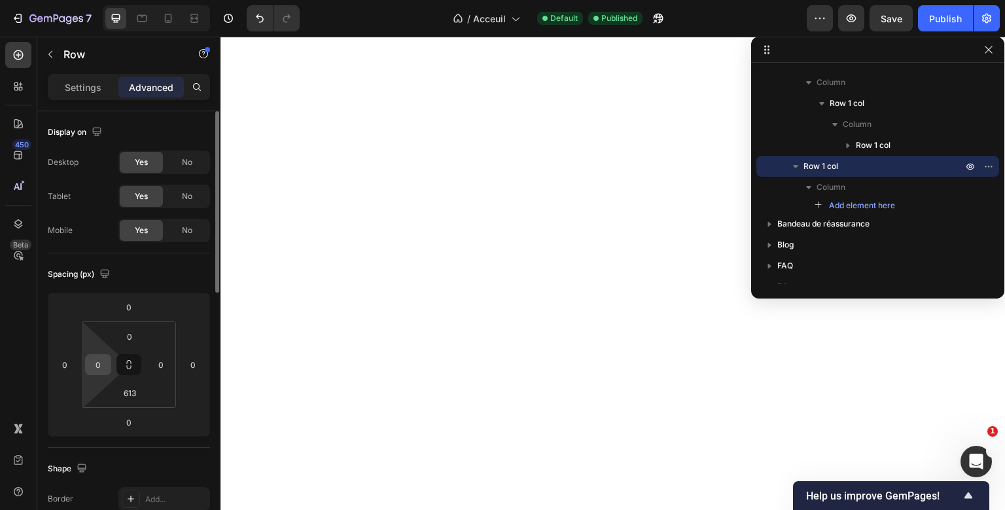
click at [103, 362] on input "0" at bounding box center [98, 365] width 20 height 20
type input "1"
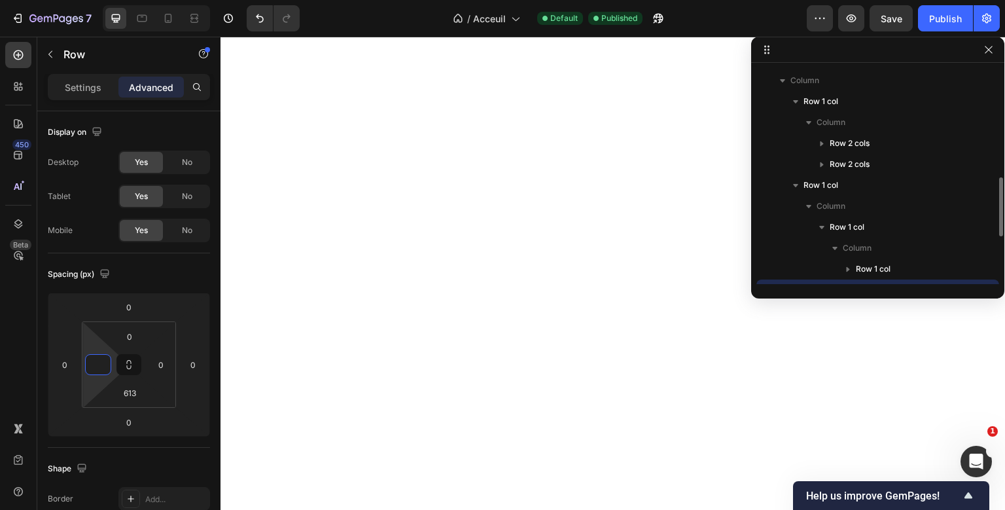
scroll to position [413, 0]
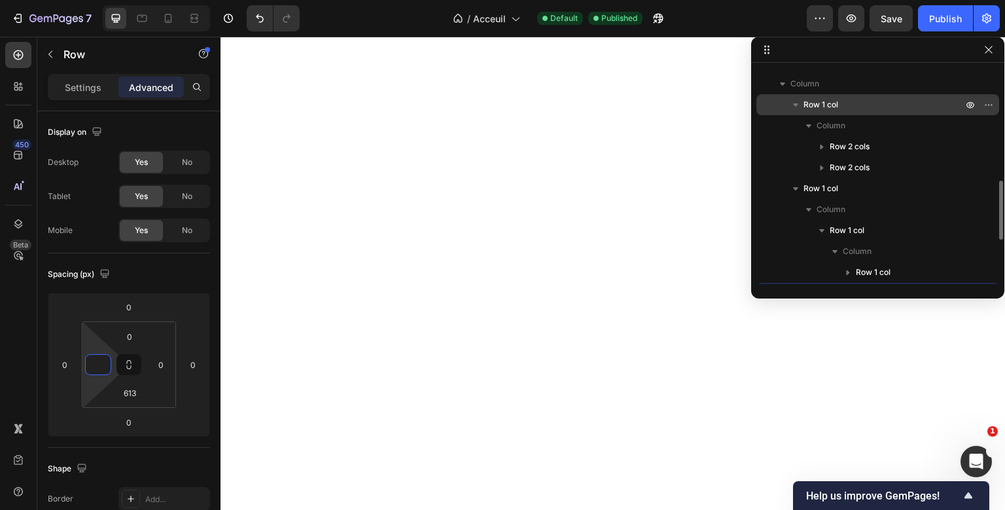
type input "0"
click at [865, 106] on p "Row 1 col" at bounding box center [884, 104] width 162 height 13
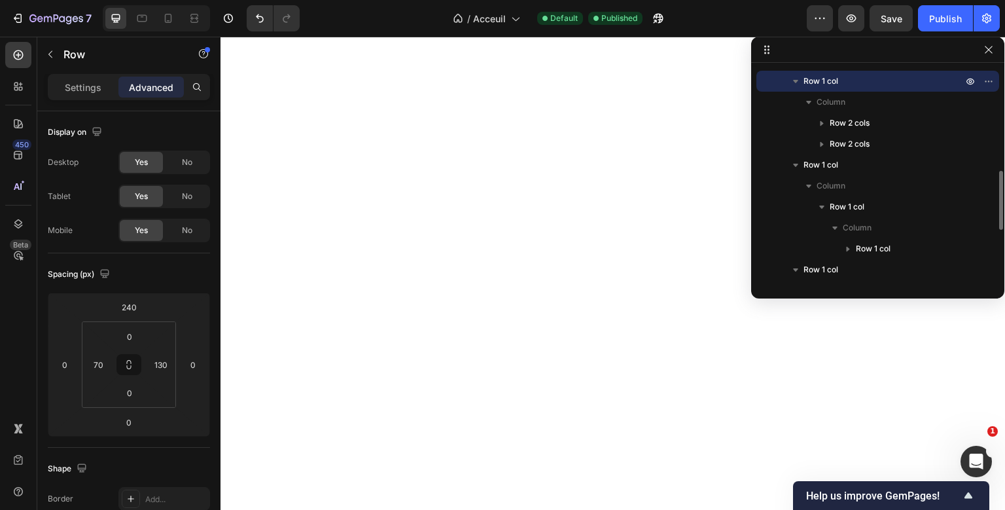
scroll to position [453, 0]
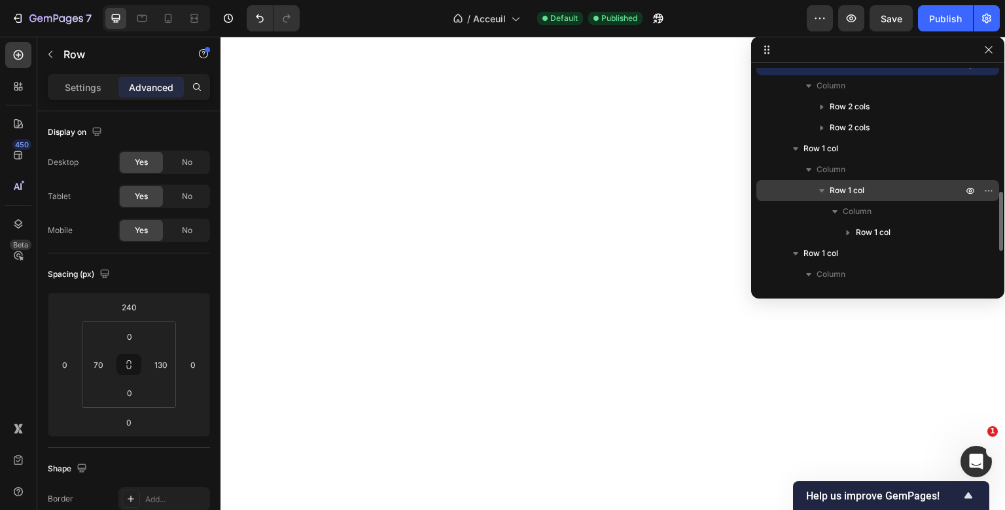
click at [846, 181] on div "Row 1 col" at bounding box center [877, 190] width 232 height 21
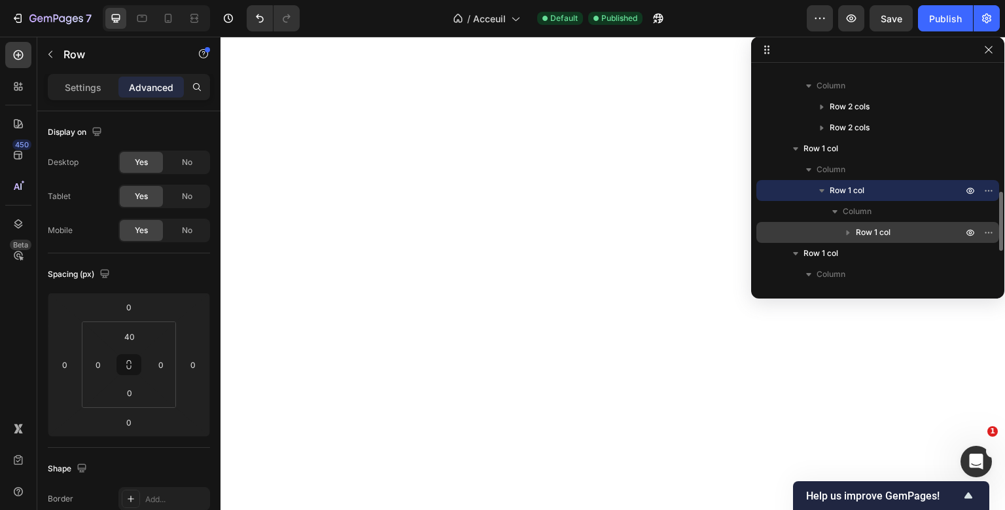
click at [882, 234] on span "Row 1 col" at bounding box center [873, 232] width 35 height 13
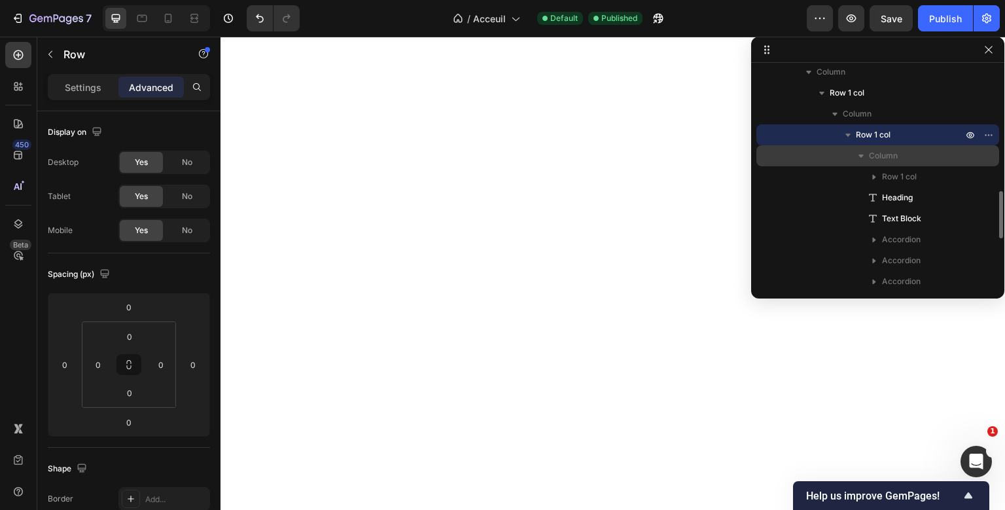
scroll to position [555, 0]
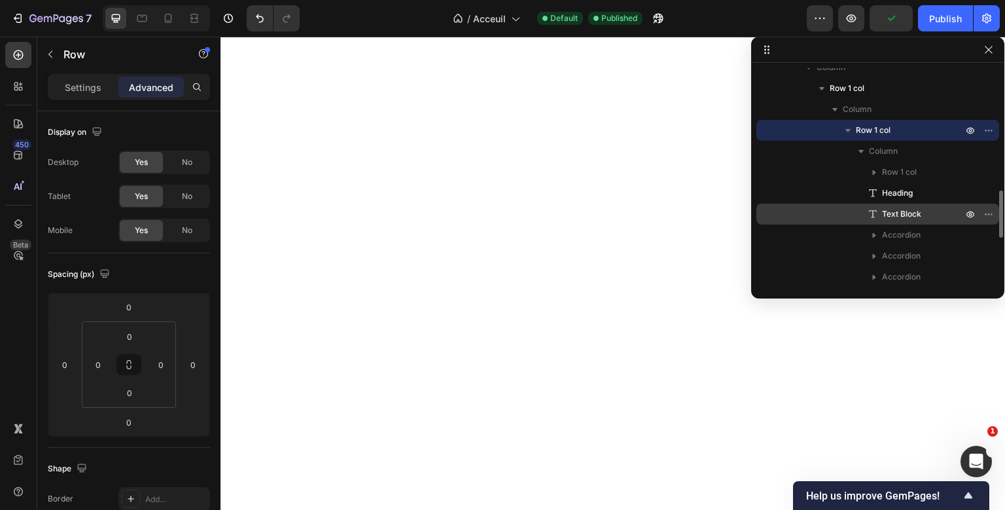
click at [882, 209] on span "Text Block" at bounding box center [901, 213] width 39 height 13
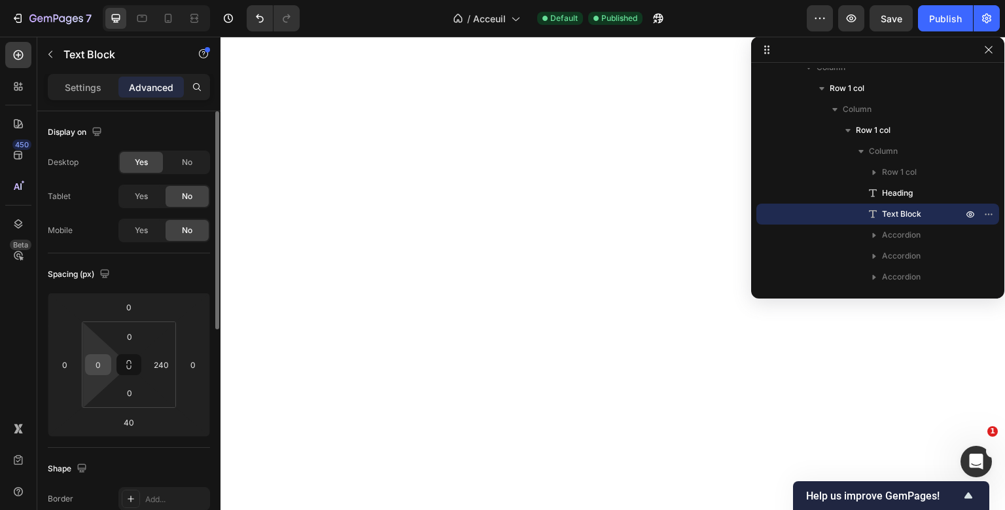
click at [103, 374] on div "0" at bounding box center [98, 364] width 26 height 21
click at [103, 366] on input "0" at bounding box center [98, 365] width 20 height 20
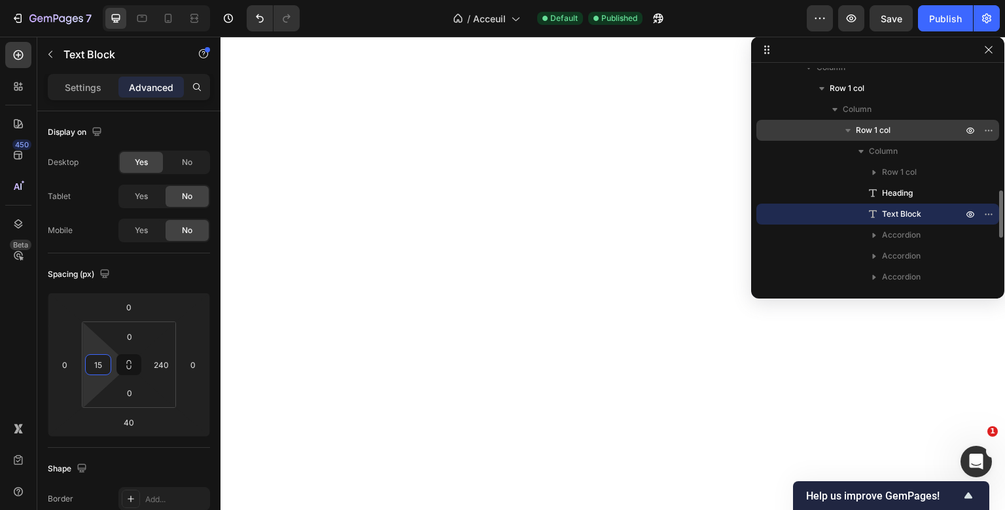
type input "15"
click at [852, 133] on icon "button" at bounding box center [847, 130] width 13 height 13
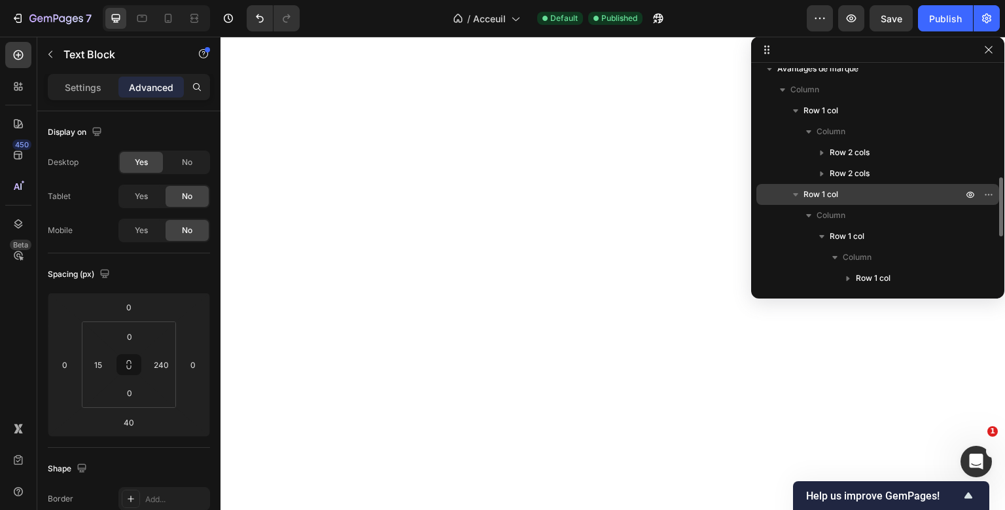
scroll to position [406, 0]
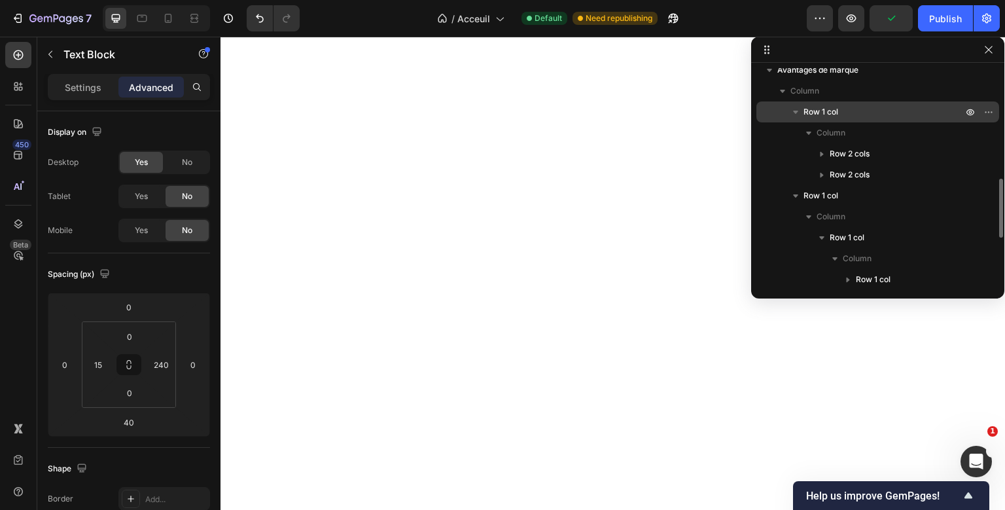
click at [839, 109] on p "Row 1 col" at bounding box center [884, 111] width 162 height 13
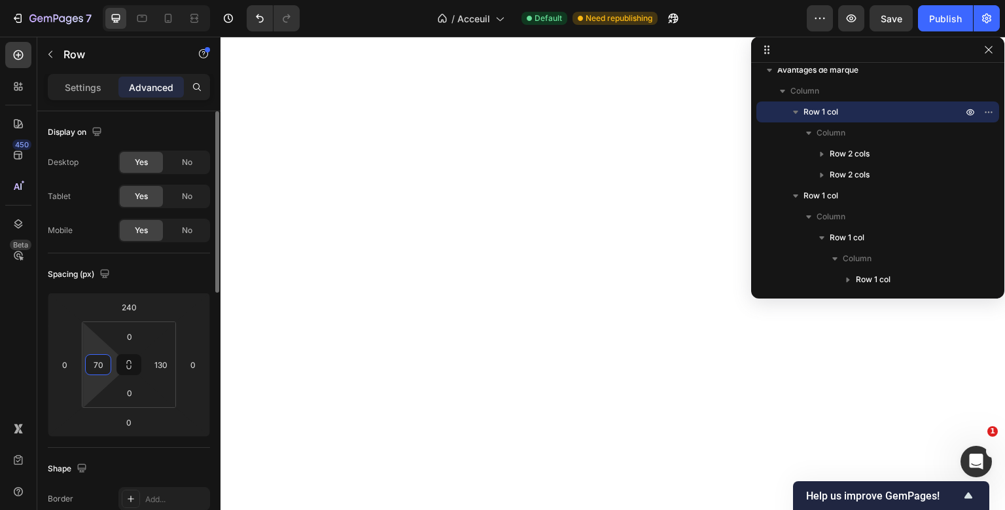
click at [105, 367] on input "70" at bounding box center [98, 365] width 20 height 20
click at [142, 289] on div "Spacing (px) 240 0 0 0 0 0 0 130" at bounding box center [129, 350] width 162 height 194
click at [101, 368] on input "0" at bounding box center [98, 365] width 20 height 20
type input "1"
type input "5"
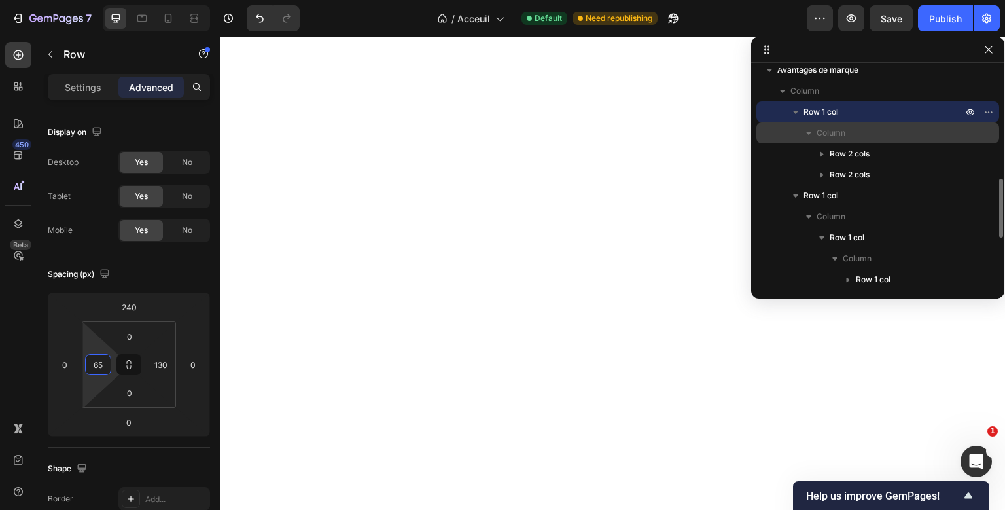
scroll to position [357, 0]
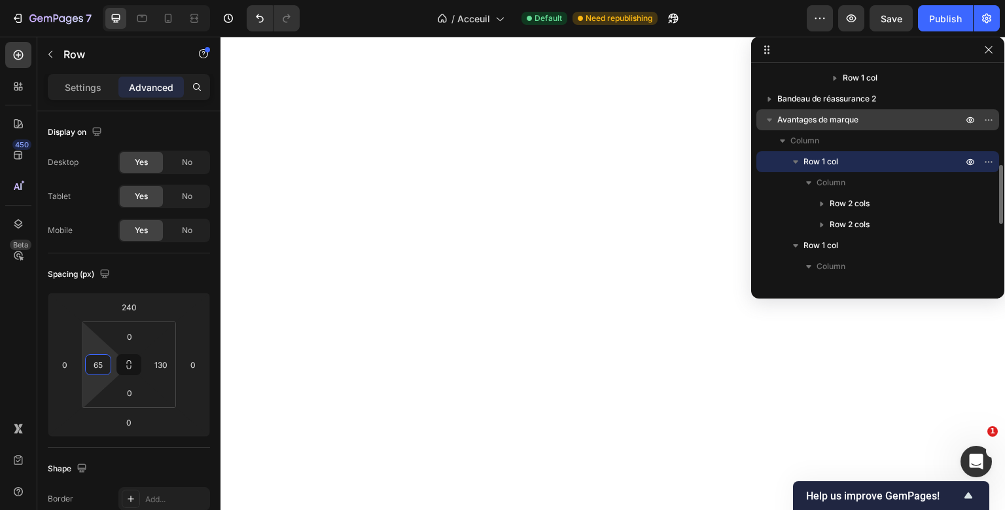
type input "65"
click at [863, 120] on p "Avantages de marque" at bounding box center [871, 119] width 188 height 13
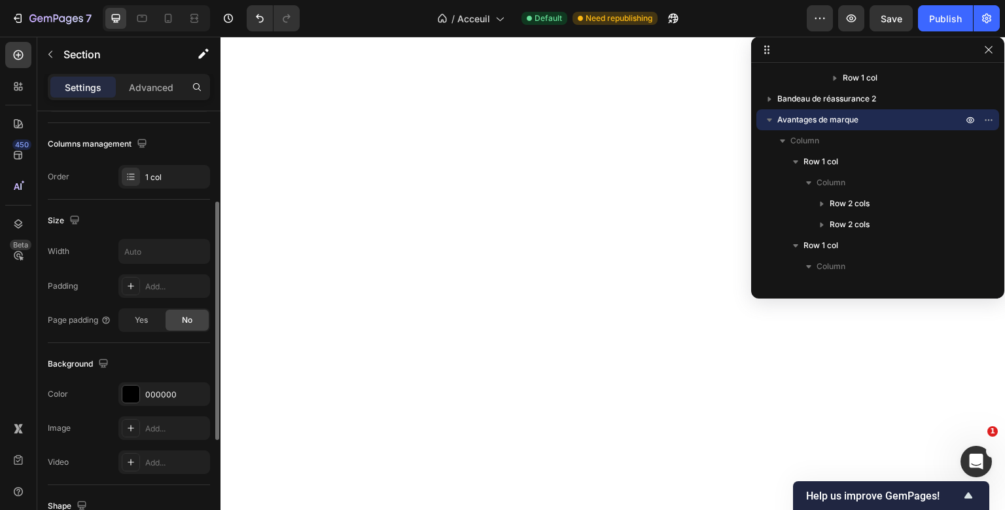
scroll to position [181, 0]
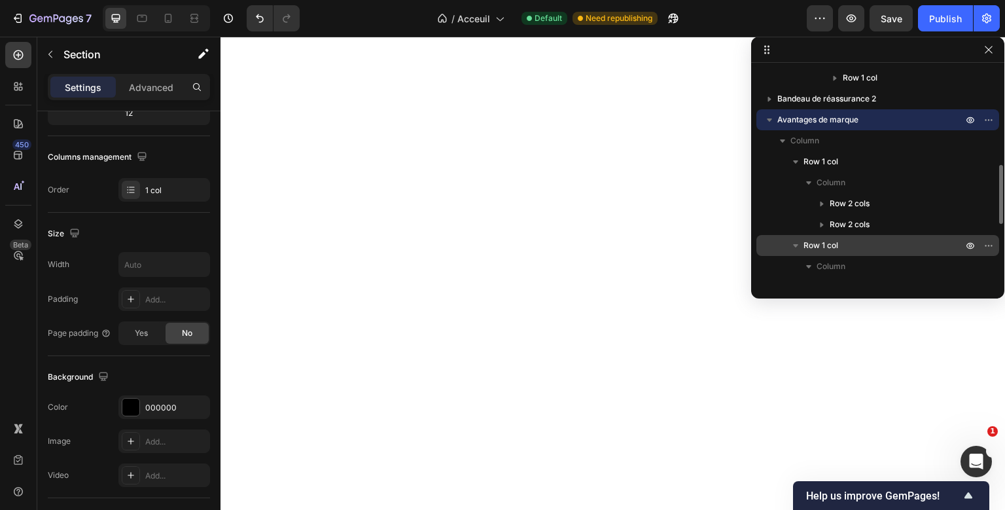
click at [809, 239] on span "Row 1 col" at bounding box center [820, 245] width 35 height 13
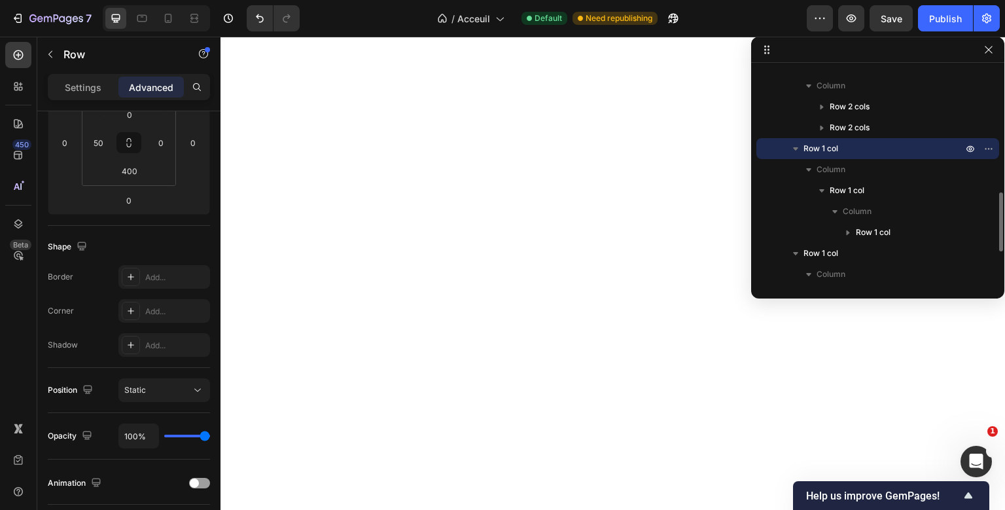
scroll to position [454, 0]
click at [865, 247] on p "Row 1 col" at bounding box center [884, 252] width 162 height 13
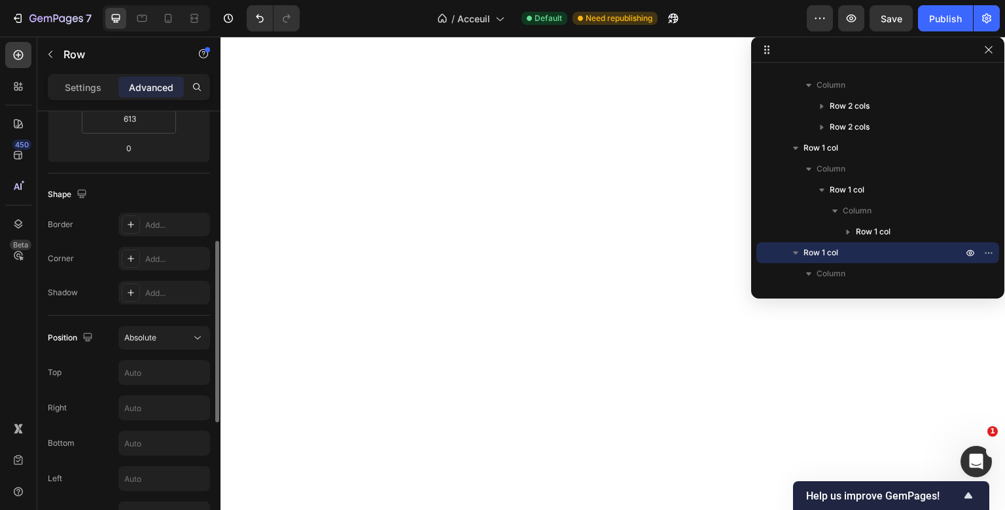
scroll to position [273, 0]
click at [127, 340] on span "Absolute" at bounding box center [140, 338] width 32 height 10
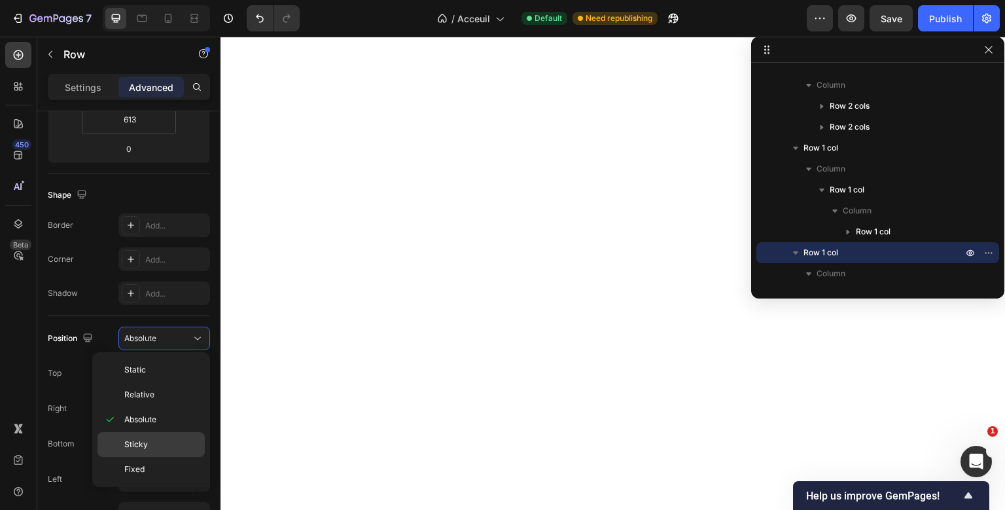
click at [135, 444] on span "Sticky" at bounding box center [136, 444] width 24 height 12
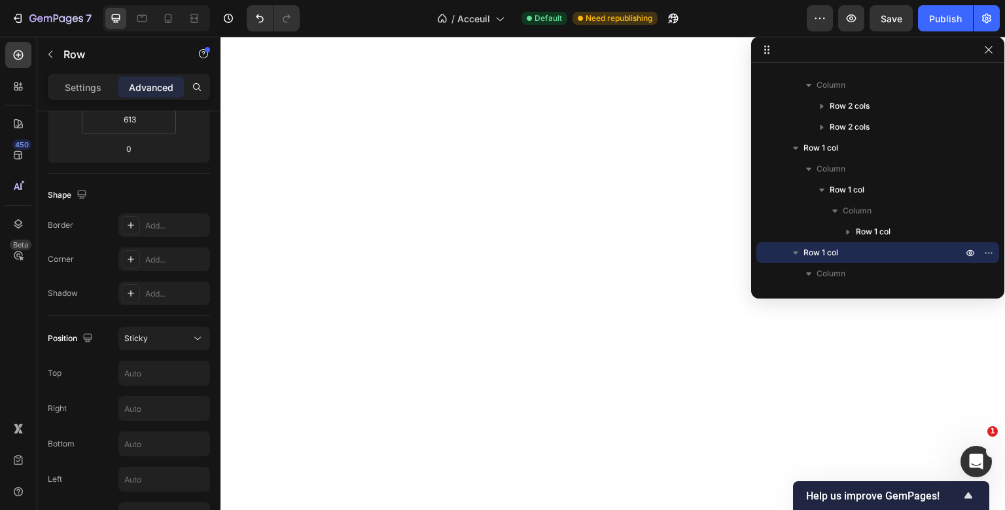
type input "0"
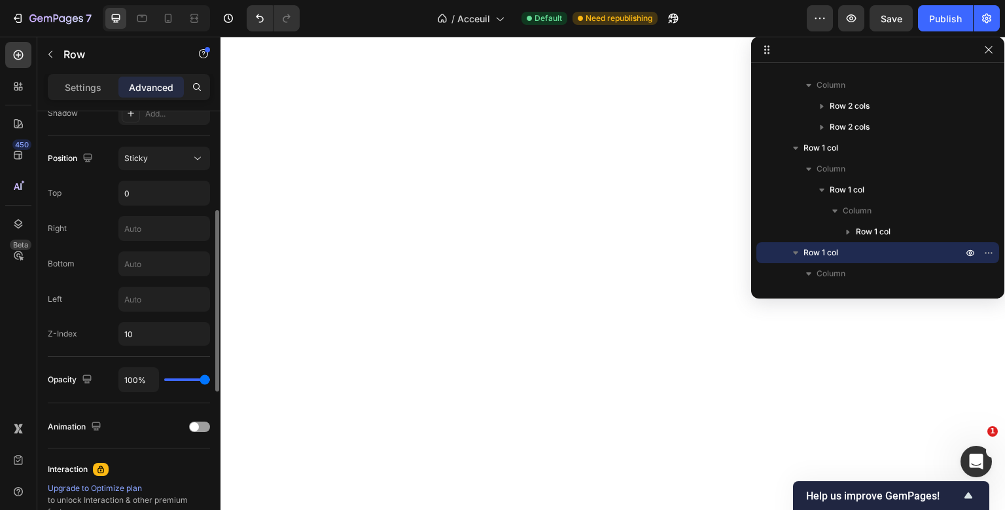
scroll to position [455, 0]
click at [195, 162] on icon at bounding box center [197, 156] width 13 height 13
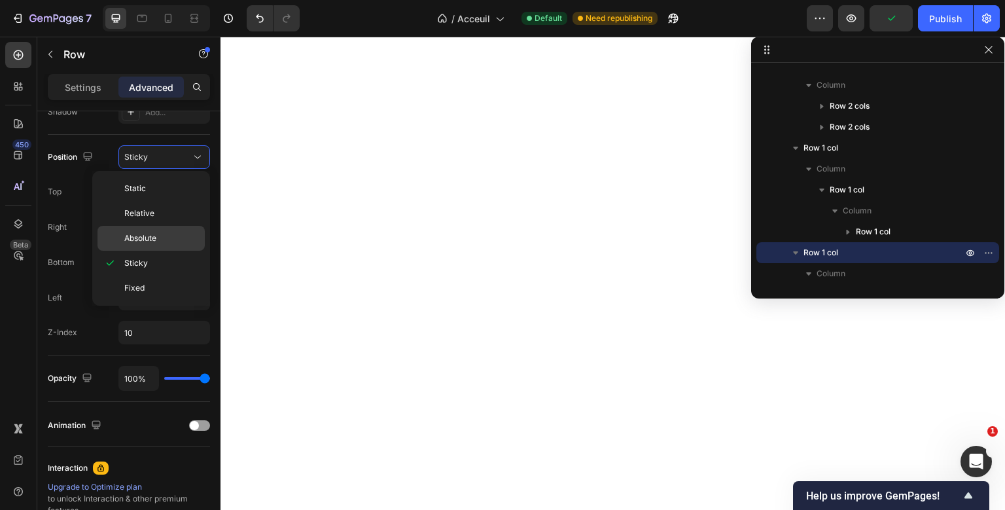
click at [166, 230] on div "Absolute" at bounding box center [150, 238] width 107 height 25
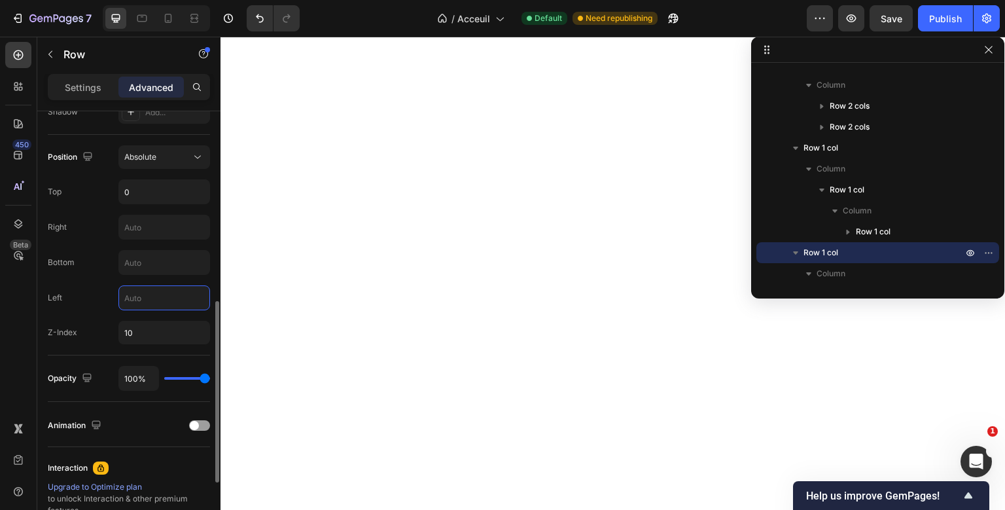
click at [154, 298] on input "text" at bounding box center [164, 298] width 90 height 24
type input "5"
click at [984, 45] on icon "button" at bounding box center [988, 49] width 10 height 10
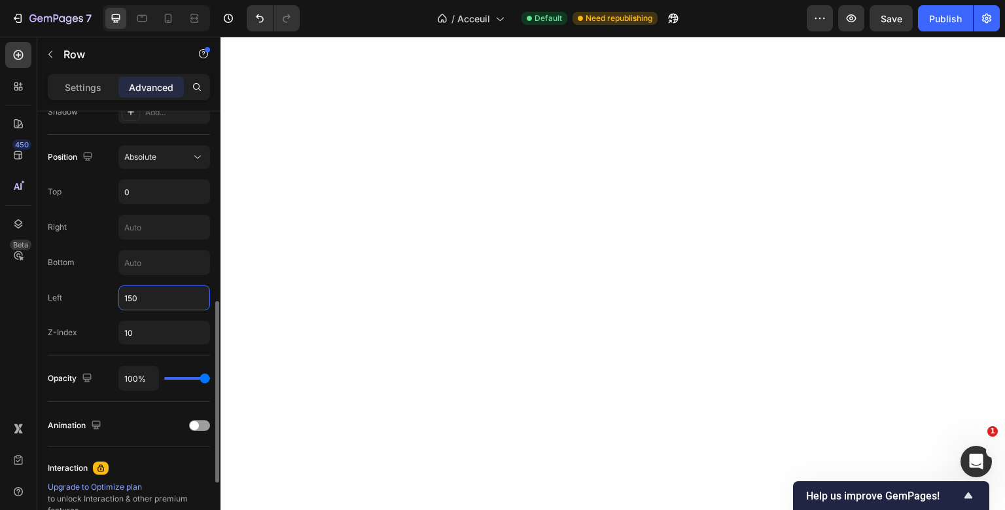
click at [141, 300] on input "150" at bounding box center [164, 298] width 90 height 24
type input "1"
type input "2"
type input "260"
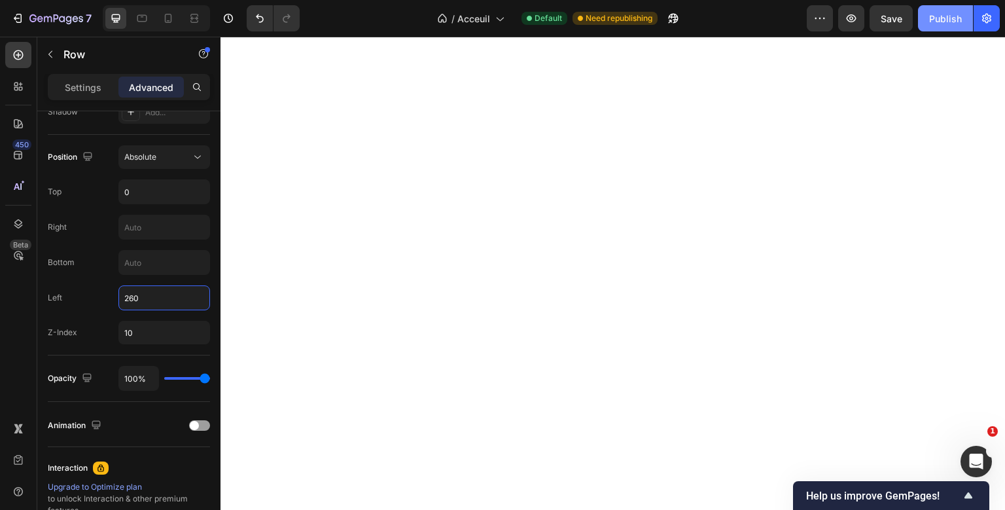
click at [928, 15] on button "Publish" at bounding box center [945, 18] width 55 height 26
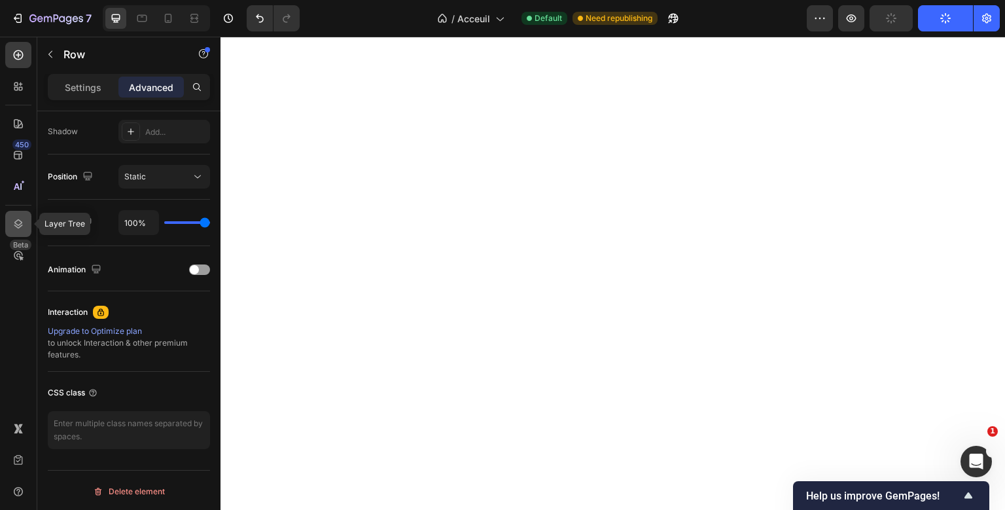
click at [20, 224] on icon at bounding box center [18, 223] width 9 height 9
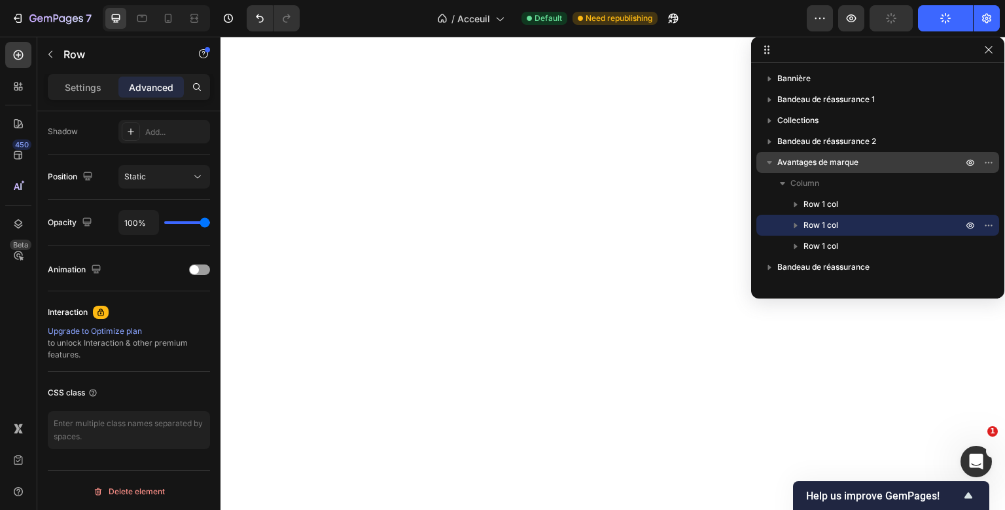
click at [864, 153] on div "Avantages de marque" at bounding box center [877, 162] width 232 height 21
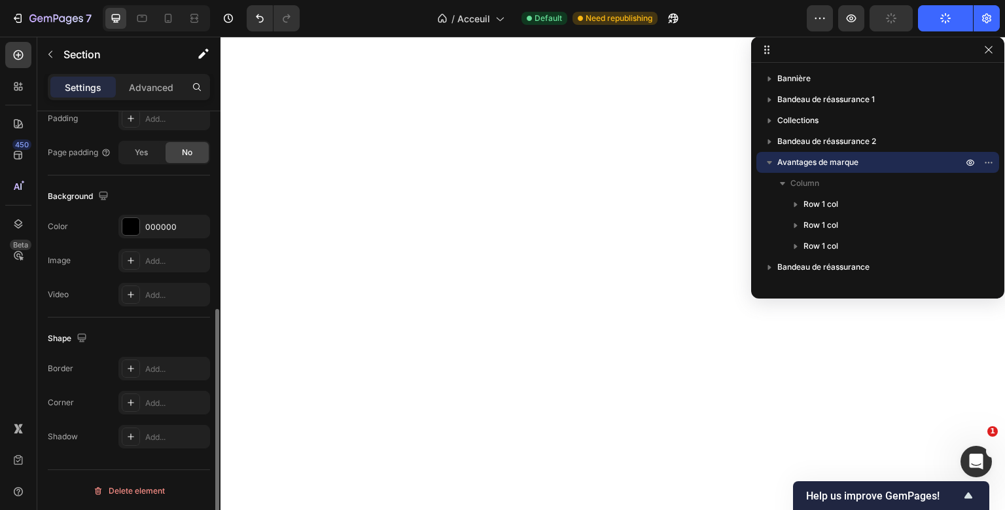
scroll to position [324, 0]
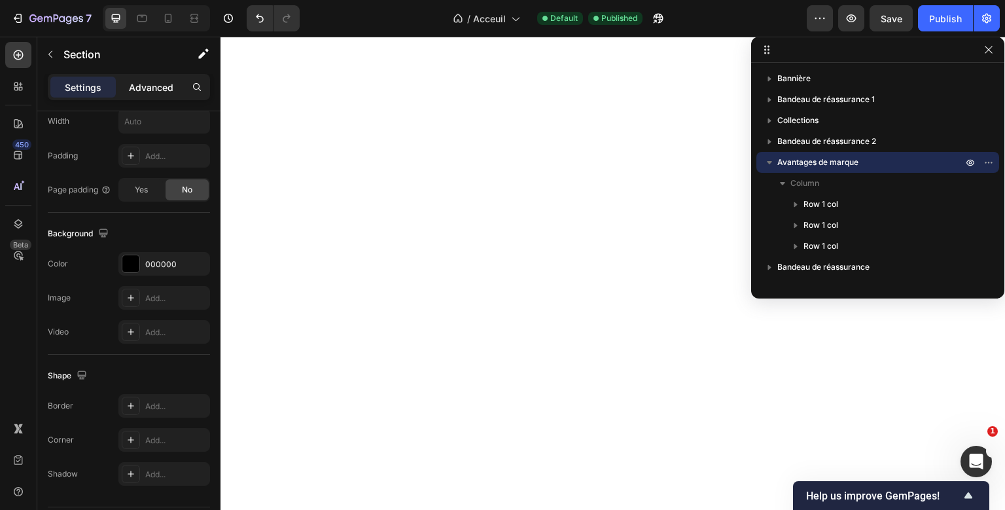
click at [166, 78] on div "Advanced" at bounding box center [150, 87] width 65 height 21
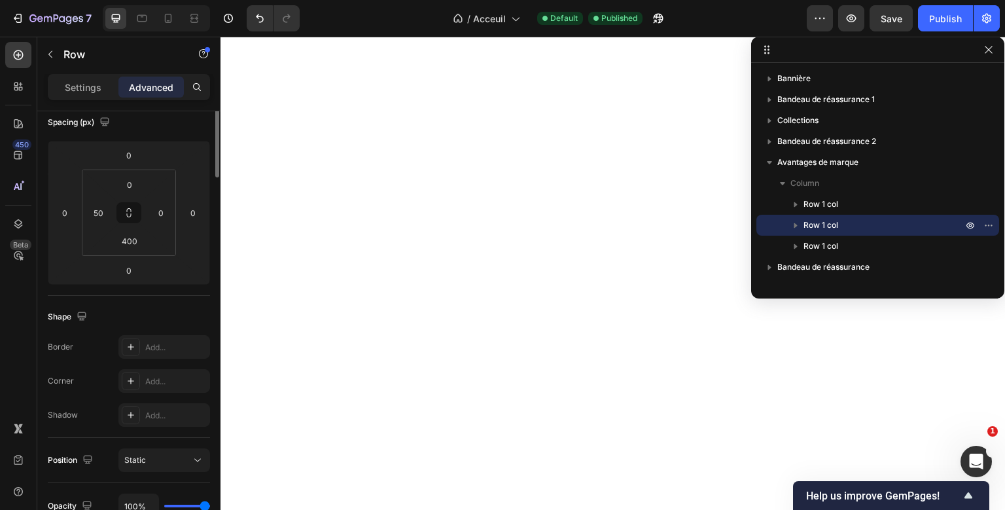
scroll to position [0, 0]
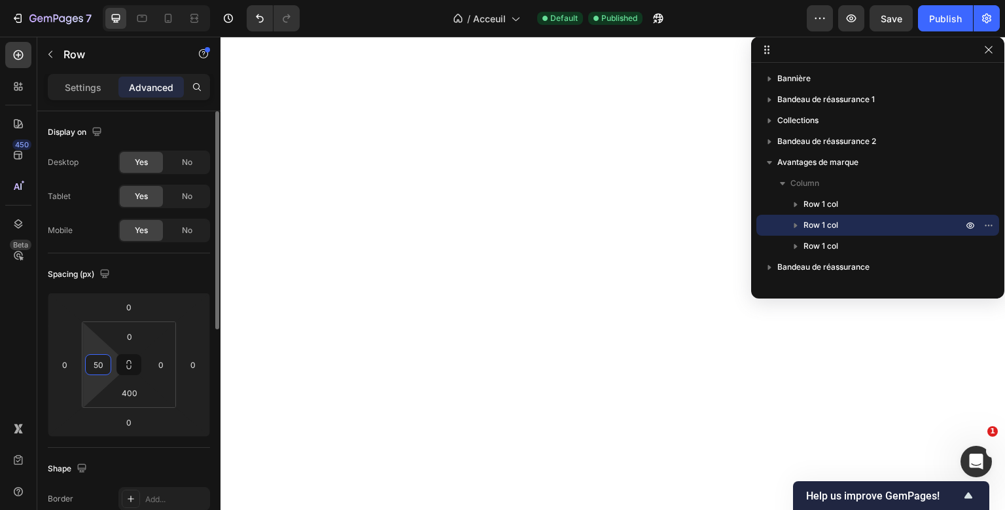
click at [96, 357] on input "50" at bounding box center [98, 365] width 20 height 20
type input "0"
click at [152, 0] on html "7 Version history / Acceuil Default Published Preview Save Publish 450 Beta Sec…" at bounding box center [502, 0] width 1005 height 0
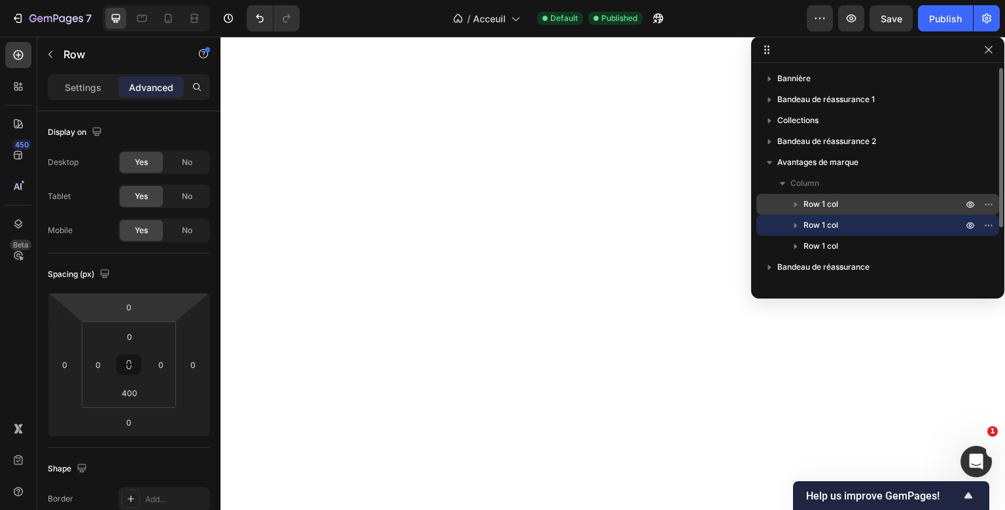
click at [833, 195] on div "Row 1 col" at bounding box center [877, 204] width 232 height 21
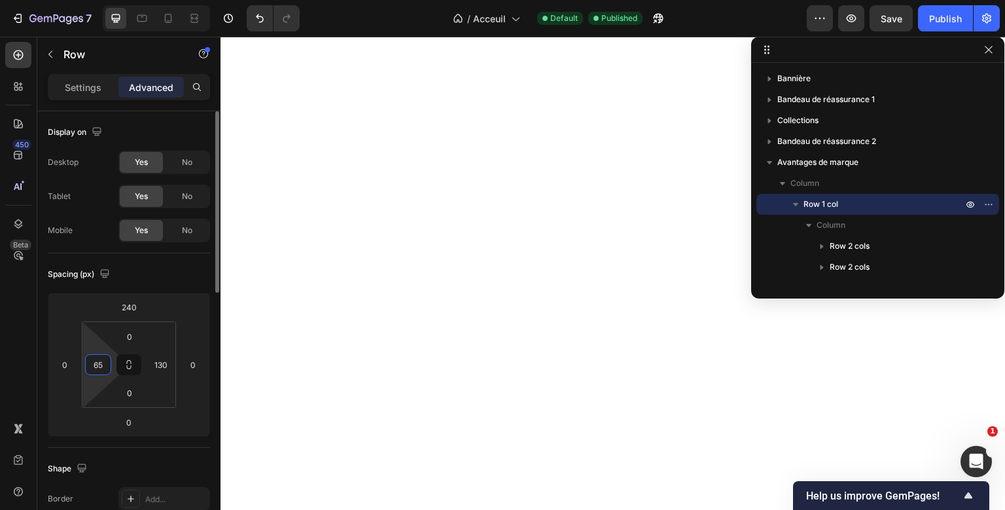
click at [103, 367] on input "65" at bounding box center [98, 365] width 20 height 20
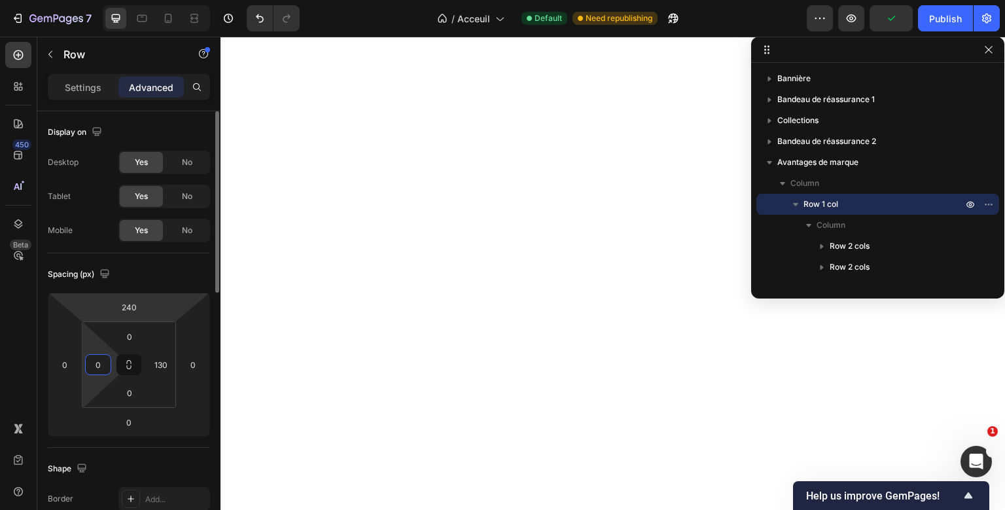
type input "0"
click at [188, 276] on div "Spacing (px)" at bounding box center [129, 274] width 162 height 21
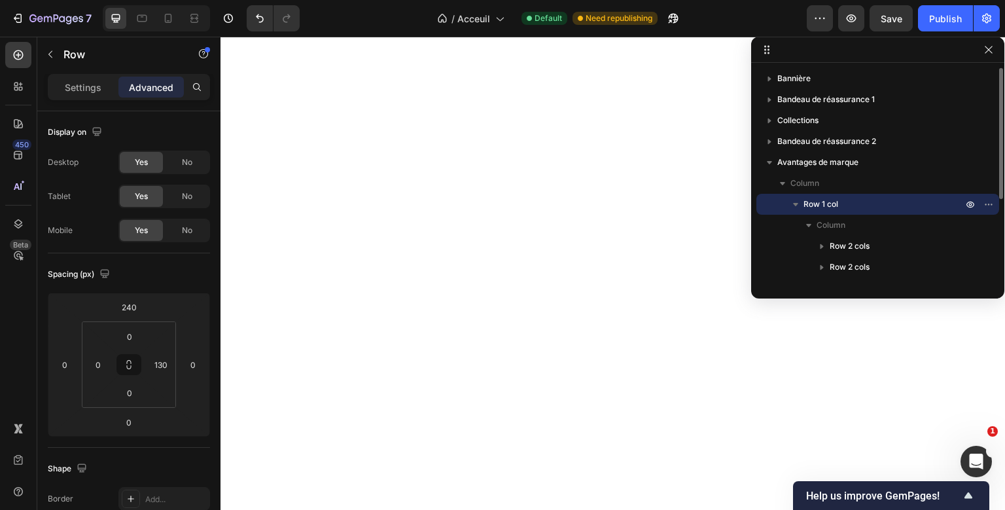
click at [835, 201] on span "Row 1 col" at bounding box center [820, 204] width 35 height 13
click at [97, 88] on p "Settings" at bounding box center [83, 87] width 37 height 14
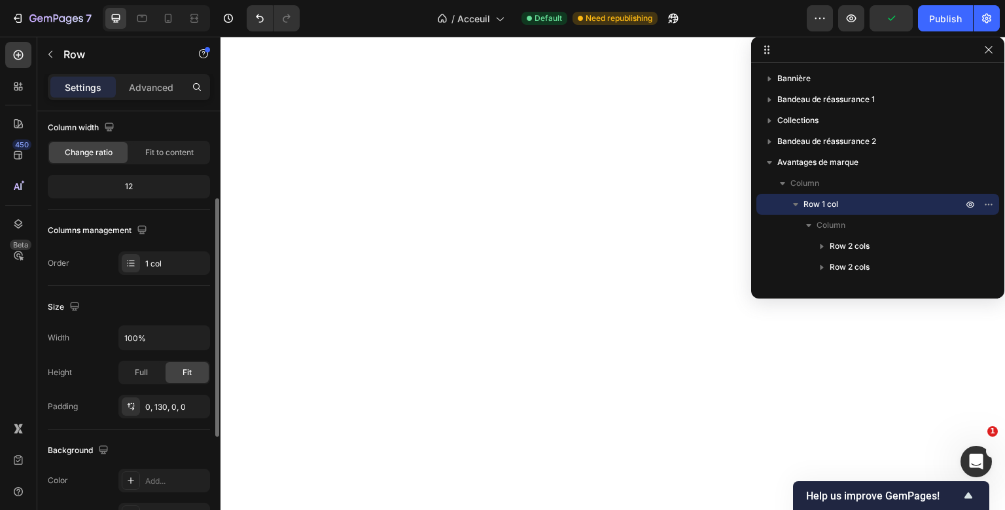
scroll to position [107, 0]
click at [206, 339] on button "button" at bounding box center [198, 338] width 24 height 24
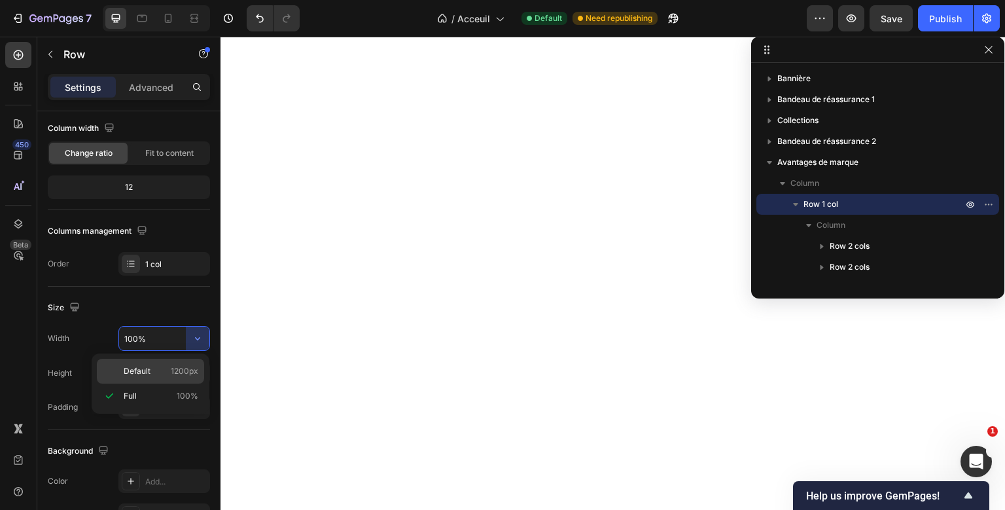
click at [163, 371] on p "Default 1200px" at bounding box center [161, 371] width 75 height 12
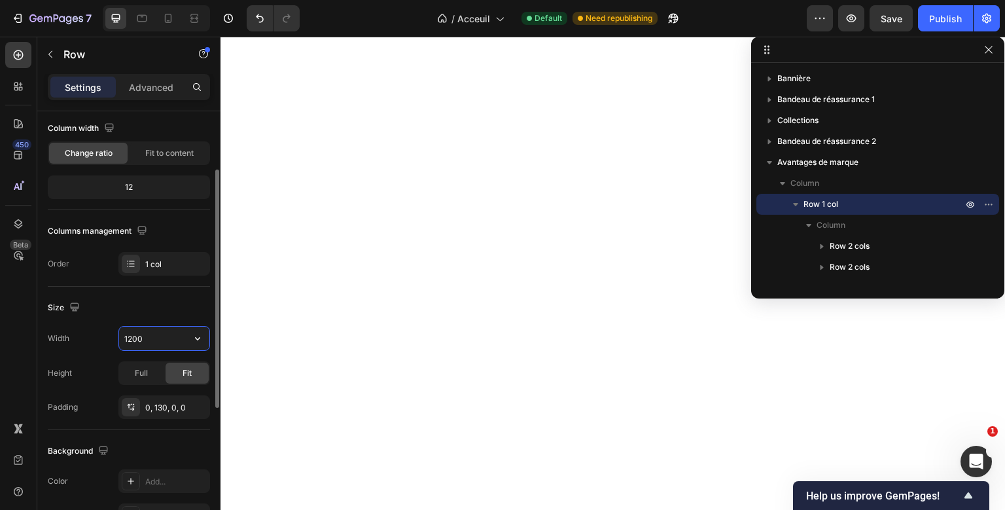
click at [135, 336] on input "1200" at bounding box center [164, 338] width 90 height 24
drag, startPoint x: 133, startPoint y: 338, endPoint x: 104, endPoint y: 338, distance: 29.4
click at [119, 338] on input "1000" at bounding box center [164, 338] width 90 height 24
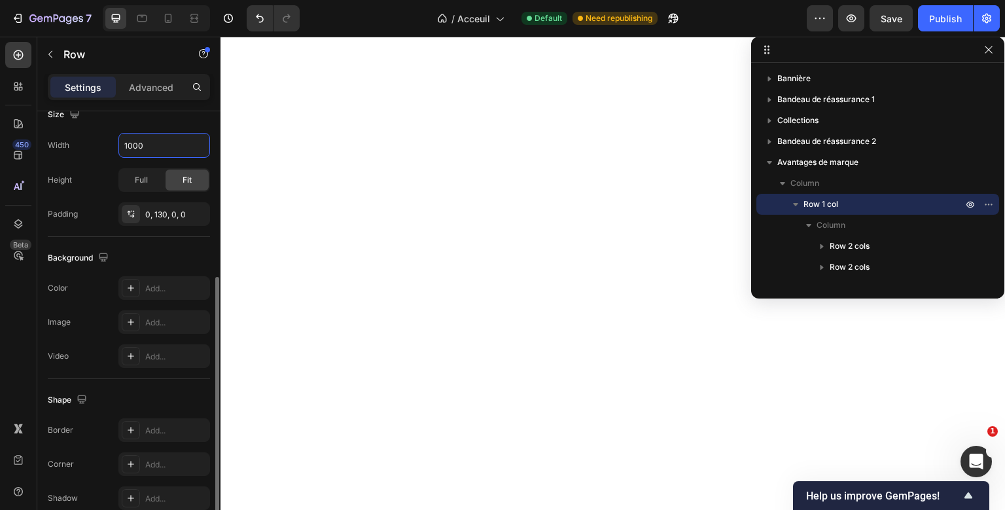
scroll to position [361, 0]
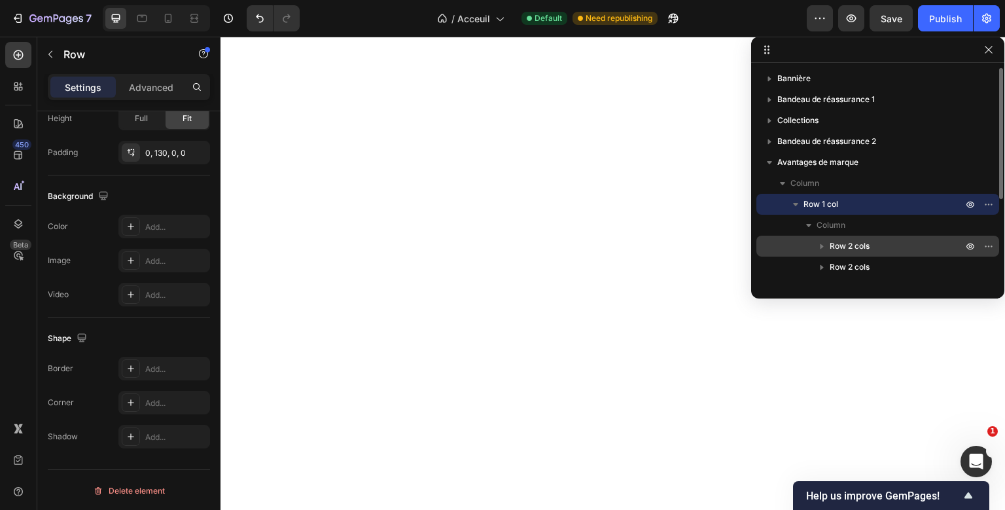
type input "1000"
click at [856, 243] on span "Row 2 cols" at bounding box center [849, 245] width 40 height 13
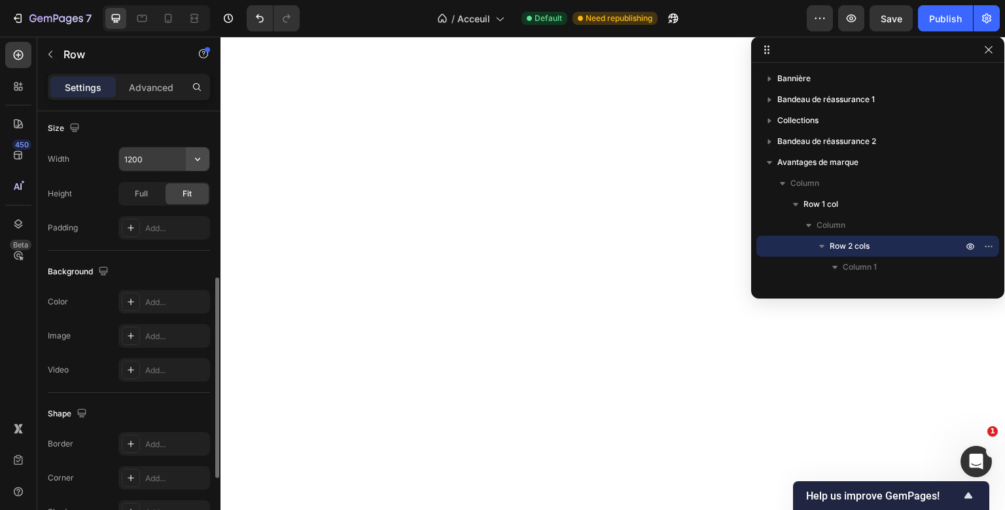
click at [195, 158] on icon "button" at bounding box center [197, 158] width 13 height 13
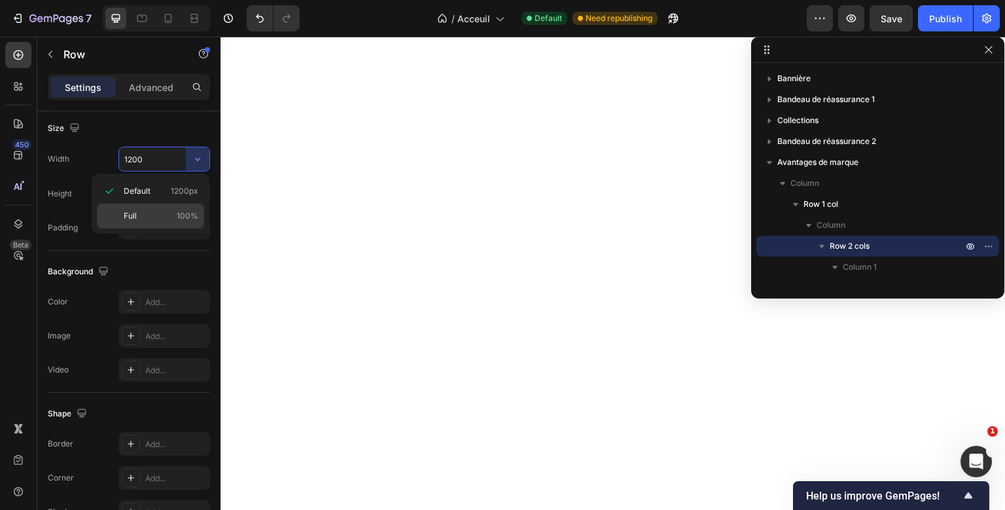
click at [160, 211] on p "Full 100%" at bounding box center [161, 216] width 75 height 12
type input "100%"
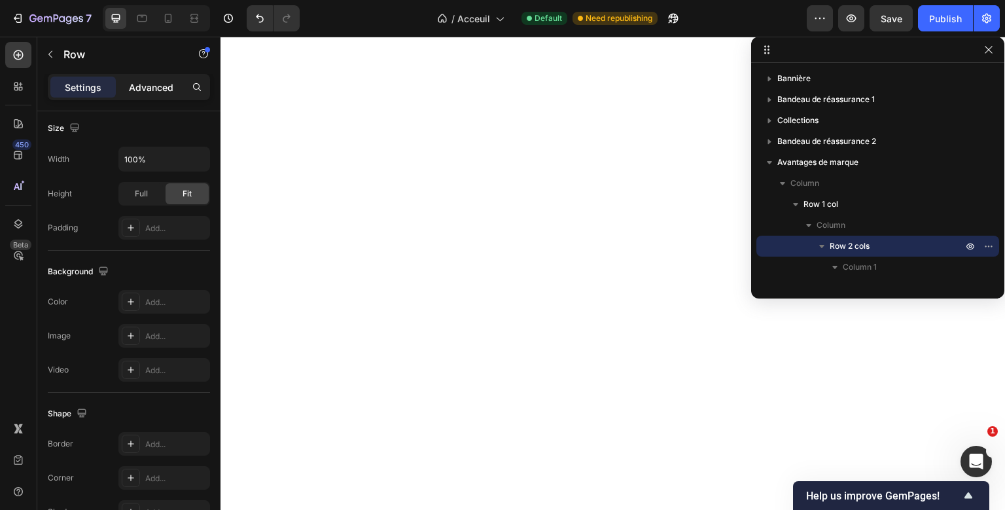
click at [170, 89] on p "Advanced" at bounding box center [151, 87] width 44 height 14
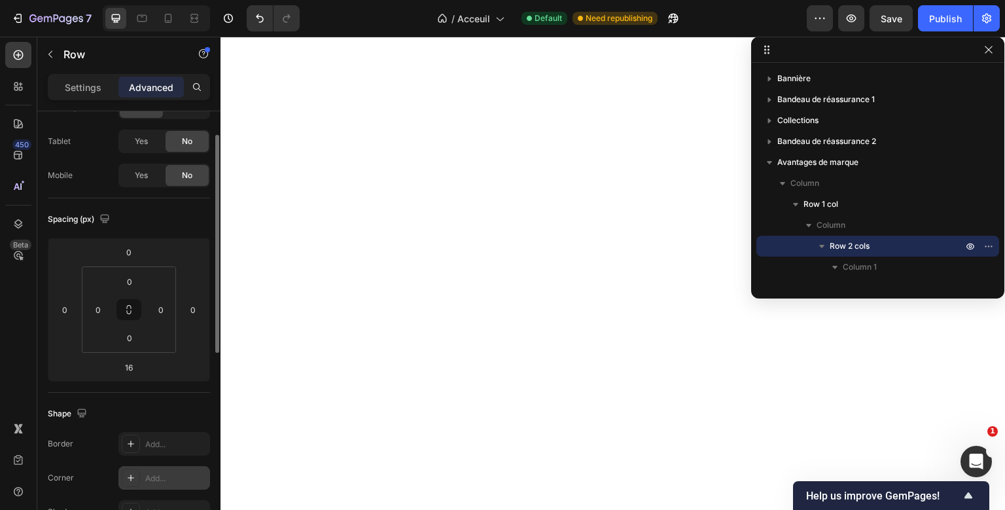
scroll to position [50, 0]
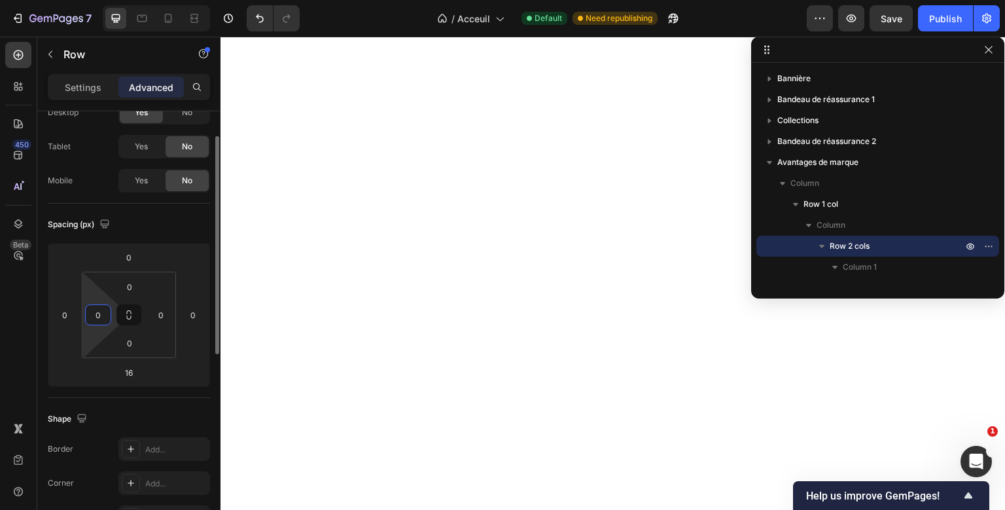
click at [103, 314] on input "0" at bounding box center [98, 315] width 20 height 20
type input "30"
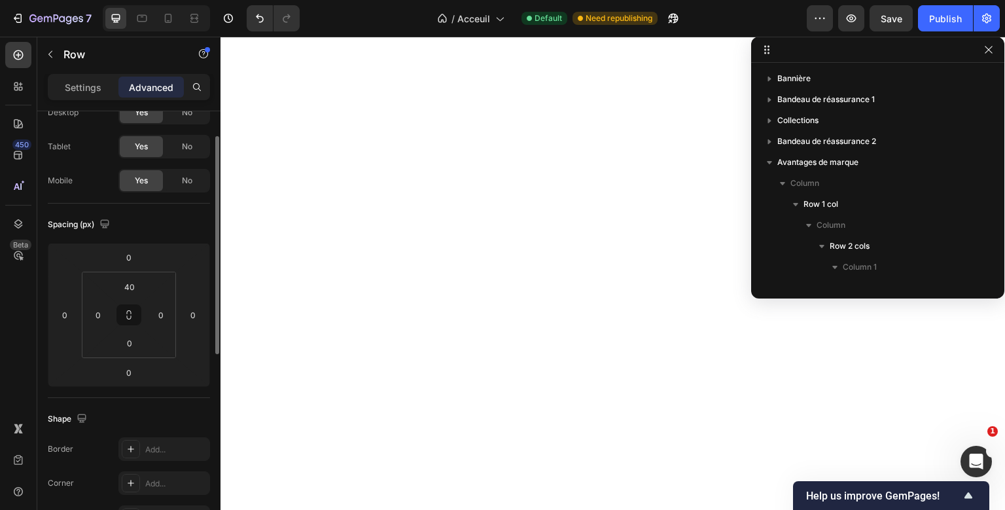
scroll to position [247, 0]
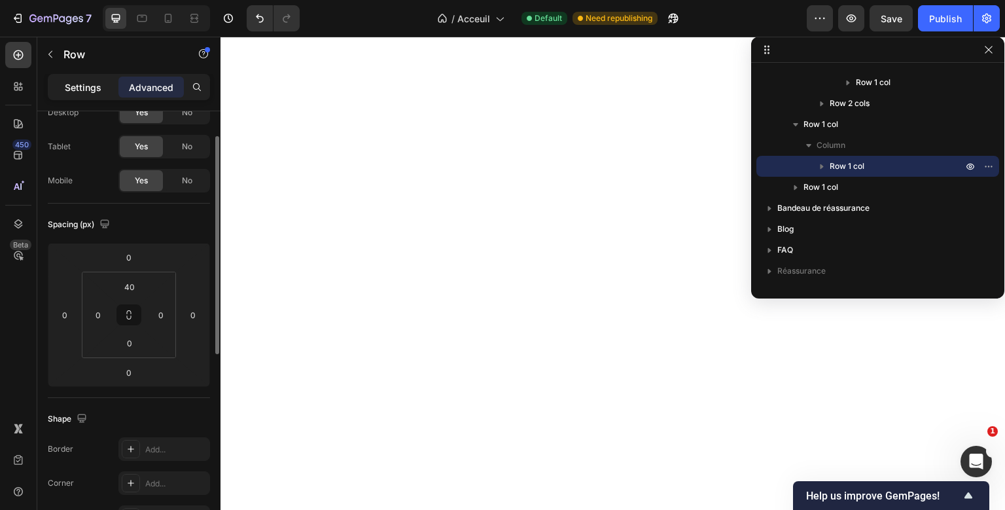
click at [93, 89] on p "Settings" at bounding box center [83, 87] width 37 height 14
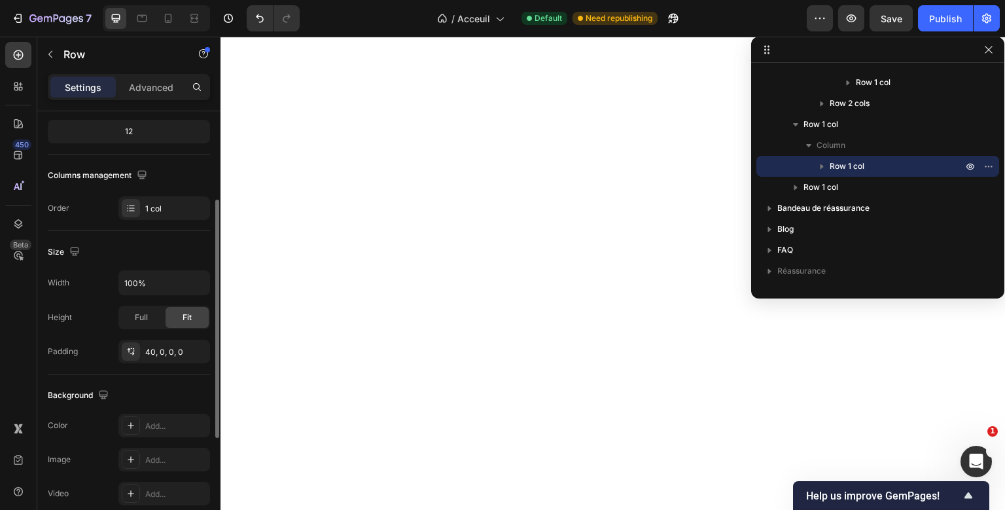
scroll to position [162, 0]
click at [200, 277] on icon "button" at bounding box center [197, 283] width 13 height 13
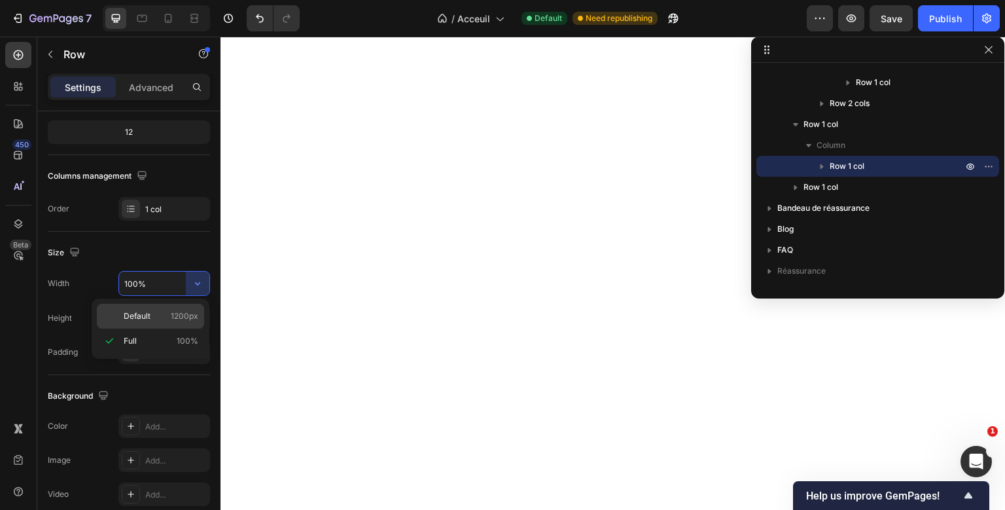
click at [164, 309] on div "Default 1200px" at bounding box center [150, 316] width 107 height 25
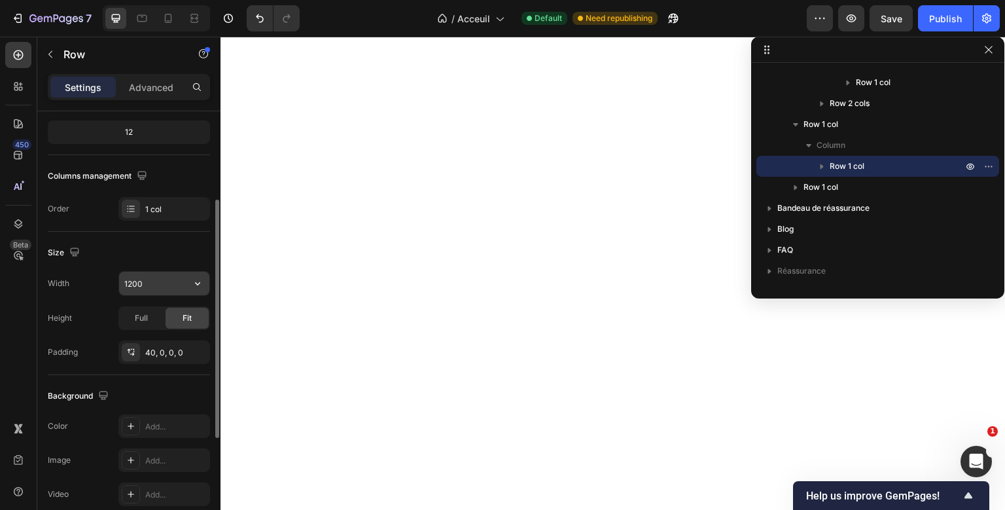
click at [131, 279] on input "1200" at bounding box center [164, 283] width 90 height 24
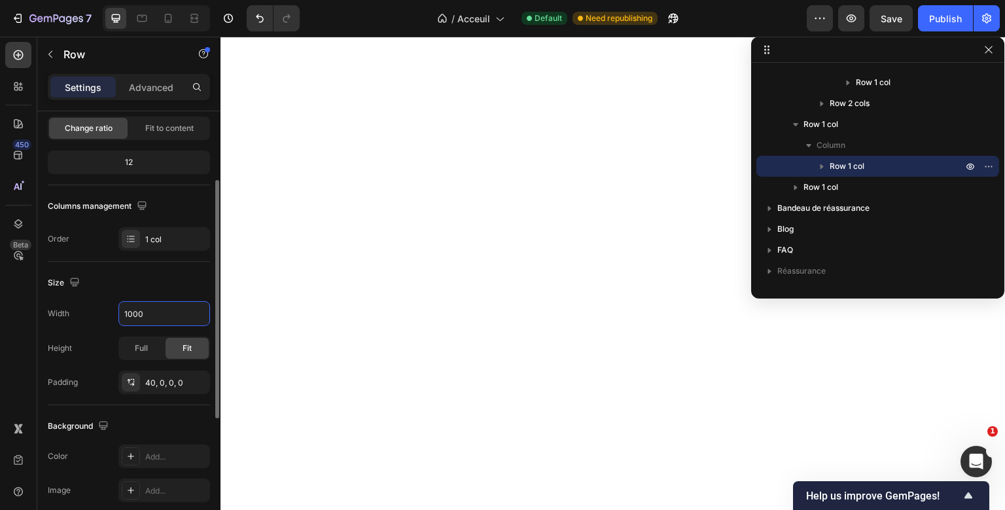
scroll to position [361, 0]
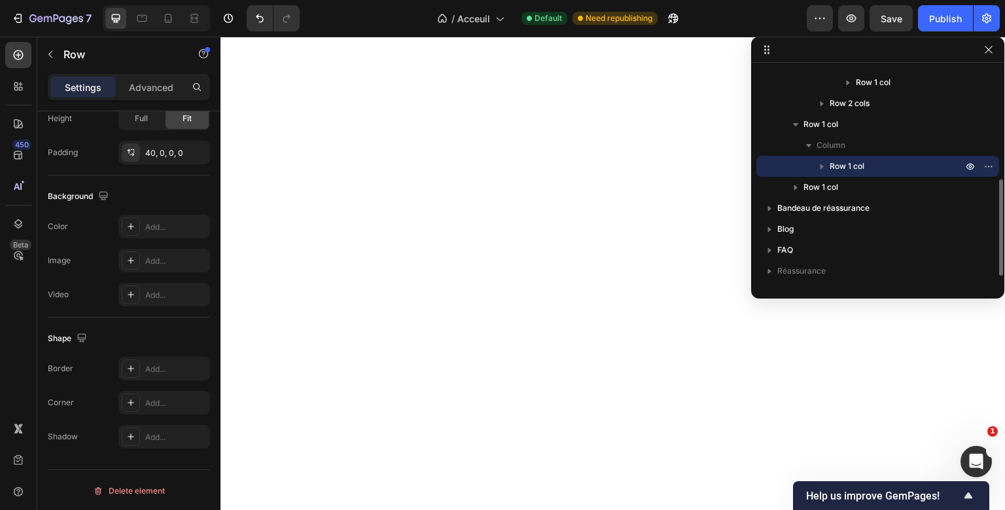
type input "1000"
click at [820, 166] on icon "button" at bounding box center [821, 166] width 3 height 5
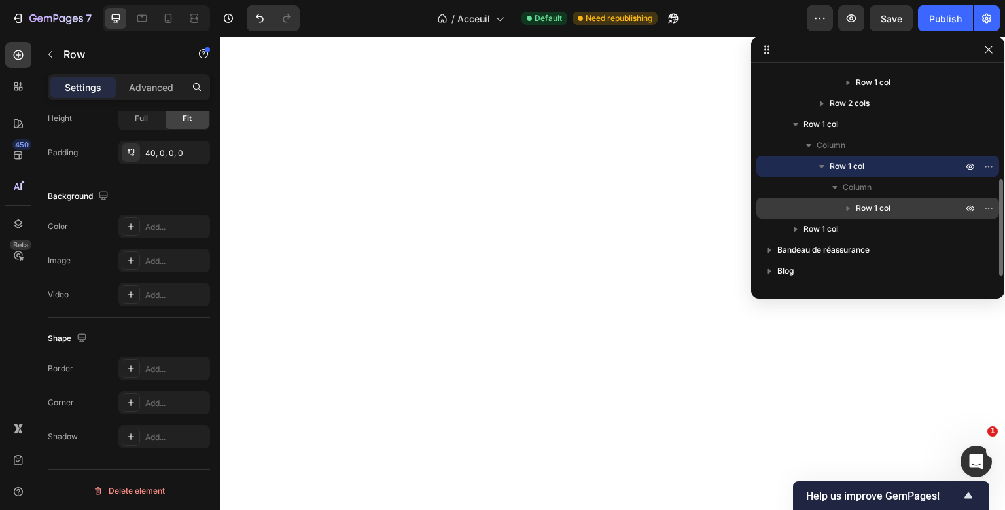
click at [887, 210] on span "Row 1 col" at bounding box center [873, 207] width 35 height 13
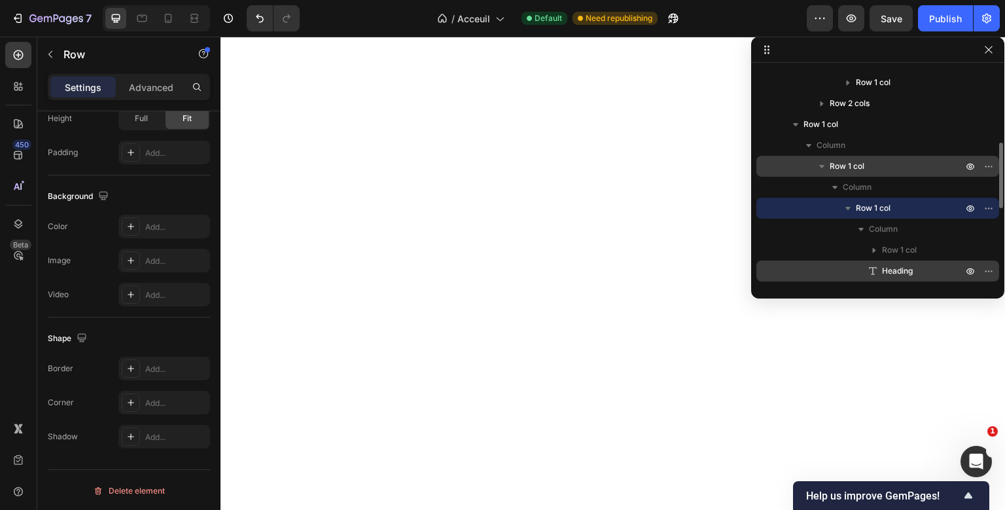
click at [886, 266] on span "Heading" at bounding box center [897, 270] width 31 height 13
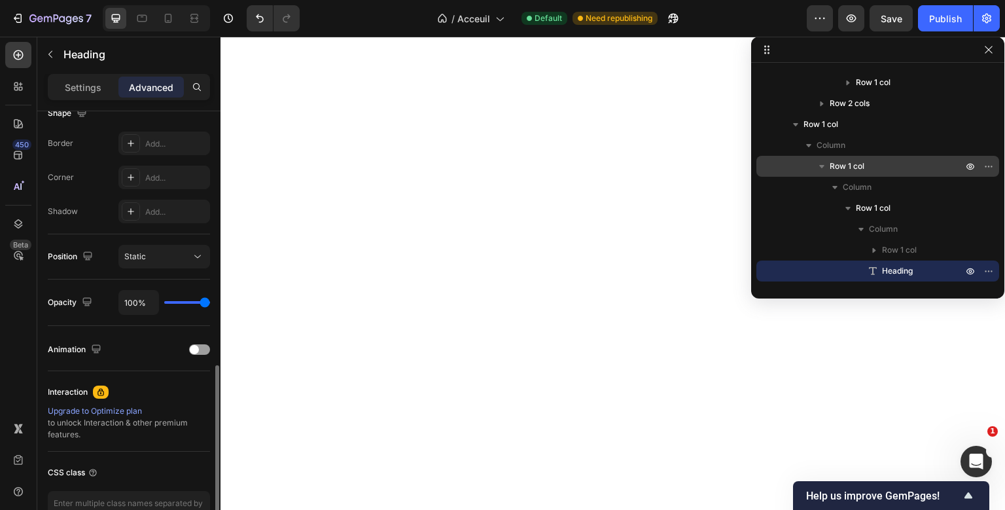
scroll to position [435, 0]
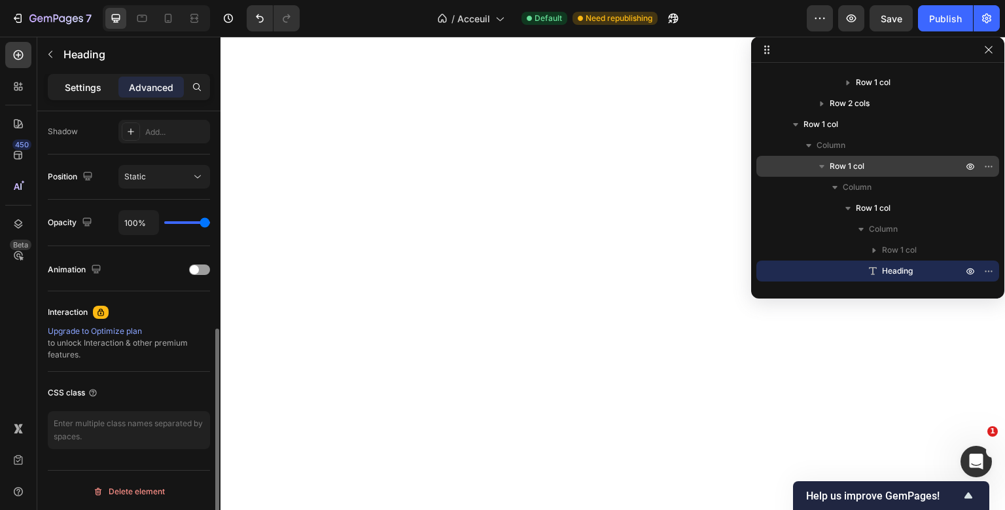
click at [107, 87] on div "Settings" at bounding box center [82, 87] width 65 height 21
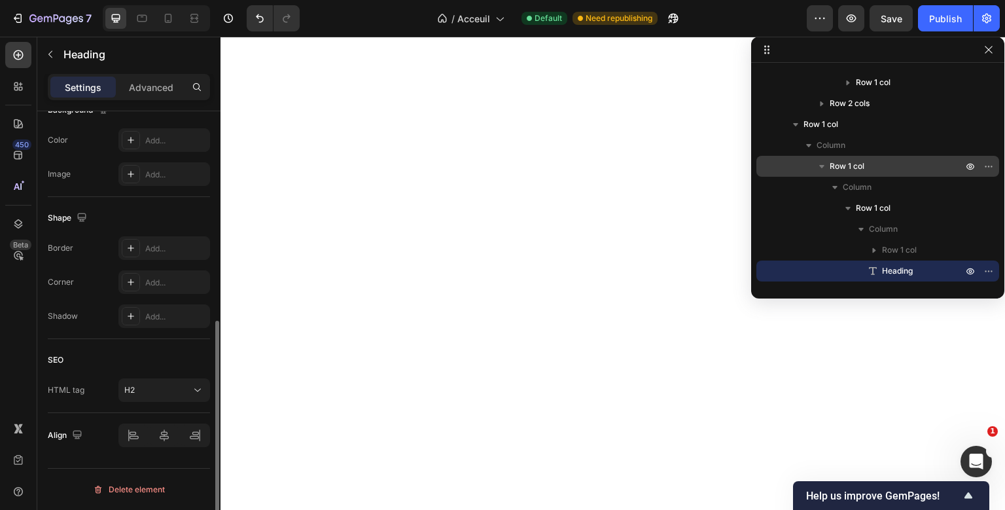
scroll to position [411, 0]
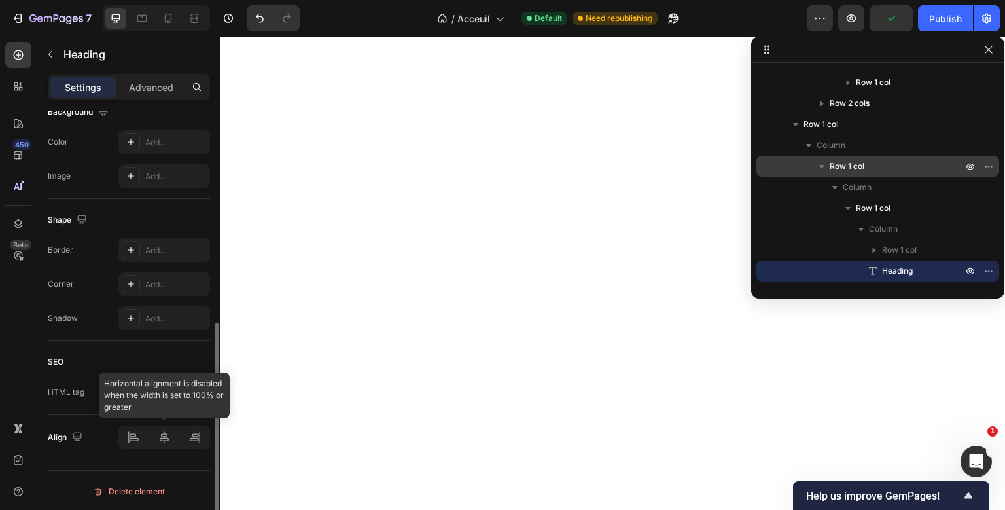
click at [164, 441] on div at bounding box center [164, 437] width 92 height 24
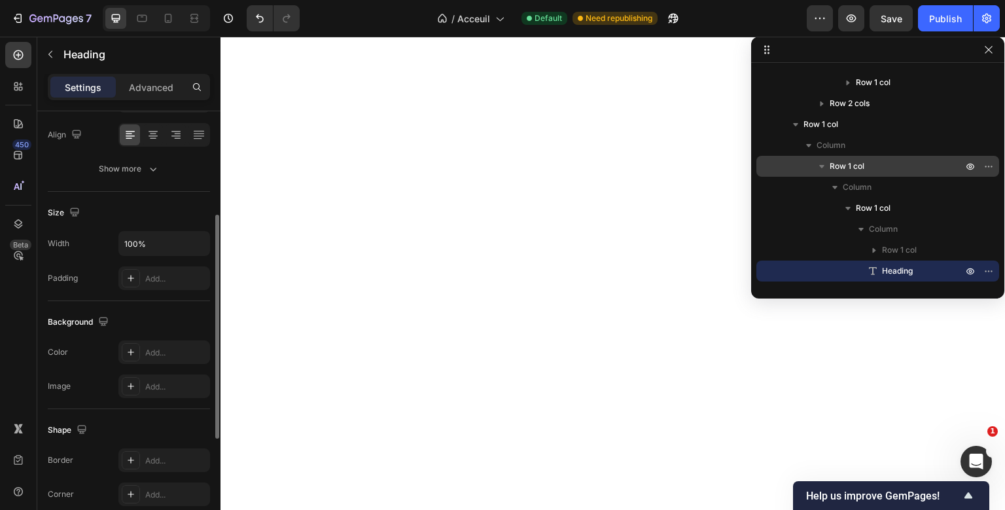
scroll to position [201, 0]
click at [190, 245] on button "button" at bounding box center [198, 244] width 24 height 24
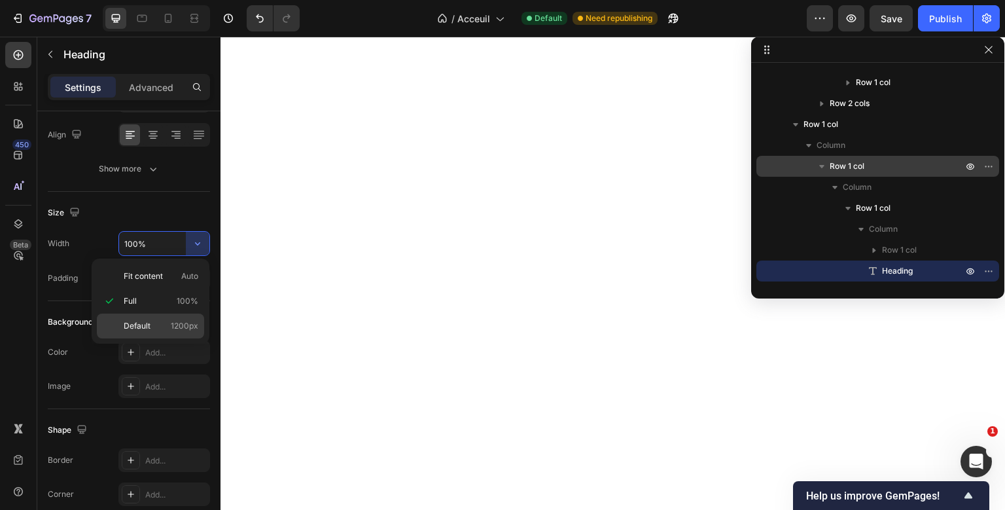
click at [148, 321] on span "Default" at bounding box center [137, 326] width 27 height 12
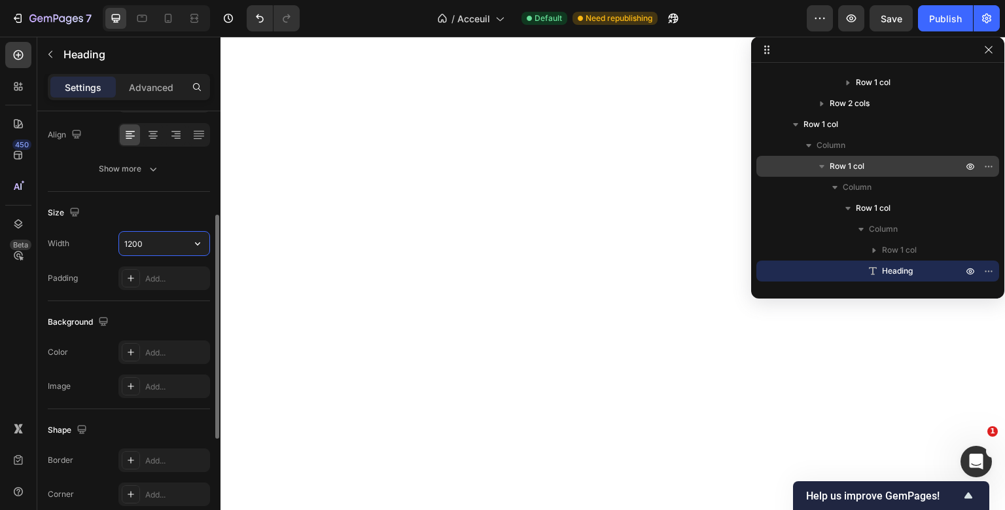
click at [143, 235] on input "1200" at bounding box center [164, 244] width 90 height 24
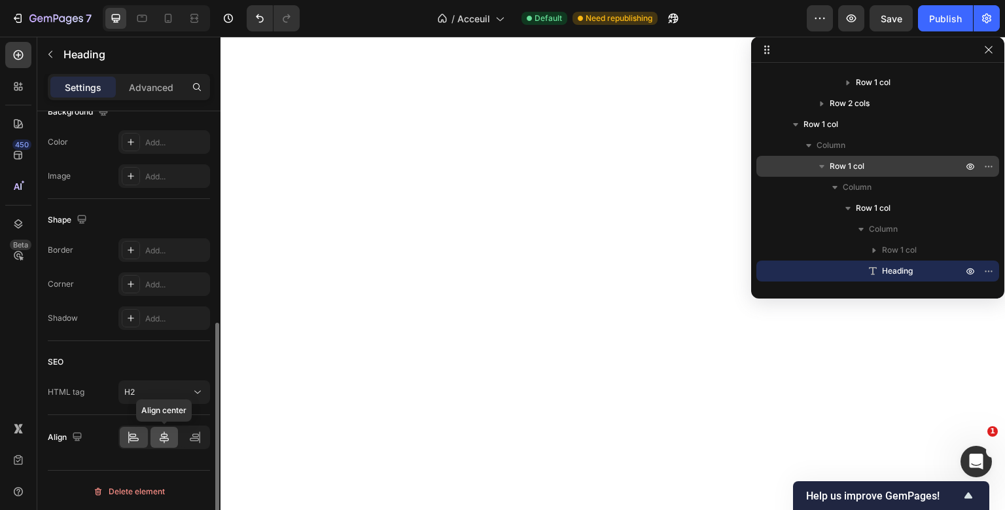
click at [164, 434] on icon at bounding box center [164, 437] width 9 height 12
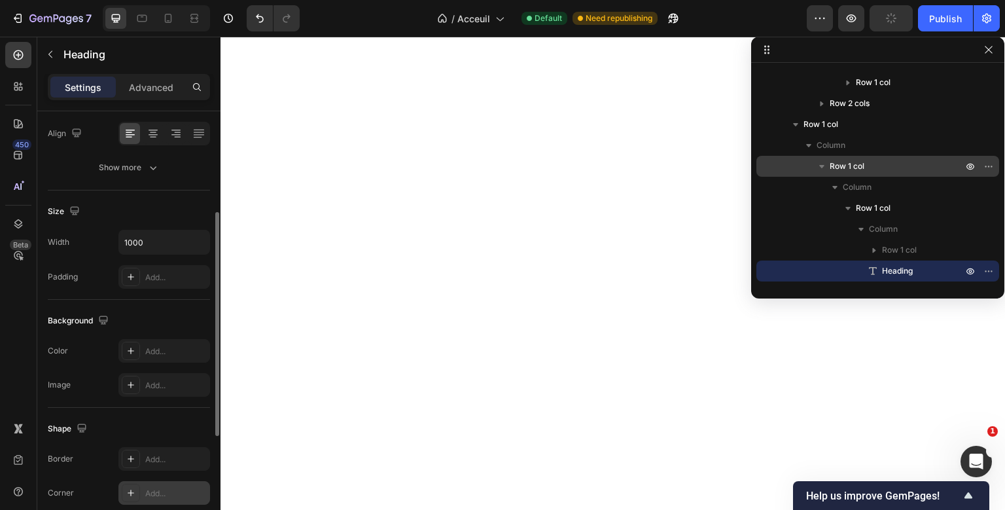
scroll to position [201, 0]
click at [188, 237] on button "button" at bounding box center [198, 244] width 24 height 24
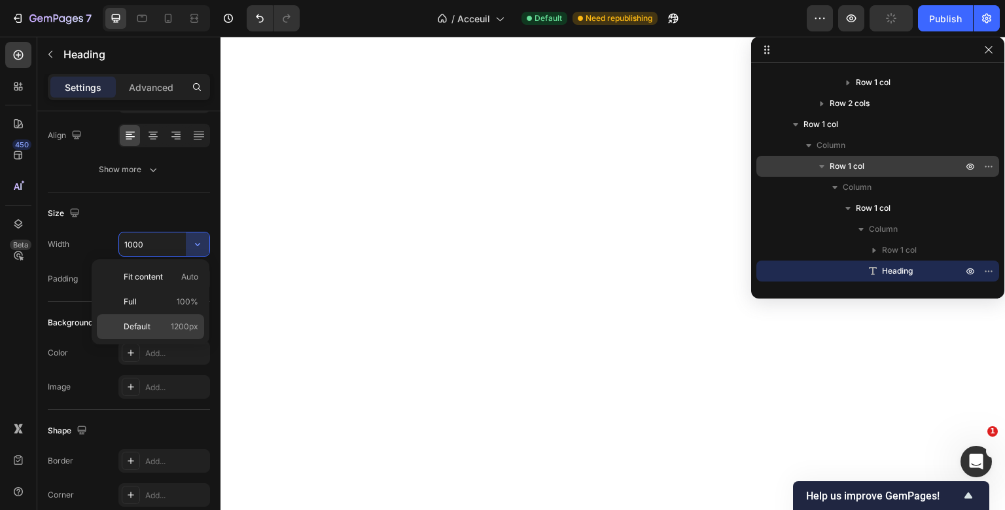
click at [154, 324] on p "Default 1200px" at bounding box center [161, 327] width 75 height 12
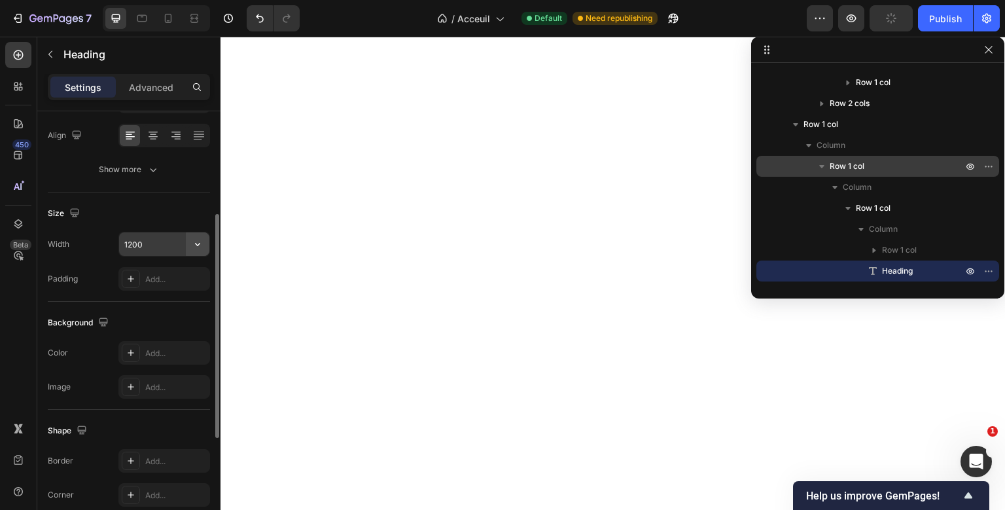
click at [193, 249] on icon "button" at bounding box center [197, 243] width 13 height 13
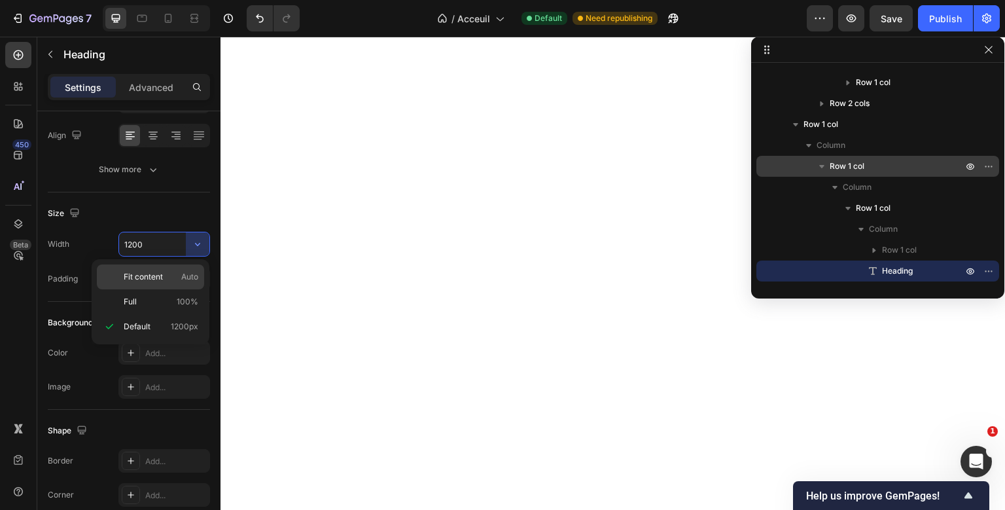
click at [179, 273] on p "Fit content Auto" at bounding box center [161, 277] width 75 height 12
type input "Auto"
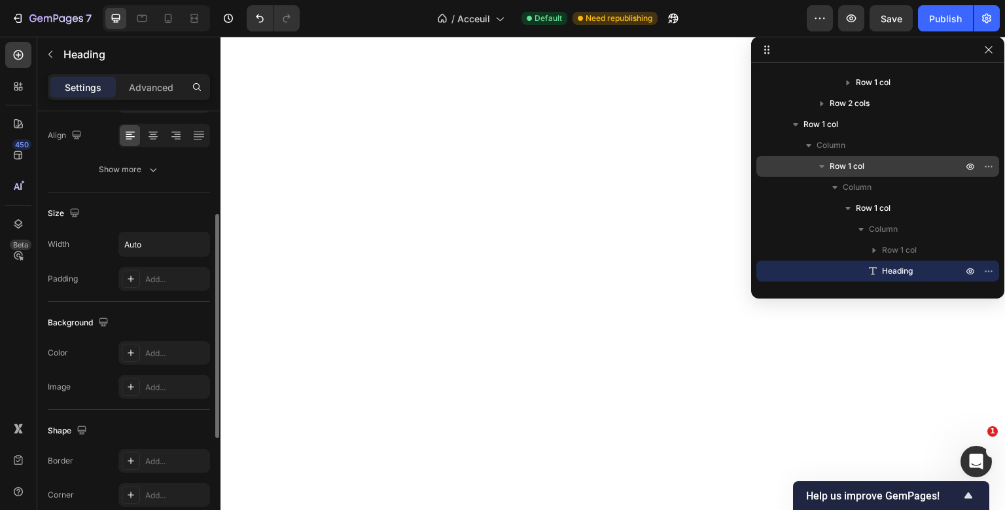
scroll to position [411, 0]
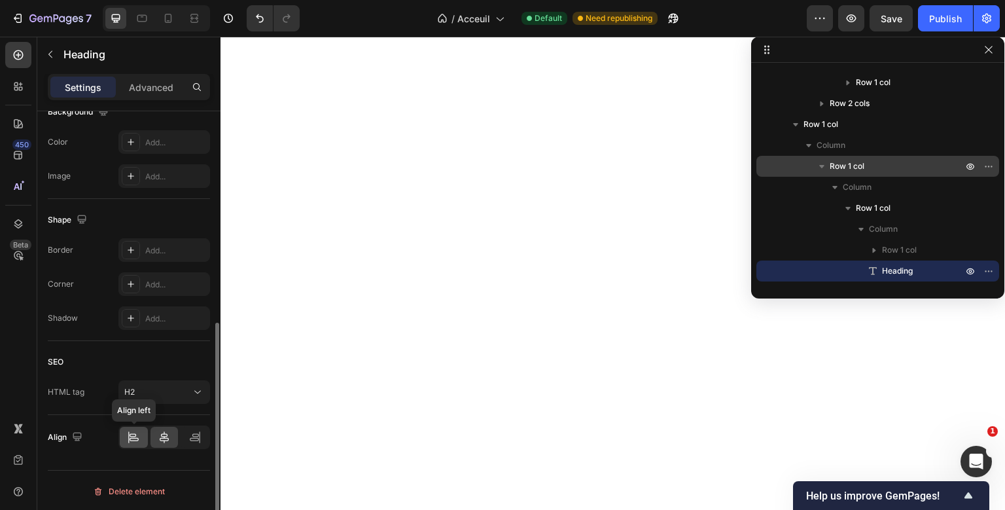
click at [137, 428] on div at bounding box center [134, 436] width 28 height 21
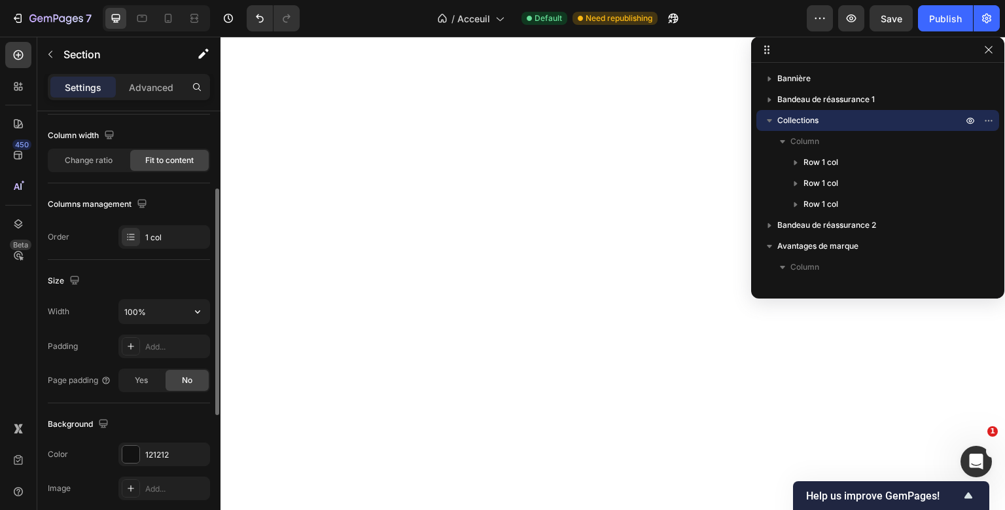
scroll to position [131, 0]
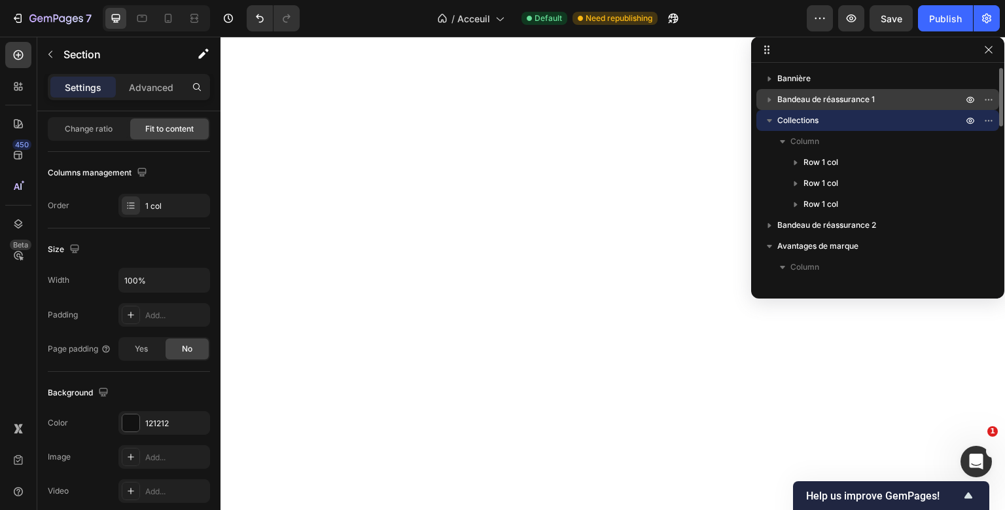
click at [809, 98] on span "Bandeau de réassurance 1" at bounding box center [825, 99] width 97 height 13
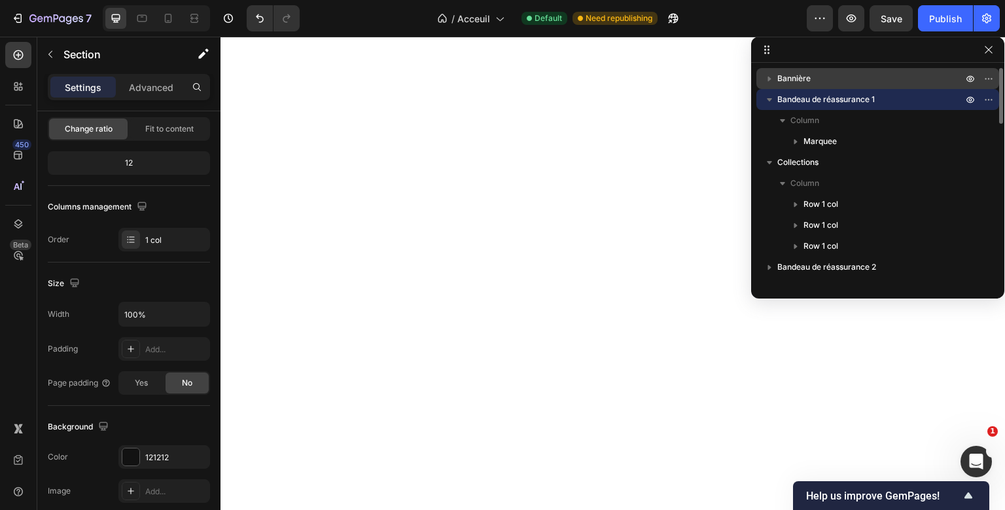
click at [812, 82] on p "Bannière" at bounding box center [871, 78] width 188 height 13
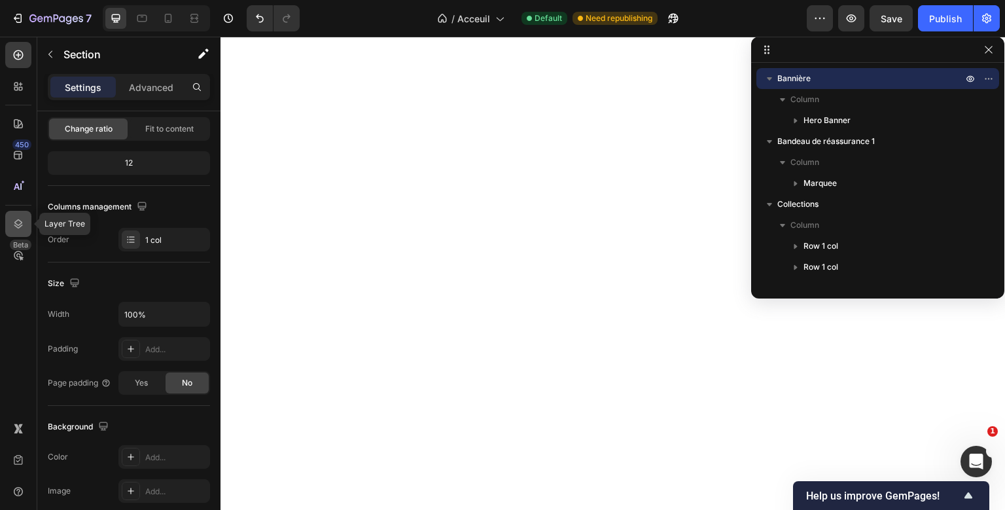
click at [14, 224] on icon at bounding box center [18, 223] width 13 height 13
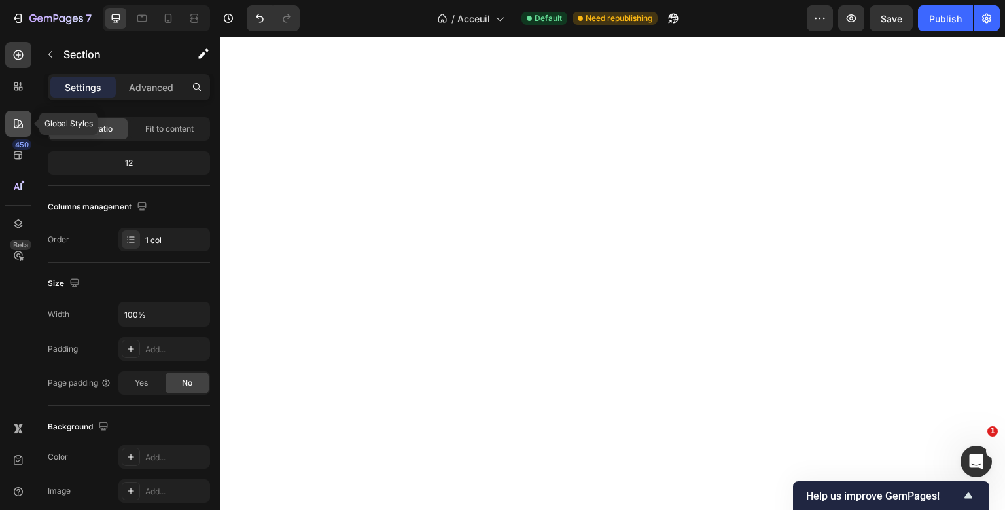
click at [26, 120] on div at bounding box center [18, 124] width 26 height 26
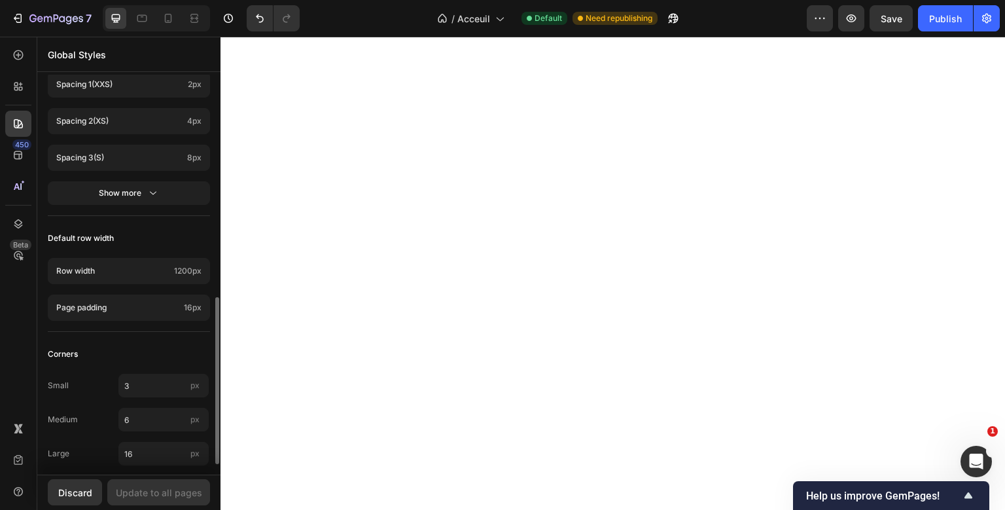
scroll to position [542, 0]
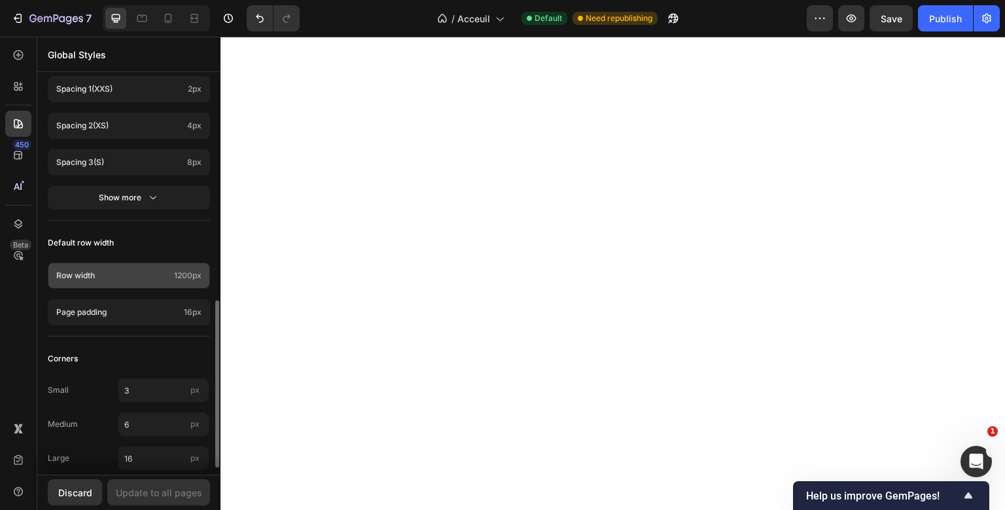
click at [177, 271] on span "1200px" at bounding box center [187, 276] width 27 height 12
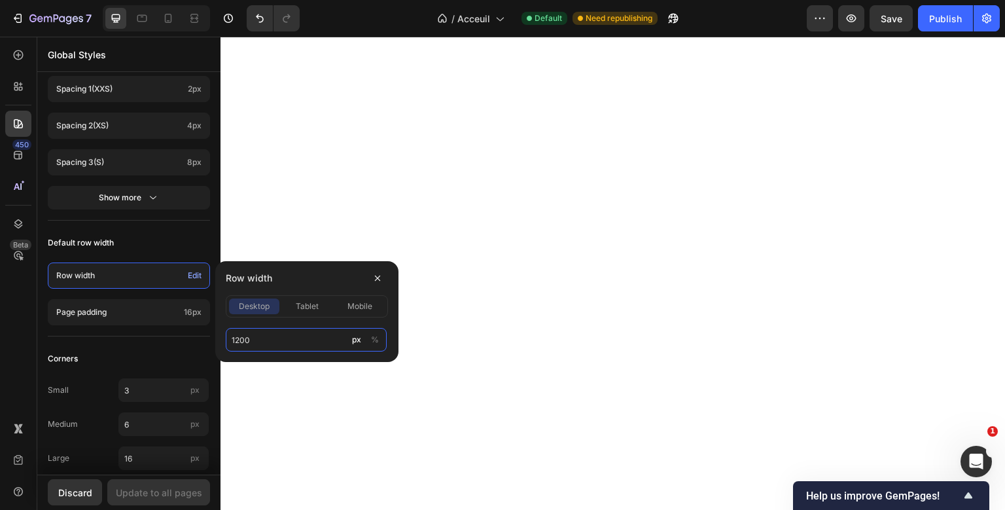
click at [238, 342] on input "1200" at bounding box center [306, 340] width 161 height 24
type input "1100"
click at [314, 304] on span "tablet" at bounding box center [307, 306] width 23 height 12
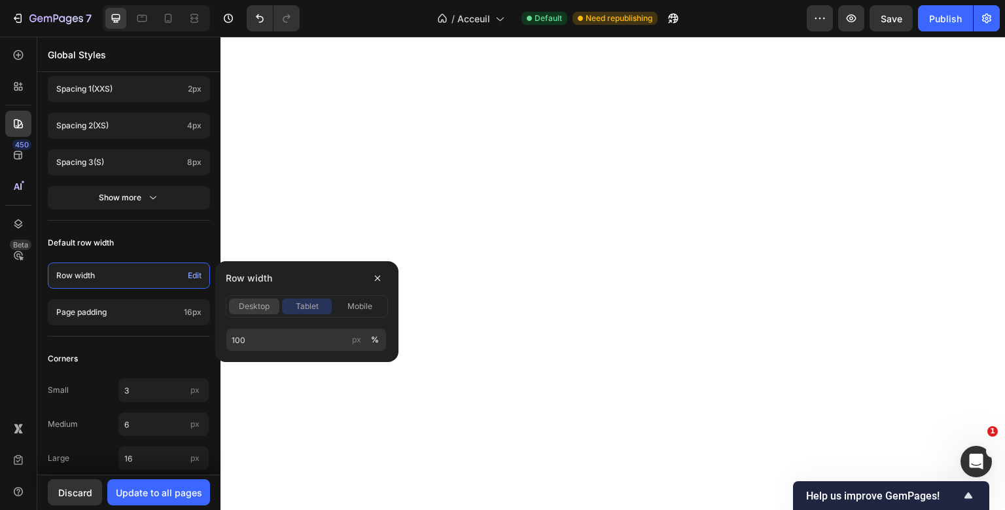
click at [252, 304] on span "desktop" at bounding box center [254, 306] width 31 height 12
click at [373, 337] on div "%" at bounding box center [375, 340] width 8 height 12
type input "1"
type input "100"
click at [377, 342] on div "%" at bounding box center [375, 340] width 8 height 12
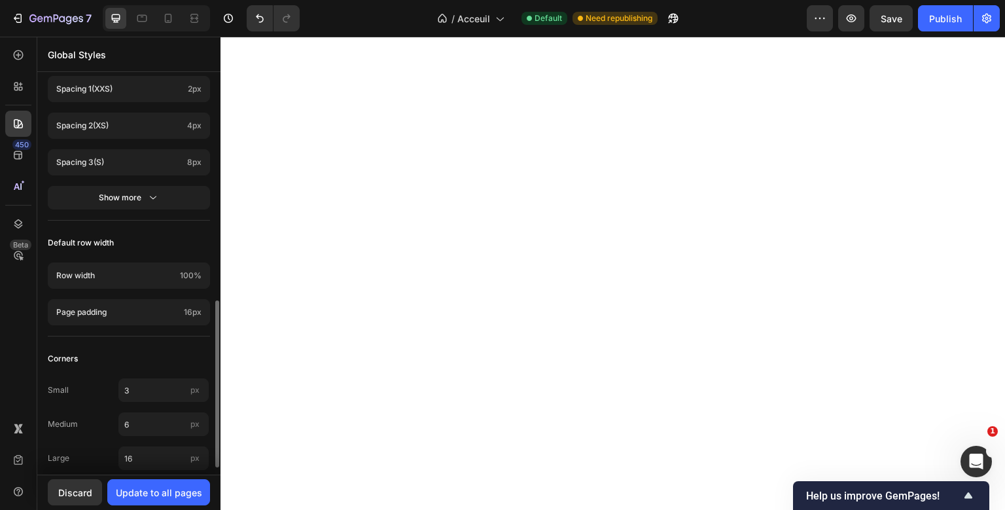
click at [179, 344] on div "Colors Button Text Background Line Accent Font manager Heading Montserrat Parag…" at bounding box center [128, 11] width 183 height 958
click at [942, 7] on button "Publish" at bounding box center [945, 18] width 55 height 26
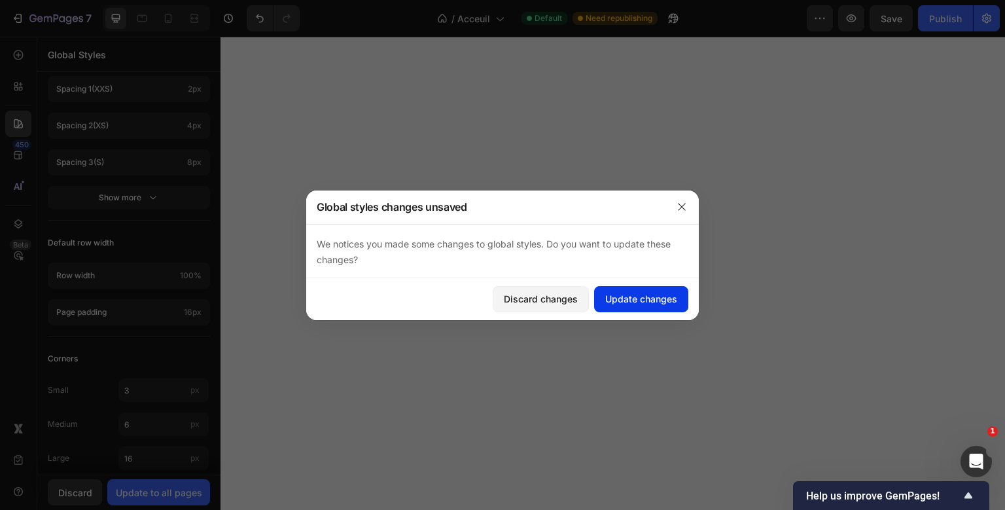
click at [631, 294] on div "Update changes" at bounding box center [641, 299] width 72 height 14
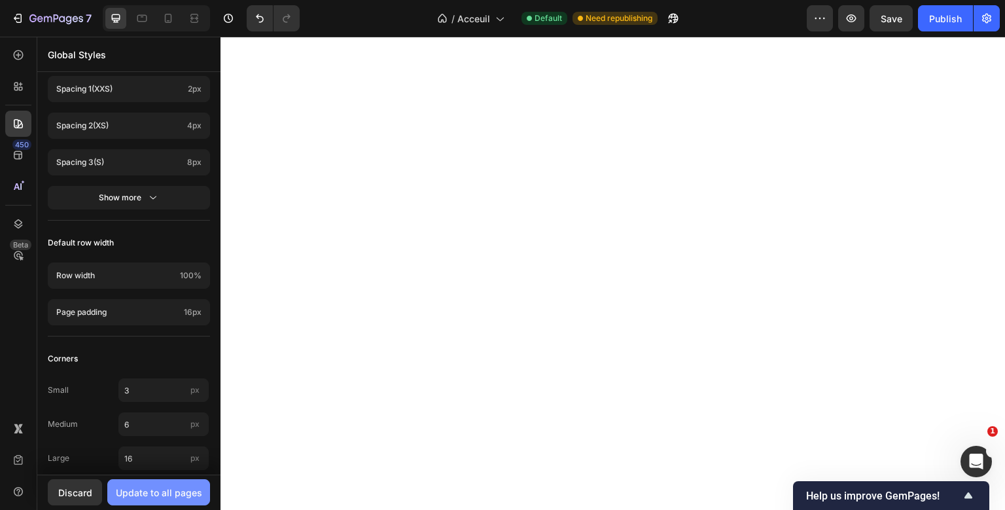
click at [177, 491] on div "Update to all pages" at bounding box center [159, 492] width 86 height 14
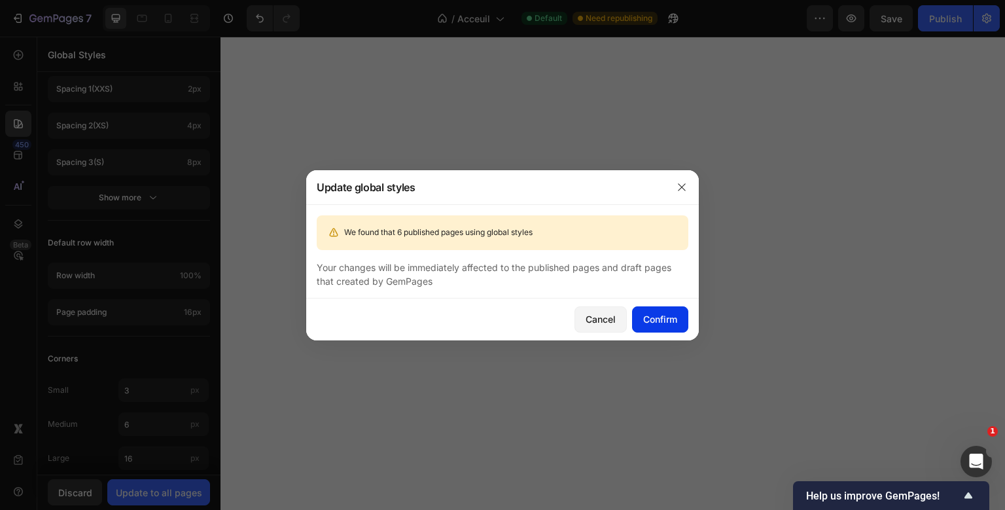
click at [666, 313] on div "Confirm" at bounding box center [660, 319] width 34 height 14
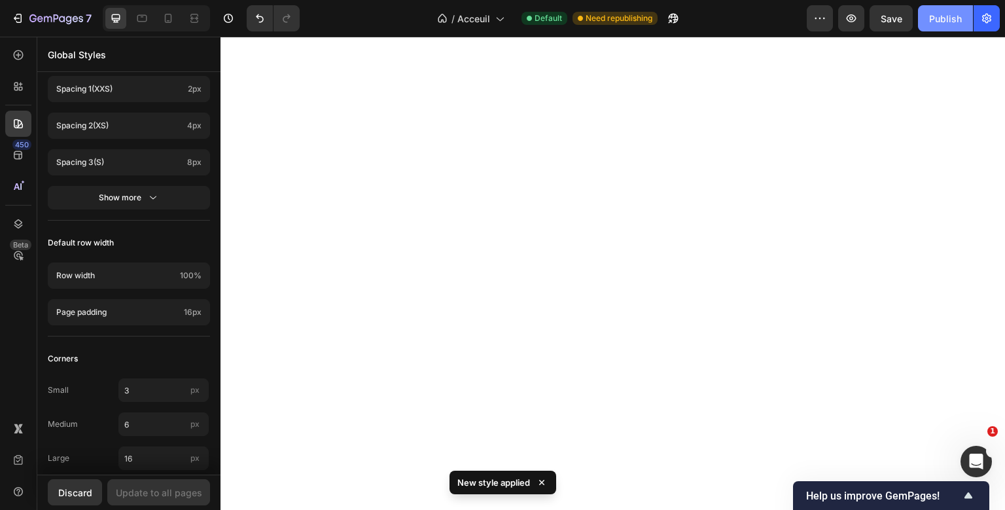
click at [943, 12] on div "Publish" at bounding box center [945, 19] width 33 height 14
